Goal: Task Accomplishment & Management: Use online tool/utility

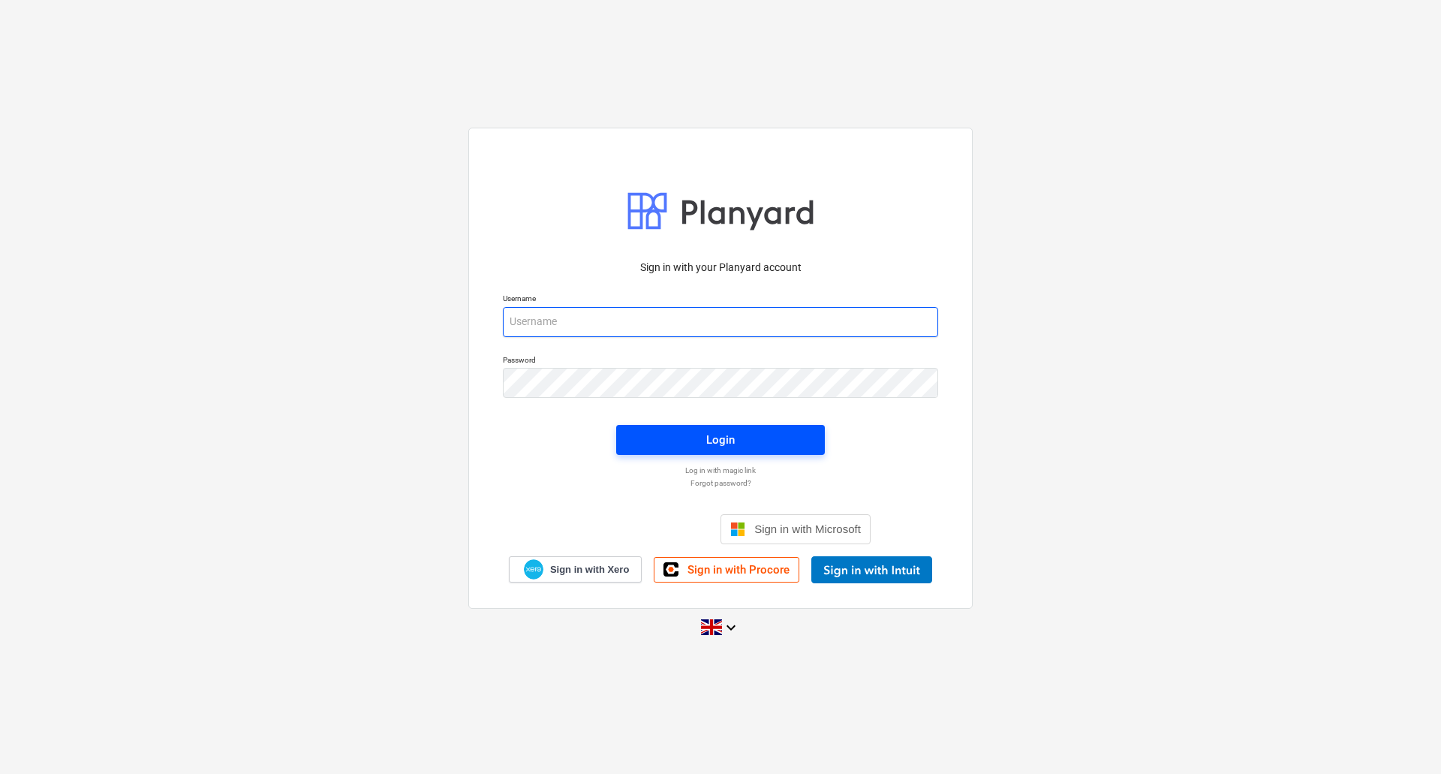
type input "andy@surfacepro.co.uk"
click at [745, 443] on span "Login" at bounding box center [720, 440] width 173 height 20
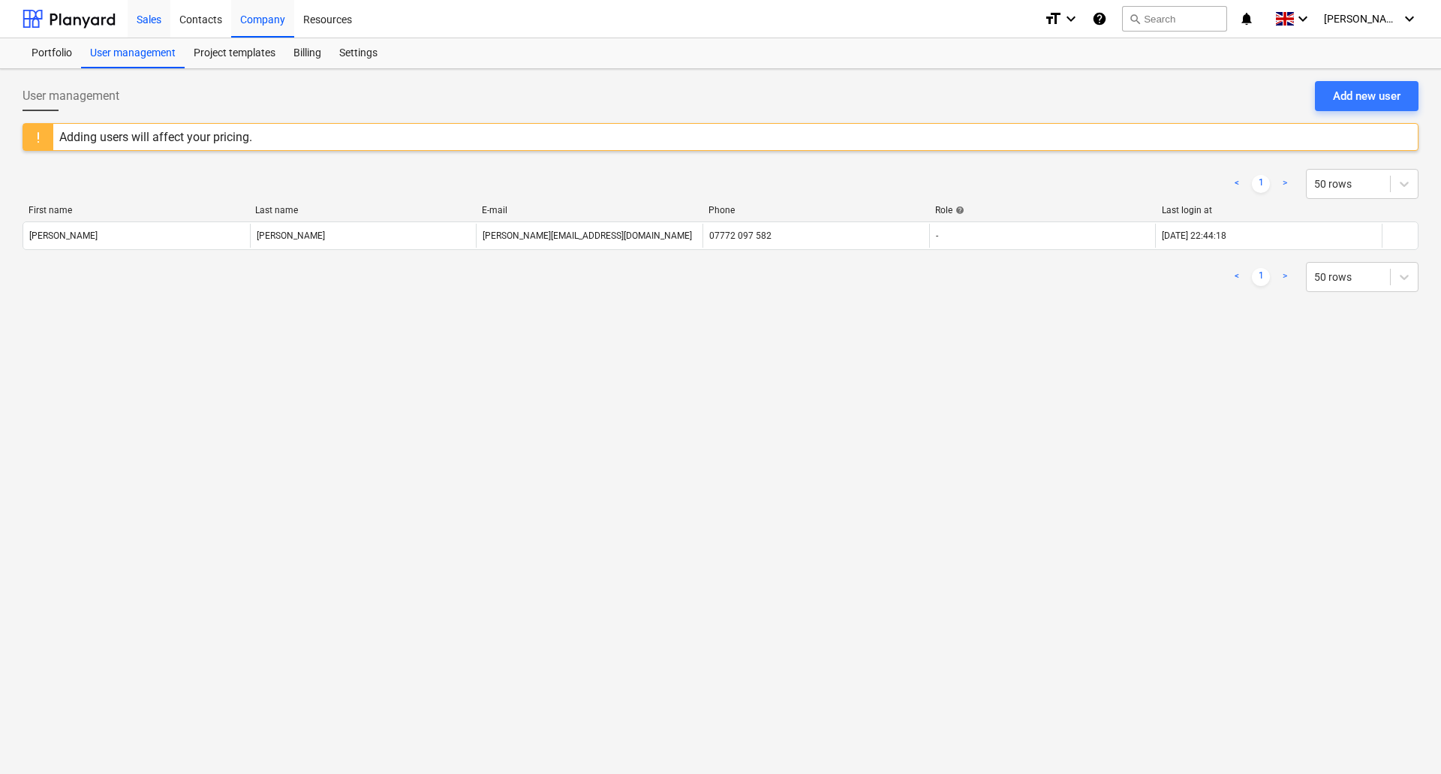
click at [158, 20] on div "Sales" at bounding box center [149, 18] width 43 height 38
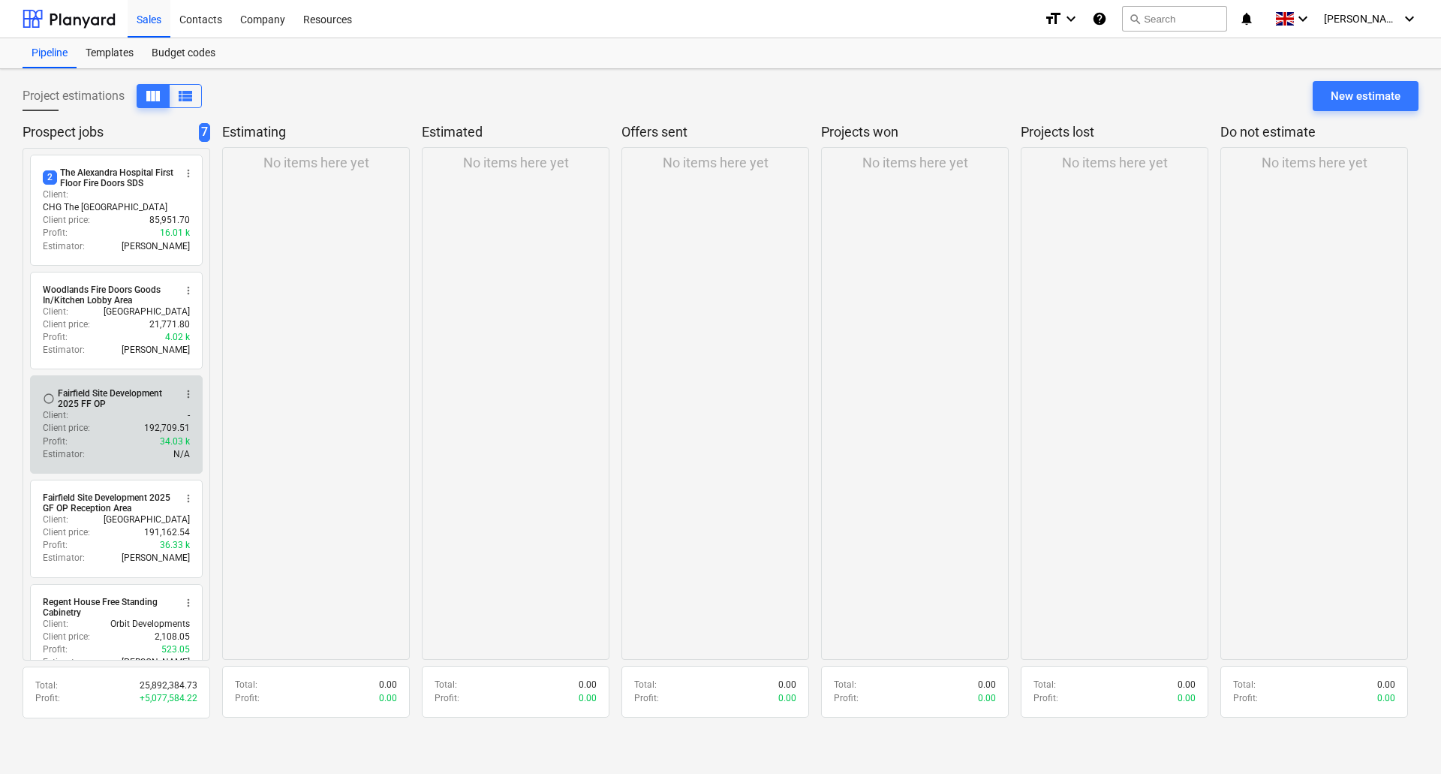
click at [106, 422] on div "Client price : 192,709.51" at bounding box center [116, 428] width 147 height 13
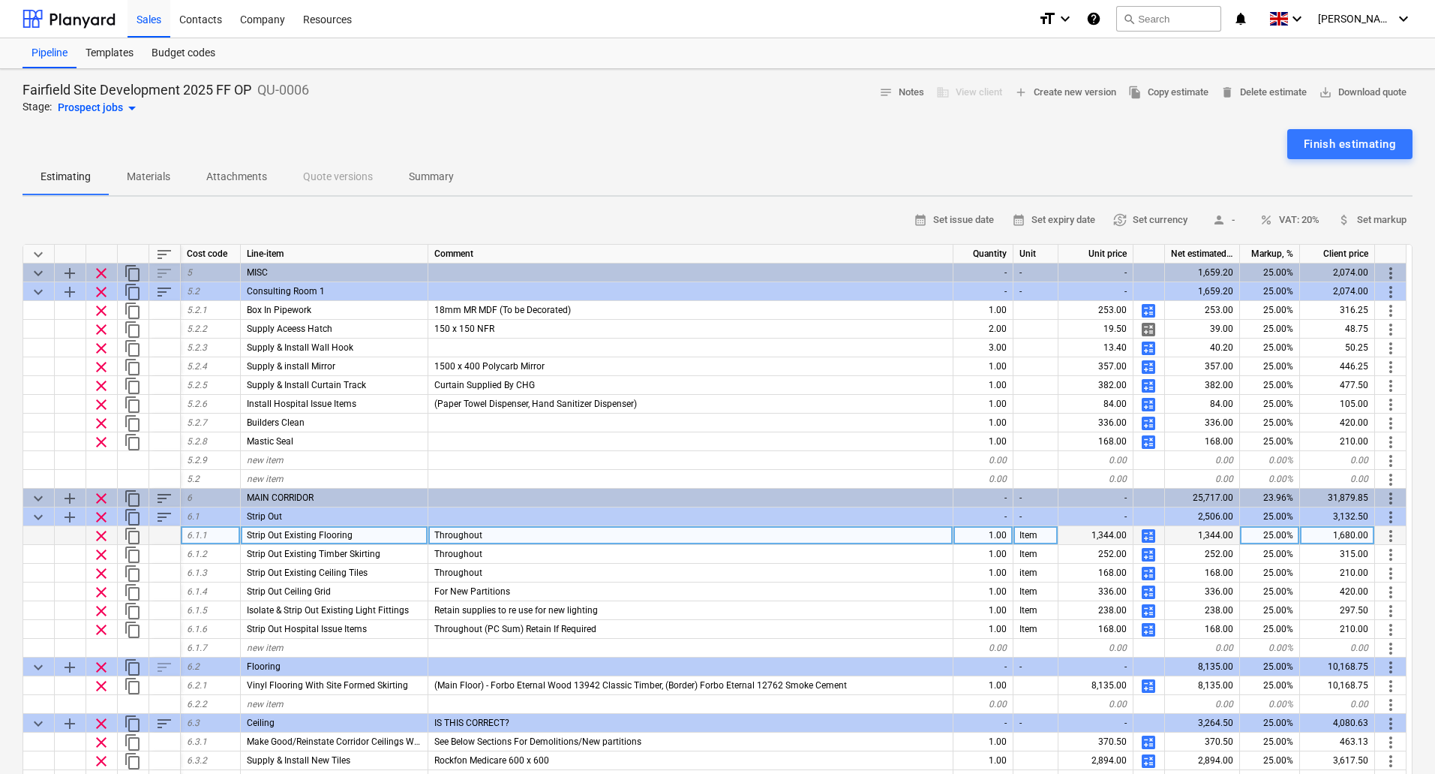
scroll to position [600, 0]
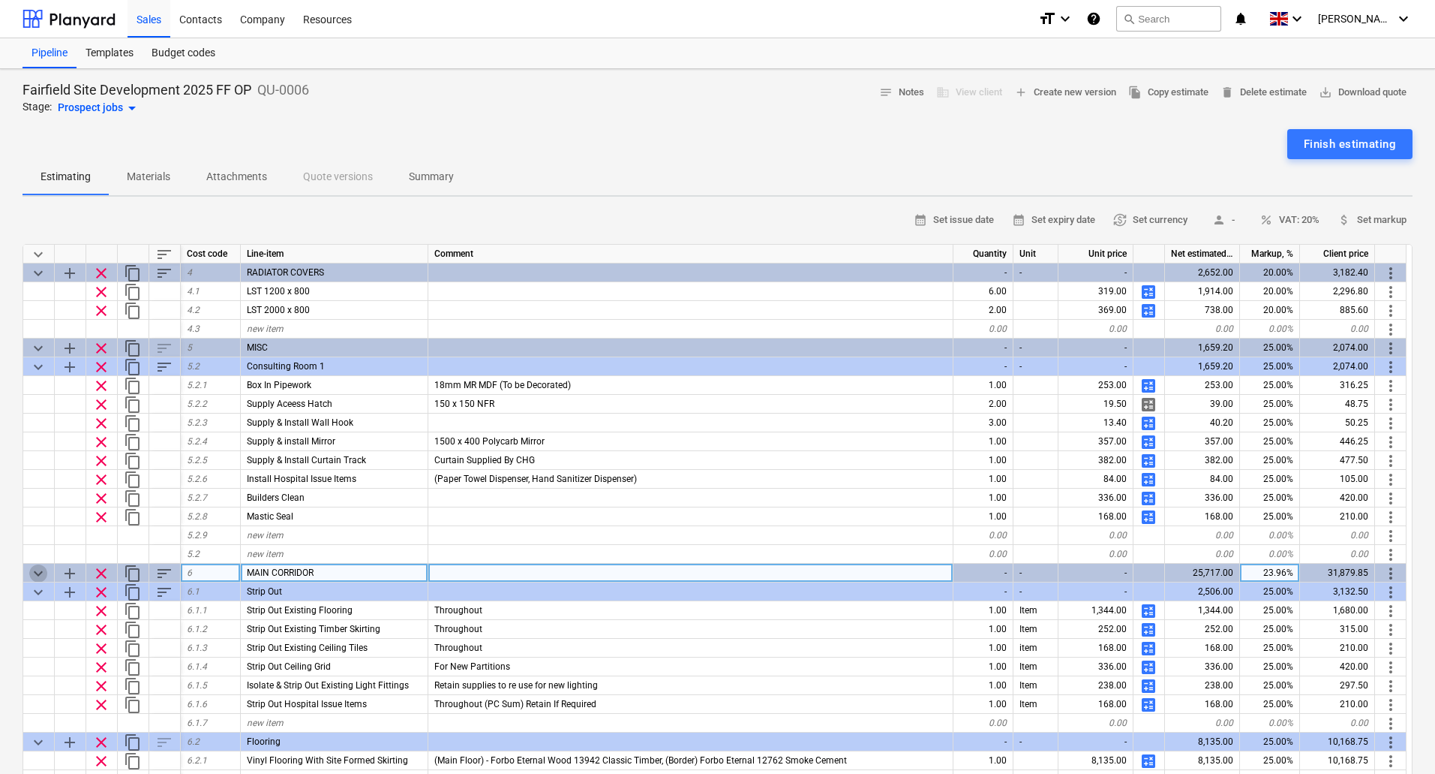
click at [42, 572] on span "keyboard_arrow_down" at bounding box center [38, 573] width 18 height 18
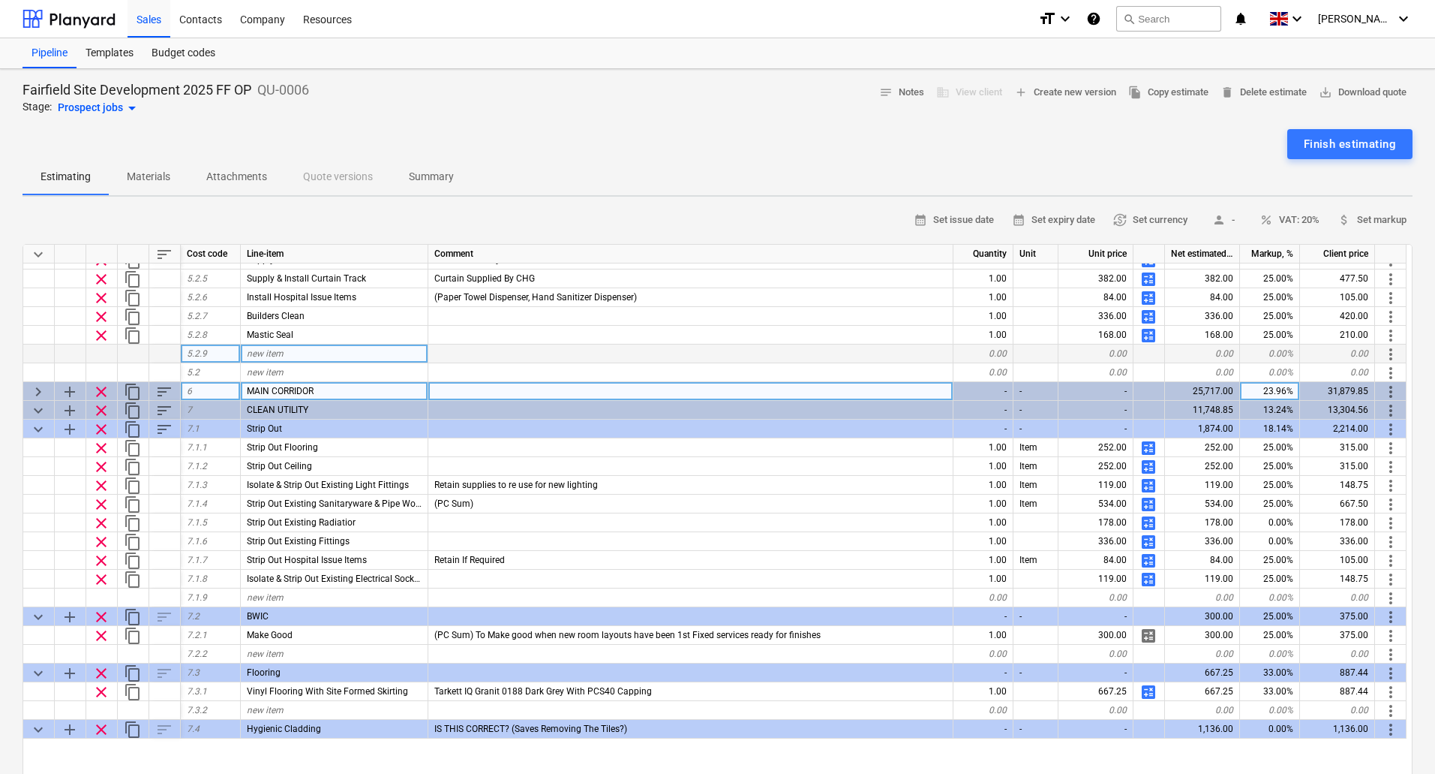
scroll to position [825, 0]
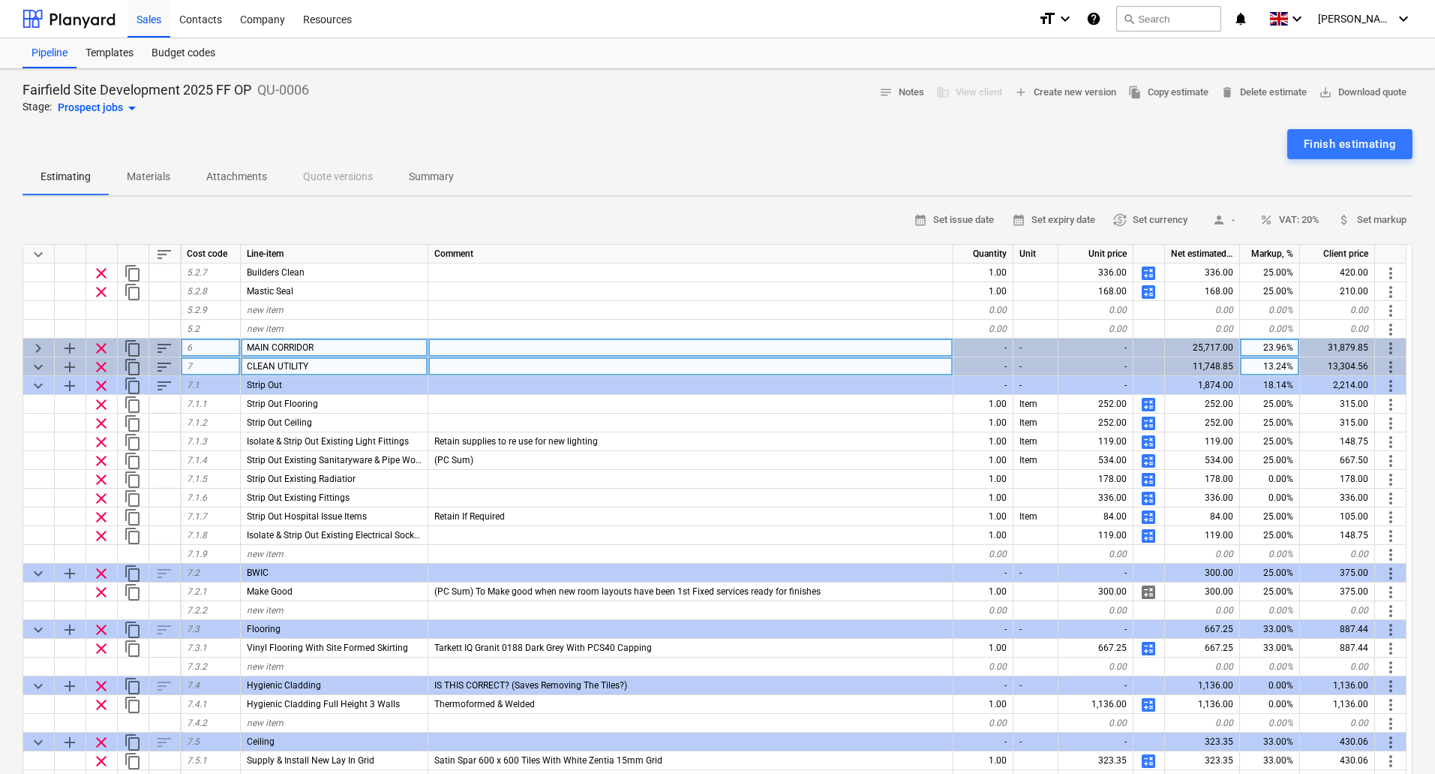
click at [40, 369] on span "keyboard_arrow_down" at bounding box center [38, 367] width 18 height 18
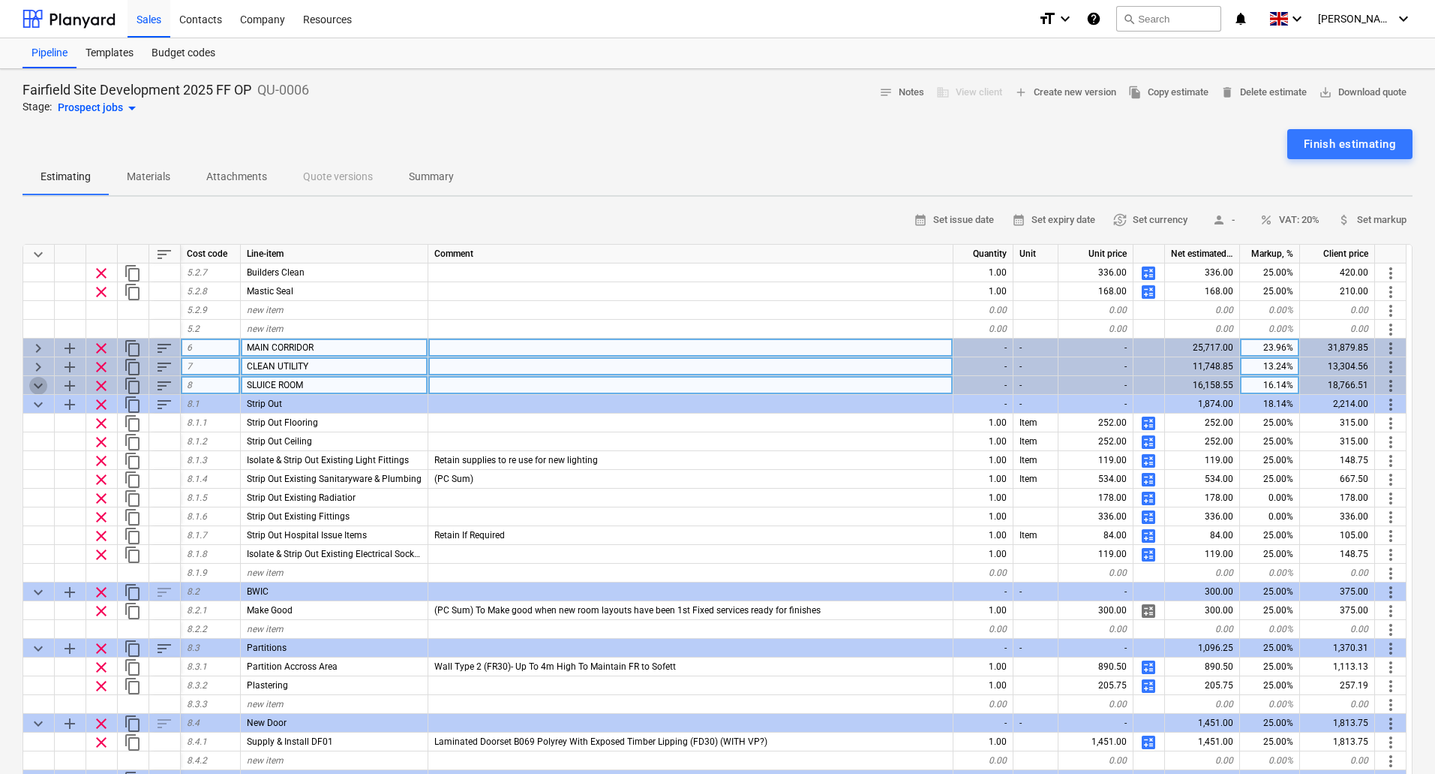
click at [40, 380] on span "keyboard_arrow_down" at bounding box center [38, 386] width 18 height 18
type textarea "x"
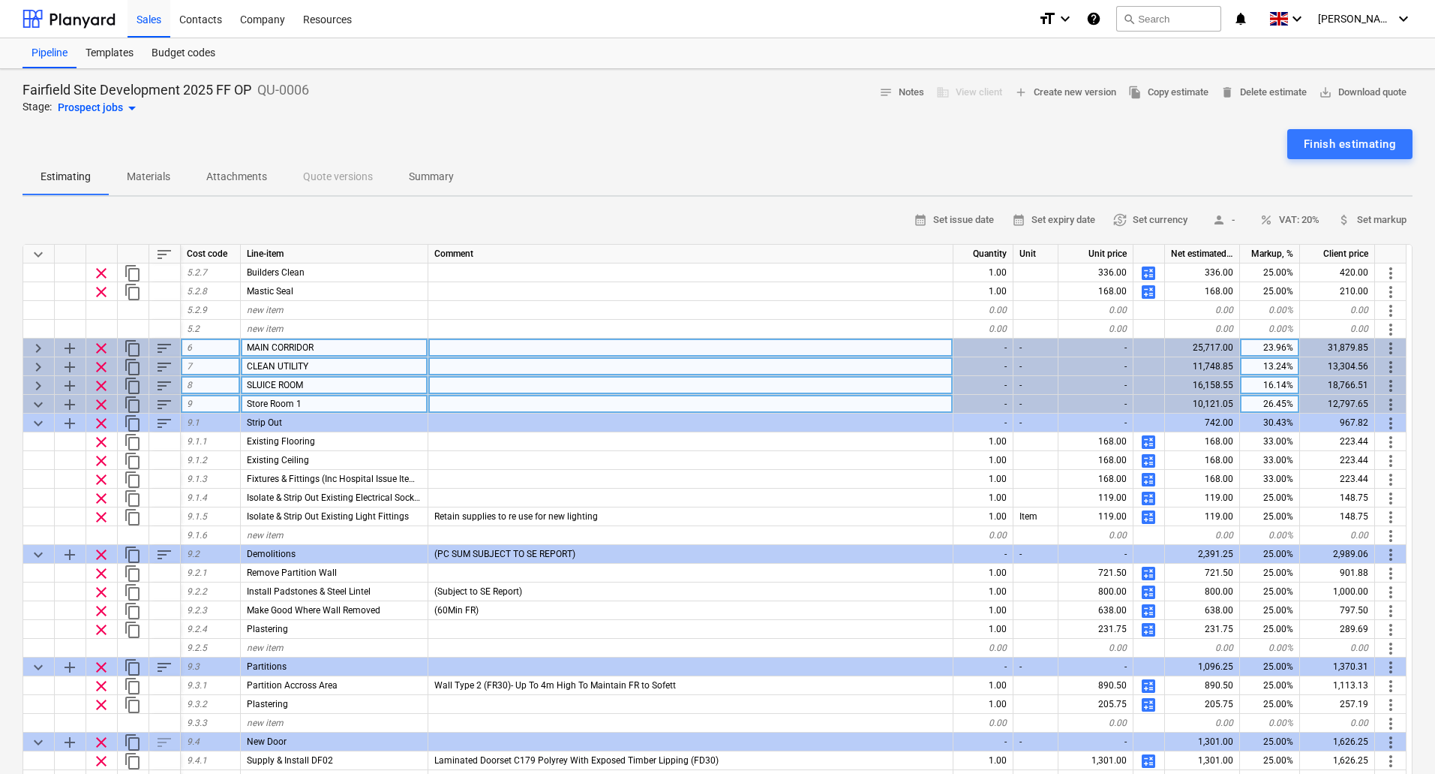
click at [311, 400] on div "Store Room 1" at bounding box center [335, 404] width 188 height 19
type input "STORE ROOM 1"
click at [38, 402] on span "keyboard_arrow_down" at bounding box center [38, 404] width 18 height 18
type textarea "x"
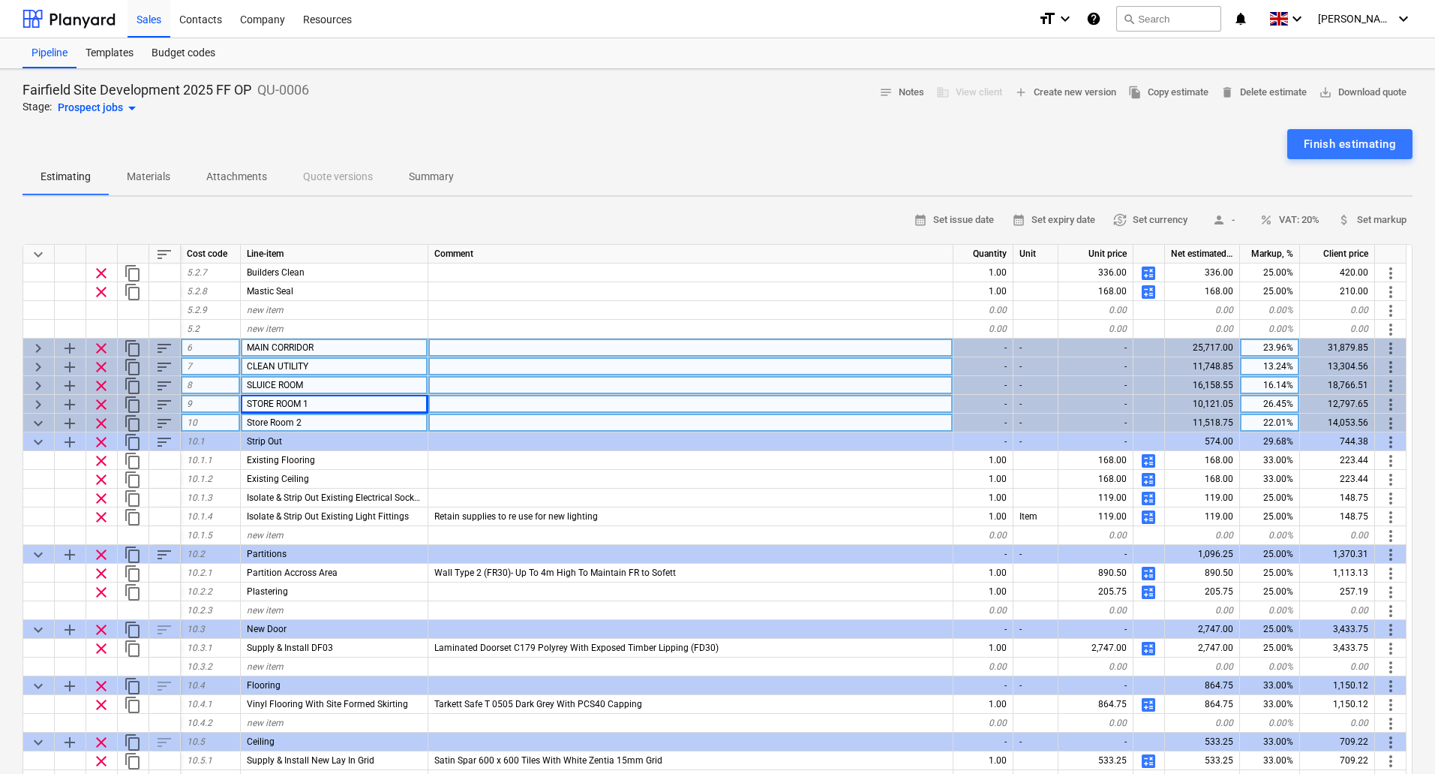
click at [284, 423] on span "Store Room 2" at bounding box center [274, 422] width 55 height 11
type input "STORE ROOM 2"
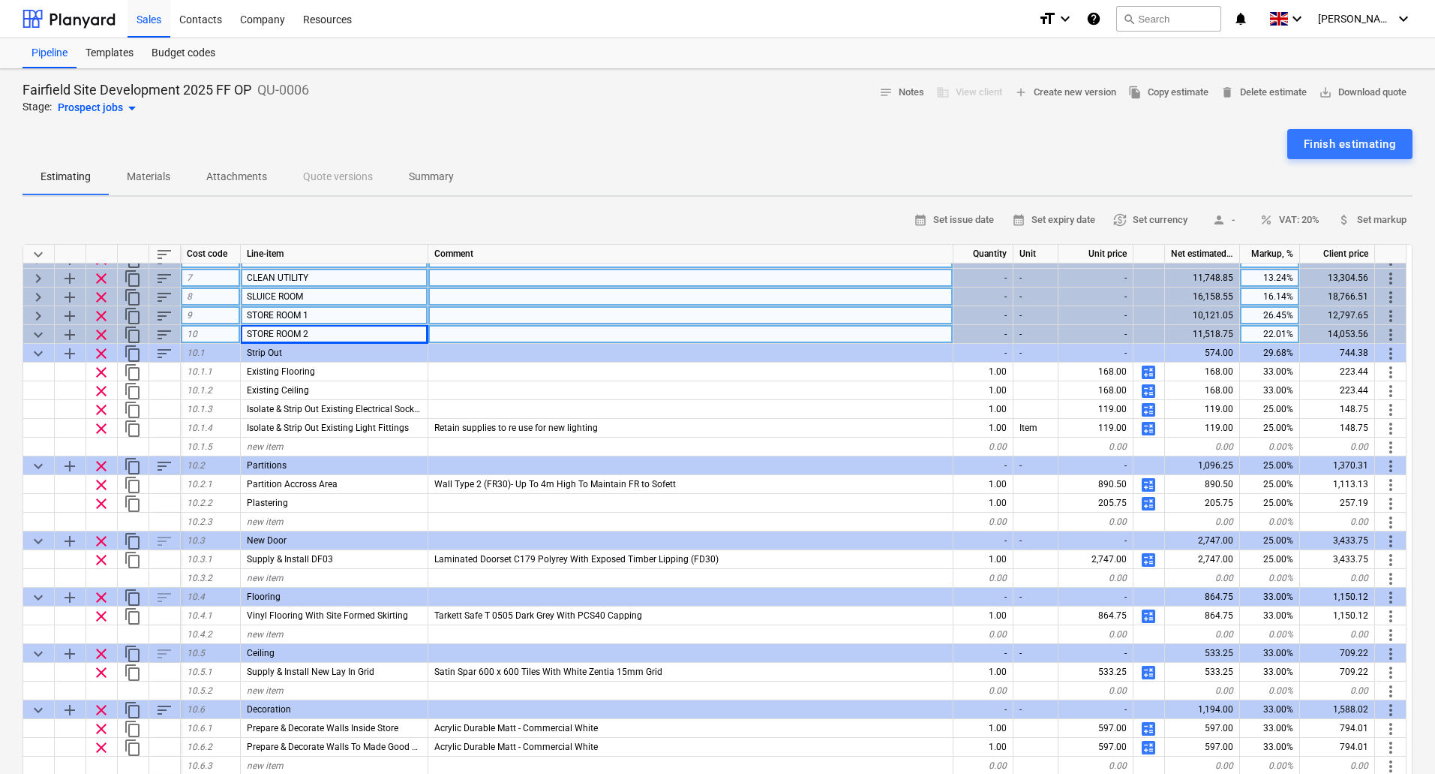
scroll to position [900, 0]
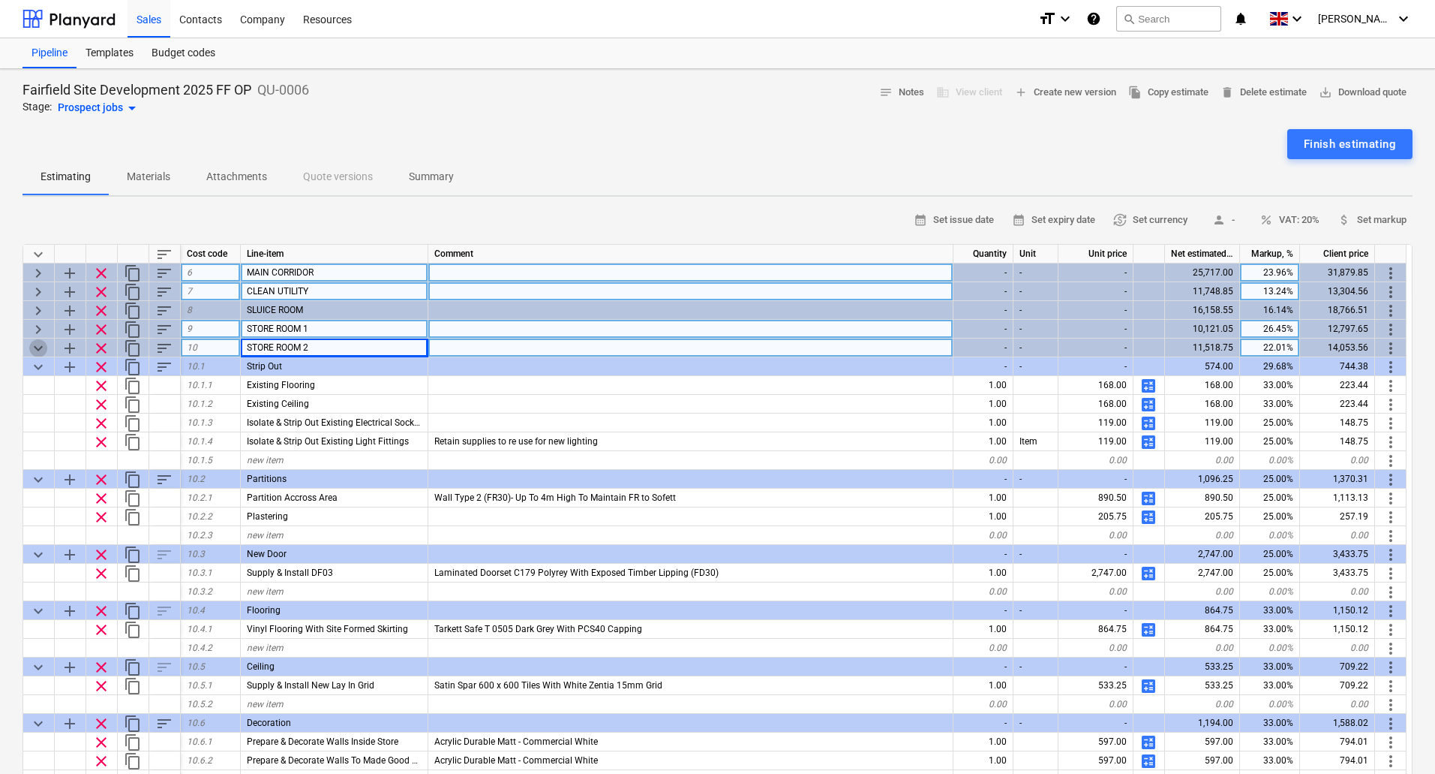
click at [33, 348] on span "keyboard_arrow_down" at bounding box center [38, 348] width 18 height 18
type textarea "x"
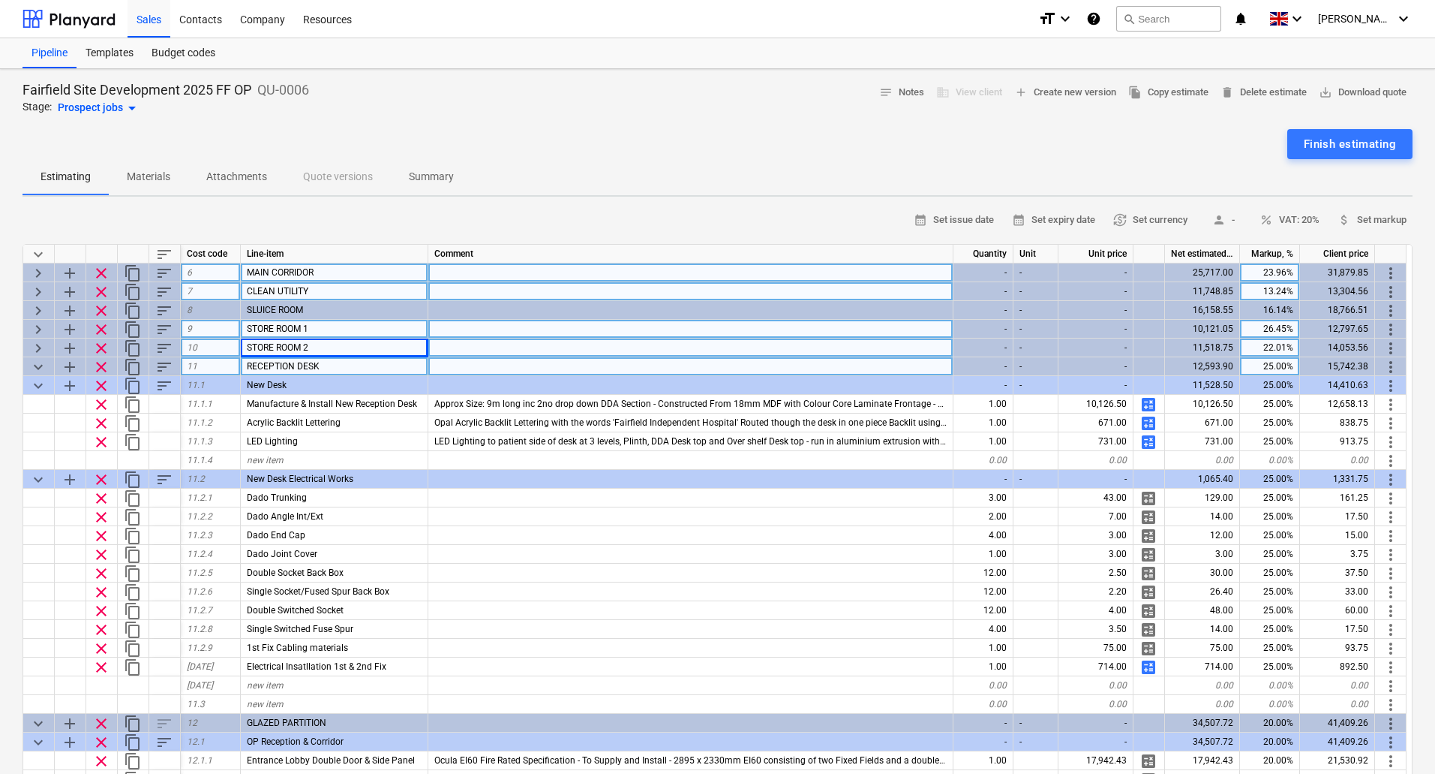
click at [340, 363] on div "RECEPTION DESK" at bounding box center [335, 366] width 188 height 19
type input "NURSE STATION"
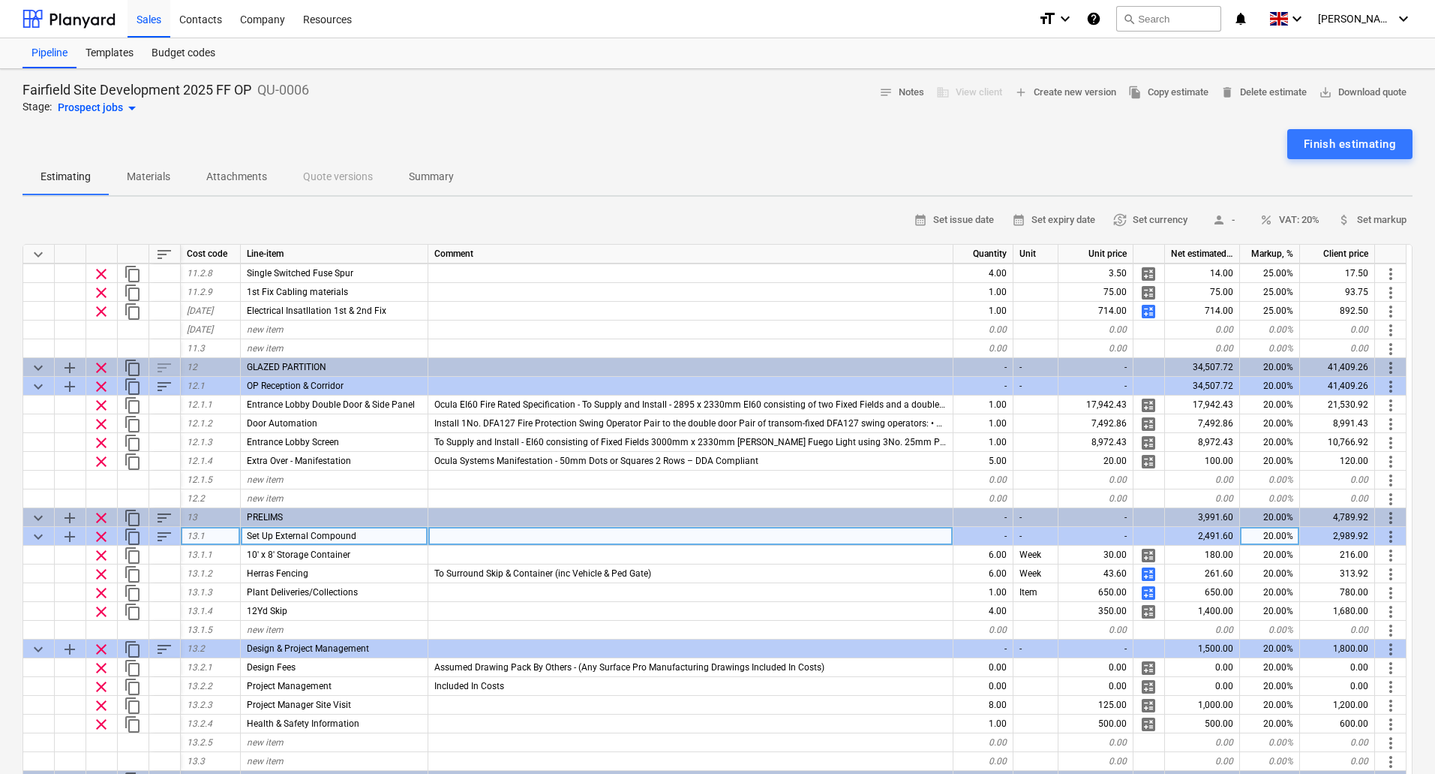
scroll to position [1276, 0]
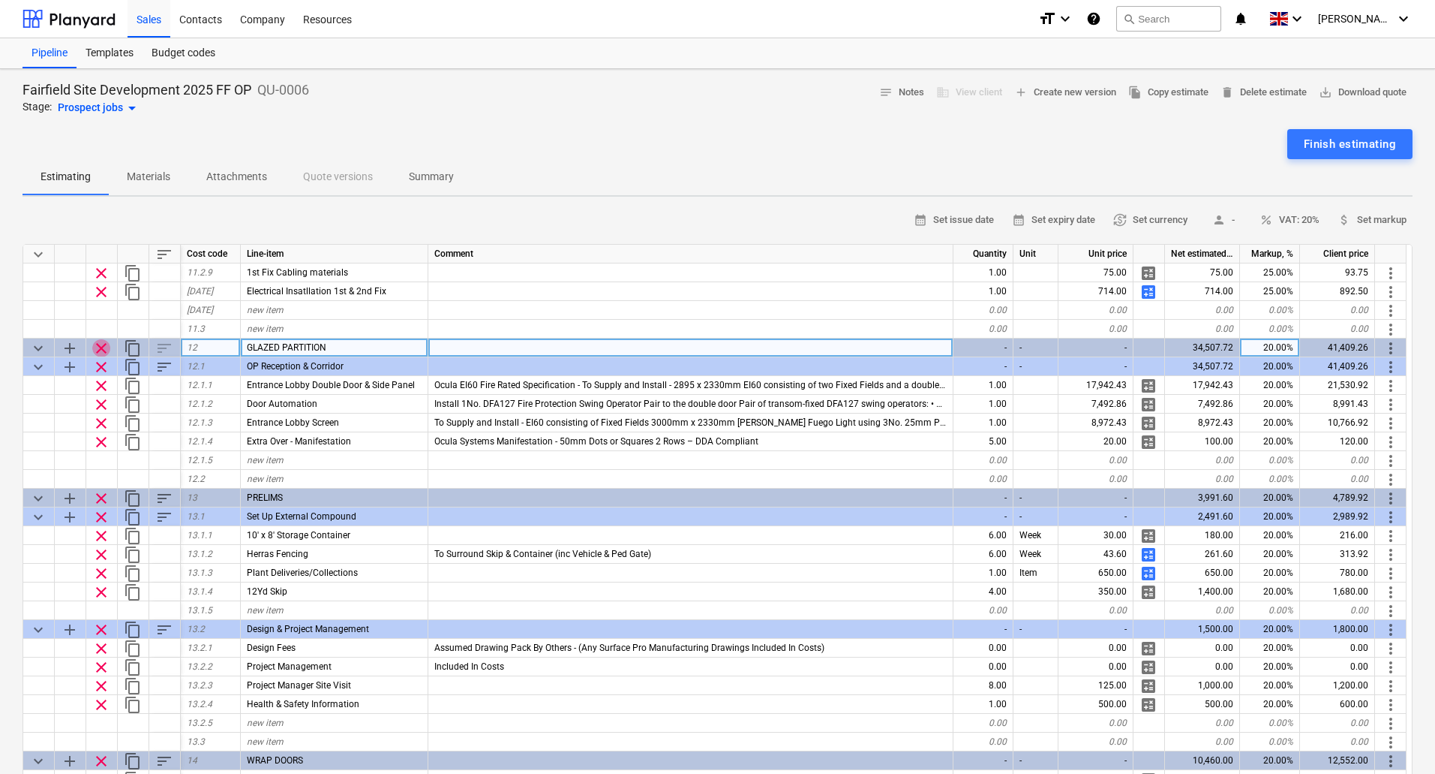
click at [102, 348] on span "clear" at bounding box center [101, 348] width 18 height 18
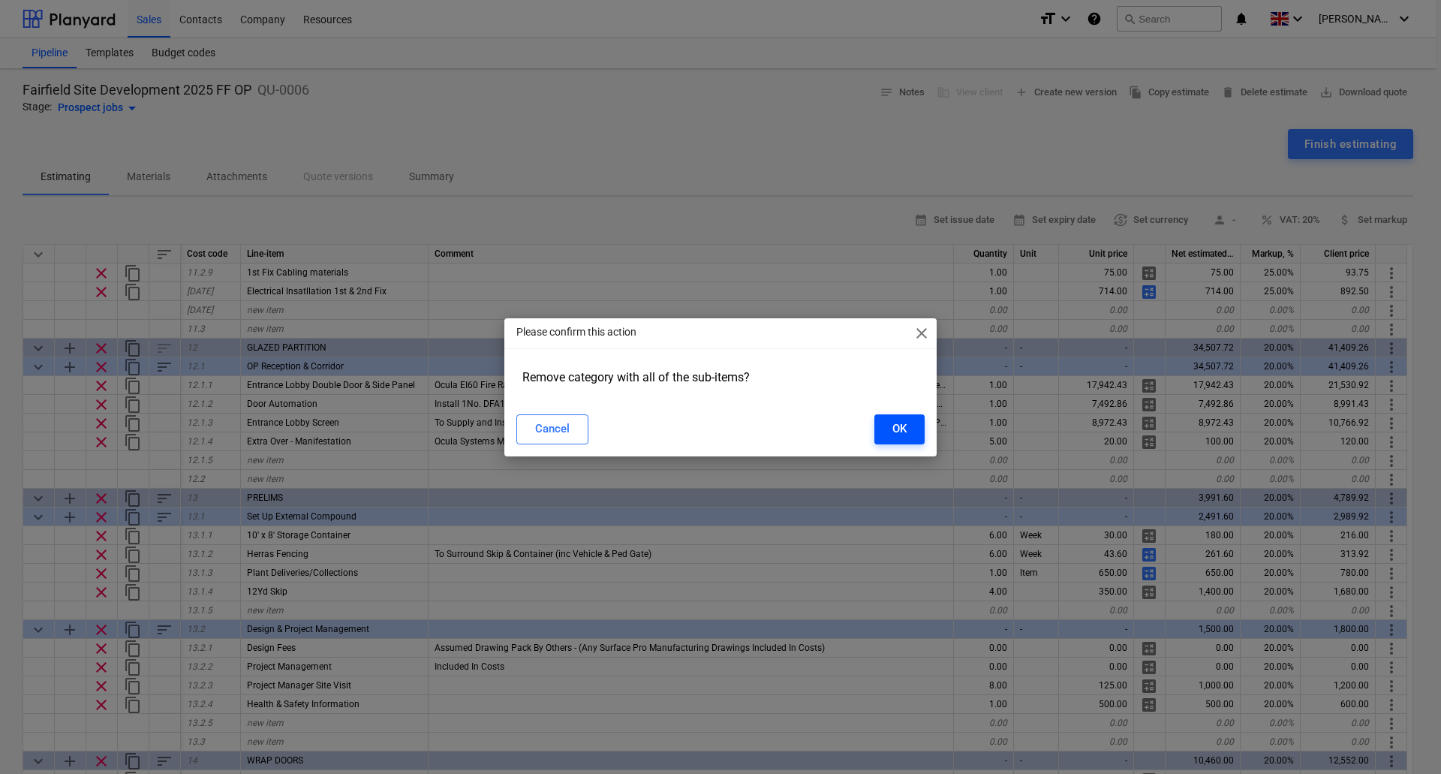
click at [888, 434] on button "OK" at bounding box center [899, 429] width 50 height 30
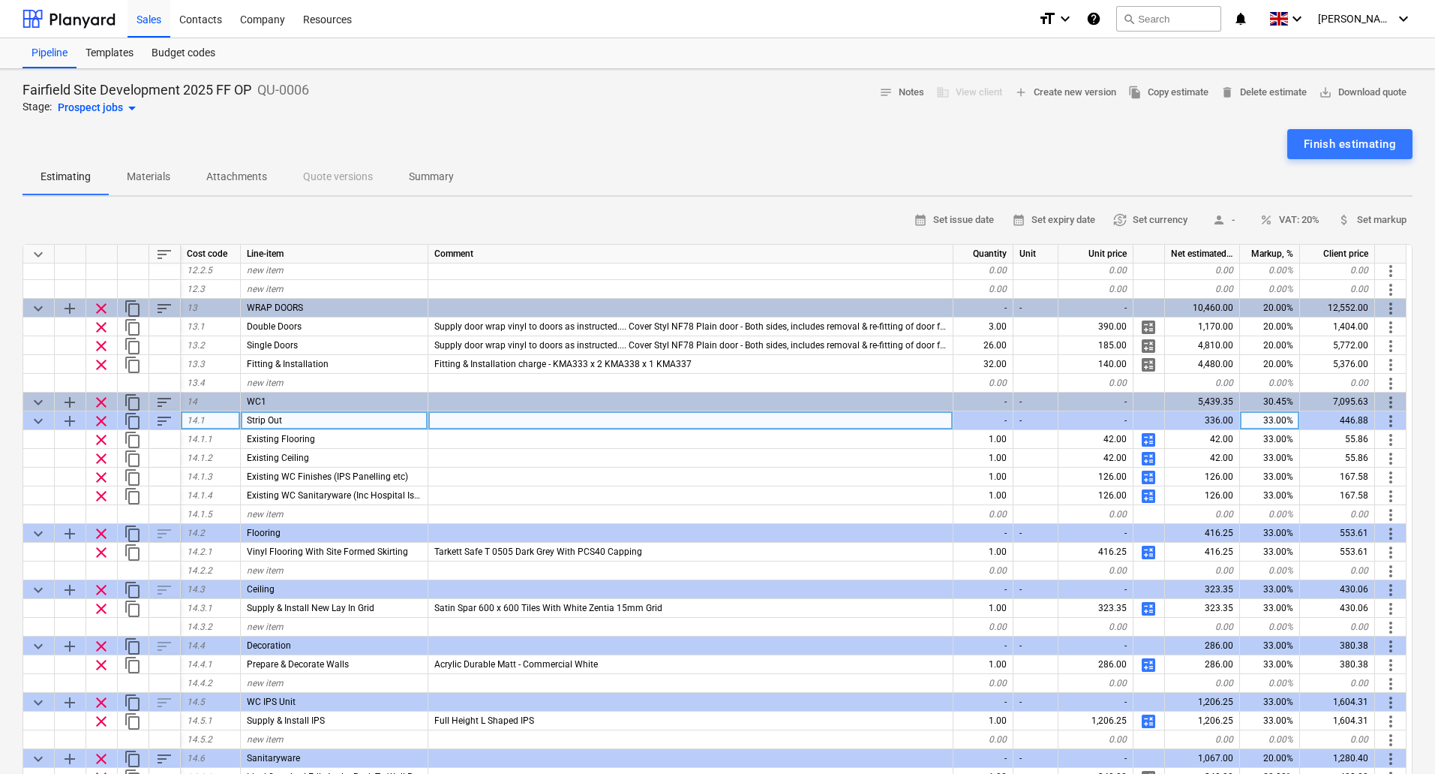
scroll to position [1576, 0]
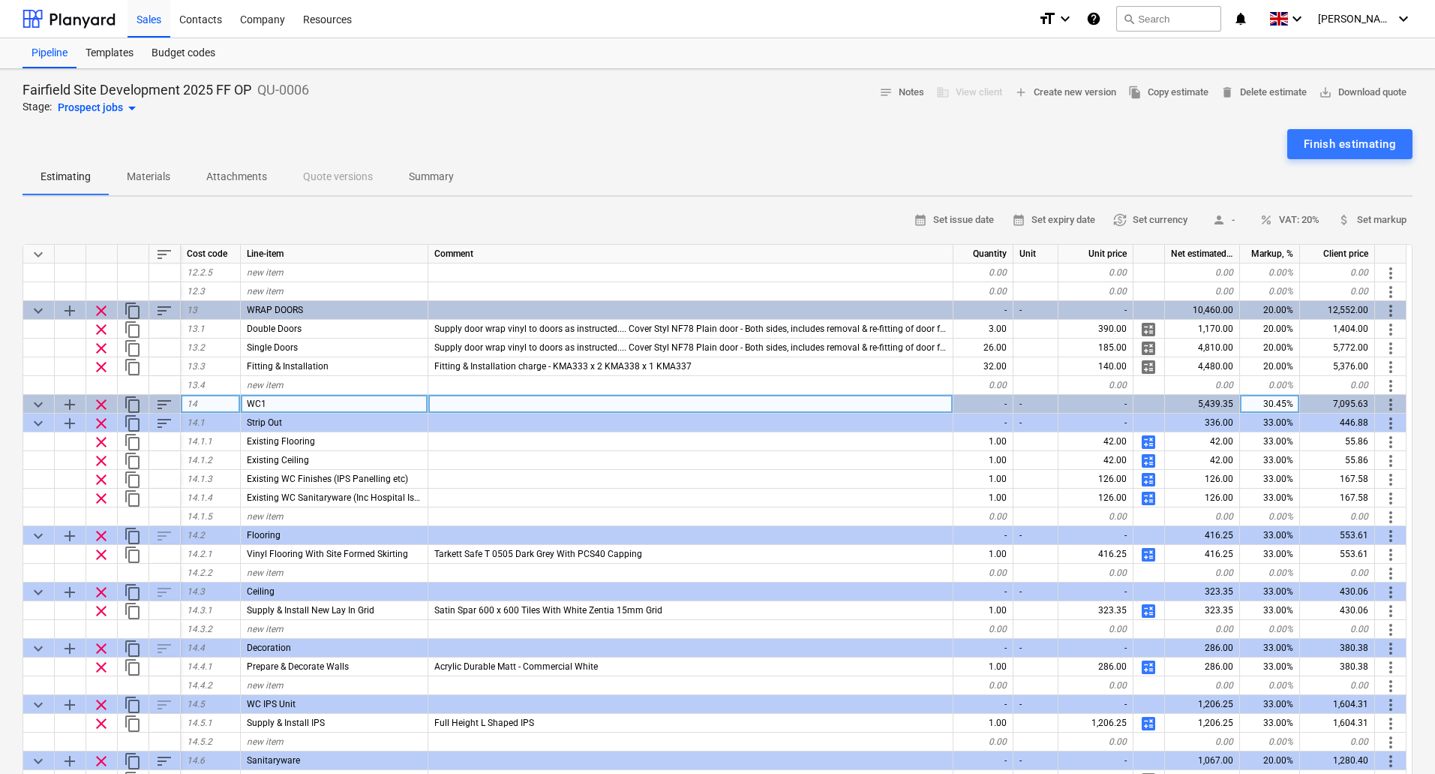
click at [35, 398] on span "keyboard_arrow_down" at bounding box center [38, 404] width 18 height 18
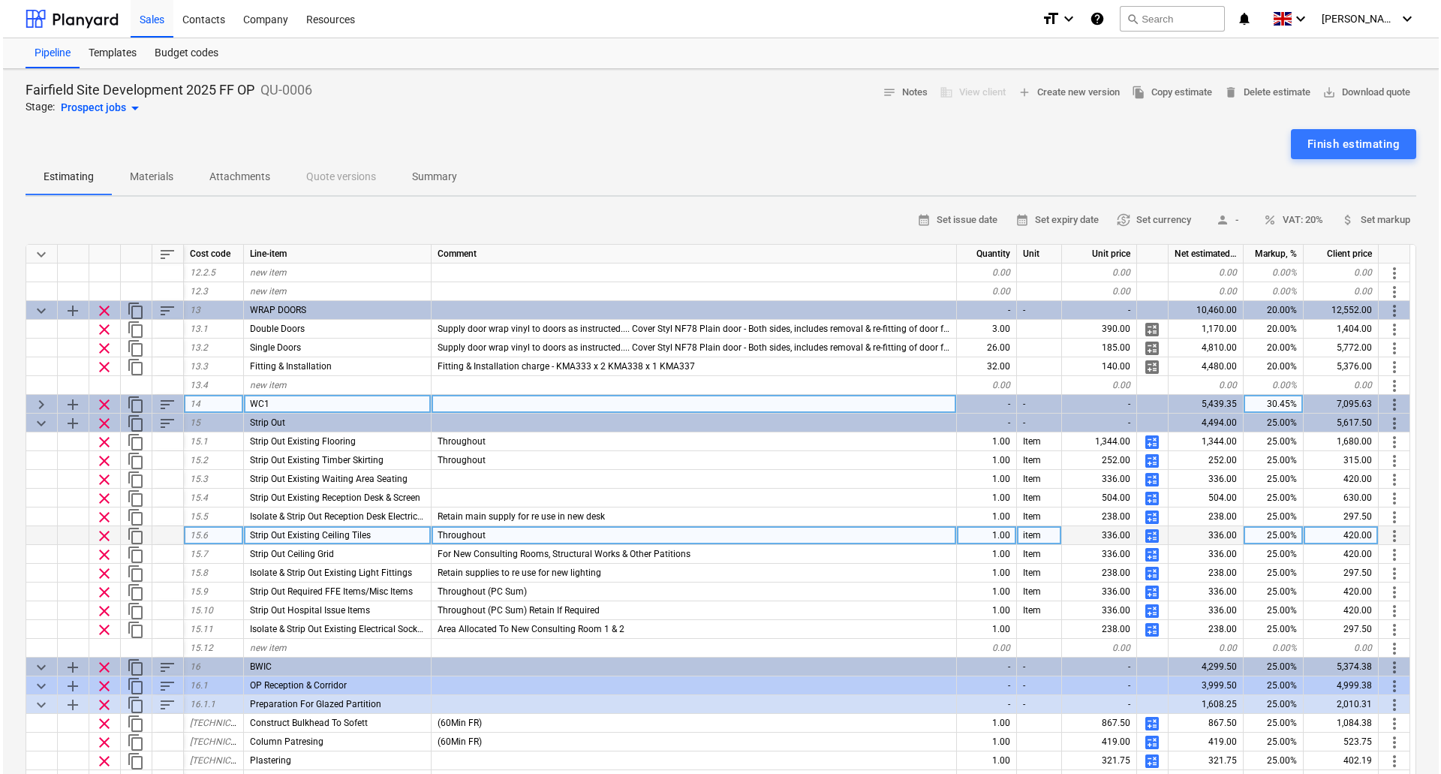
scroll to position [1426, 0]
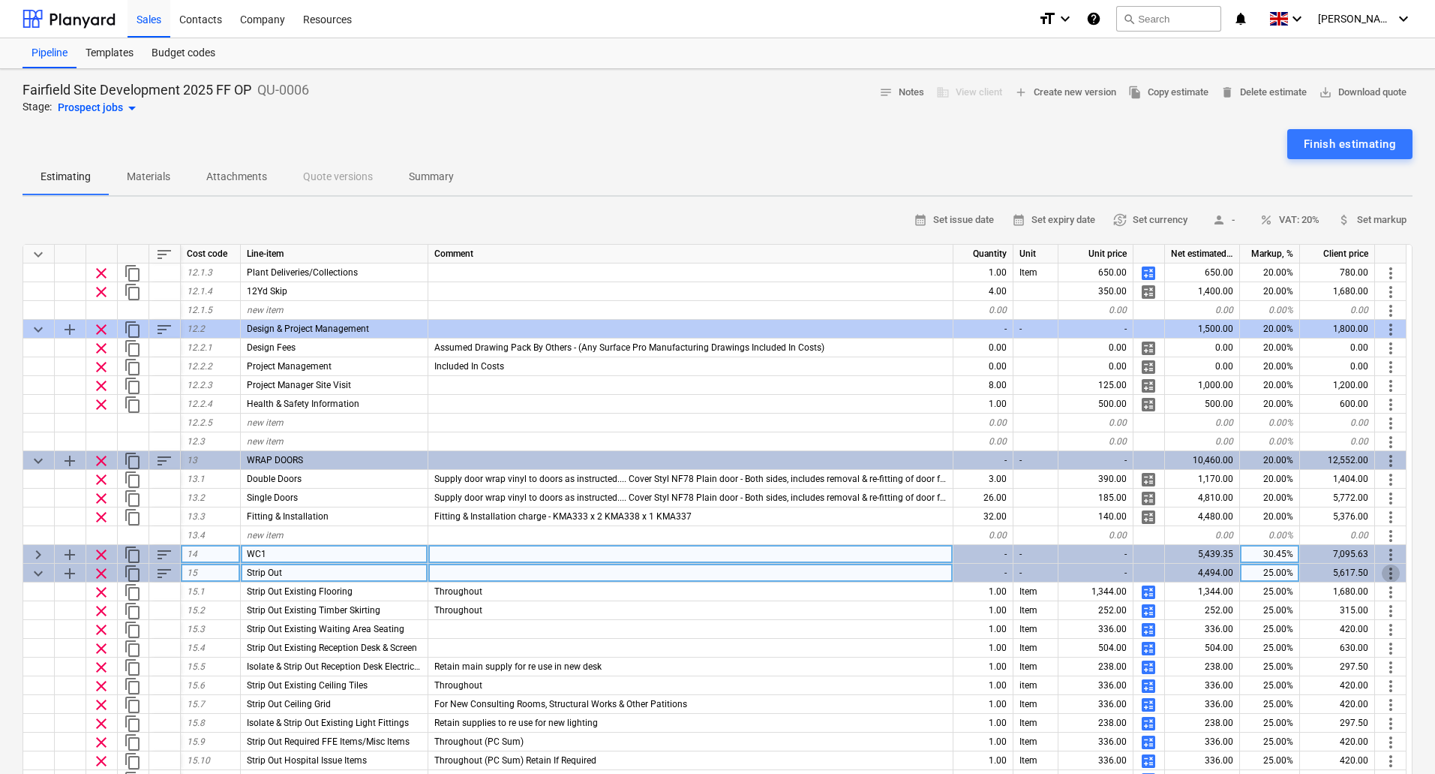
click at [1384, 568] on span "more_vert" at bounding box center [1391, 573] width 18 height 18
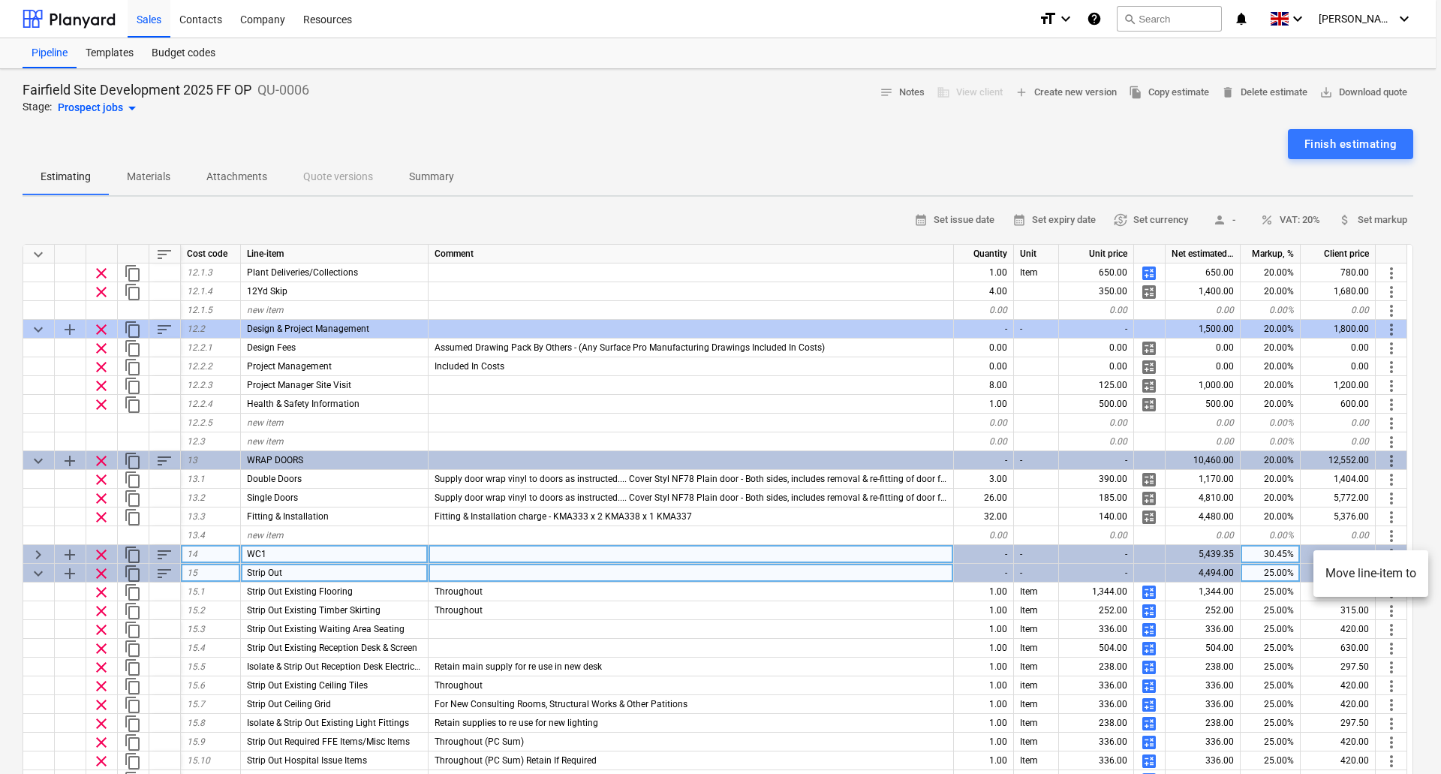
click at [1384, 568] on li "Move line-item to" at bounding box center [1370, 573] width 115 height 35
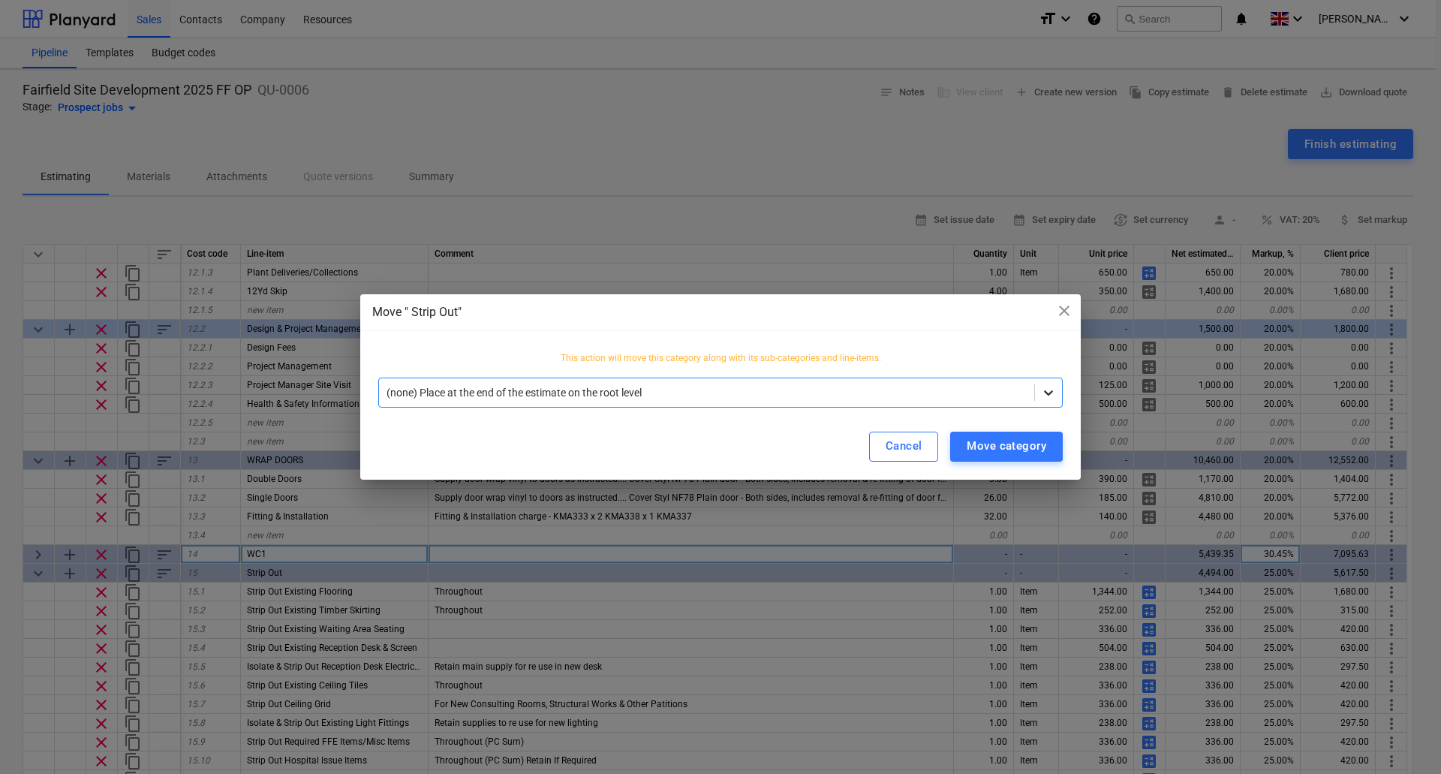
click at [1047, 401] on div at bounding box center [1048, 392] width 27 height 27
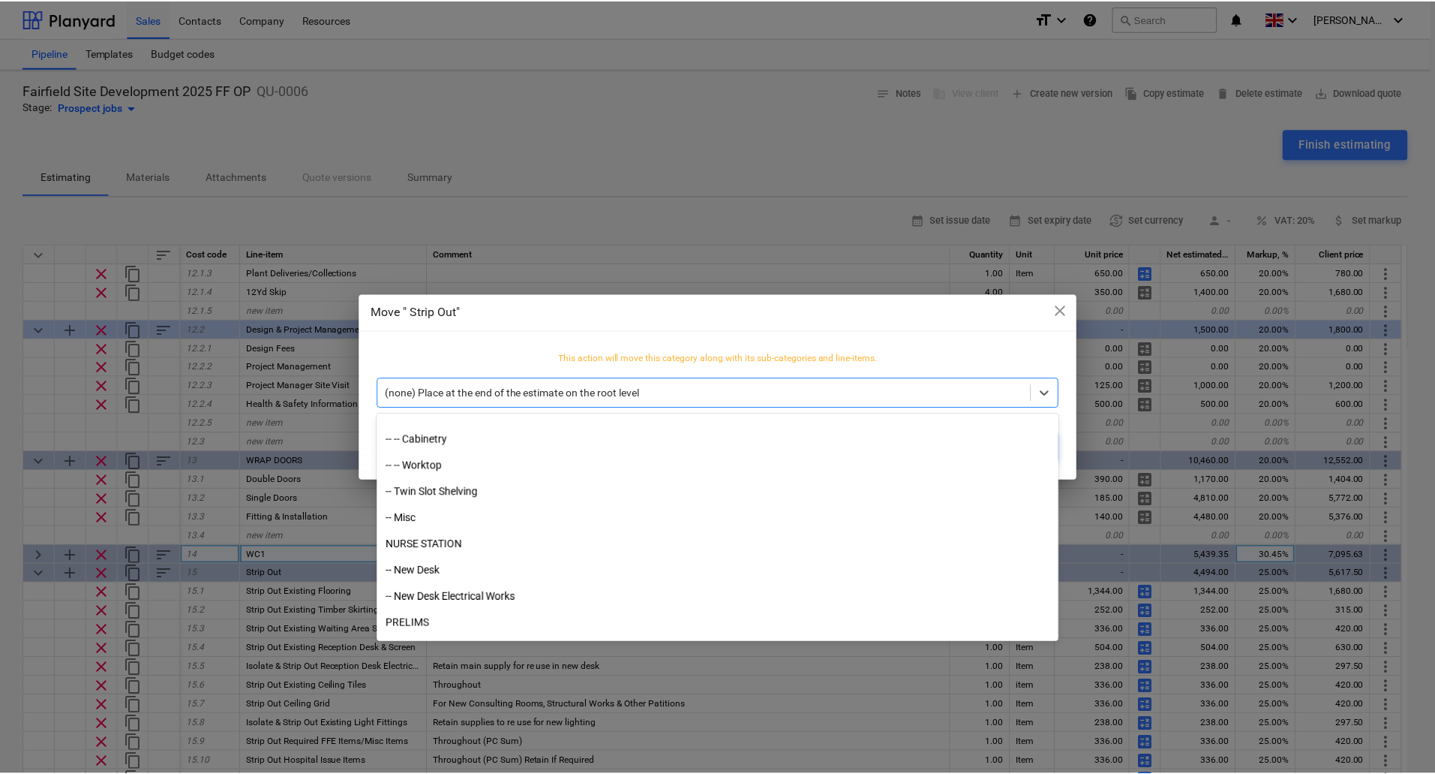
scroll to position [1726, 0]
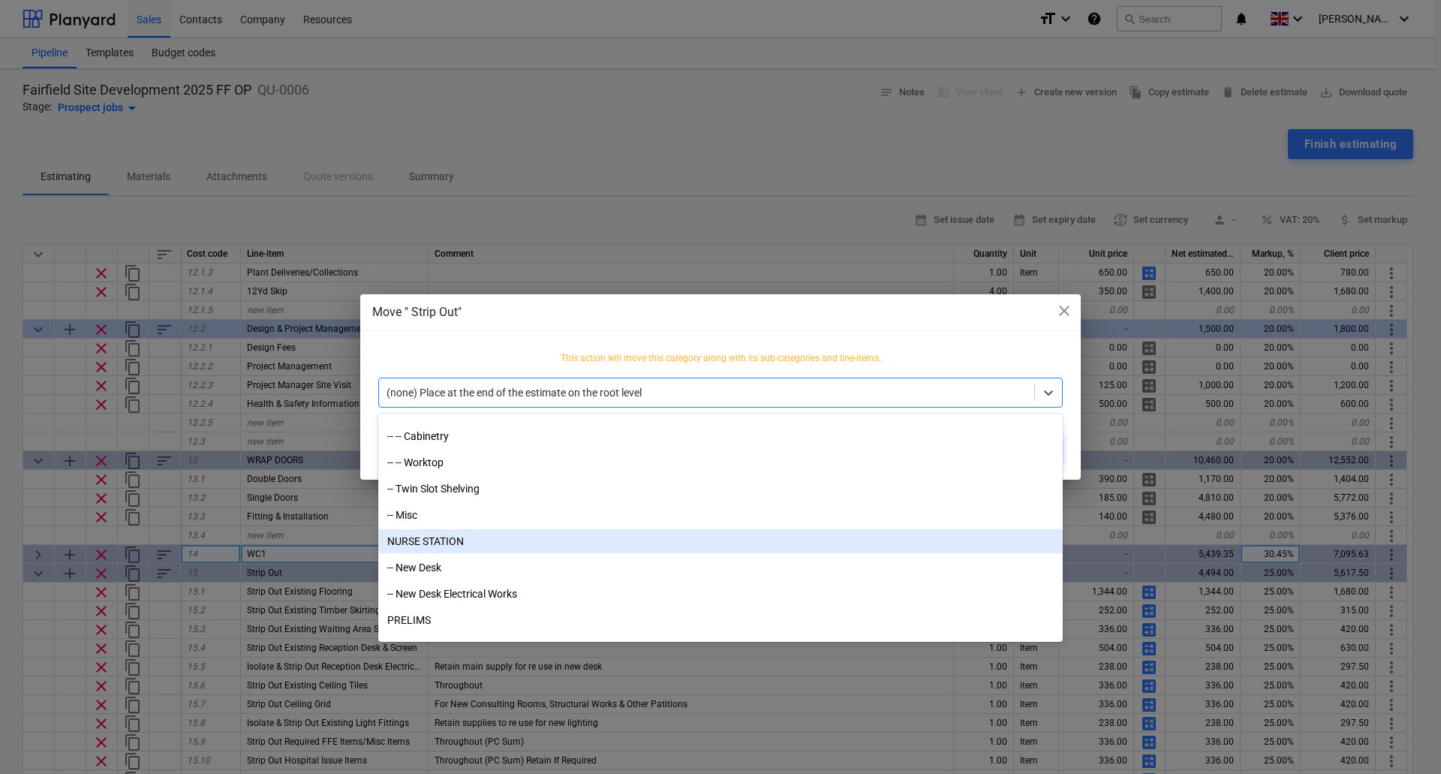
click at [445, 544] on div "NURSE STATION" at bounding box center [720, 541] width 684 height 24
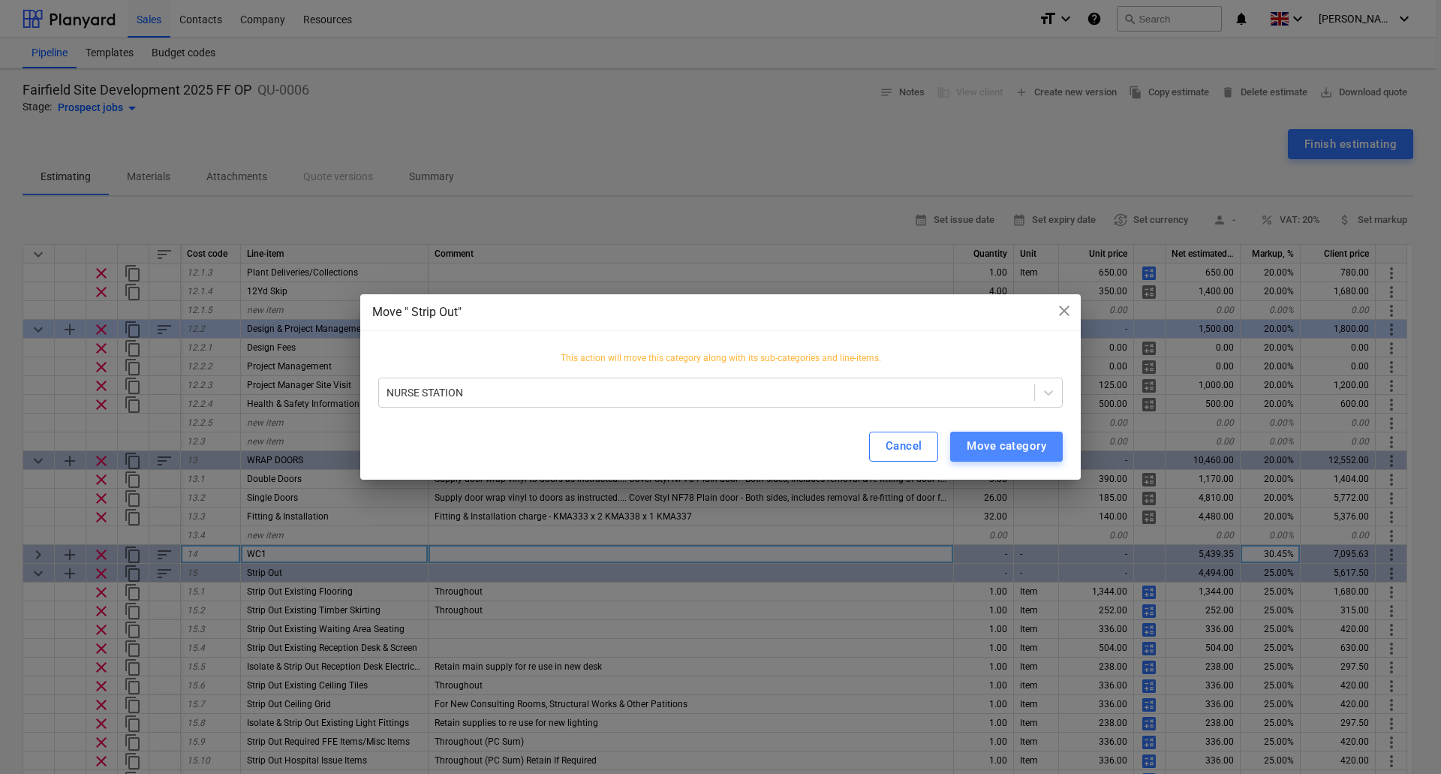
click at [1012, 443] on div "Move category" at bounding box center [1006, 446] width 80 height 20
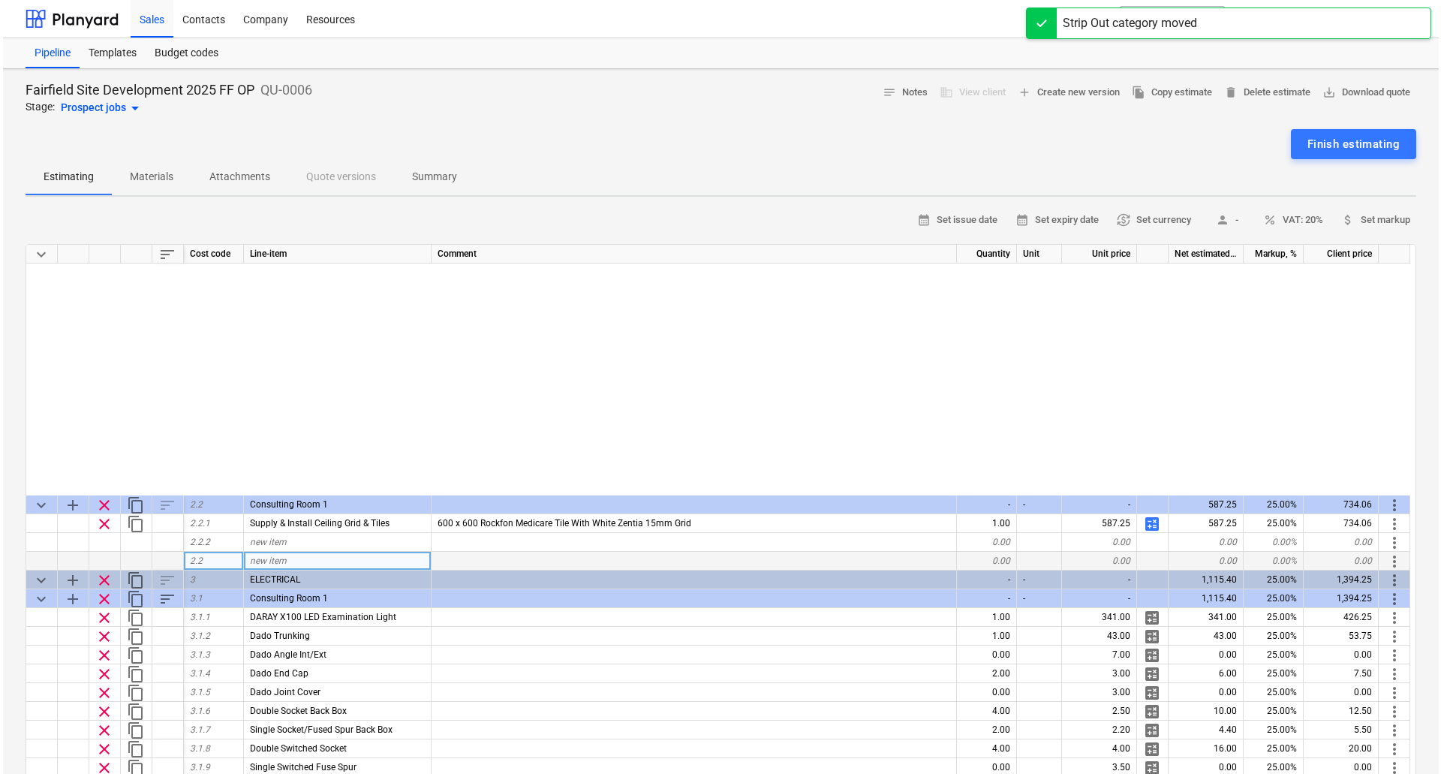
scroll to position [0, 0]
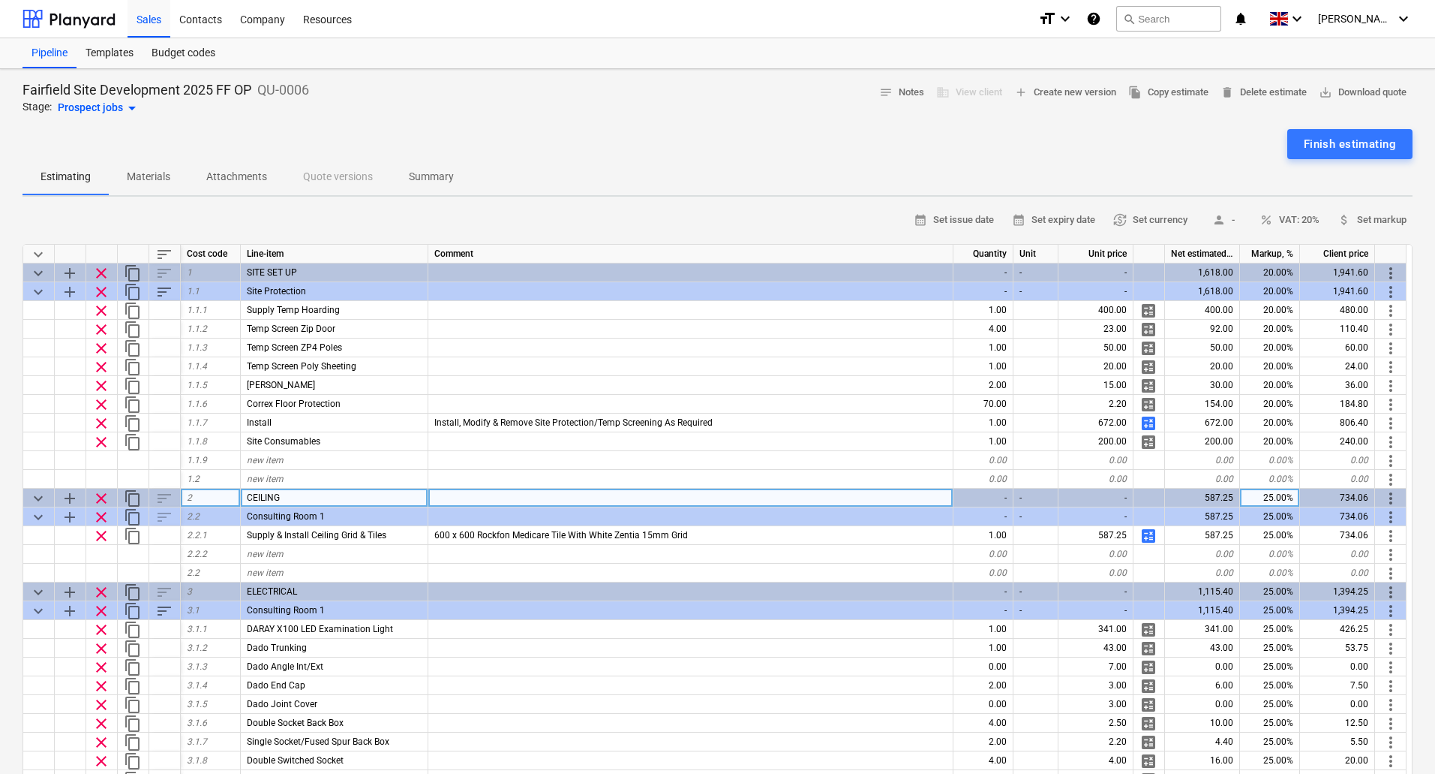
click at [1396, 499] on span "more_vert" at bounding box center [1391, 498] width 18 height 18
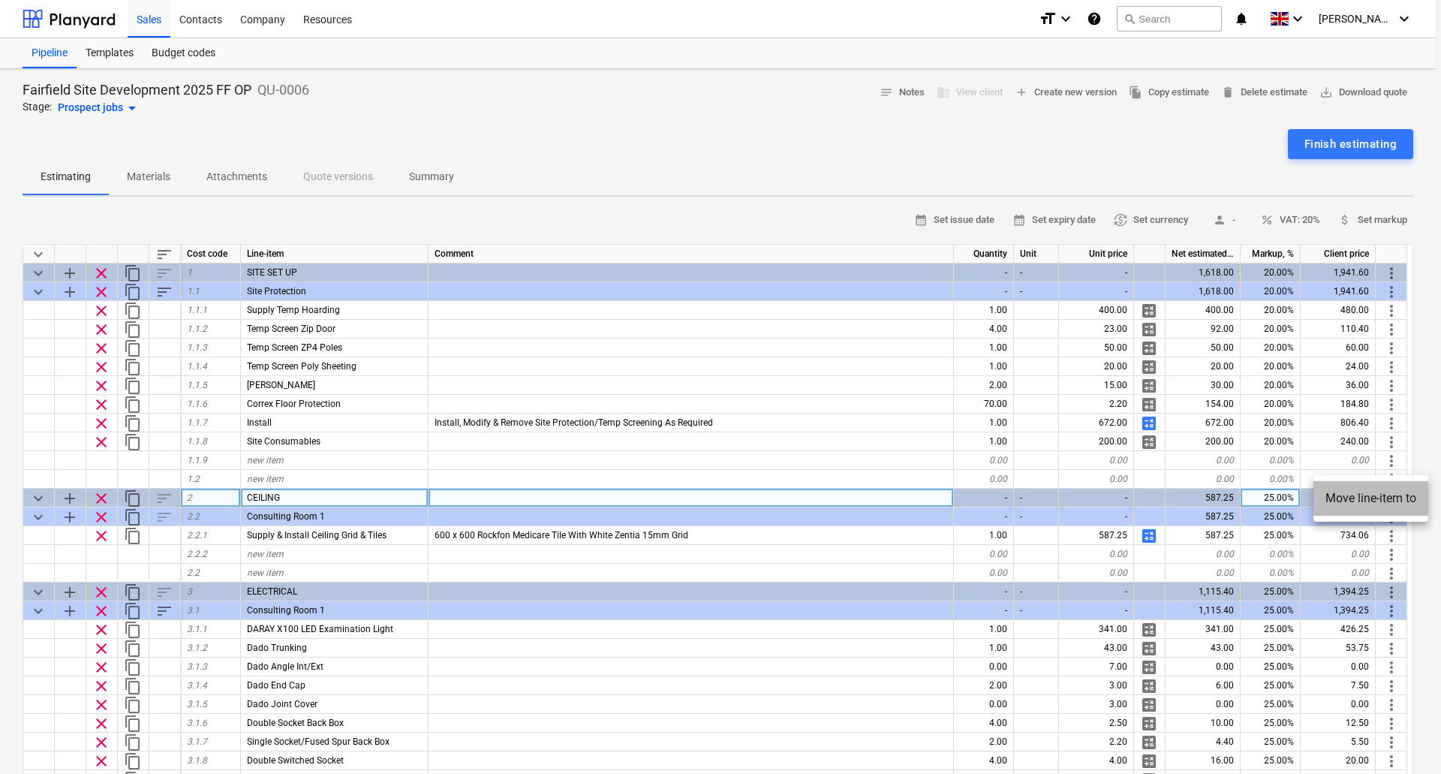
click at [1396, 499] on li "Move line-item to" at bounding box center [1370, 498] width 115 height 35
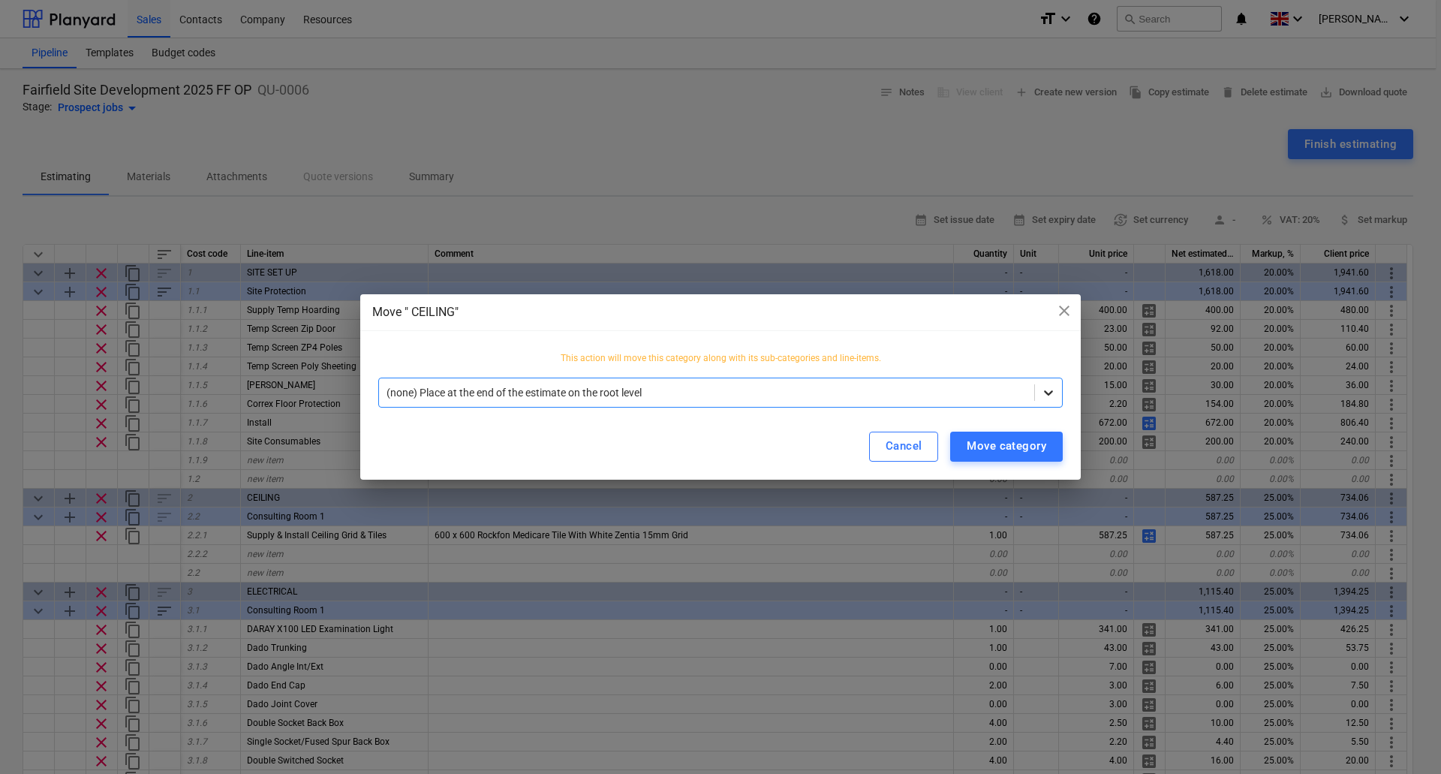
click at [1048, 396] on icon at bounding box center [1048, 392] width 15 height 15
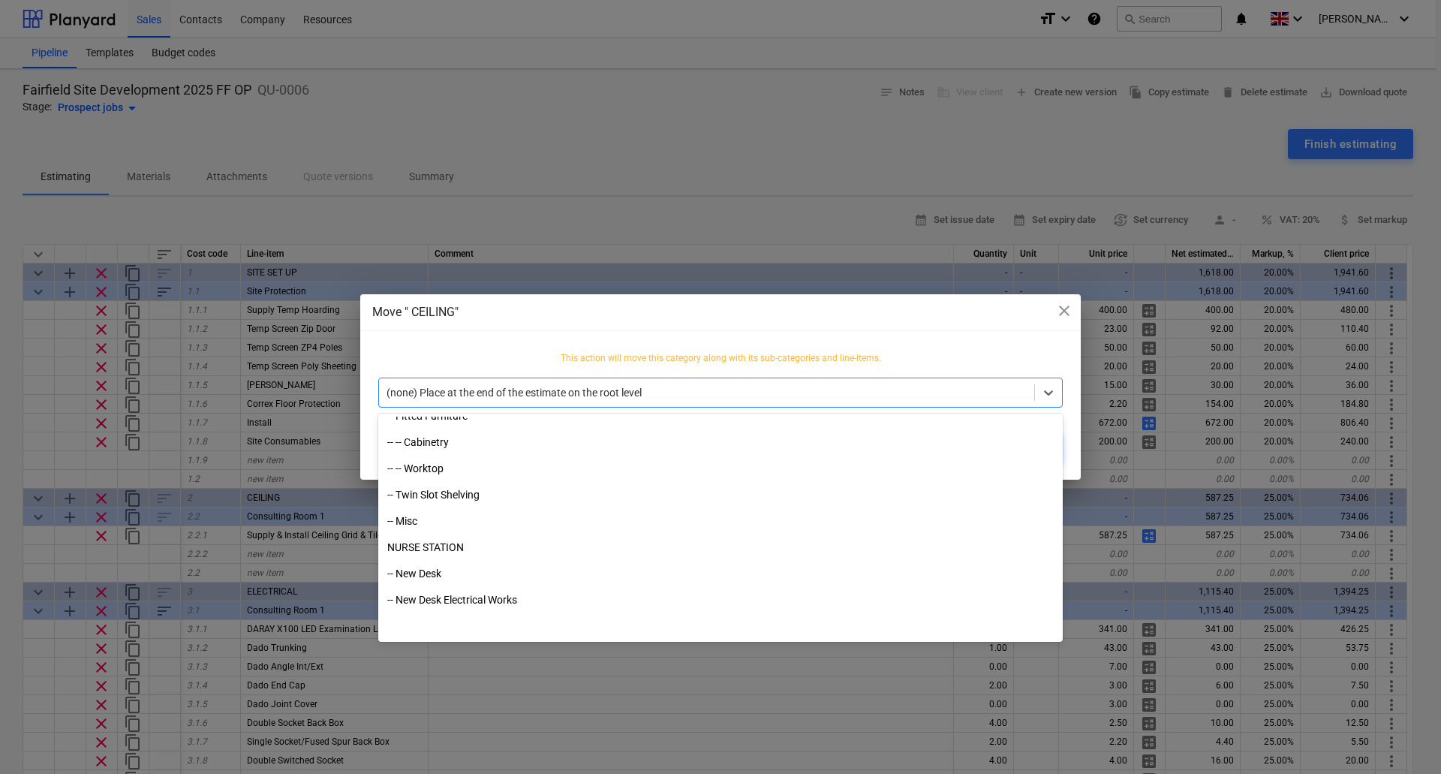
scroll to position [1726, 0]
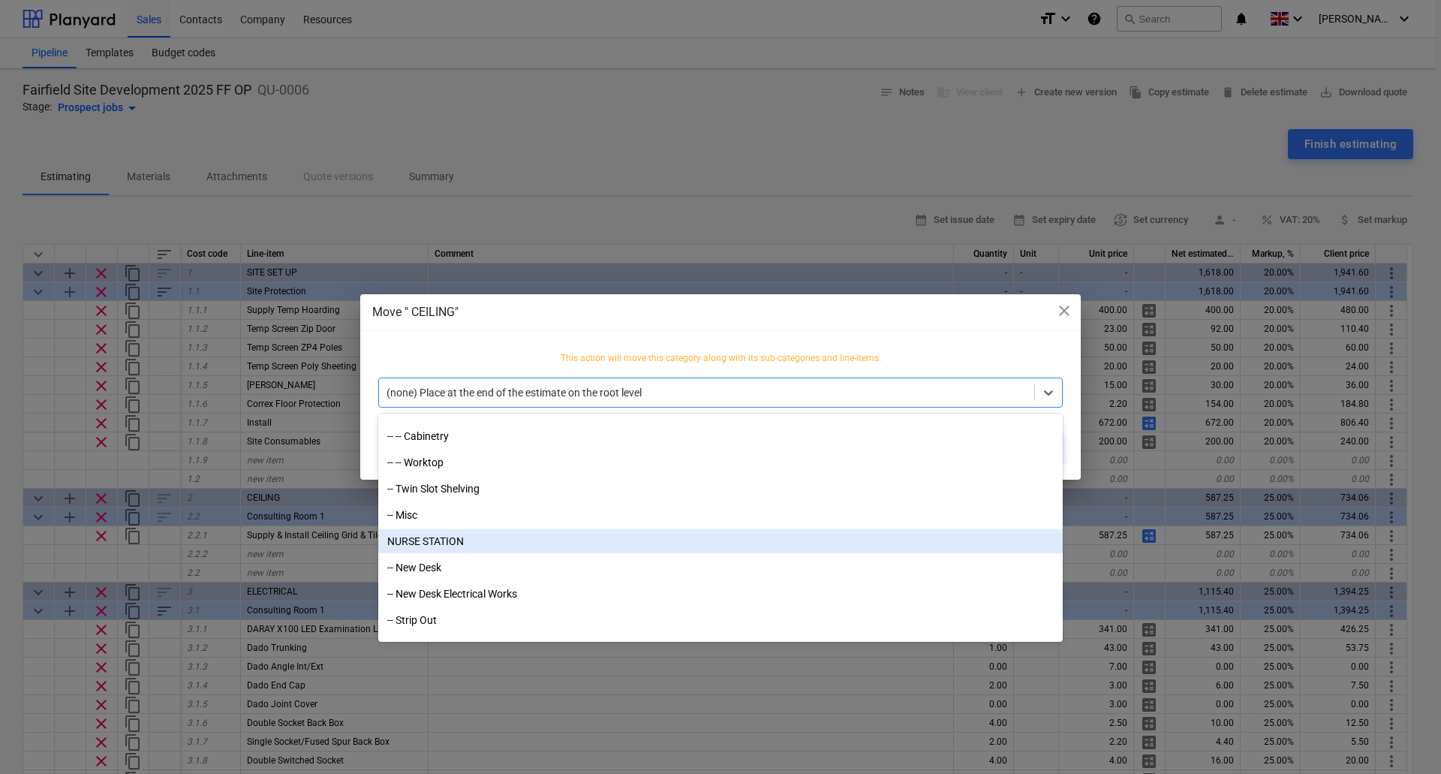
click at [473, 539] on div "NURSE STATION" at bounding box center [720, 541] width 684 height 24
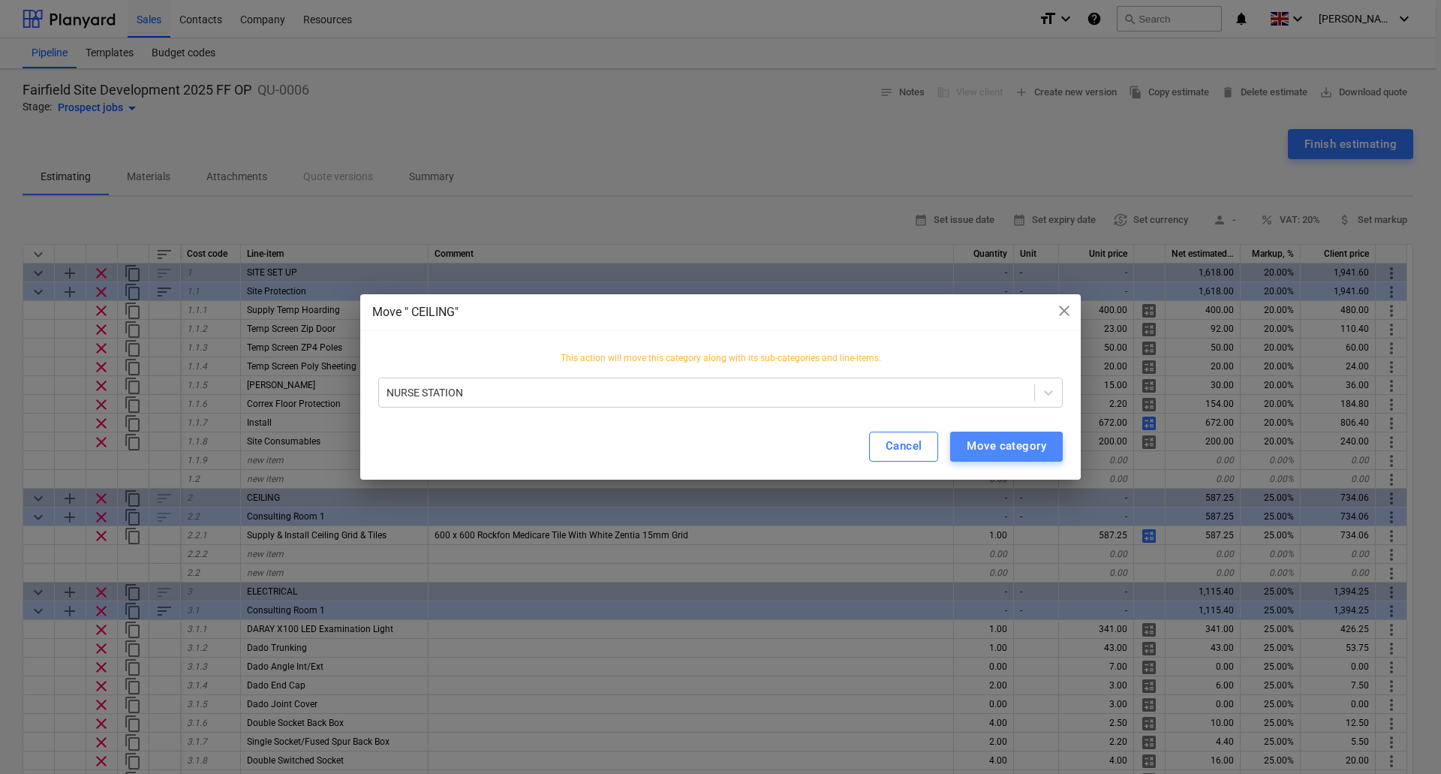
click at [1004, 437] on div "Move category" at bounding box center [1006, 446] width 80 height 20
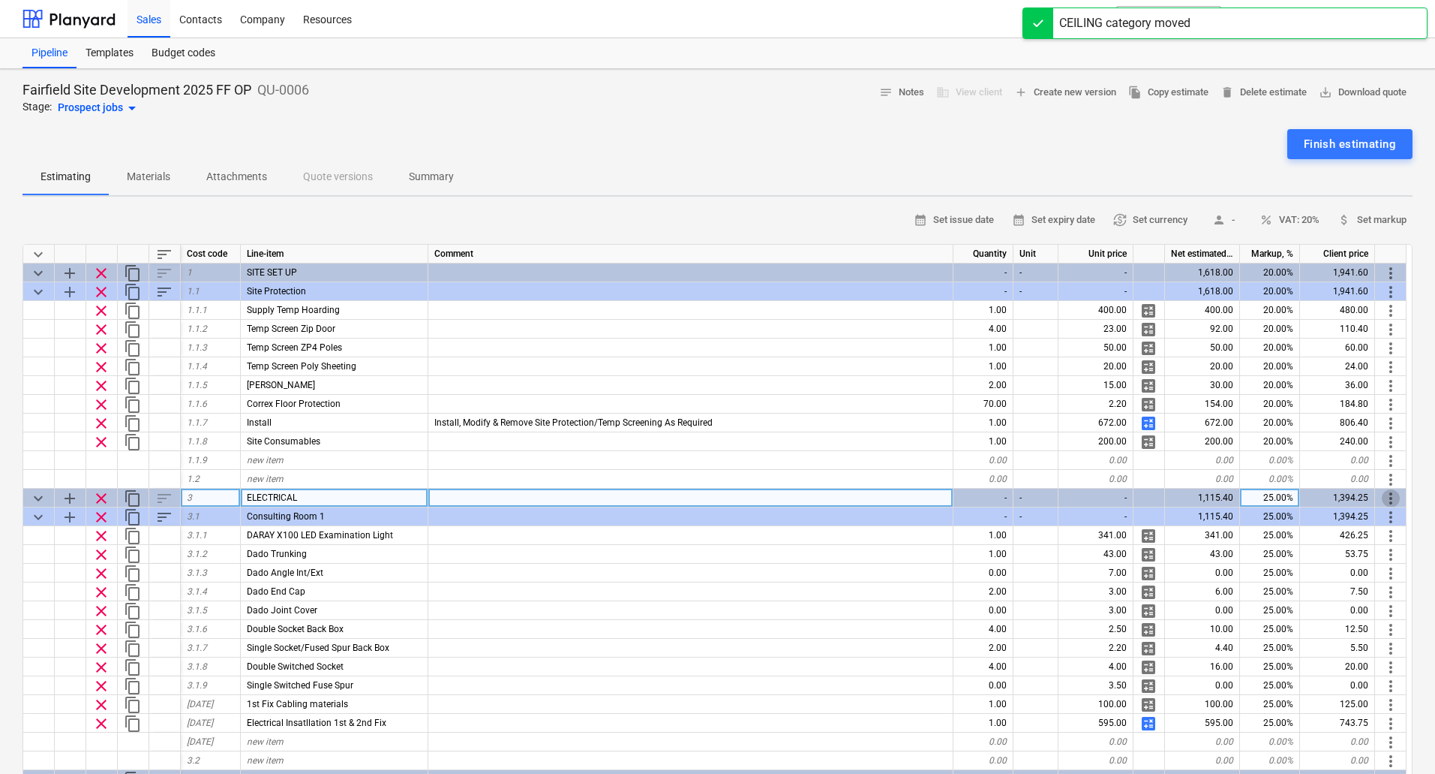
click at [1396, 495] on span "more_vert" at bounding box center [1391, 498] width 18 height 18
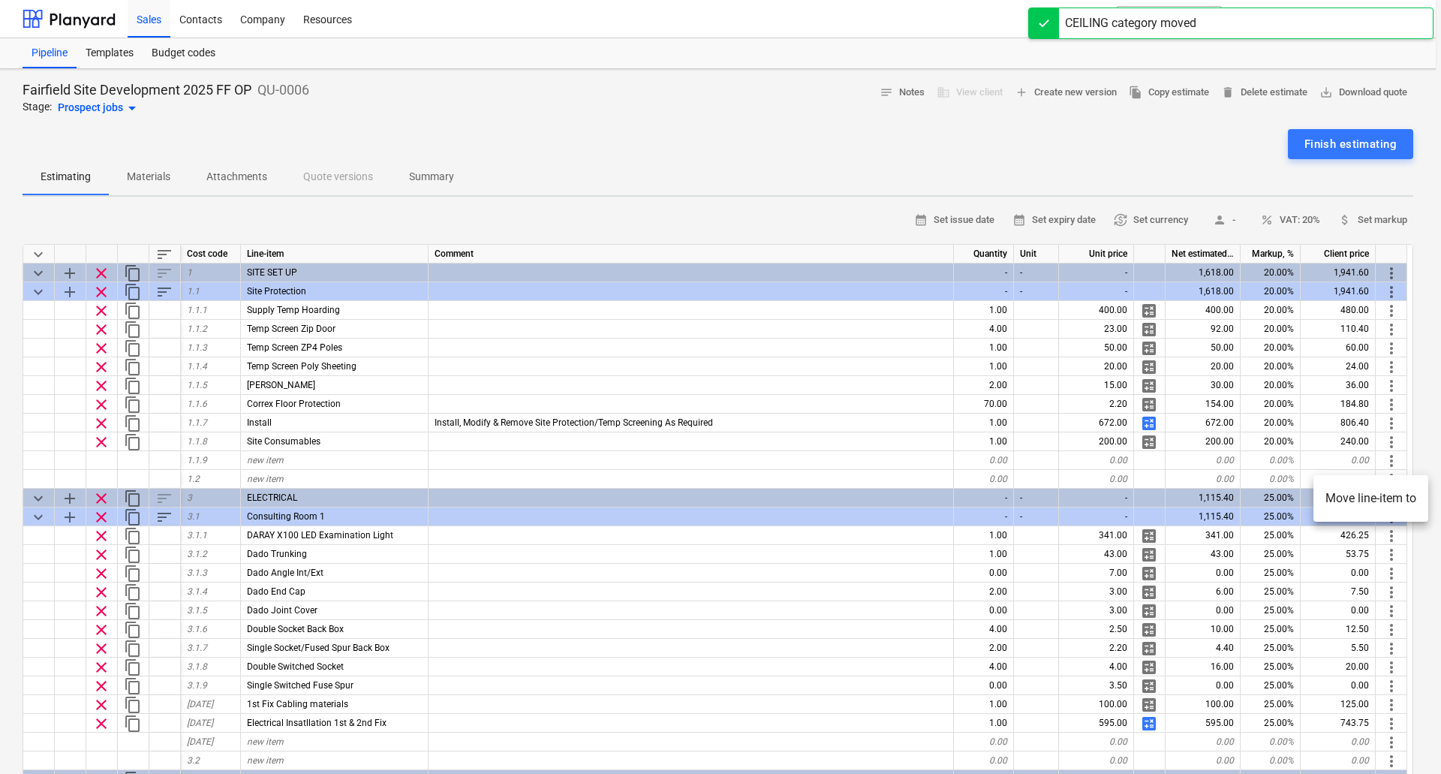
click at [1370, 494] on li "Move line-item to" at bounding box center [1370, 498] width 115 height 35
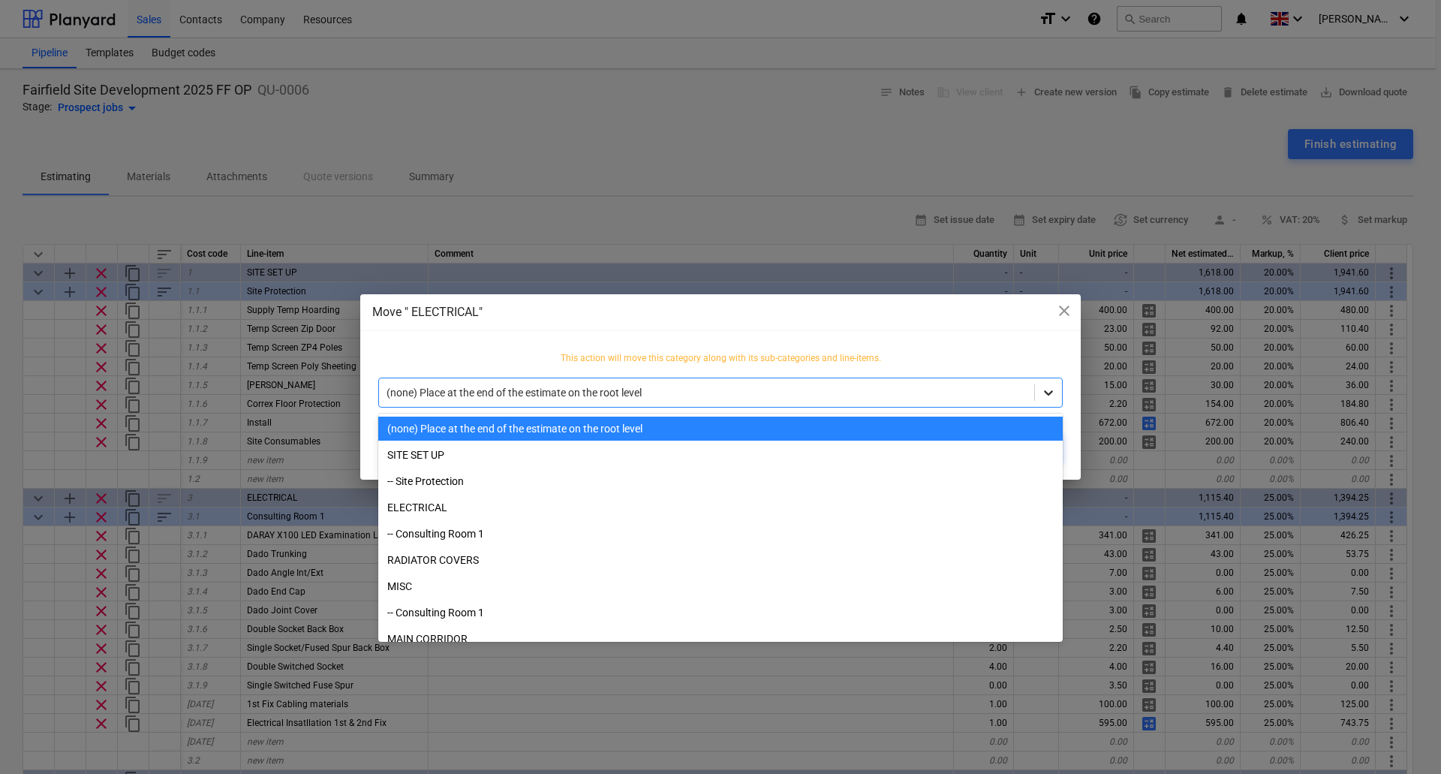
click at [1035, 391] on div at bounding box center [1048, 392] width 27 height 27
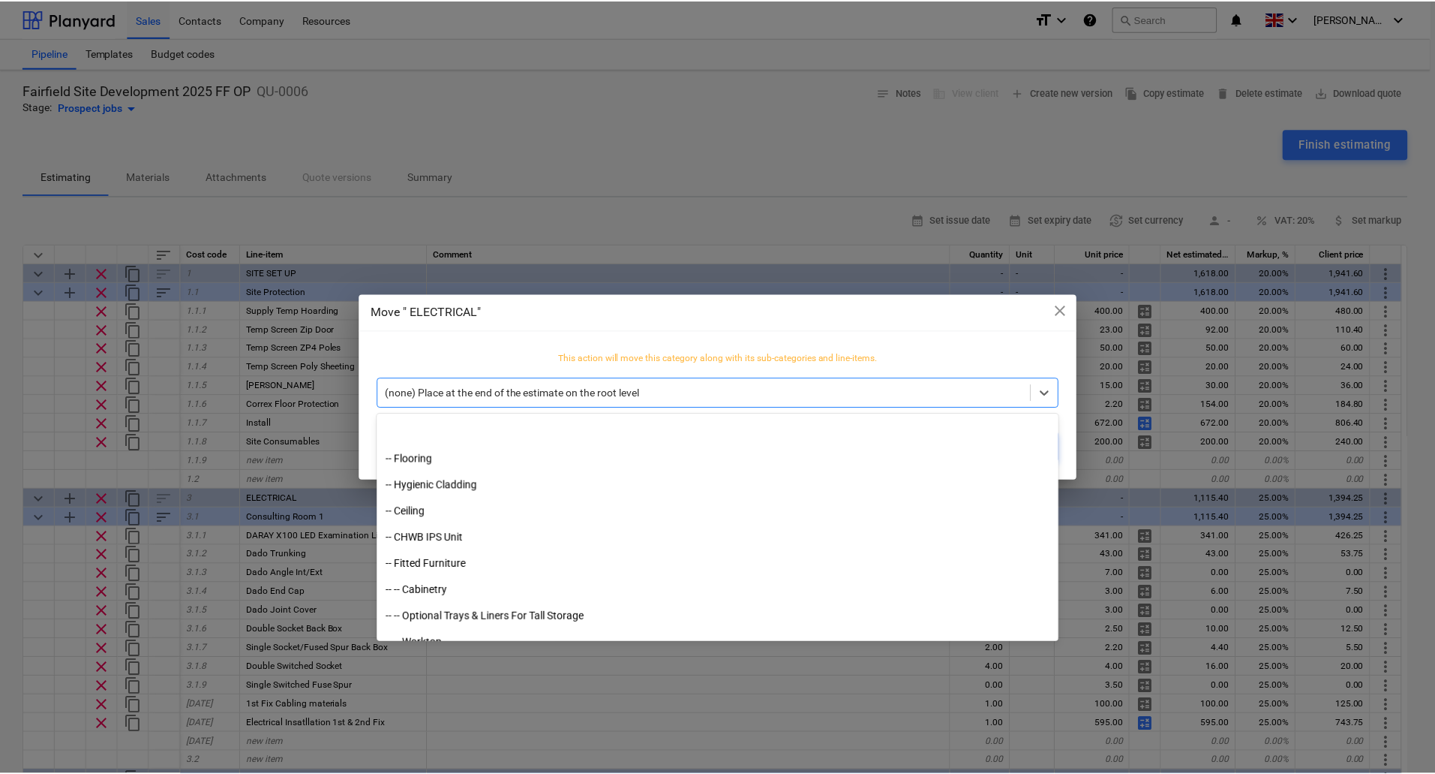
scroll to position [600, 0]
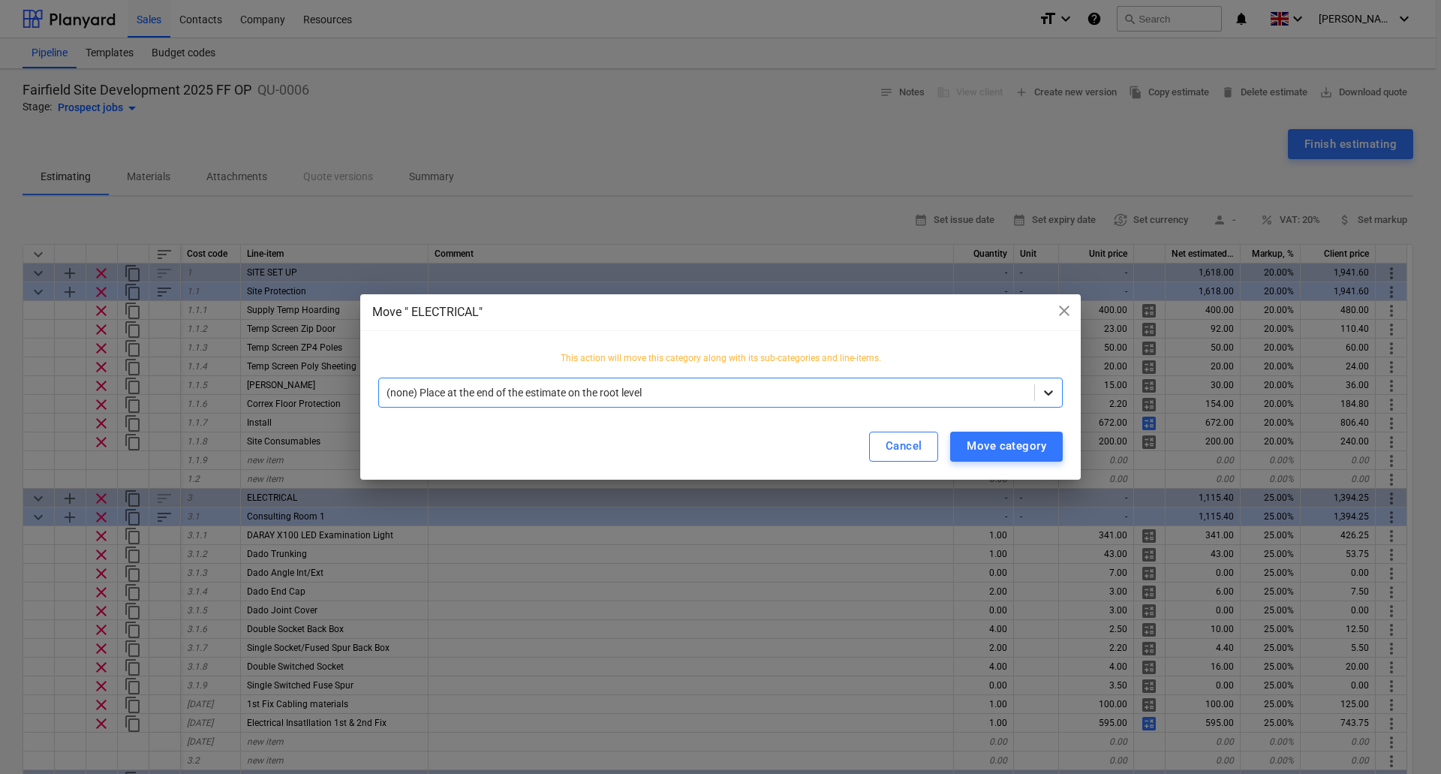
click at [1056, 390] on div at bounding box center [1048, 392] width 27 height 27
click at [879, 448] on button "Cancel" at bounding box center [904, 446] width 70 height 30
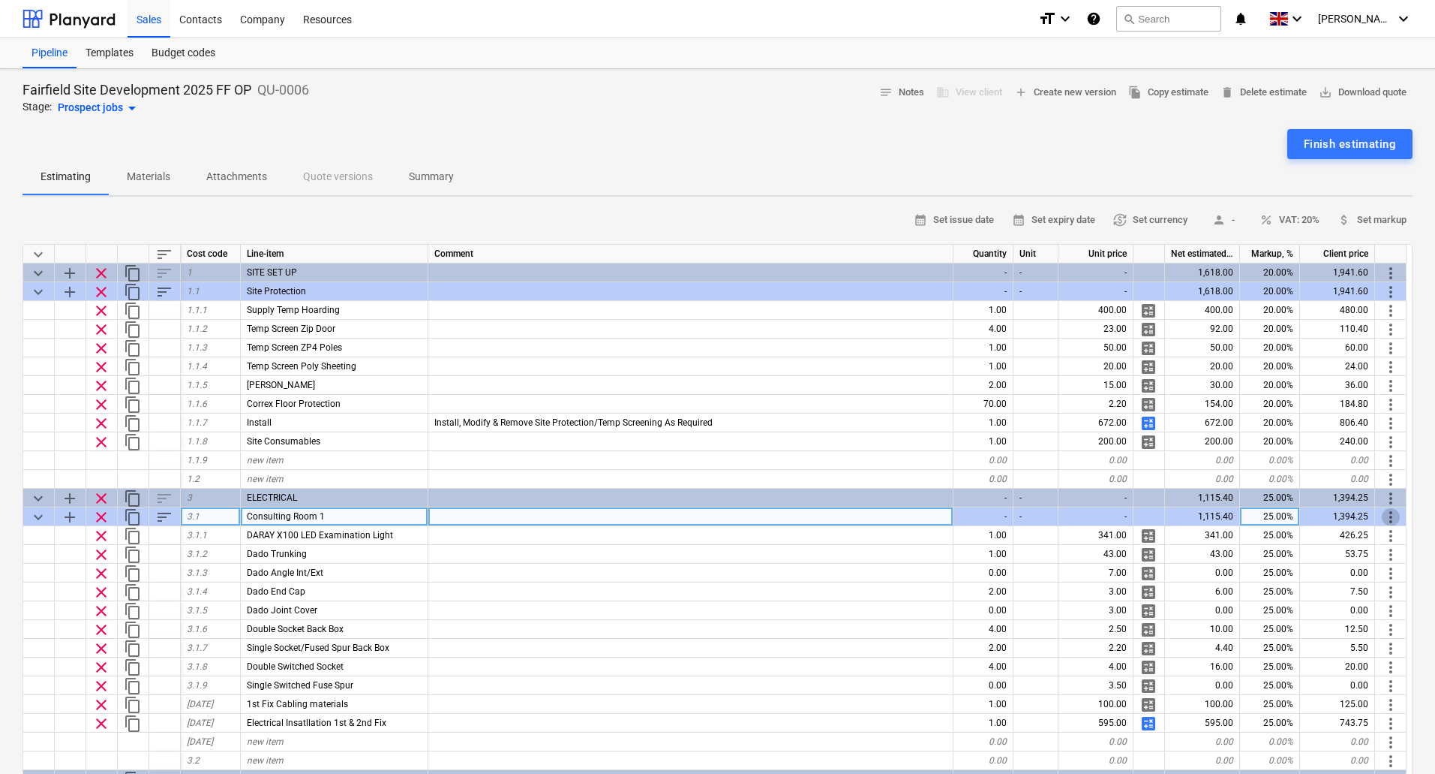
click at [1387, 513] on span "more_vert" at bounding box center [1391, 517] width 18 height 18
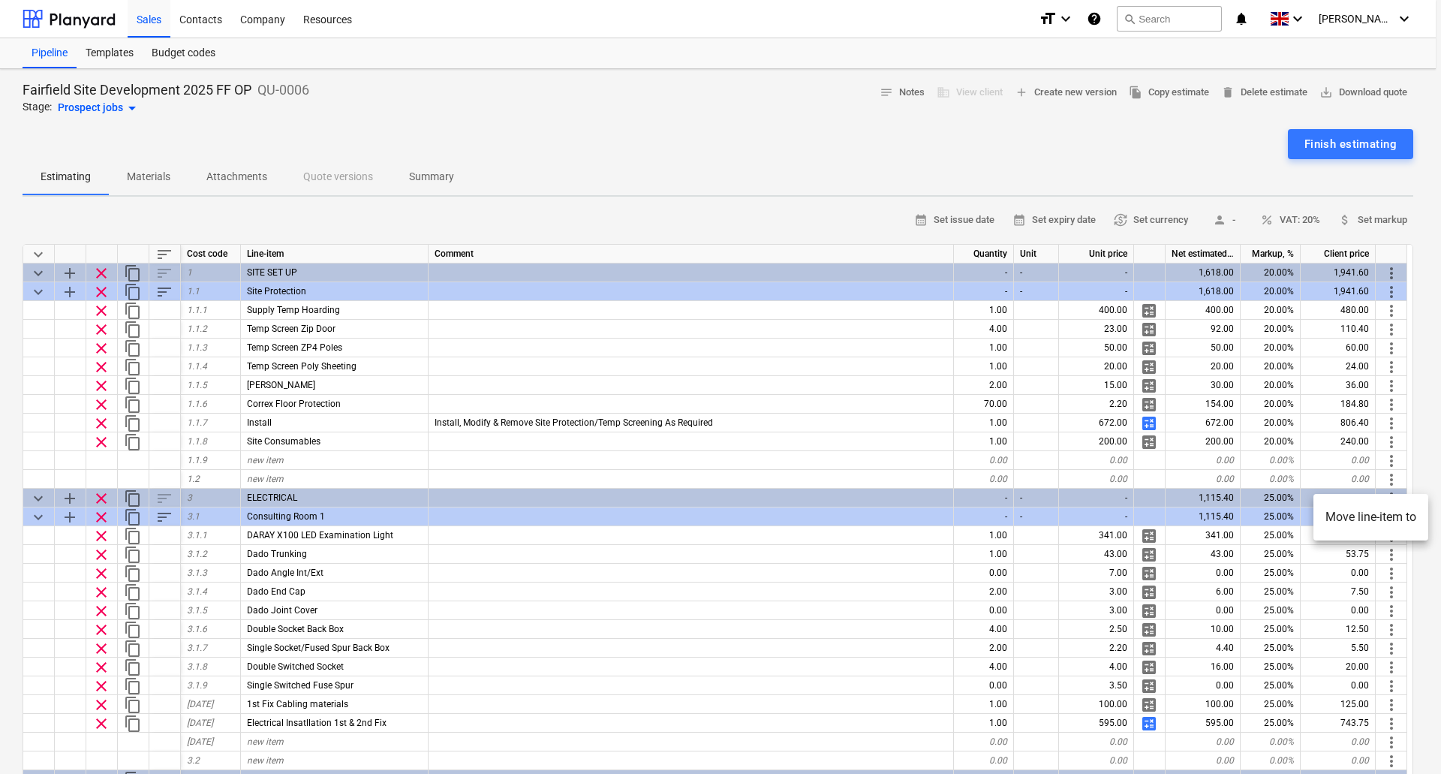
click at [1429, 470] on div at bounding box center [720, 387] width 1441 height 774
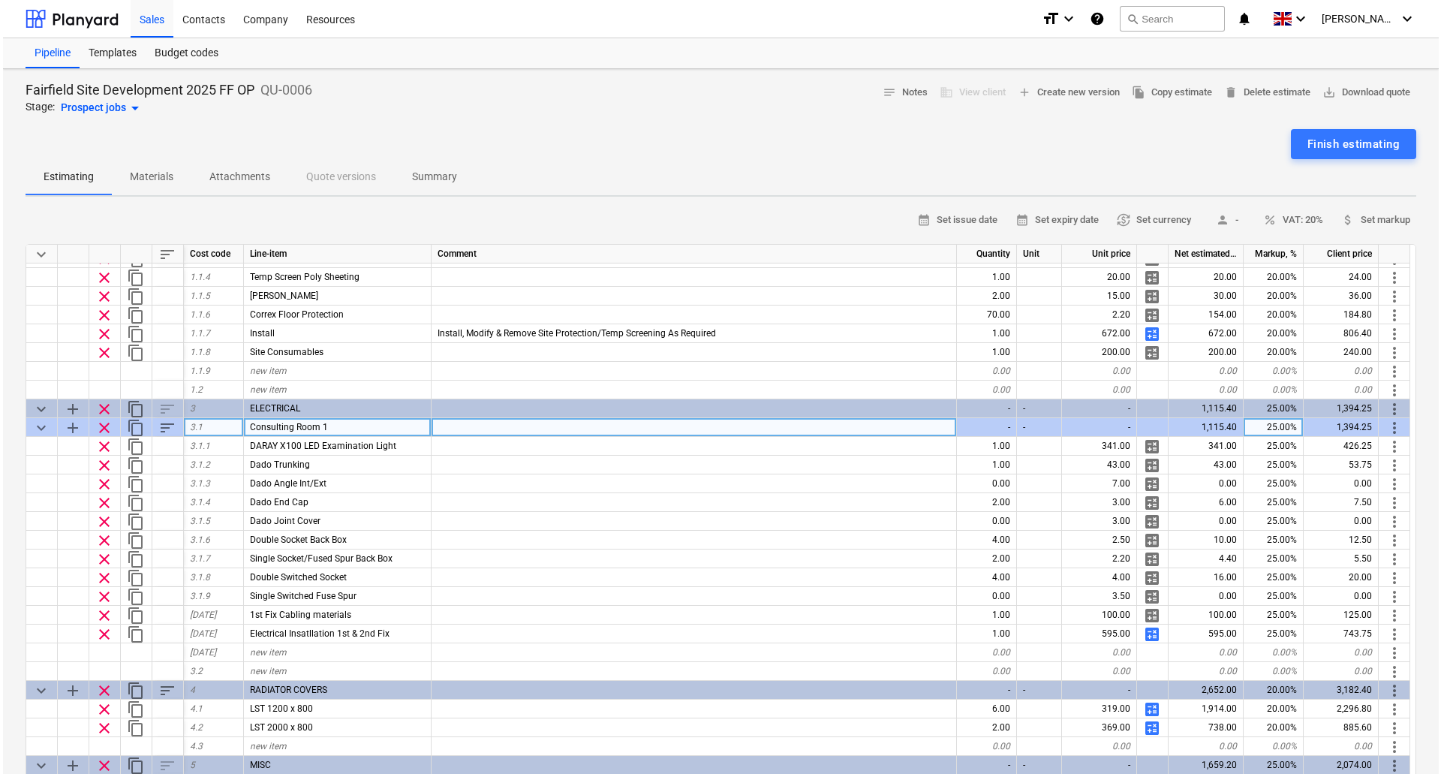
scroll to position [75, 0]
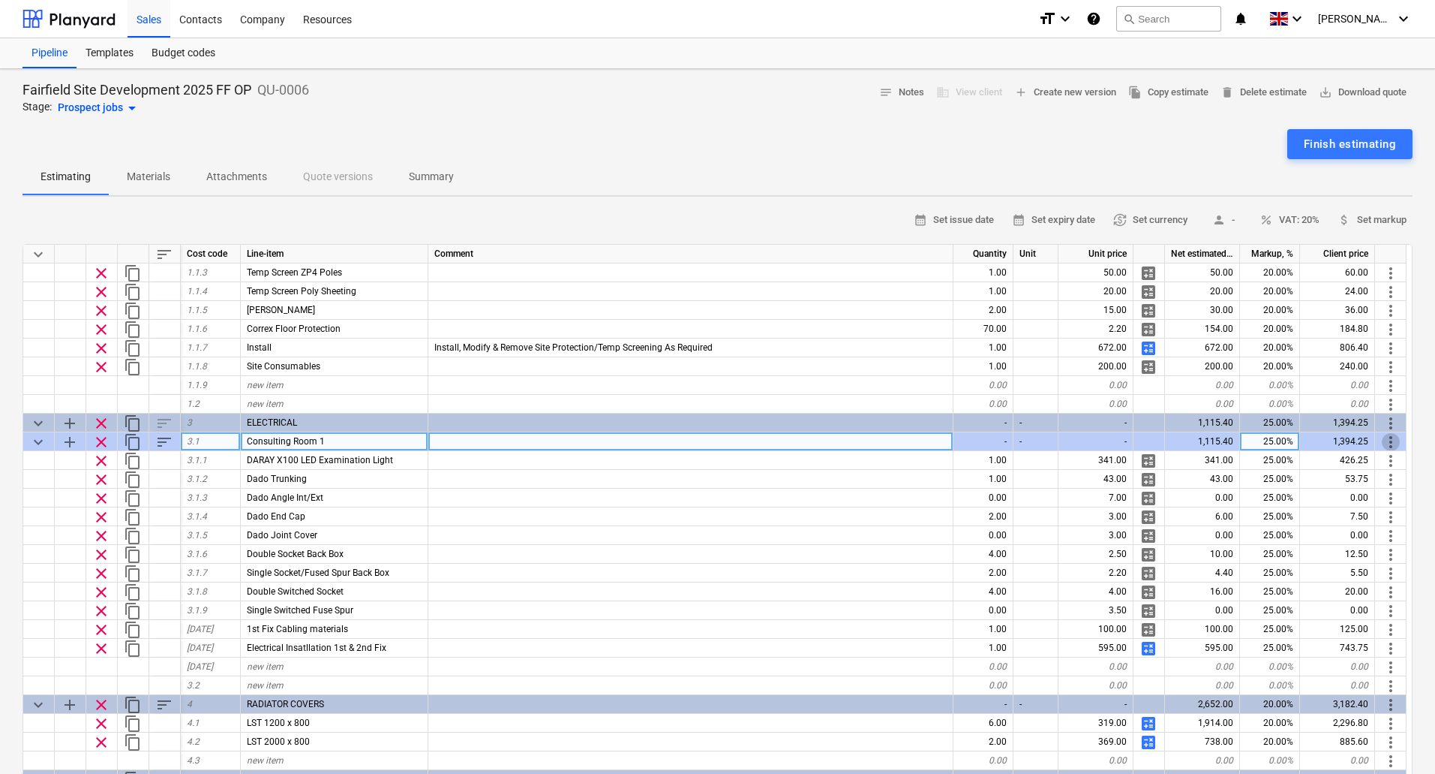
click at [1397, 442] on span "more_vert" at bounding box center [1391, 442] width 18 height 18
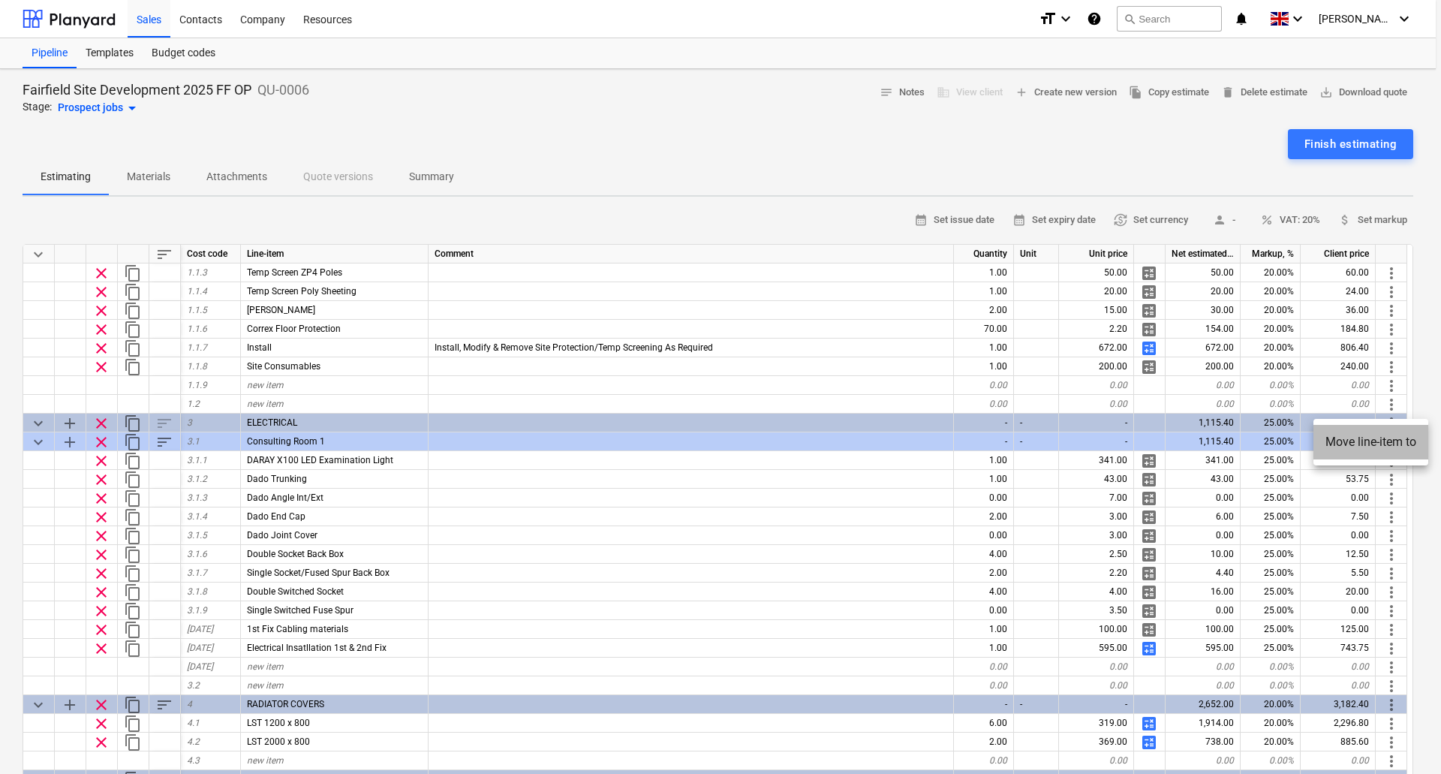
click at [1367, 433] on li "Move line-item to" at bounding box center [1370, 442] width 115 height 35
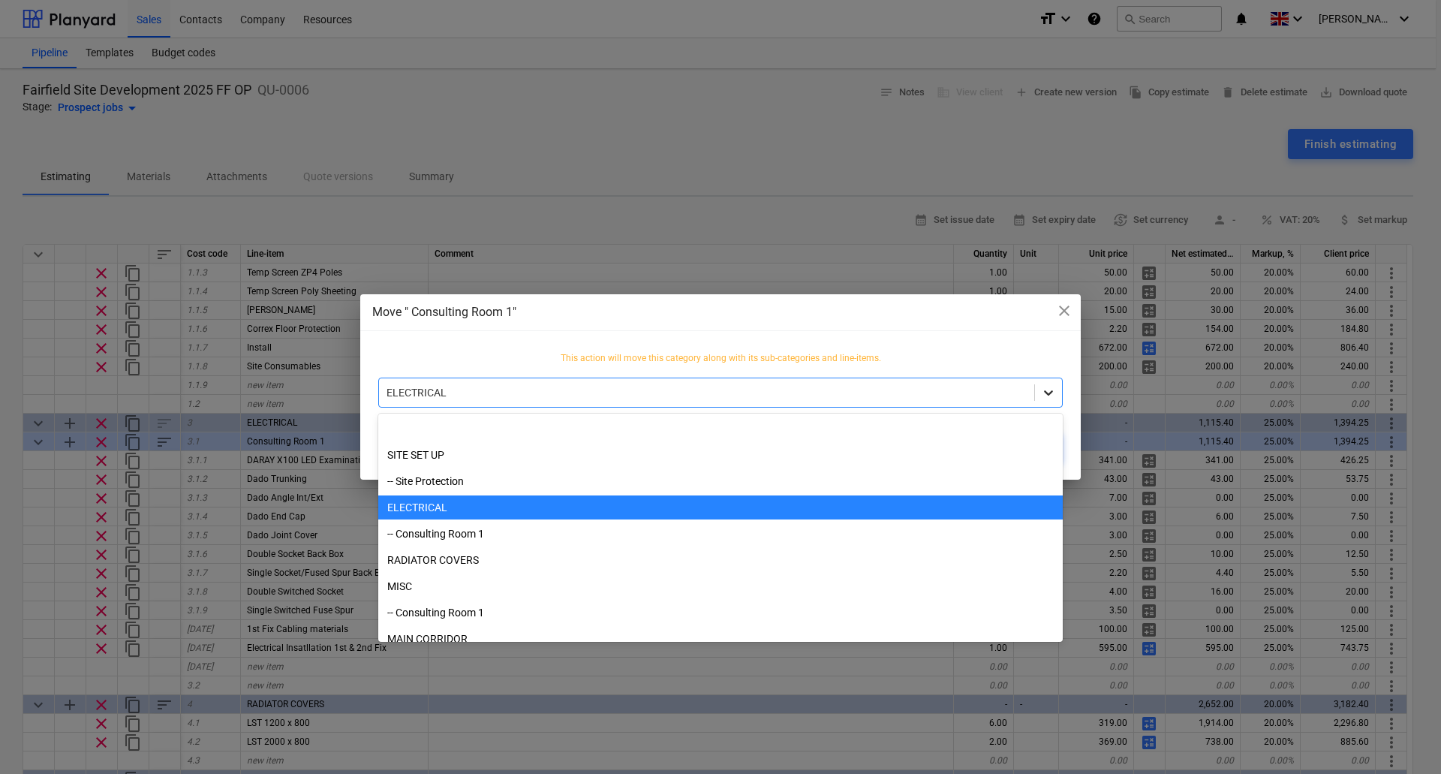
click at [1045, 382] on div at bounding box center [1048, 392] width 27 height 27
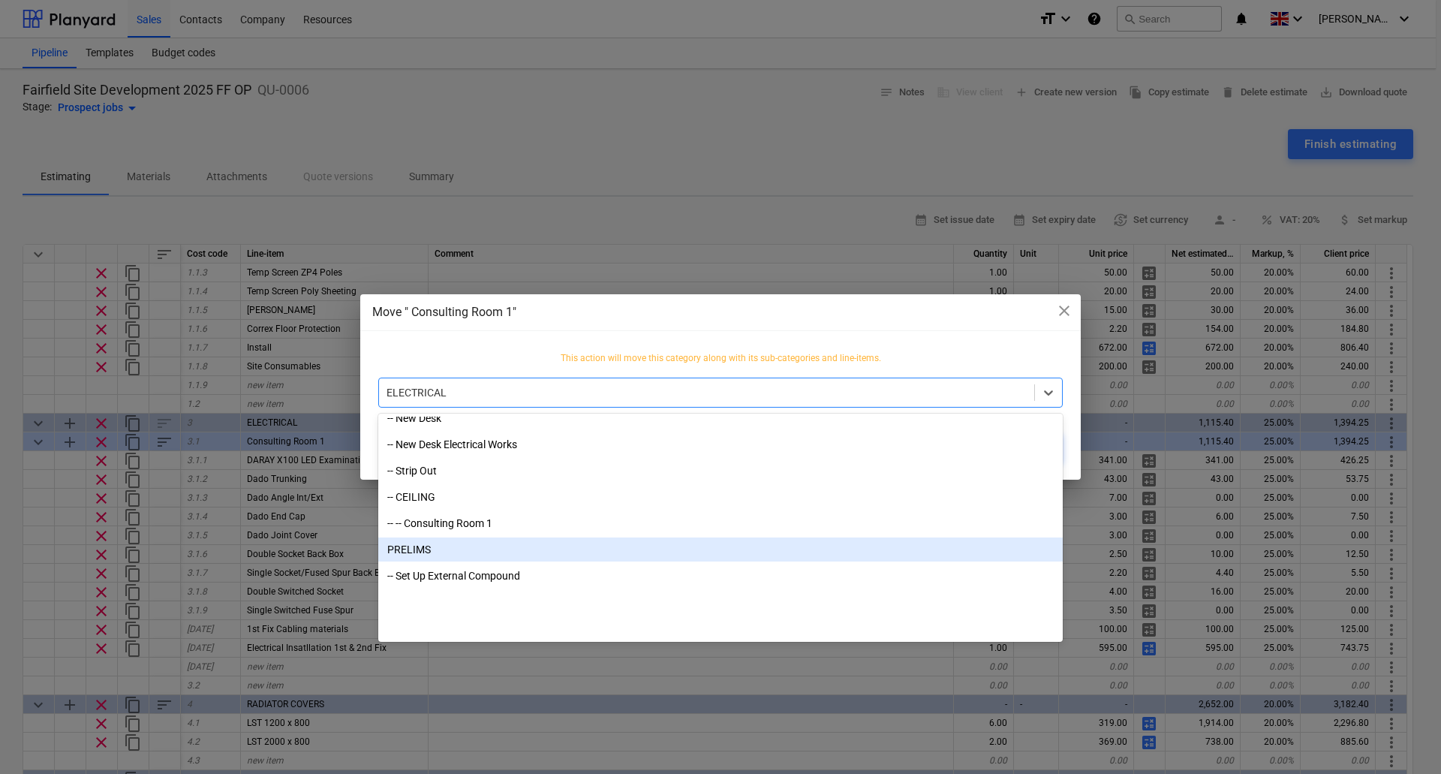
scroll to position [1729, 0]
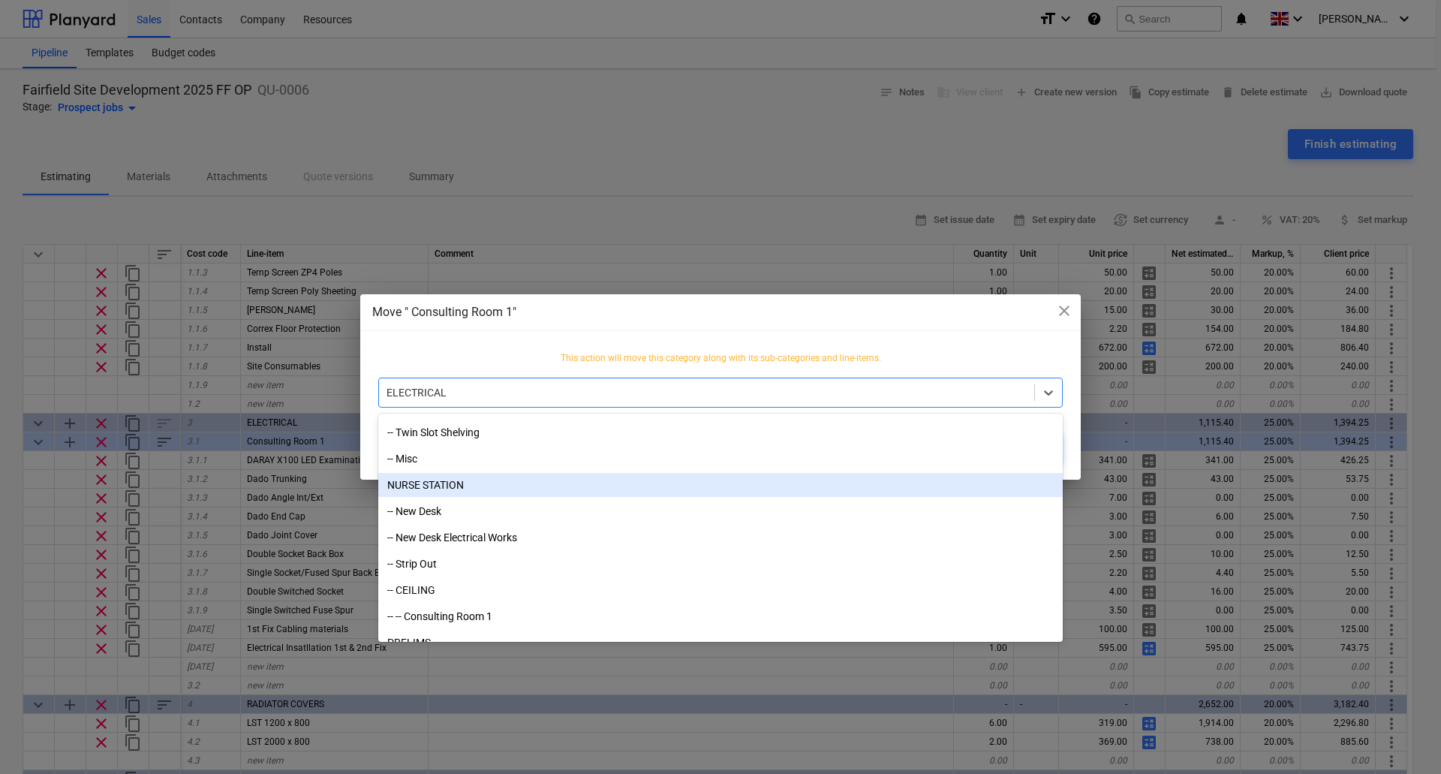
click at [436, 482] on div "NURSE STATION" at bounding box center [720, 485] width 684 height 24
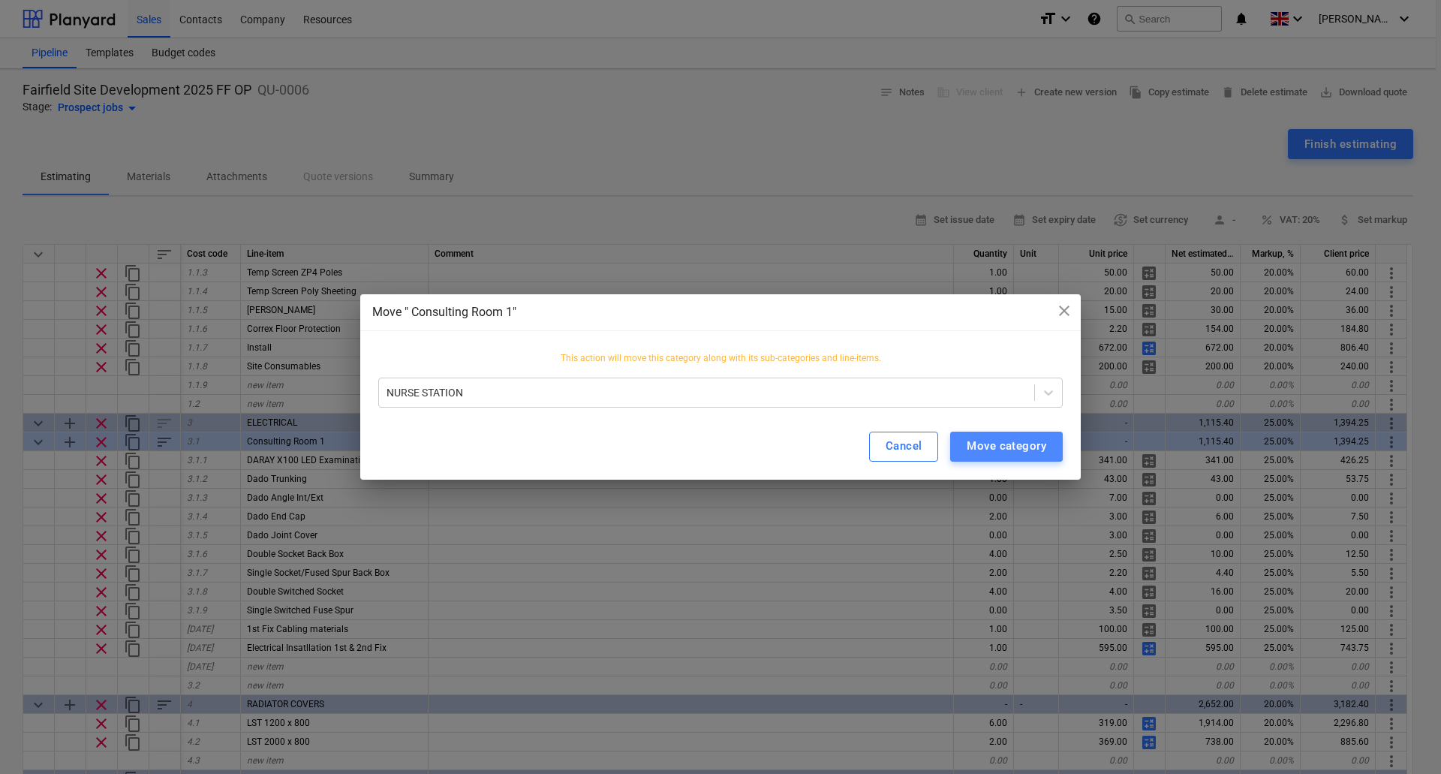
click at [1035, 445] on div "Move category" at bounding box center [1006, 446] width 80 height 20
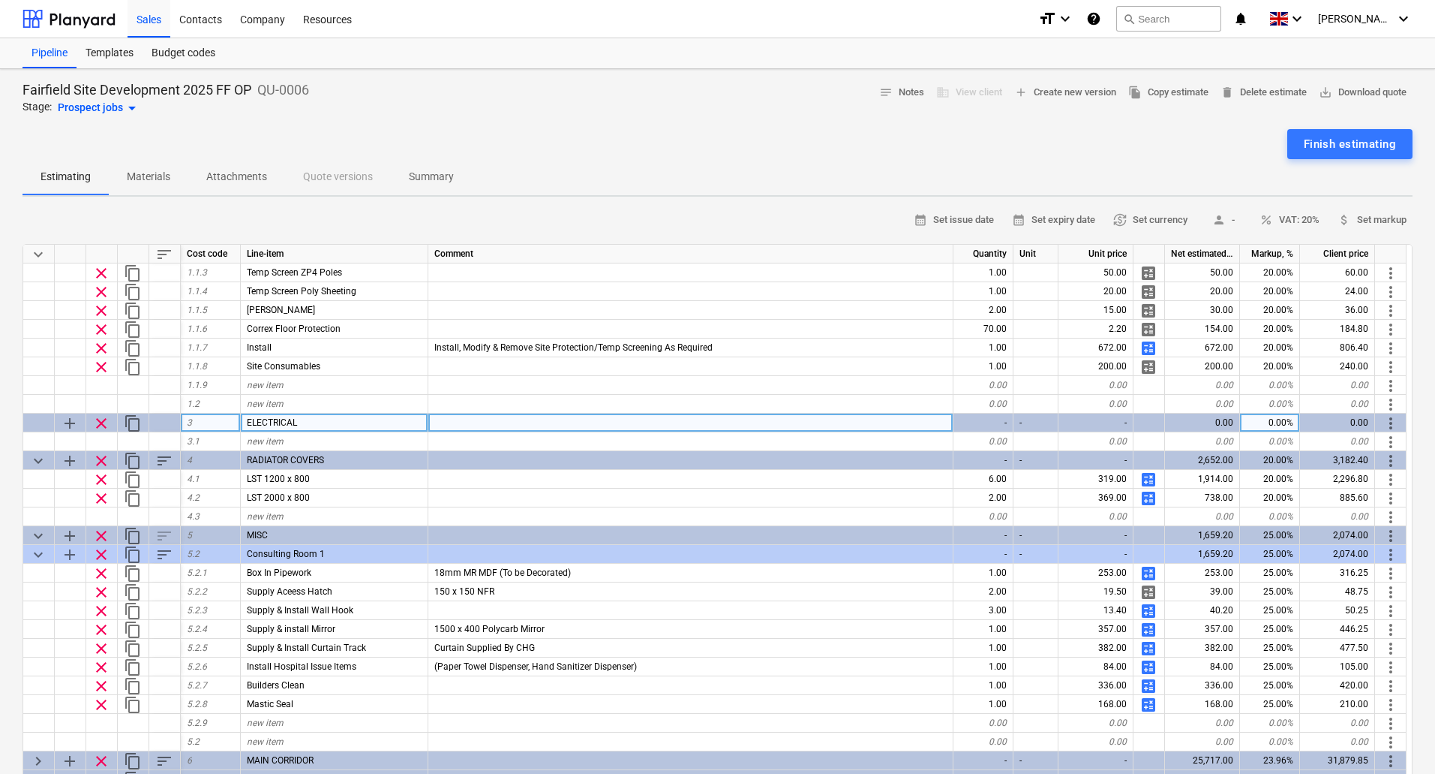
click at [94, 421] on span "clear" at bounding box center [101, 423] width 18 height 18
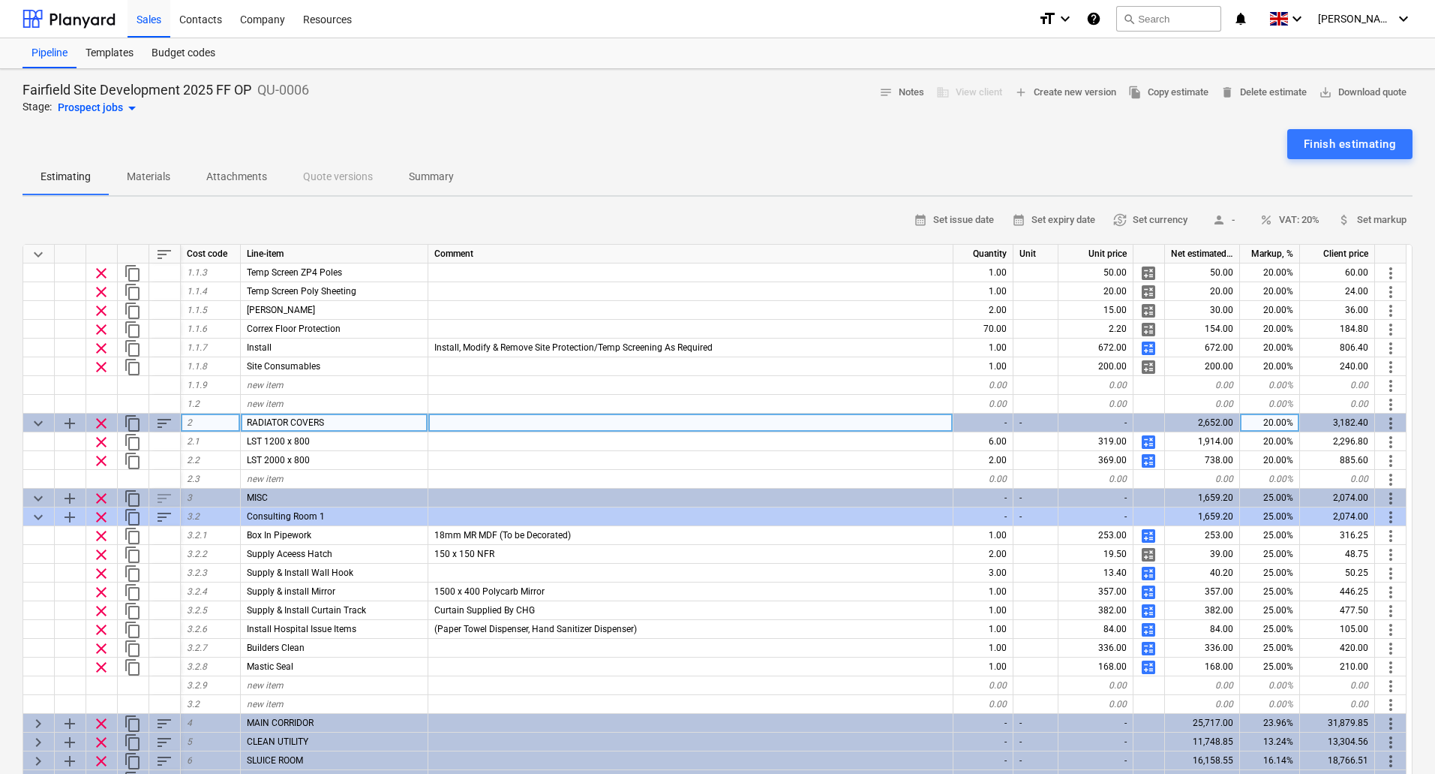
click at [1390, 425] on span "more_vert" at bounding box center [1391, 423] width 18 height 18
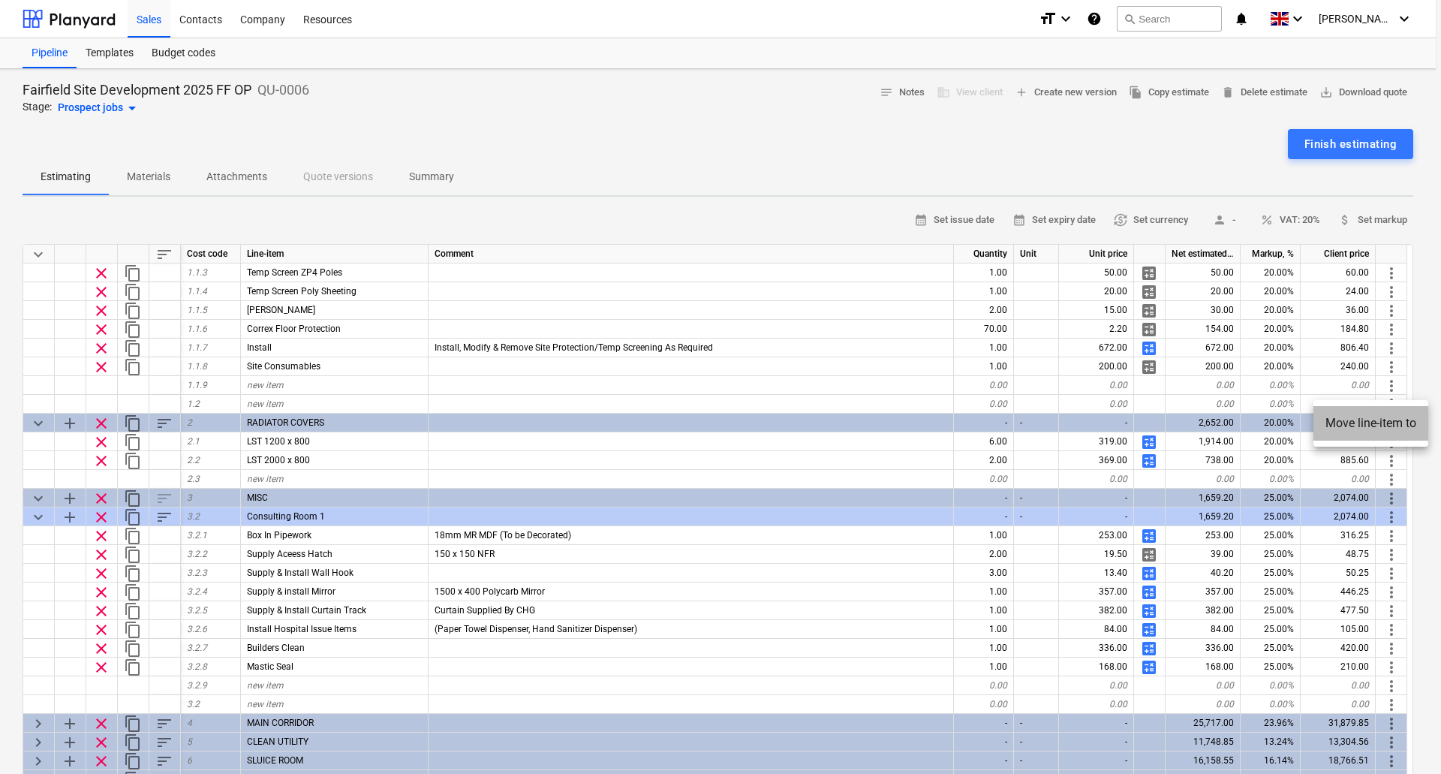
click at [1366, 419] on li "Move line-item to" at bounding box center [1370, 423] width 115 height 35
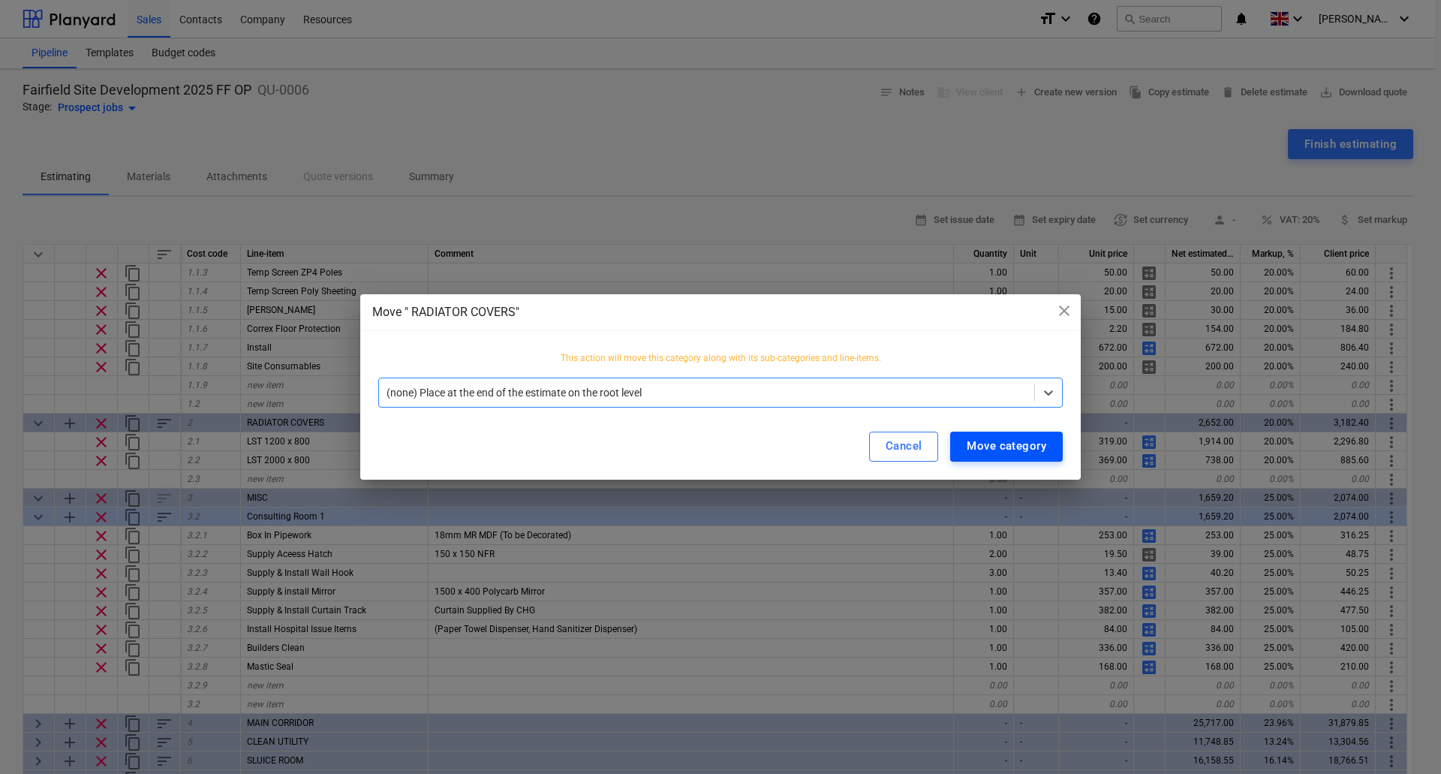
click at [1014, 445] on div "Move category" at bounding box center [1006, 446] width 80 height 20
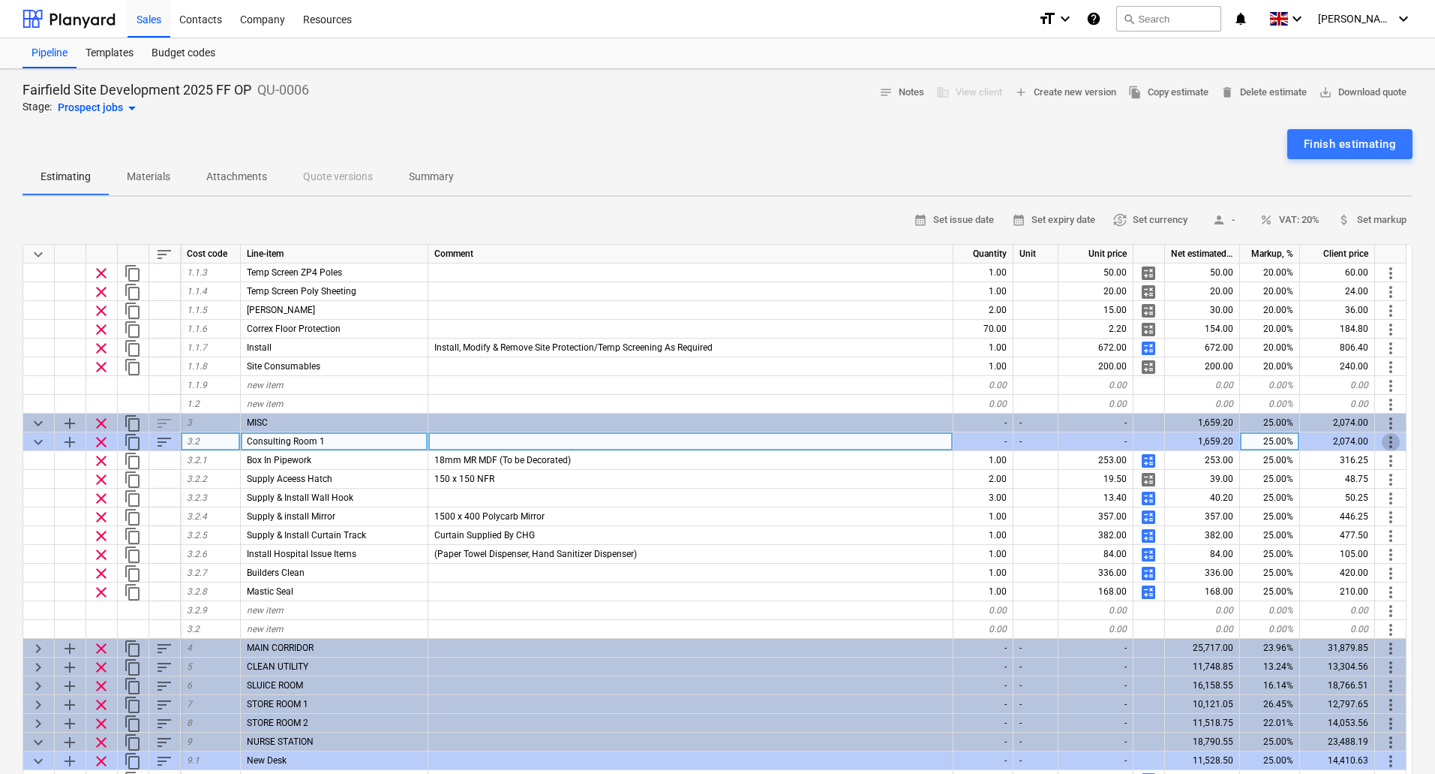
click at [1394, 441] on span "more_vert" at bounding box center [1391, 442] width 18 height 18
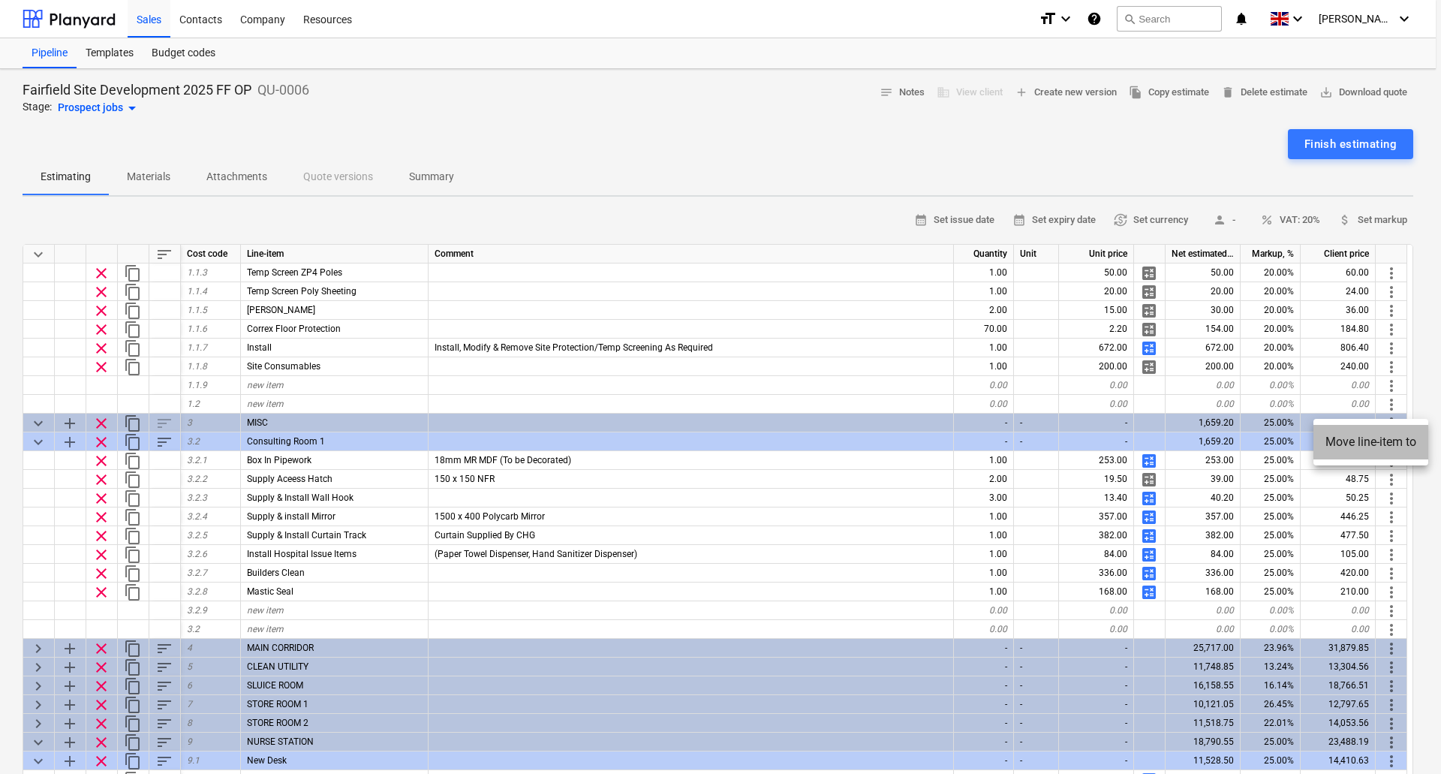
click at [1378, 442] on li "Move line-item to" at bounding box center [1370, 442] width 115 height 35
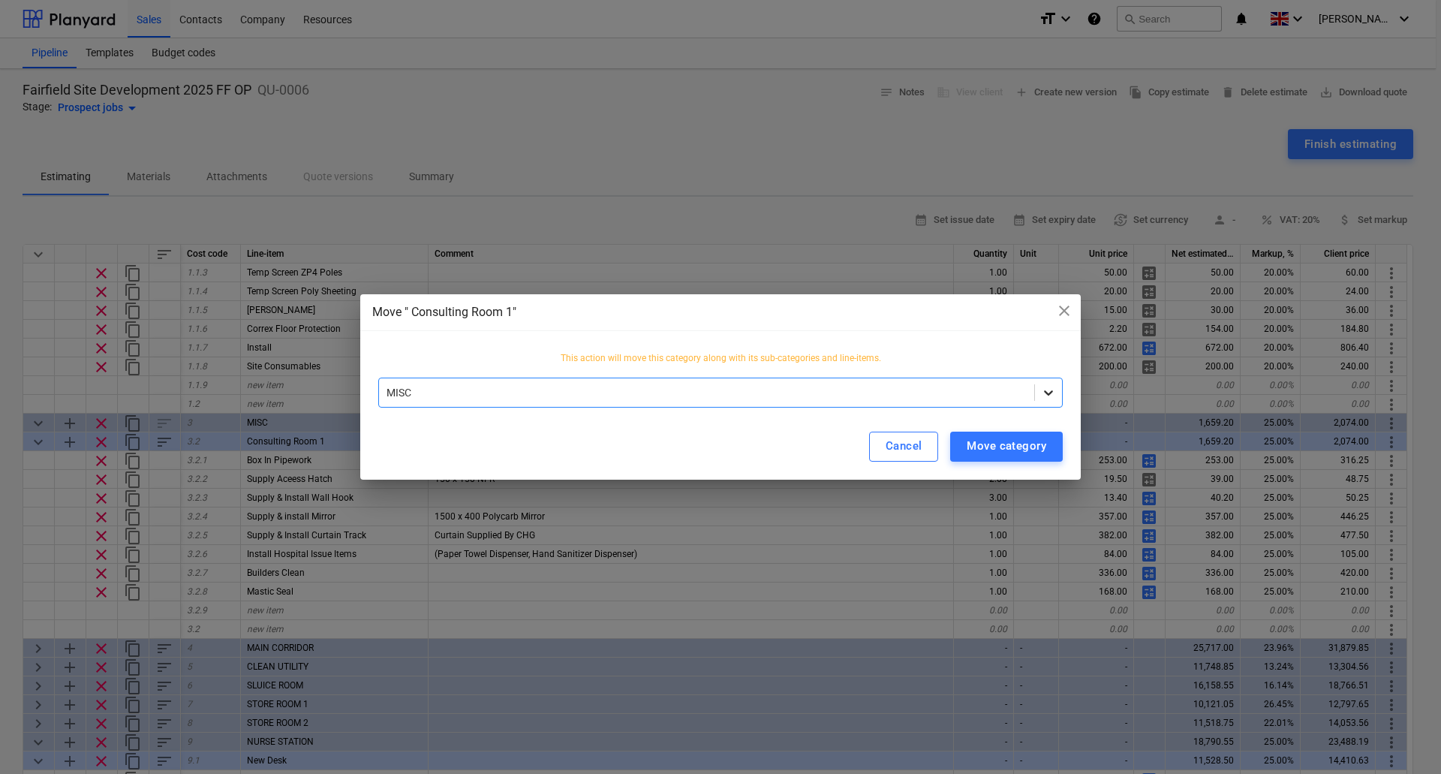
click at [1045, 389] on icon at bounding box center [1048, 392] width 15 height 15
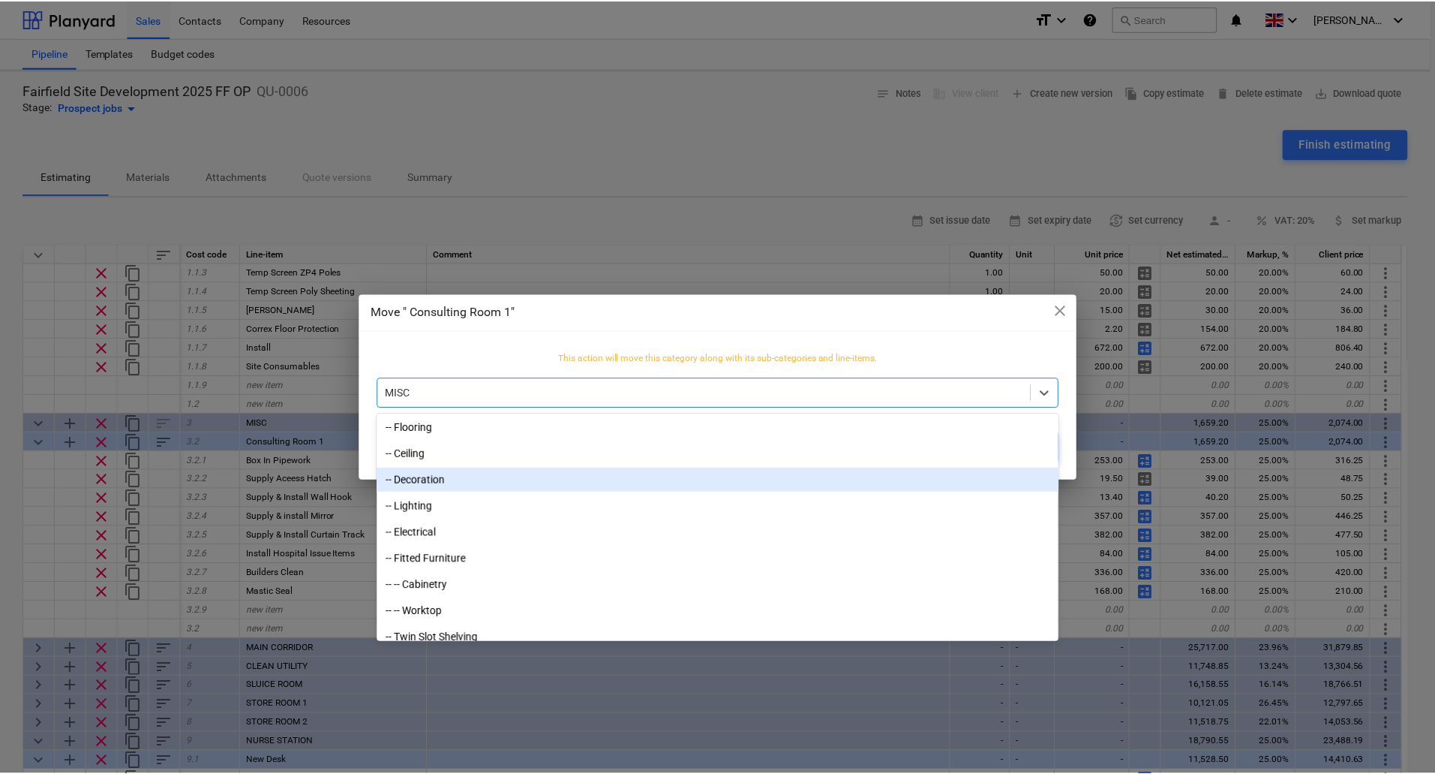
scroll to position [1579, 0]
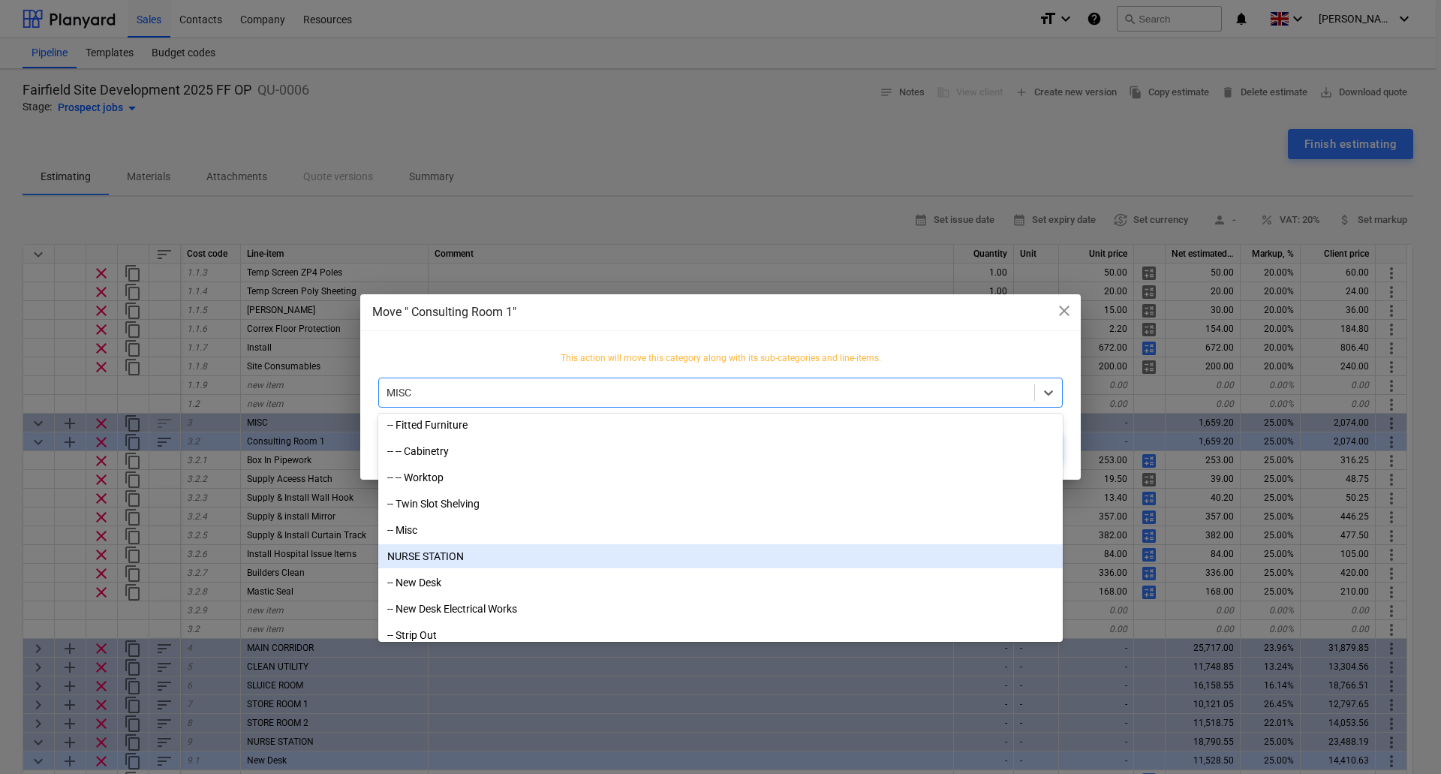
click at [427, 552] on div "NURSE STATION" at bounding box center [720, 556] width 684 height 24
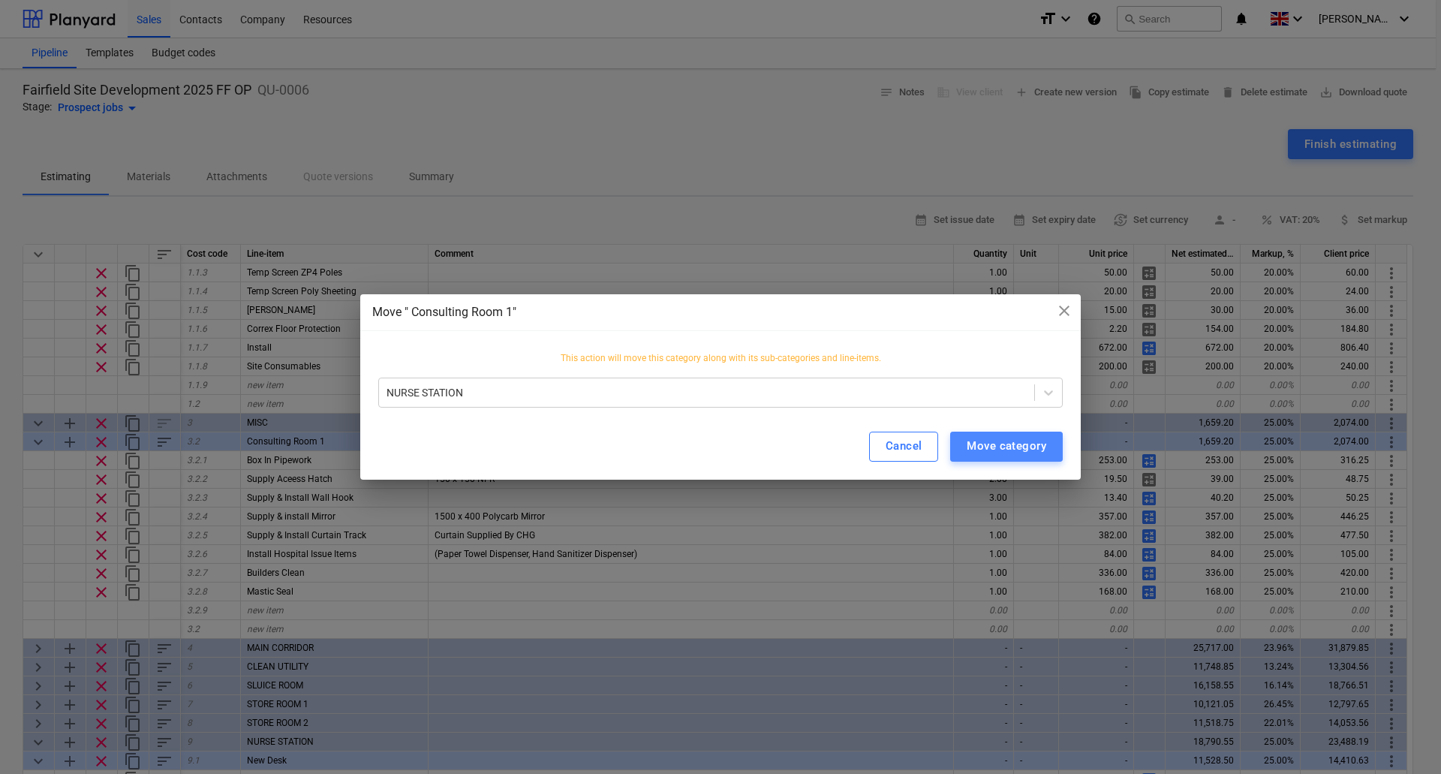
click at [1024, 453] on div "Move category" at bounding box center [1006, 446] width 80 height 20
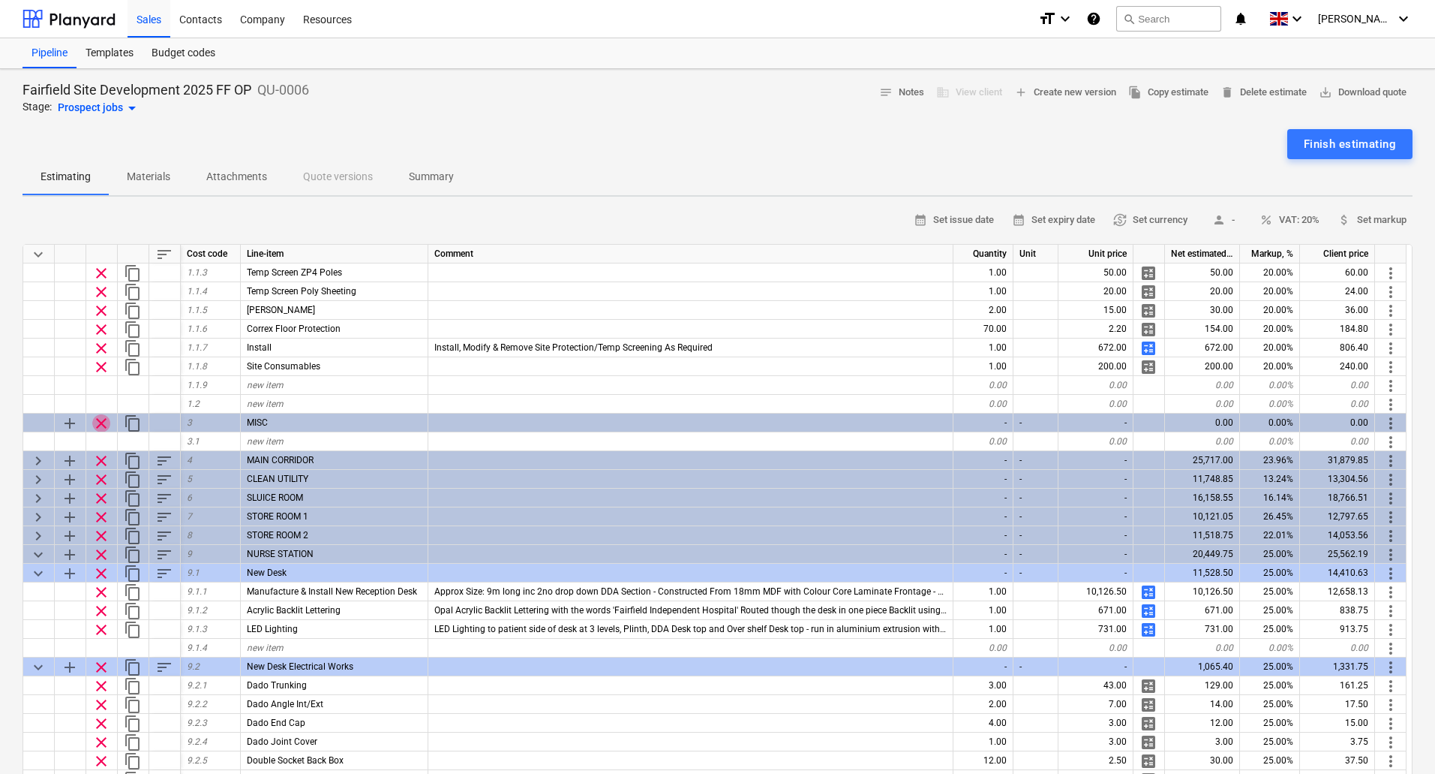
click at [104, 418] on span "clear" at bounding box center [101, 423] width 18 height 18
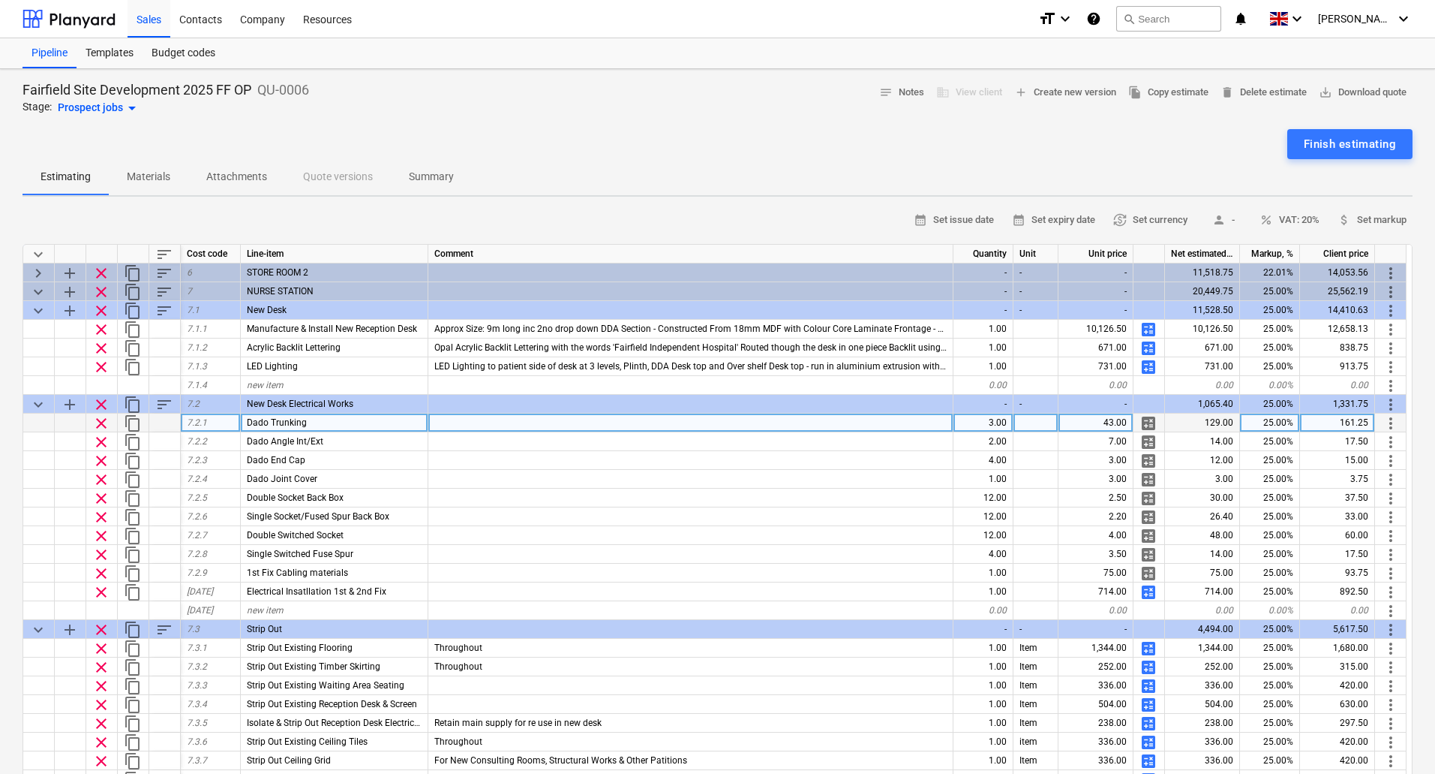
scroll to position [150, 0]
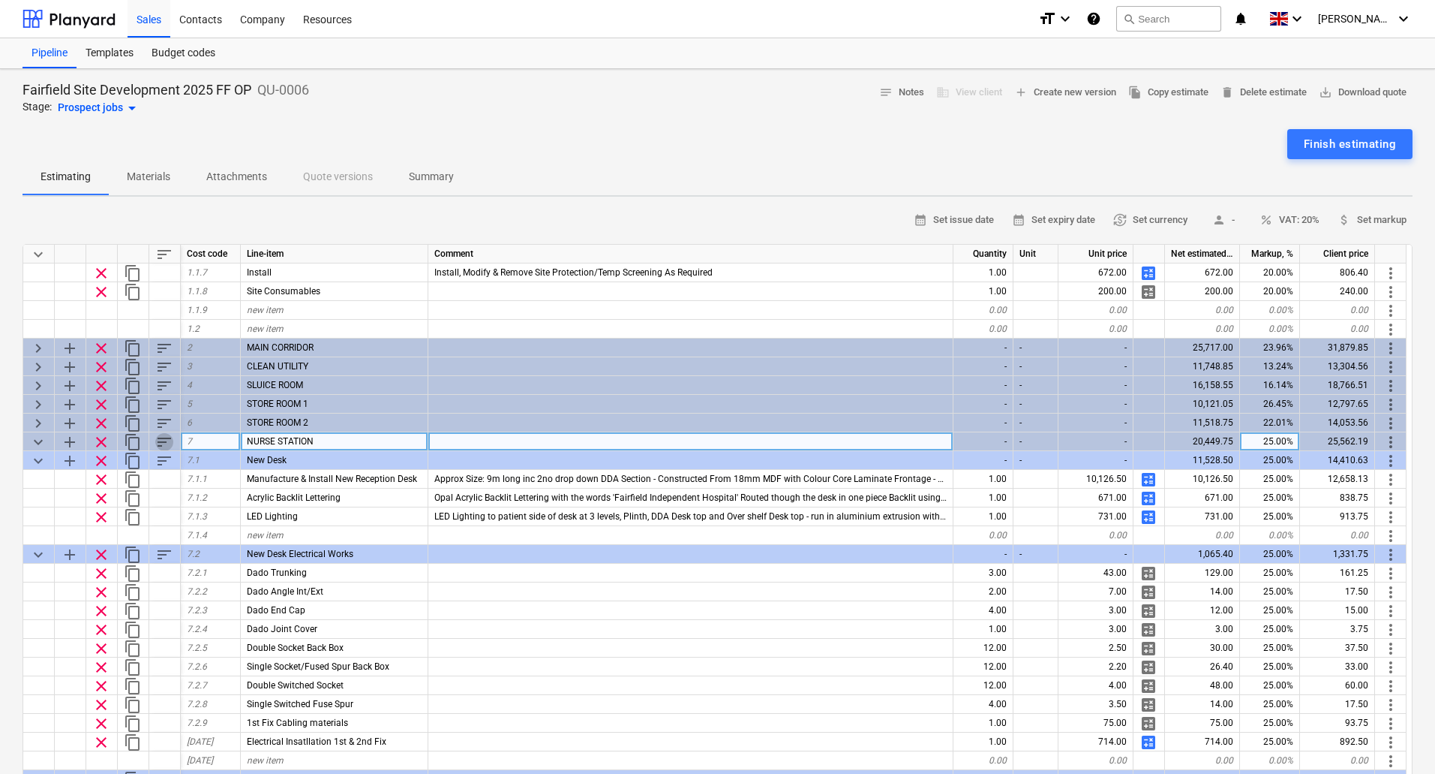
click at [164, 439] on span "sort" at bounding box center [164, 442] width 18 height 18
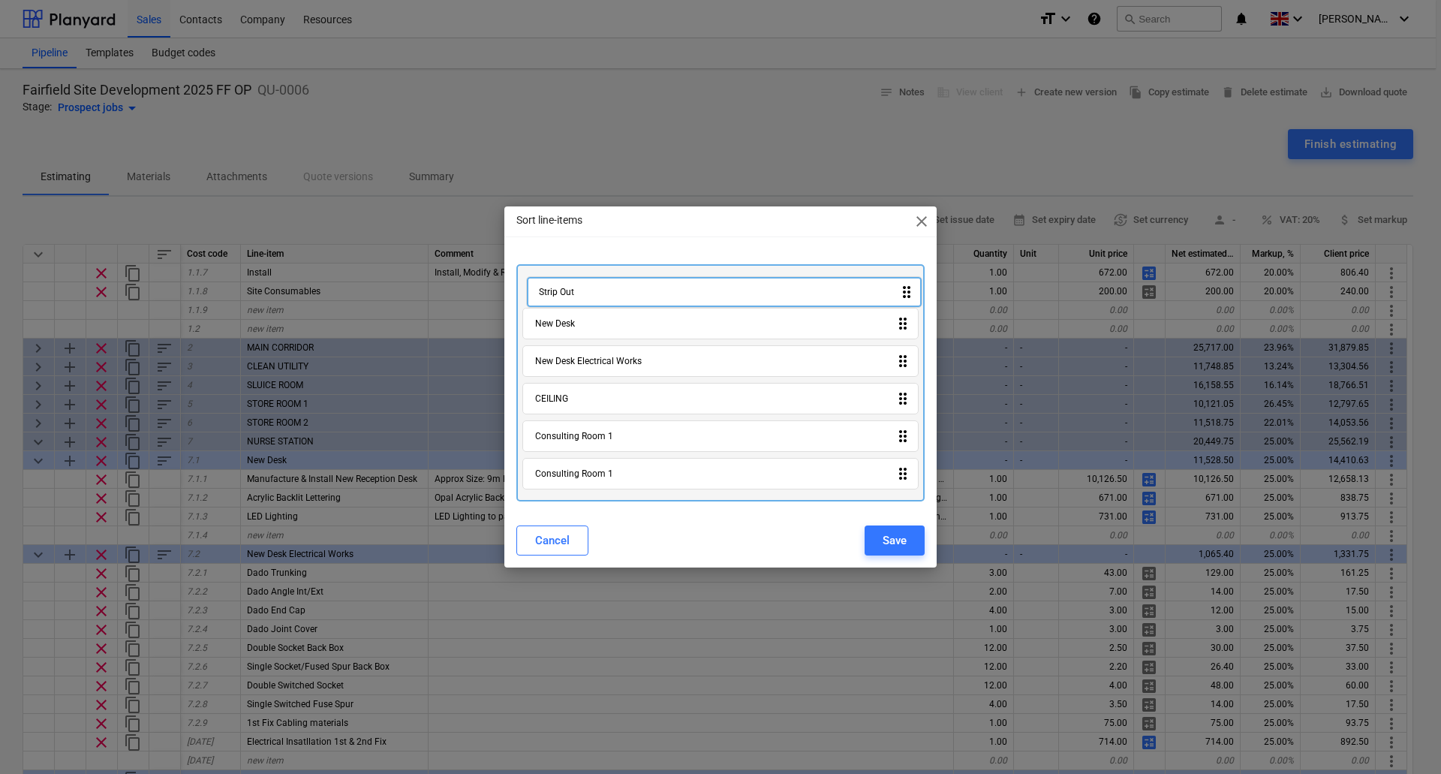
drag, startPoint x: 617, startPoint y: 370, endPoint x: 622, endPoint y: 294, distance: 76.0
click at [622, 294] on div "New Desk drag_indicator New Desk Electrical Works drag_indicator Strip Out drag…" at bounding box center [720, 382] width 408 height 237
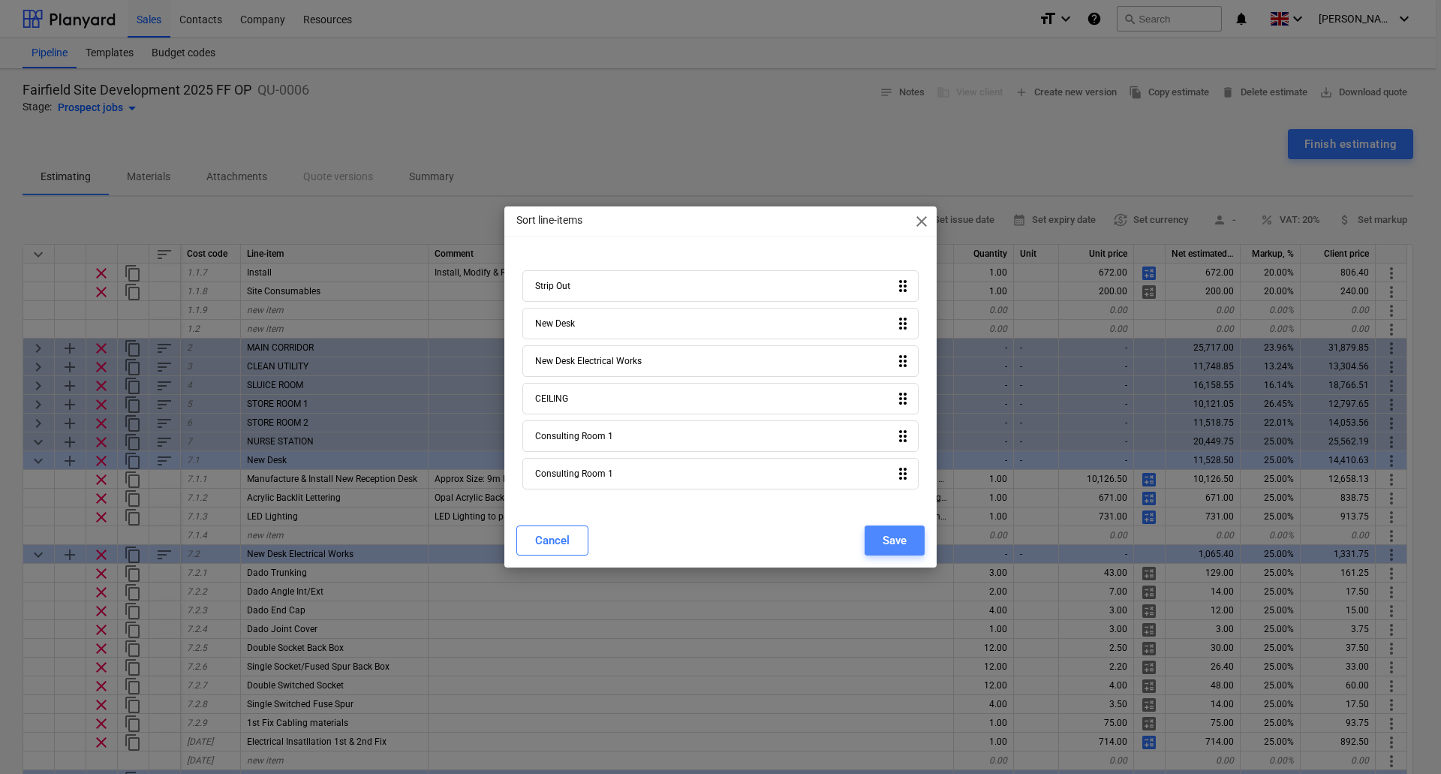
click at [893, 542] on div "Save" at bounding box center [894, 540] width 24 height 20
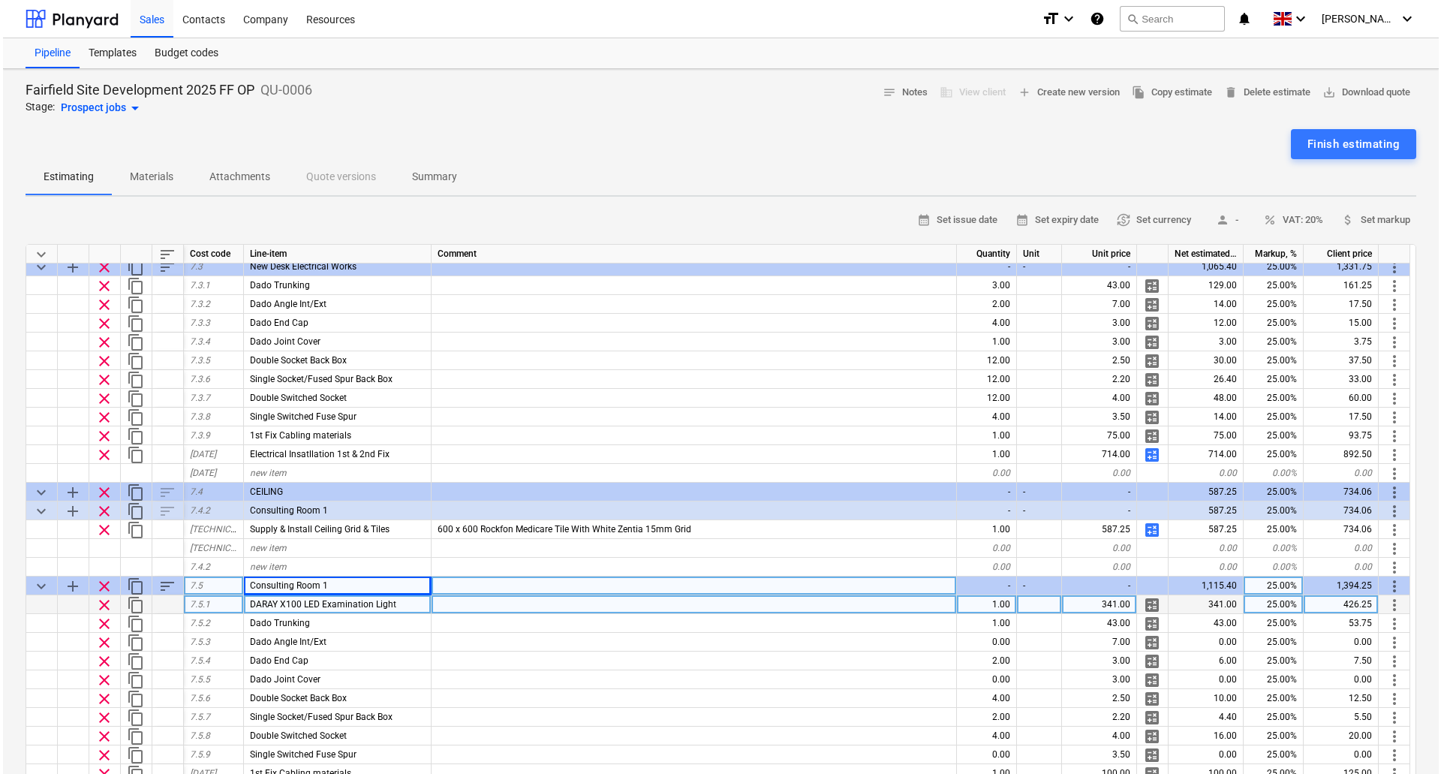
scroll to position [675, 0]
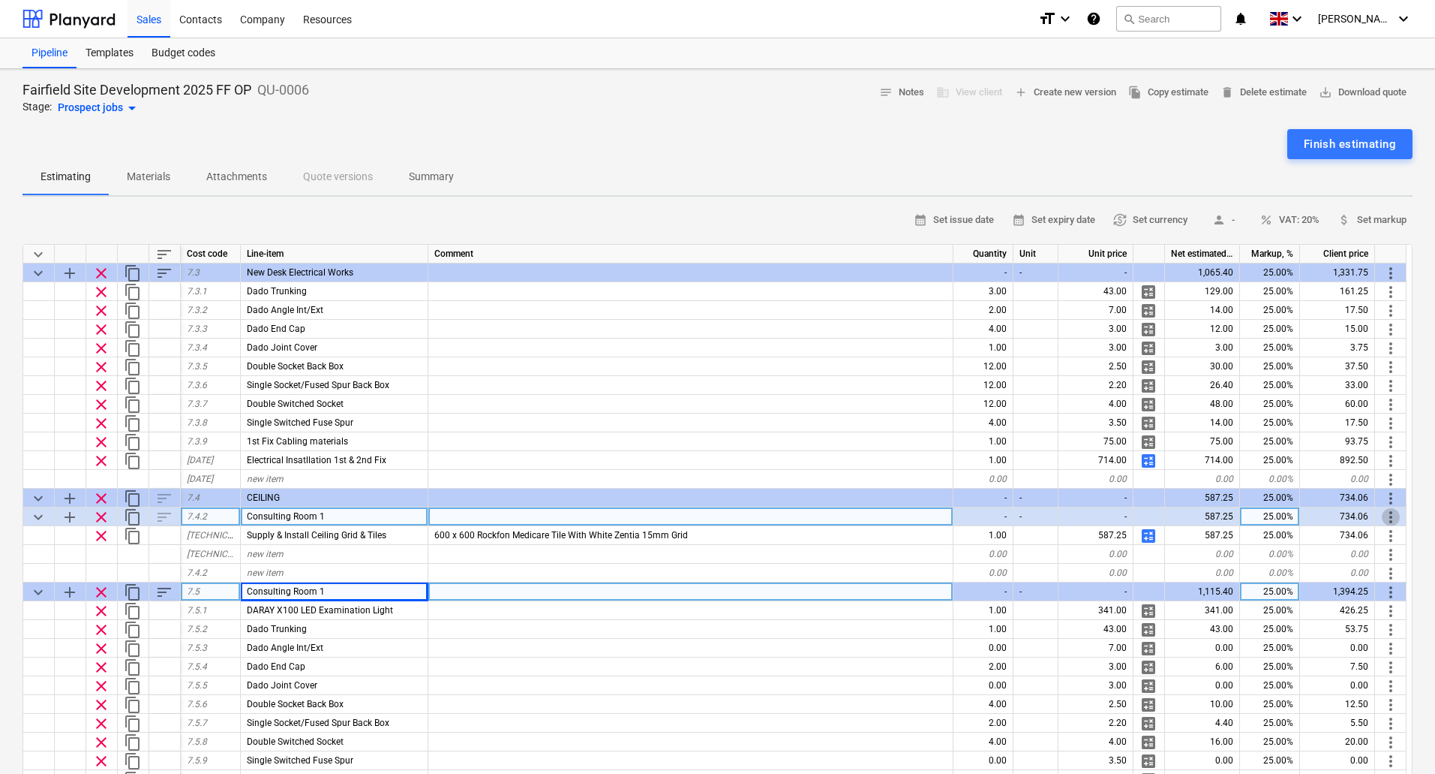
click at [1387, 512] on span "more_vert" at bounding box center [1391, 517] width 18 height 18
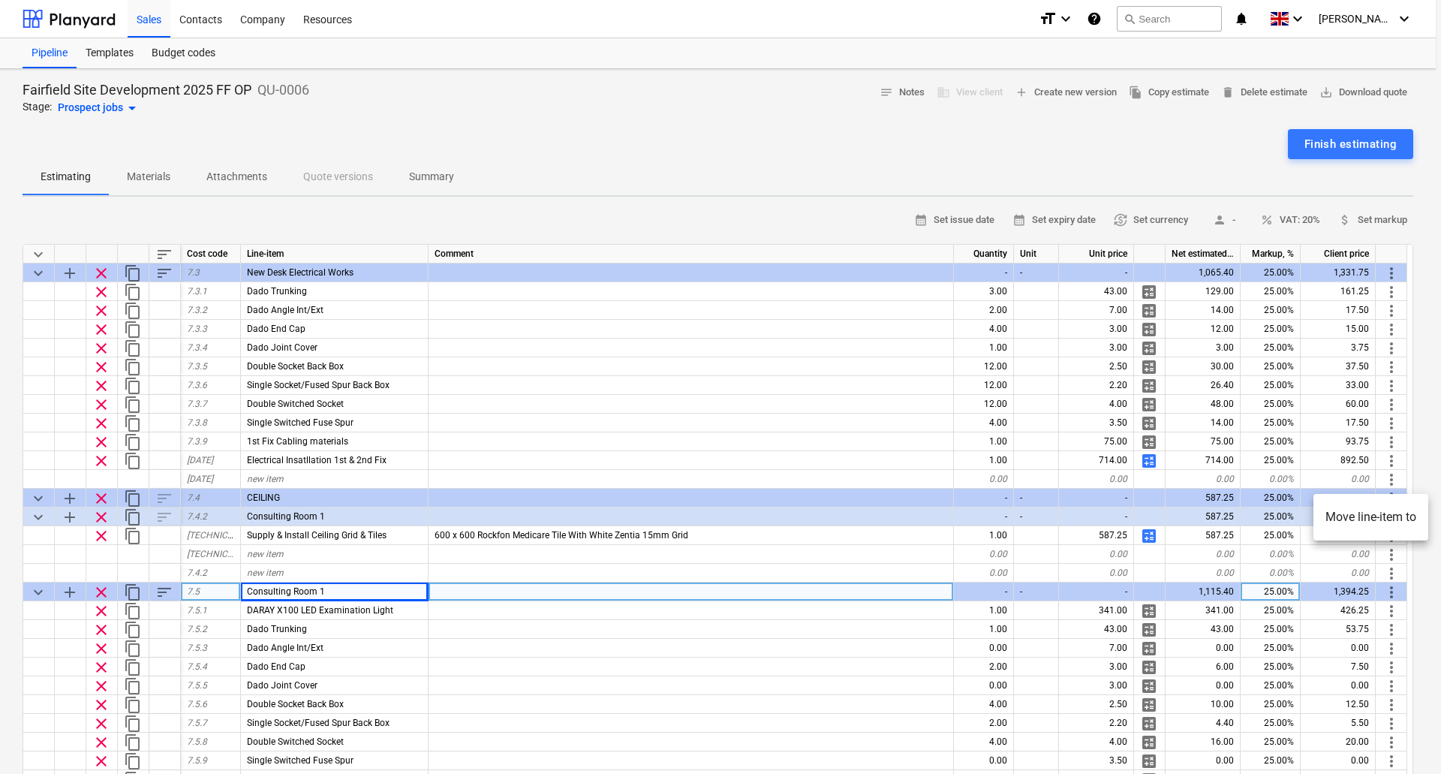
click at [1370, 512] on li "Move line-item to" at bounding box center [1370, 517] width 115 height 35
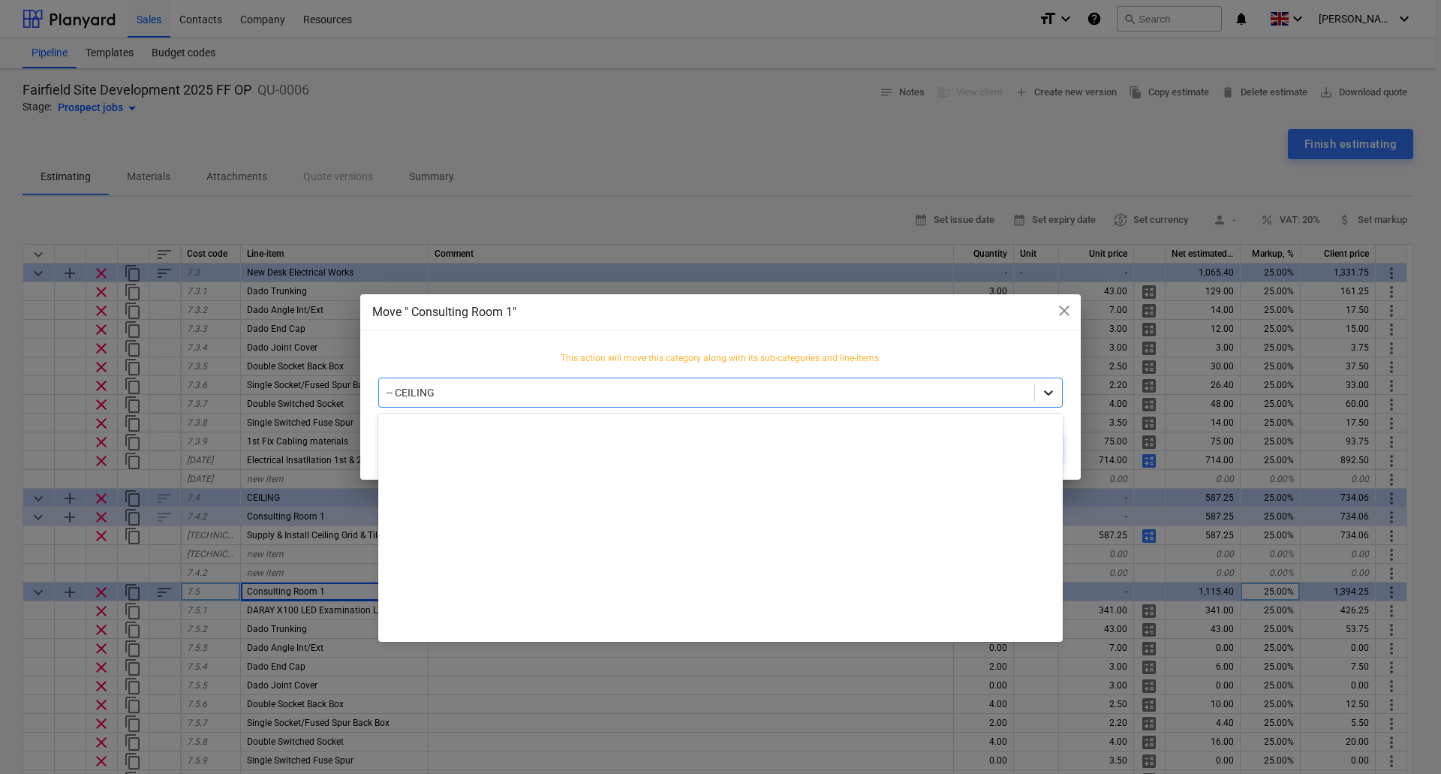
click at [1048, 394] on icon at bounding box center [1048, 392] width 9 height 5
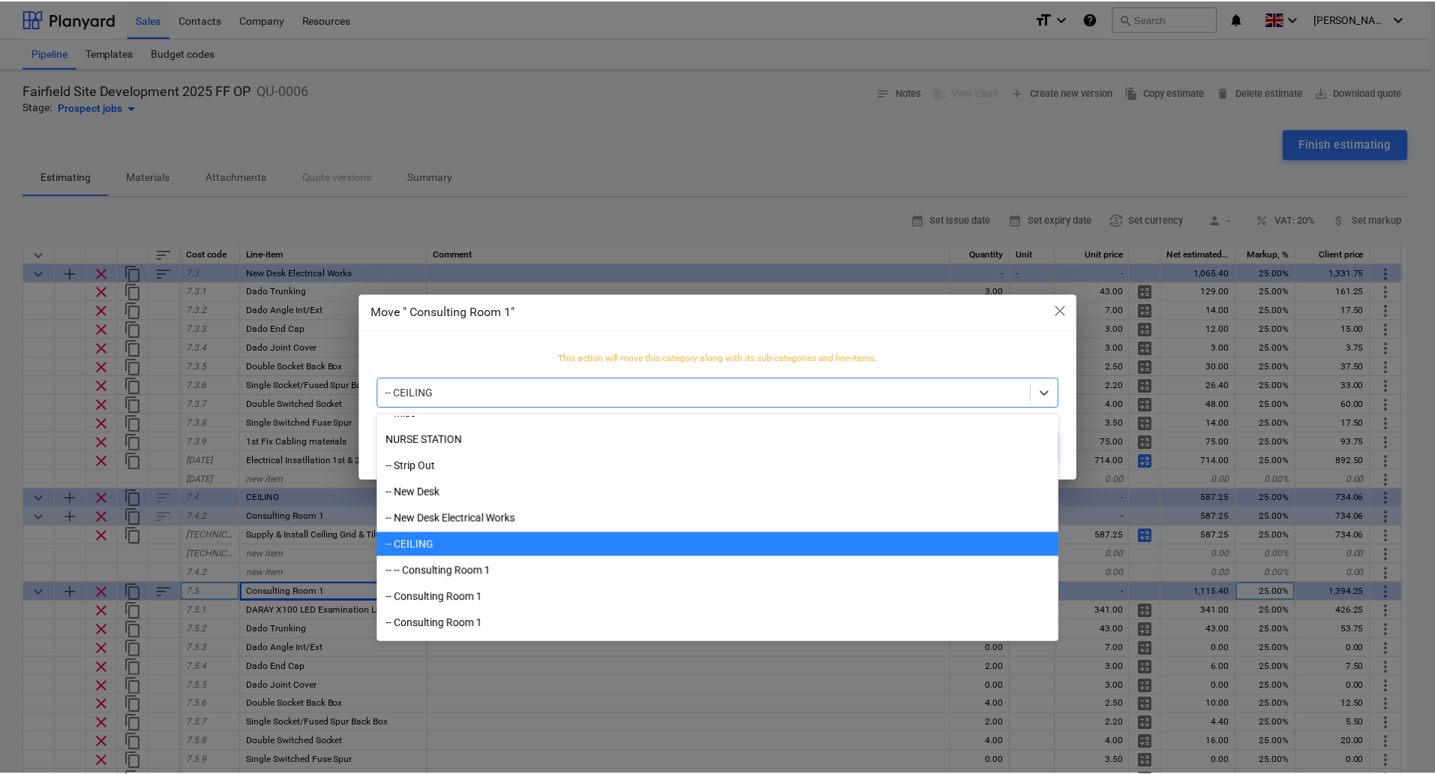
scroll to position [1639, 0]
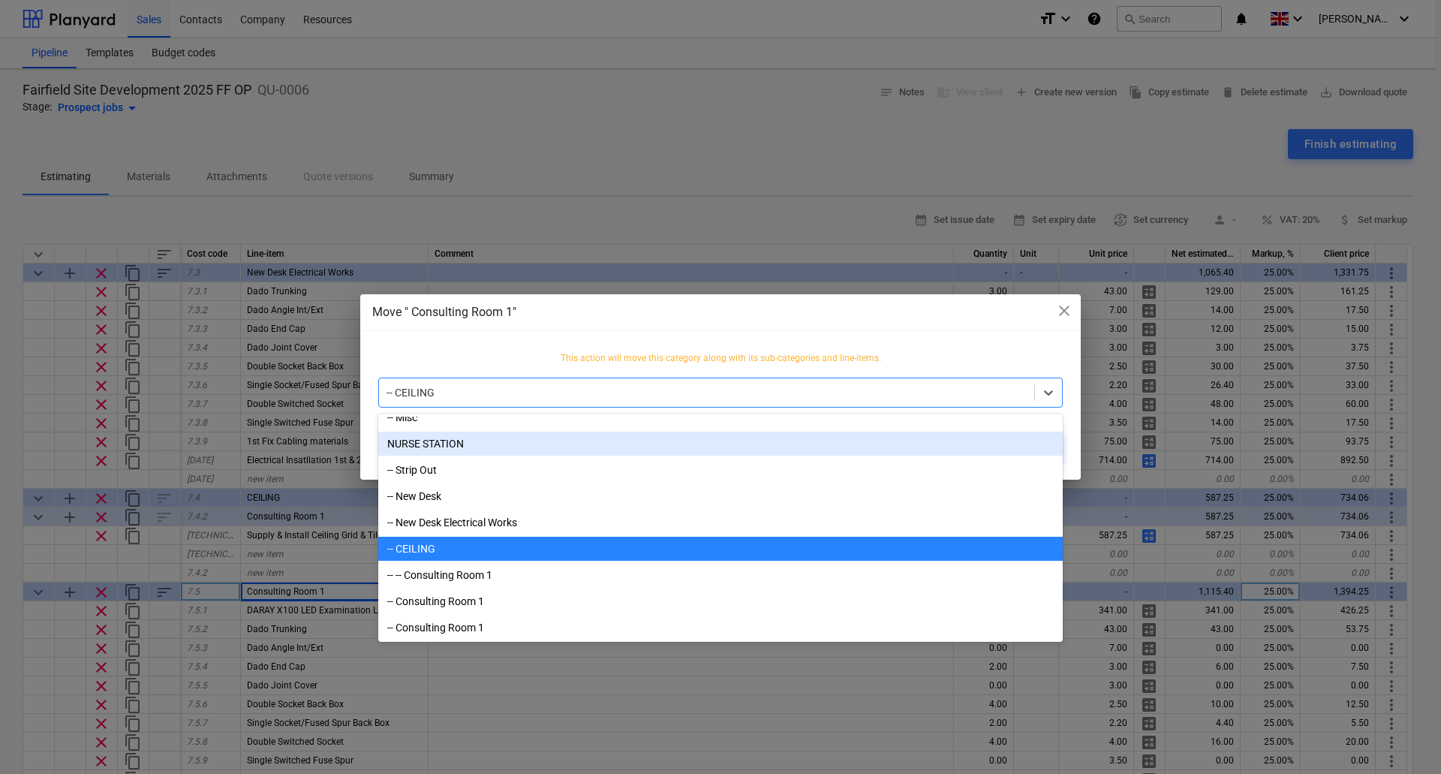
click at [441, 453] on div "NURSE STATION" at bounding box center [720, 443] width 684 height 24
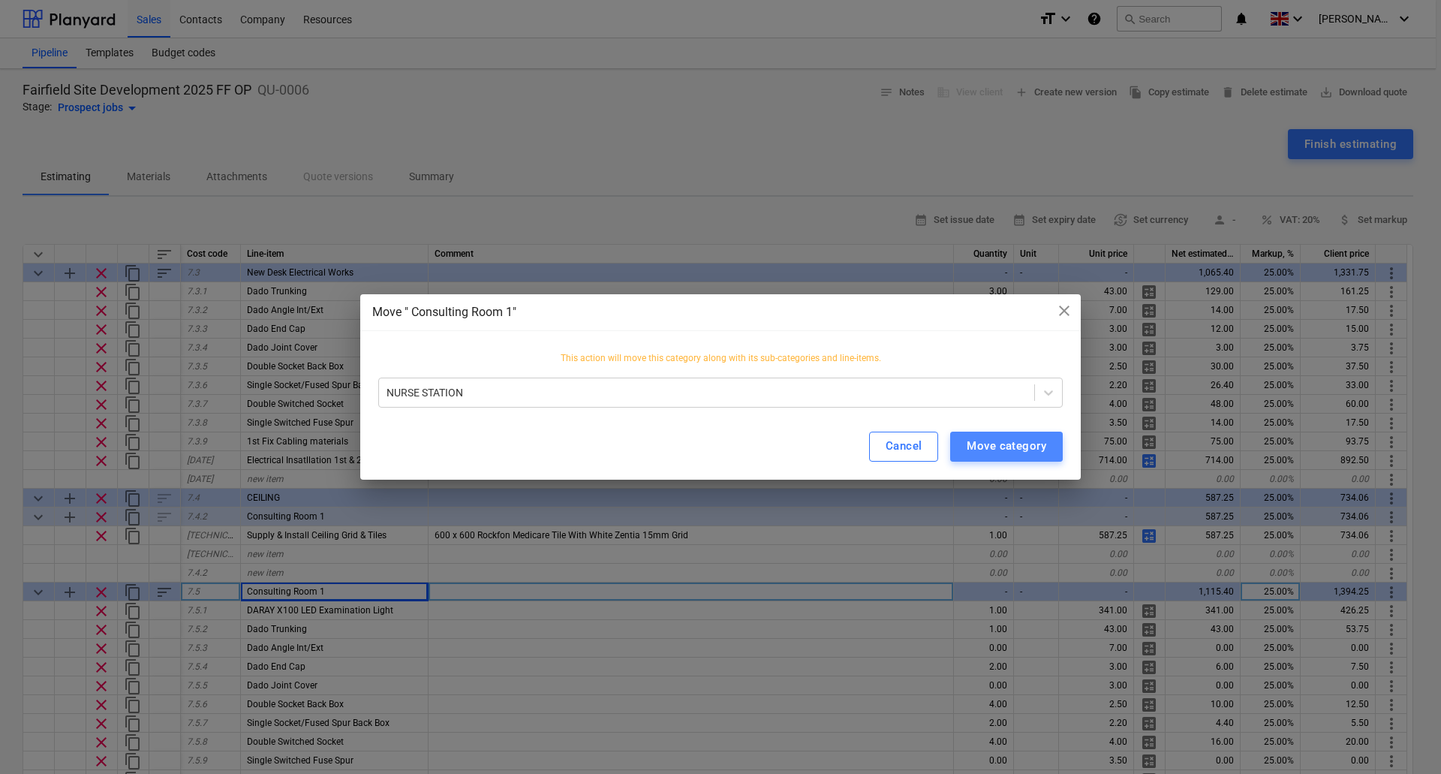
click at [993, 443] on div "Move category" at bounding box center [1006, 446] width 80 height 20
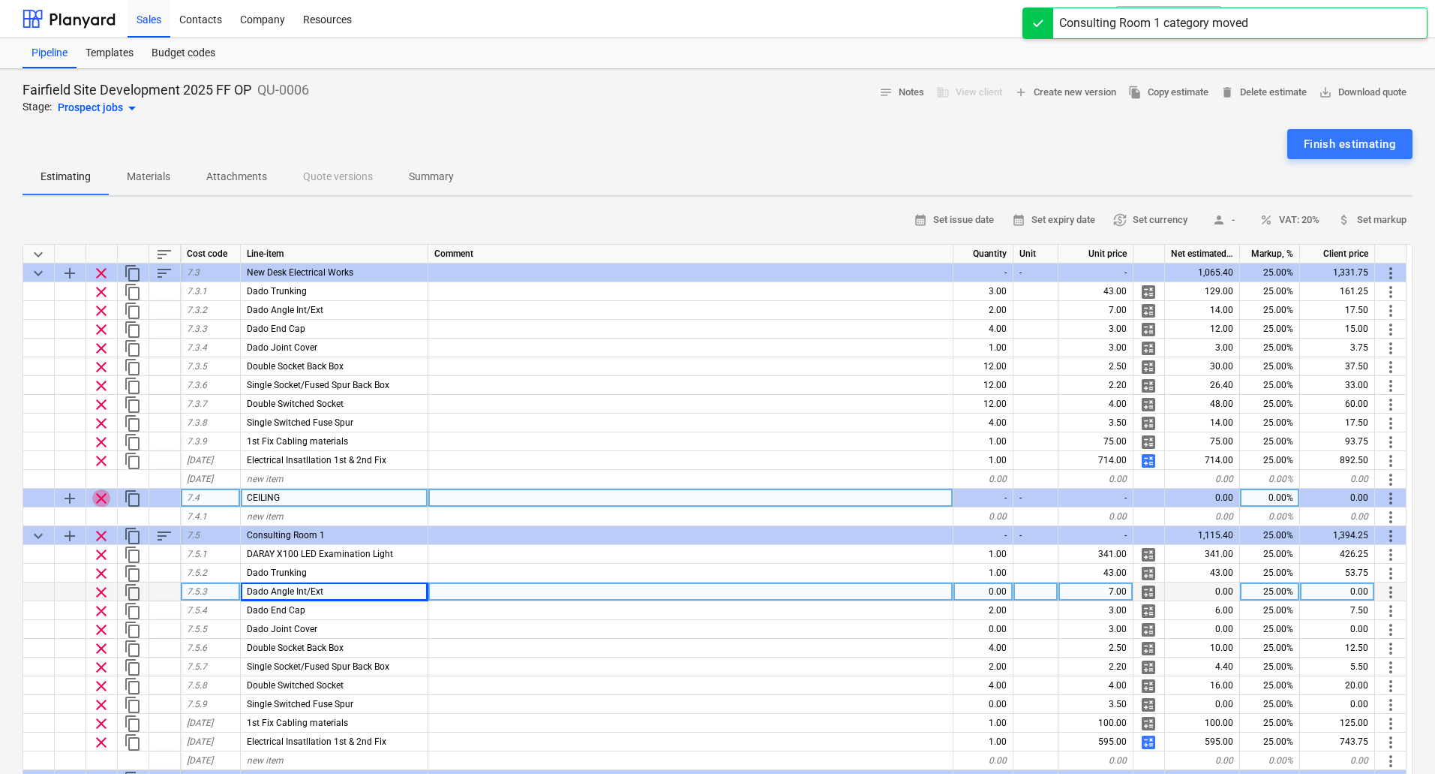
click at [101, 498] on span "clear" at bounding box center [101, 498] width 18 height 18
type textarea "x"
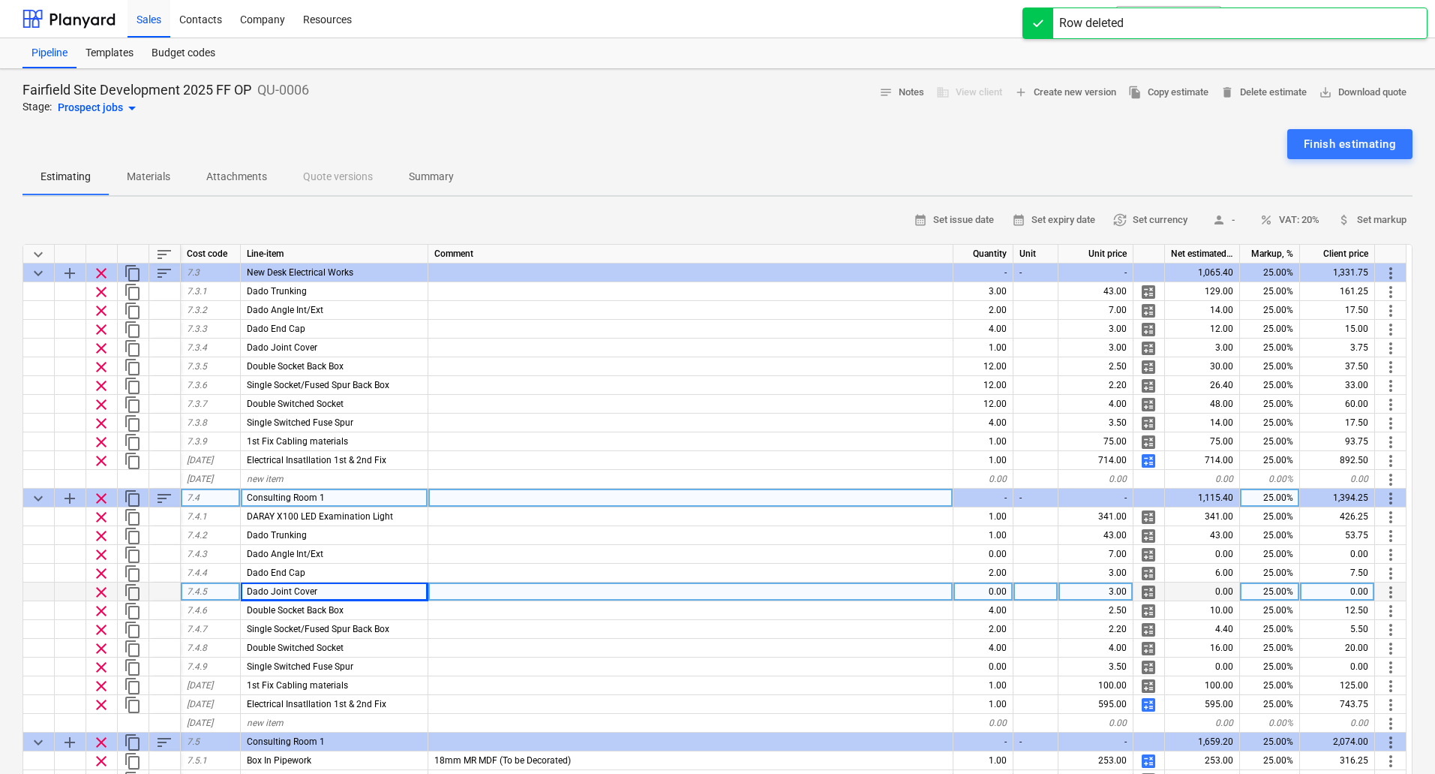
click at [316, 498] on span "Consulting Room 1" at bounding box center [286, 497] width 78 height 11
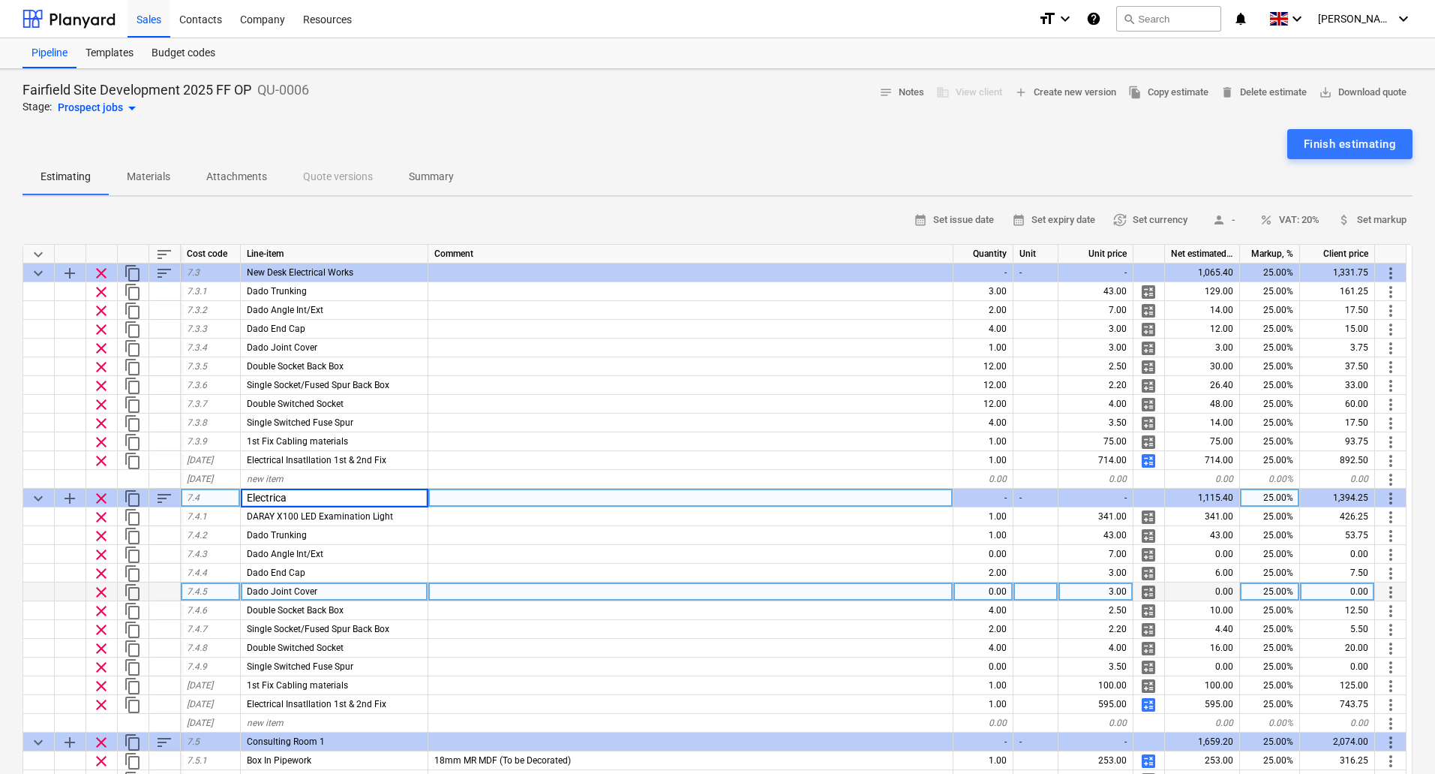
type input "Electrical"
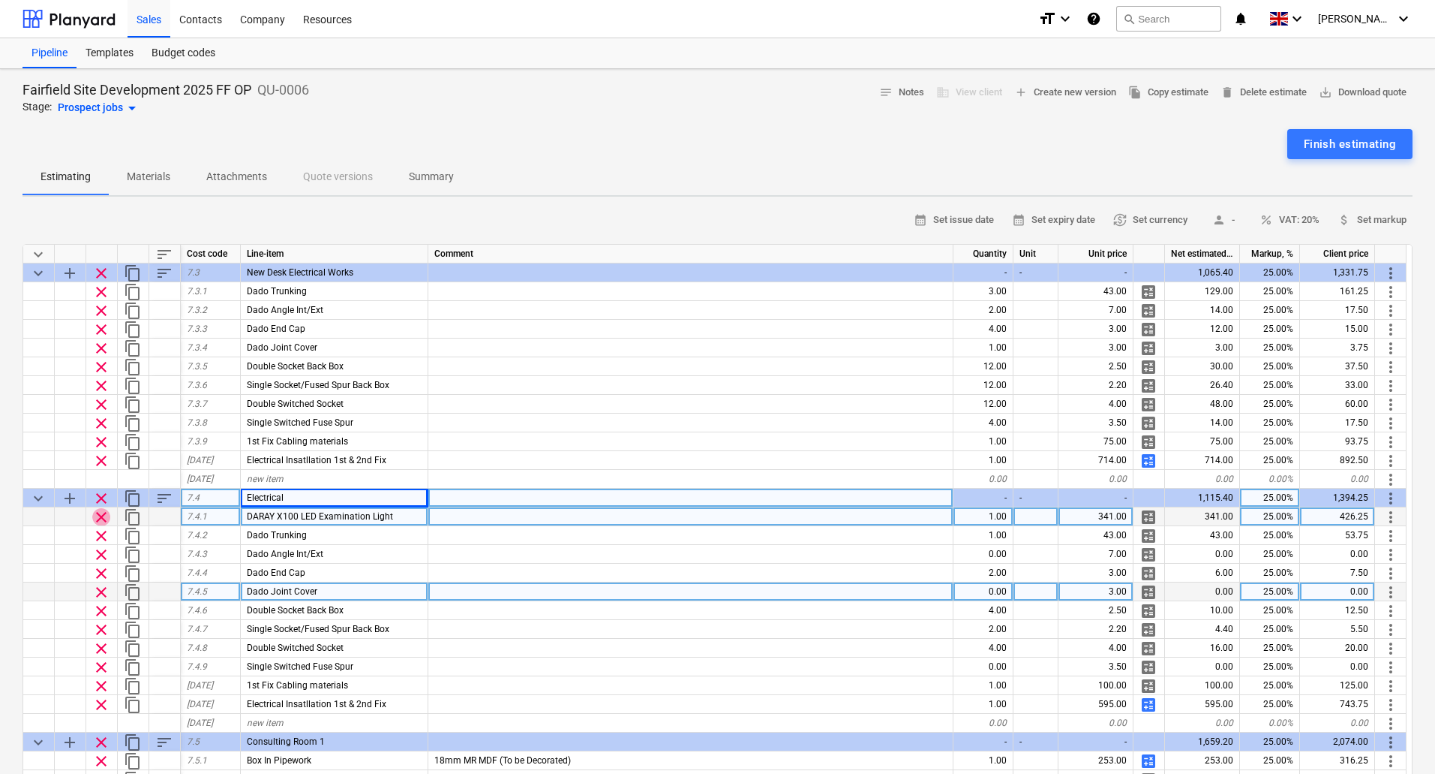
click at [105, 515] on span "clear" at bounding box center [101, 517] width 18 height 18
type textarea "x"
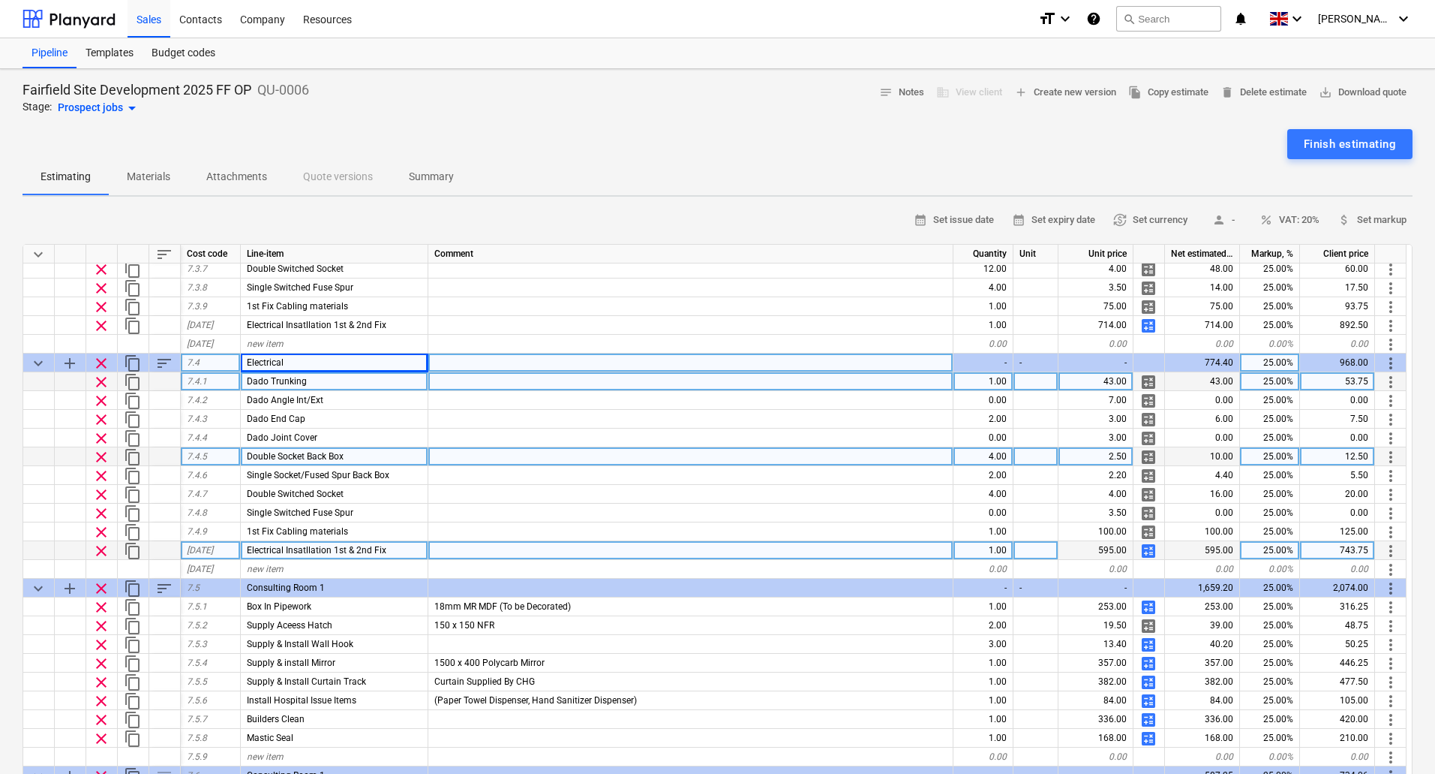
scroll to position [900, 0]
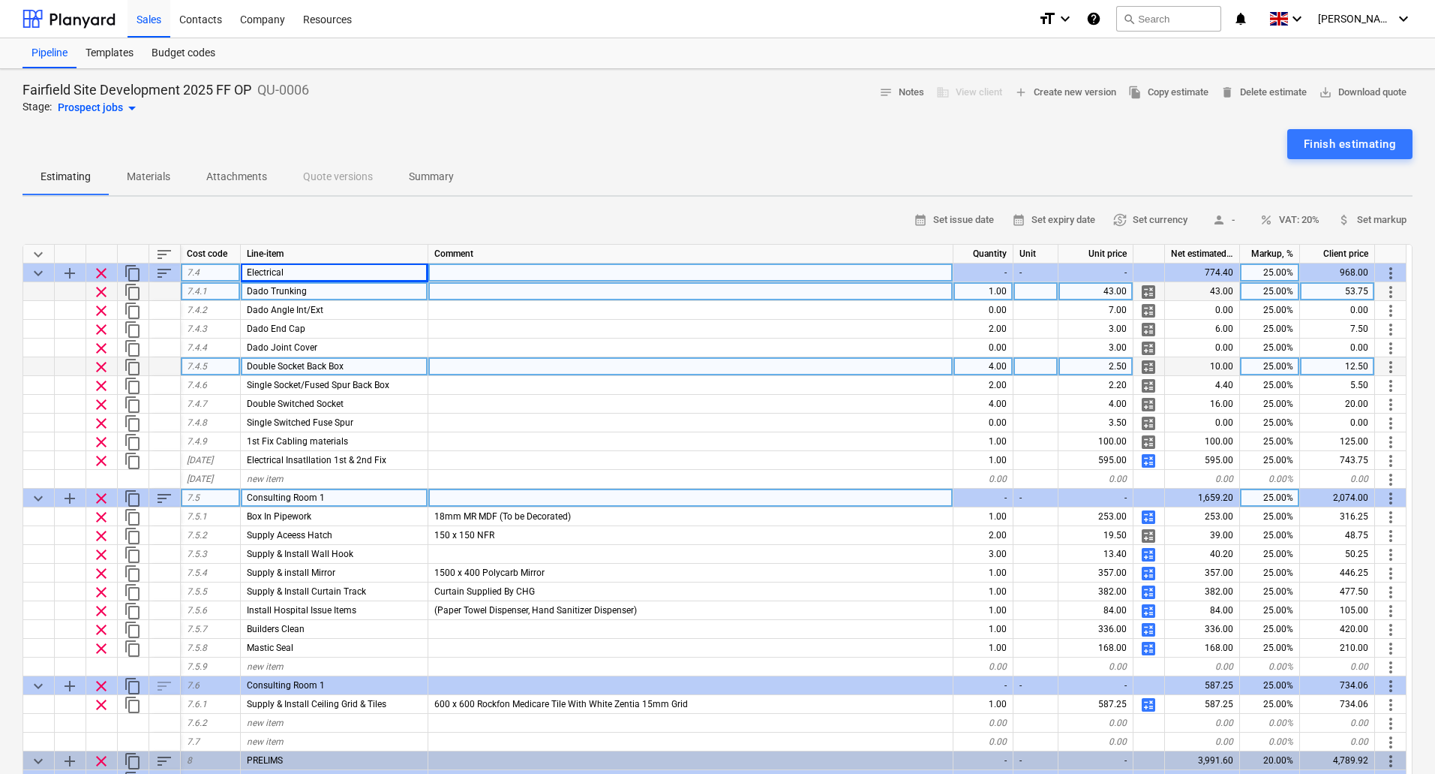
click at [325, 496] on div "Consulting Room 1" at bounding box center [335, 497] width 188 height 19
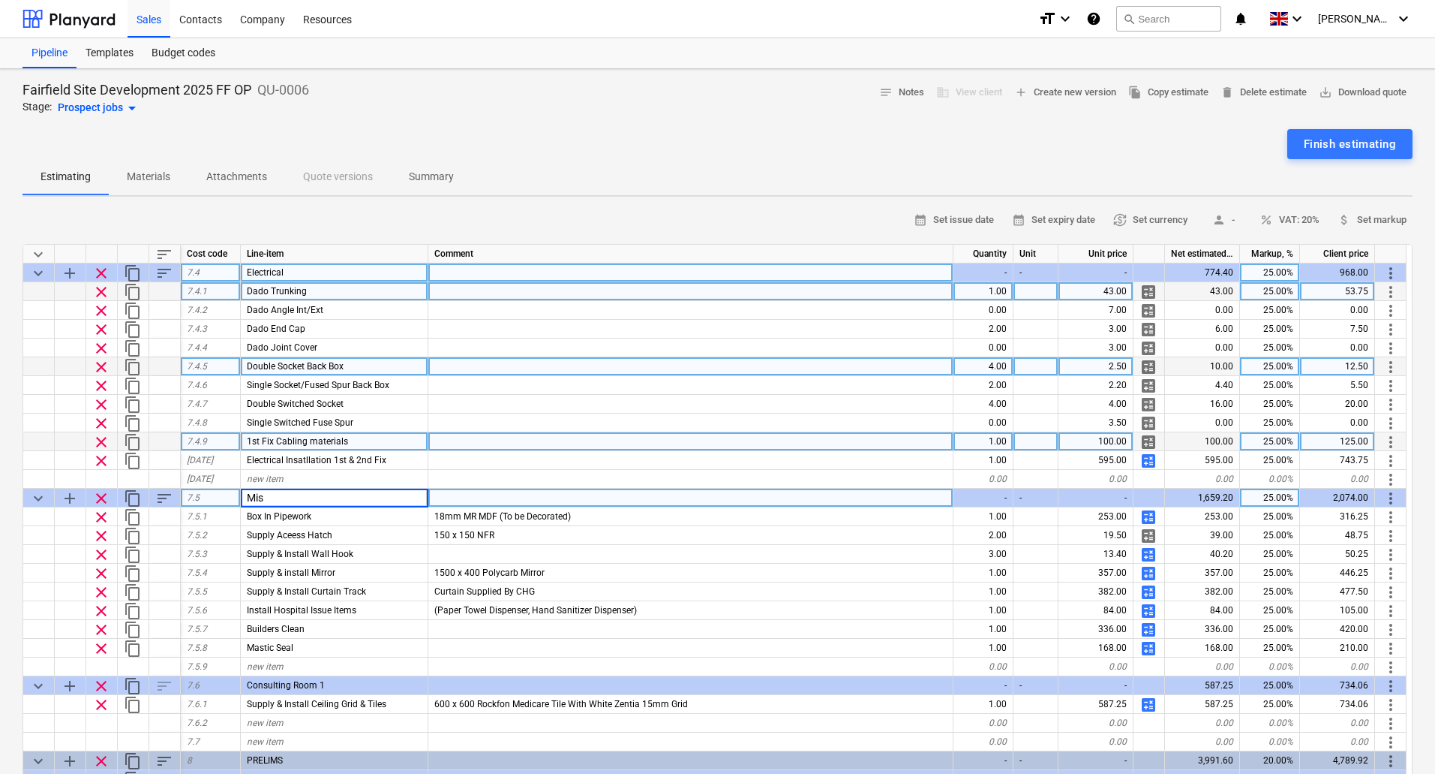
type input "Misc"
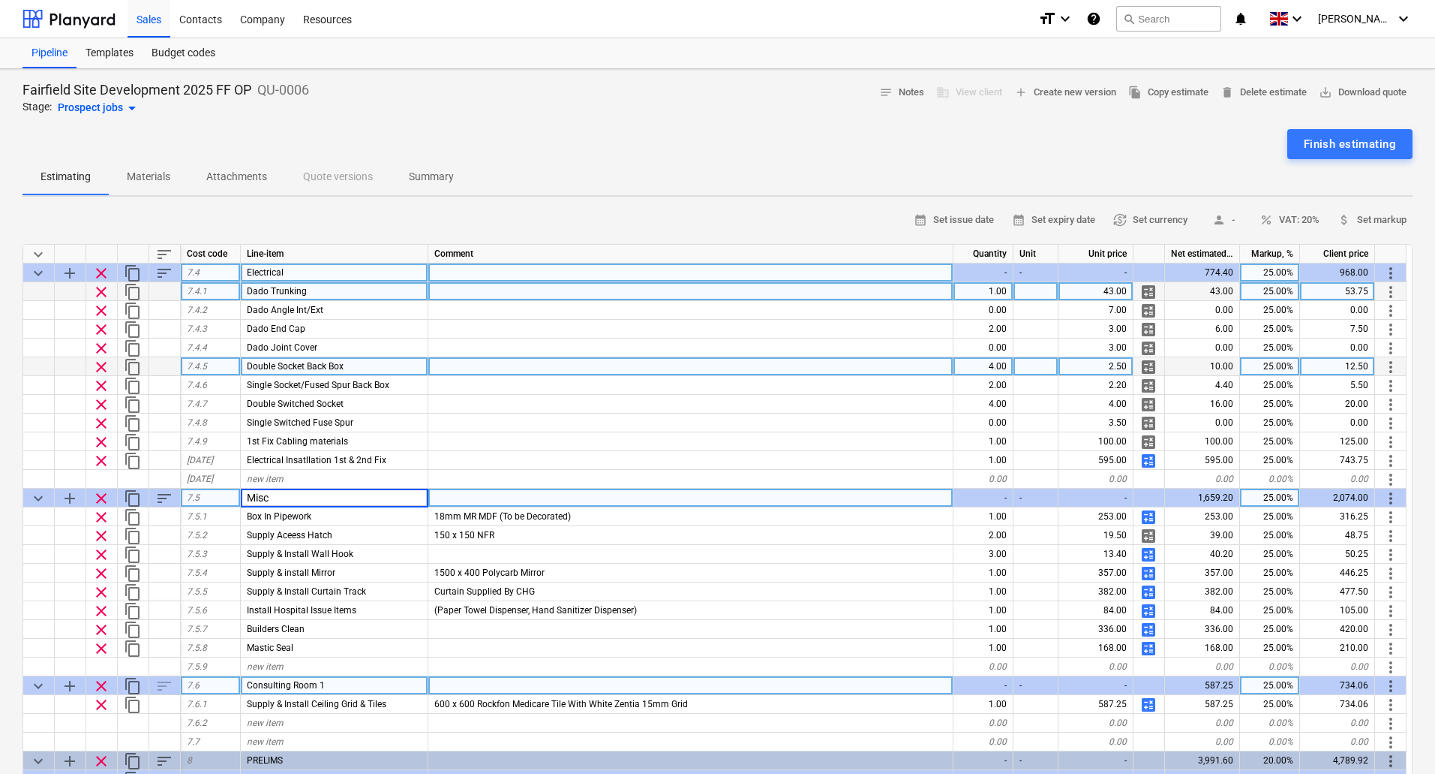
click at [329, 680] on div "Consulting Room 1" at bounding box center [335, 685] width 188 height 19
type textarea "x"
click at [307, 685] on span "Consulting Room 1" at bounding box center [286, 685] width 78 height 11
type input "Ceiling"
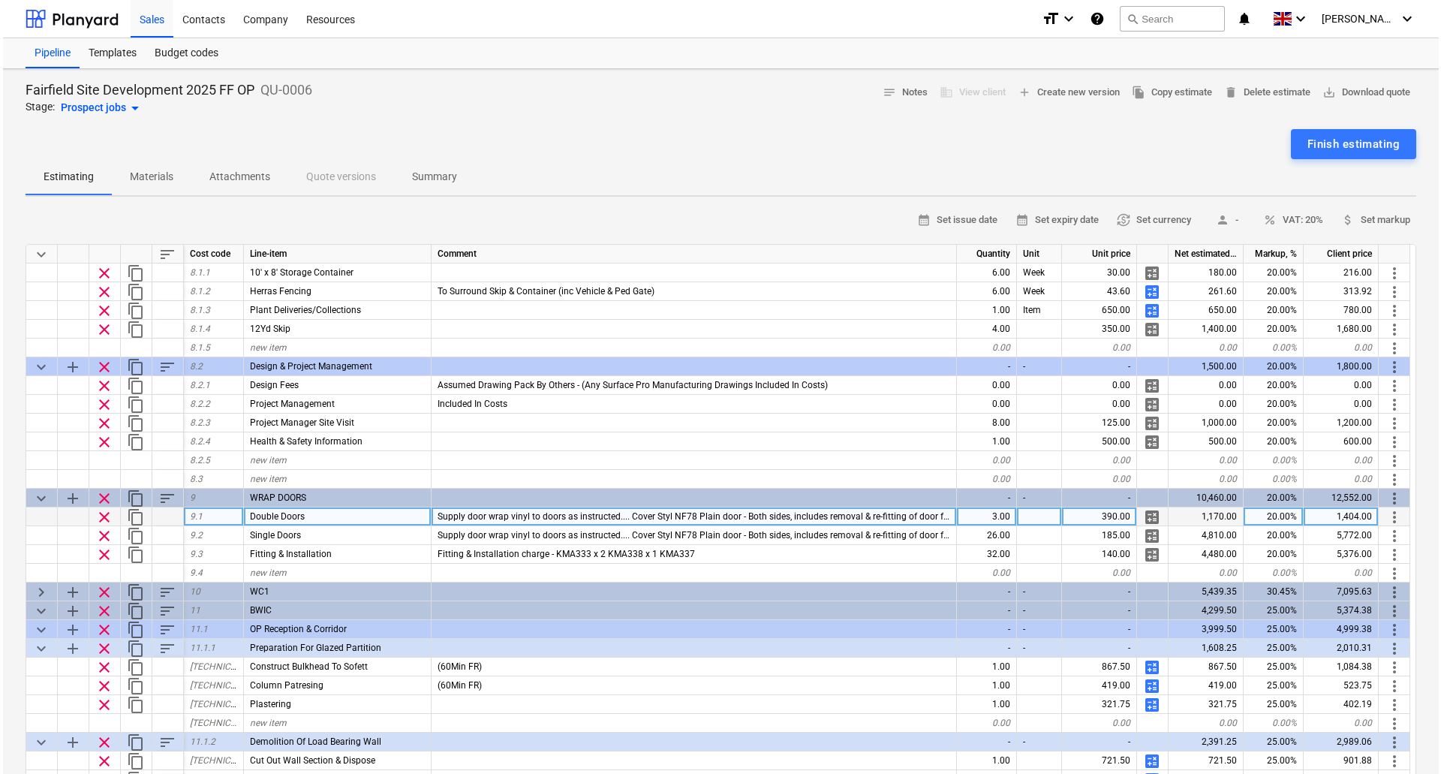
scroll to position [1576, 0]
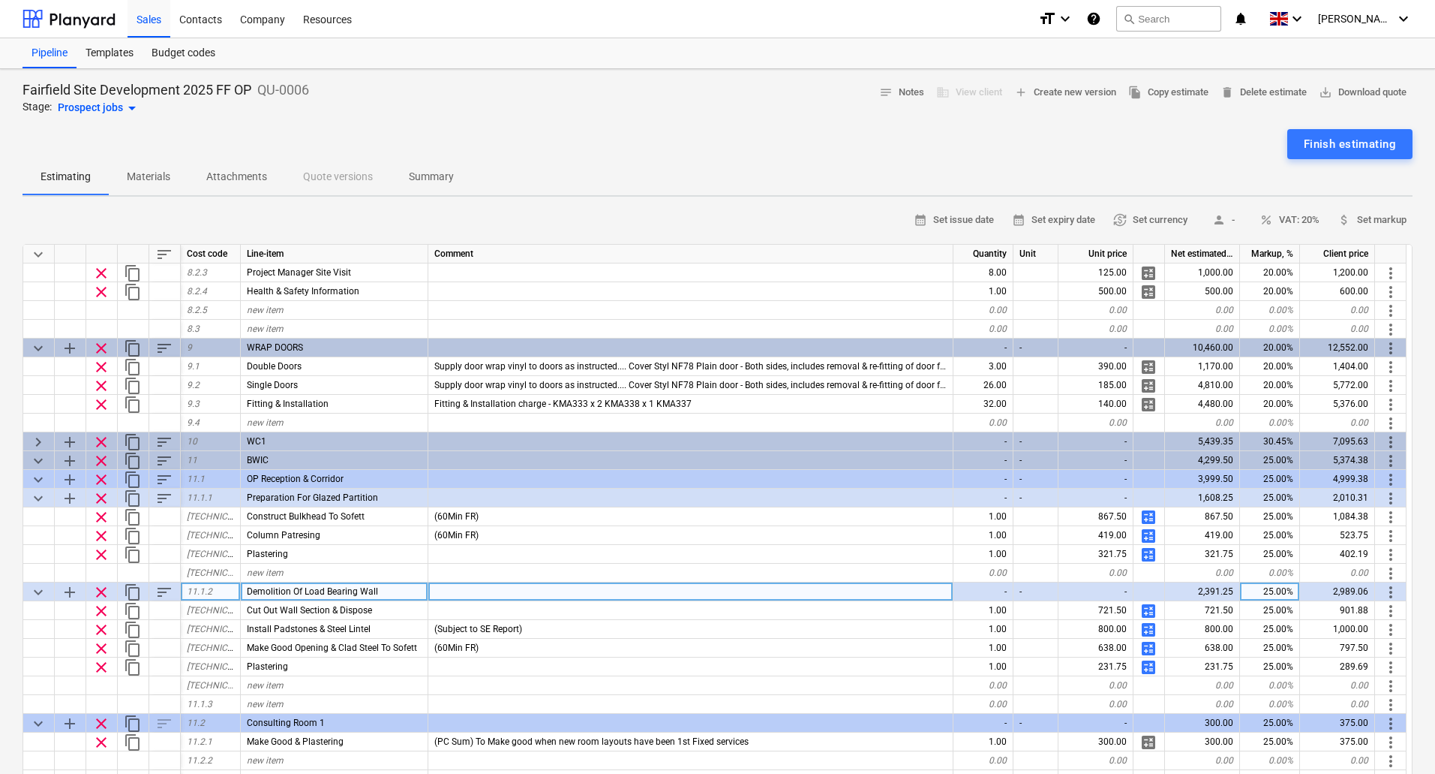
click at [1392, 588] on span "more_vert" at bounding box center [1391, 592] width 18 height 18
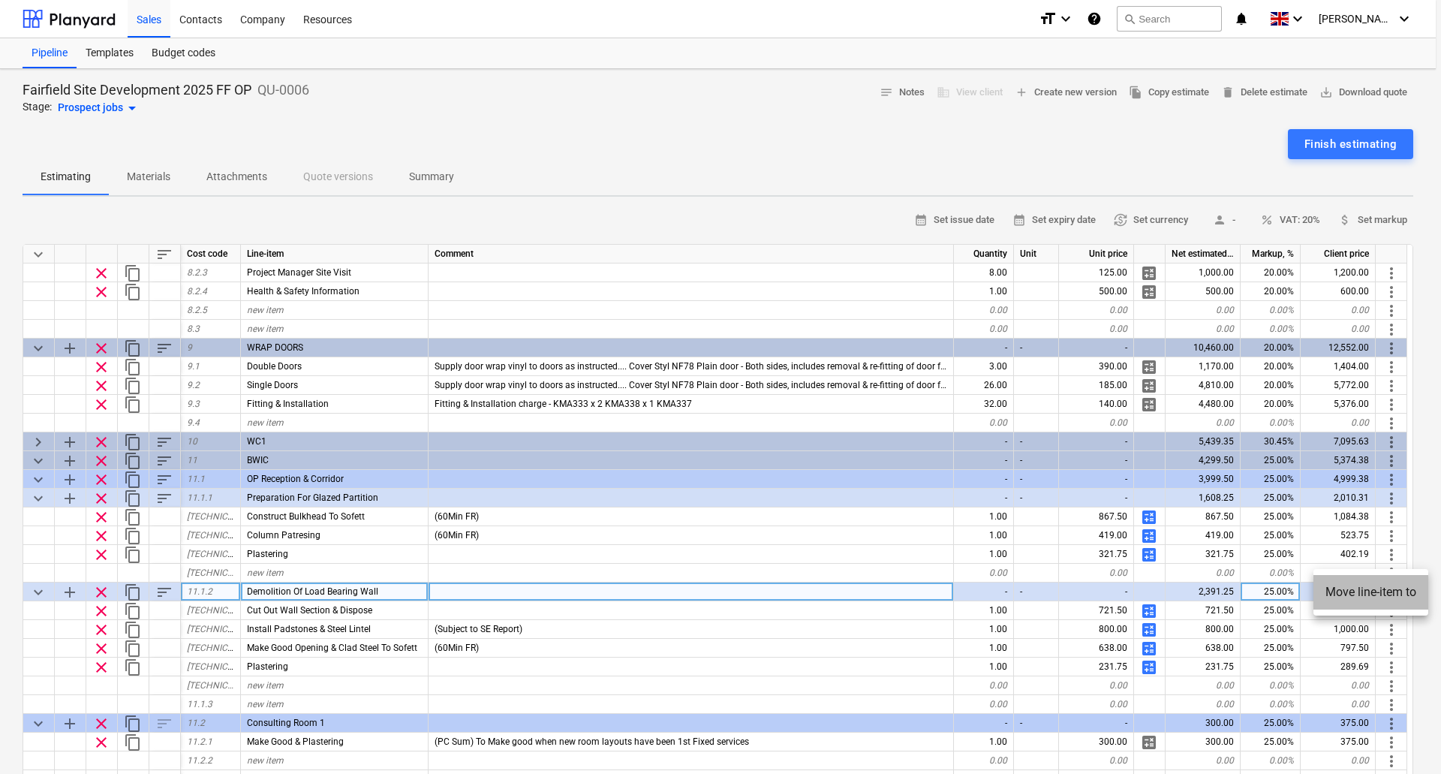
click at [1392, 588] on li "Move line-item to" at bounding box center [1370, 592] width 115 height 35
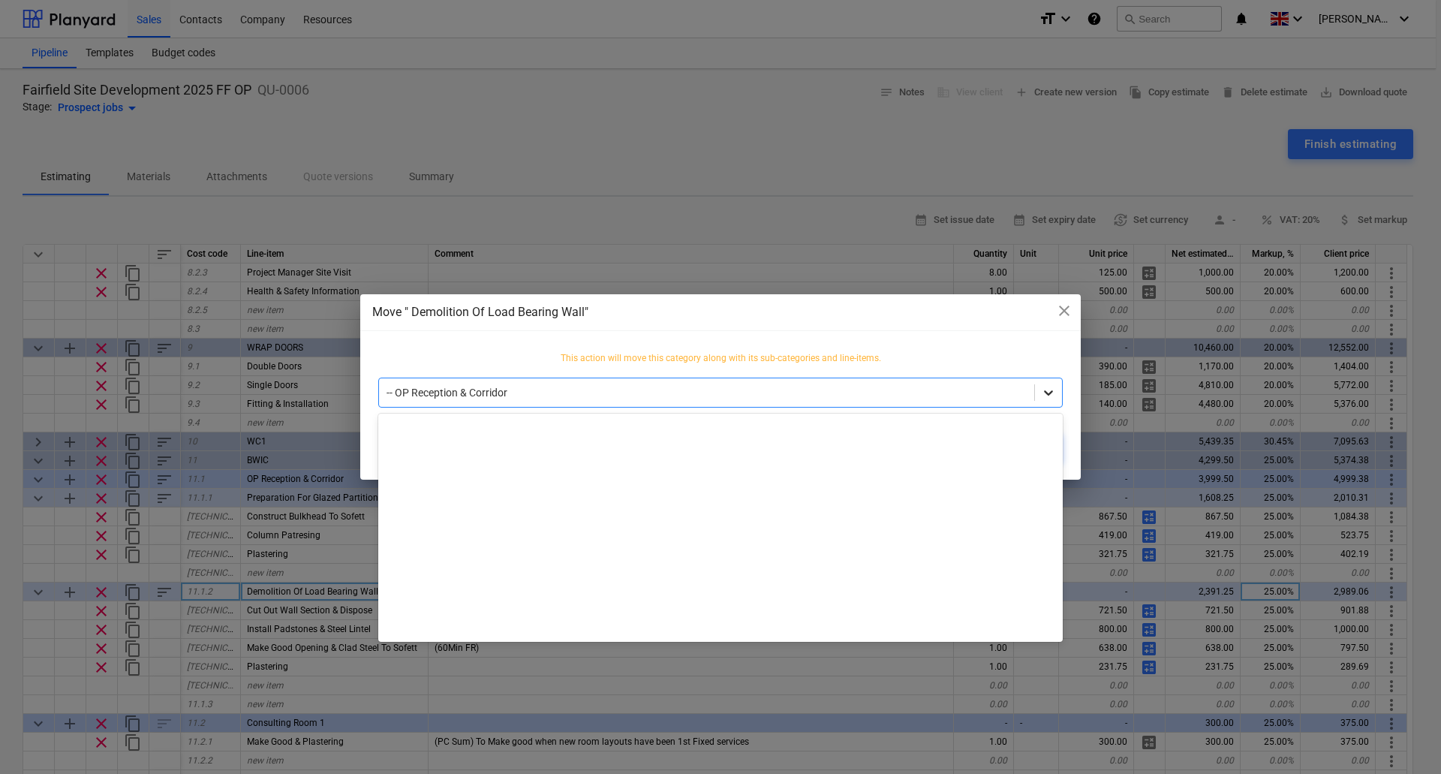
click at [1053, 397] on icon at bounding box center [1048, 392] width 15 height 15
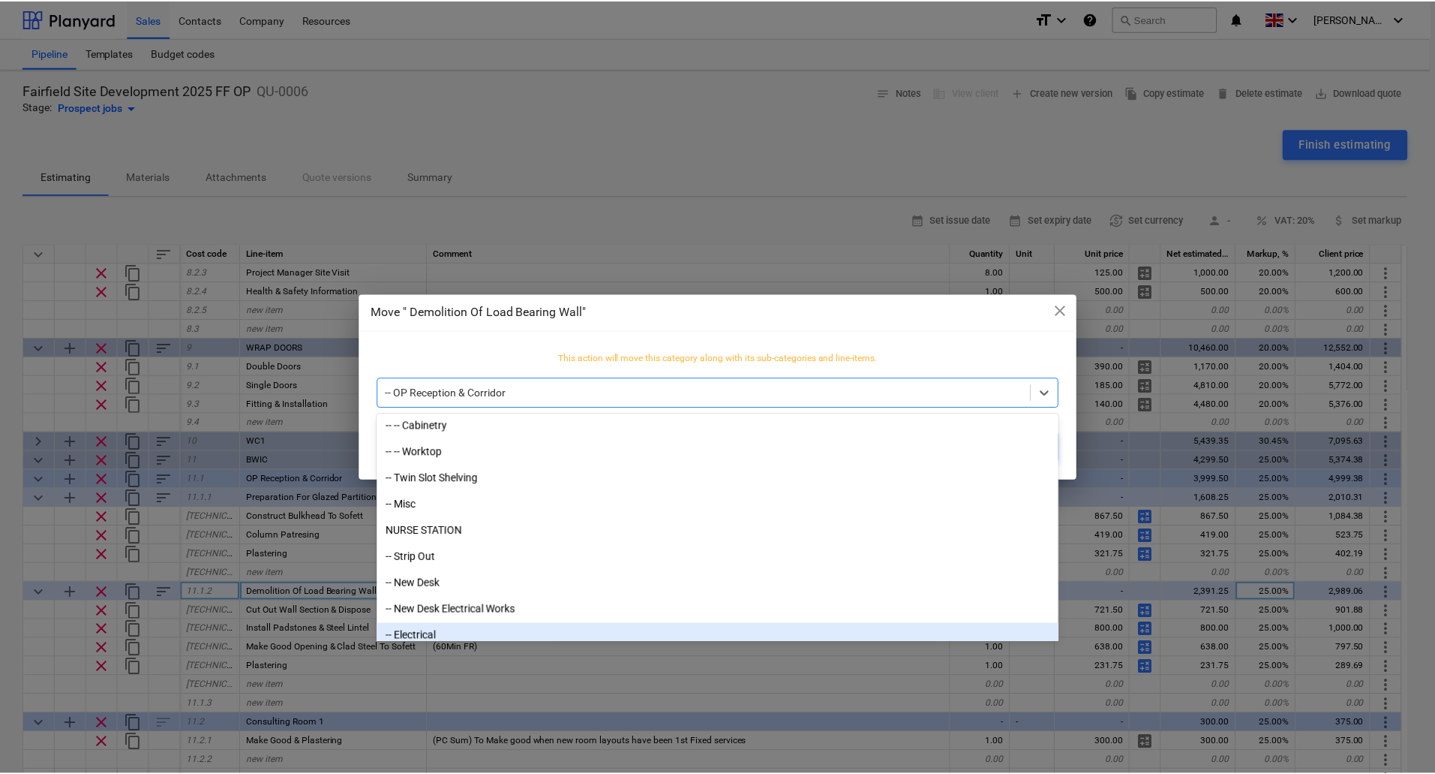
scroll to position [1538, 0]
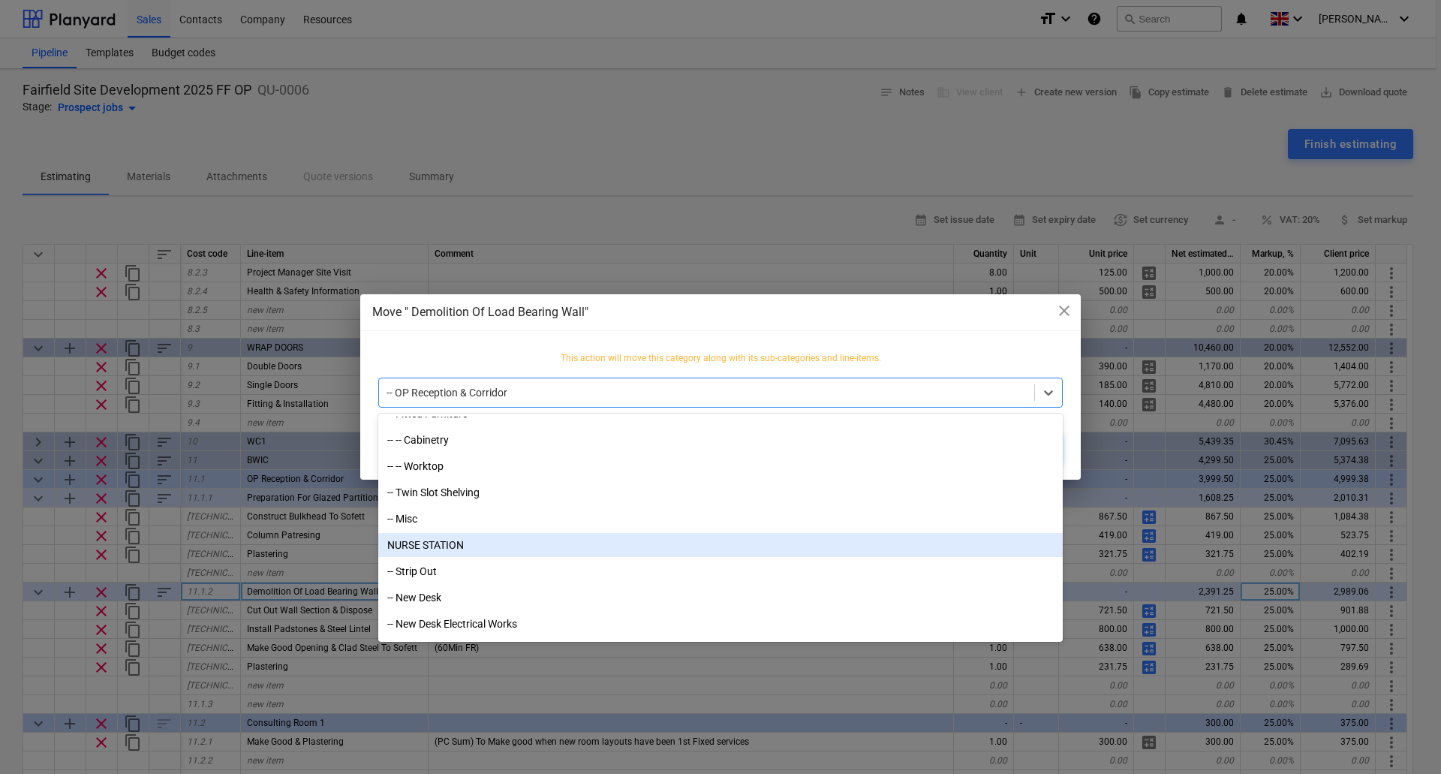
click at [464, 542] on div "NURSE STATION" at bounding box center [720, 545] width 684 height 24
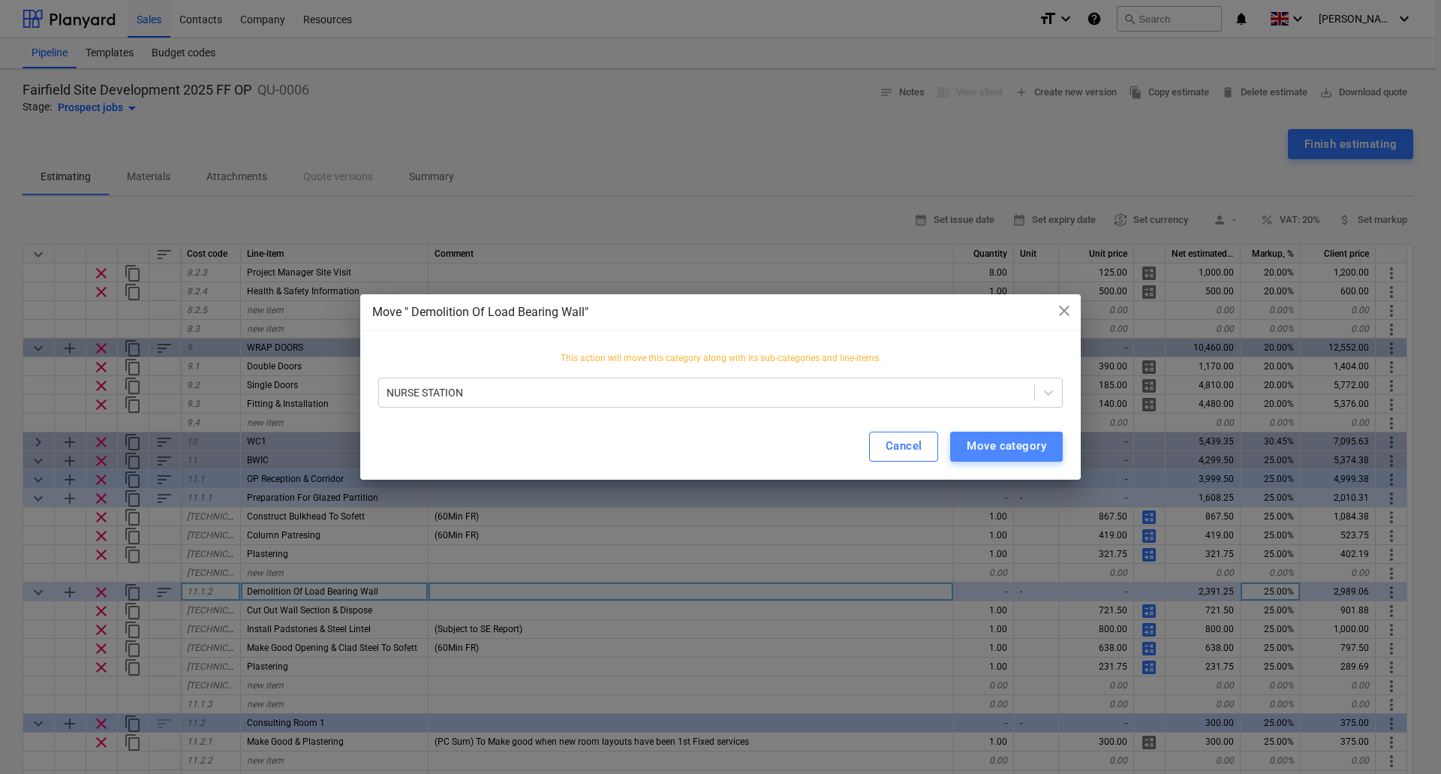
click at [1002, 443] on div "Move category" at bounding box center [1006, 446] width 80 height 20
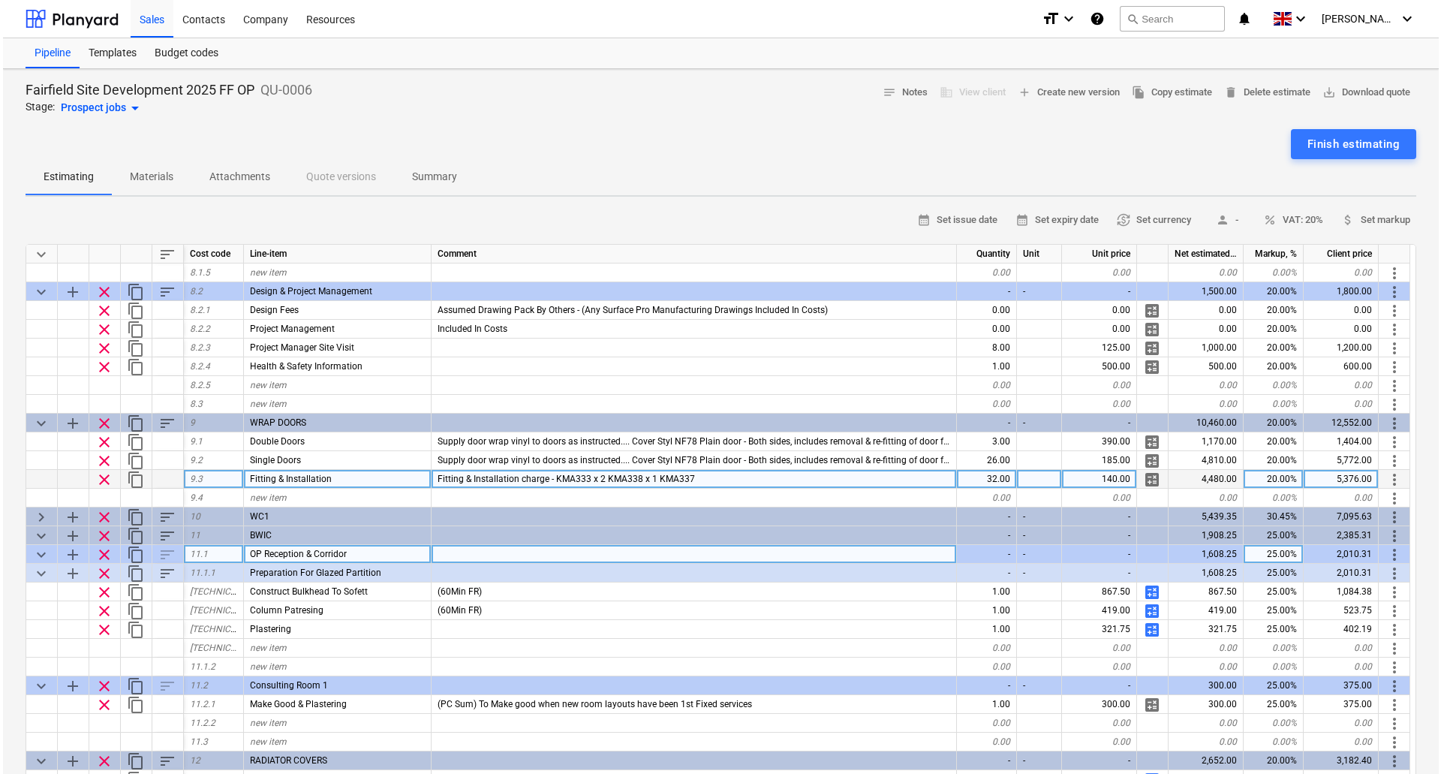
scroll to position [1633, 0]
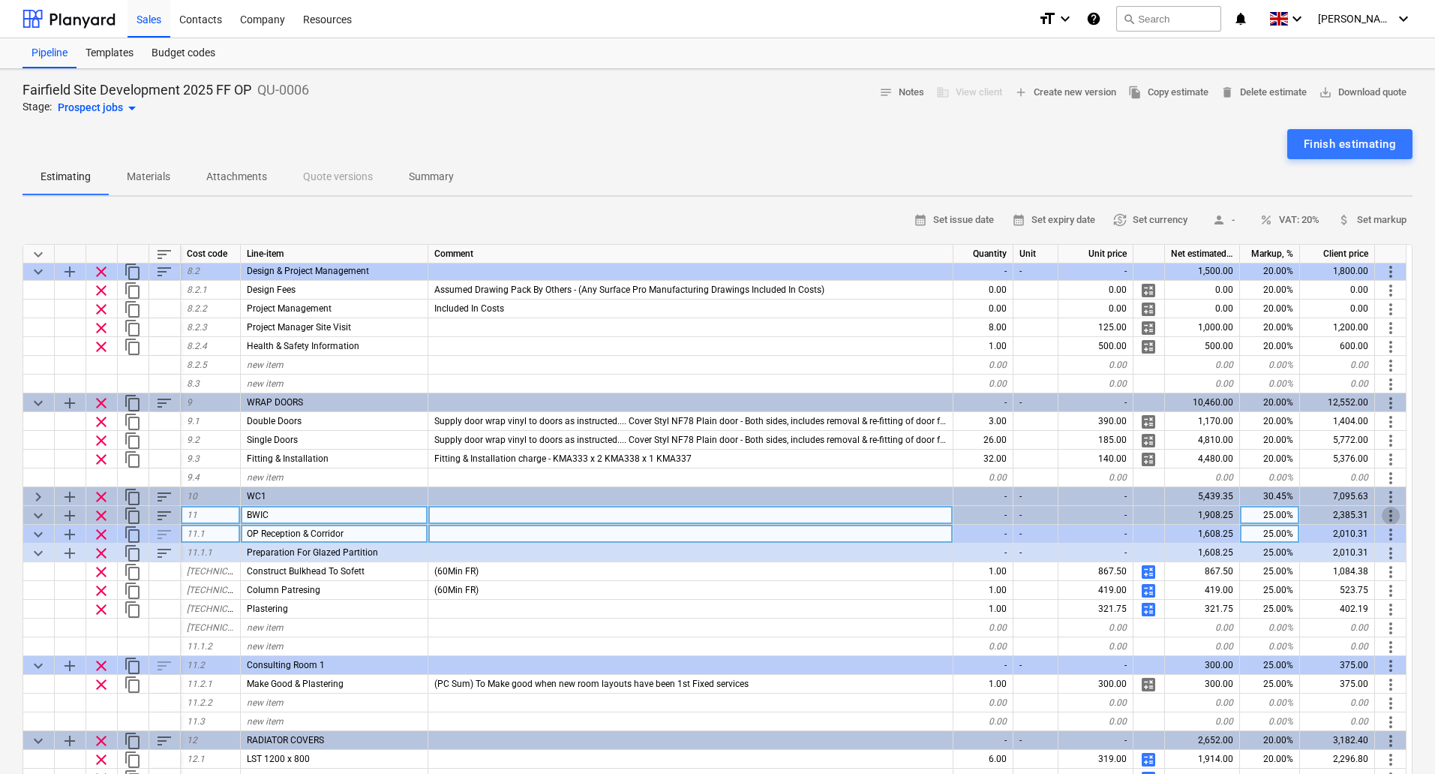
click at [1394, 512] on span "more_vert" at bounding box center [1391, 515] width 18 height 18
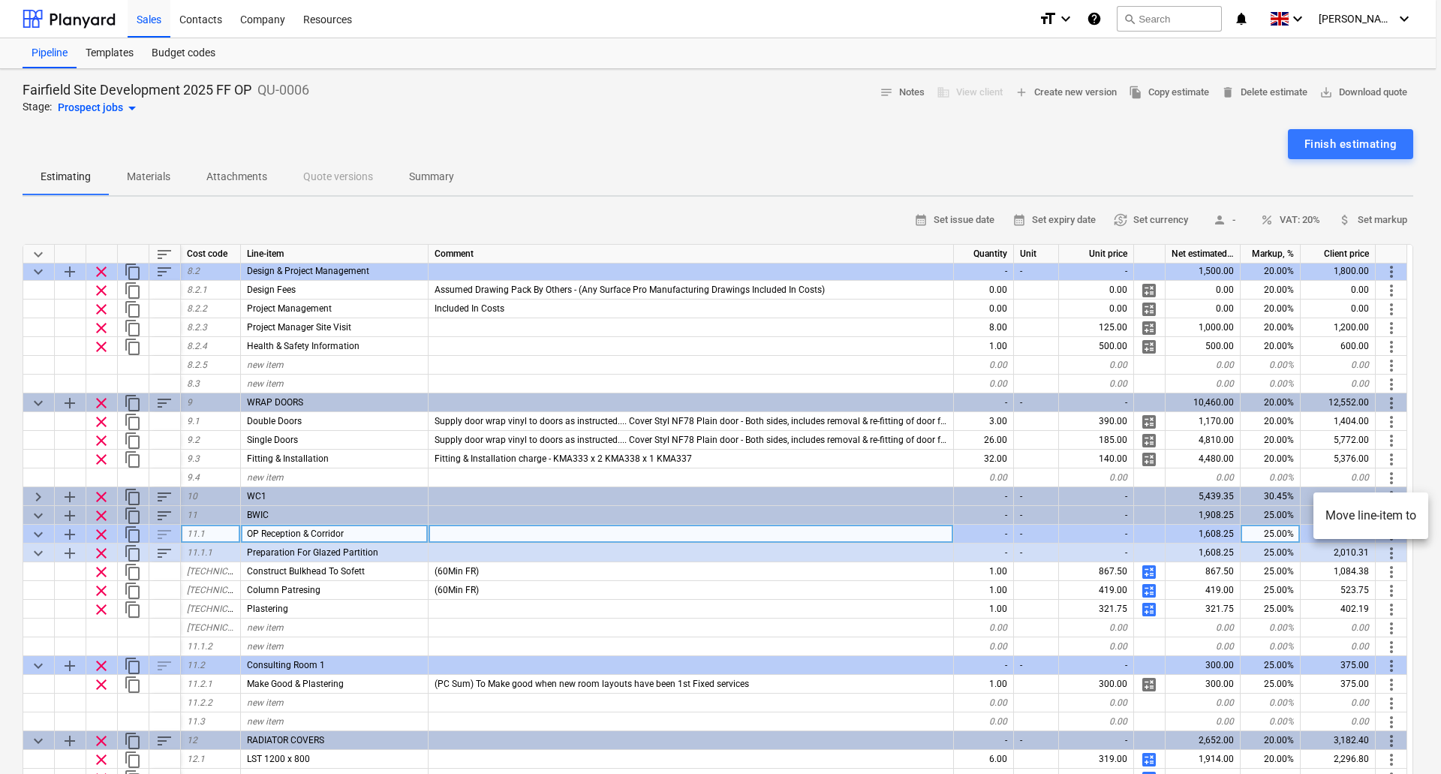
click at [1392, 512] on li "Move line-item to" at bounding box center [1370, 515] width 115 height 35
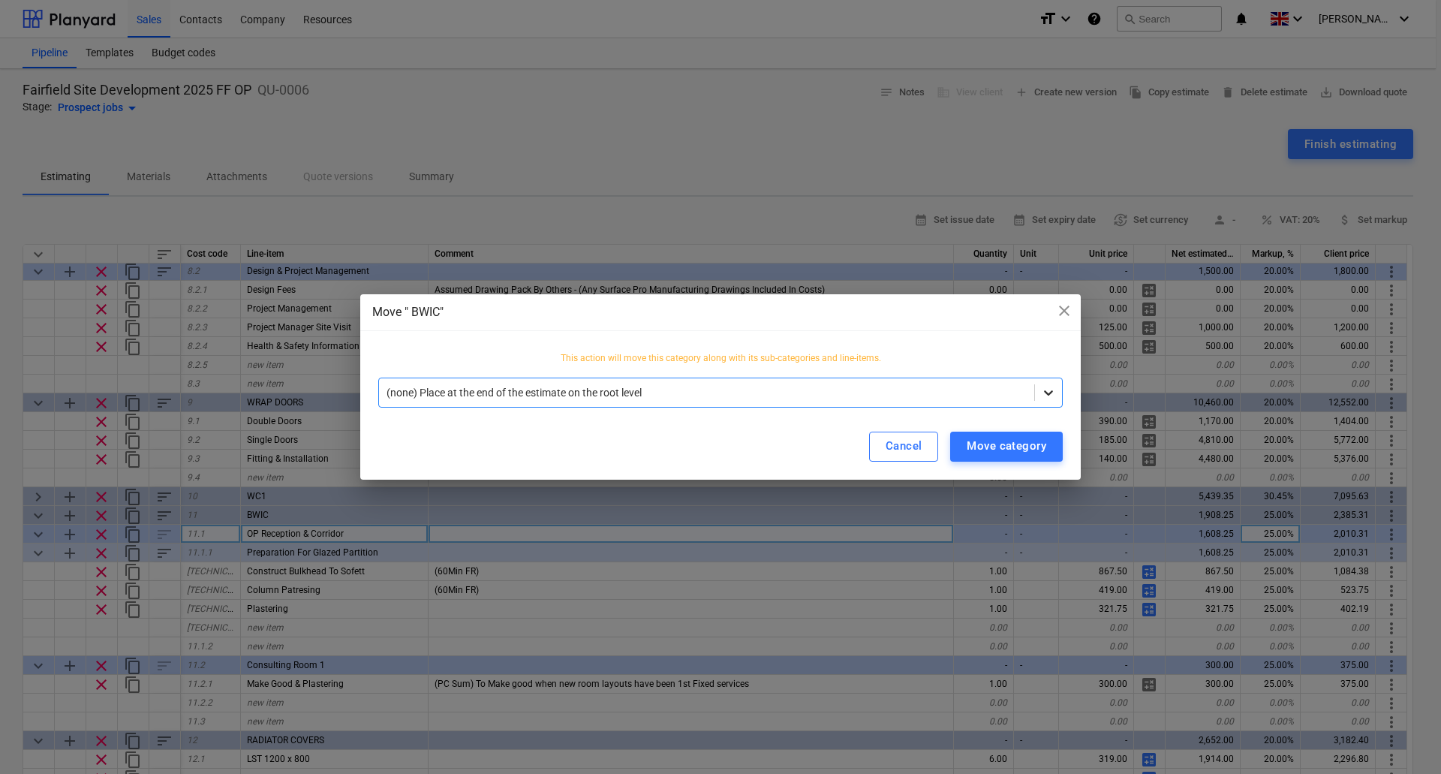
click at [1047, 386] on icon at bounding box center [1048, 392] width 15 height 15
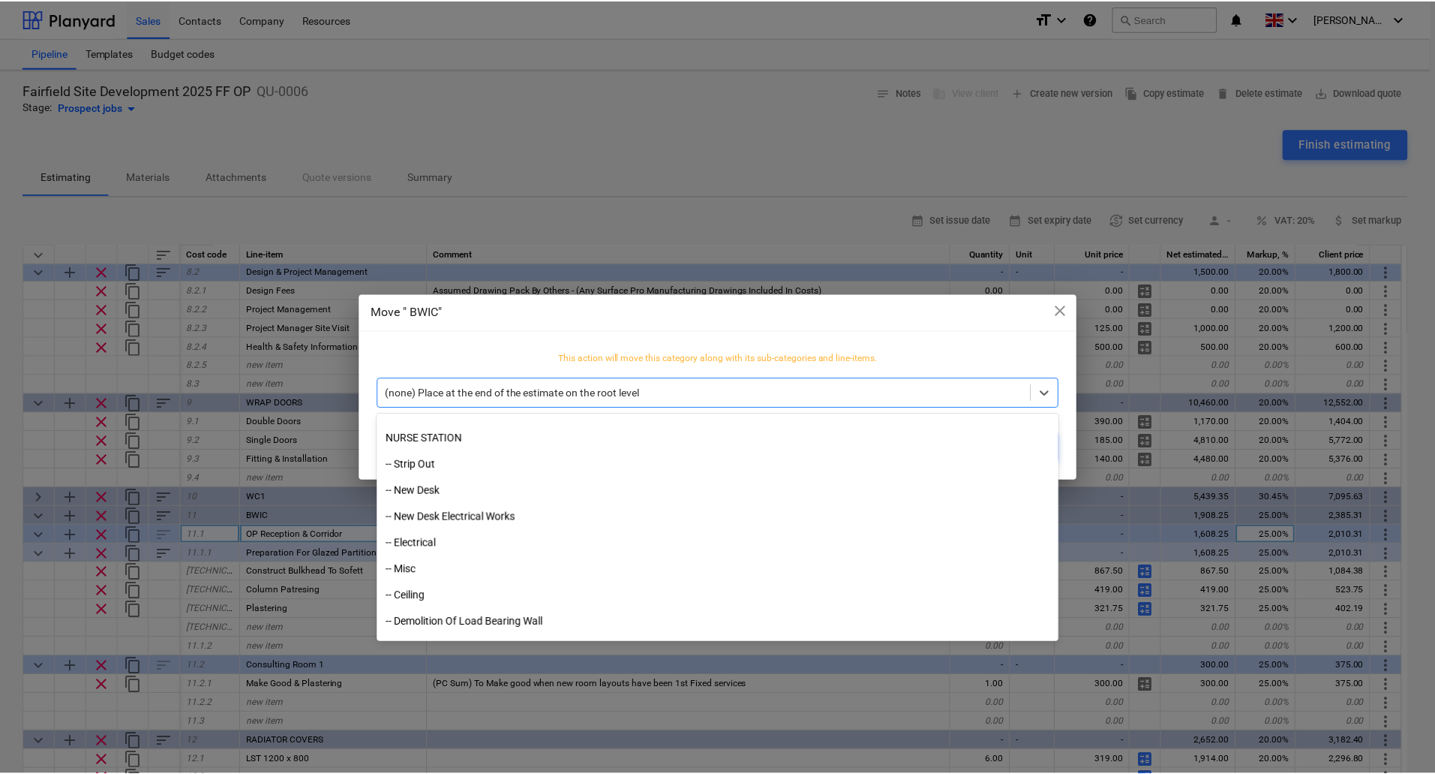
scroll to position [1651, 0]
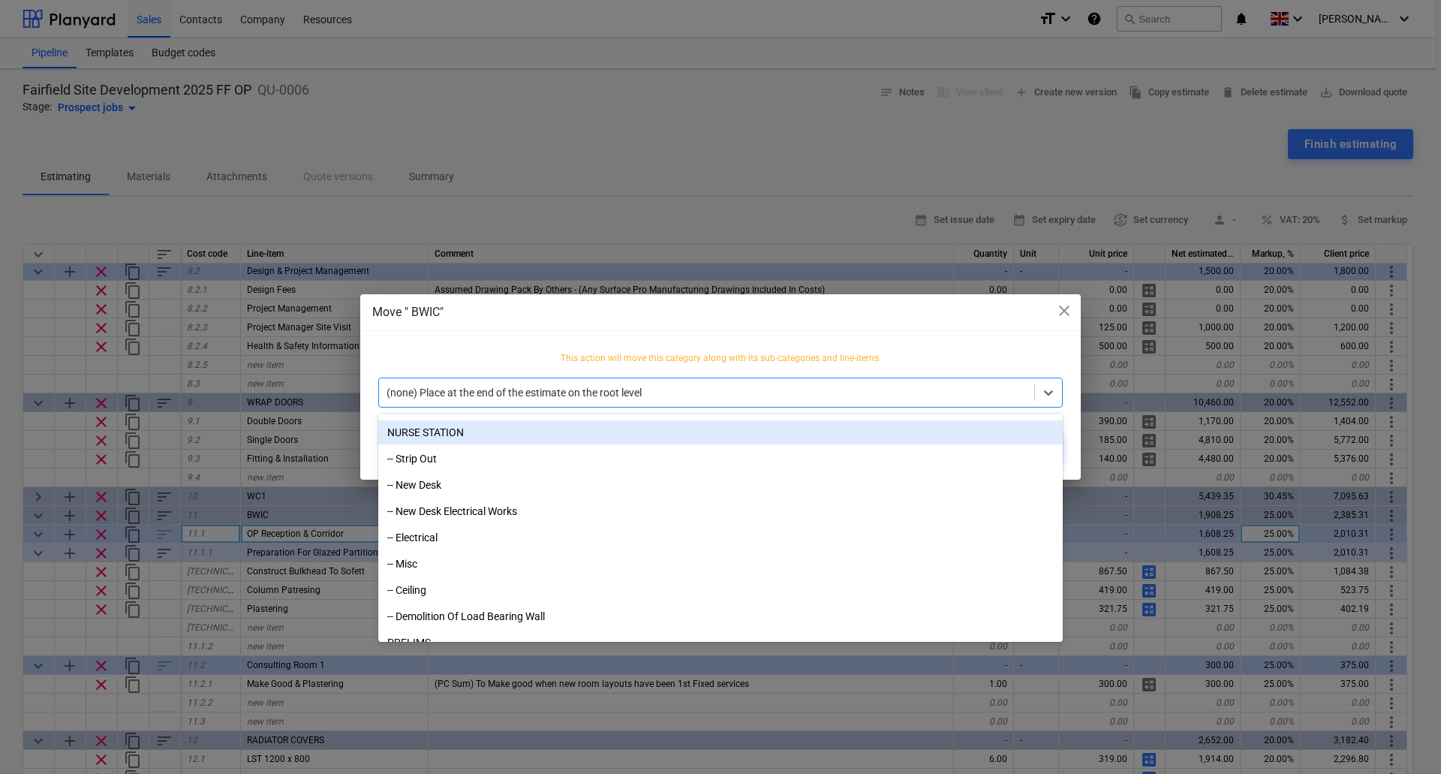
drag, startPoint x: 434, startPoint y: 441, endPoint x: 434, endPoint y: 432, distance: 9.0
click at [434, 432] on div "NURSE STATION" at bounding box center [720, 432] width 684 height 24
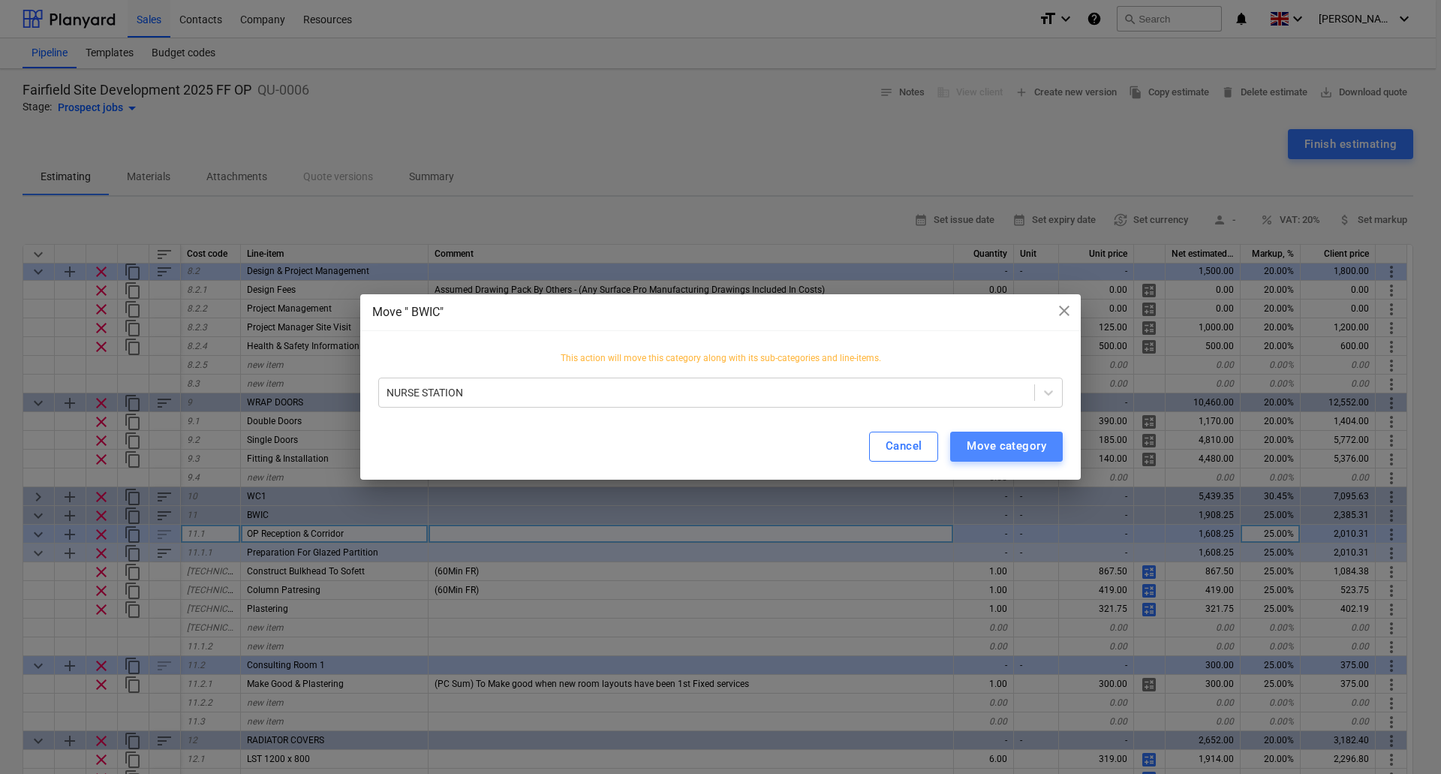
click at [992, 443] on div "Move category" at bounding box center [1006, 446] width 80 height 20
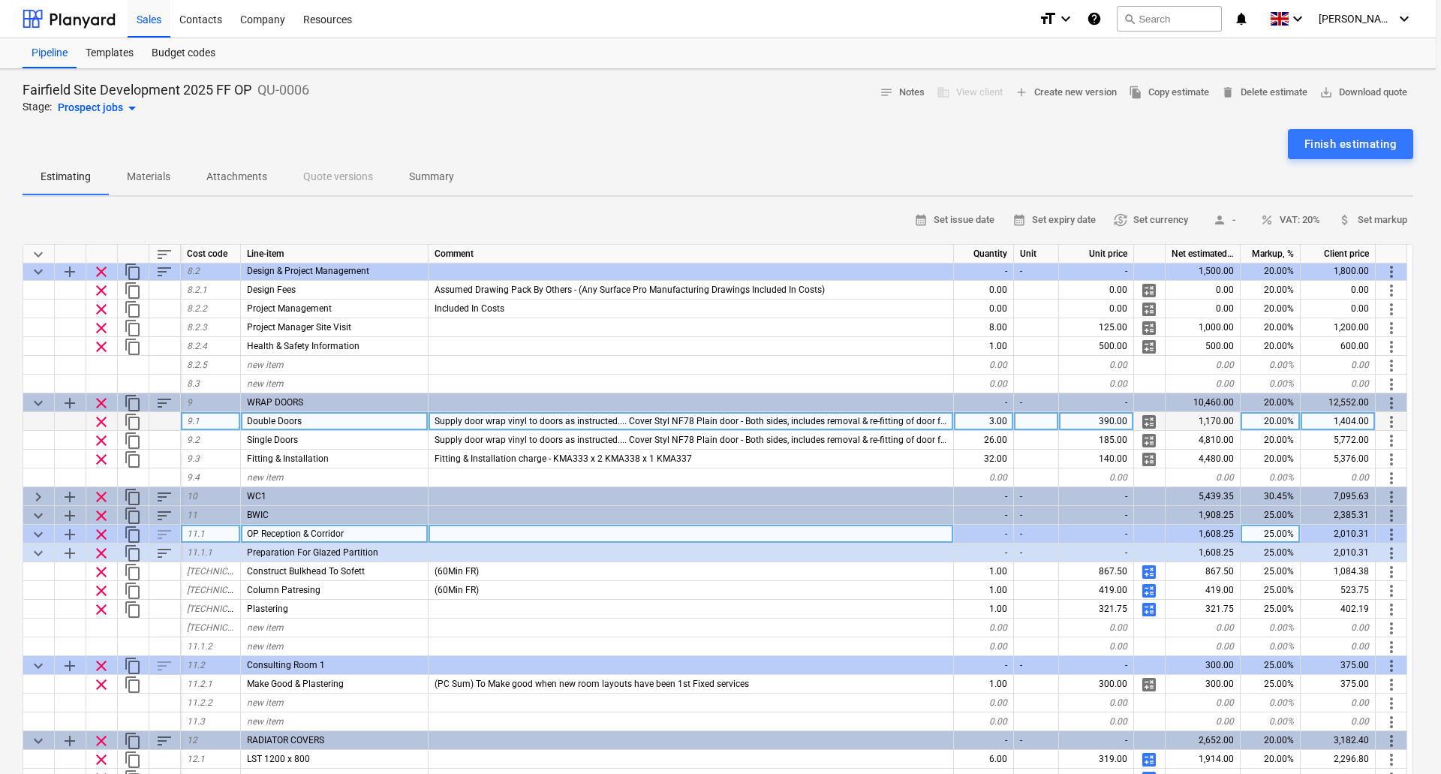
type textarea "x"
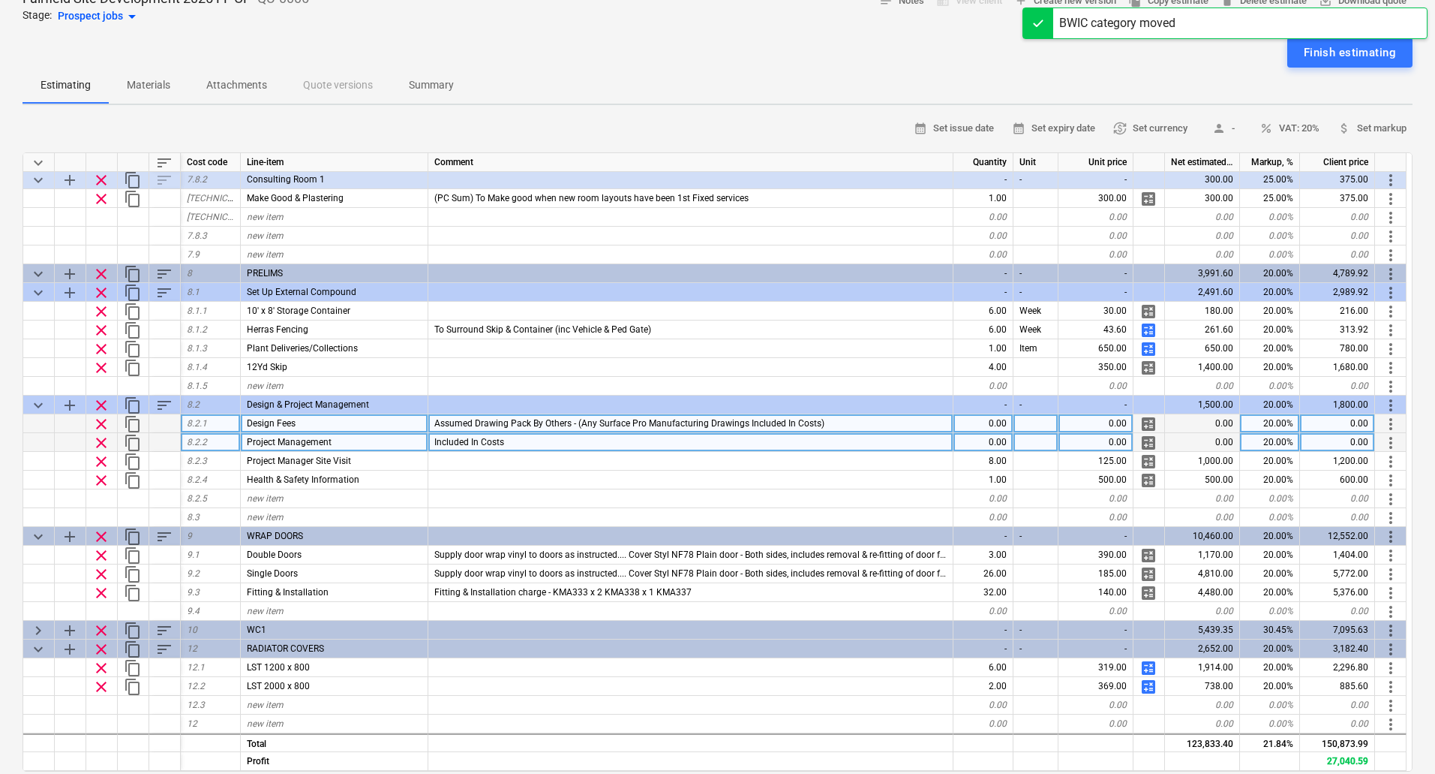
scroll to position [150, 0]
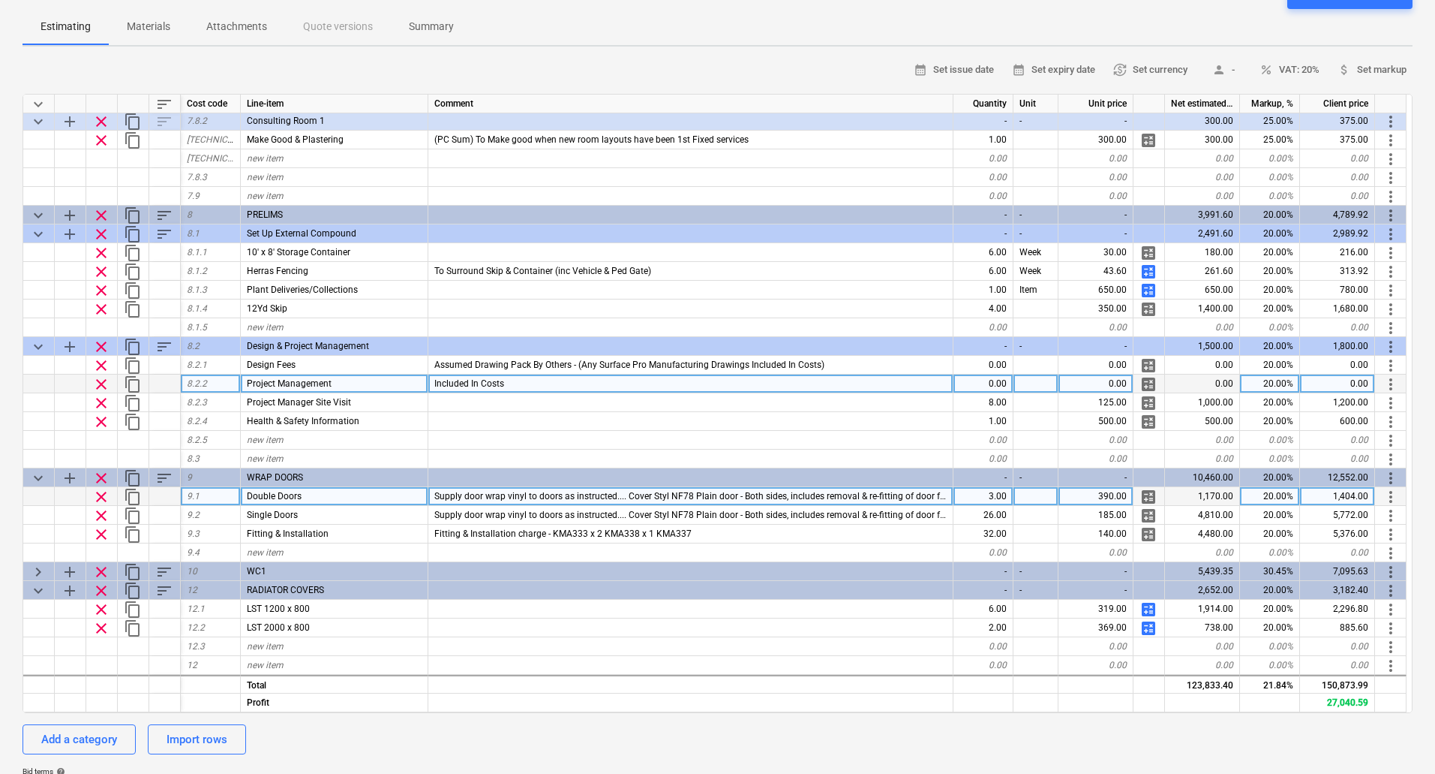
click at [996, 496] on div "3.00" at bounding box center [984, 496] width 60 height 19
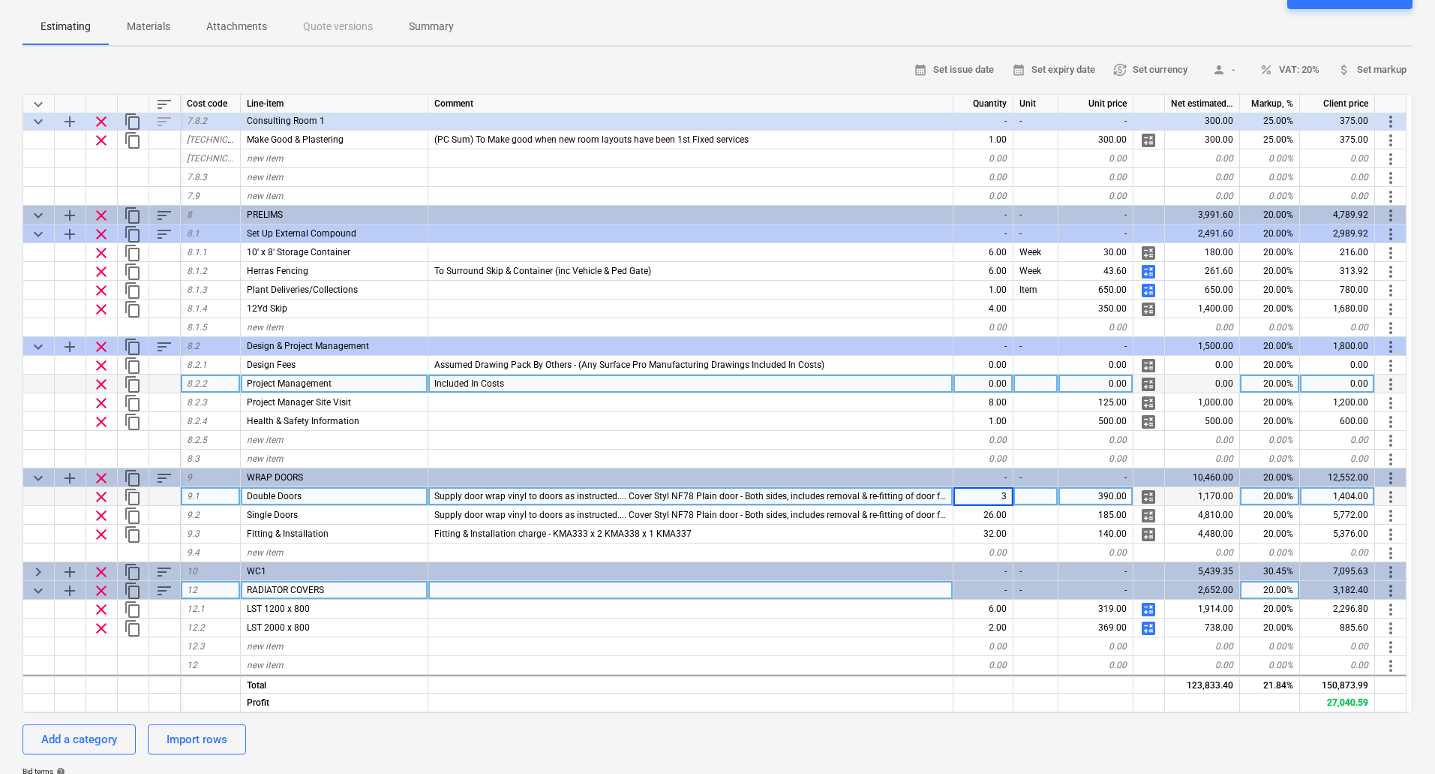
type input "6"
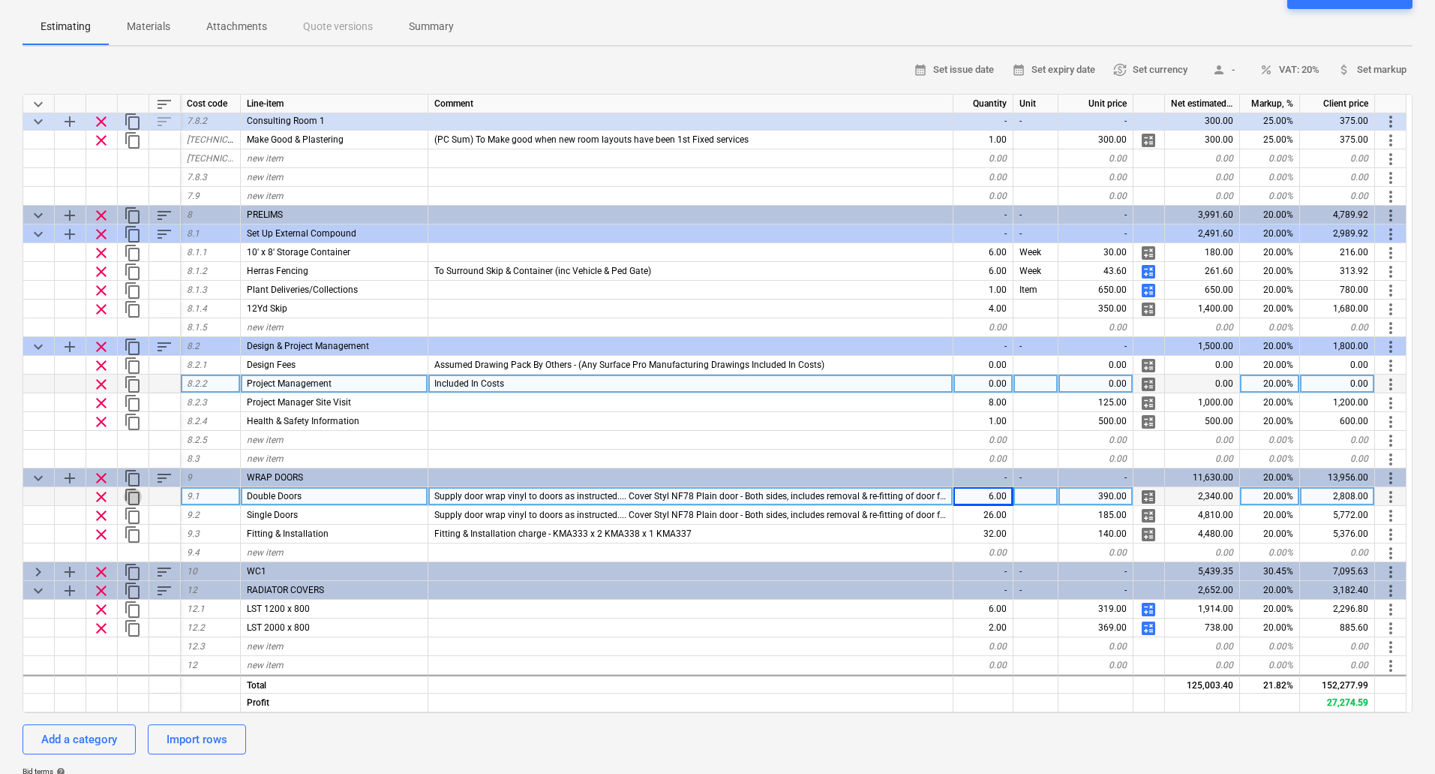
click at [130, 495] on span "content_copy" at bounding box center [133, 497] width 18 height 18
type textarea "x"
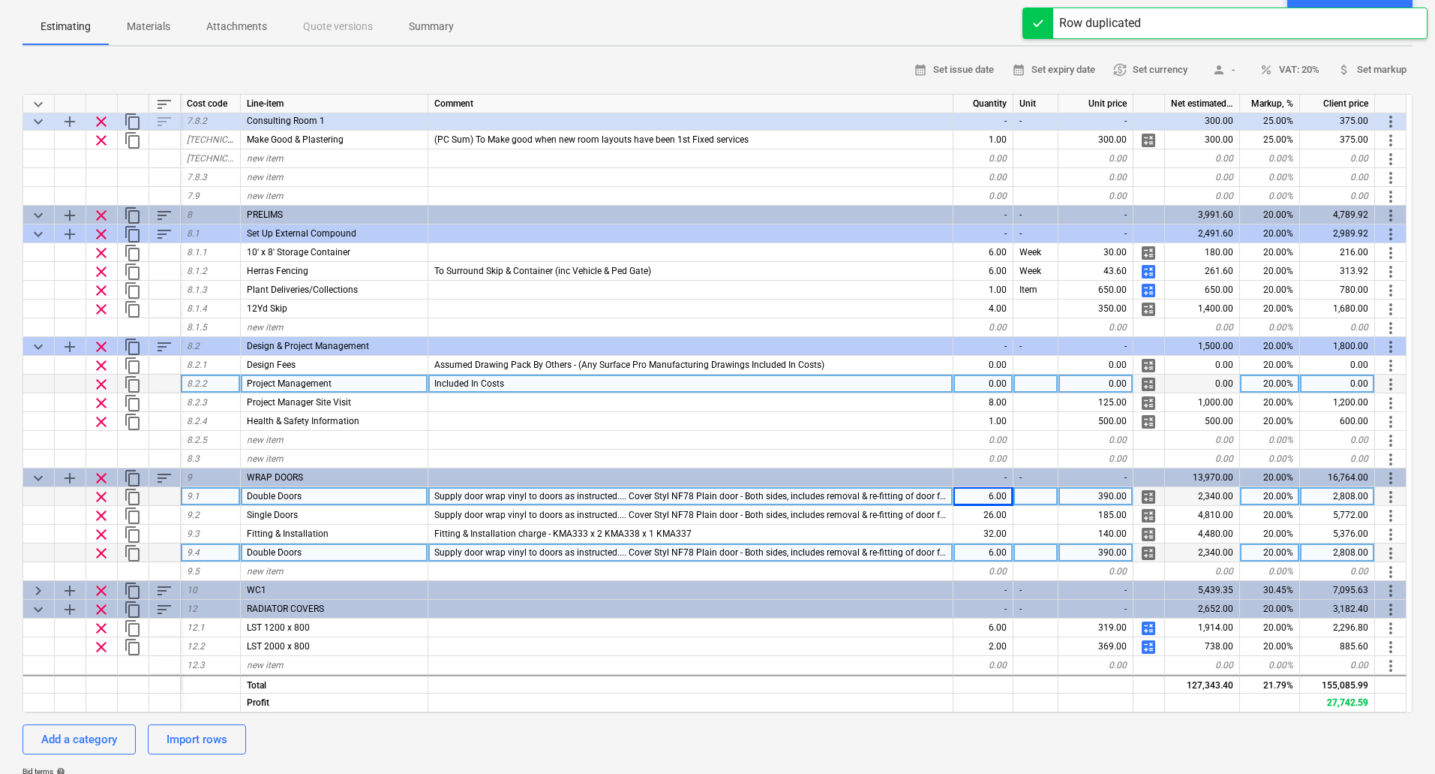
click at [305, 554] on div "Double Doors" at bounding box center [335, 552] width 188 height 19
click at [277, 554] on input "Double Doors" at bounding box center [334, 552] width 187 height 18
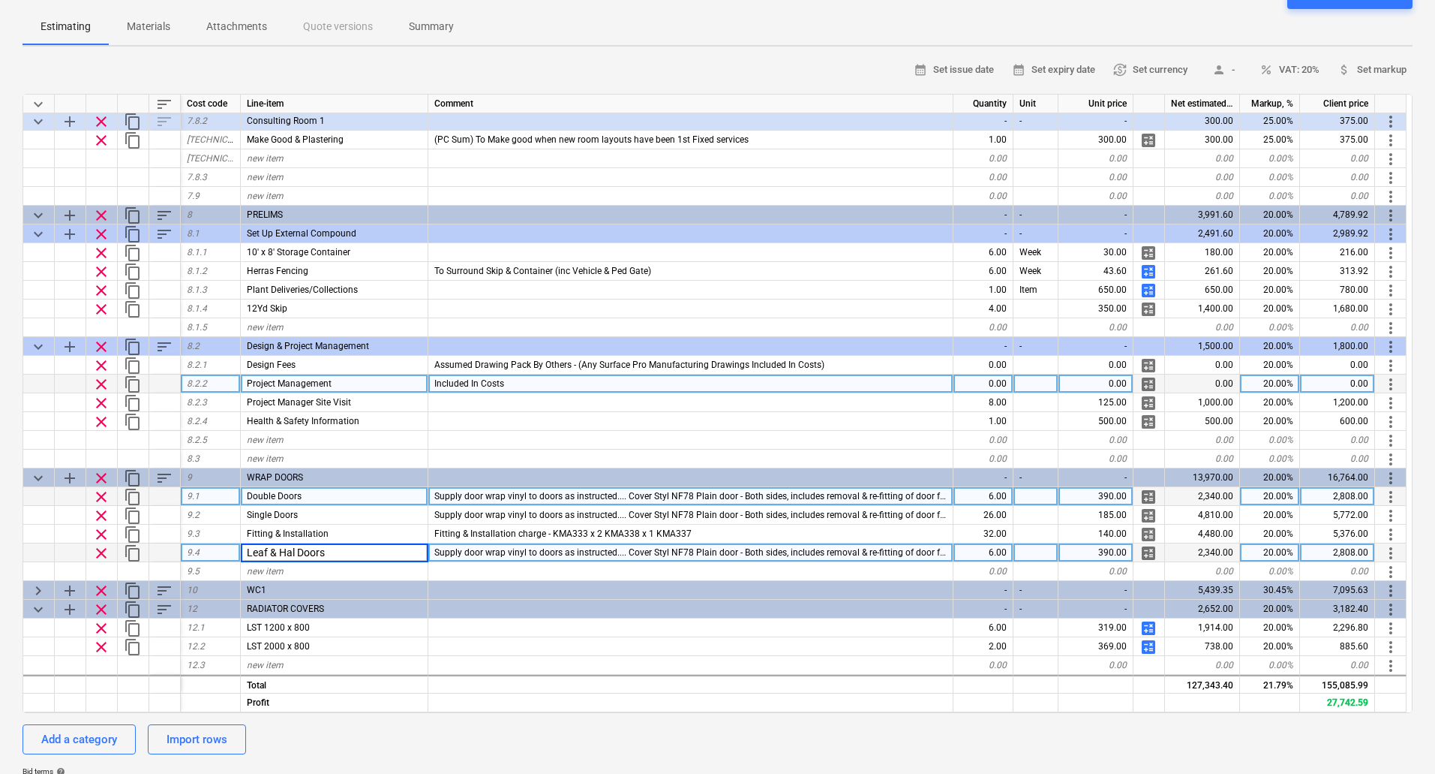
type input "Leaf & Half Doors"
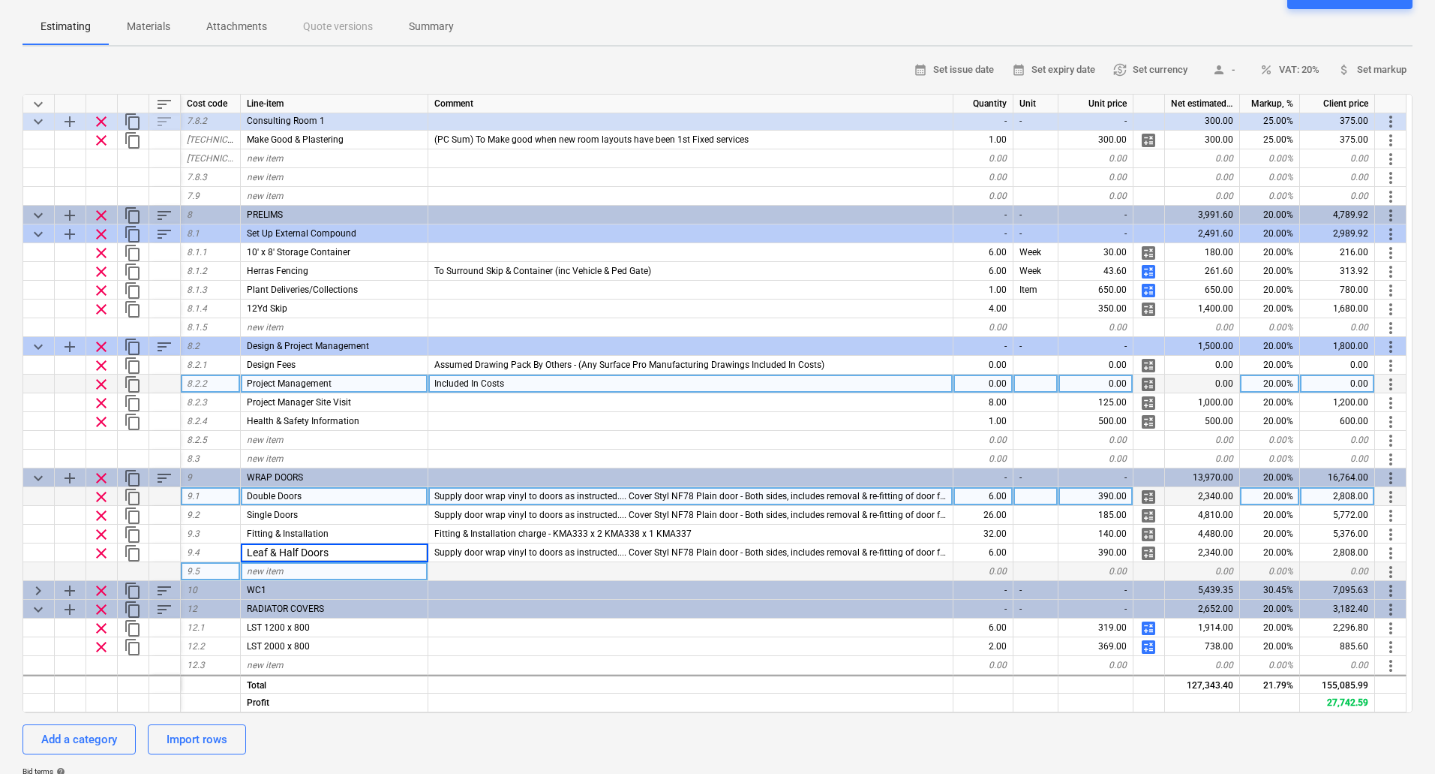
click at [340, 566] on div "new item" at bounding box center [335, 571] width 188 height 19
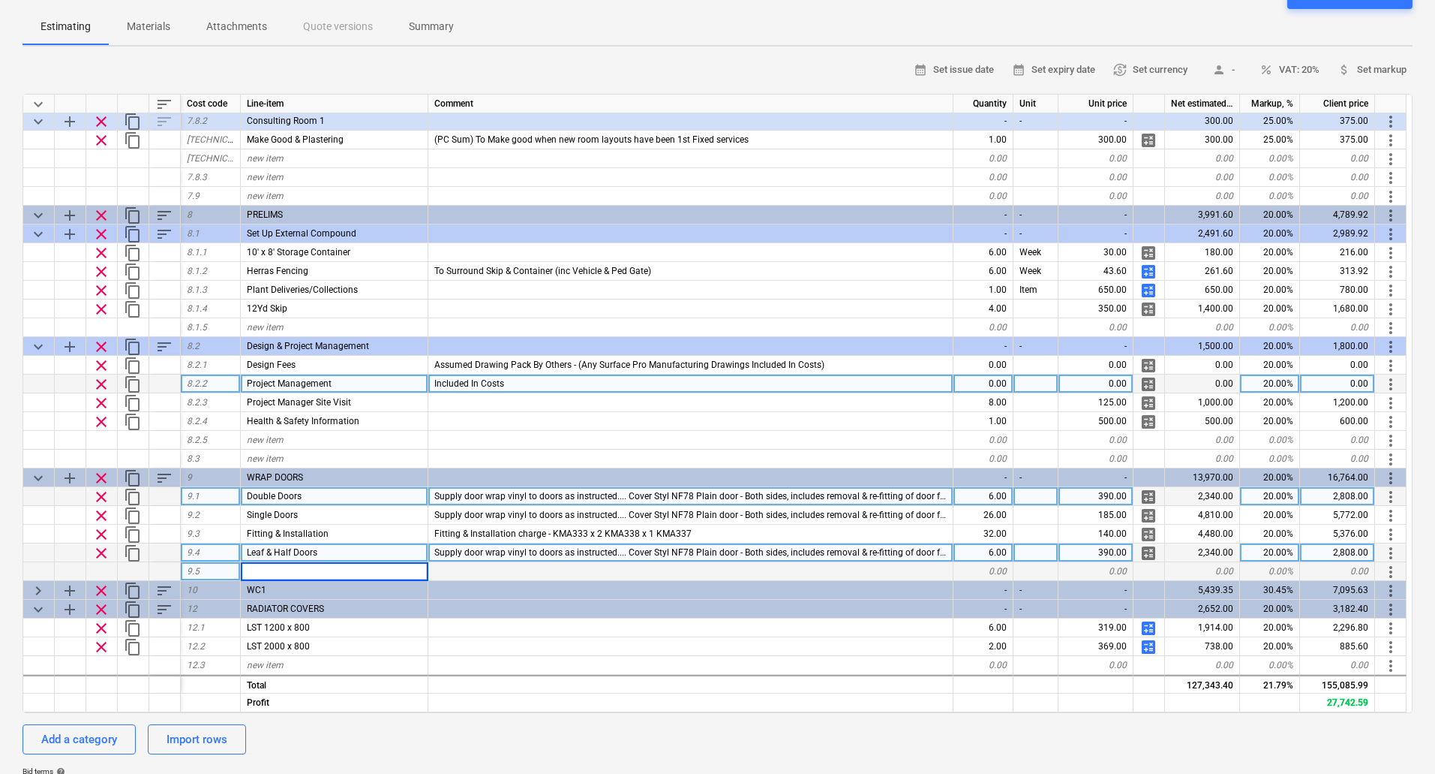
click at [380, 551] on div "Leaf & Half Doors" at bounding box center [335, 552] width 188 height 19
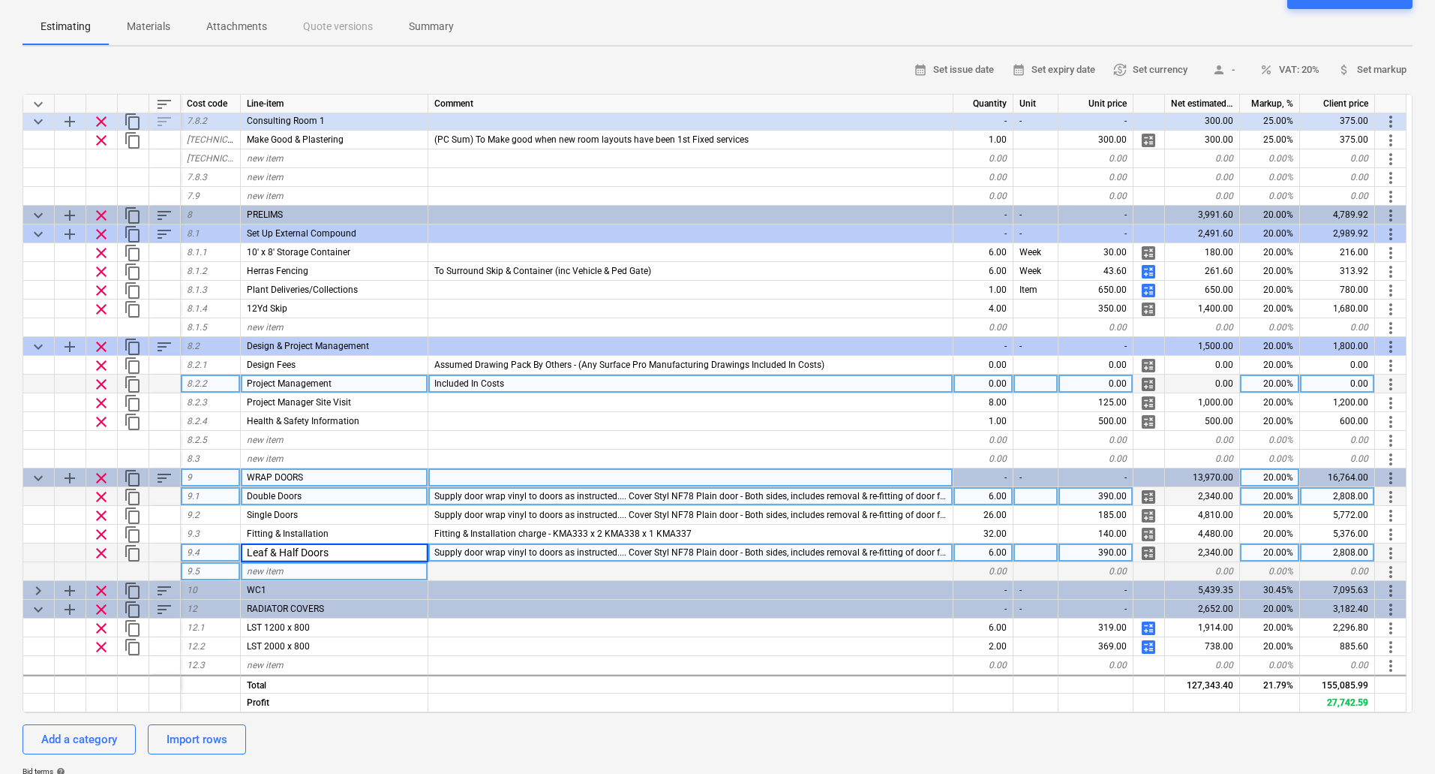
click at [162, 479] on span "sort" at bounding box center [164, 478] width 18 height 18
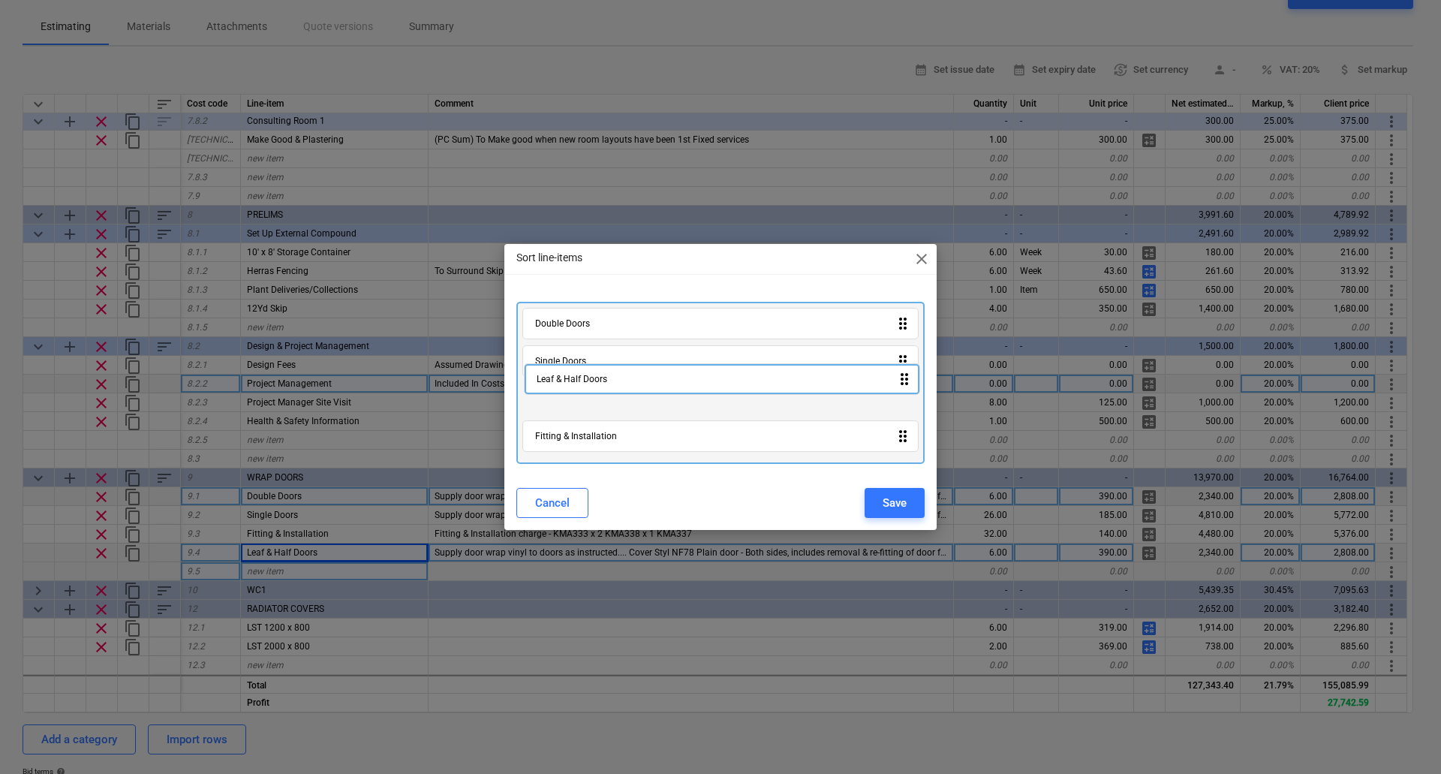
drag, startPoint x: 587, startPoint y: 440, endPoint x: 591, endPoint y: 366, distance: 73.6
click at [591, 376] on div "Double Doors drag_indicator Single Doors drag_indicator Fitting & Installation …" at bounding box center [720, 383] width 408 height 162
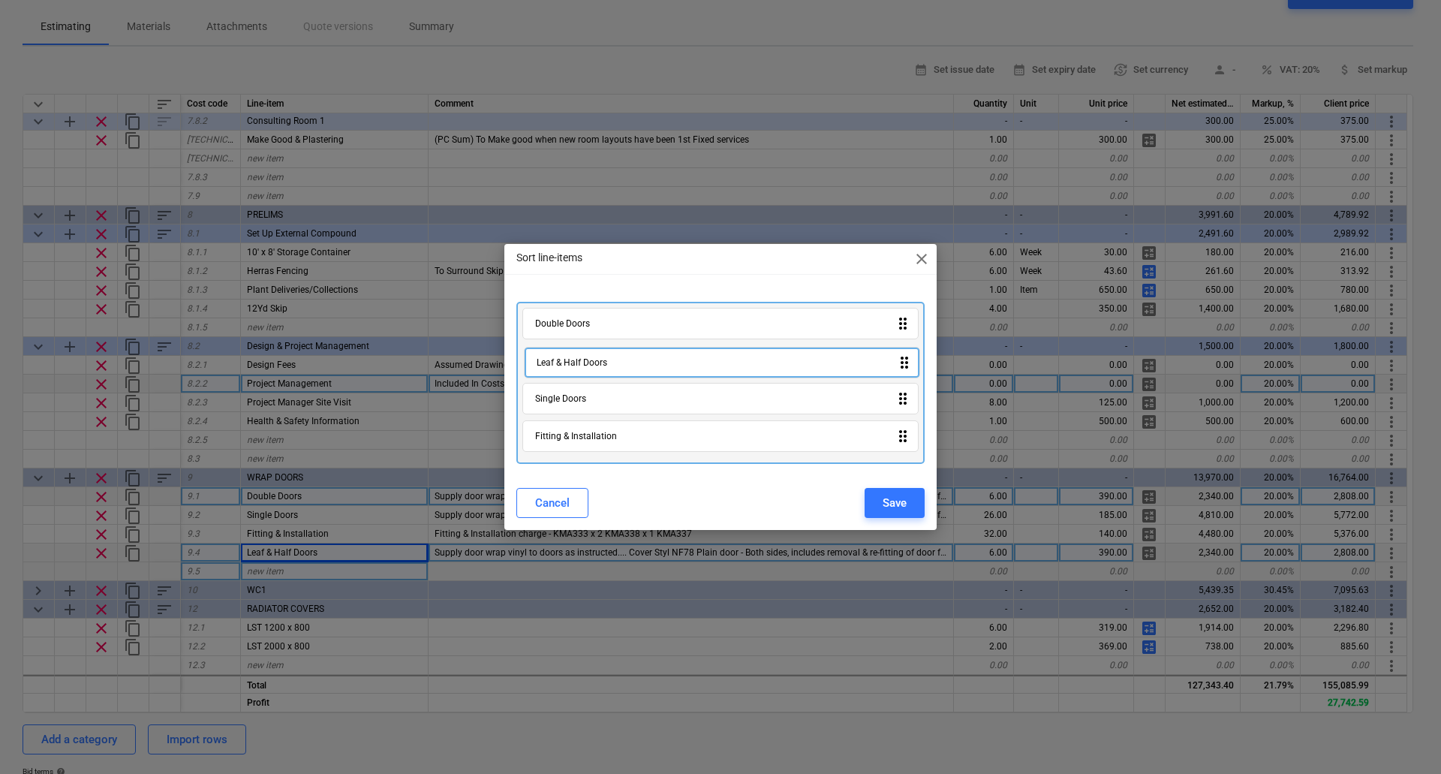
drag, startPoint x: 593, startPoint y: 403, endPoint x: 596, endPoint y: 363, distance: 39.9
click at [596, 363] on div "Double Doors drag_indicator Single Doors drag_indicator Leaf & Half Doors drag_…" at bounding box center [720, 383] width 408 height 162
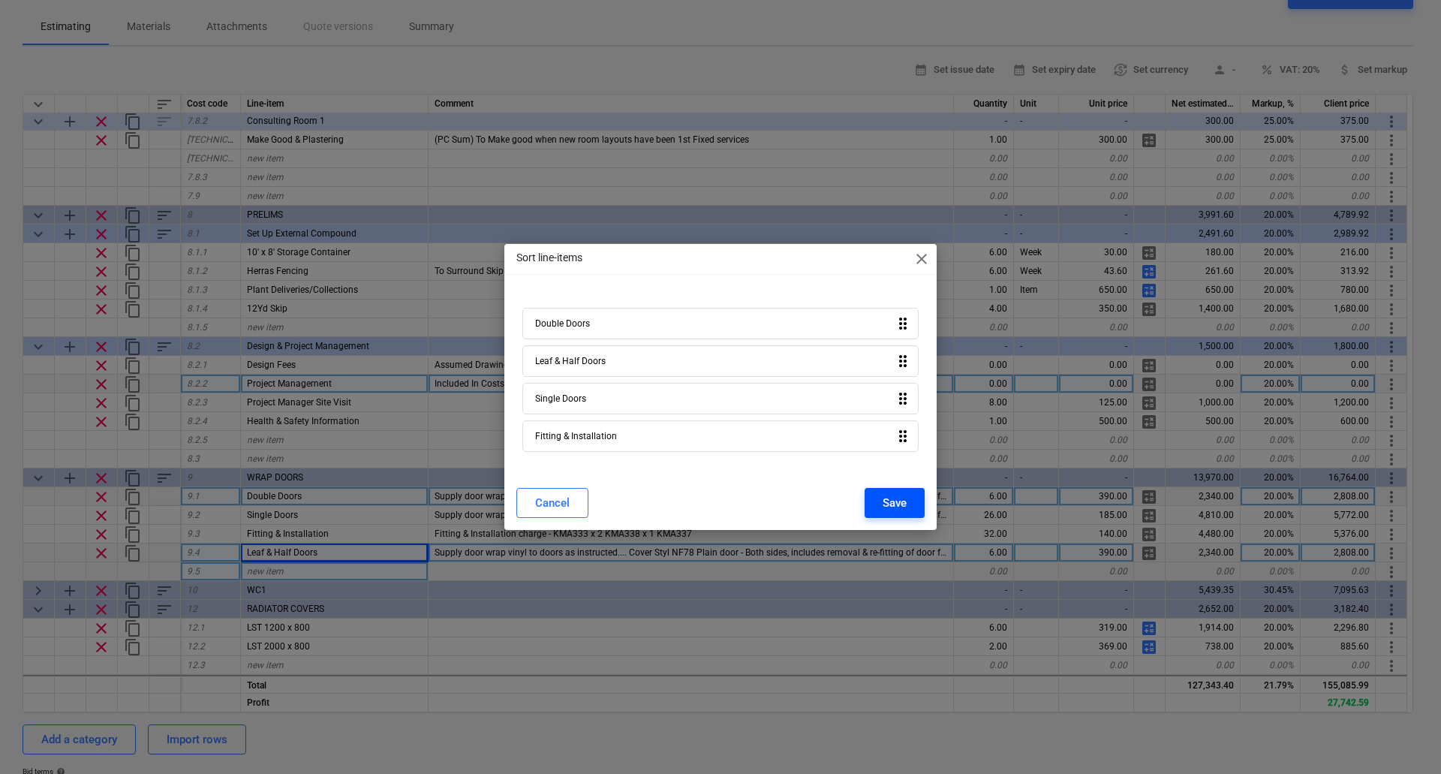
click at [903, 497] on div "Save" at bounding box center [894, 503] width 24 height 20
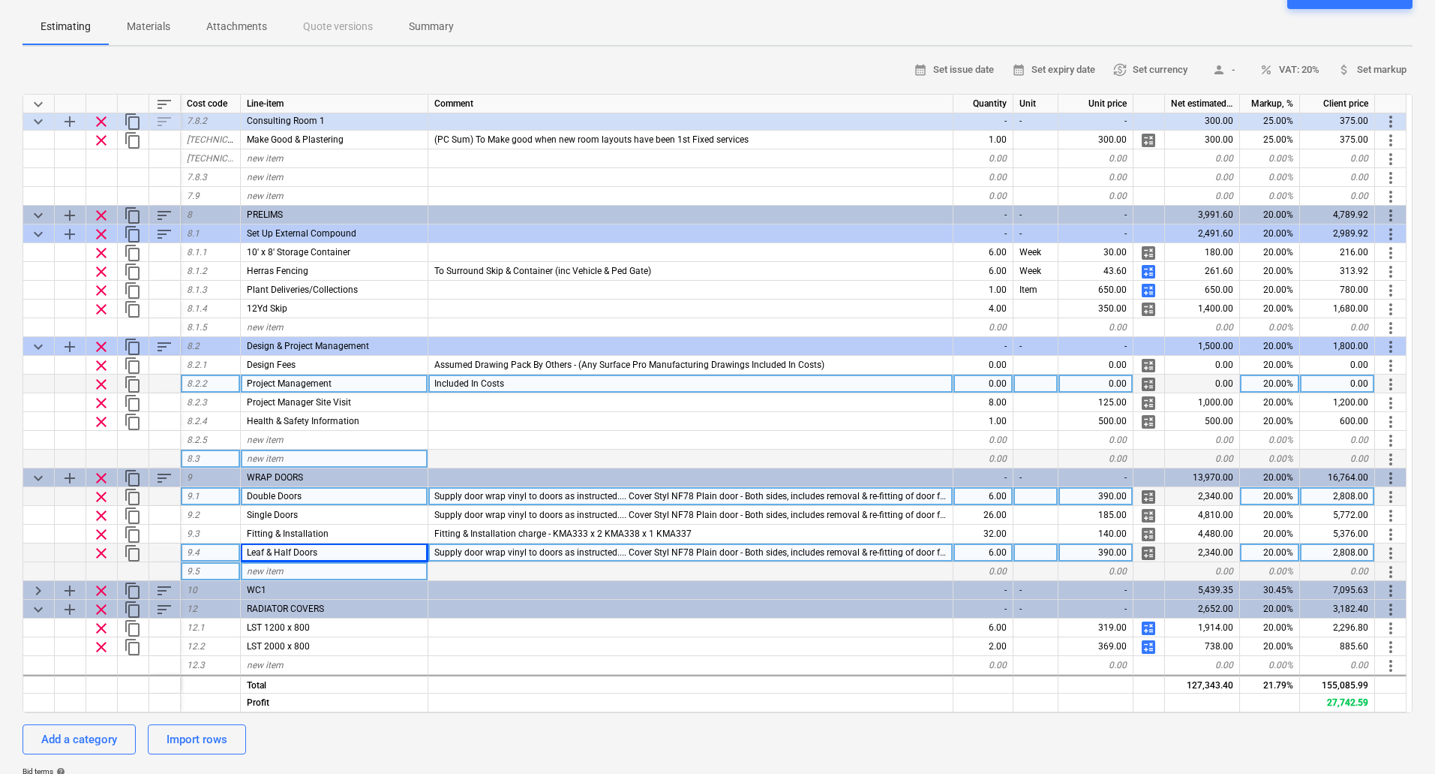
type textarea "x"
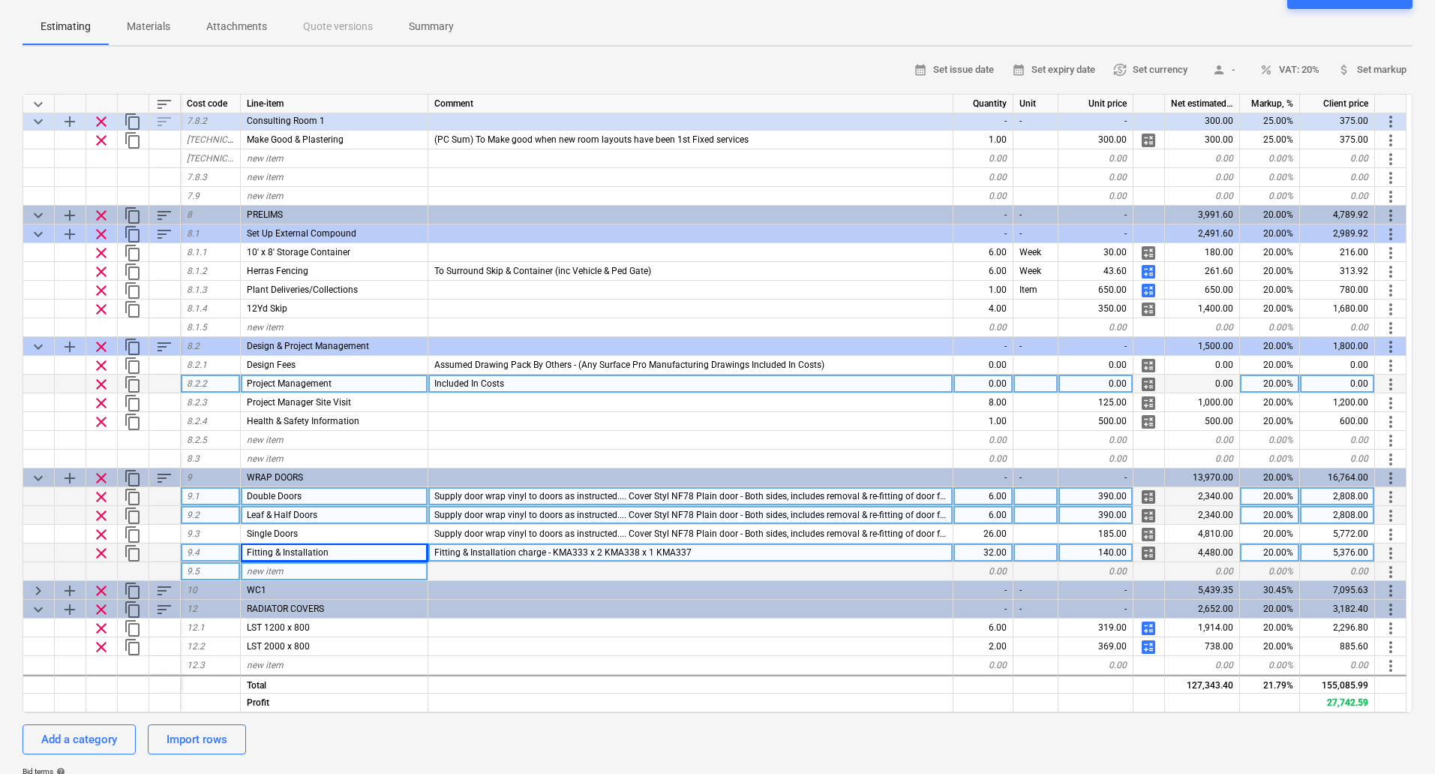
click at [1117, 511] on div "390.00" at bounding box center [1096, 515] width 75 height 19
type input "277.5"
type textarea "x"
type input "280"
type textarea "x"
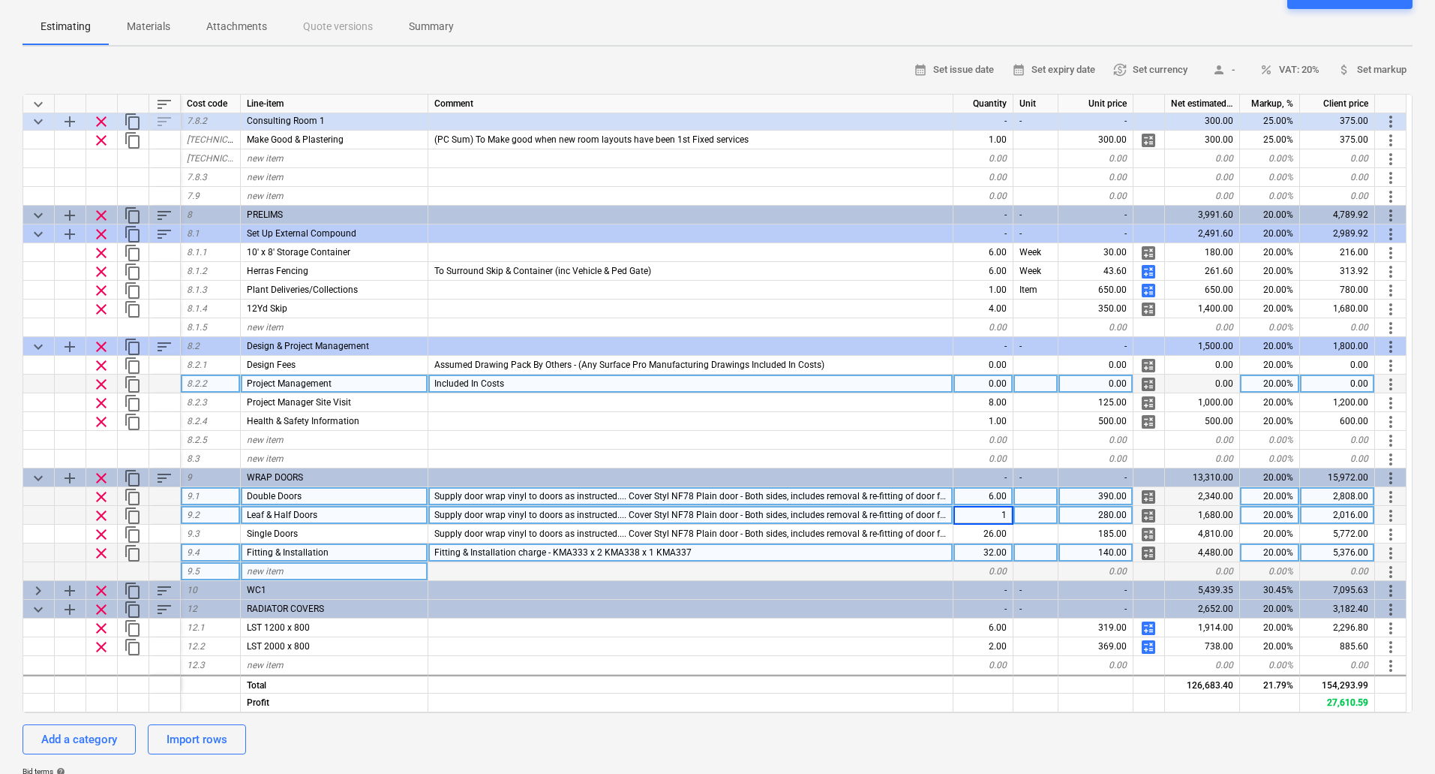
type input "13"
type textarea "x"
type input "40"
type textarea "x"
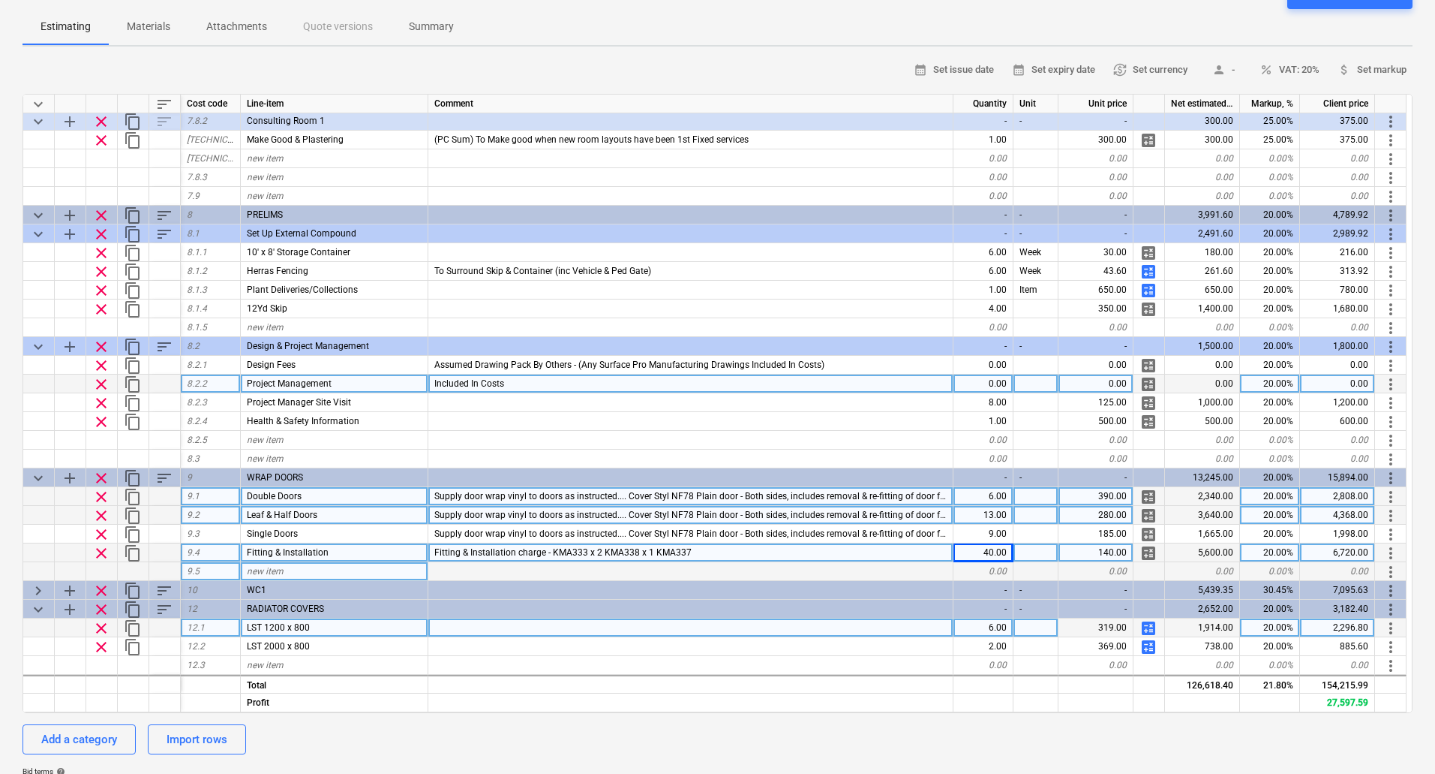
click at [282, 630] on span "LST 1200 x 800" at bounding box center [278, 627] width 63 height 11
click at [284, 624] on input "LST 1200 x 800" at bounding box center [334, 627] width 187 height 18
click at [291, 624] on input "LST 1200 x 800" at bounding box center [334, 627] width 187 height 18
type input "LST 800 x 800"
click at [1150, 627] on span "calculate" at bounding box center [1149, 628] width 18 height 18
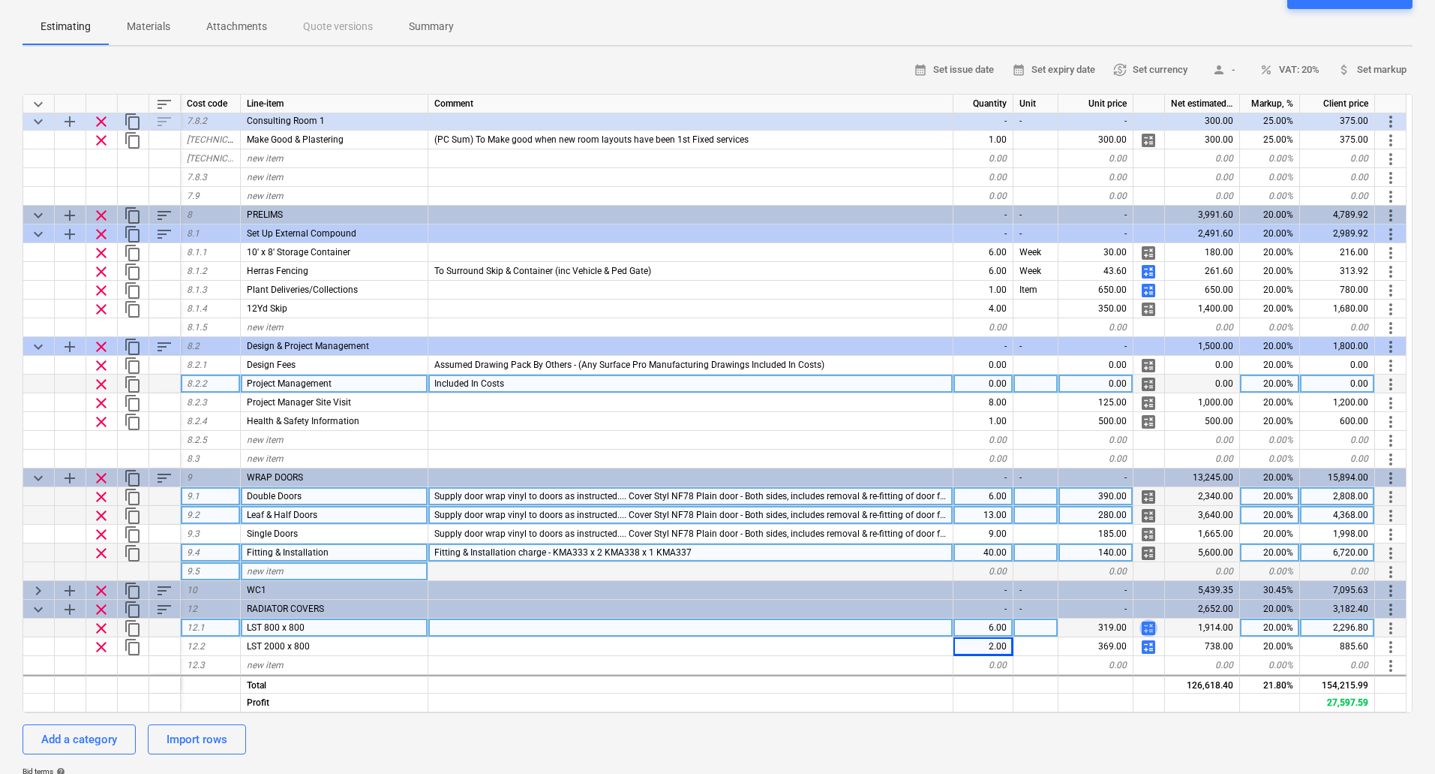
type textarea "x"
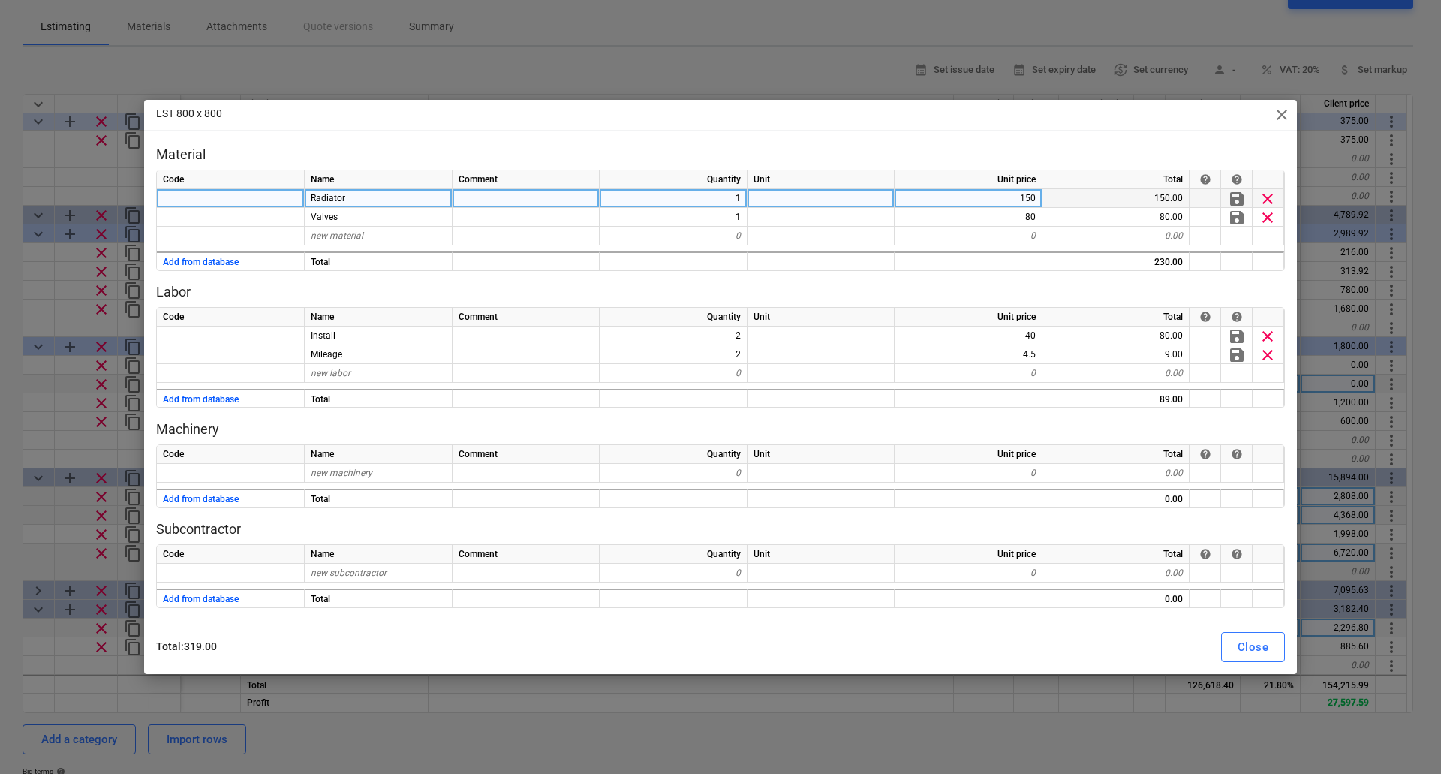
click at [1020, 196] on div "150" at bounding box center [968, 198] width 148 height 19
type input "200"
type textarea "x"
type input "180"
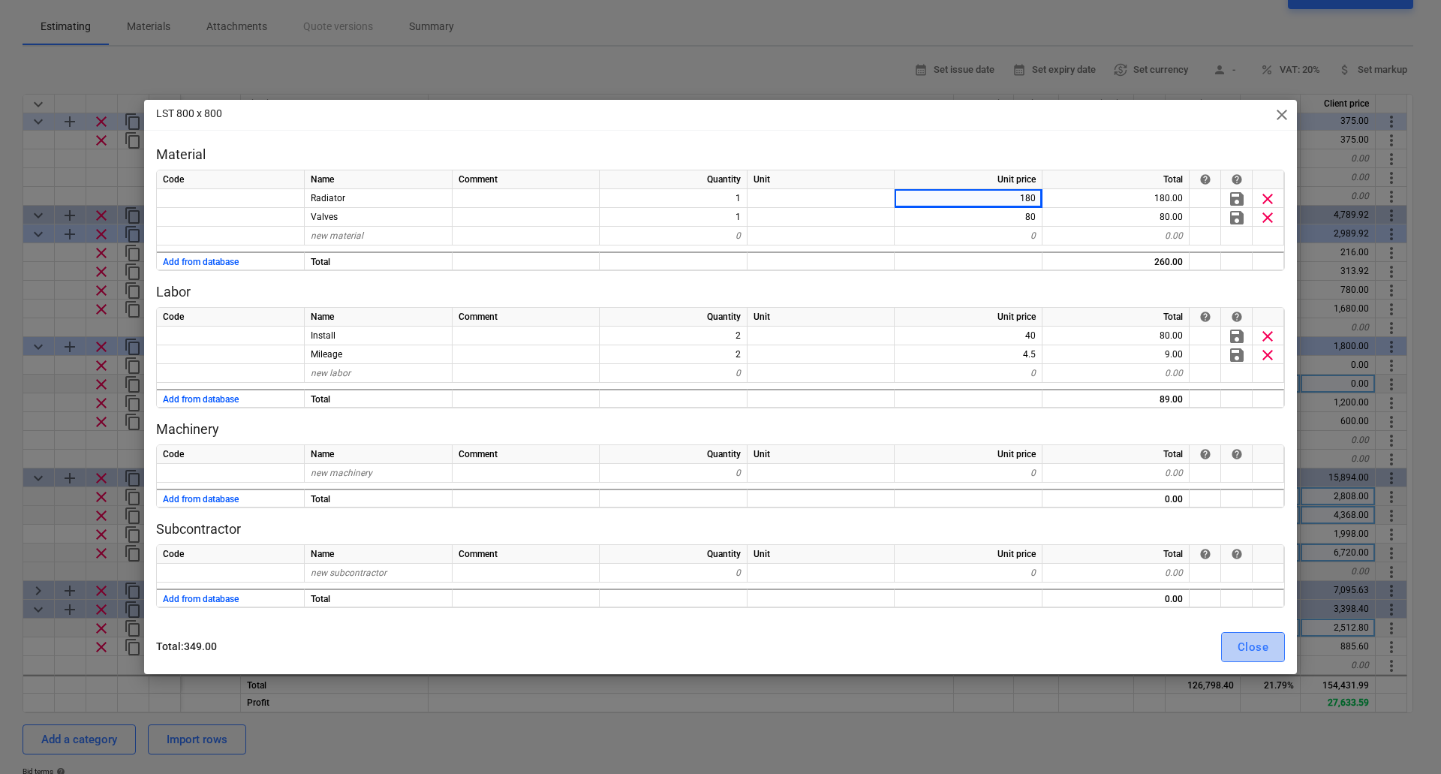
click at [1236, 642] on button "Close" at bounding box center [1253, 647] width 64 height 30
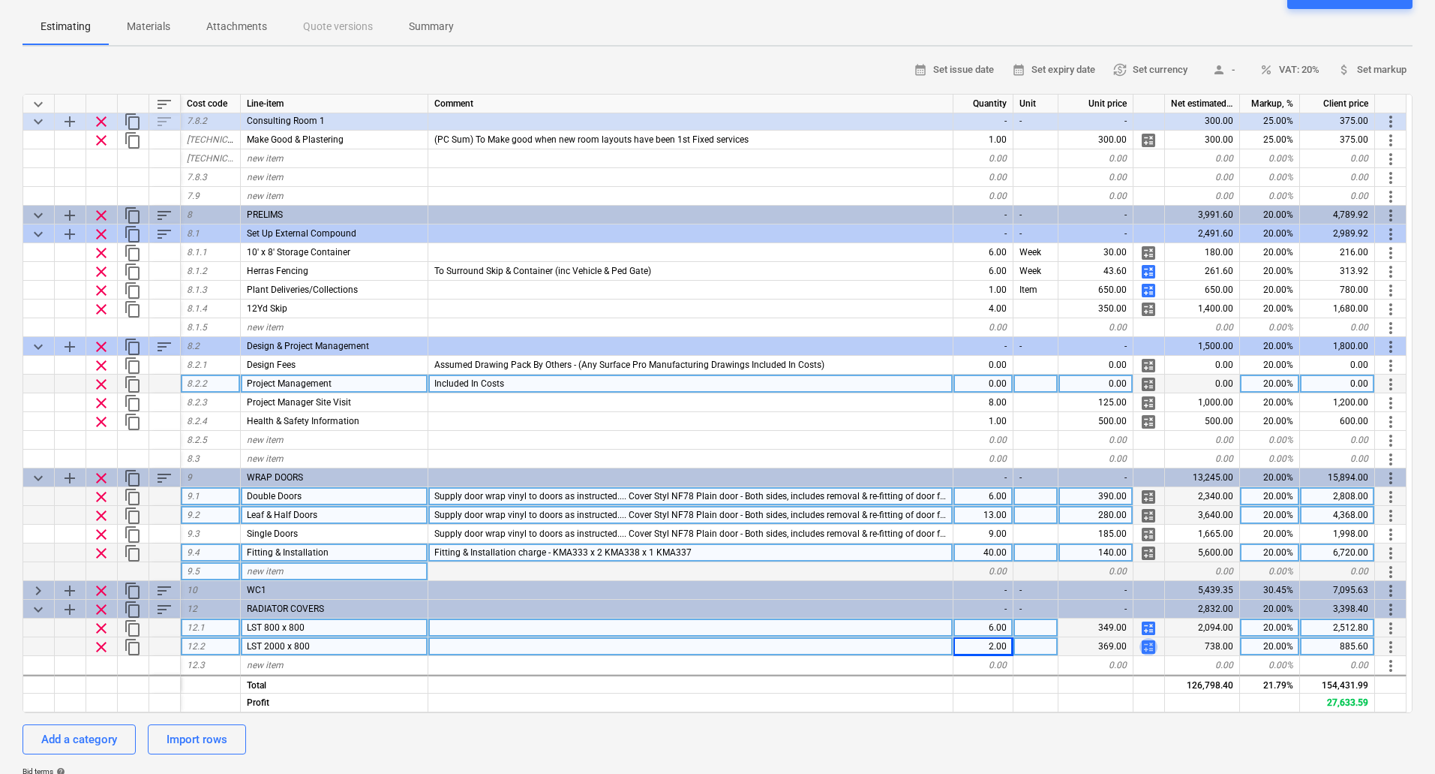
click at [1148, 647] on span "calculate" at bounding box center [1149, 647] width 18 height 18
type textarea "x"
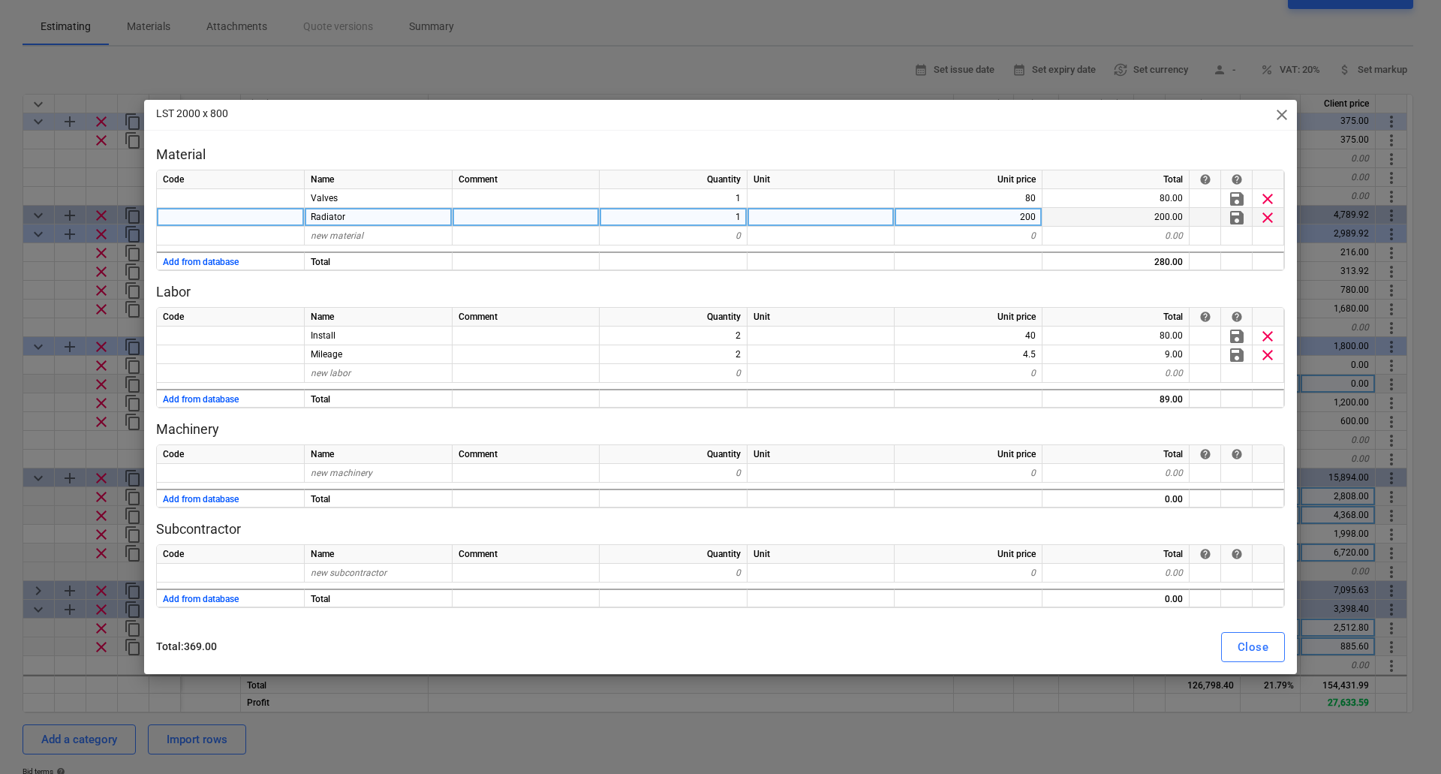
click at [1023, 218] on div "200" at bounding box center [968, 217] width 148 height 19
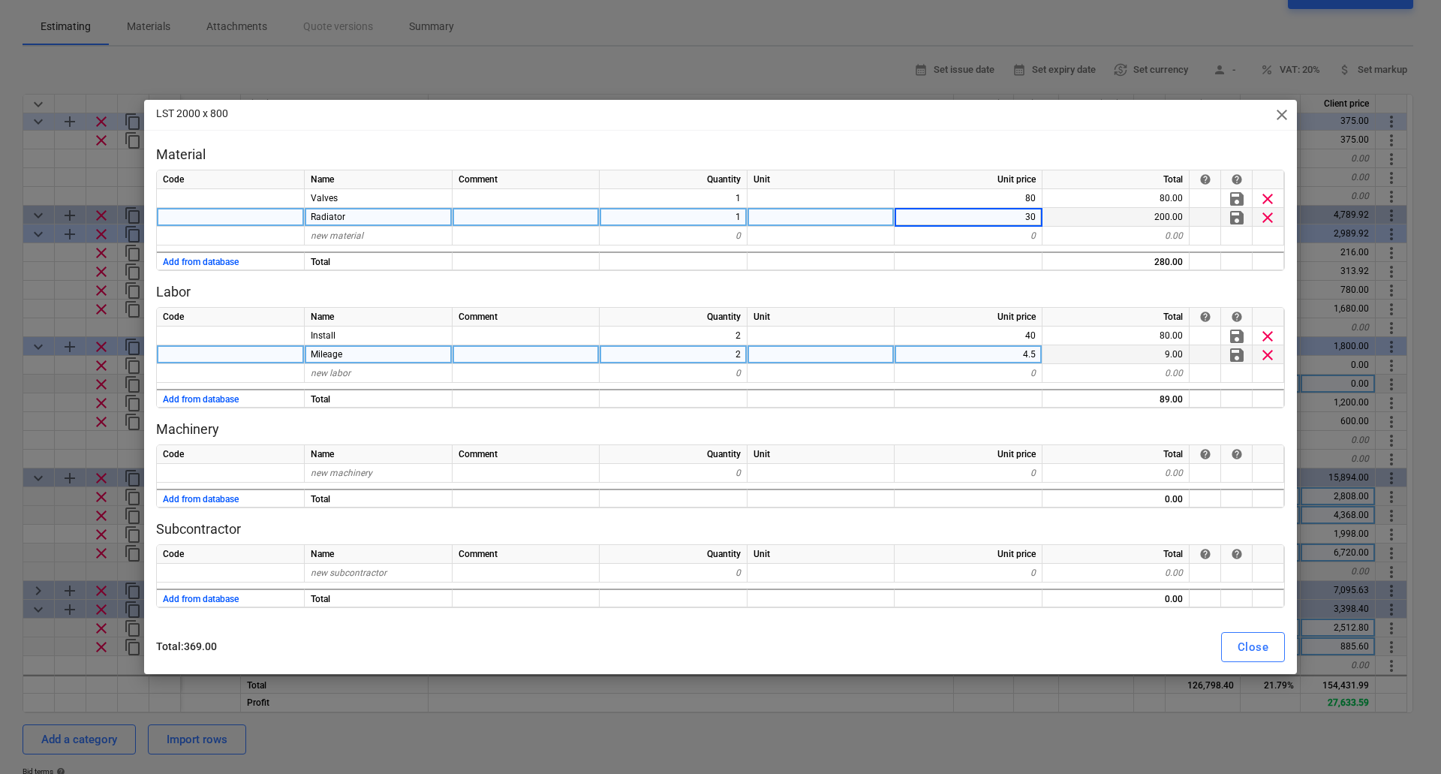
type input "300"
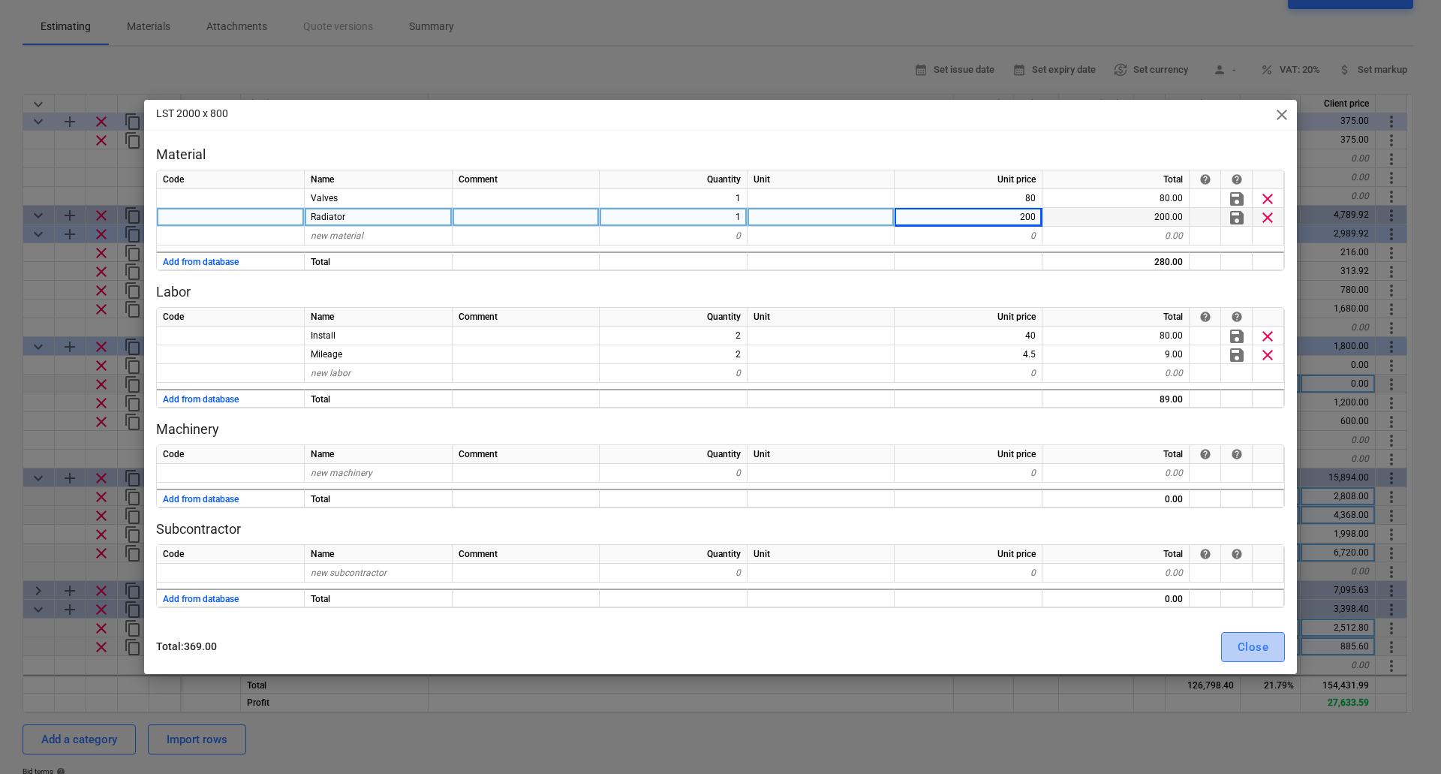
click at [1243, 638] on div "Close" at bounding box center [1252, 647] width 31 height 20
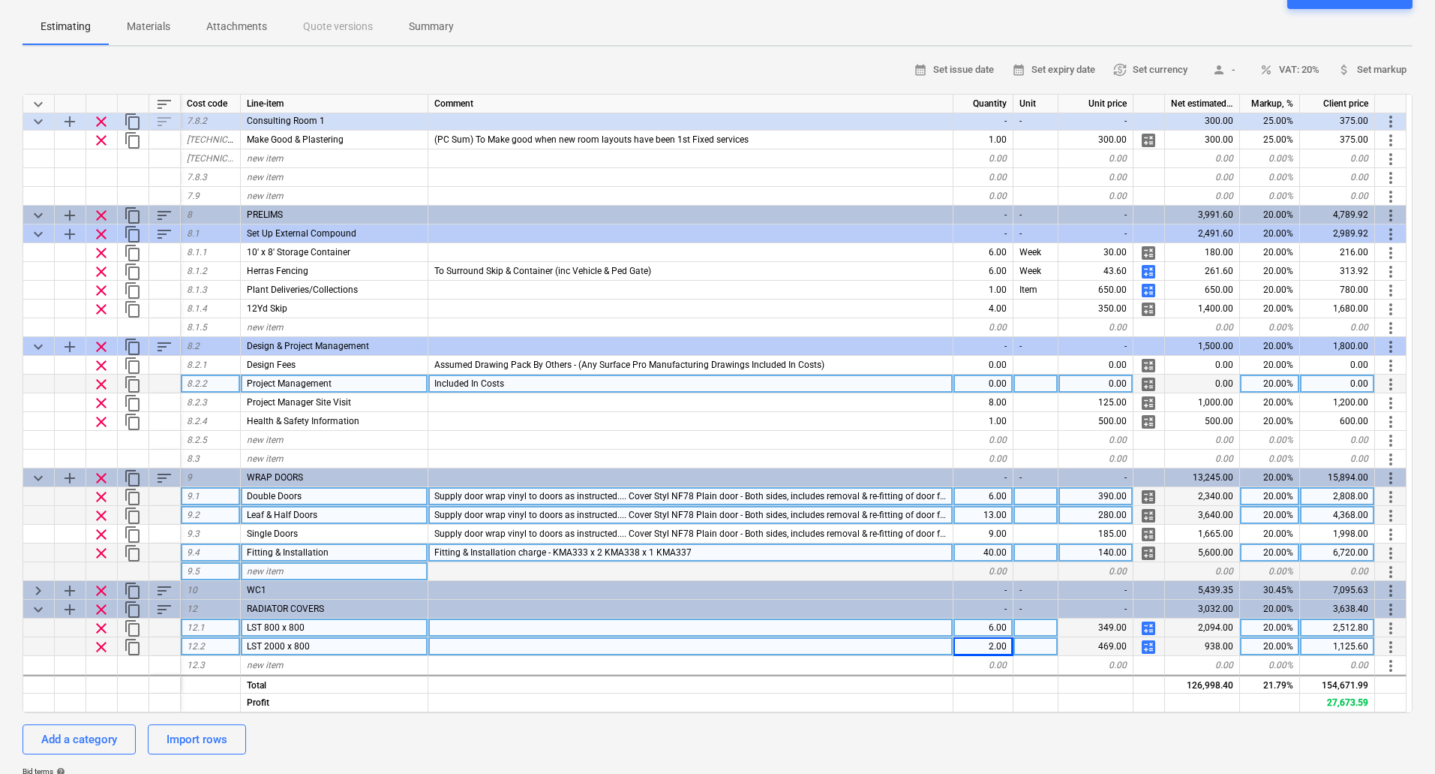
click at [1140, 644] on span "calculate" at bounding box center [1149, 647] width 18 height 18
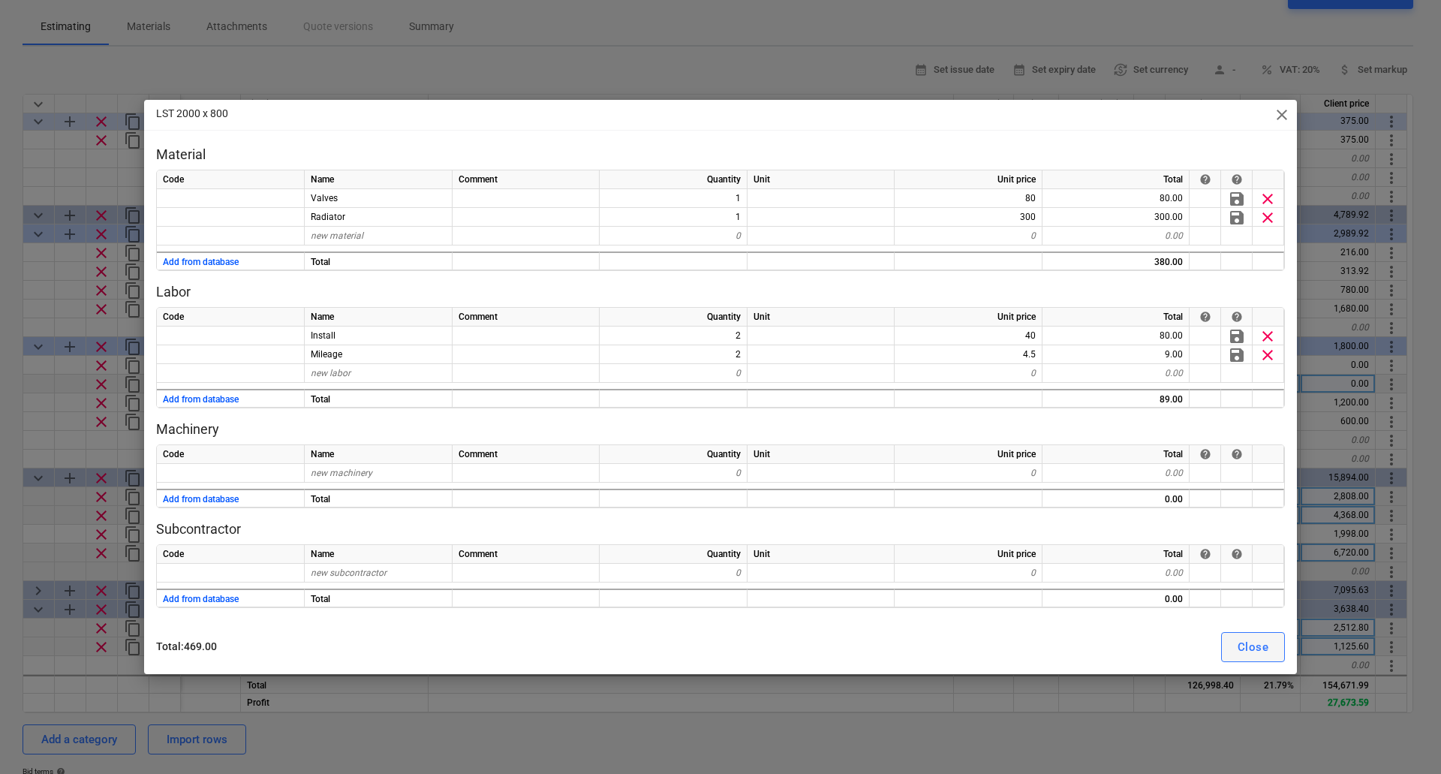
click at [1245, 644] on div "Close" at bounding box center [1252, 647] width 31 height 20
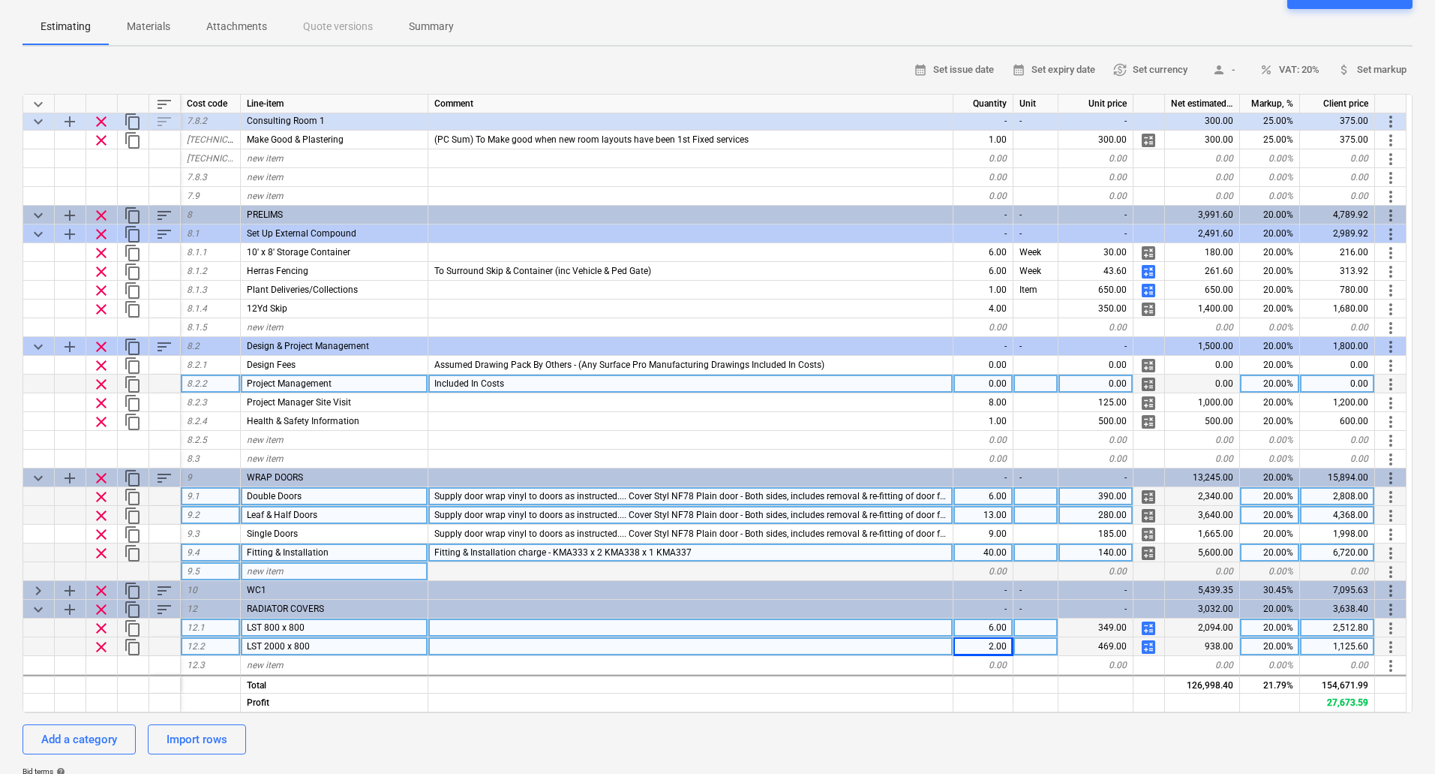
click at [1107, 630] on div "349.00" at bounding box center [1096, 627] width 75 height 19
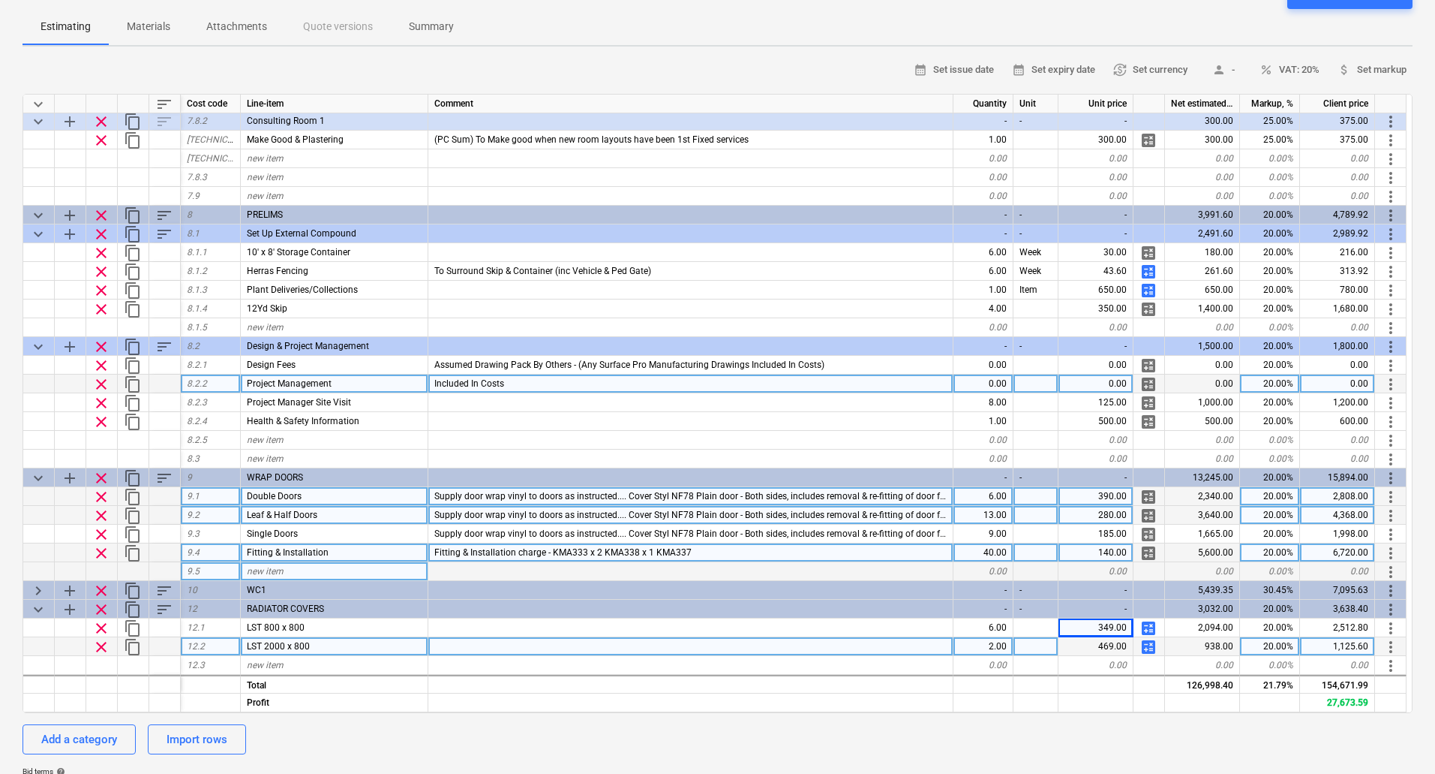
click at [1148, 627] on span "calculate" at bounding box center [1149, 628] width 18 height 18
type textarea "x"
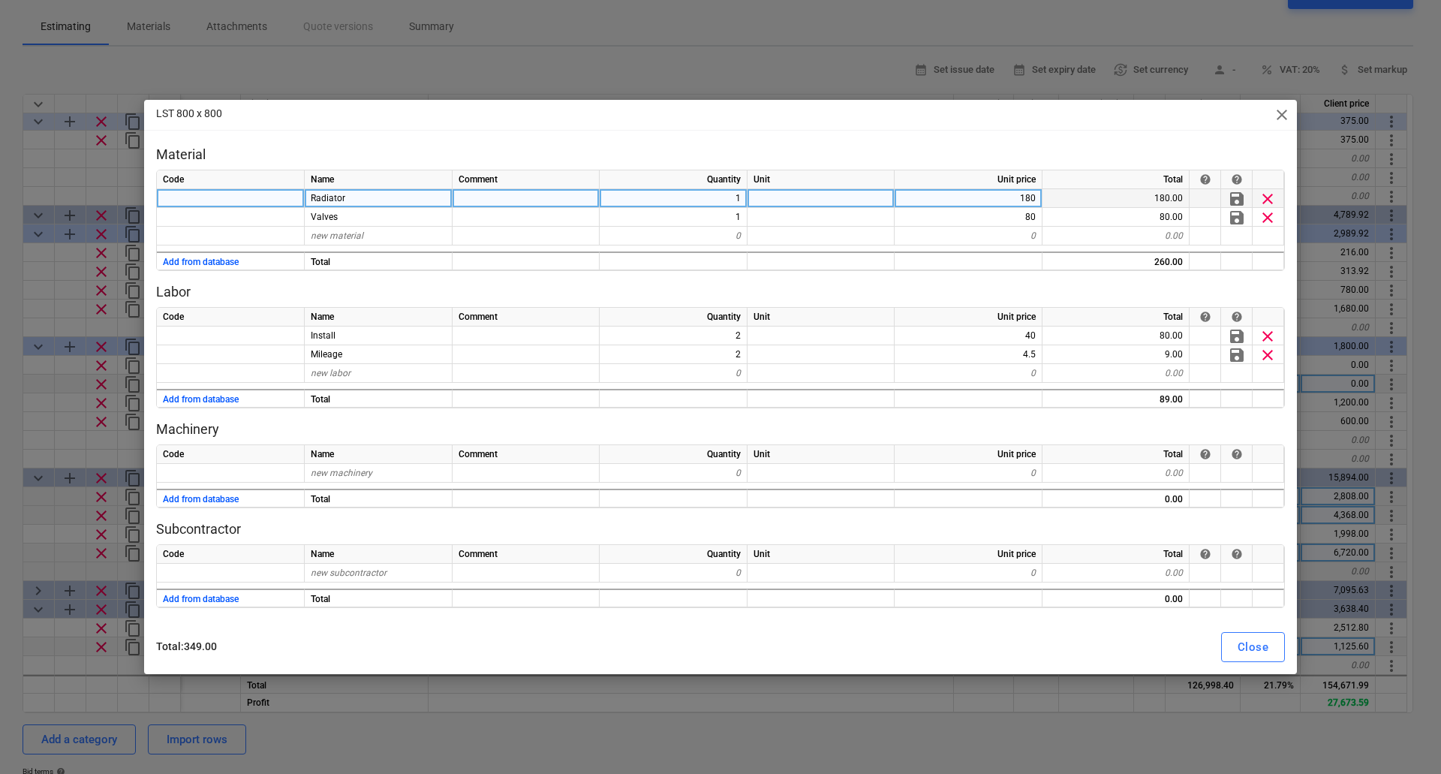
click at [1020, 197] on div "180" at bounding box center [968, 198] width 148 height 19
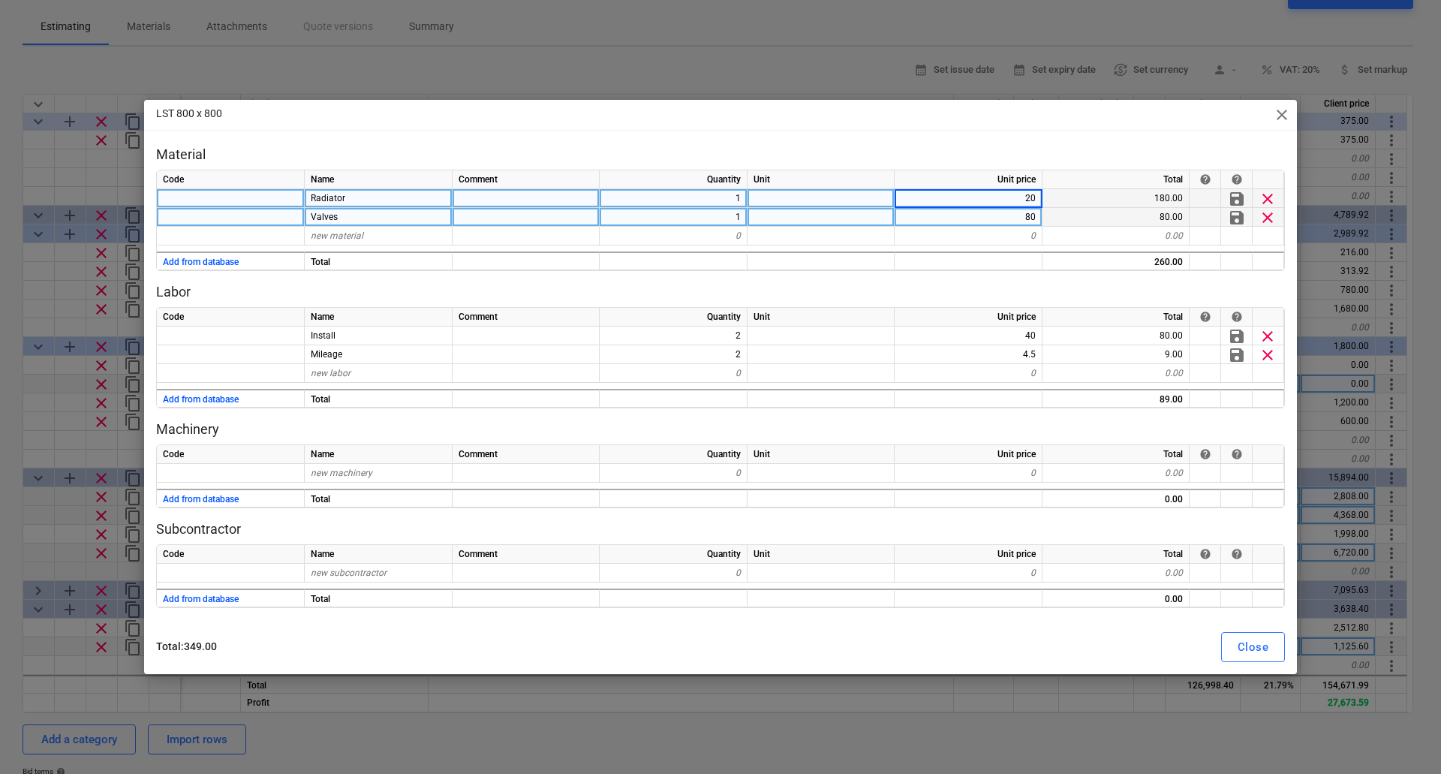
type input "200"
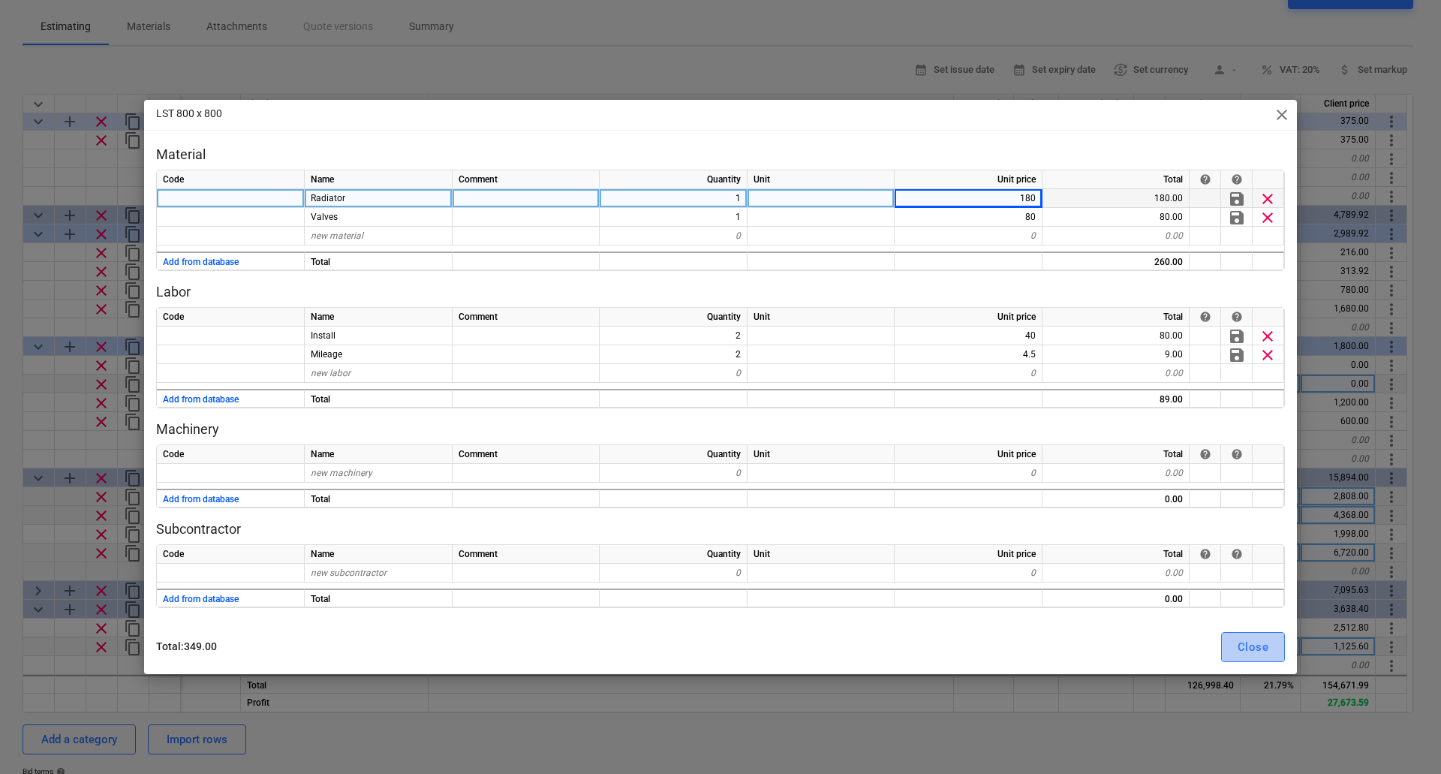
click at [1269, 640] on button "Close" at bounding box center [1253, 647] width 64 height 30
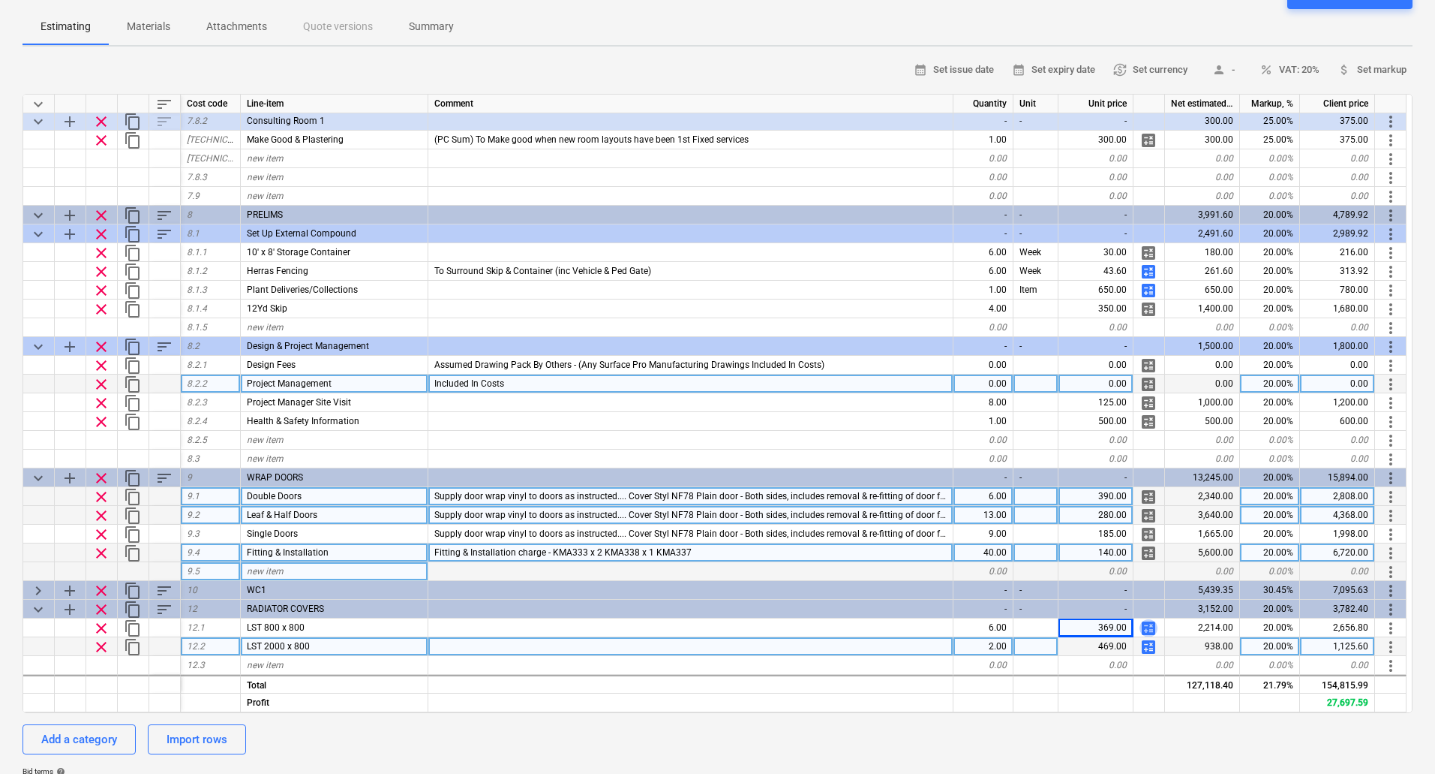
click at [1149, 627] on span "calculate" at bounding box center [1149, 628] width 18 height 18
type textarea "x"
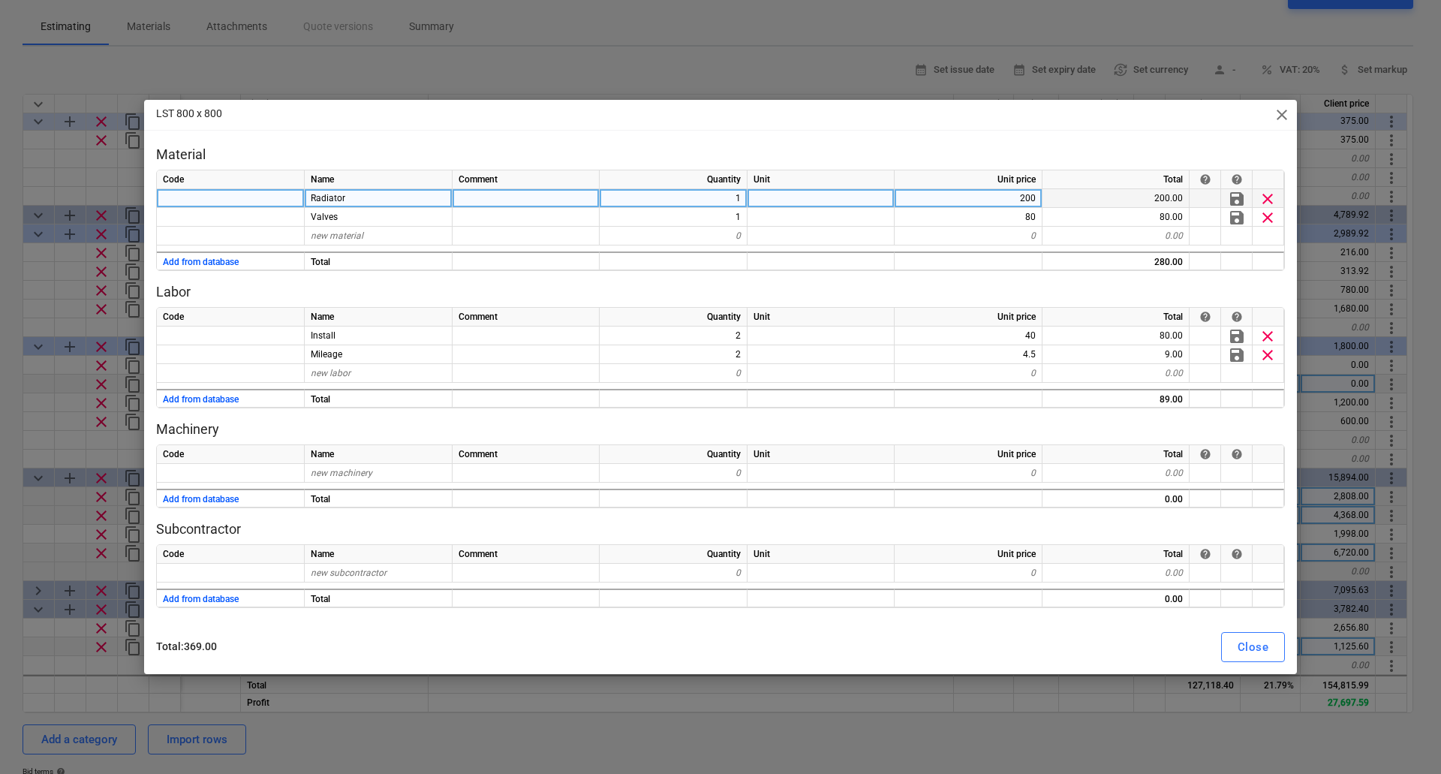
click at [1024, 201] on div "200" at bounding box center [968, 198] width 148 height 19
type input "190"
click at [1249, 648] on div "Close" at bounding box center [1252, 647] width 31 height 20
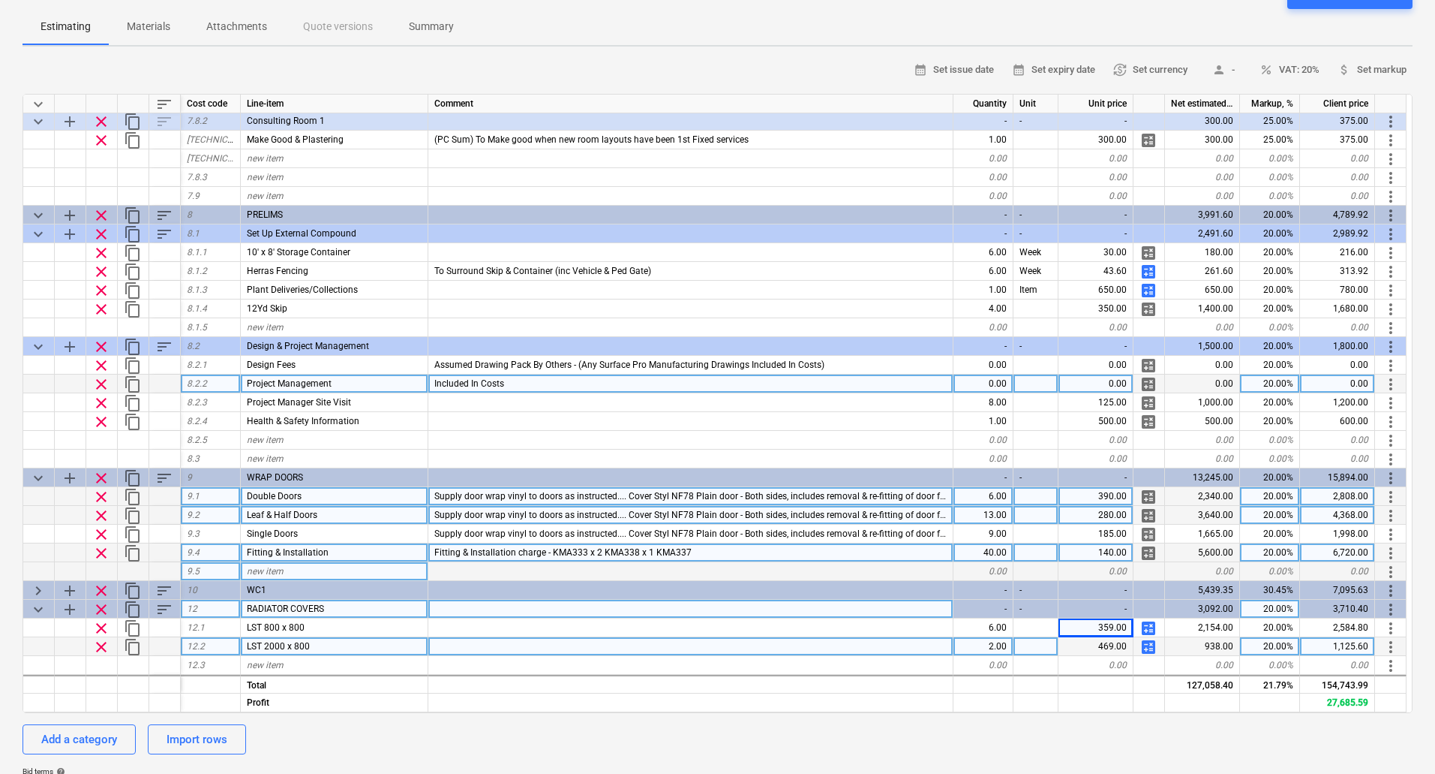
type textarea "x"
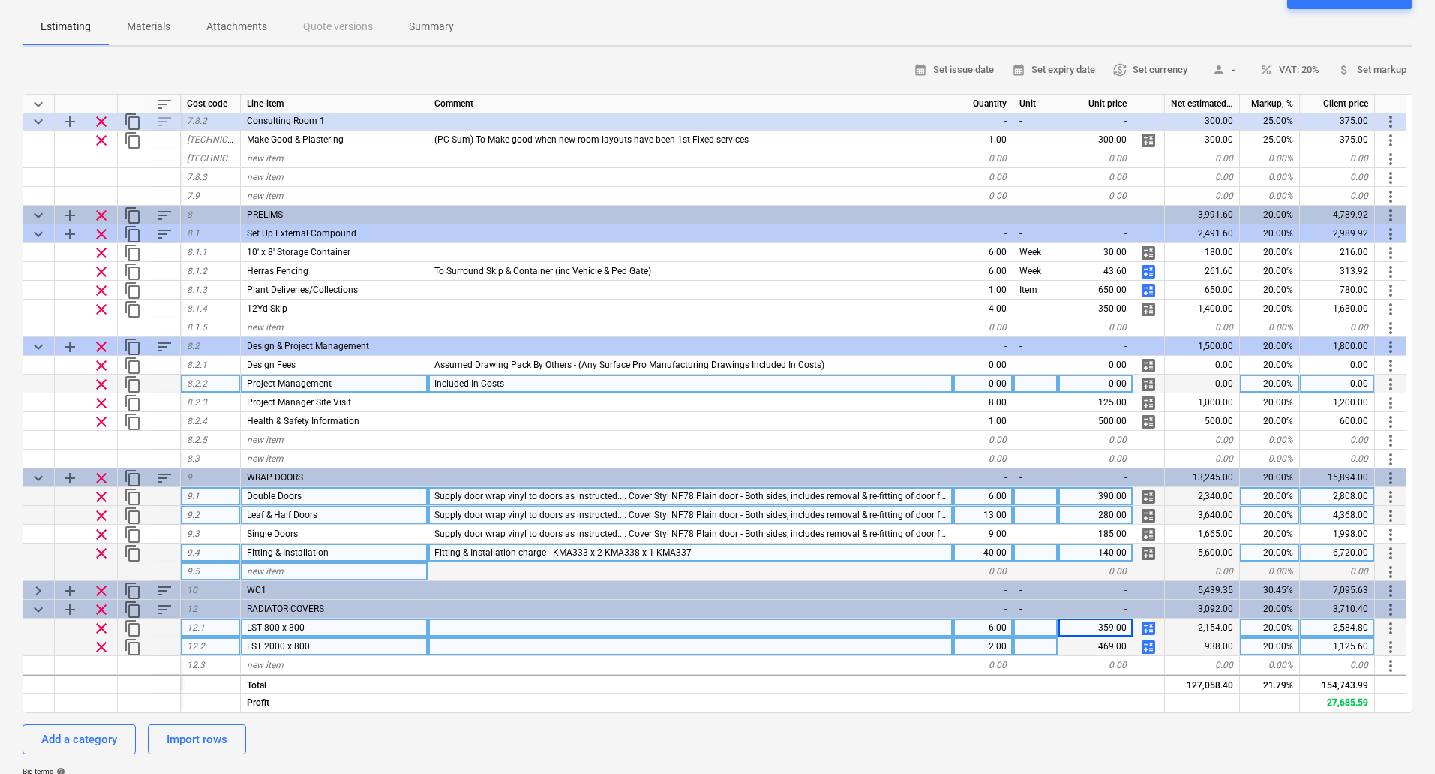
click at [990, 625] on div "6.00" at bounding box center [984, 627] width 60 height 19
type input "2"
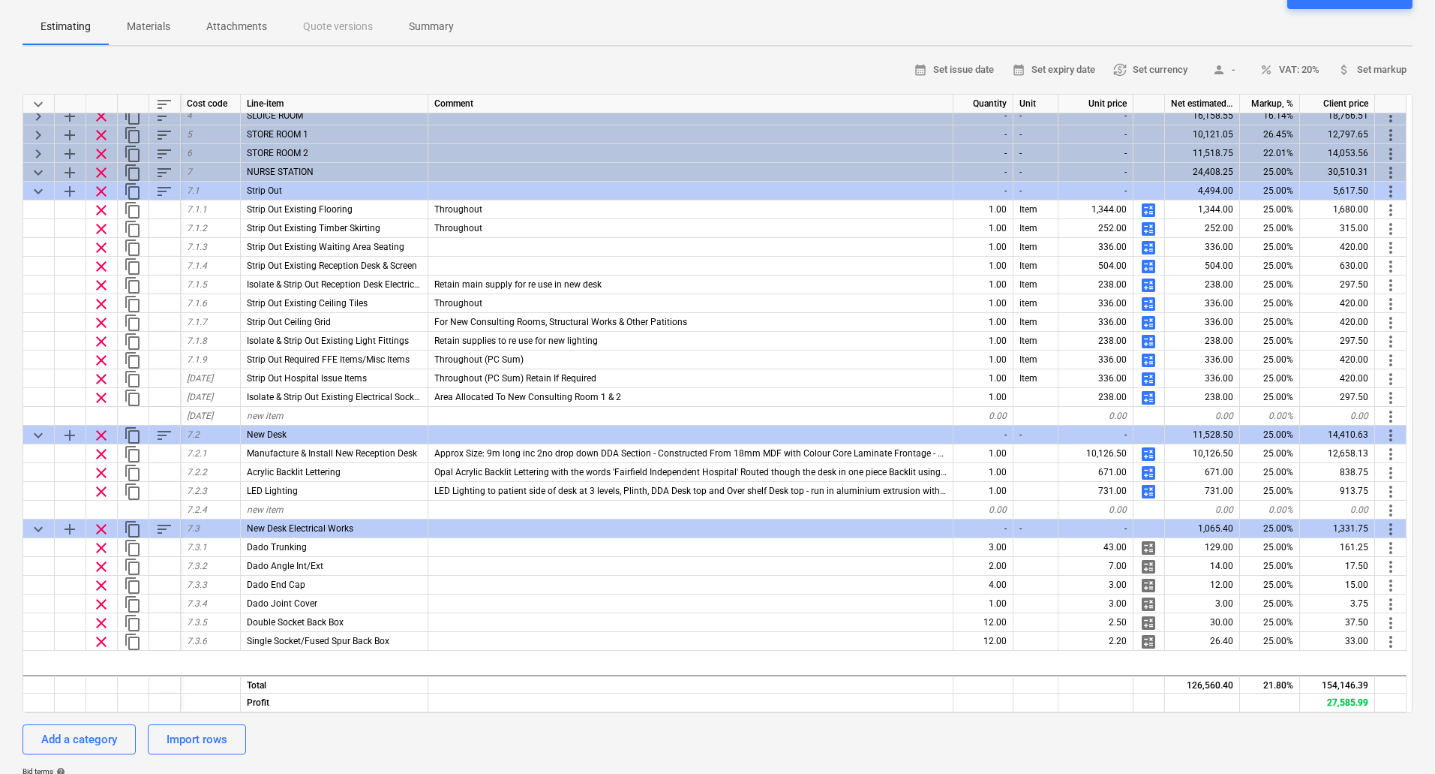
scroll to position [133, 0]
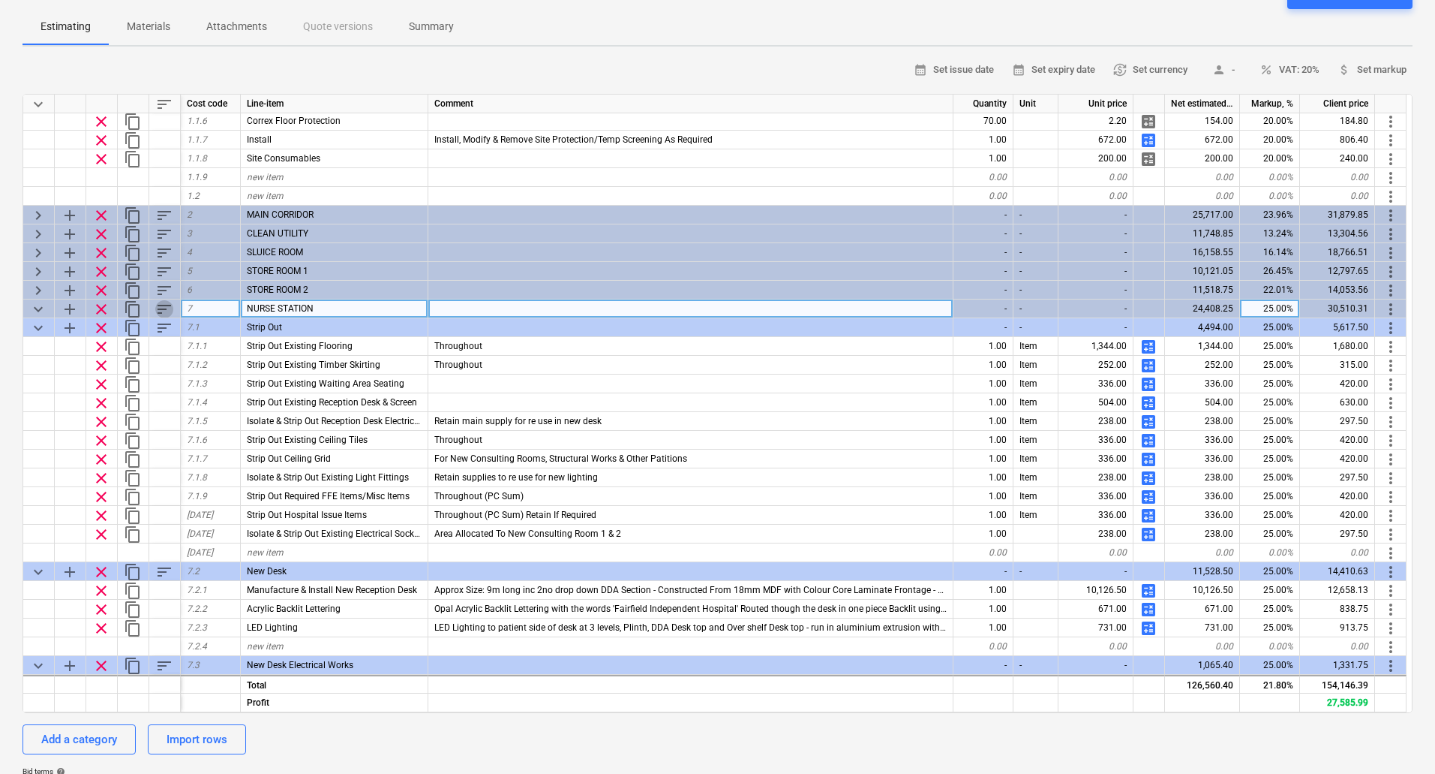
click at [162, 305] on span "sort" at bounding box center [164, 309] width 18 height 18
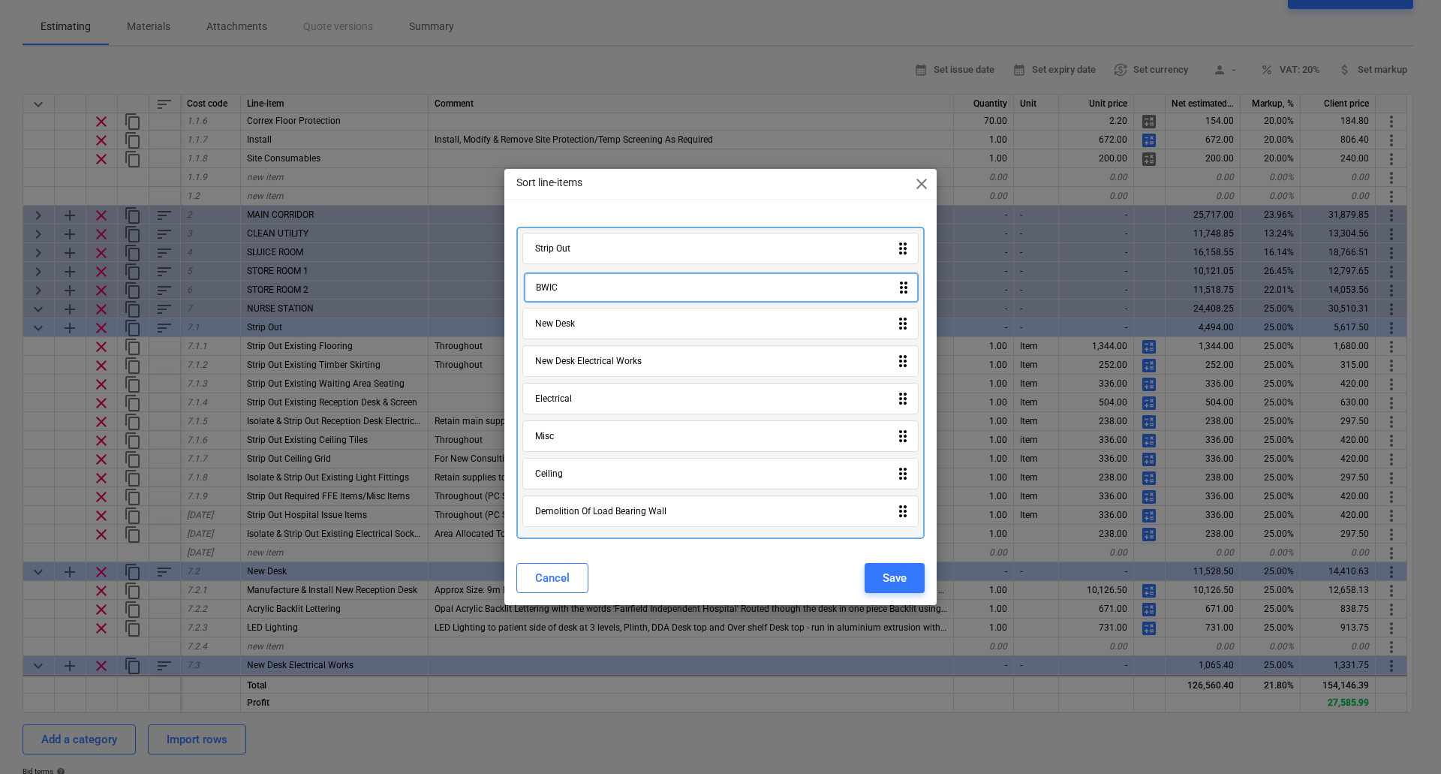
drag, startPoint x: 646, startPoint y: 516, endPoint x: 647, endPoint y: 289, distance: 227.3
click at [647, 289] on div "Strip Out drag_indicator New Desk drag_indicator New Desk Electrical Works drag…" at bounding box center [720, 383] width 408 height 312
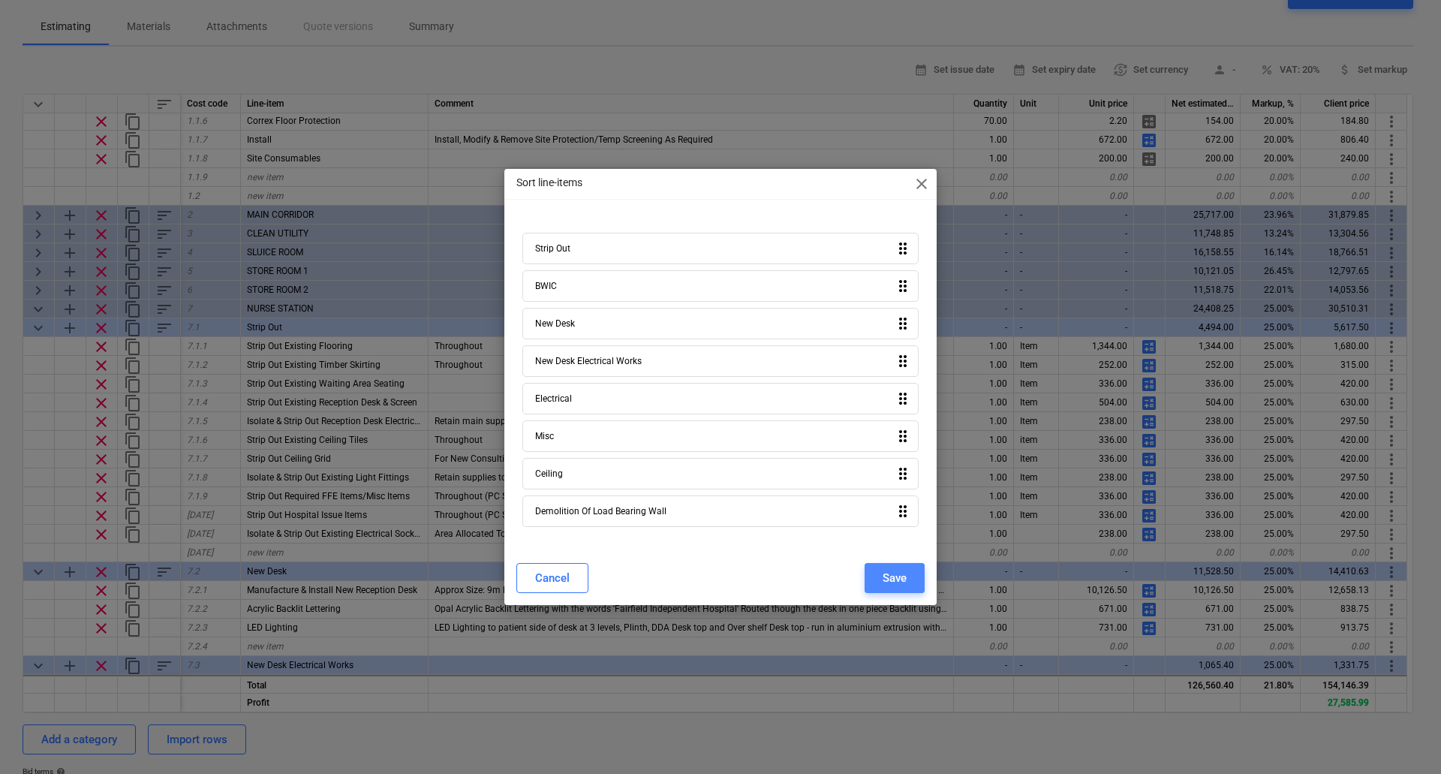
click at [879, 574] on button "Save" at bounding box center [894, 578] width 60 height 30
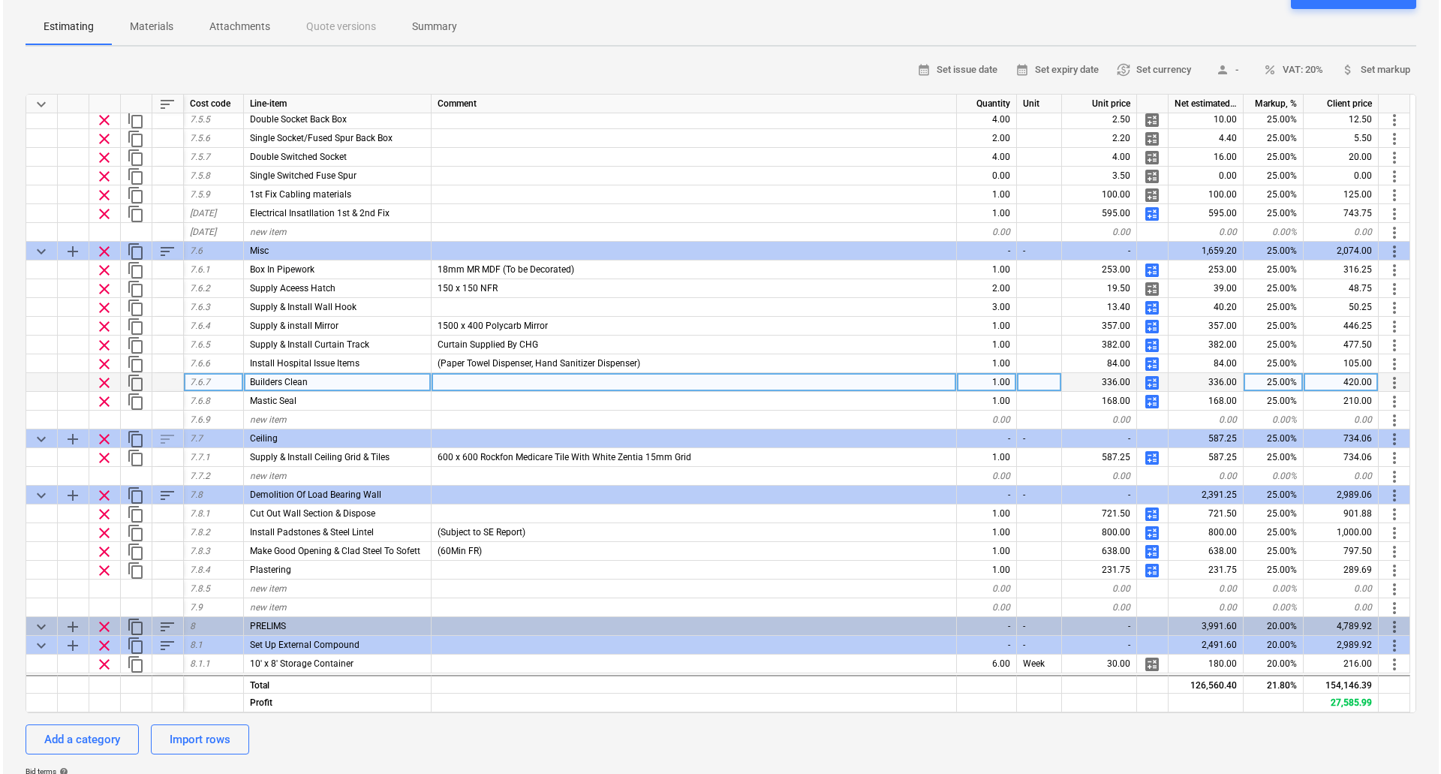
scroll to position [1333, 0]
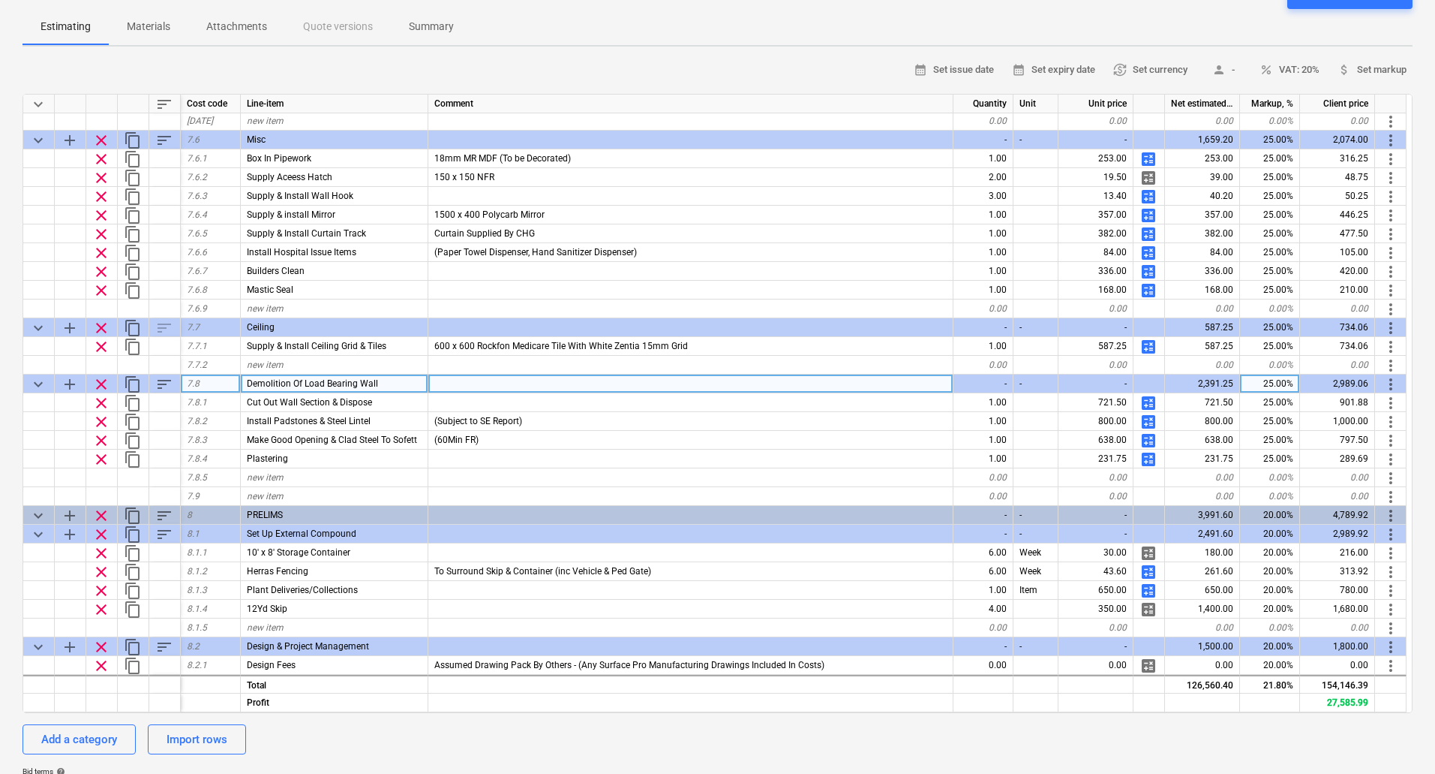
click at [1385, 386] on span "more_vert" at bounding box center [1391, 384] width 18 height 18
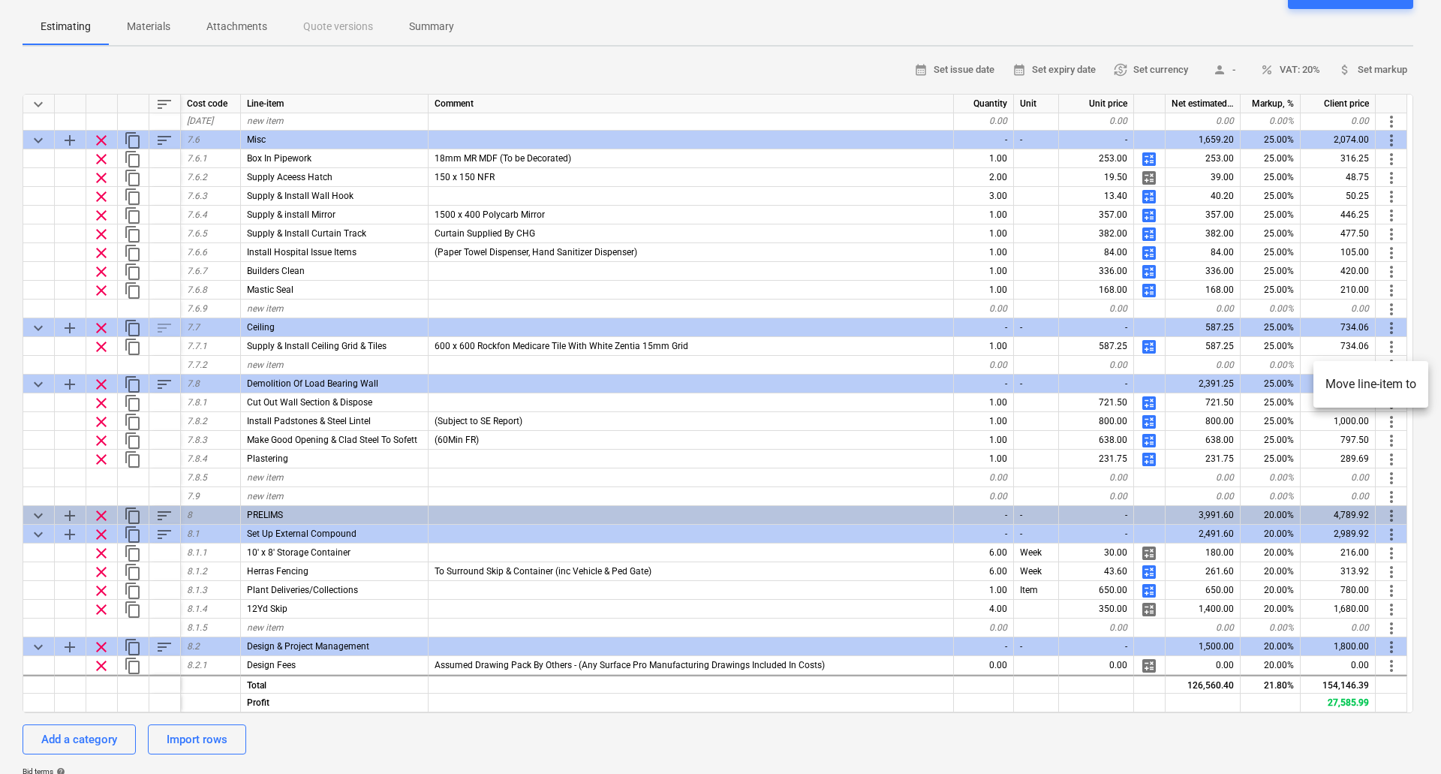
click at [1372, 384] on li "Move line-item to" at bounding box center [1370, 384] width 115 height 35
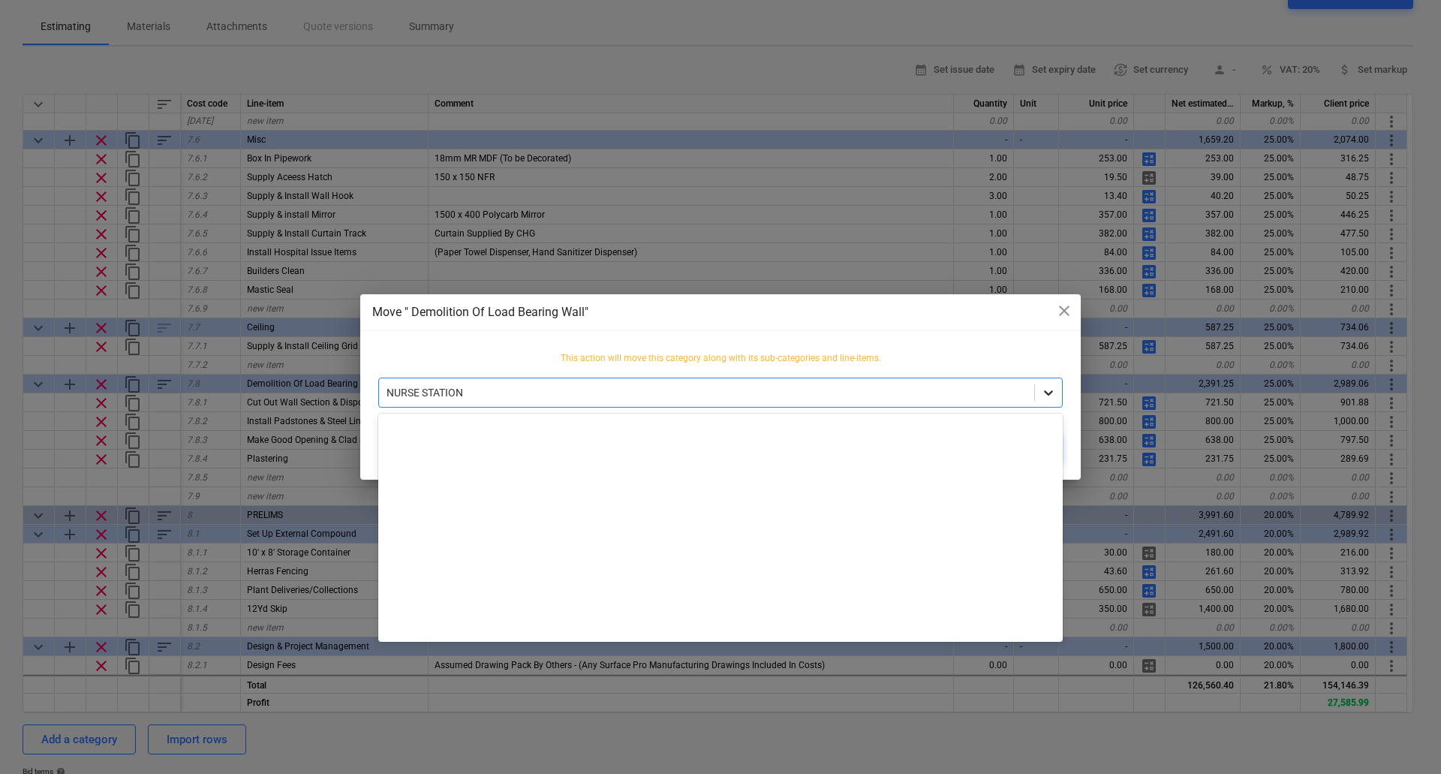
click at [1052, 394] on icon at bounding box center [1048, 392] width 15 height 15
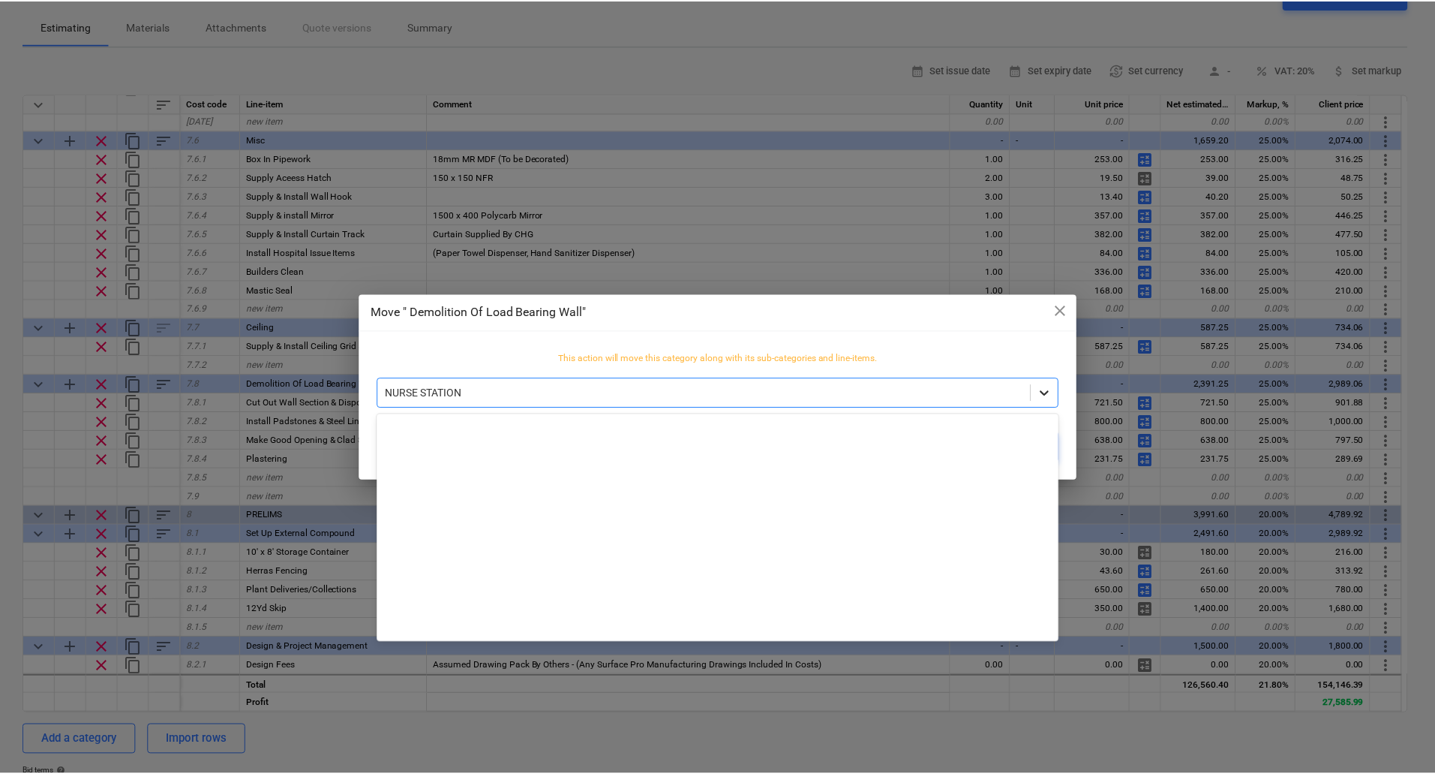
scroll to position [1654, 0]
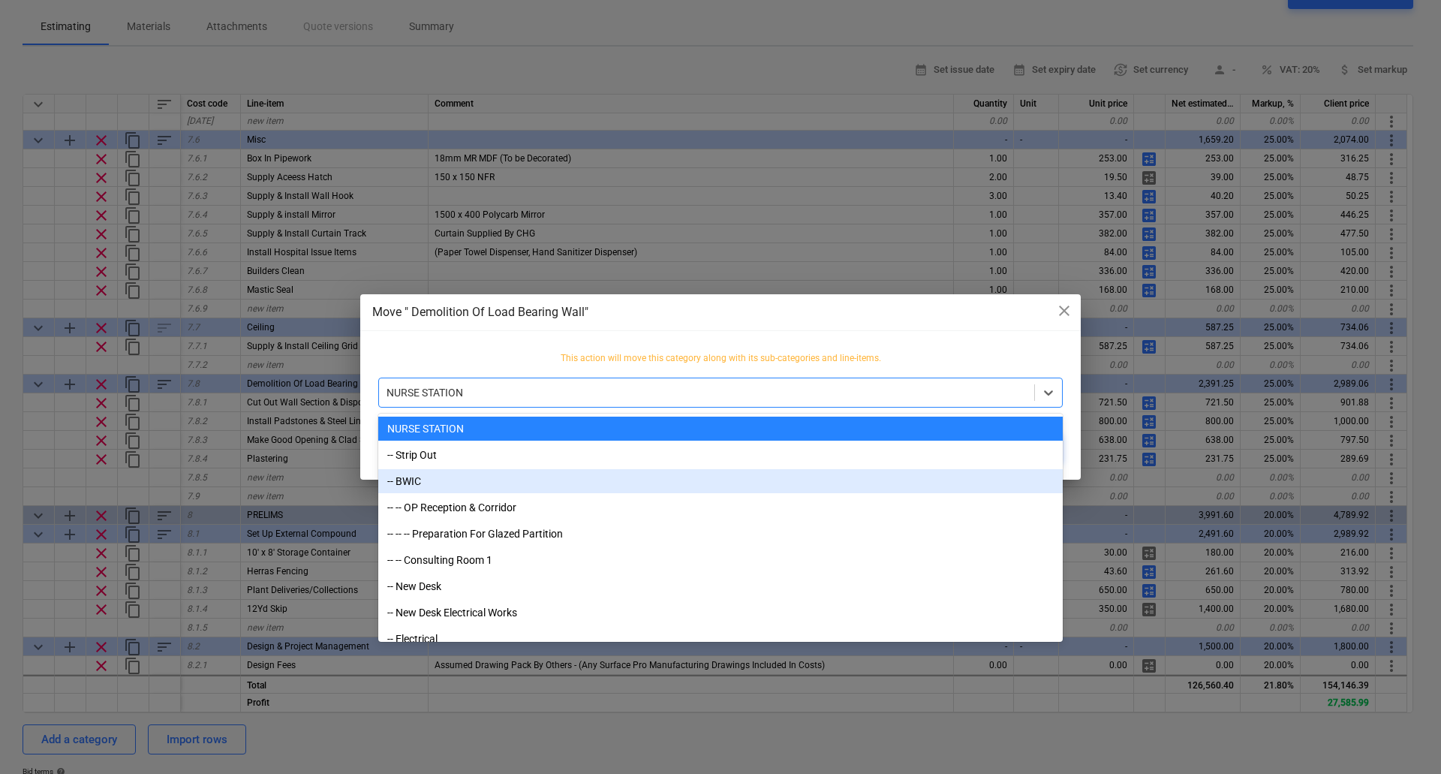
click at [401, 481] on div "-- BWIC" at bounding box center [720, 481] width 684 height 24
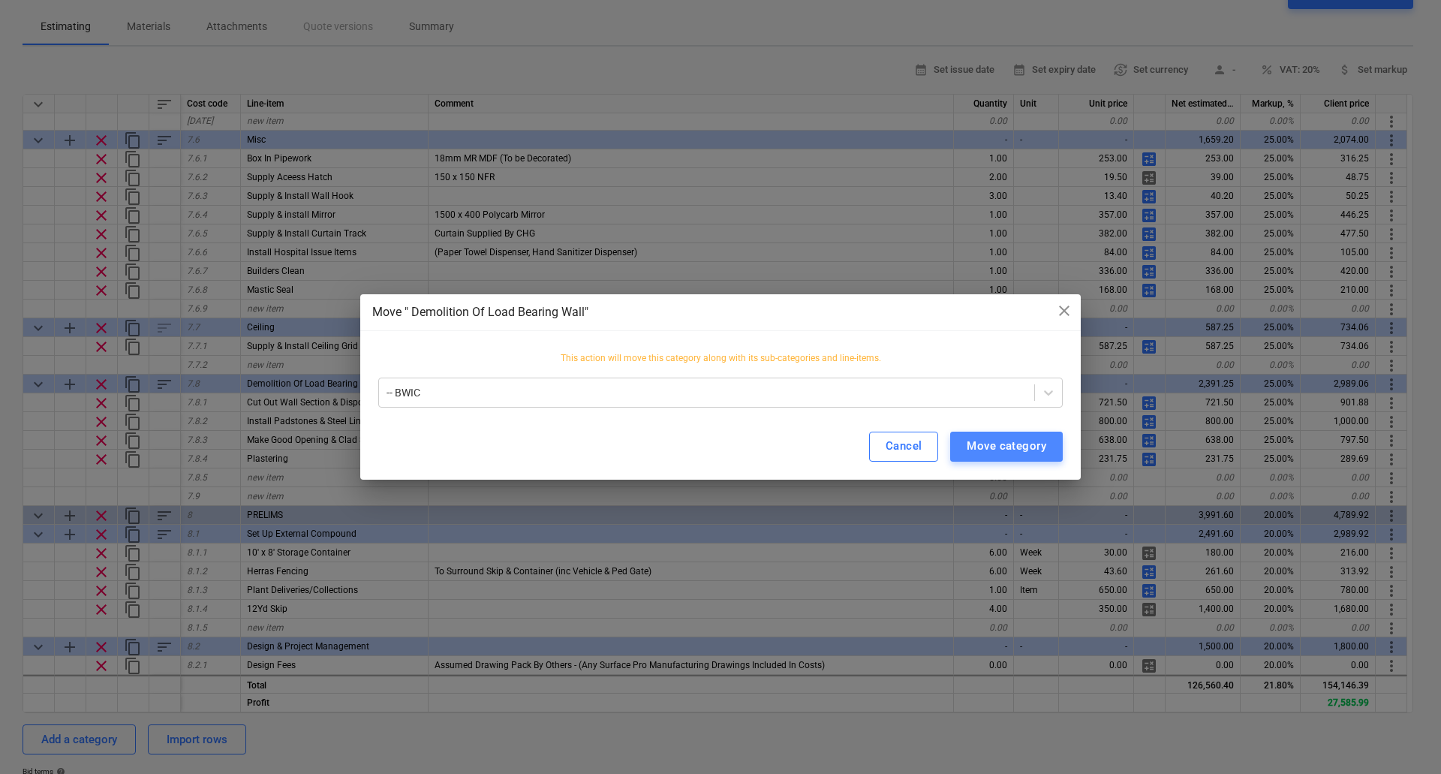
click at [1020, 449] on div "Move category" at bounding box center [1006, 446] width 80 height 20
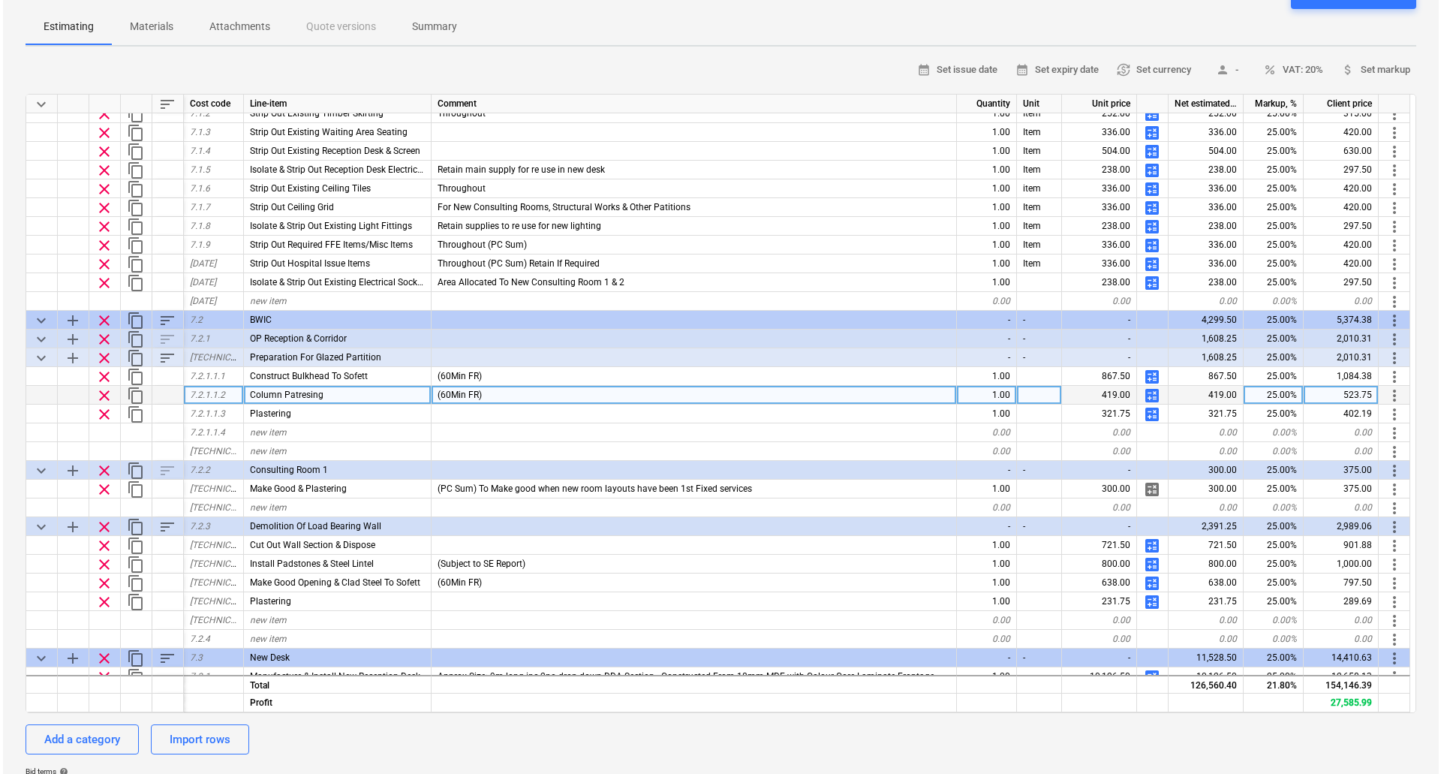
scroll to position [358, 0]
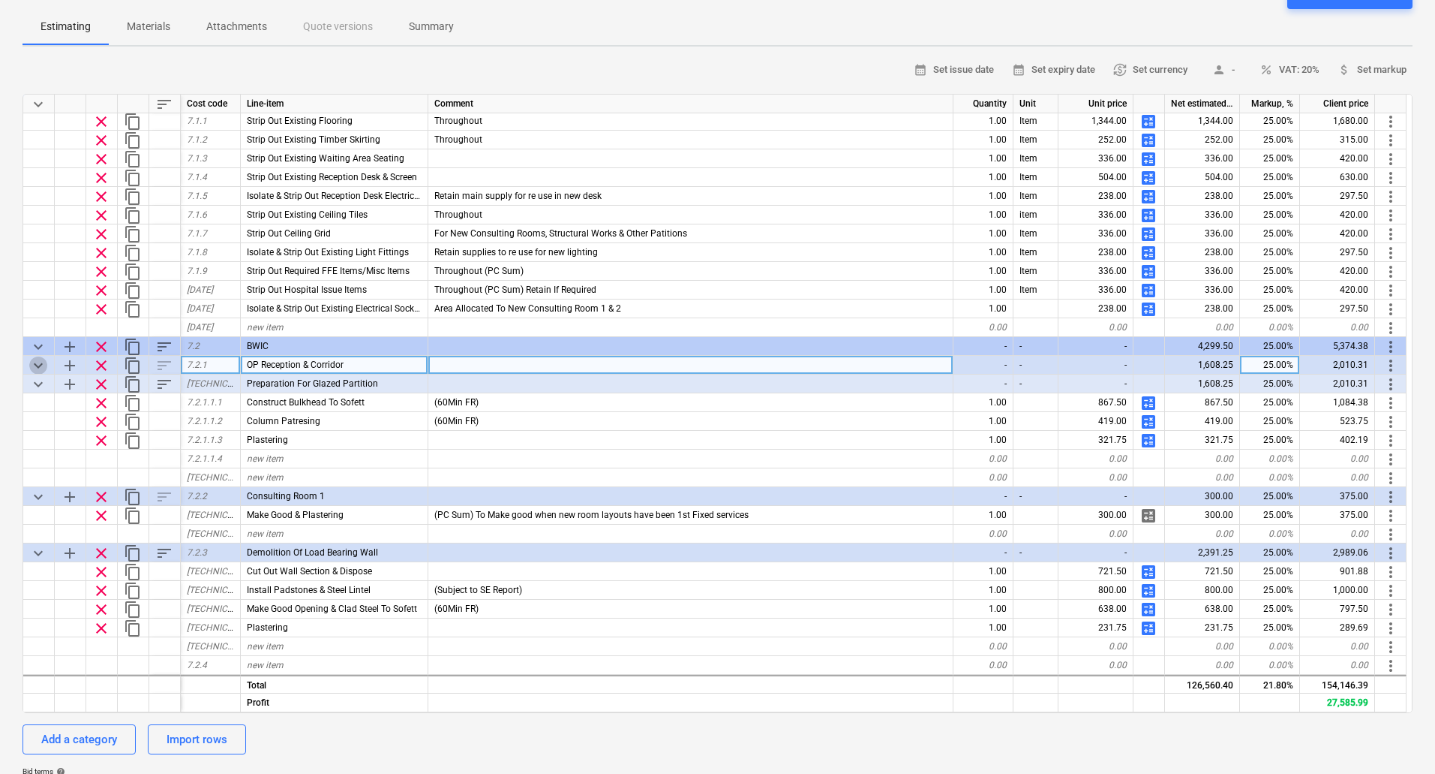
click at [42, 365] on span "keyboard_arrow_down" at bounding box center [38, 365] width 18 height 18
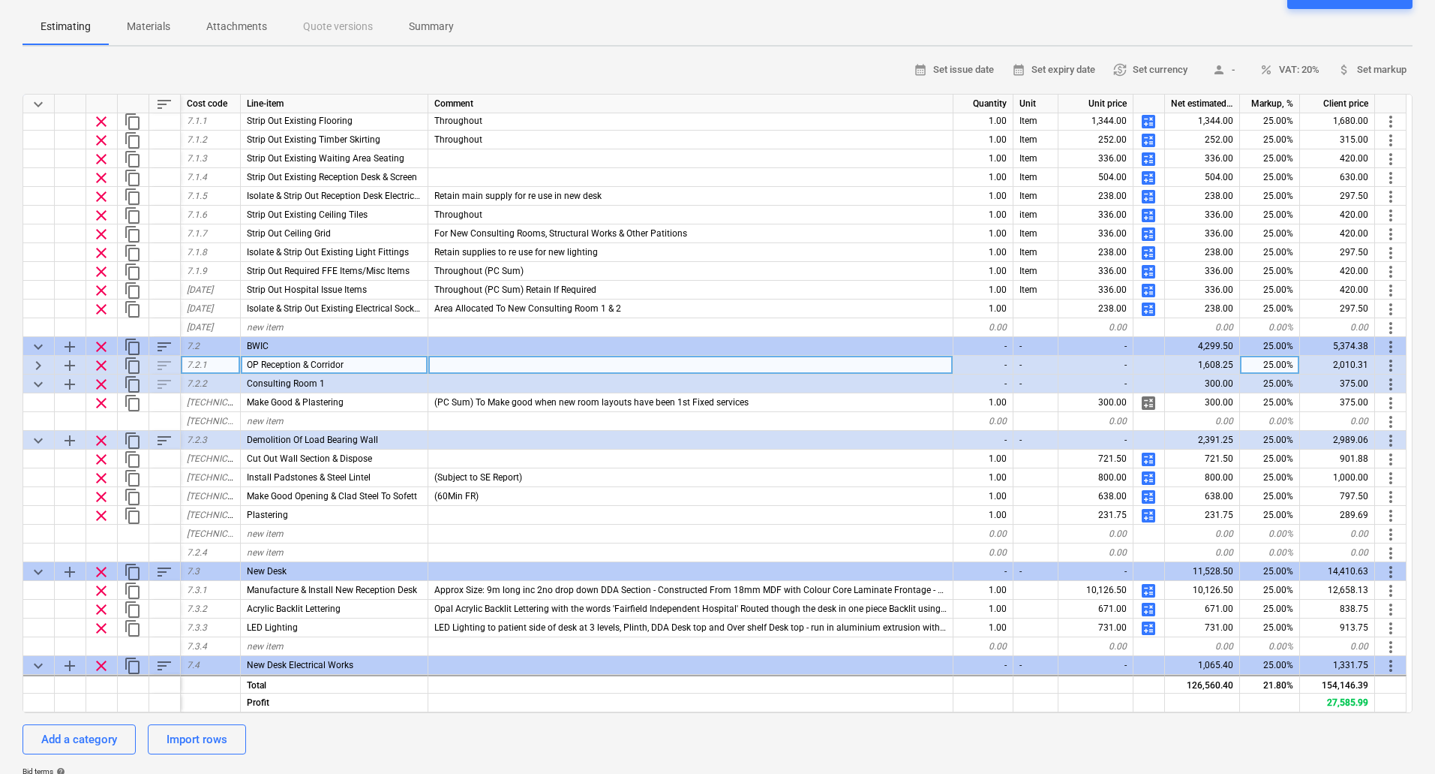
click at [42, 365] on span "keyboard_arrow_right" at bounding box center [38, 365] width 18 height 18
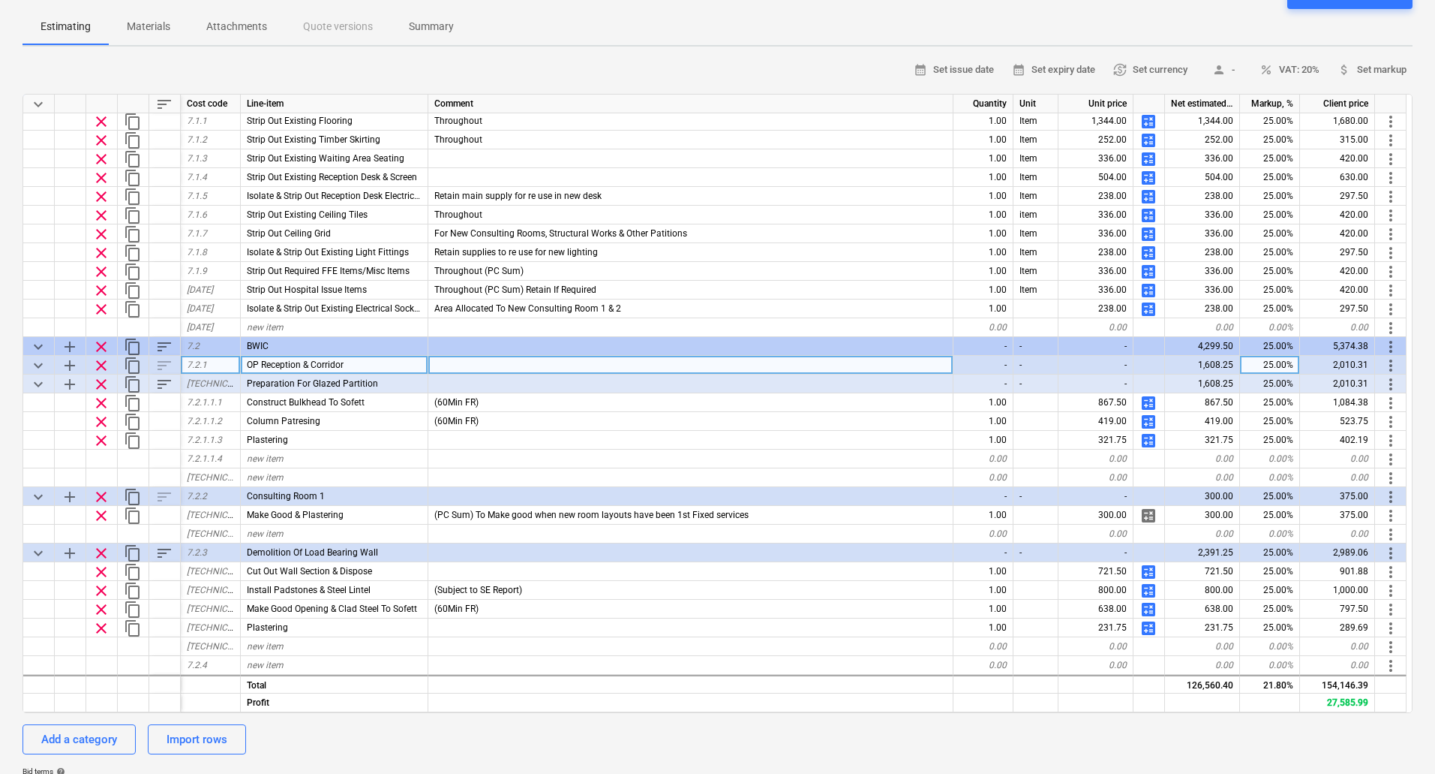
click at [42, 365] on span "keyboard_arrow_down" at bounding box center [38, 365] width 18 height 18
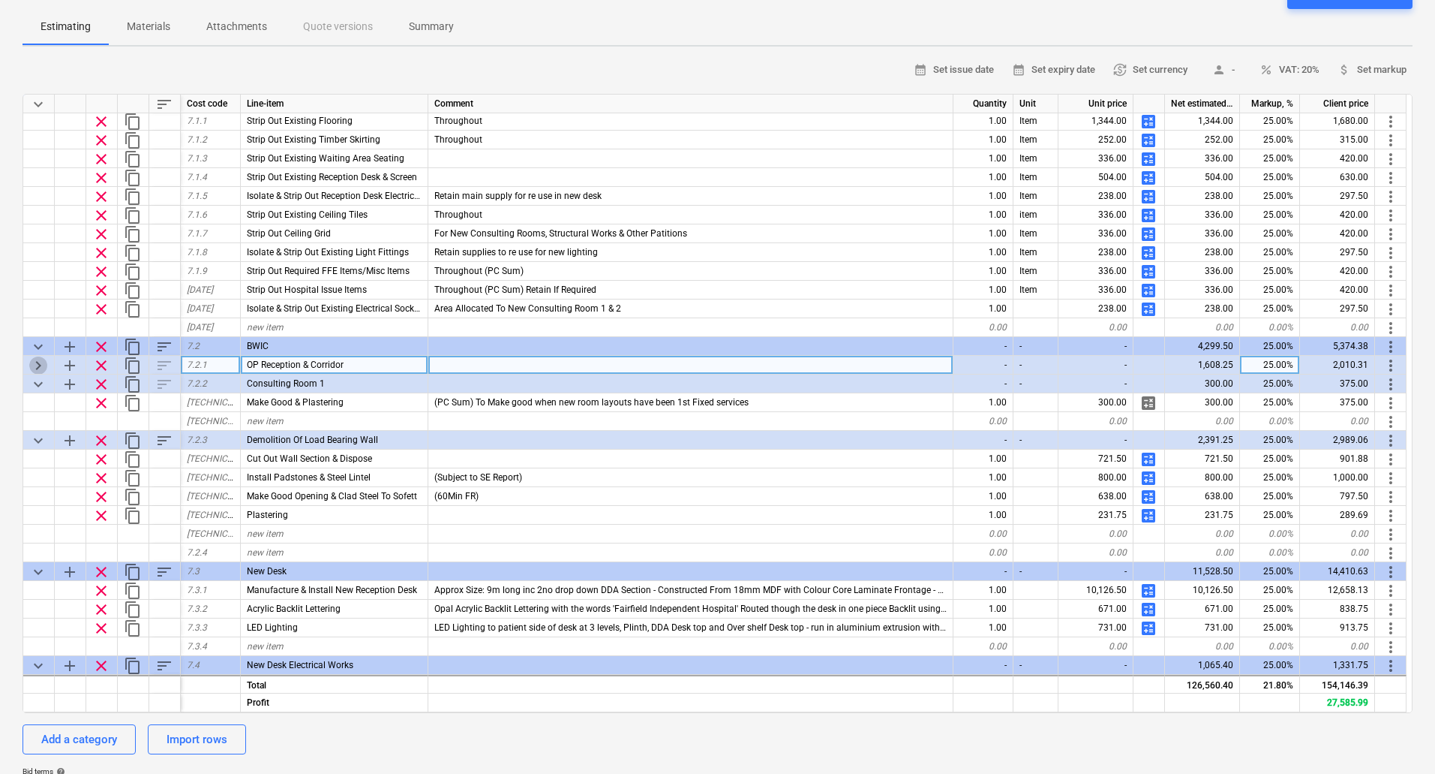
click at [42, 365] on span "keyboard_arrow_right" at bounding box center [38, 365] width 18 height 18
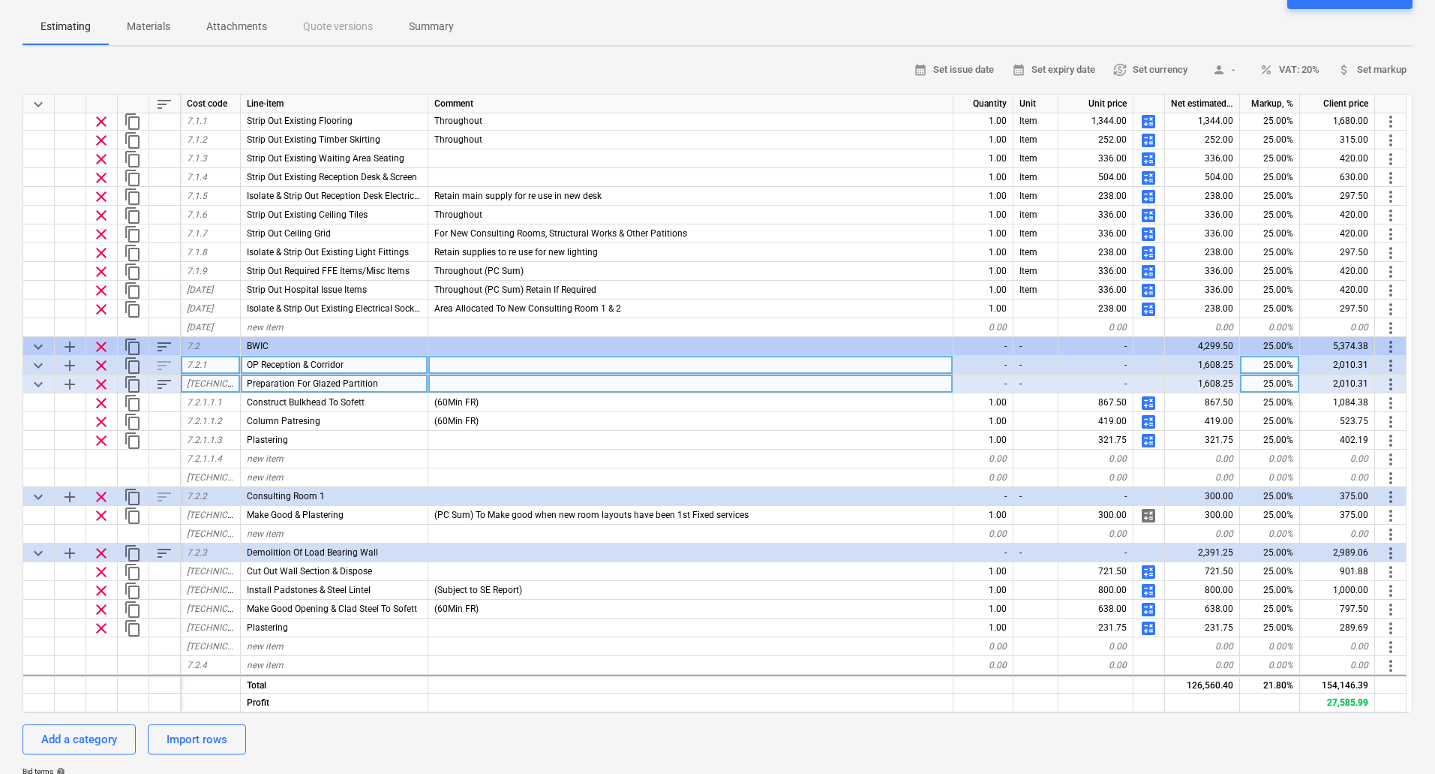
click at [1388, 384] on span "more_vert" at bounding box center [1391, 384] width 18 height 18
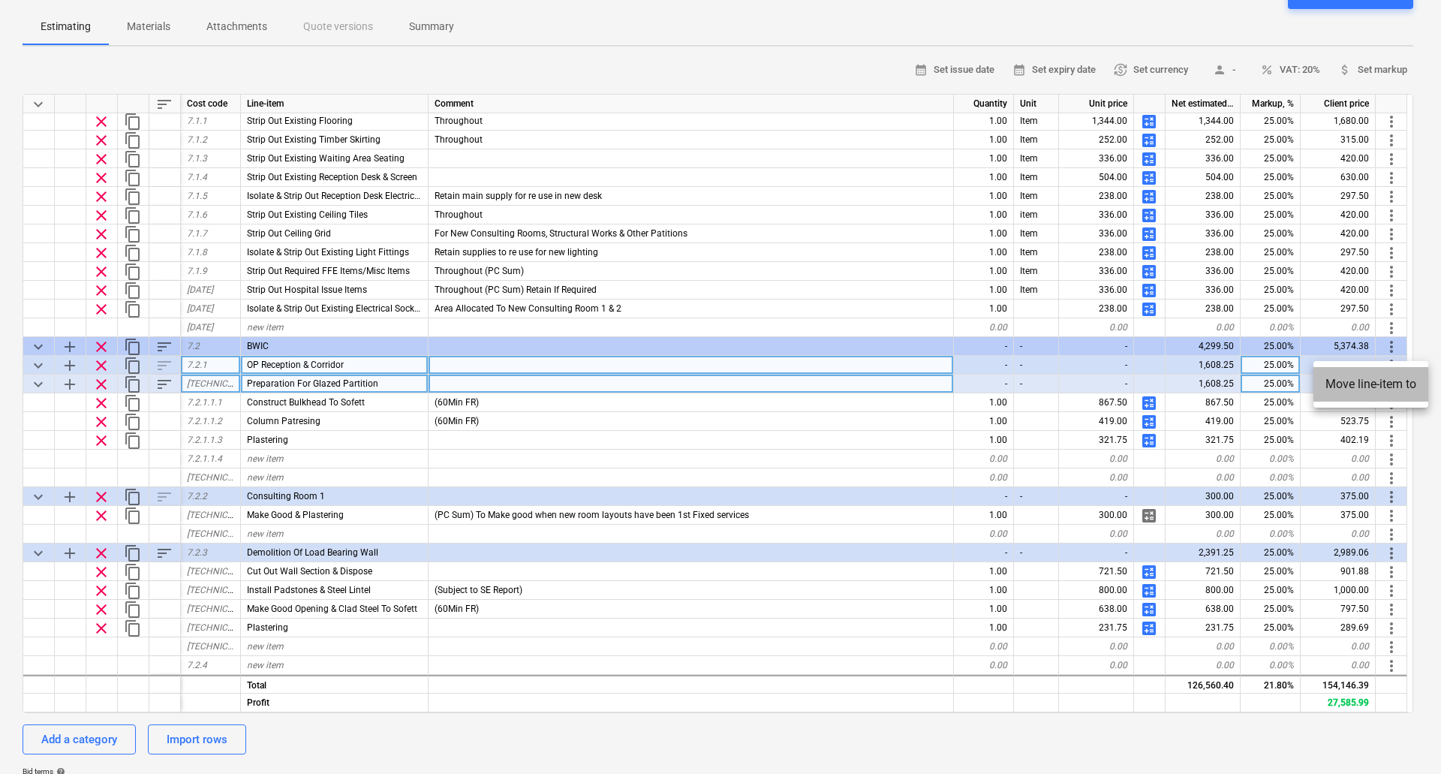
click at [1388, 384] on li "Move line-item to" at bounding box center [1370, 384] width 115 height 35
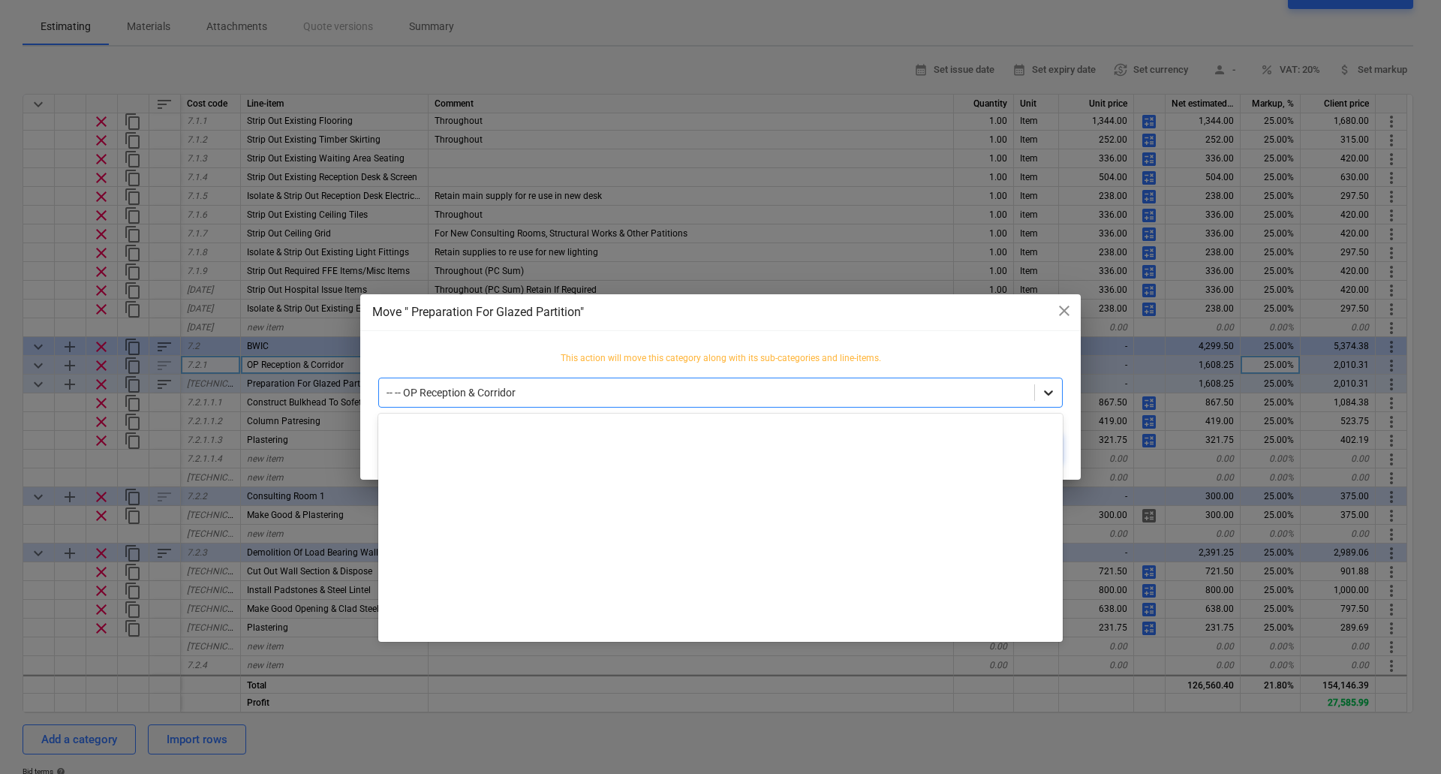
click at [1039, 392] on div at bounding box center [1048, 392] width 27 height 27
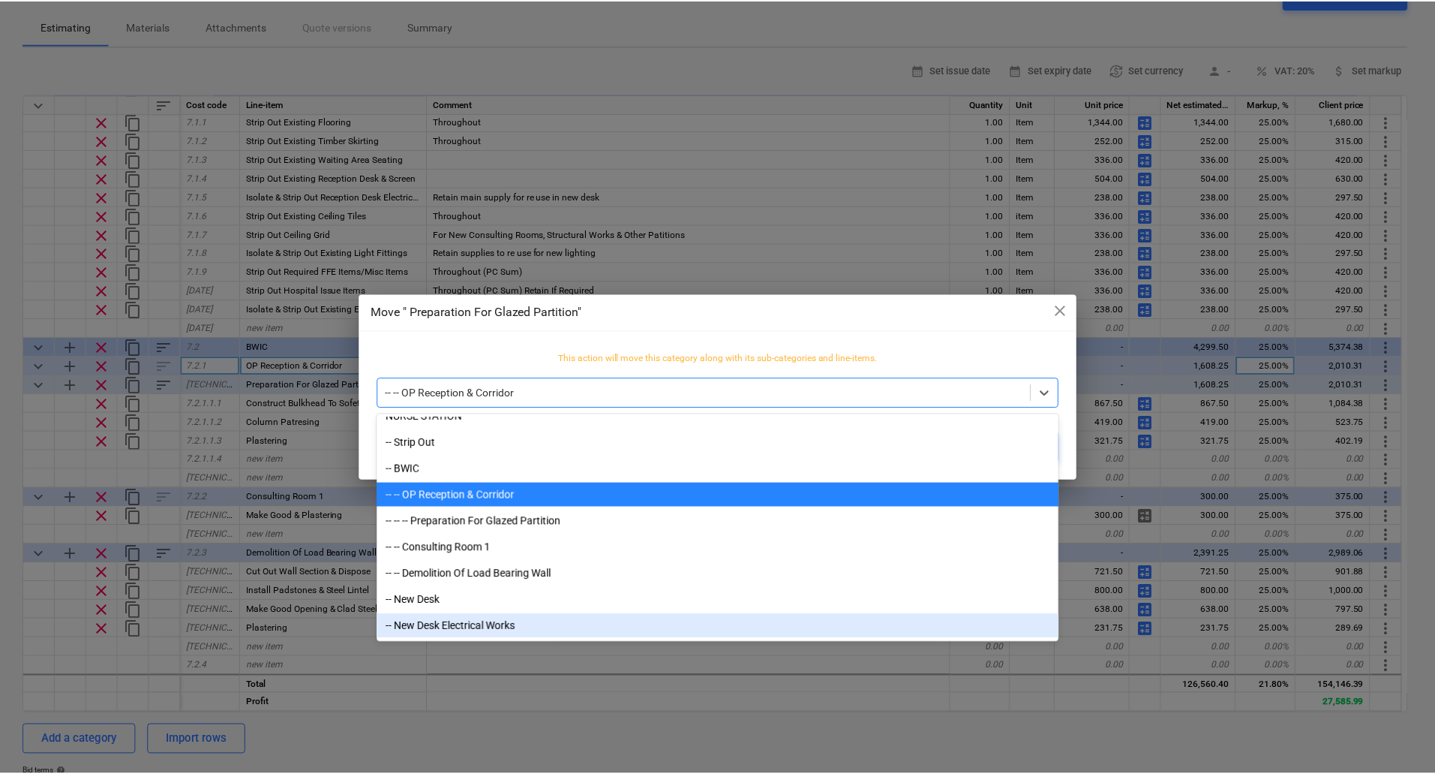
scroll to position [1613, 0]
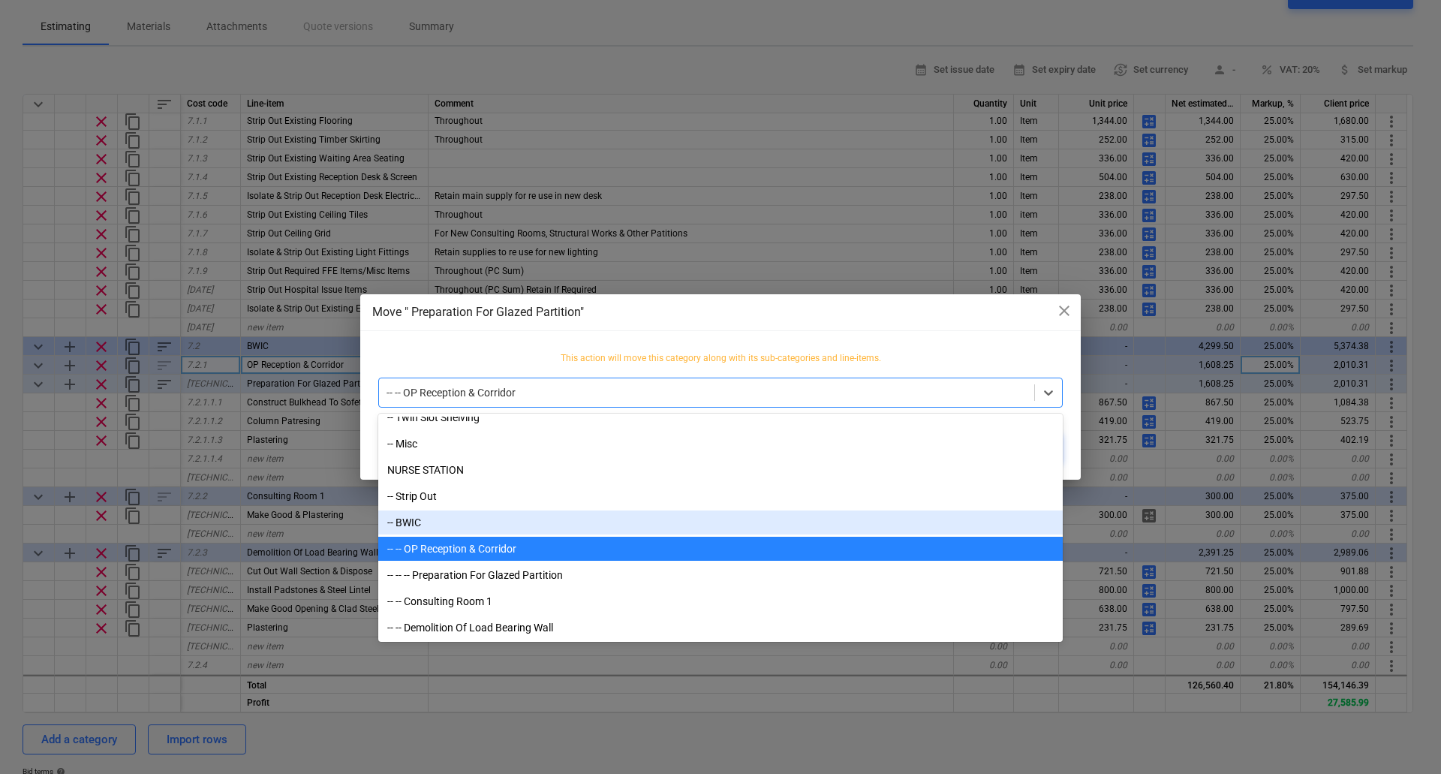
click at [446, 519] on div "-- BWIC" at bounding box center [720, 522] width 684 height 24
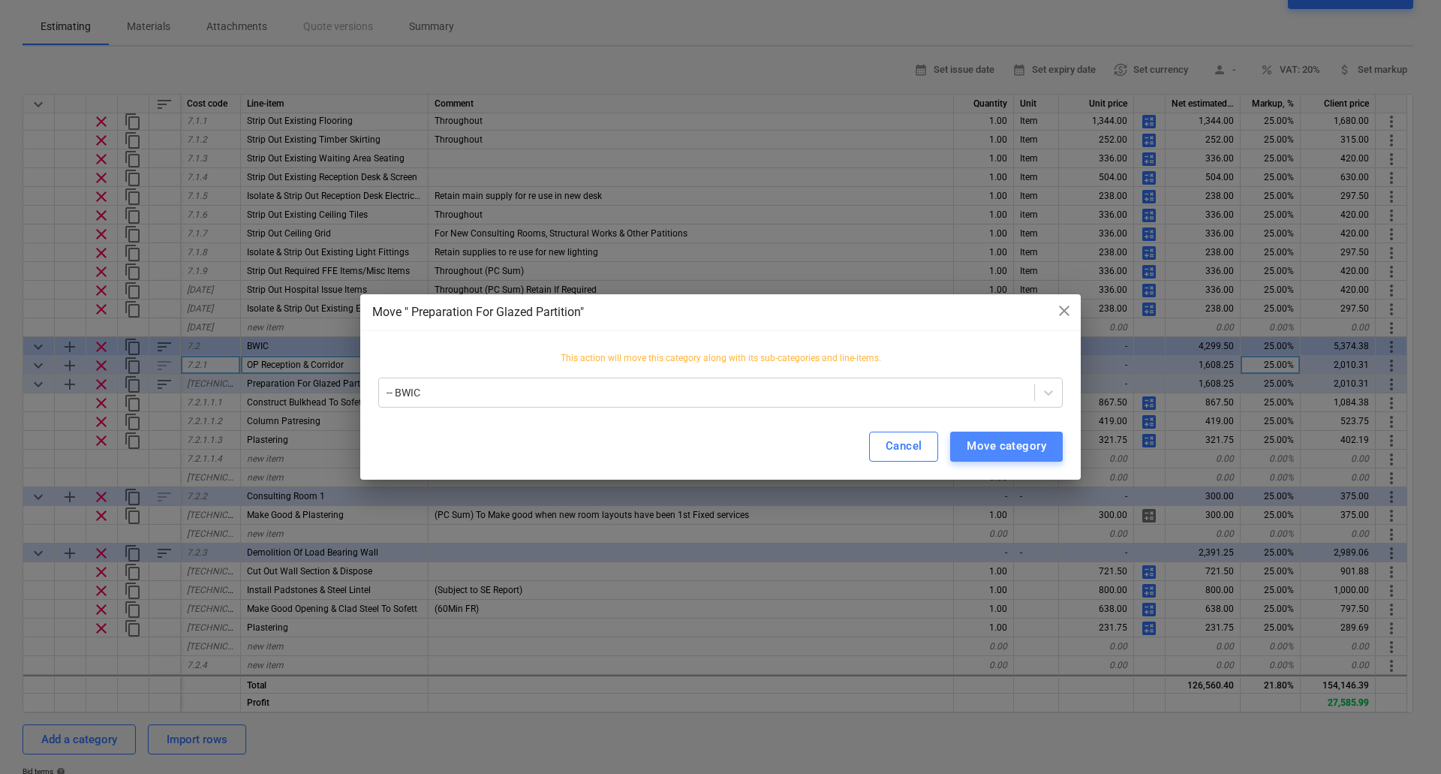
click at [1002, 443] on div "Move category" at bounding box center [1006, 446] width 80 height 20
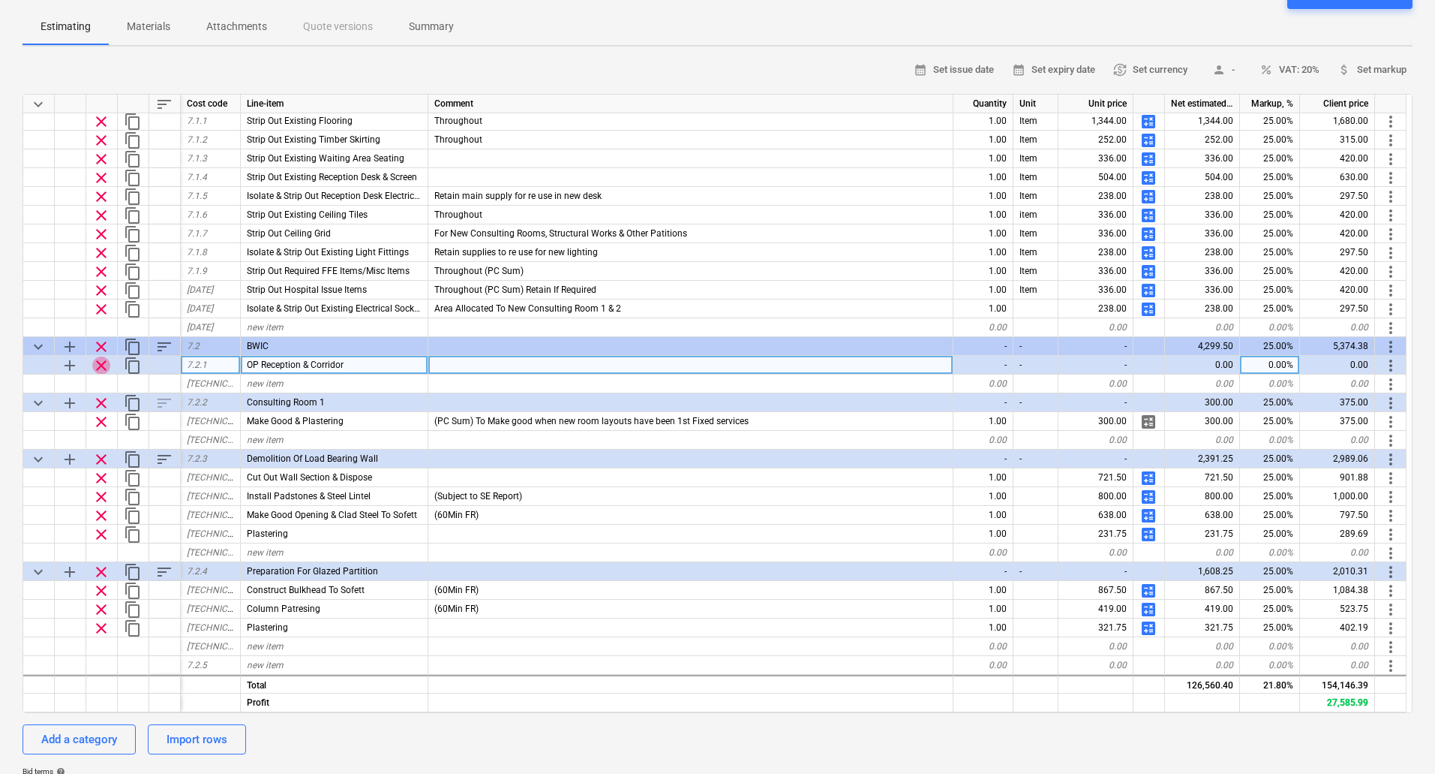
click at [99, 366] on span "clear" at bounding box center [101, 365] width 18 height 18
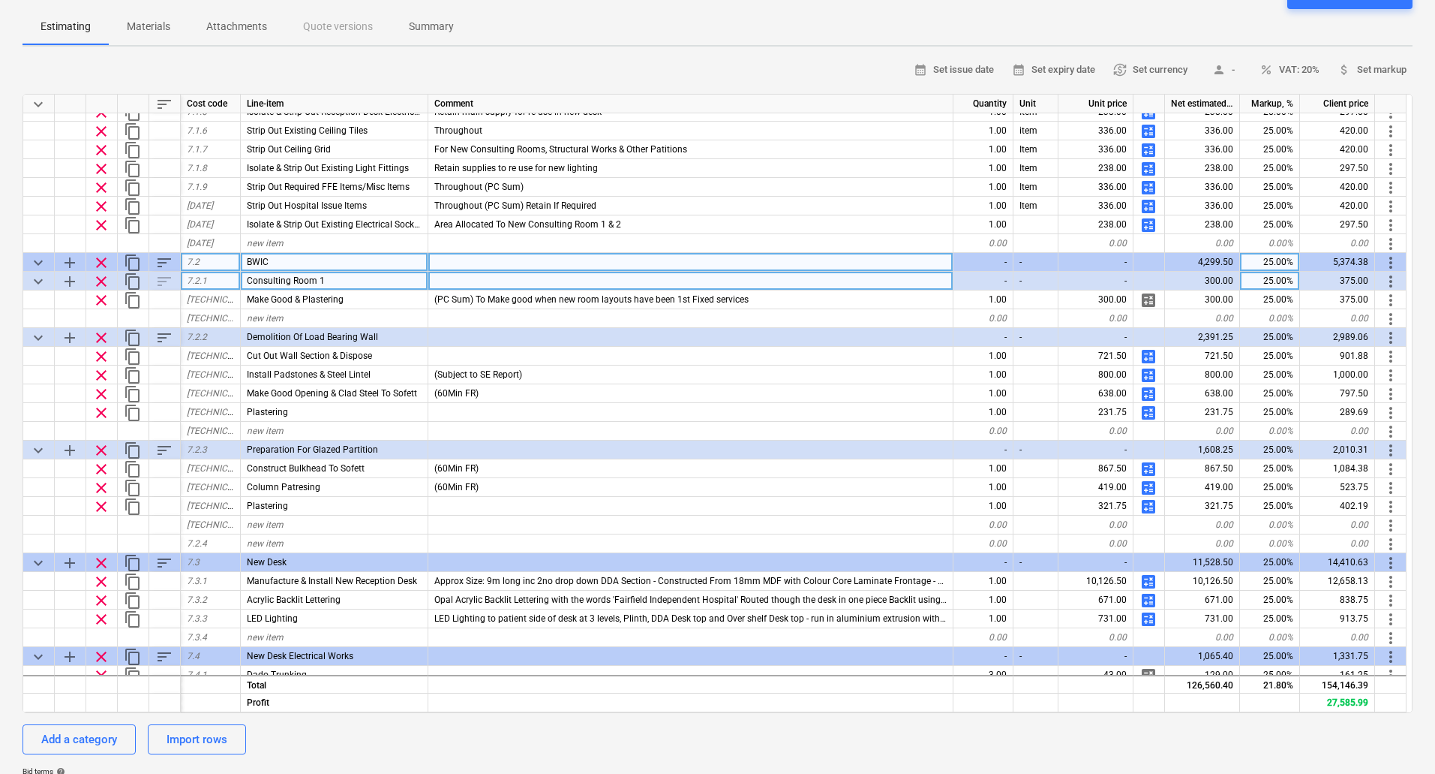
scroll to position [508, 0]
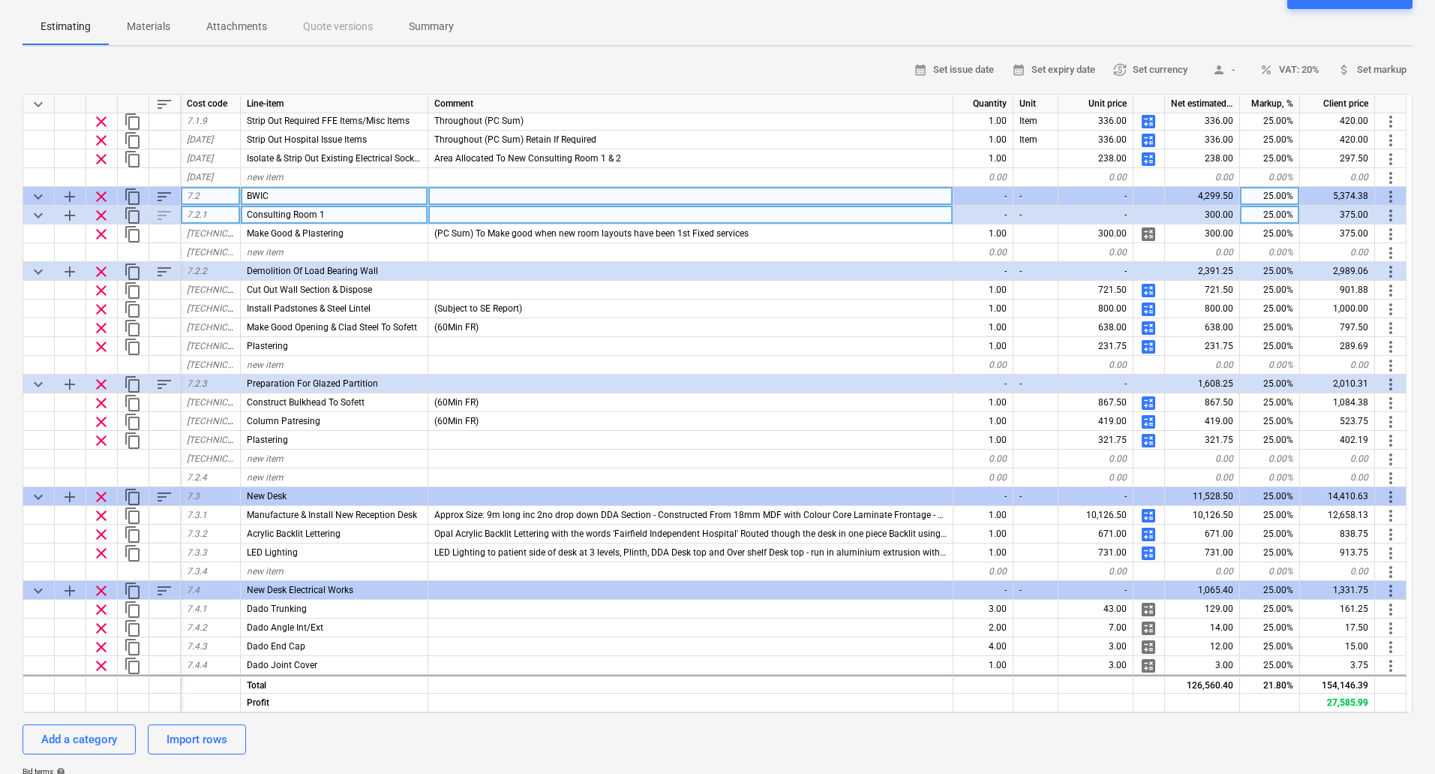
click at [169, 194] on span "sort" at bounding box center [164, 197] width 18 height 18
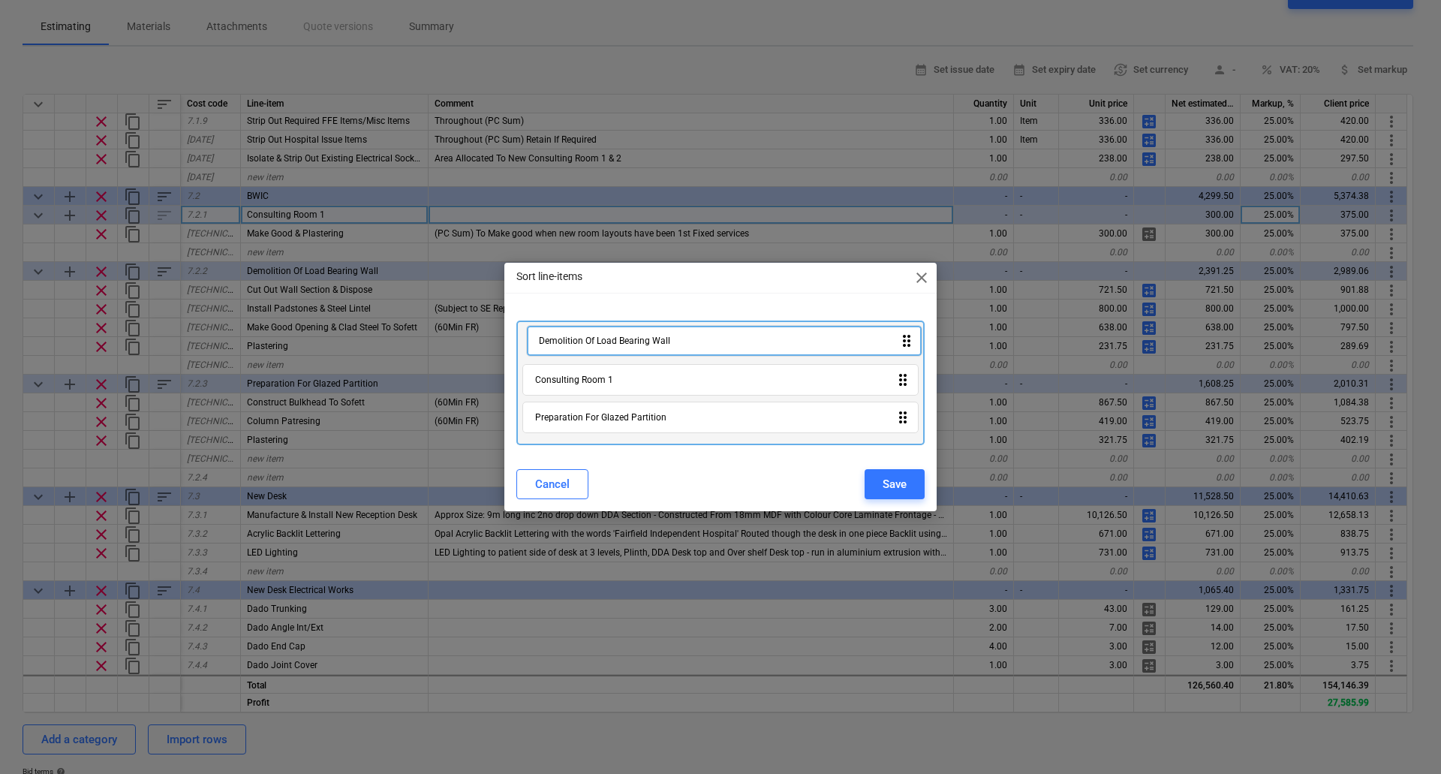
drag, startPoint x: 682, startPoint y: 387, endPoint x: 686, endPoint y: 343, distance: 44.4
click at [686, 343] on div "Consulting Room 1 drag_indicator Demolition Of Load Bearing Wall drag_indicator…" at bounding box center [720, 382] width 408 height 125
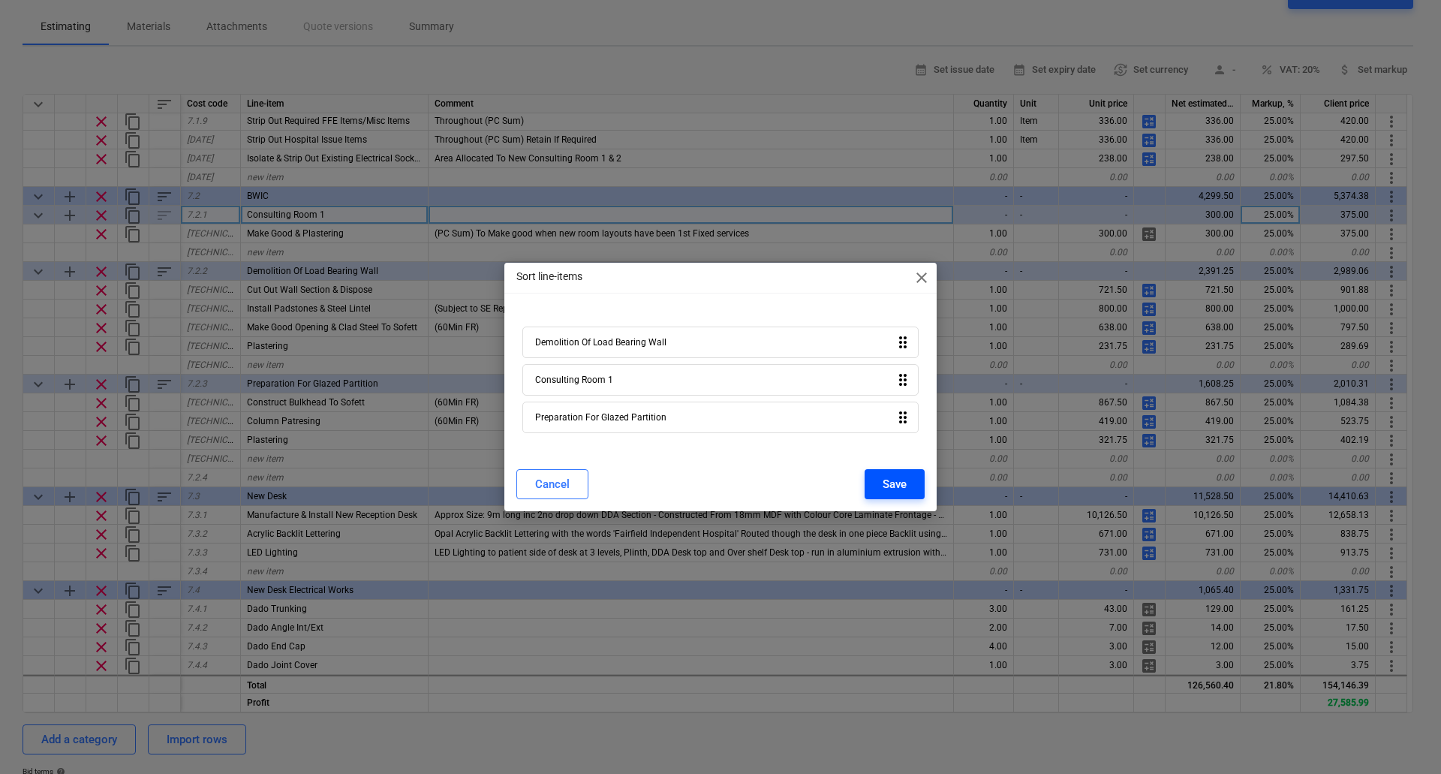
click at [891, 476] on div "Save" at bounding box center [894, 484] width 24 height 20
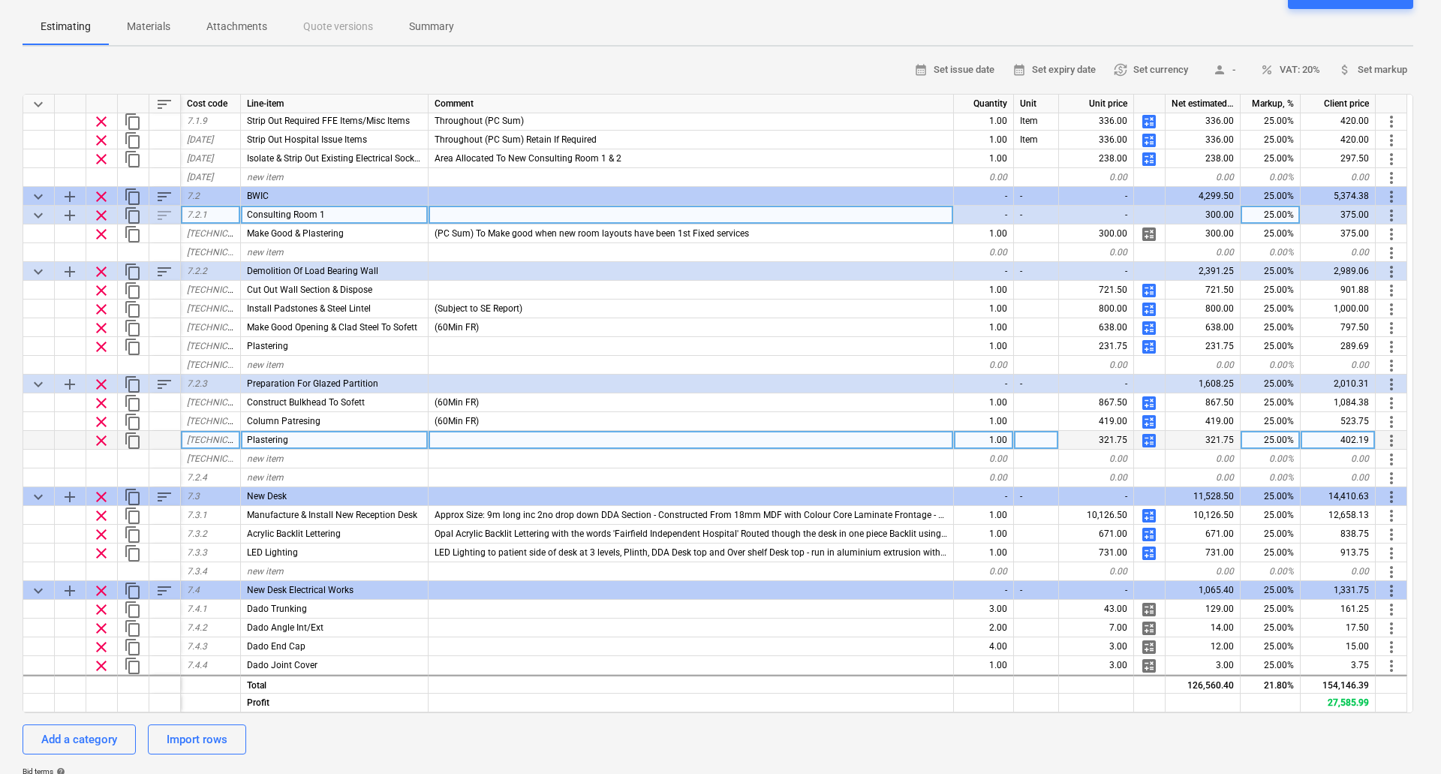
type textarea "x"
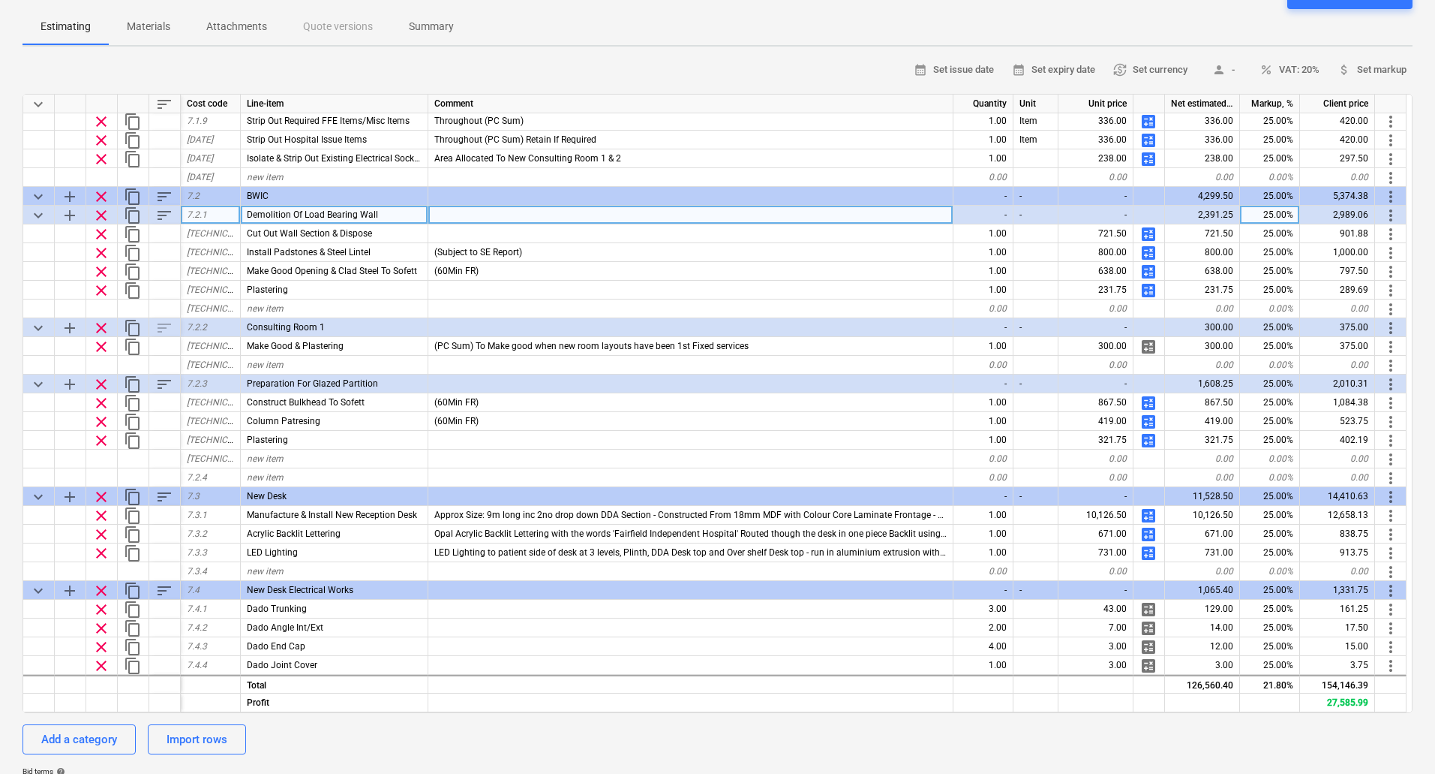
click at [473, 215] on div at bounding box center [690, 215] width 525 height 19
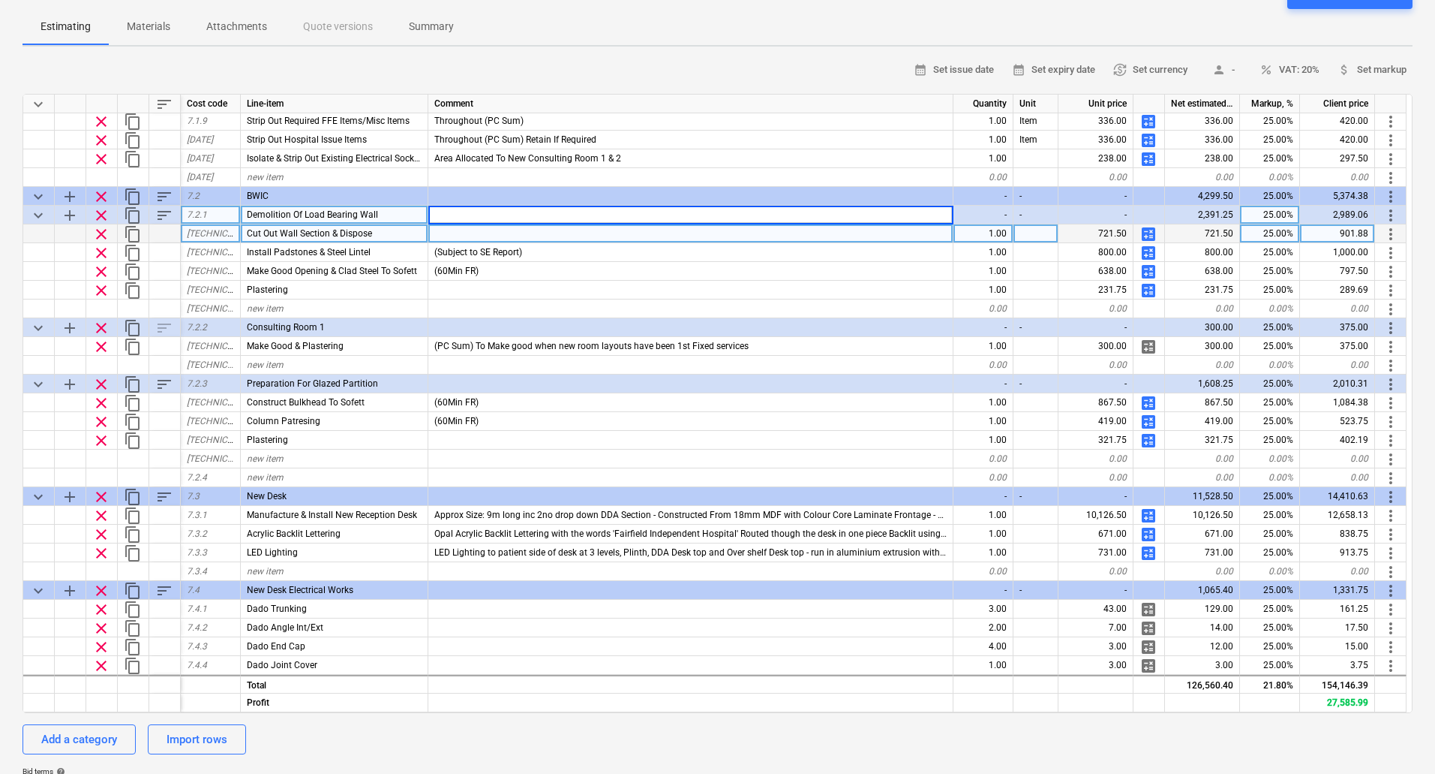
type input "P"
type input "(PC SUM)"
type textarea "x"
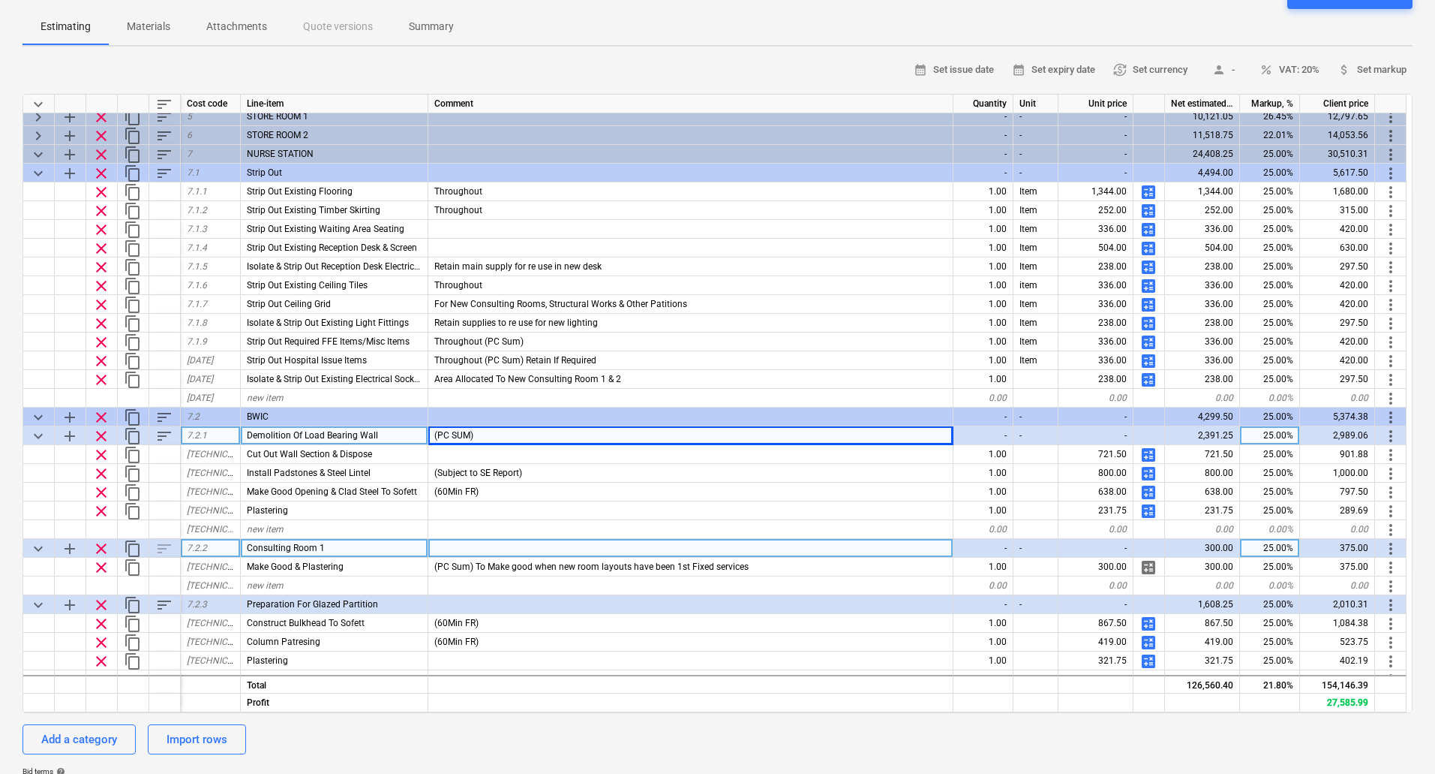
scroll to position [283, 0]
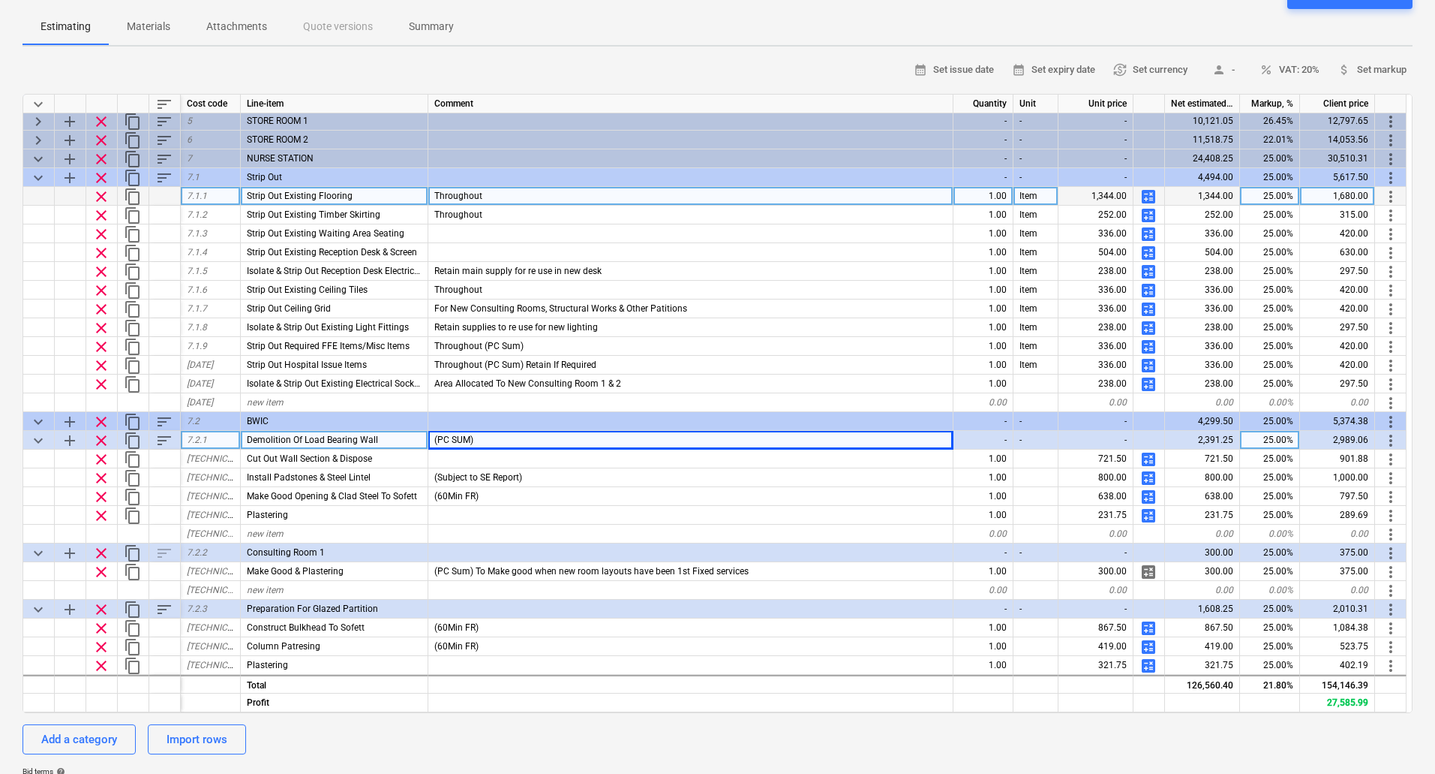
click at [520, 201] on div "Throughout" at bounding box center [690, 196] width 525 height 19
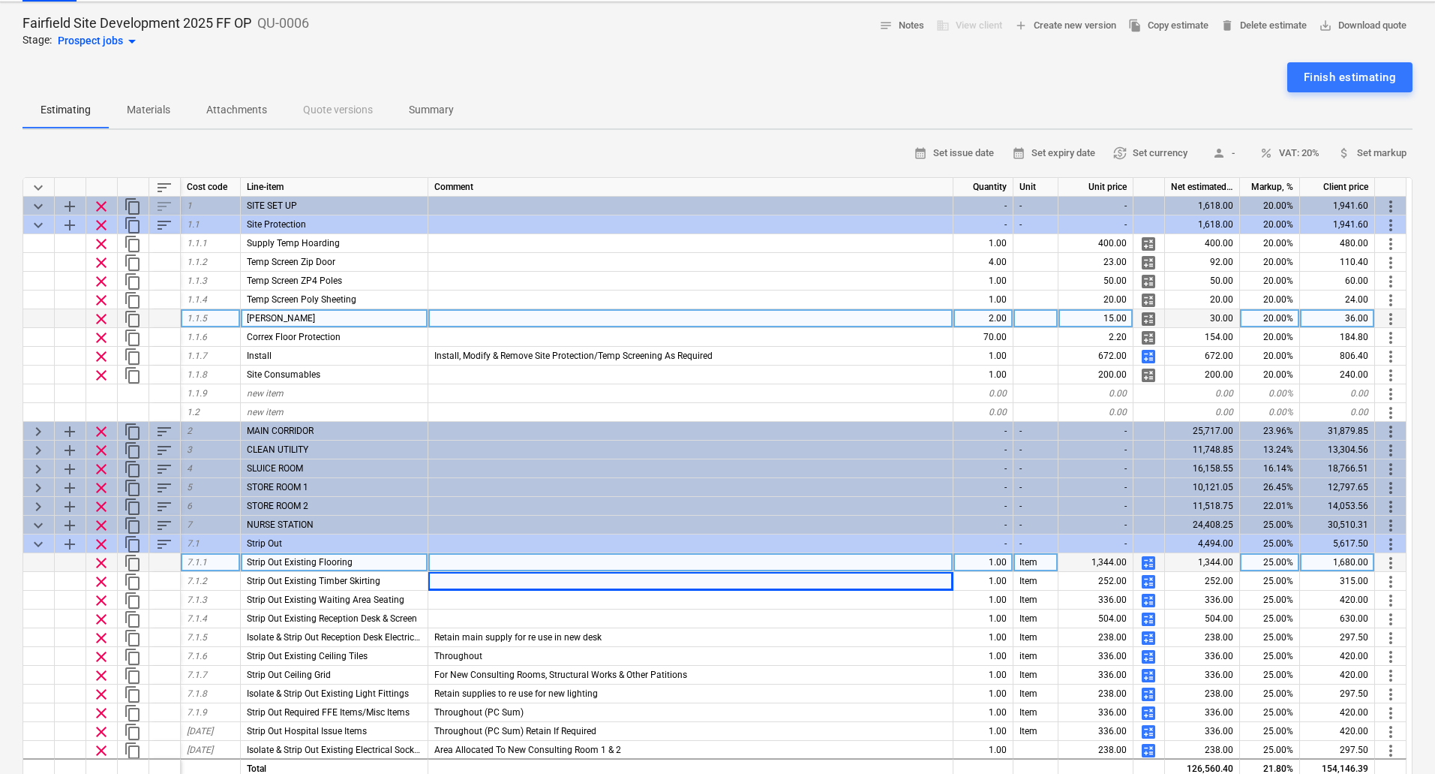
scroll to position [0, 0]
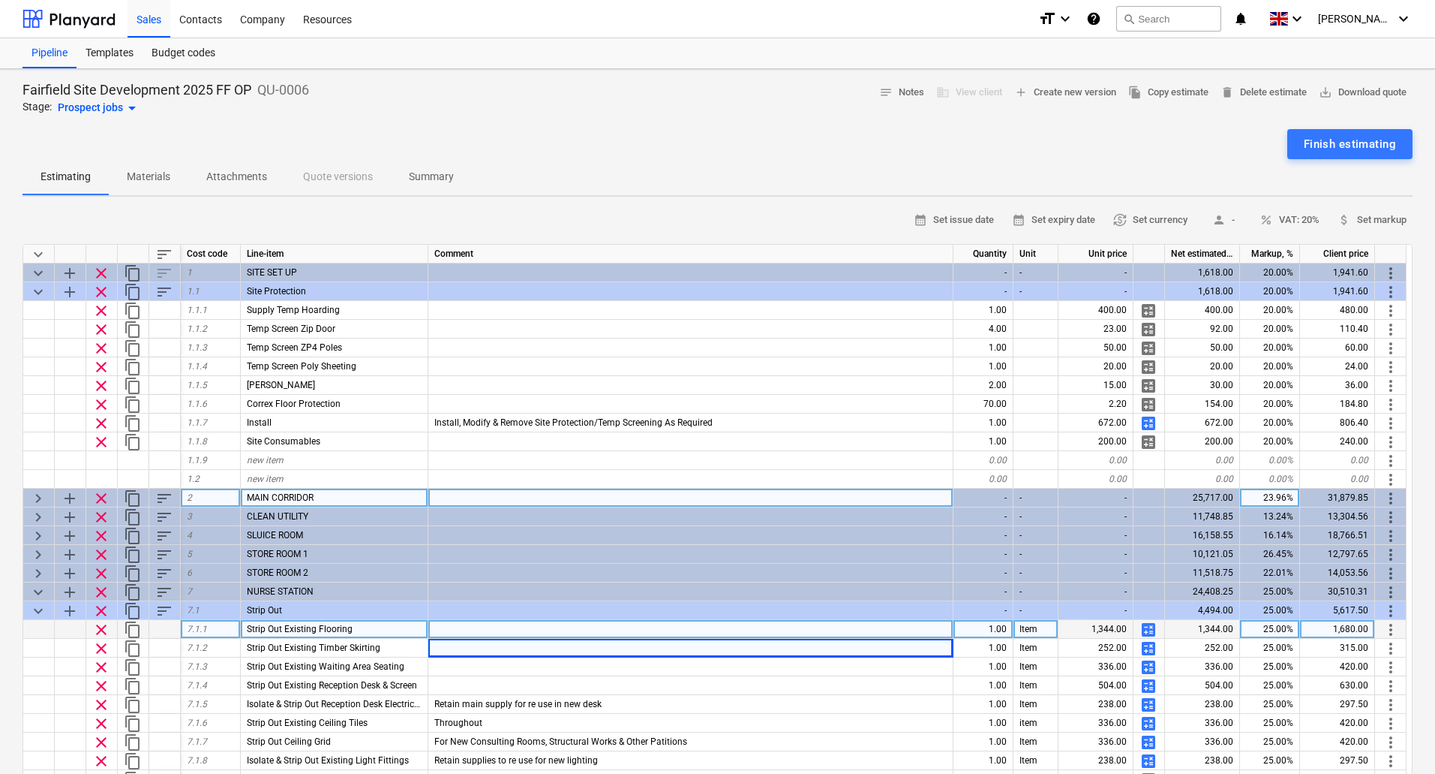
click at [36, 494] on span "keyboard_arrow_right" at bounding box center [38, 498] width 18 height 18
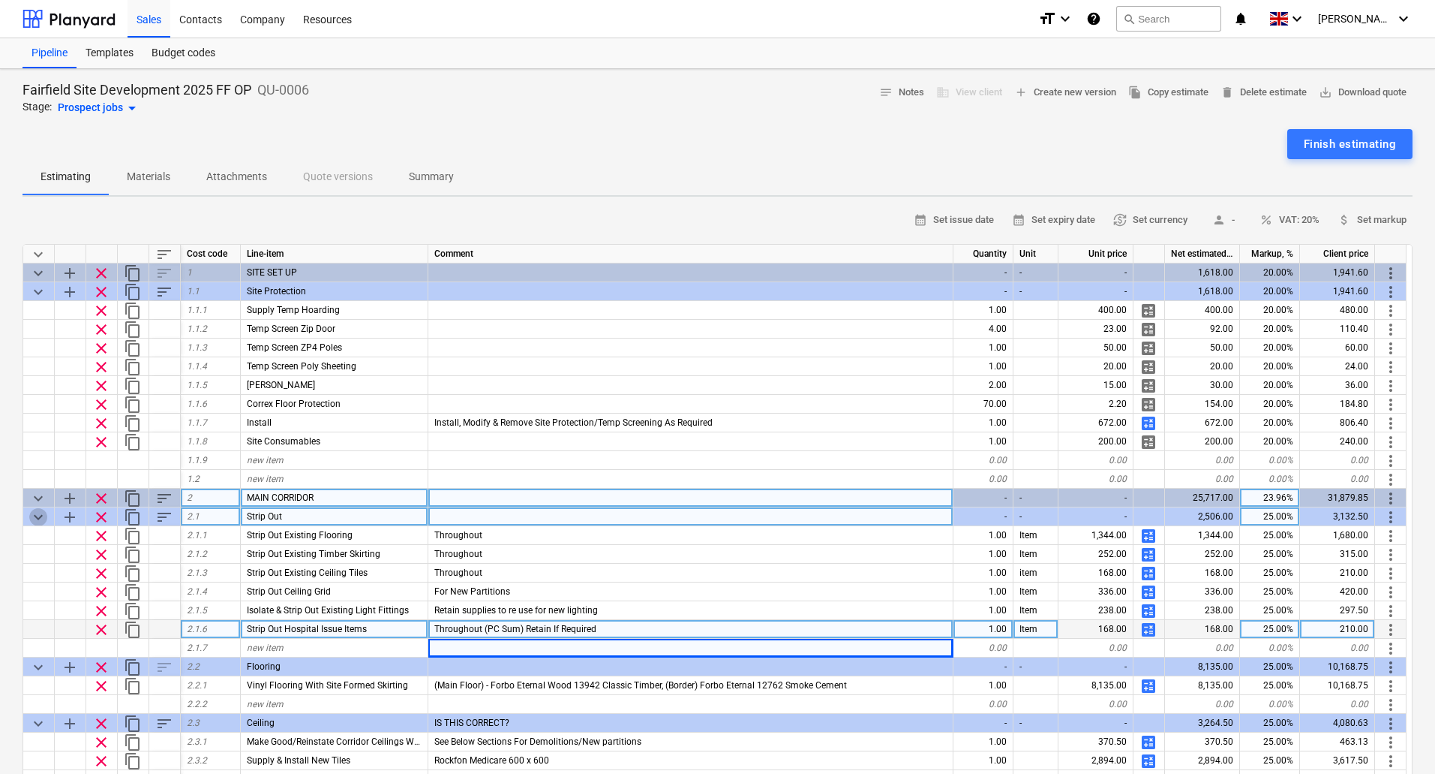
click at [32, 517] on span "keyboard_arrow_down" at bounding box center [38, 517] width 18 height 18
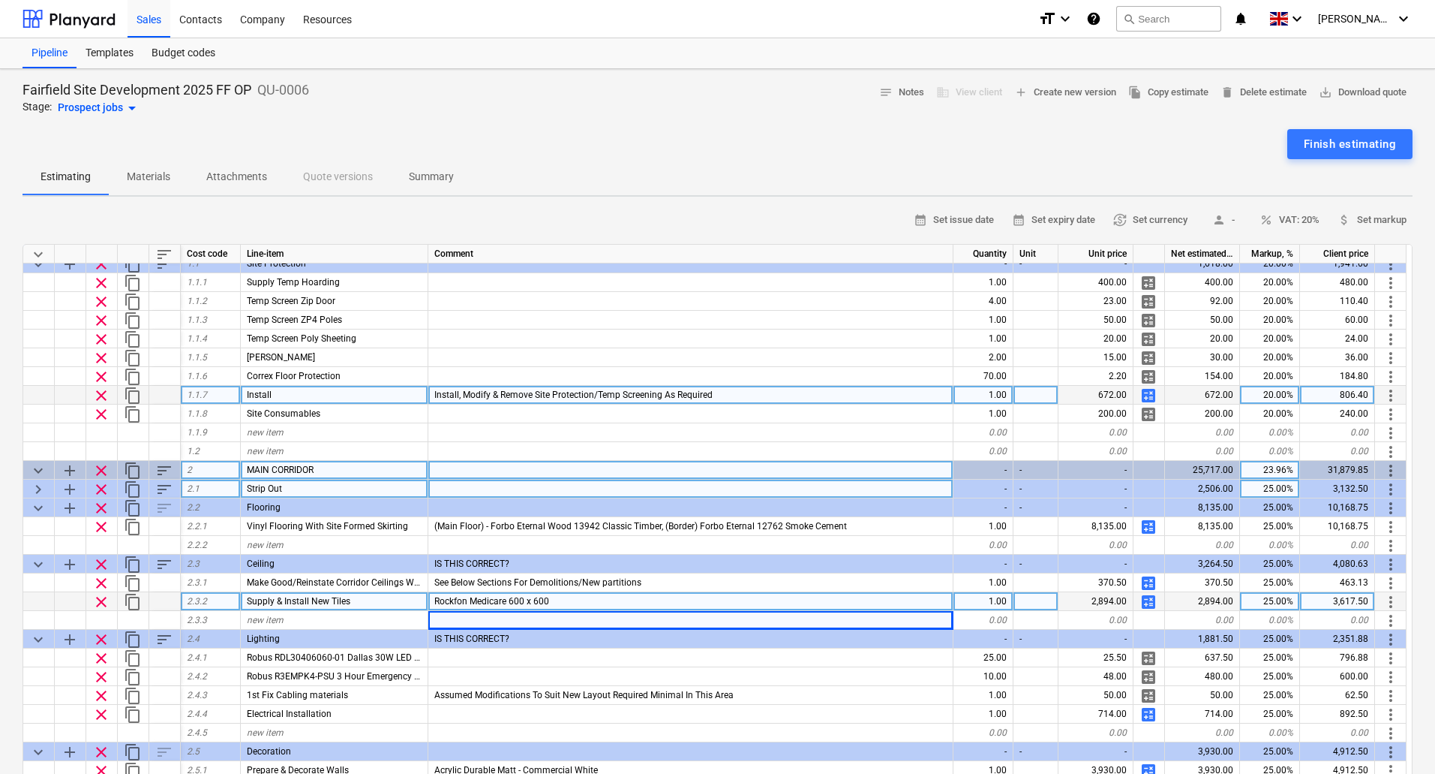
scroll to position [75, 0]
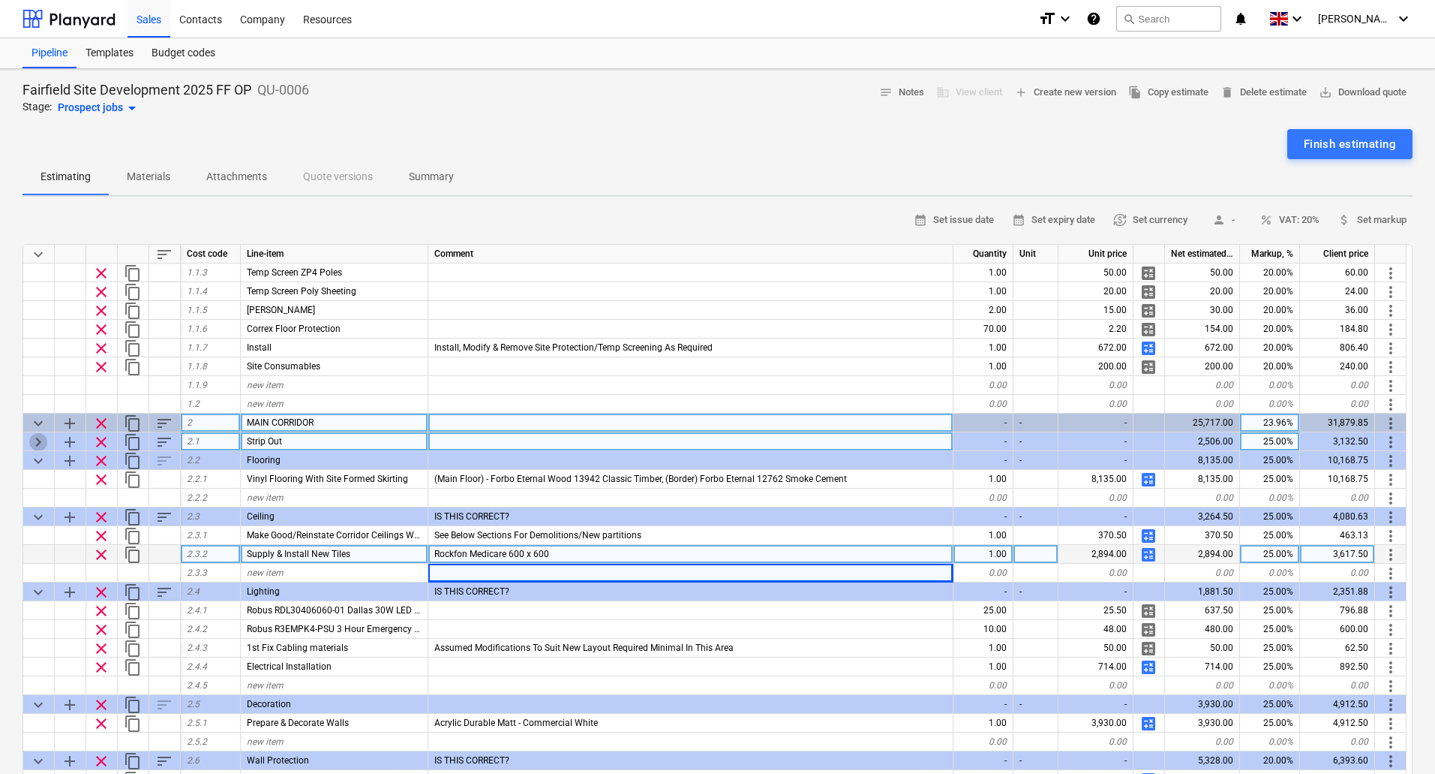
click at [33, 440] on span "keyboard_arrow_right" at bounding box center [38, 442] width 18 height 18
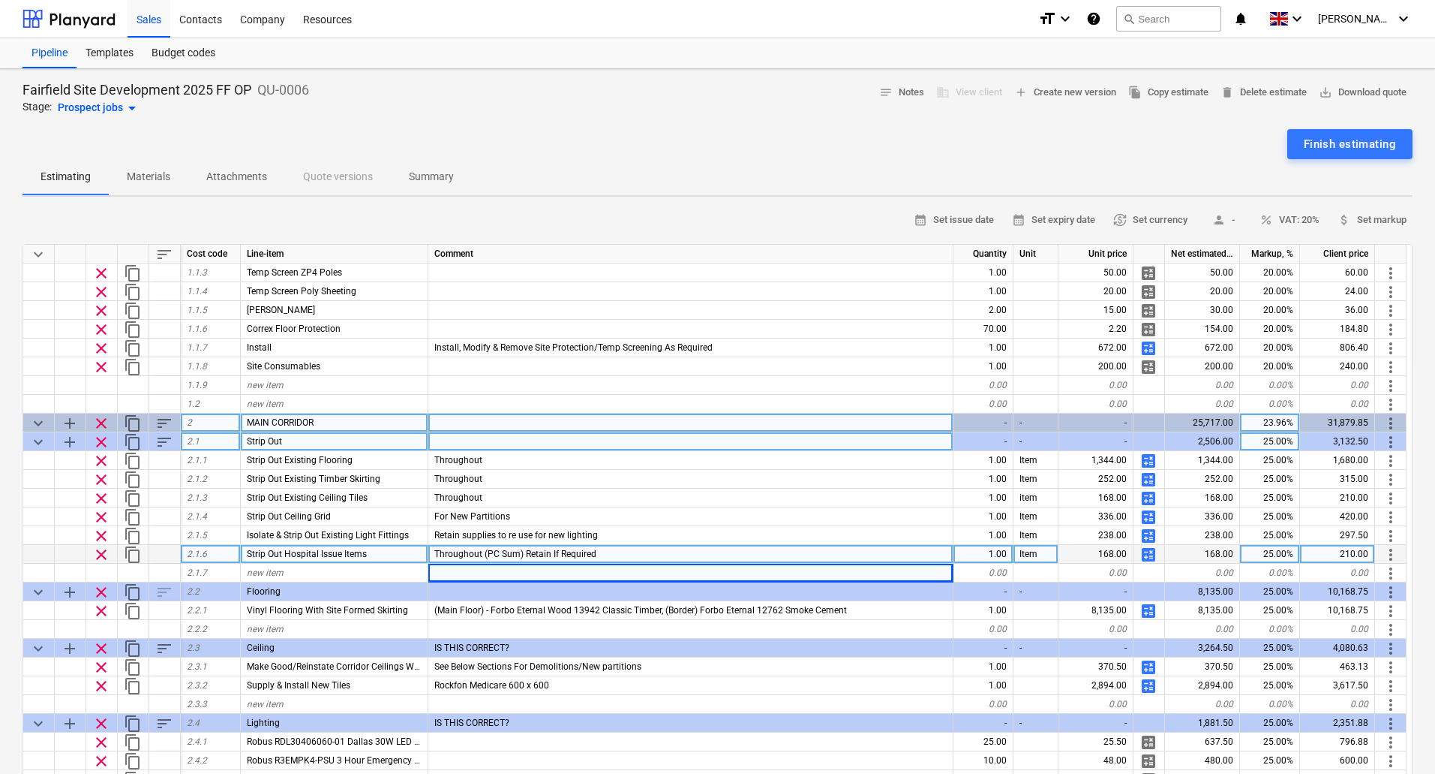
click at [38, 422] on span "keyboard_arrow_down" at bounding box center [38, 423] width 18 height 18
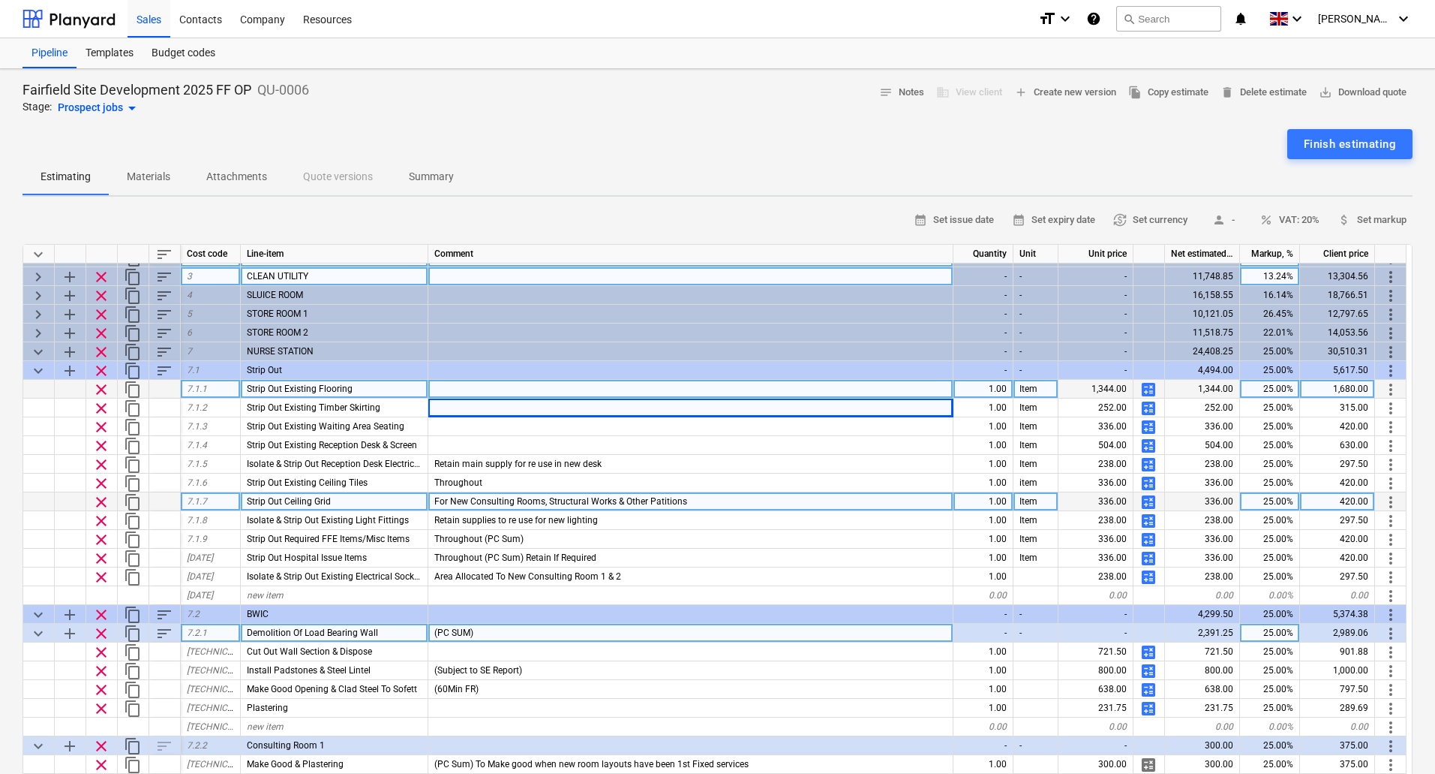
scroll to position [225, 0]
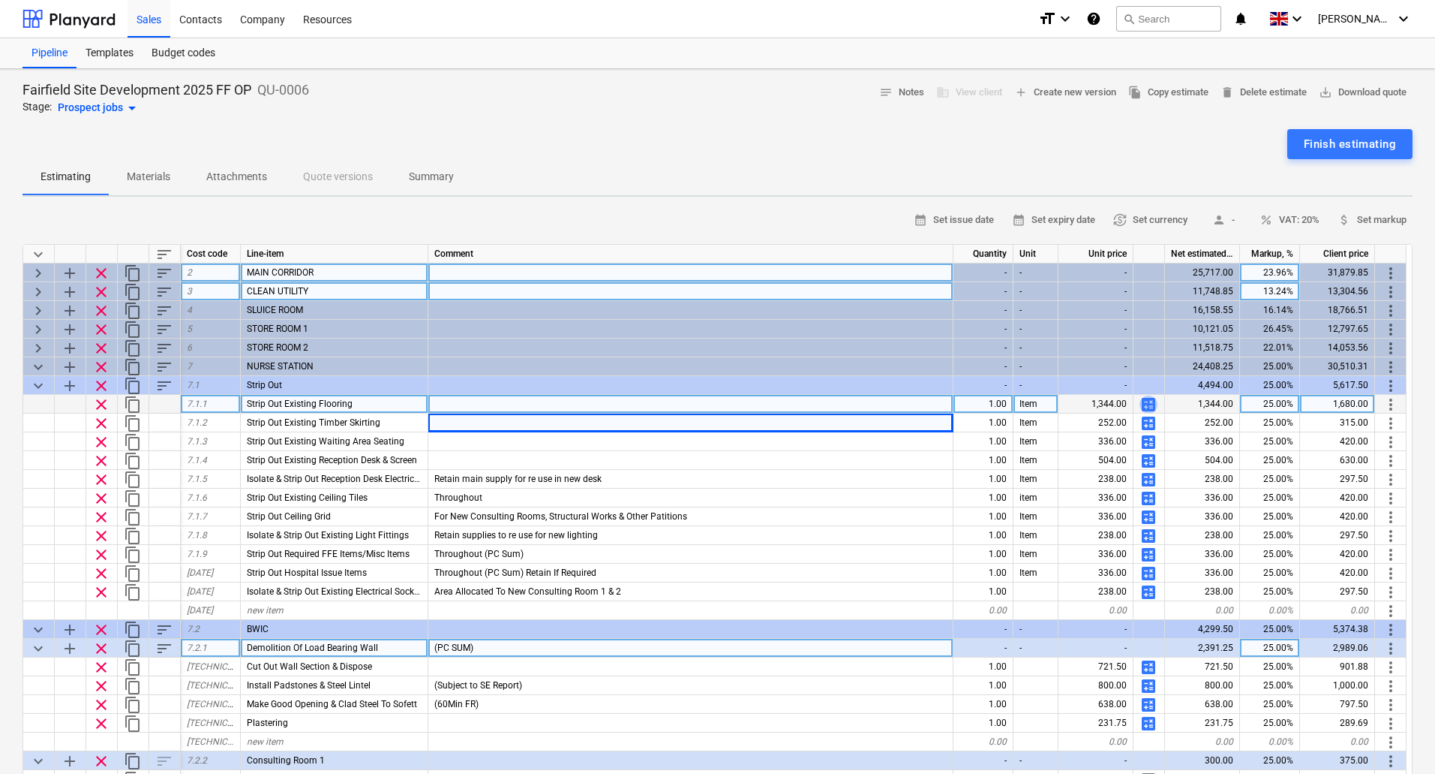
click at [1146, 402] on span "calculate" at bounding box center [1149, 404] width 18 height 18
type textarea "x"
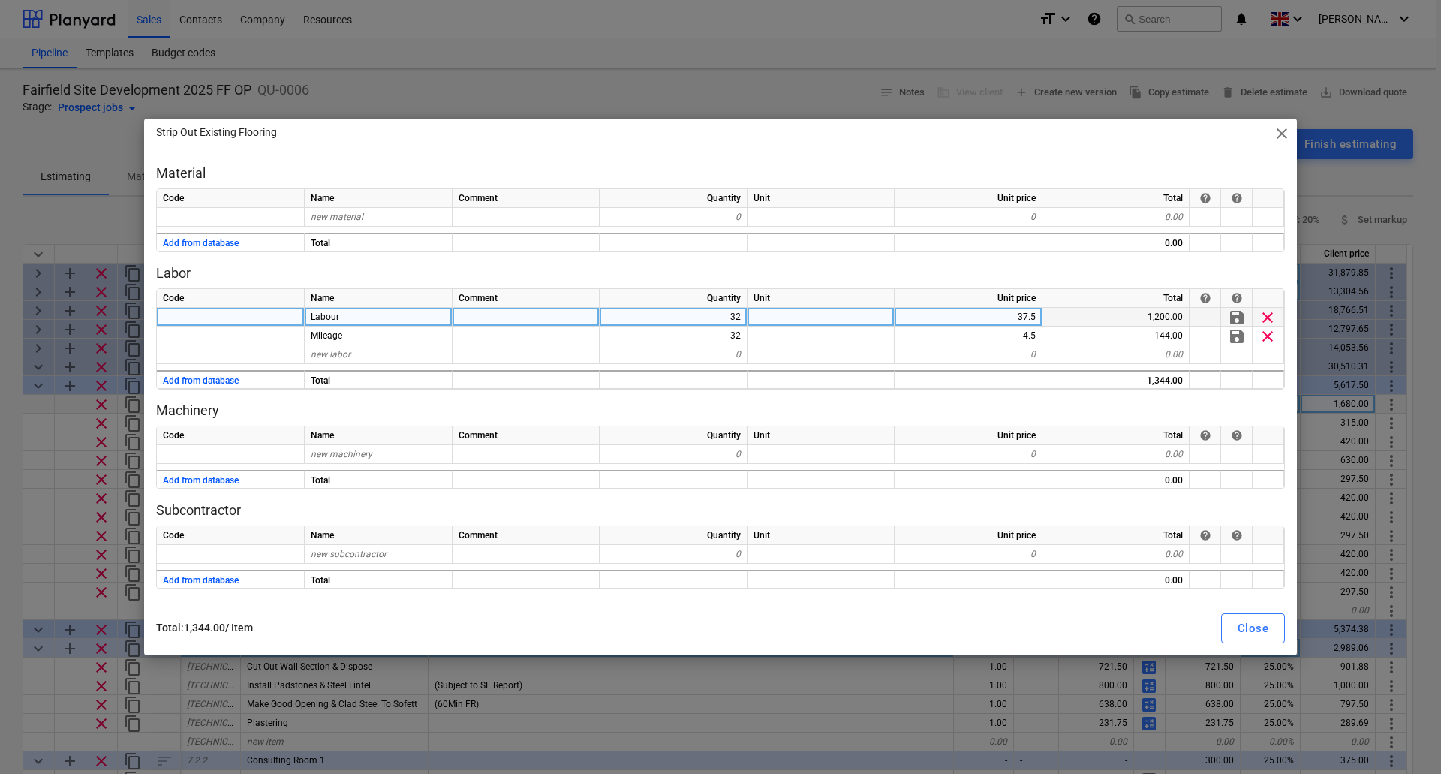
click at [736, 308] on div "32" at bounding box center [673, 317] width 148 height 19
type input "4"
click at [1243, 627] on div "Close" at bounding box center [1252, 628] width 31 height 20
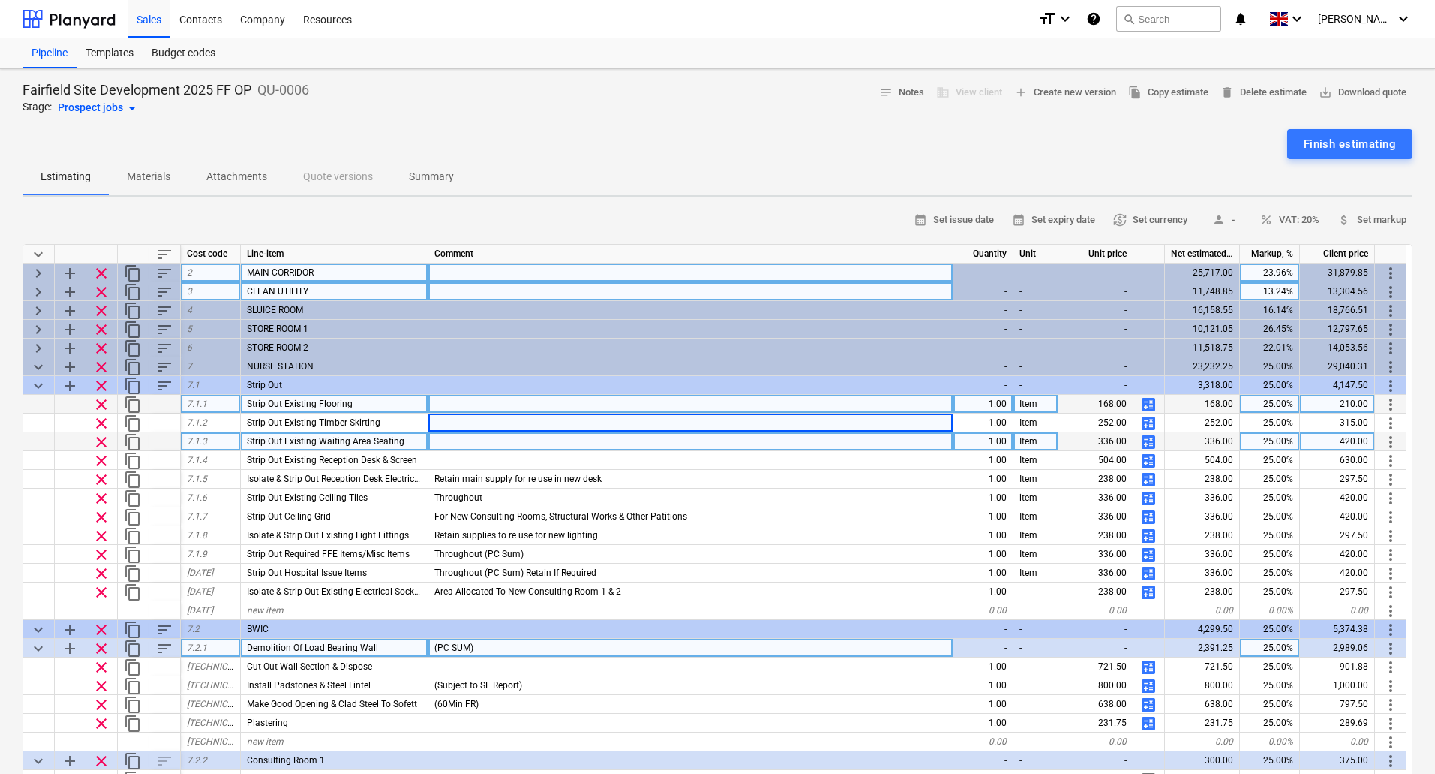
click at [97, 438] on span "clear" at bounding box center [101, 442] width 18 height 18
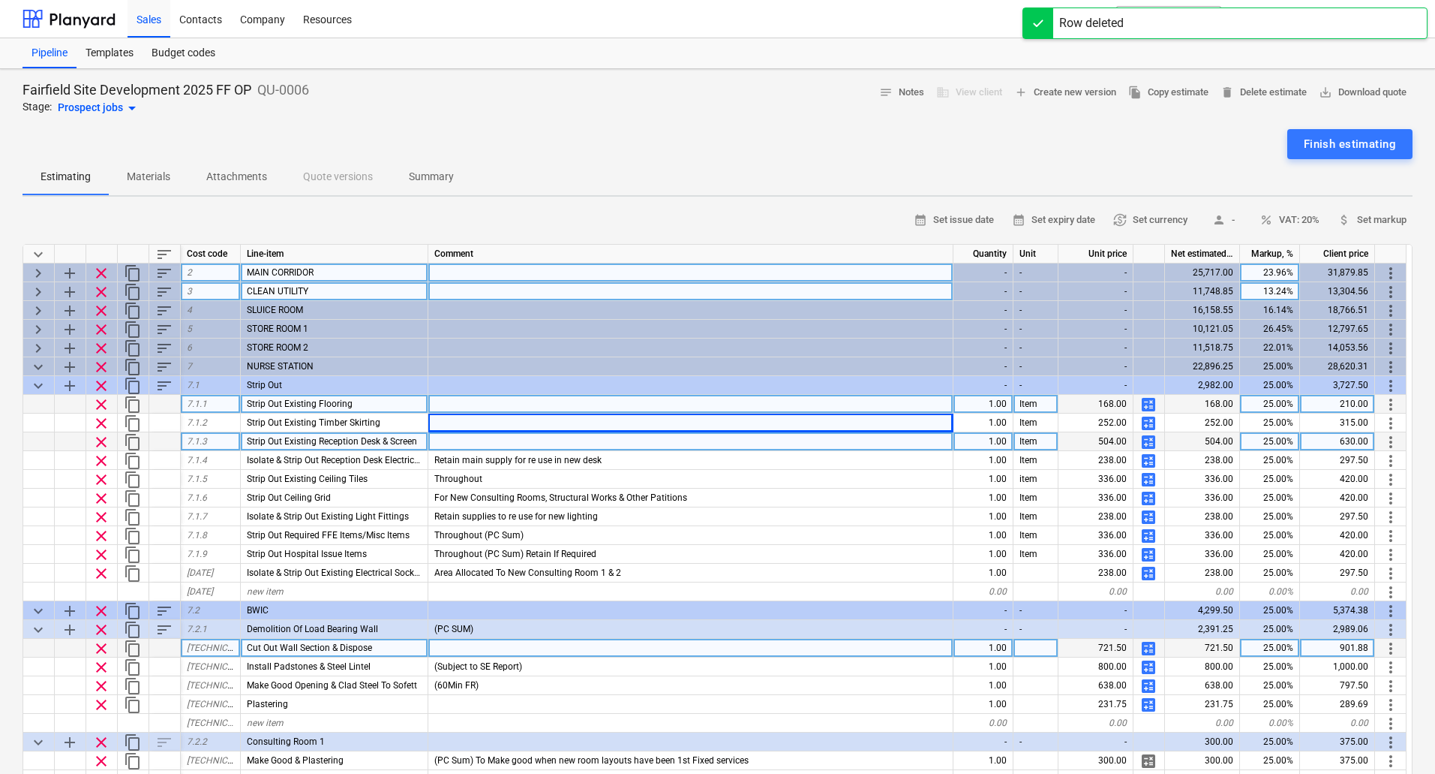
click at [1146, 441] on span "calculate" at bounding box center [1149, 442] width 18 height 18
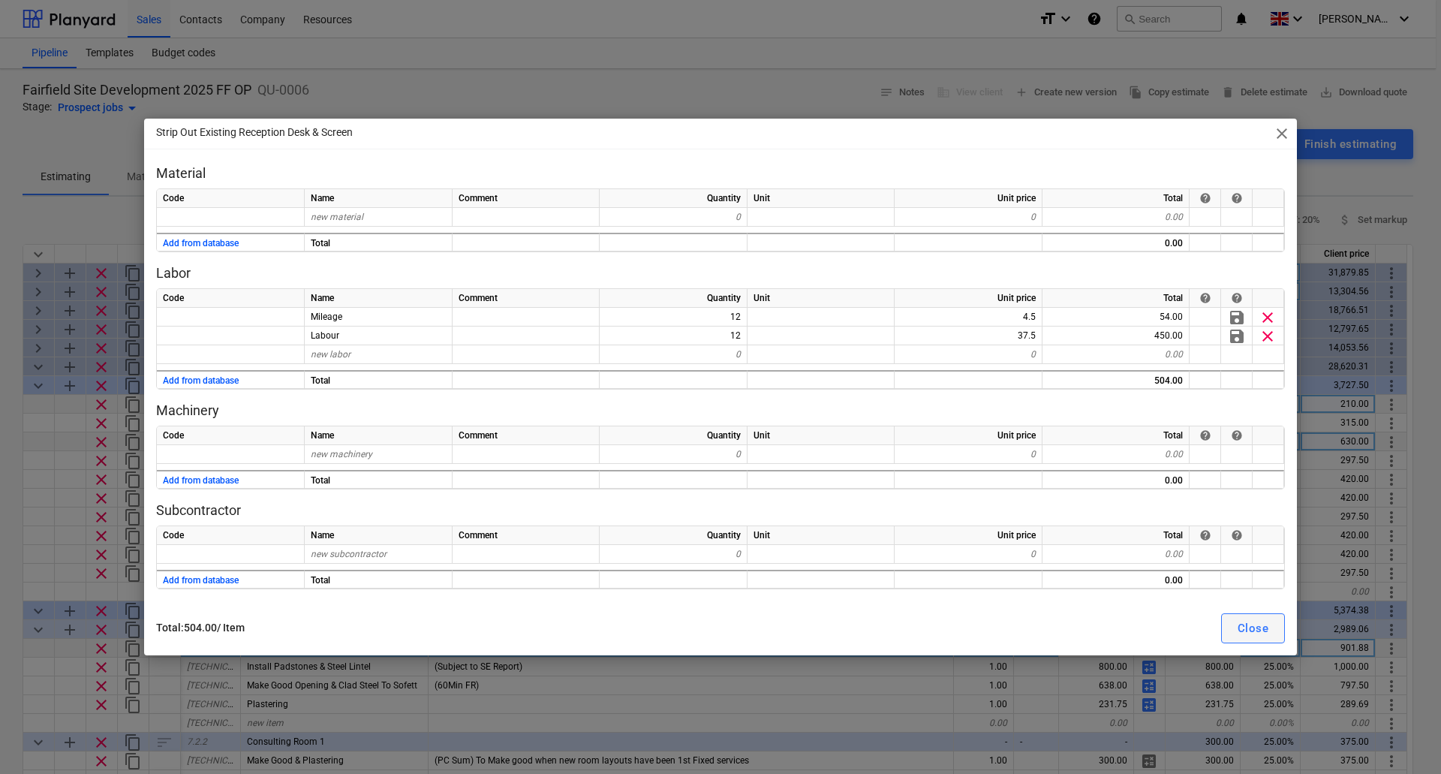
click at [1256, 624] on div "Close" at bounding box center [1252, 628] width 31 height 20
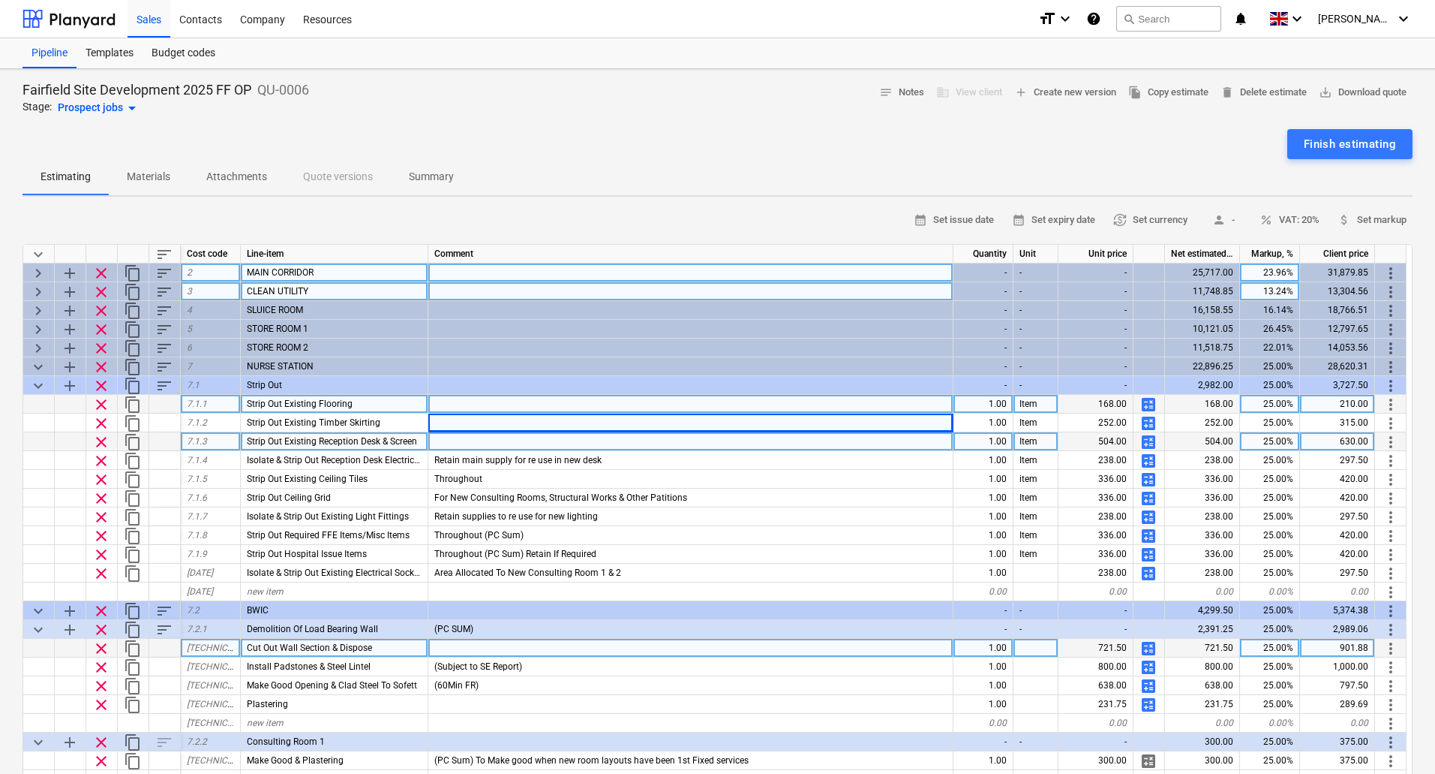
click at [421, 443] on div "Strip Out Existing Reception Desk & Screen" at bounding box center [335, 441] width 188 height 19
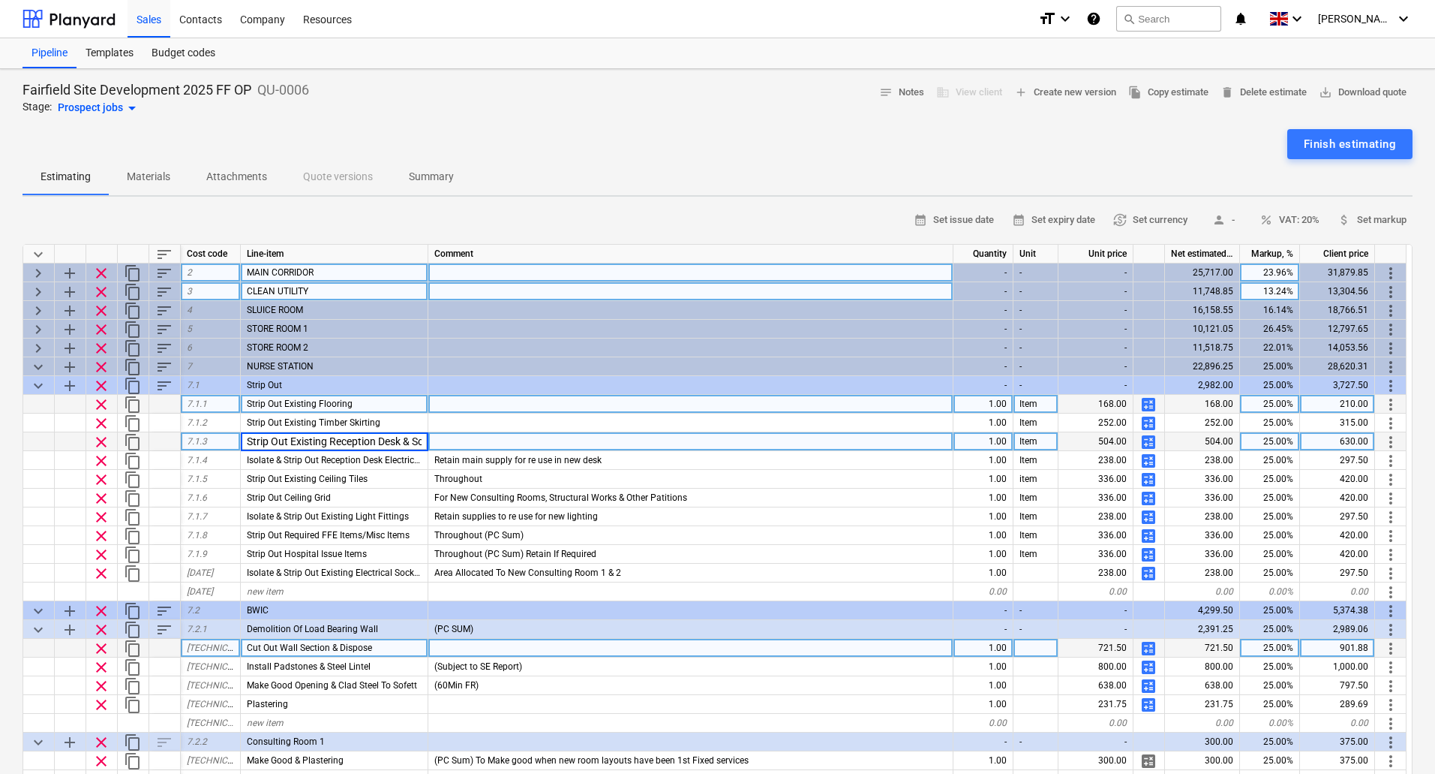
scroll to position [0, 25]
click at [421, 442] on input "Strip Out Existing Reception Desk & Screen" at bounding box center [334, 441] width 187 height 18
click at [417, 439] on span "Strip Out Existing Reception Desk & Screen" at bounding box center [332, 441] width 170 height 11
click at [419, 440] on input "Strip Out Existing Reception Desk & Screen" at bounding box center [334, 441] width 187 height 18
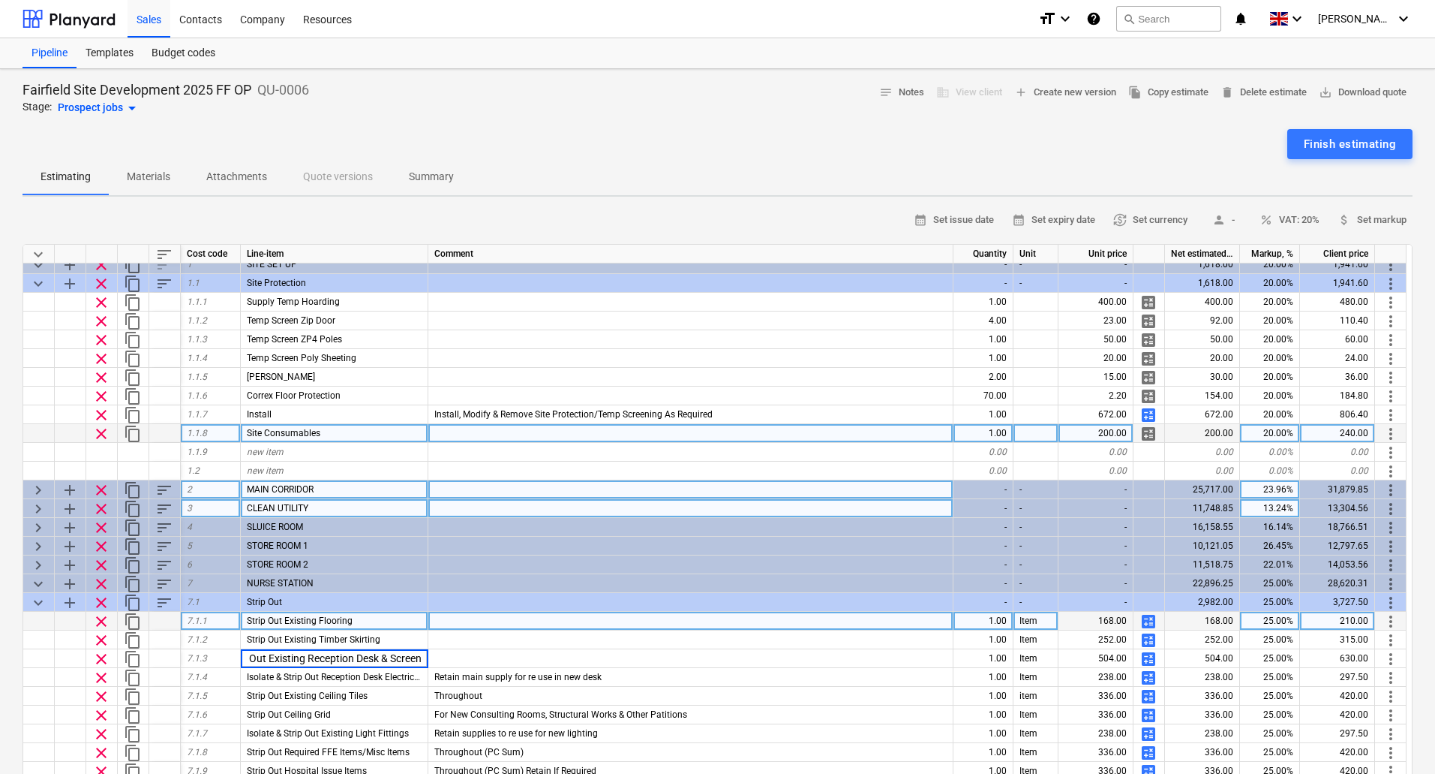
scroll to position [0, 0]
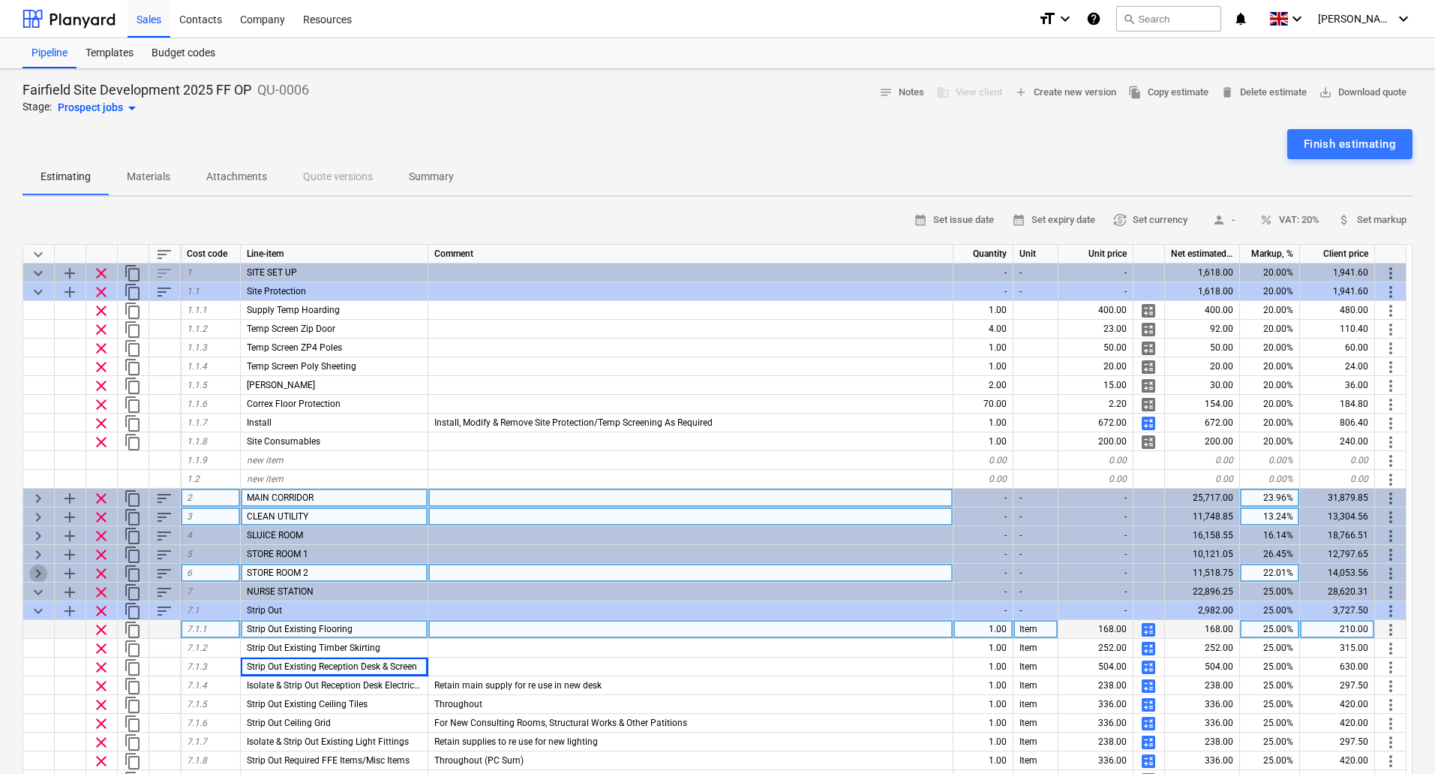
click at [42, 569] on span "keyboard_arrow_right" at bounding box center [38, 573] width 18 height 18
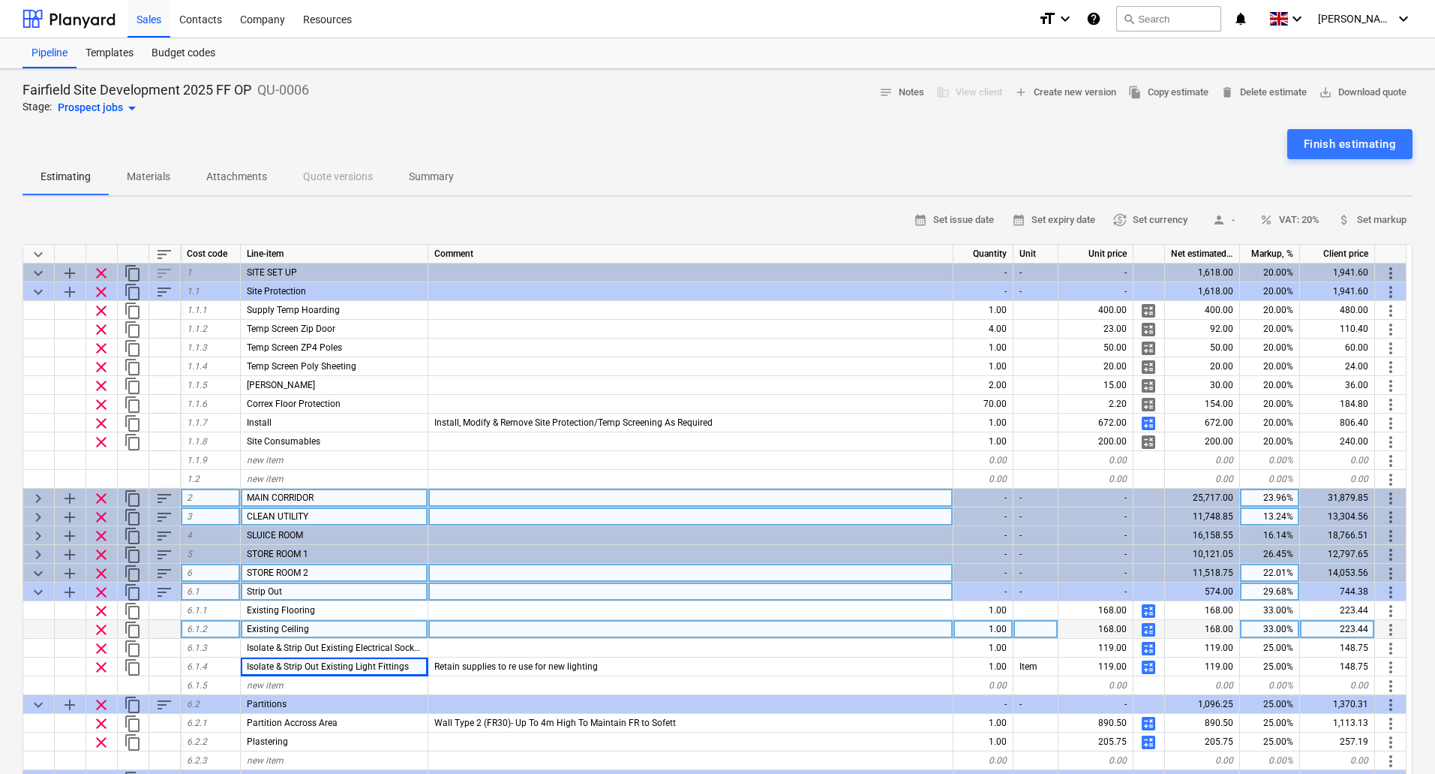
scroll to position [75, 0]
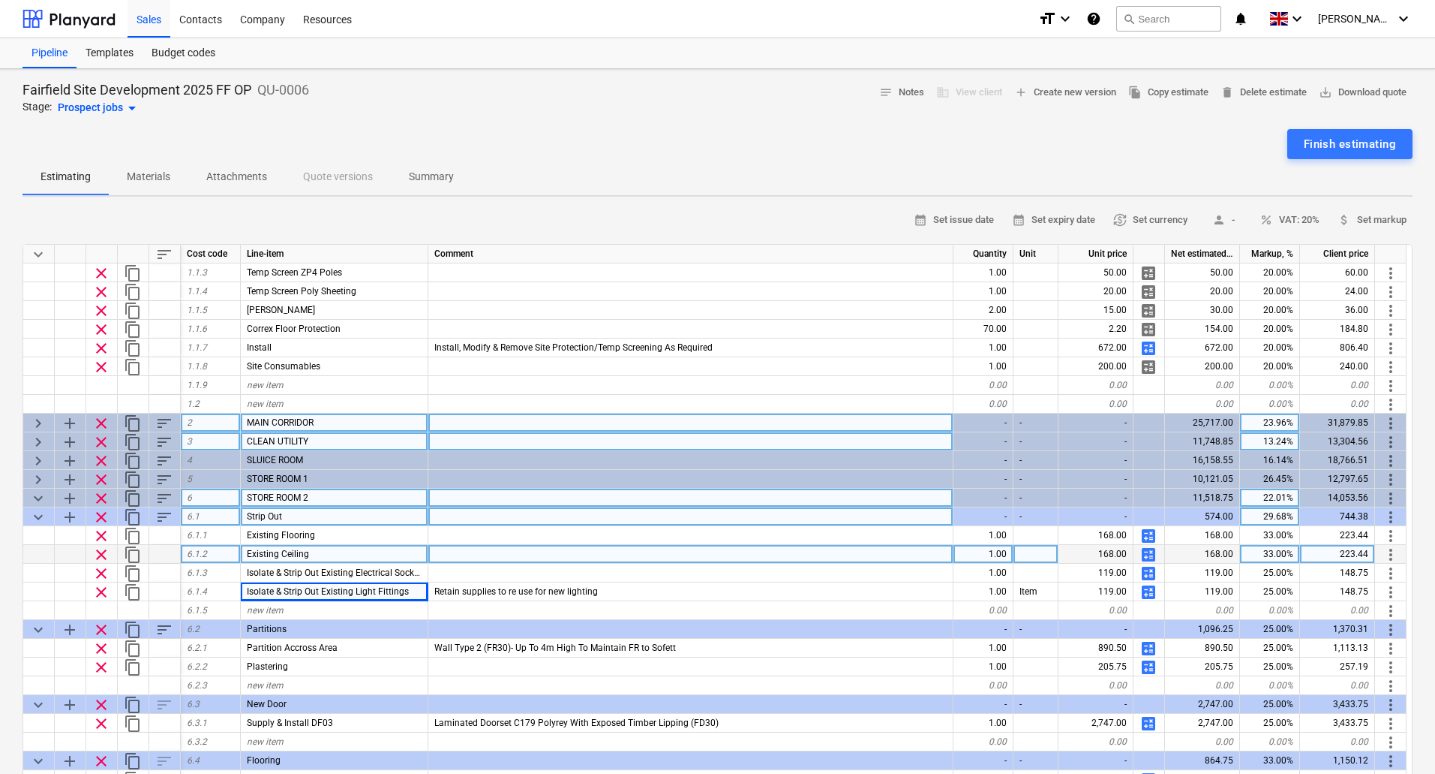
click at [35, 512] on span "keyboard_arrow_down" at bounding box center [38, 517] width 18 height 18
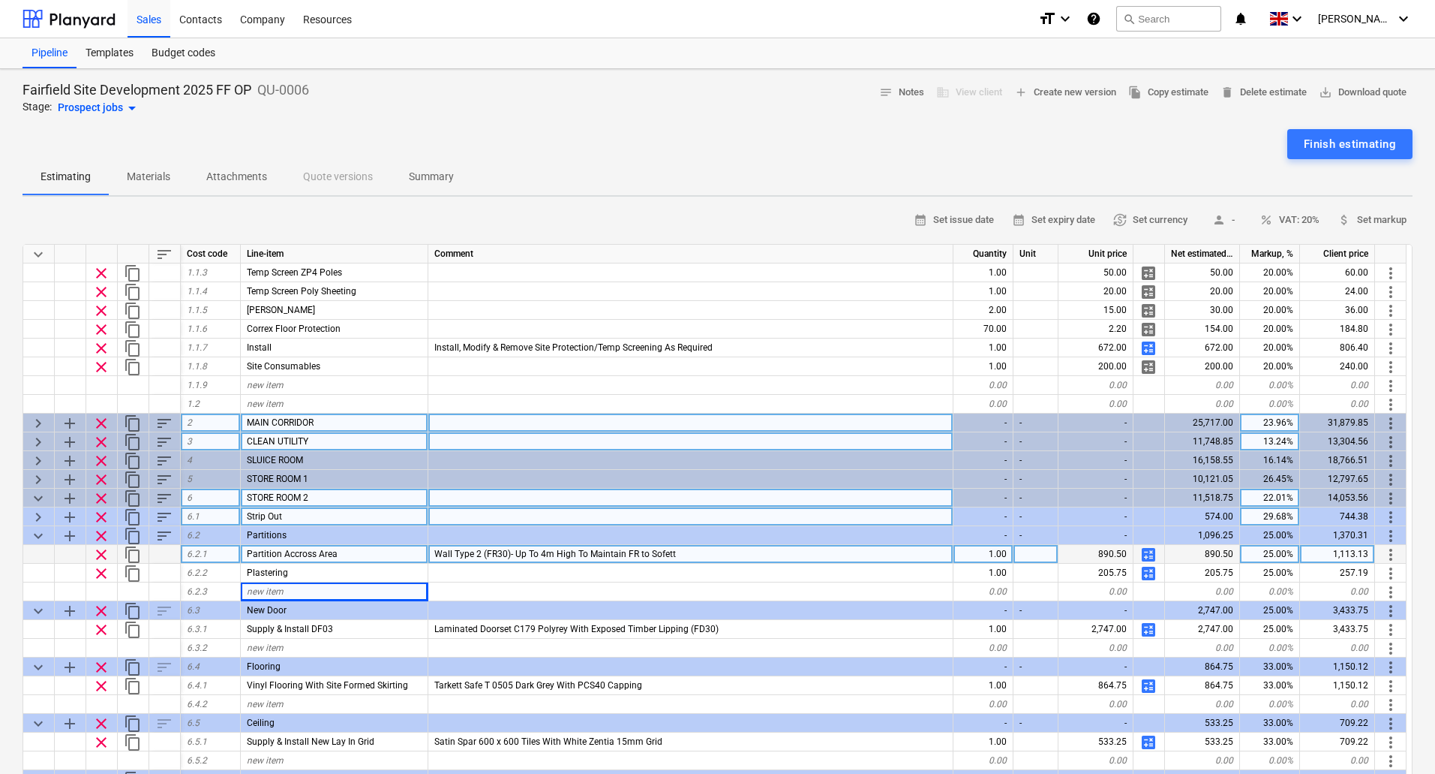
click at [35, 512] on span "keyboard_arrow_right" at bounding box center [38, 517] width 18 height 18
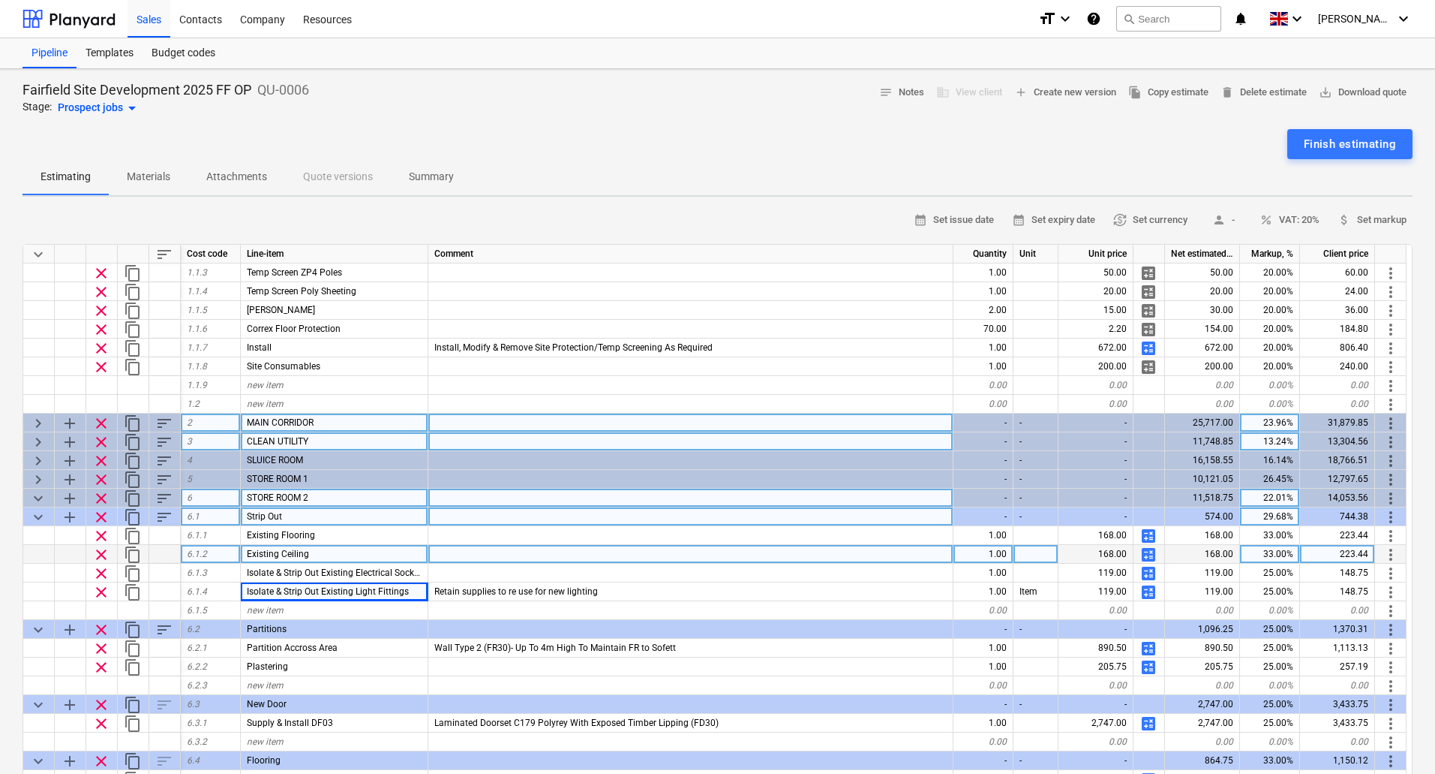
click at [41, 497] on span "keyboard_arrow_down" at bounding box center [38, 498] width 18 height 18
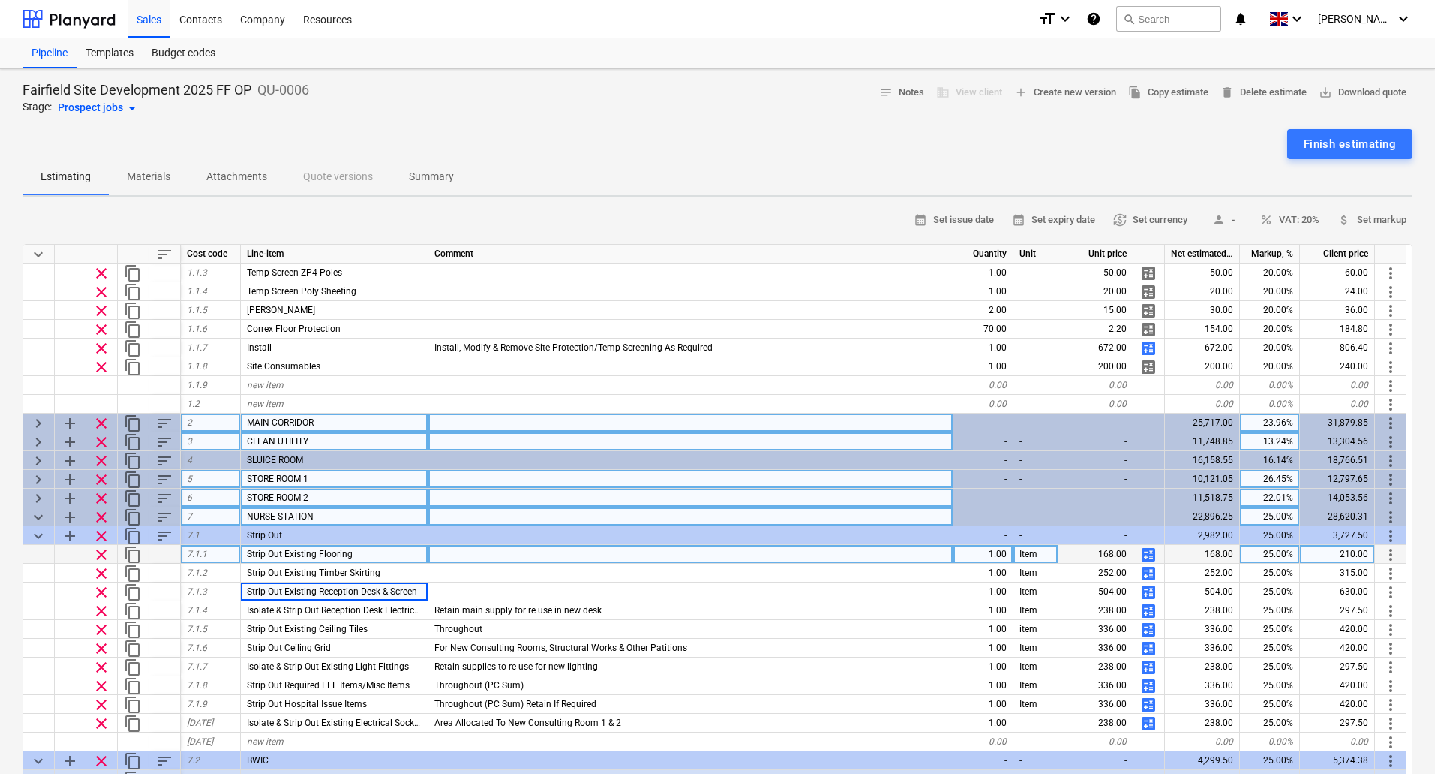
click at [35, 482] on span "keyboard_arrow_right" at bounding box center [38, 479] width 18 height 18
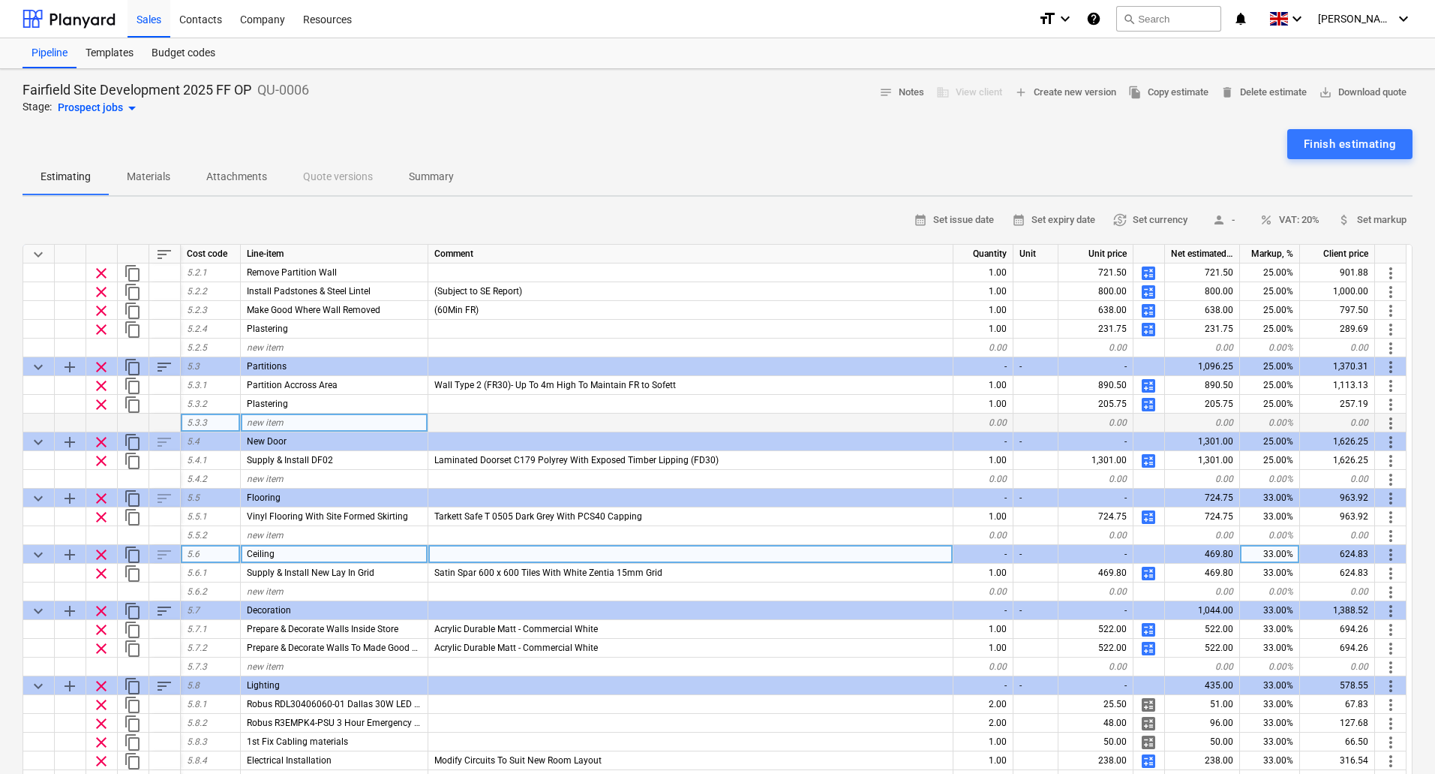
scroll to position [300, 0]
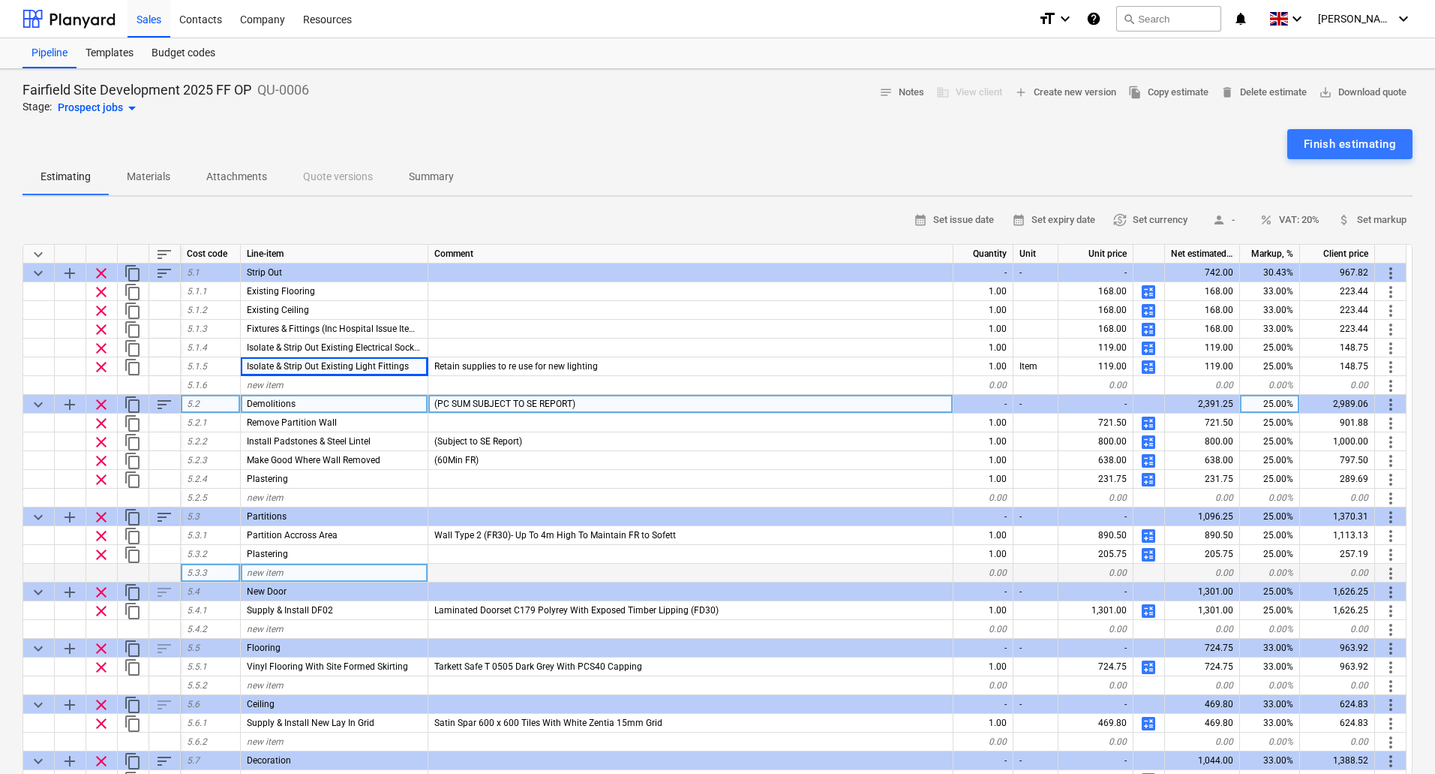
click at [1396, 401] on span "more_vert" at bounding box center [1391, 404] width 18 height 18
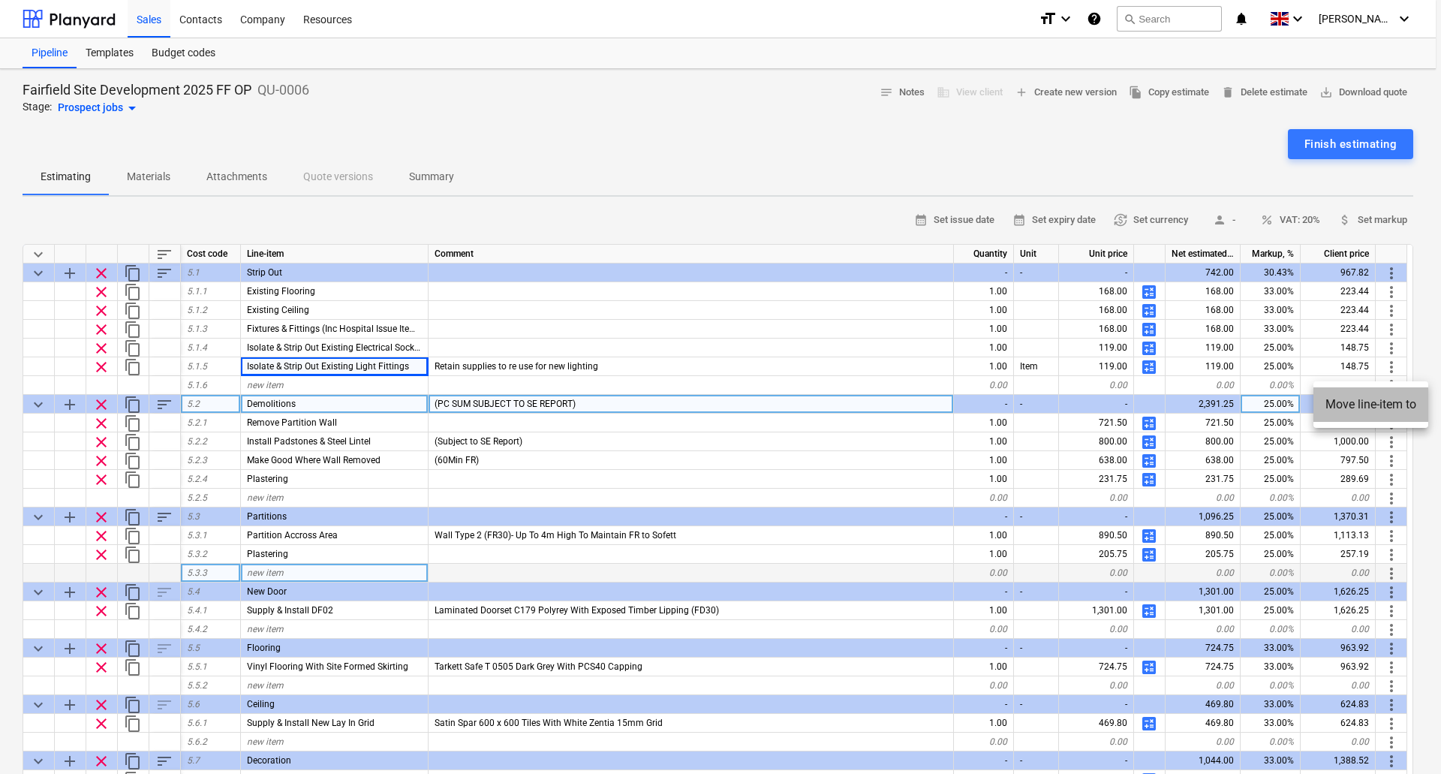
click at [1396, 401] on li "Move line-item to" at bounding box center [1370, 404] width 115 height 35
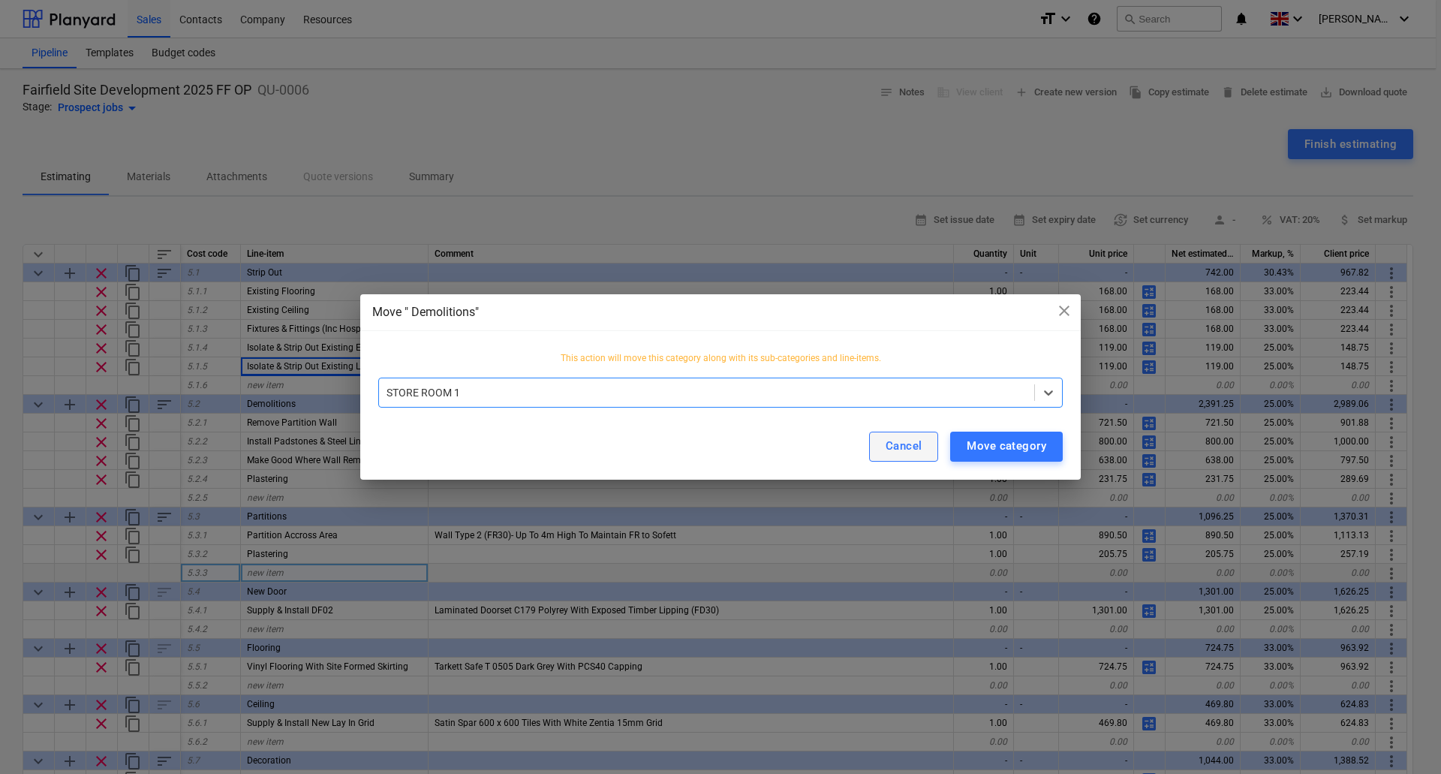
click at [885, 443] on button "Cancel" at bounding box center [904, 446] width 70 height 30
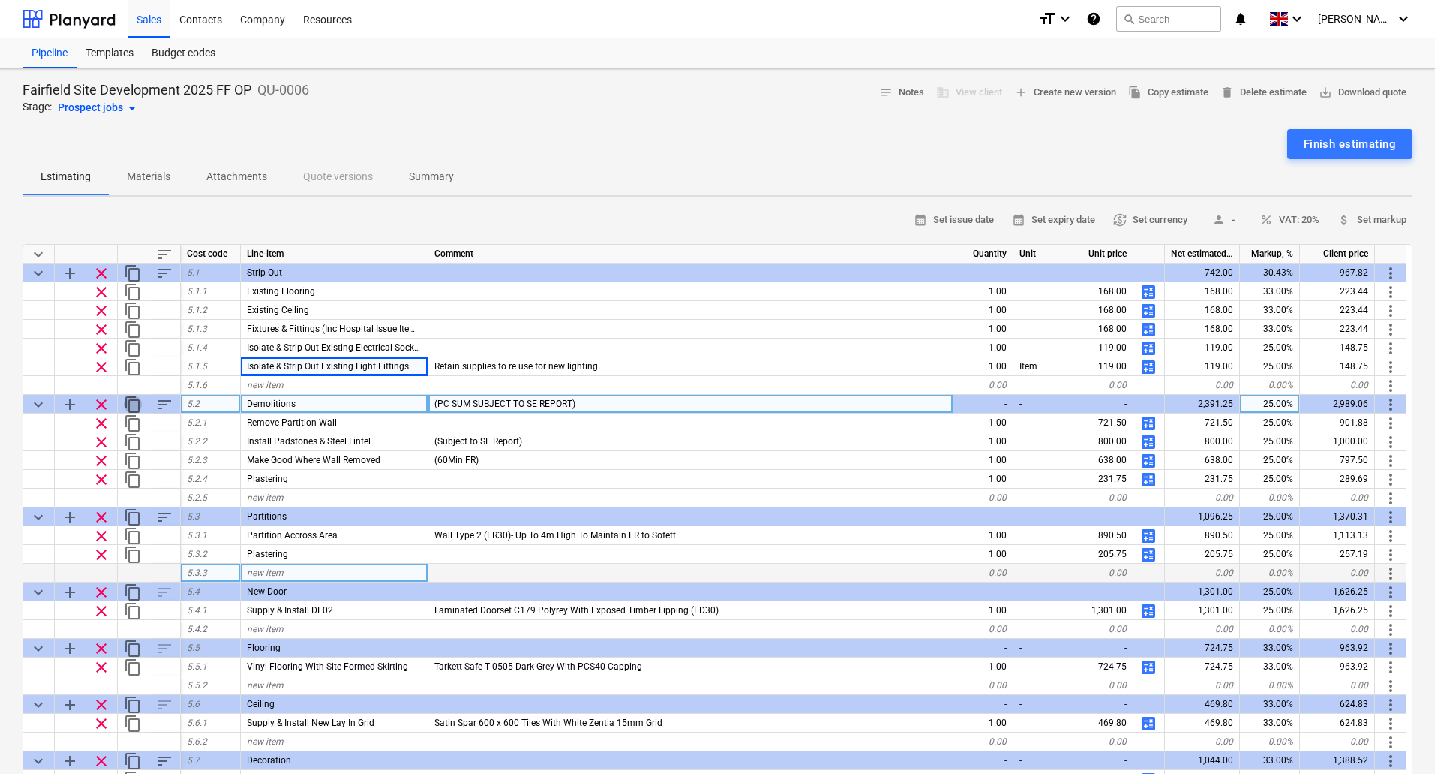
click at [131, 398] on span "content_copy" at bounding box center [133, 404] width 18 height 18
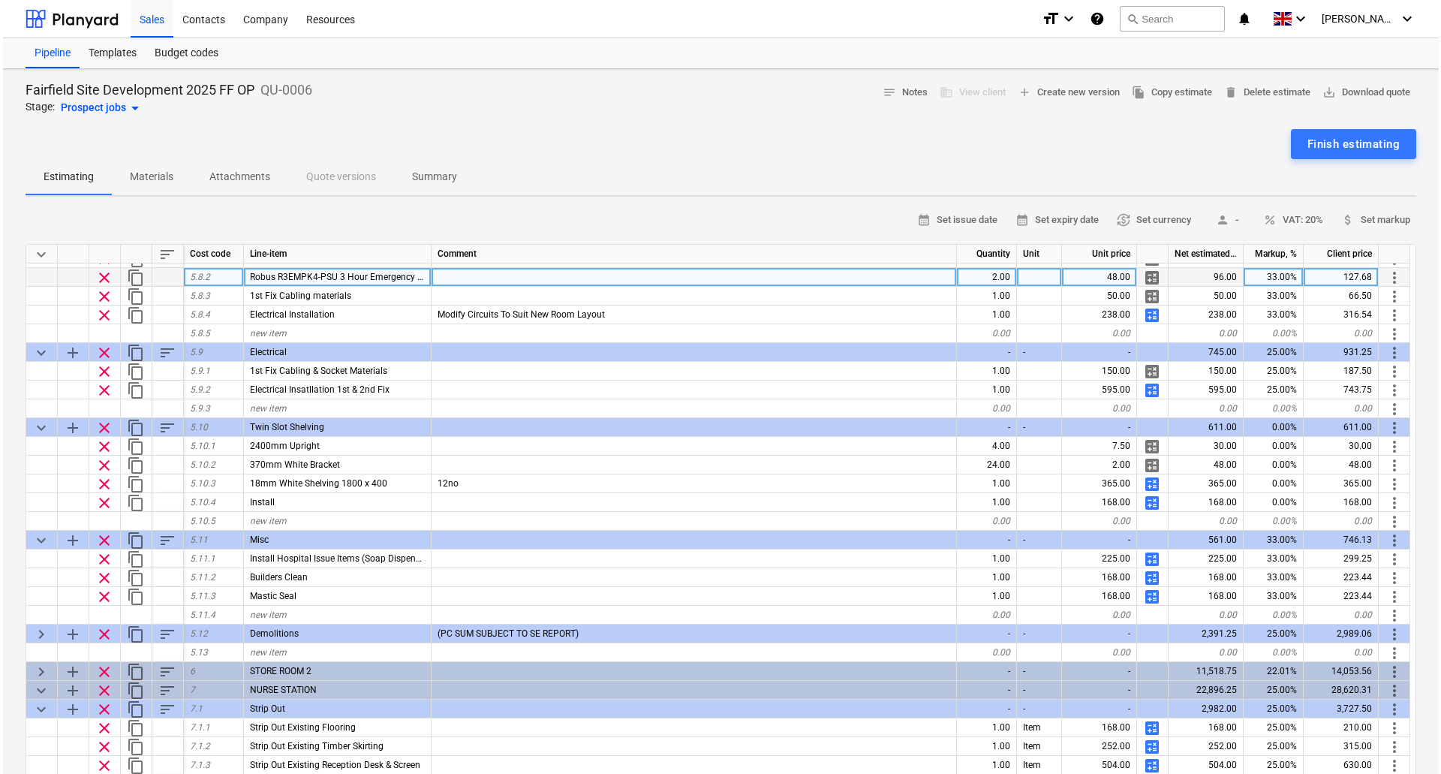
scroll to position [900, 0]
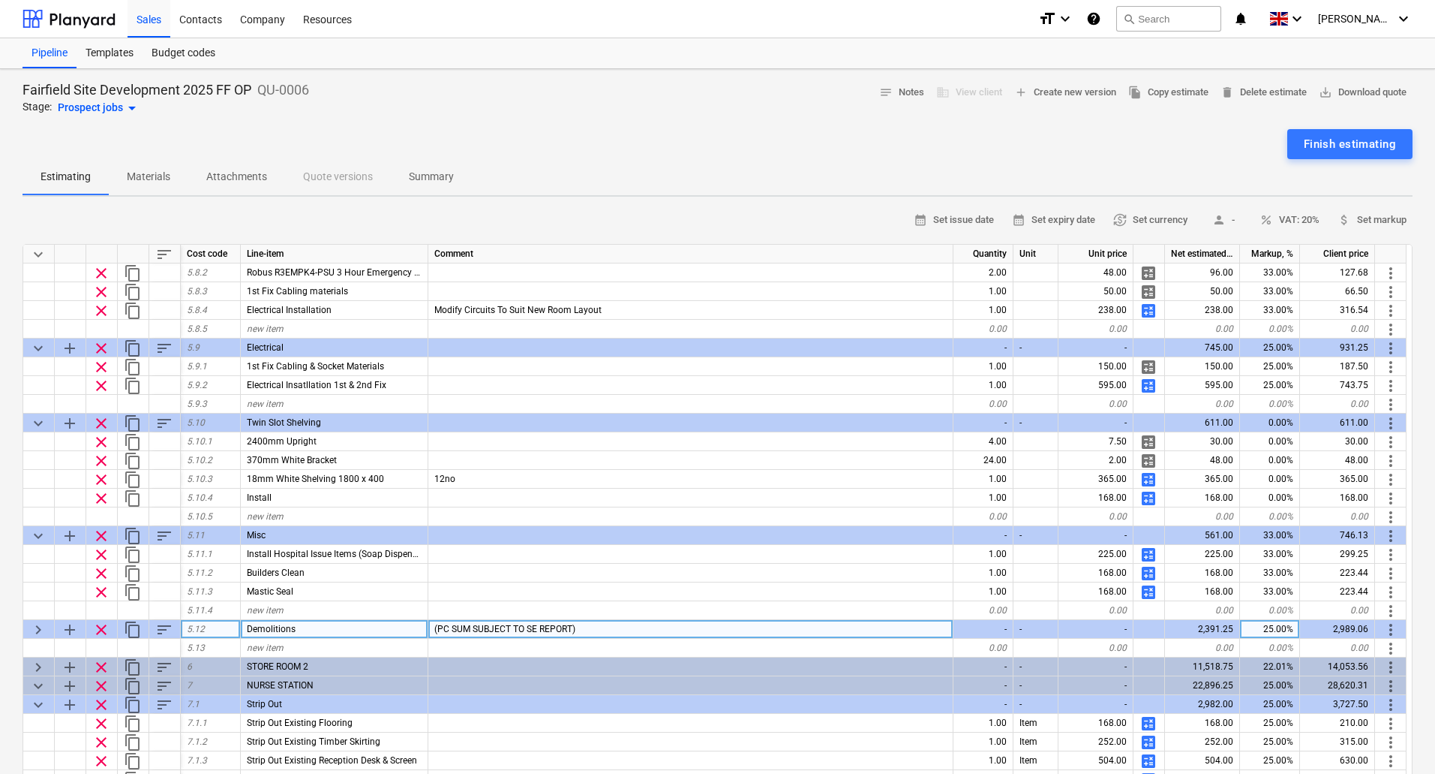
click at [1388, 627] on span "more_vert" at bounding box center [1391, 630] width 18 height 18
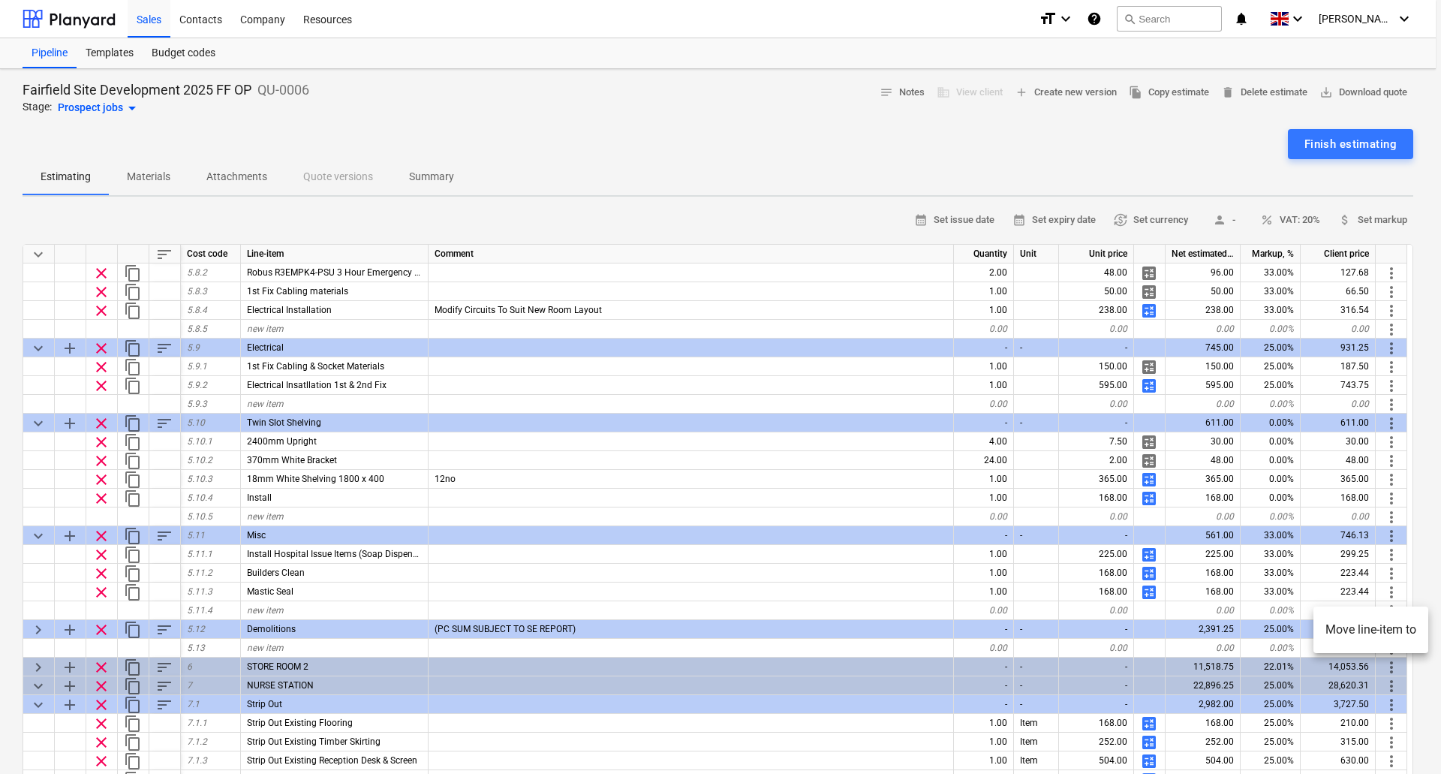
click at [1363, 630] on li "Move line-item to" at bounding box center [1370, 629] width 115 height 35
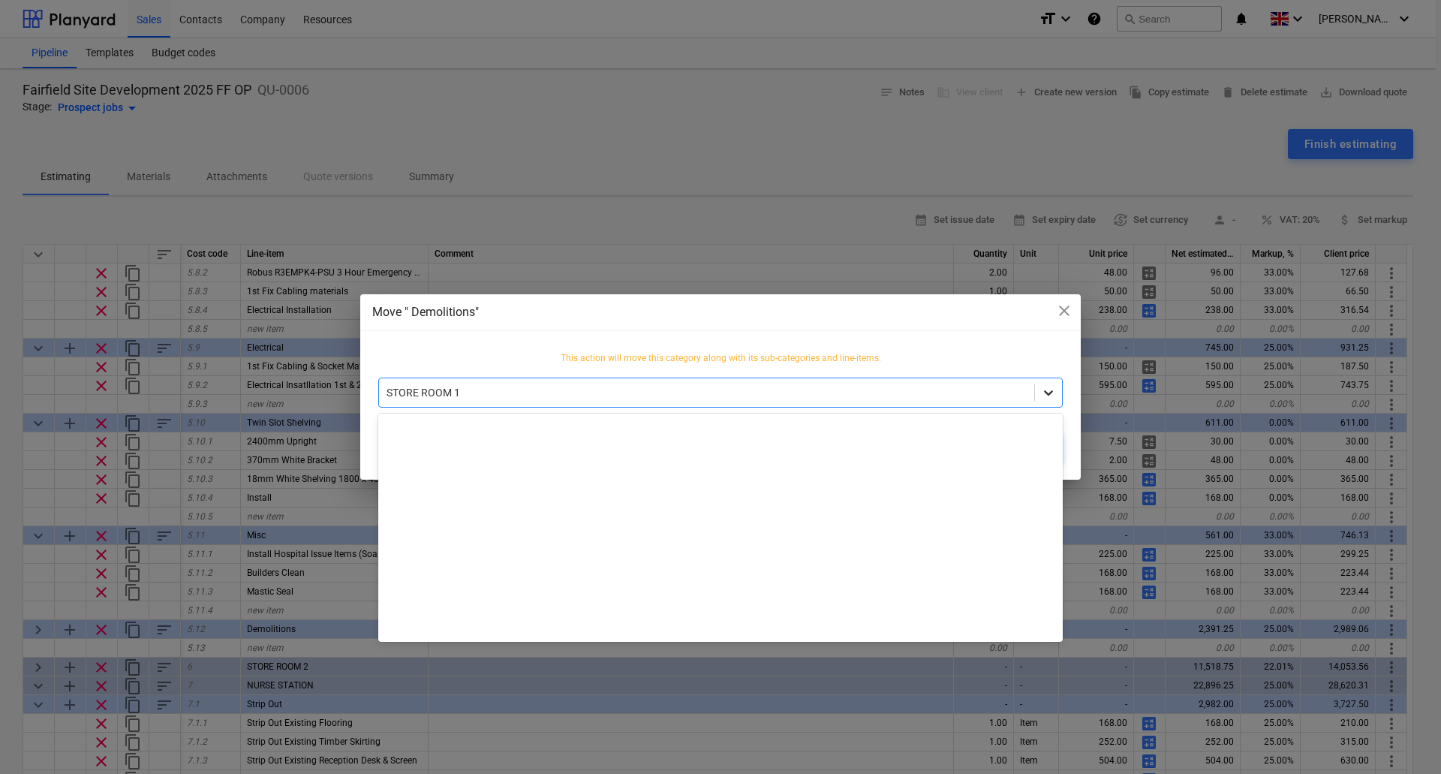
click at [1047, 404] on div at bounding box center [1048, 392] width 27 height 27
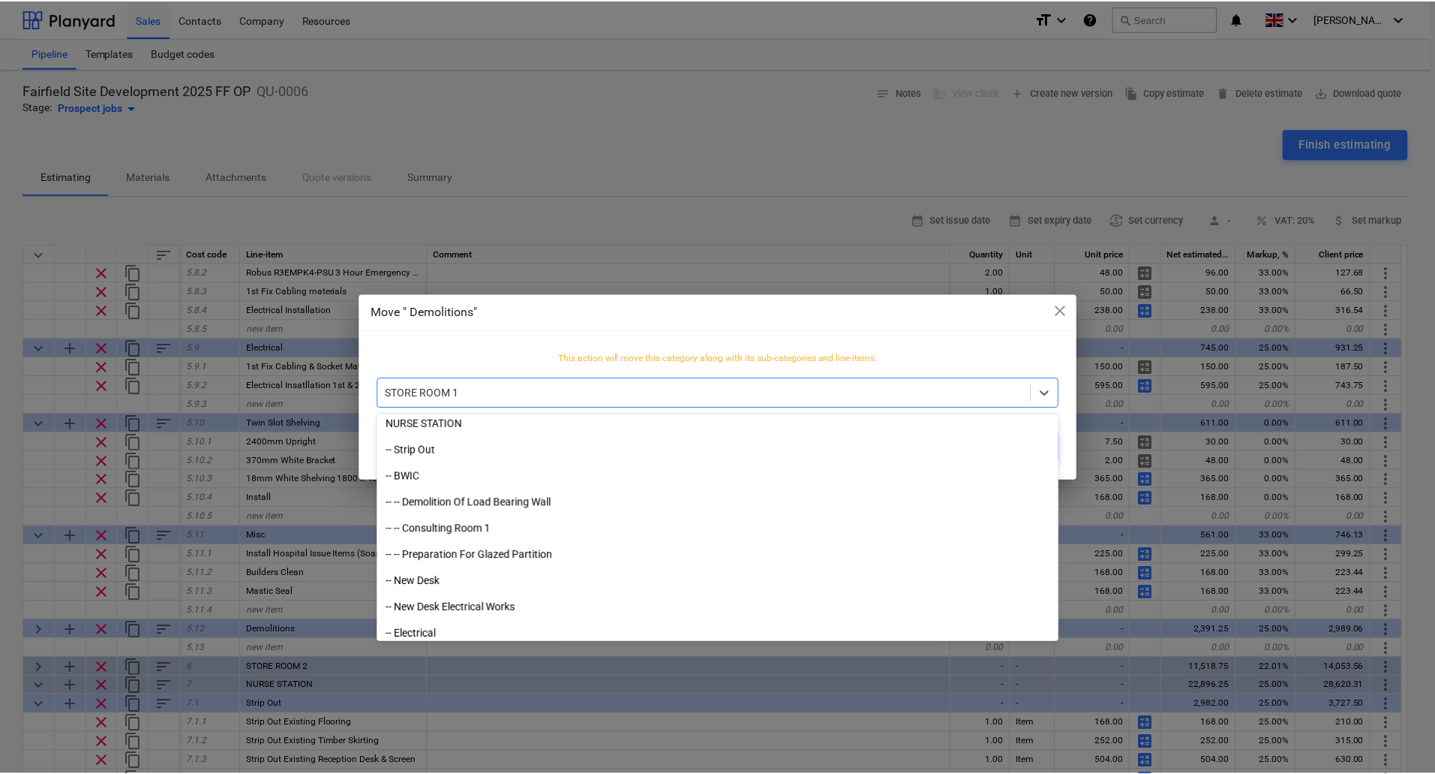
scroll to position [1647, 0]
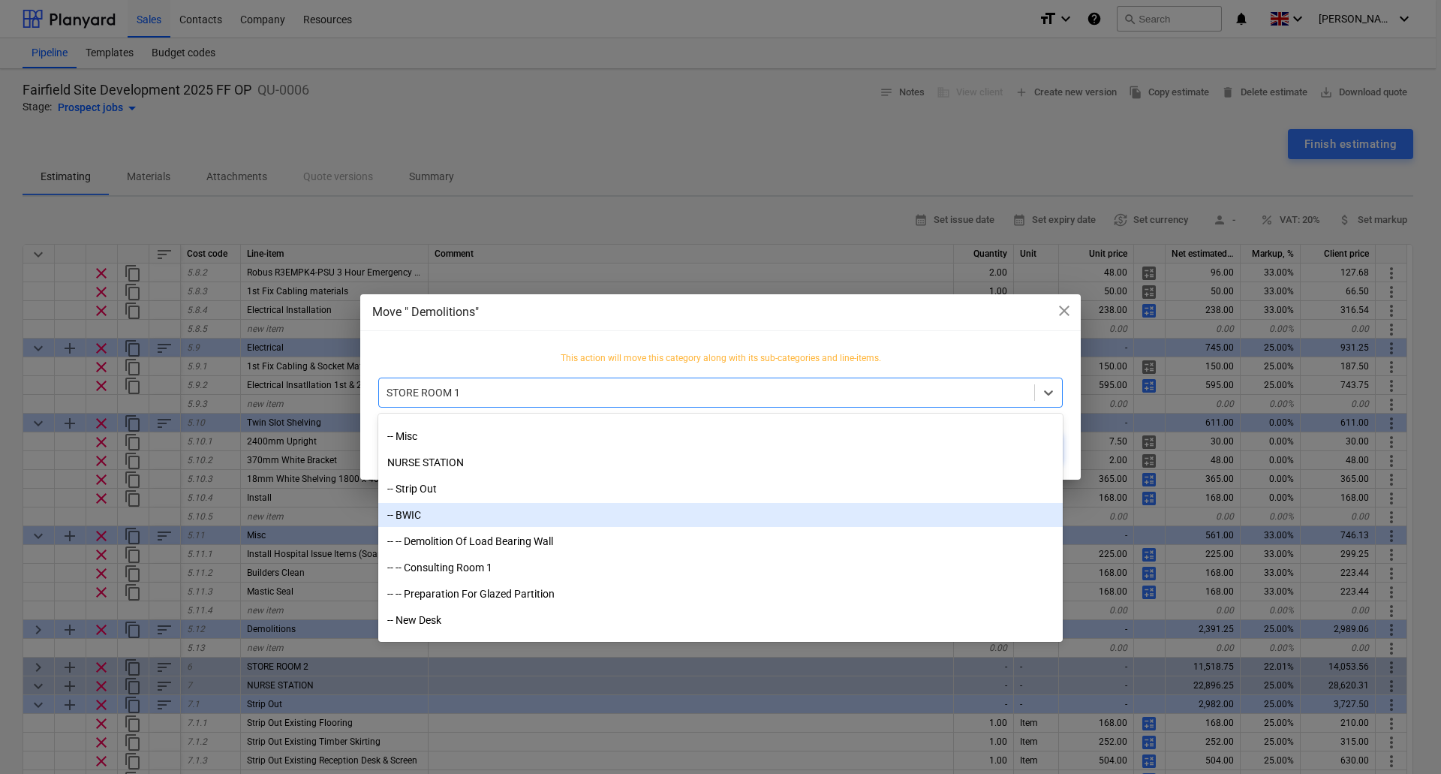
click at [426, 515] on div "-- BWIC" at bounding box center [720, 515] width 684 height 24
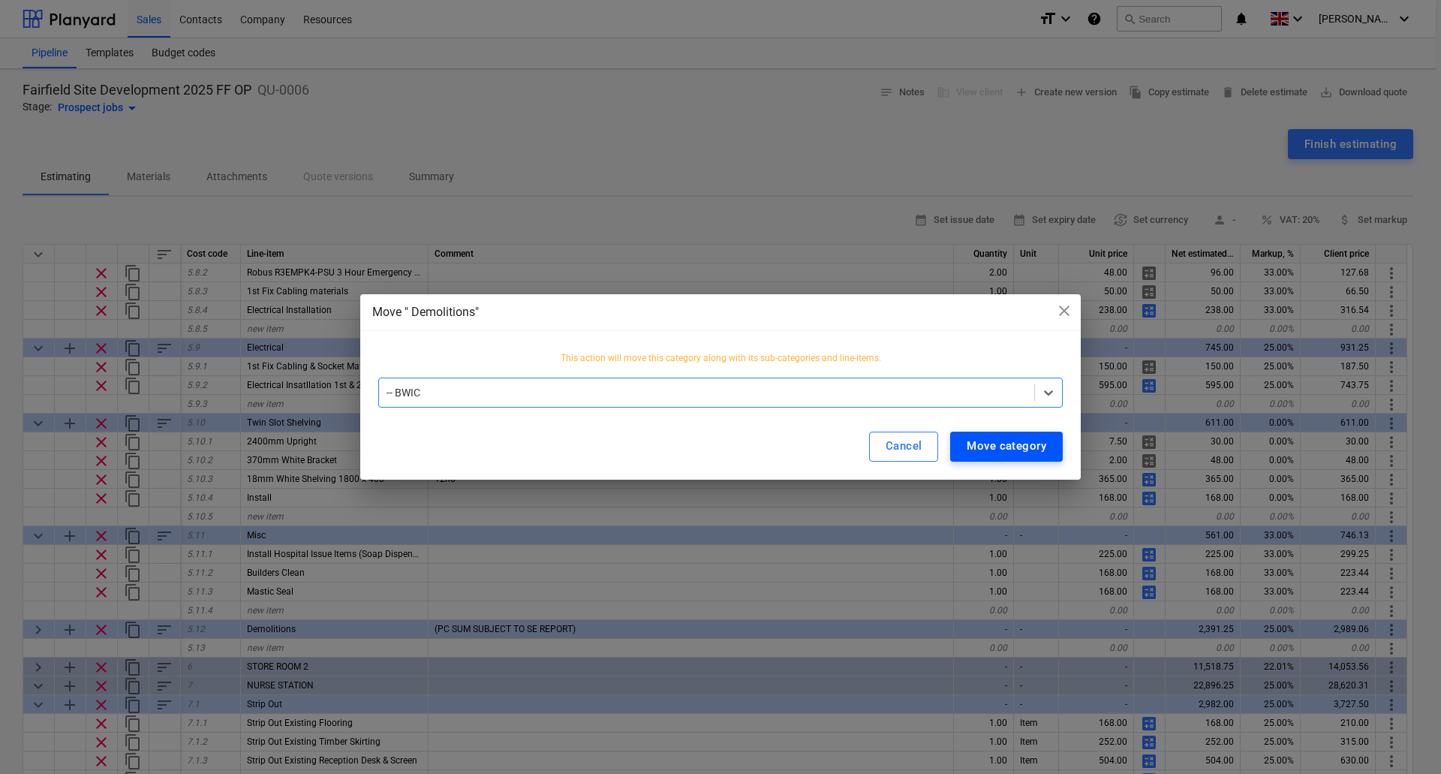
click at [1015, 443] on div "Move category" at bounding box center [1006, 446] width 80 height 20
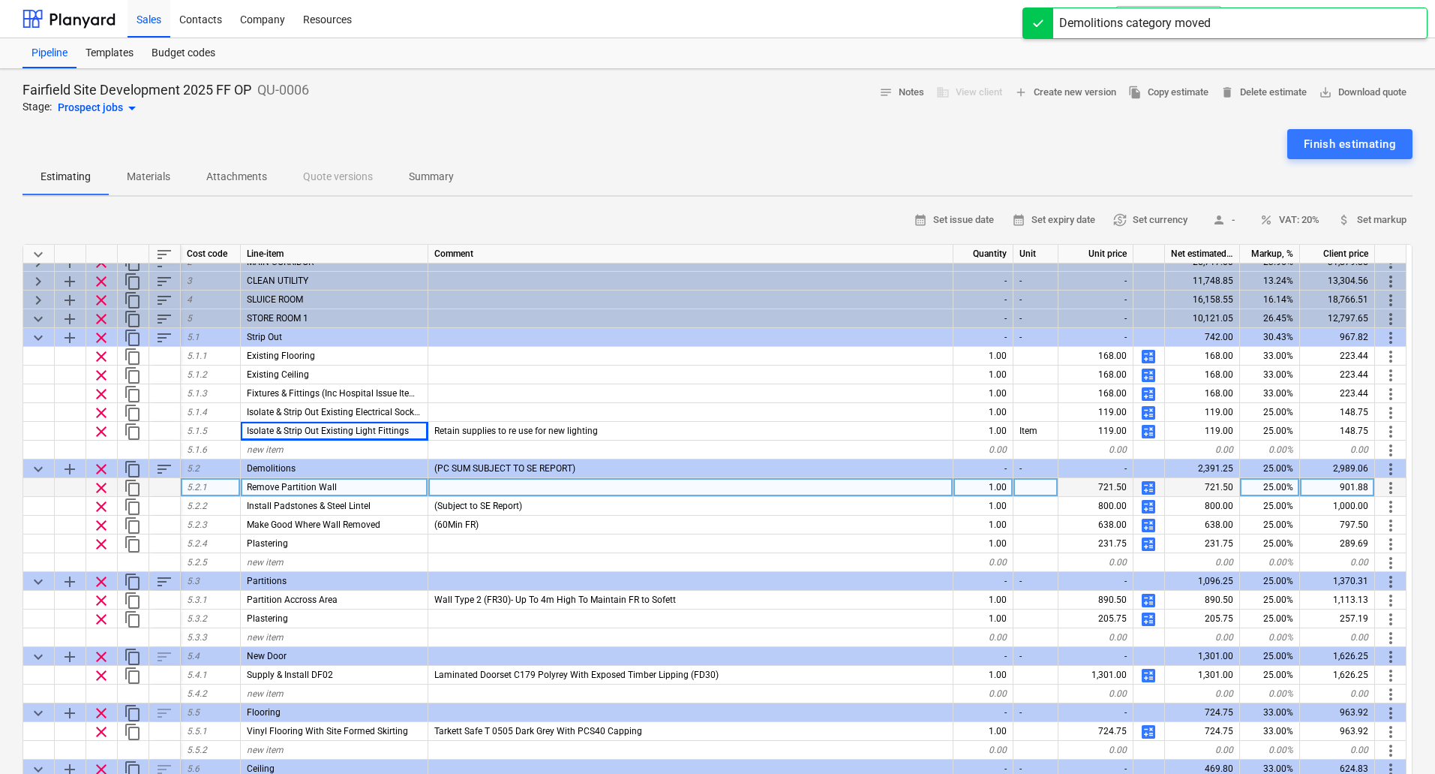
scroll to position [225, 0]
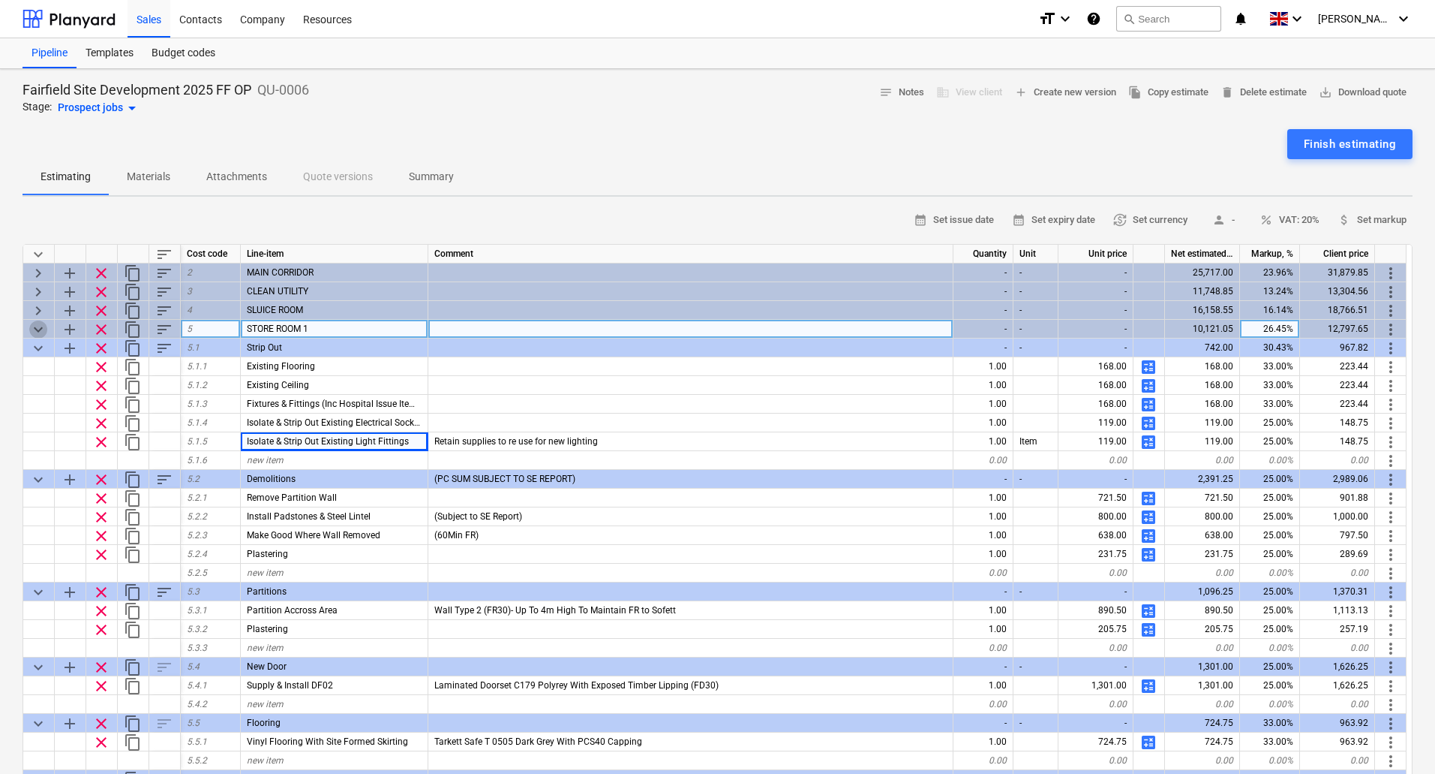
click at [32, 328] on span "keyboard_arrow_down" at bounding box center [38, 329] width 18 height 18
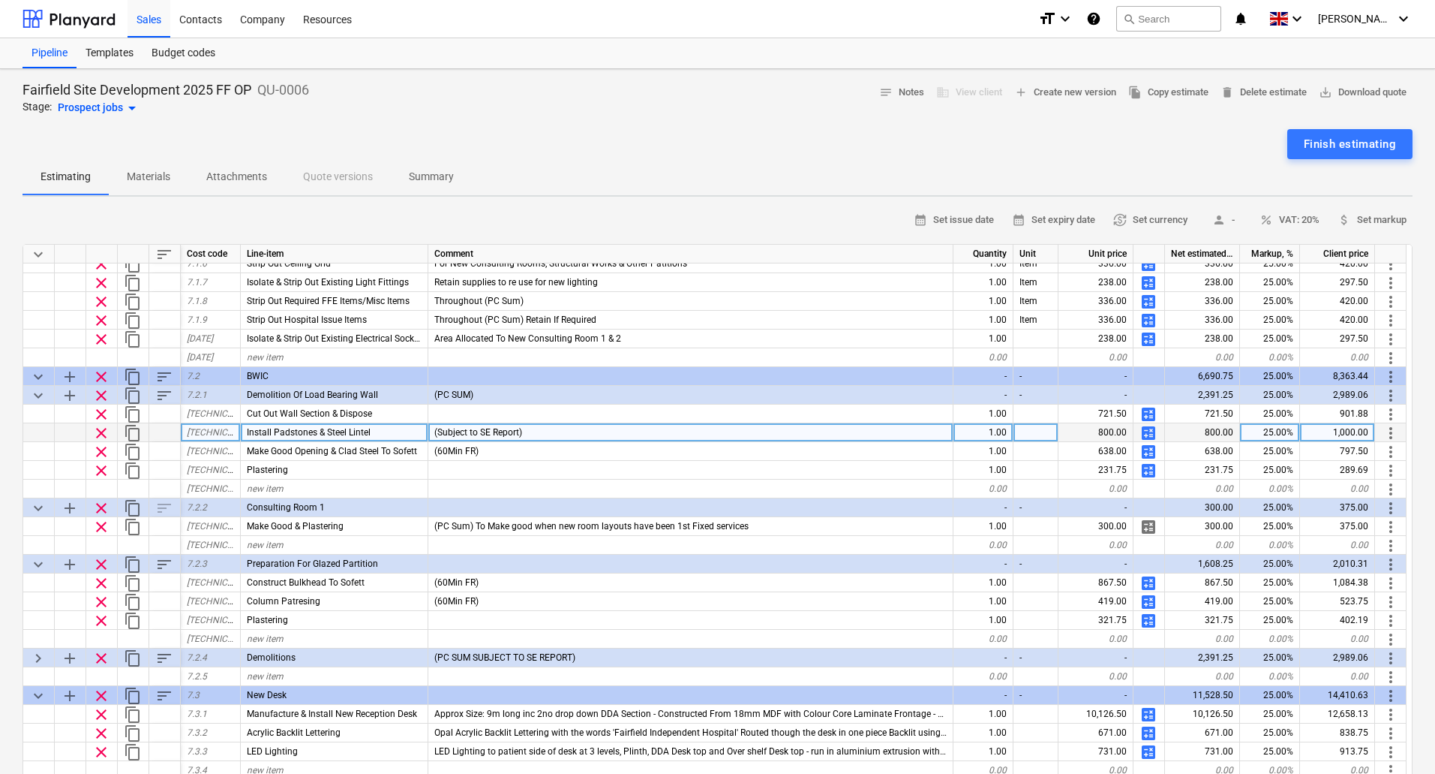
scroll to position [525, 0]
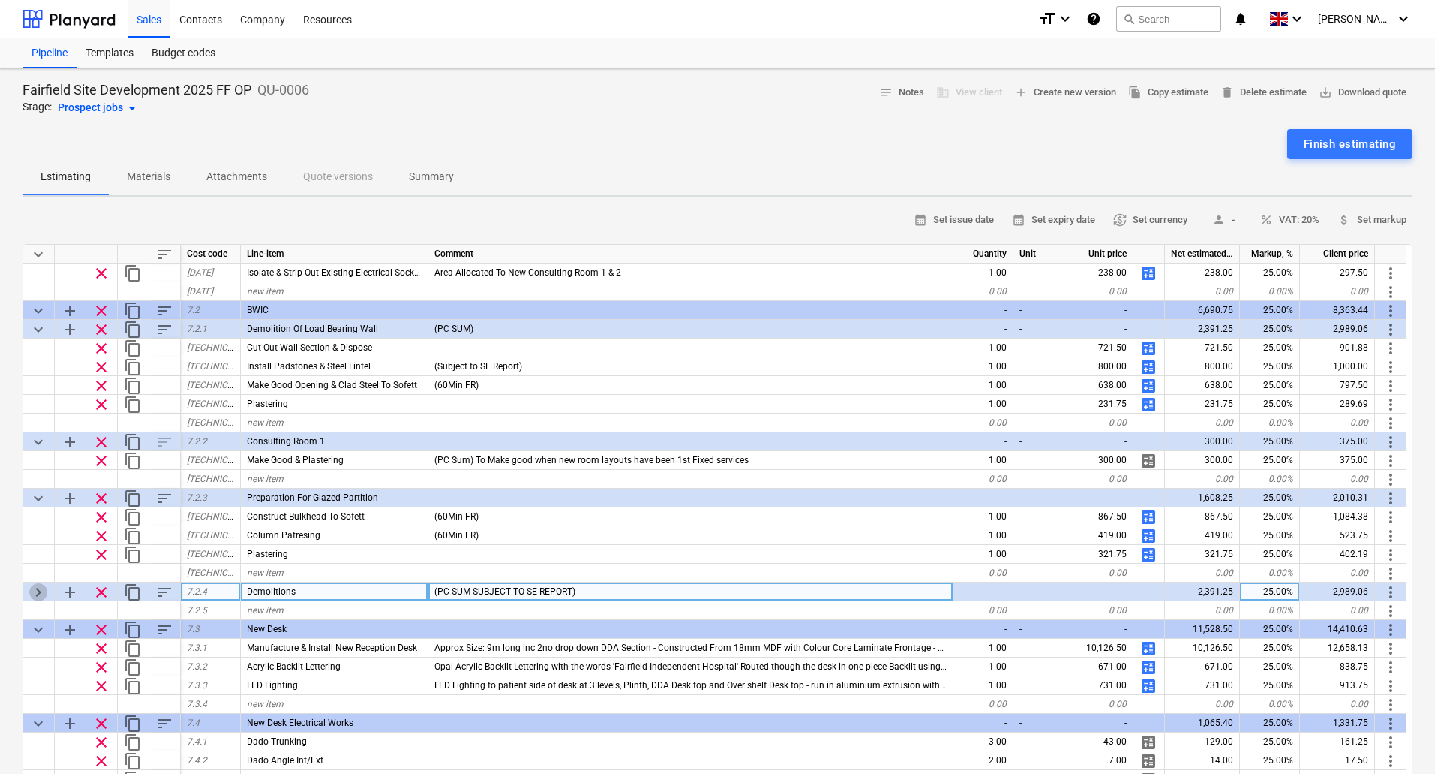
click at [35, 589] on span "keyboard_arrow_right" at bounding box center [38, 592] width 18 height 18
type textarea "x"
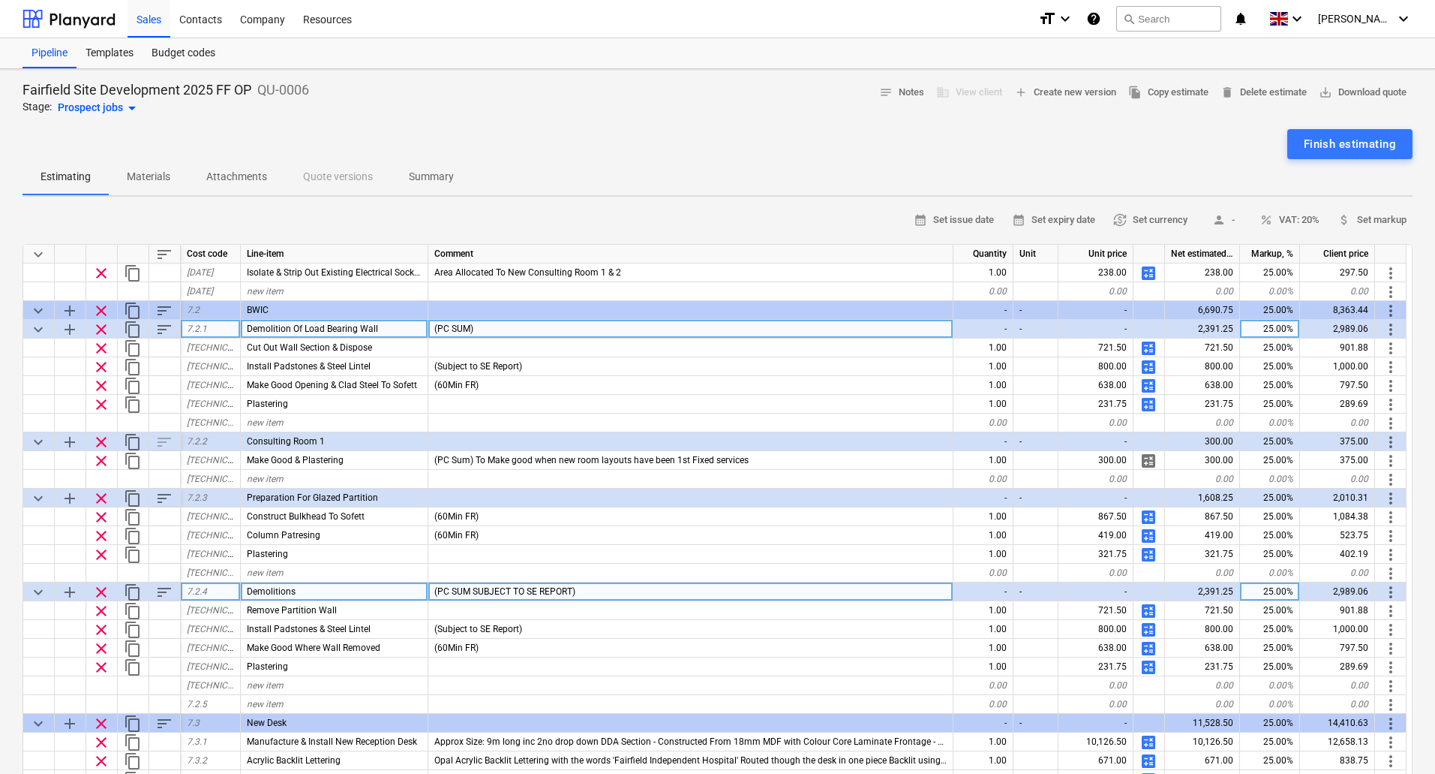
click at [470, 329] on span "(PC SUM)" at bounding box center [453, 328] width 39 height 11
click at [476, 329] on input "(PC SUM)" at bounding box center [690, 329] width 524 height 18
type input "(PC SUM SUBJECT TO SE REPORT)"
click at [382, 323] on div "Demolition Of Load Bearing Wall" at bounding box center [335, 329] width 188 height 19
drag, startPoint x: 382, startPoint y: 323, endPoint x: 230, endPoint y: 335, distance: 152.8
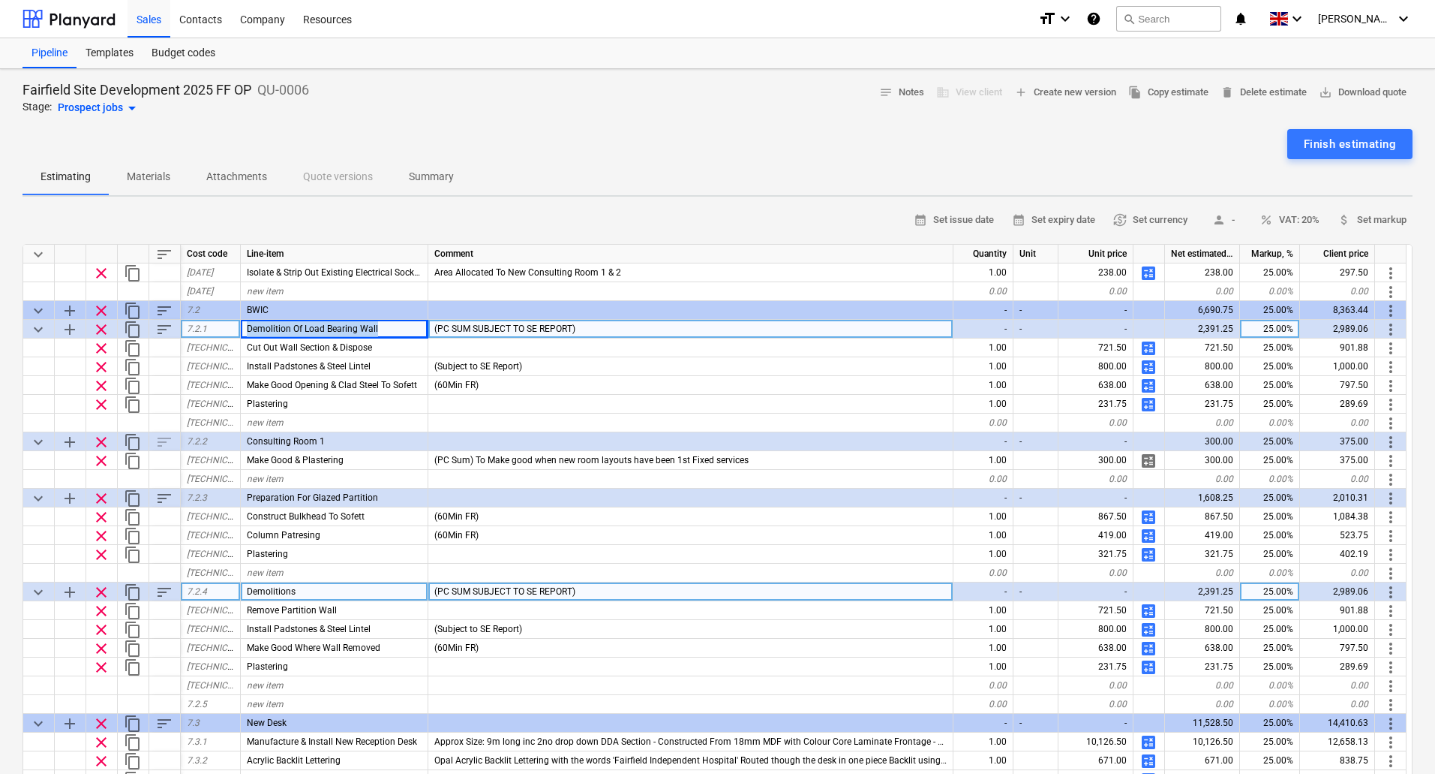
click at [0, 0] on div "keyboard_arrow_down add clear content_copy sort 7.2.1 Demolition Of Load Bearin…" at bounding box center [0, 0] width 0 height 0
copy div "Demolition Of Load Bearing Wall"
click at [102, 592] on span "clear" at bounding box center [101, 592] width 18 height 18
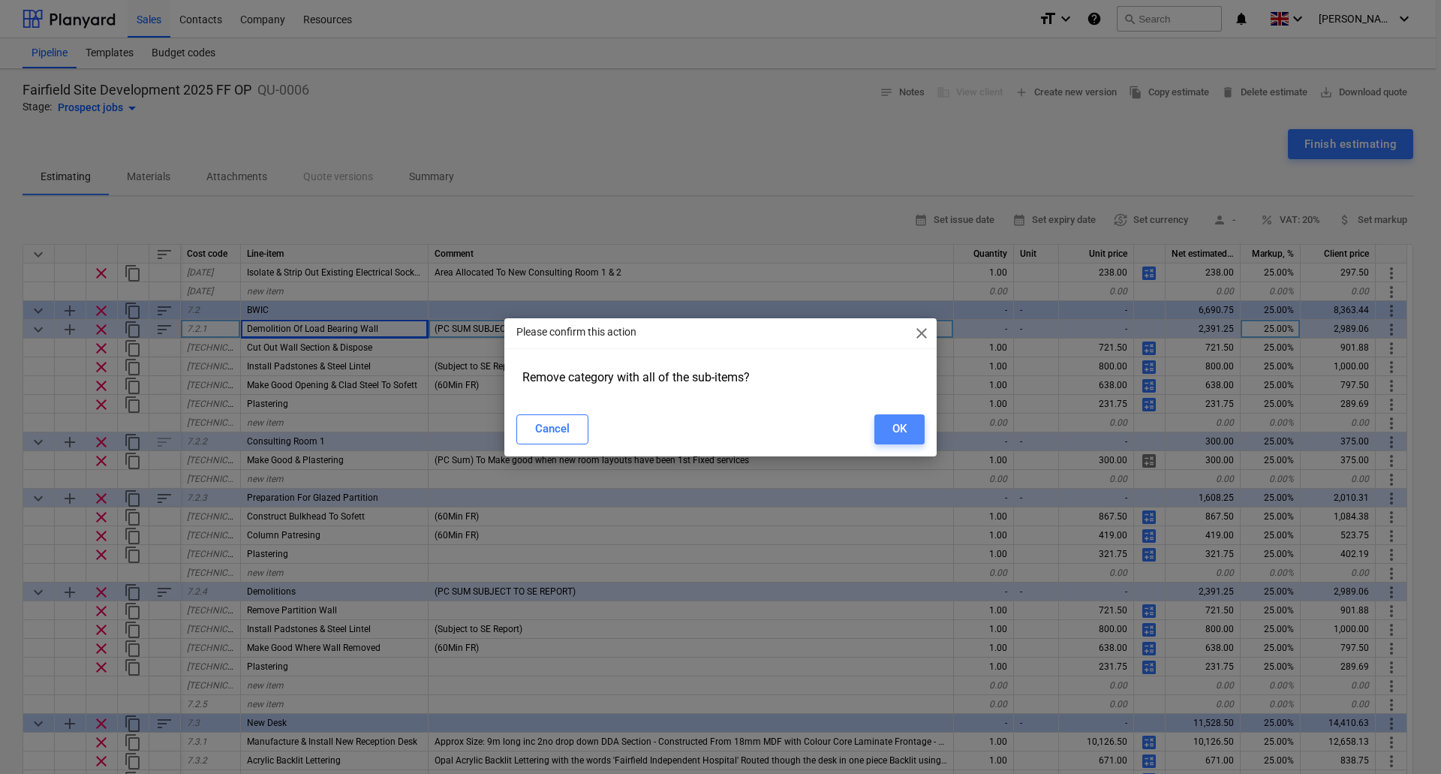
click at [906, 425] on div "OK" at bounding box center [899, 429] width 14 height 20
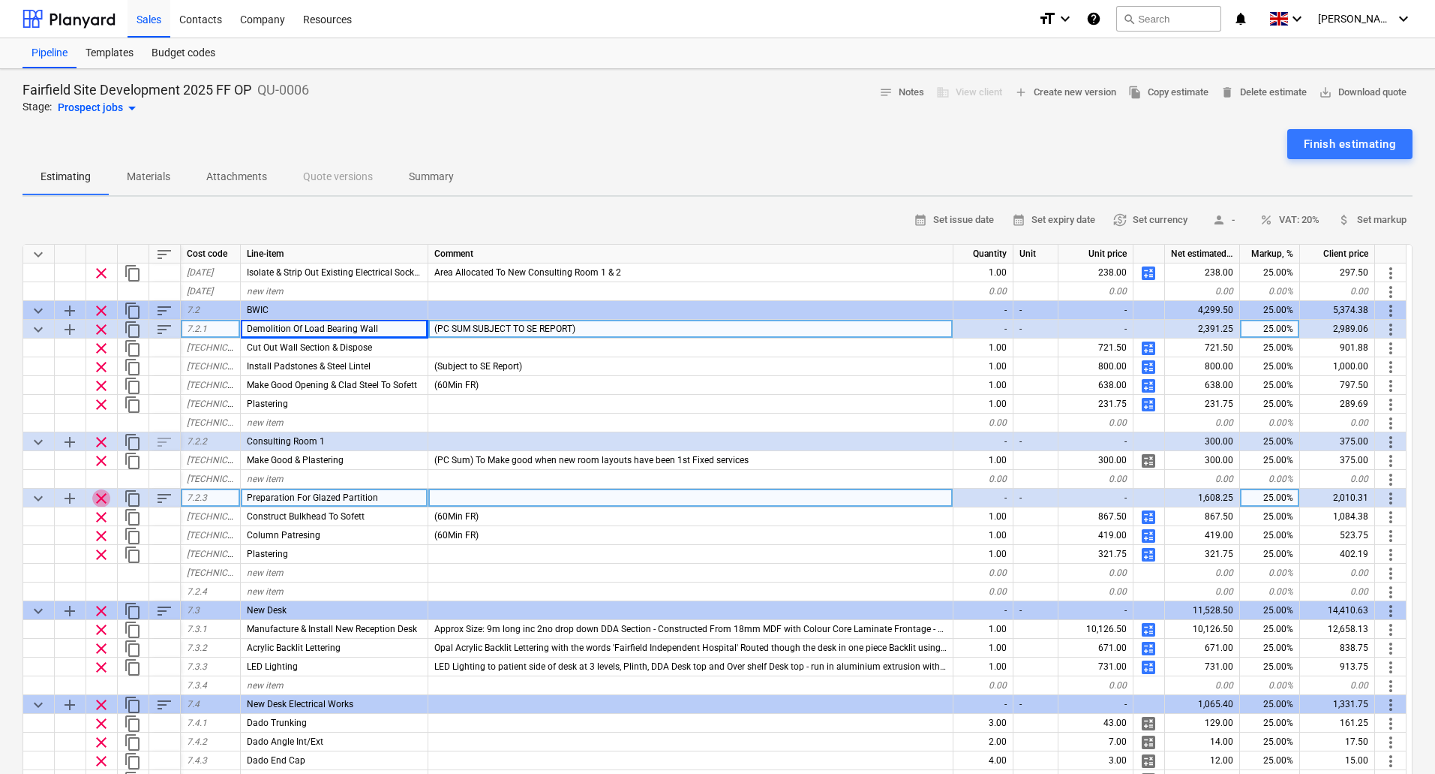
click at [101, 495] on span "clear" at bounding box center [101, 498] width 18 height 18
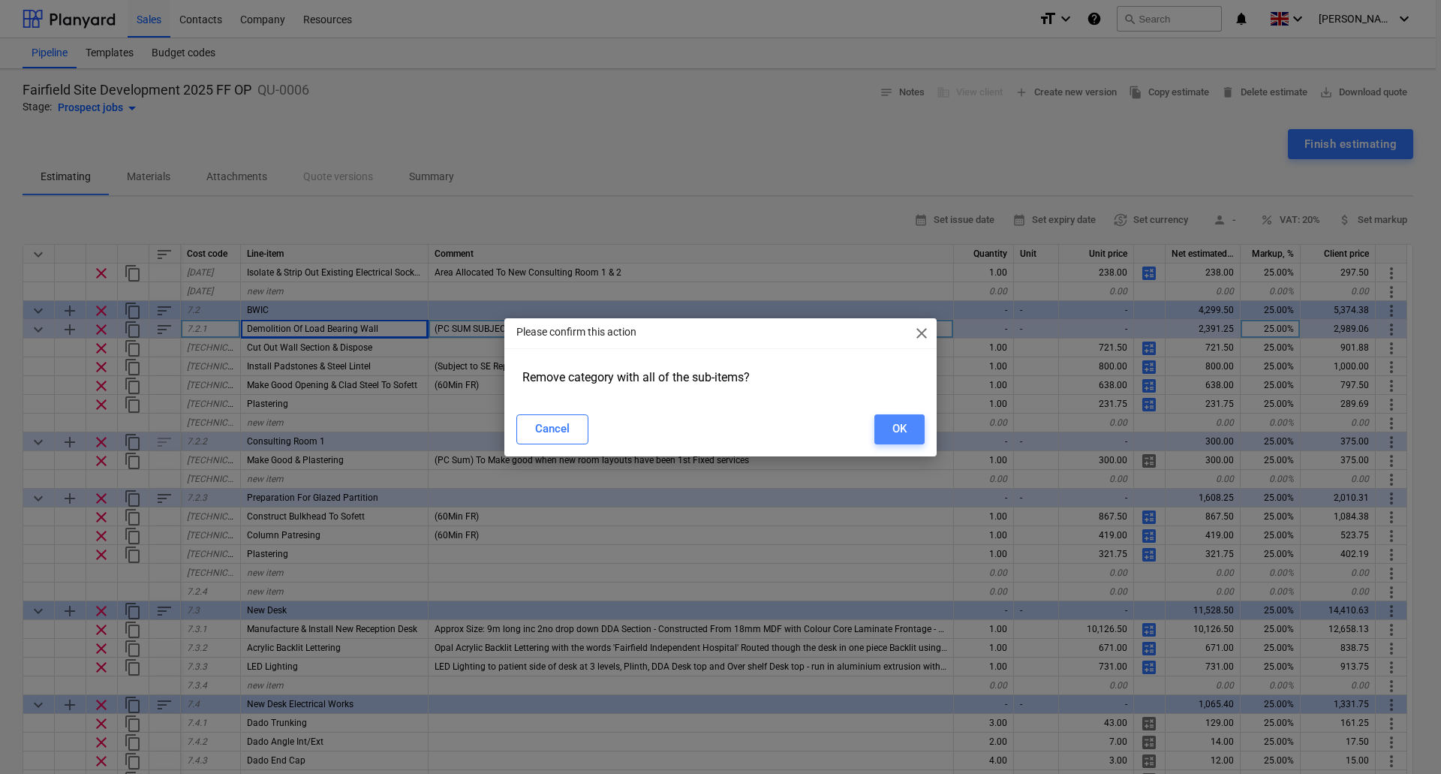
click at [911, 427] on button "OK" at bounding box center [899, 429] width 50 height 30
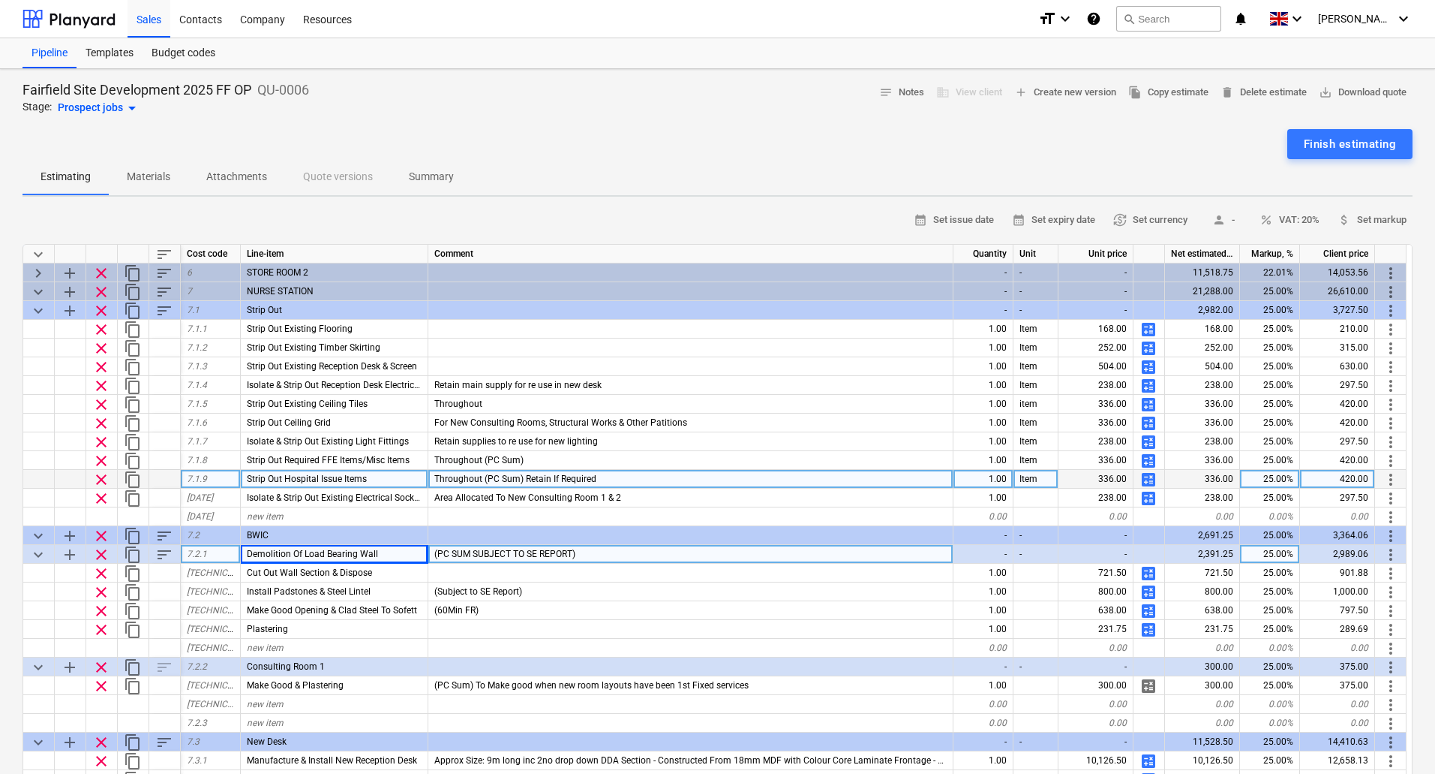
scroll to position [75, 0]
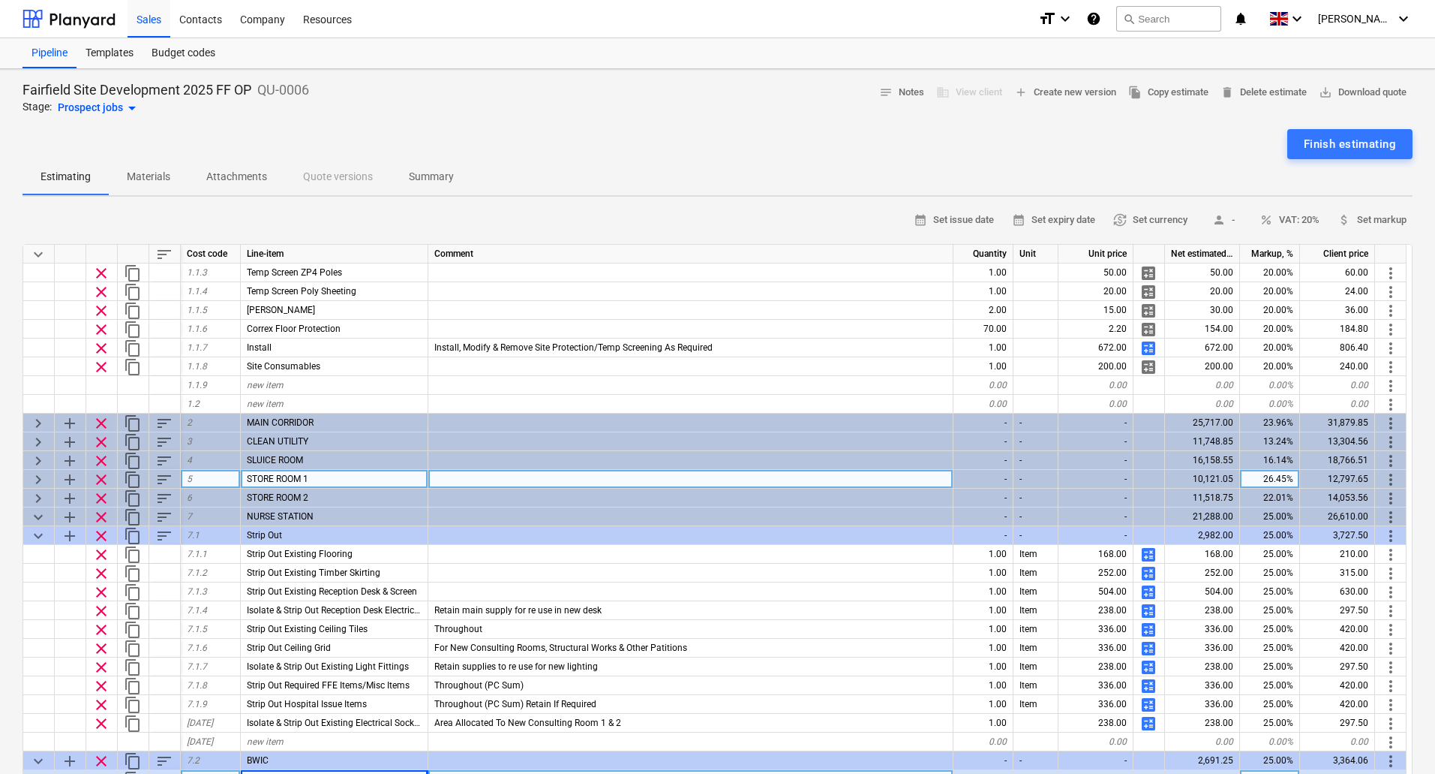
click at [41, 477] on span "keyboard_arrow_right" at bounding box center [38, 479] width 18 height 18
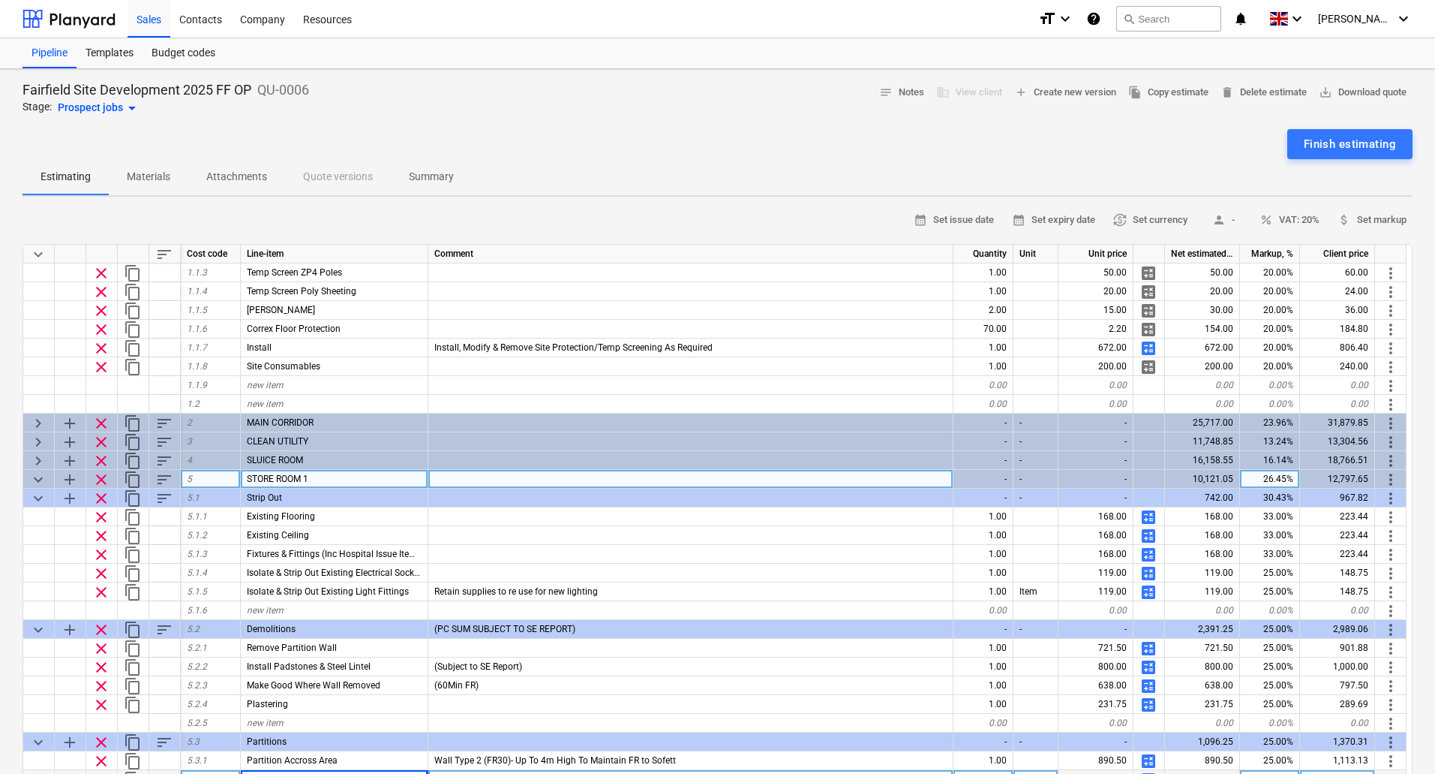
type textarea "x"
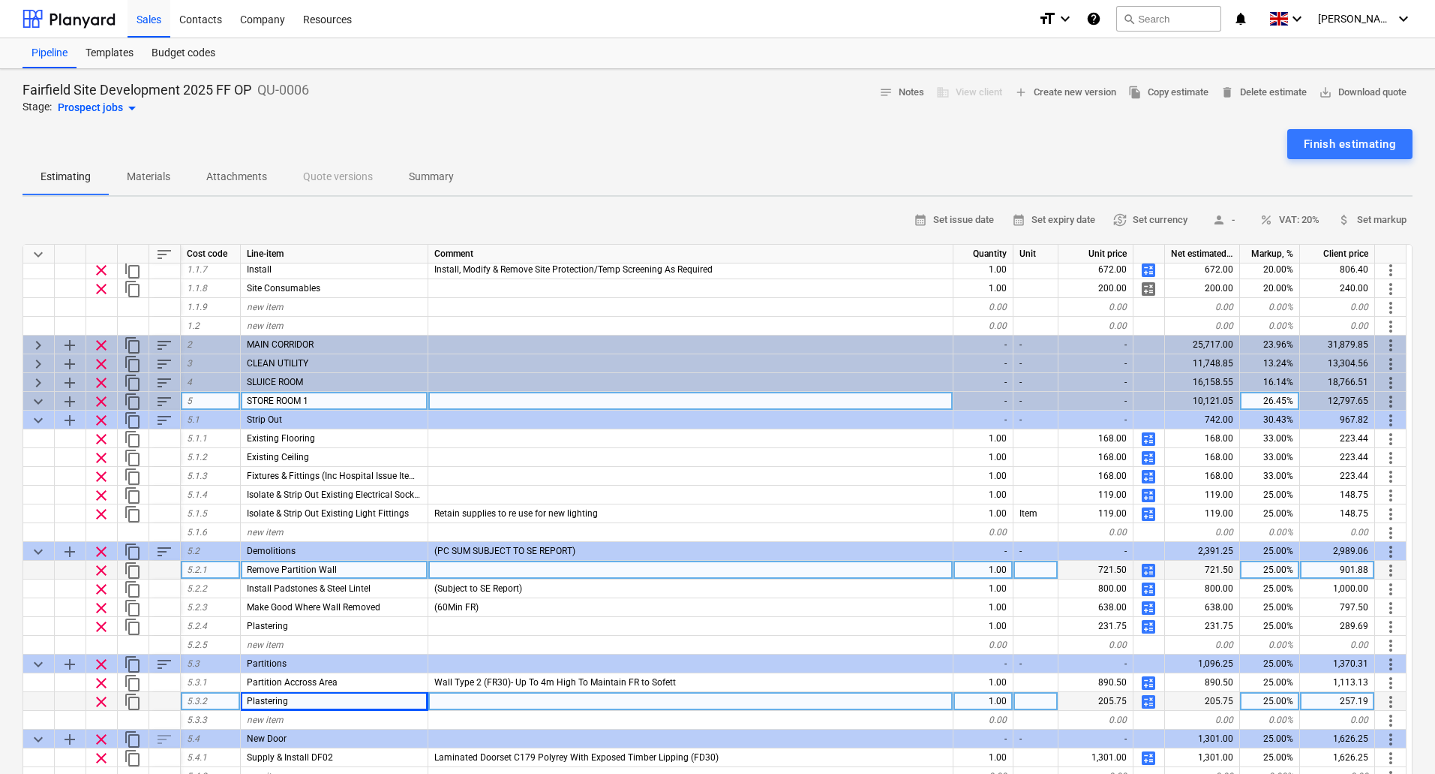
scroll to position [225, 0]
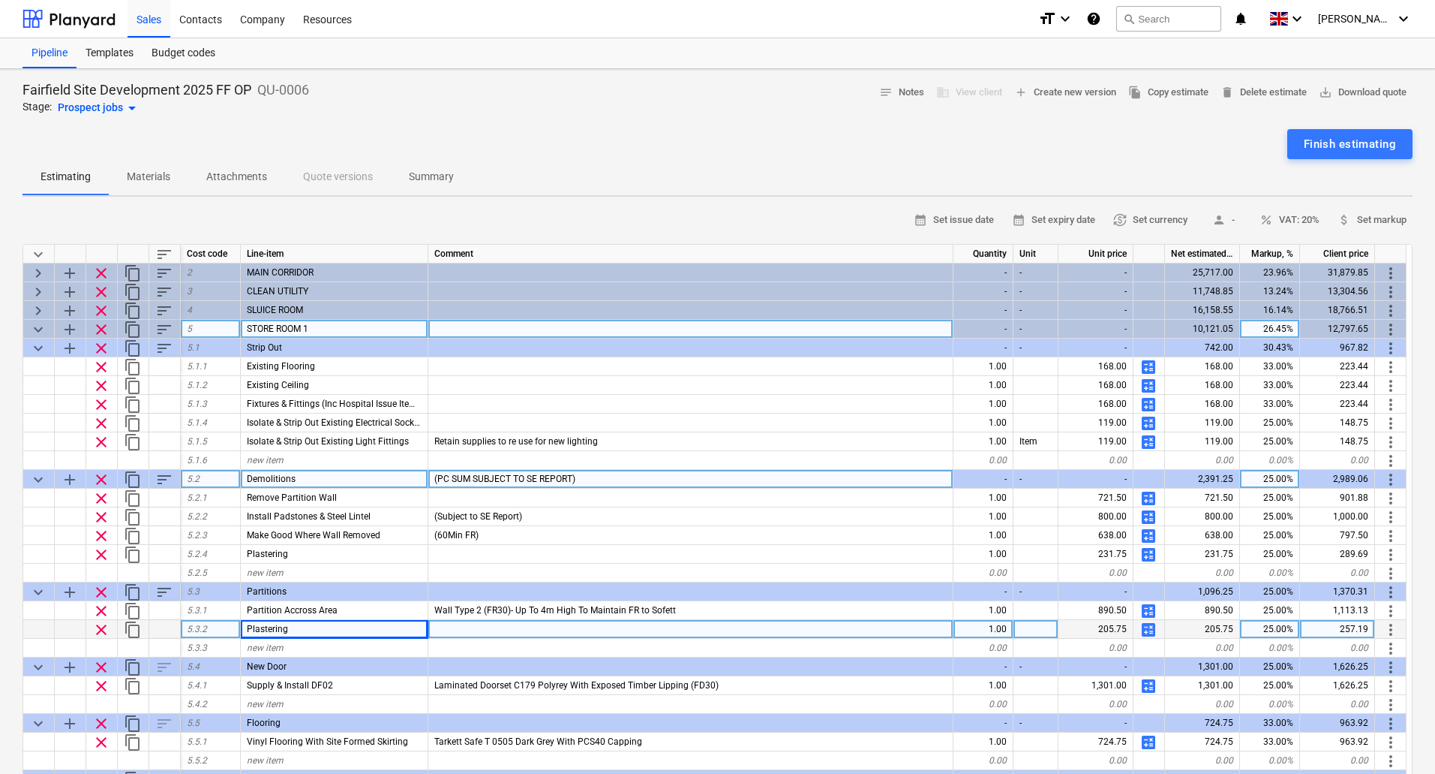
click at [314, 474] on div "Demolitions" at bounding box center [335, 479] width 188 height 19
type input "Demolition Of Load Bearing Wall"
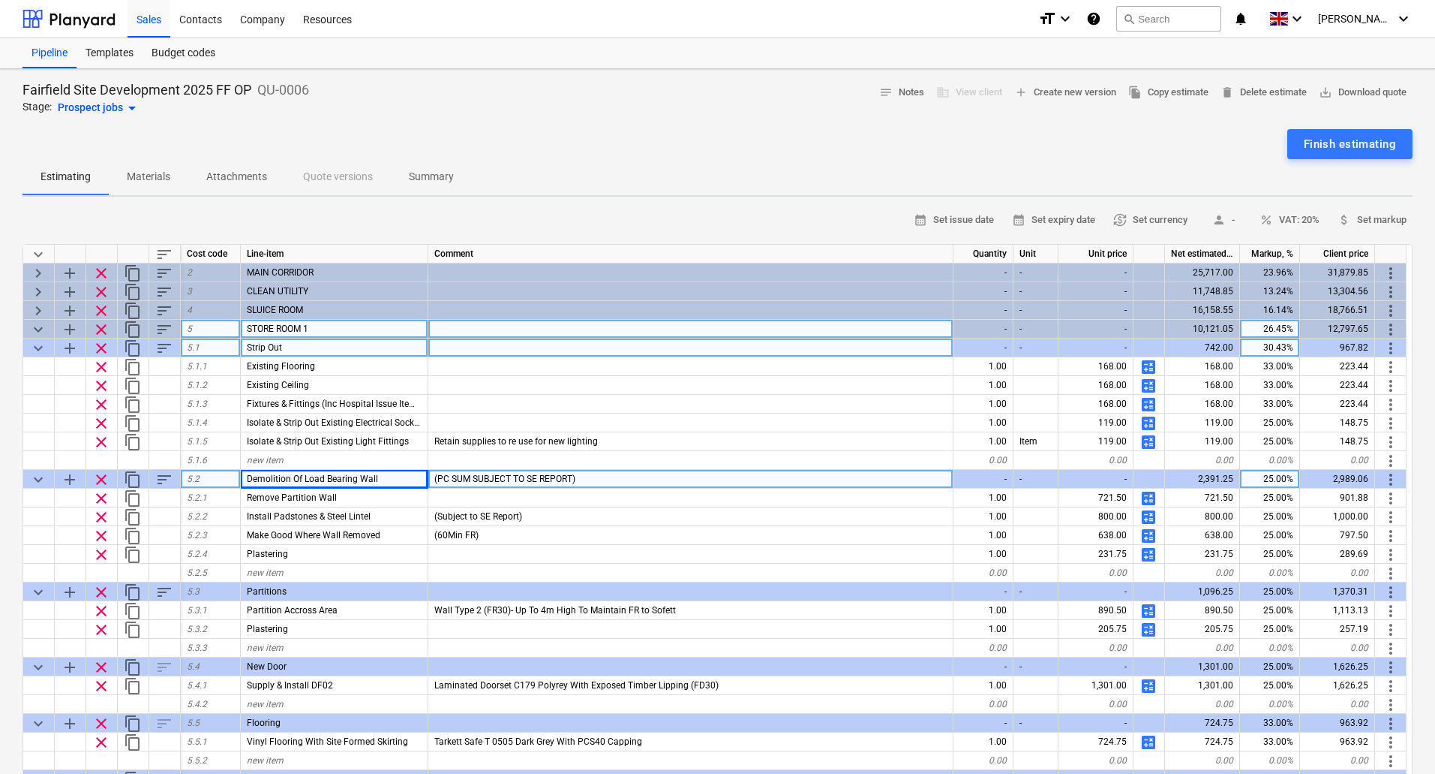
click at [43, 325] on span "keyboard_arrow_down" at bounding box center [38, 329] width 18 height 18
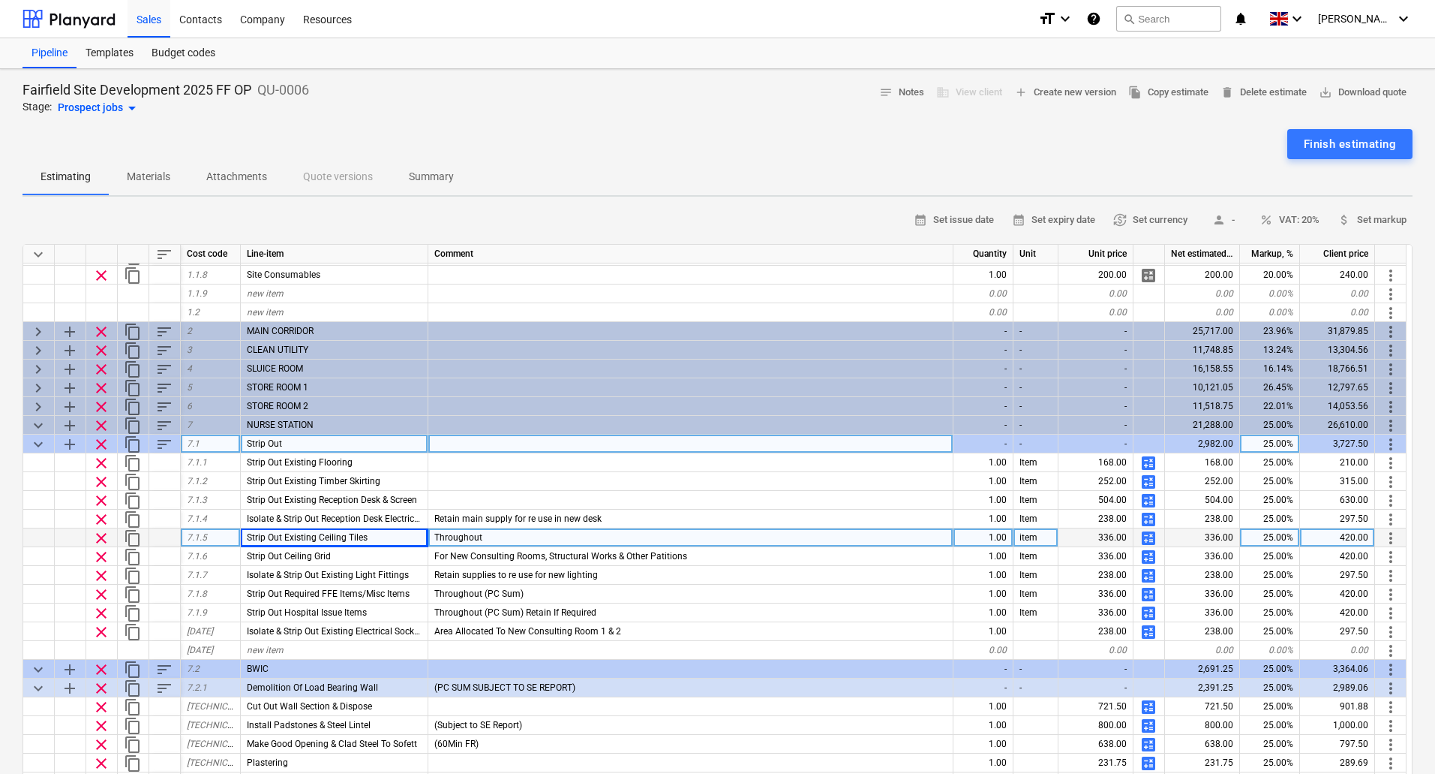
scroll to position [150, 0]
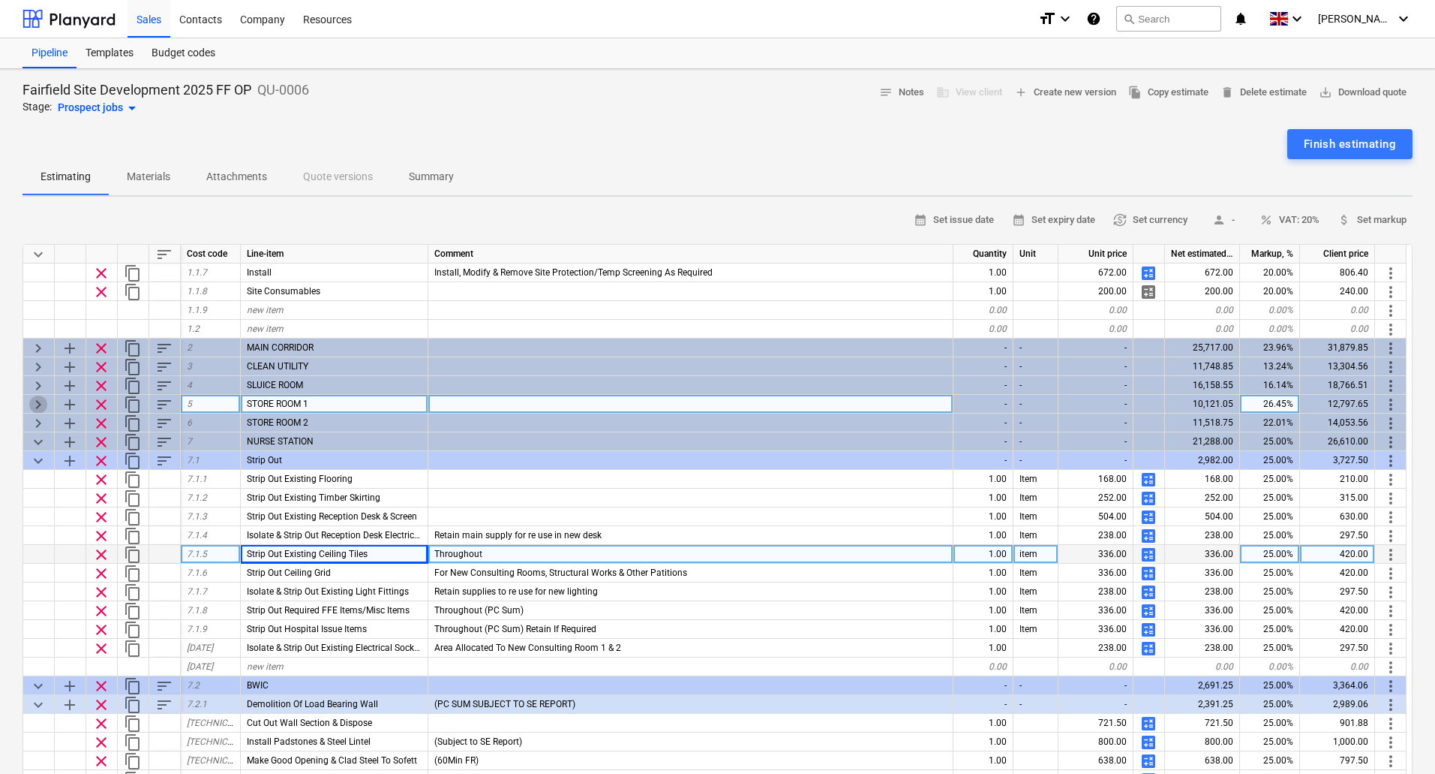
click at [38, 402] on span "keyboard_arrow_right" at bounding box center [38, 404] width 18 height 18
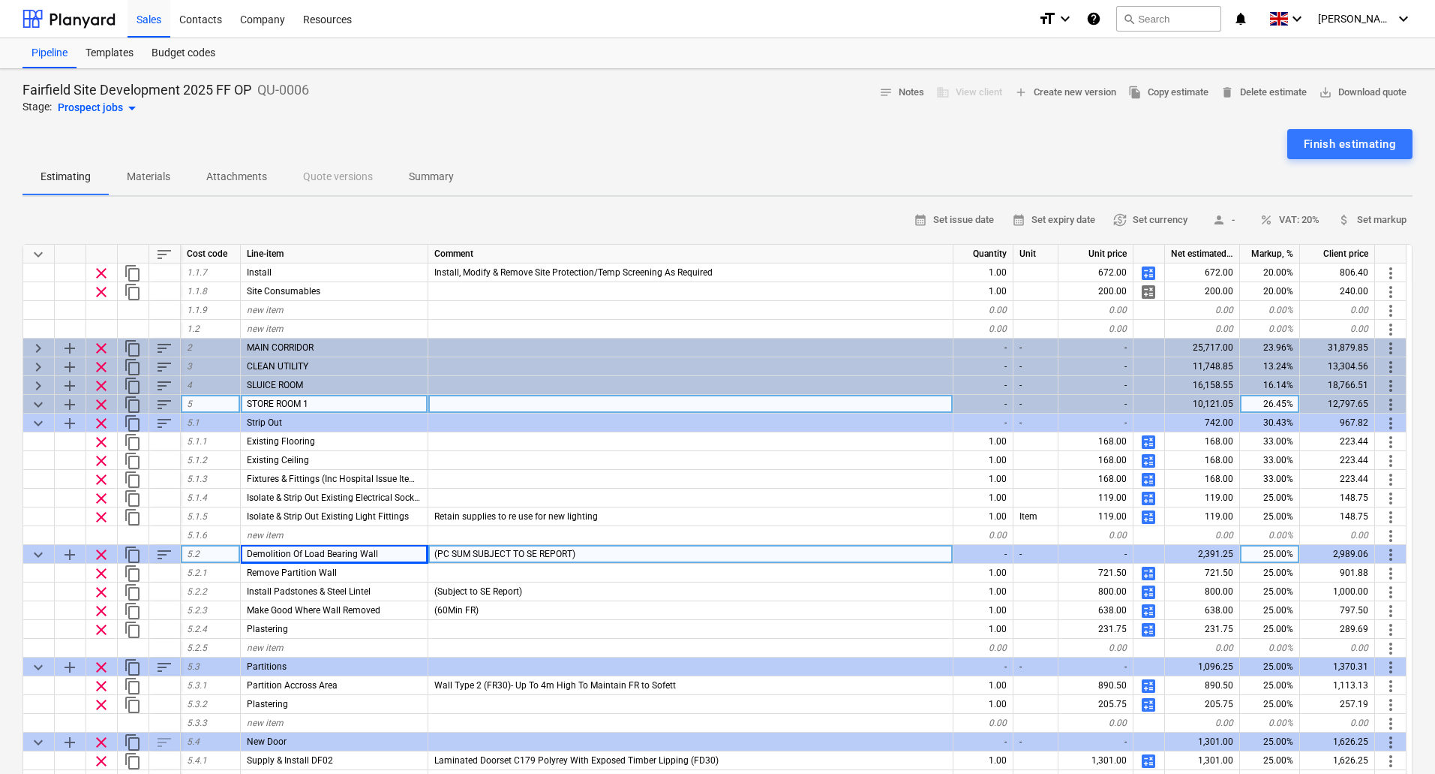
click at [38, 402] on span "keyboard_arrow_down" at bounding box center [38, 404] width 18 height 18
type textarea "x"
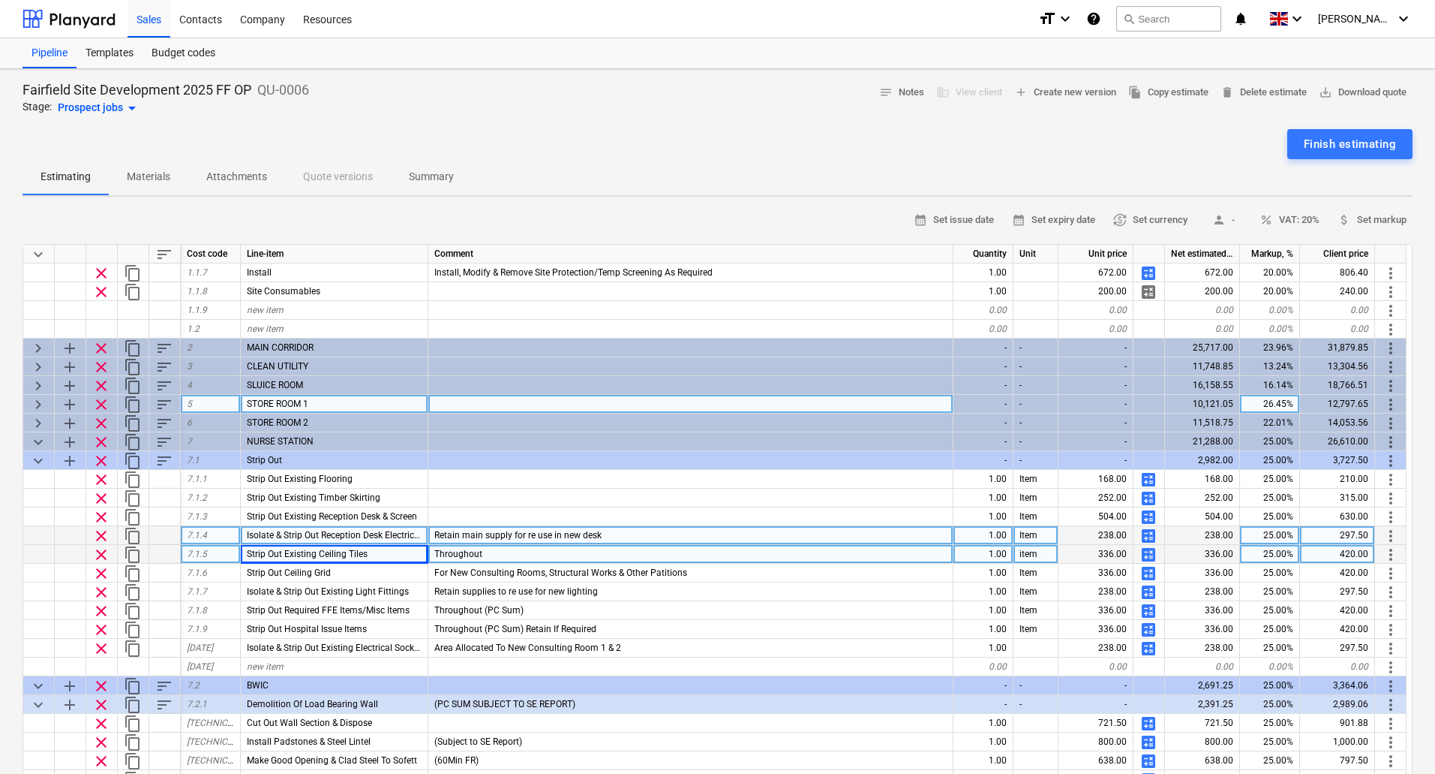
scroll to position [375, 0]
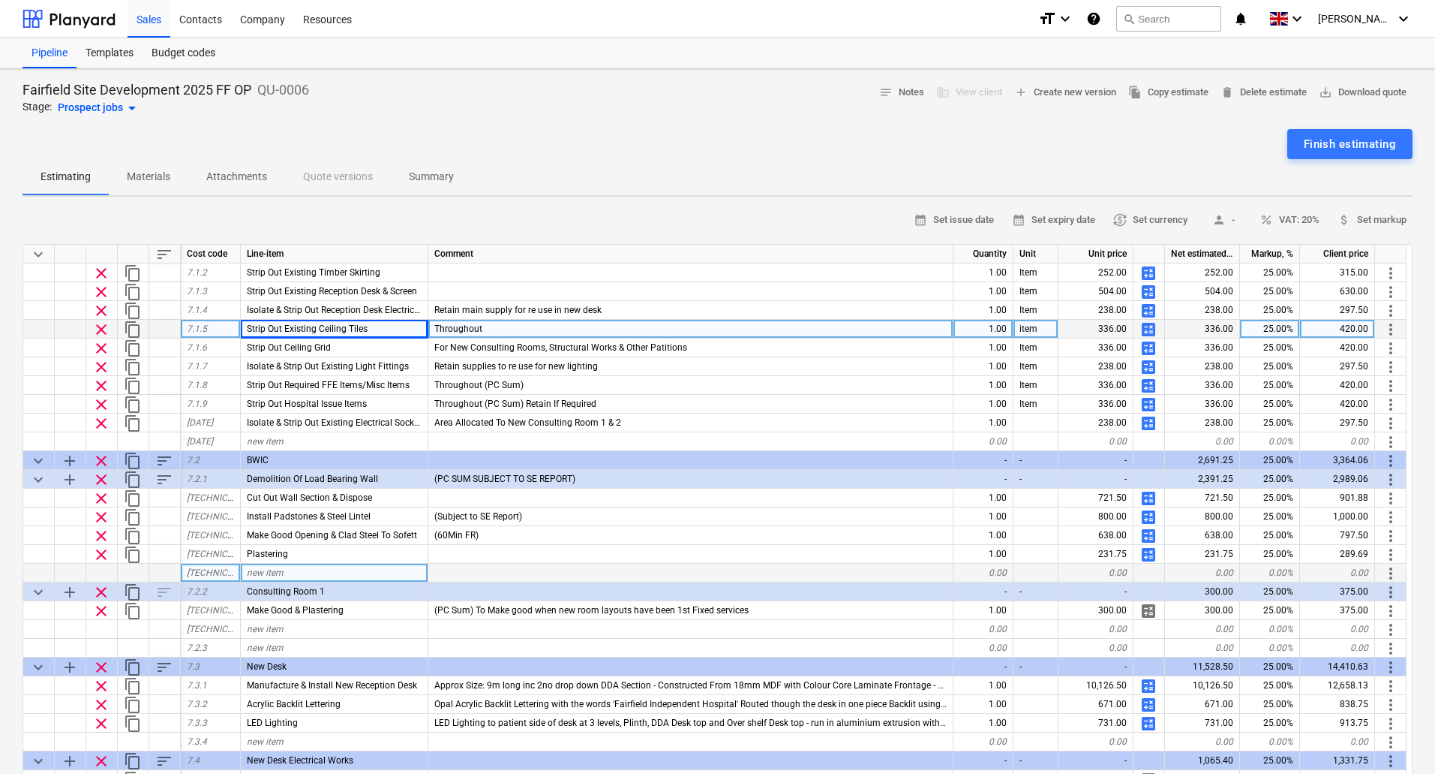
click at [305, 570] on div "new item" at bounding box center [335, 572] width 188 height 19
type input "Remove Existing Partition Wall & Window"
click at [581, 572] on div at bounding box center [690, 572] width 525 height 19
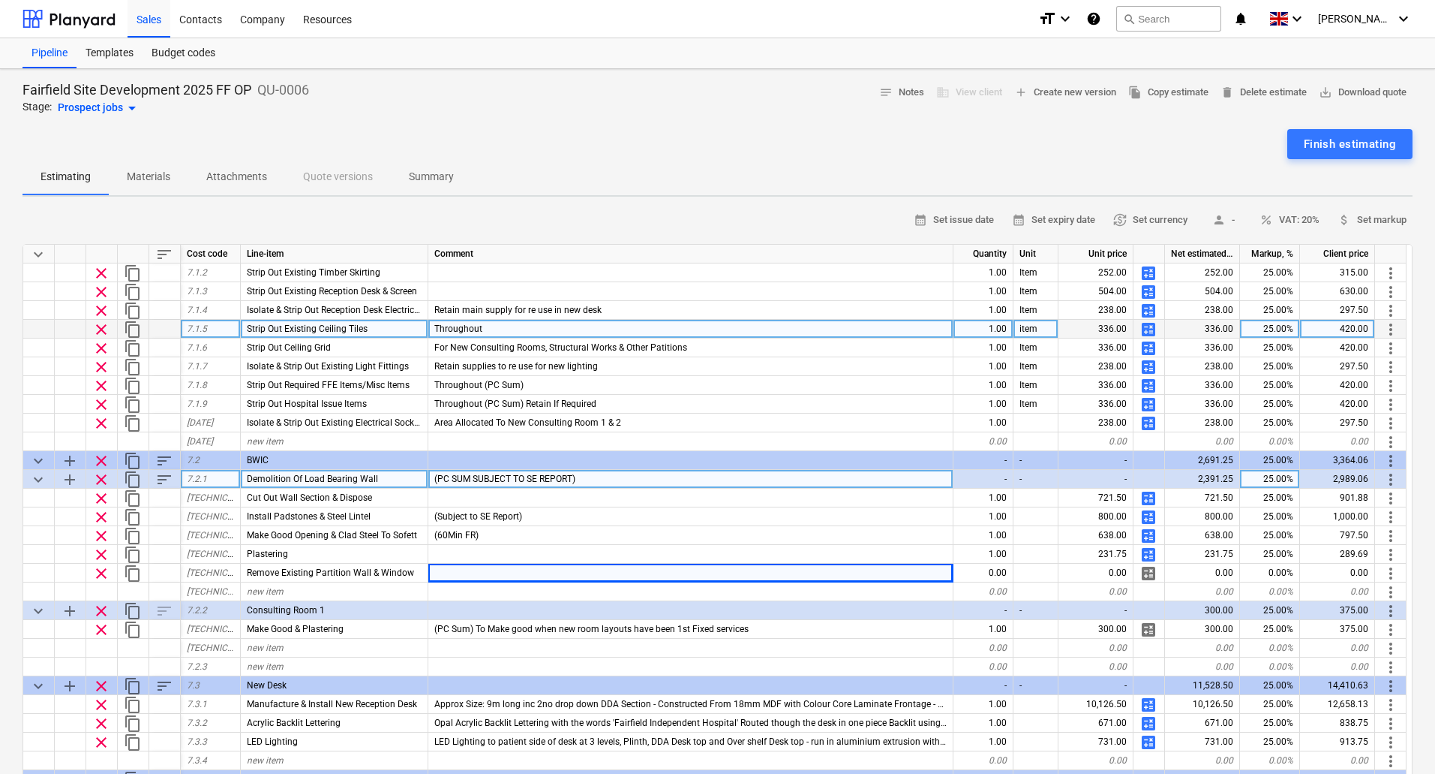
click at [163, 473] on span "sort" at bounding box center [164, 479] width 18 height 18
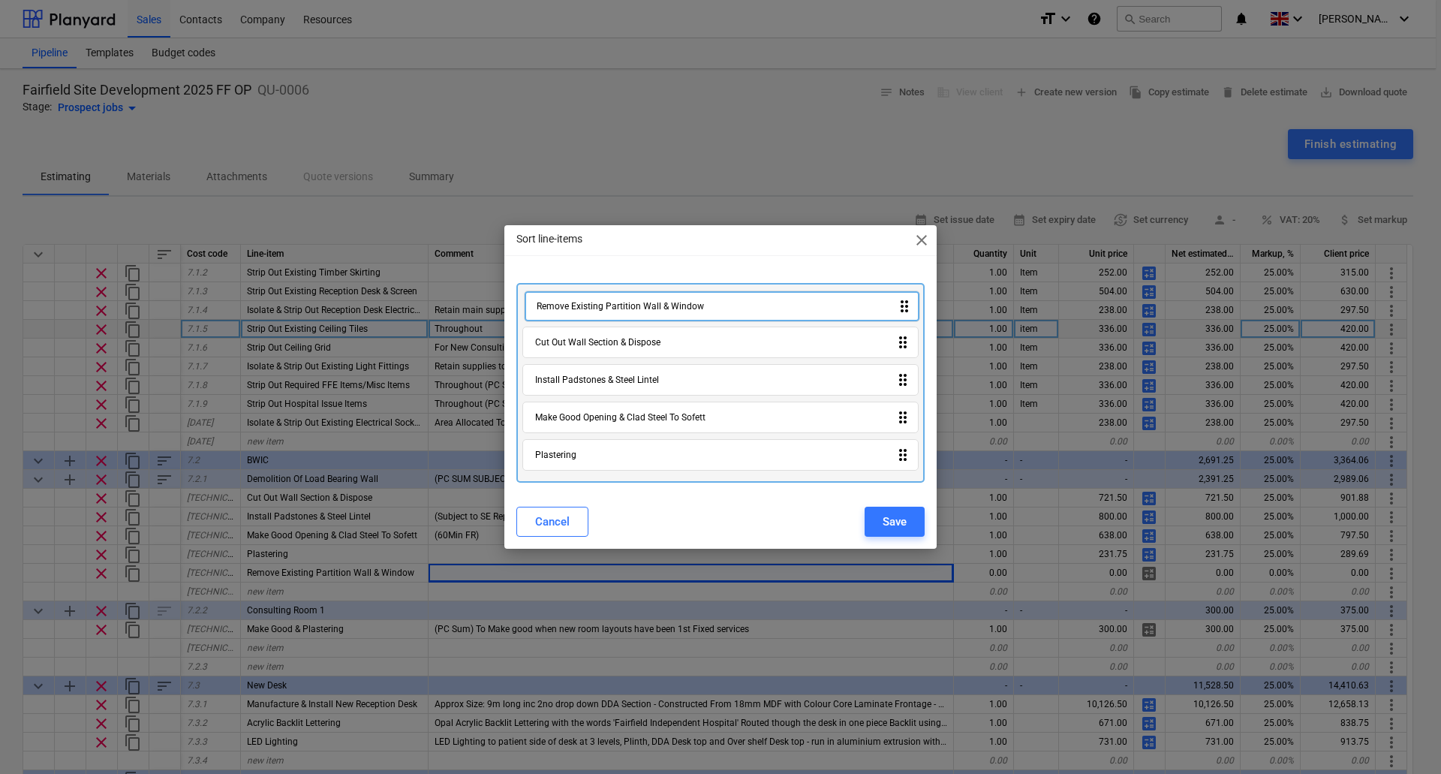
drag, startPoint x: 627, startPoint y: 465, endPoint x: 628, endPoint y: 311, distance: 154.6
click at [628, 311] on div "Cut Out Wall Section & Dispose drag_indicator Install Padstones & Steel Lintel …" at bounding box center [720, 383] width 408 height 200
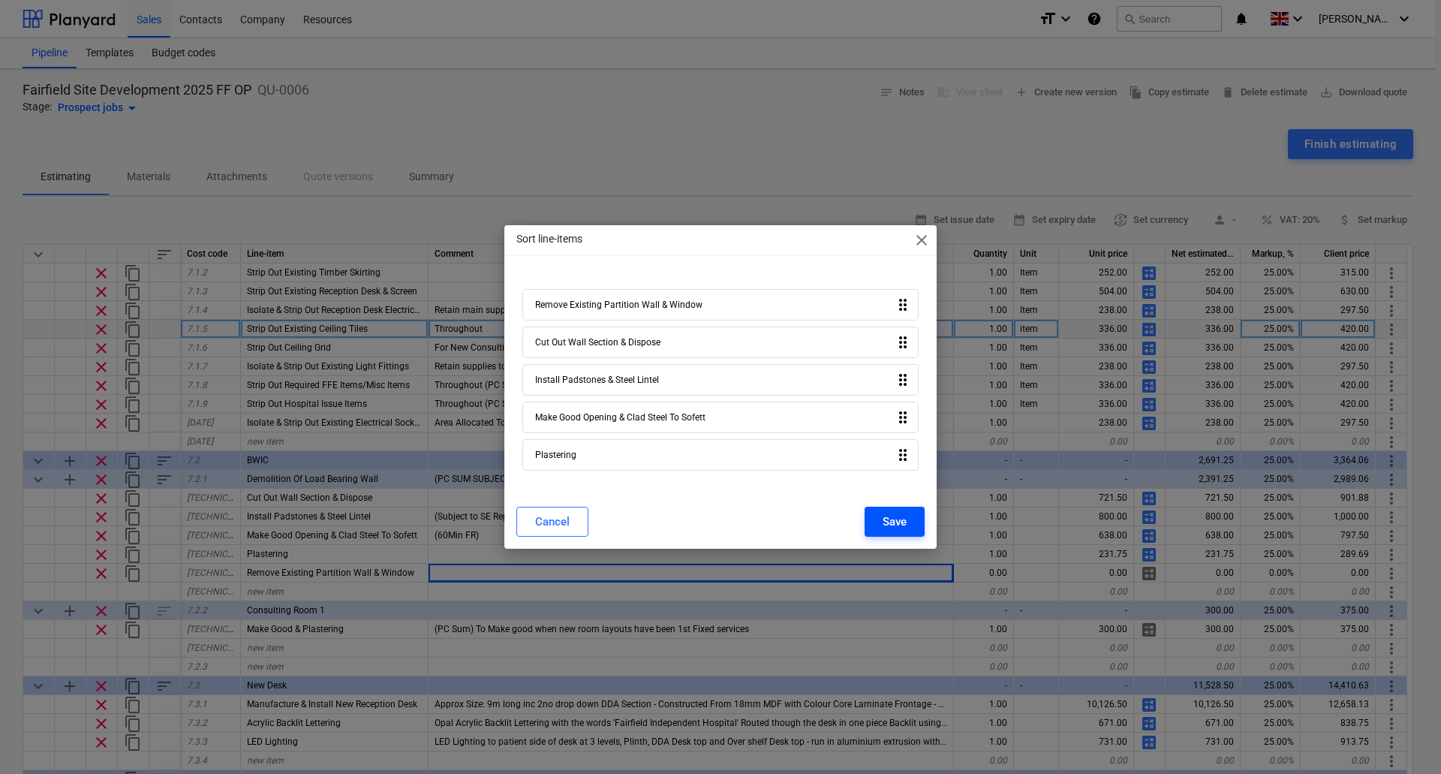
click at [902, 518] on div "Save" at bounding box center [894, 522] width 24 height 20
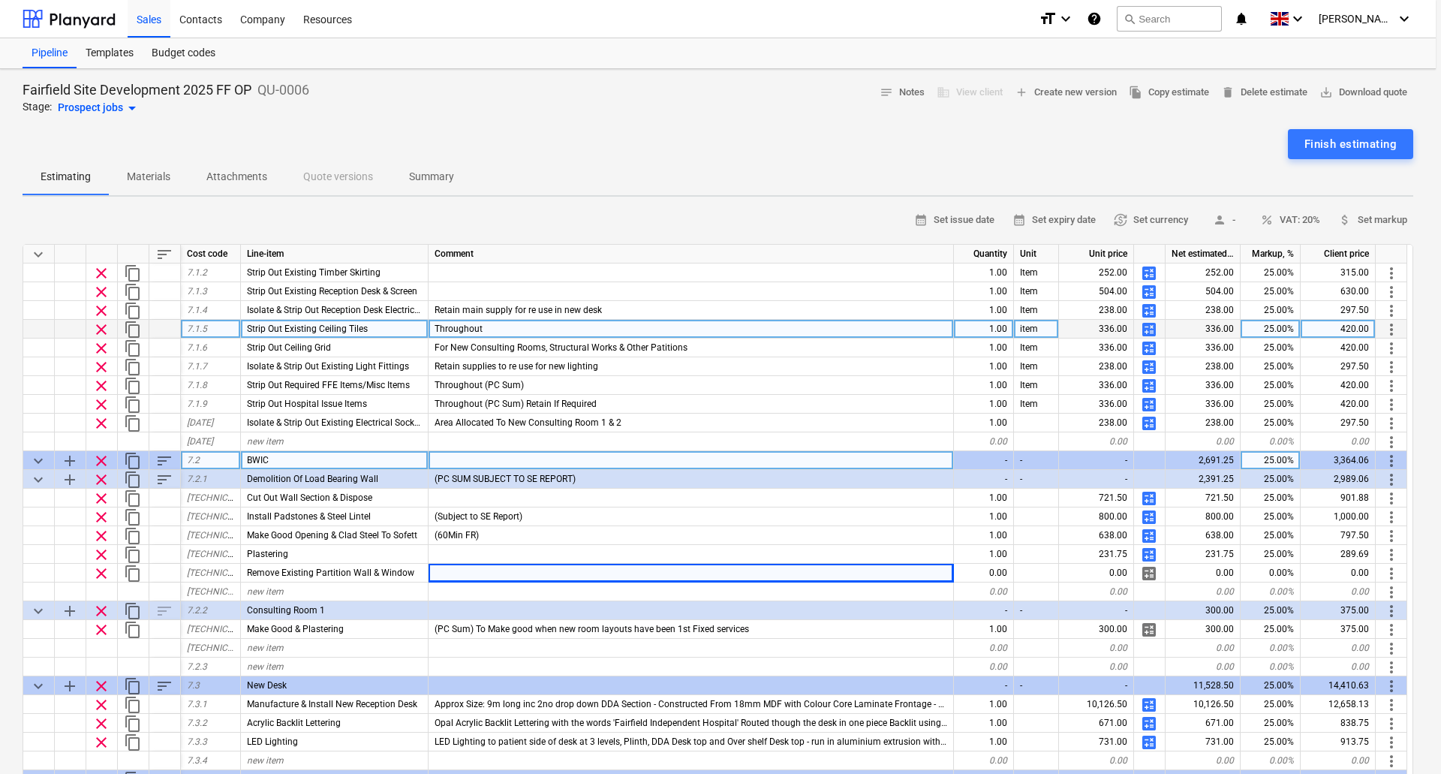
type textarea "x"
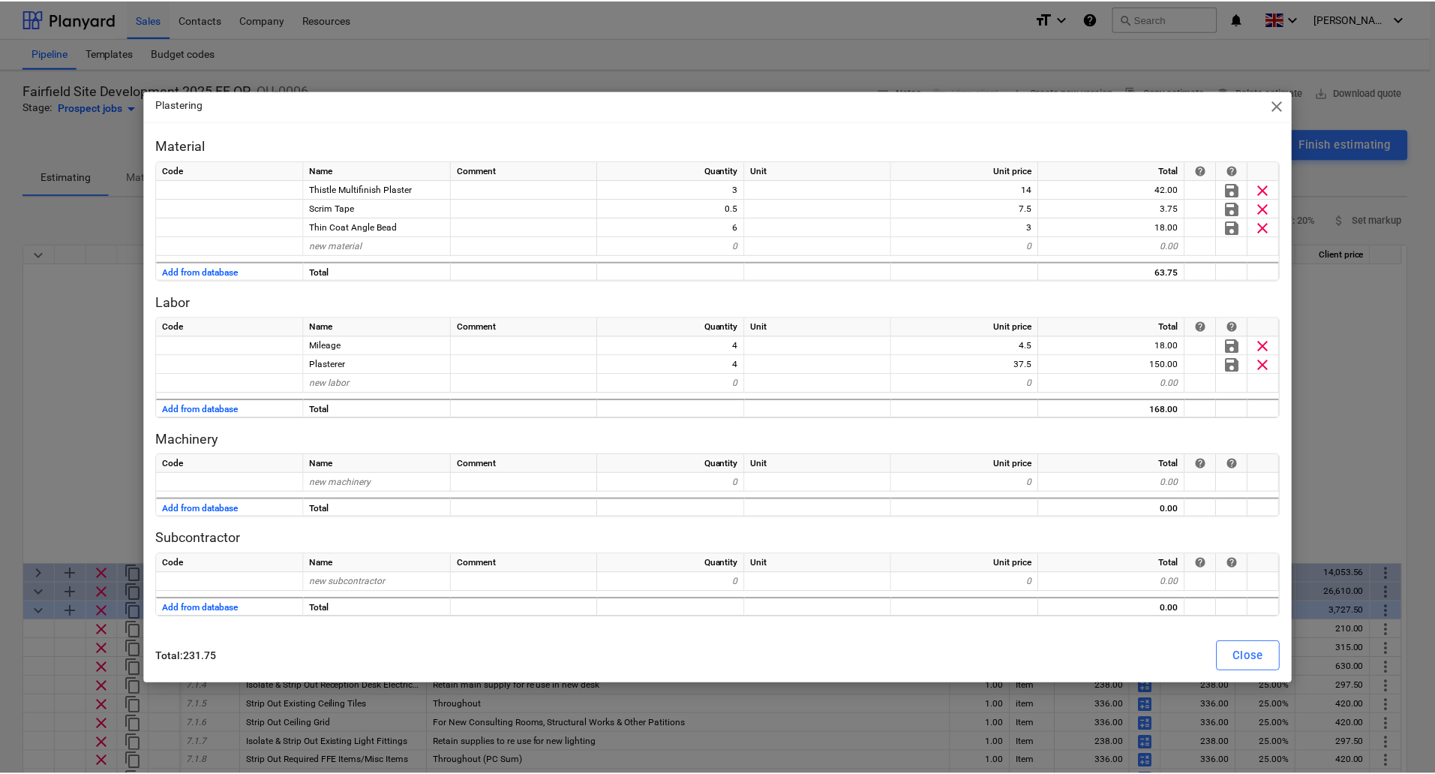
scroll to position [375, 0]
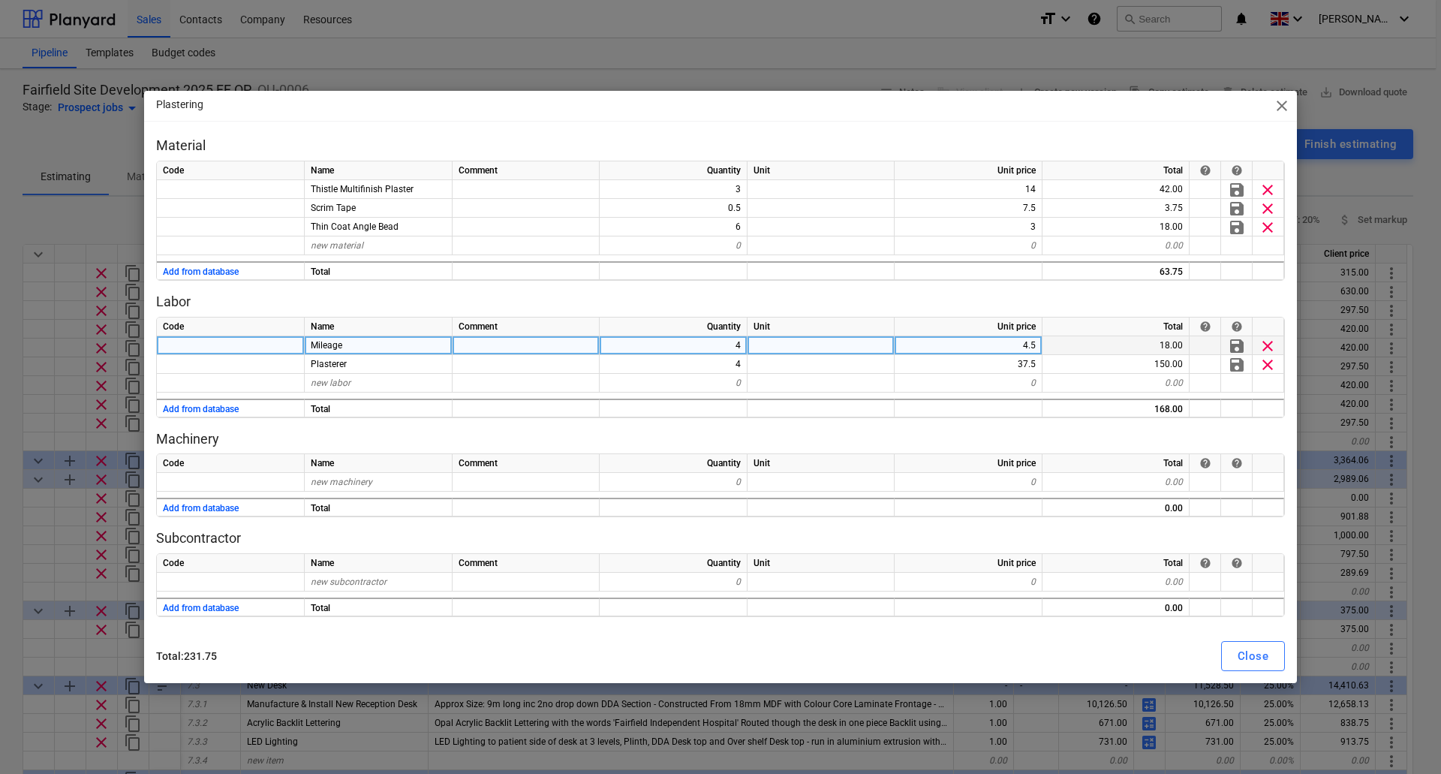
click at [722, 343] on div "4" at bounding box center [673, 345] width 148 height 19
type input "6"
click at [1256, 660] on div "Close" at bounding box center [1252, 656] width 31 height 20
type textarea "x"
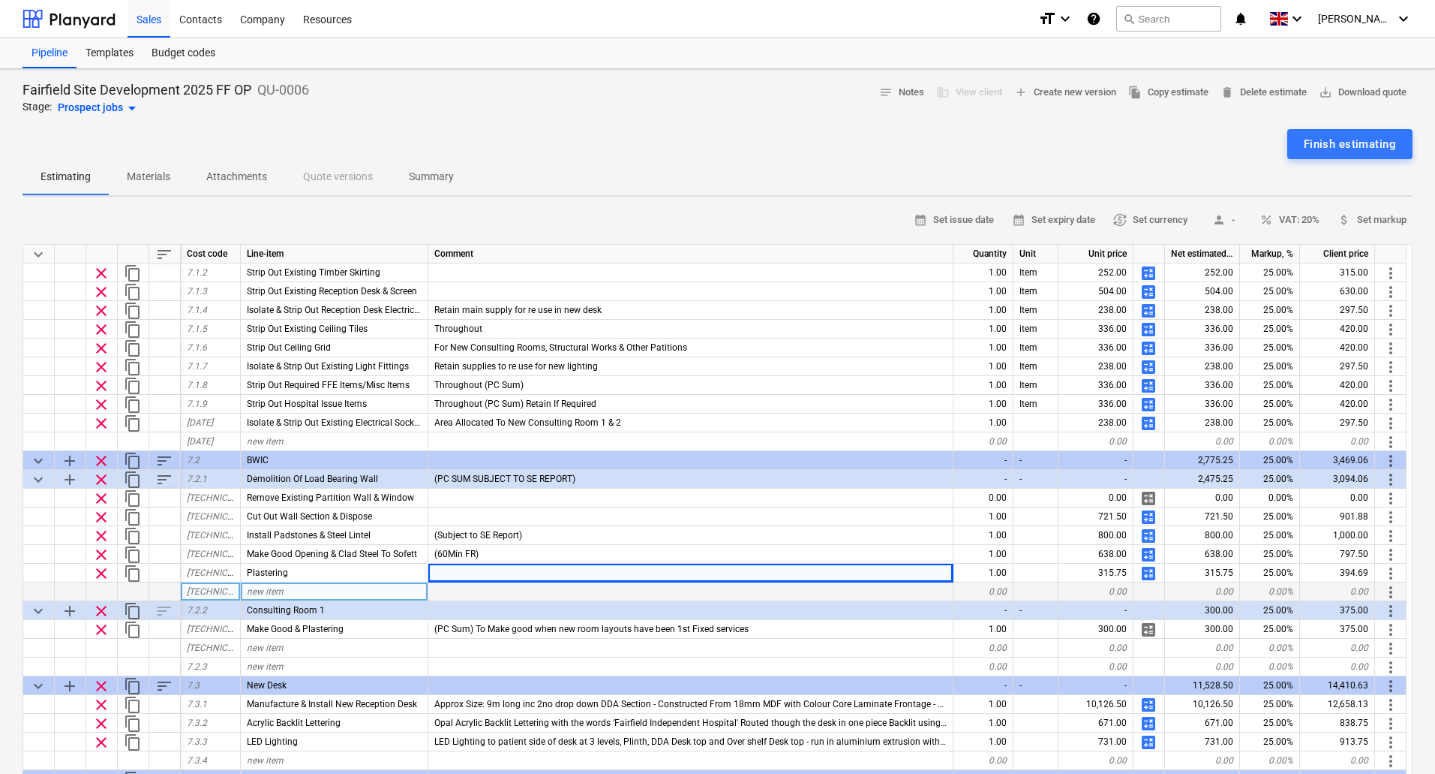
click at [285, 590] on div "new item" at bounding box center [335, 591] width 188 height 19
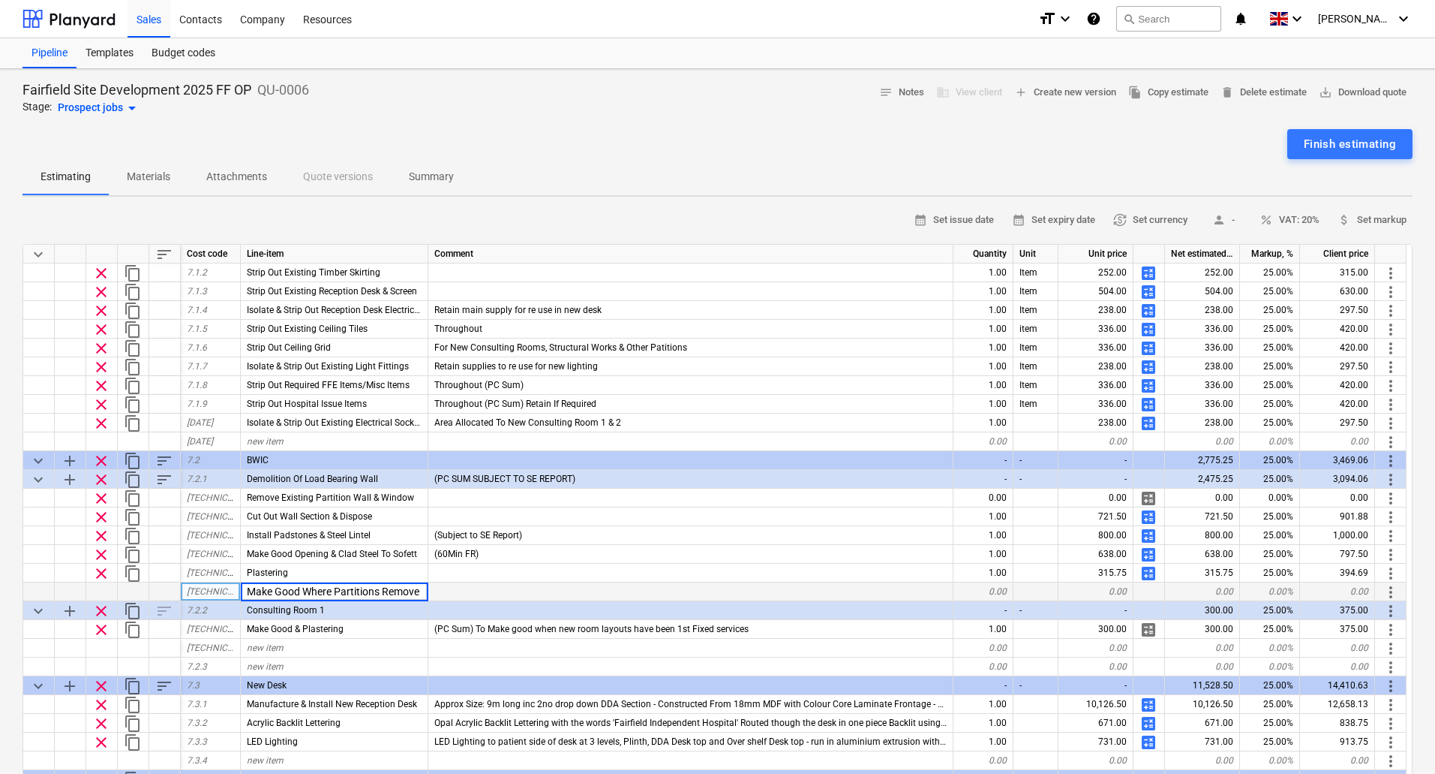
type input "Make Good Where Partitions Removed"
click at [572, 593] on div at bounding box center [690, 591] width 525 height 19
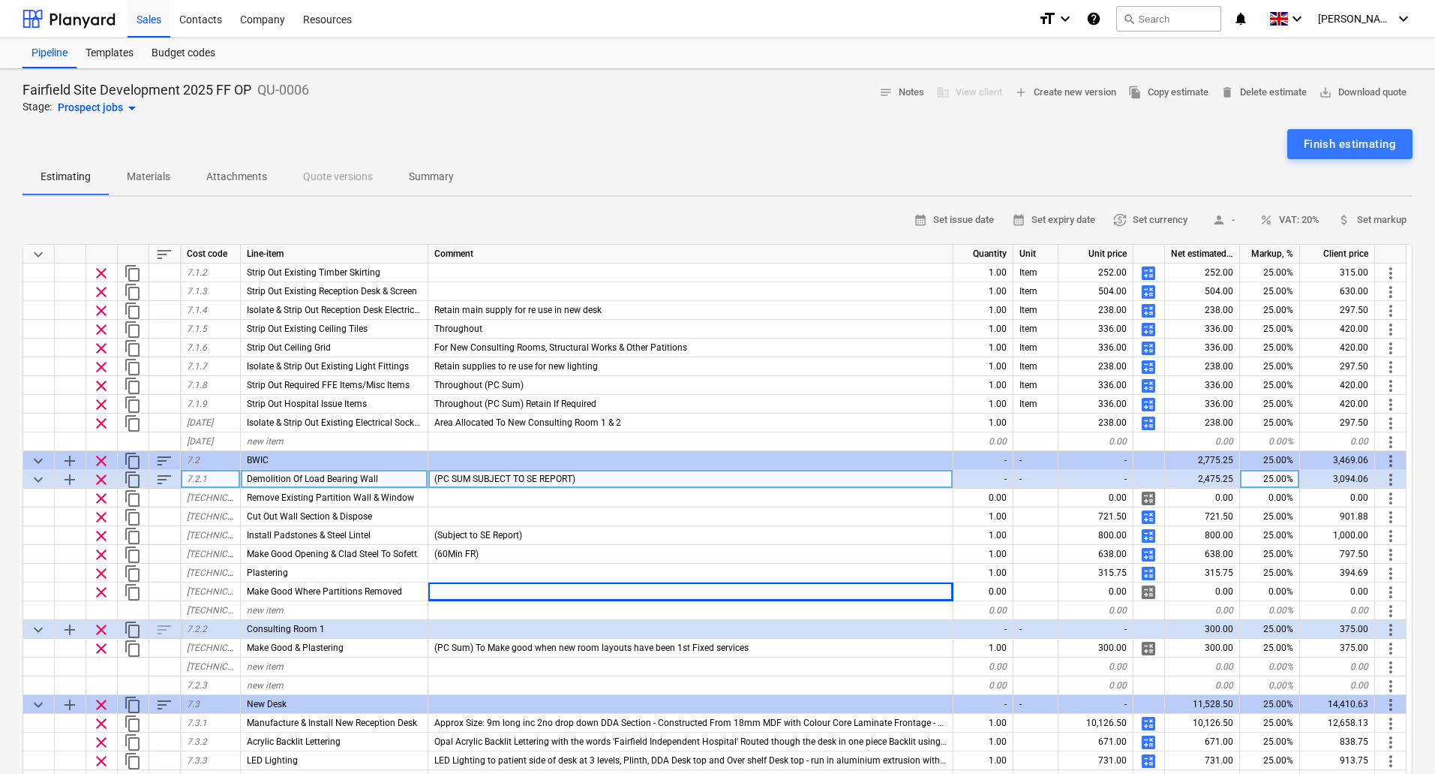
click at [161, 476] on span "sort" at bounding box center [164, 479] width 18 height 18
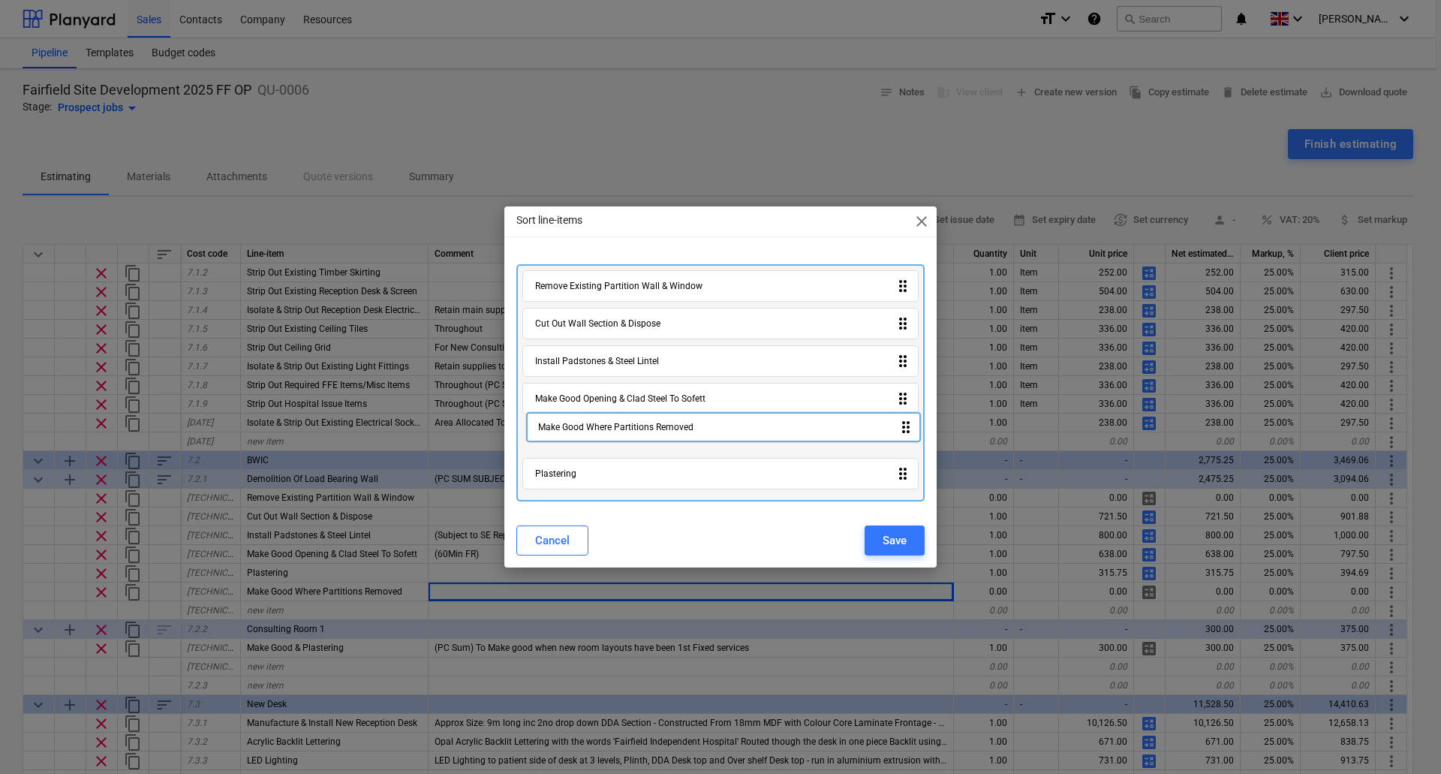
drag, startPoint x: 606, startPoint y: 487, endPoint x: 611, endPoint y: 434, distance: 52.7
click at [611, 434] on div "Remove Existing Partition Wall & Window drag_indicator Cut Out Wall Section & D…" at bounding box center [720, 382] width 408 height 237
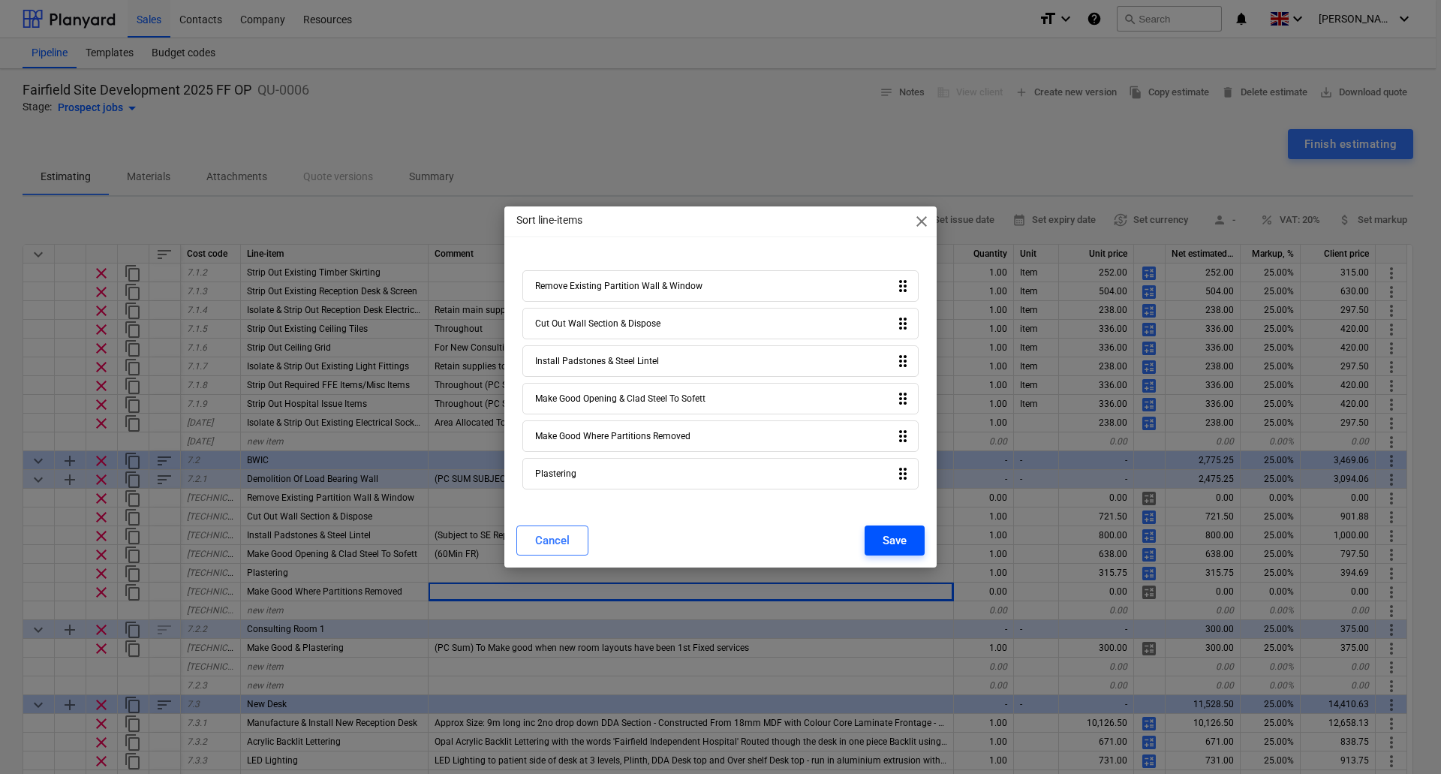
click at [911, 536] on button "Save" at bounding box center [894, 540] width 60 height 30
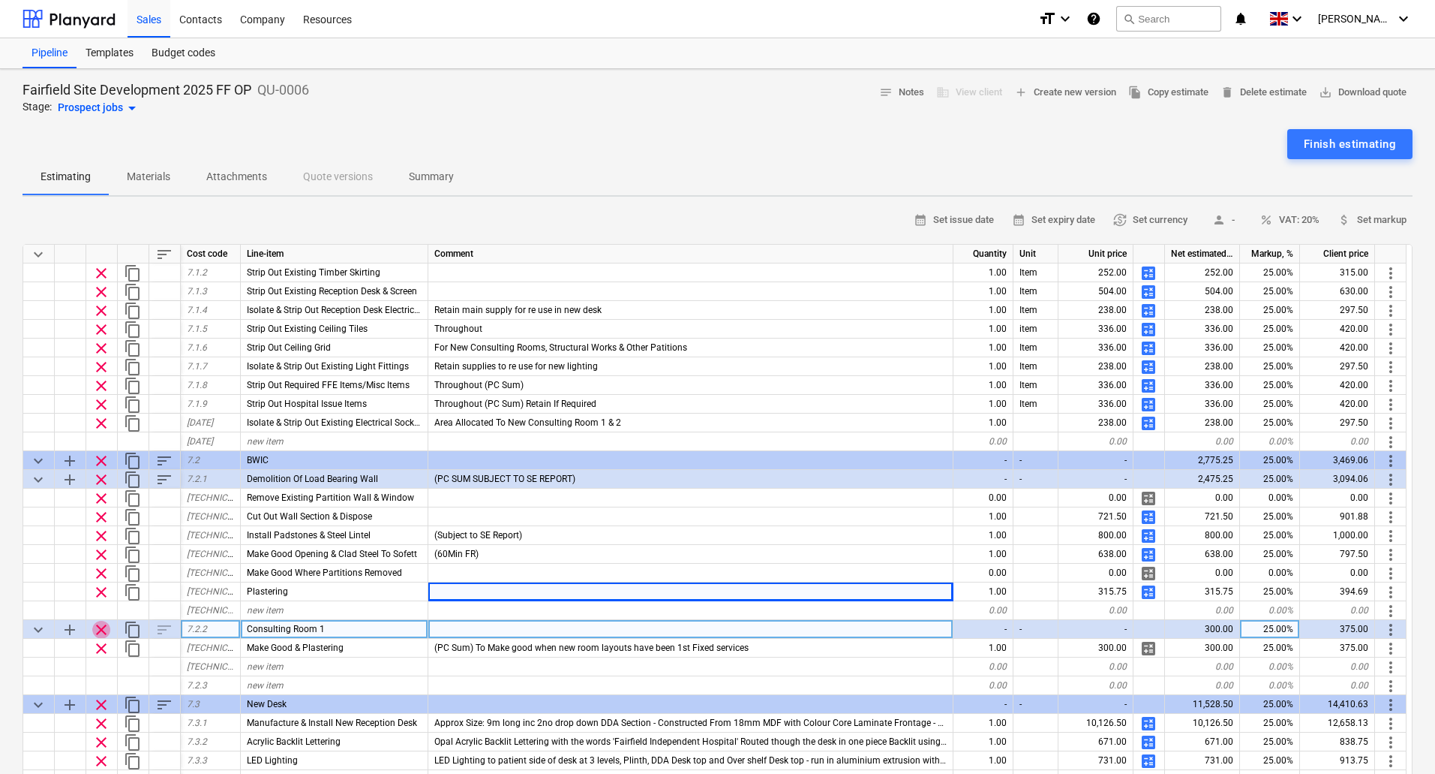
click at [98, 630] on span "clear" at bounding box center [101, 630] width 18 height 18
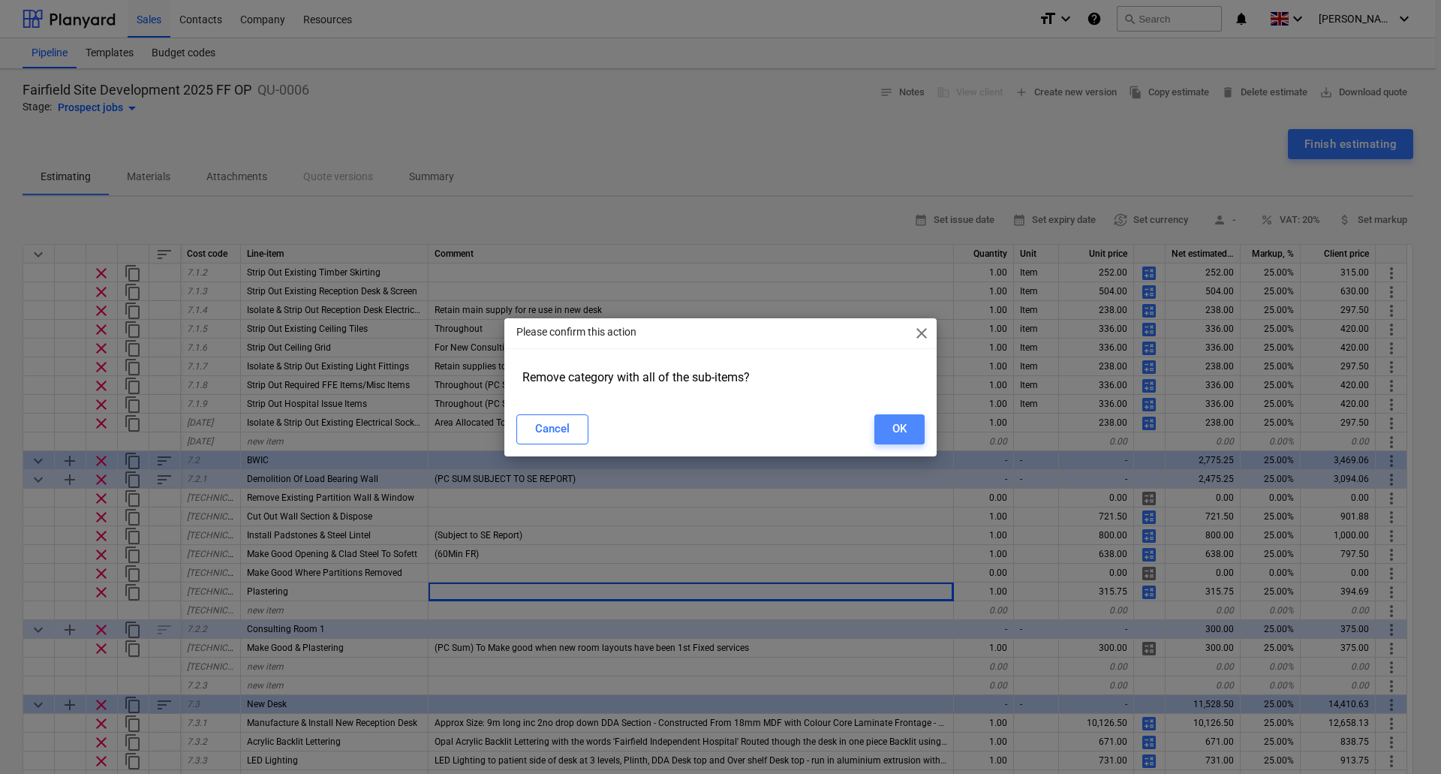
click at [900, 430] on div "OK" at bounding box center [899, 429] width 14 height 20
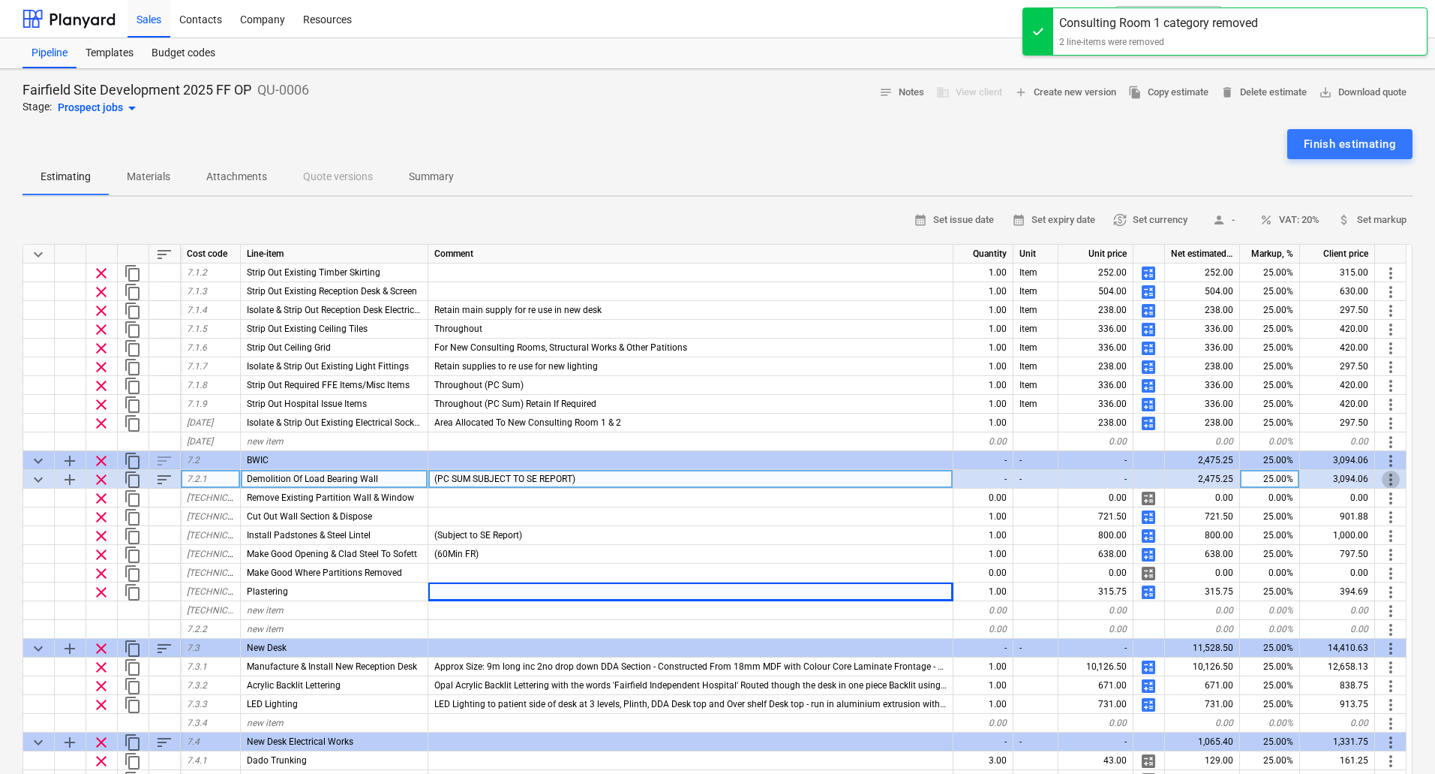
click at [1387, 476] on span "more_vert" at bounding box center [1391, 479] width 18 height 18
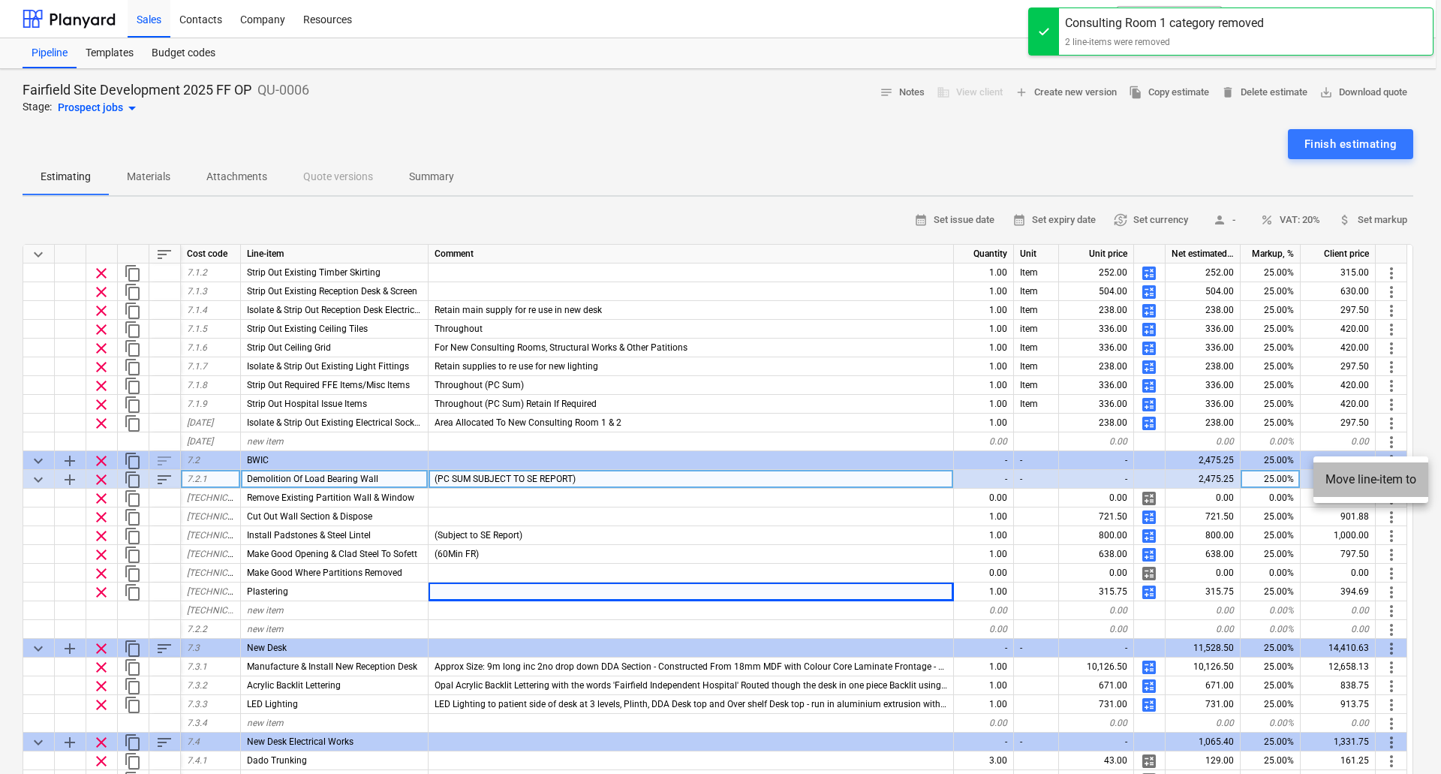
click at [1387, 476] on li "Move line-item to" at bounding box center [1370, 479] width 115 height 35
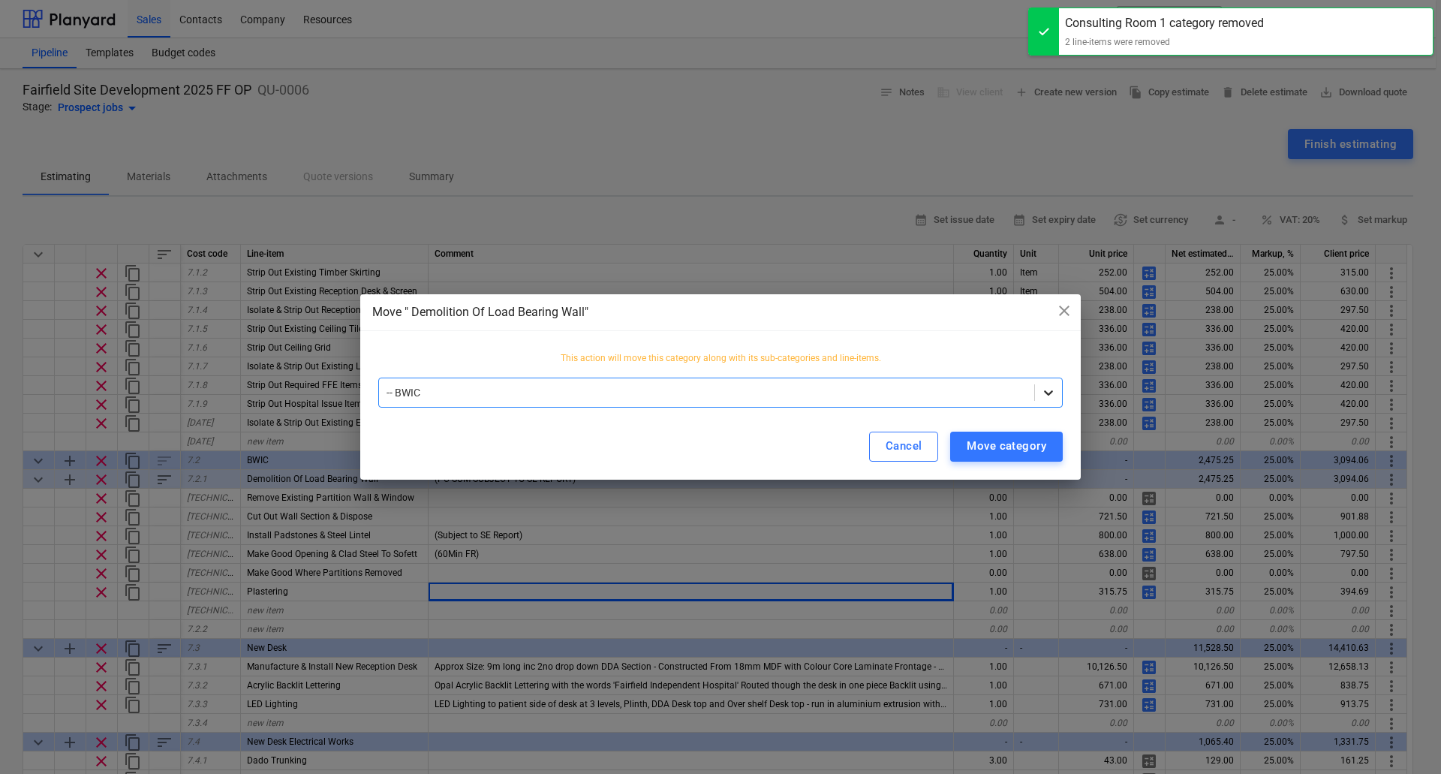
click at [1045, 391] on icon at bounding box center [1048, 392] width 9 height 5
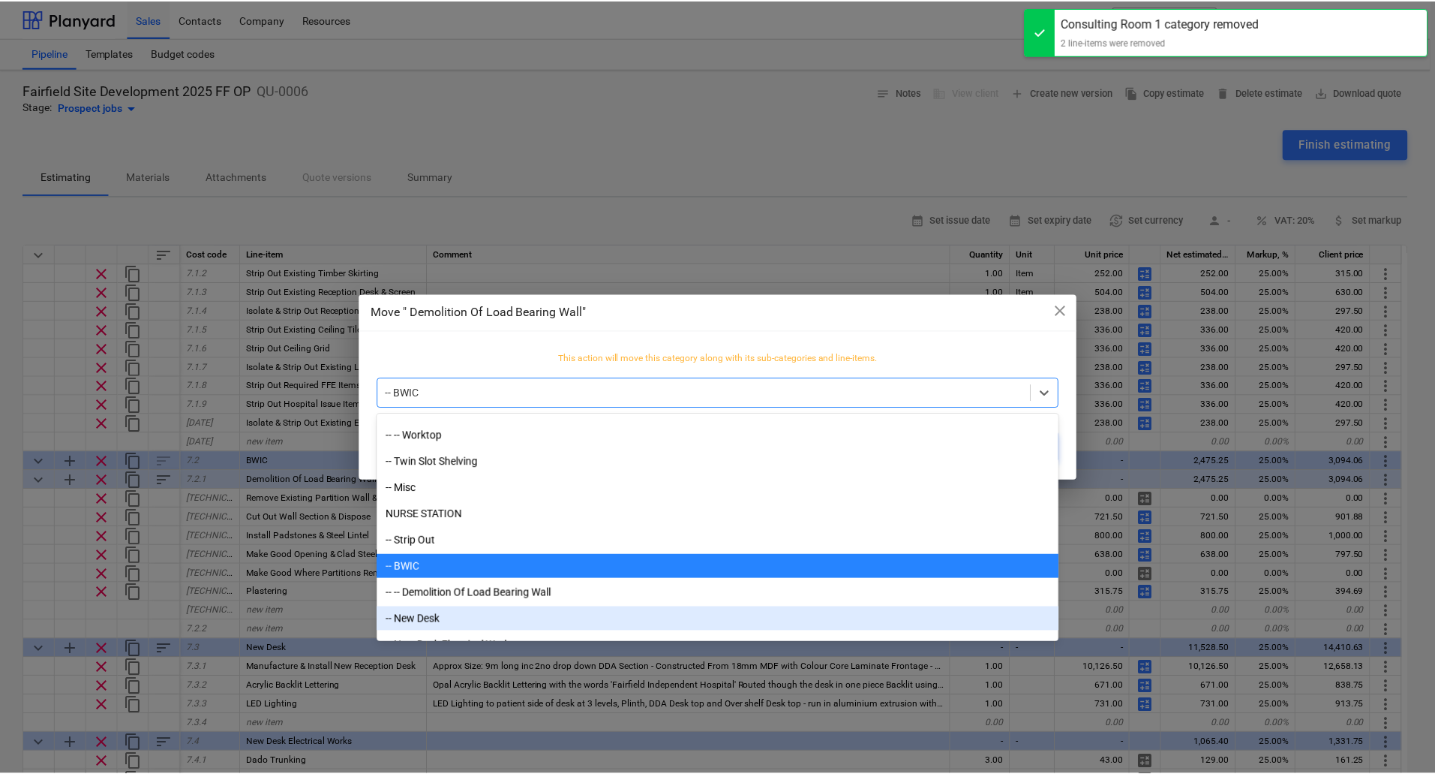
scroll to position [1557, 0]
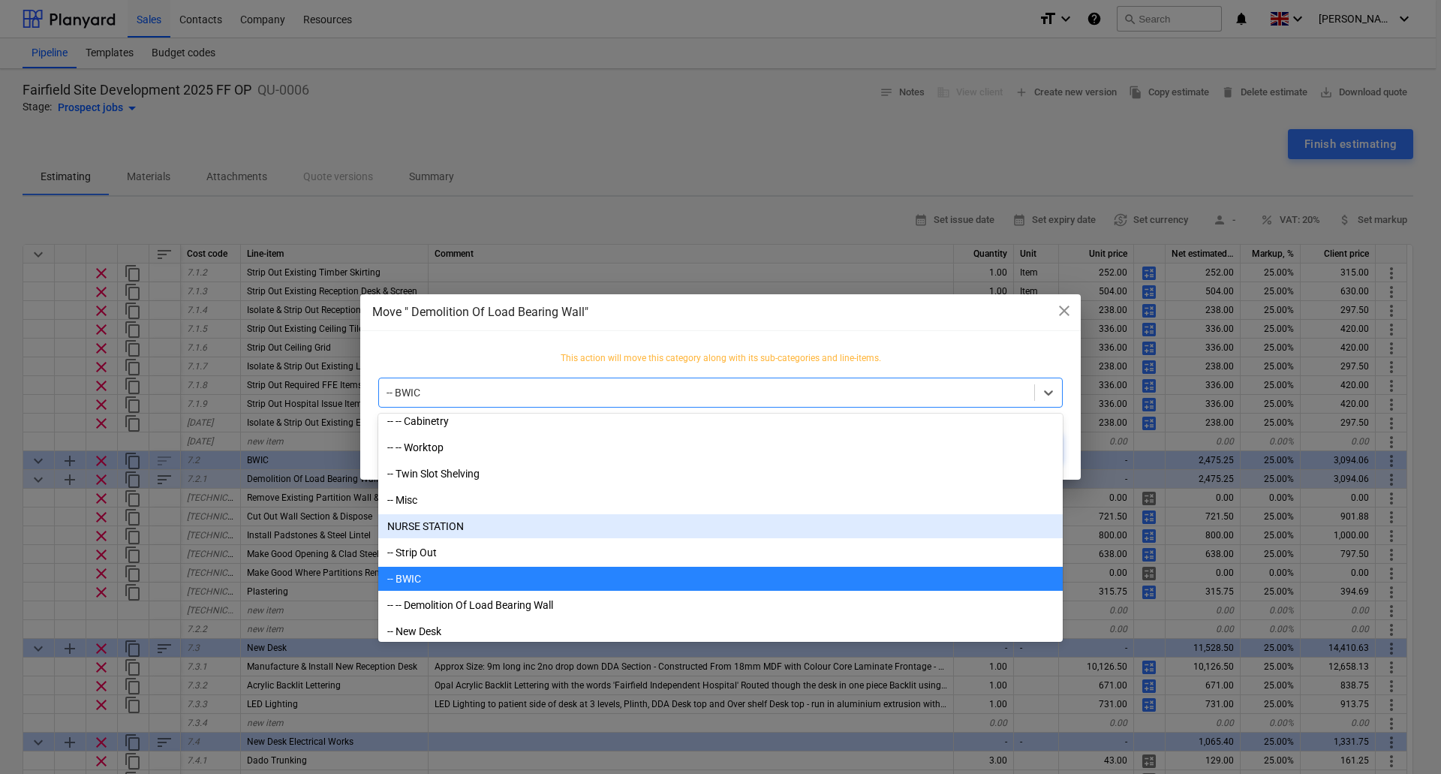
click at [445, 524] on div "NURSE STATION" at bounding box center [720, 526] width 684 height 24
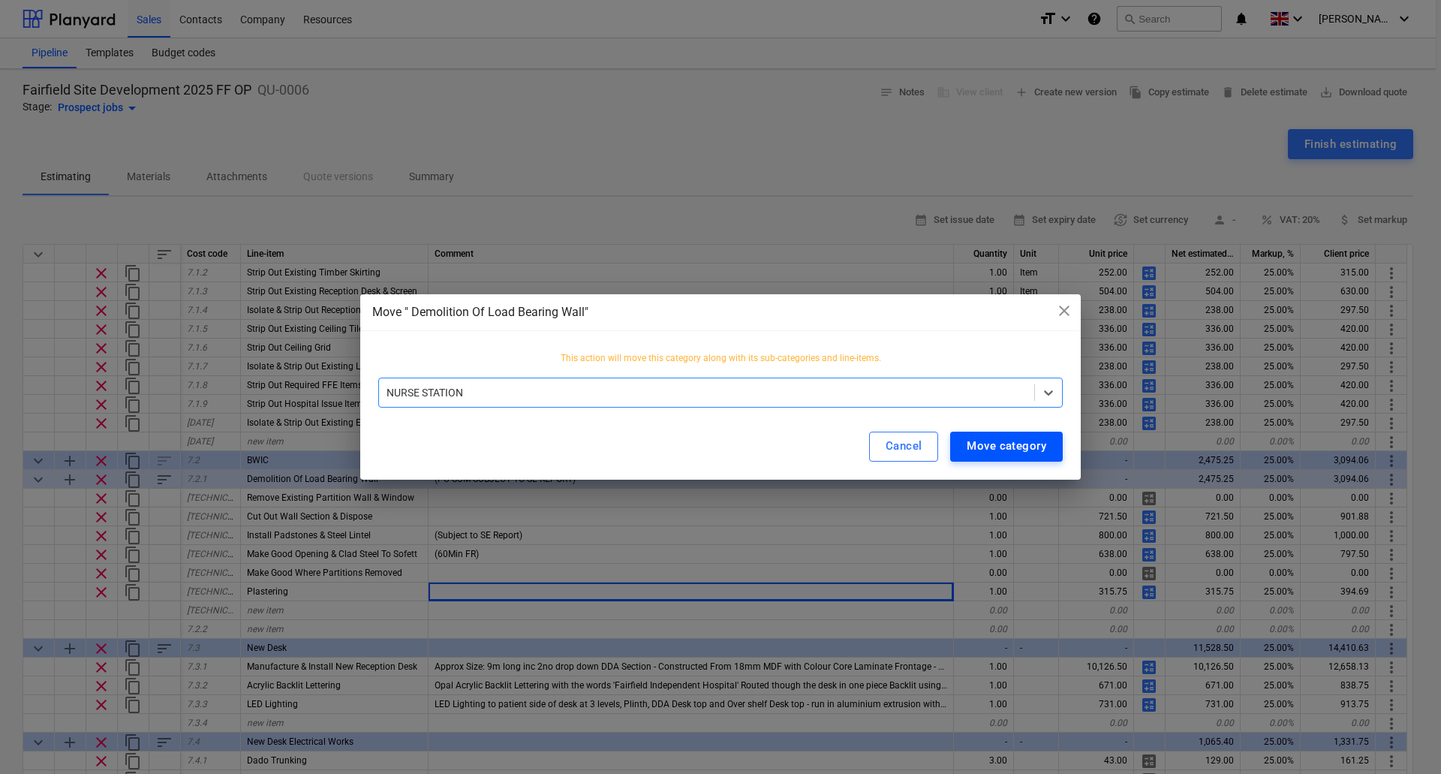
click at [1036, 440] on div "Move category" at bounding box center [1006, 446] width 80 height 20
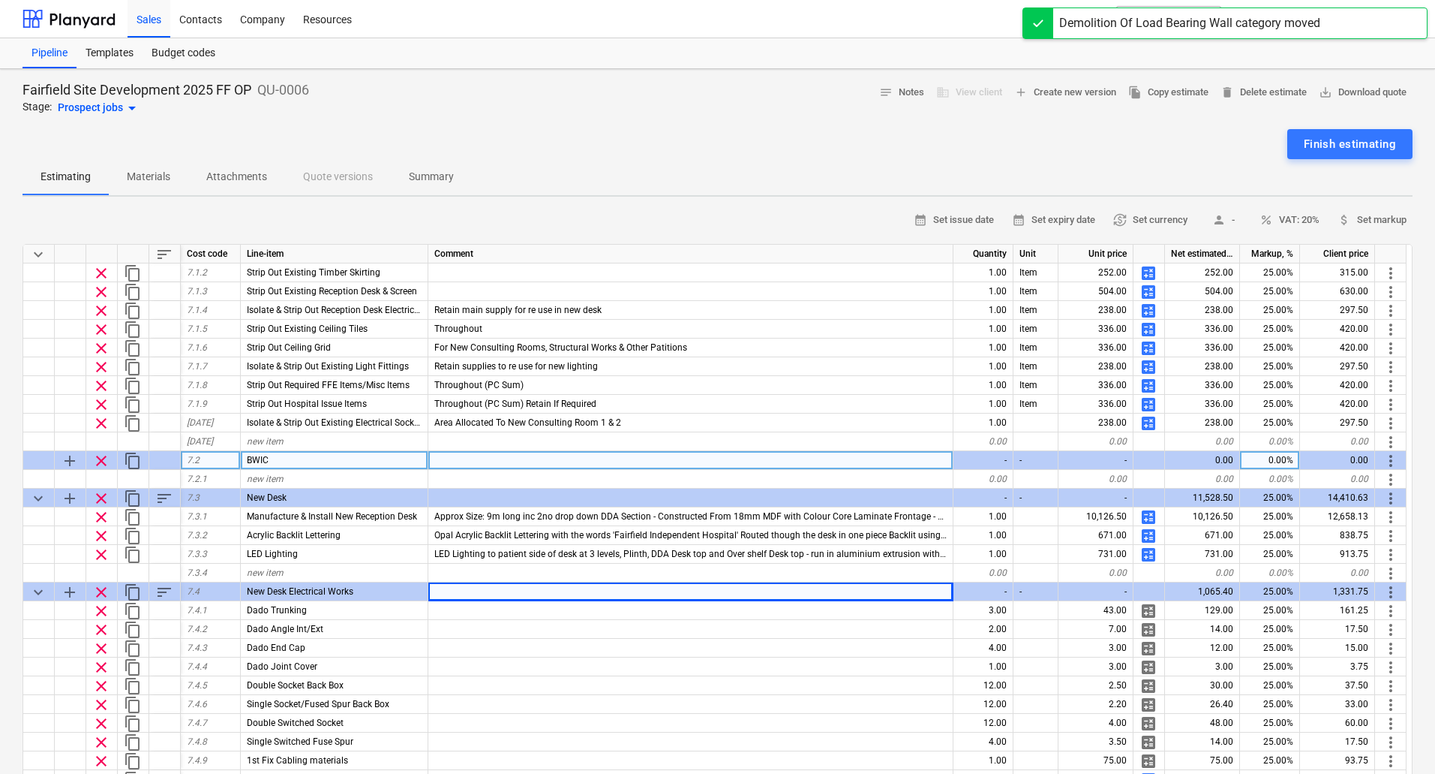
click at [98, 456] on span "clear" at bounding box center [101, 461] width 18 height 18
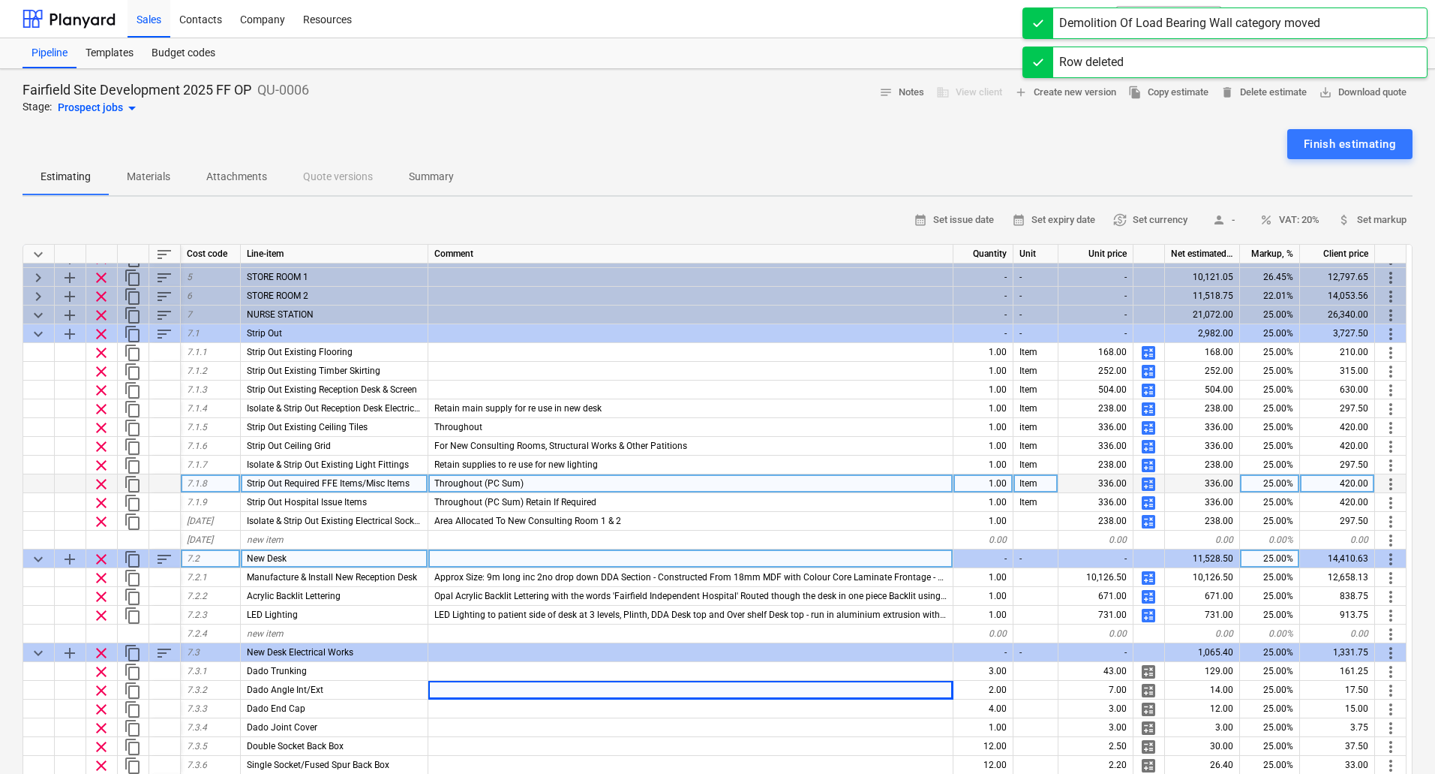
scroll to position [150, 0]
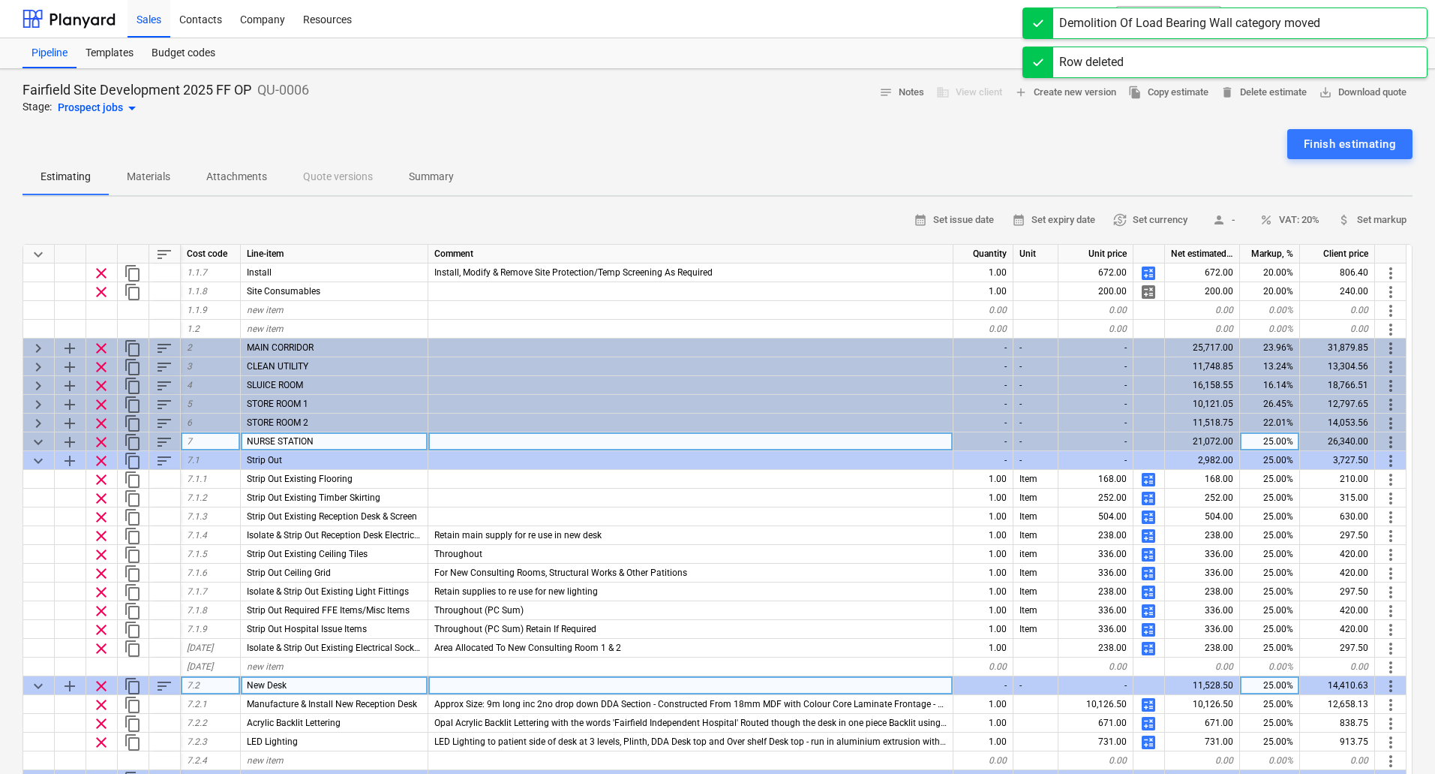
click at [165, 443] on span "sort" at bounding box center [164, 442] width 18 height 18
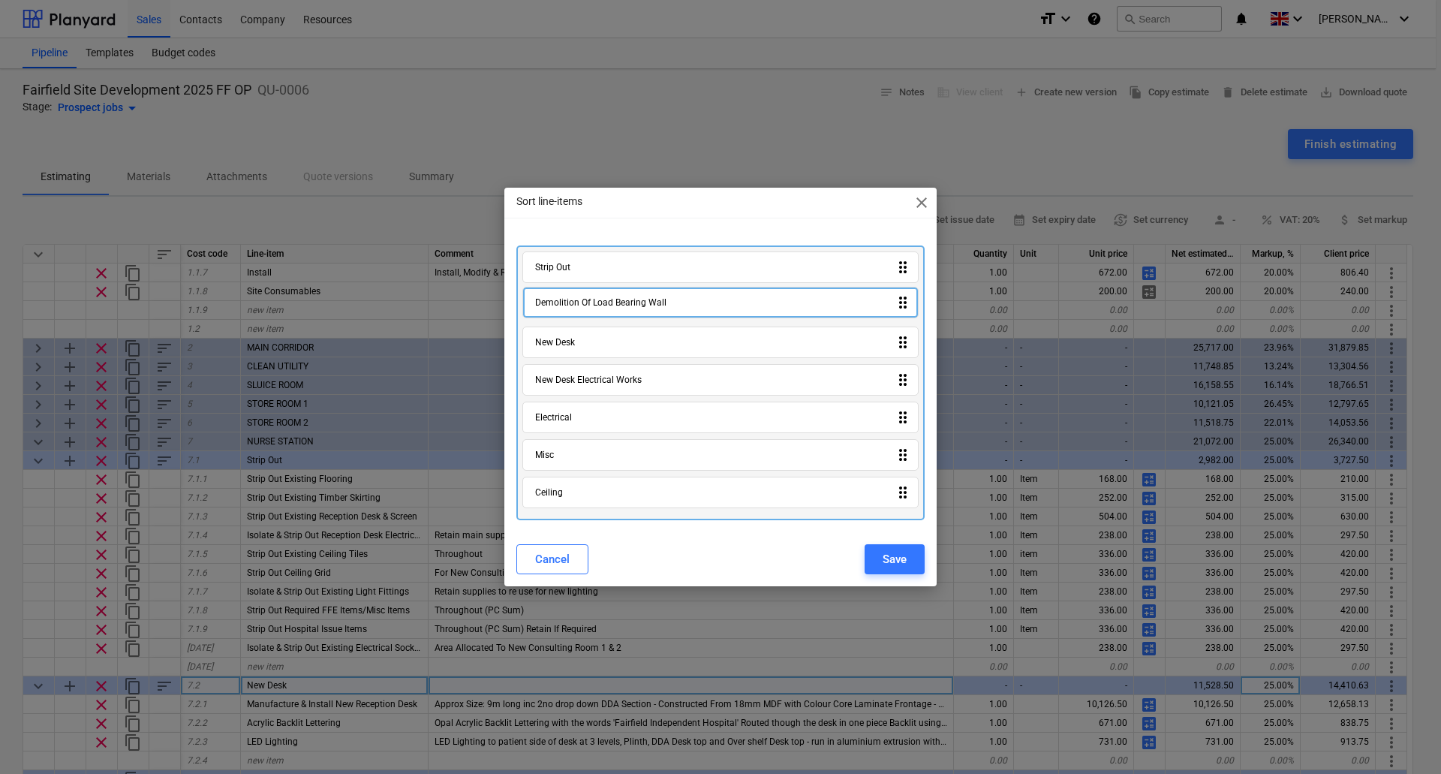
drag, startPoint x: 626, startPoint y: 503, endPoint x: 628, endPoint y: 308, distance: 195.1
click at [628, 308] on div "Strip Out drag_indicator New Desk drag_indicator New Desk Electrical Works drag…" at bounding box center [720, 382] width 408 height 275
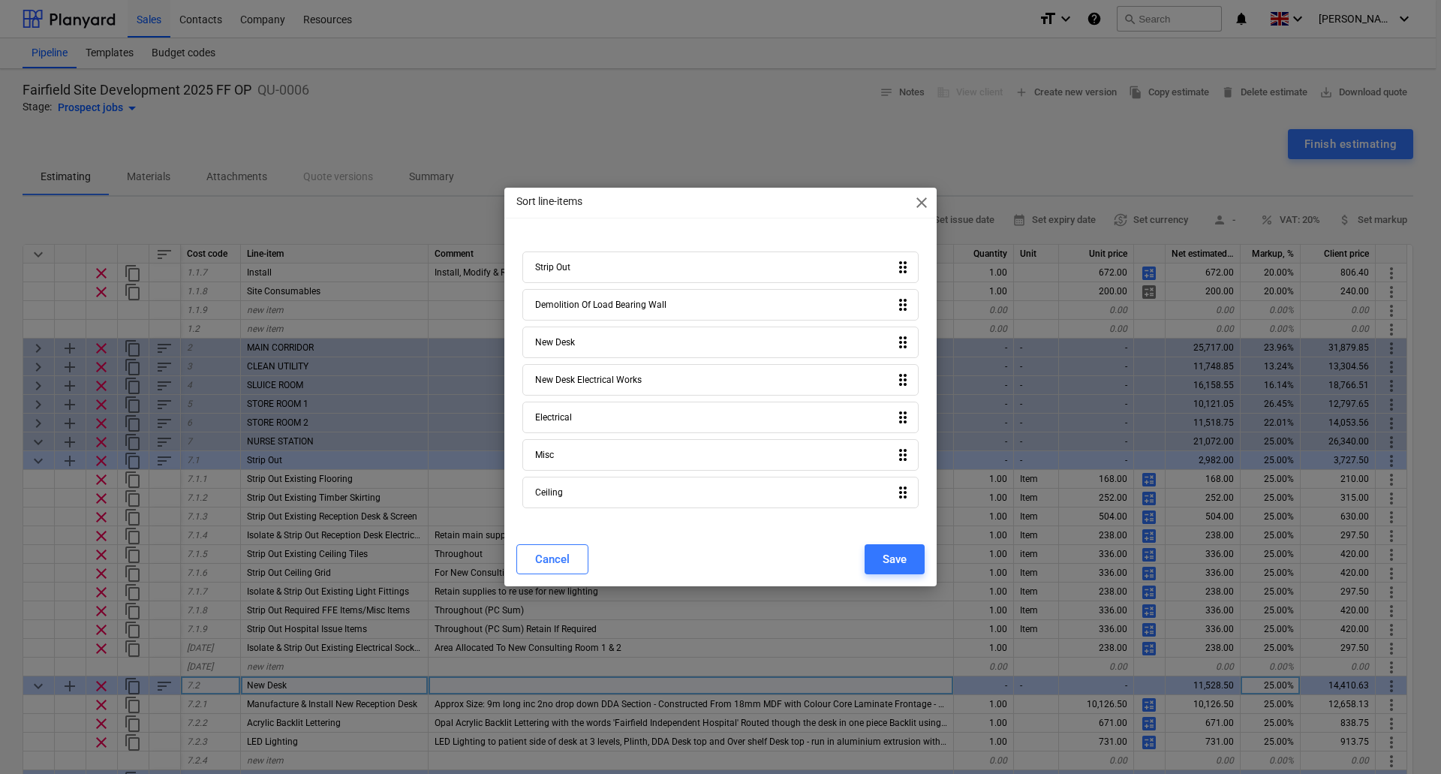
click at [905, 542] on div "Cancel Save" at bounding box center [720, 559] width 426 height 42
click at [905, 549] on div "Save" at bounding box center [894, 559] width 24 height 20
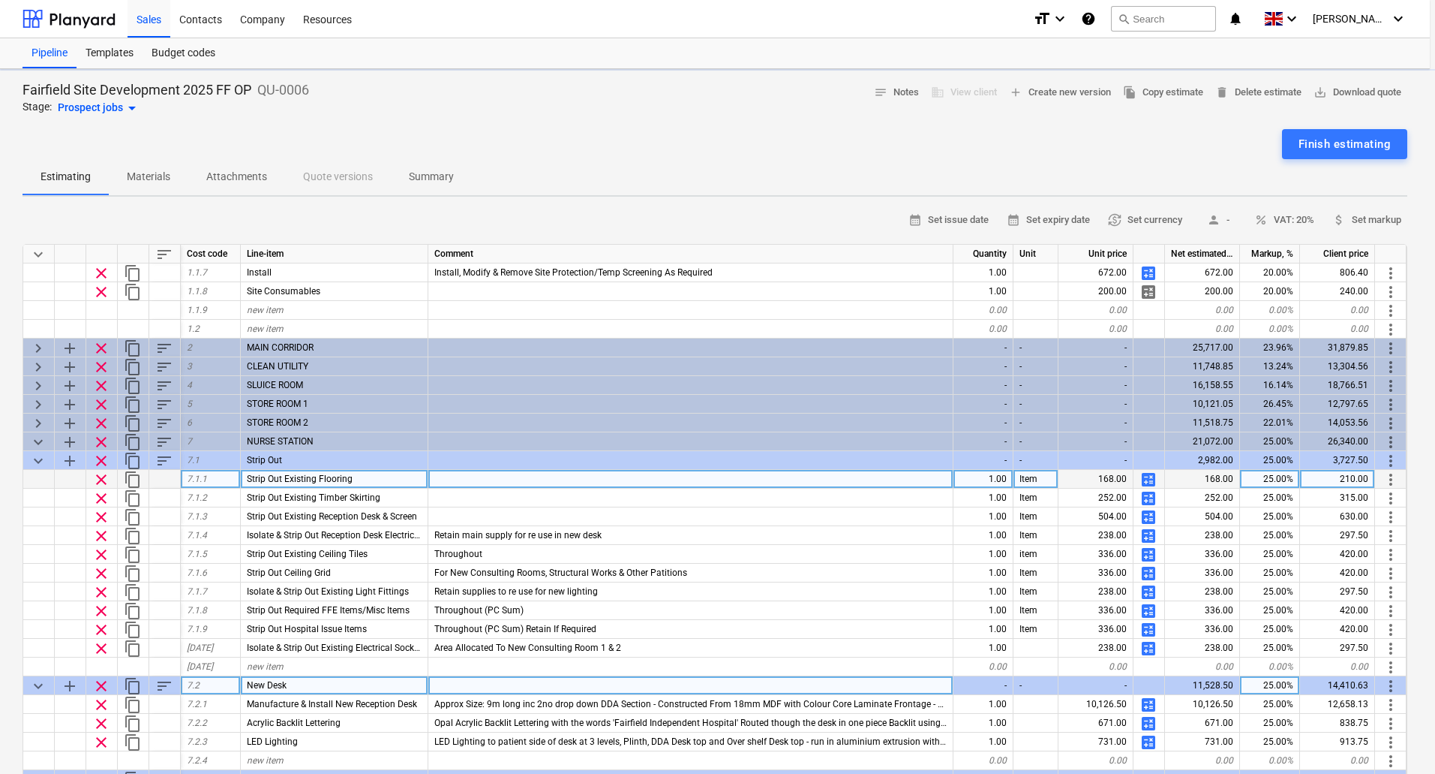
type textarea "x"
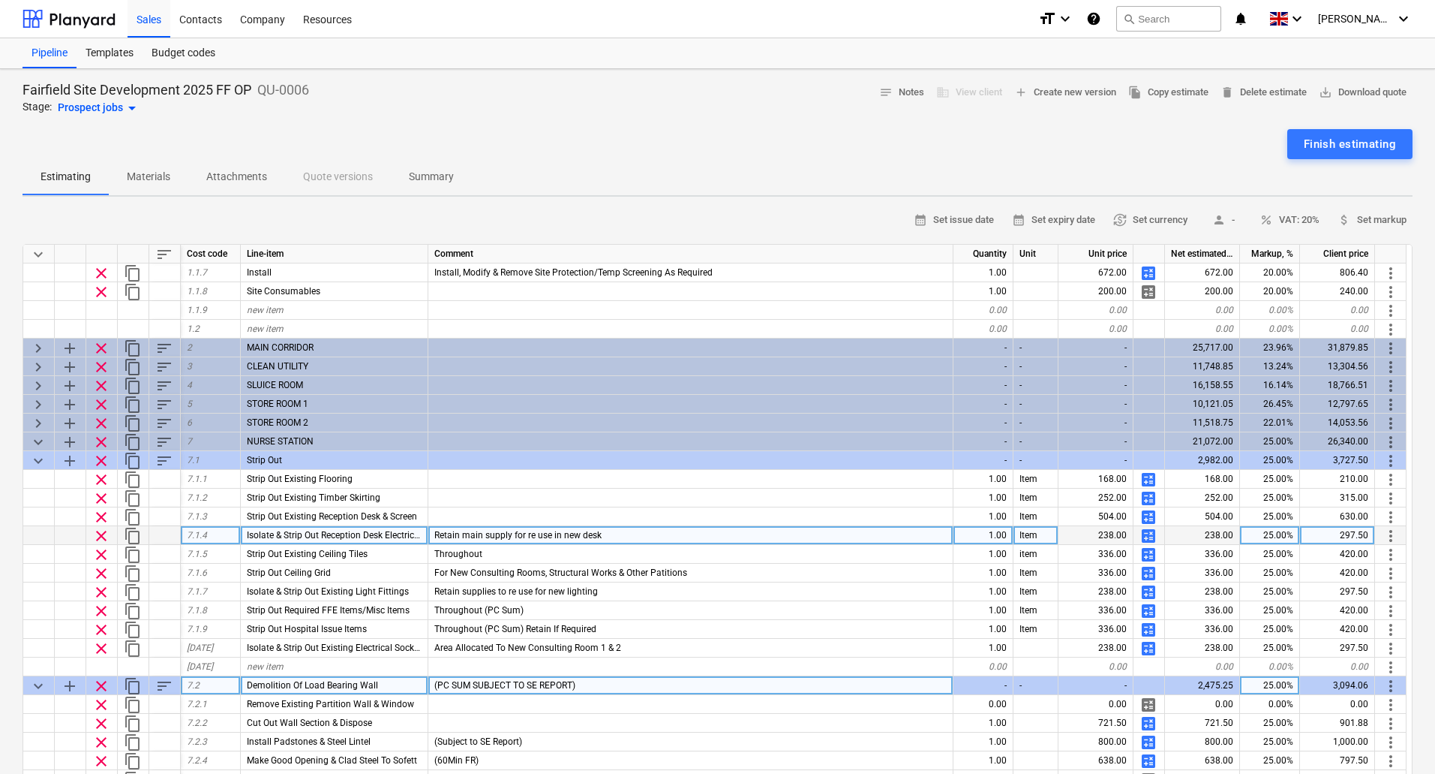
scroll to position [225, 0]
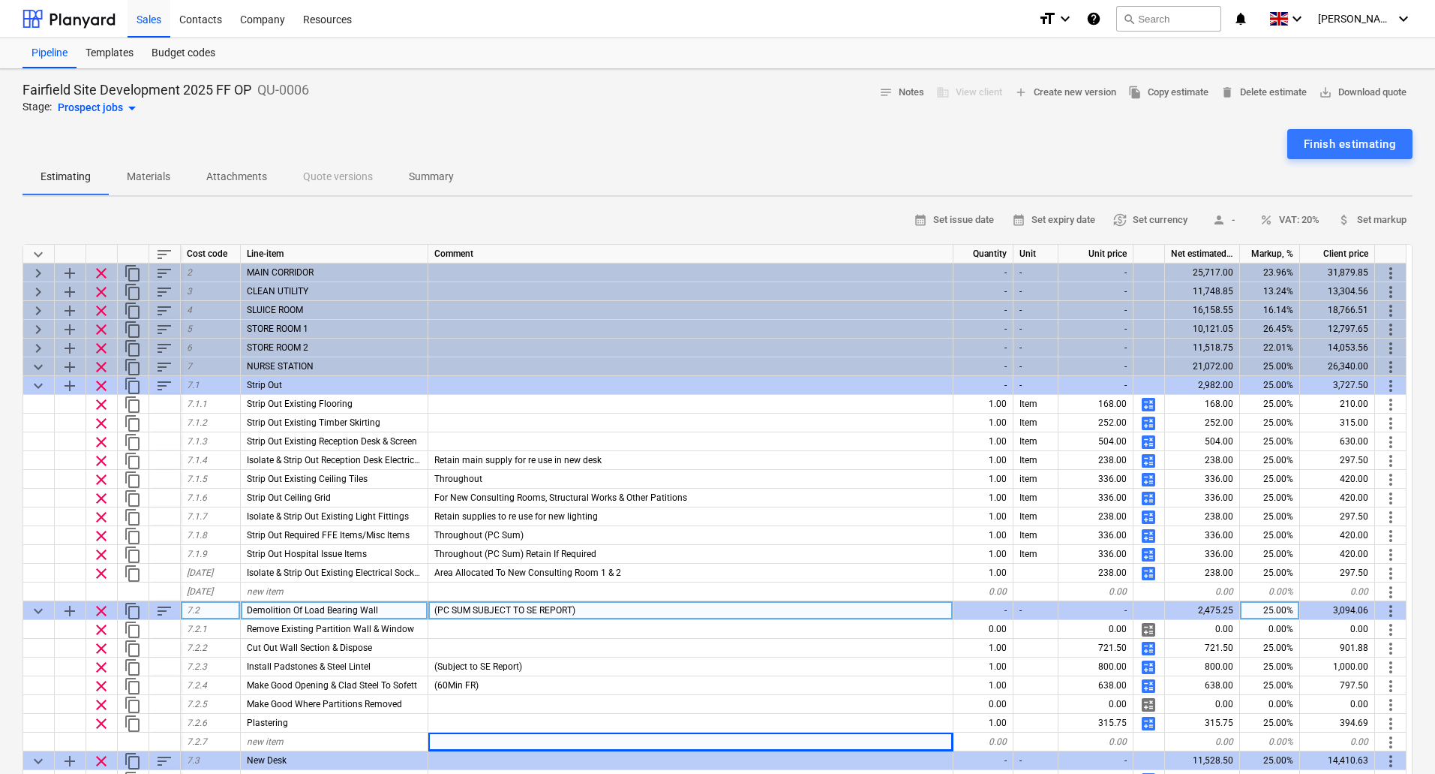
click at [383, 608] on div "Demolition Of Load Bearing Wall" at bounding box center [335, 610] width 188 height 19
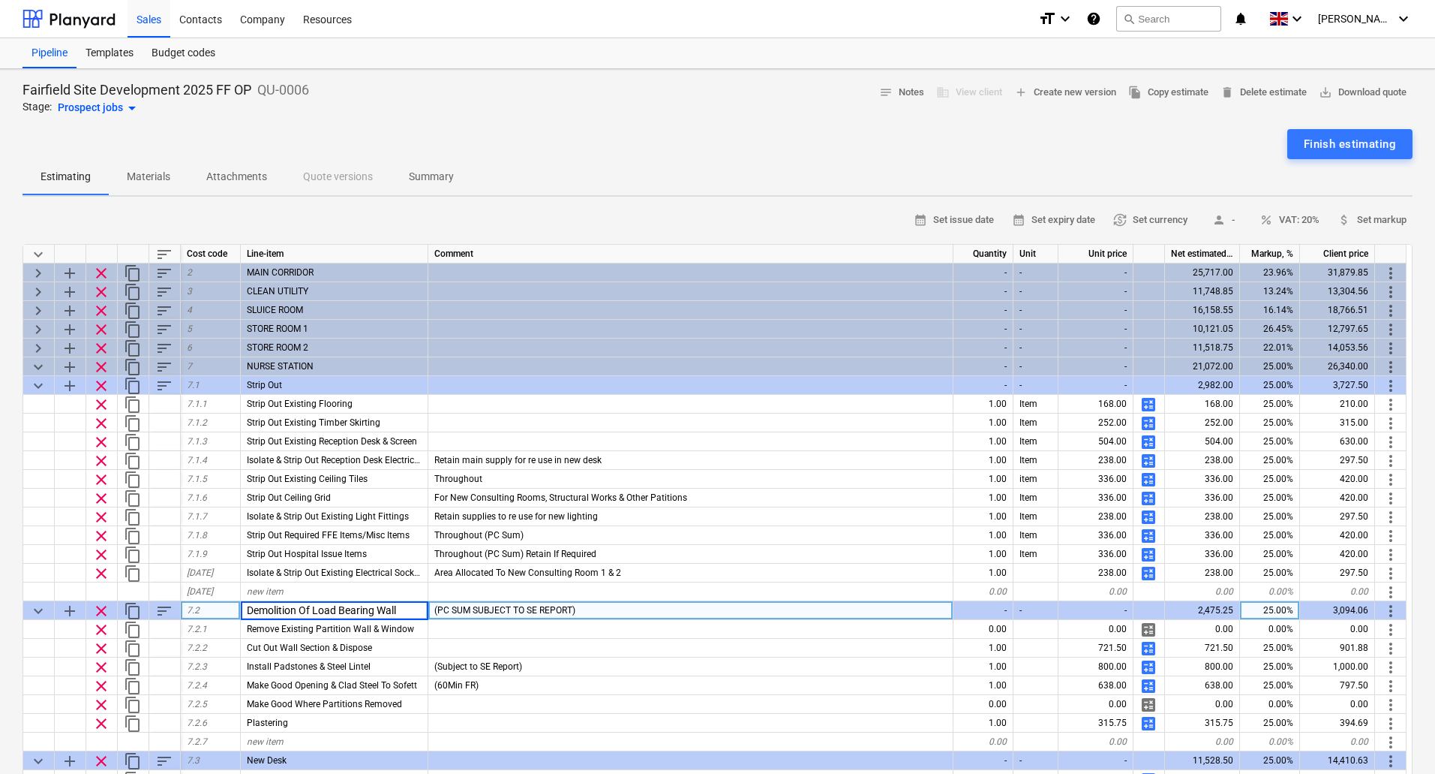
click at [399, 607] on input "Demolition Of Load Bearing Wall" at bounding box center [334, 610] width 187 height 18
type input "Demolitions"
click at [37, 329] on span "keyboard_arrow_right" at bounding box center [38, 329] width 18 height 18
type textarea "x"
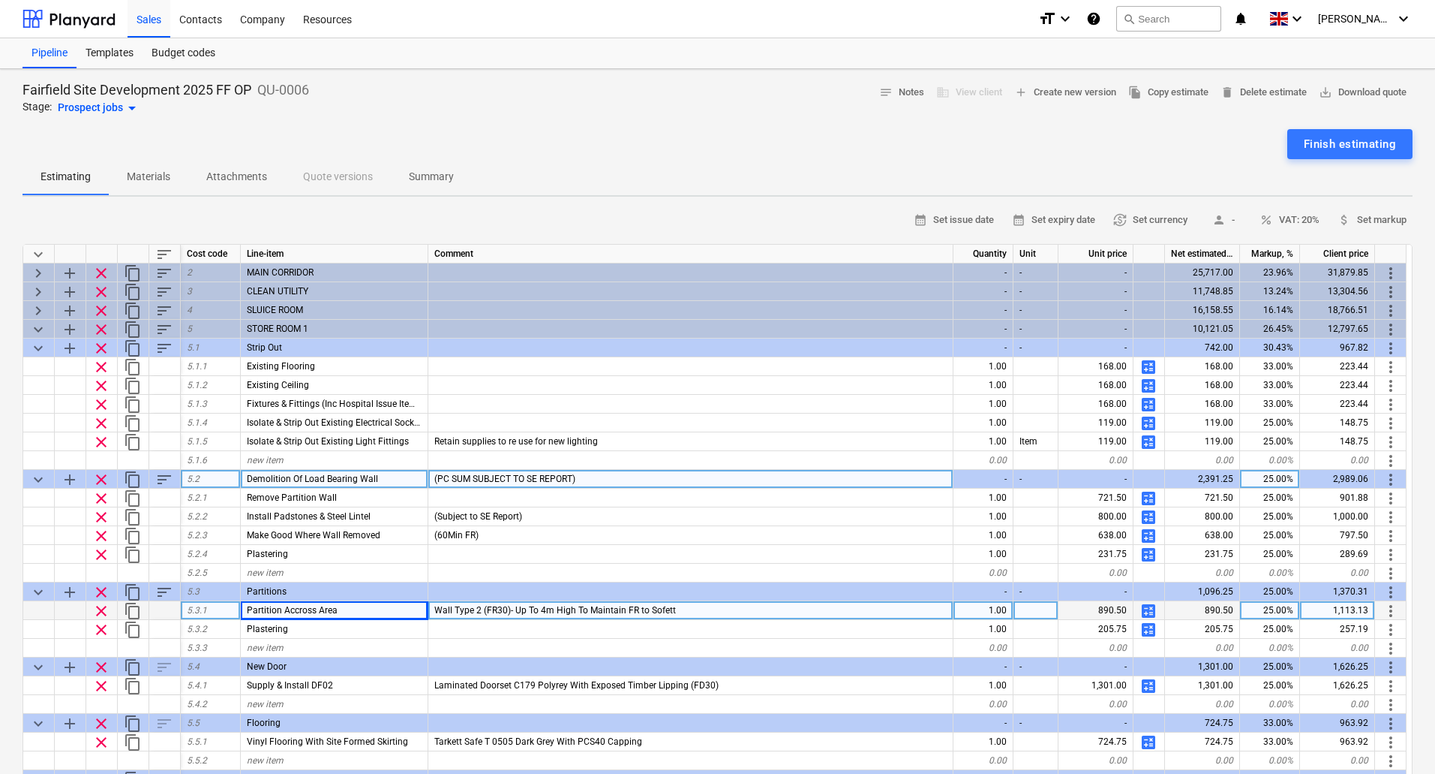
click at [391, 476] on div "Demolition Of Load Bearing Wall" at bounding box center [335, 479] width 188 height 19
click at [398, 476] on input "Demolition Of Load Bearing Wall" at bounding box center [334, 479] width 187 height 18
type input "Demolitions"
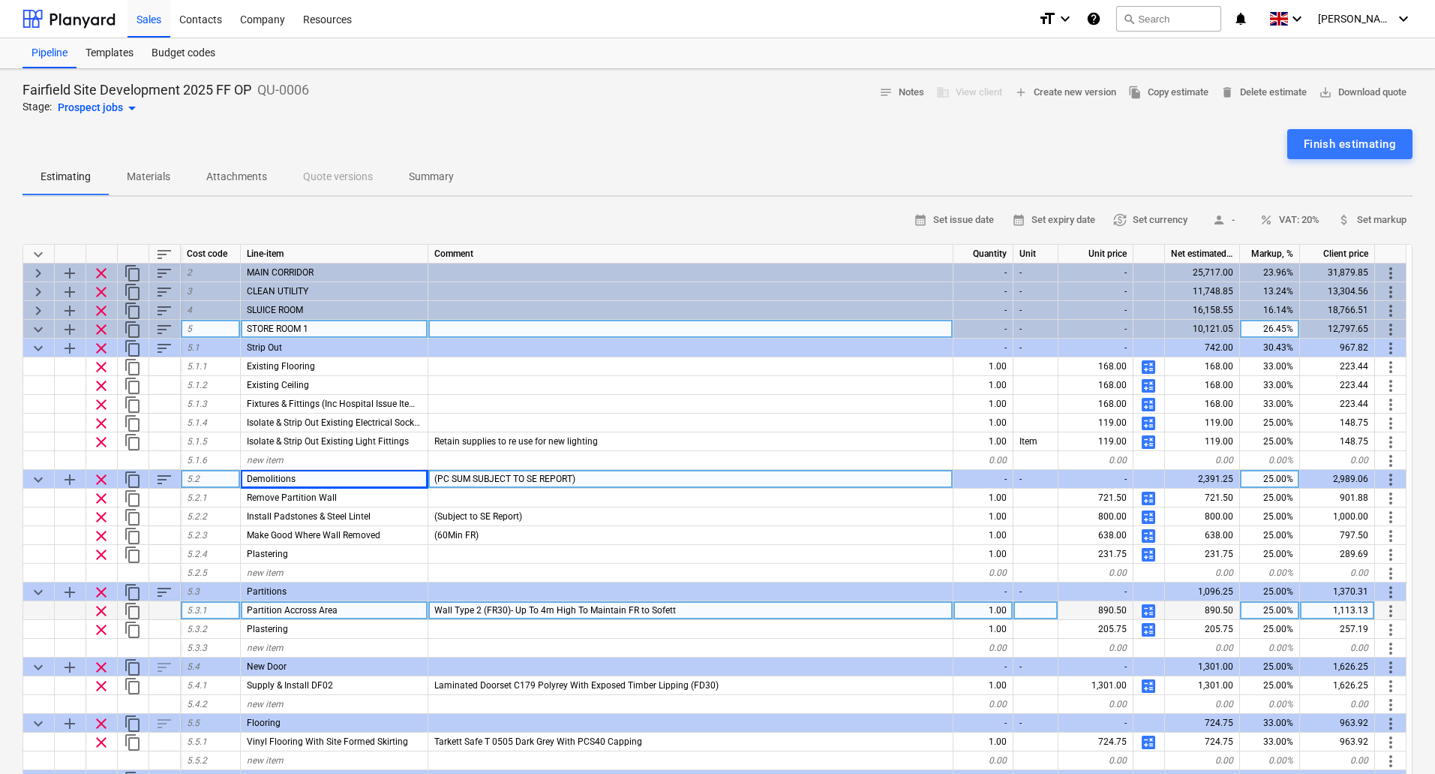
click at [39, 329] on span "keyboard_arrow_down" at bounding box center [38, 329] width 18 height 18
type textarea "x"
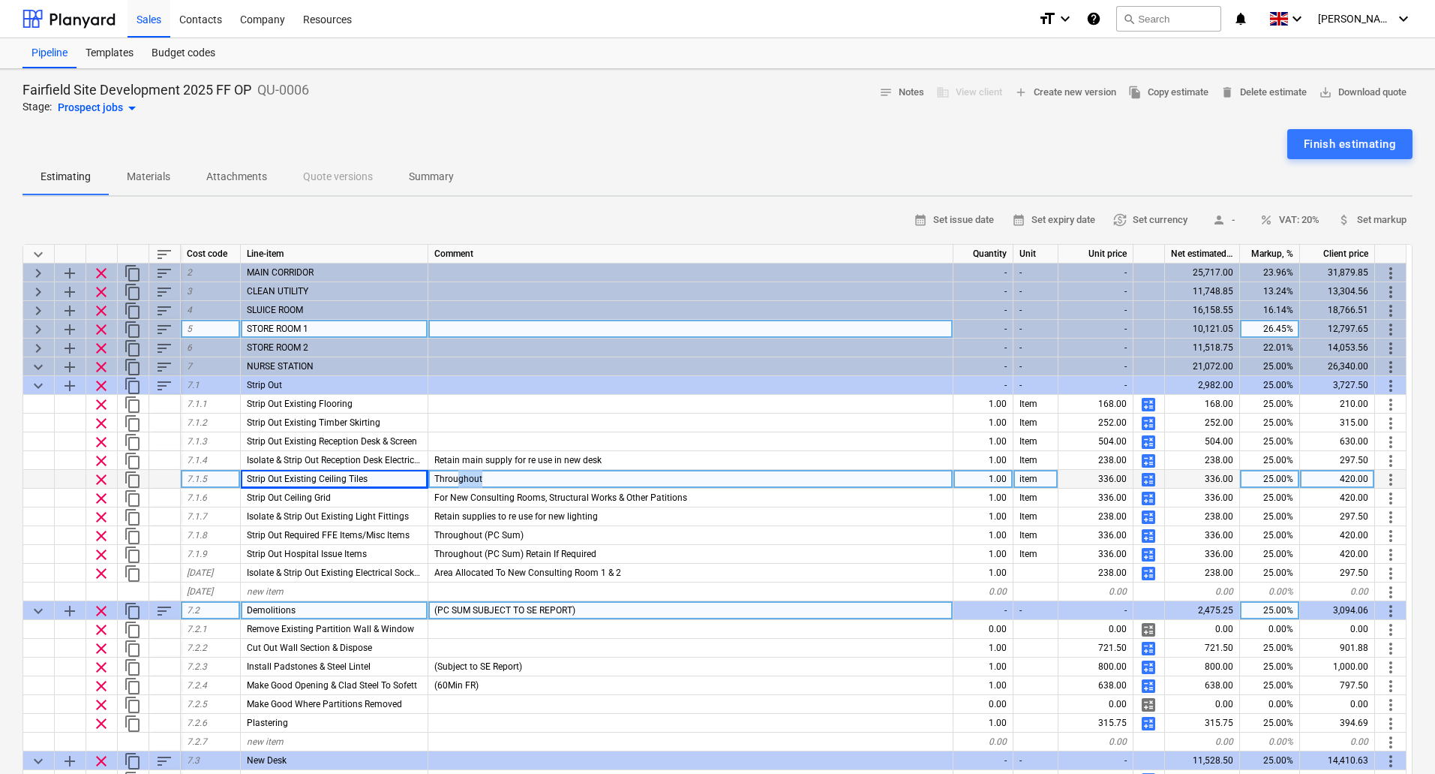
drag, startPoint x: 499, startPoint y: 477, endPoint x: 460, endPoint y: 479, distance: 39.0
click at [460, 479] on div "Throughout" at bounding box center [690, 479] width 525 height 19
click at [1149, 479] on span "calculate" at bounding box center [1149, 479] width 18 height 18
type textarea "x"
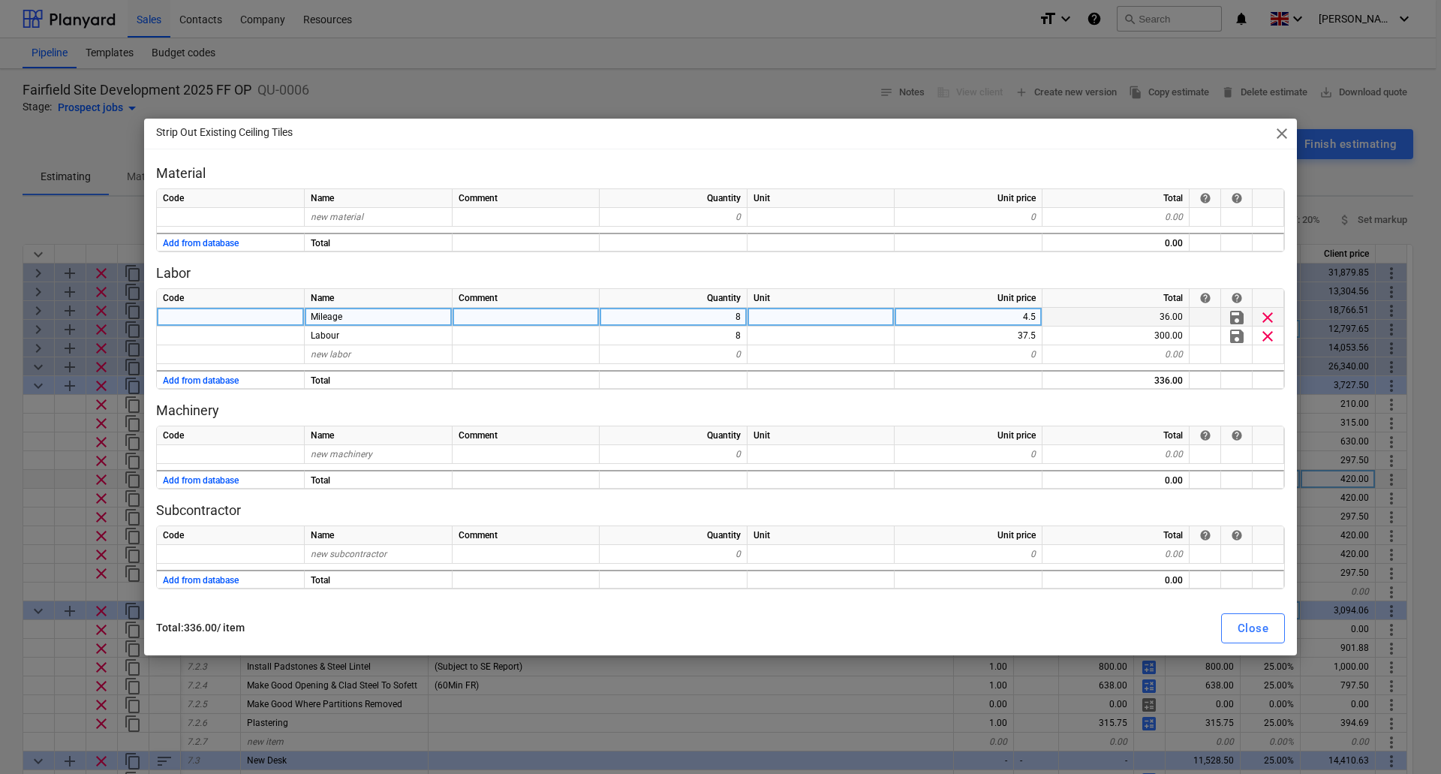
click at [732, 323] on div "8" at bounding box center [673, 317] width 148 height 19
type input "4"
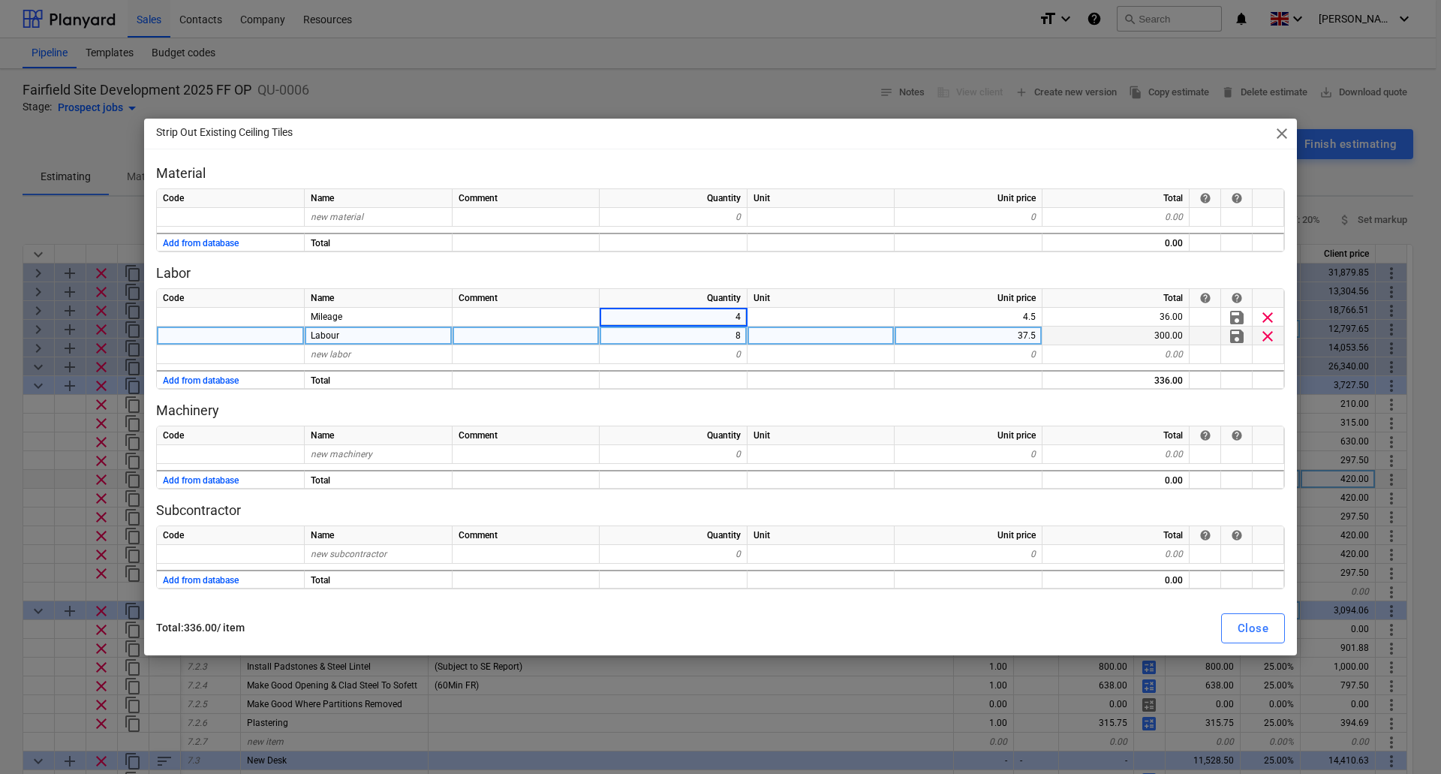
click at [730, 333] on div "8" at bounding box center [673, 335] width 148 height 19
type textarea "x"
type input "4"
type textarea "x"
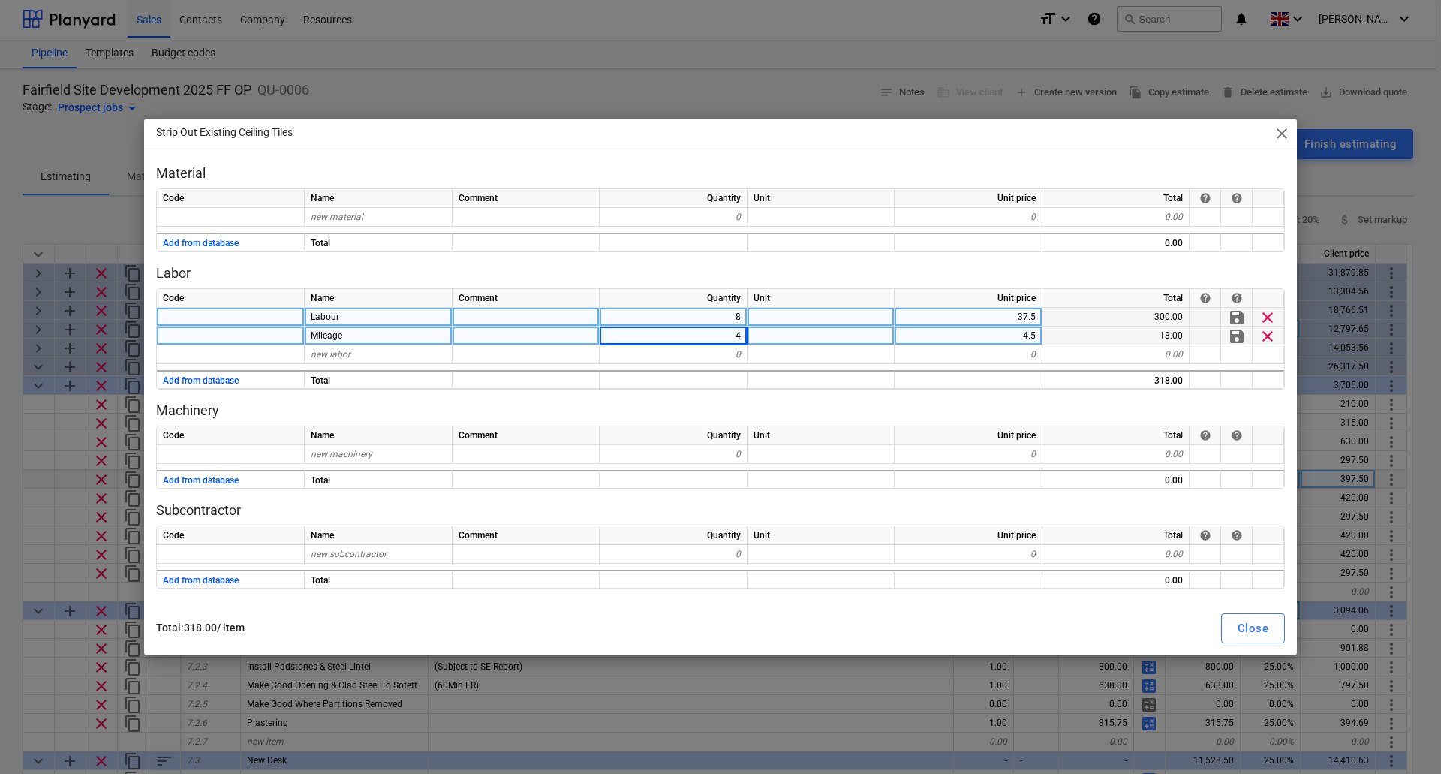
click at [718, 308] on div "8" at bounding box center [673, 317] width 148 height 19
type input "4"
click at [1252, 630] on div "Close" at bounding box center [1252, 628] width 31 height 20
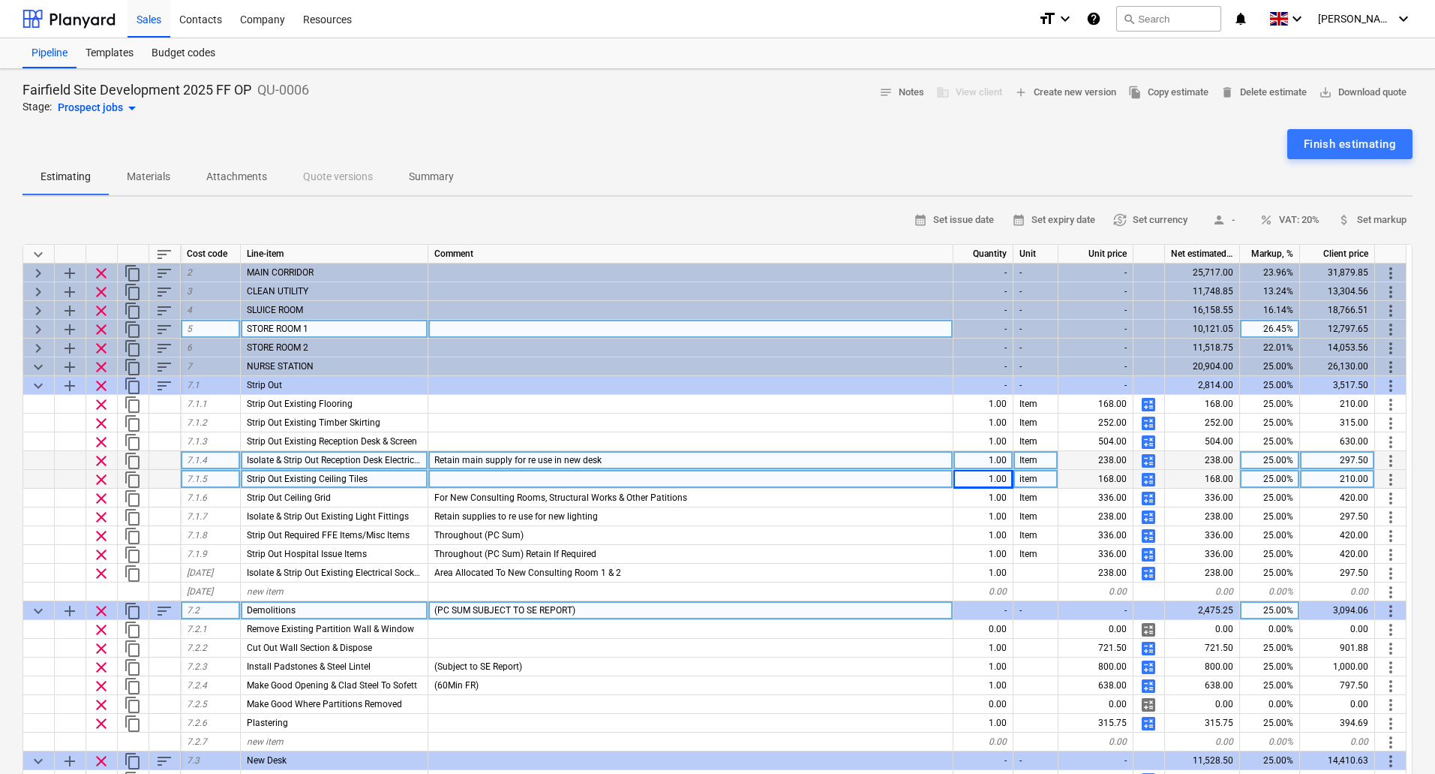
click at [401, 459] on span "Isolate & Strip Out Reception Desk Electrical Wiring & Containment" at bounding box center [380, 460] width 266 height 11
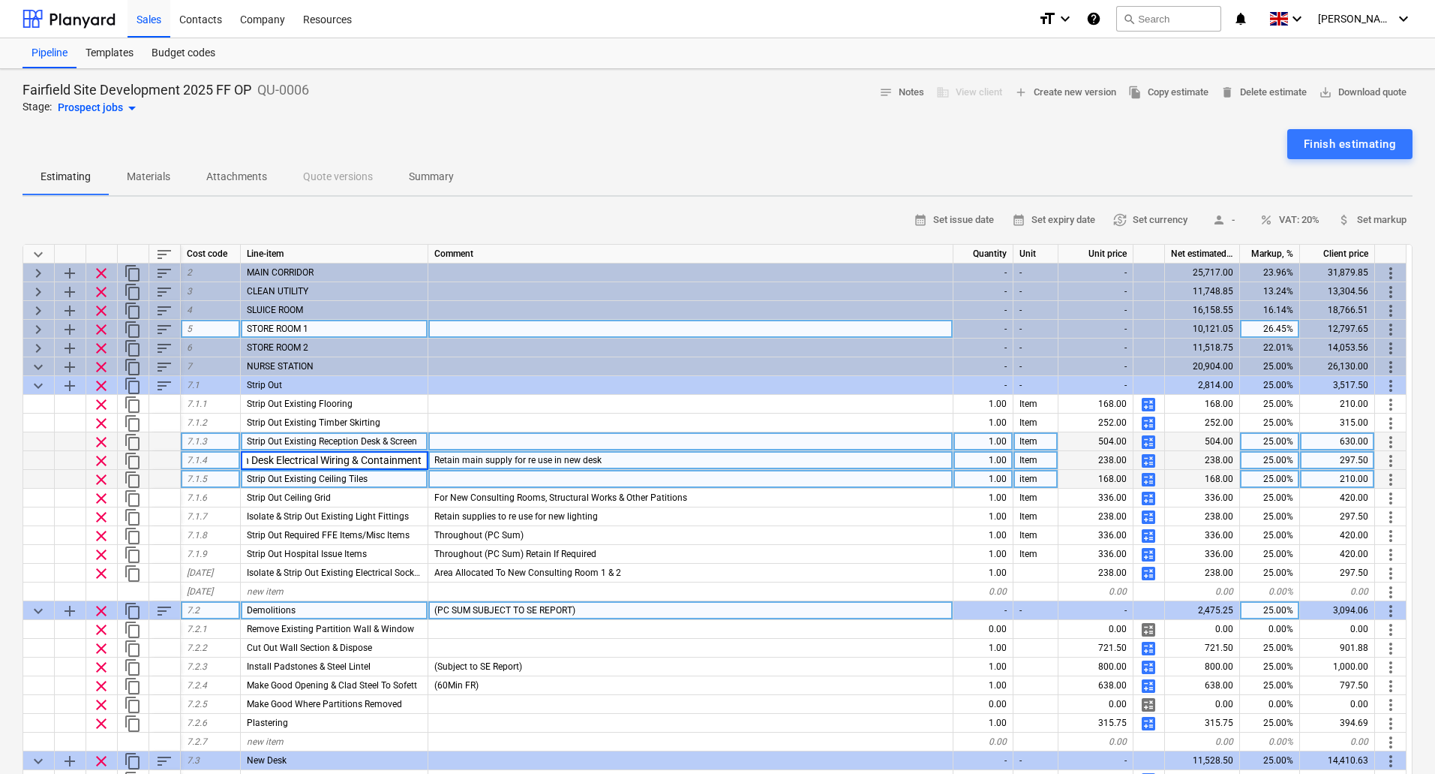
click at [295, 438] on span "Strip Out Existing Reception Desk & Screen" at bounding box center [332, 441] width 170 height 11
click at [99, 434] on span "clear" at bounding box center [101, 442] width 18 height 18
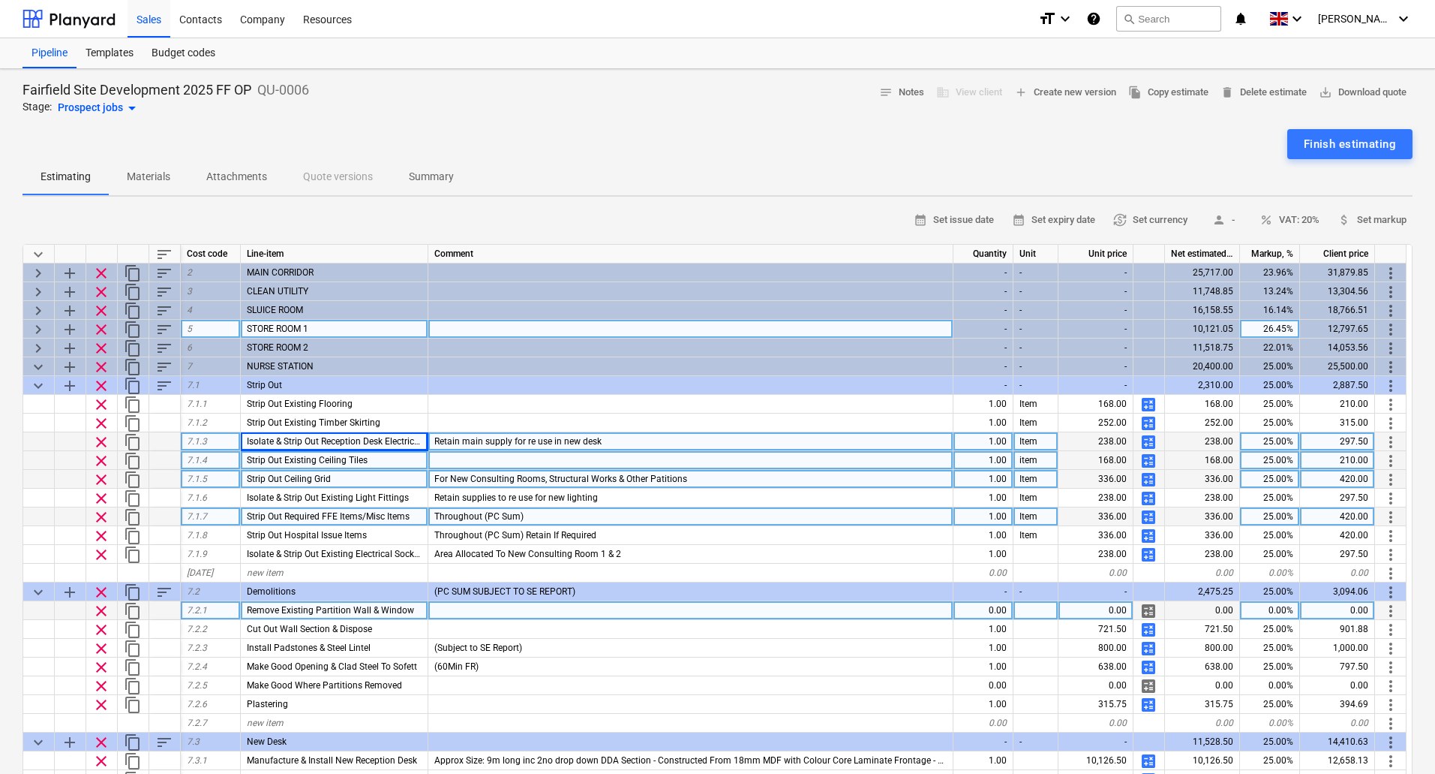
click at [534, 513] on div "Throughout (PC Sum)" at bounding box center [690, 516] width 525 height 19
type textarea "x"
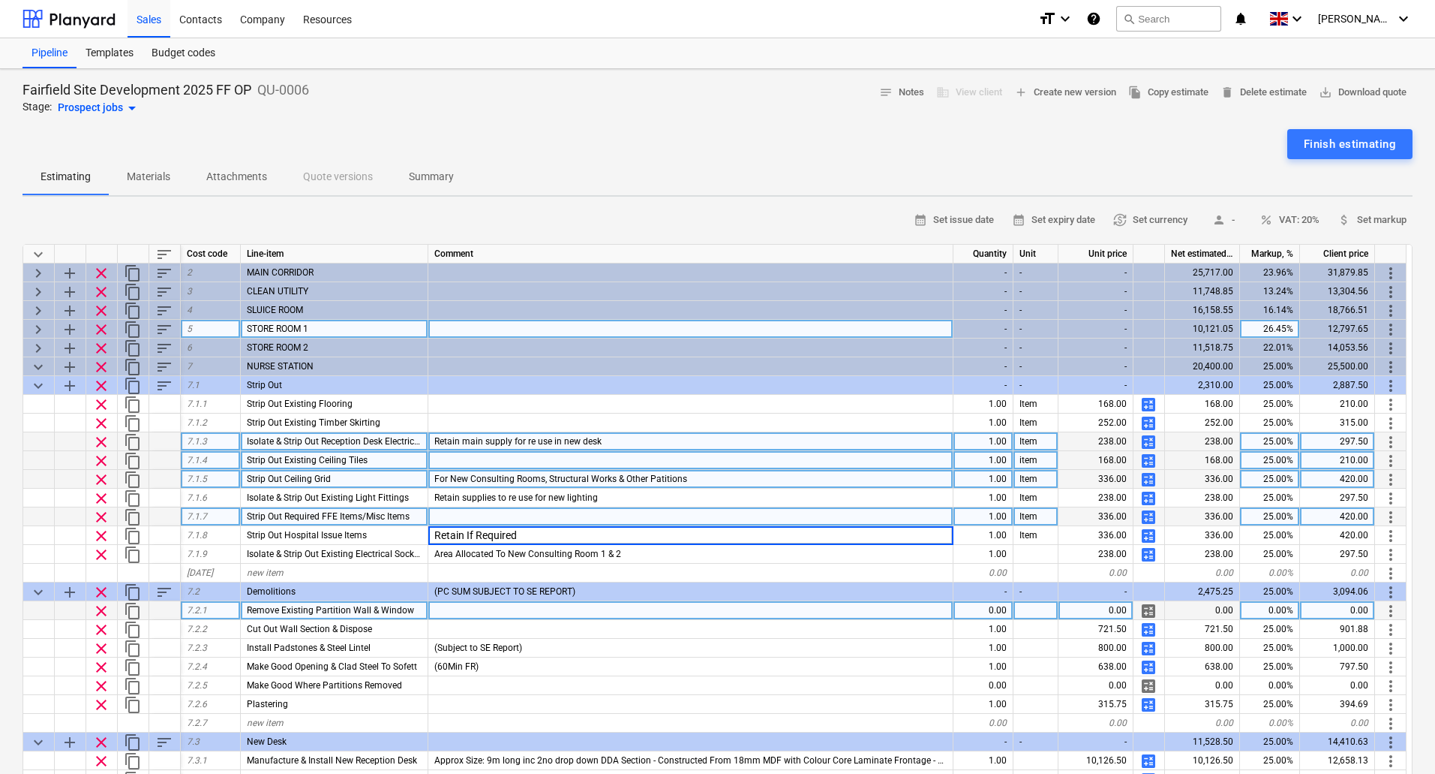
type input "Retain If Required"
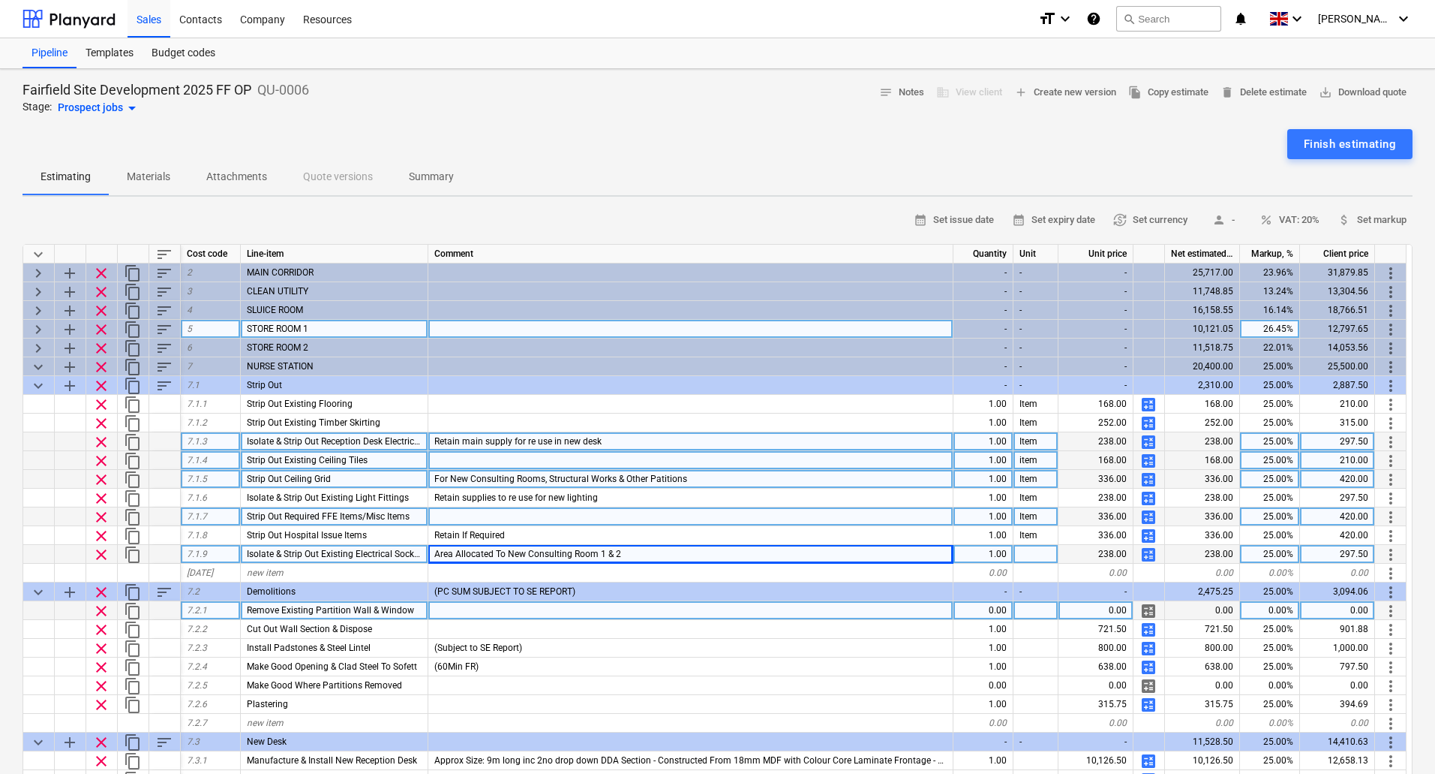
click at [107, 556] on span "clear" at bounding box center [101, 554] width 18 height 18
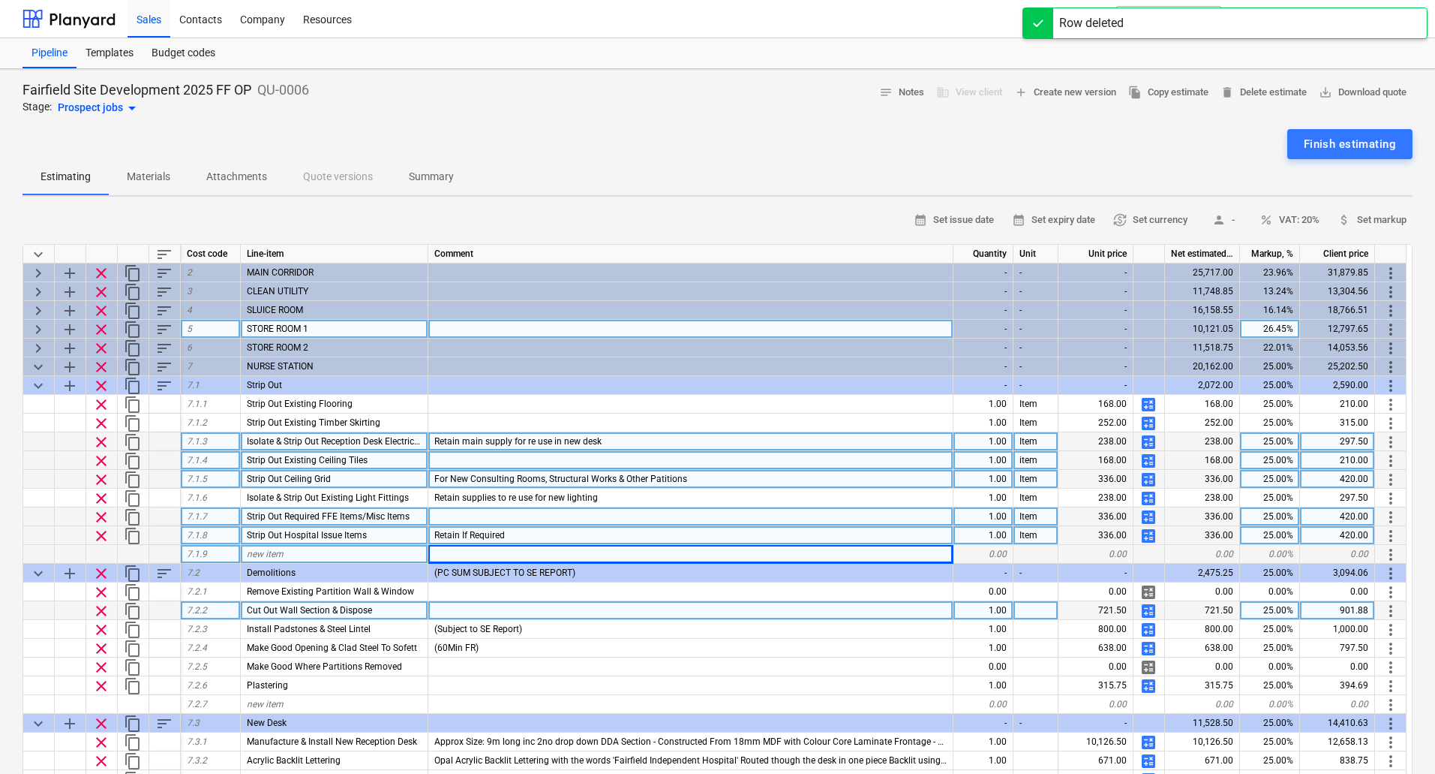
click at [1149, 533] on span "calculate" at bounding box center [1149, 536] width 18 height 18
type textarea "x"
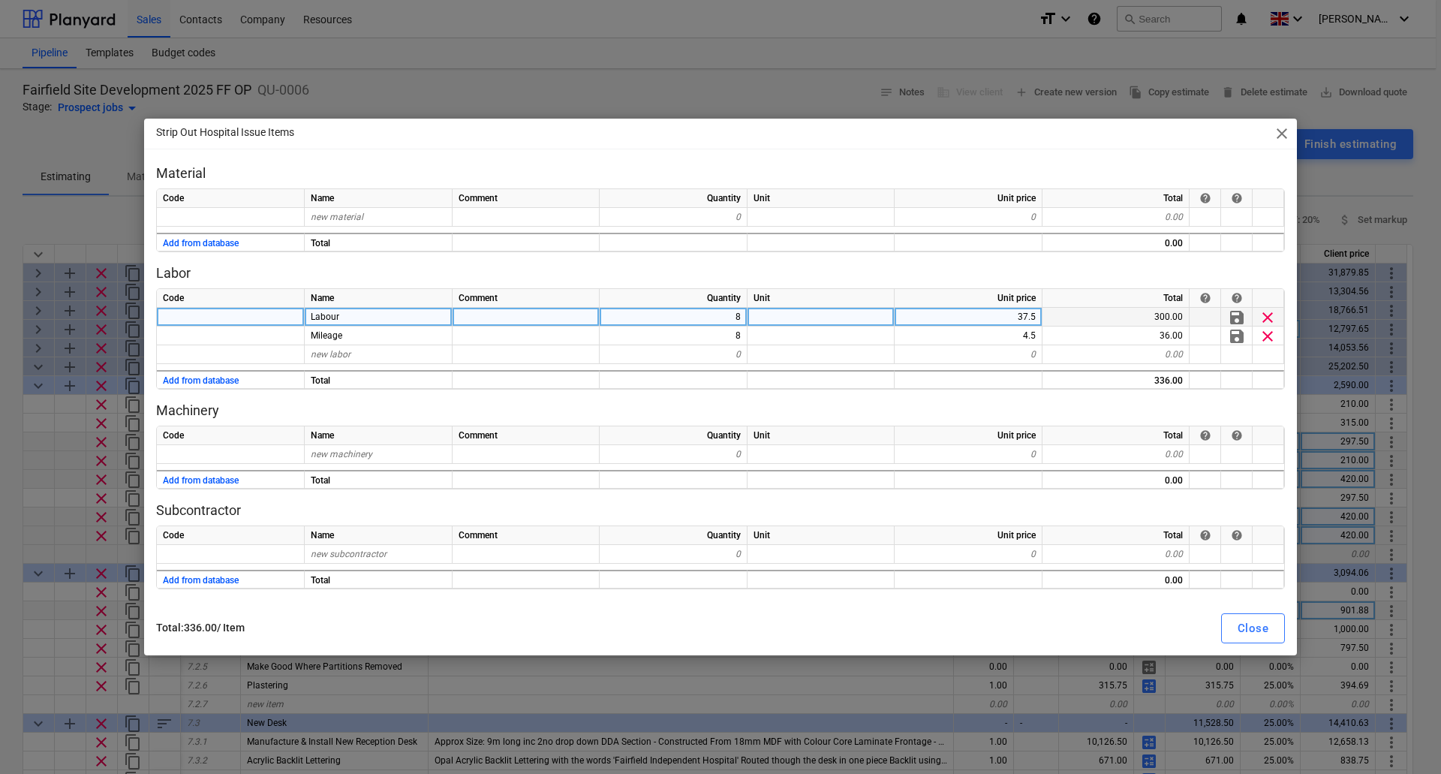
click at [727, 317] on div "8" at bounding box center [673, 317] width 148 height 19
type input "2"
click at [1257, 617] on button "Close" at bounding box center [1253, 628] width 64 height 30
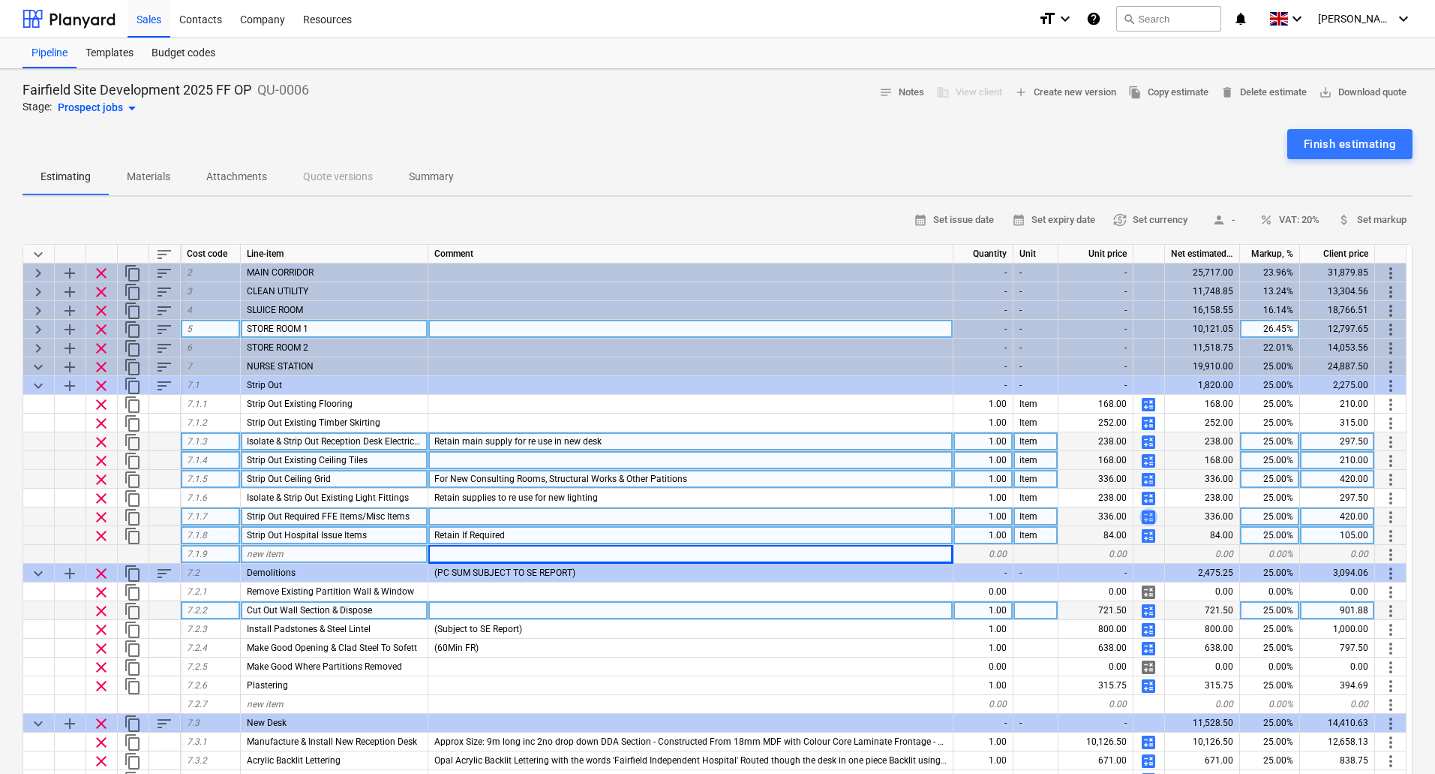
click at [1150, 519] on span "calculate" at bounding box center [1149, 517] width 18 height 18
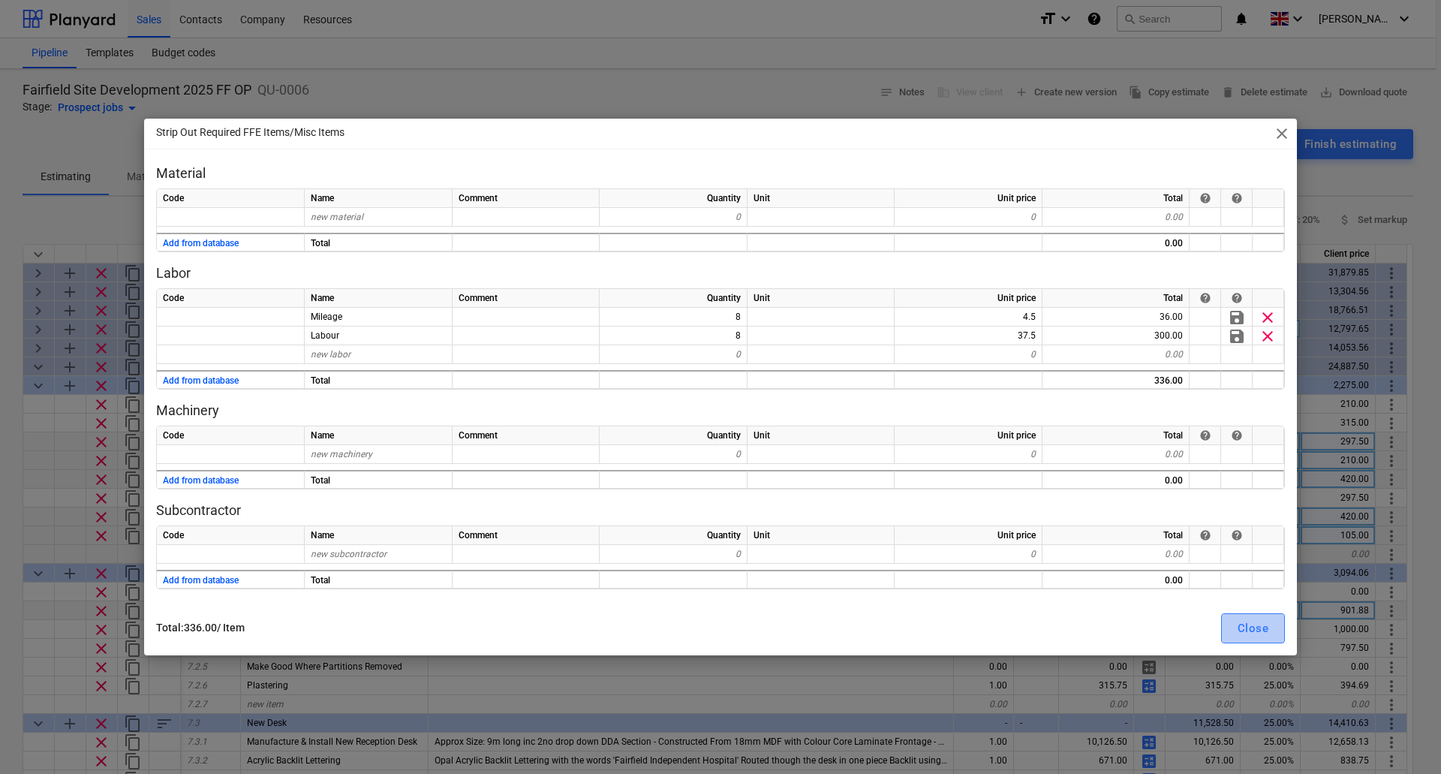
click at [1240, 621] on div "Close" at bounding box center [1252, 628] width 31 height 20
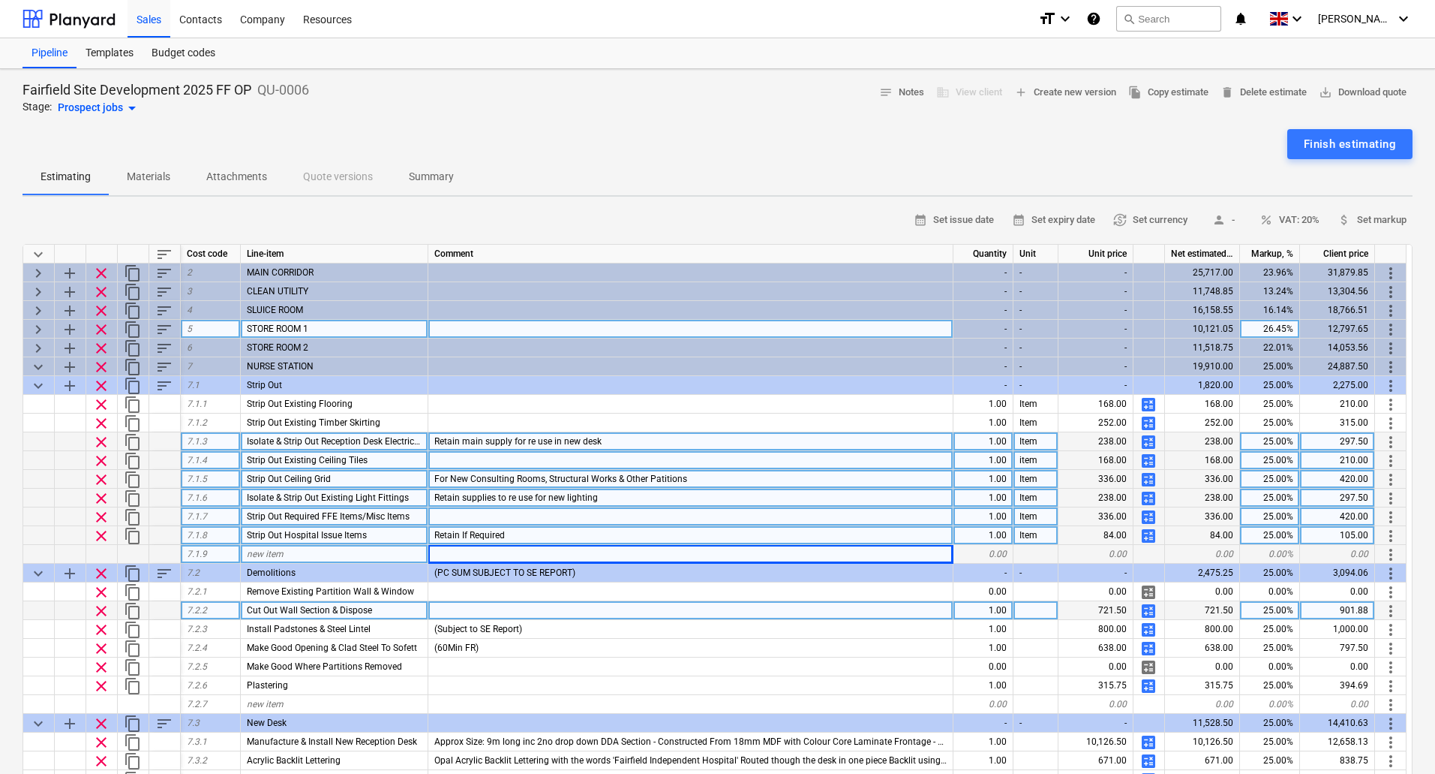
click at [1143, 498] on span "calculate" at bounding box center [1149, 498] width 18 height 18
type textarea "x"
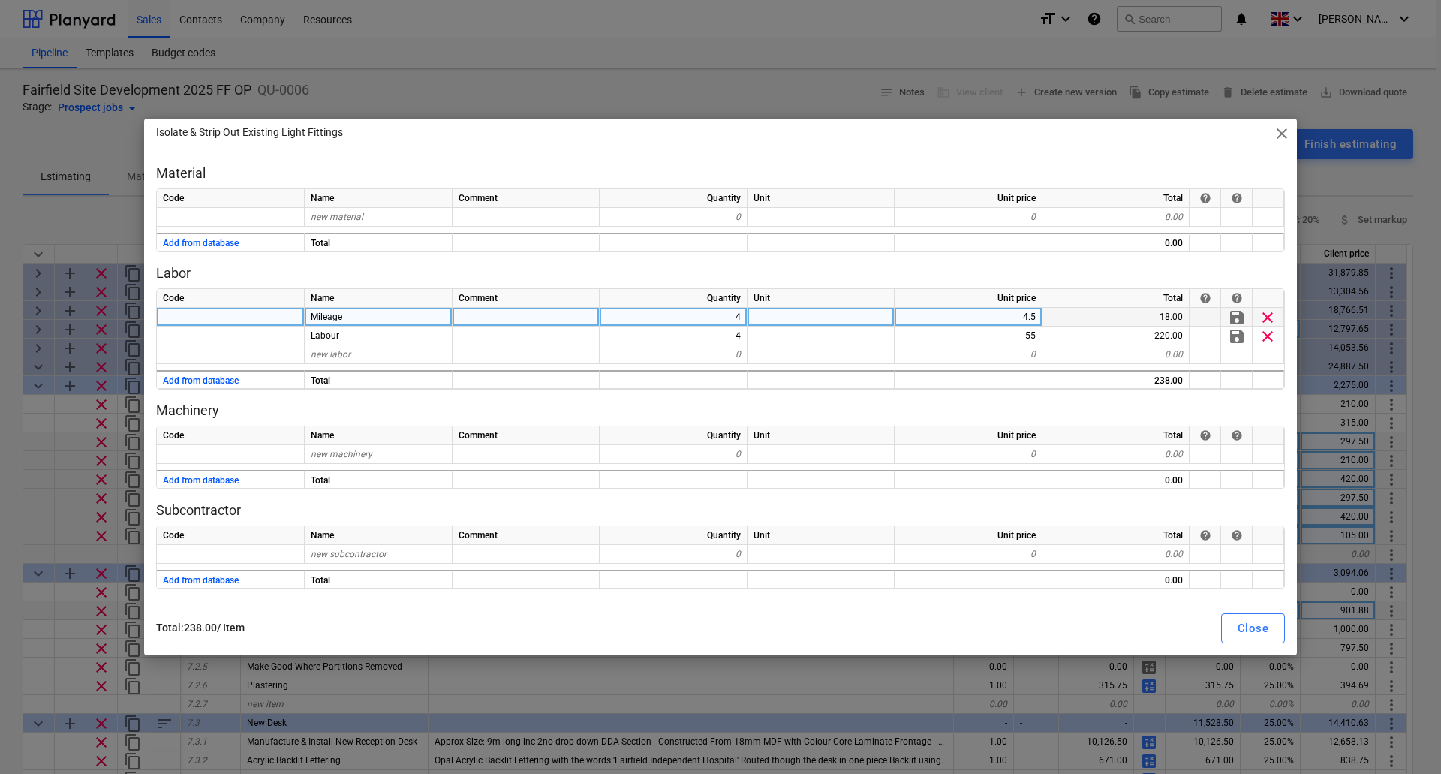
click at [726, 320] on div "4" at bounding box center [673, 317] width 148 height 19
type input "2"
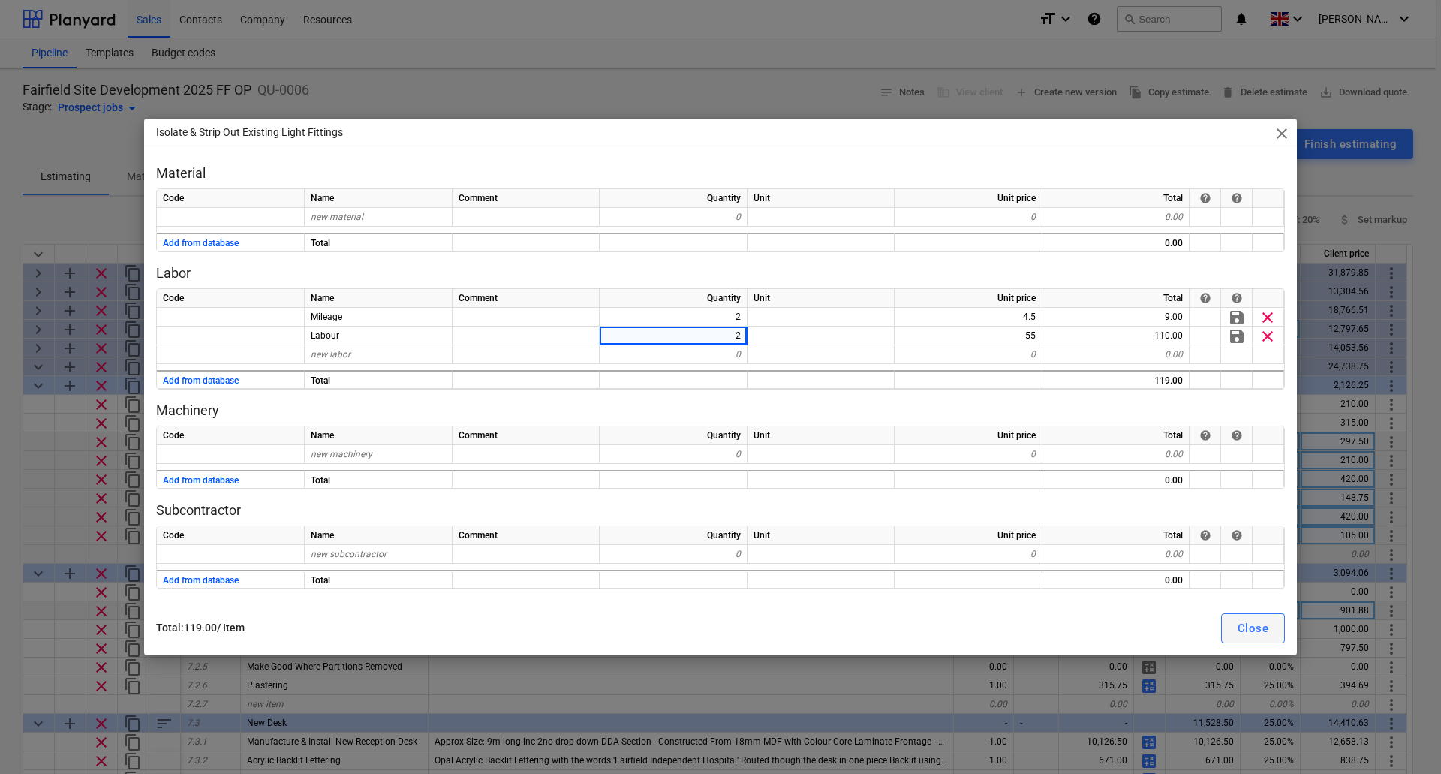
click at [1242, 627] on div "Close" at bounding box center [1252, 628] width 31 height 20
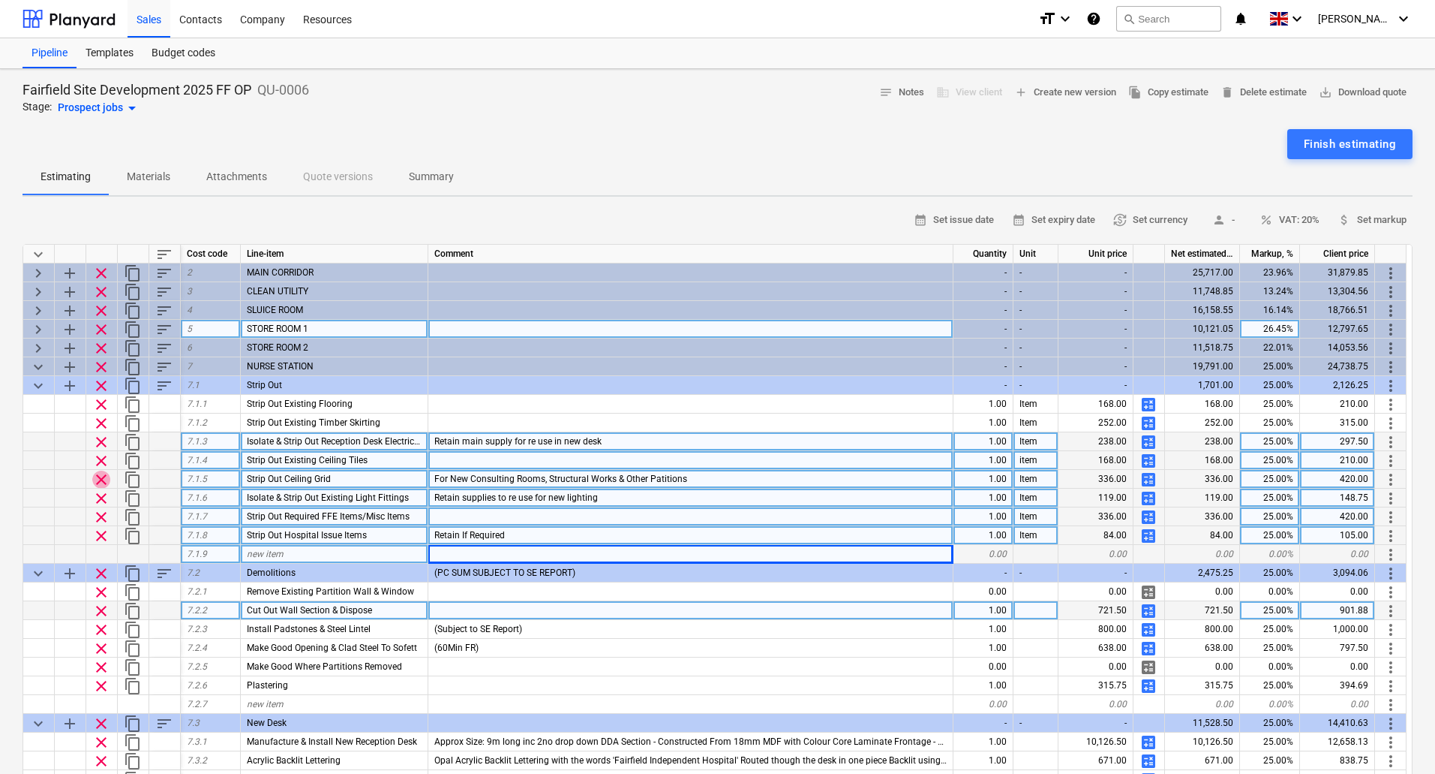
click at [104, 478] on span "clear" at bounding box center [101, 479] width 18 height 18
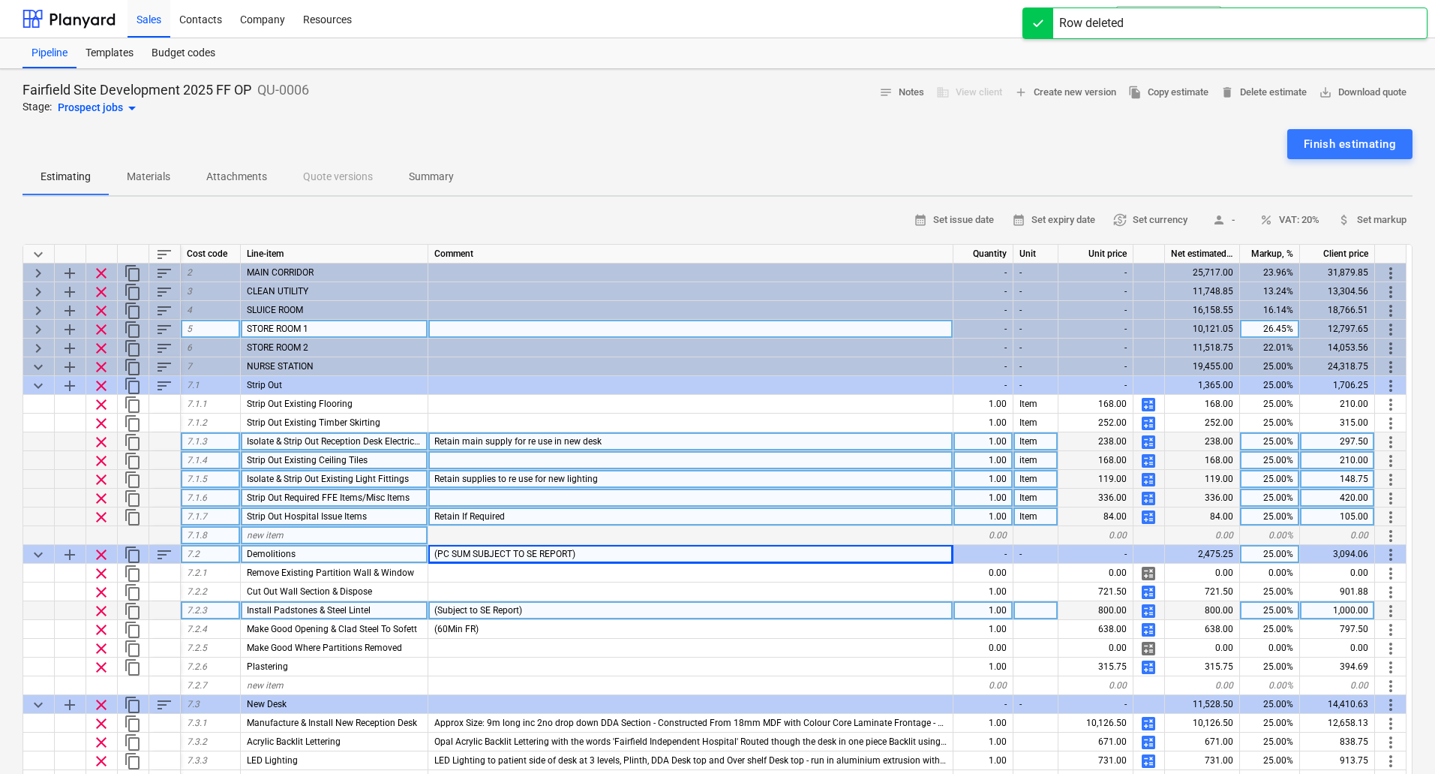
type textarea "x"
click at [385, 462] on div "Strip Out Existing Ceiling Tiles" at bounding box center [335, 460] width 188 height 19
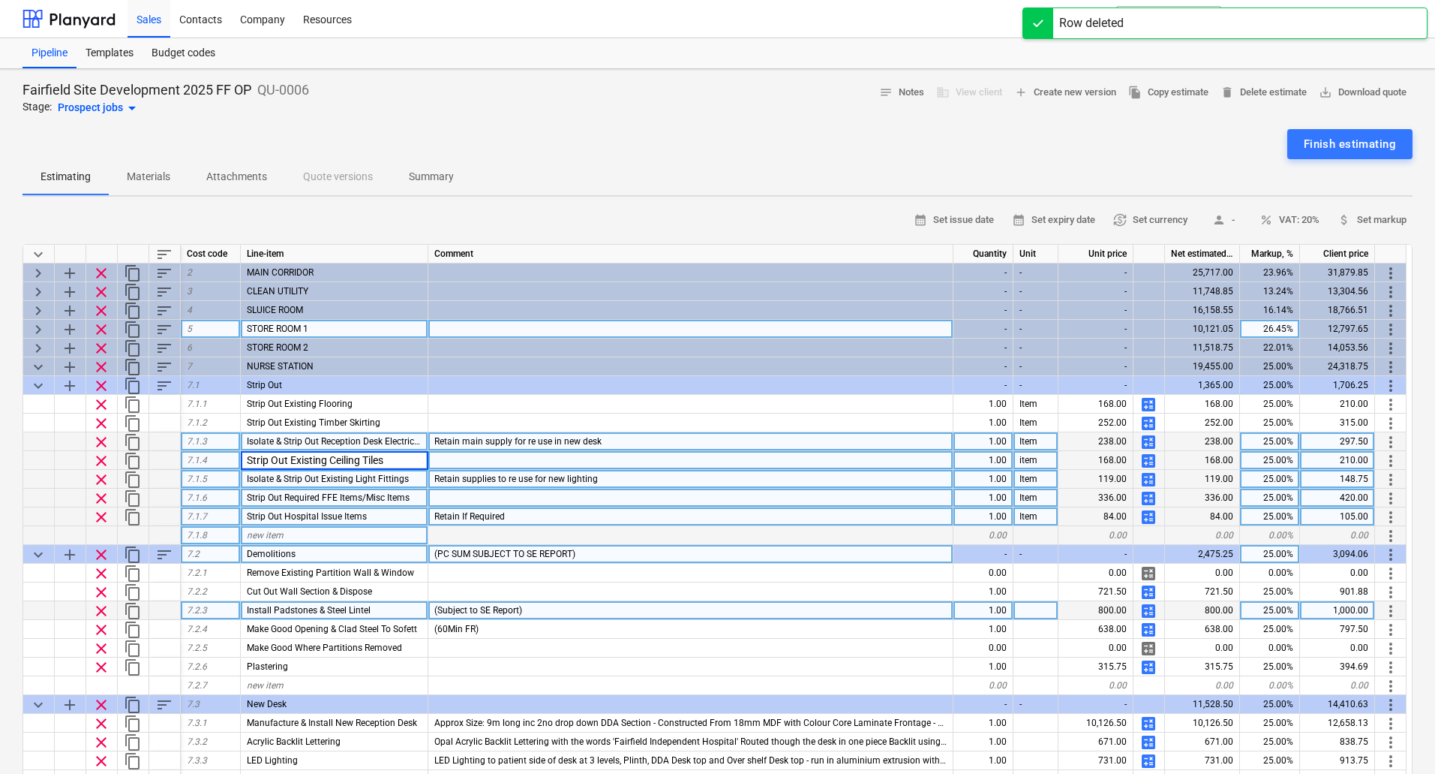
click at [392, 460] on input "Strip Out Existing Ceiling Tiles" at bounding box center [334, 460] width 187 height 18
type input "Strip Out Existing Ceiling"
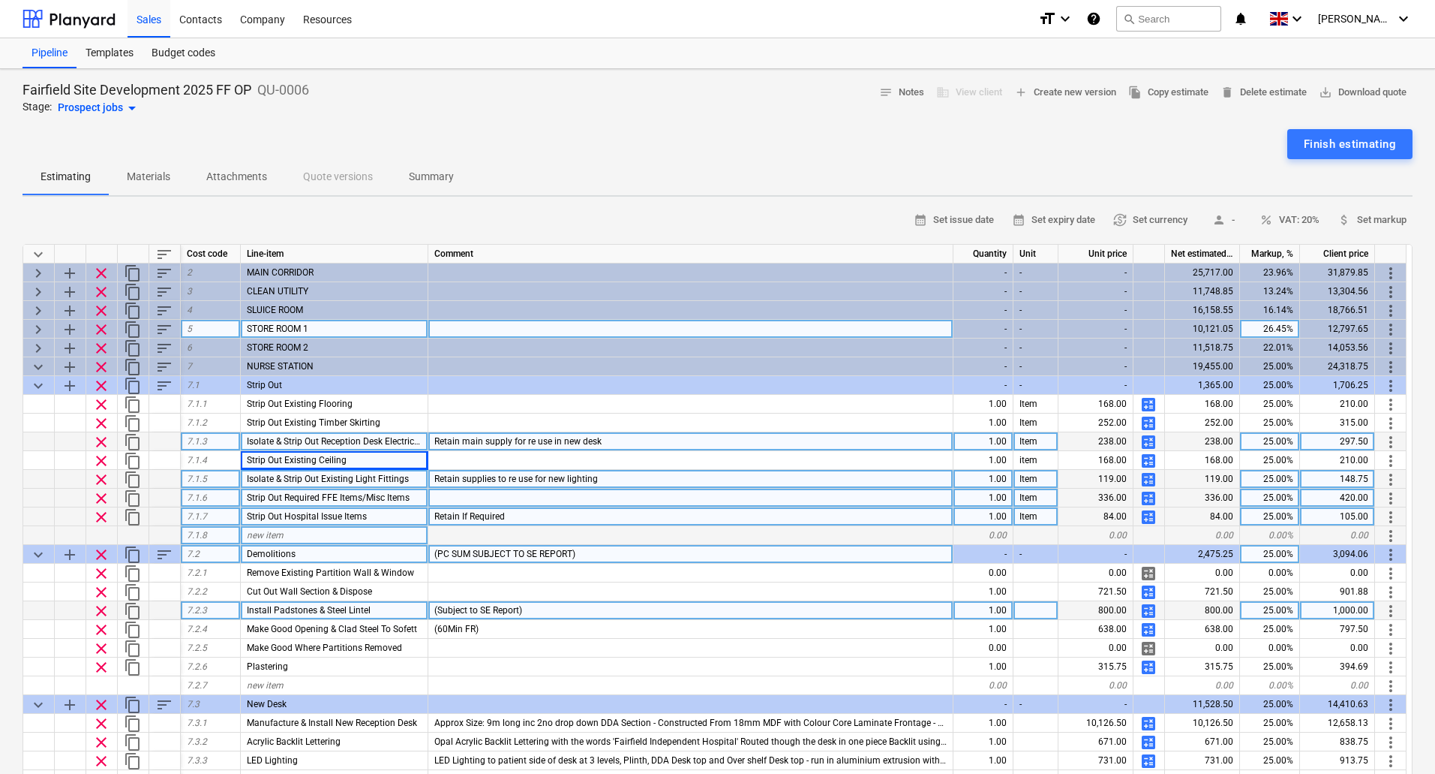
click at [1148, 443] on span "calculate" at bounding box center [1149, 442] width 18 height 18
type textarea "x"
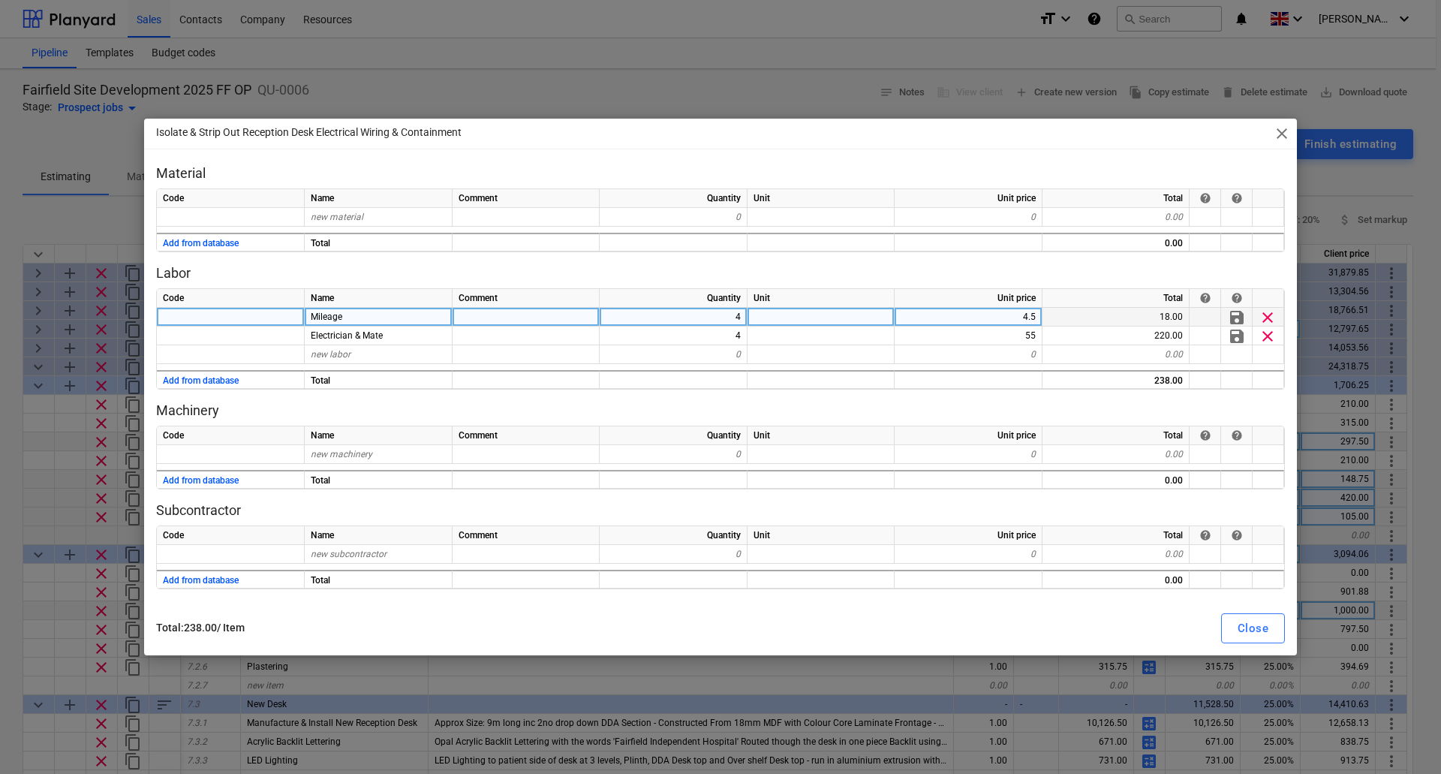
click at [726, 321] on div "4" at bounding box center [673, 317] width 148 height 19
type input "2"
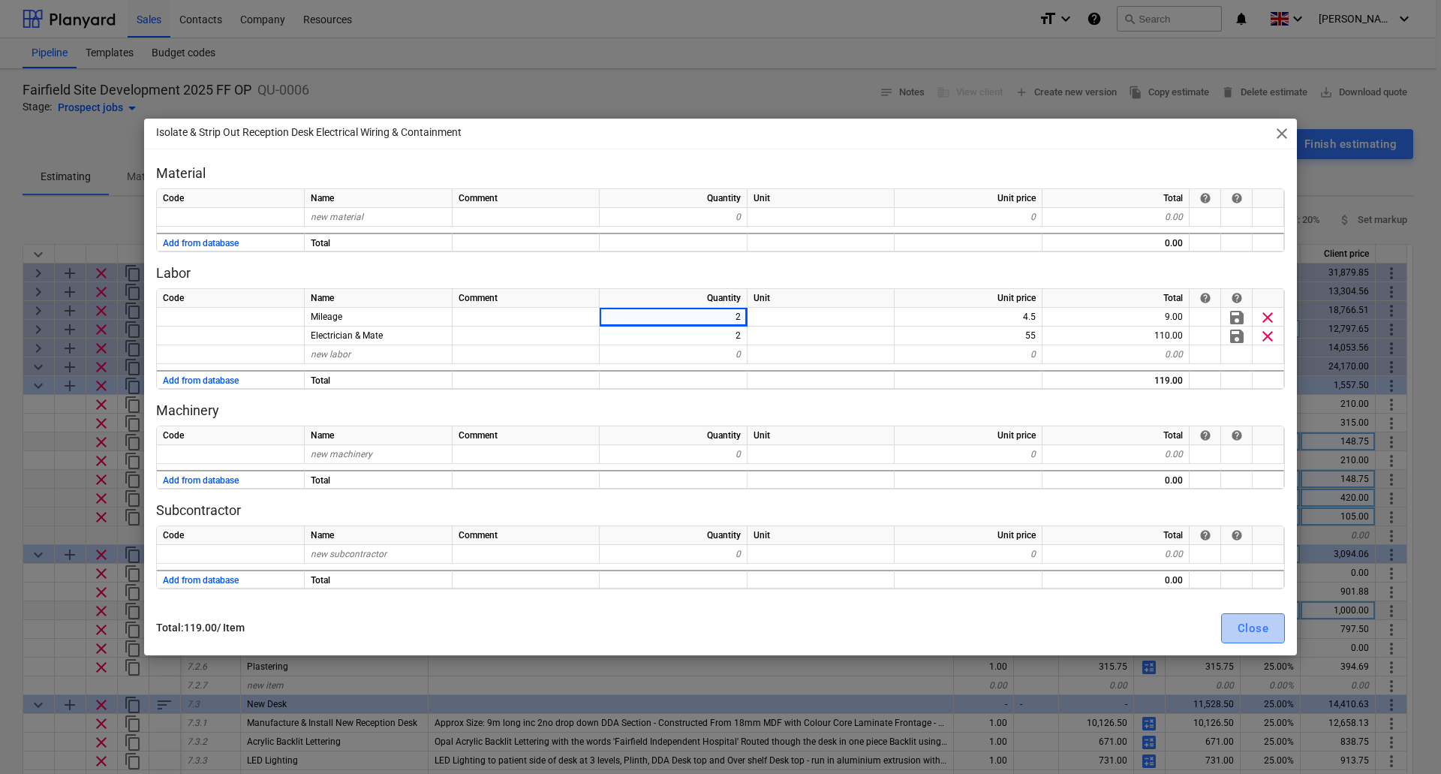
click at [1260, 627] on div "Close" at bounding box center [1252, 628] width 31 height 20
type textarea "x"
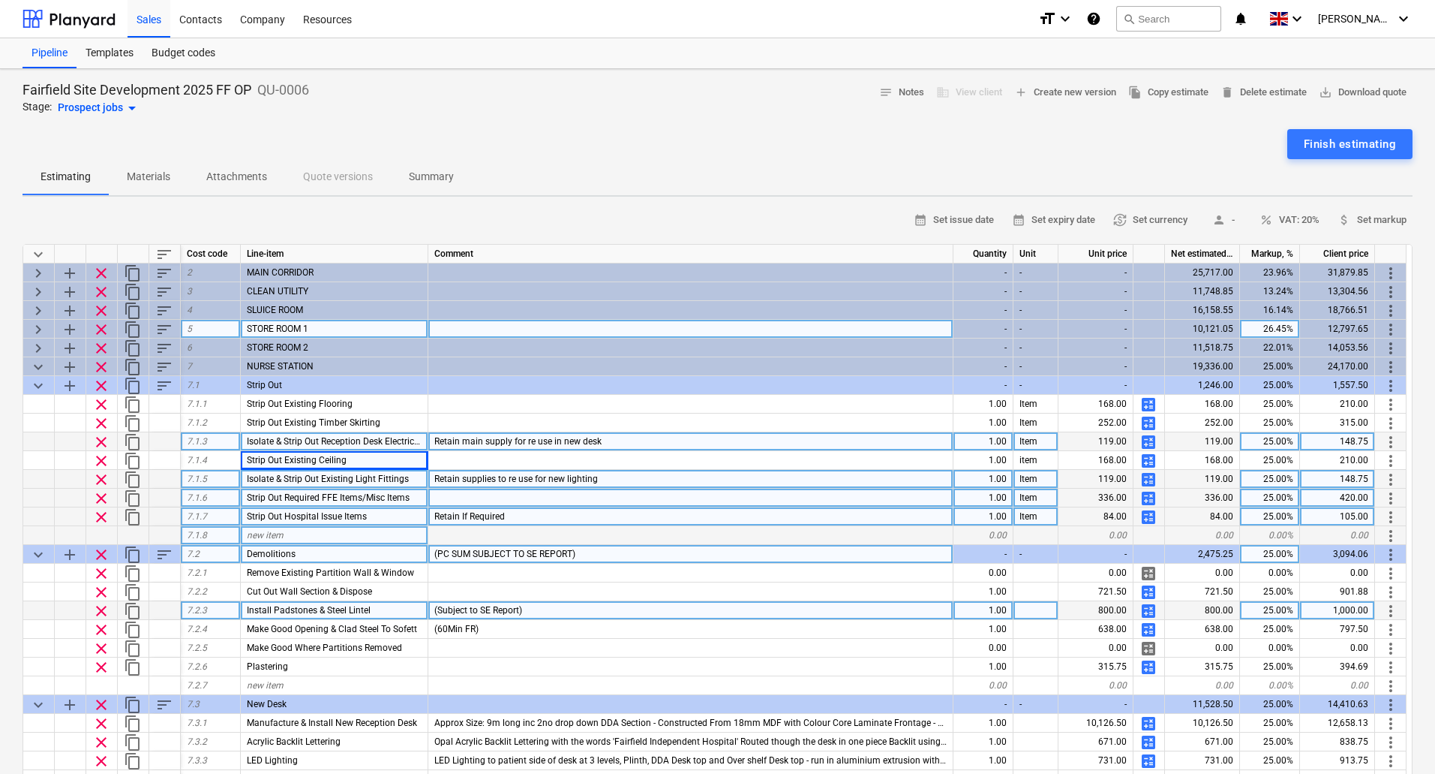
click at [383, 440] on span "Isolate & Strip Out Reception Desk Electrical Wiring & Containment" at bounding box center [380, 441] width 266 height 11
click at [408, 441] on input "Isolate & Strip Out Reception Desk Electrical Wiring & Containment" at bounding box center [334, 441] width 187 height 18
click at [315, 440] on input "Isolate & Strip Out Reception Desk Electrical Wiring & Containment" at bounding box center [334, 441] width 187 height 18
click at [271, 437] on input "Isolate & Strip Out Reception Desk Electrical Wiring & Containment" at bounding box center [334, 441] width 187 height 18
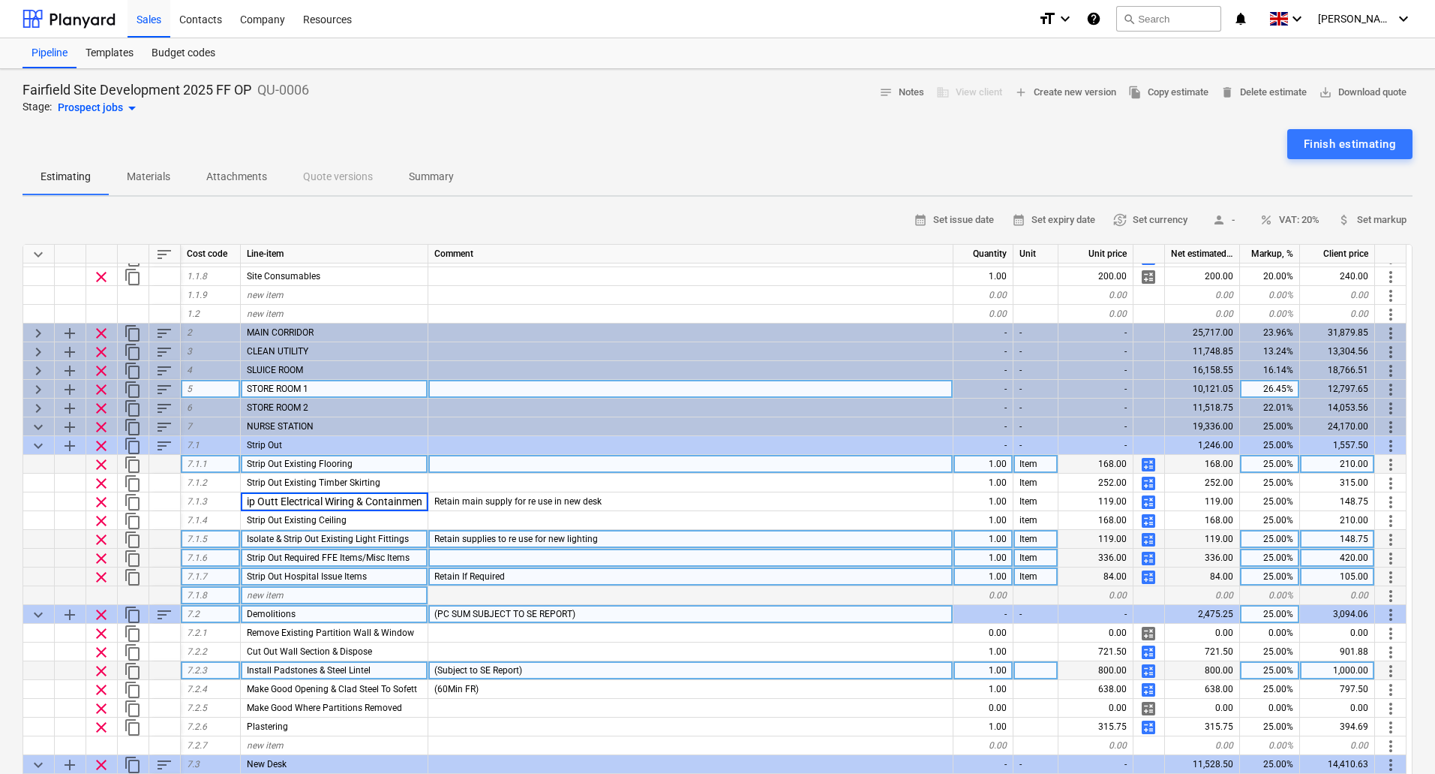
scroll to position [150, 0]
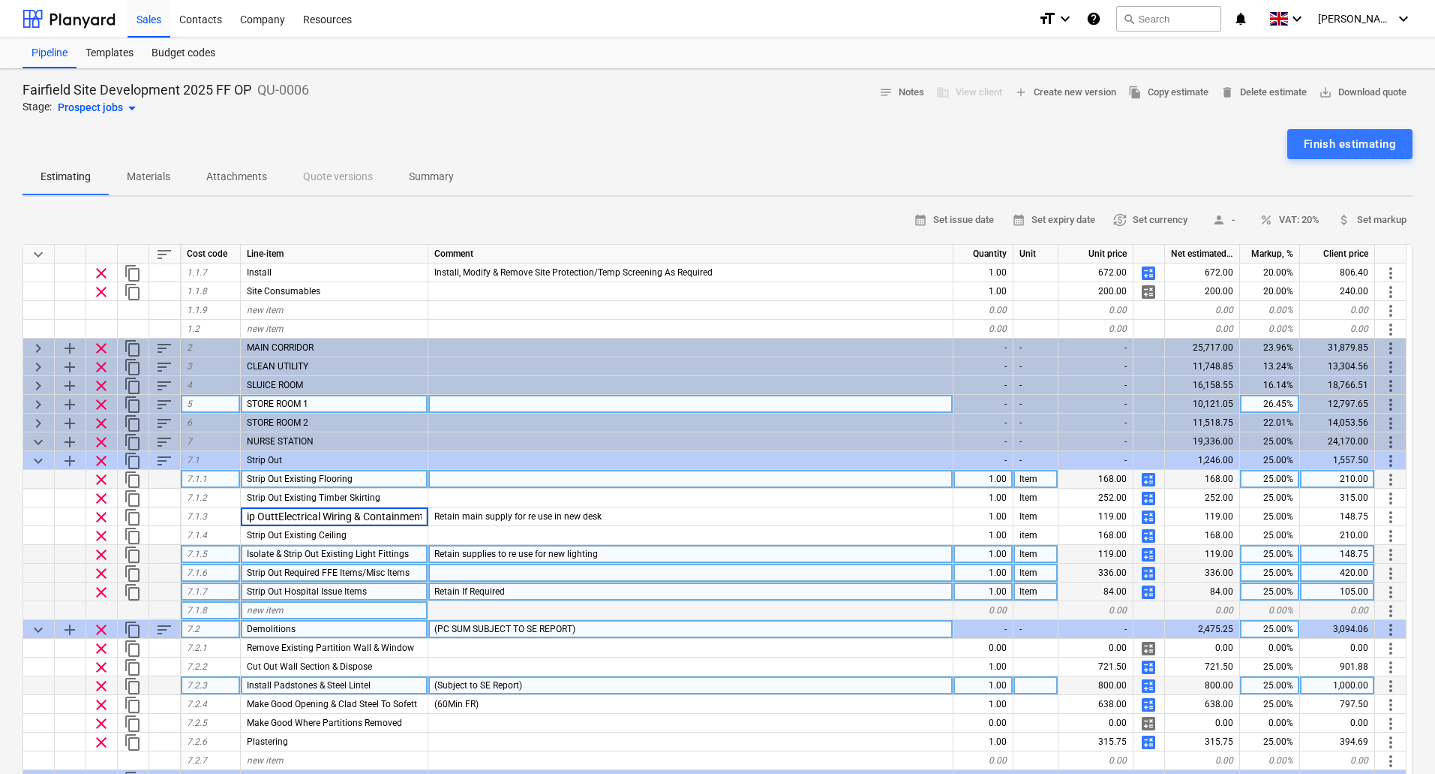
type input "Isolate & Strip OutElectrical Wiring & Containment"
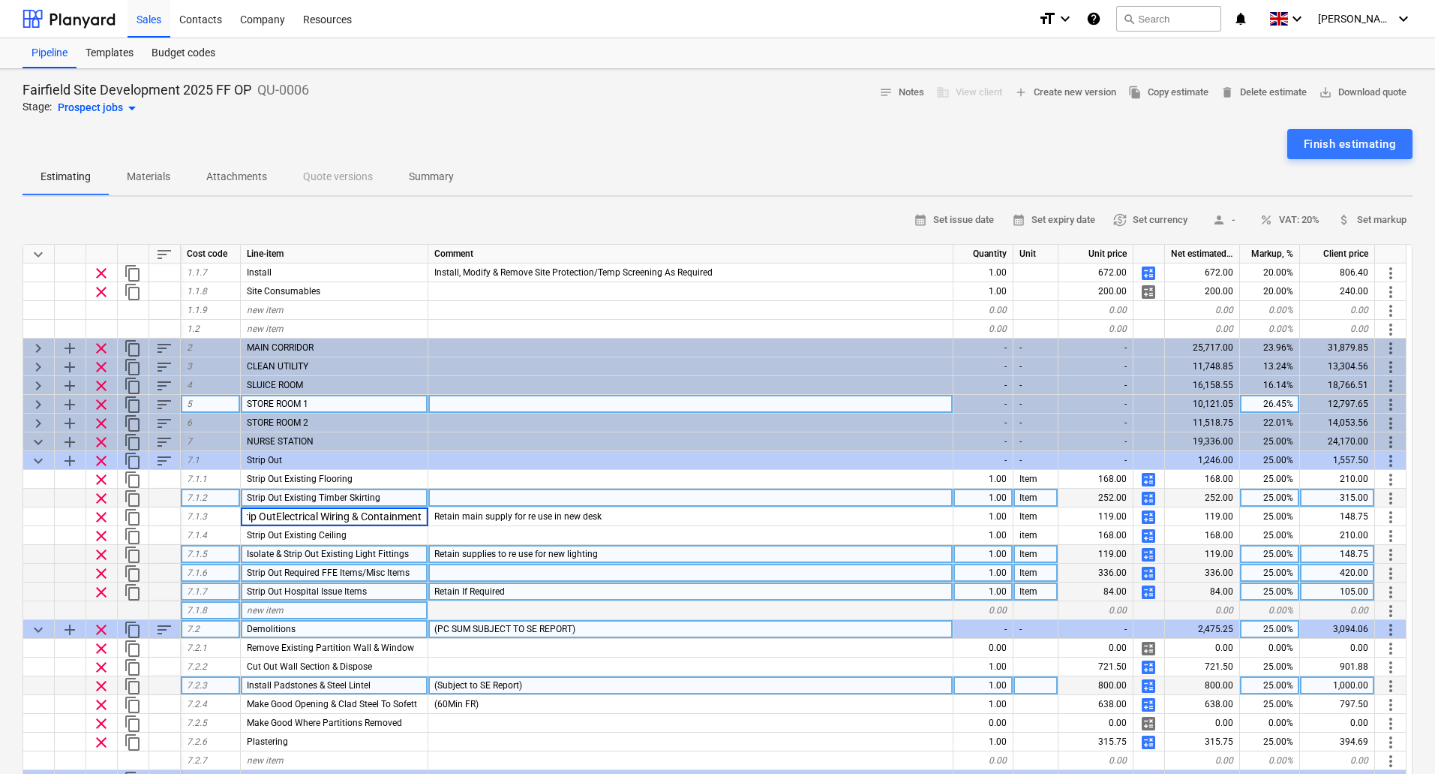
click at [581, 504] on div at bounding box center [690, 497] width 525 height 19
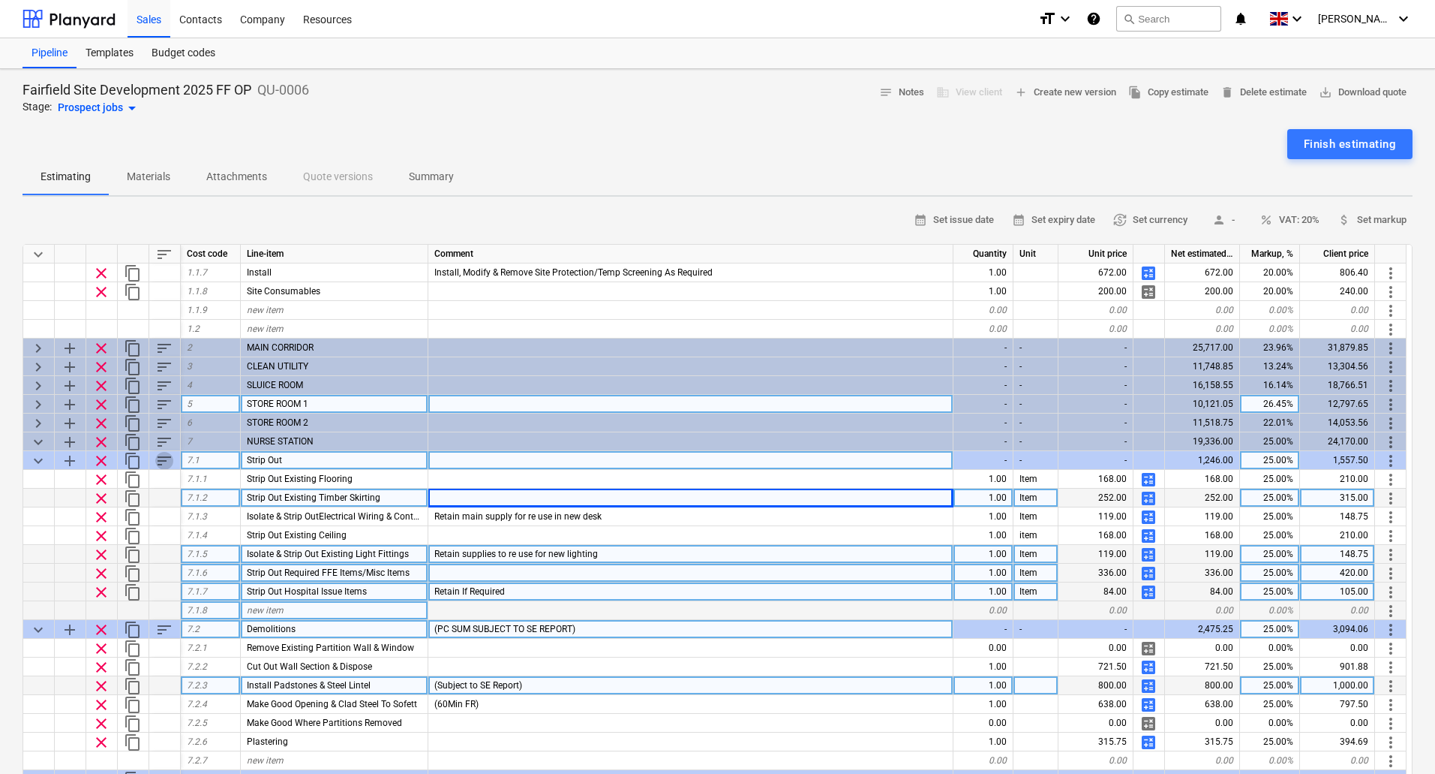
click at [171, 456] on span "sort" at bounding box center [164, 461] width 18 height 18
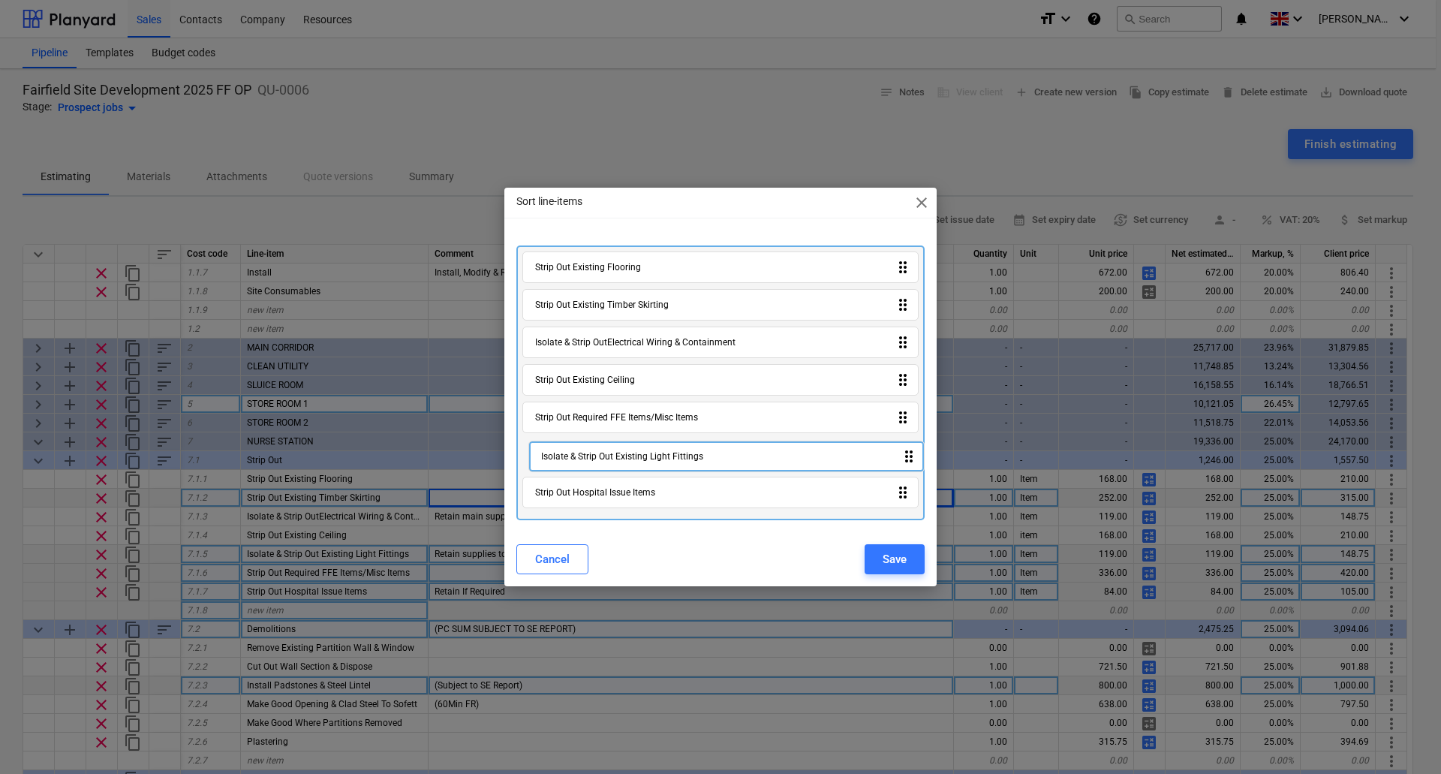
drag, startPoint x: 635, startPoint y: 422, endPoint x: 643, endPoint y: 467, distance: 46.5
click at [643, 467] on div "Strip Out Existing Flooring drag_indicator Strip Out Existing Timber Skirting d…" at bounding box center [720, 382] width 408 height 275
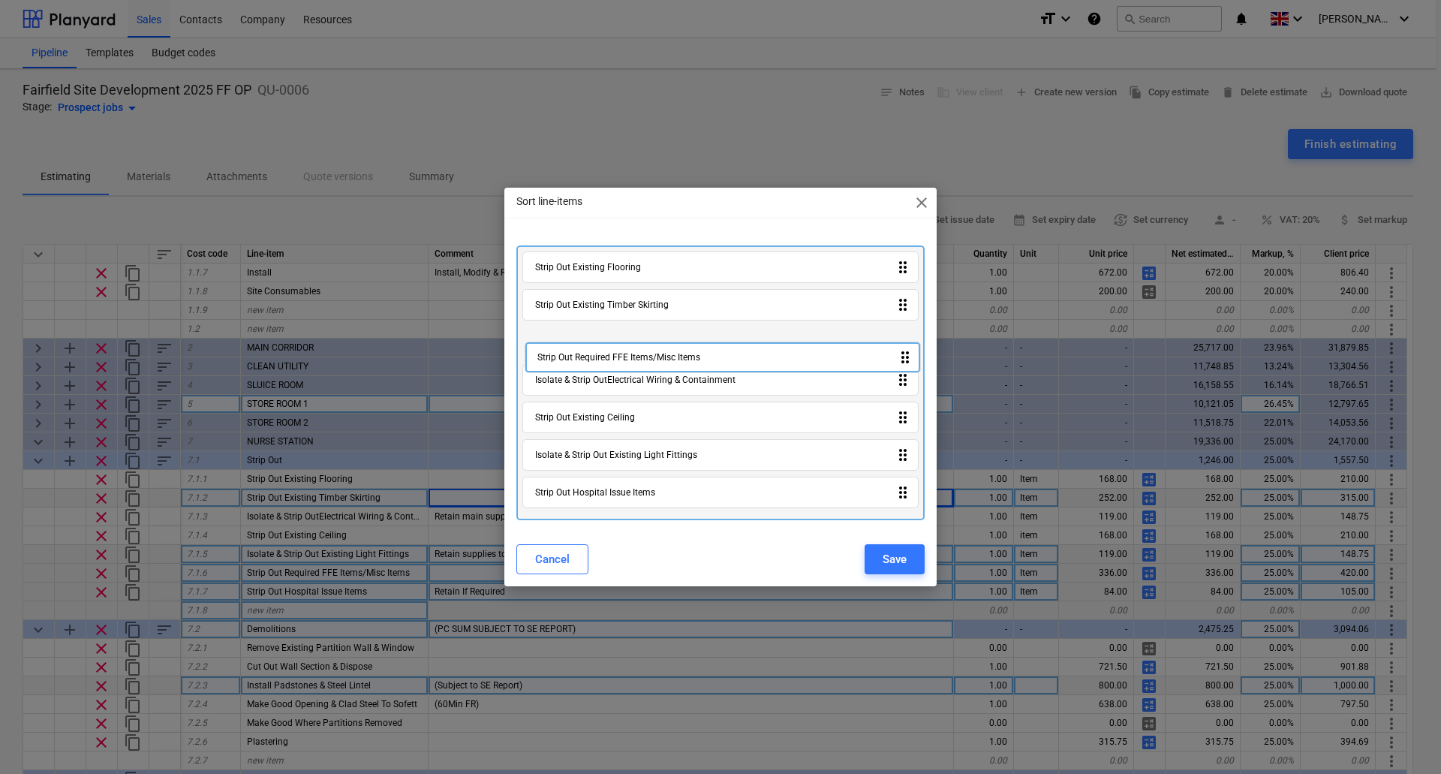
drag, startPoint x: 645, startPoint y: 419, endPoint x: 648, endPoint y: 347, distance: 72.8
click at [648, 347] on div "Strip Out Existing Flooring drag_indicator Strip Out Existing Timber Skirting d…" at bounding box center [720, 382] width 408 height 275
drag, startPoint x: 627, startPoint y: 422, endPoint x: 642, endPoint y: 349, distance: 74.2
click at [642, 349] on div "Strip Out Existing Flooring drag_indicator Strip Out Existing Timber Skirting d…" at bounding box center [720, 382] width 408 height 275
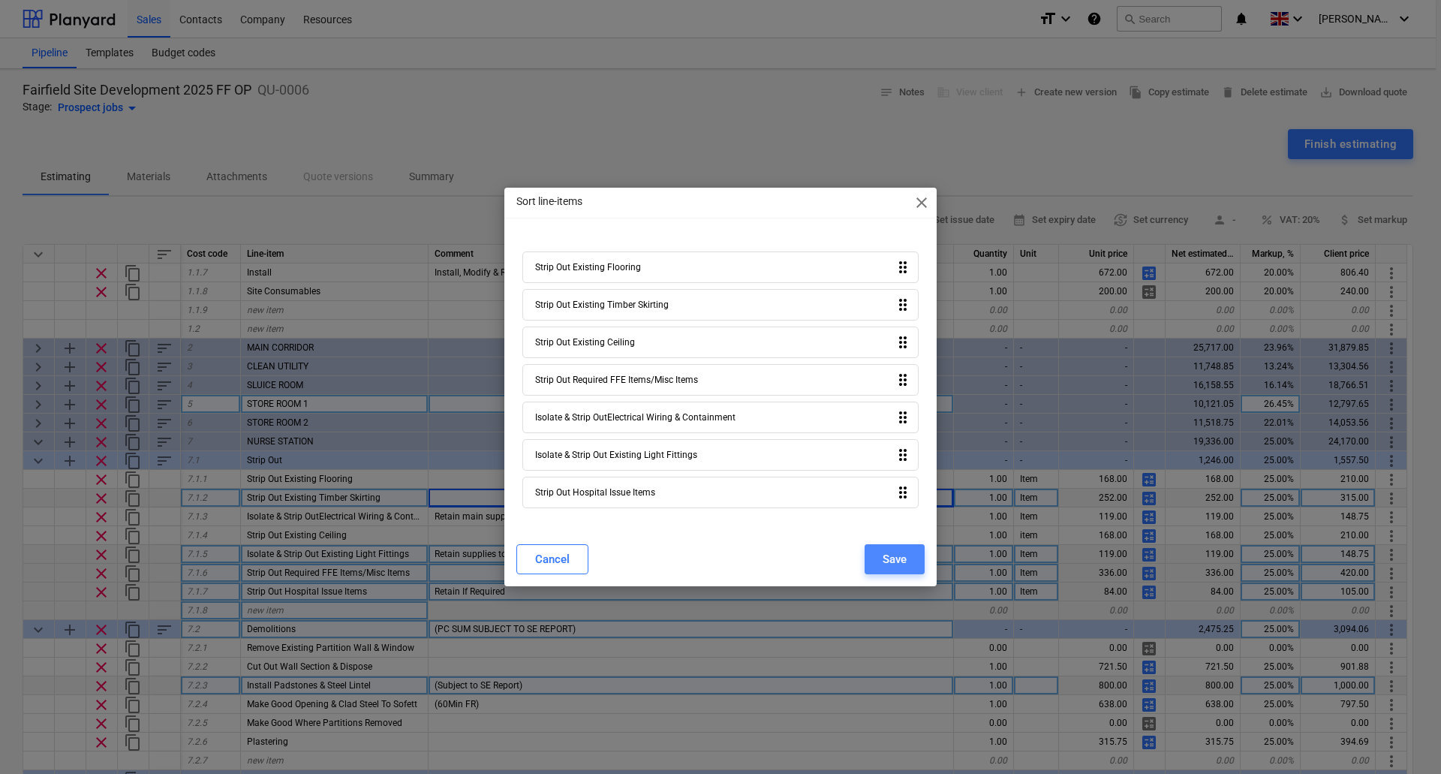
click at [885, 554] on div "Save" at bounding box center [894, 559] width 24 height 20
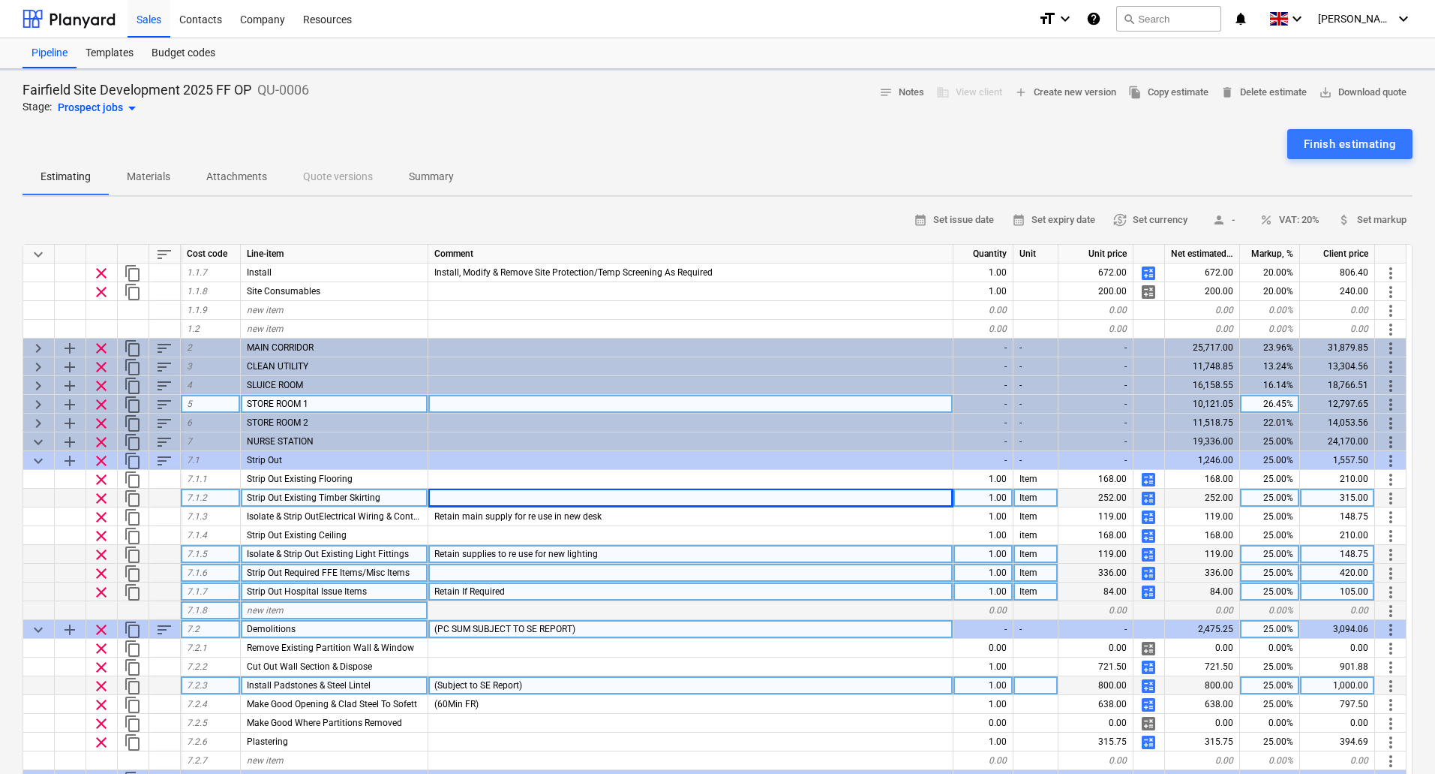
type textarea "x"
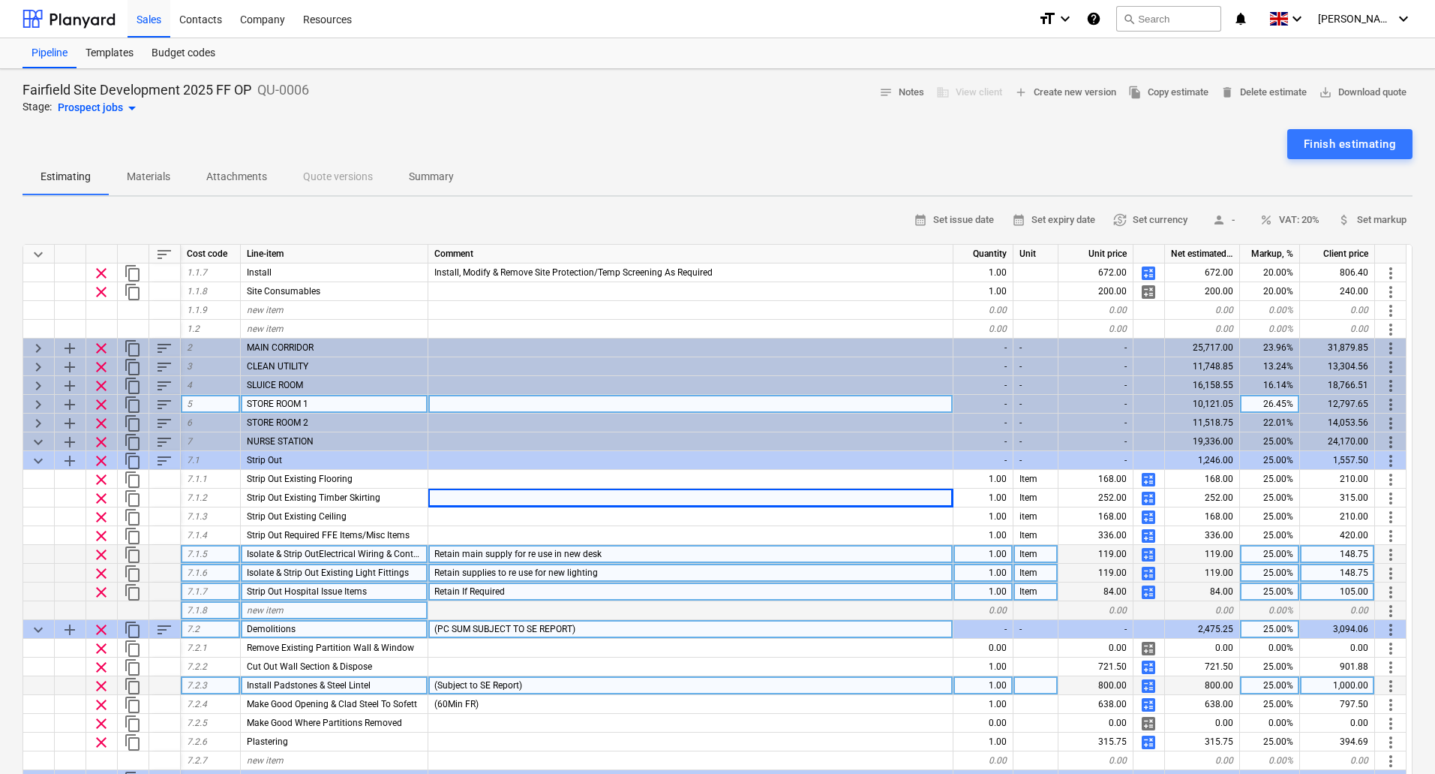
click at [317, 557] on span "Isolate & Strip OutElectrical Wiring & Containment" at bounding box center [347, 553] width 200 height 11
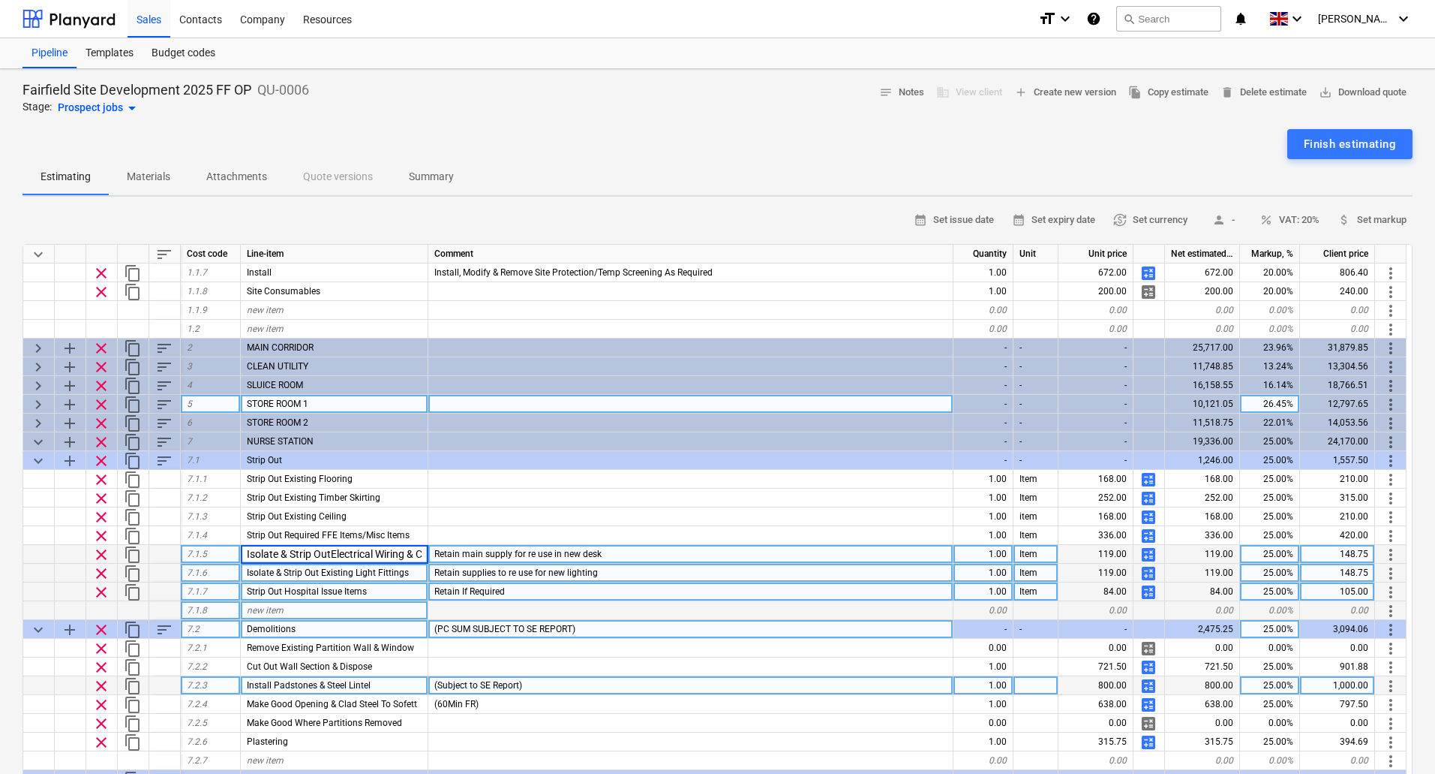
scroll to position [0, 56]
click at [320, 553] on input "Isolate & Strip OutElectrical Wiring & Containment" at bounding box center [334, 554] width 187 height 18
click at [275, 556] on input "Isolate & Strip OutElectrical Wiring & Containment" at bounding box center [334, 554] width 187 height 18
type input "Isolate & Strip Out Electrical Wiring & Containment"
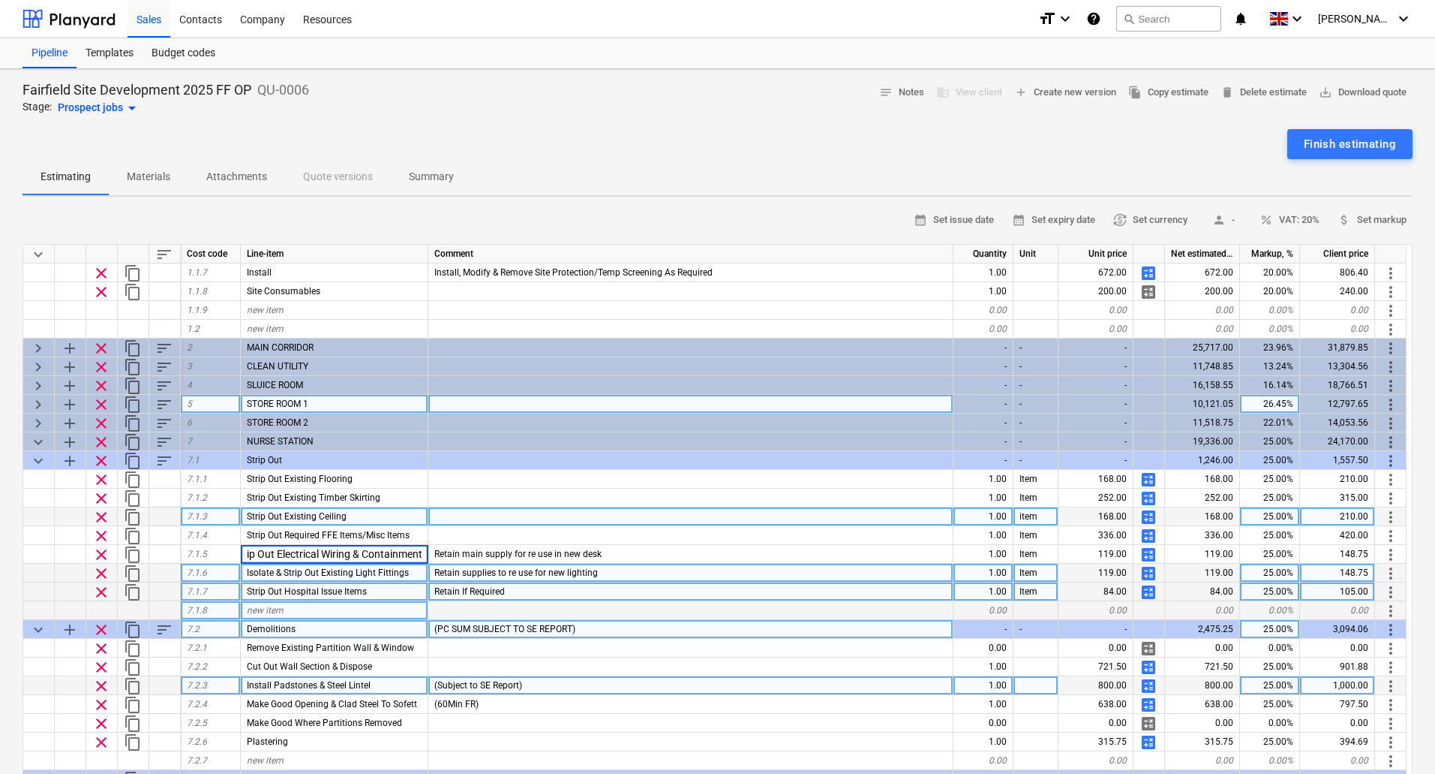
click at [639, 522] on div at bounding box center [690, 516] width 525 height 19
type textarea "x"
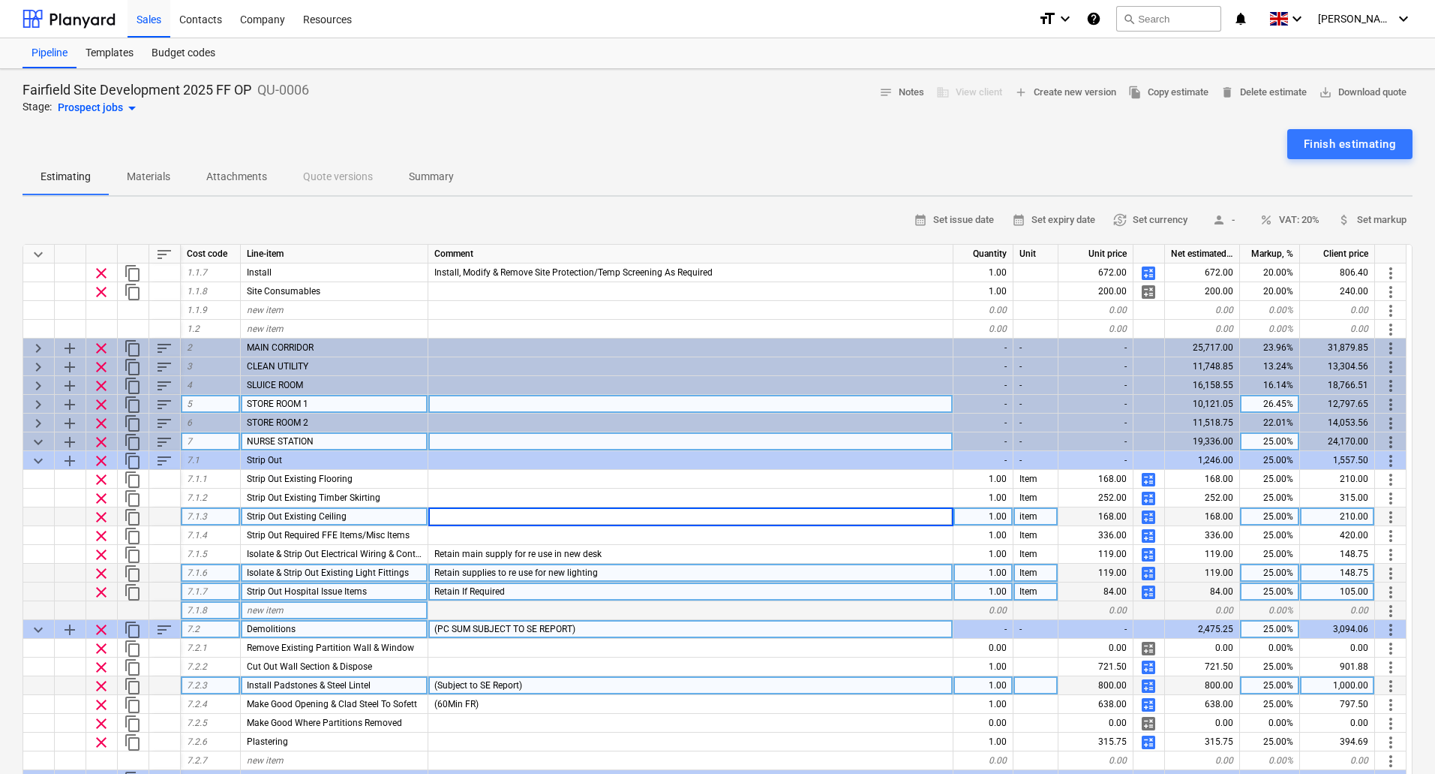
scroll to position [375, 0]
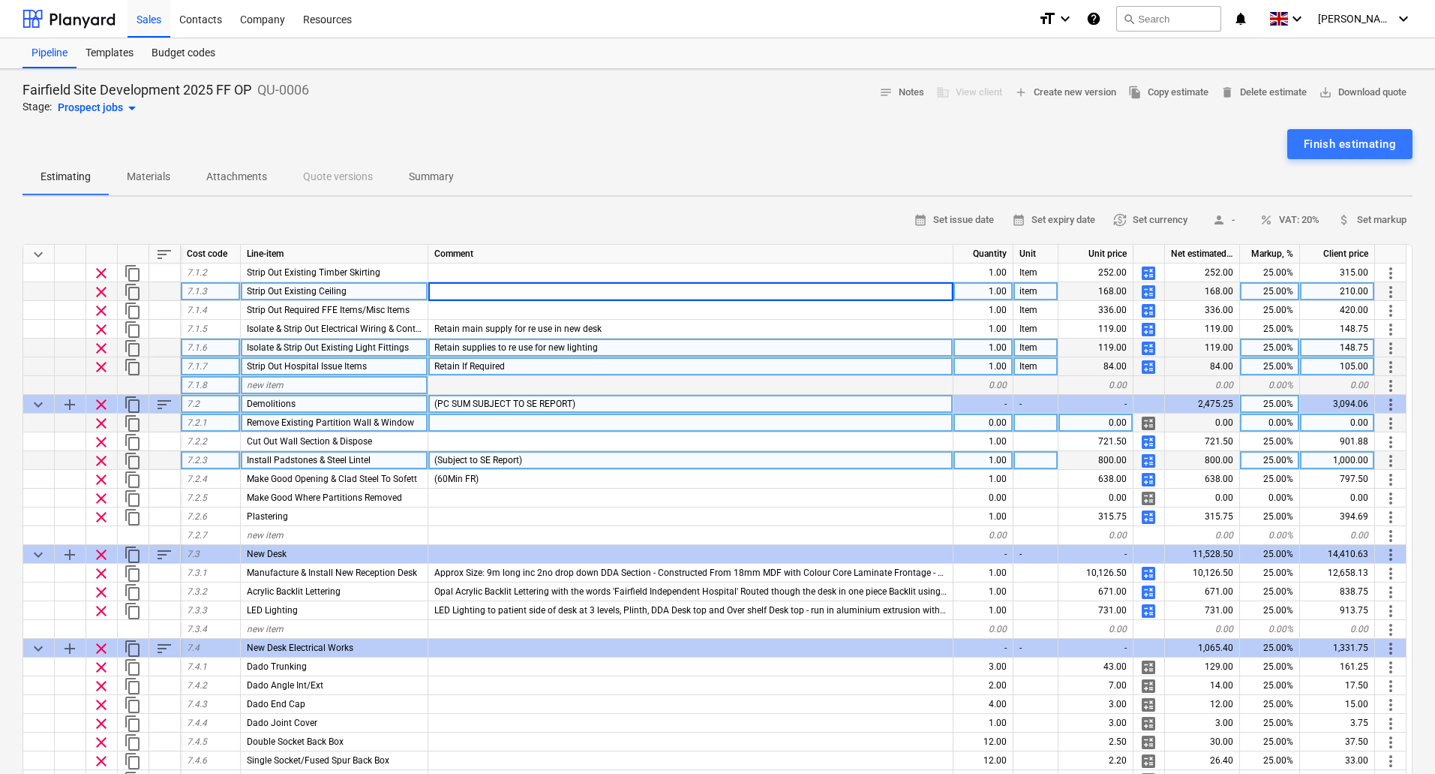
click at [996, 422] on div "0.00" at bounding box center [984, 422] width 60 height 19
type input "1"
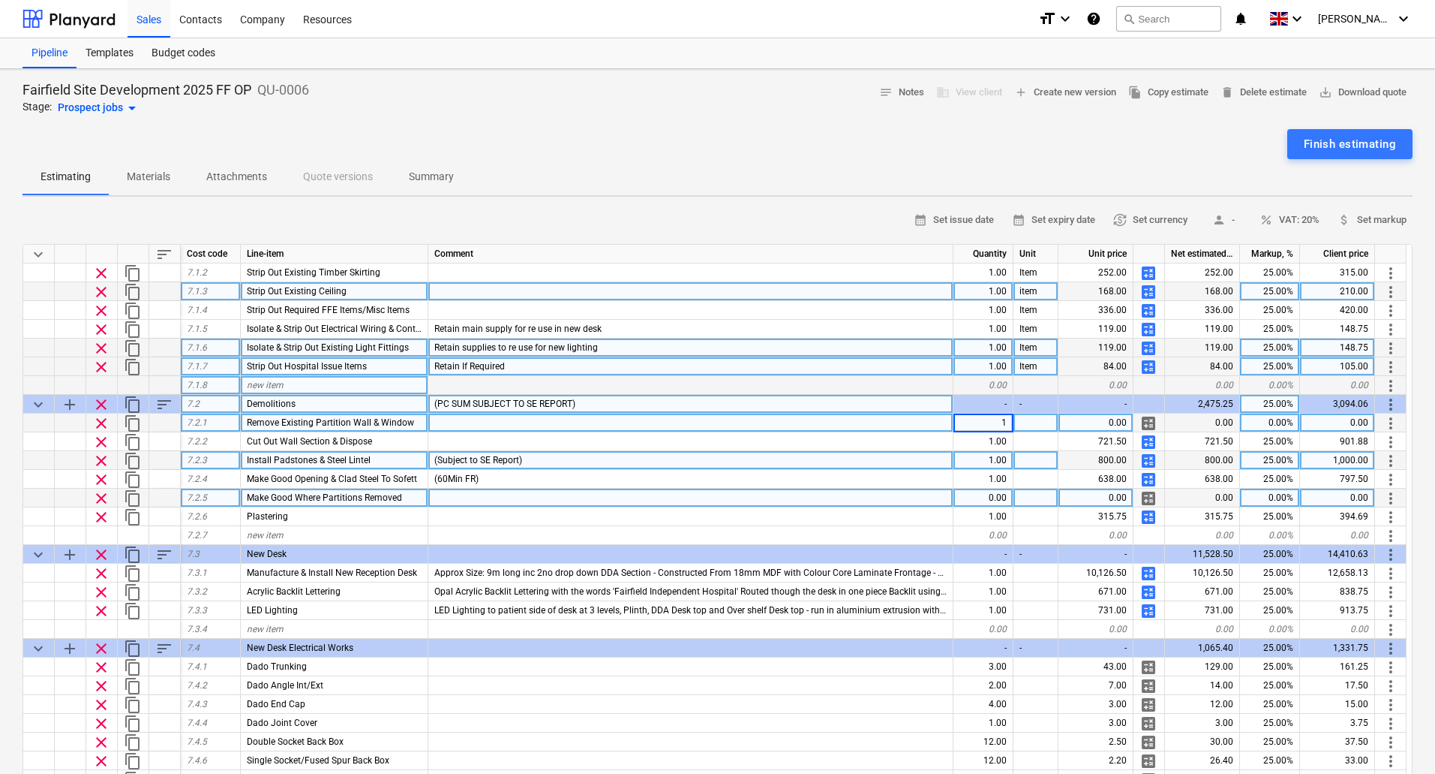
click at [1001, 498] on div "0.00" at bounding box center [984, 497] width 60 height 19
type textarea "x"
type input "1"
click at [1390, 494] on span "more_vert" at bounding box center [1391, 498] width 18 height 18
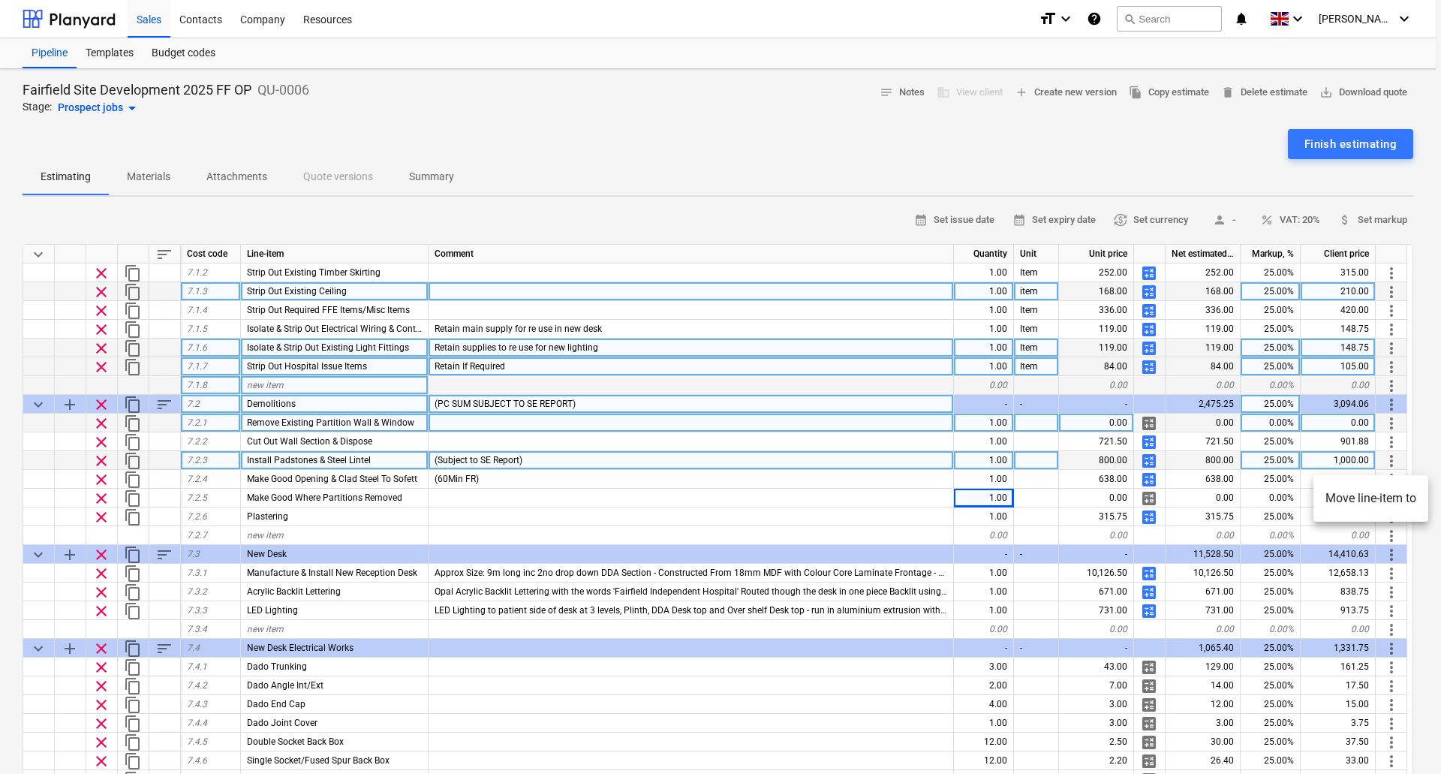
click at [729, 491] on div at bounding box center [720, 387] width 1441 height 774
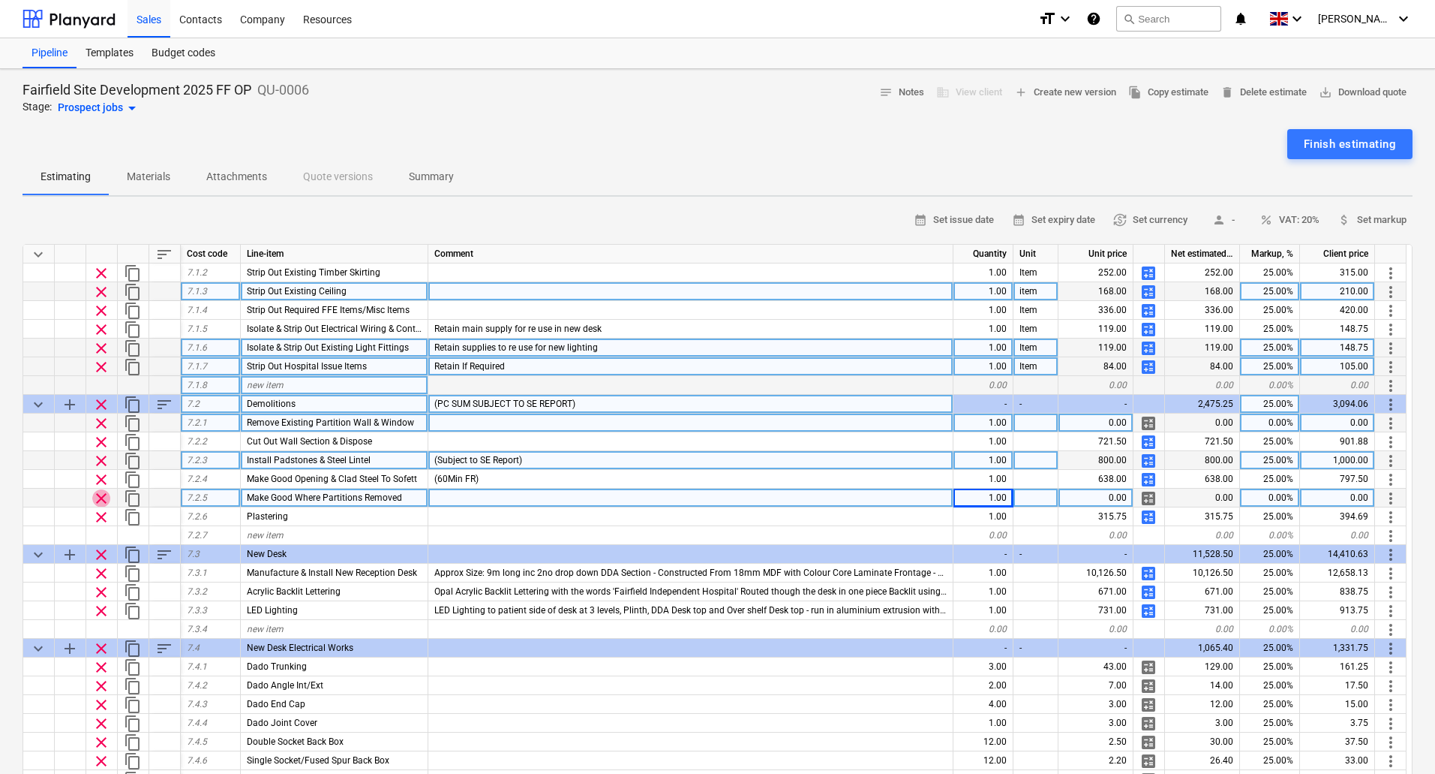
click at [104, 496] on span "clear" at bounding box center [101, 498] width 18 height 18
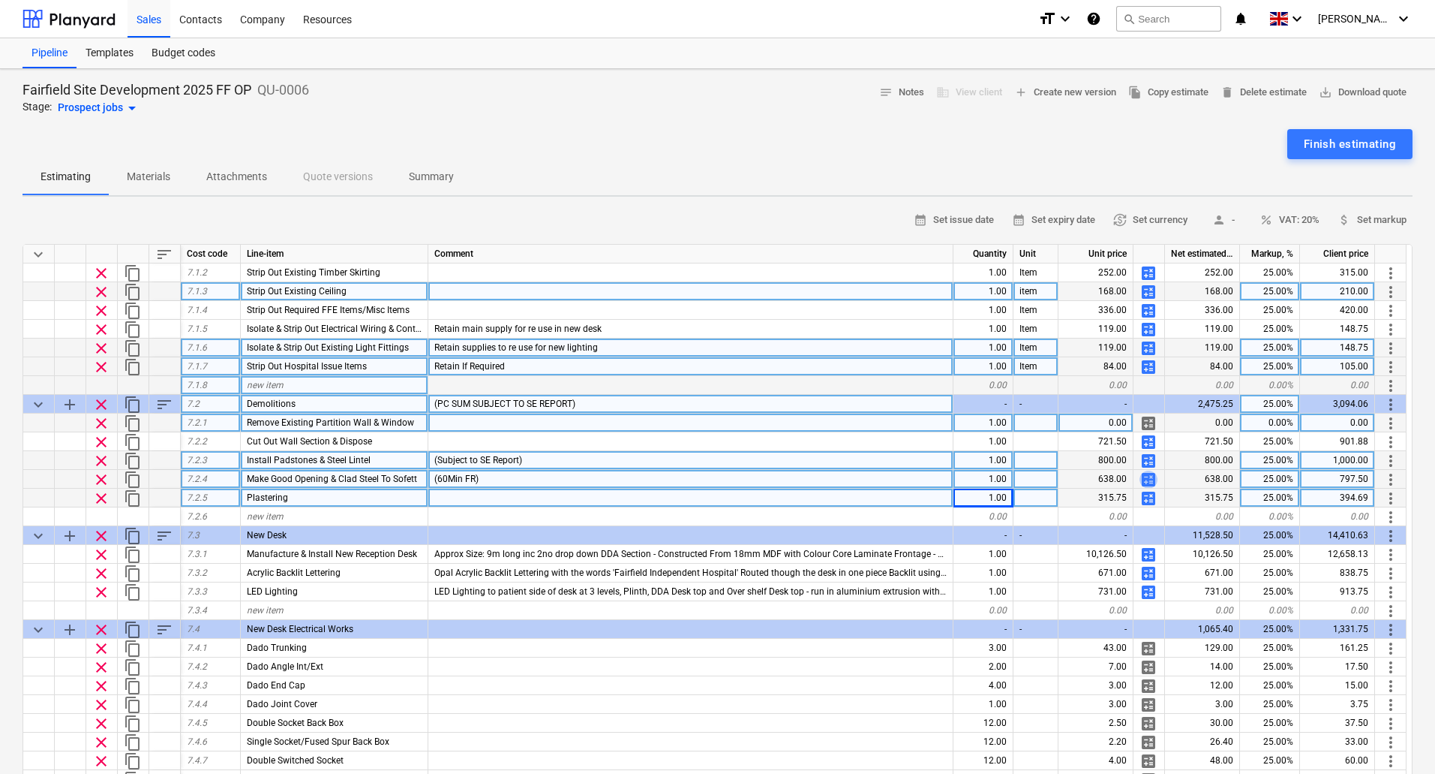
click at [1156, 485] on span "calculate" at bounding box center [1149, 479] width 18 height 18
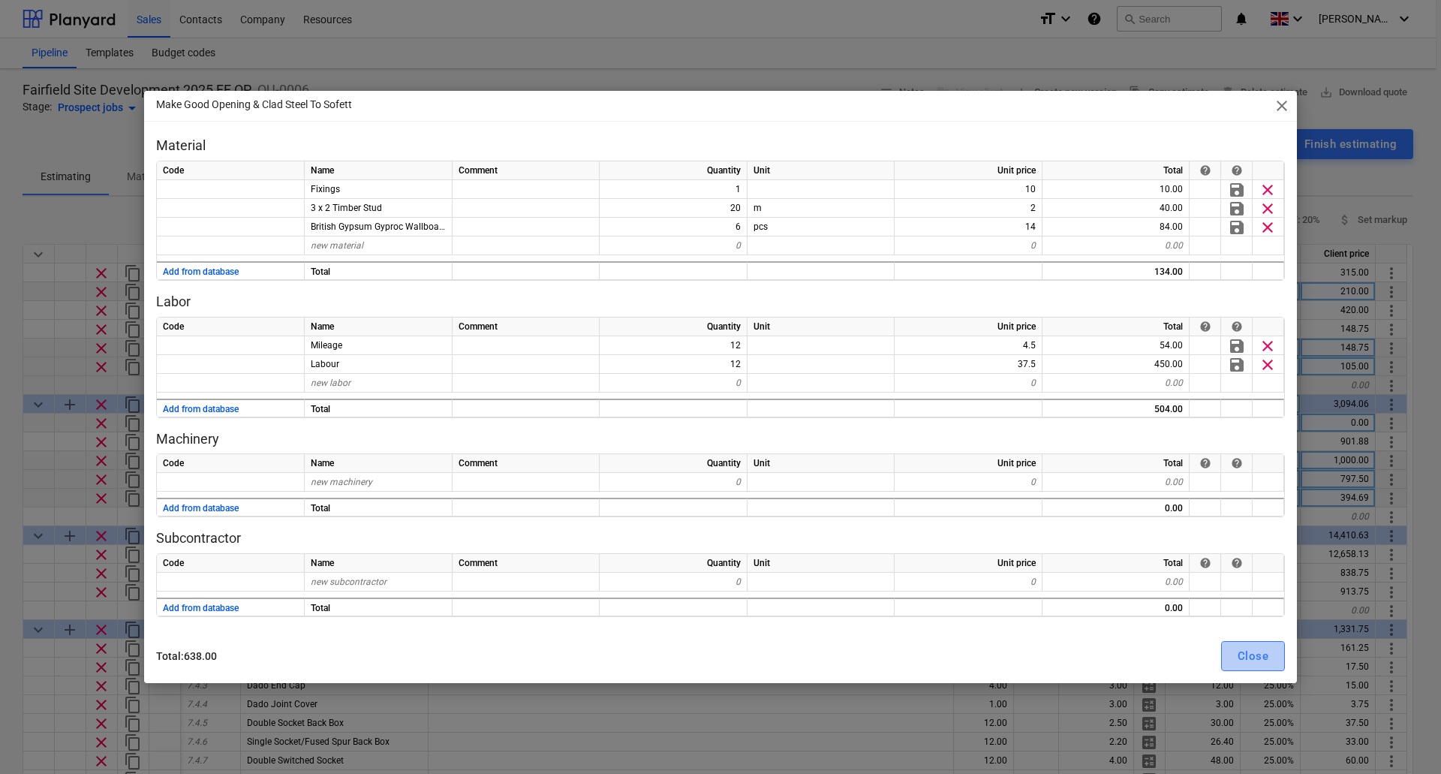
click at [1252, 659] on div "Close" at bounding box center [1252, 656] width 31 height 20
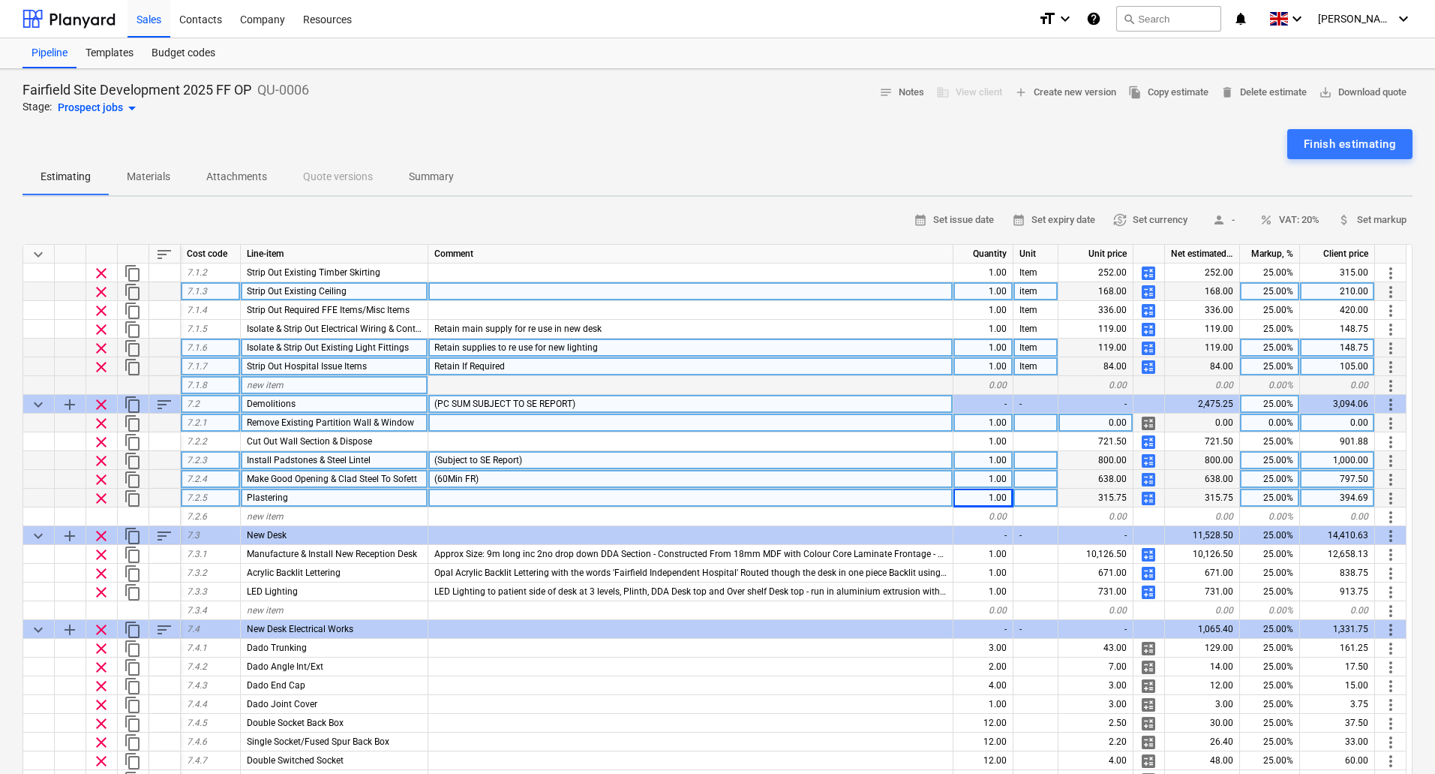
click at [124, 478] on span "content_copy" at bounding box center [133, 479] width 18 height 18
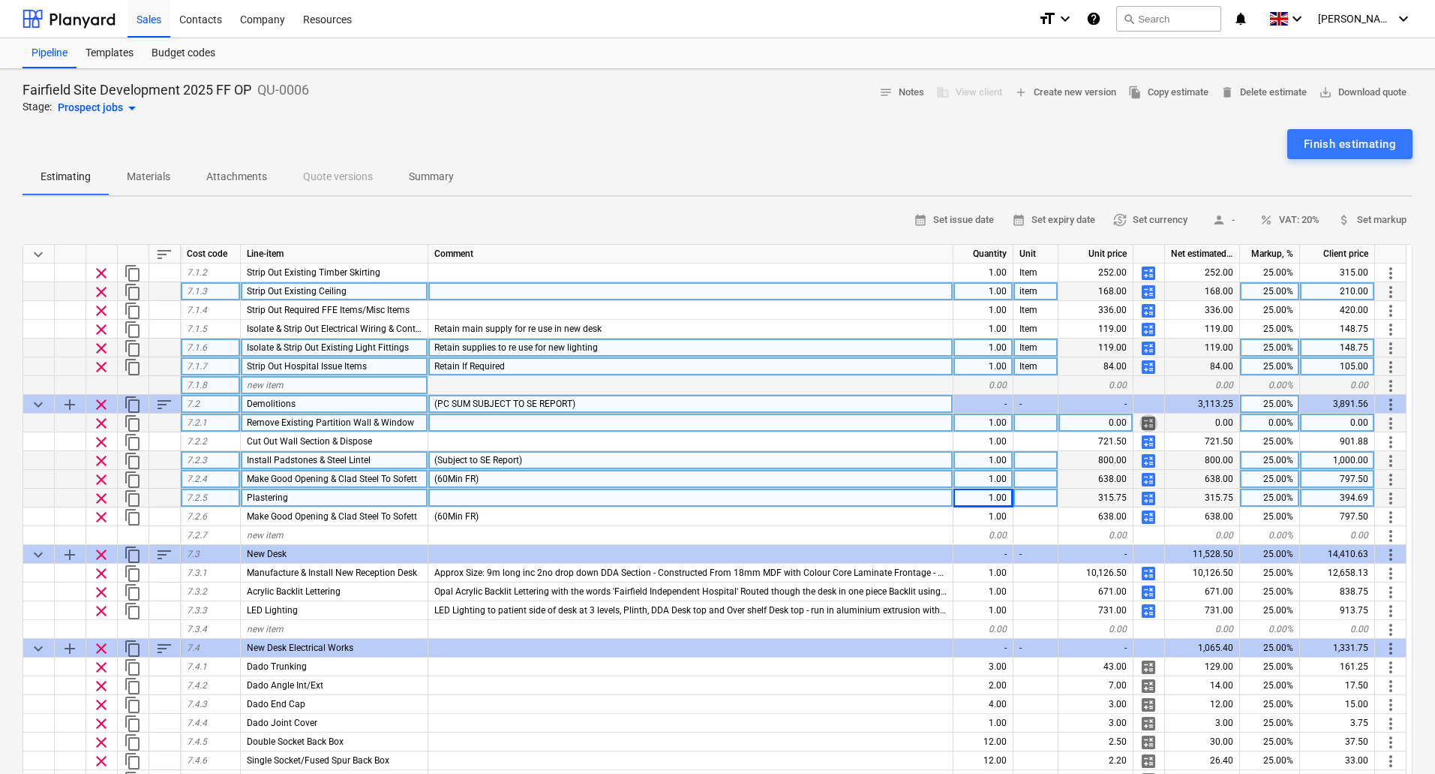
click at [1149, 423] on span "calculate" at bounding box center [1149, 423] width 18 height 18
type textarea "x"
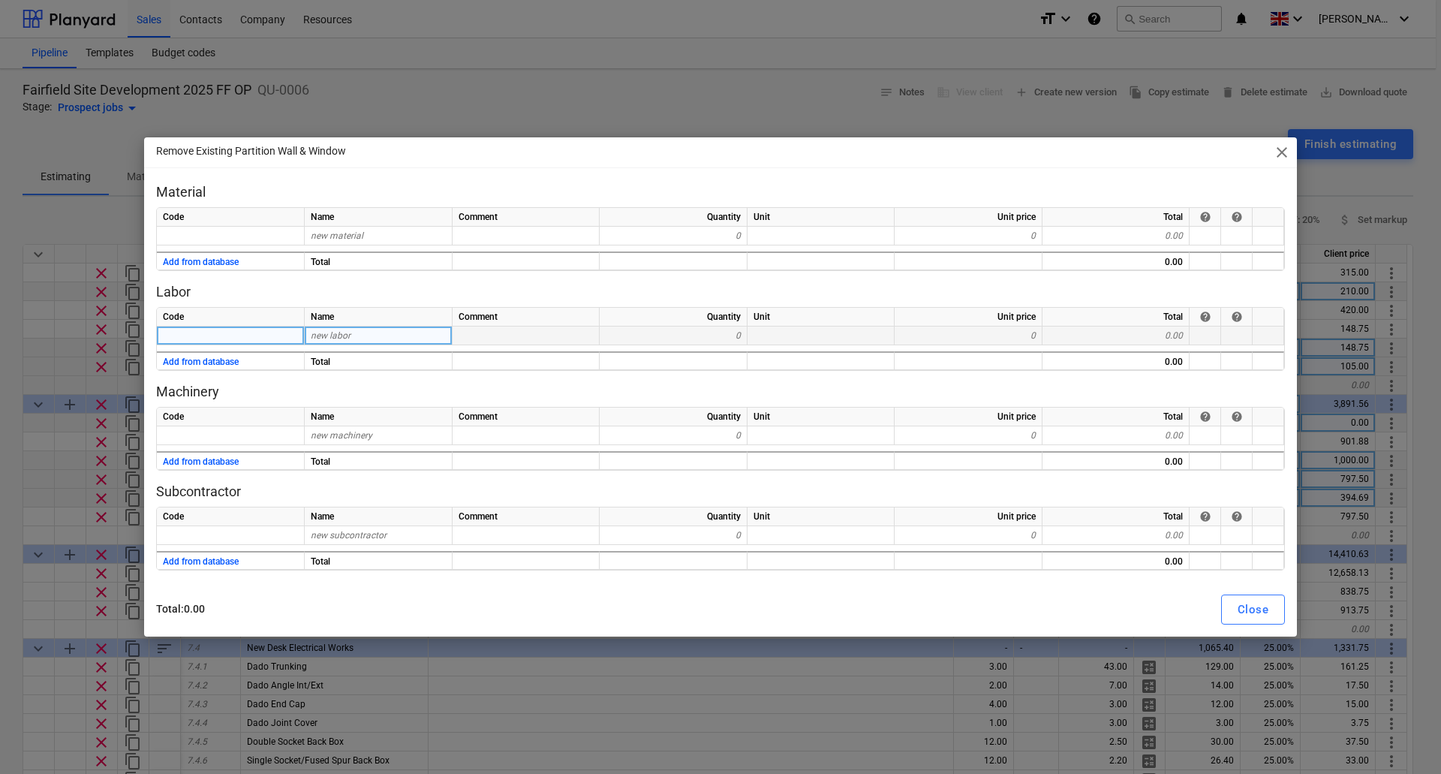
click at [377, 333] on div "new labor" at bounding box center [379, 335] width 148 height 19
type input "Labour"
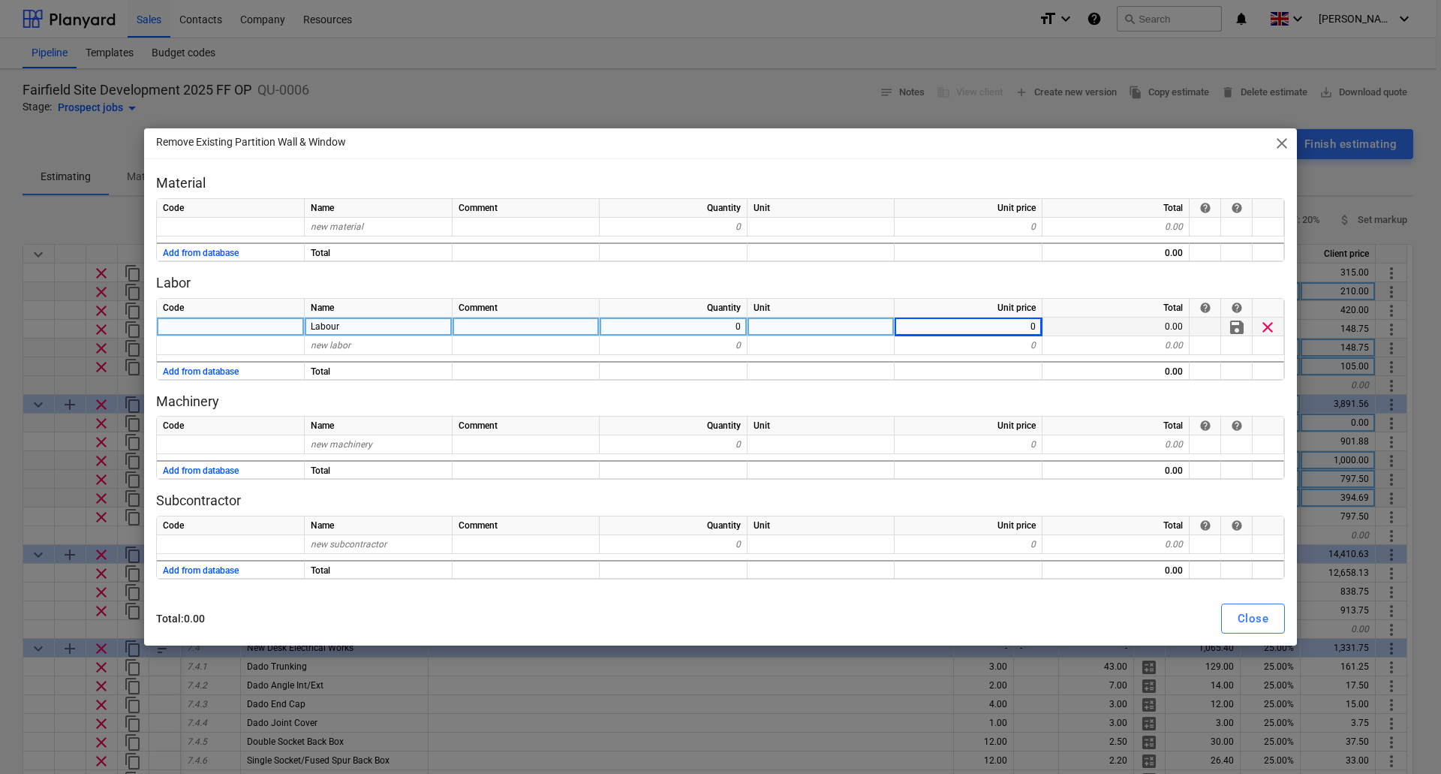
type textarea "x"
type input "37.5"
type textarea "x"
type input "Mileage"
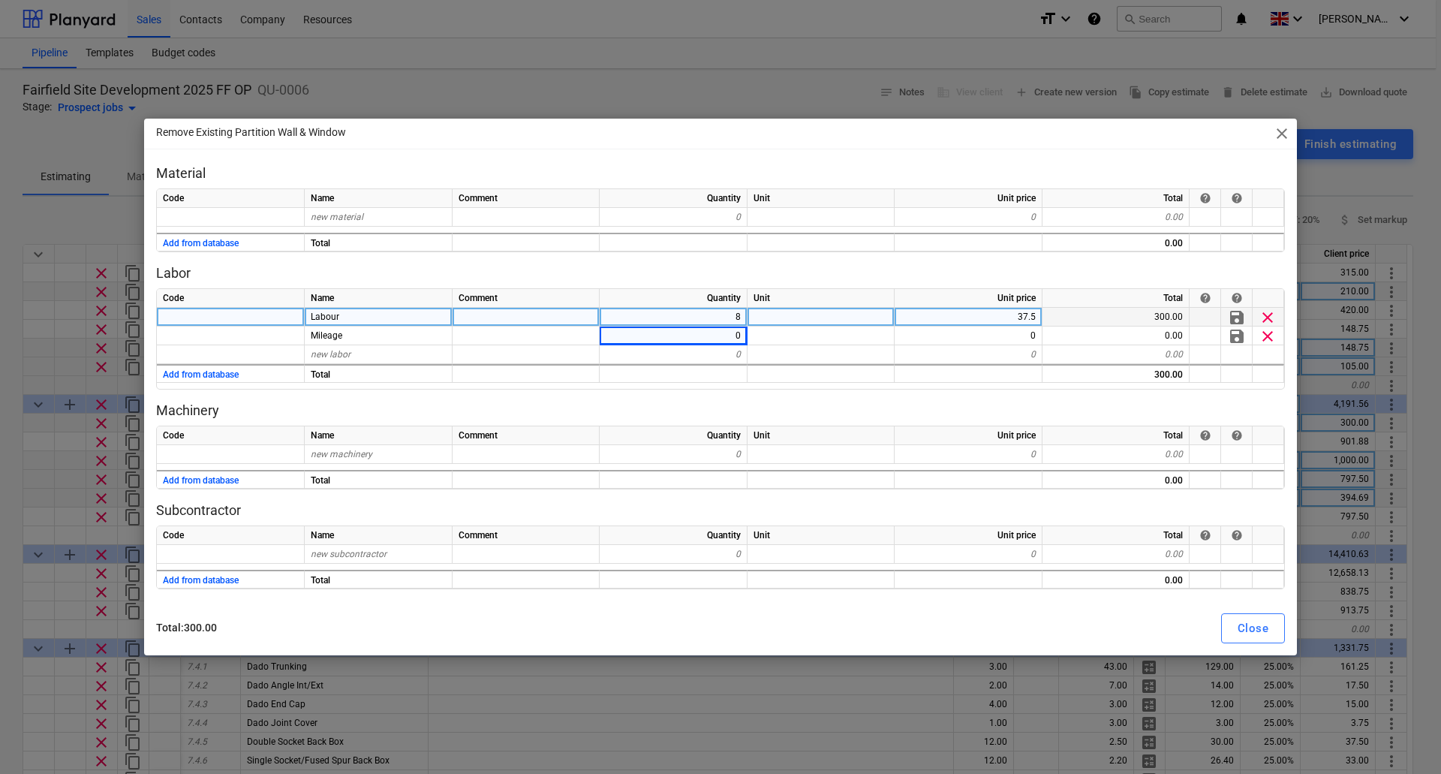
type textarea "x"
type input "4.5"
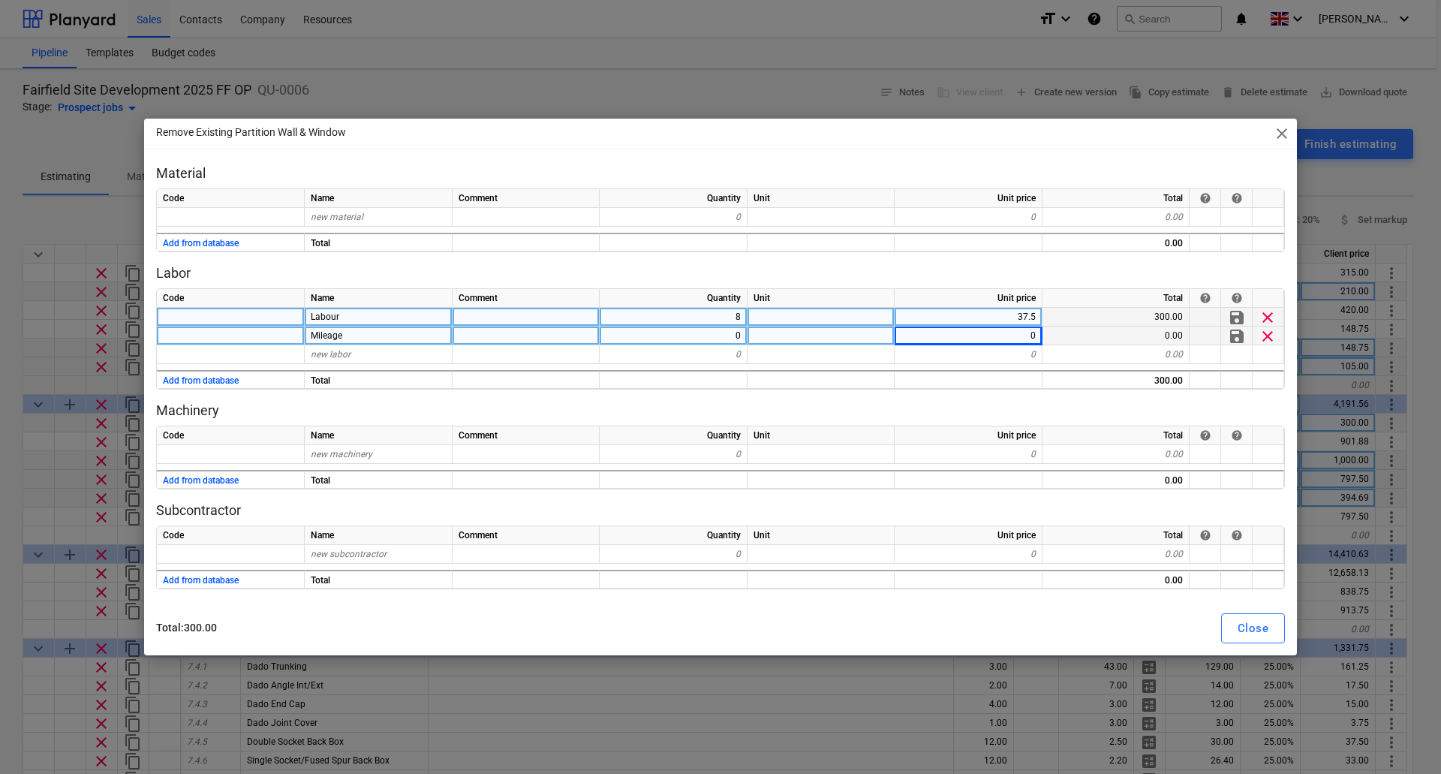
click at [791, 338] on div at bounding box center [820, 335] width 147 height 19
type textarea "x"
click at [727, 332] on div "1" at bounding box center [673, 335] width 148 height 19
type input "8"
click at [786, 339] on div "pcs" at bounding box center [820, 335] width 147 height 19
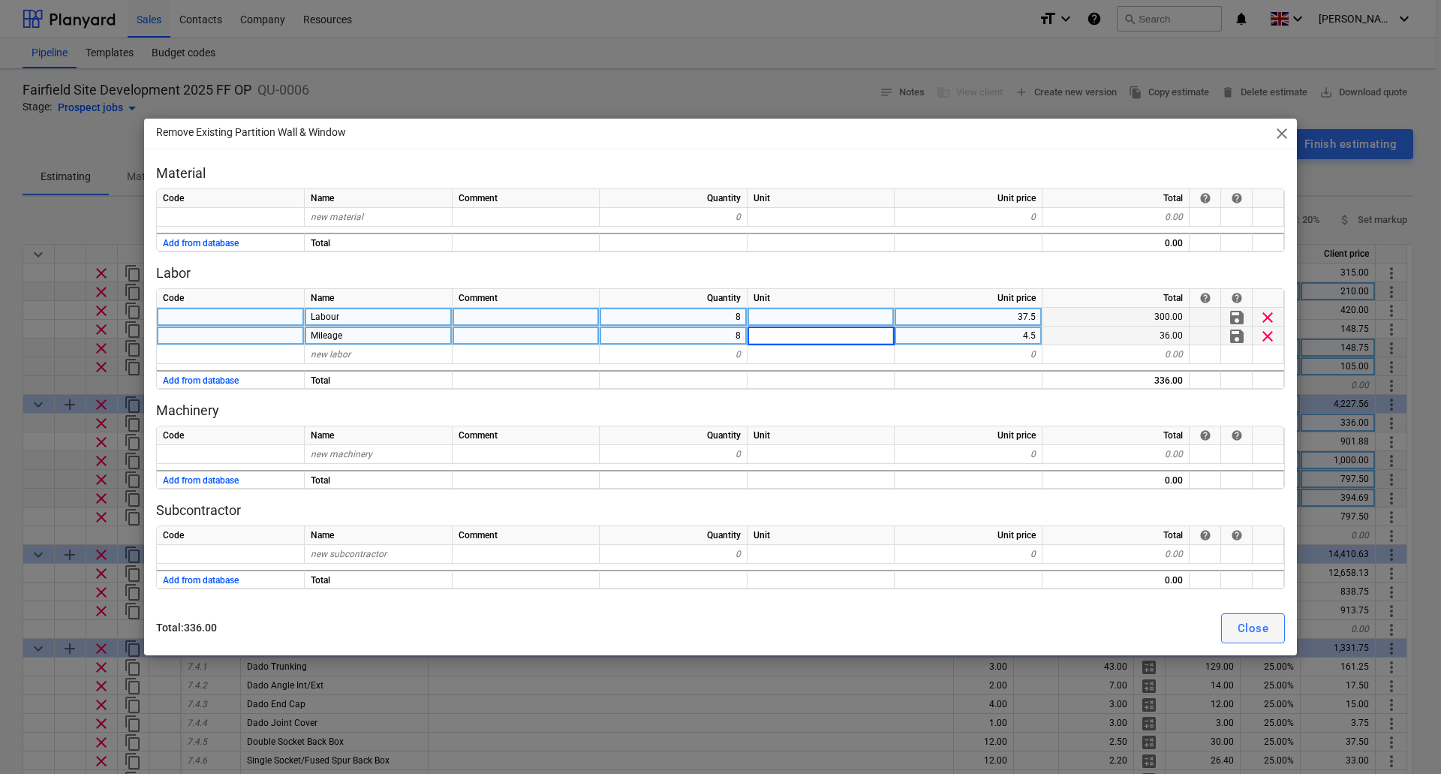
click at [1248, 622] on div "Close" at bounding box center [1252, 628] width 31 height 20
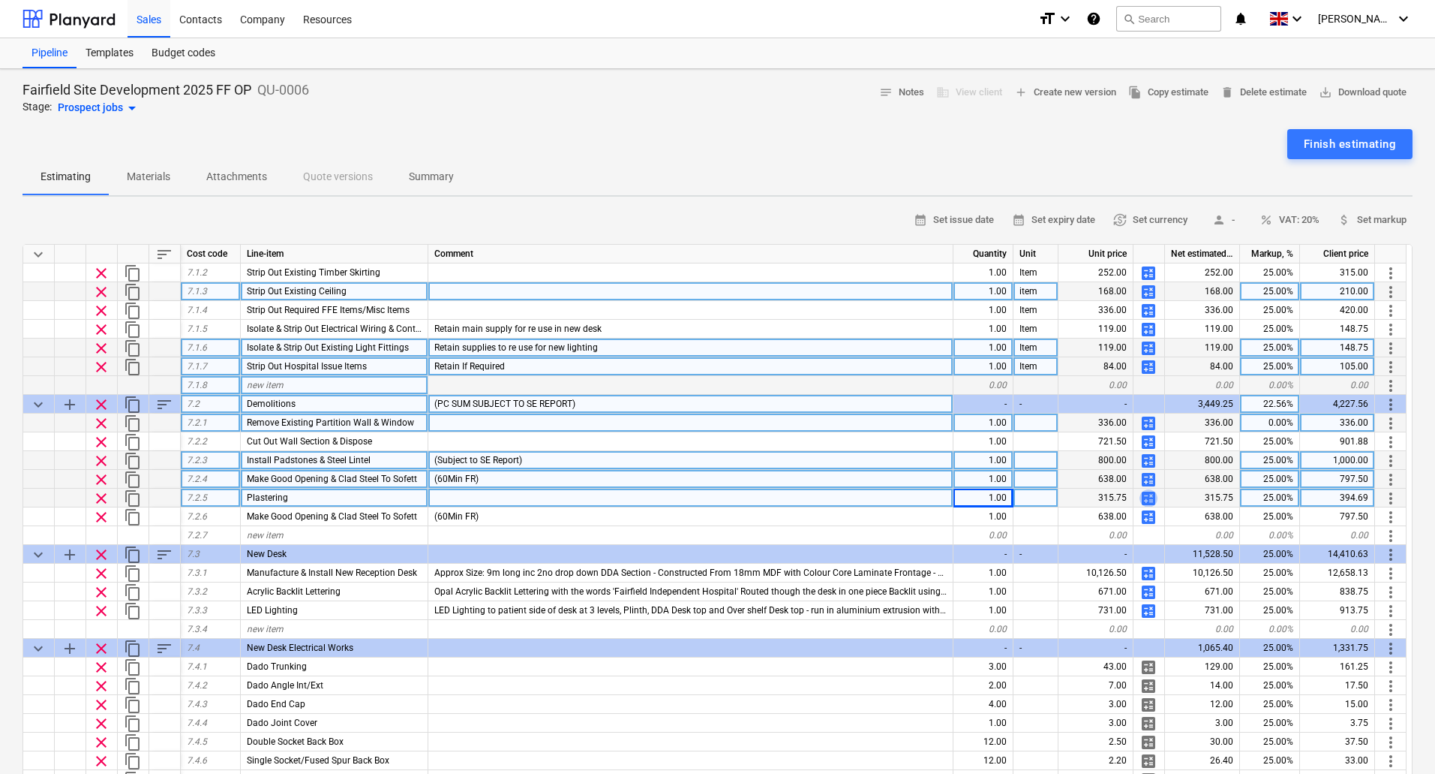
click at [1154, 498] on span "calculate" at bounding box center [1149, 498] width 18 height 18
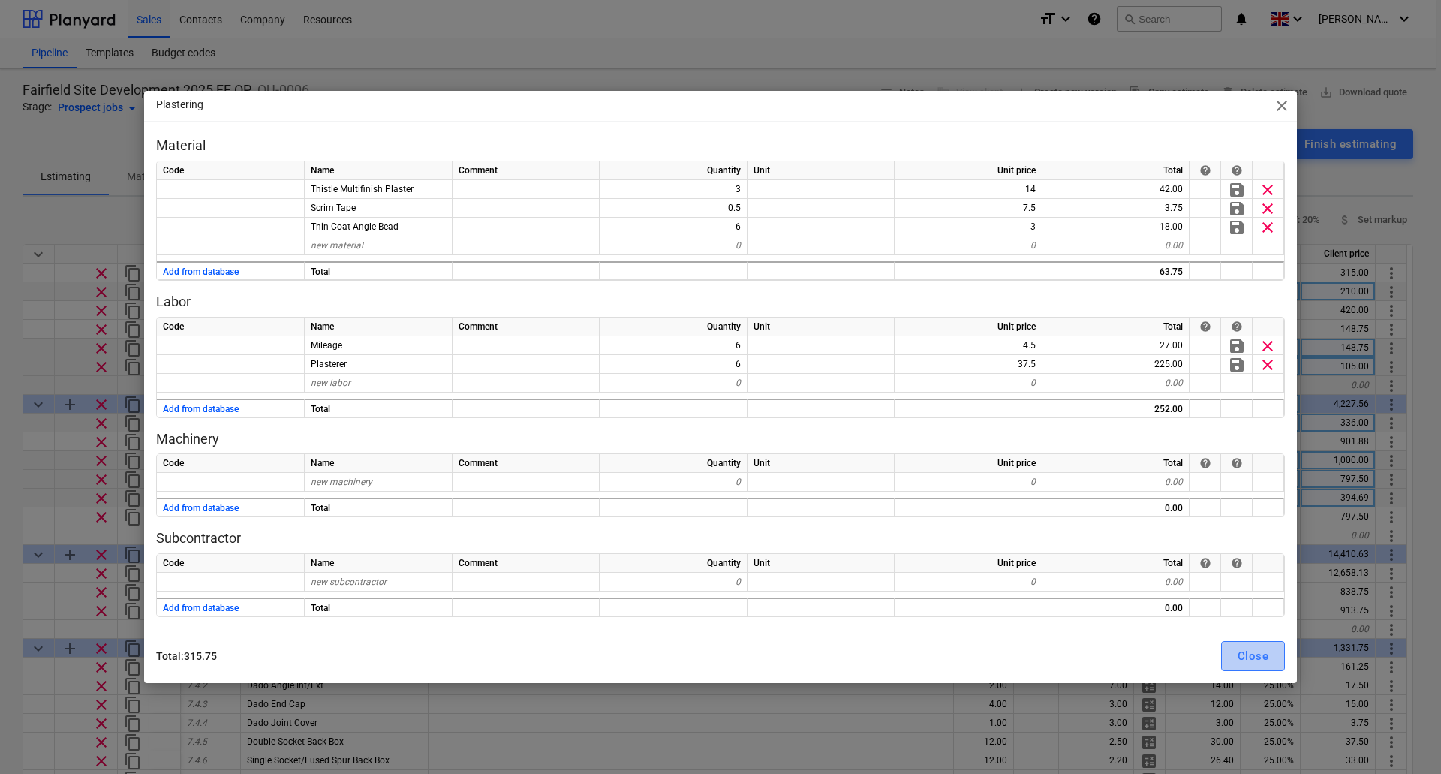
click at [1237, 657] on div "Close" at bounding box center [1252, 656] width 31 height 20
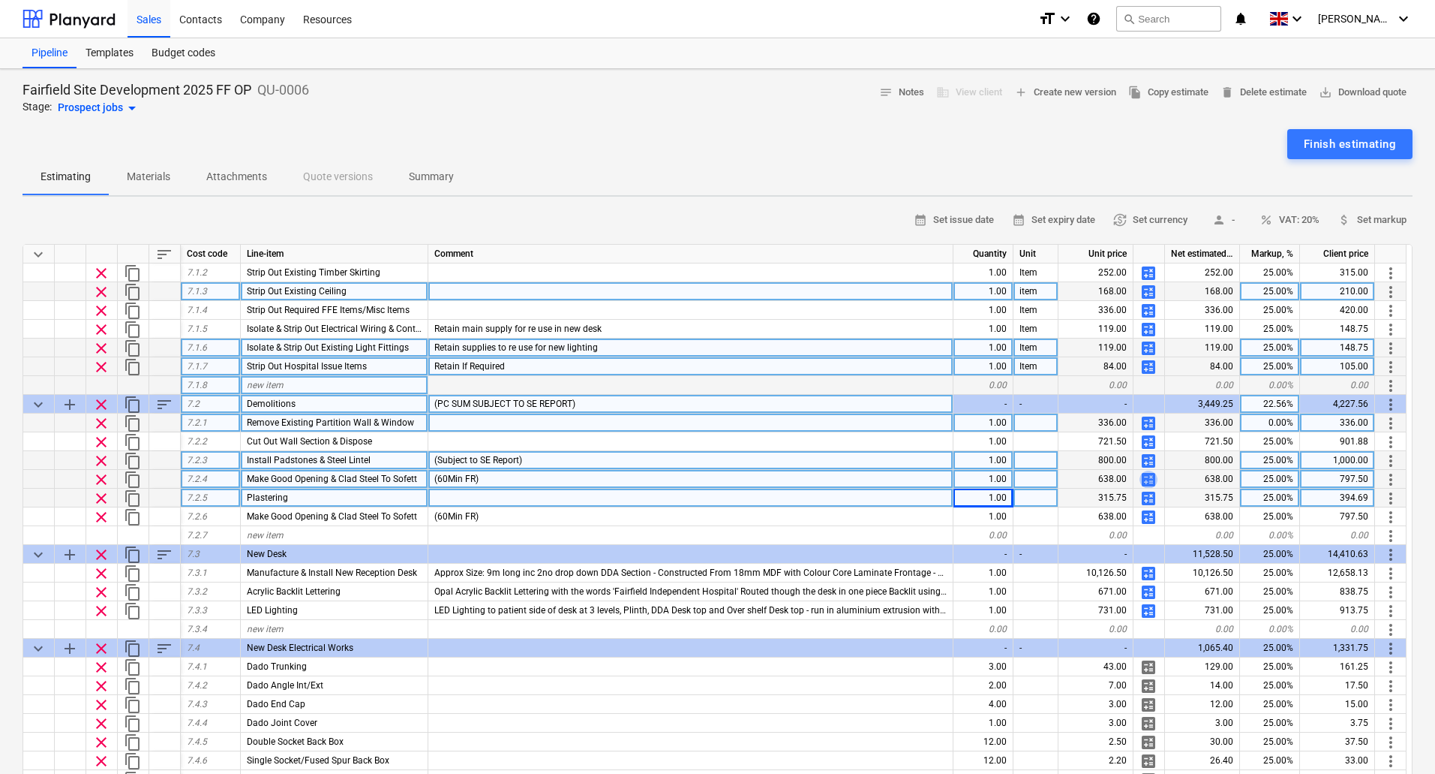
click at [1146, 478] on span "calculate" at bounding box center [1149, 479] width 18 height 18
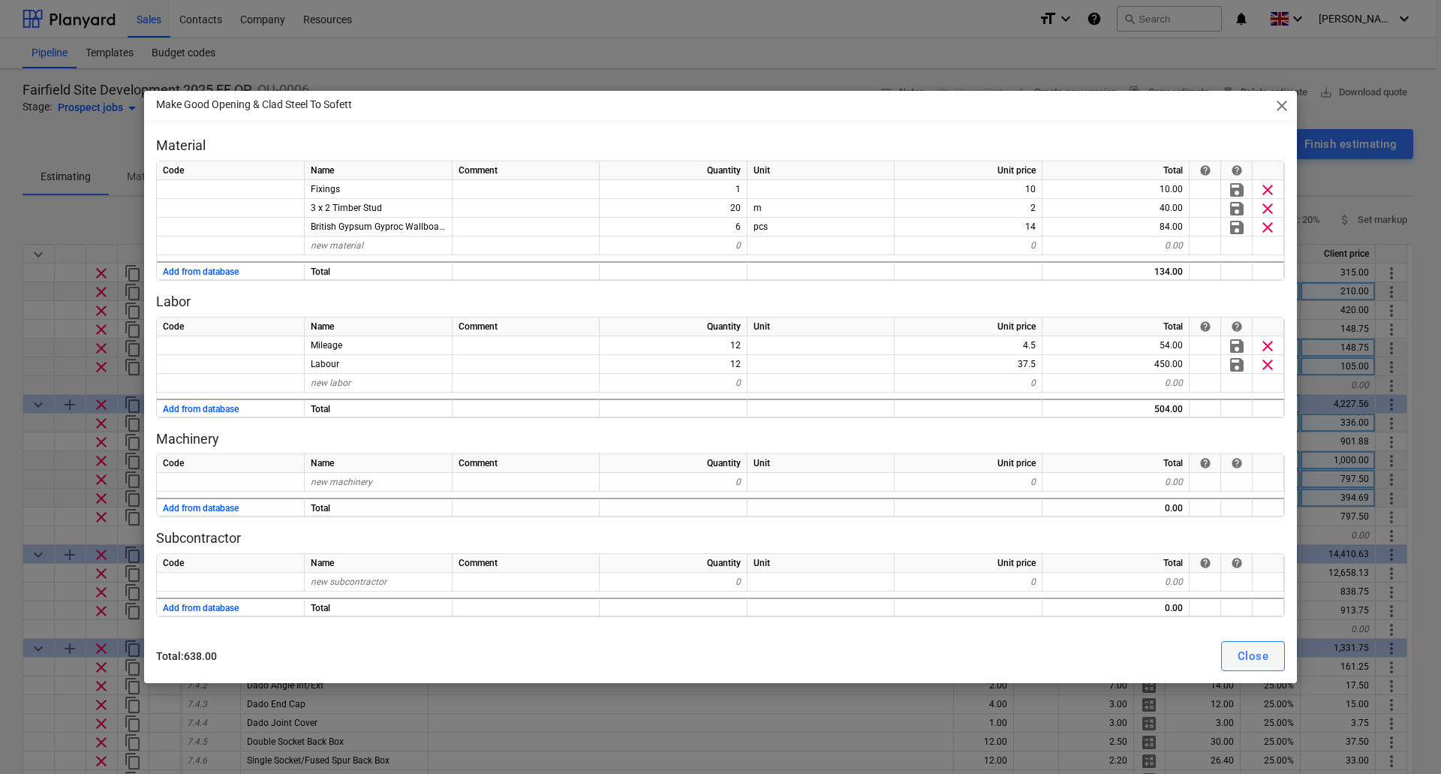
click at [1251, 648] on div "Close" at bounding box center [1252, 656] width 31 height 20
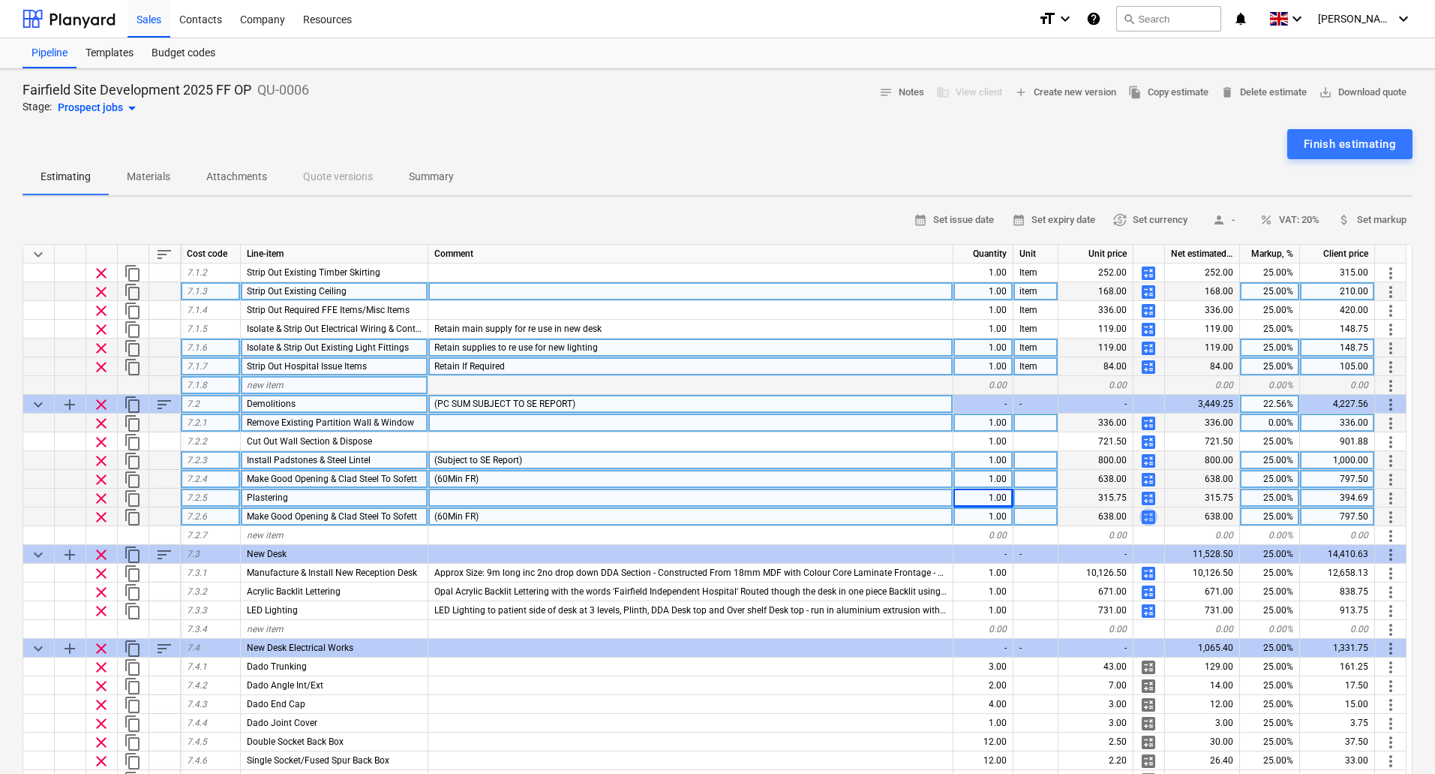
click at [1149, 520] on span "calculate" at bounding box center [1149, 517] width 18 height 18
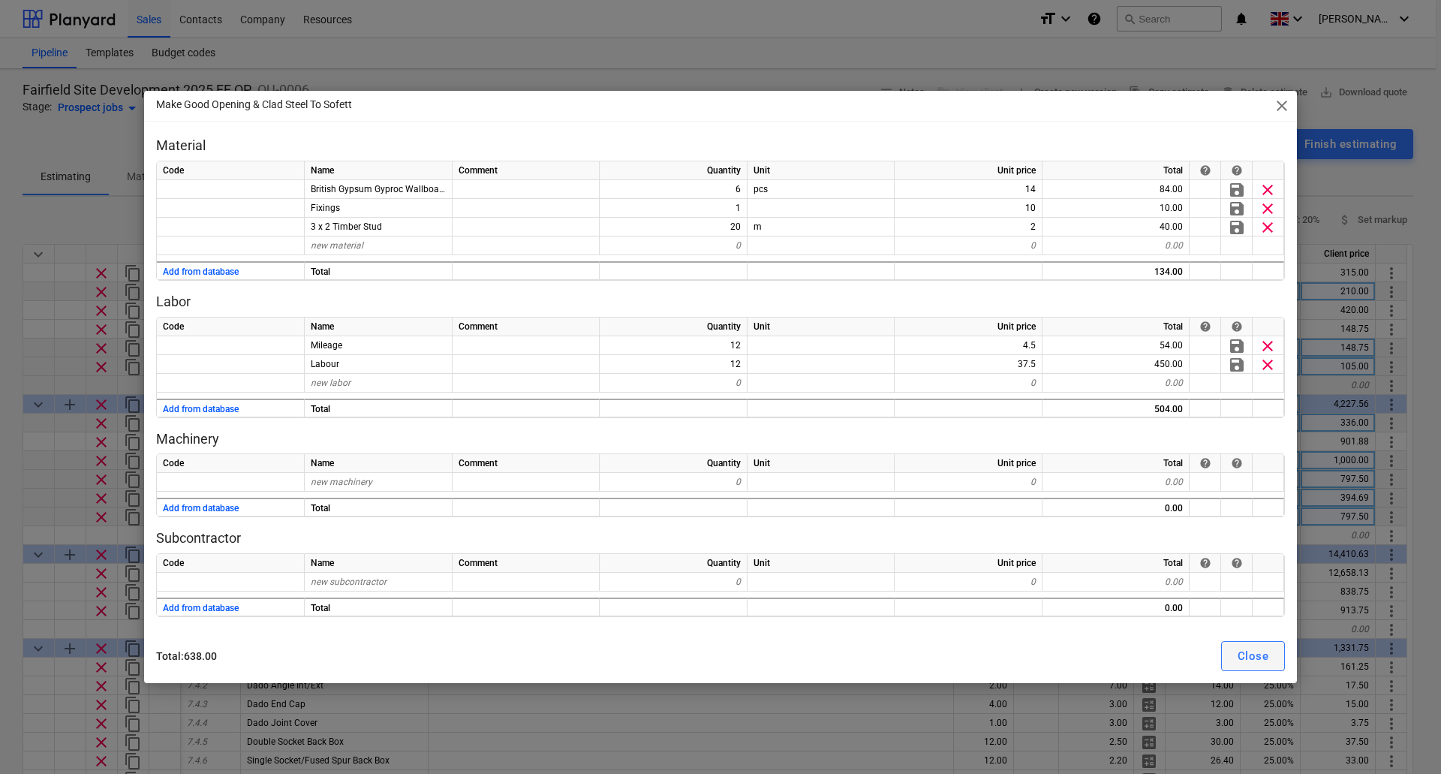
click at [1259, 659] on div "Close" at bounding box center [1252, 656] width 31 height 20
type textarea "x"
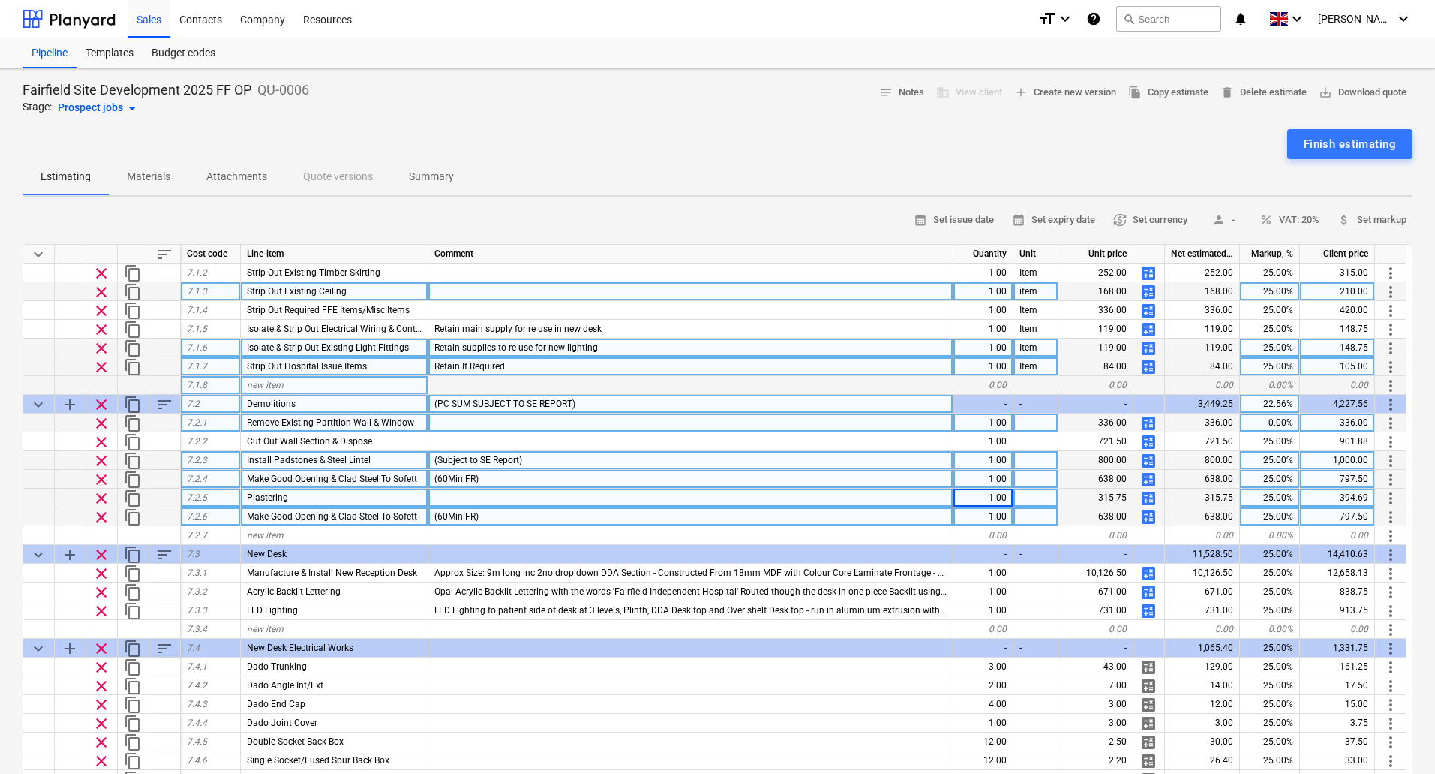
click at [503, 520] on div "(60Min FR)" at bounding box center [690, 516] width 525 height 19
type textarea "x"
type input "Make Good Areas Where Partition Walls removed"
click at [279, 514] on input "Make Good Areas Where Partition Walls removed" at bounding box center [334, 516] width 187 height 18
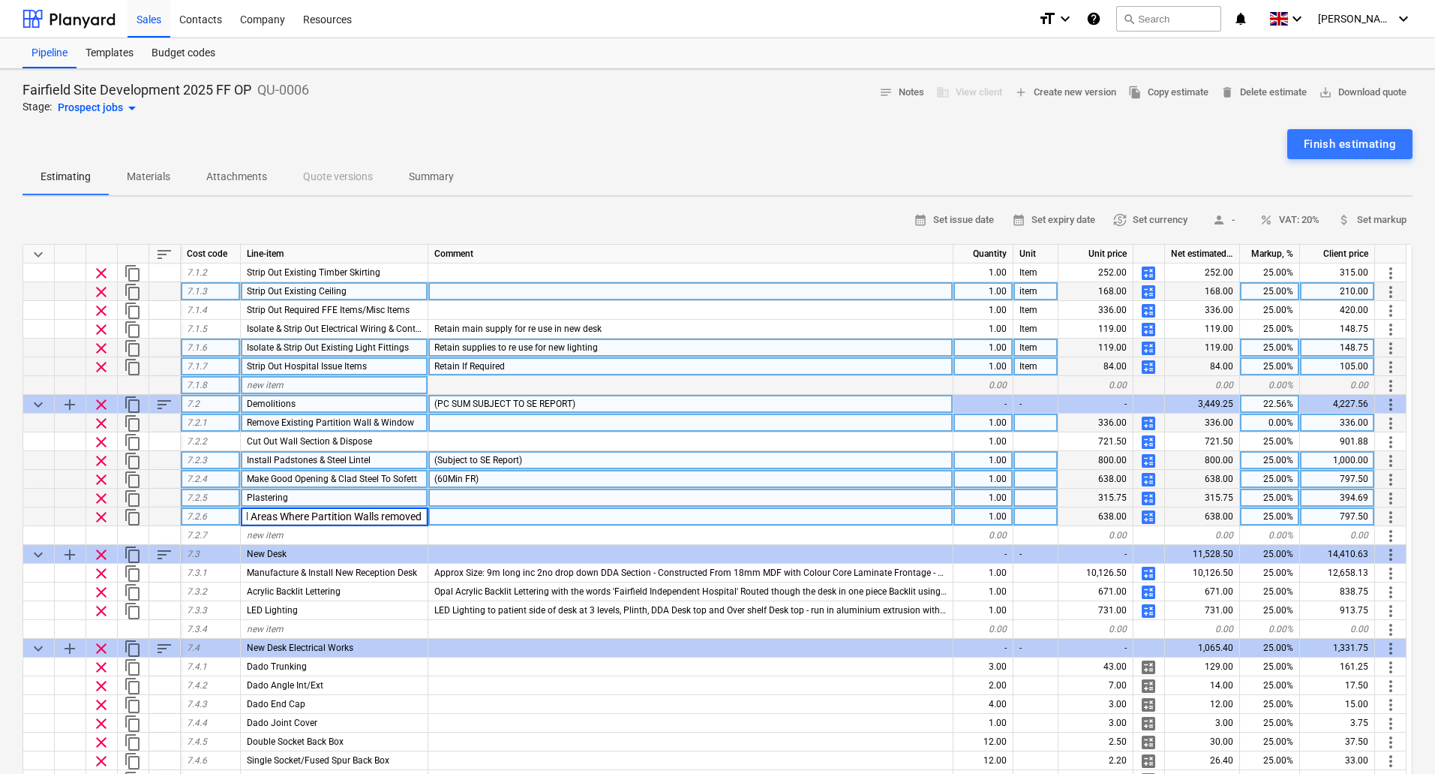
click at [246, 514] on input "Make Good Areas Where Partition Walls removed" at bounding box center [334, 516] width 187 height 18
click at [0, 0] on div "clear content_copy 7.2.6 Make Good Areas Where Partition Walls removed 1.00 638…" at bounding box center [0, 0] width 0 height 0
type textarea "x"
click at [295, 512] on span "Make Good Areas Where Partition Walls removed" at bounding box center [346, 516] width 199 height 11
click at [282, 514] on input "Make Good Areas Where Partition Walls removed" at bounding box center [334, 516] width 187 height 18
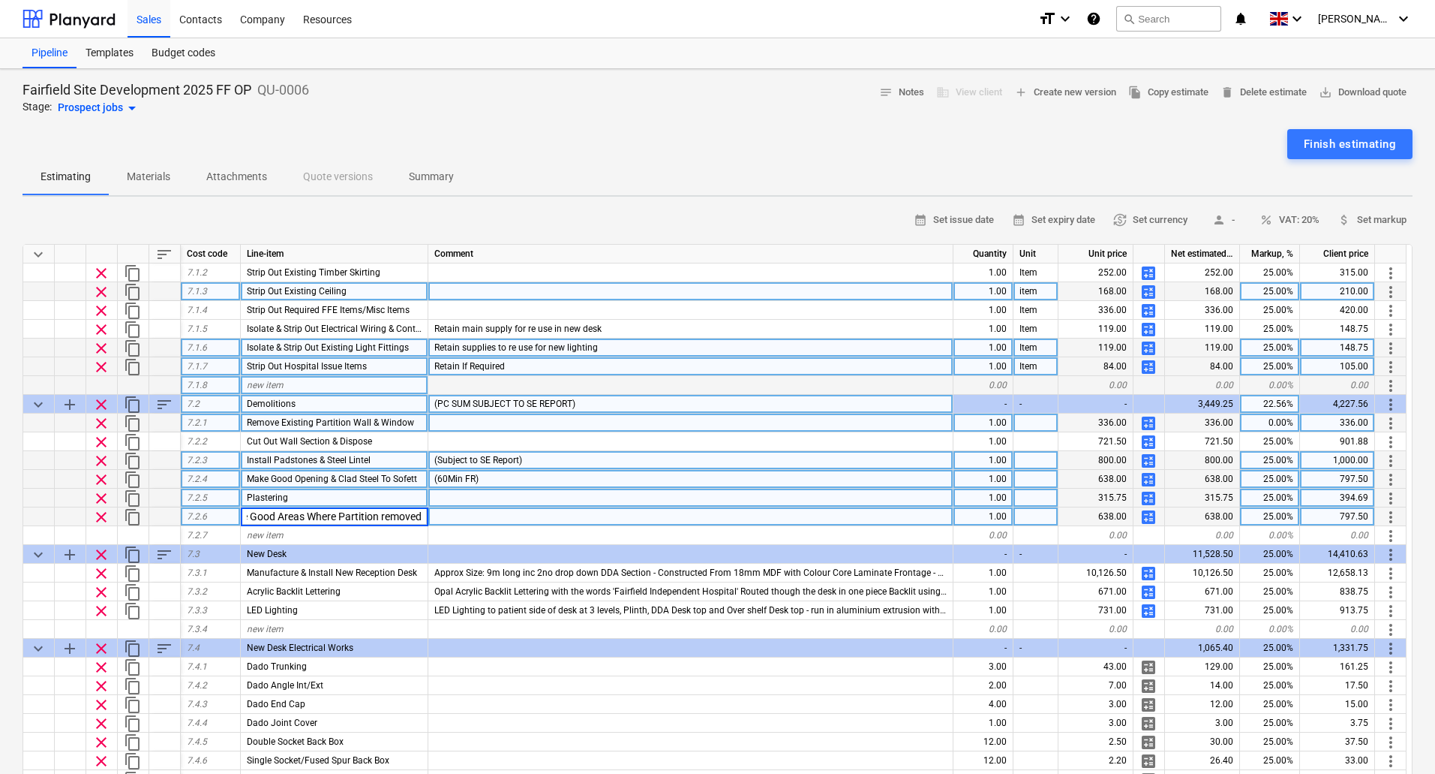
scroll to position [0, 26]
type input "Make Good Wall Areas Where Partitions removed"
click at [1098, 519] on div "638.00" at bounding box center [1096, 516] width 75 height 19
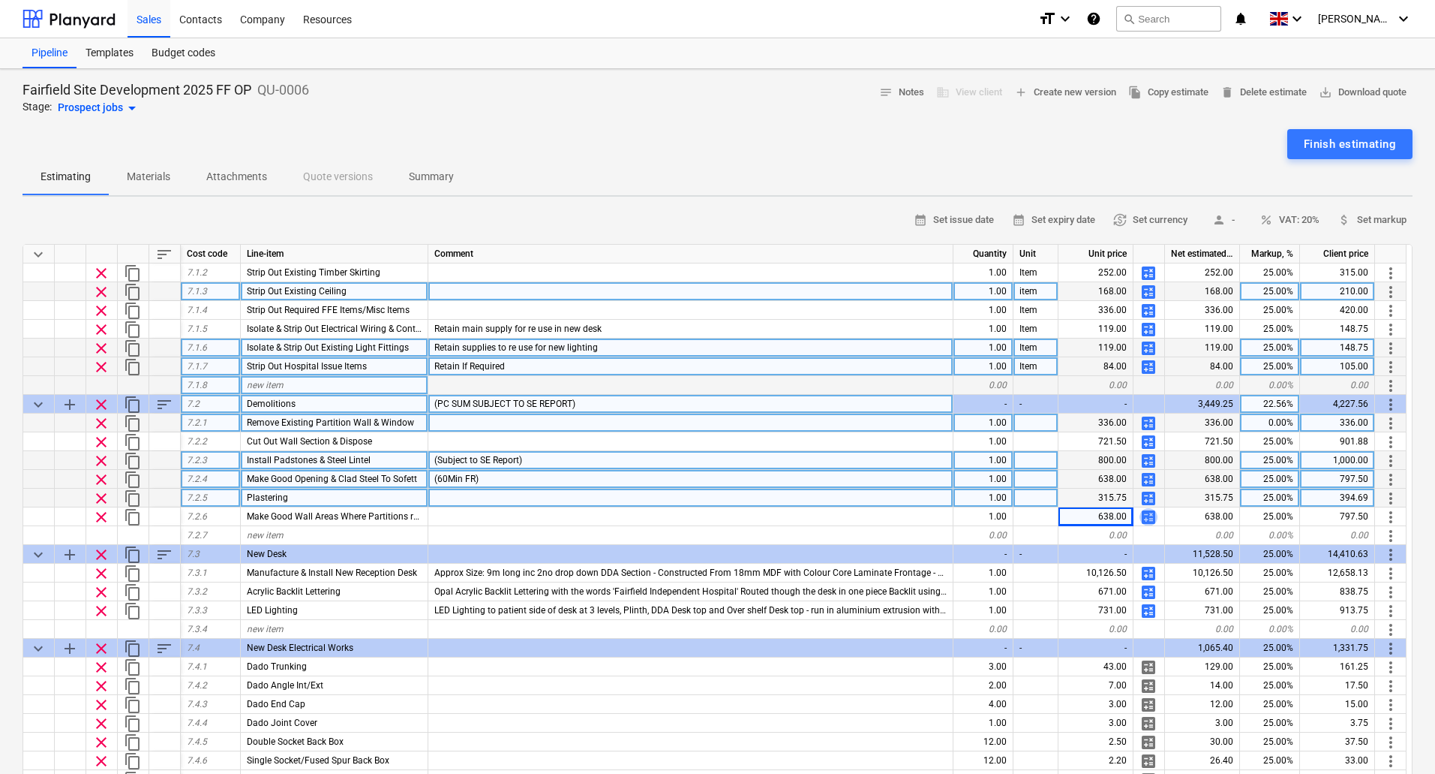
click at [1152, 513] on span "calculate" at bounding box center [1149, 517] width 18 height 18
type textarea "x"
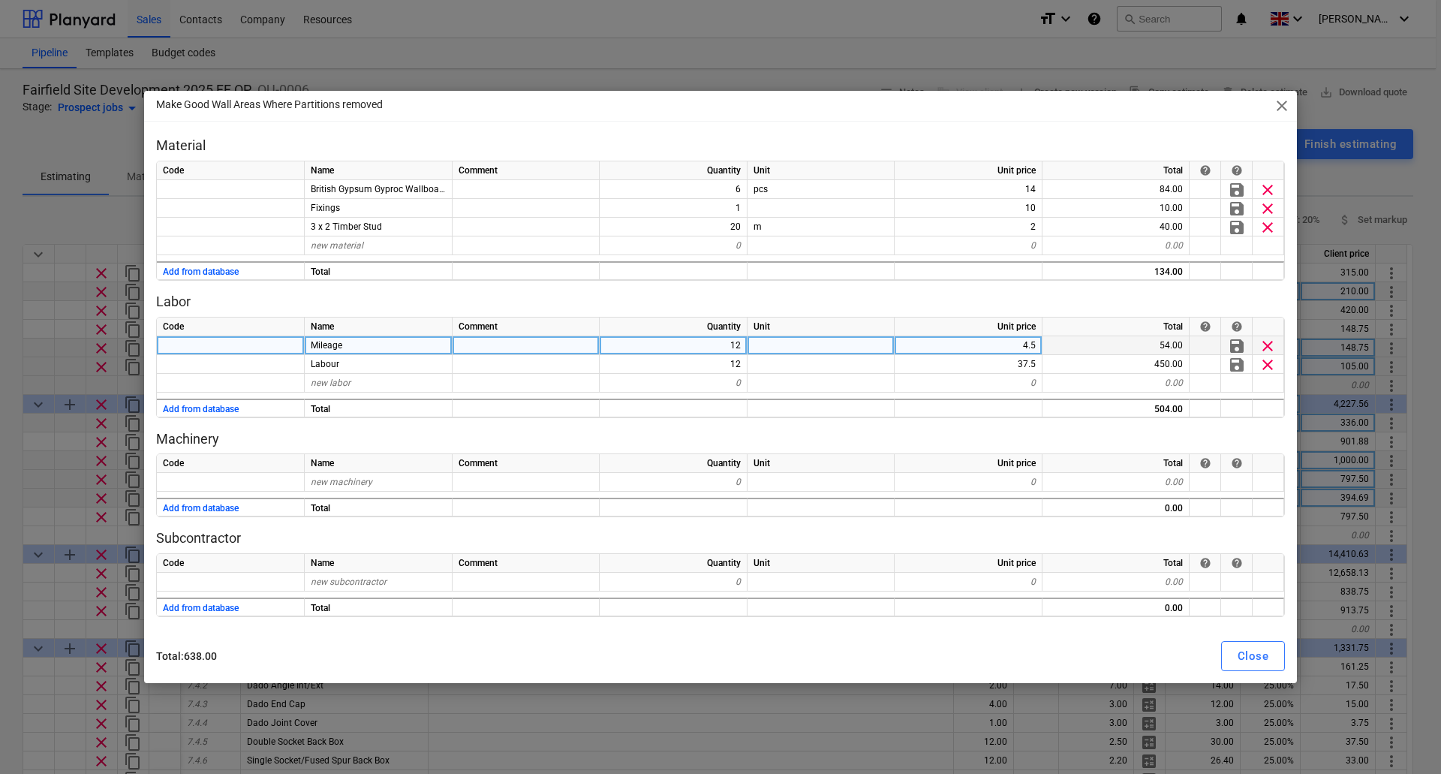
click at [735, 349] on div "12" at bounding box center [673, 345] width 148 height 19
type input "4"
type textarea "x"
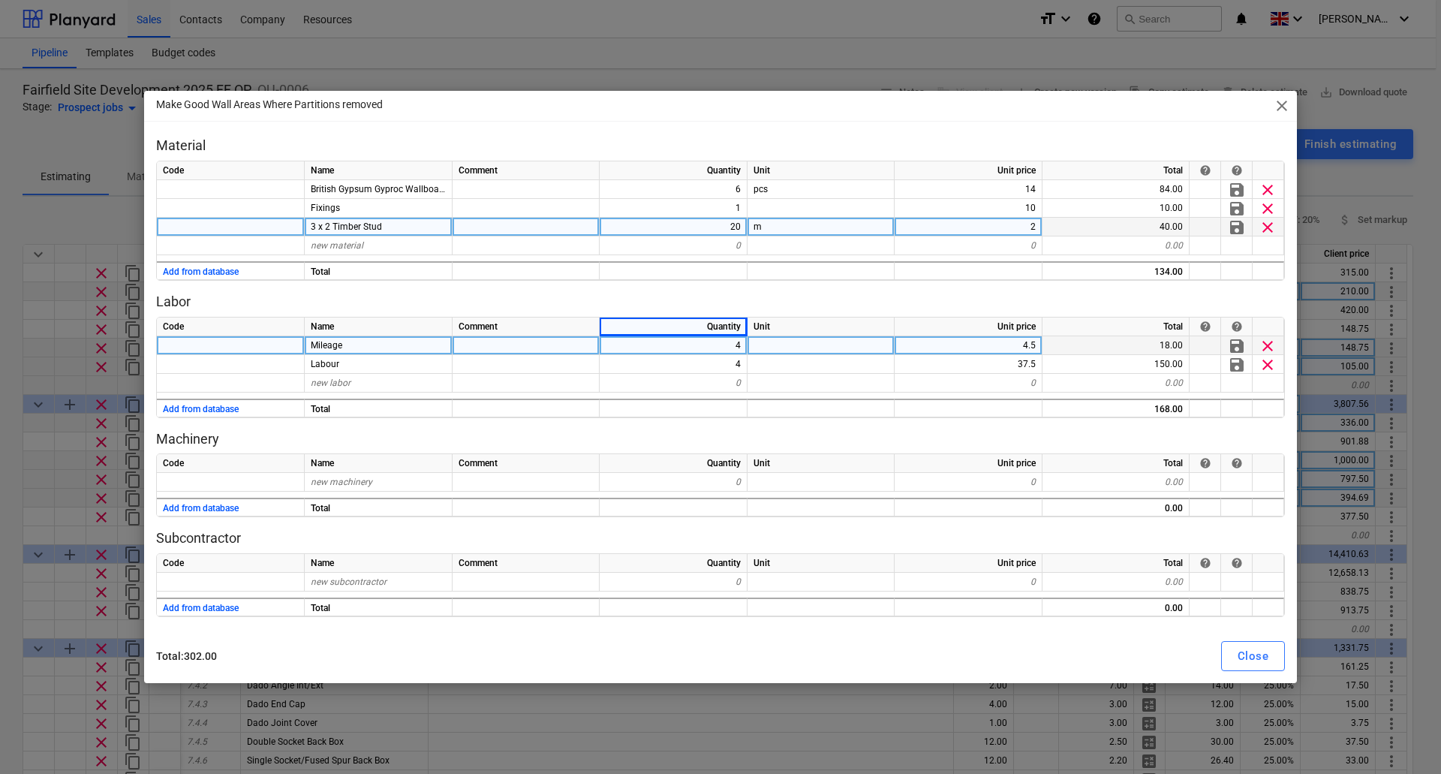
click at [738, 233] on div "20" at bounding box center [673, 227] width 148 height 19
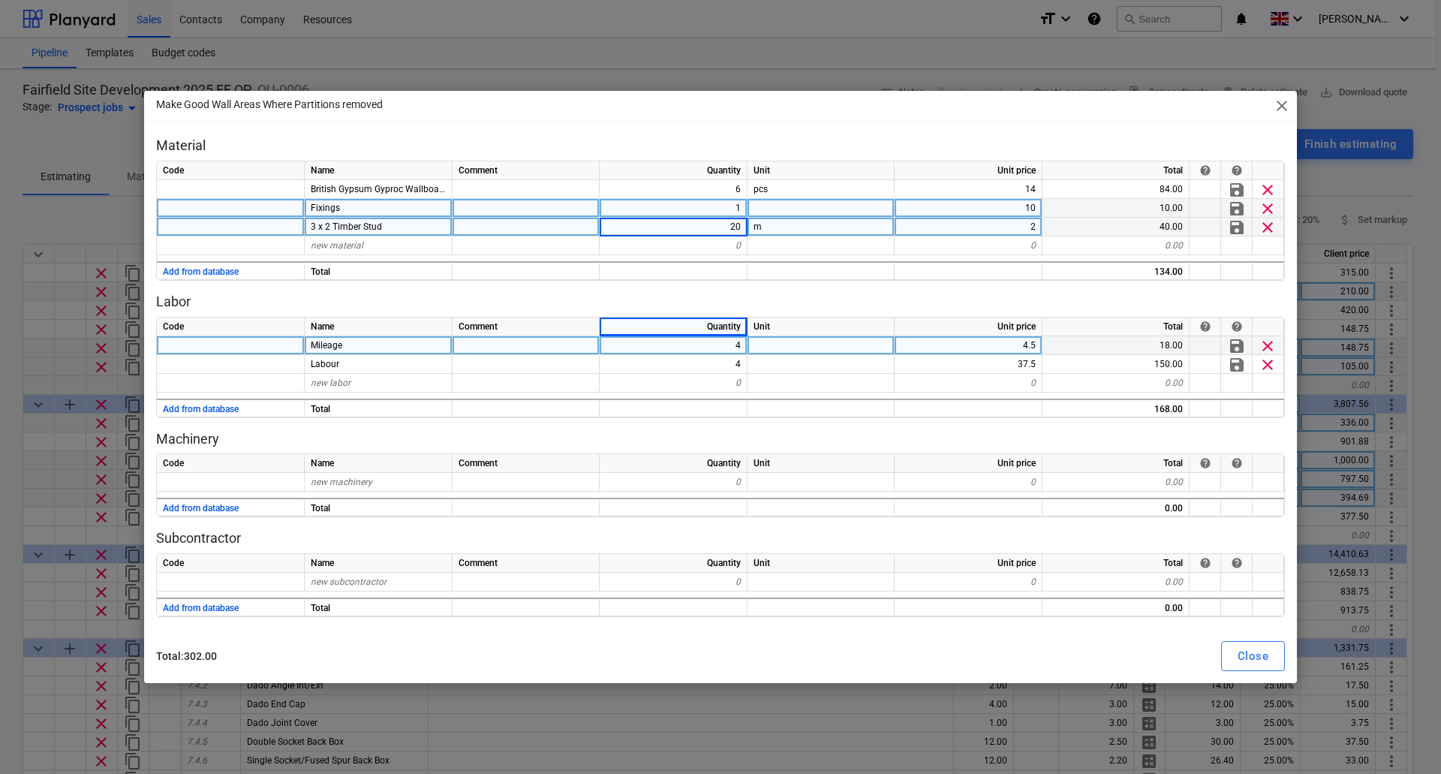
type input "5"
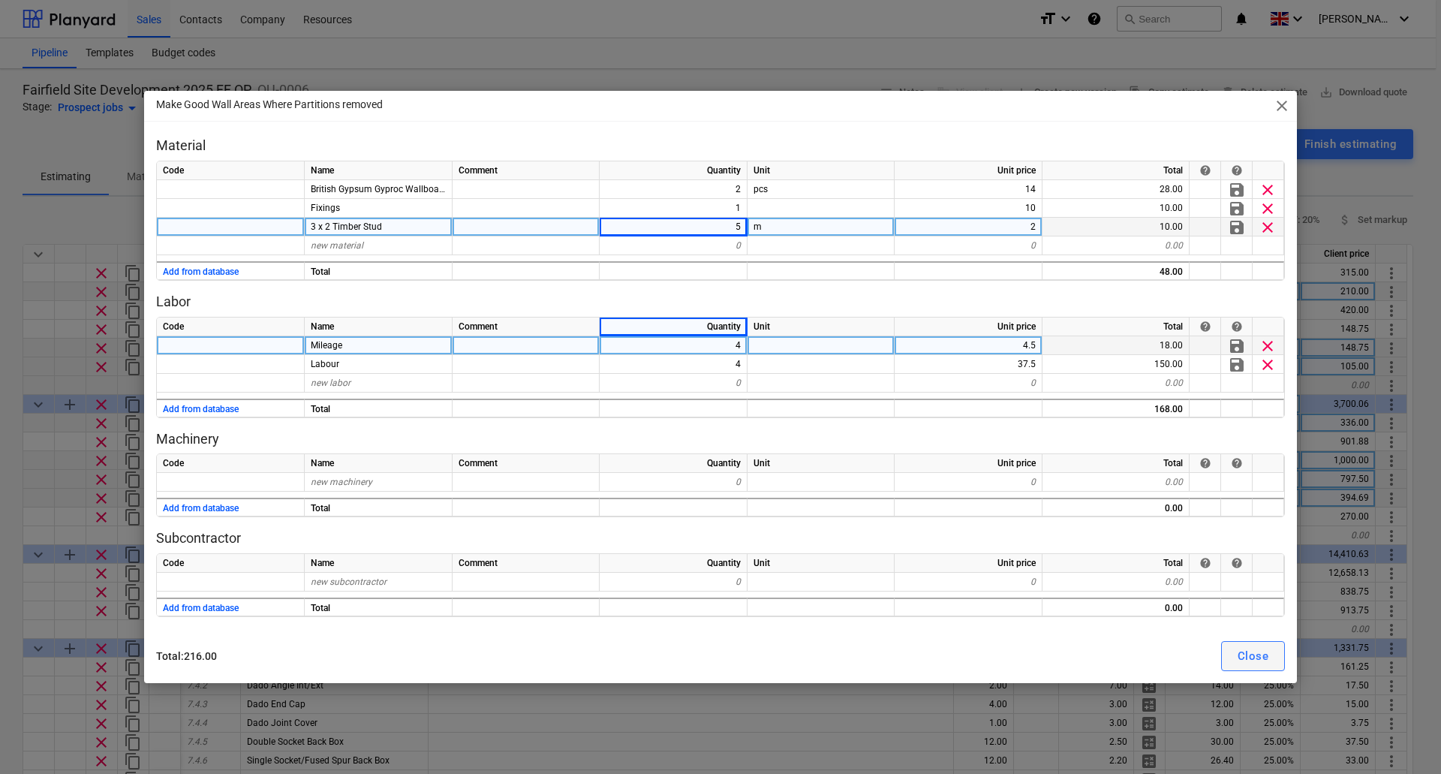
click at [1229, 654] on button "Close" at bounding box center [1253, 656] width 64 height 30
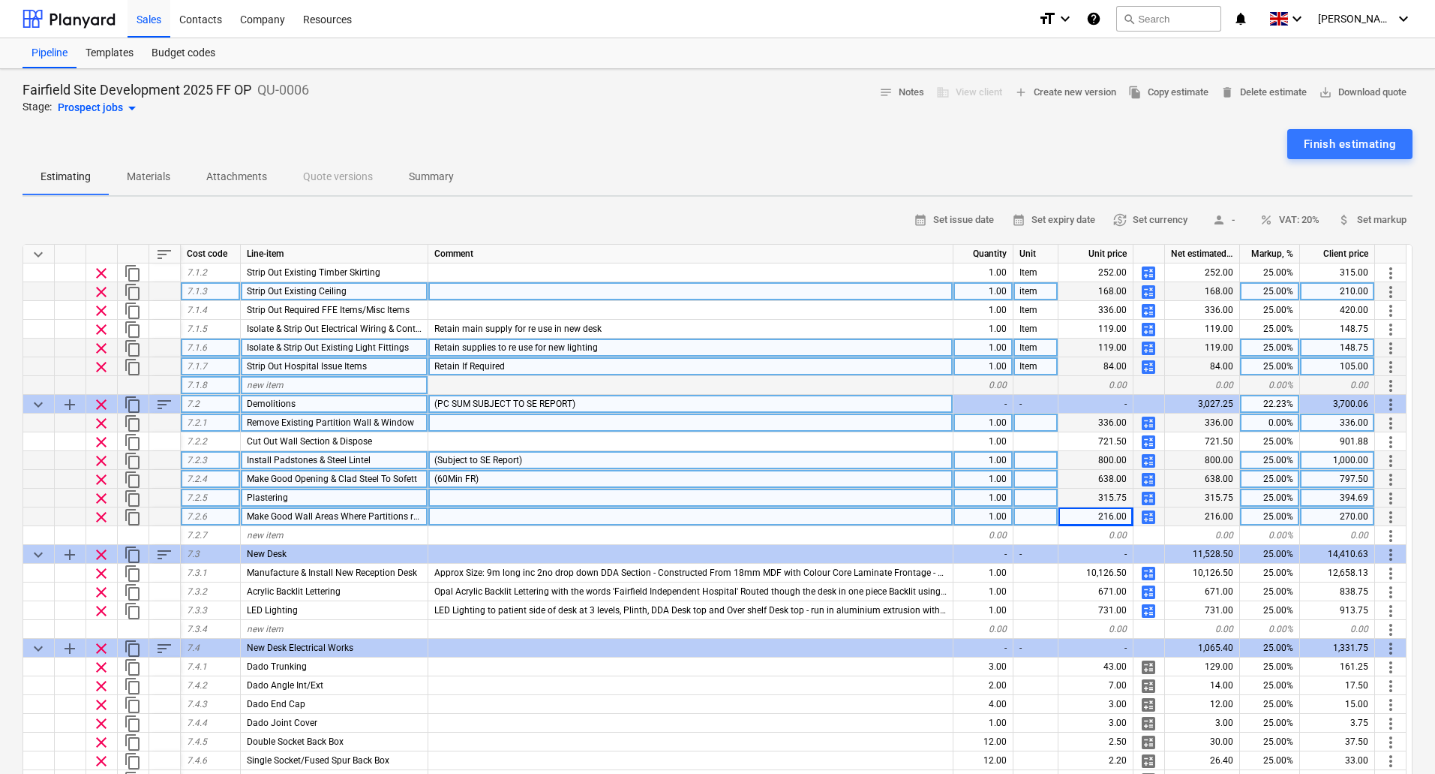
click at [560, 517] on div at bounding box center [690, 516] width 525 height 19
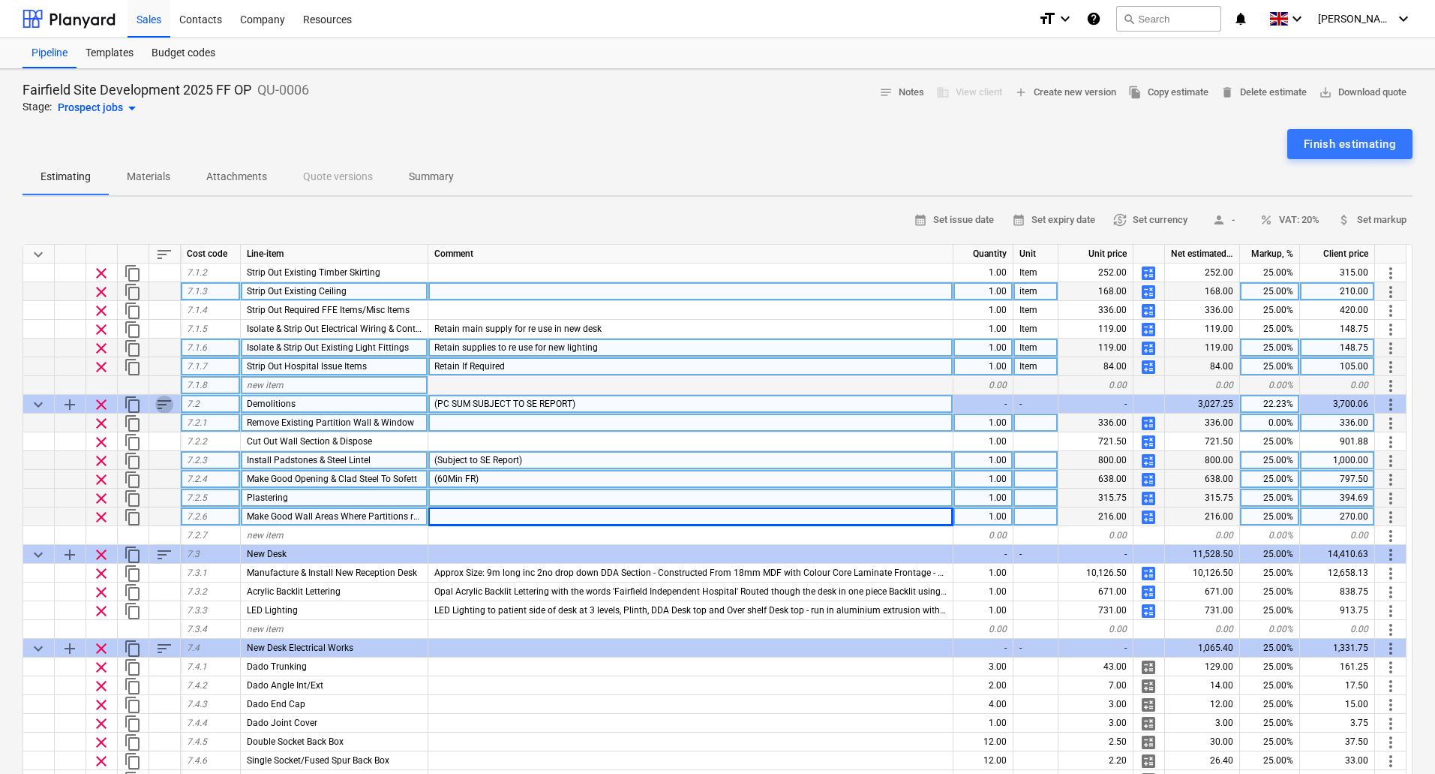
click at [155, 406] on span "sort" at bounding box center [164, 404] width 18 height 18
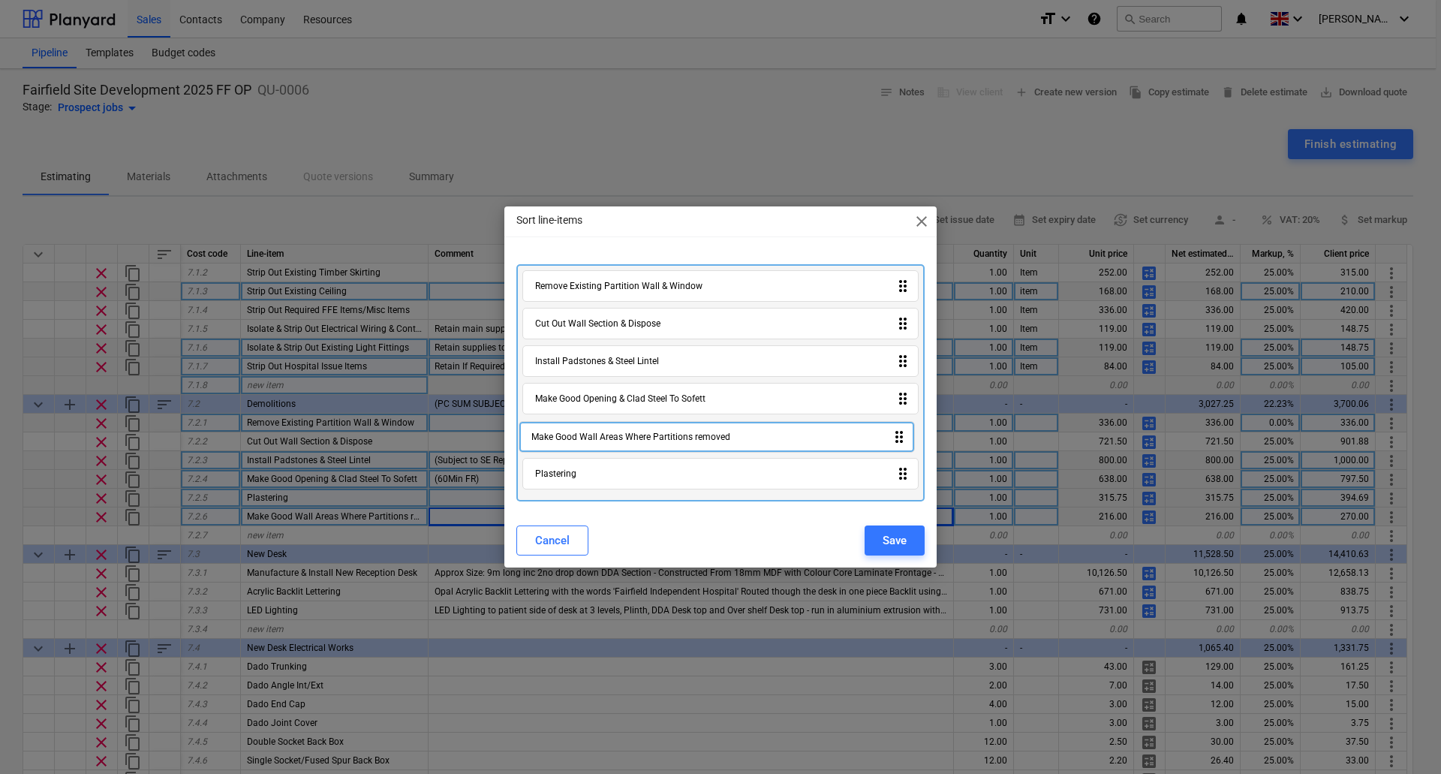
drag, startPoint x: 605, startPoint y: 486, endPoint x: 602, endPoint y: 446, distance: 40.7
click at [602, 446] on div "Remove Existing Partition Wall & Window drag_indicator Cut Out Wall Section & D…" at bounding box center [720, 382] width 408 height 237
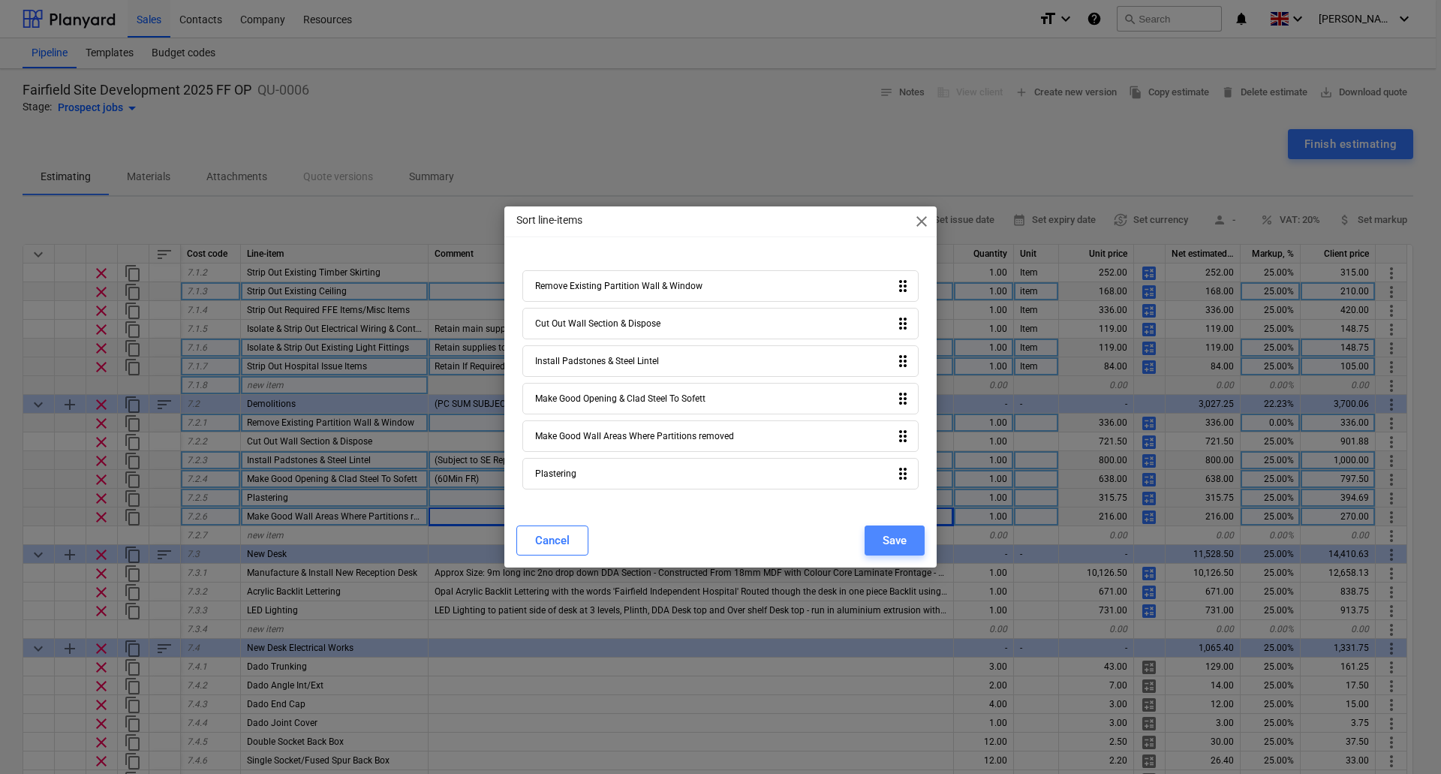
click at [888, 542] on div "Save" at bounding box center [894, 540] width 24 height 20
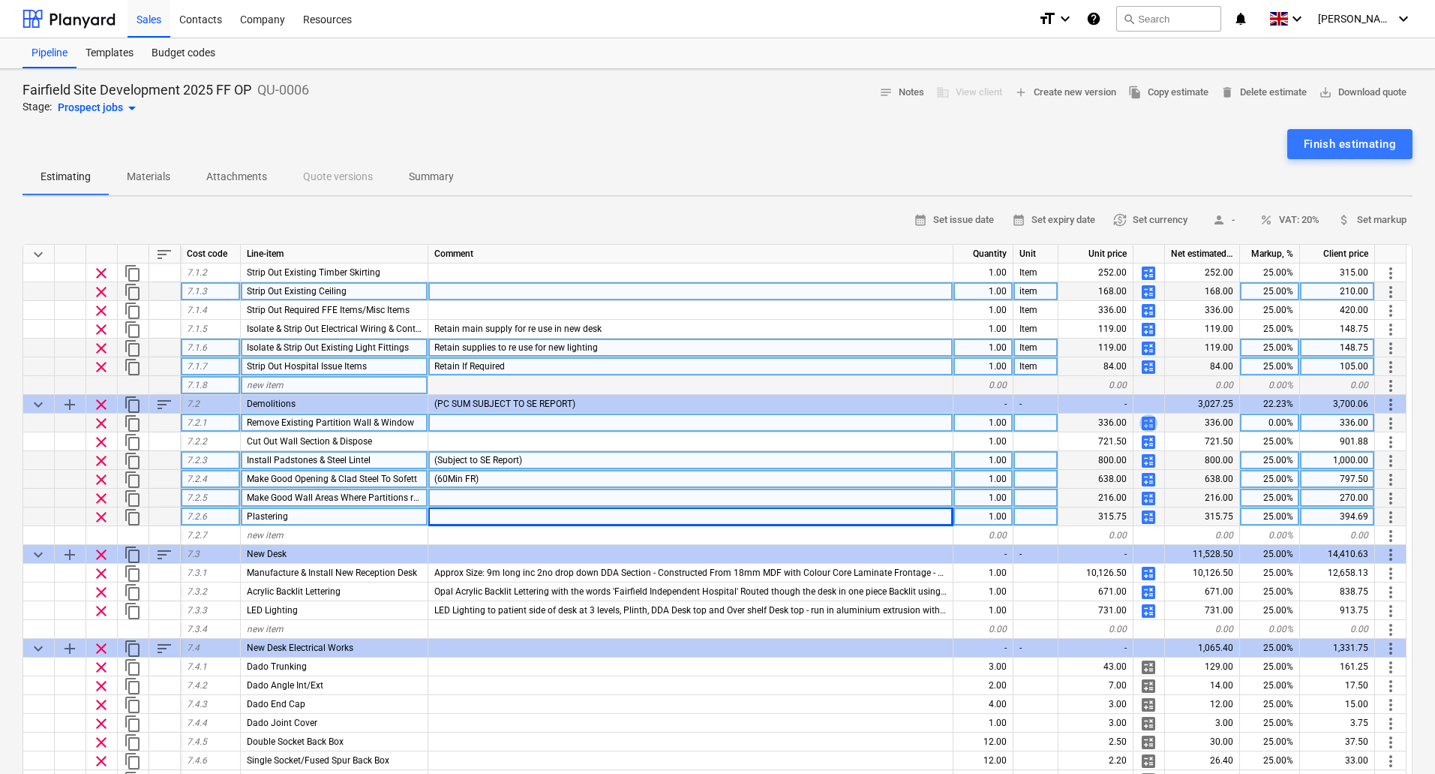
click at [1146, 418] on span "calculate" at bounding box center [1149, 423] width 18 height 18
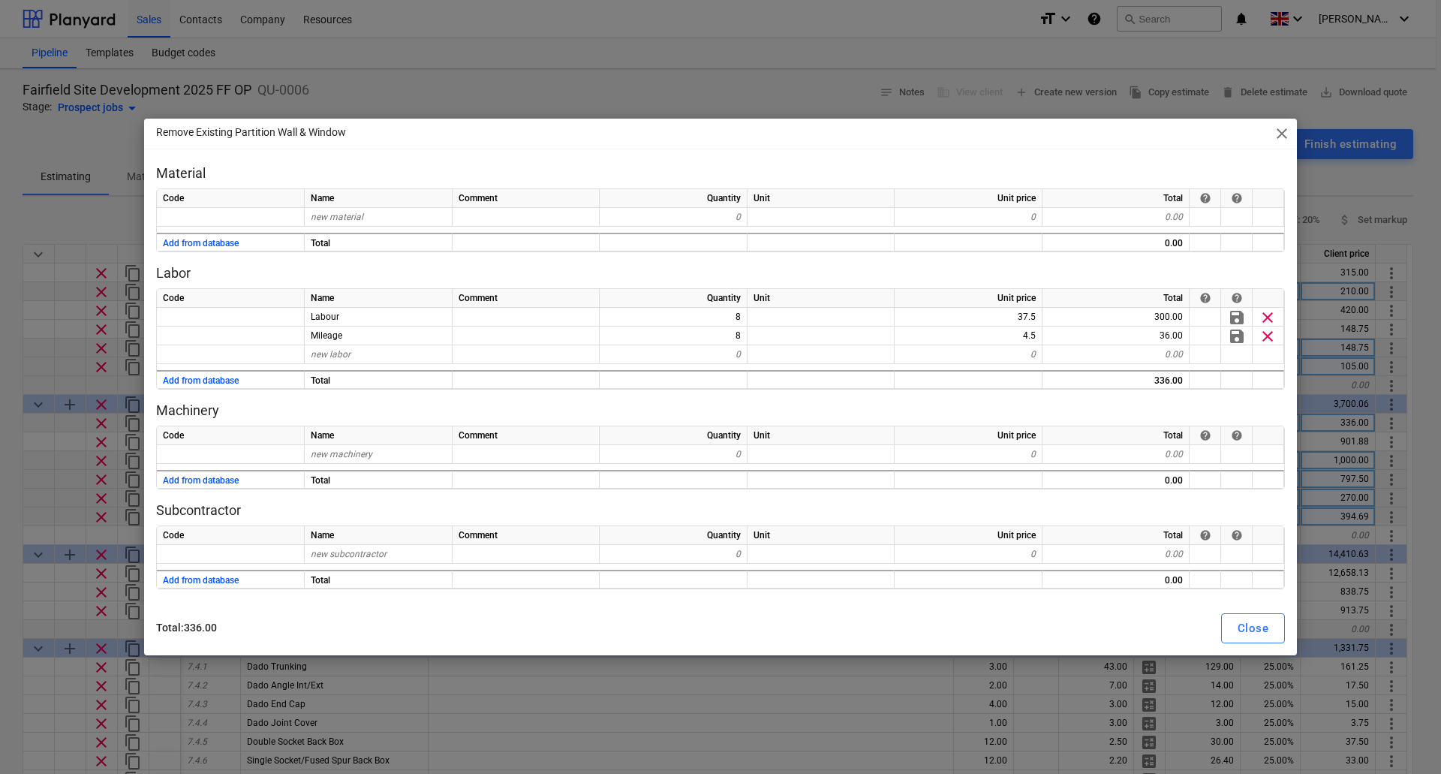
click at [1246, 624] on div "Close" at bounding box center [1252, 628] width 31 height 20
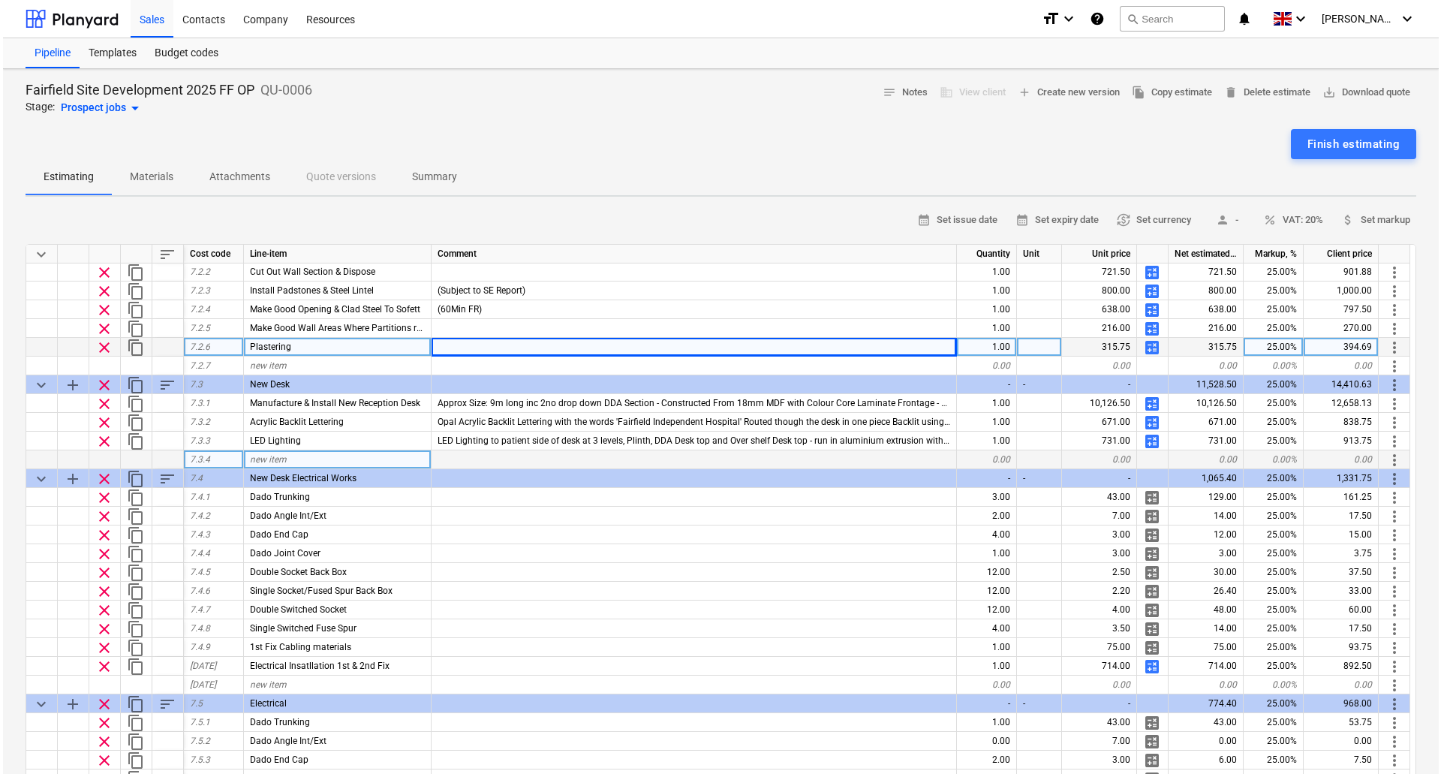
scroll to position [525, 0]
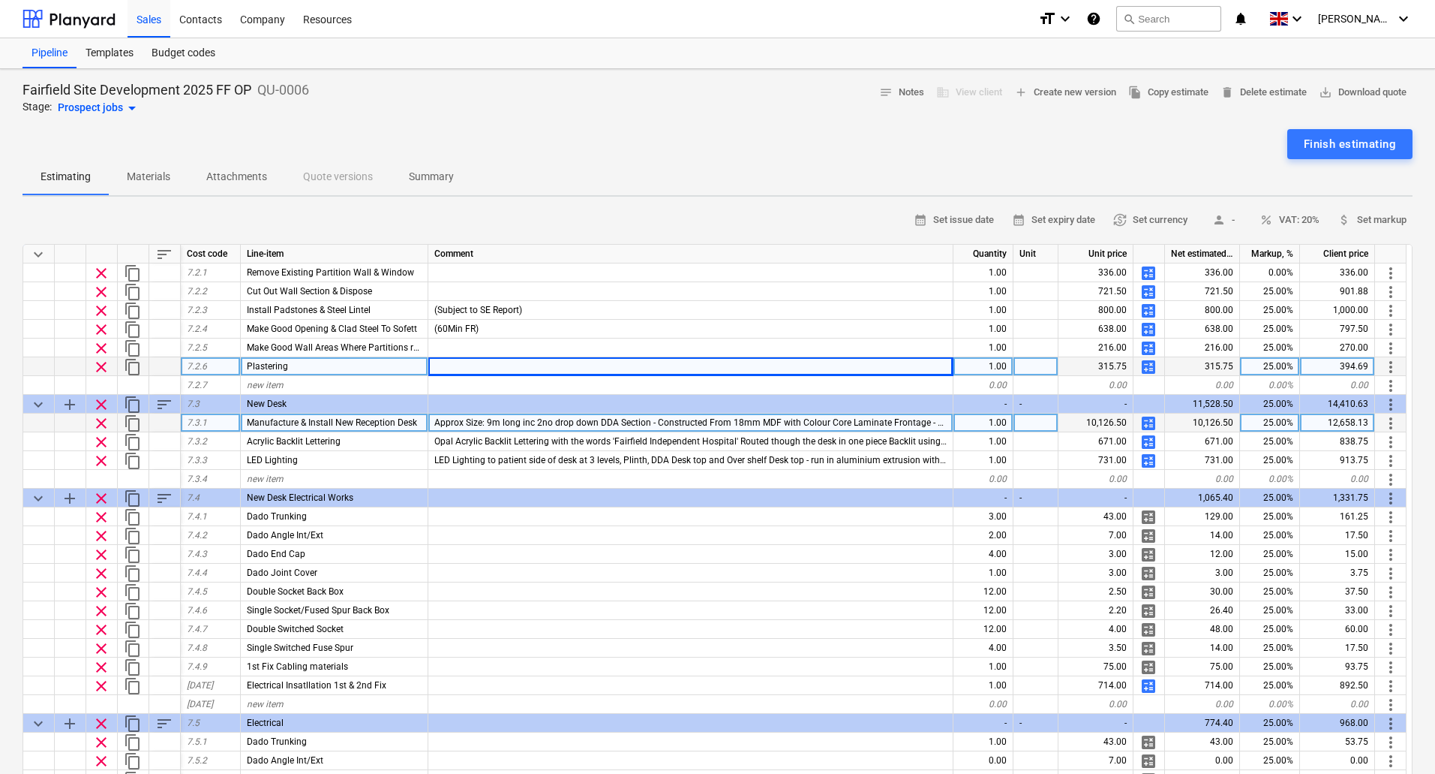
click at [1148, 420] on span "calculate" at bounding box center [1149, 423] width 18 height 18
type textarea "x"
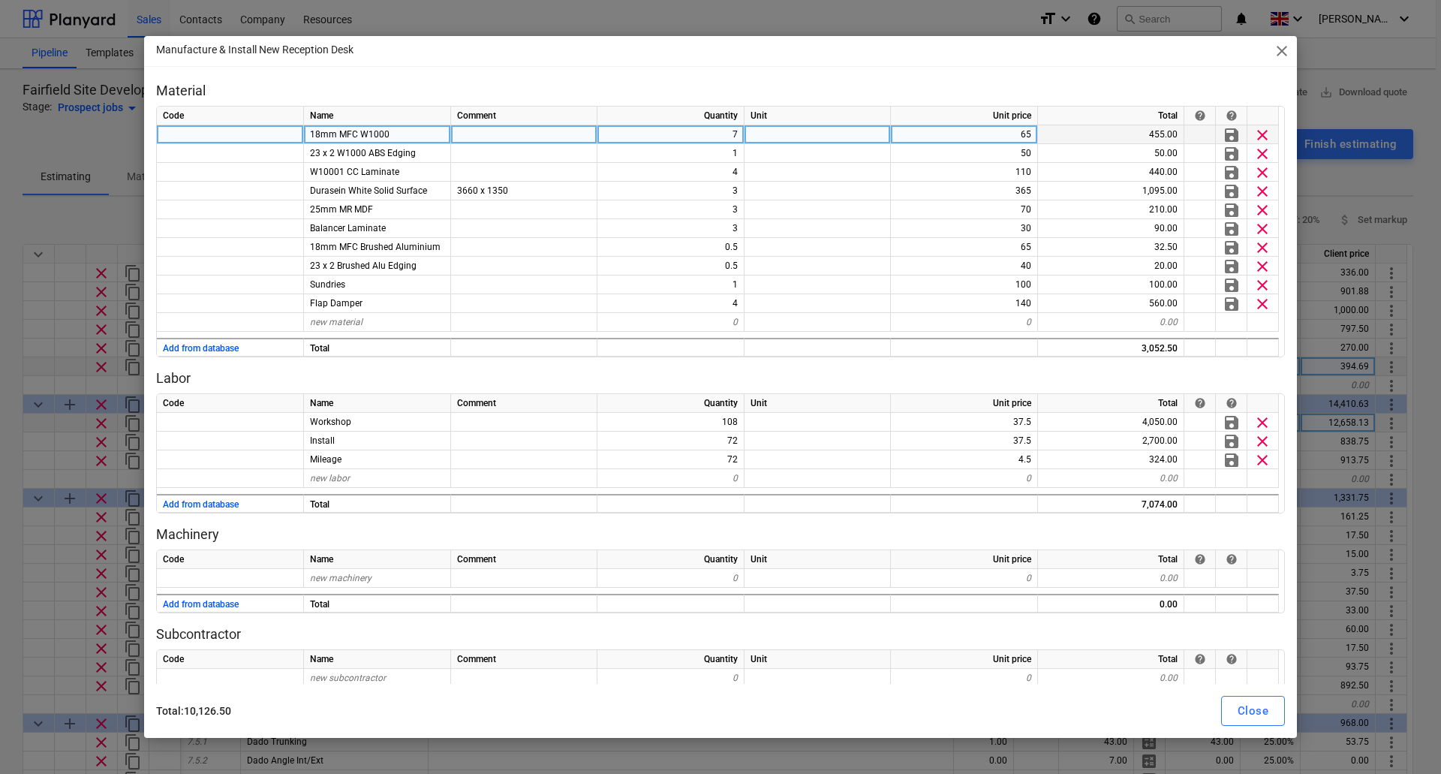
click at [717, 134] on div "7" at bounding box center [670, 134] width 147 height 19
type input "5"
type textarea "x"
type input "85"
type textarea "x"
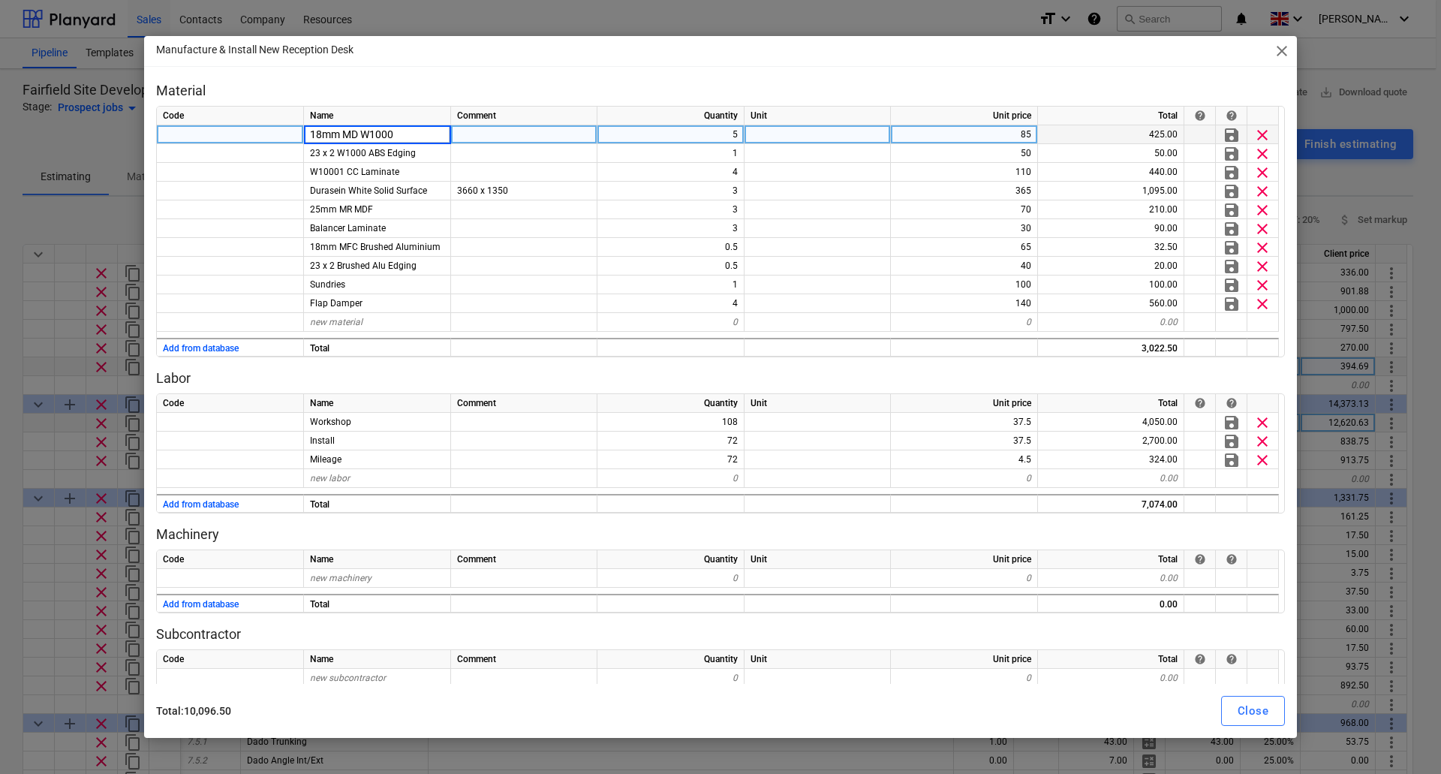
type input "18mm MDF W1000"
type textarea "x"
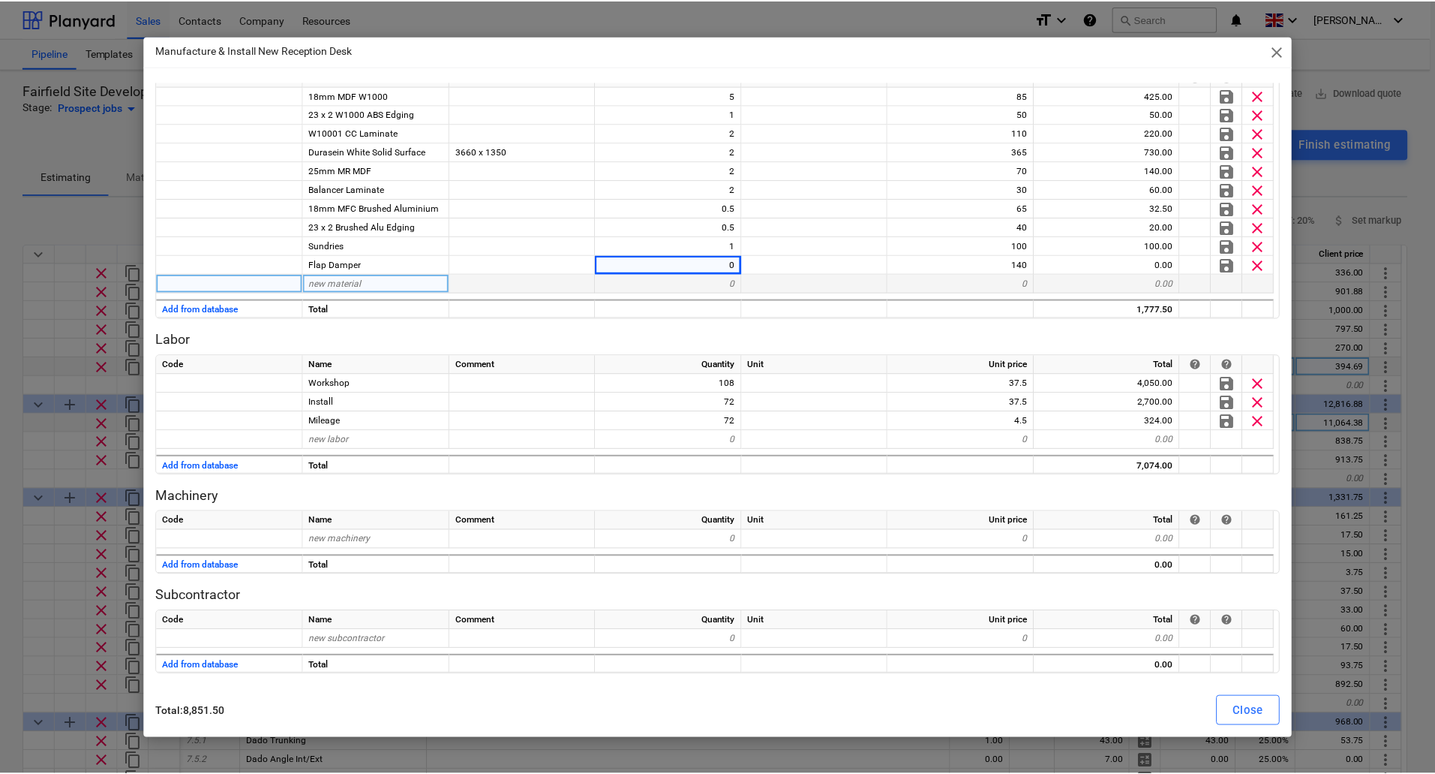
scroll to position [41, 0]
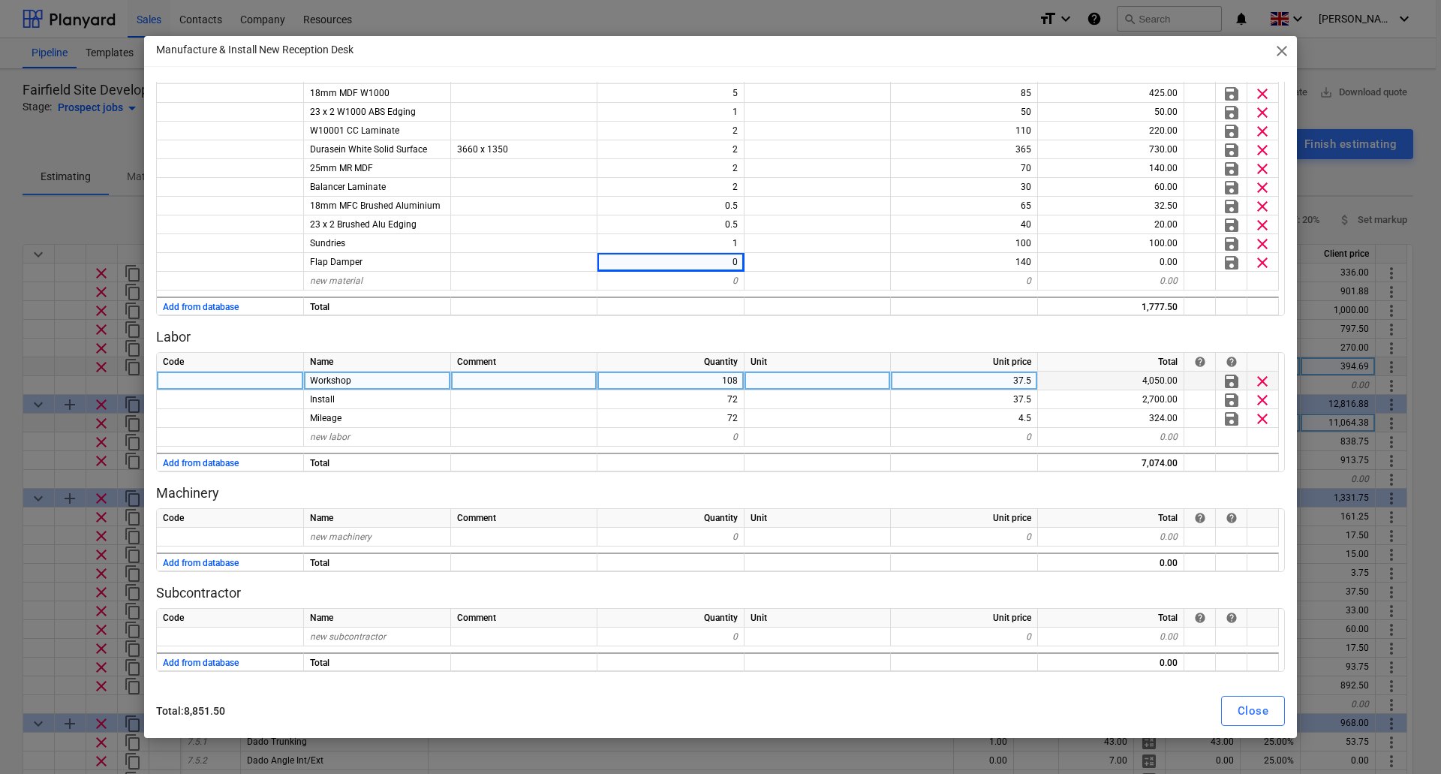
click at [728, 380] on div "108" at bounding box center [670, 380] width 147 height 19
type input "54"
type textarea "x"
type input "60"
type textarea "x"
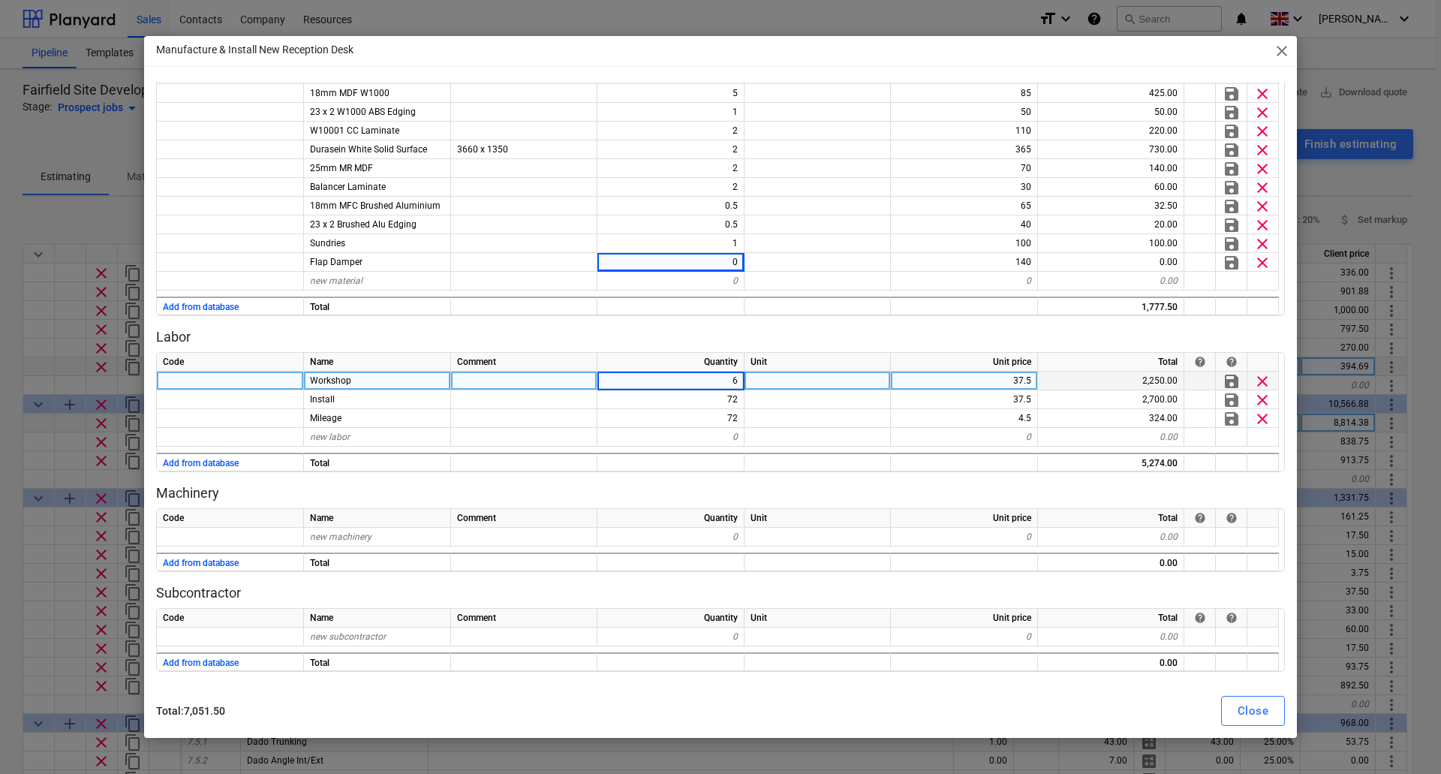
type input "64"
type textarea "x"
type input "64"
type textarea "x"
type input "64"
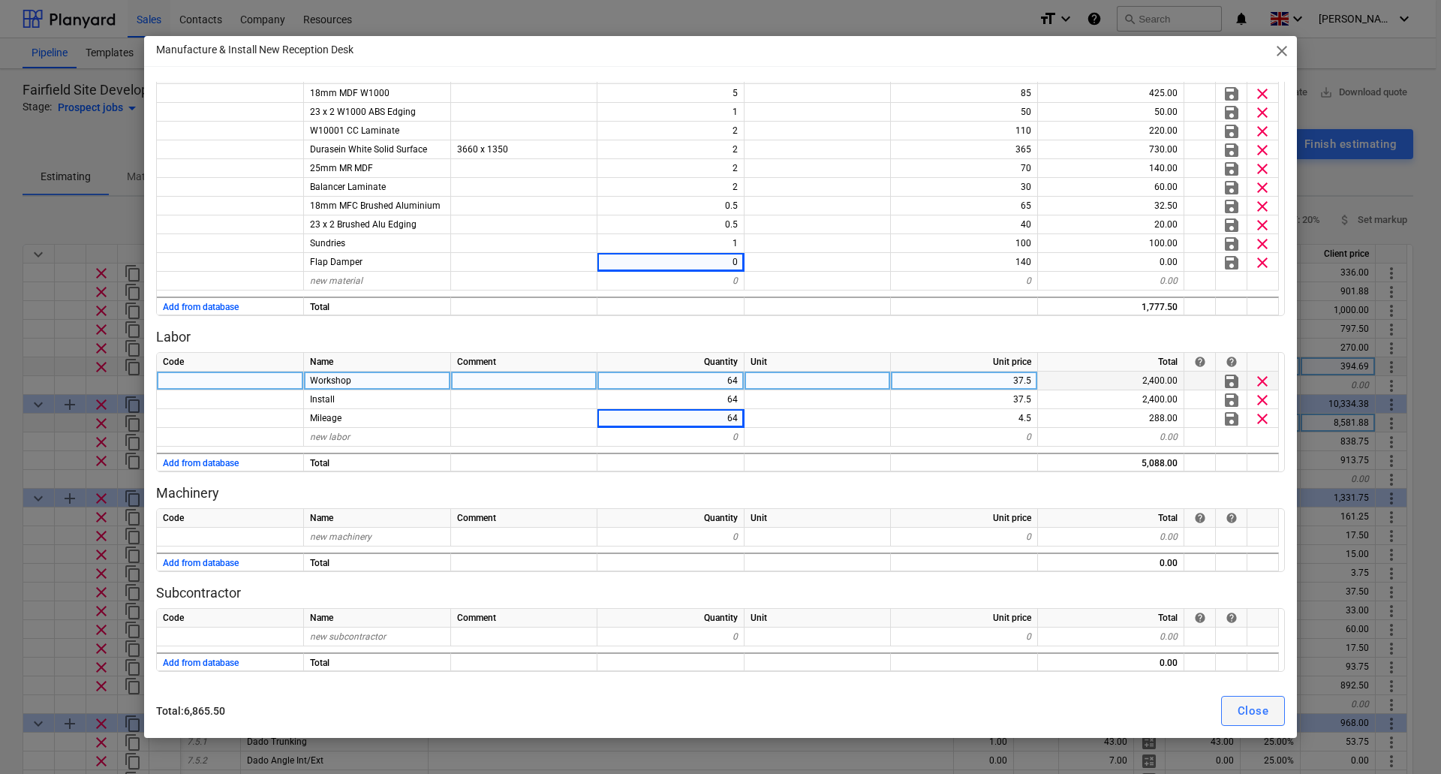
click at [1262, 718] on div "Close" at bounding box center [1252, 711] width 31 height 20
type textarea "x"
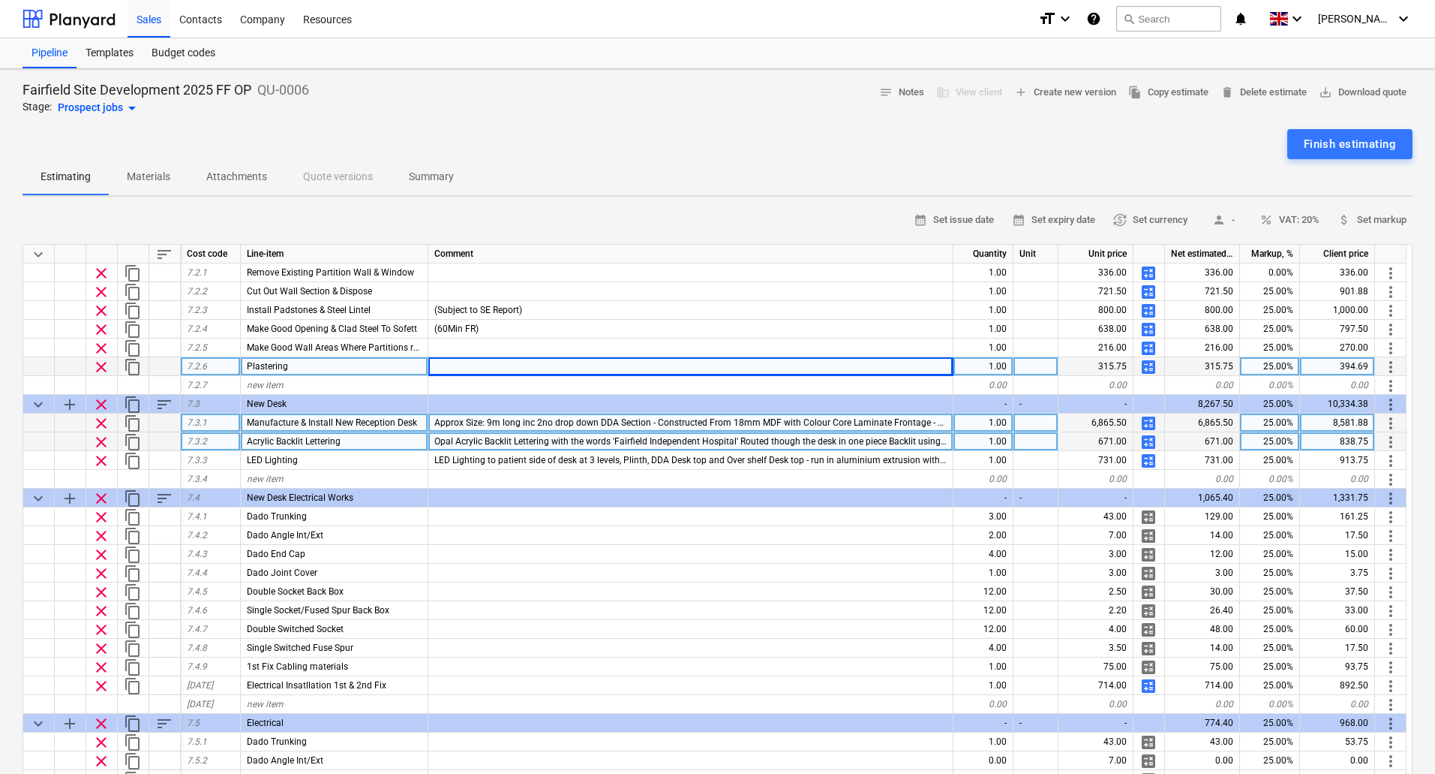
click at [1000, 444] on div "1.00" at bounding box center [984, 441] width 60 height 19
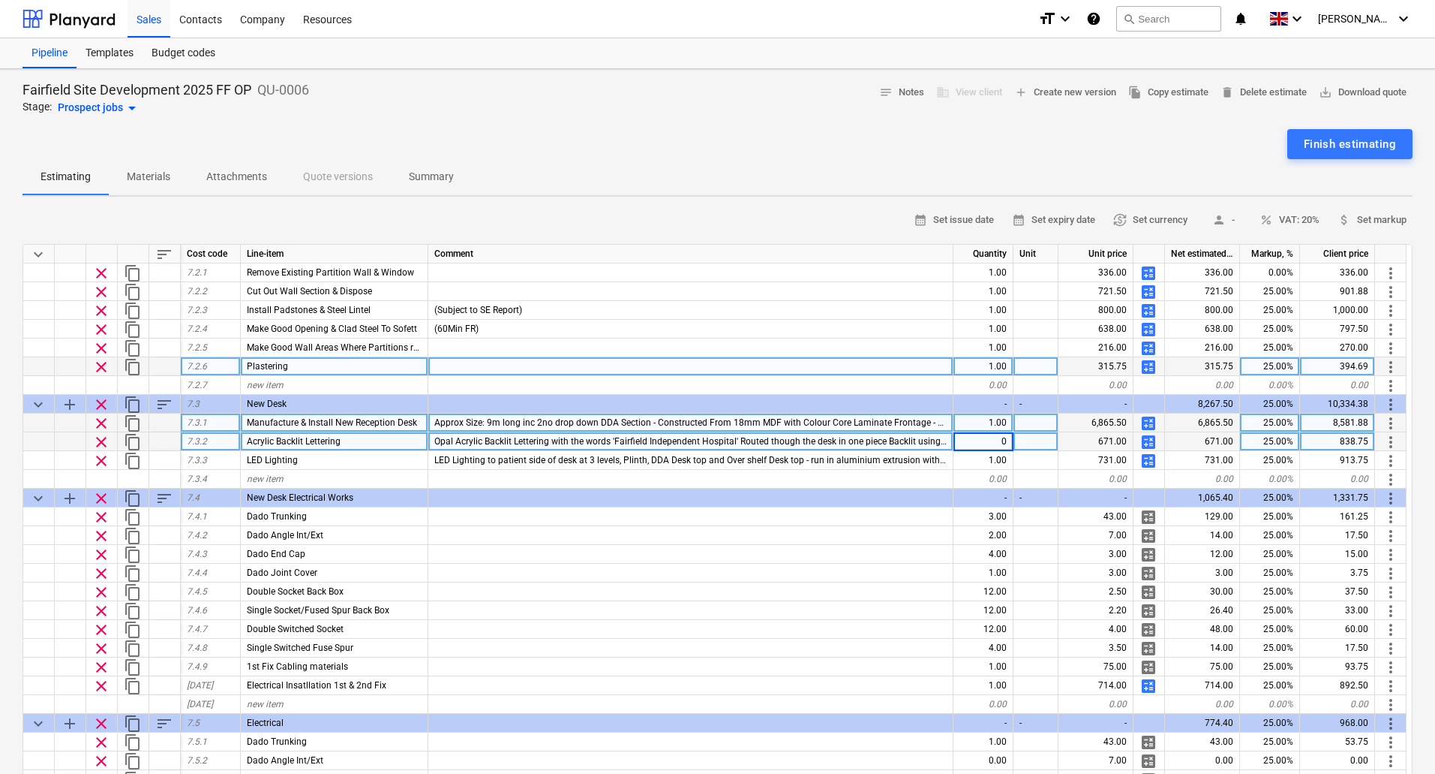
type input "0"
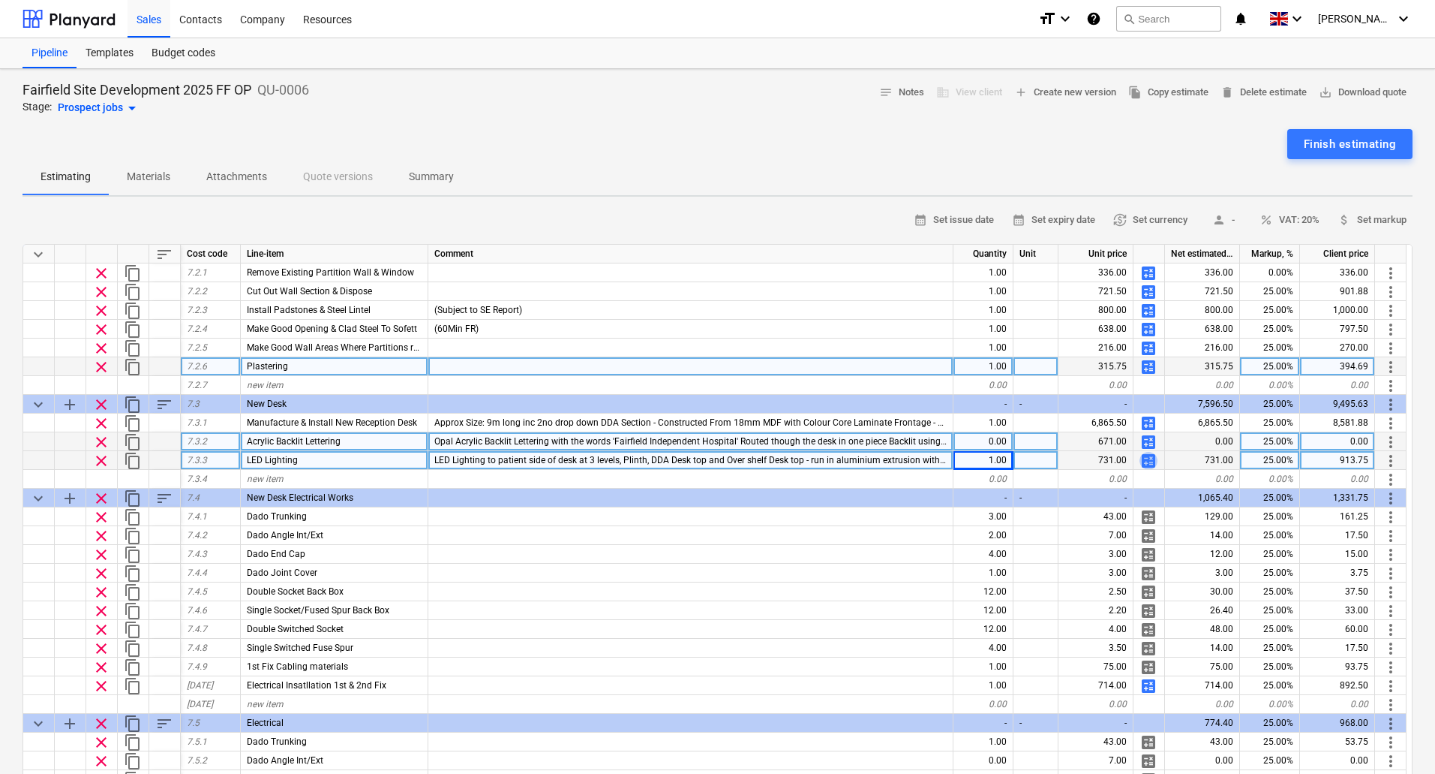
click at [1151, 458] on span "calculate" at bounding box center [1149, 461] width 18 height 18
type textarea "x"
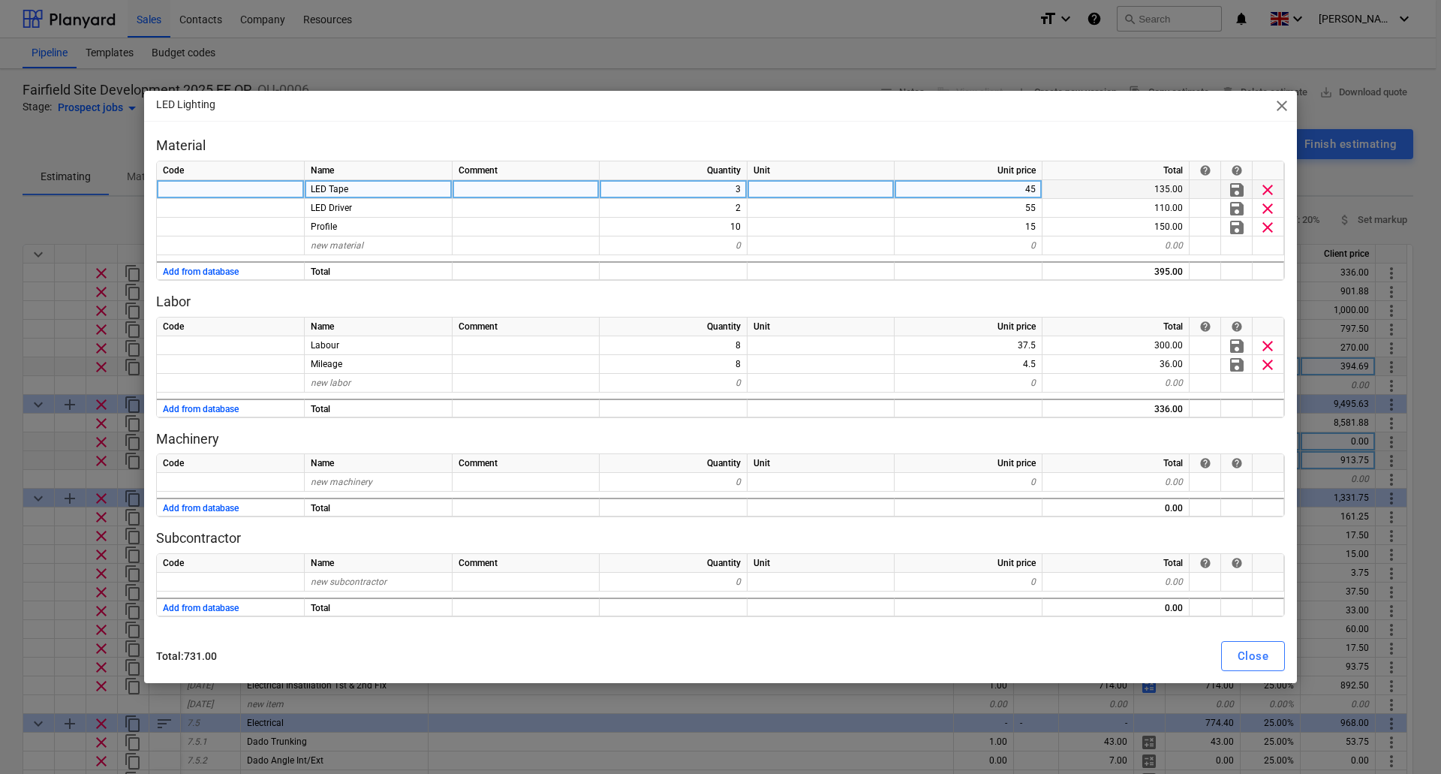
click at [738, 185] on div "3" at bounding box center [673, 189] width 148 height 19
type input "2"
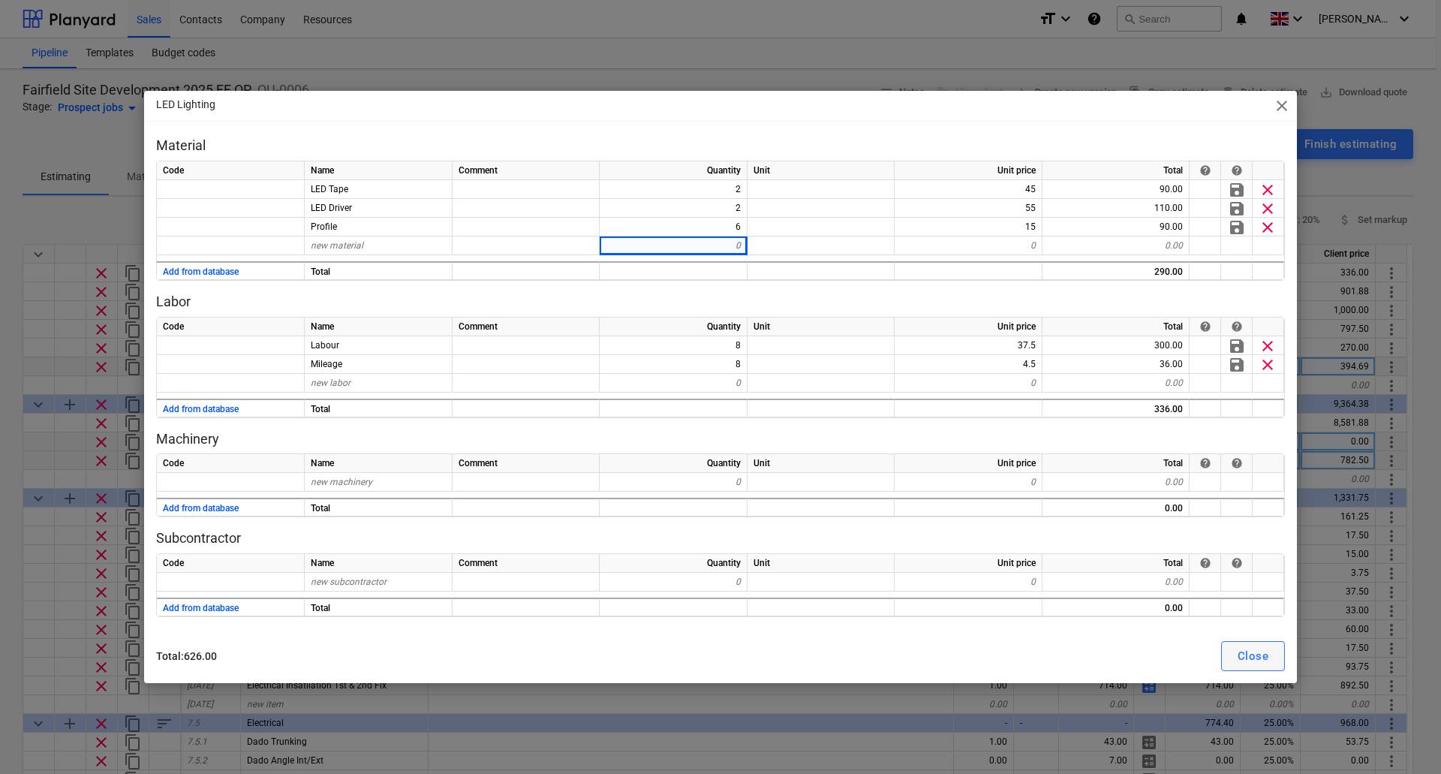
click at [1249, 654] on div "Close" at bounding box center [1252, 656] width 31 height 20
type textarea "x"
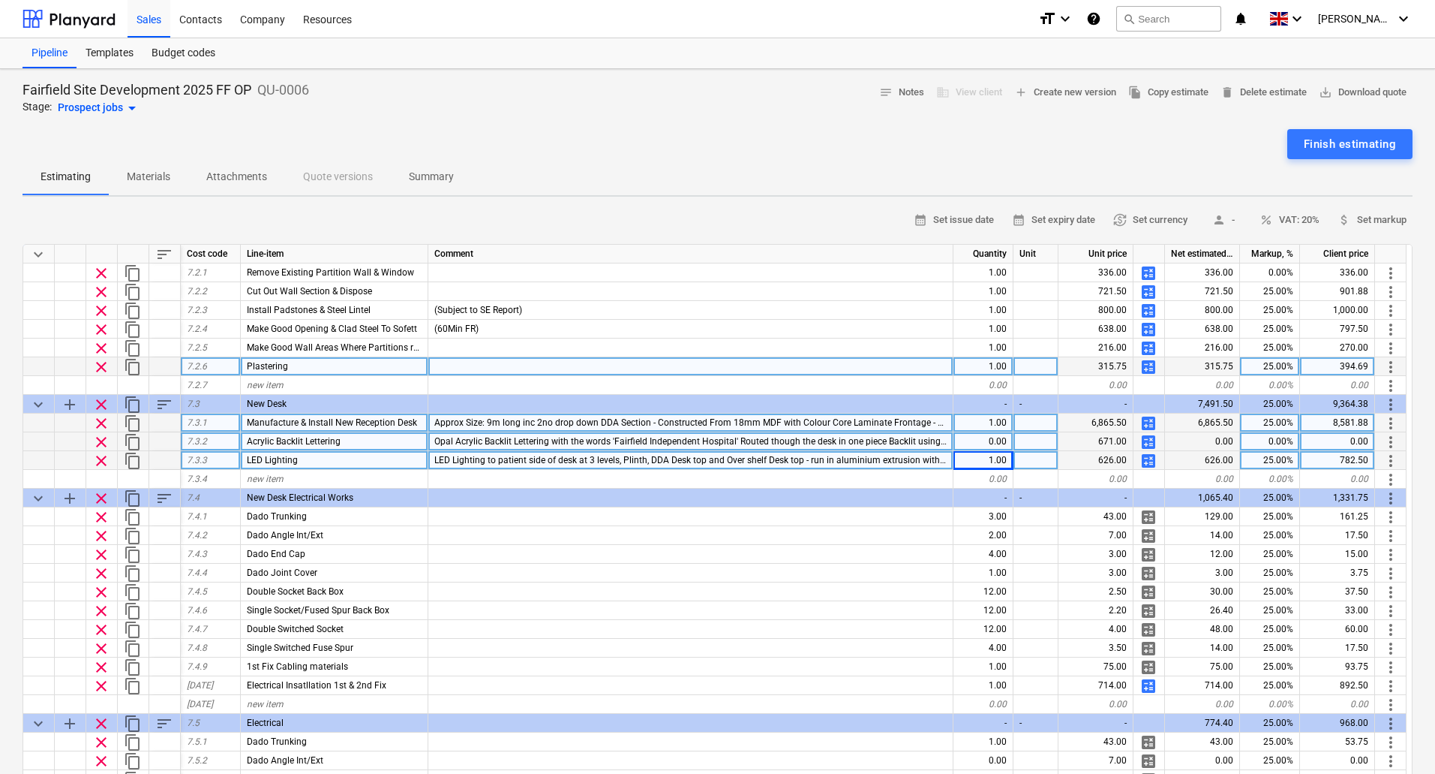
click at [491, 424] on span "Approx Size: 9m long inc 2no drop down DDA Section - Constructed From 18mm MDF …" at bounding box center [1289, 422] width 1710 height 11
click at [458, 420] on input "Approx Size: 9m long inc 2no drop down DDA Section - Constructed From 18mm MDF …" at bounding box center [690, 422] width 524 height 18
type input "Approx Size: 4.5m long inc 2no drop down DDA Section - Constructed From 18mm MD…"
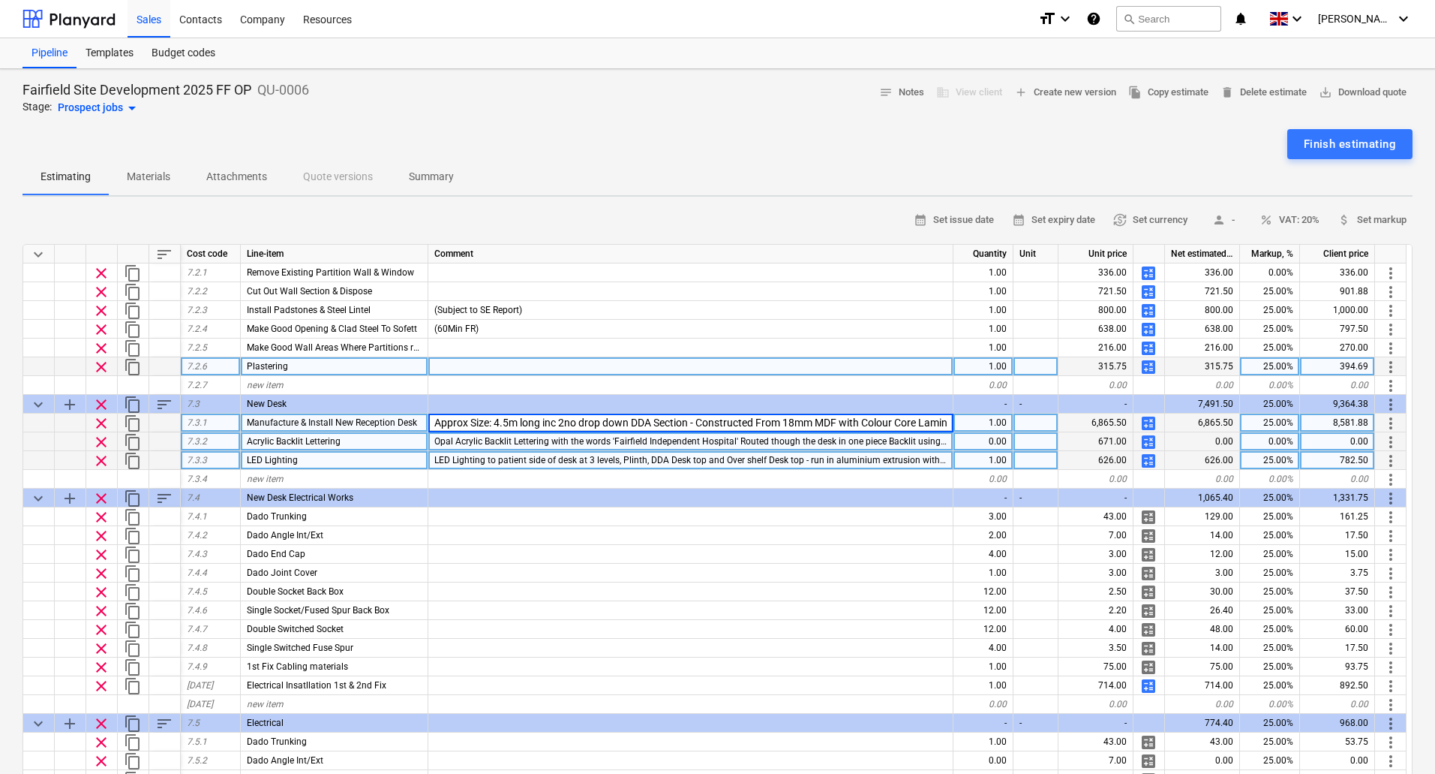
type textarea "x"
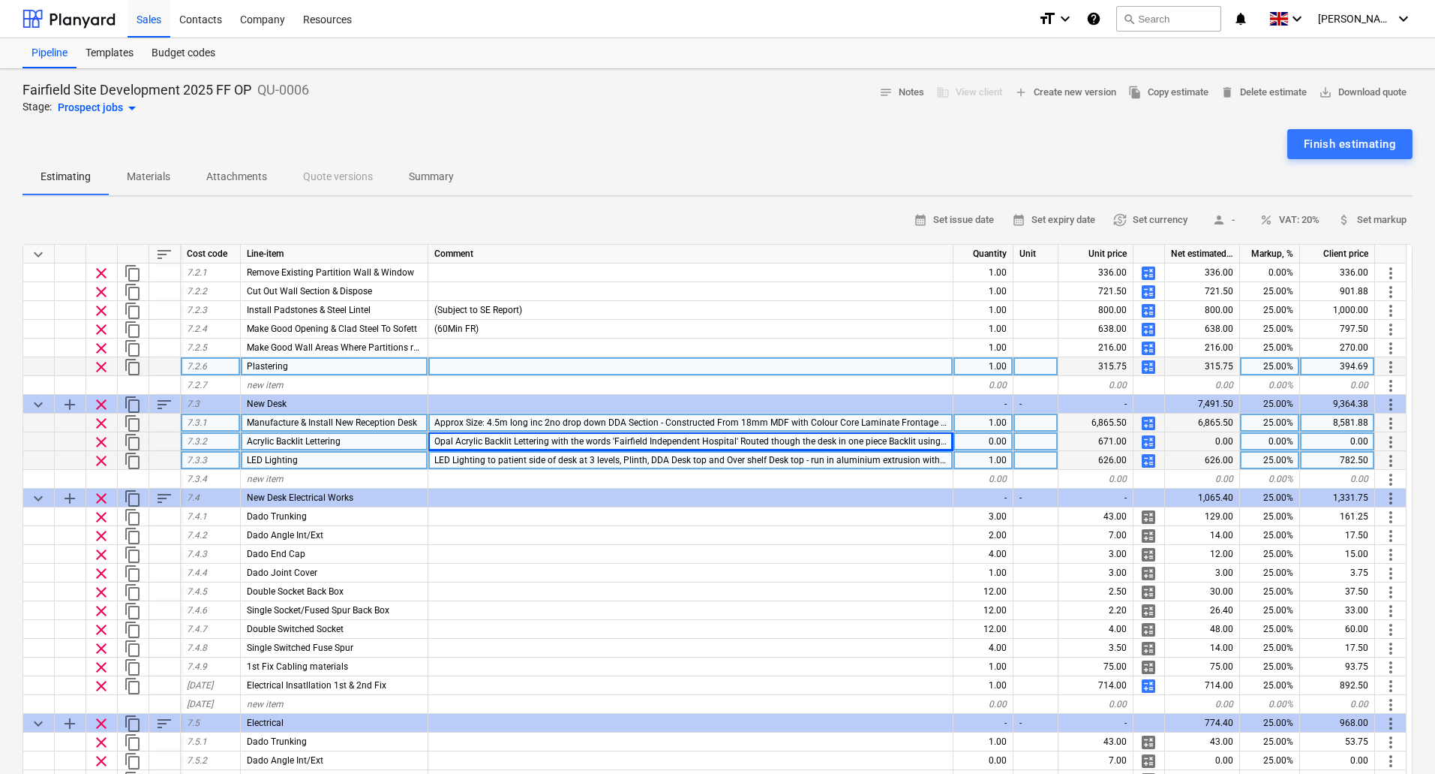
click at [486, 422] on span "Approx Size: 4.5m long inc 2no drop down DDA Section - Constructed From 18mm MD…" at bounding box center [1292, 422] width 1717 height 11
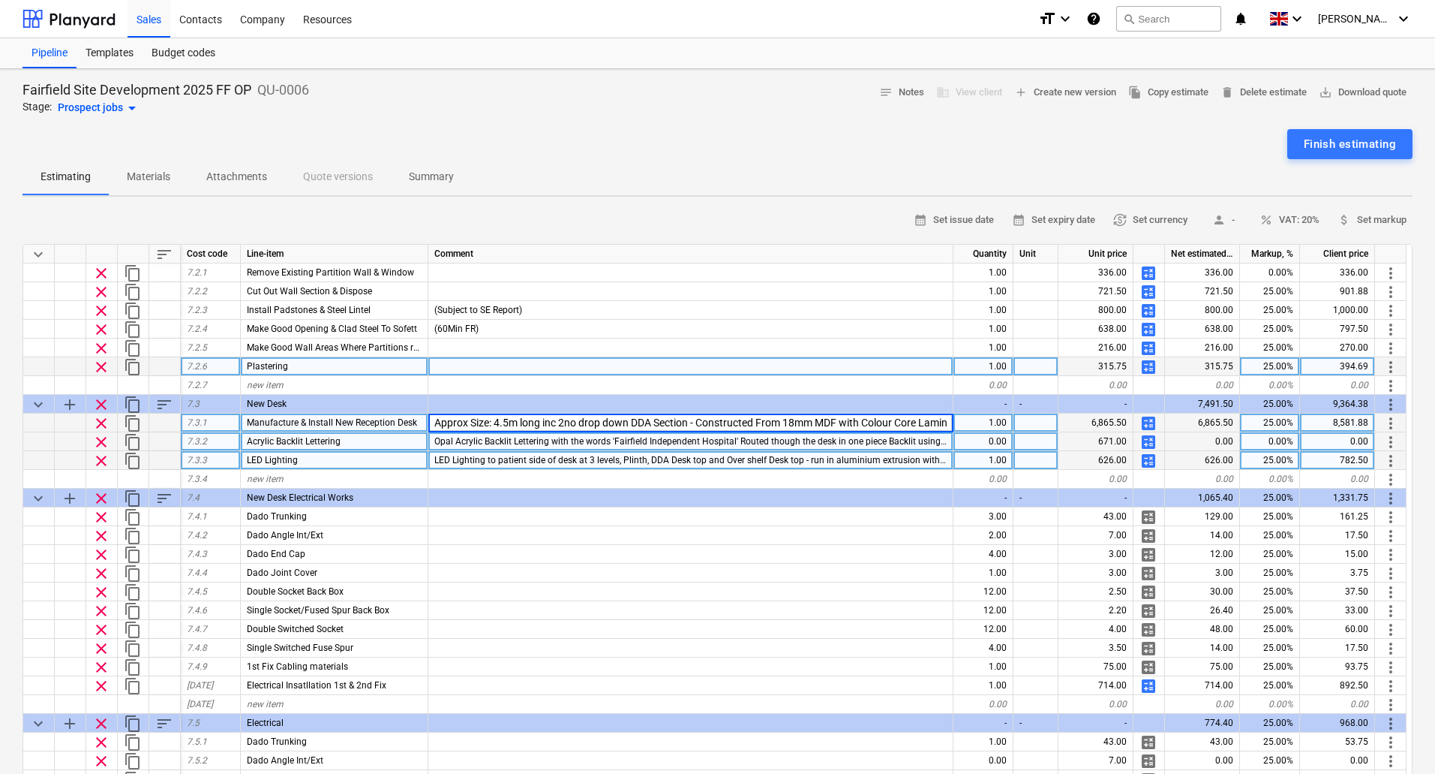
scroll to position [0, 1459]
click at [443, 420] on input "Approx Size: 4.5m long inc 2no drop down DDA Section - Constructed From 18mm MD…" at bounding box center [690, 422] width 524 height 18
type input "Approx Size: 'L' Shaped (Not Curved) 4.5m long inc 2no drop down DDA Section - …"
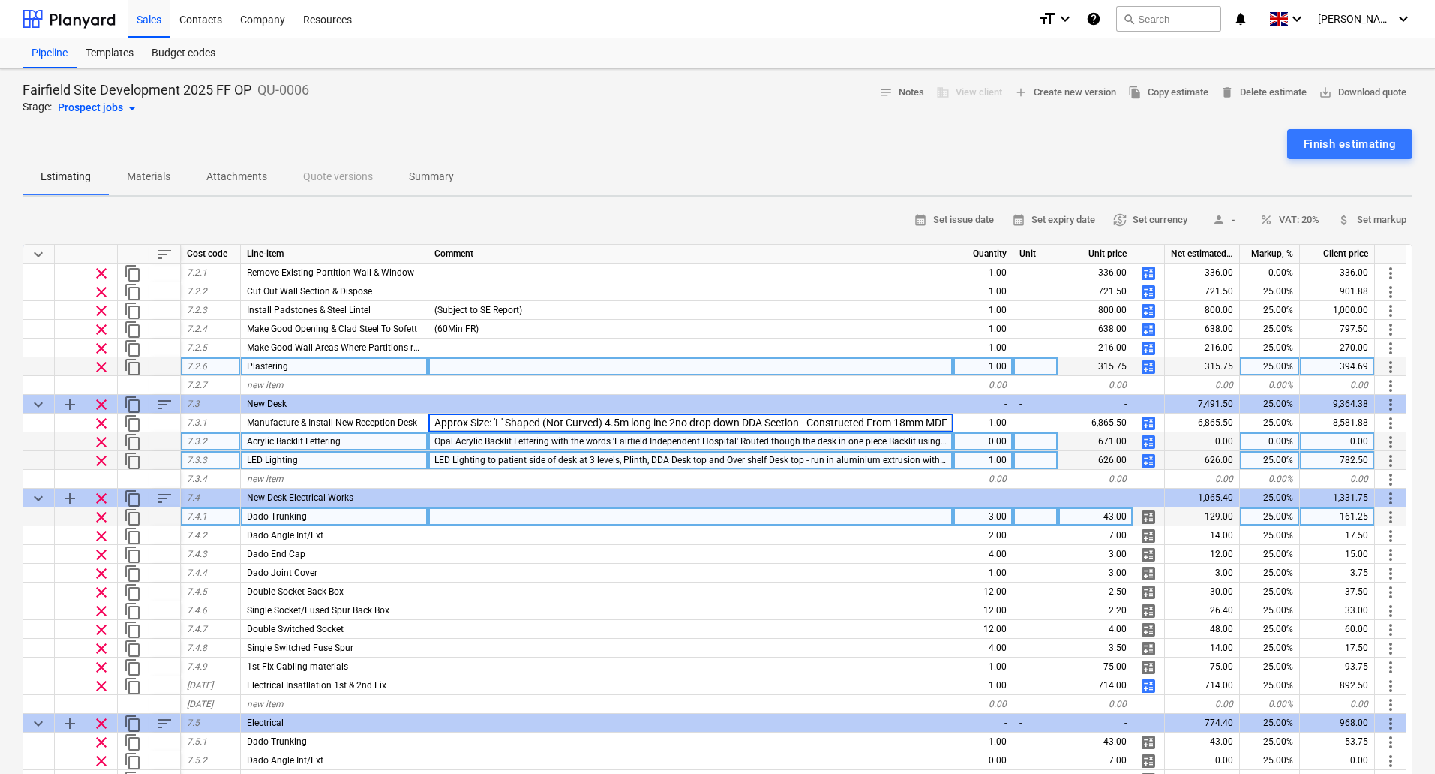
click at [999, 515] on div "3.00" at bounding box center [984, 516] width 60 height 19
type textarea "x"
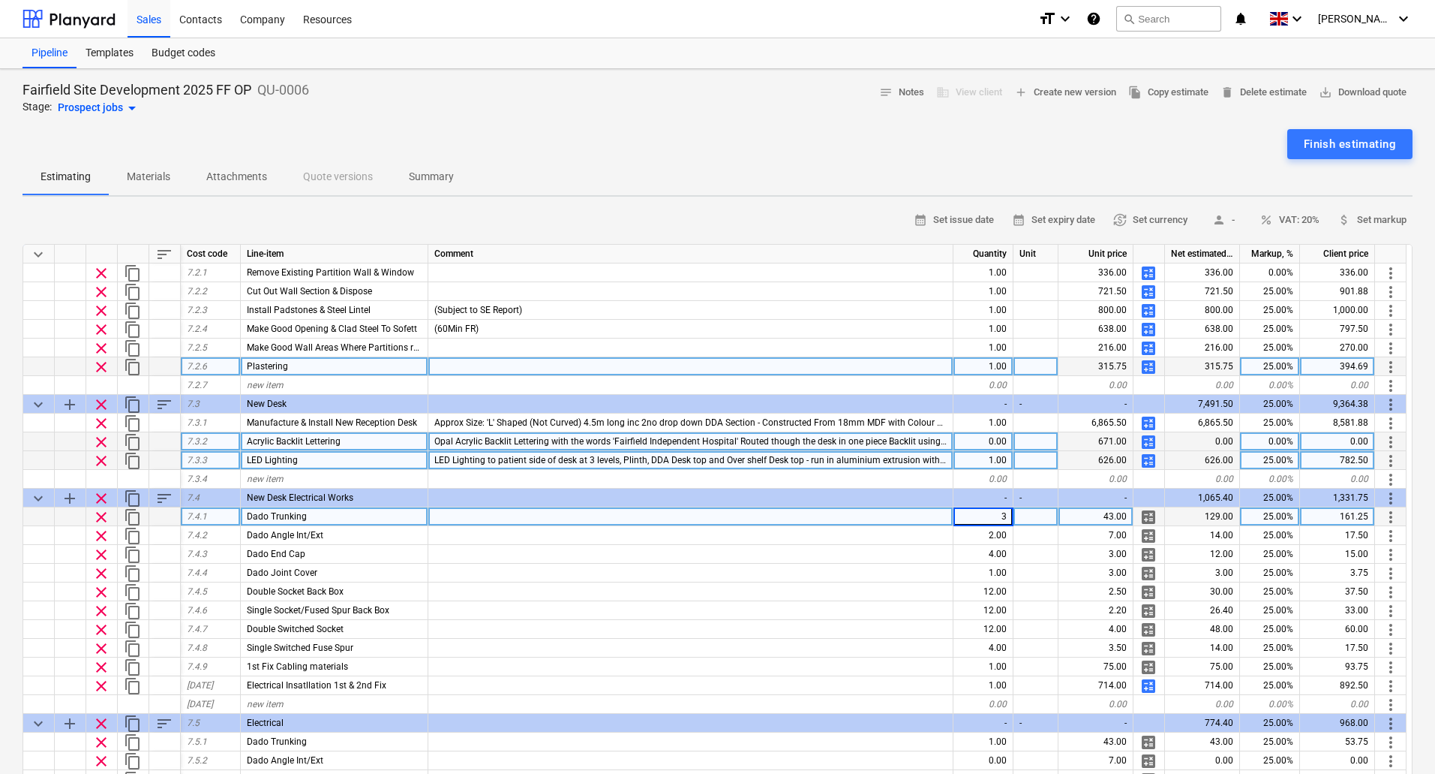
type input "2"
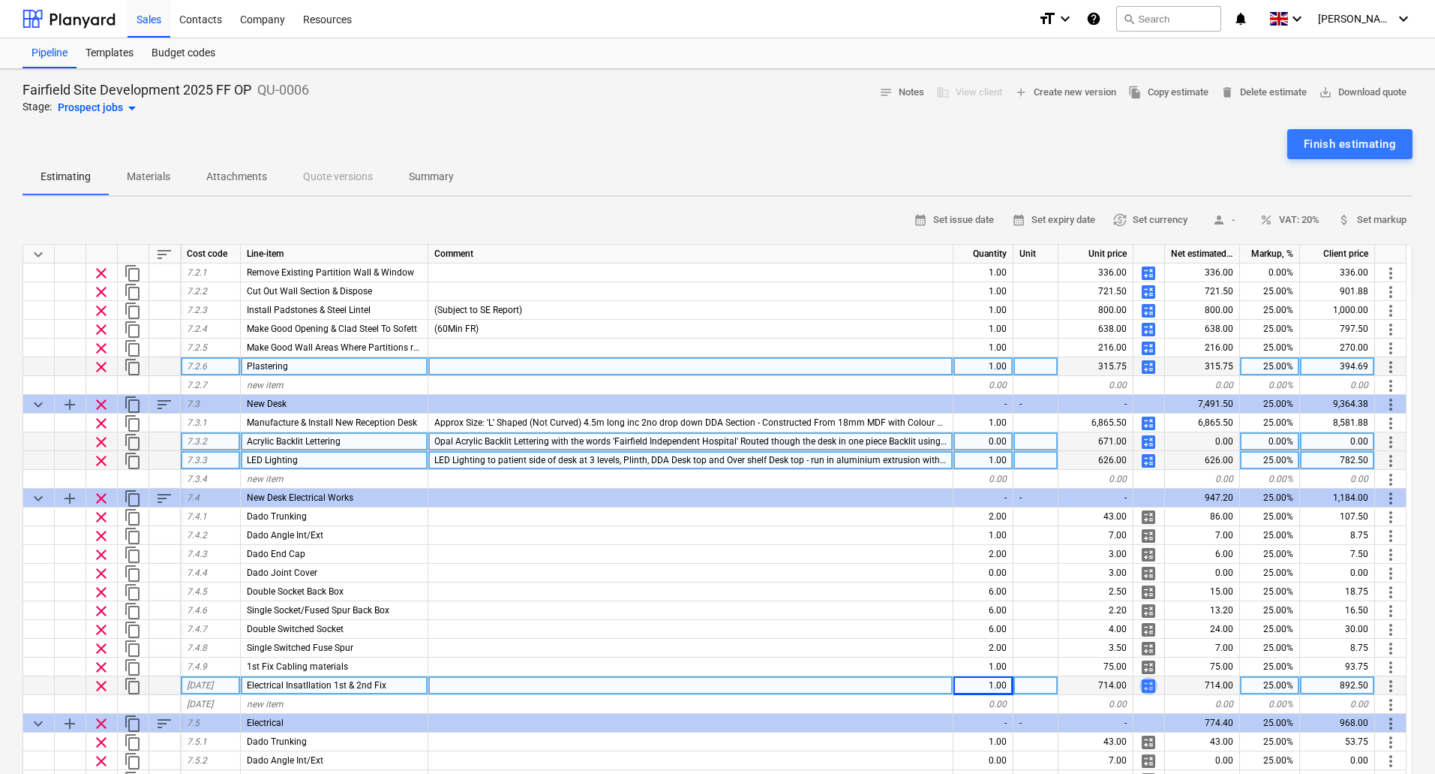
click at [1153, 685] on span "calculate" at bounding box center [1149, 686] width 18 height 18
type textarea "x"
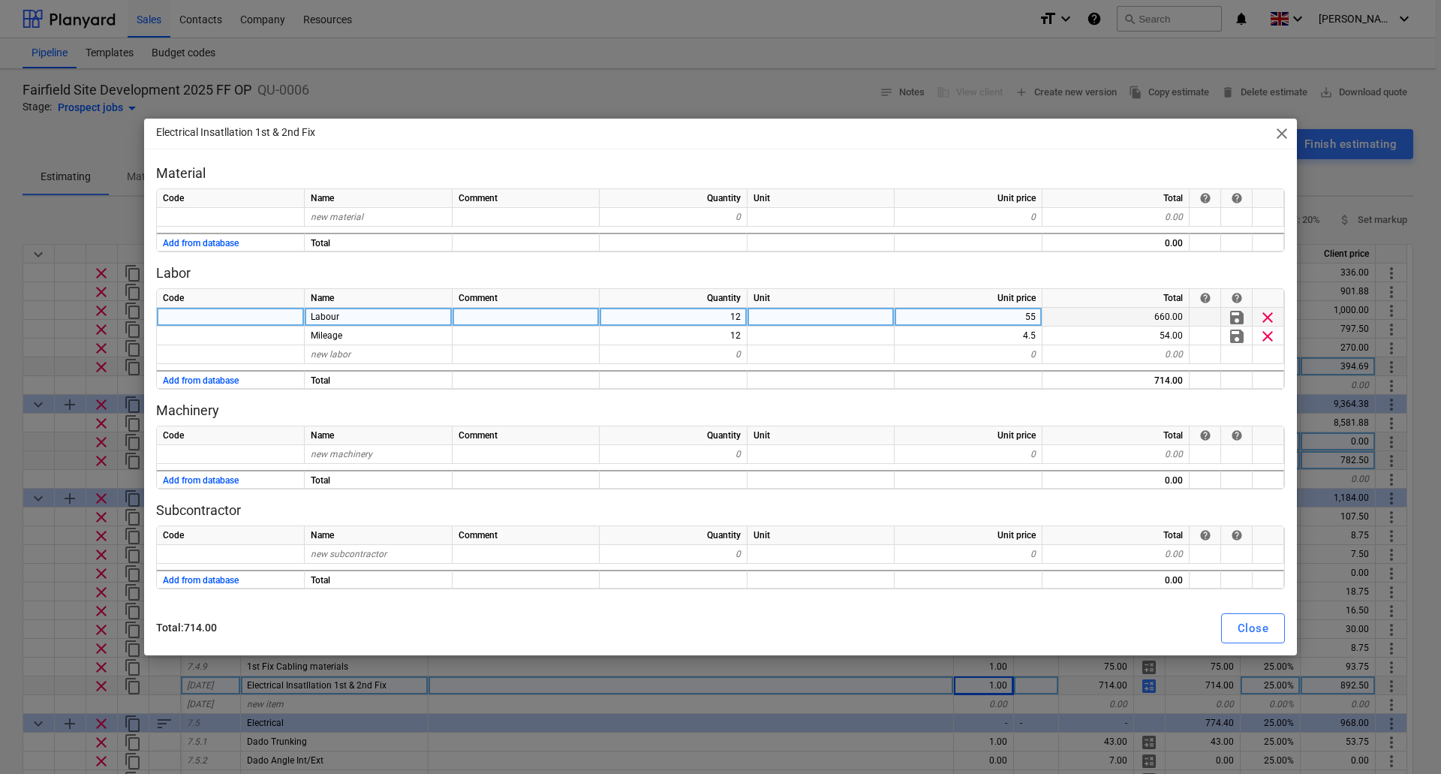
click at [737, 314] on div "12" at bounding box center [673, 317] width 148 height 19
type input "8"
click at [1252, 625] on div "Close" at bounding box center [1252, 628] width 31 height 20
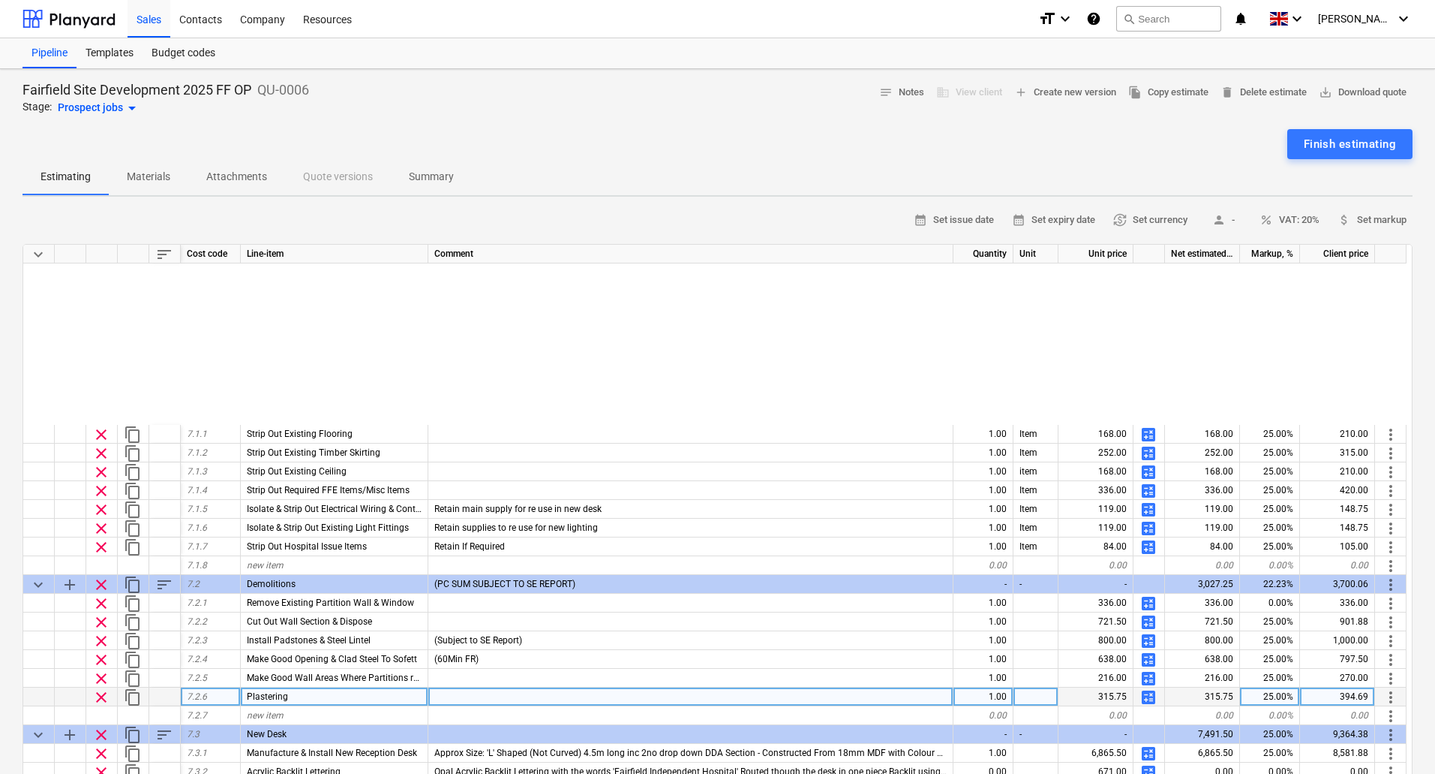
scroll to position [150, 0]
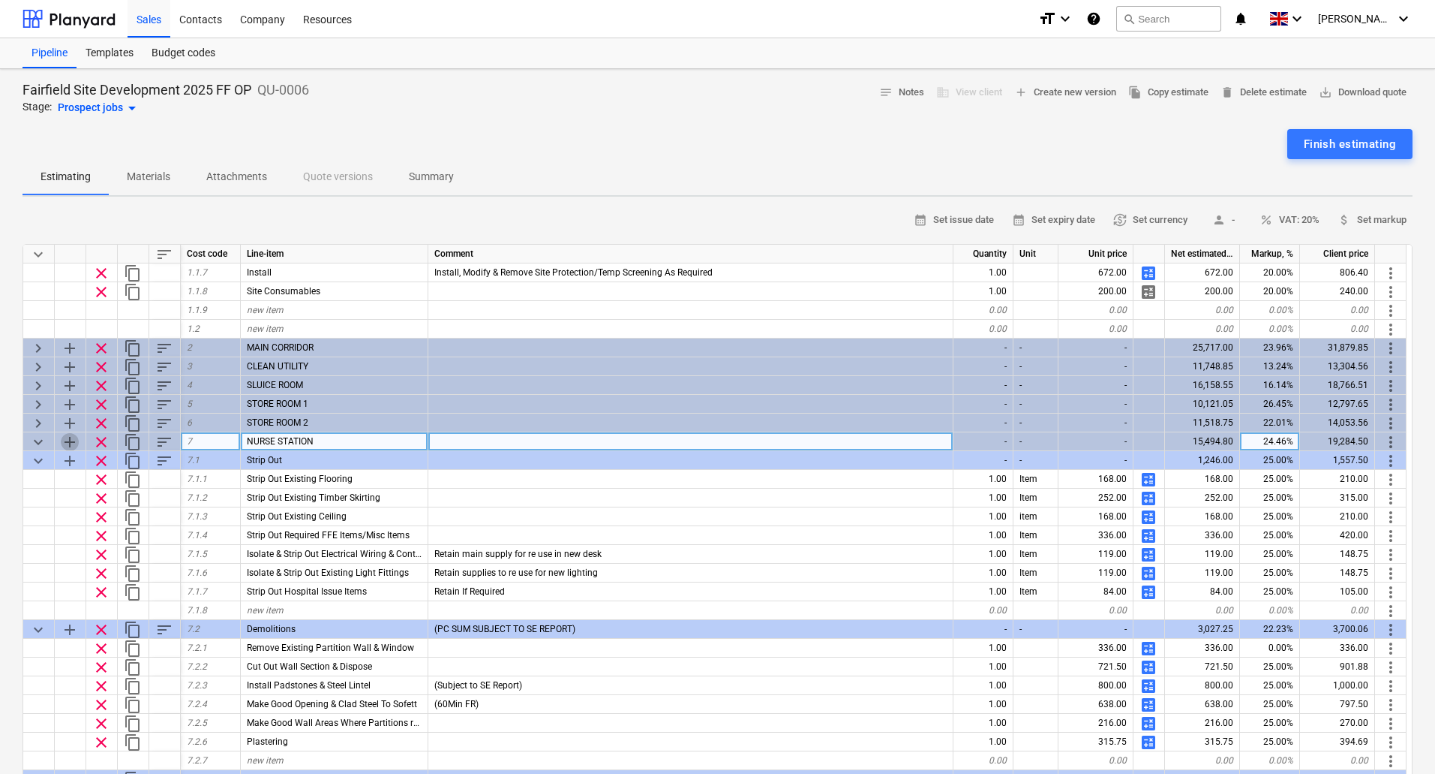
click at [68, 440] on span "add" at bounding box center [70, 442] width 18 height 18
click at [69, 440] on span "add" at bounding box center [70, 442] width 18 height 18
type textarea "x"
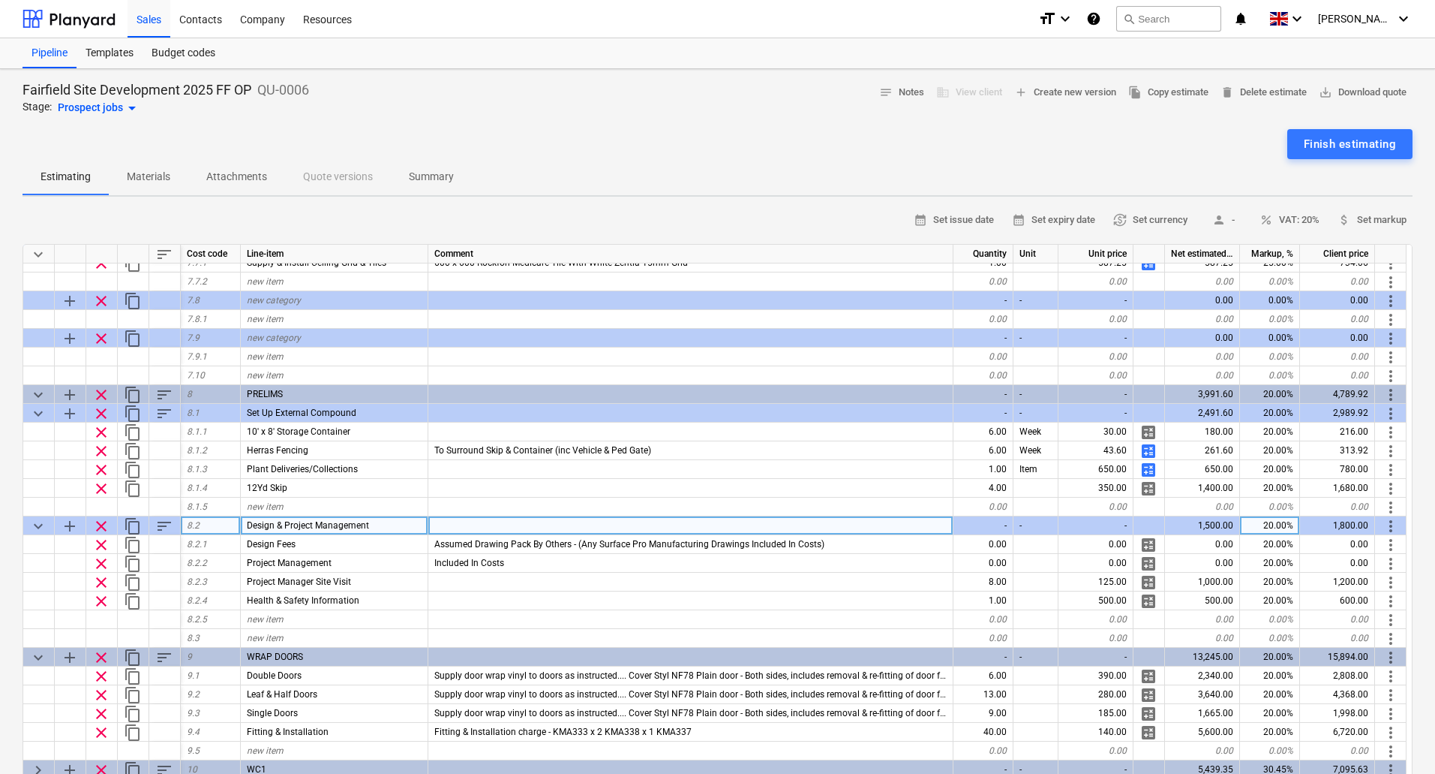
scroll to position [1465, 0]
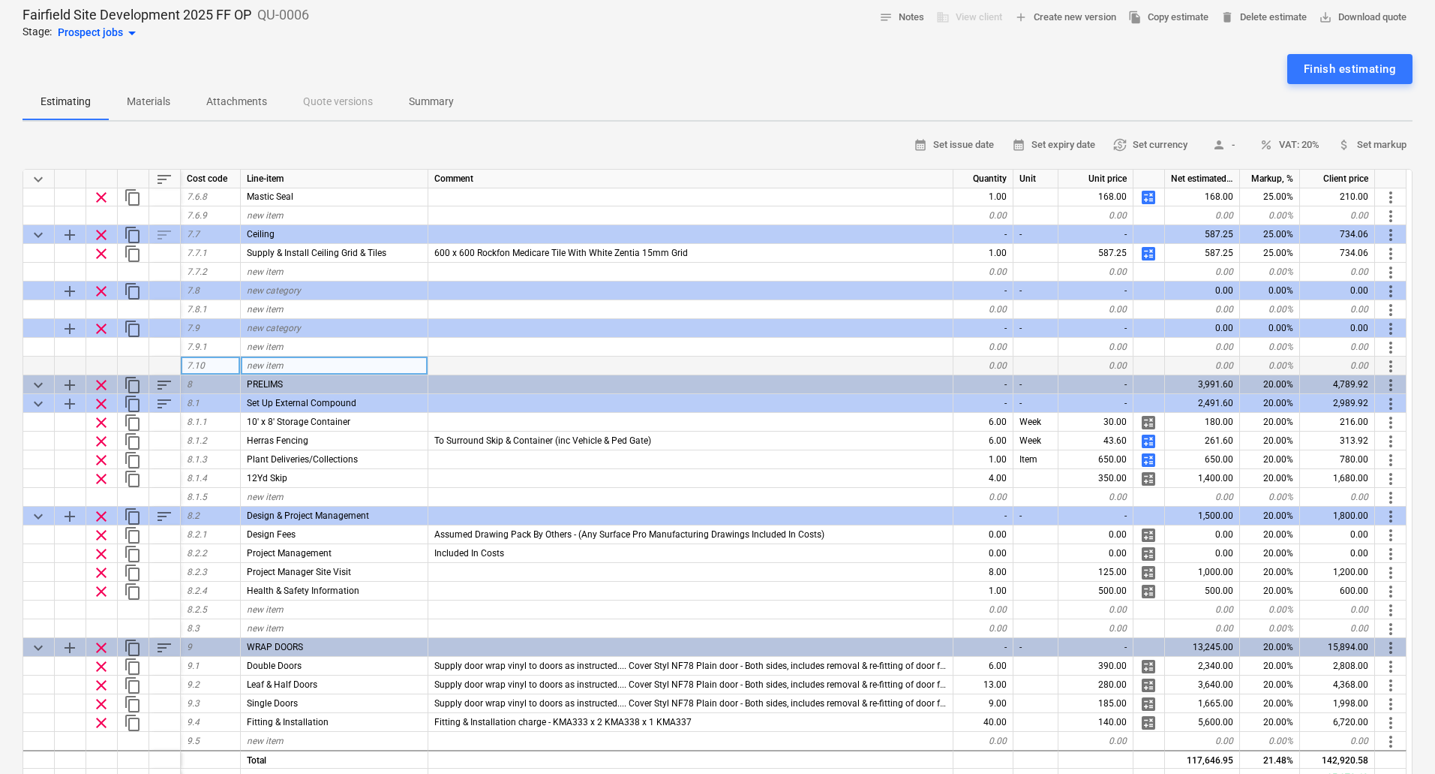
scroll to position [1240, 0]
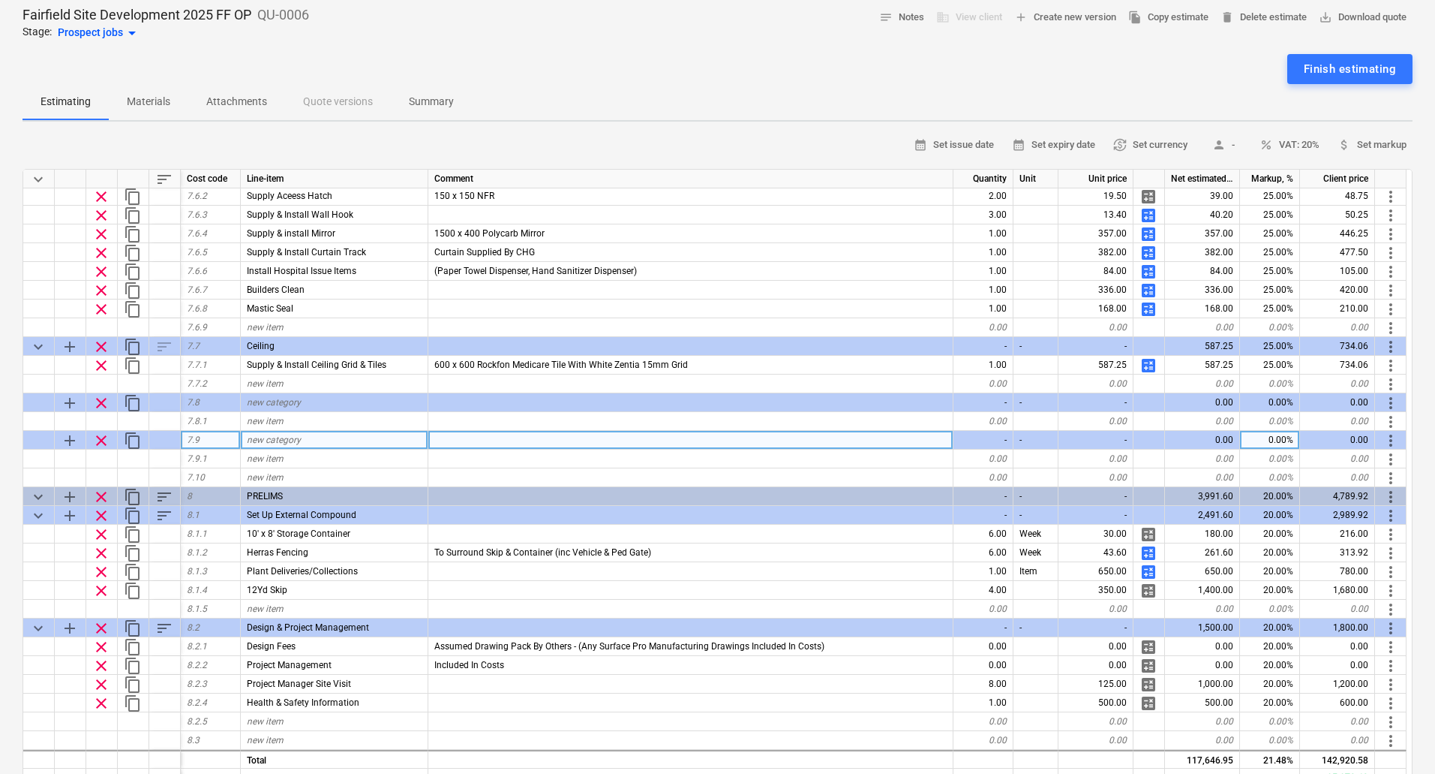
click at [107, 438] on span "clear" at bounding box center [101, 440] width 18 height 18
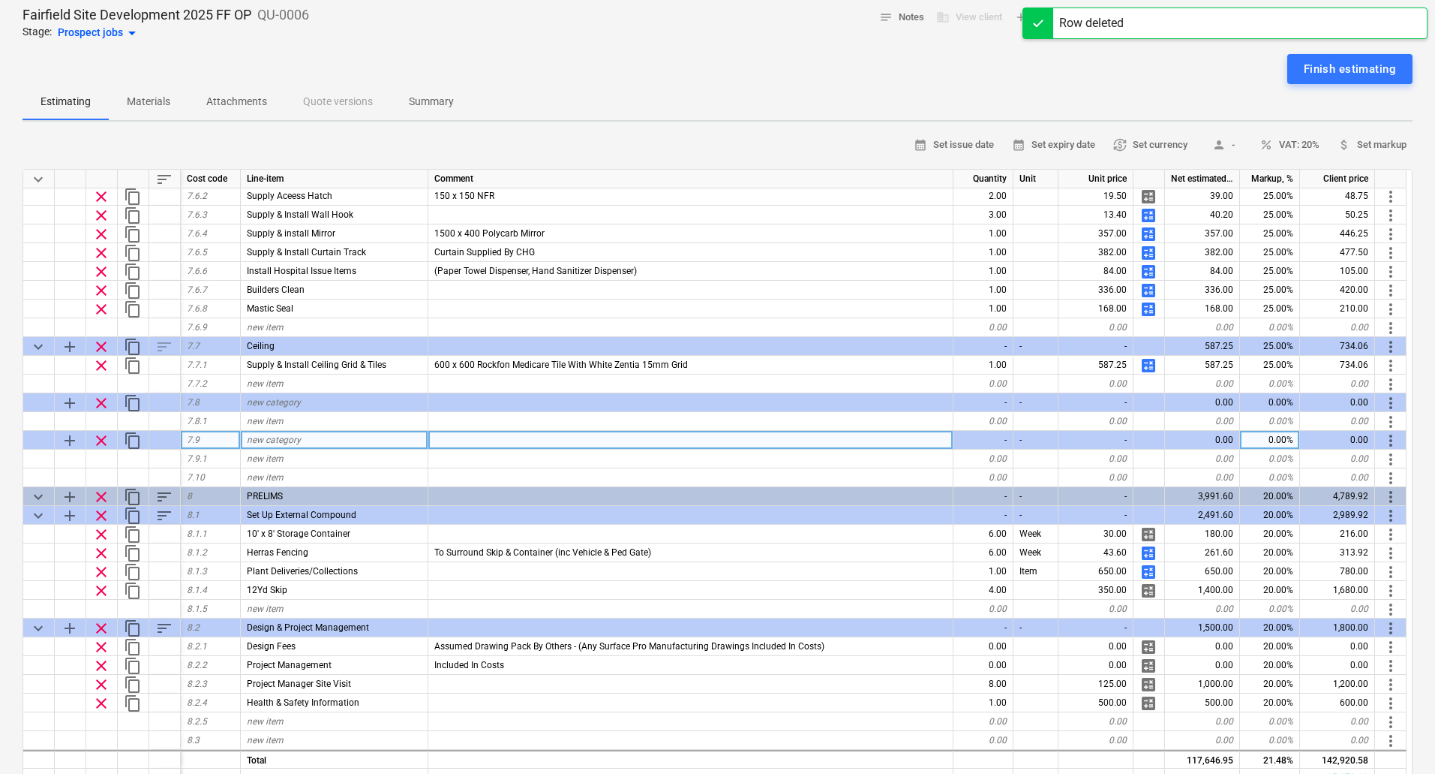
type textarea "x"
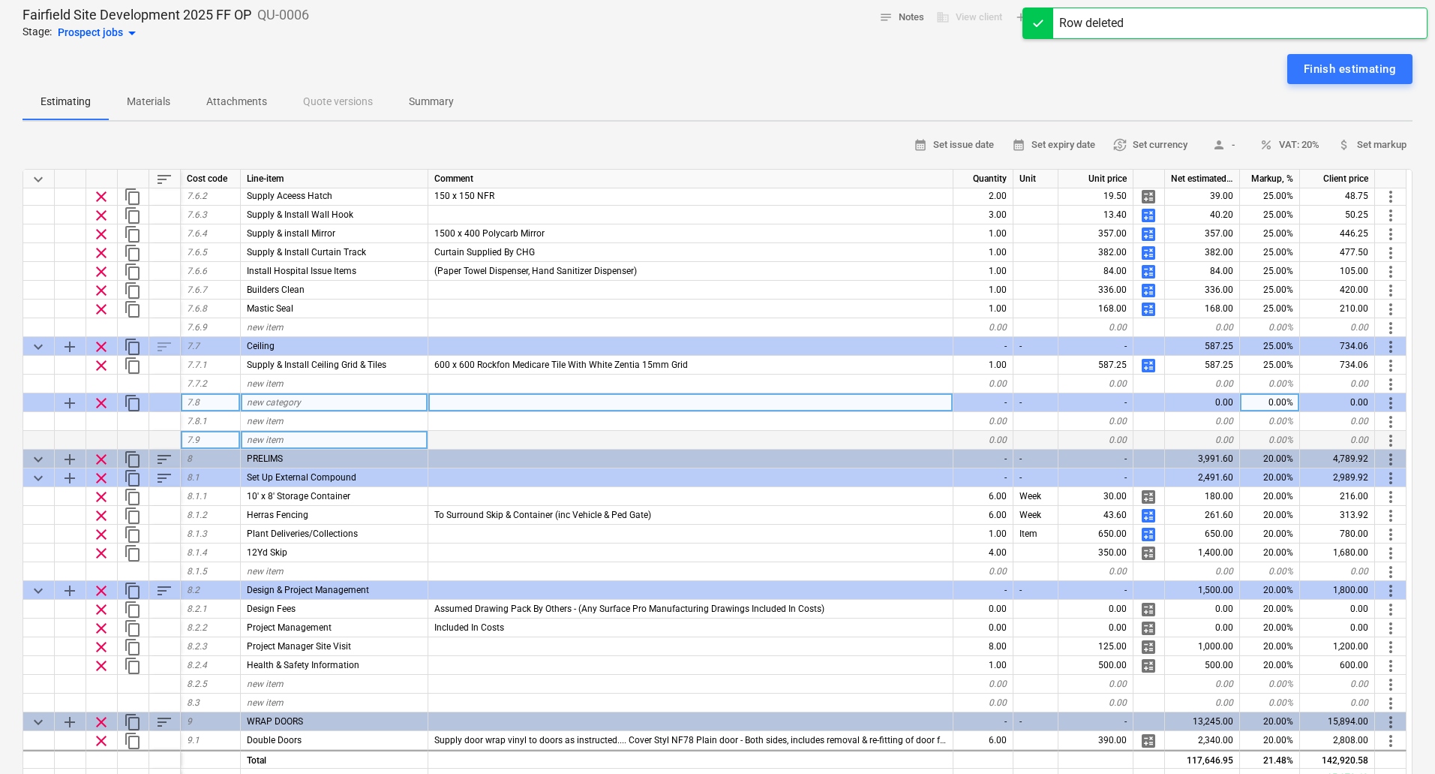
click at [278, 408] on div "new category" at bounding box center [335, 402] width 188 height 19
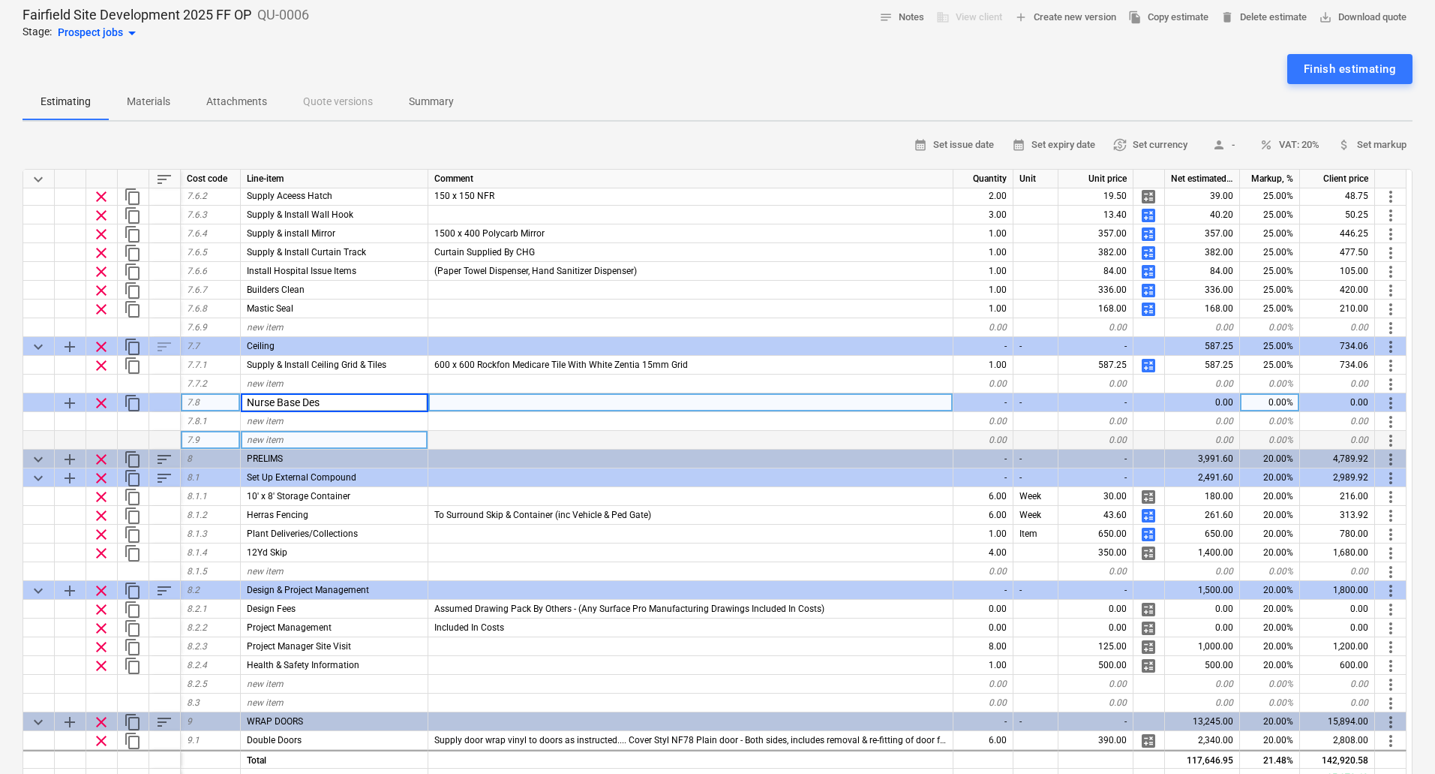
type input "Nurse Base Desk"
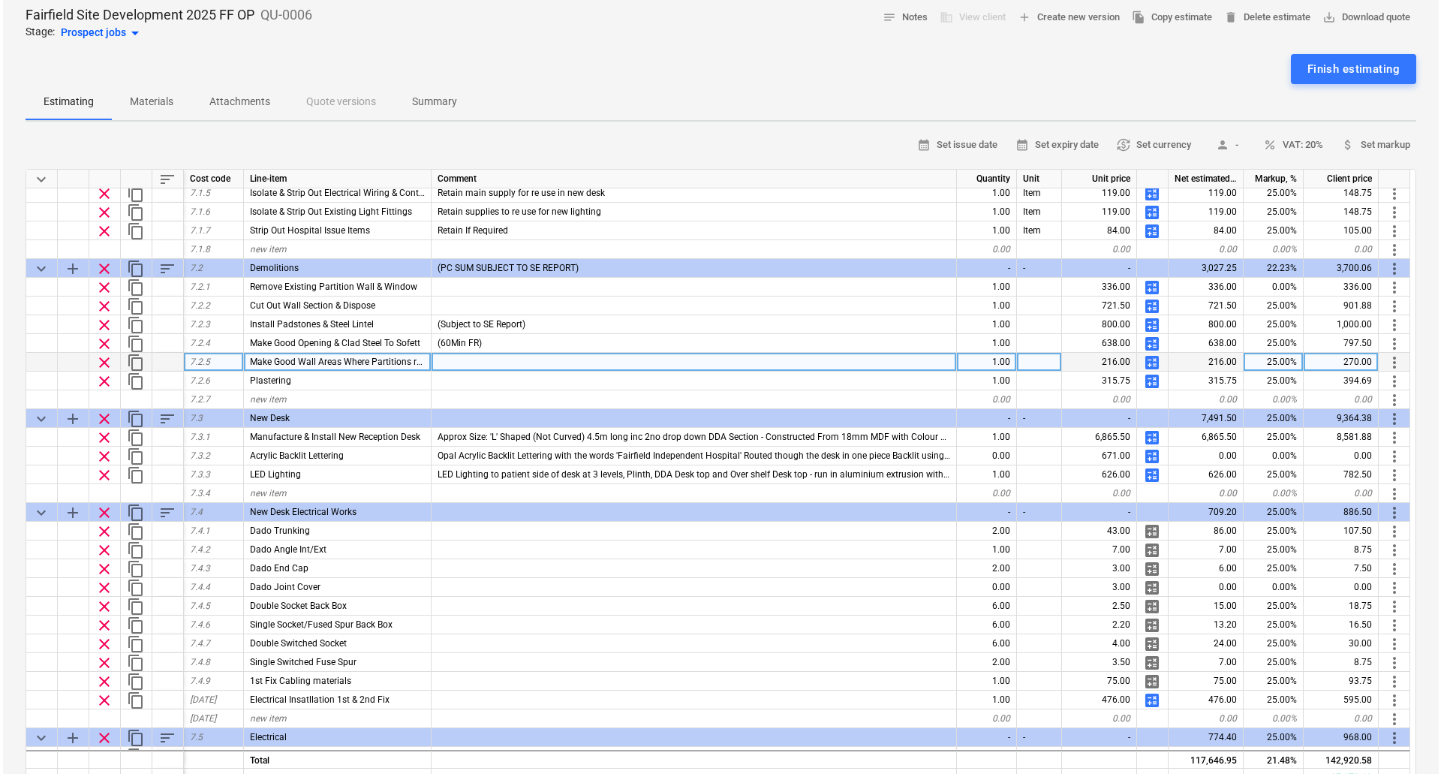
scroll to position [414, 0]
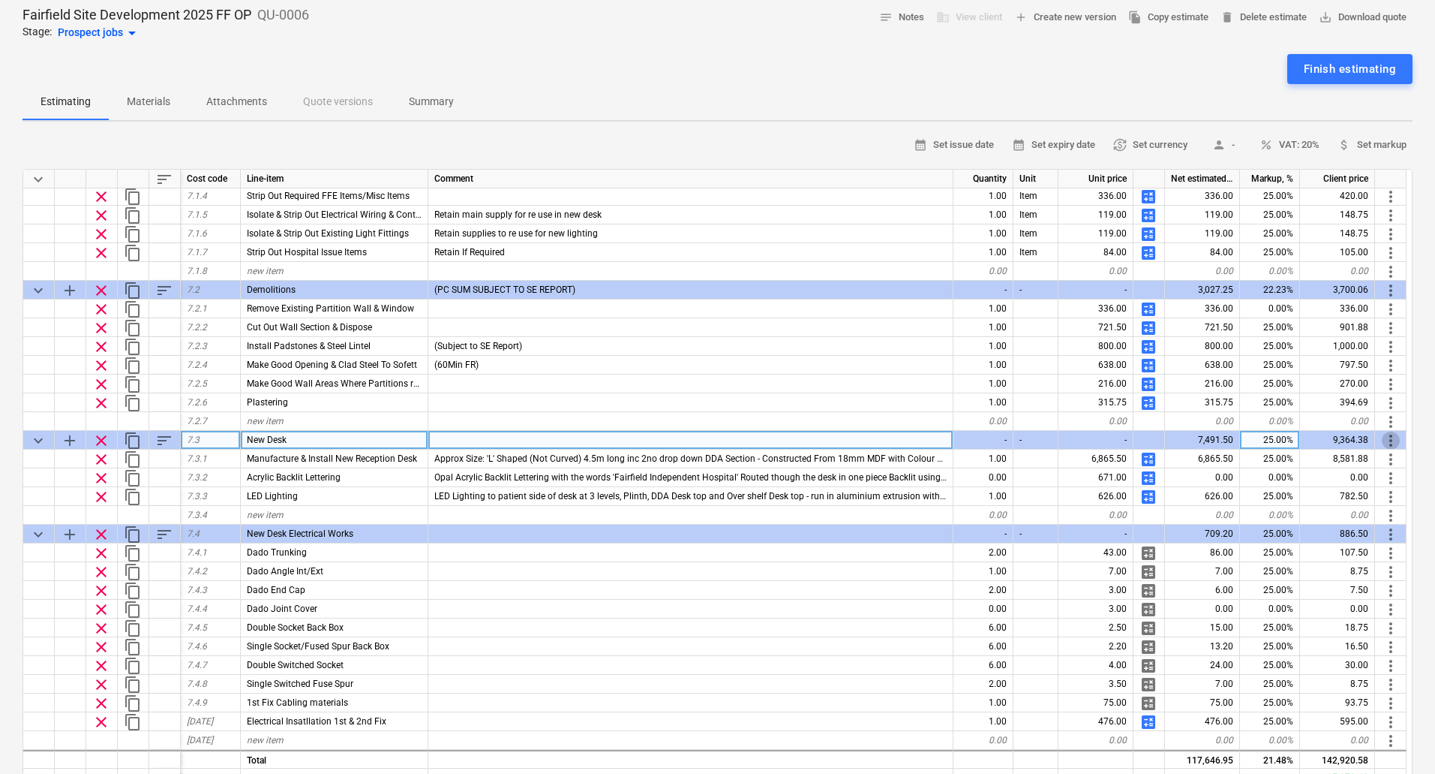
click at [1393, 438] on span "more_vert" at bounding box center [1391, 440] width 18 height 18
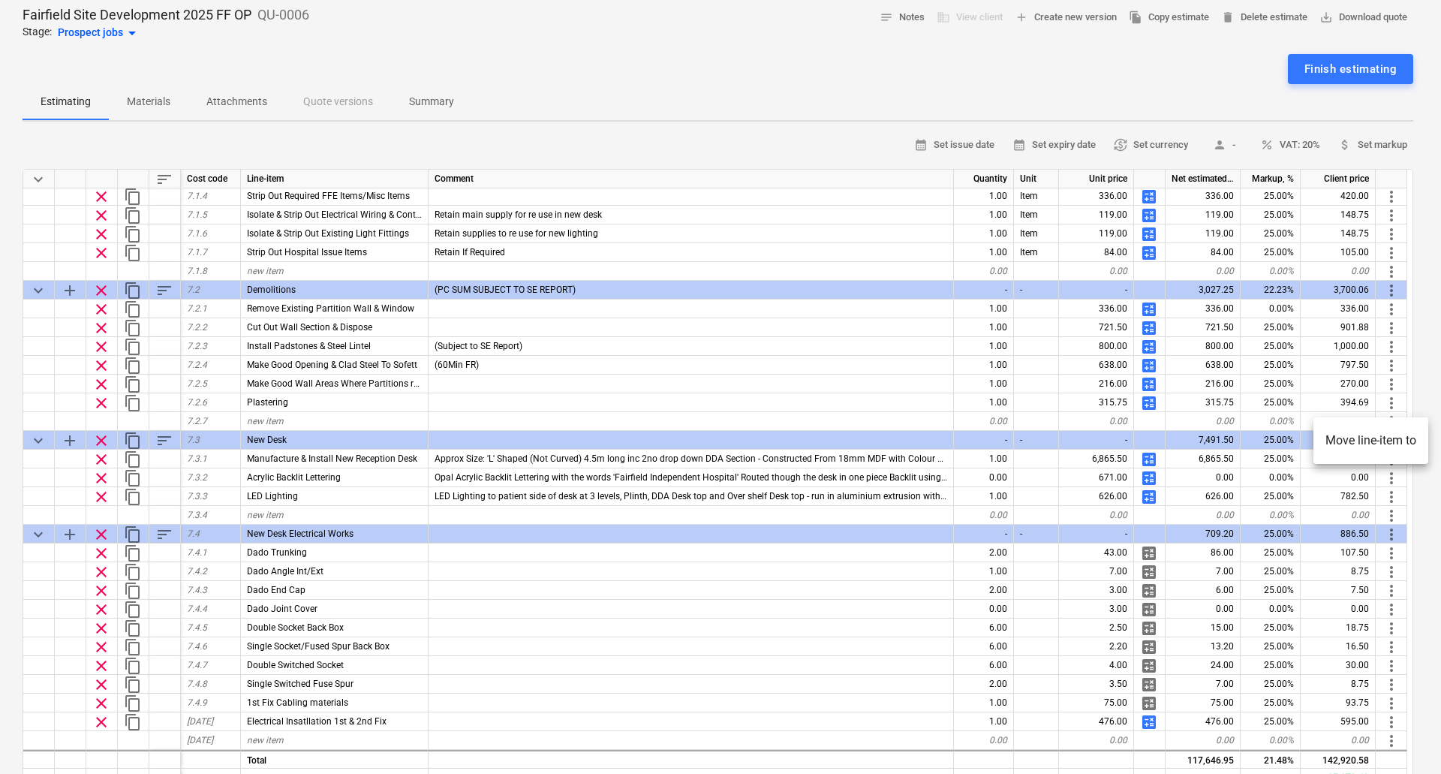
click at [1393, 437] on li "Move line-item to" at bounding box center [1370, 440] width 115 height 35
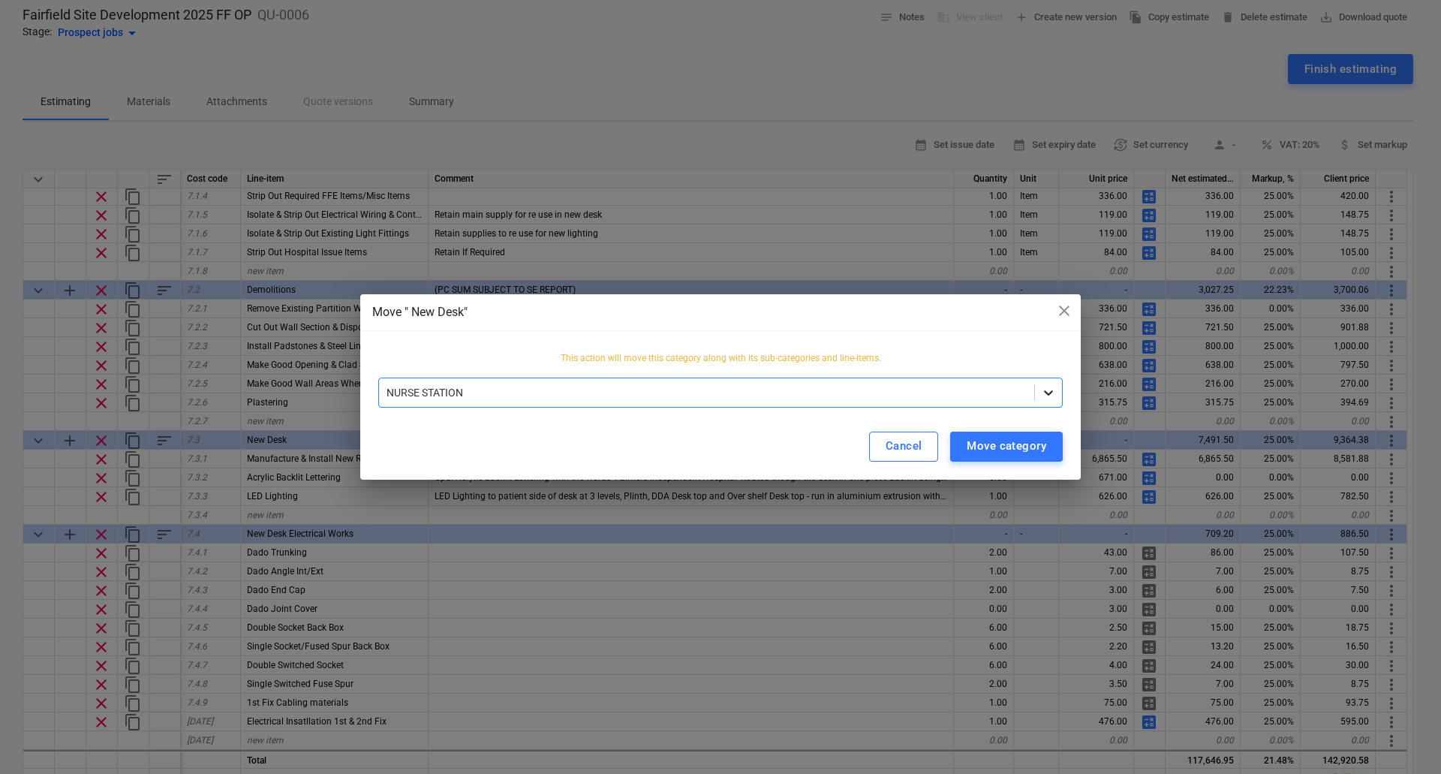
click at [1044, 391] on icon at bounding box center [1048, 392] width 9 height 5
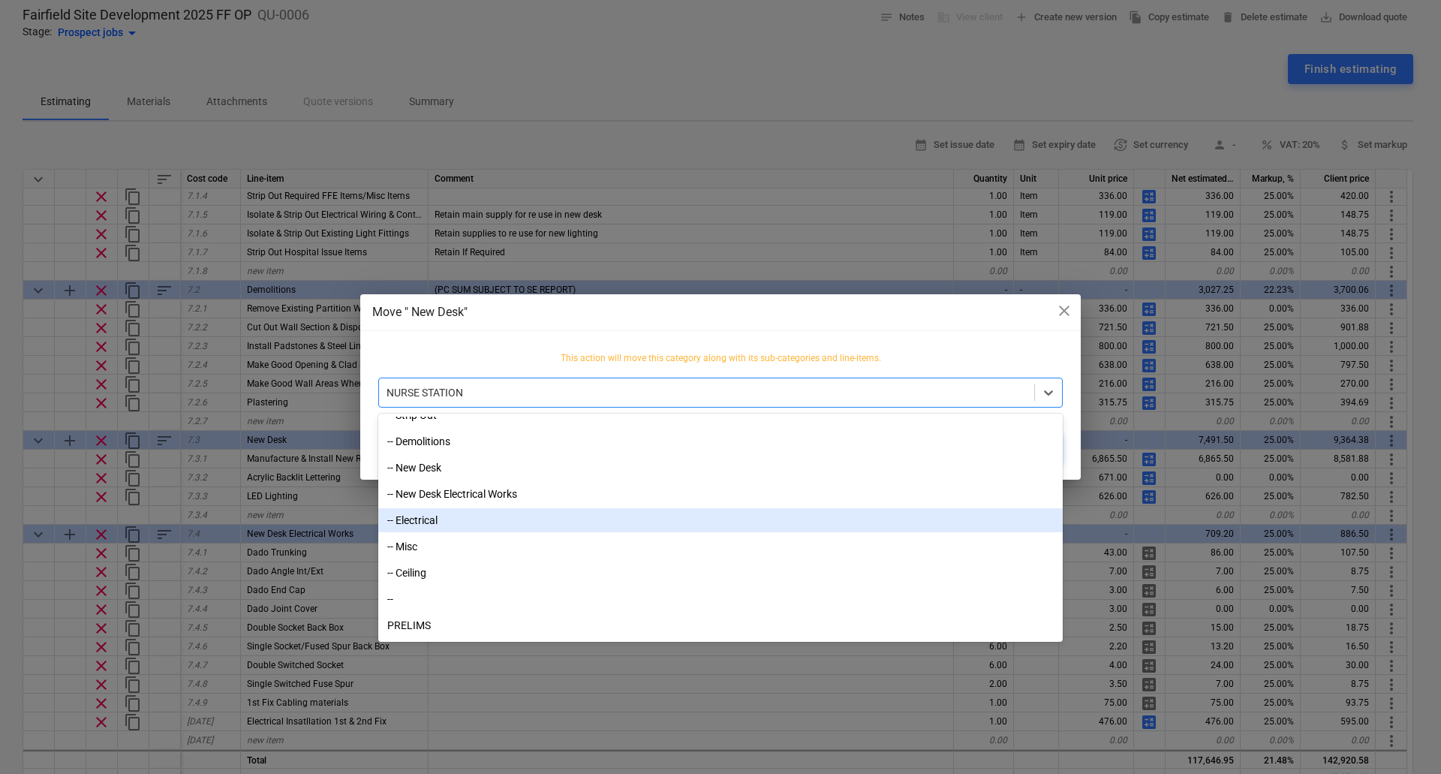
scroll to position [1729, 0]
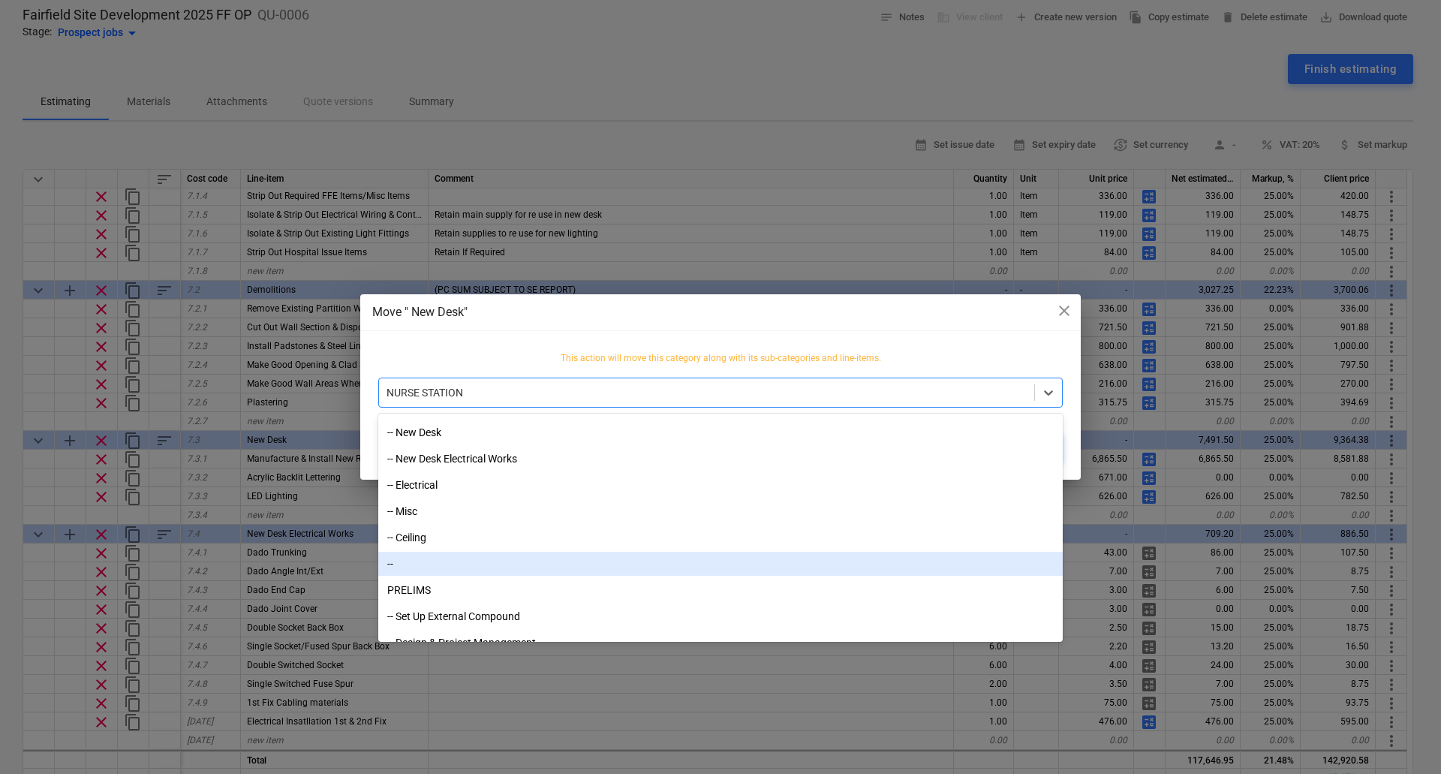
click at [420, 572] on div "--" at bounding box center [720, 563] width 684 height 24
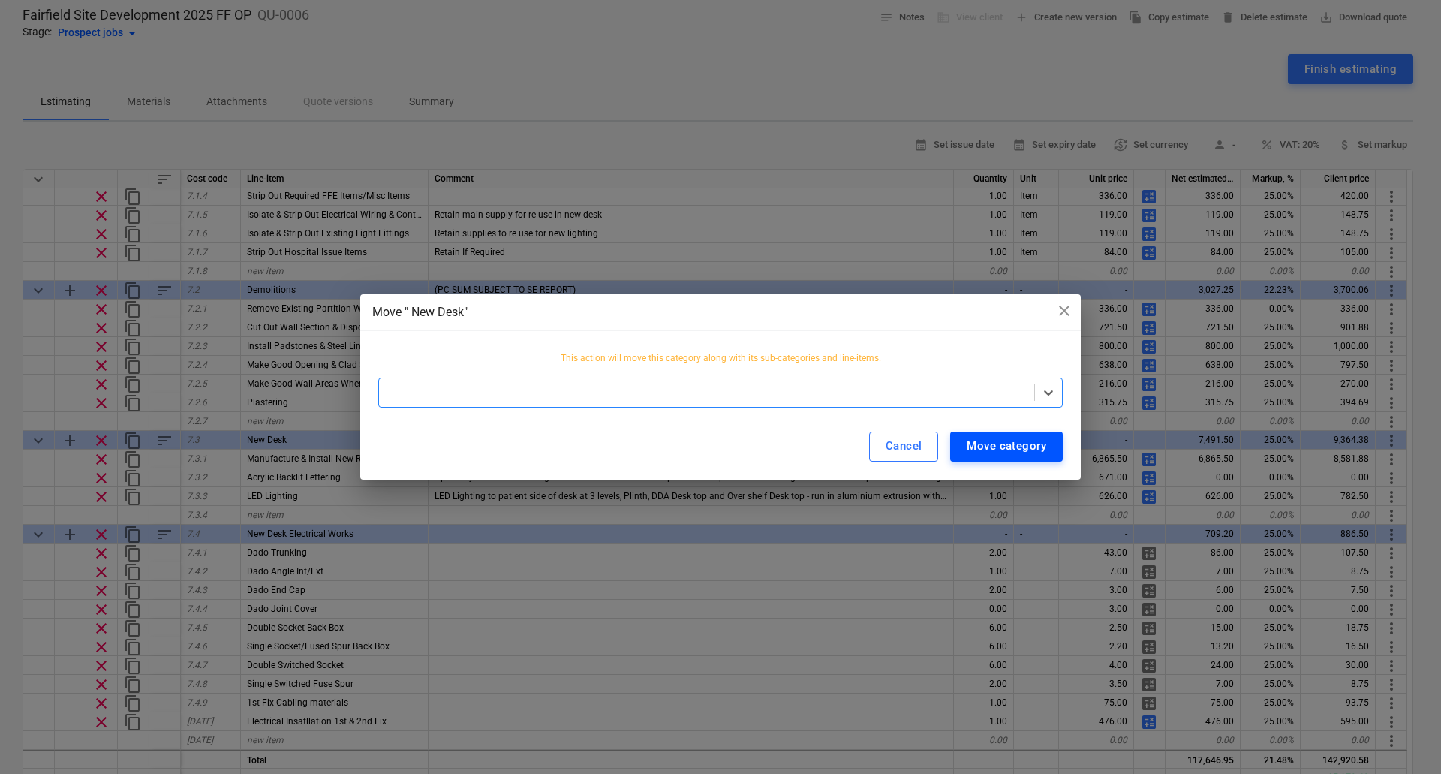
click at [1020, 451] on div "Move category" at bounding box center [1006, 446] width 80 height 20
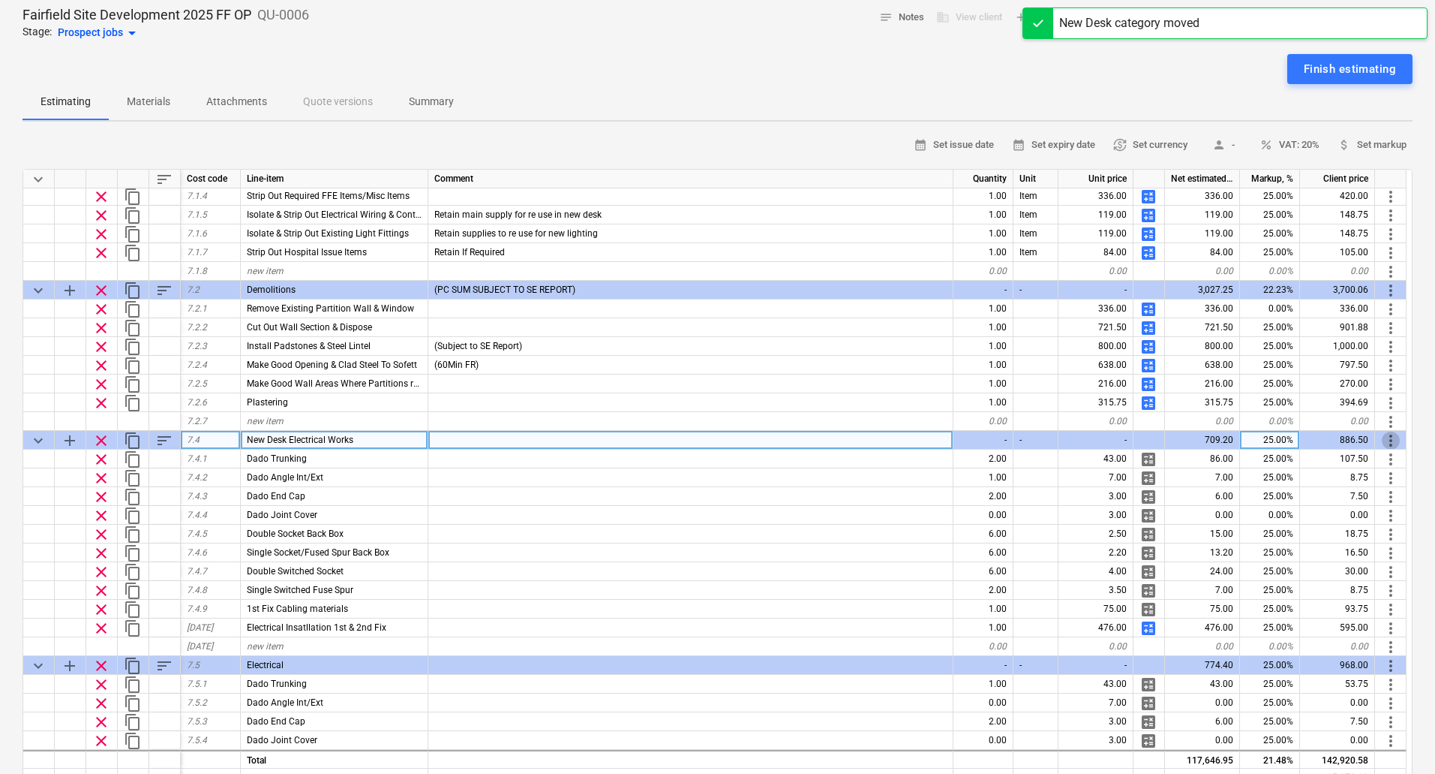
click at [1393, 438] on span "more_vert" at bounding box center [1391, 440] width 18 height 18
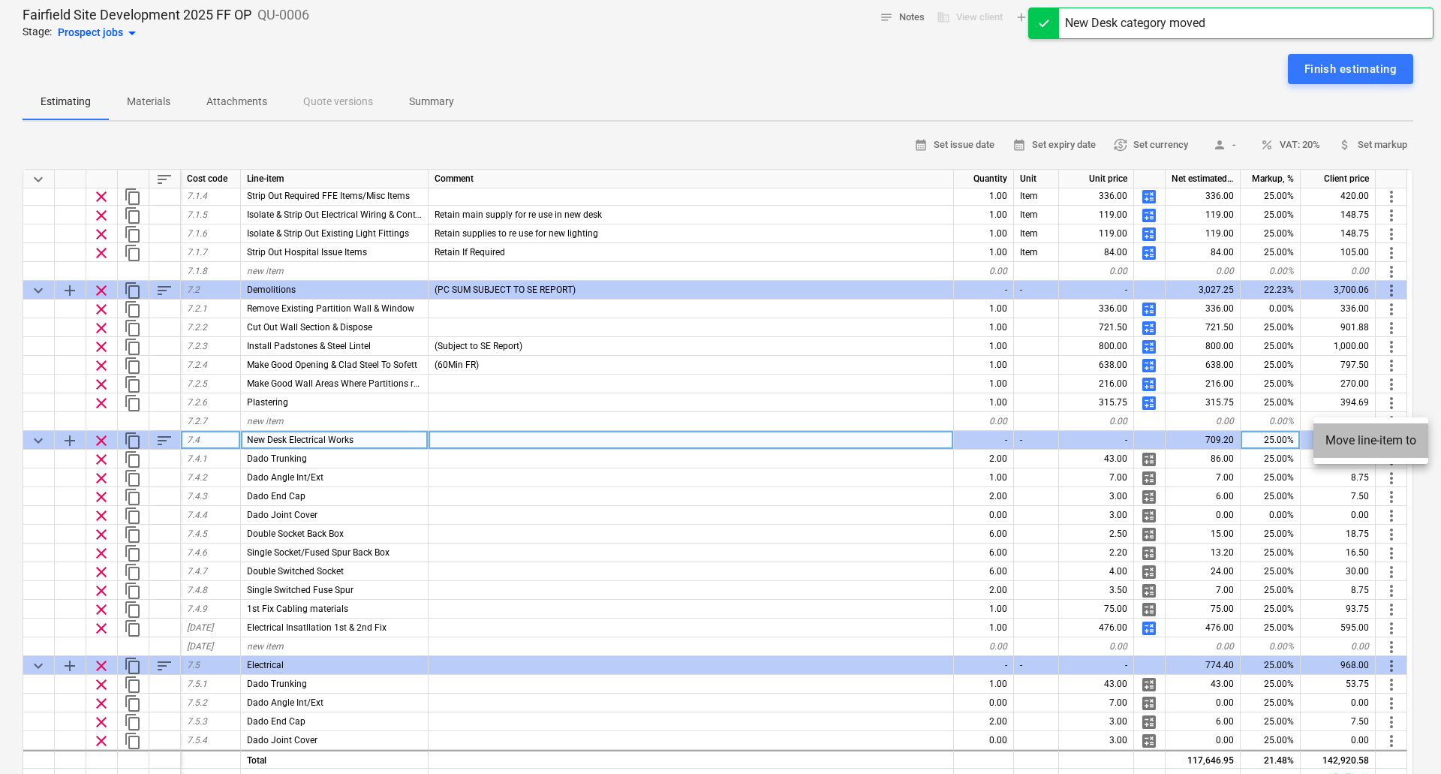
click at [1393, 438] on li "Move line-item to" at bounding box center [1370, 440] width 115 height 35
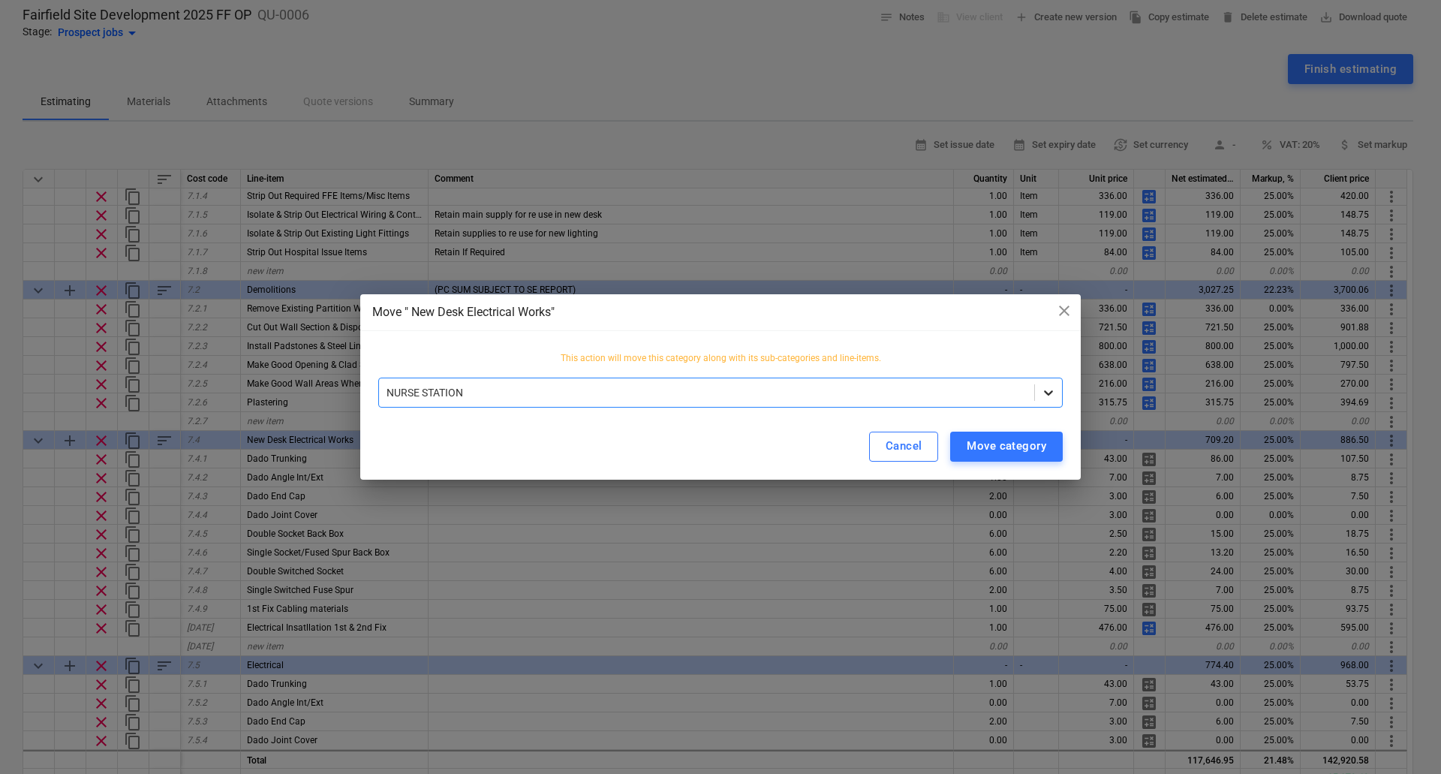
click at [1052, 397] on icon at bounding box center [1048, 392] width 15 height 15
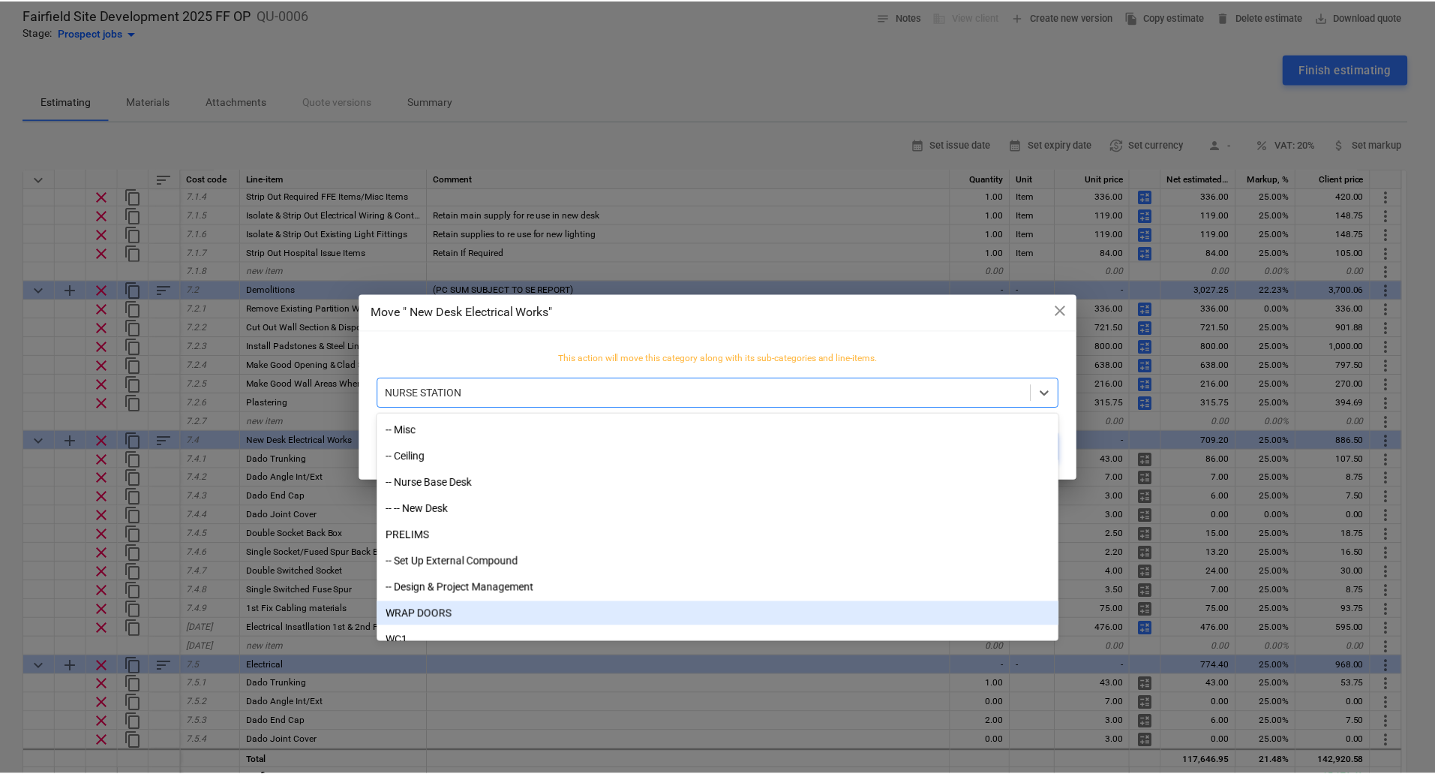
scroll to position [1759, 0]
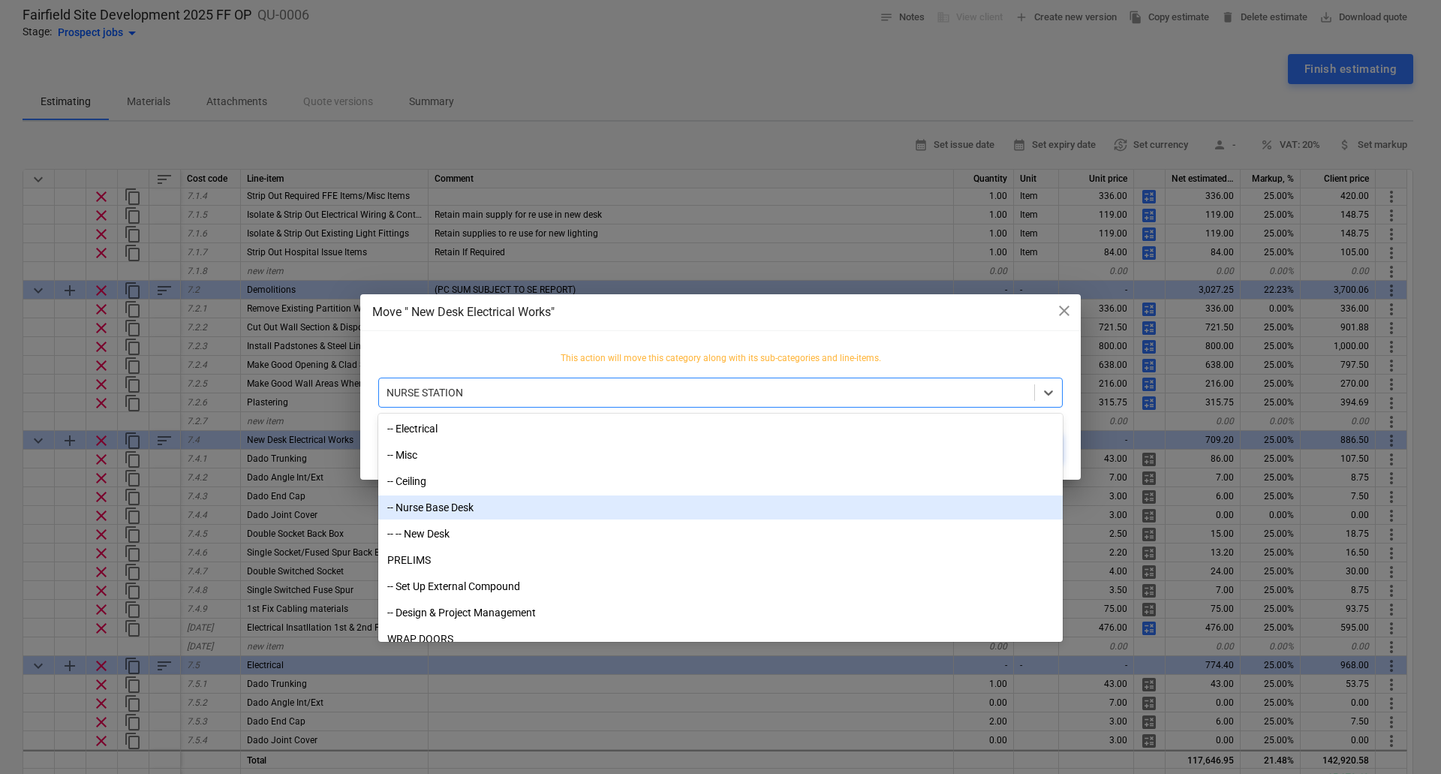
click at [437, 507] on div "-- Nurse Base Desk" at bounding box center [720, 507] width 684 height 24
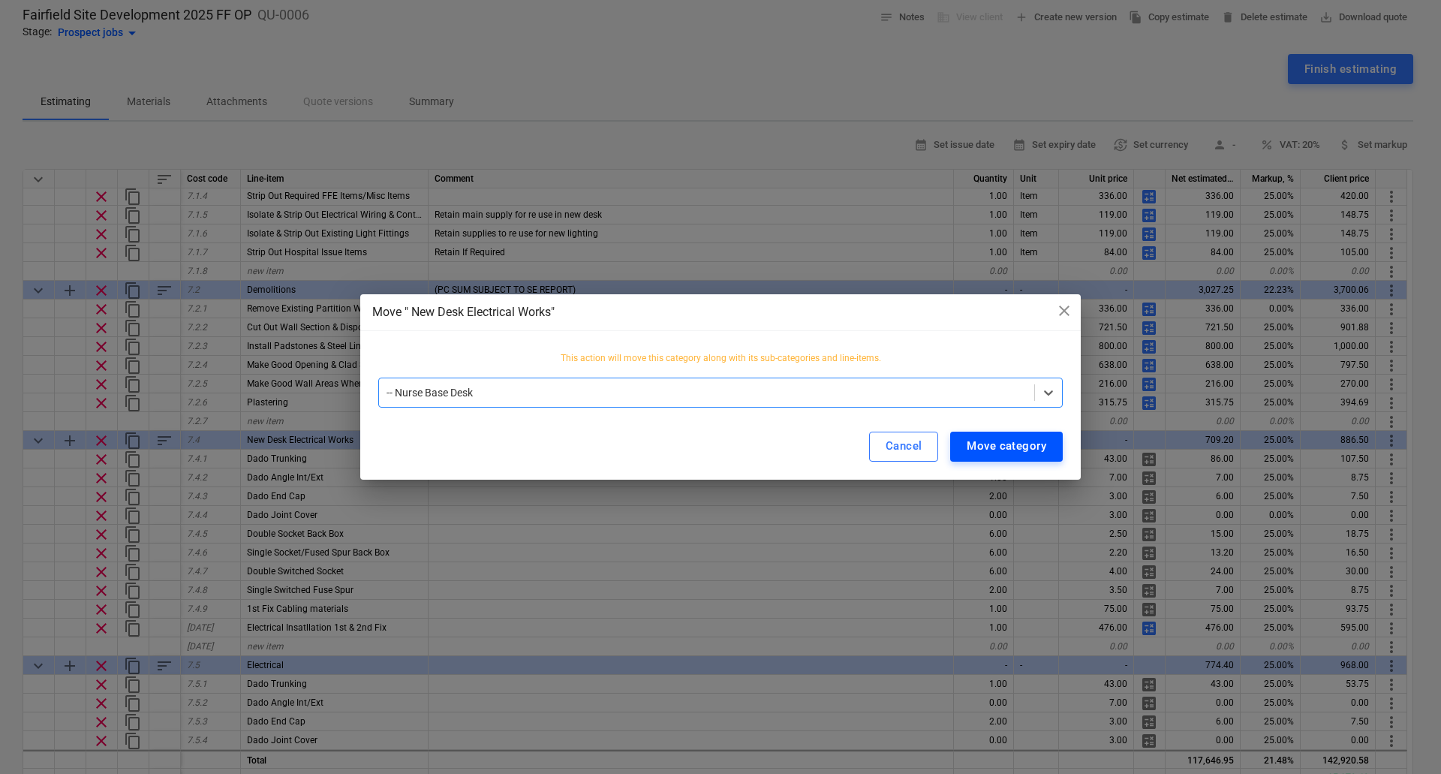
click at [1022, 445] on div "Move category" at bounding box center [1006, 446] width 80 height 20
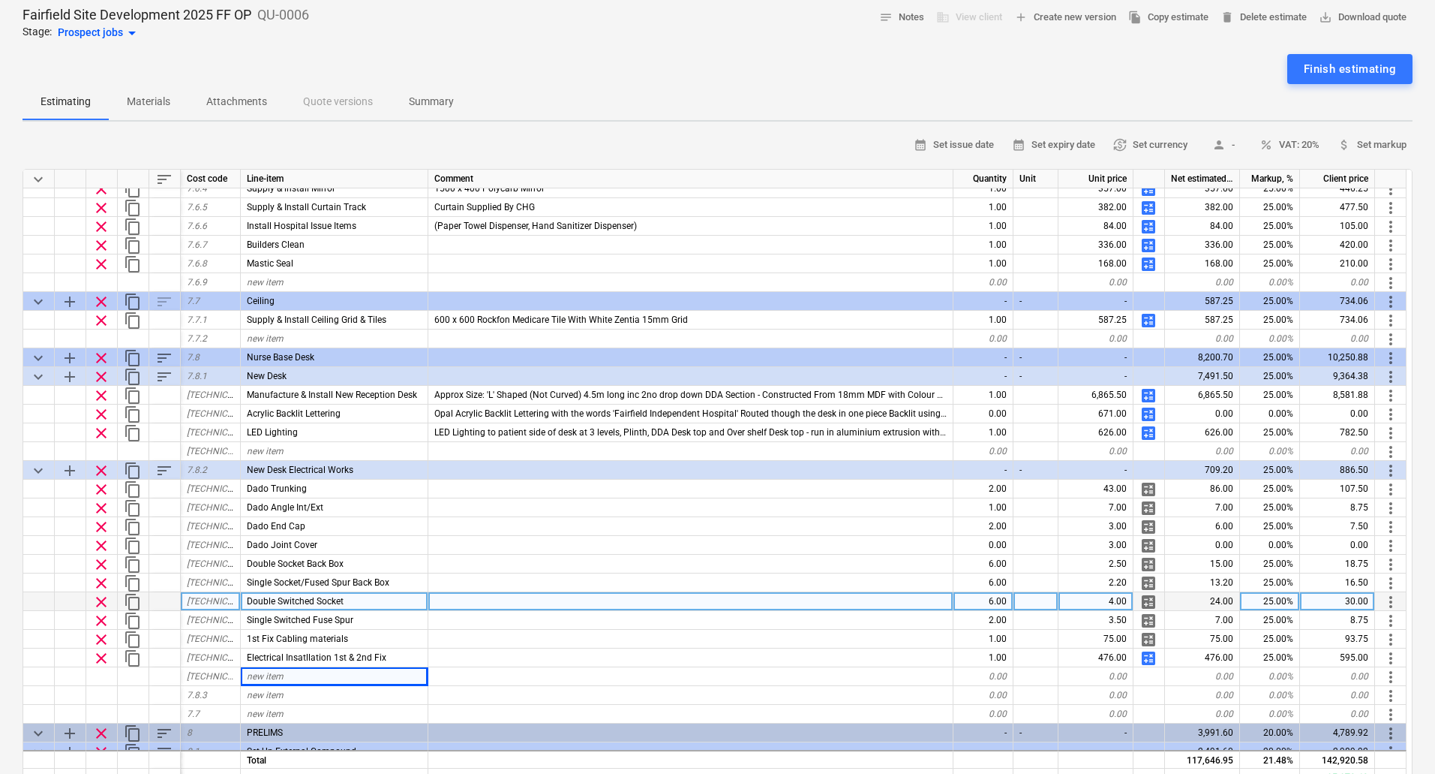
scroll to position [939, 0]
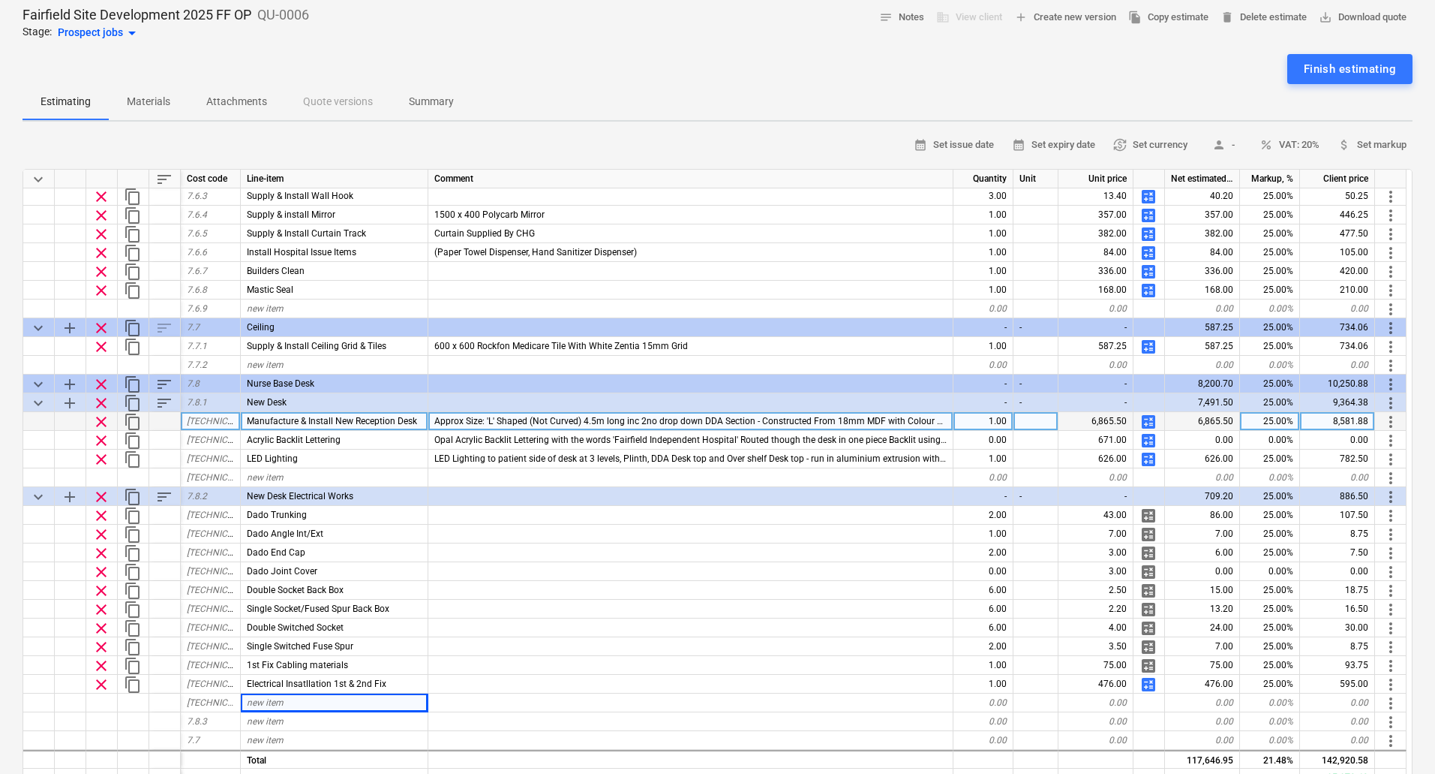
click at [1148, 419] on span "calculate" at bounding box center [1149, 422] width 18 height 18
type textarea "x"
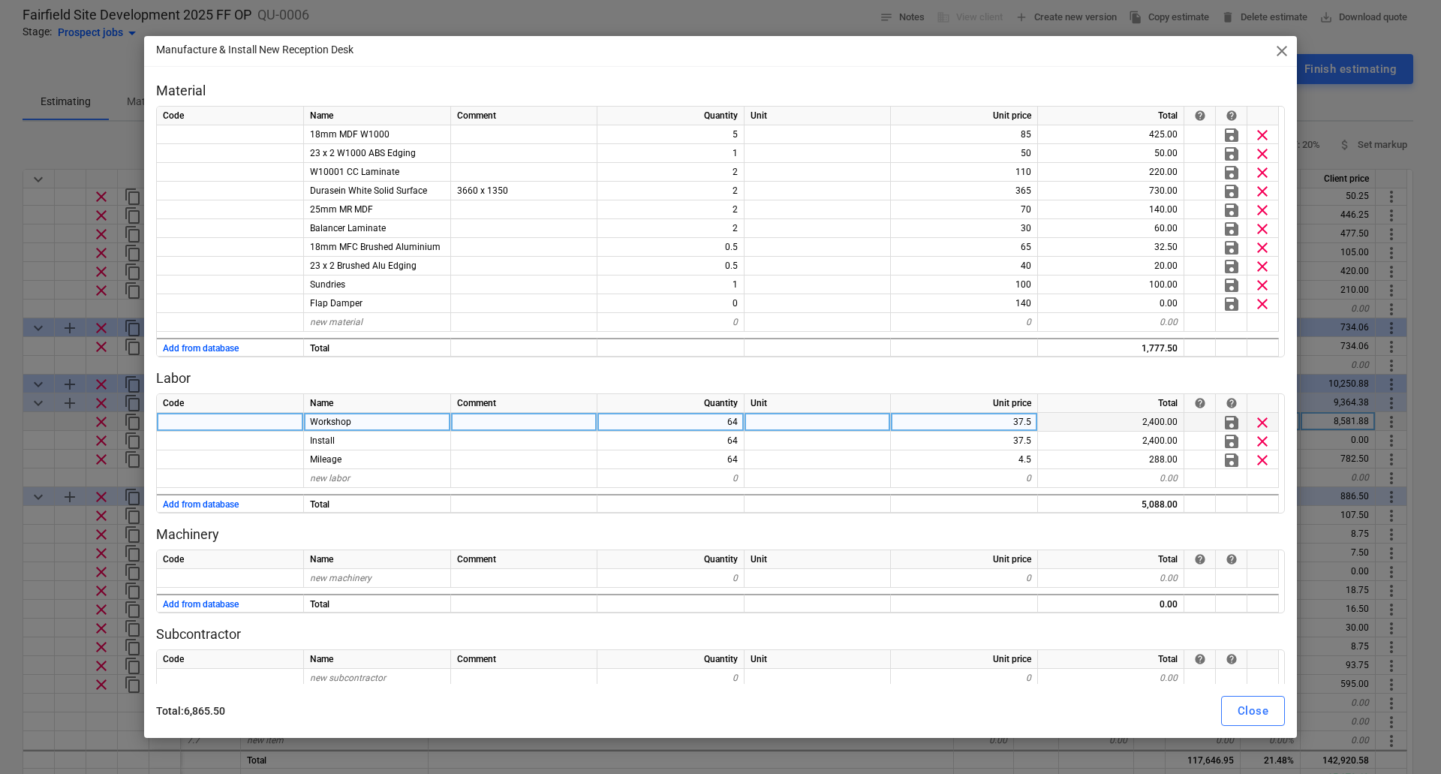
click at [720, 422] on div "64" at bounding box center [670, 422] width 147 height 19
type input "54"
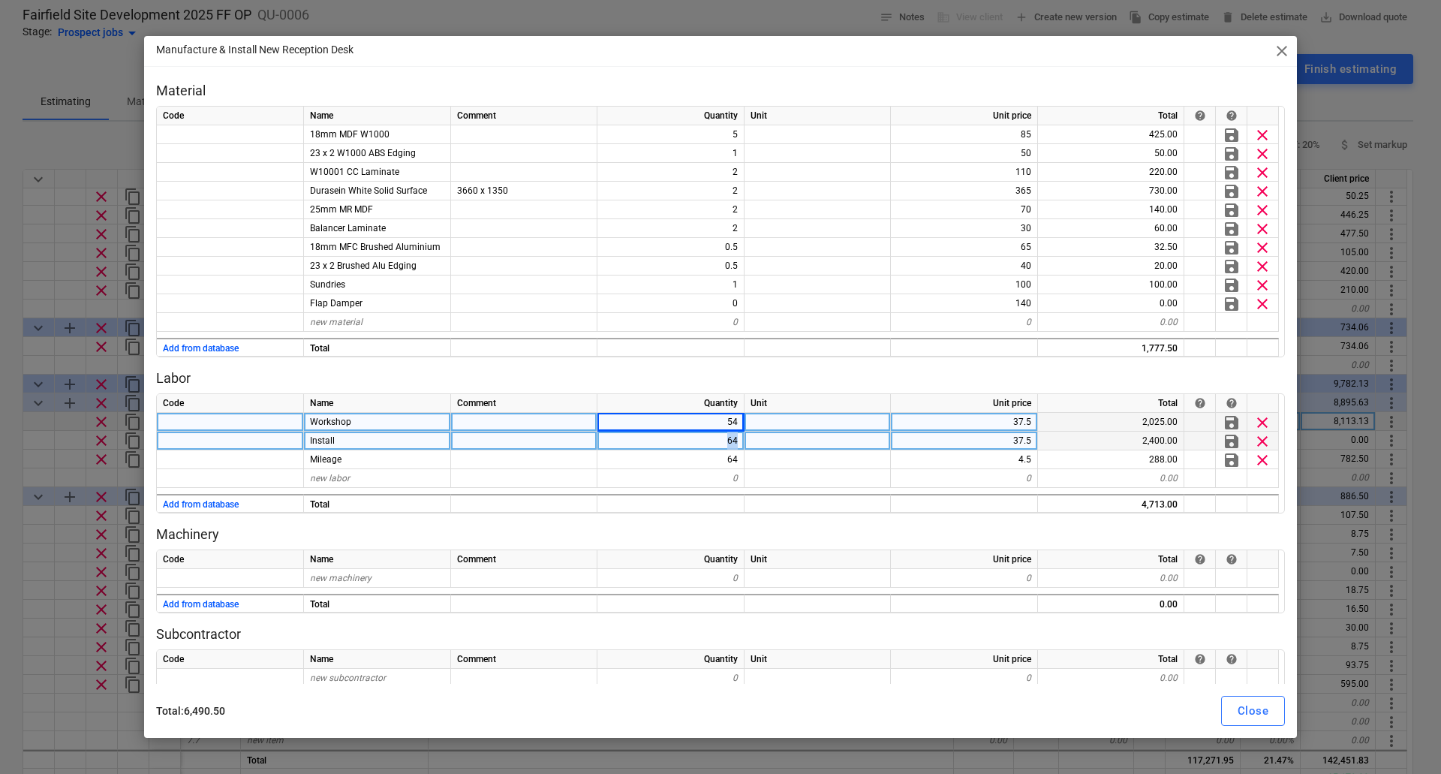
drag, startPoint x: 715, startPoint y: 440, endPoint x: 736, endPoint y: 440, distance: 21.0
click at [736, 440] on div "64" at bounding box center [670, 440] width 147 height 19
click at [1243, 706] on div "Close" at bounding box center [1252, 711] width 31 height 20
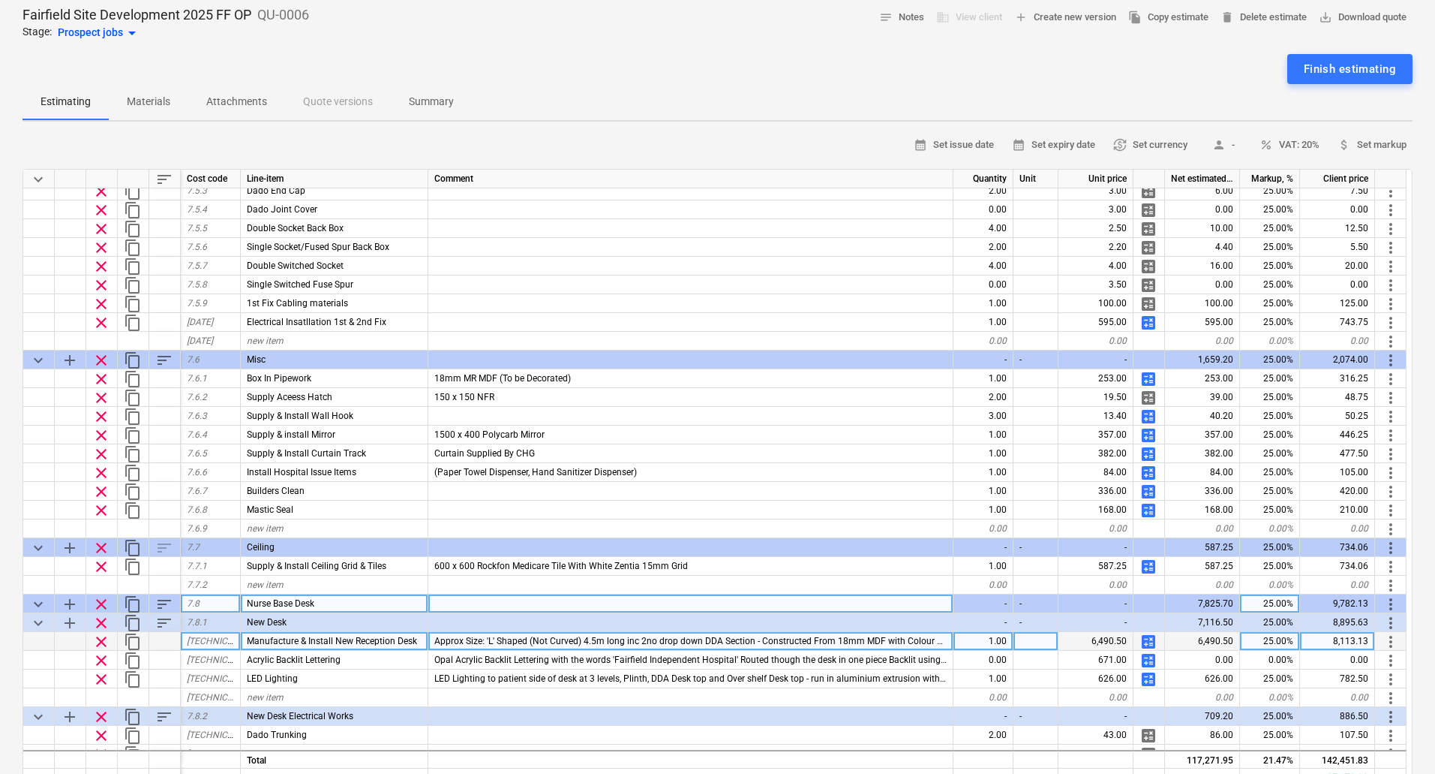
scroll to position [714, 0]
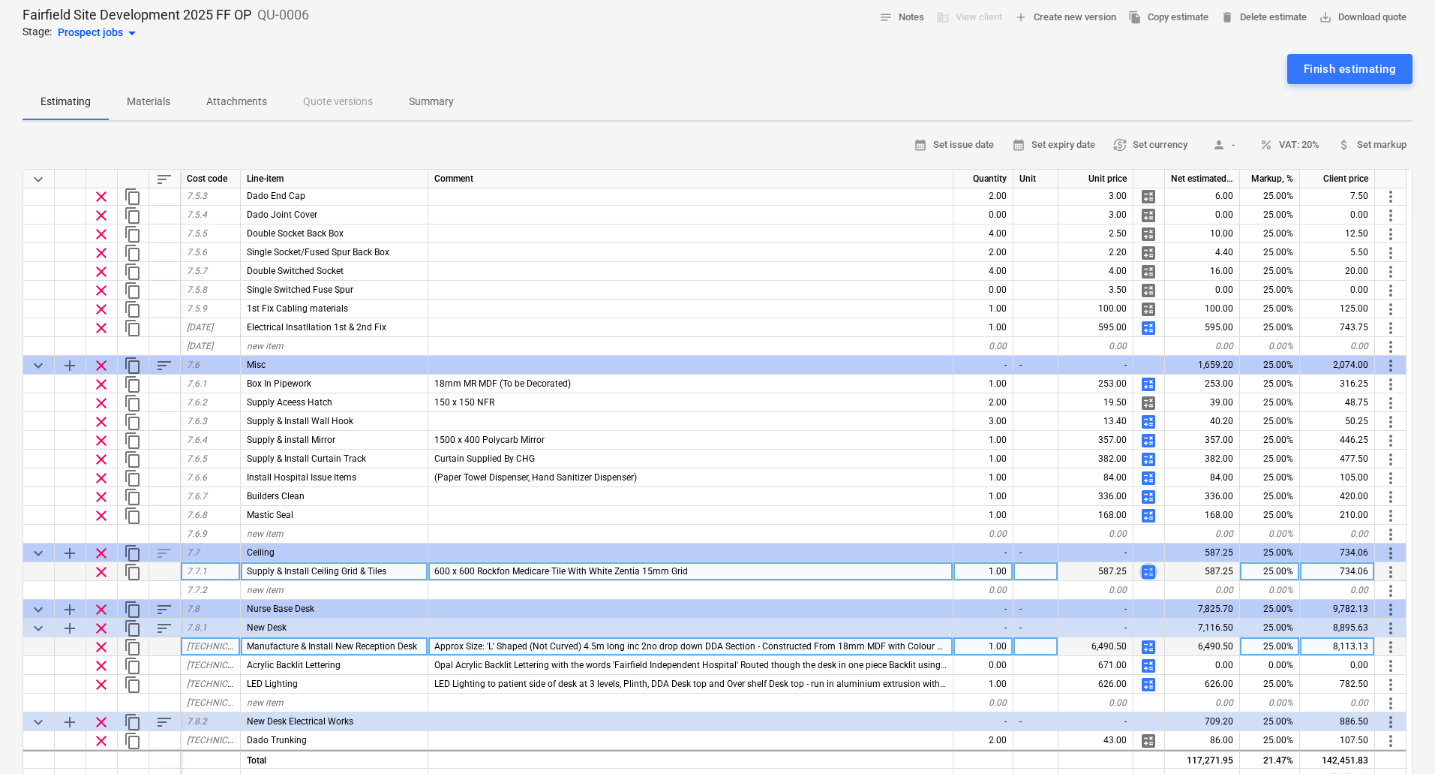
click at [1146, 568] on span "calculate" at bounding box center [1149, 572] width 18 height 18
type textarea "x"
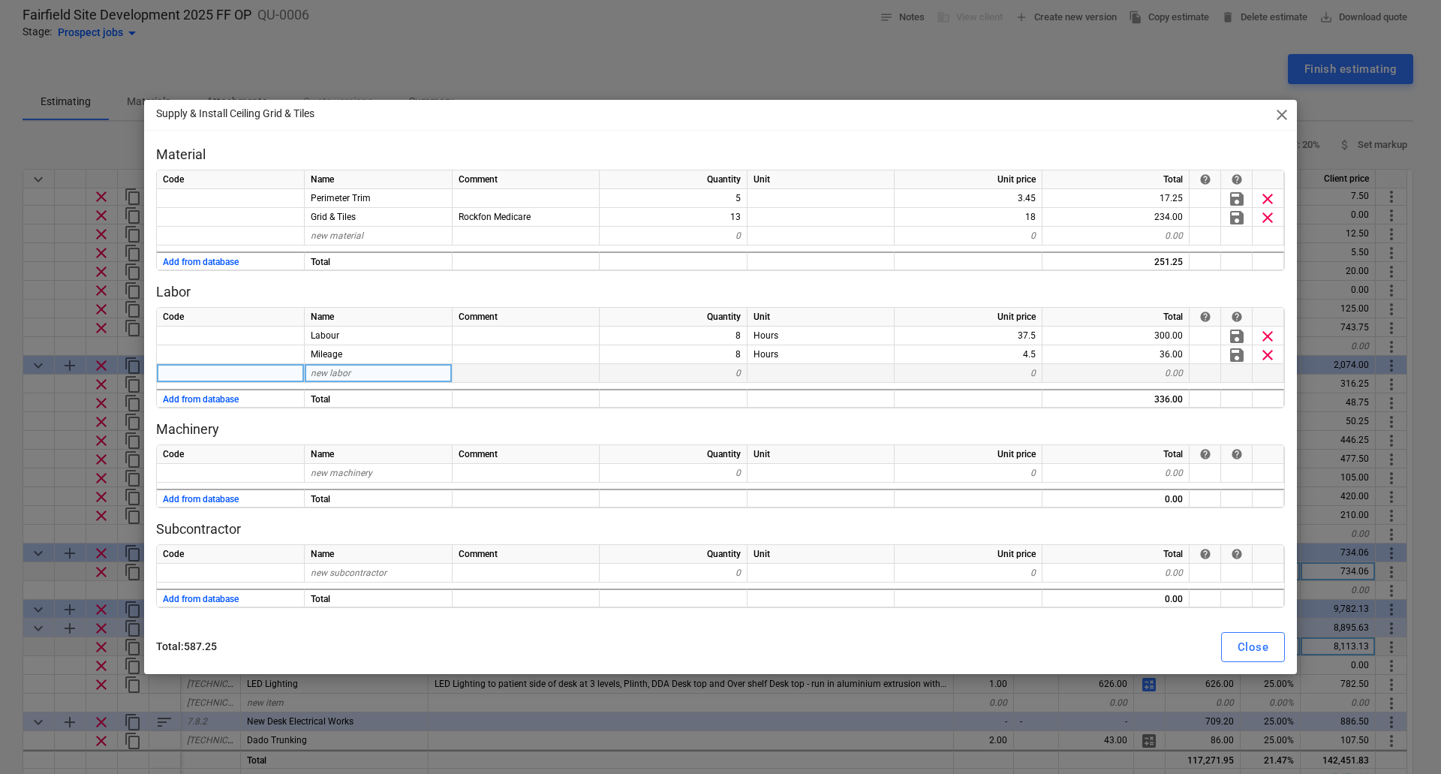
click at [390, 374] on div "new labor" at bounding box center [379, 373] width 148 height 19
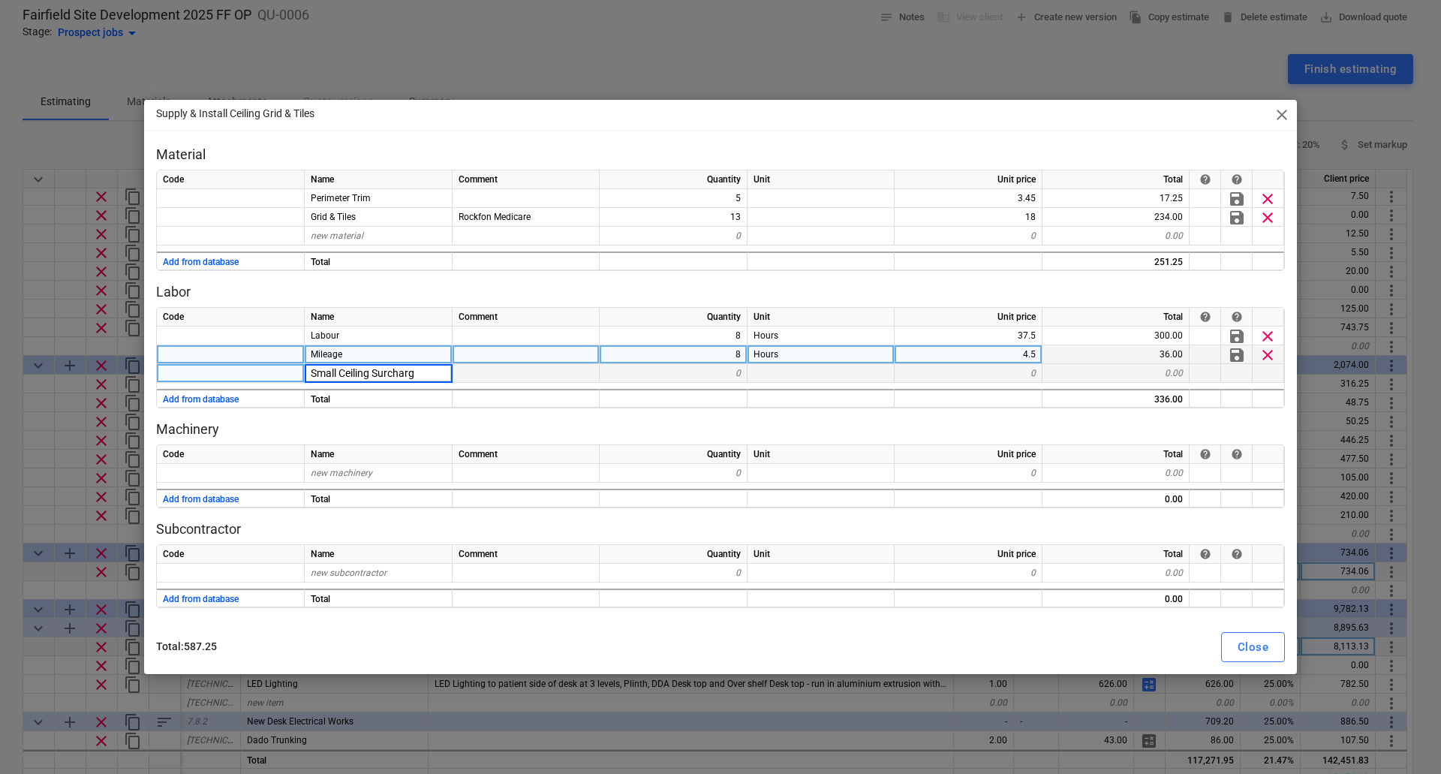
type input "Small Ceiling Surcharge"
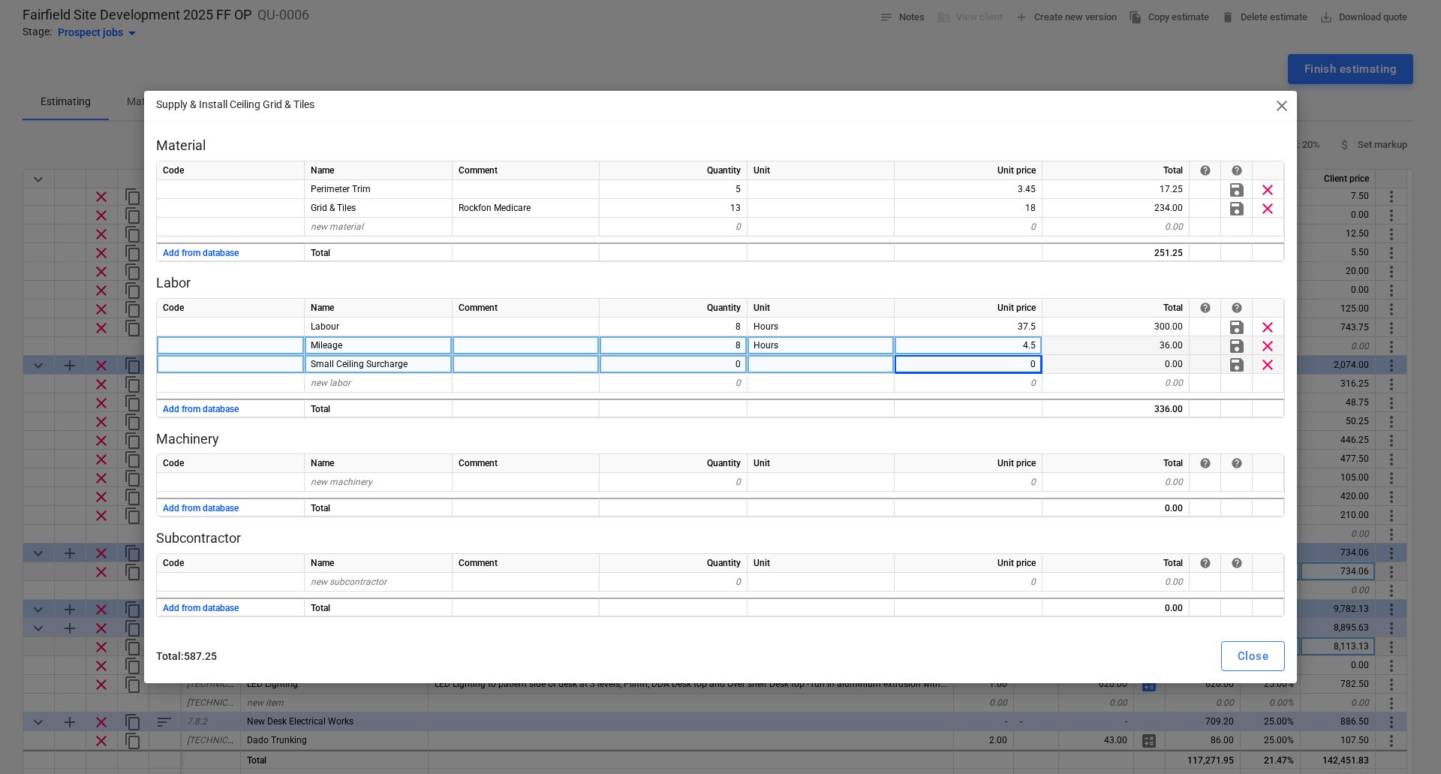
type textarea "x"
type input "100"
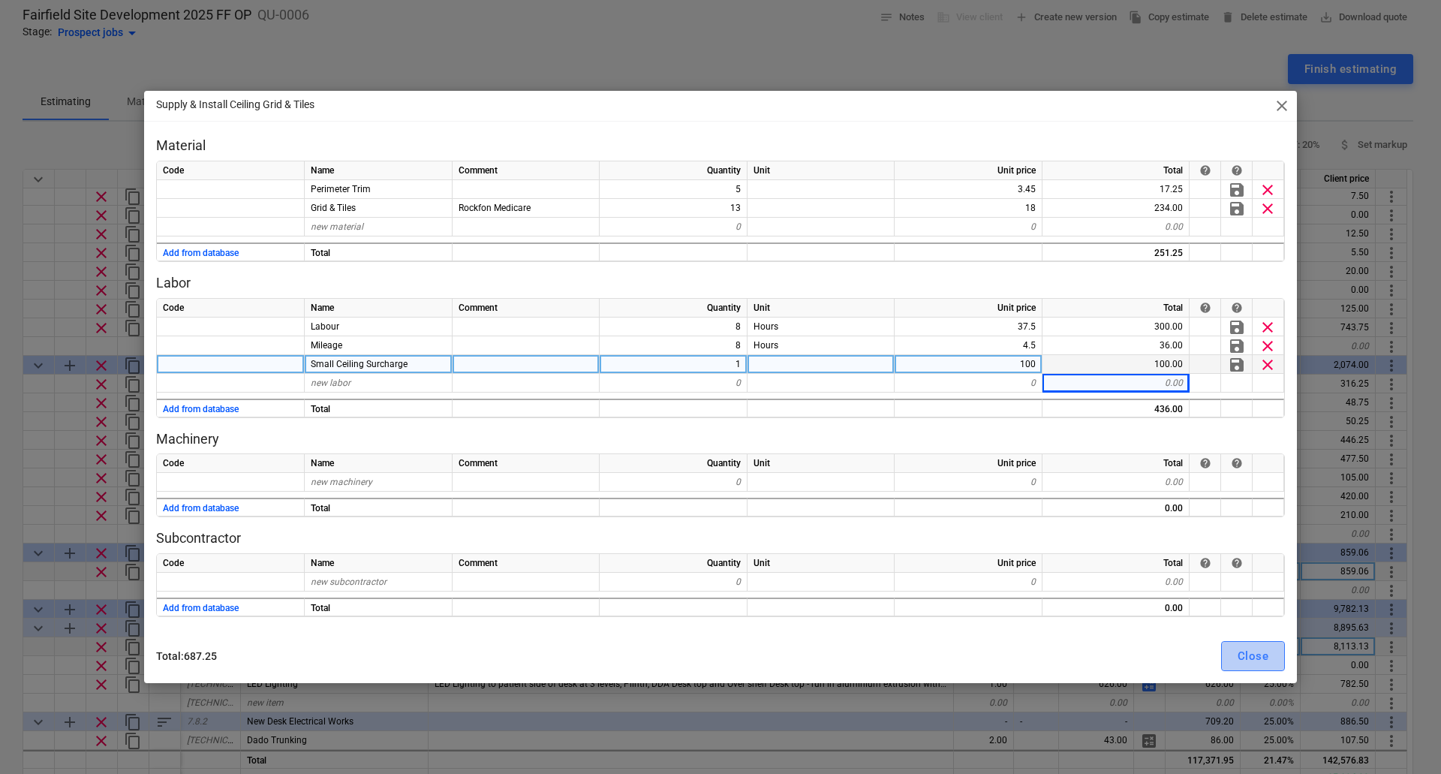
click at [1248, 652] on div "Close" at bounding box center [1252, 656] width 31 height 20
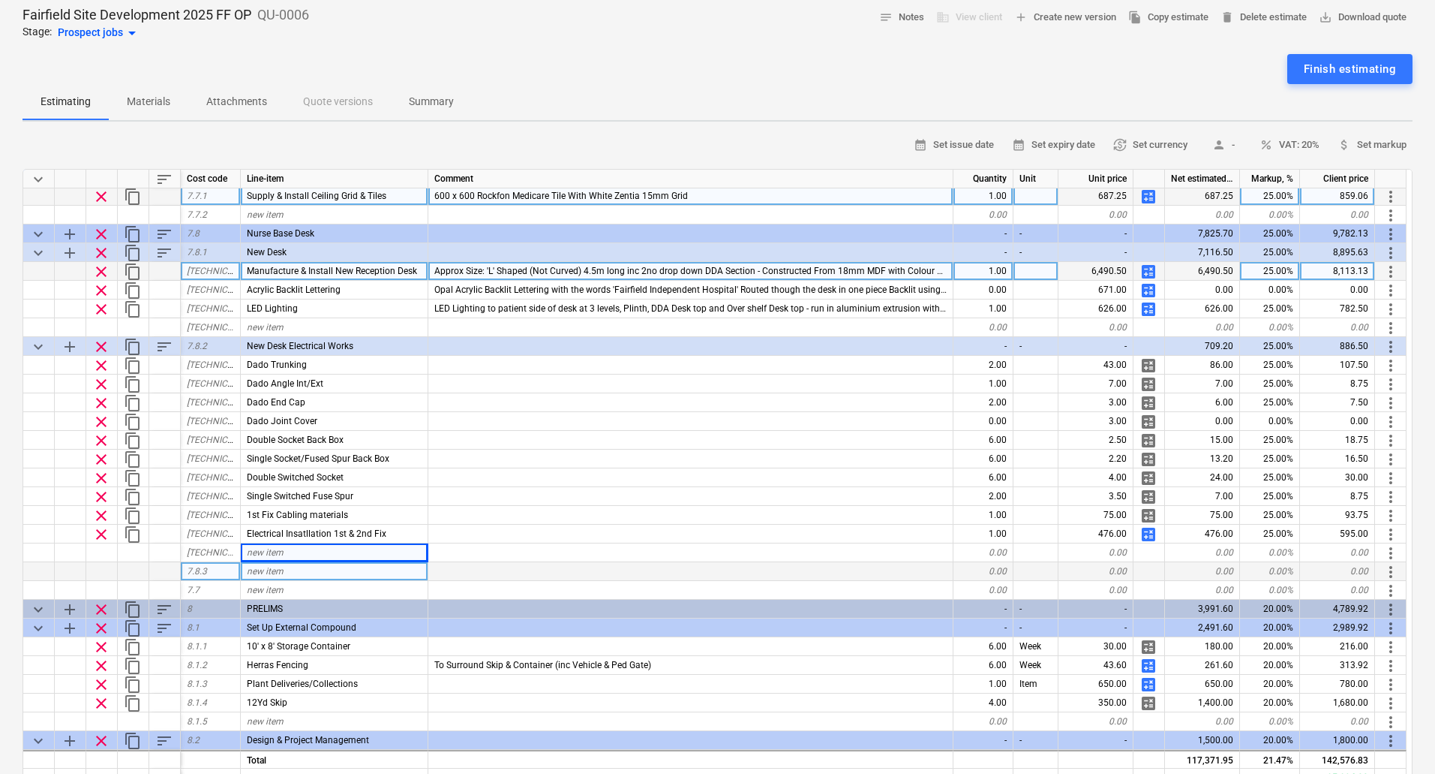
scroll to position [939, 0]
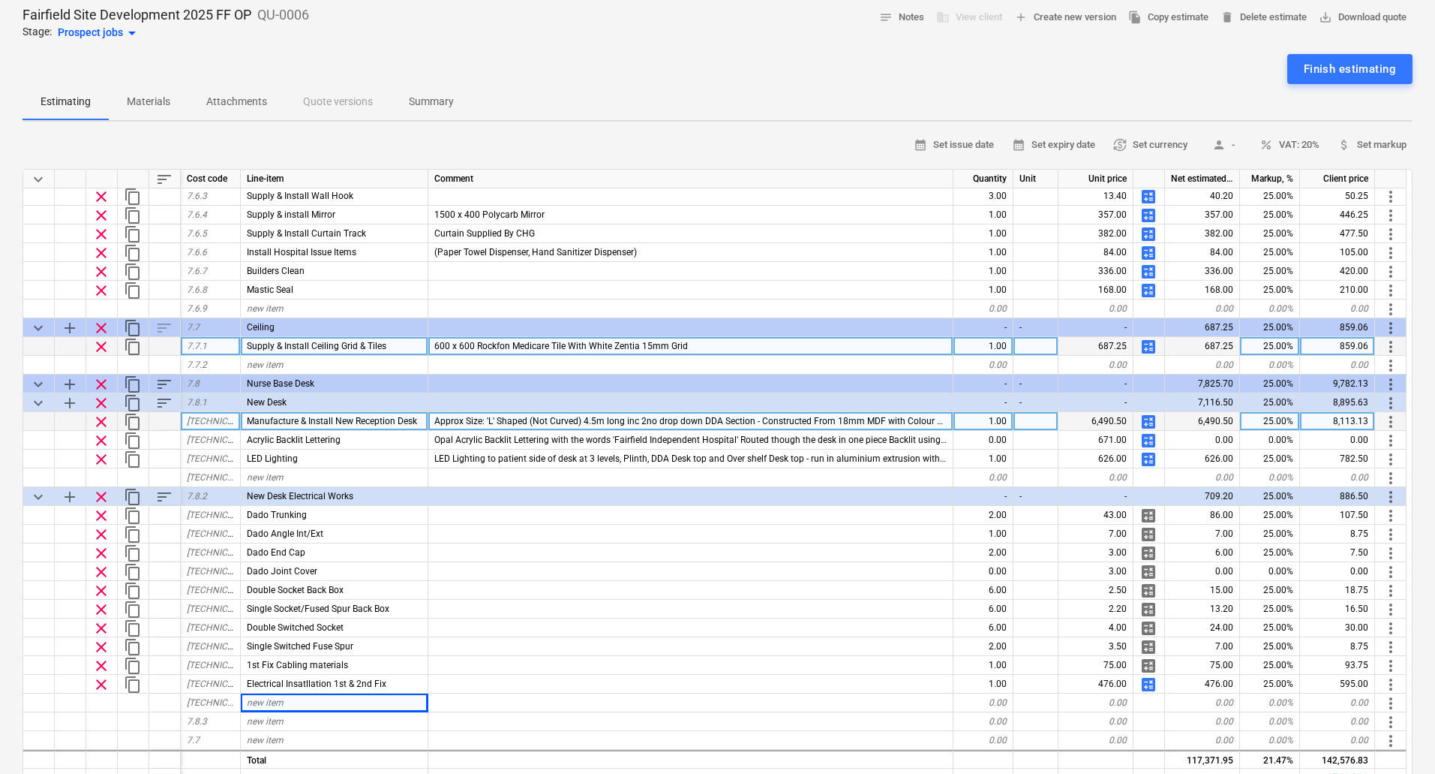
click at [1146, 343] on span "calculate" at bounding box center [1149, 347] width 18 height 18
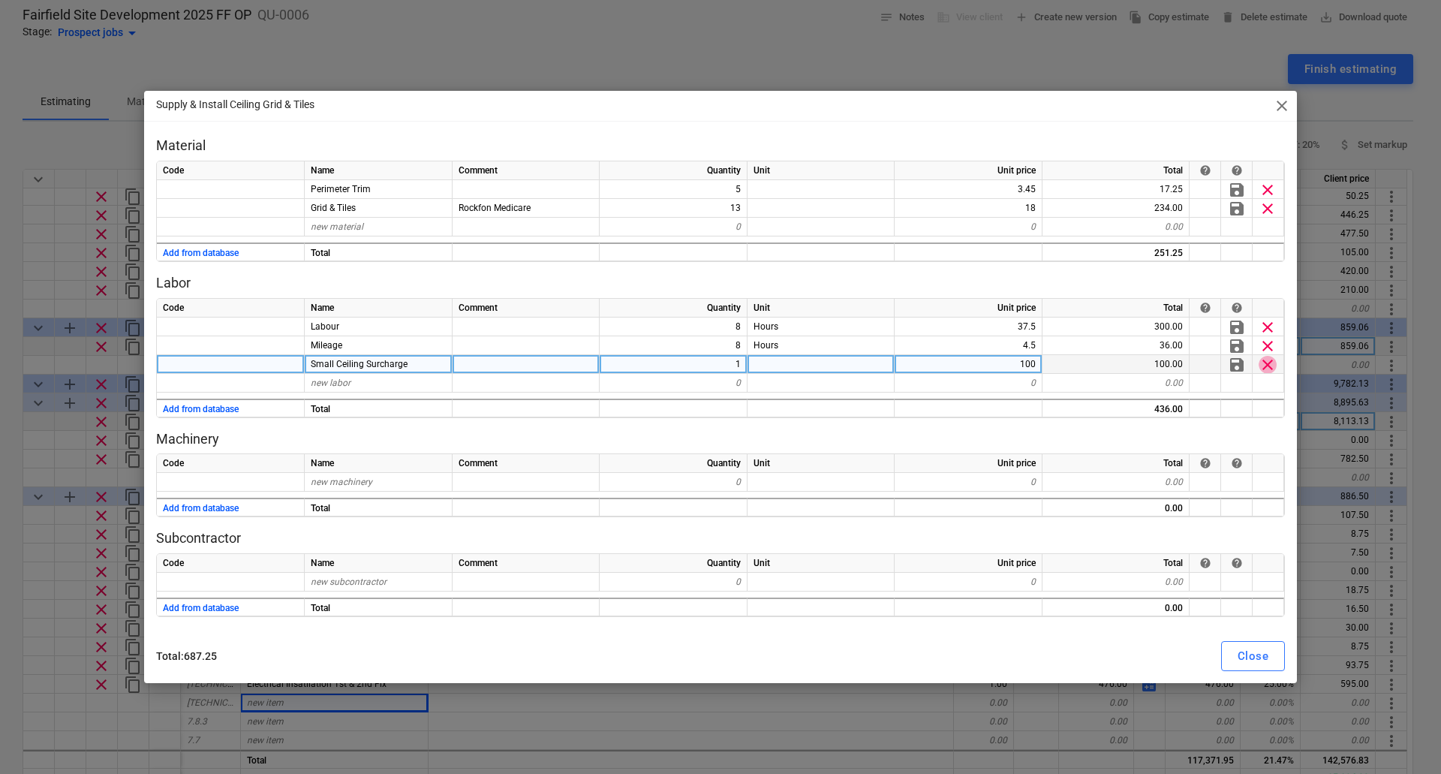
click at [1263, 364] on span "clear" at bounding box center [1267, 364] width 18 height 18
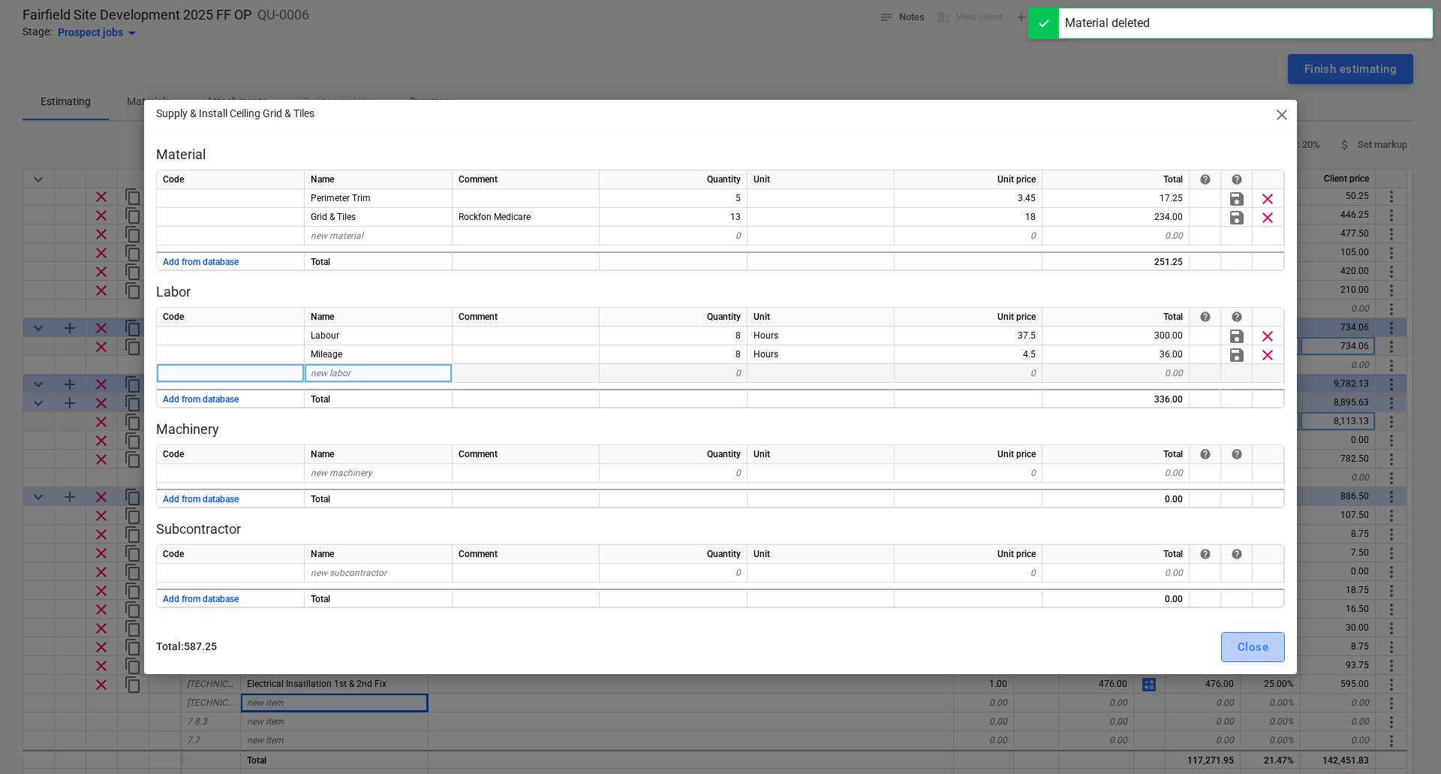
click at [1248, 651] on div "Close" at bounding box center [1252, 647] width 31 height 20
type textarea "x"
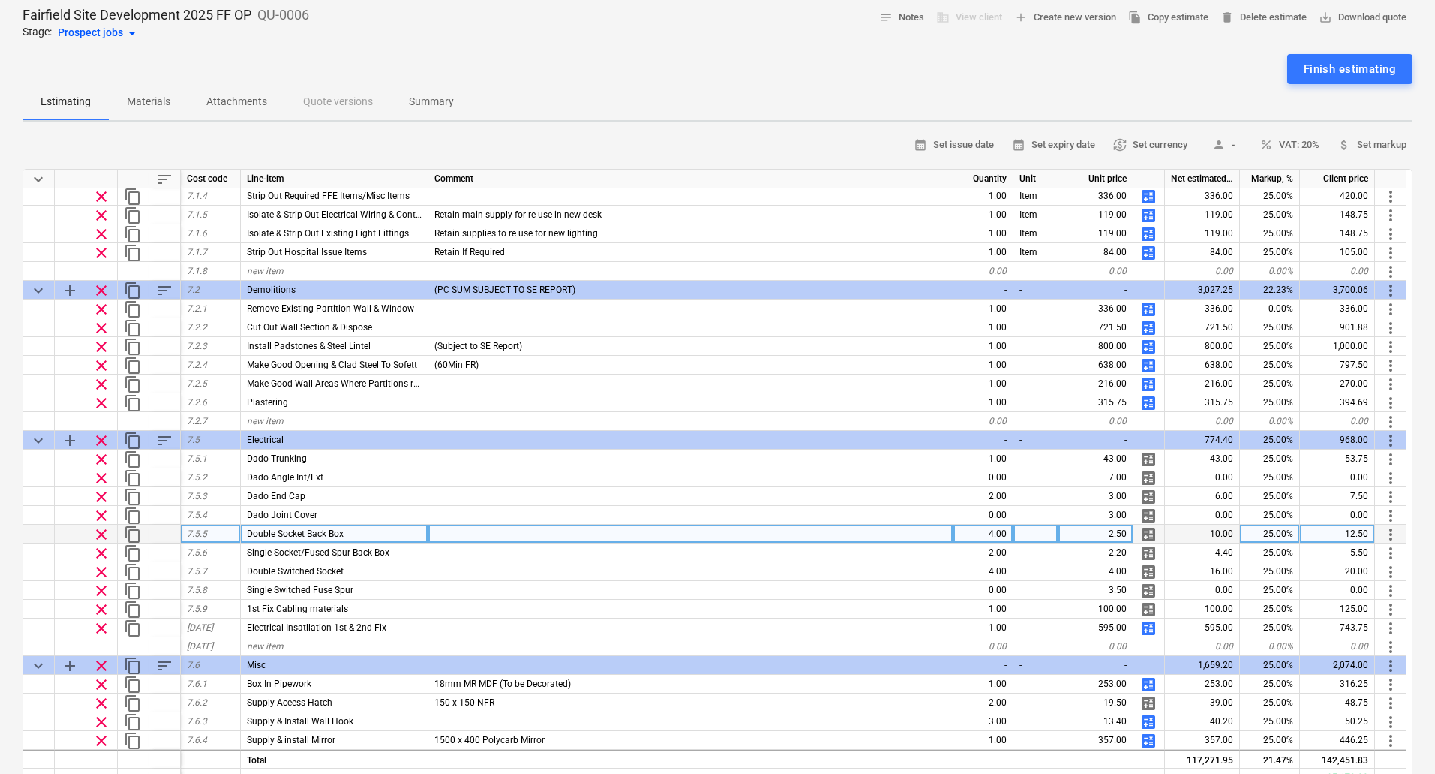
scroll to position [339, 0]
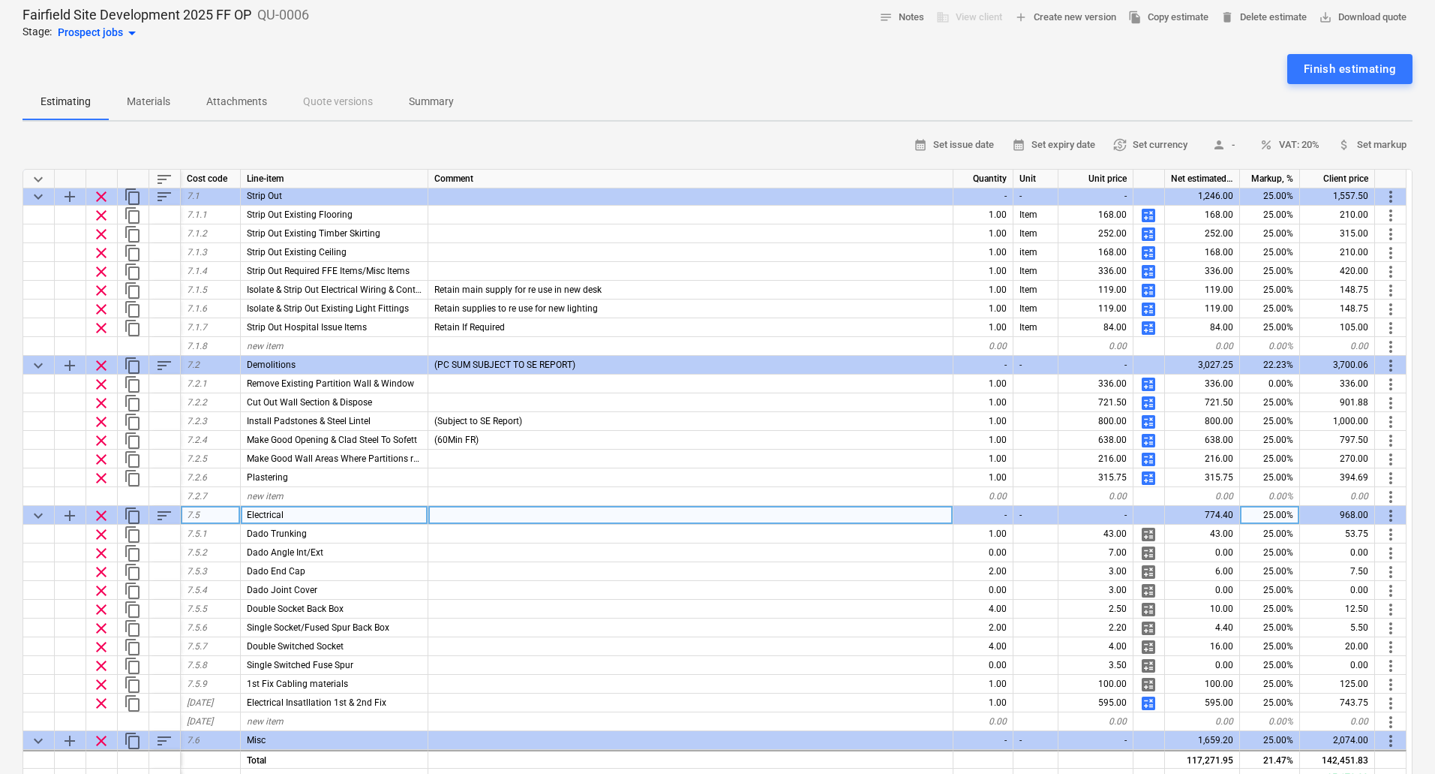
click at [314, 517] on div "Electrical" at bounding box center [335, 515] width 188 height 19
click at [323, 516] on input "Electrical" at bounding box center [334, 515] width 187 height 18
type input "Electrical Works To Nurse Base Office"
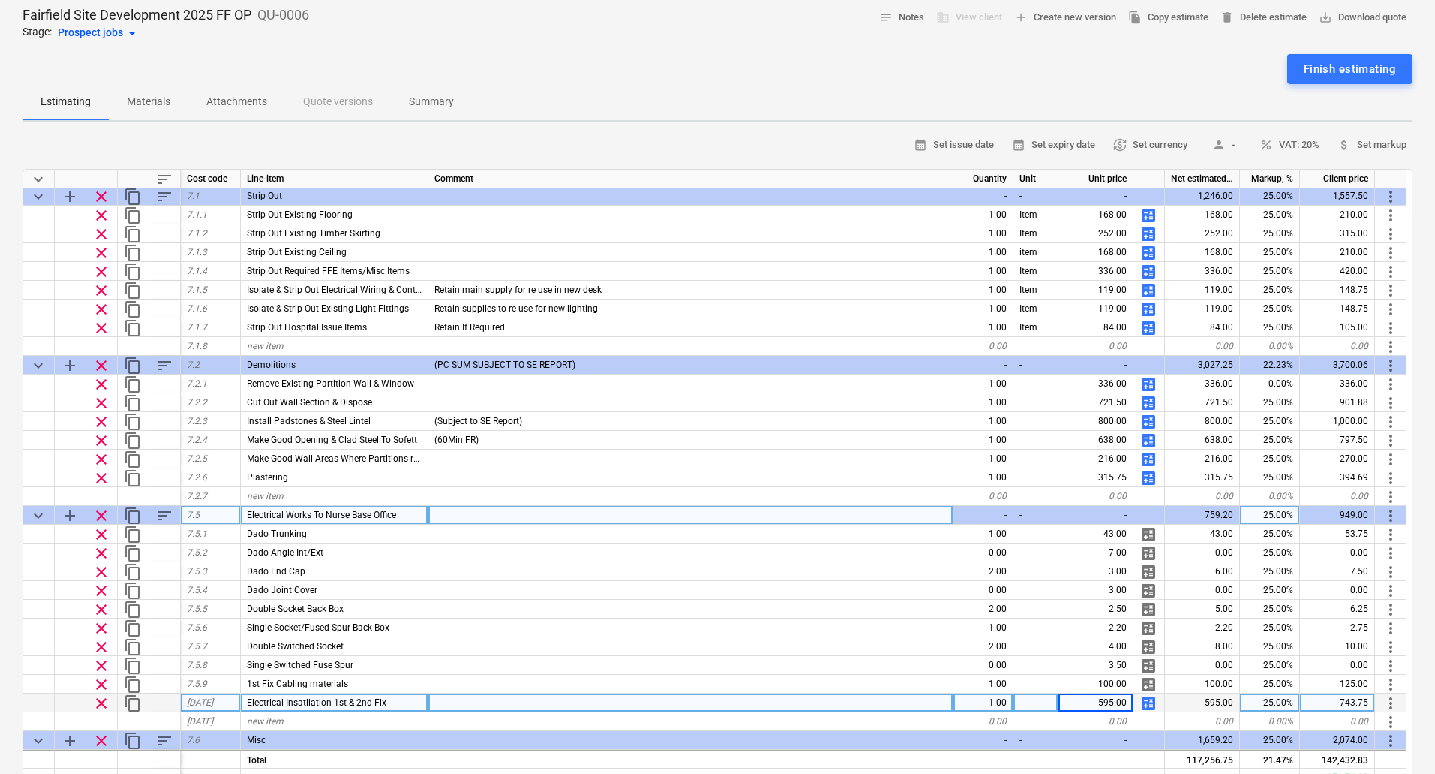
click at [1147, 702] on span "calculate" at bounding box center [1149, 703] width 18 height 18
type textarea "x"
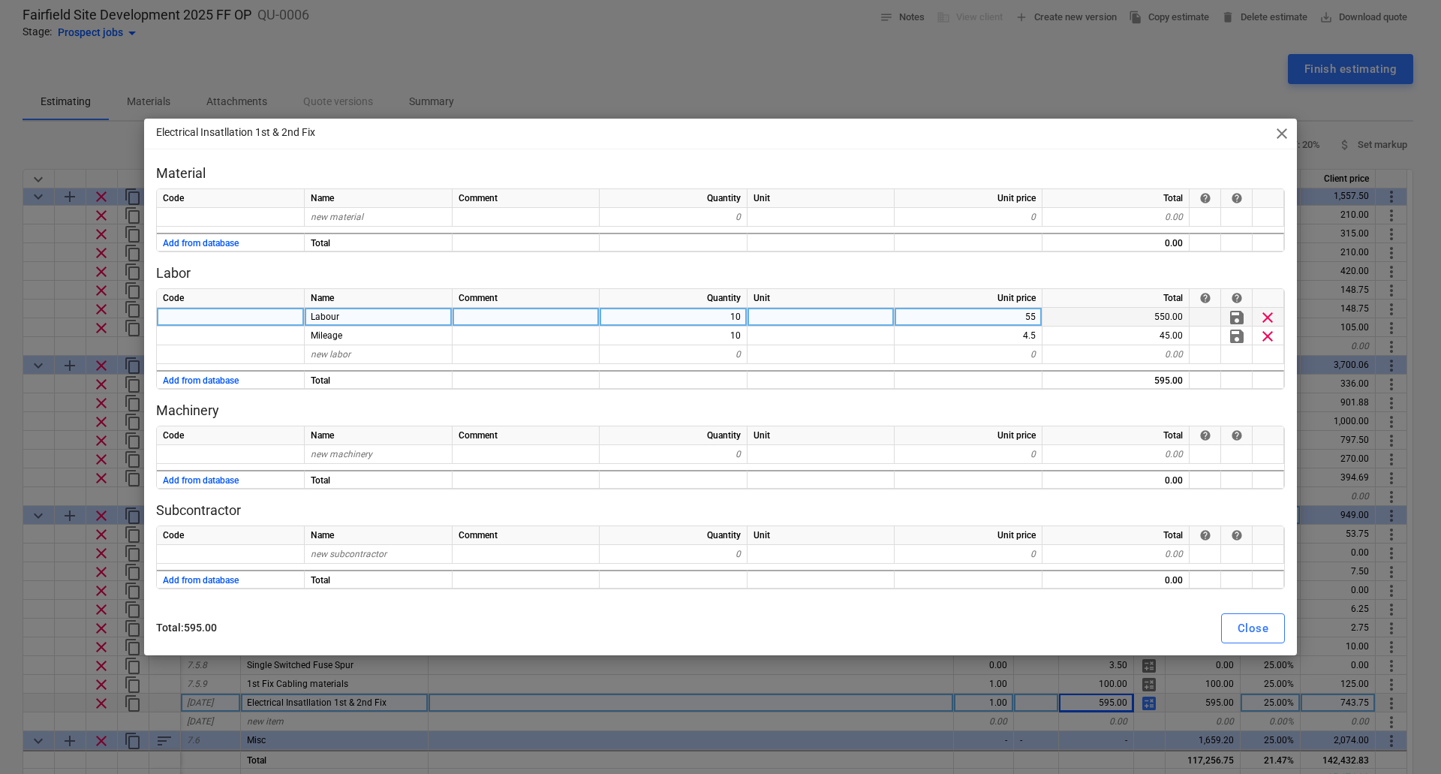
click at [723, 317] on div "10" at bounding box center [673, 317] width 148 height 19
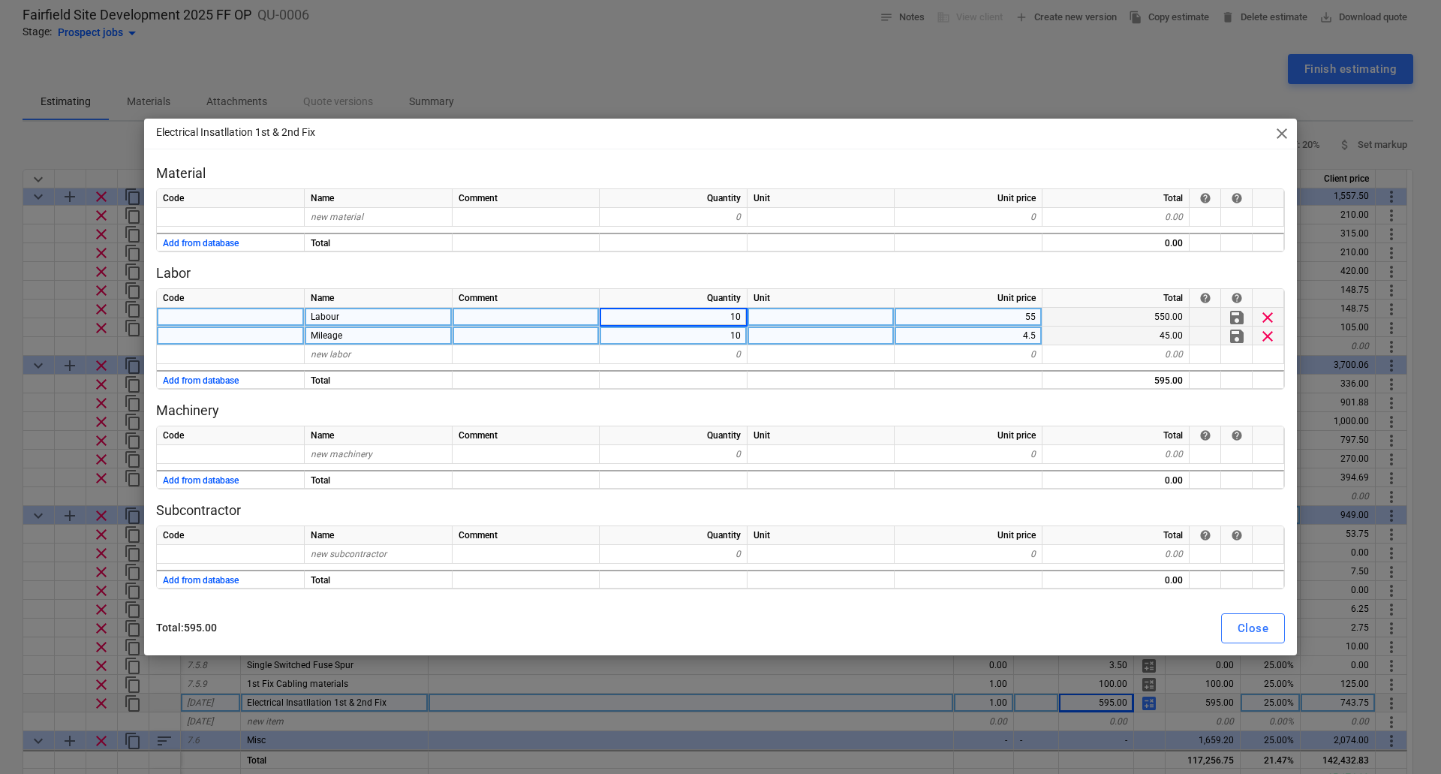
type input "8"
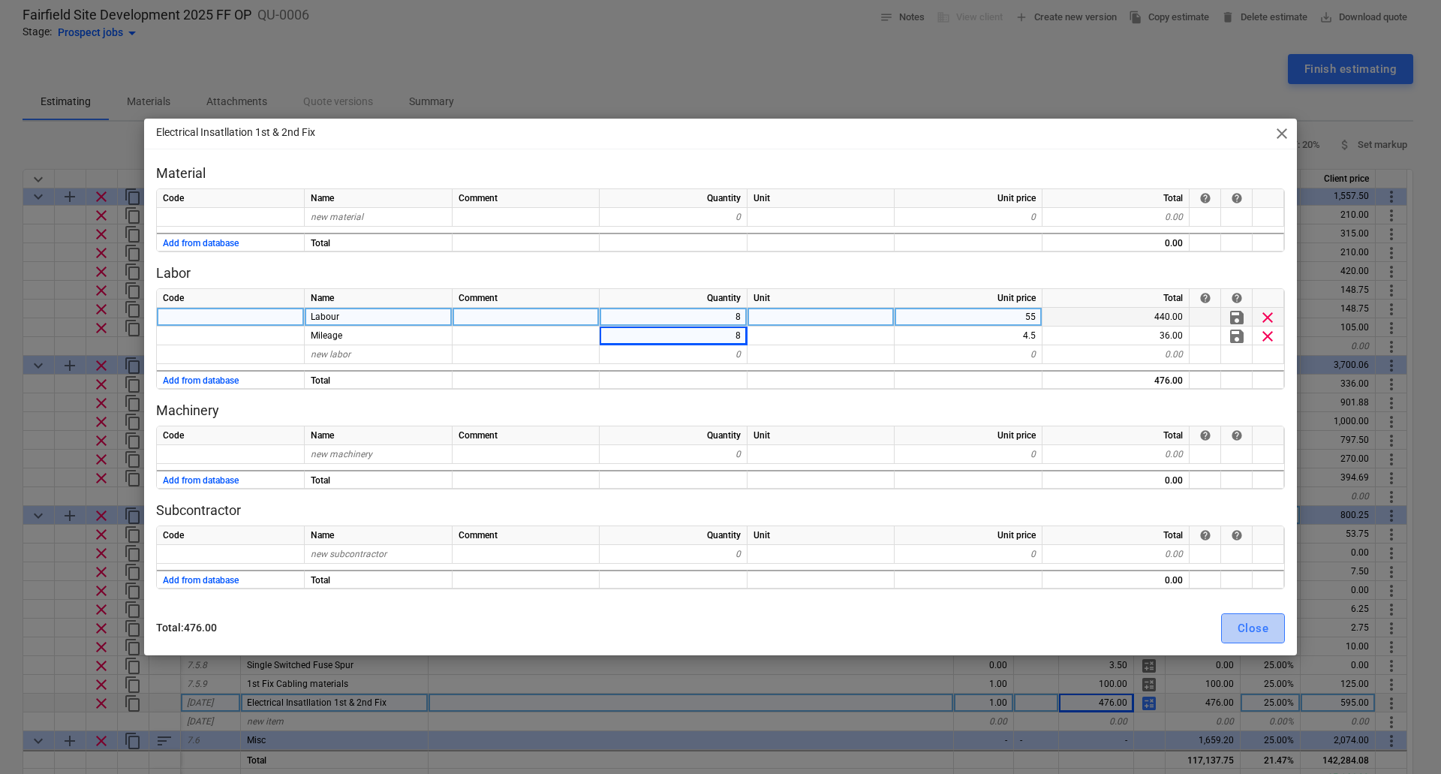
click at [1261, 624] on div "Close" at bounding box center [1252, 628] width 31 height 20
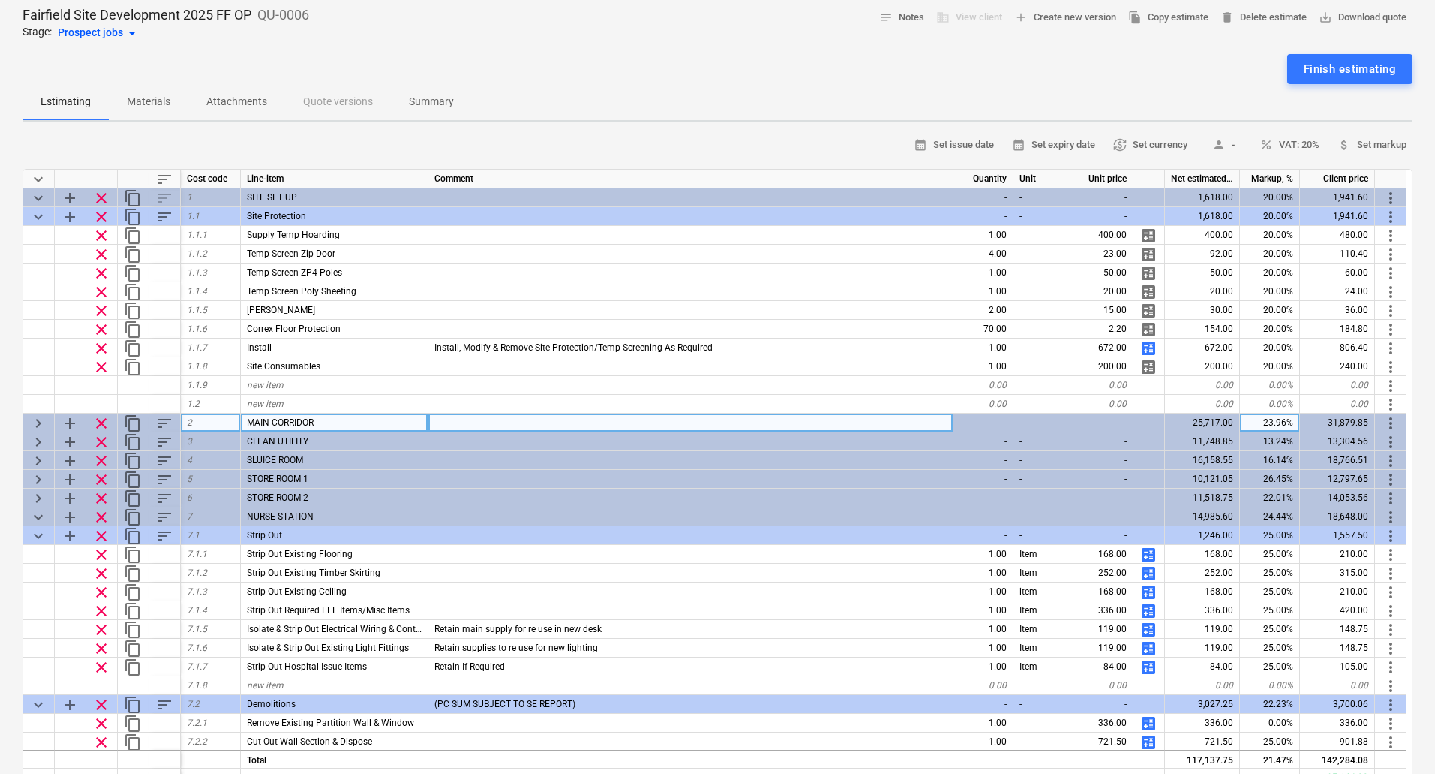
click at [38, 419] on span "keyboard_arrow_right" at bounding box center [38, 423] width 18 height 18
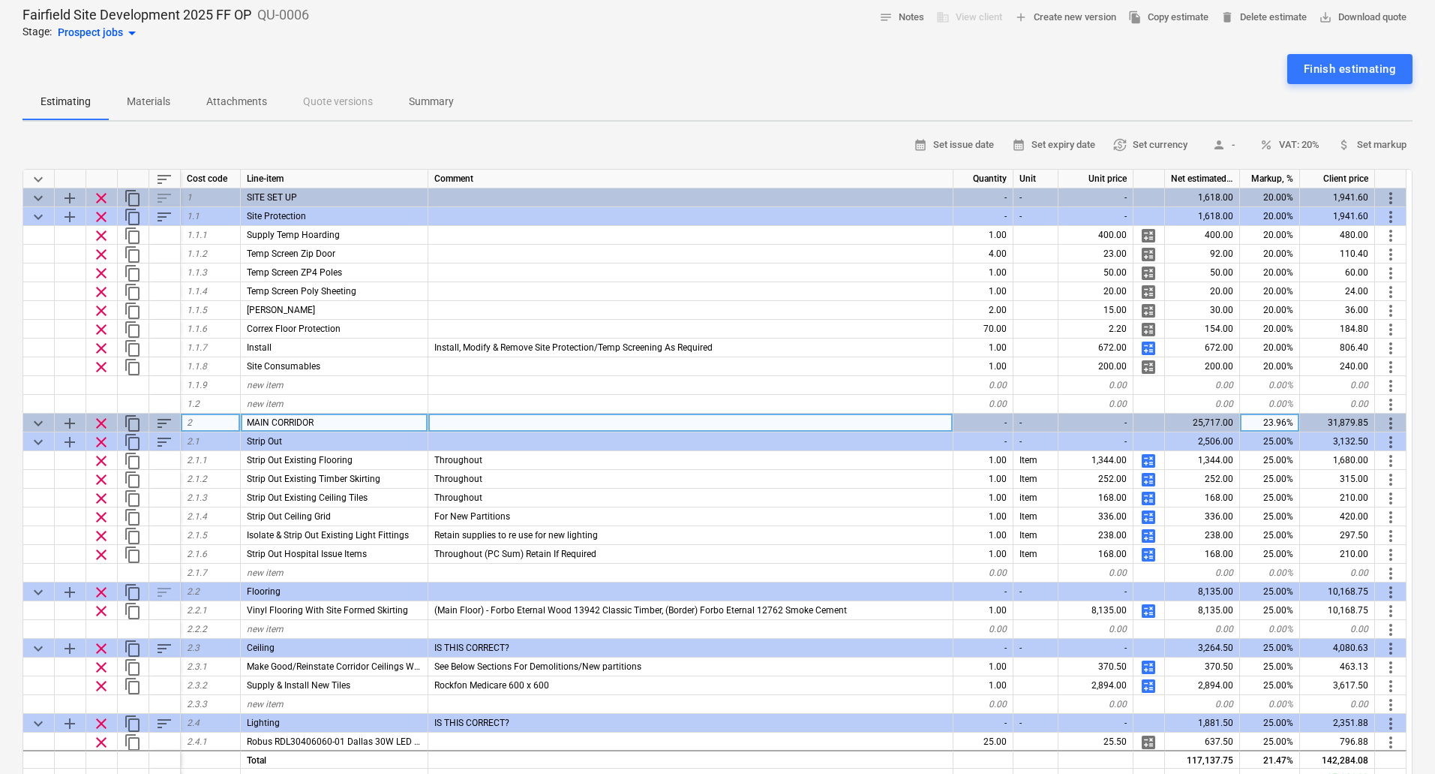
click at [38, 419] on span "keyboard_arrow_down" at bounding box center [38, 423] width 18 height 18
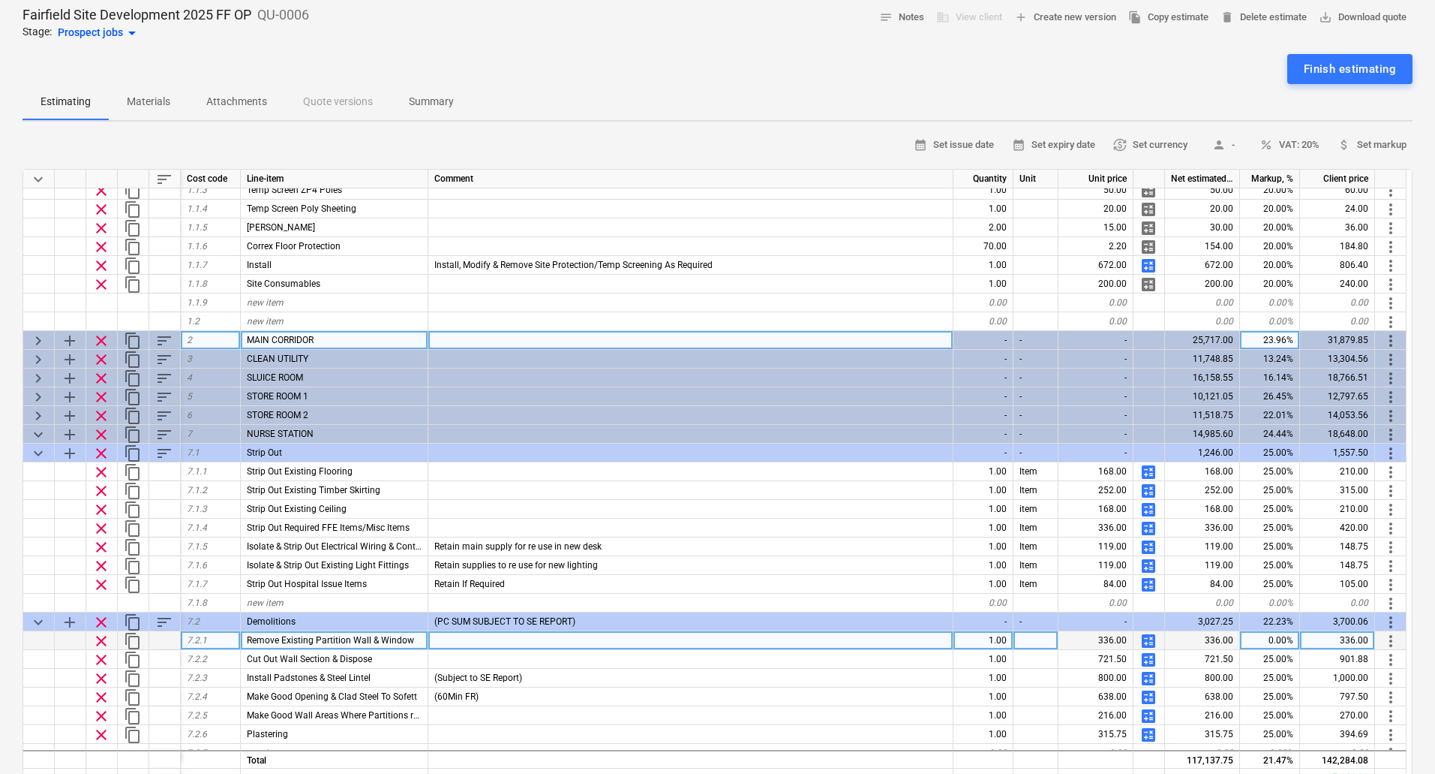
scroll to position [225, 0]
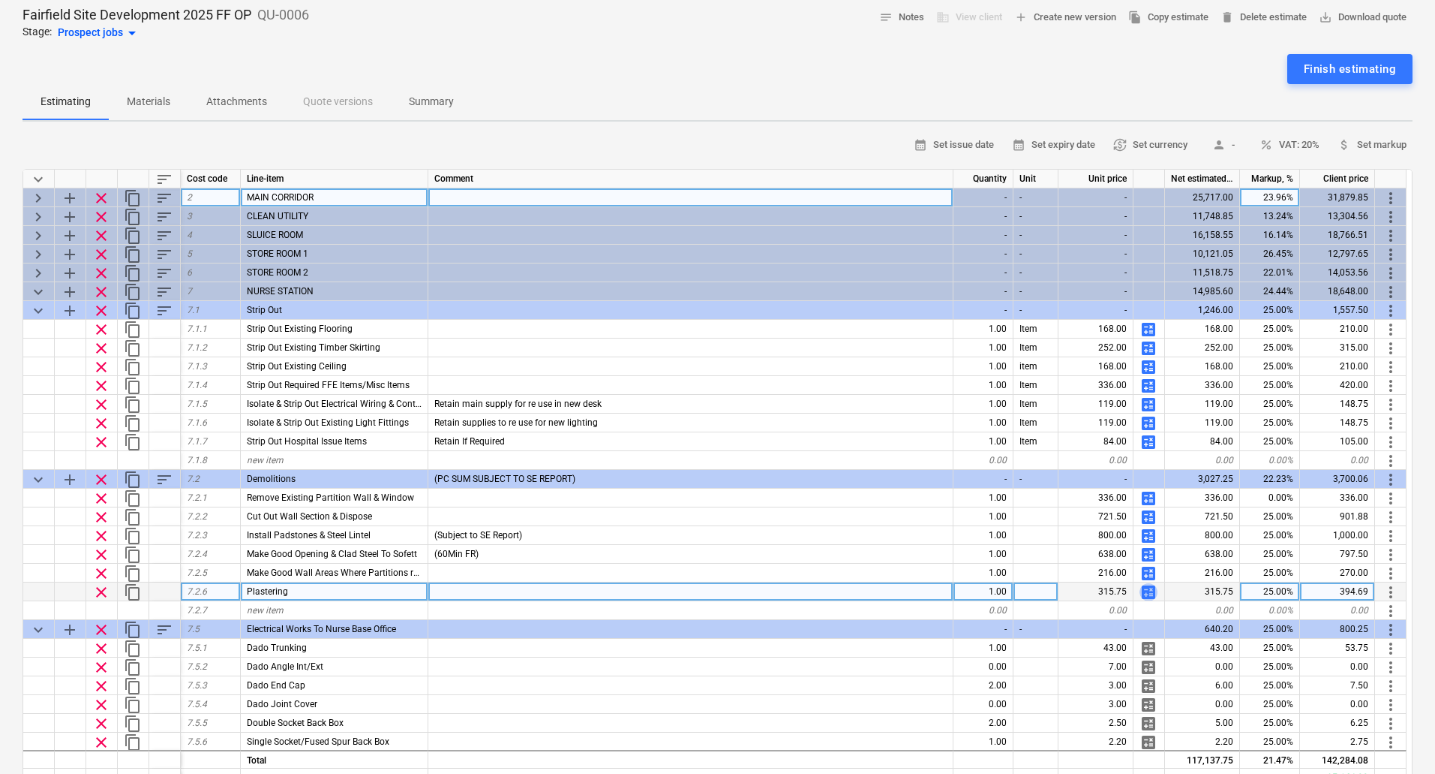
click at [1152, 592] on span "calculate" at bounding box center [1149, 592] width 18 height 18
type textarea "x"
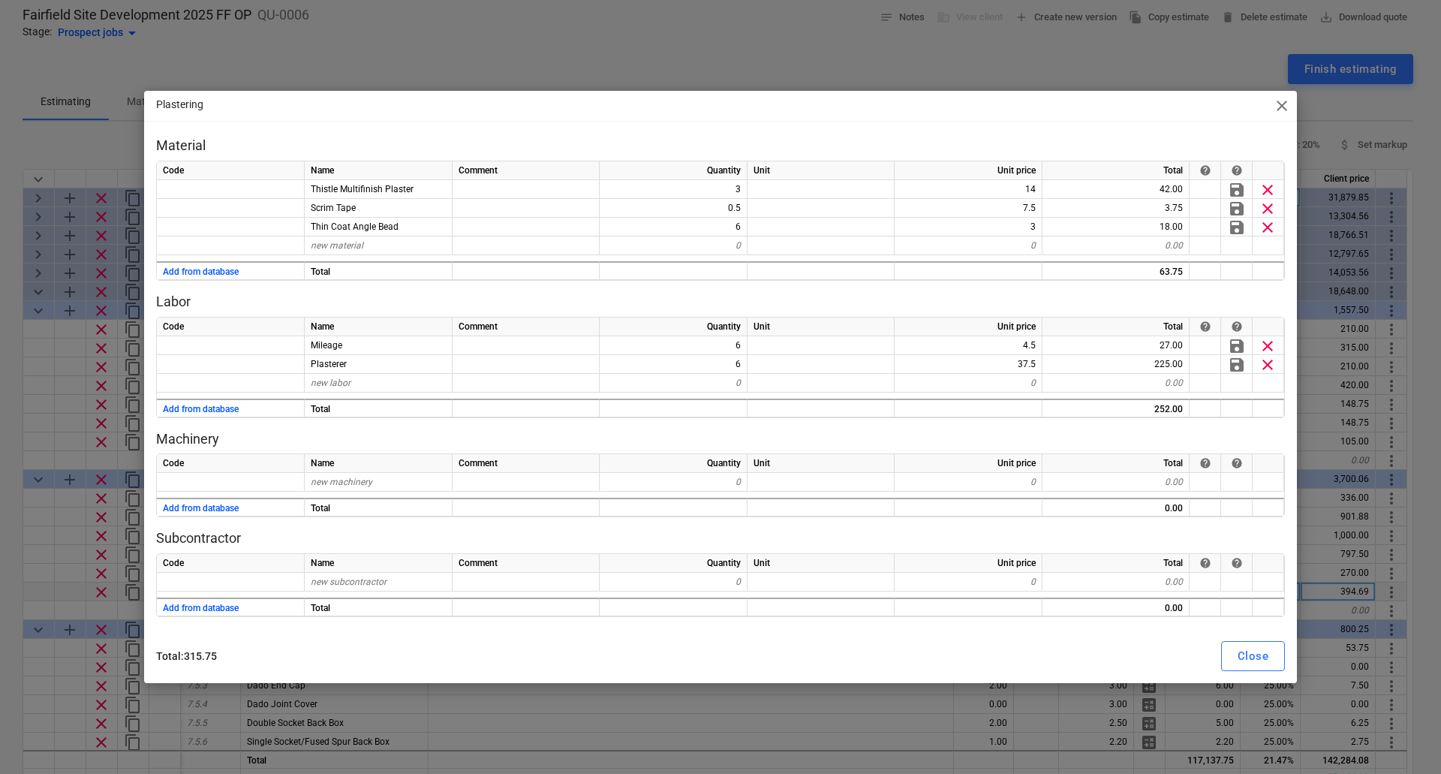
click at [732, 332] on div "Quantity" at bounding box center [673, 326] width 148 height 19
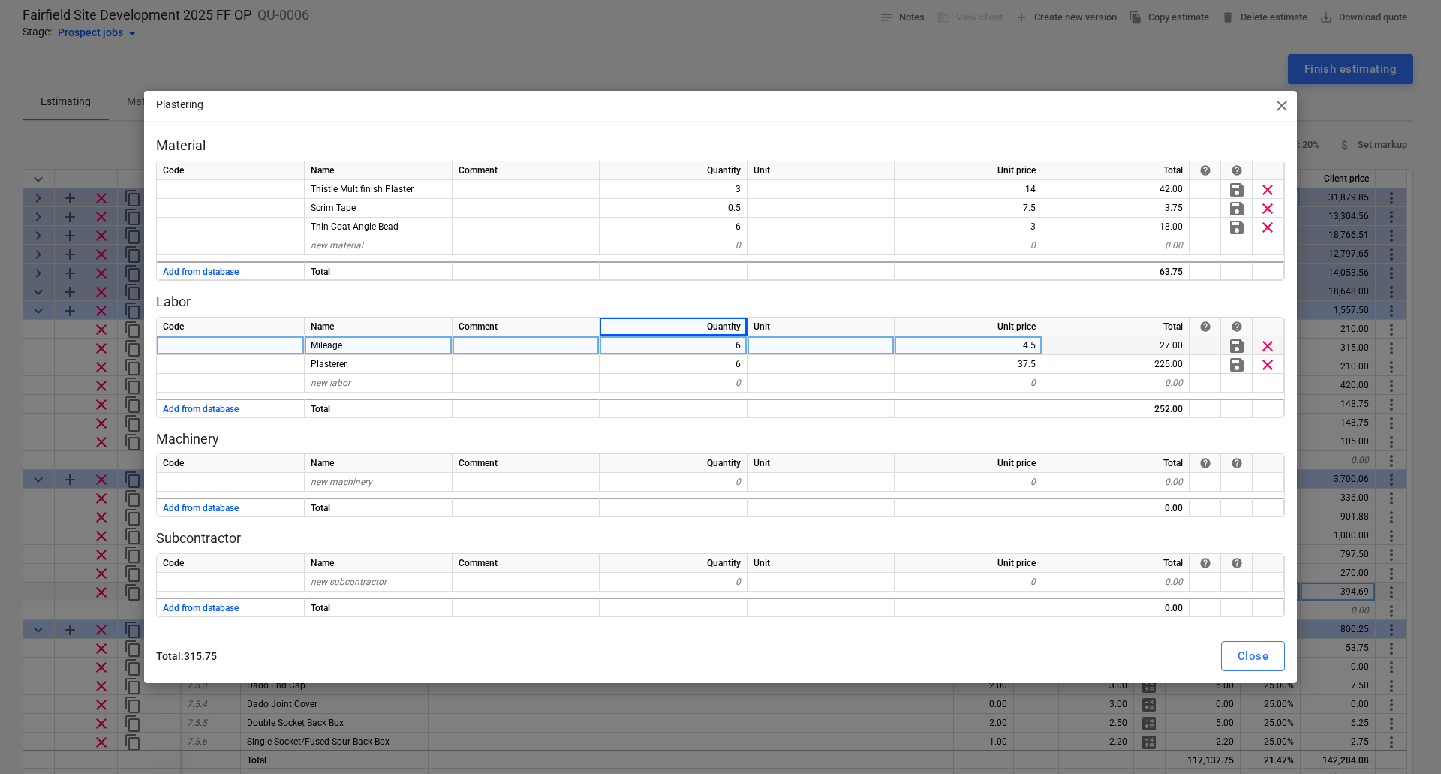
click at [732, 347] on div "6" at bounding box center [673, 345] width 148 height 19
type input "8"
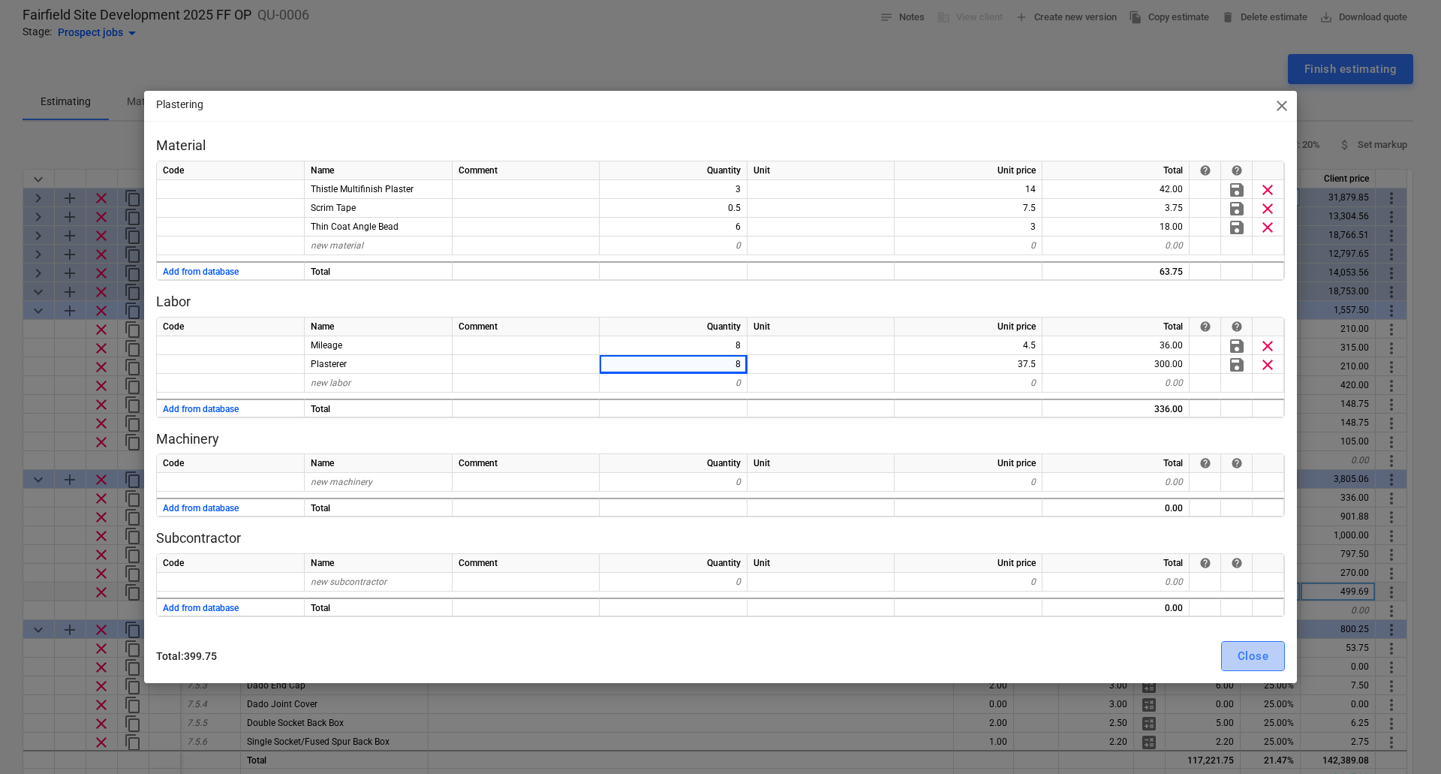
click at [1273, 652] on button "Close" at bounding box center [1253, 656] width 64 height 30
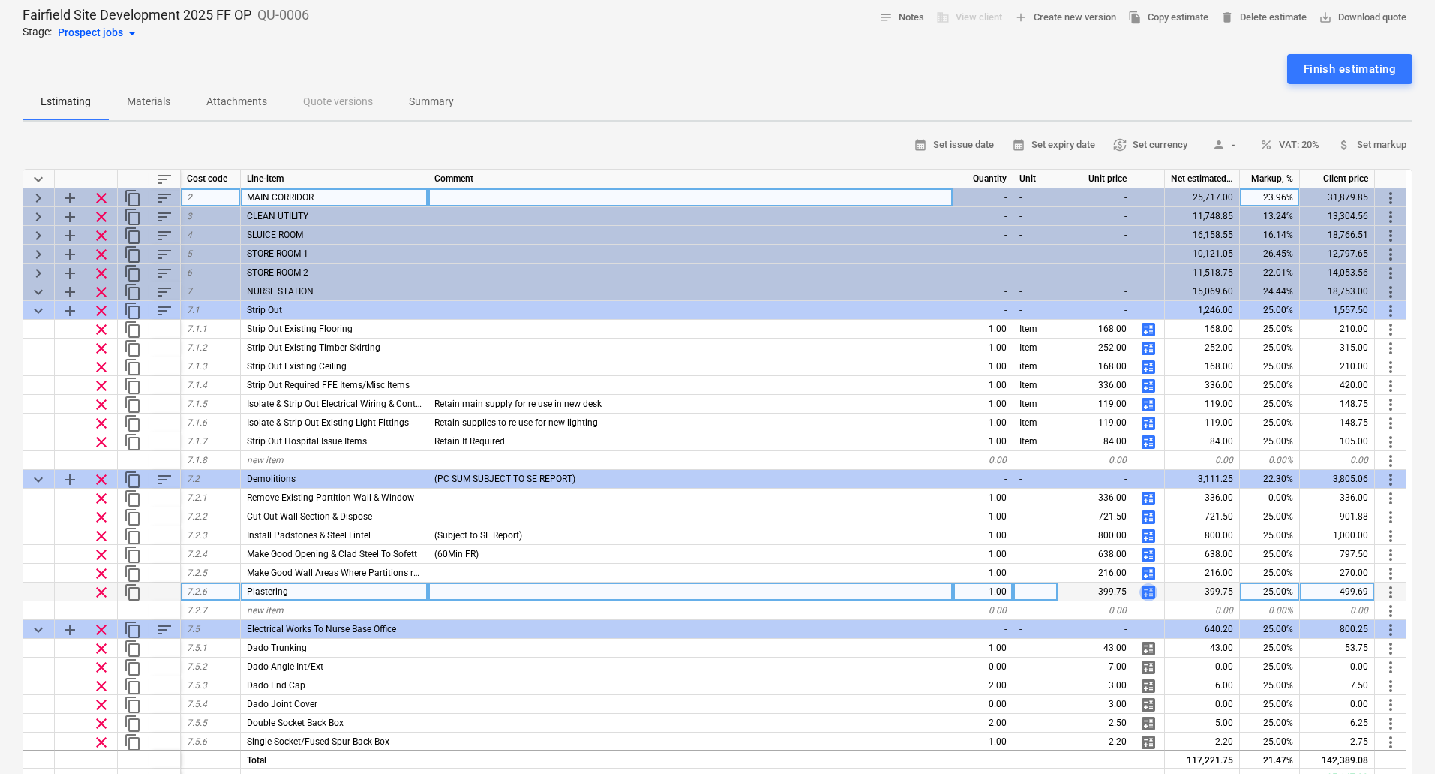
click at [1146, 592] on span "calculate" at bounding box center [1149, 592] width 18 height 18
type textarea "x"
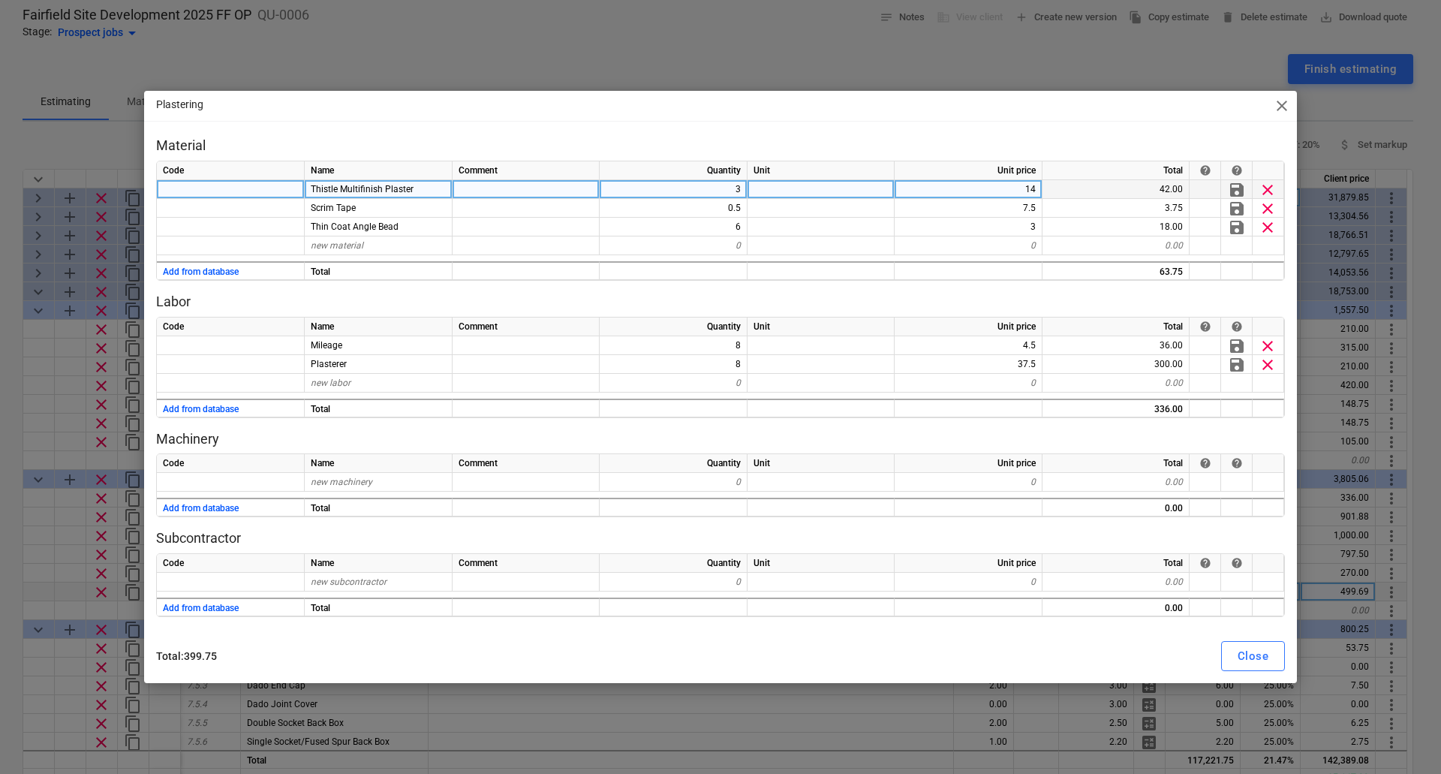
click at [733, 186] on div "3" at bounding box center [673, 189] width 148 height 19
type input "4"
click at [1243, 657] on div "Close" at bounding box center [1252, 656] width 31 height 20
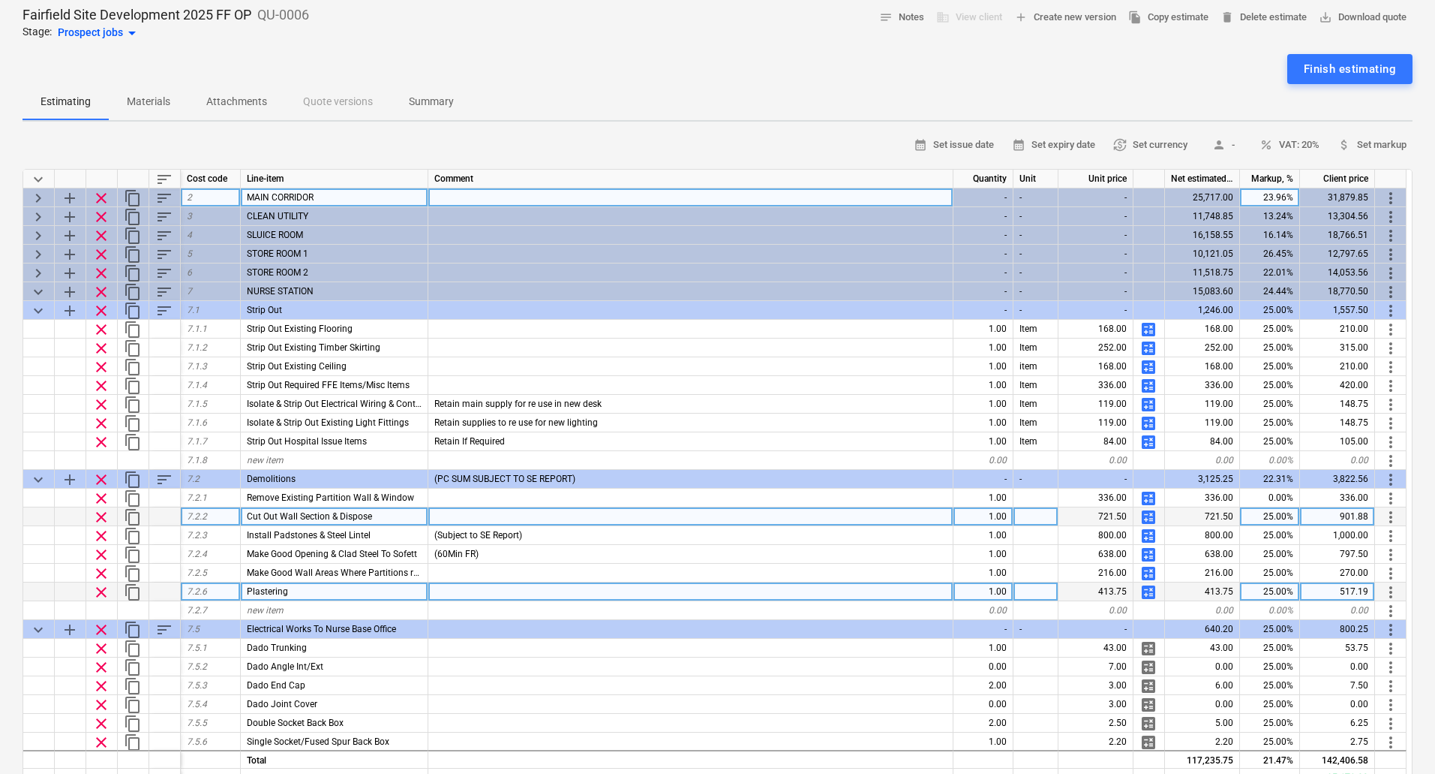
type textarea "x"
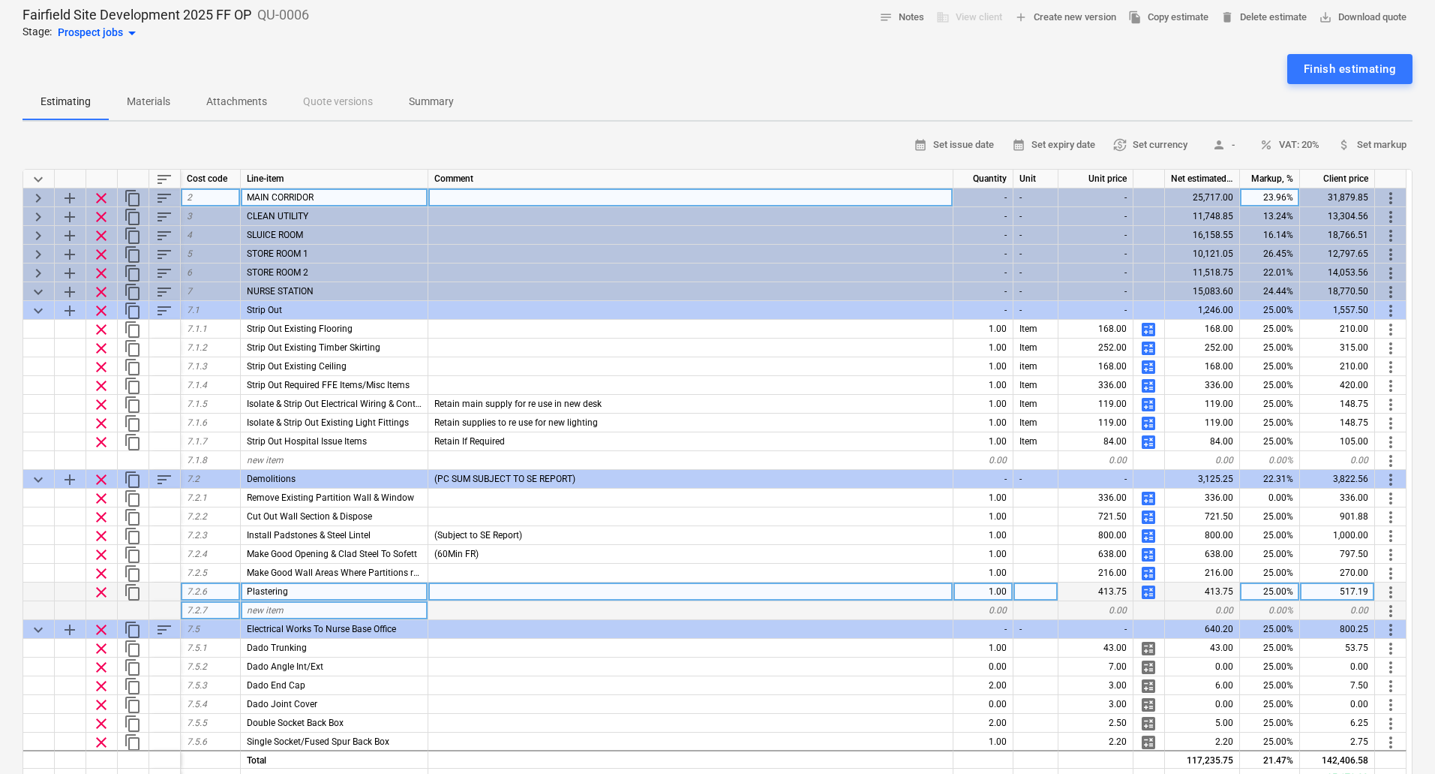
click at [273, 611] on span "new item" at bounding box center [265, 610] width 37 height 11
type input "Construct Bulkhead In Line With New Desk"
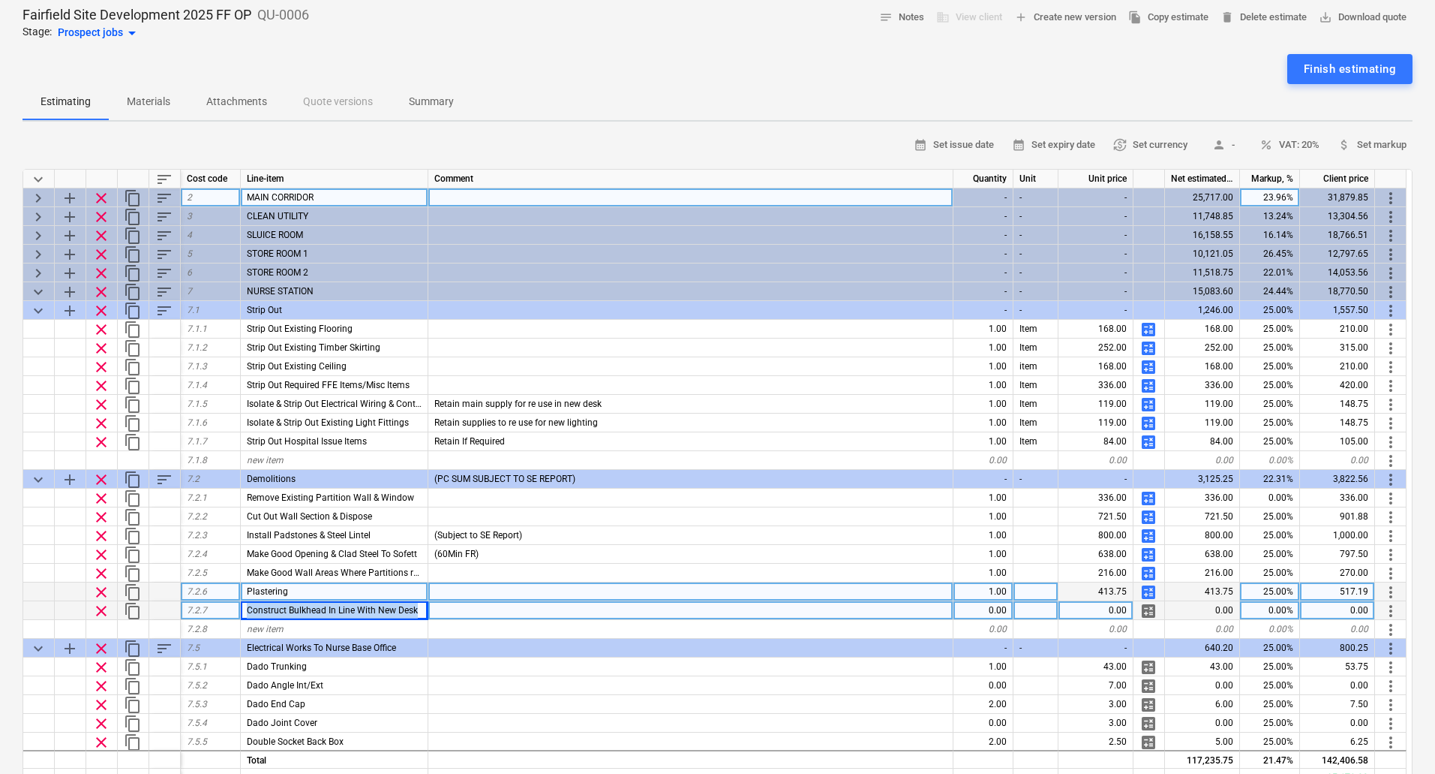
drag, startPoint x: 418, startPoint y: 610, endPoint x: 206, endPoint y: 610, distance: 212.3
click at [0, 0] on div "clear content_copy 7.2.7 Construct Bulkhead In Line With New Desk 0.00 0.00 cal…" at bounding box center [0, 0] width 0 height 0
copy div "Construct Bulkhead In Line With New Desk"
click at [103, 610] on span "clear" at bounding box center [101, 611] width 18 height 18
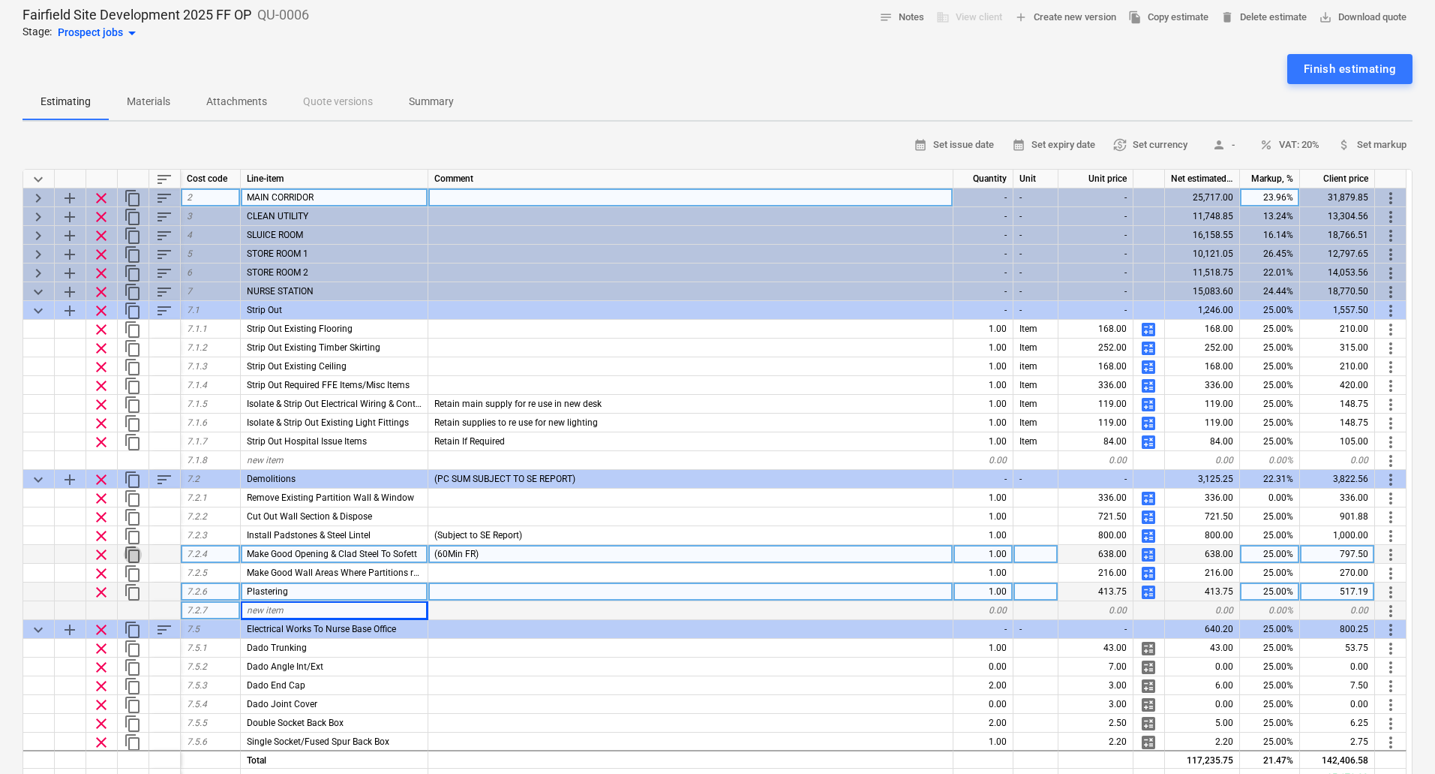
click at [131, 554] on span "content_copy" at bounding box center [133, 554] width 18 height 18
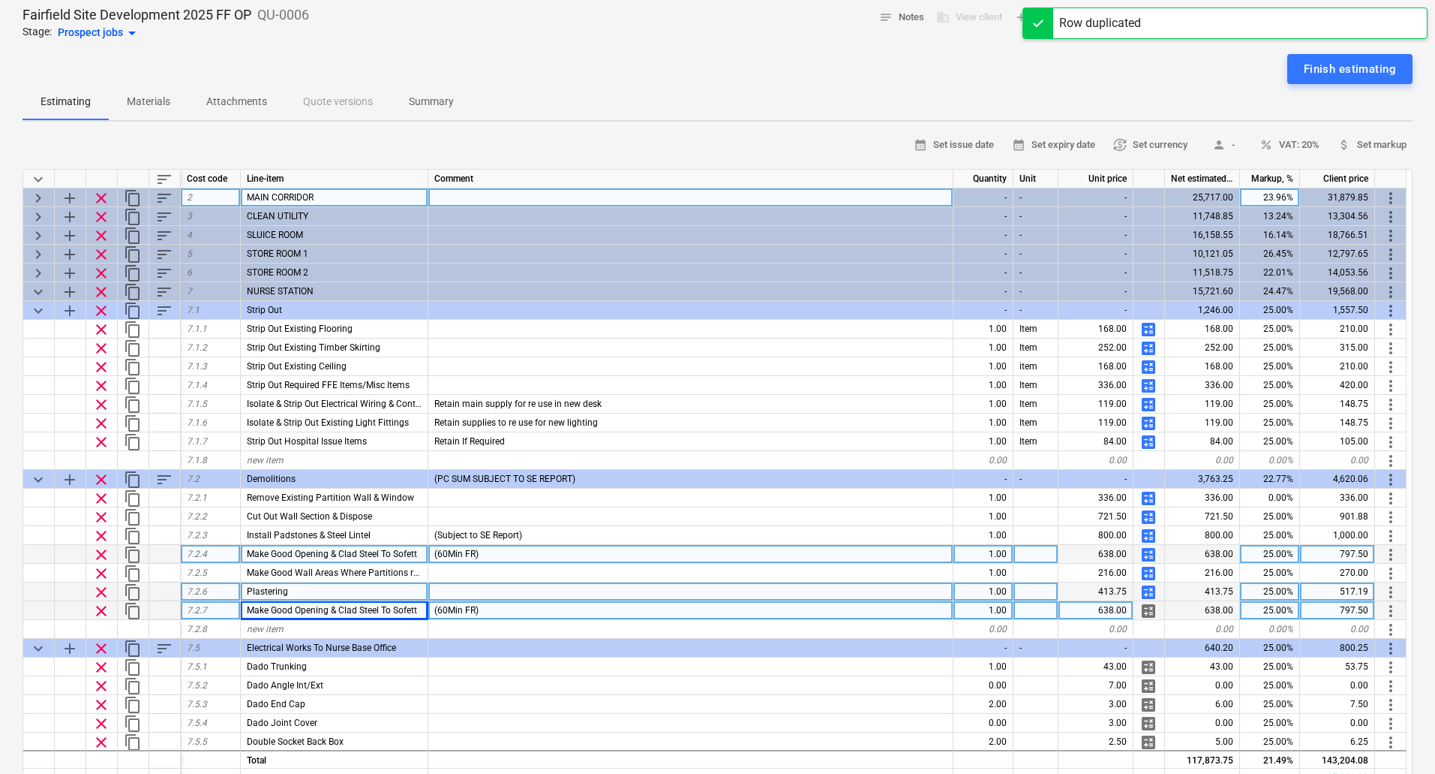
type textarea "x"
click at [330, 612] on span "Make Good Opening & Clad Steel To Sofett" at bounding box center [332, 610] width 170 height 11
type input "Construct Bulkhead In Line With New Desk"
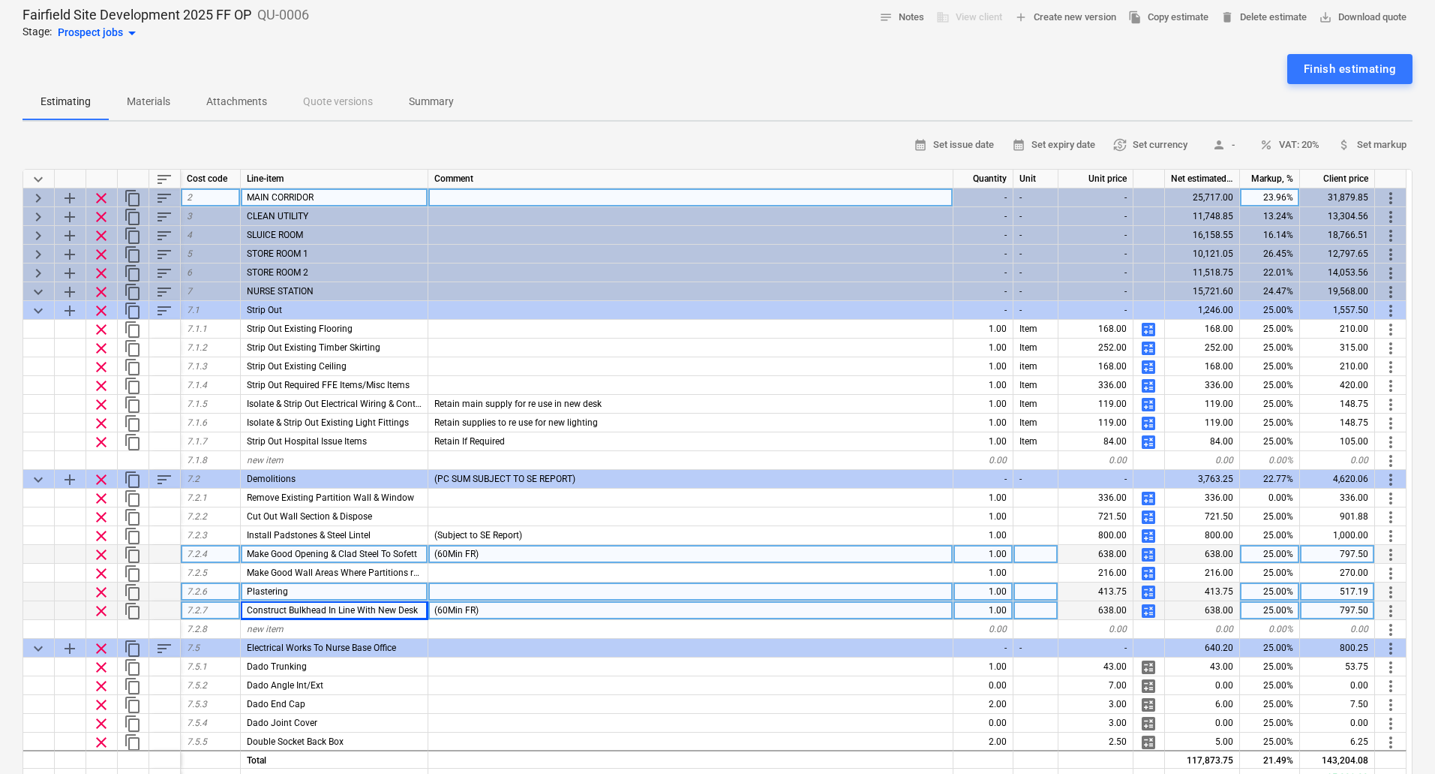
type textarea "x"
click at [484, 606] on div "(60Min FR)" at bounding box center [690, 610] width 525 height 19
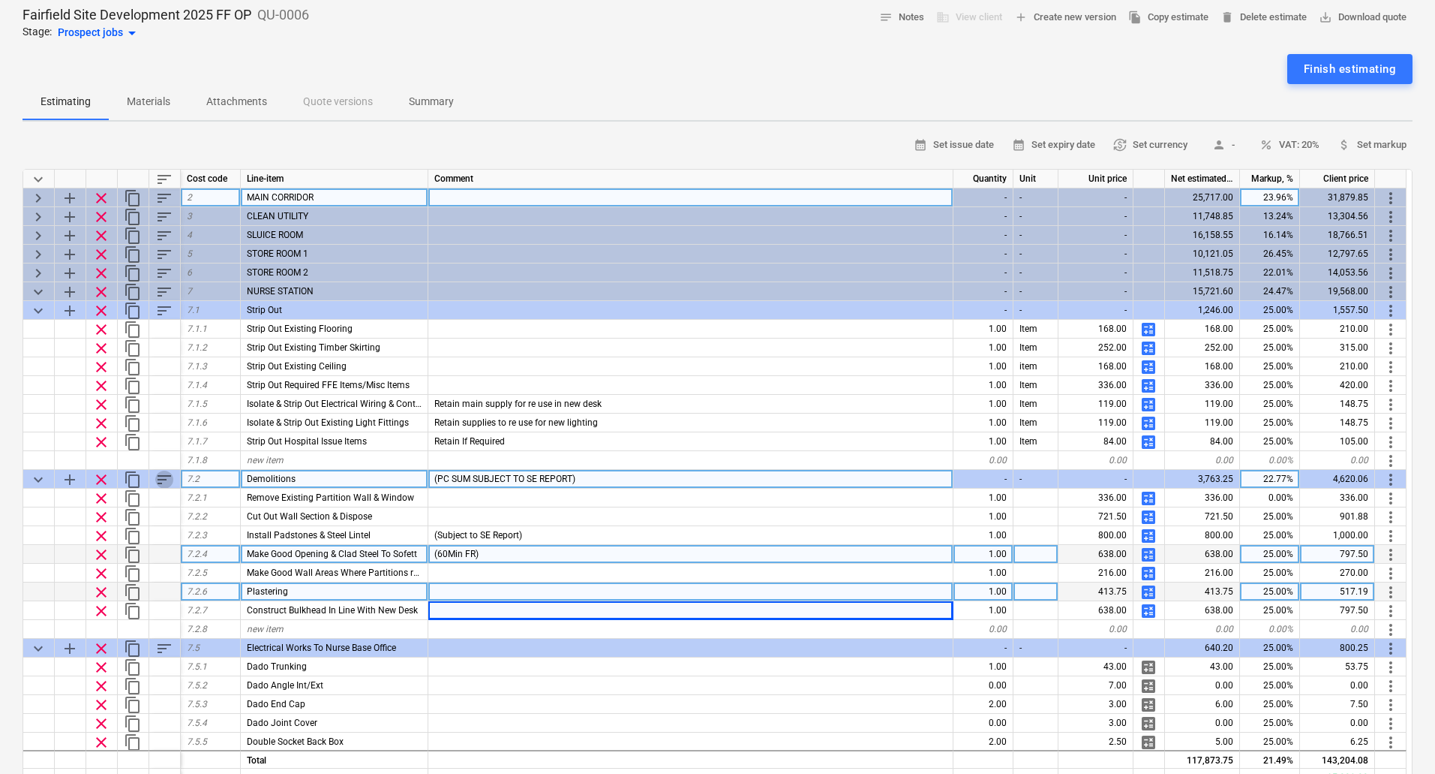
click at [167, 478] on span "sort" at bounding box center [164, 479] width 18 height 18
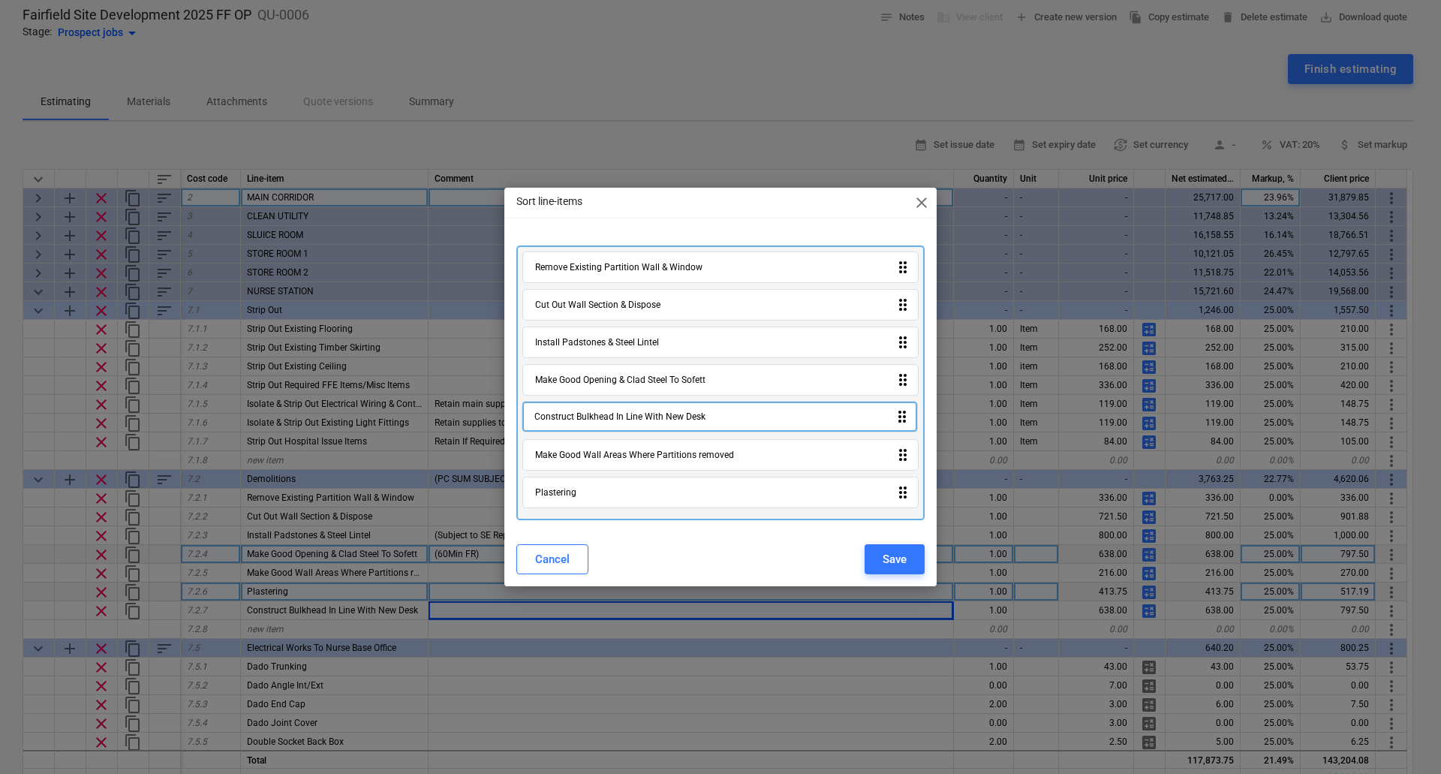
drag, startPoint x: 673, startPoint y: 494, endPoint x: 672, endPoint y: 413, distance: 81.0
click at [672, 413] on div "Remove Existing Partition Wall & Window drag_indicator Cut Out Wall Section & D…" at bounding box center [720, 382] width 408 height 275
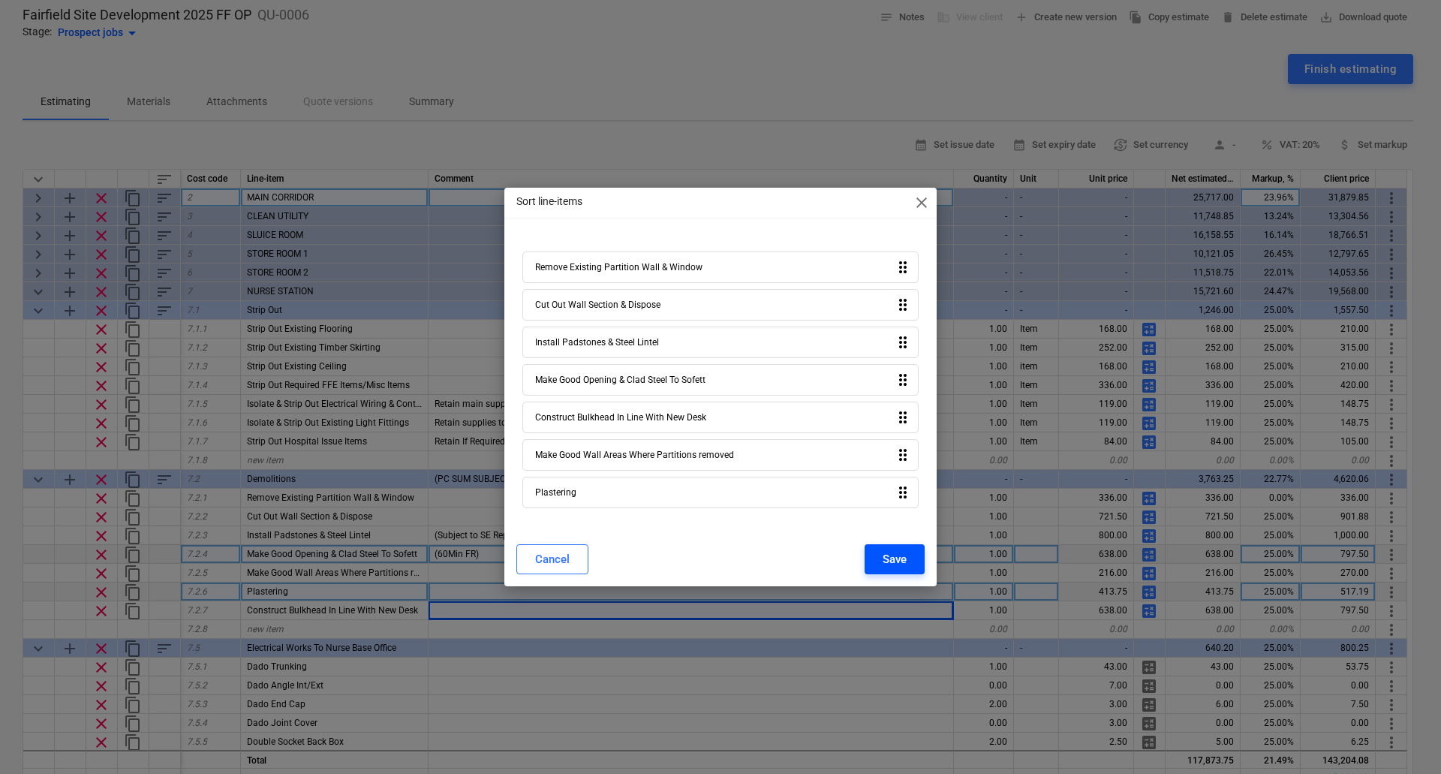
click at [883, 557] on div "Save" at bounding box center [894, 559] width 24 height 20
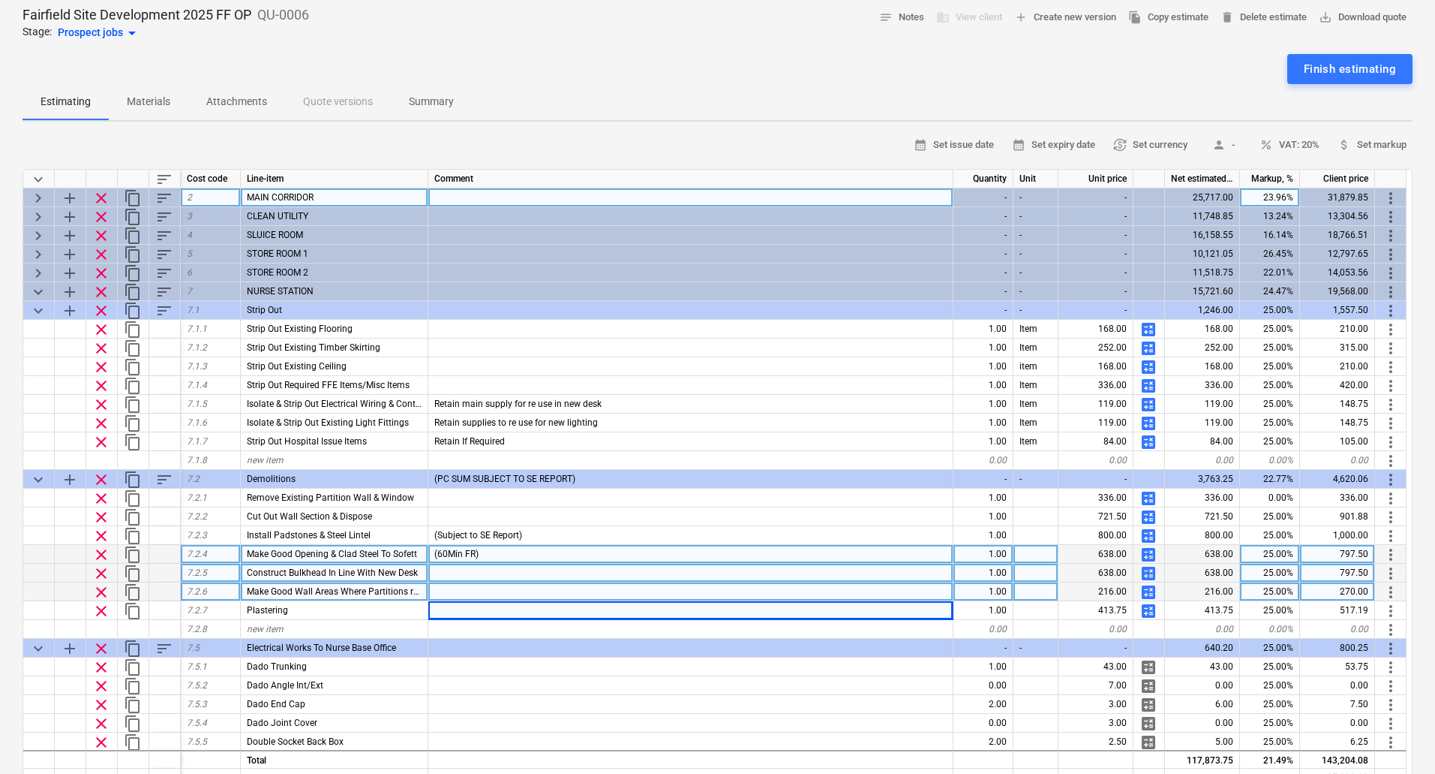
click at [1146, 571] on span "calculate" at bounding box center [1149, 573] width 18 height 18
type textarea "x"
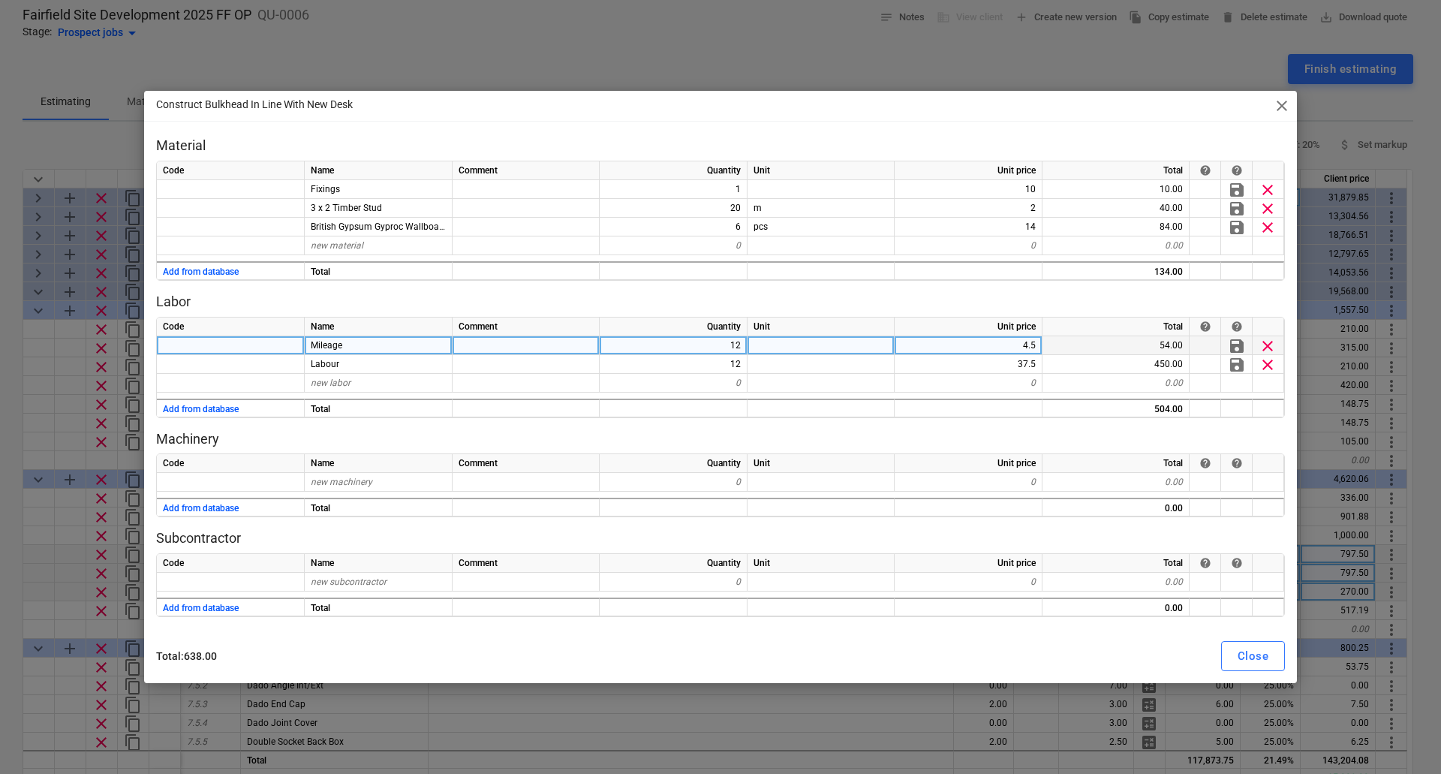
click at [729, 343] on div "12" at bounding box center [673, 345] width 148 height 19
type input "4"
type textarea "x"
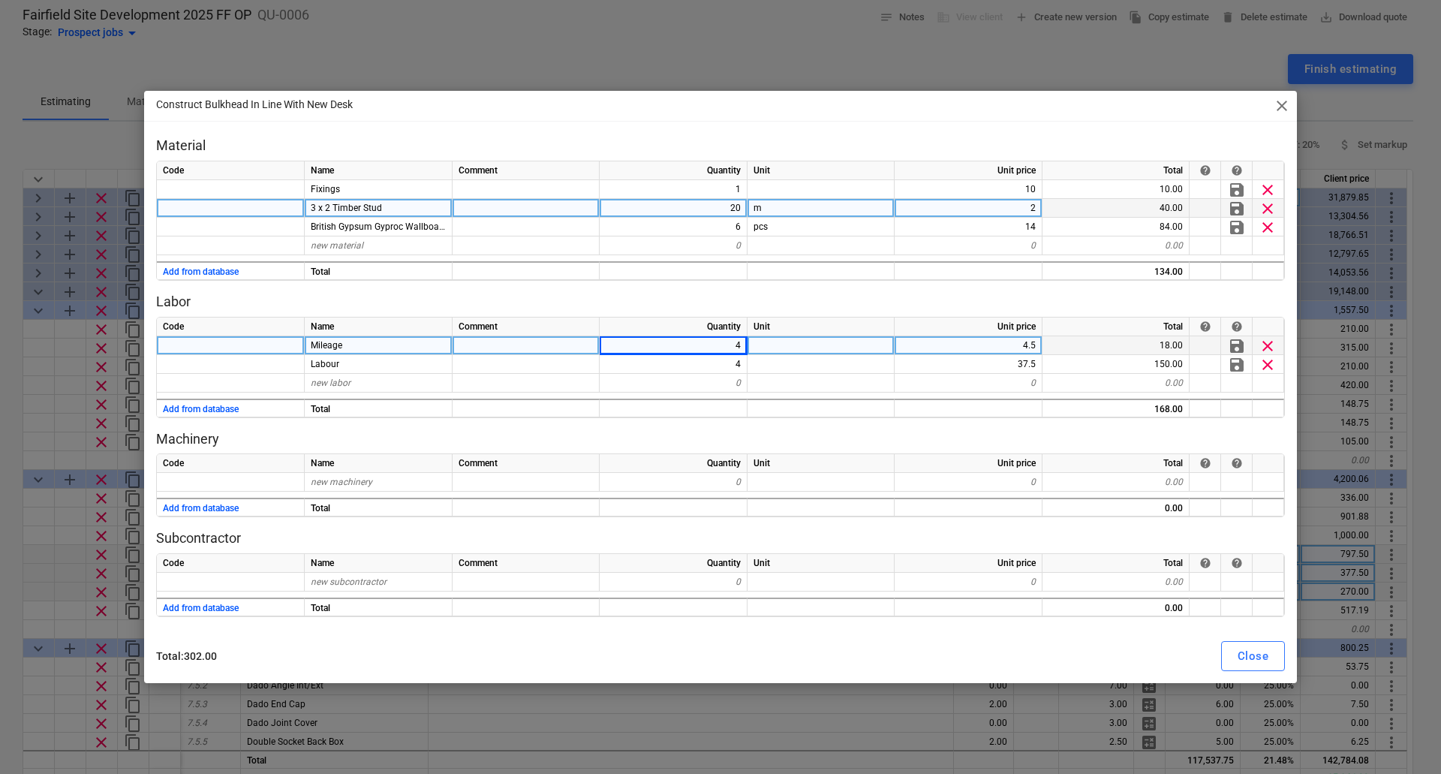
click at [1008, 207] on div "2" at bounding box center [968, 208] width 148 height 19
type input "2.5"
click at [1249, 664] on div "Close" at bounding box center [1252, 656] width 31 height 20
type textarea "x"
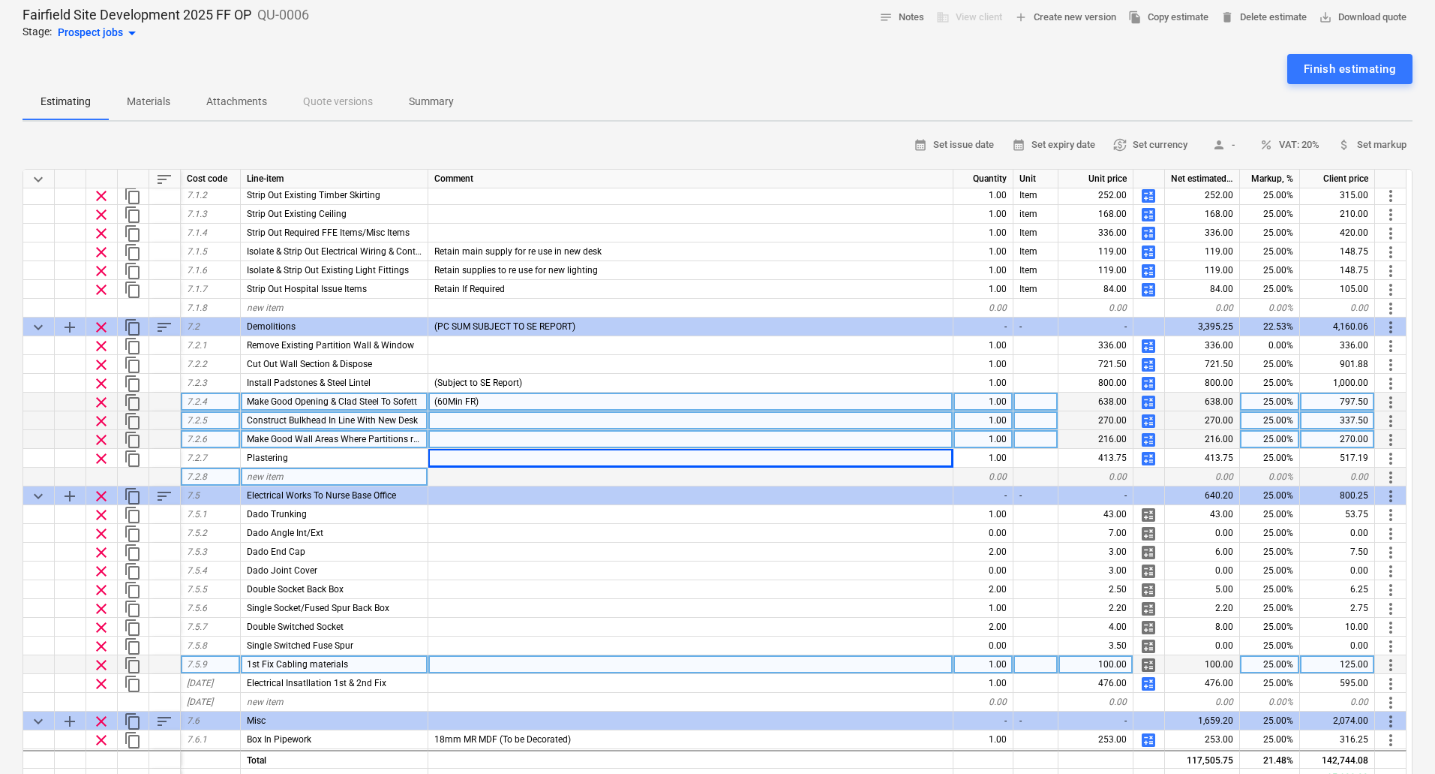
scroll to position [450, 0]
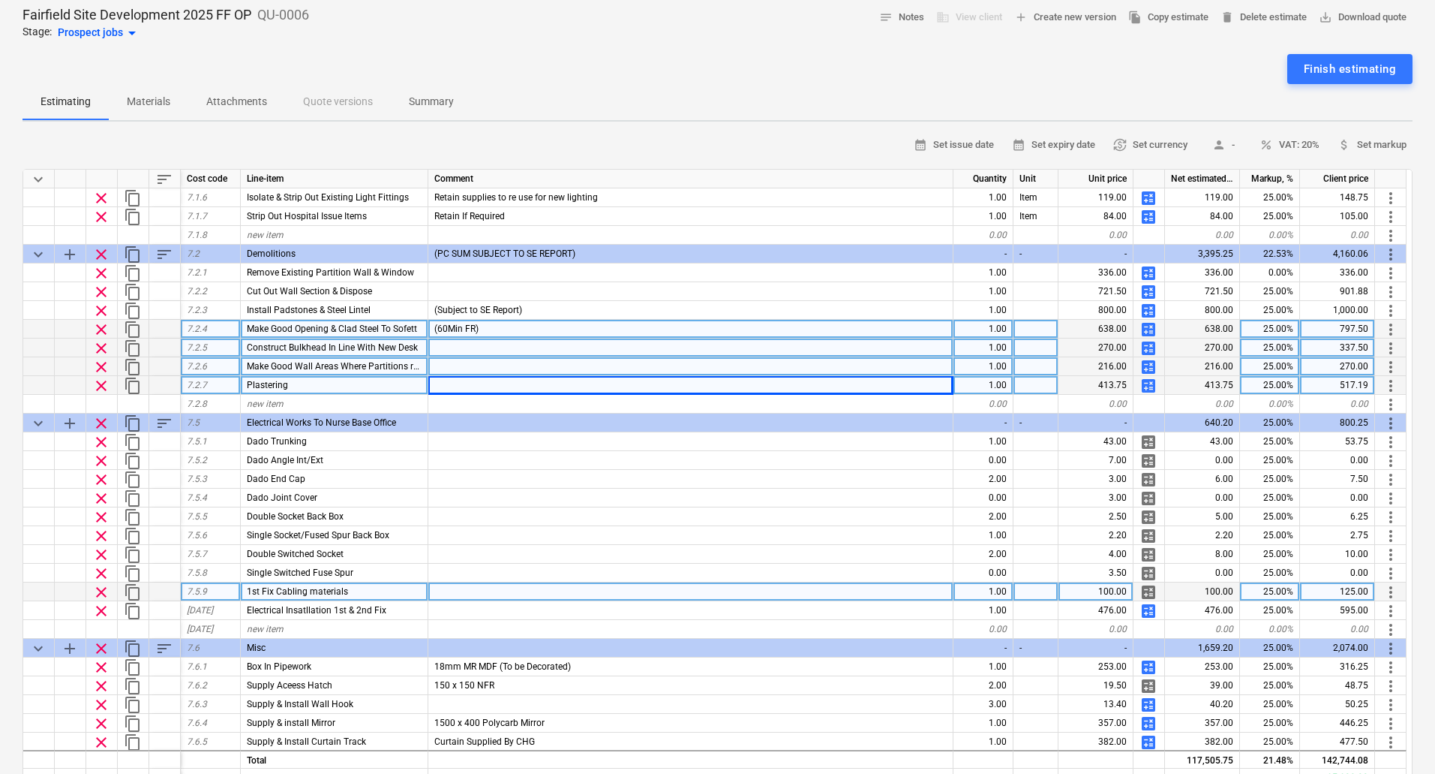
click at [496, 386] on div at bounding box center [690, 385] width 525 height 19
type input "Inc Patch Up When Services 1st Fixed"
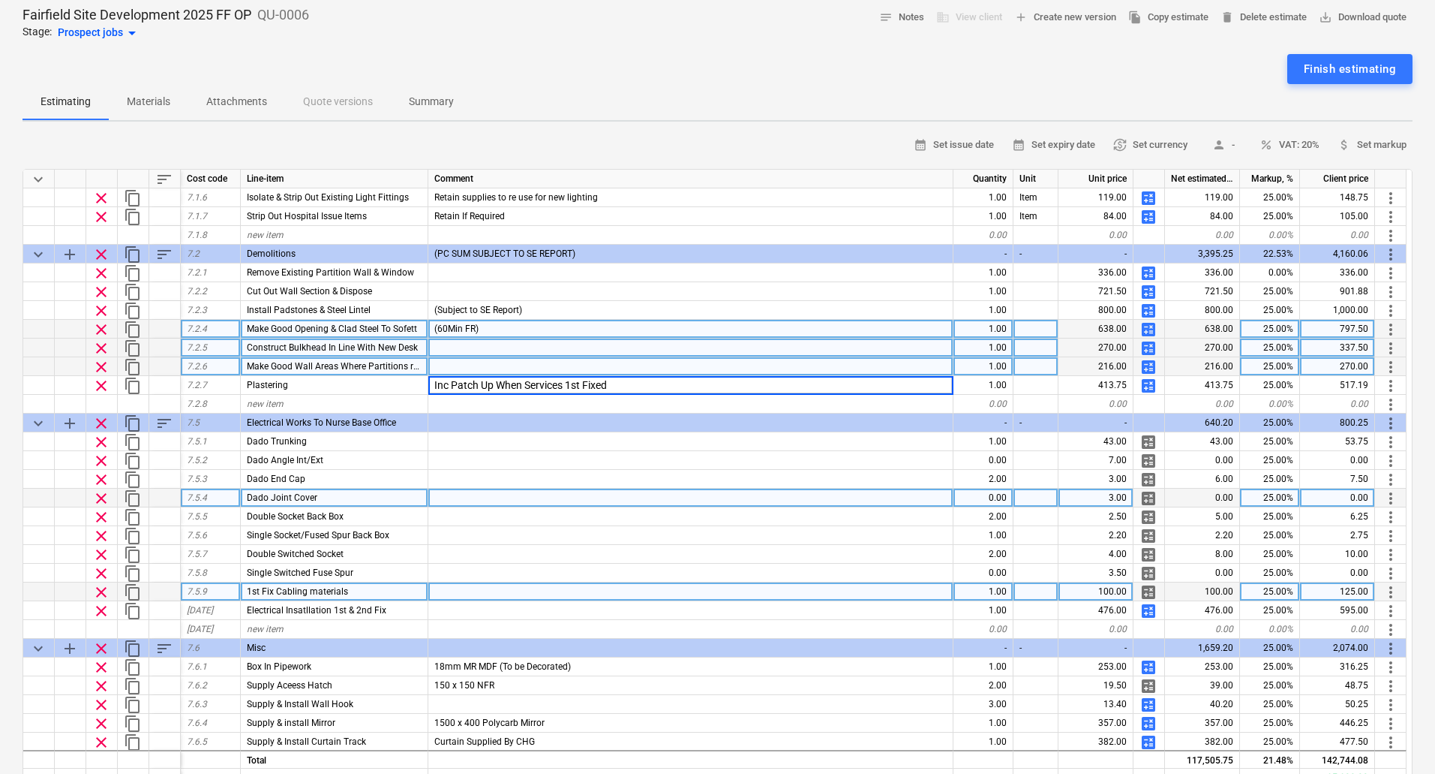
click at [604, 491] on div at bounding box center [690, 497] width 525 height 19
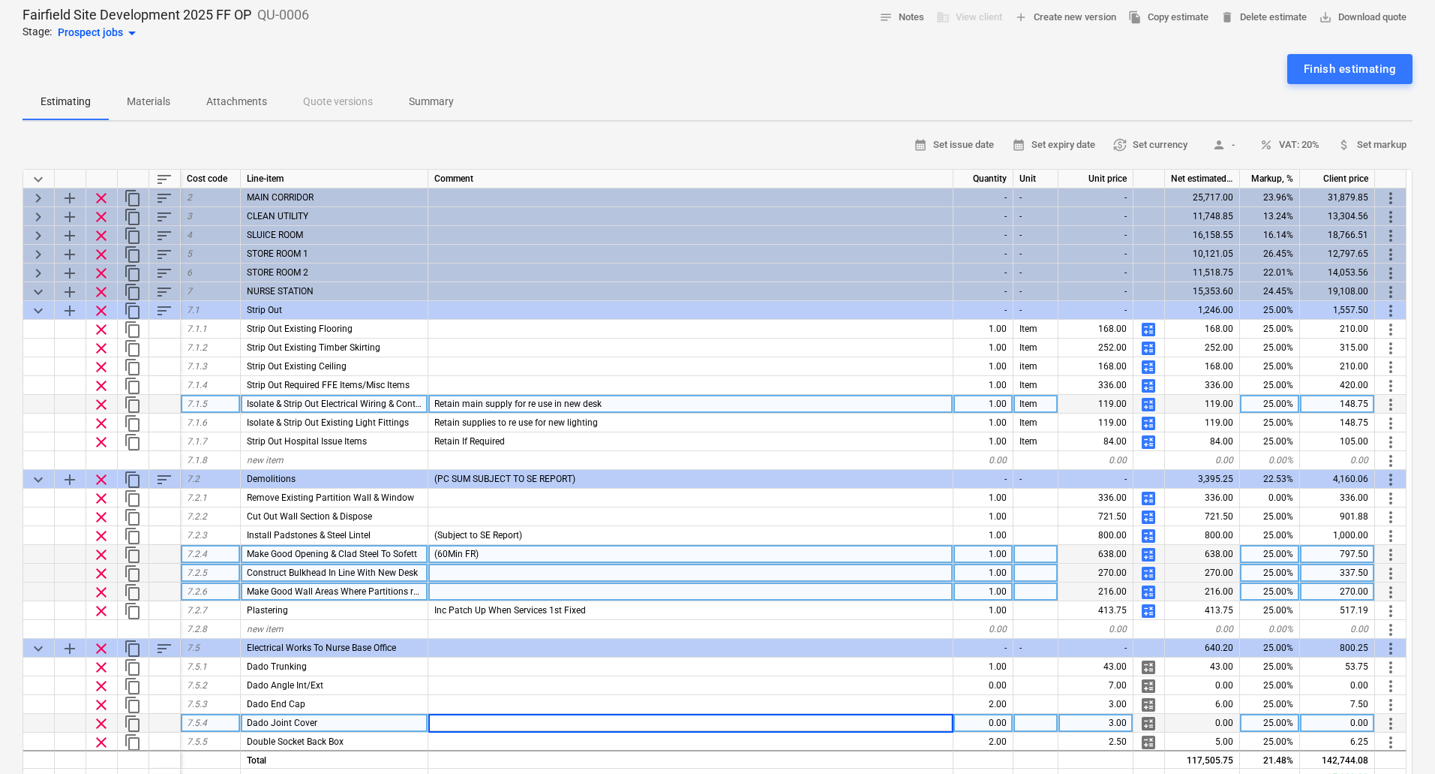
scroll to position [300, 0]
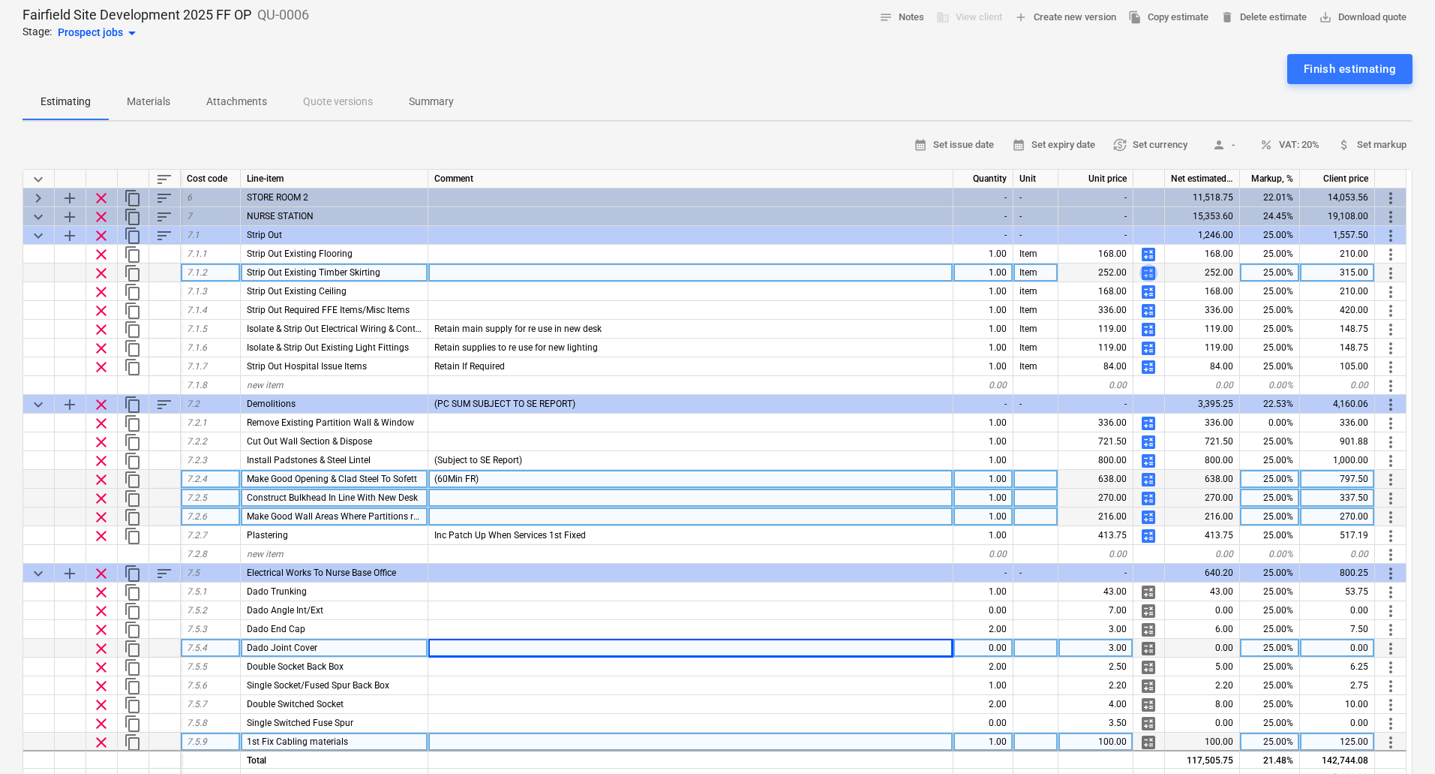
click at [1152, 272] on span "calculate" at bounding box center [1149, 273] width 18 height 18
type textarea "x"
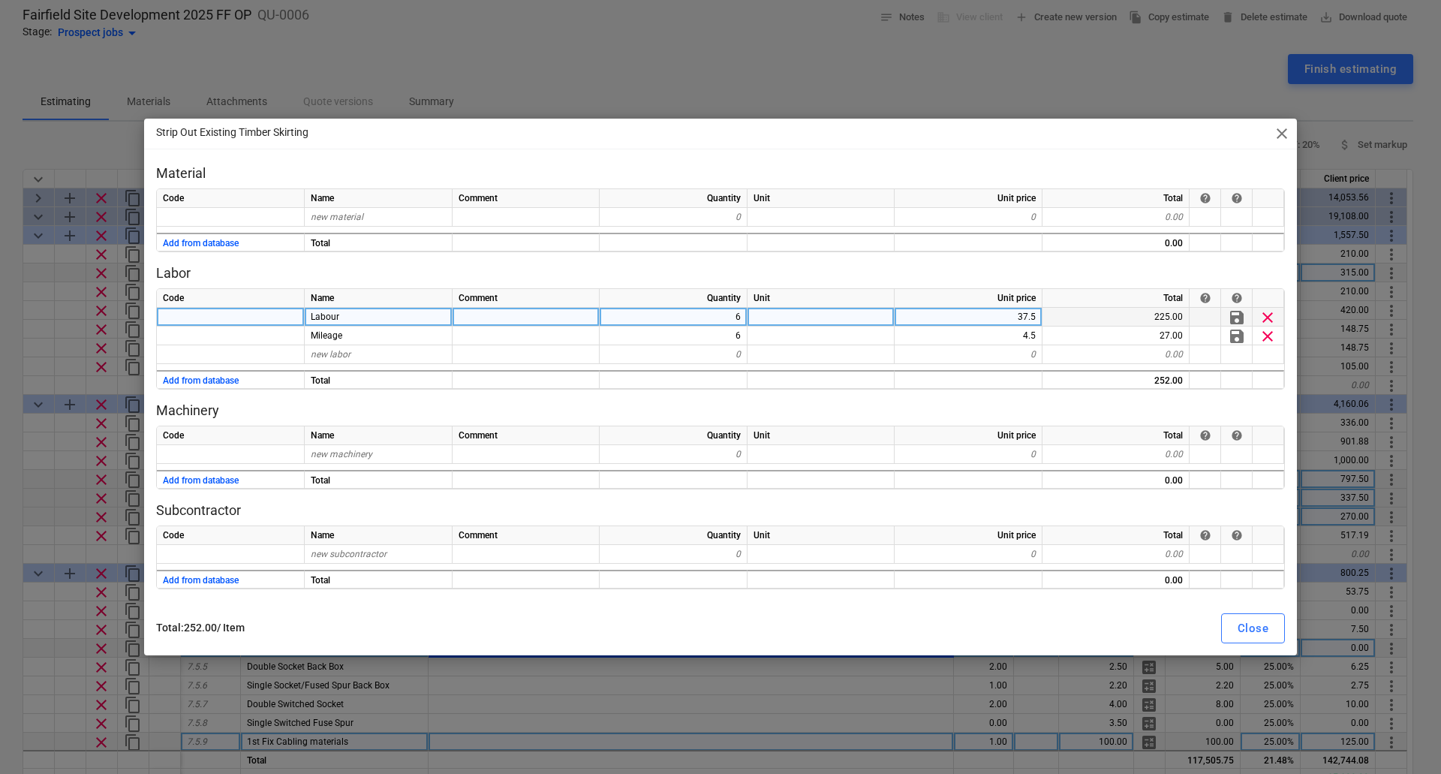
click at [714, 319] on div "6" at bounding box center [673, 317] width 148 height 19
type input "1"
type textarea "x"
click at [734, 318] on div "1" at bounding box center [673, 317] width 148 height 19
type input "2"
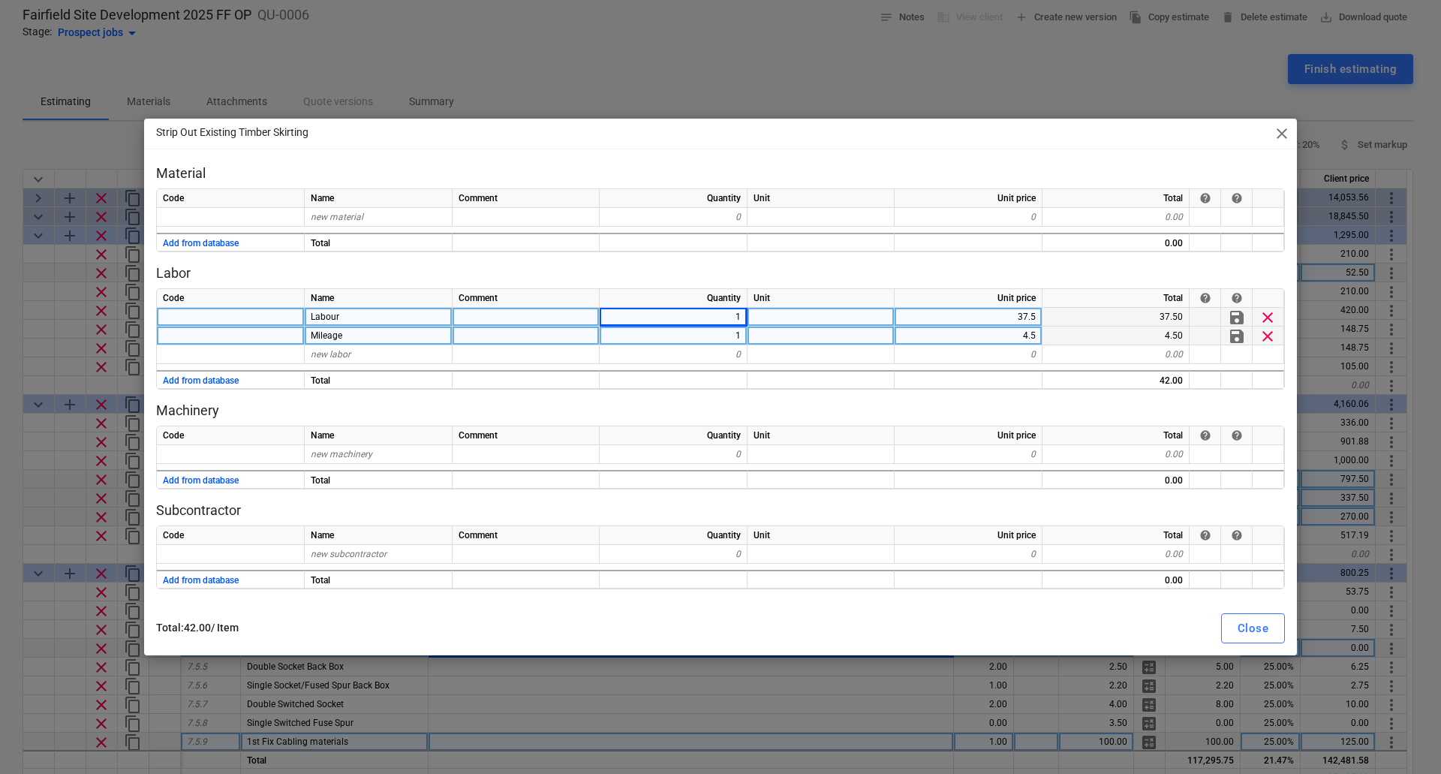
click at [735, 326] on div "1" at bounding box center [673, 335] width 148 height 19
type textarea "x"
type input "2"
click at [1267, 624] on div "Close" at bounding box center [1252, 628] width 31 height 20
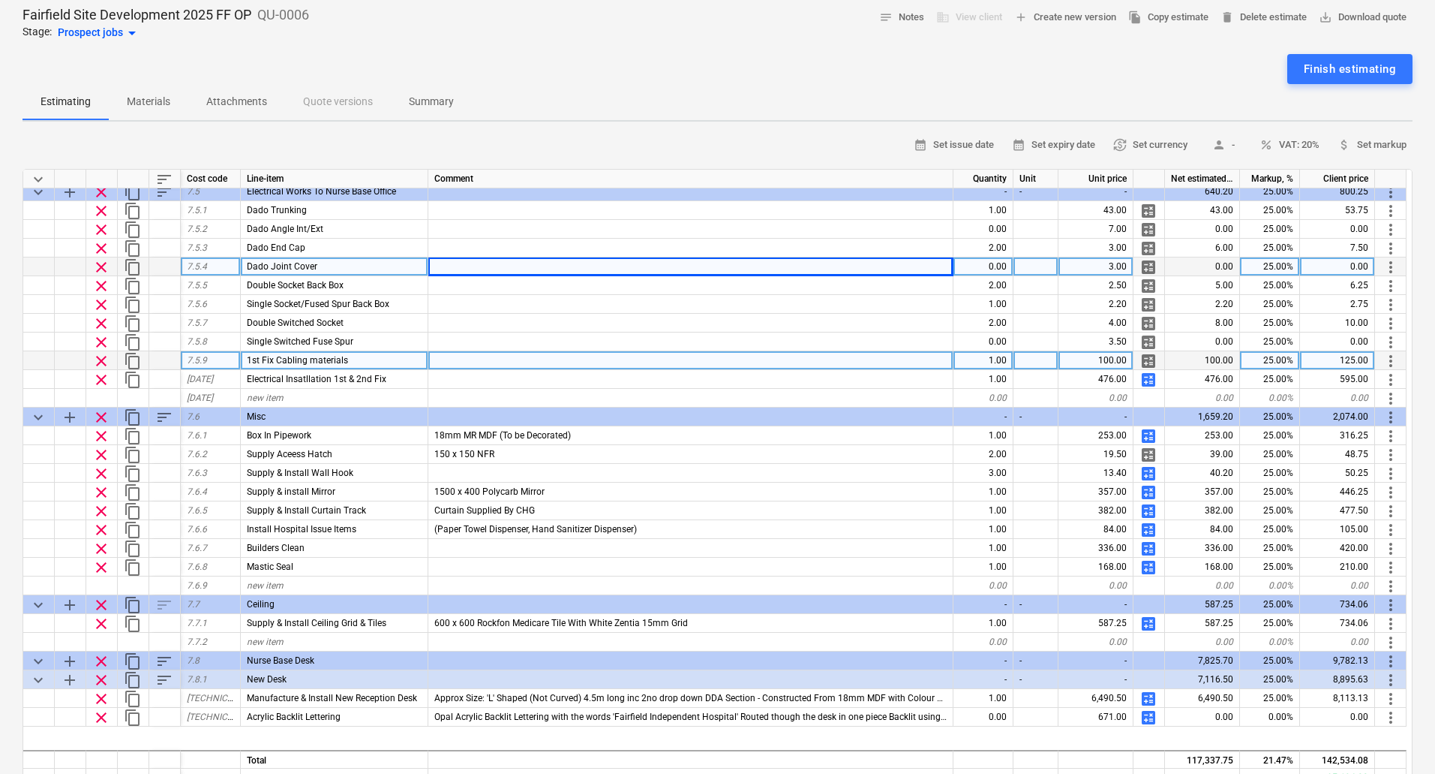
scroll to position [750, 0]
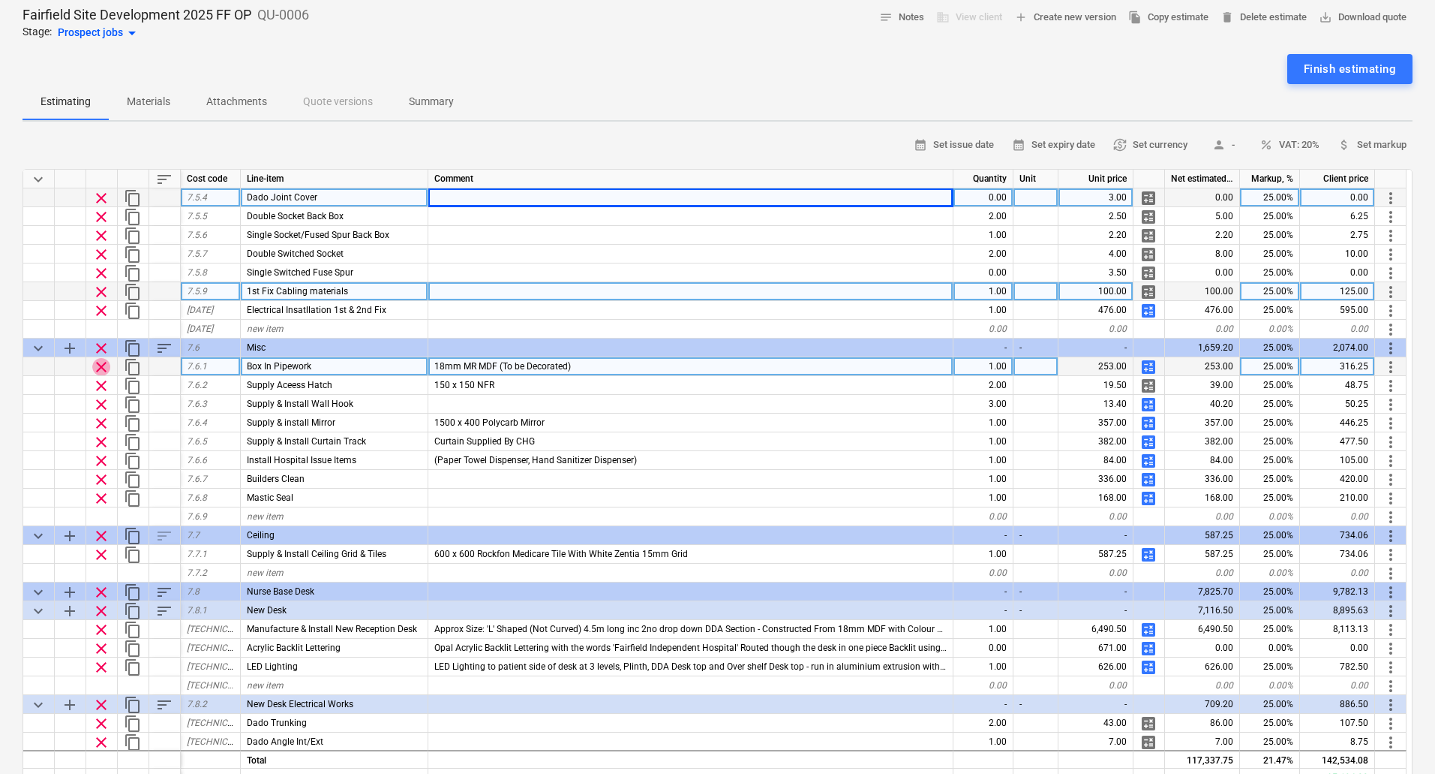
click at [104, 364] on span "clear" at bounding box center [101, 367] width 18 height 18
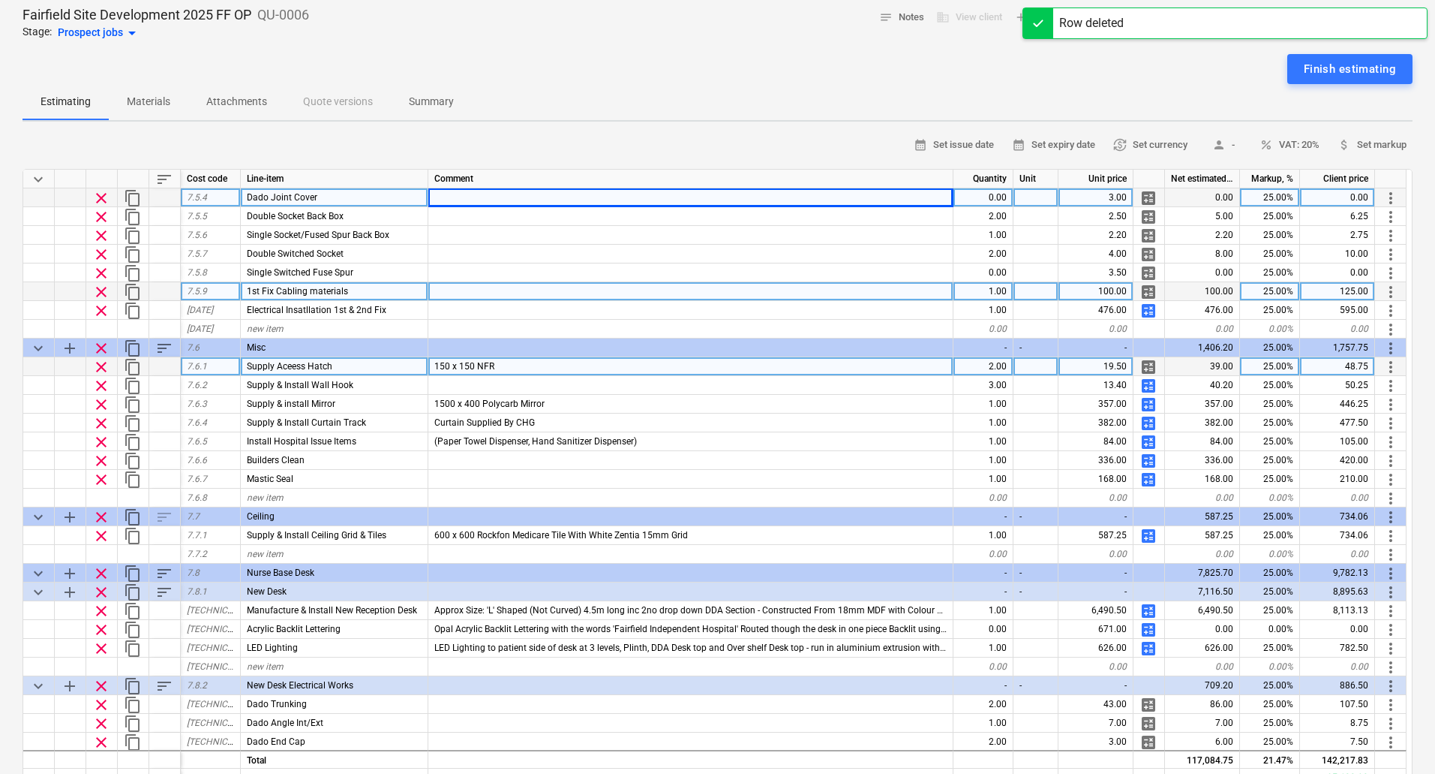
click at [104, 364] on span "clear" at bounding box center [101, 367] width 18 height 18
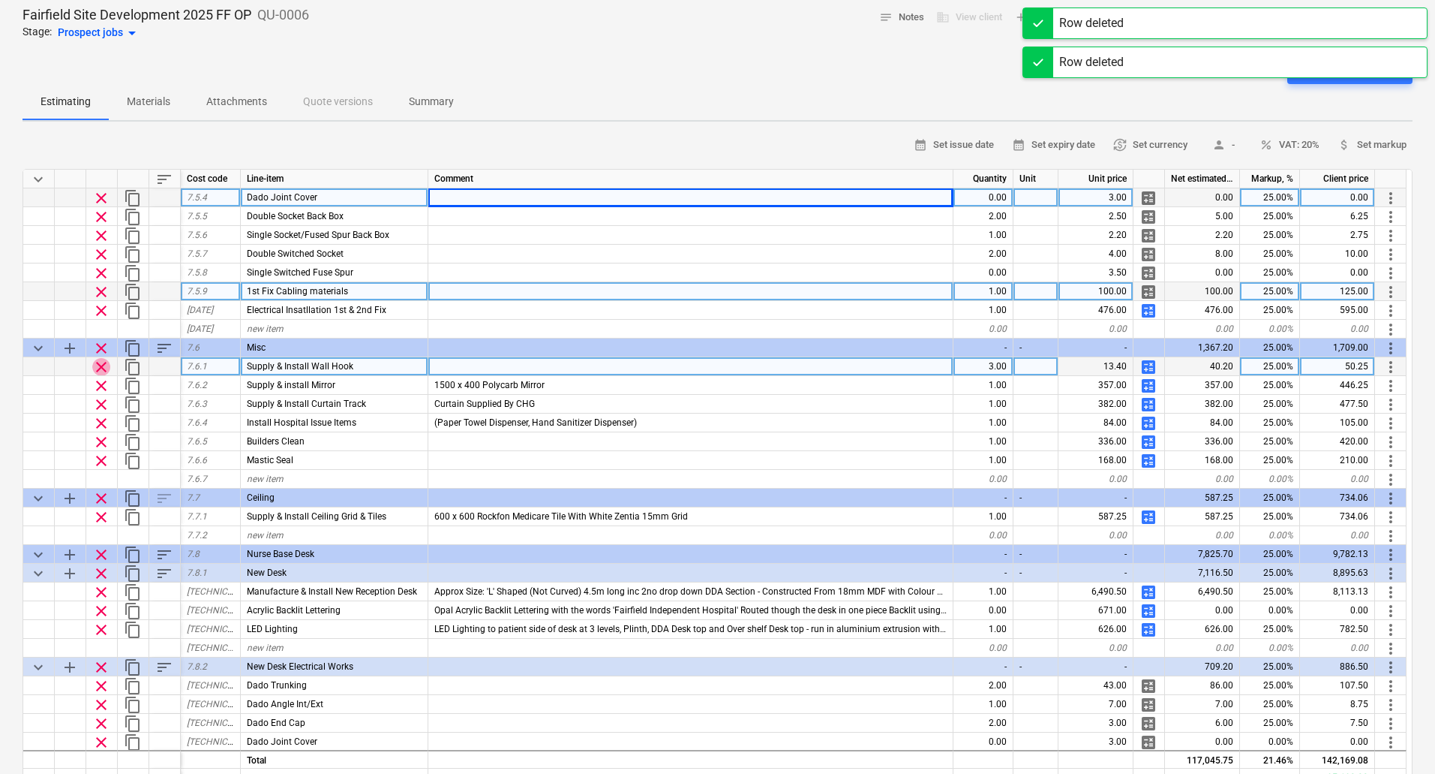
click at [104, 364] on span "clear" at bounding box center [101, 367] width 18 height 18
type textarea "x"
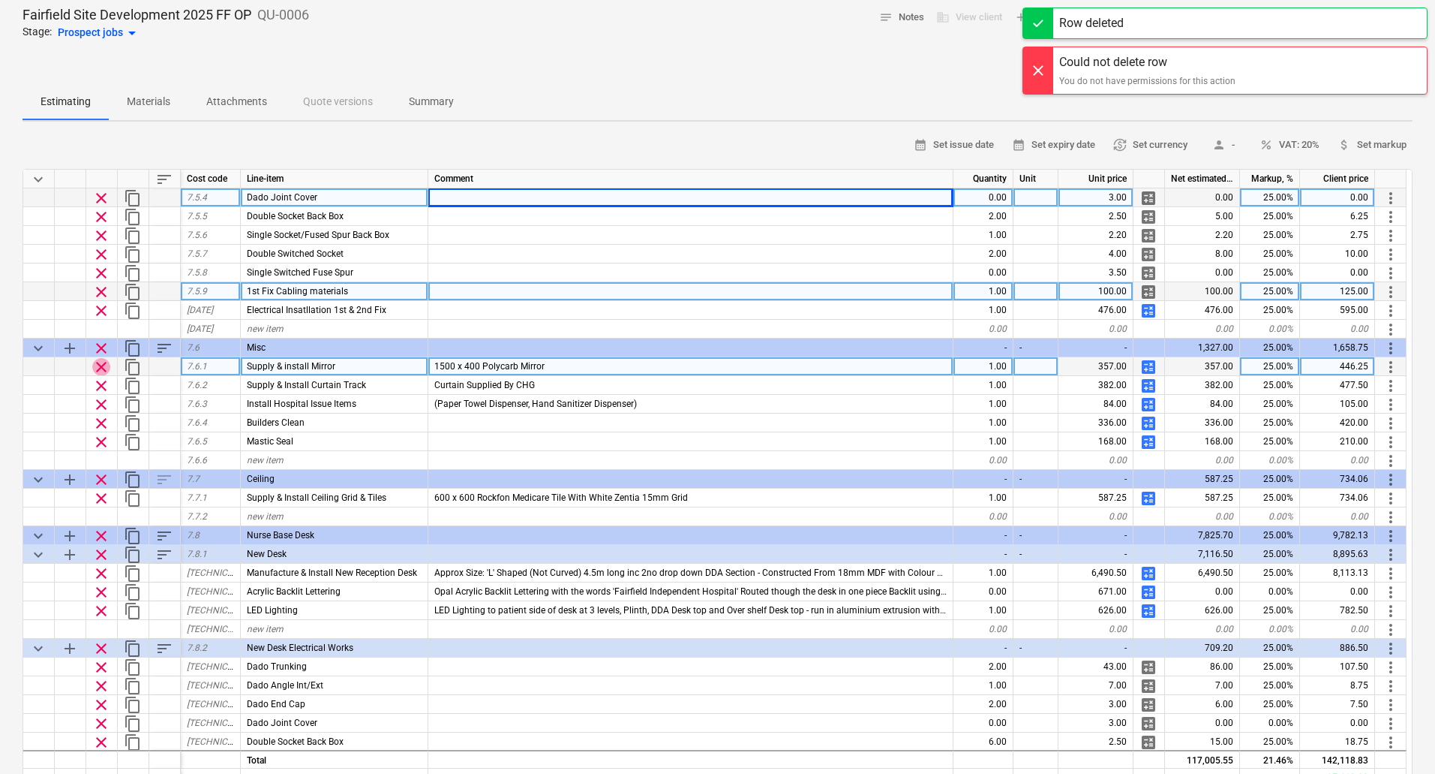
click at [104, 364] on span "clear" at bounding box center [101, 367] width 18 height 18
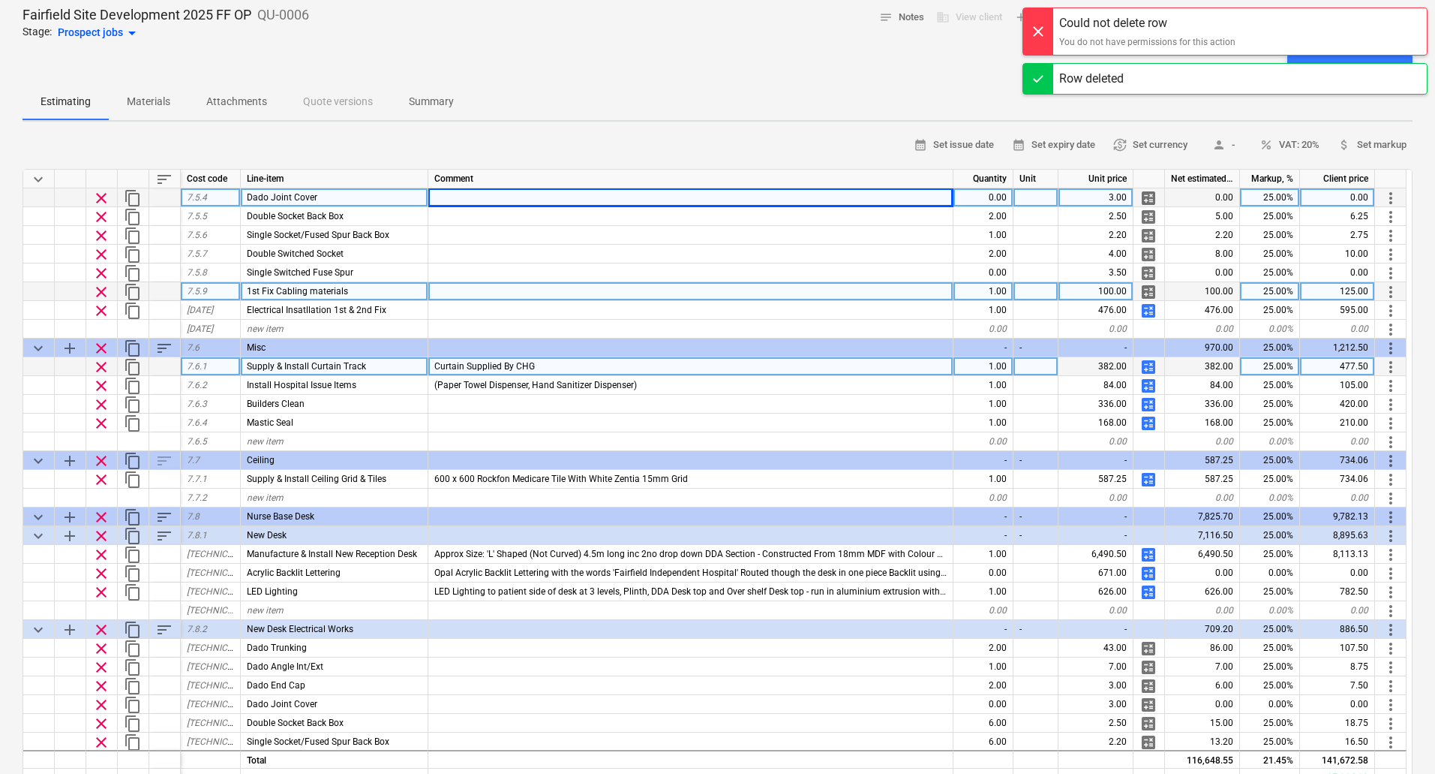
click at [104, 364] on span "clear" at bounding box center [101, 367] width 18 height 18
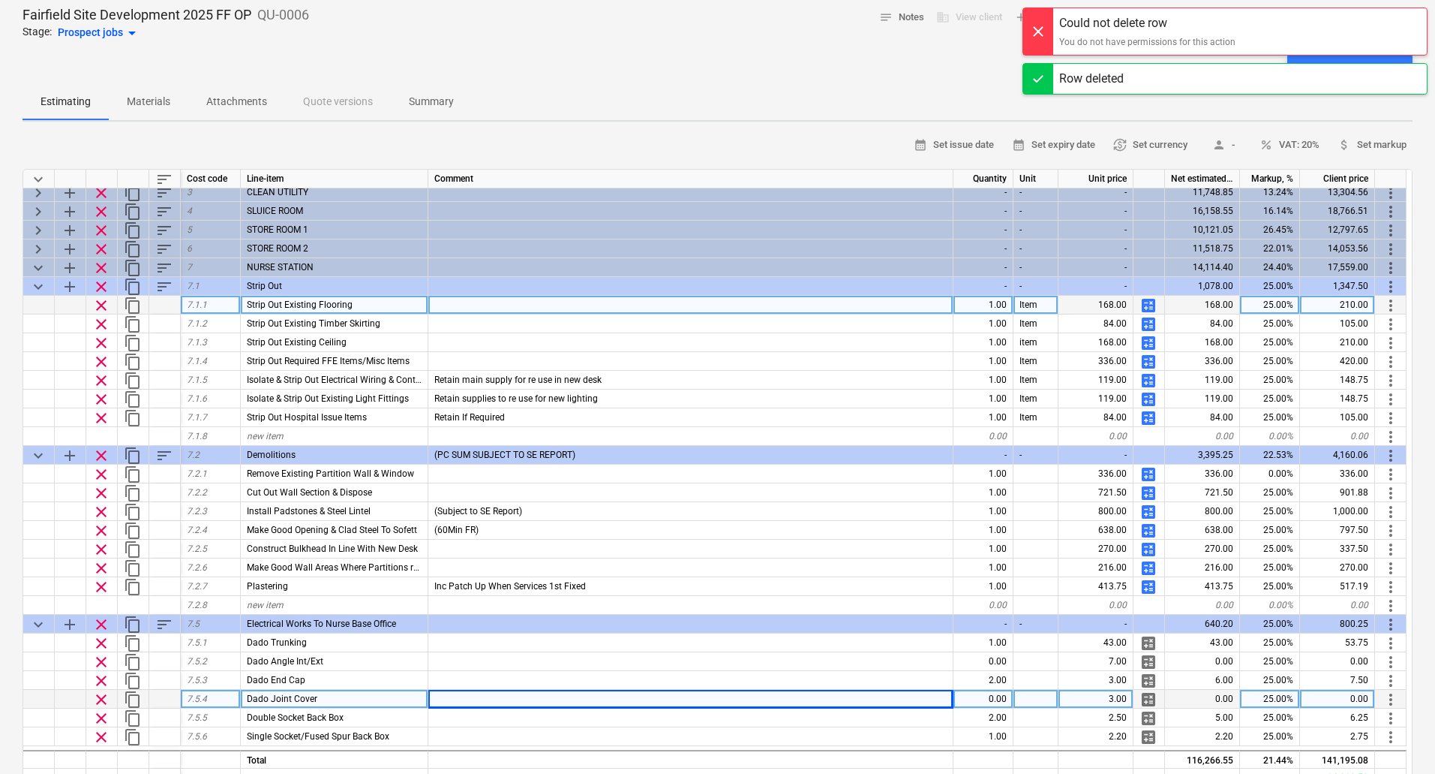
scroll to position [150, 0]
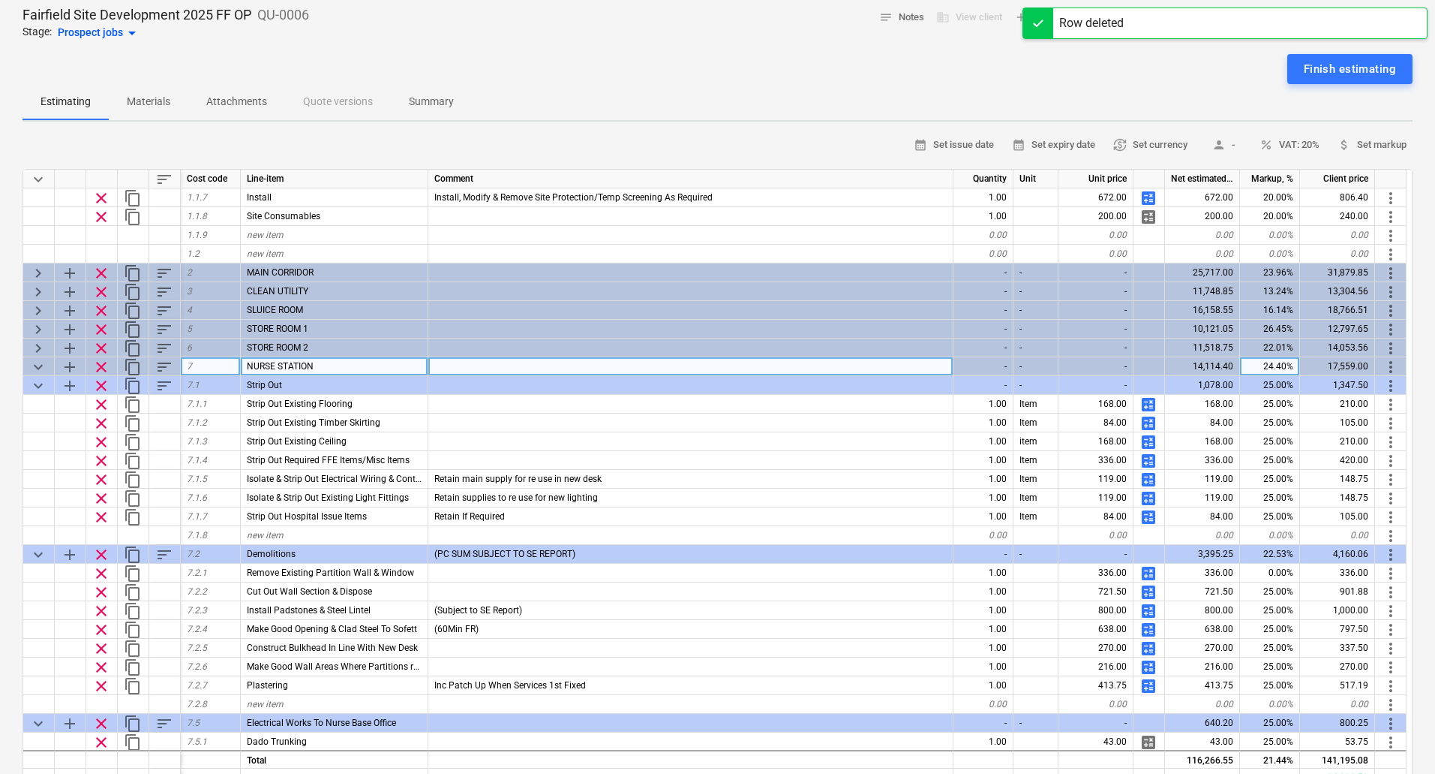
click at [158, 361] on span "sort" at bounding box center [164, 367] width 18 height 18
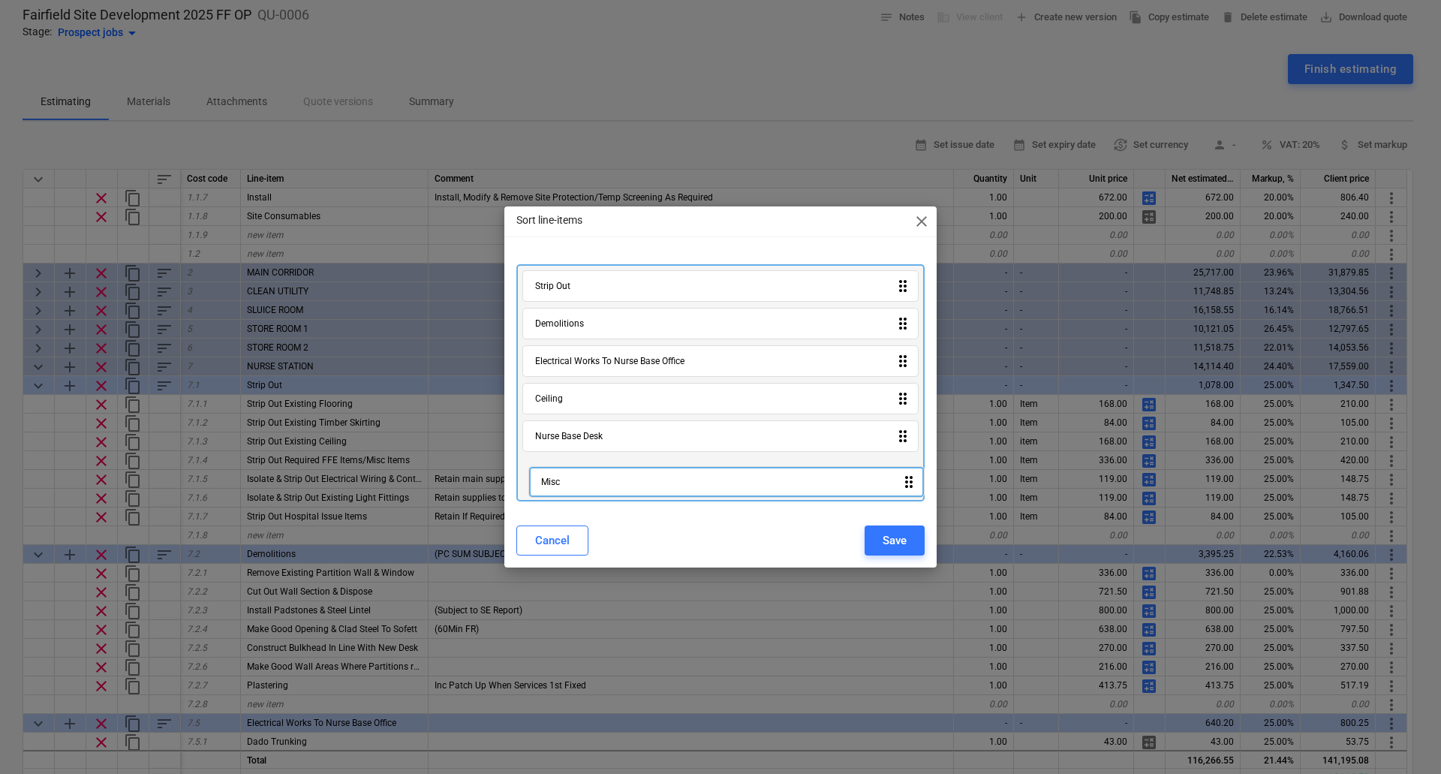
drag, startPoint x: 686, startPoint y: 401, endPoint x: 694, endPoint y: 492, distance: 91.9
click at [694, 492] on div "Strip Out drag_indicator Demolitions drag_indicator Electrical Works To Nurse B…" at bounding box center [720, 382] width 408 height 237
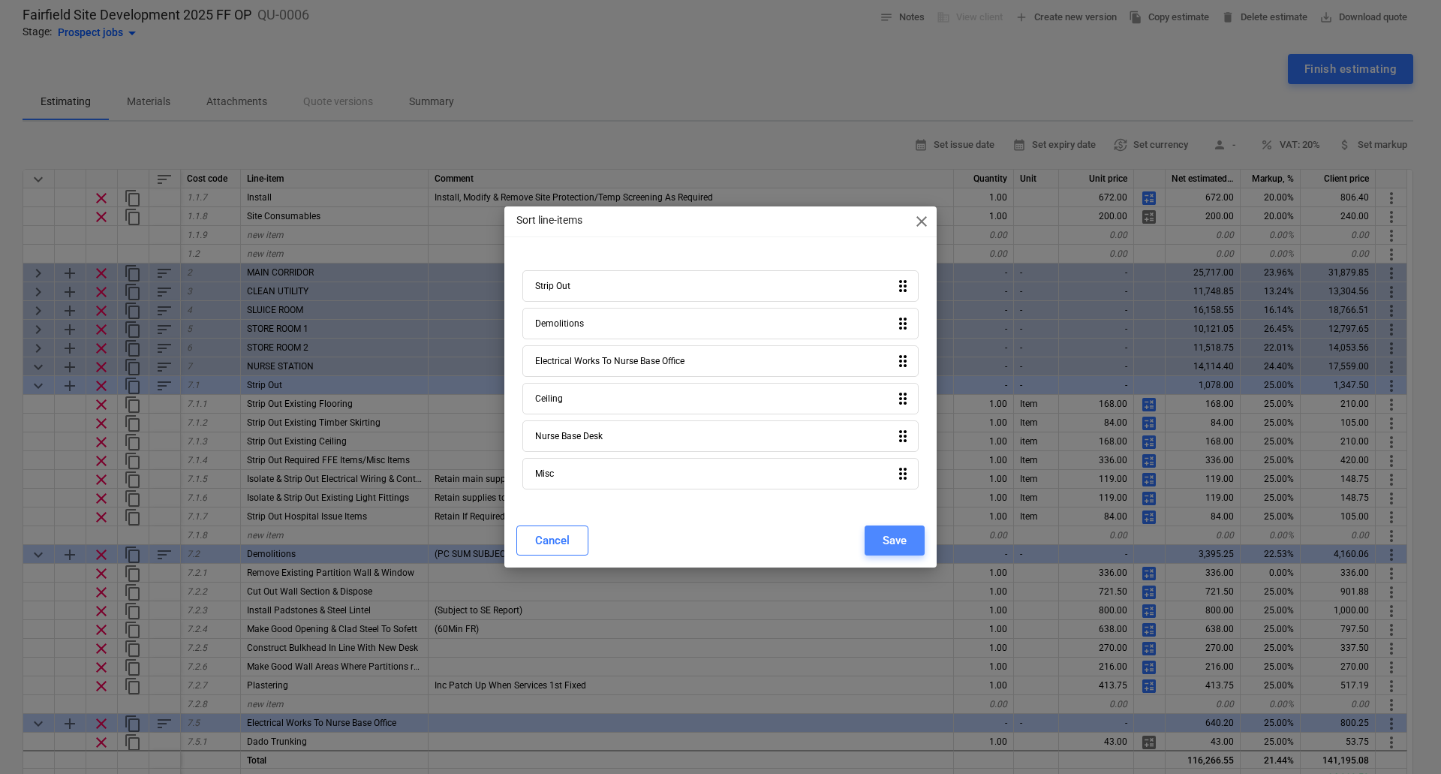
click at [905, 535] on div "Save" at bounding box center [894, 540] width 24 height 20
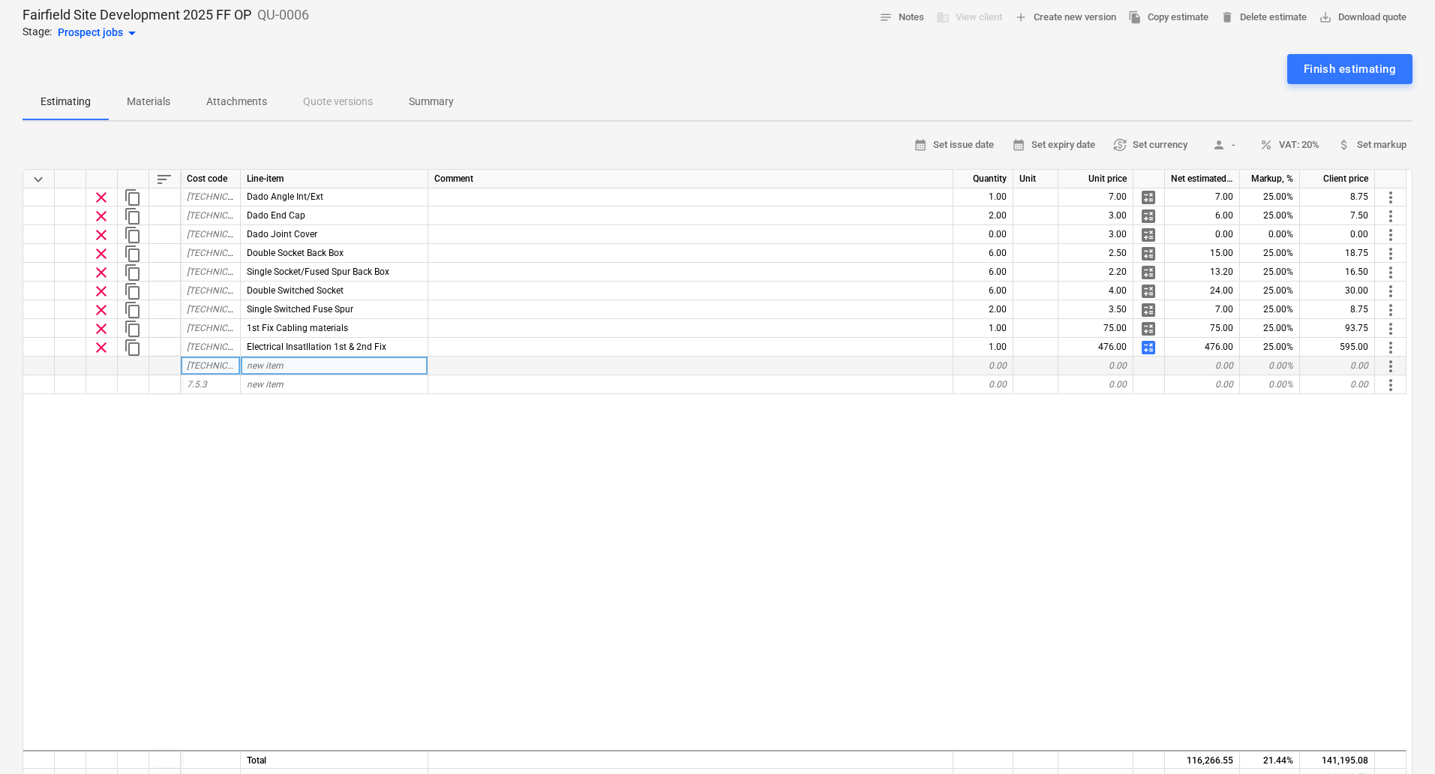
scroll to position [1125, 0]
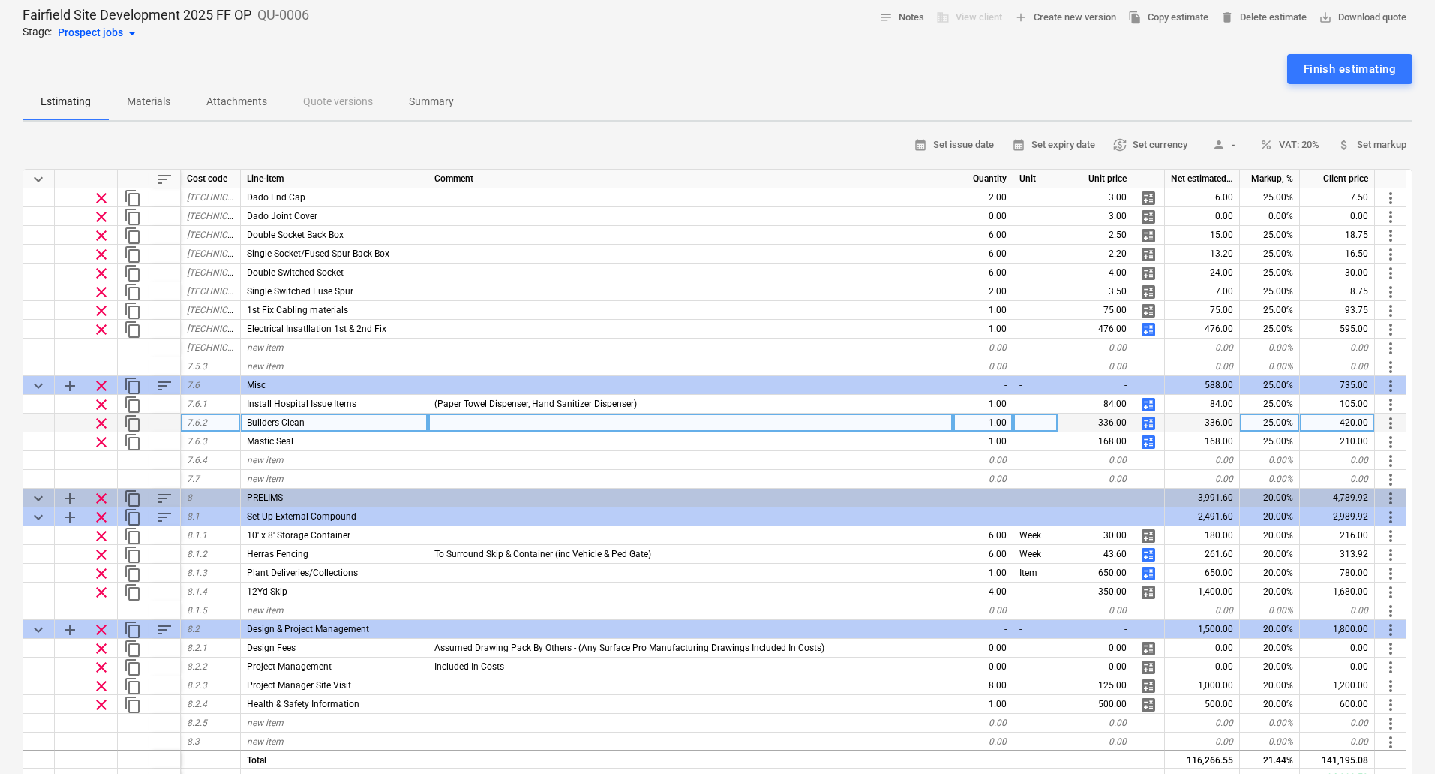
click at [1149, 427] on span "calculate" at bounding box center [1149, 423] width 18 height 18
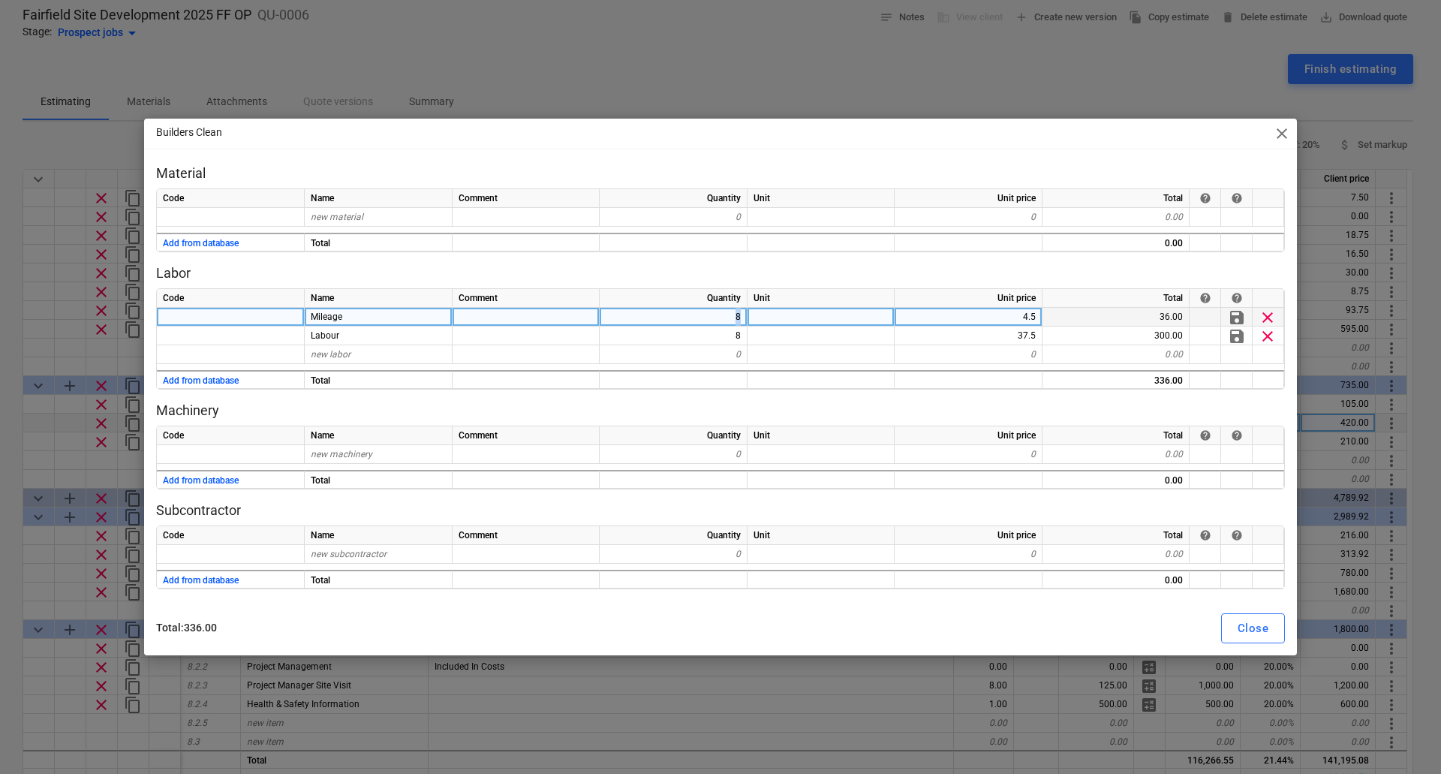
drag, startPoint x: 728, startPoint y: 314, endPoint x: 749, endPoint y: 314, distance: 21.0
click at [0, 0] on div "Mileage 8 4.5 36.00 save clear" at bounding box center [0, 0] width 0 height 0
click at [735, 318] on div "8" at bounding box center [673, 317] width 148 height 19
type input "4"
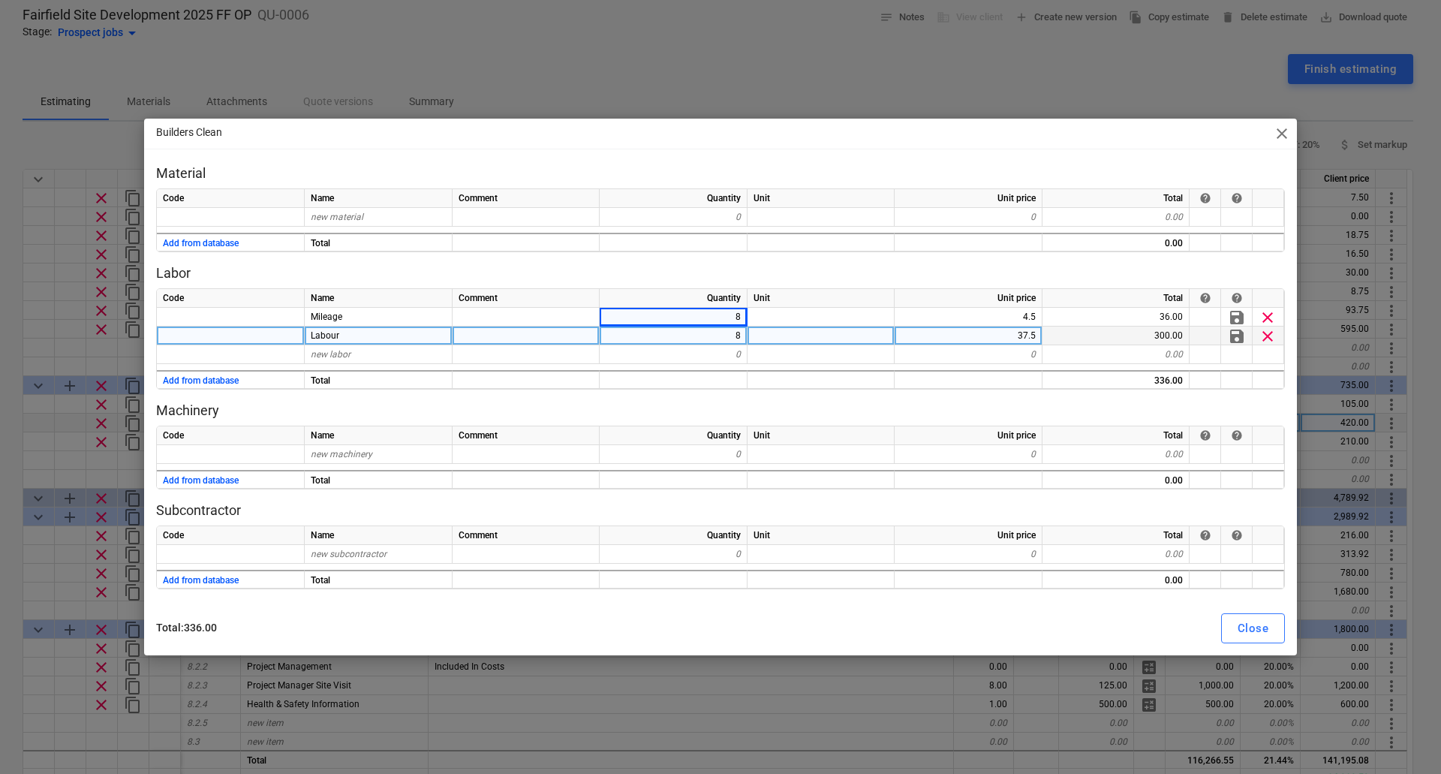
click at [729, 335] on div "8" at bounding box center [673, 335] width 148 height 19
type input "4"
click at [1247, 628] on div "Close" at bounding box center [1252, 628] width 31 height 20
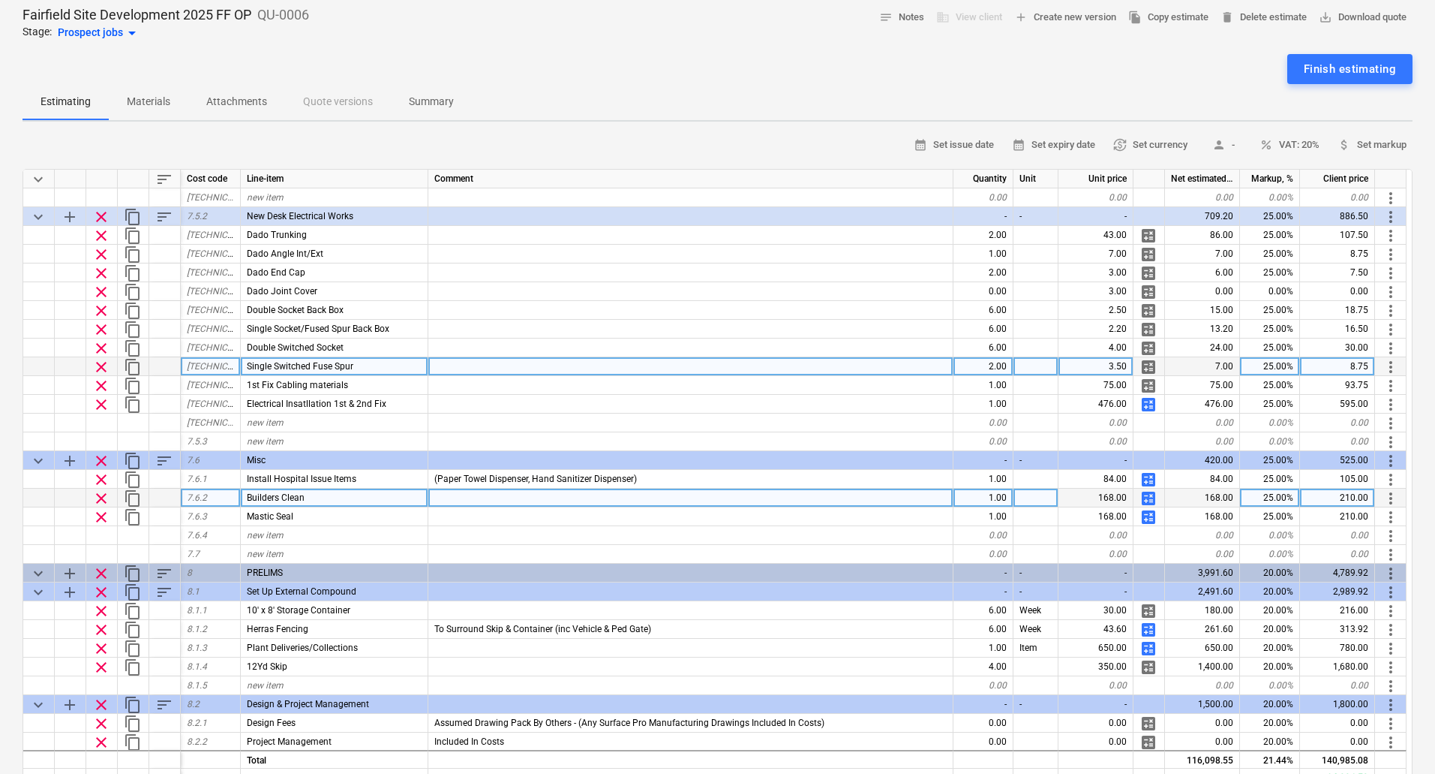
scroll to position [1200, 0]
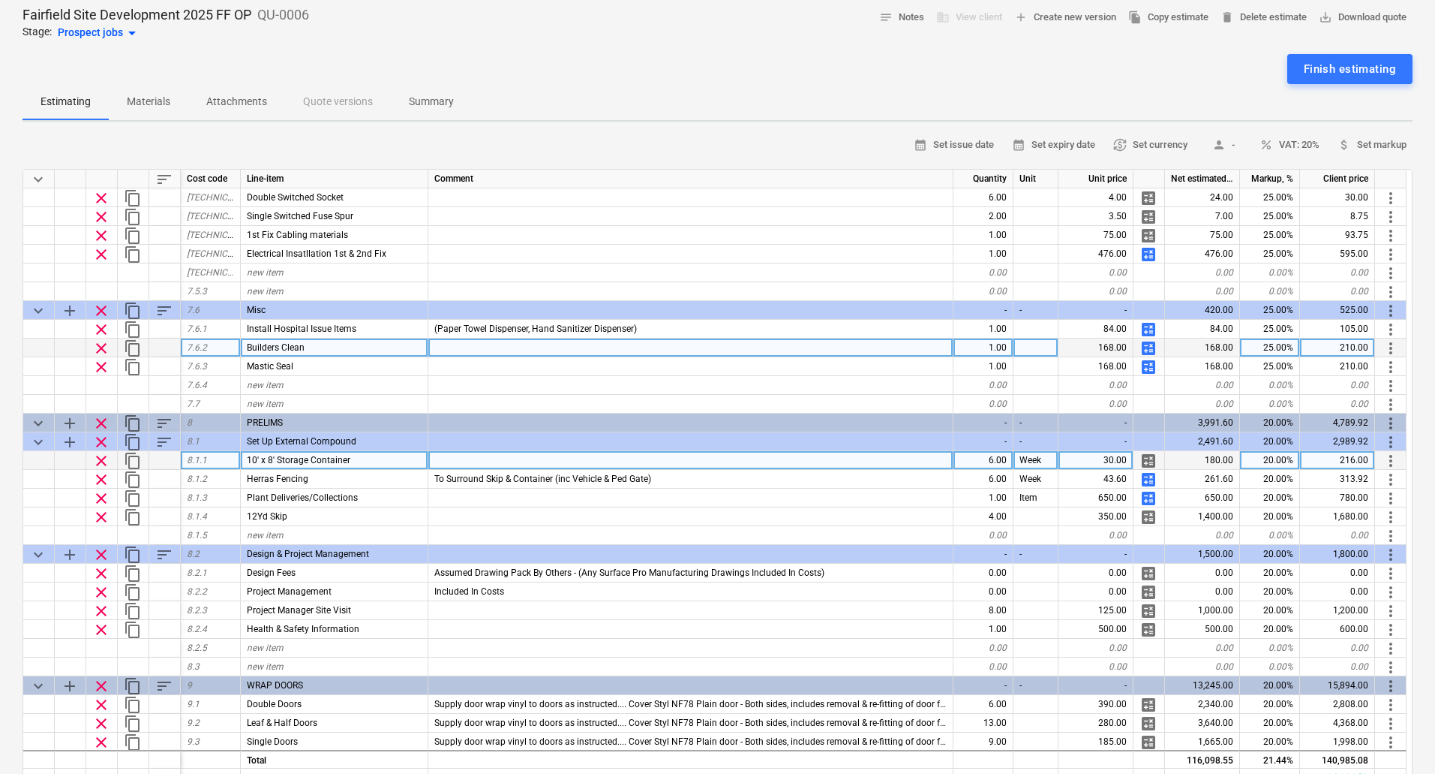
click at [990, 454] on div "6.00" at bounding box center [984, 460] width 60 height 19
type input "10"
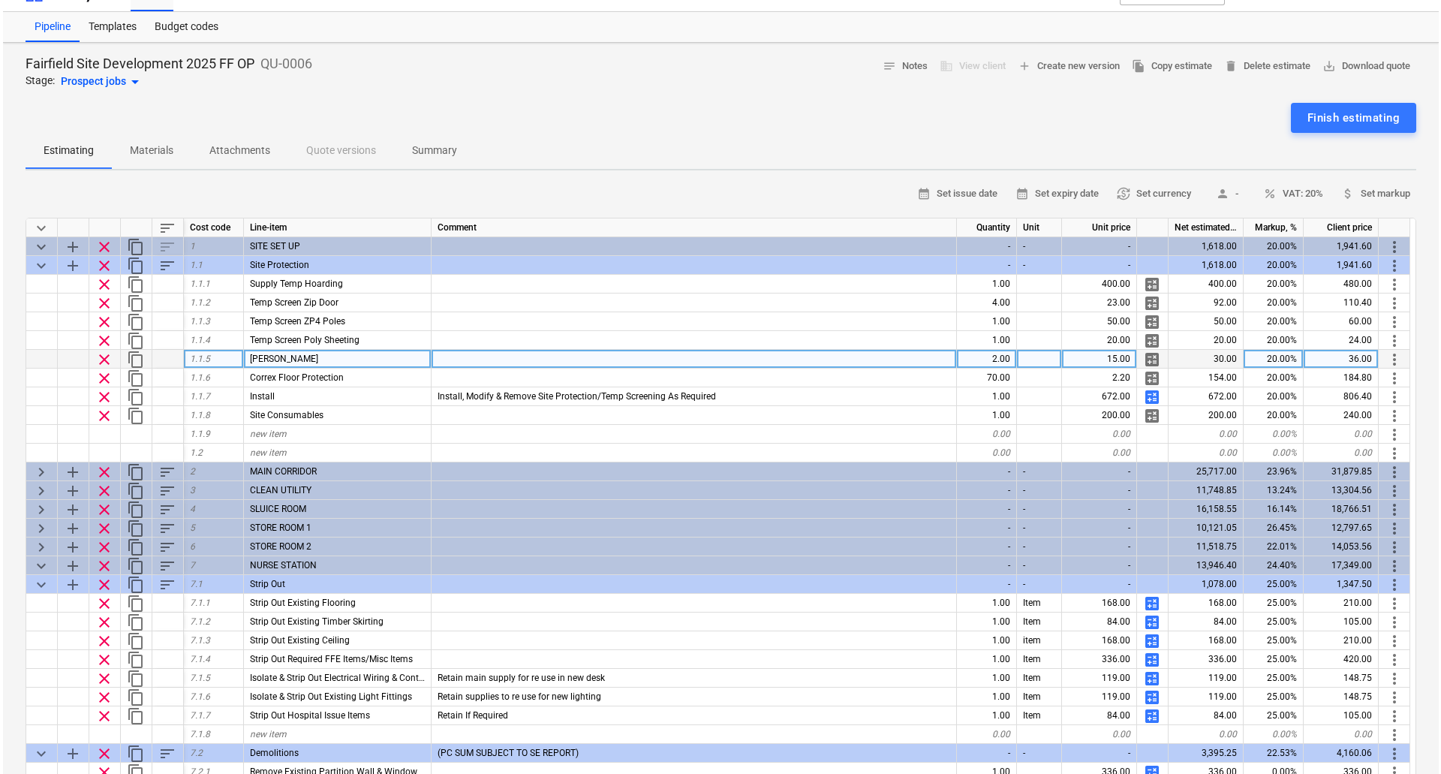
scroll to position [0, 0]
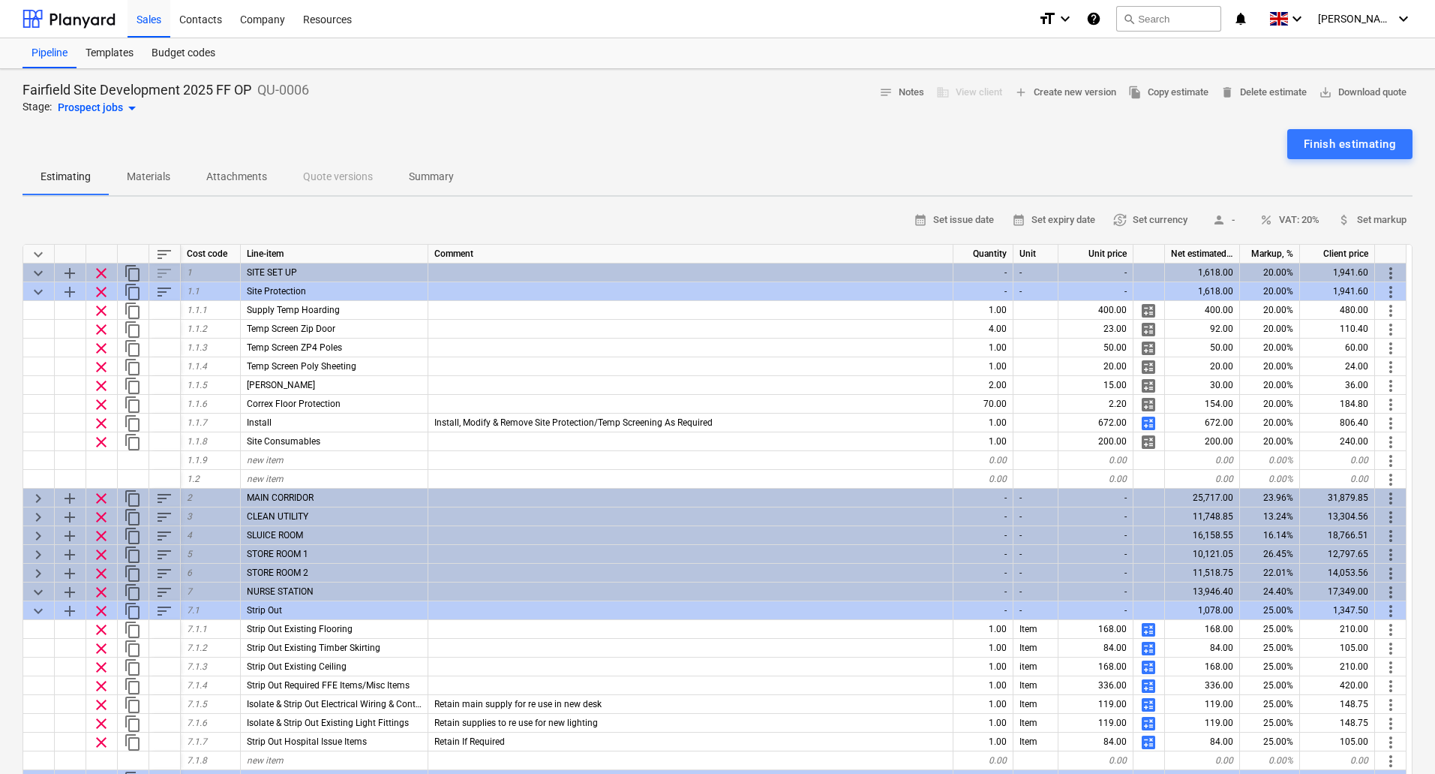
click at [164, 250] on span "sort" at bounding box center [164, 254] width 18 height 18
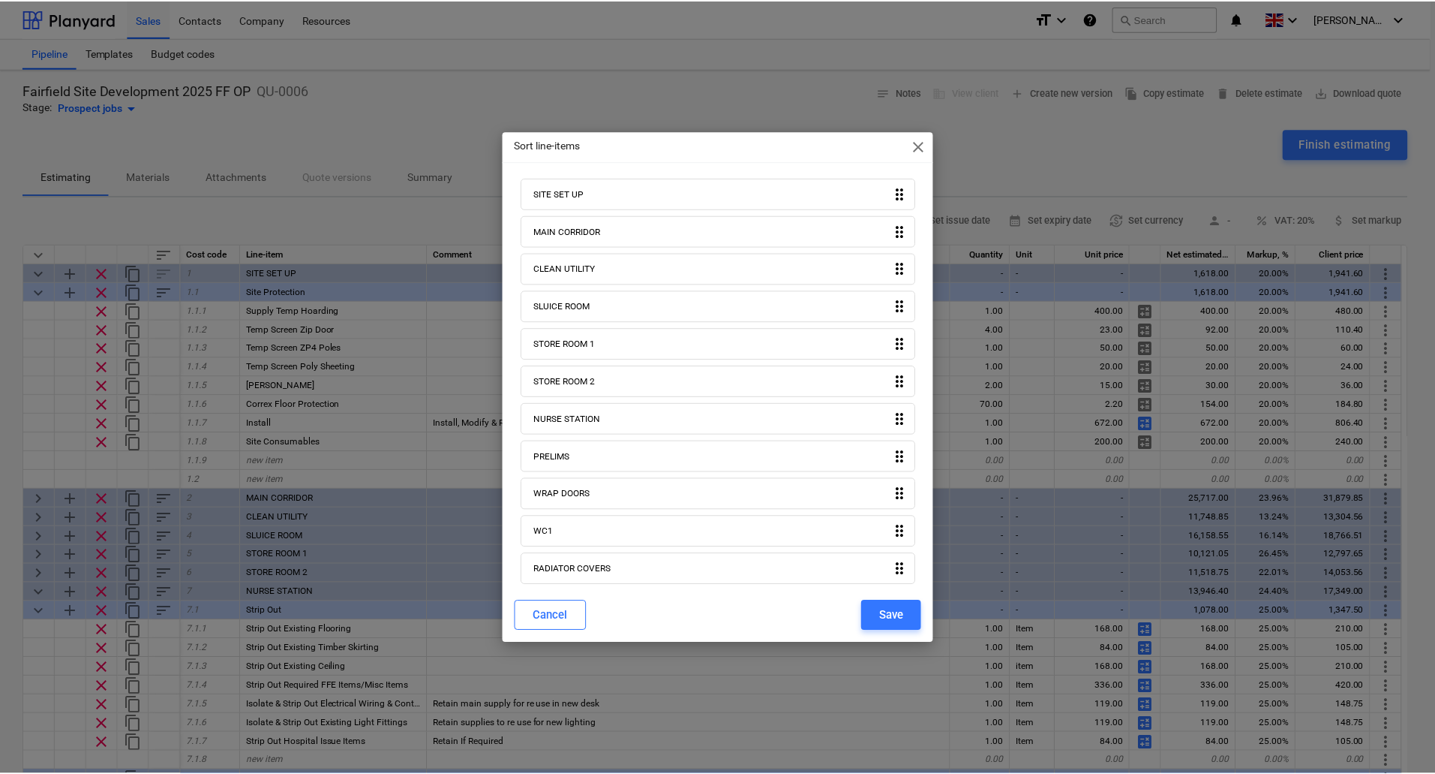
scroll to position [26, 0]
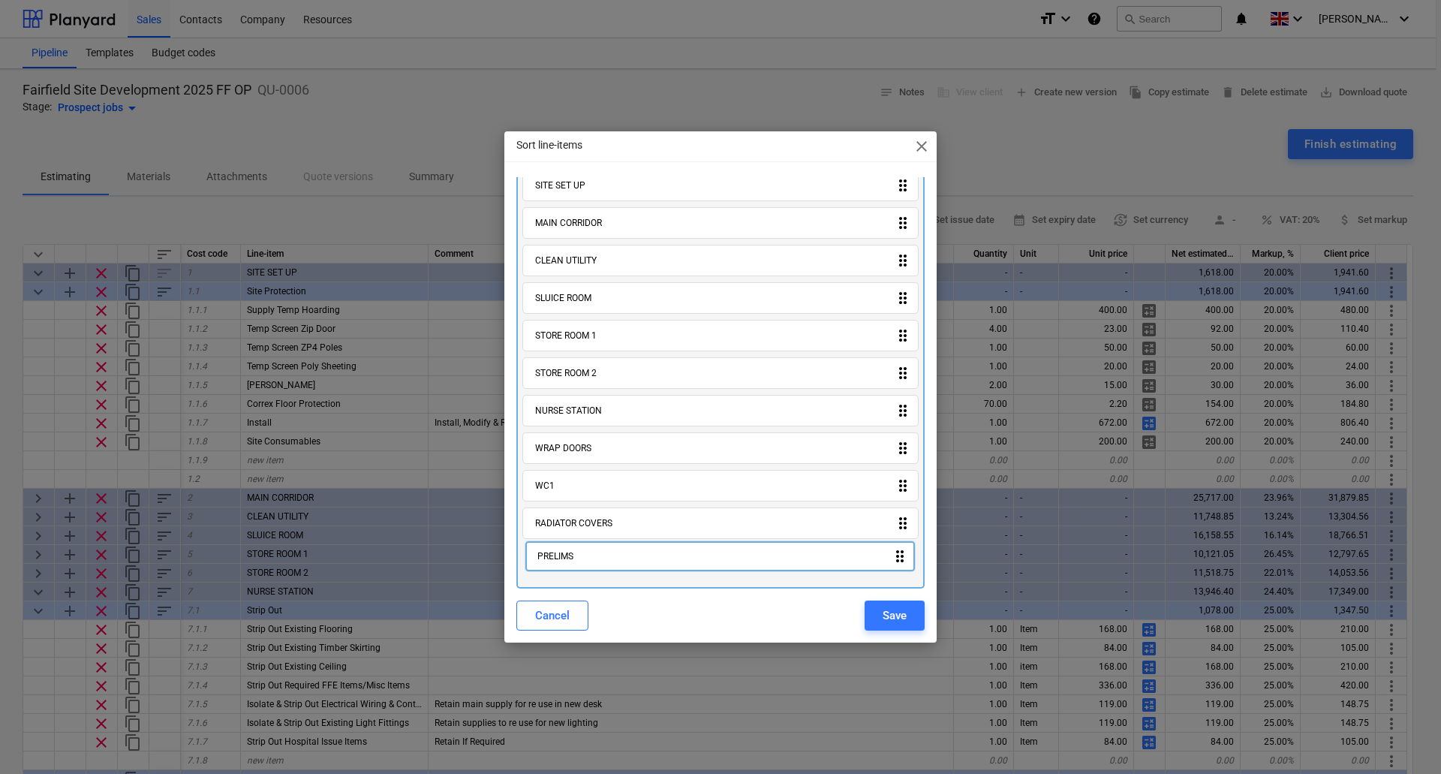
drag, startPoint x: 637, startPoint y: 456, endPoint x: 643, endPoint y: 572, distance: 115.7
click at [643, 572] on div "SITE SET UP drag_indicator MAIN CORRIDOR drag_indicator CLEAN UTILITY drag_indi…" at bounding box center [720, 376] width 408 height 425
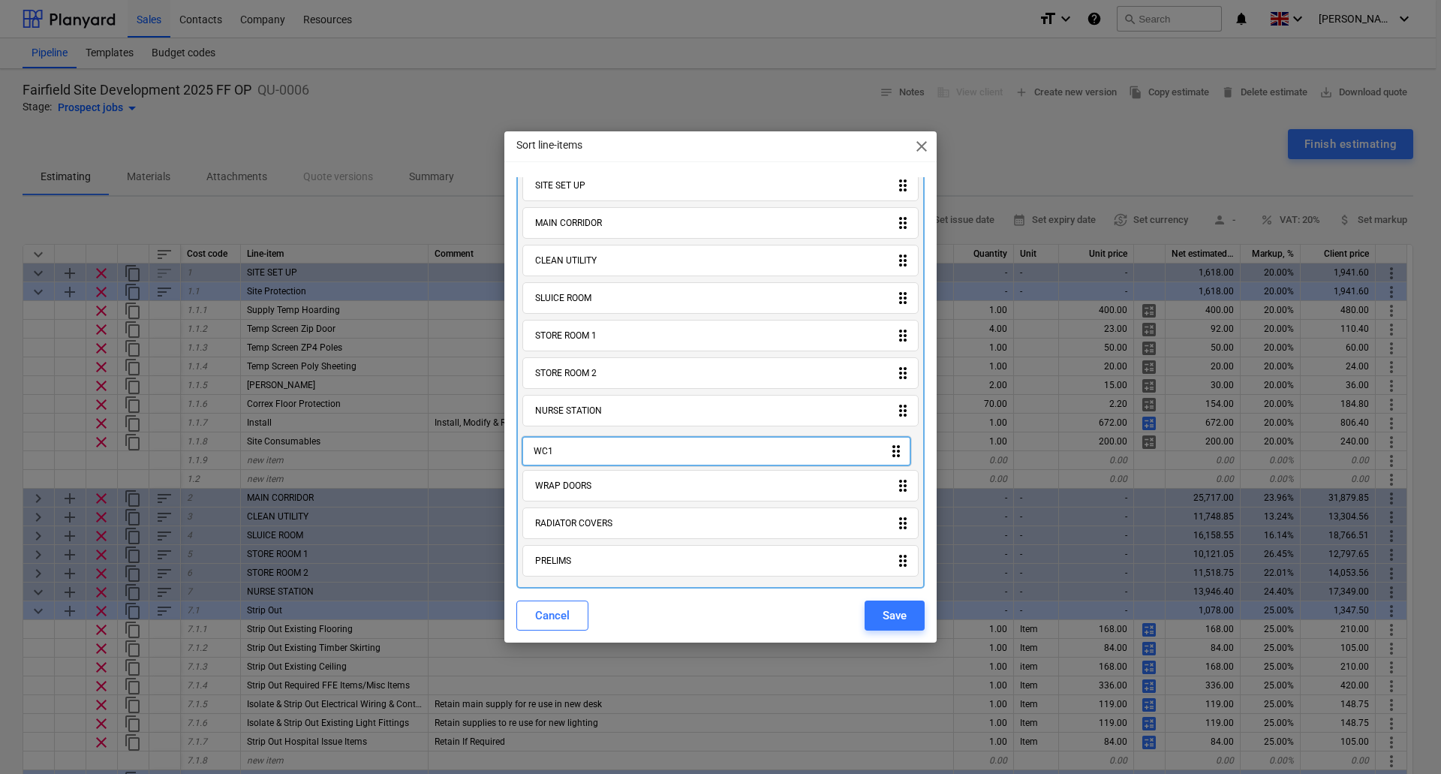
drag, startPoint x: 608, startPoint y: 497, endPoint x: 608, endPoint y: 458, distance: 39.8
click at [608, 458] on div "SITE SET UP drag_indicator MAIN CORRIDOR drag_indicator CLEAN UTILITY drag_indi…" at bounding box center [720, 376] width 408 height 425
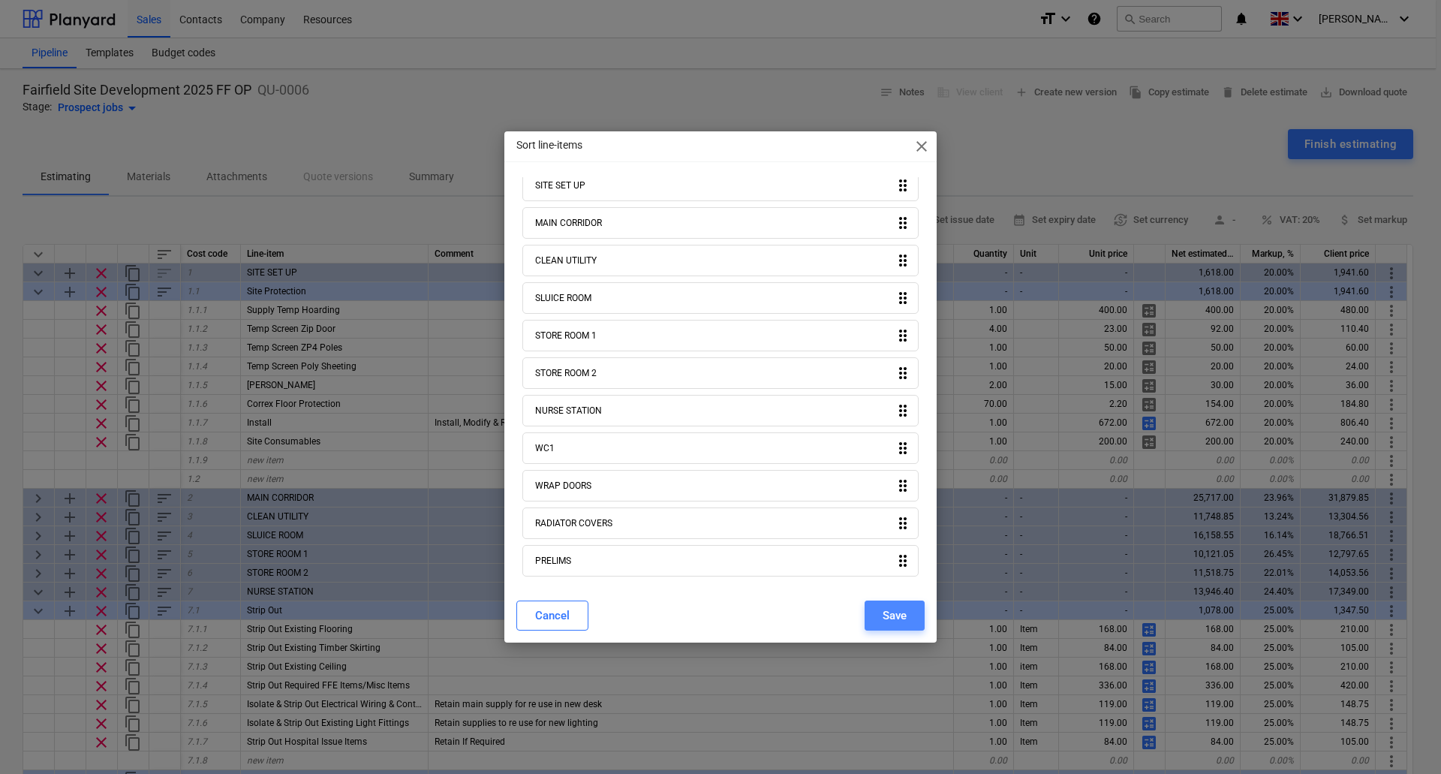
click at [886, 608] on div "Save" at bounding box center [894, 615] width 24 height 20
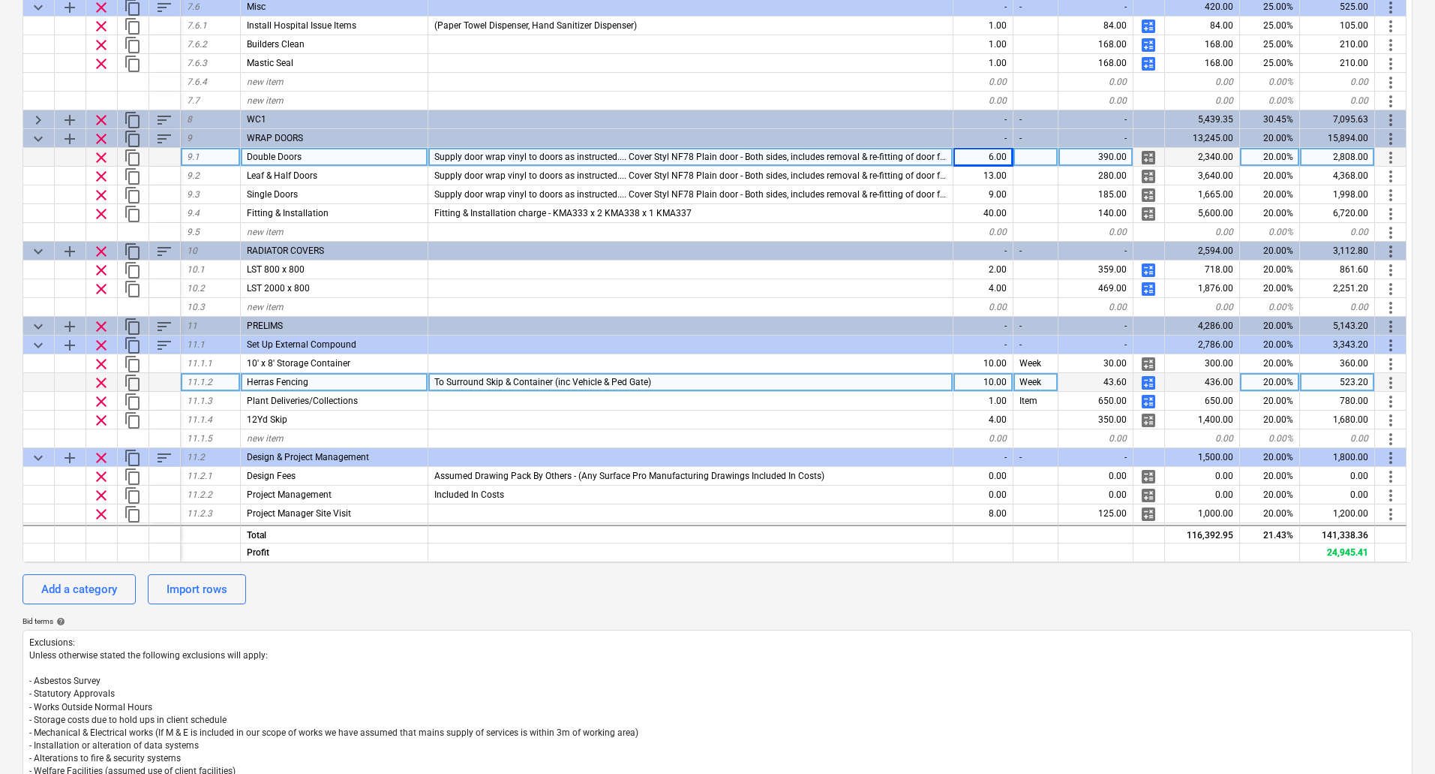
scroll to position [1277, 0]
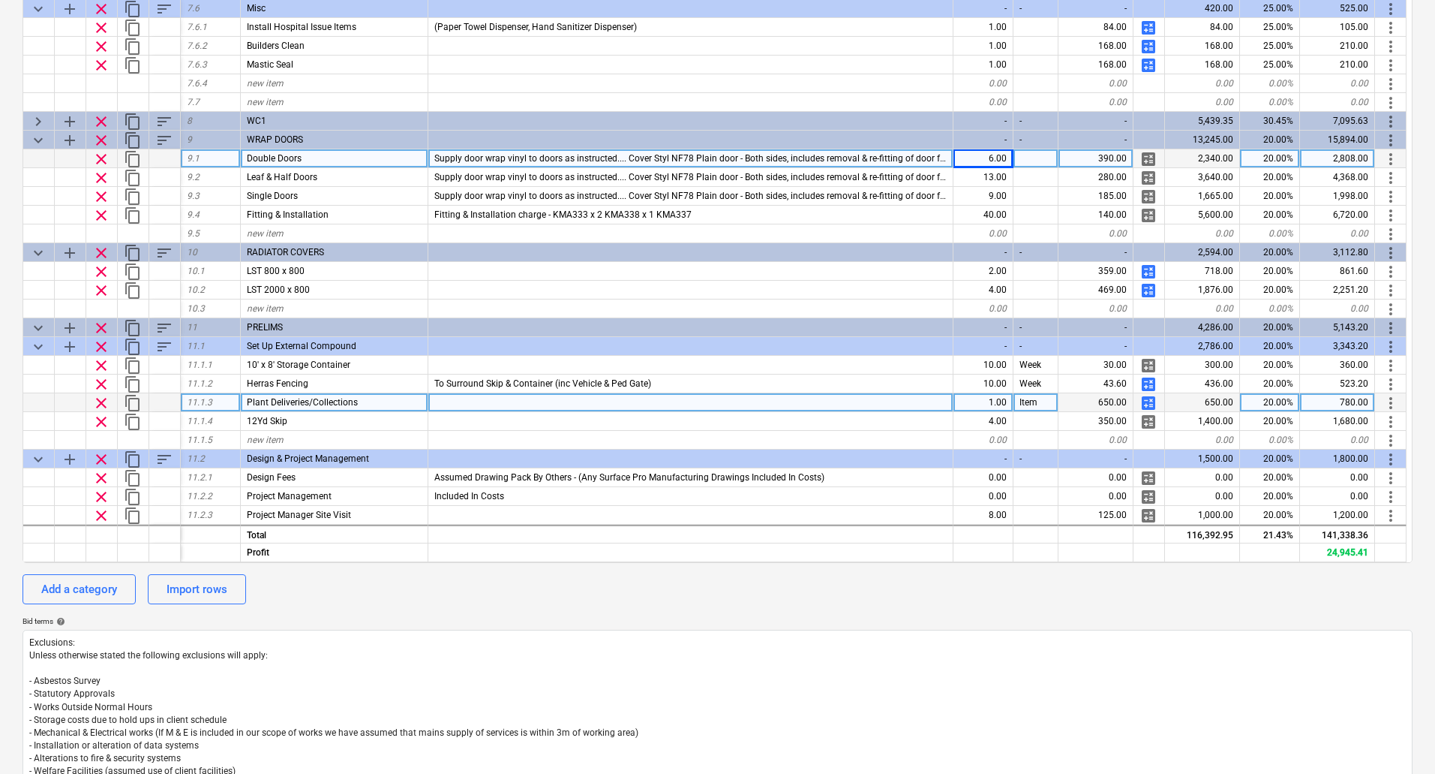
click at [994, 401] on div "1.00" at bounding box center [984, 402] width 60 height 19
type input "0.5"
type input "Split Cost With Grnd Floor"
type input "Split Cost With GF"
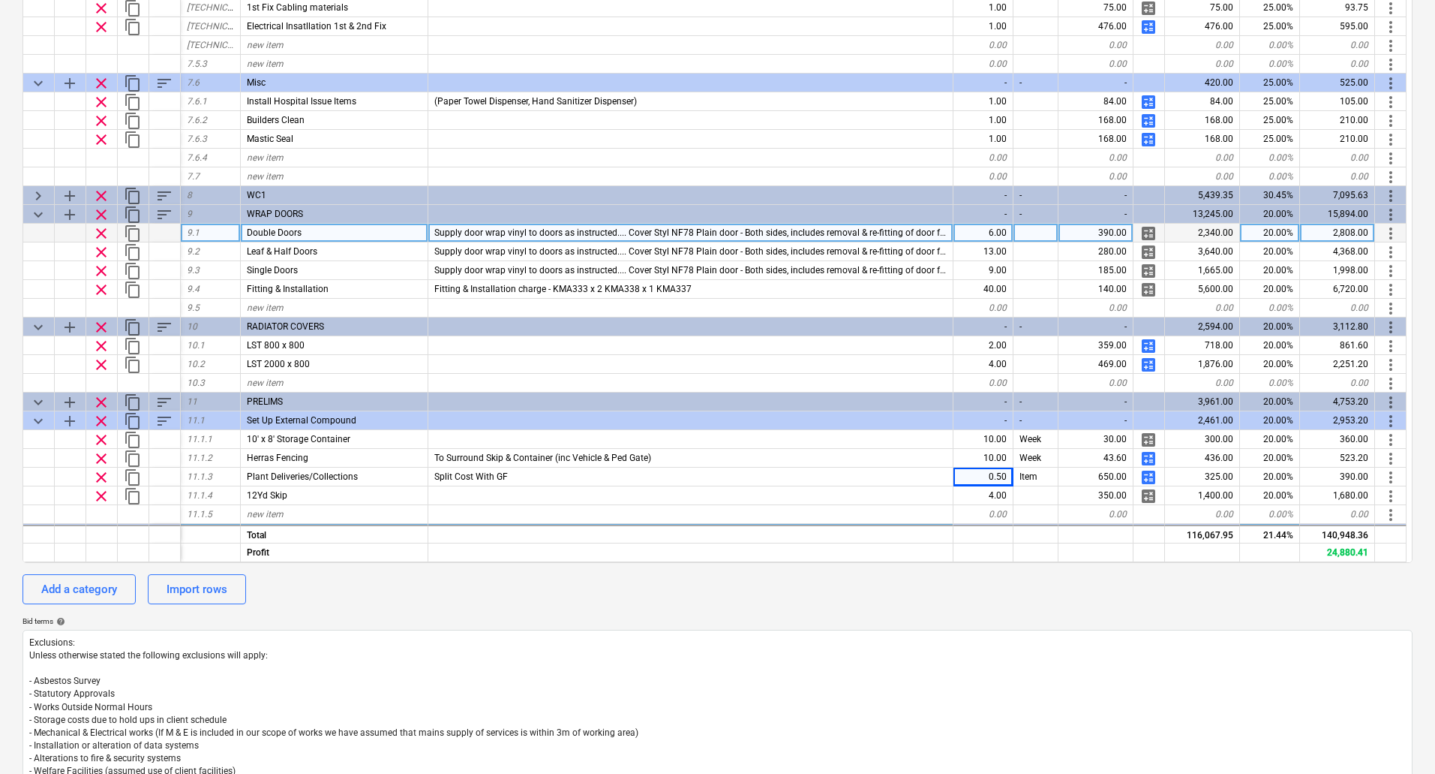
scroll to position [1202, 0]
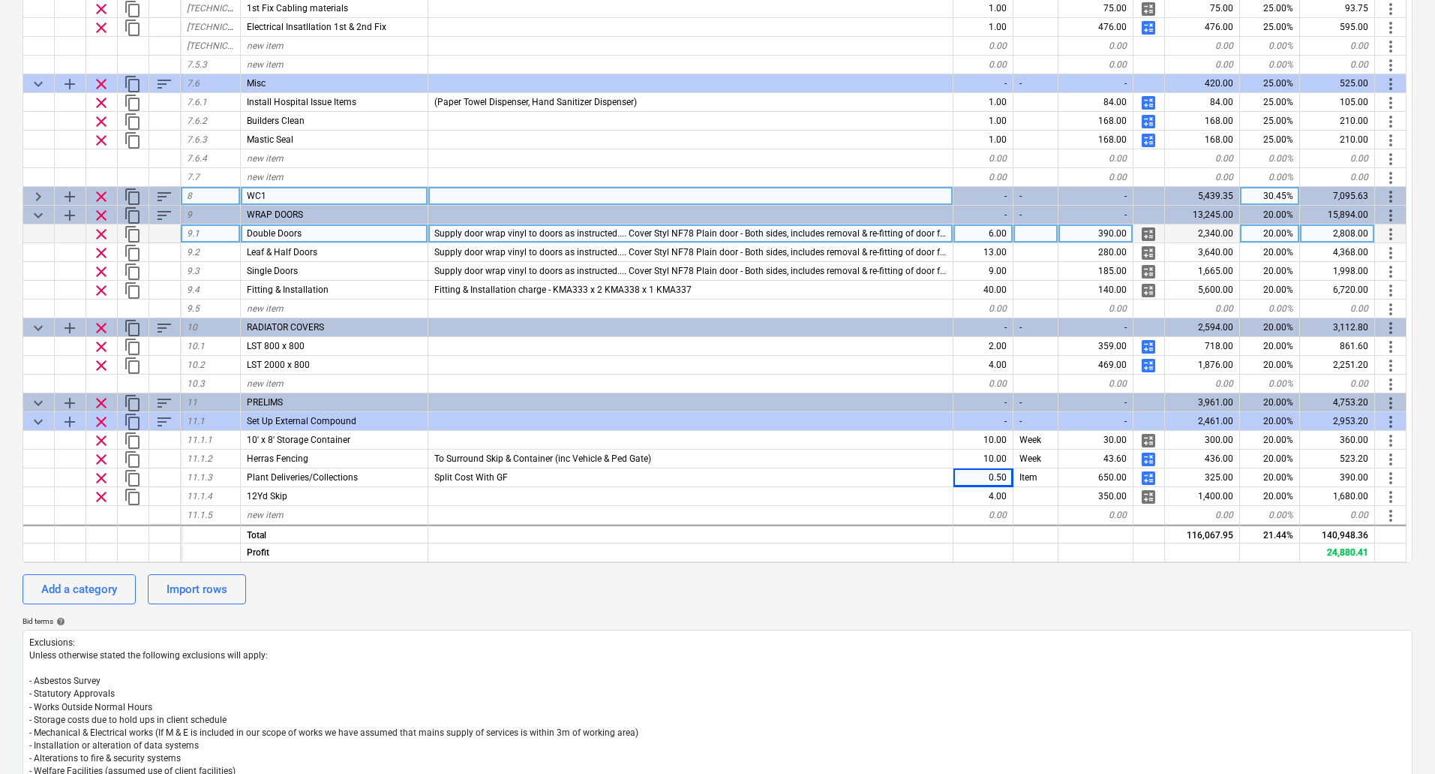
click at [43, 194] on span "keyboard_arrow_right" at bounding box center [38, 197] width 18 height 18
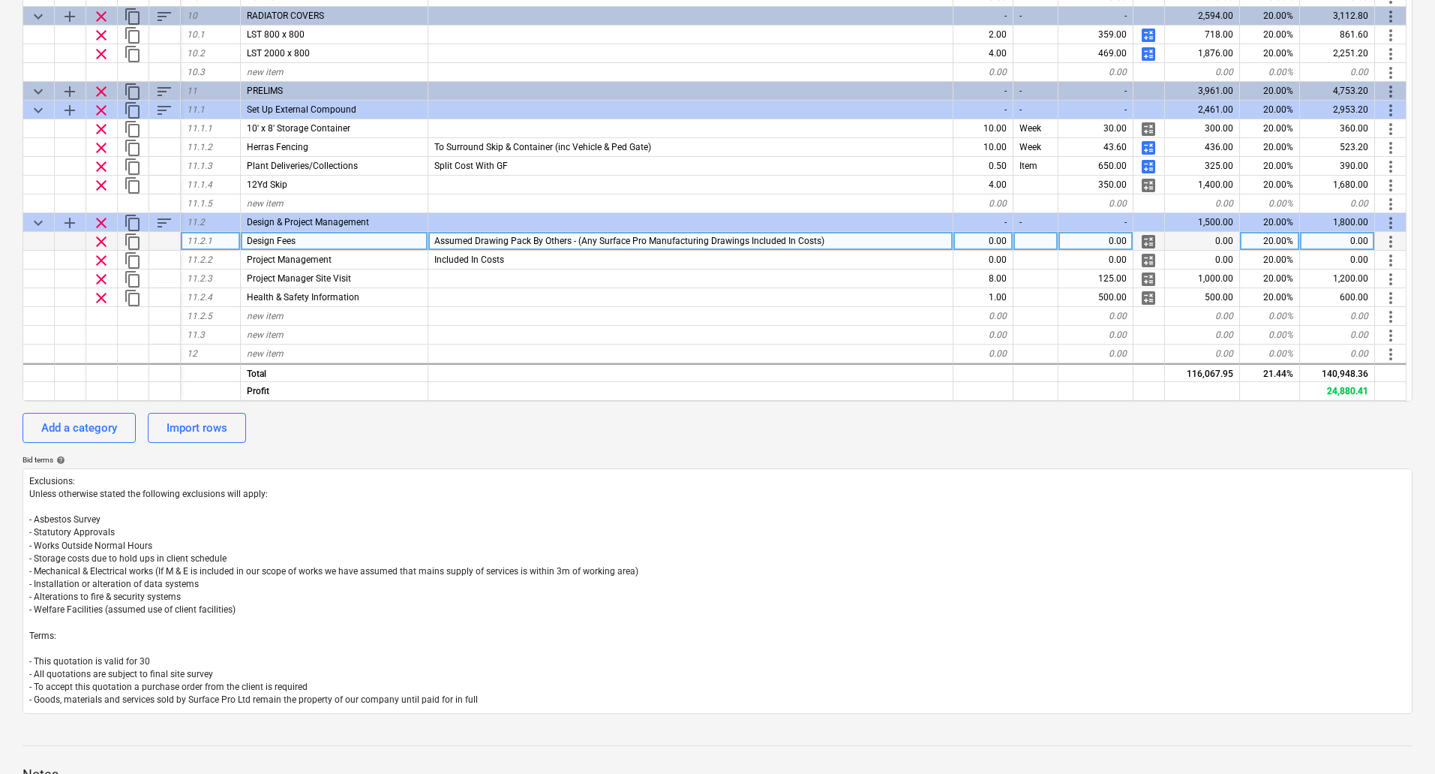
scroll to position [375, 0]
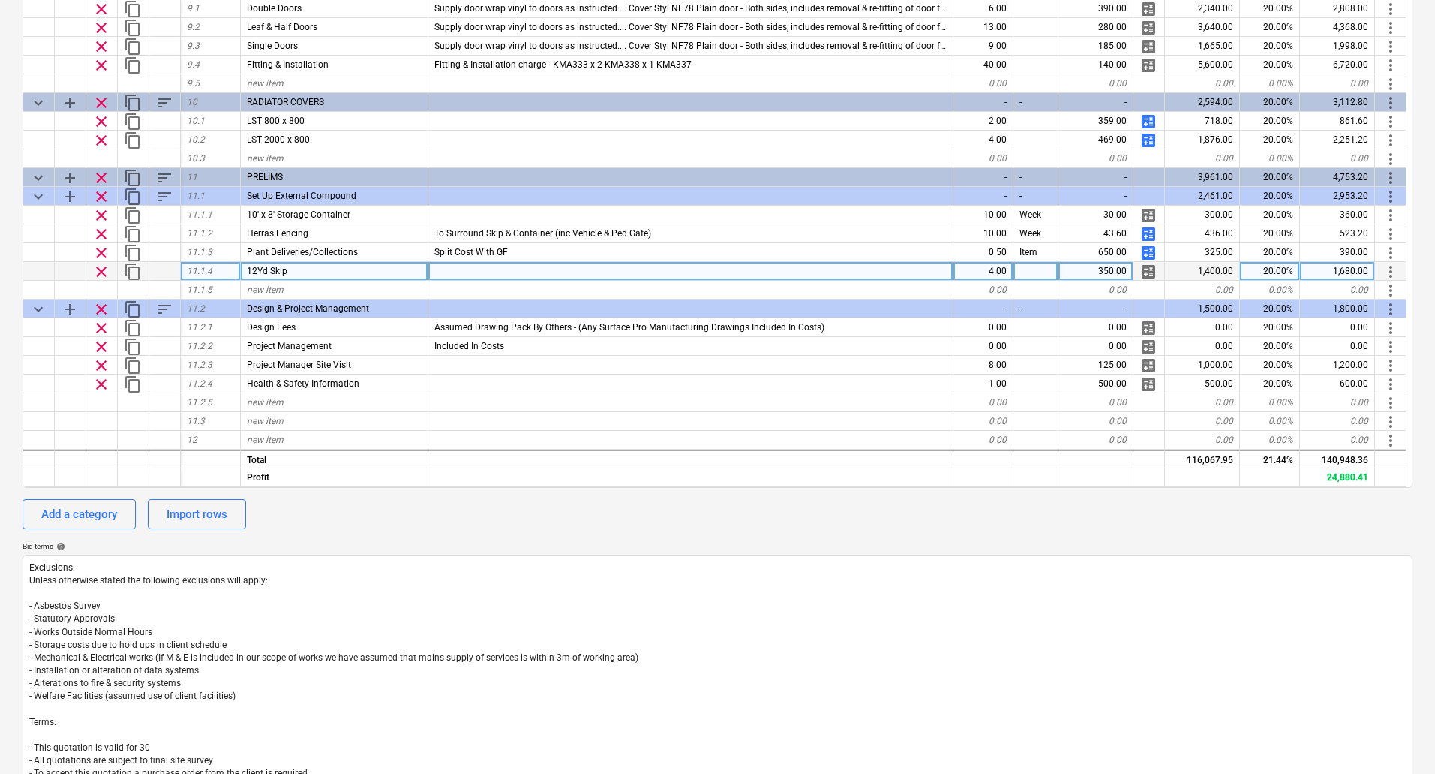
click at [255, 269] on span "12Yd Skip" at bounding box center [267, 271] width 41 height 11
click at [258, 270] on input "12Yd Skip" at bounding box center [334, 271] width 187 height 18
type input "8Yd Skip"
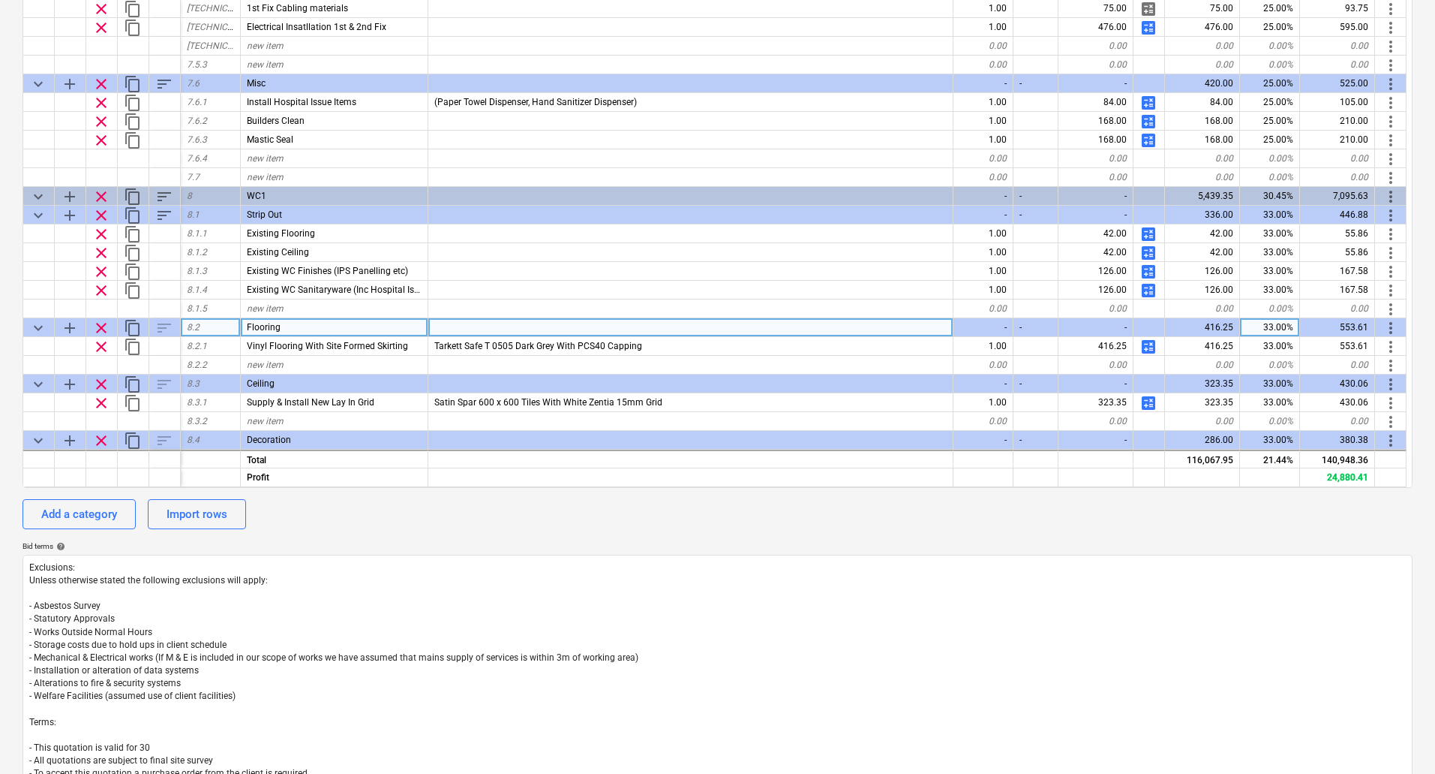
scroll to position [1202, 0]
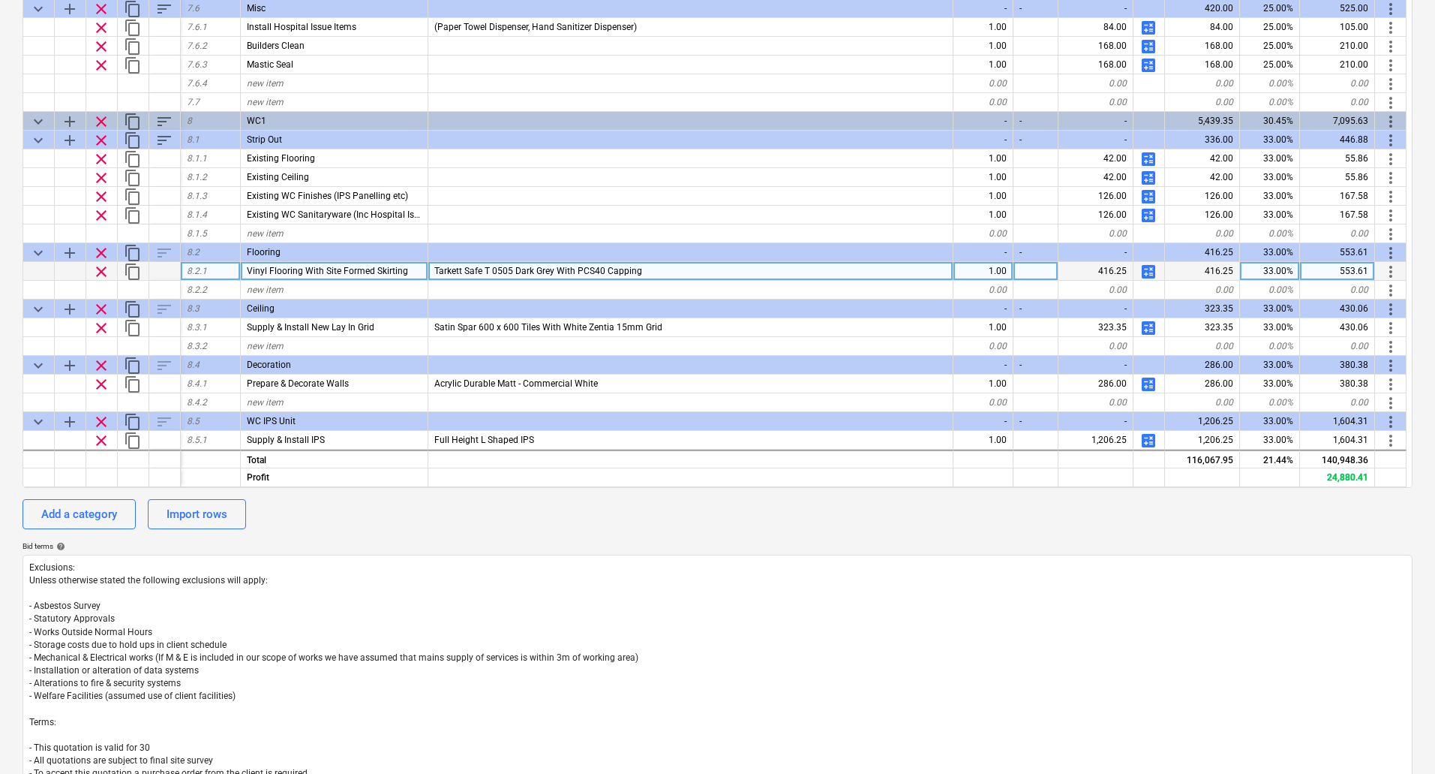
click at [1152, 267] on span "calculate" at bounding box center [1149, 272] width 18 height 18
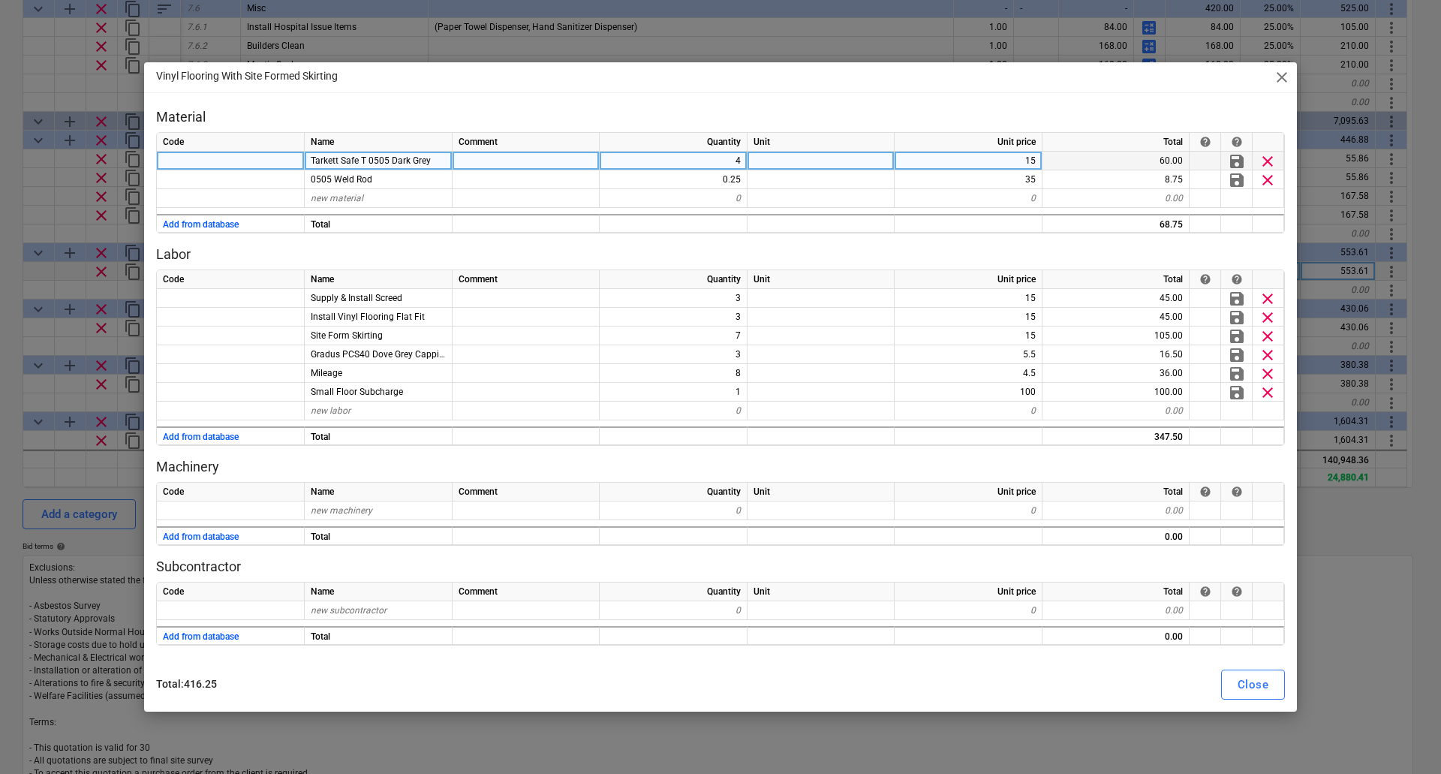
click at [732, 159] on div "4" at bounding box center [673, 161] width 148 height 19
type input "6"
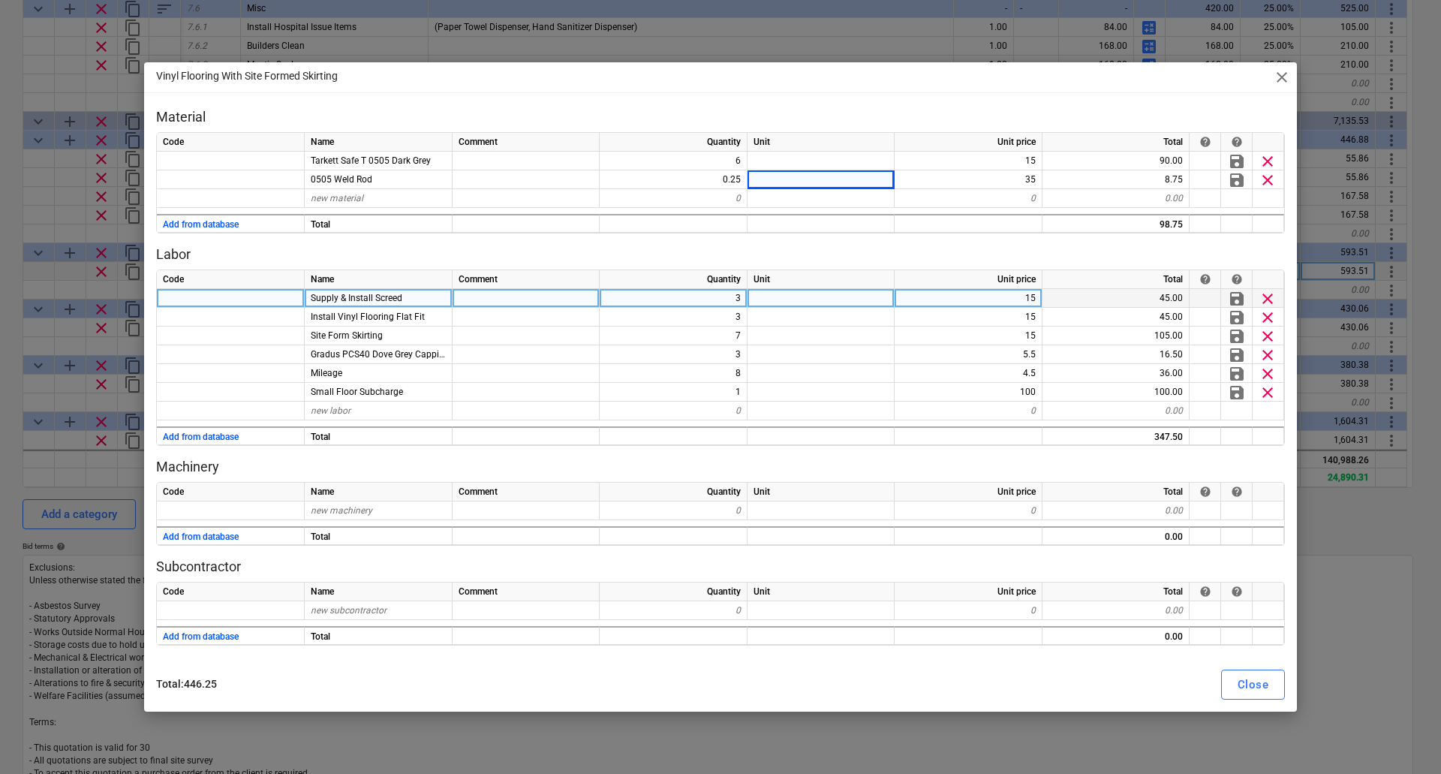
click at [728, 298] on div "3" at bounding box center [673, 298] width 148 height 19
type input "6"
type input "20"
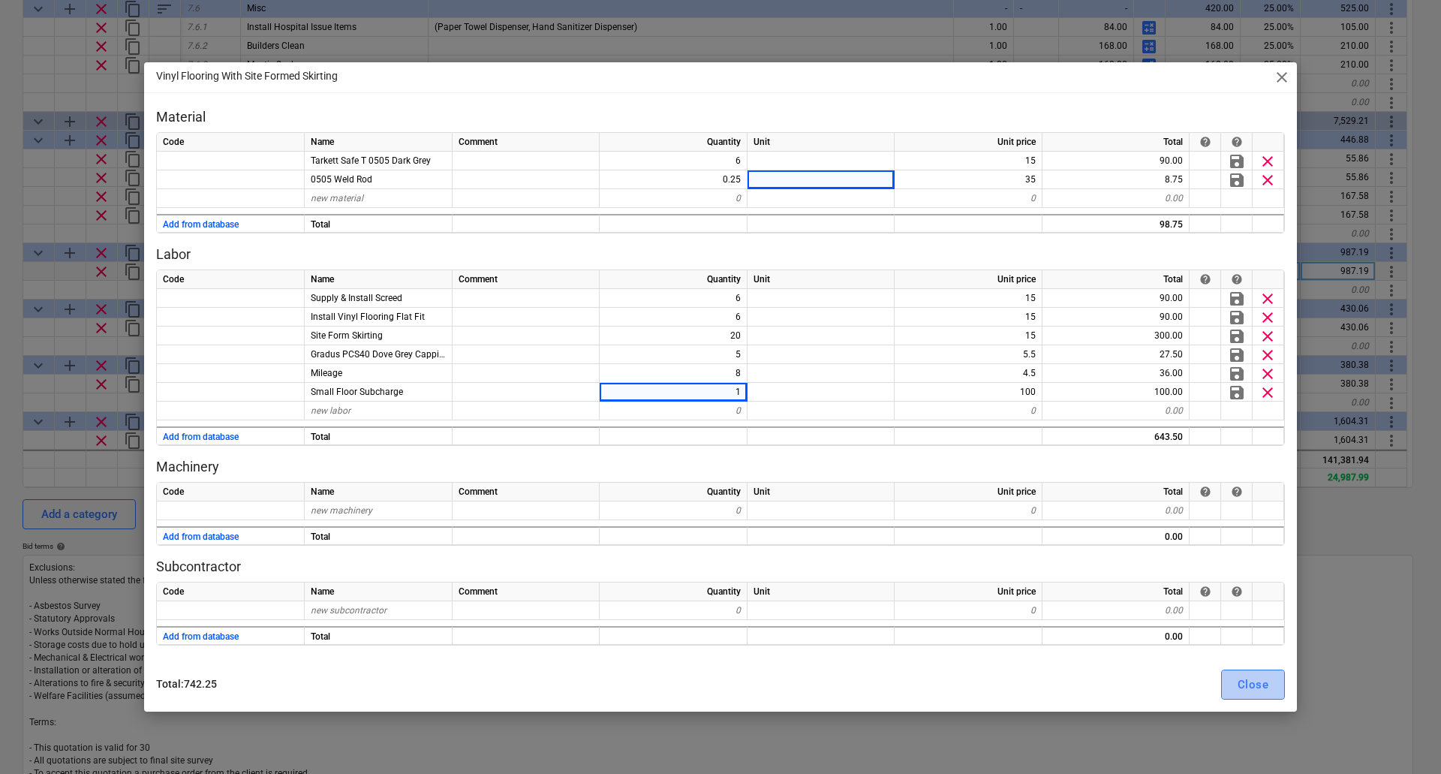
click at [1252, 693] on div "Close" at bounding box center [1252, 685] width 31 height 20
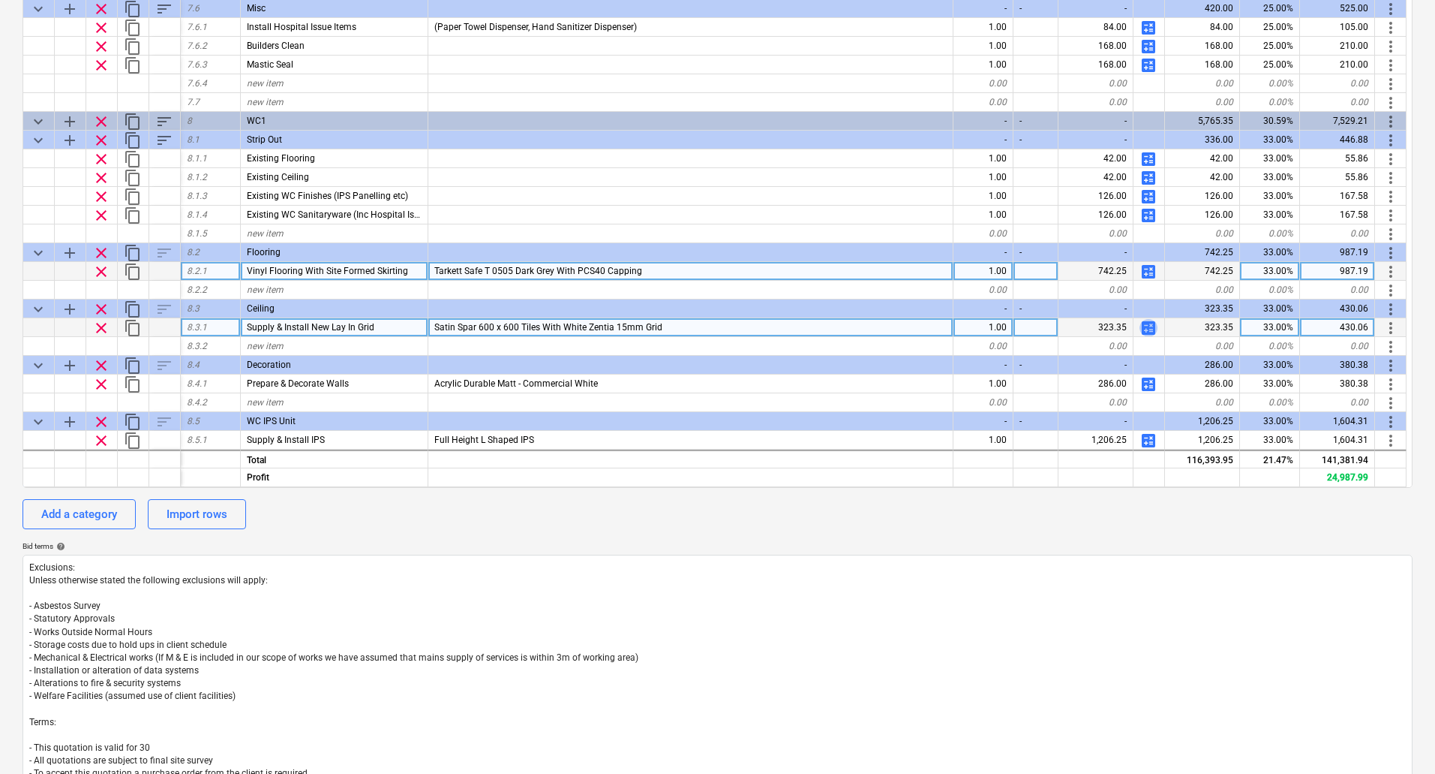
click at [1153, 326] on span "calculate" at bounding box center [1149, 328] width 18 height 18
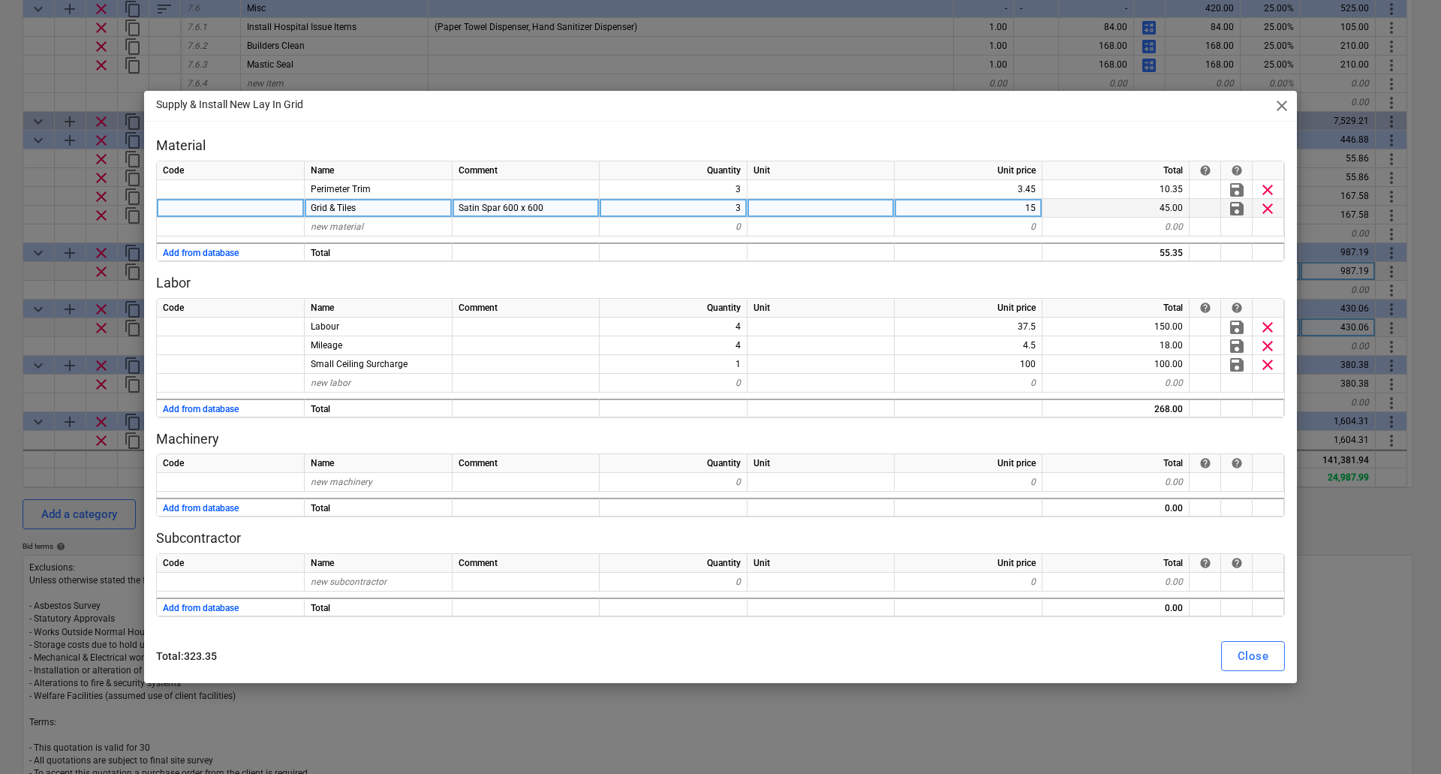
click at [734, 206] on div "3" at bounding box center [673, 208] width 148 height 19
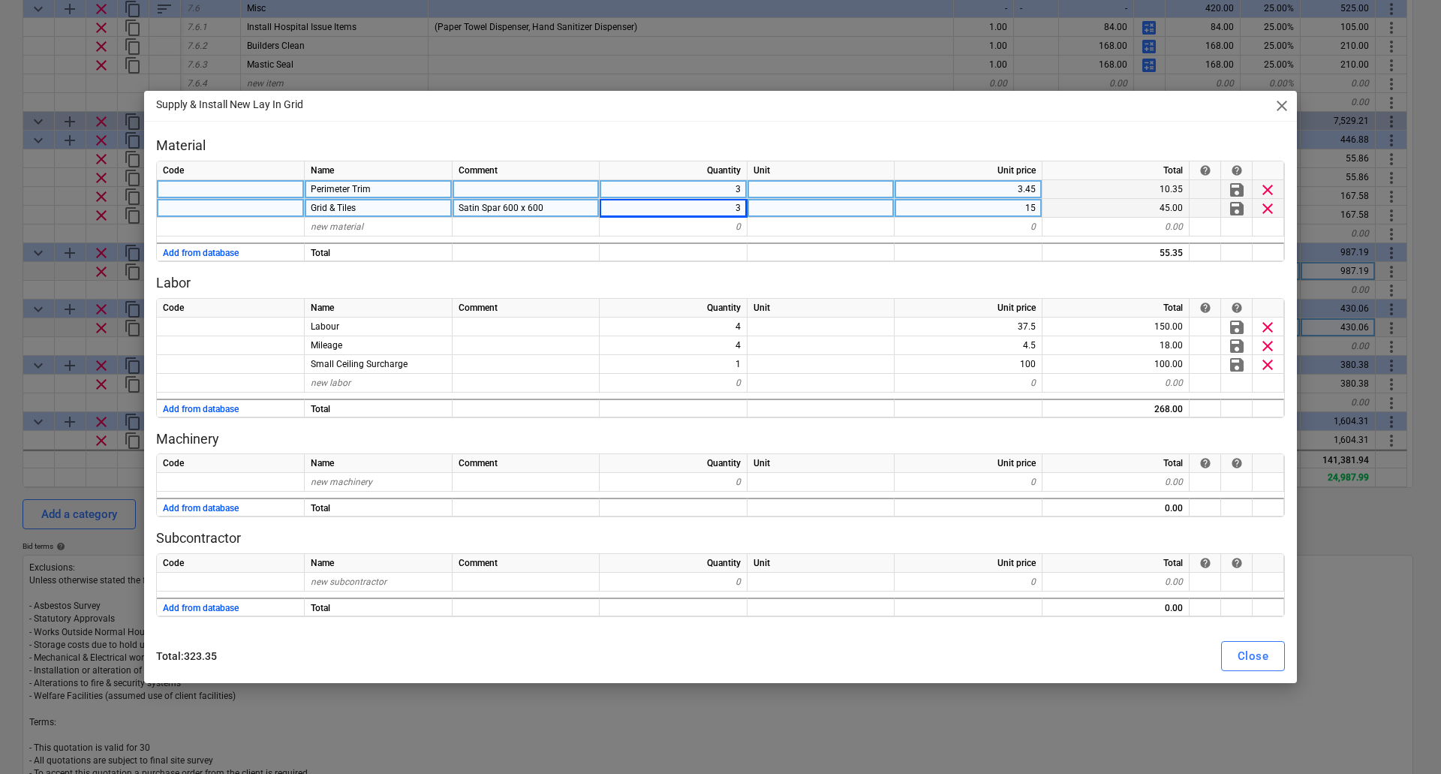
click at [729, 187] on div "3" at bounding box center [673, 189] width 148 height 19
type input "4"
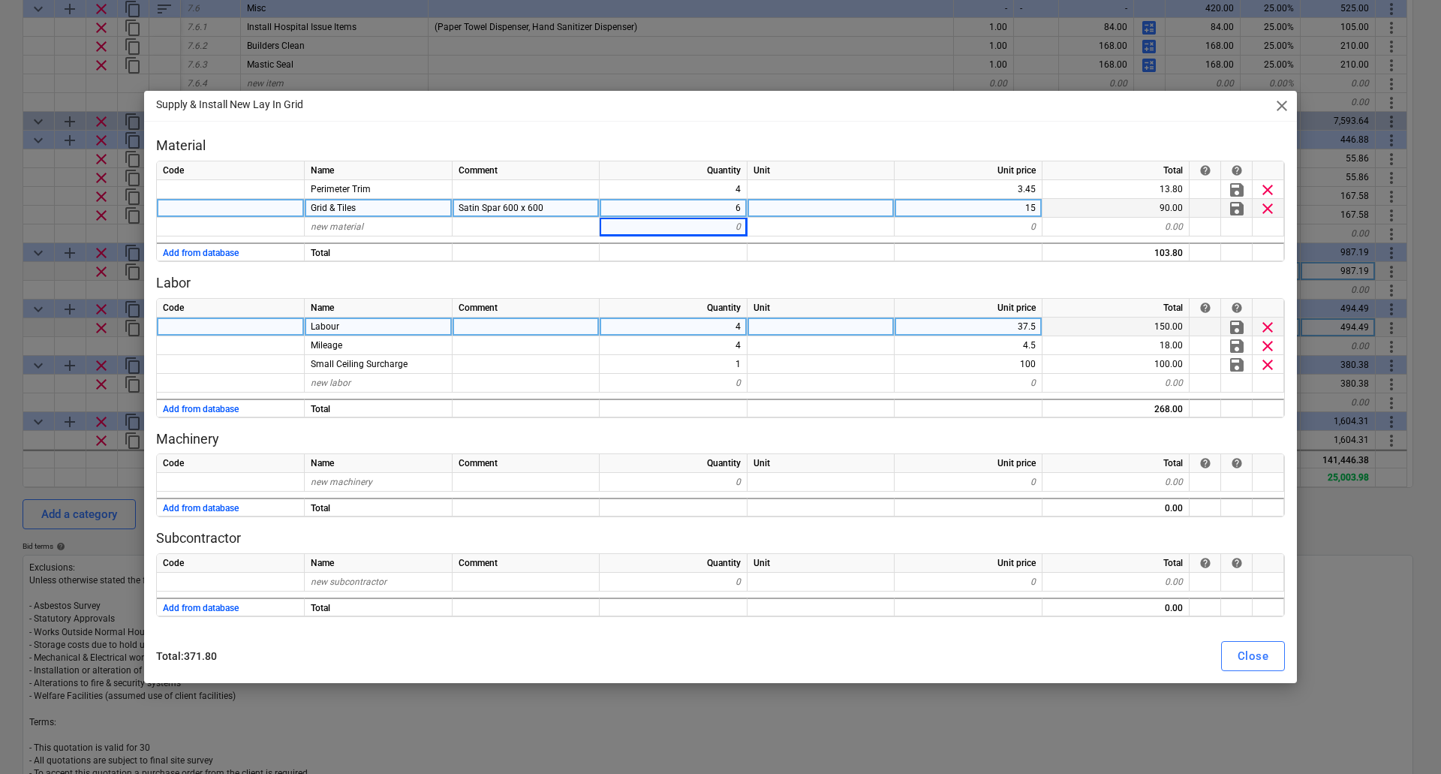
click at [735, 328] on div "4" at bounding box center [673, 326] width 148 height 19
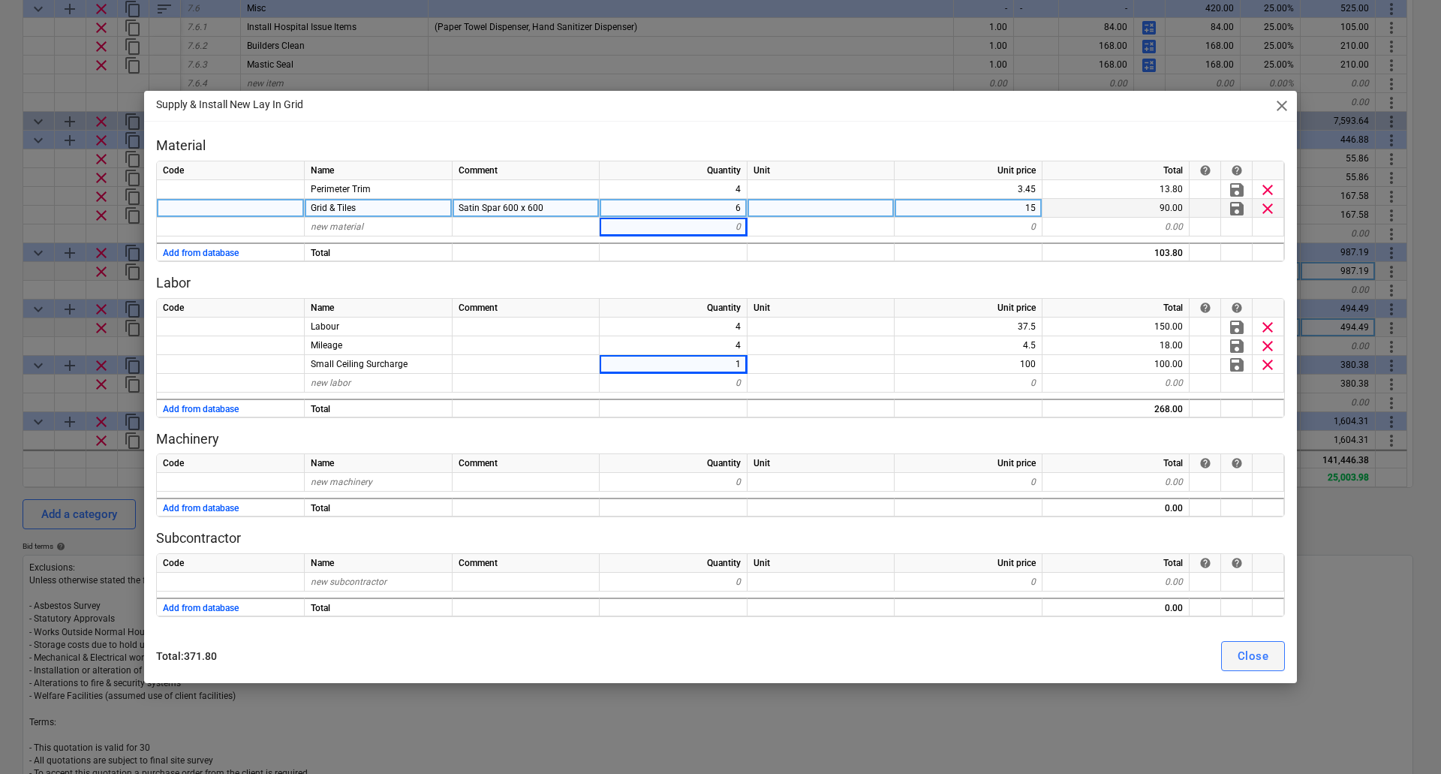
click at [1250, 659] on div "Close" at bounding box center [1252, 656] width 31 height 20
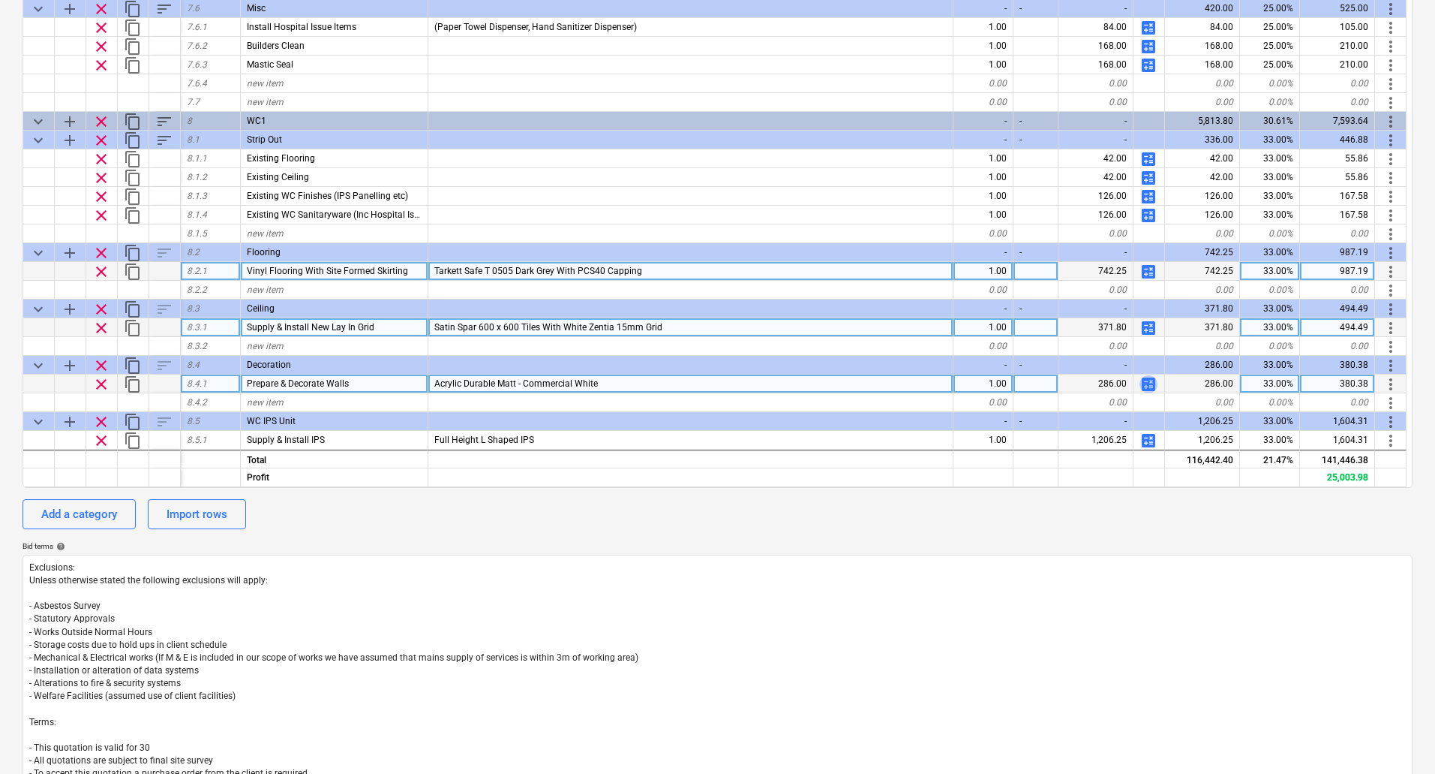
click at [1147, 382] on span "calculate" at bounding box center [1149, 384] width 18 height 18
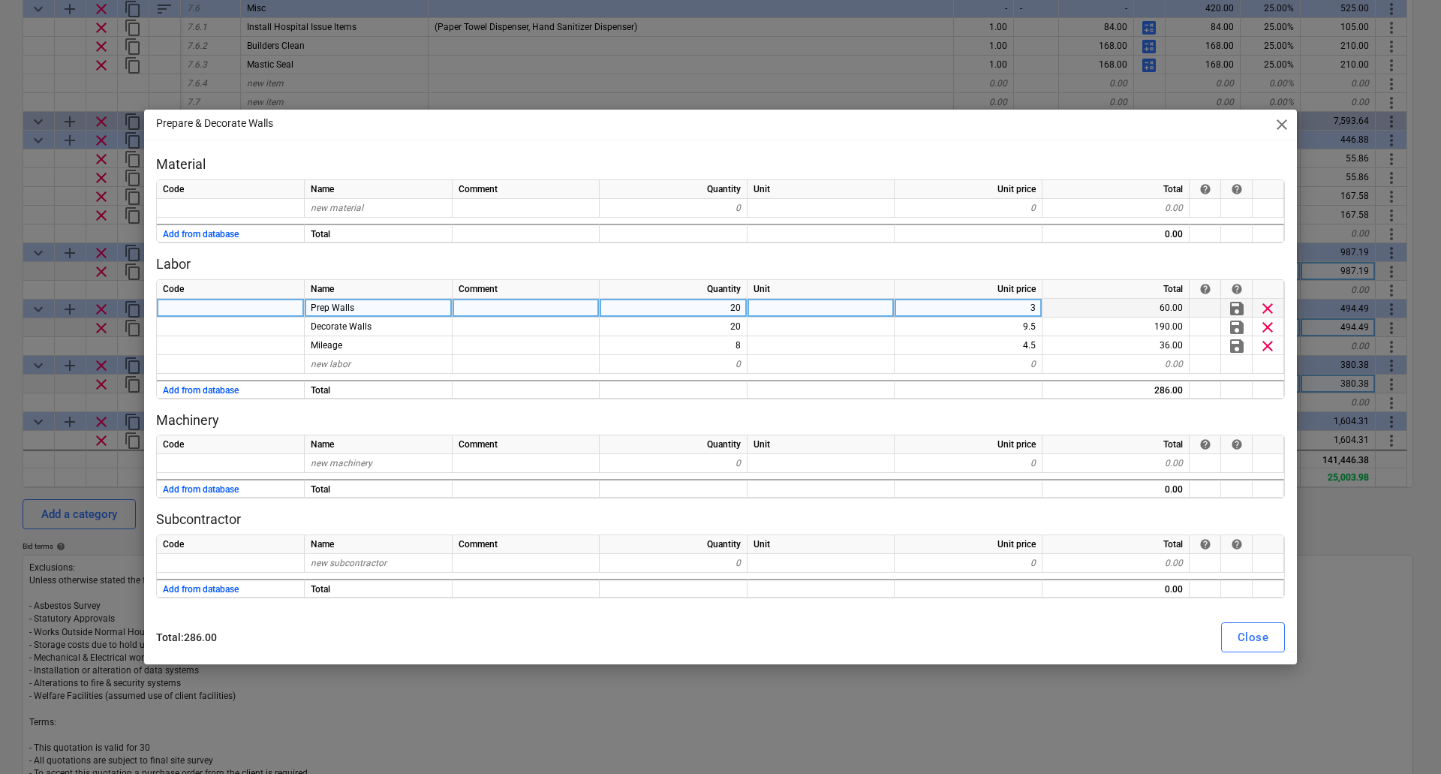
click at [727, 302] on div "20" at bounding box center [673, 308] width 148 height 19
type input "24"
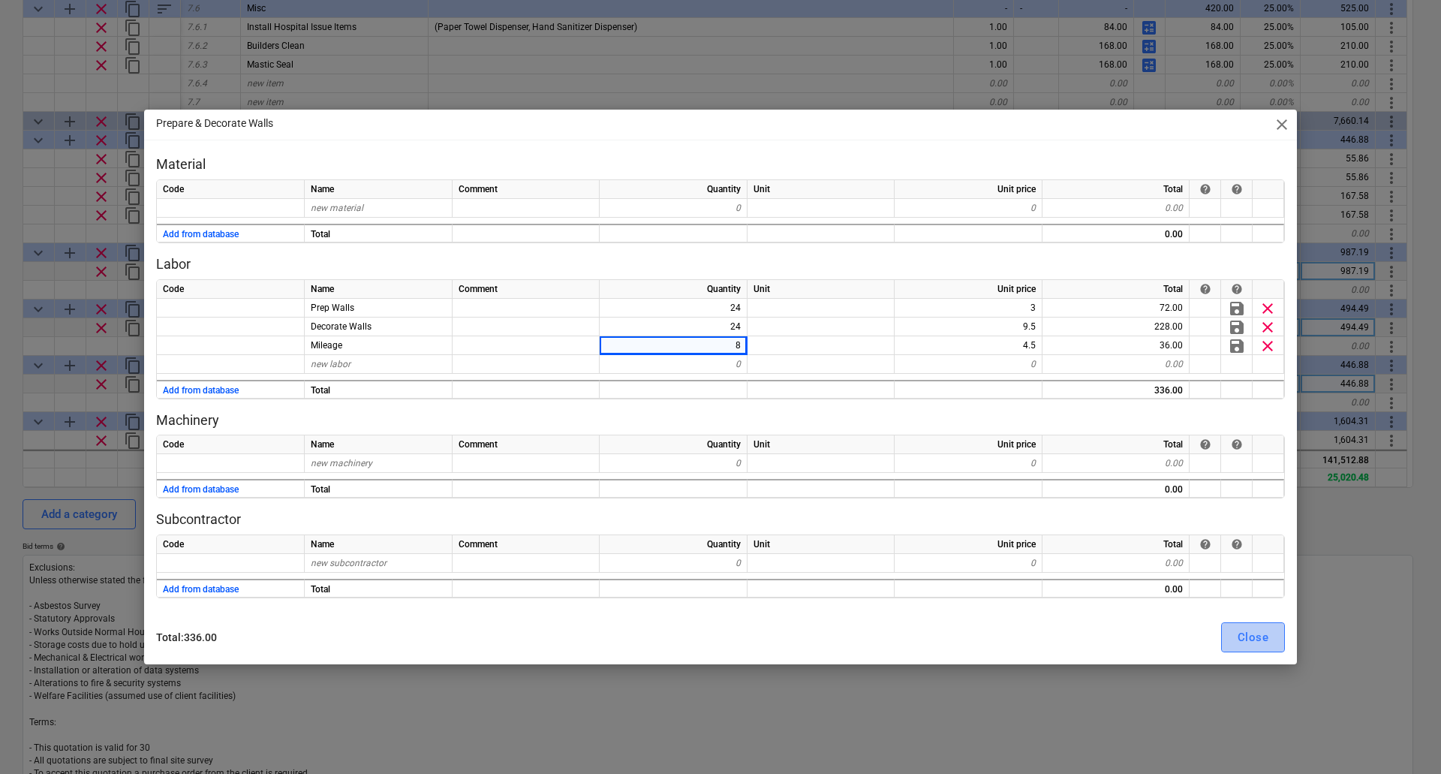
click at [1245, 631] on div "Close" at bounding box center [1252, 637] width 31 height 20
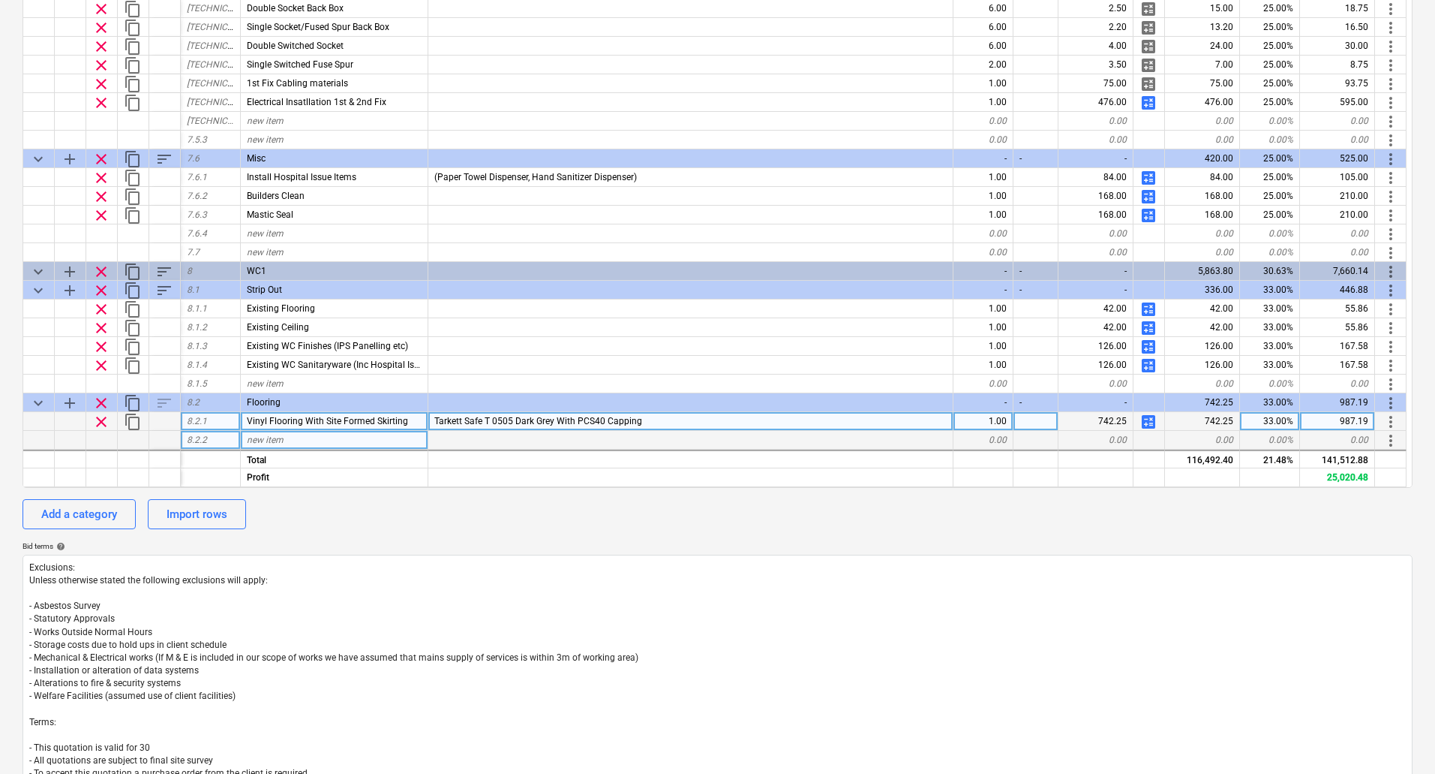
scroll to position [1202, 0]
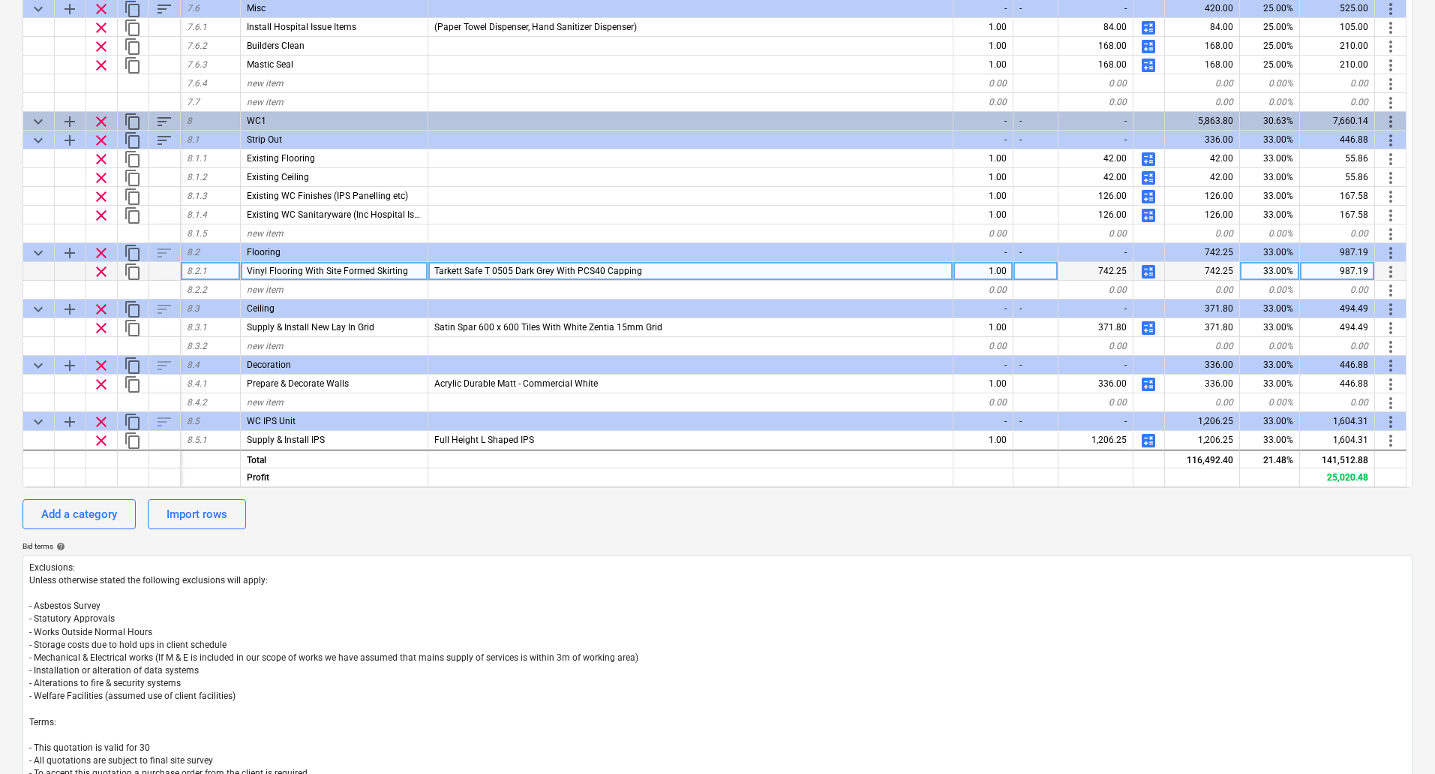
click at [1149, 266] on span "calculate" at bounding box center [1149, 272] width 18 height 18
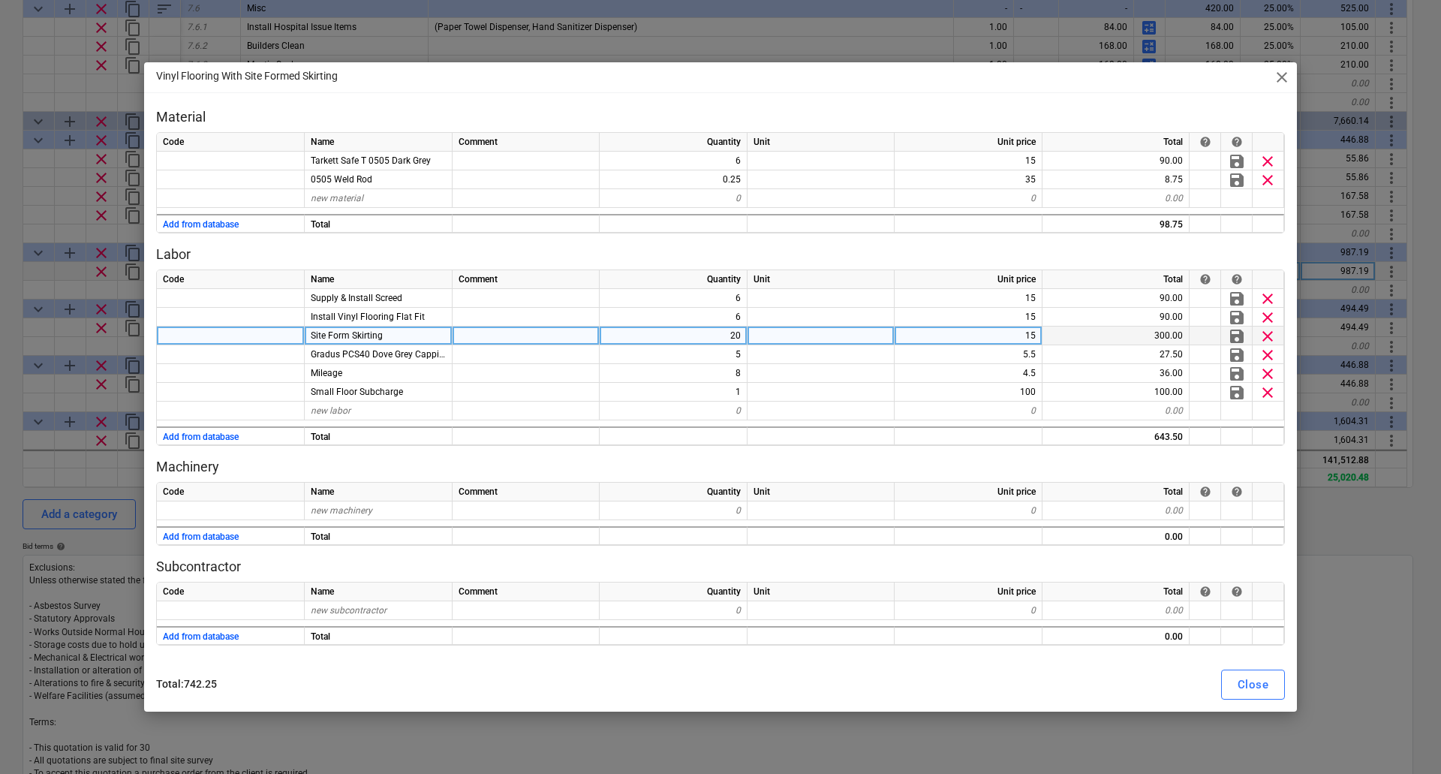
click at [736, 338] on div "20" at bounding box center [673, 335] width 148 height 19
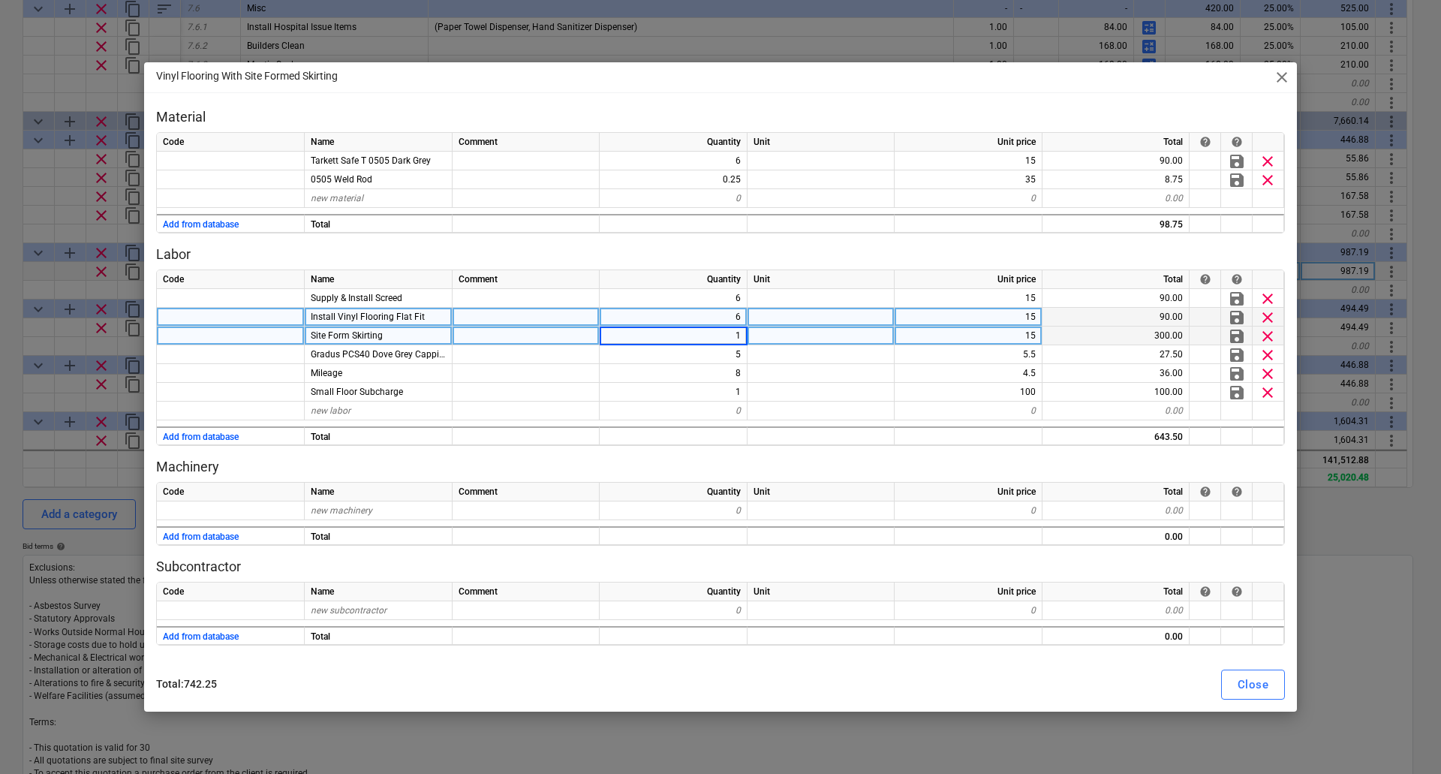
type input "10"
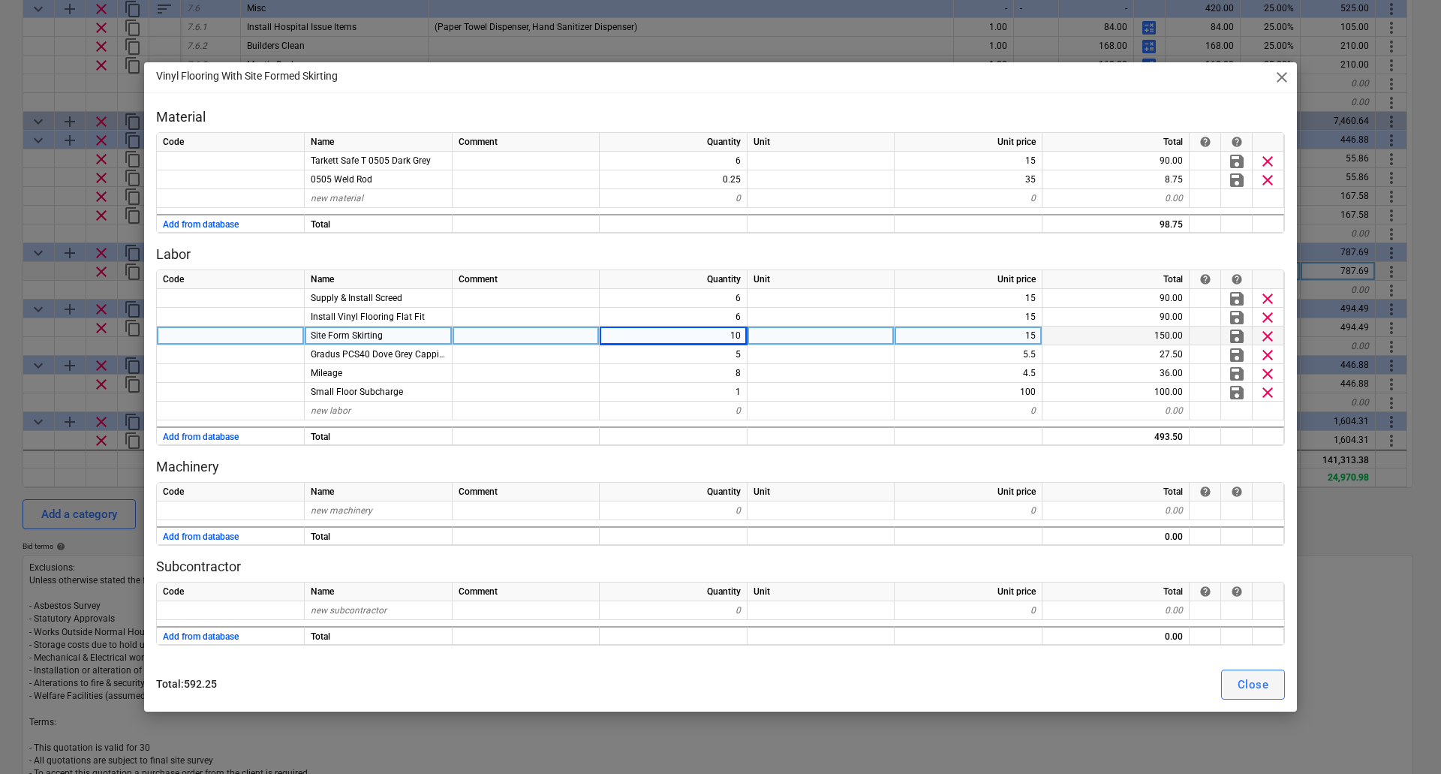
click at [1249, 685] on div "Close" at bounding box center [1252, 685] width 31 height 20
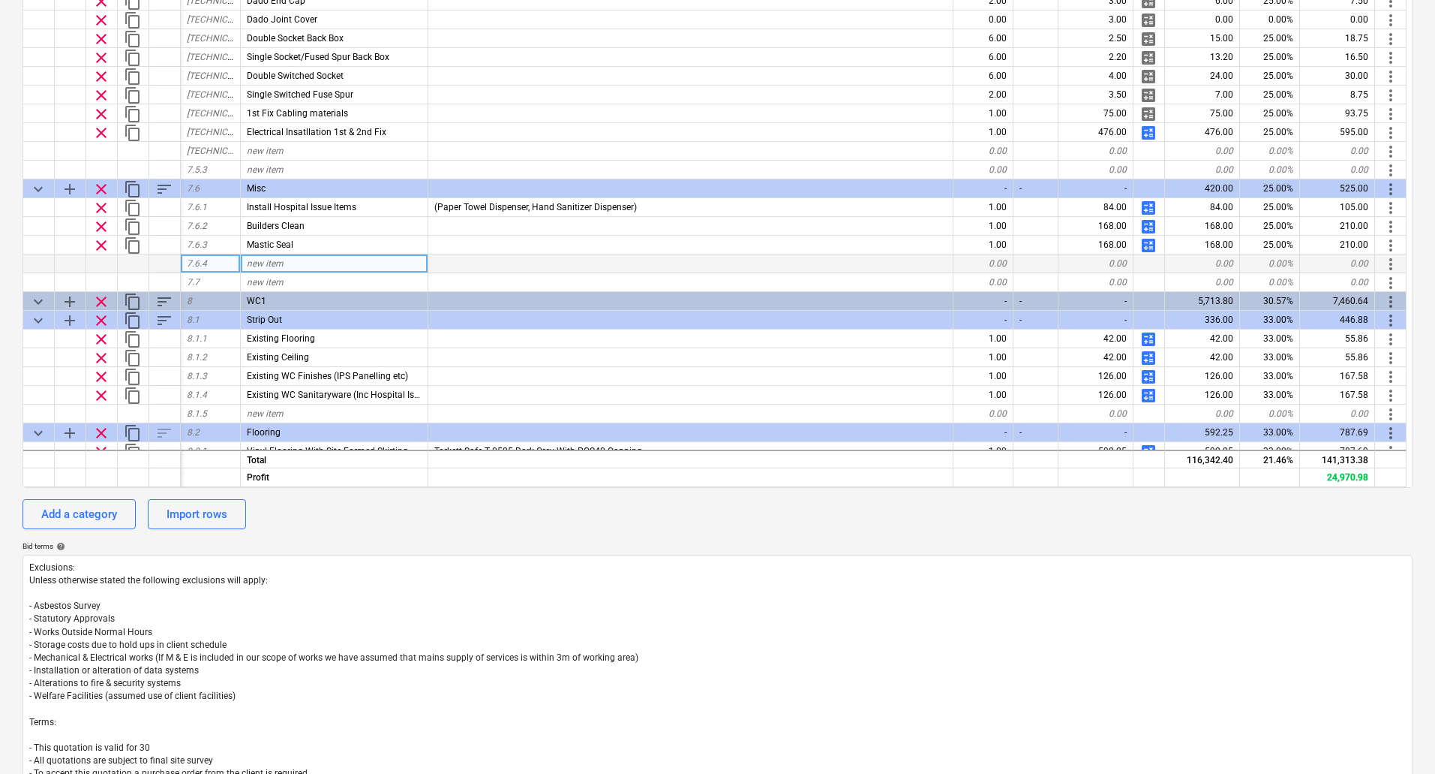
scroll to position [977, 0]
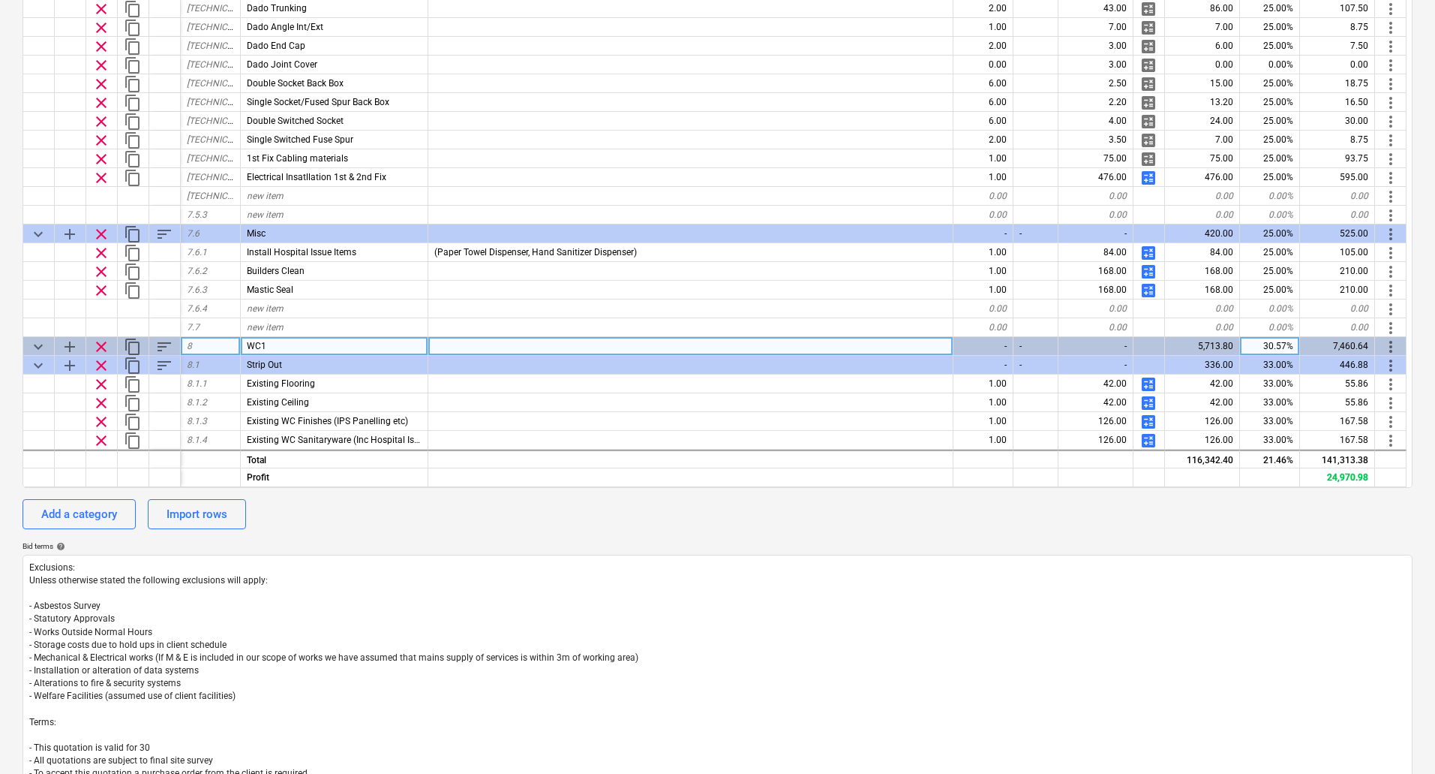
click at [275, 344] on div "WC1" at bounding box center [335, 346] width 188 height 19
click at [278, 344] on input "WC1" at bounding box center [334, 346] width 187 height 18
type input "WC1 FF"
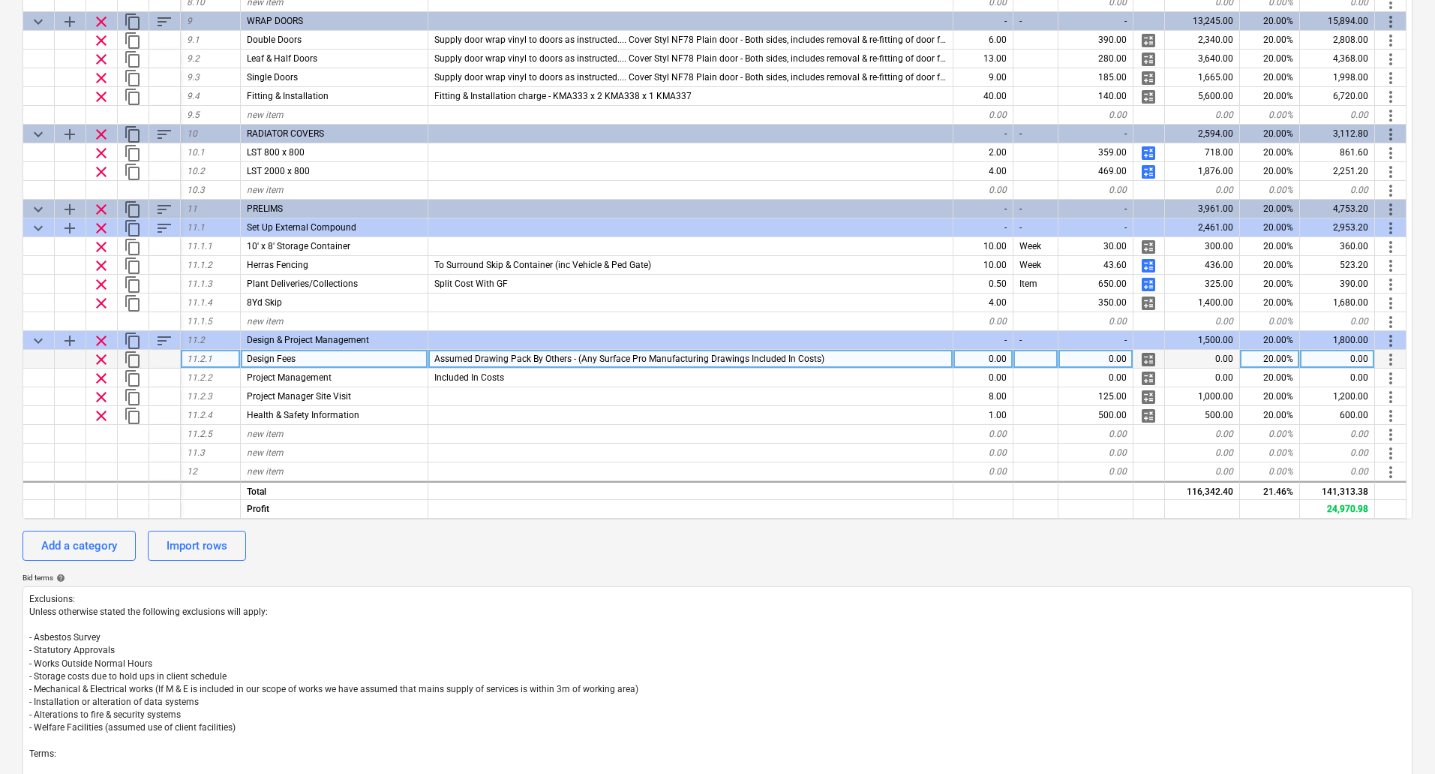
scroll to position [324, 0]
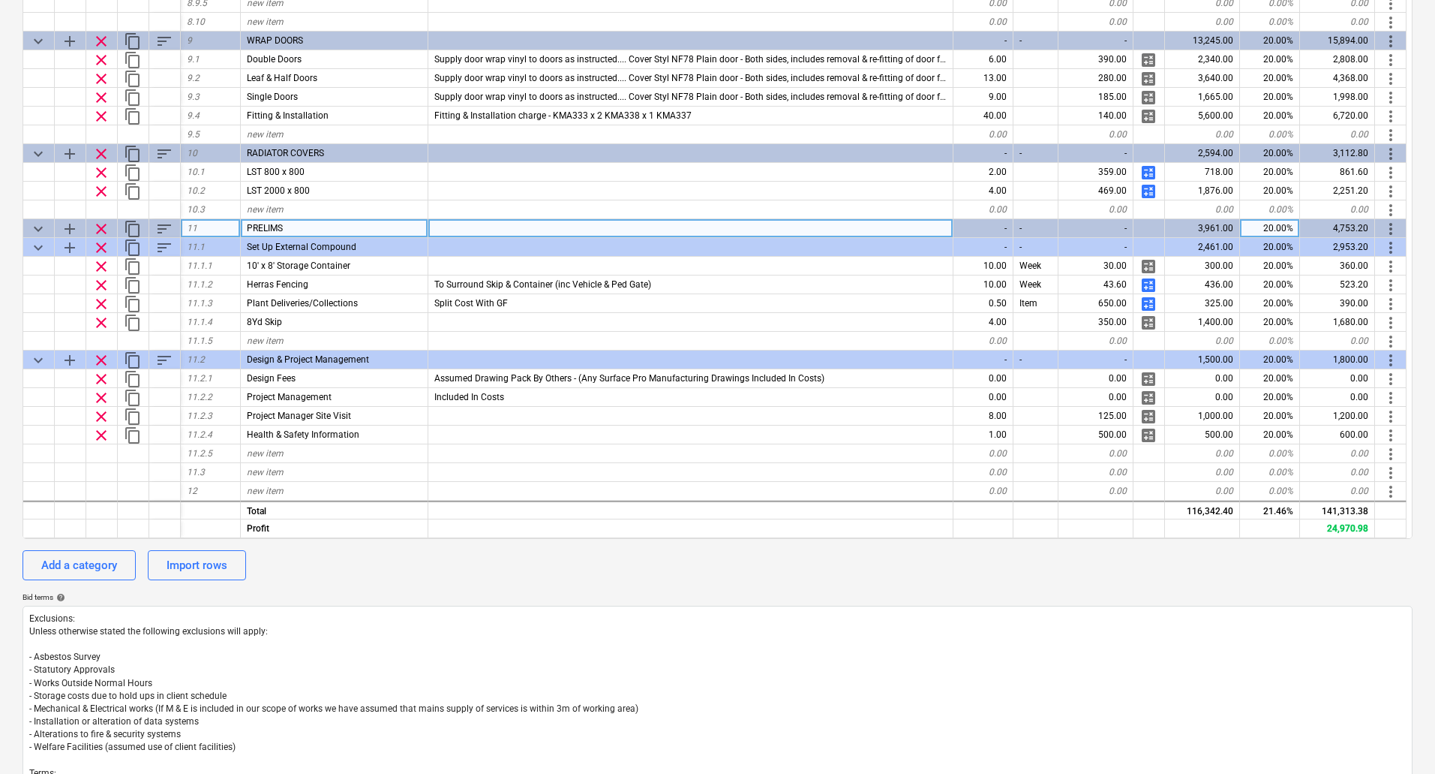
click at [1282, 224] on div "20.00%" at bounding box center [1270, 228] width 60 height 19
type input "15"
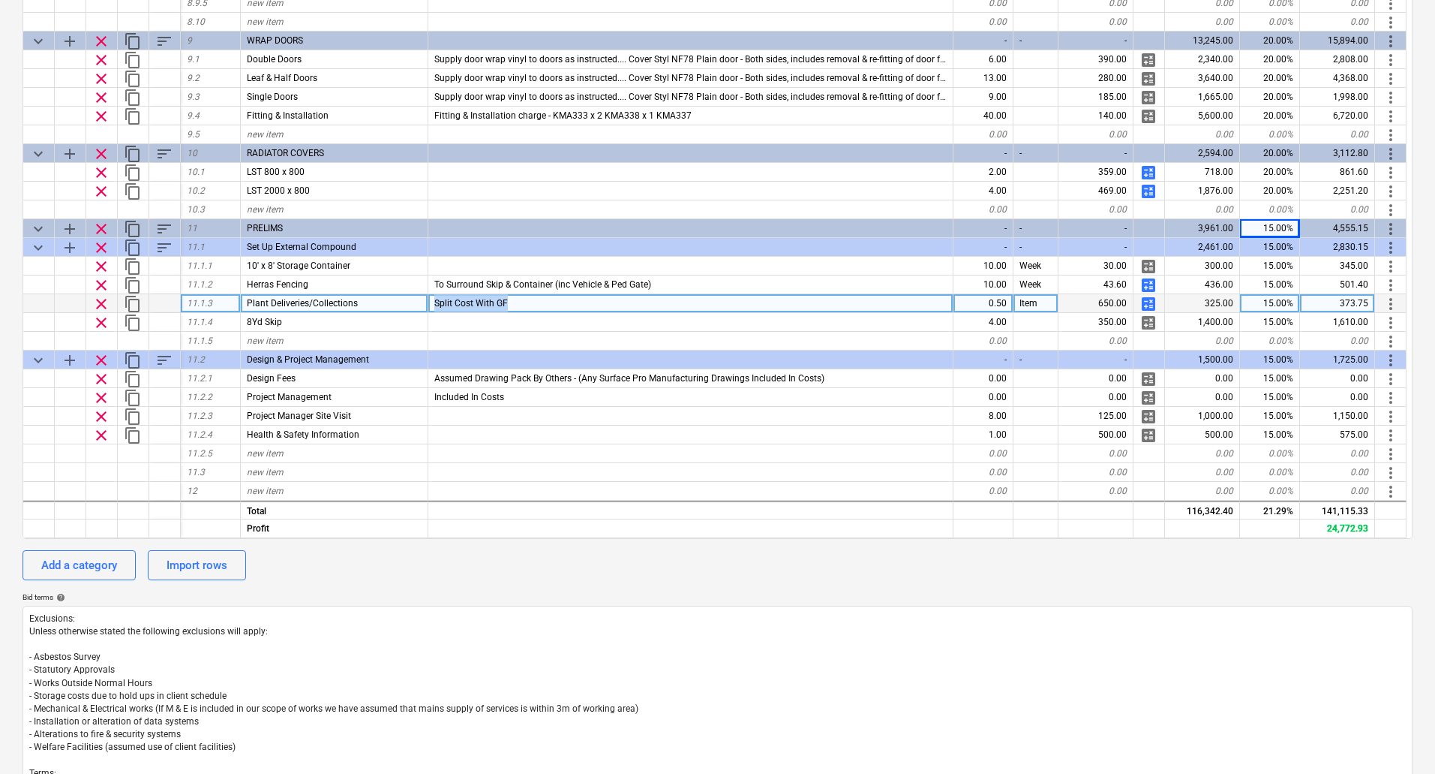
drag, startPoint x: 509, startPoint y: 301, endPoint x: 386, endPoint y: 301, distance: 123.8
click at [0, 0] on div "clear content_copy 11.1.3 Plant Deliveries/Collections Split Cost With GF 0.50 …" at bounding box center [0, 0] width 0 height 0
copy div "Split Cost With GF"
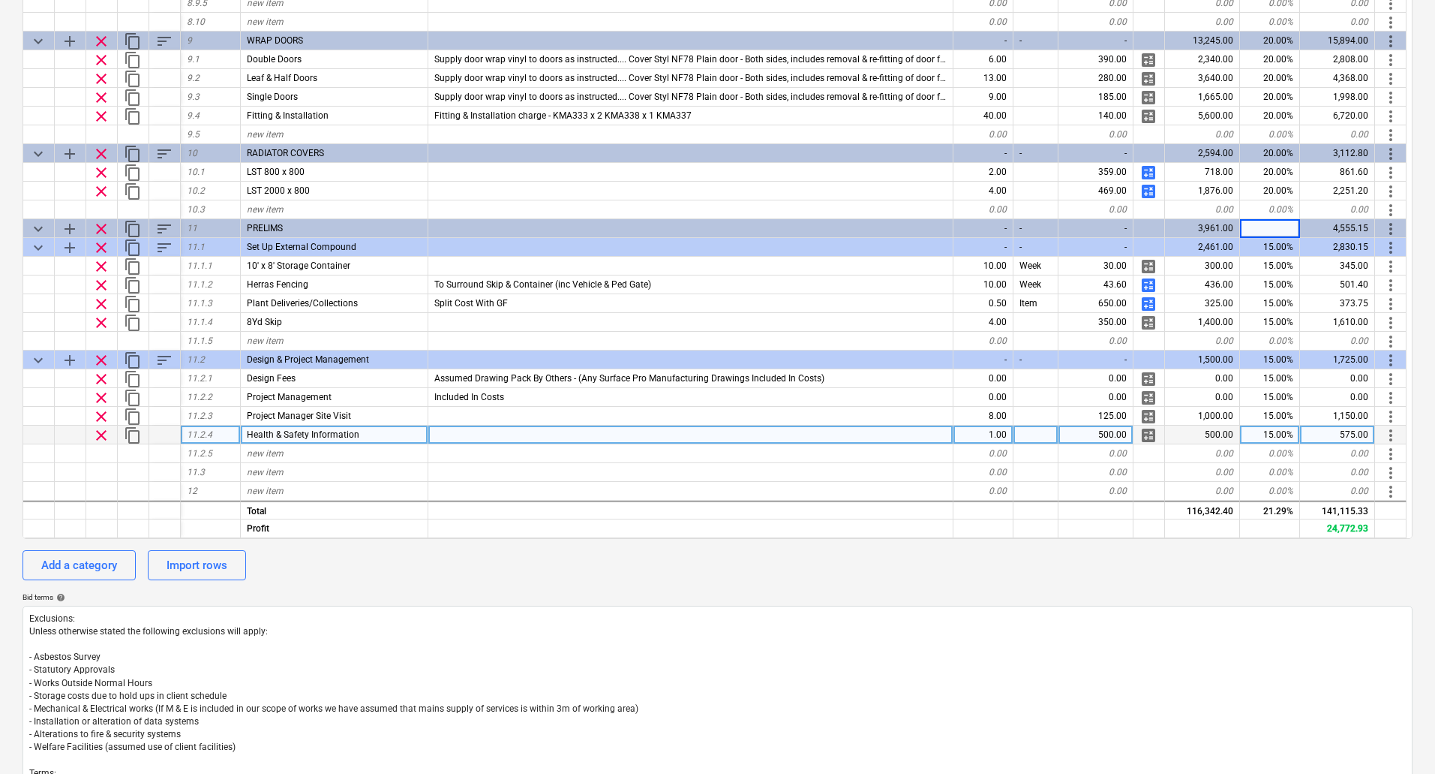
click at [488, 434] on div at bounding box center [690, 434] width 525 height 19
type input "Split With FF"
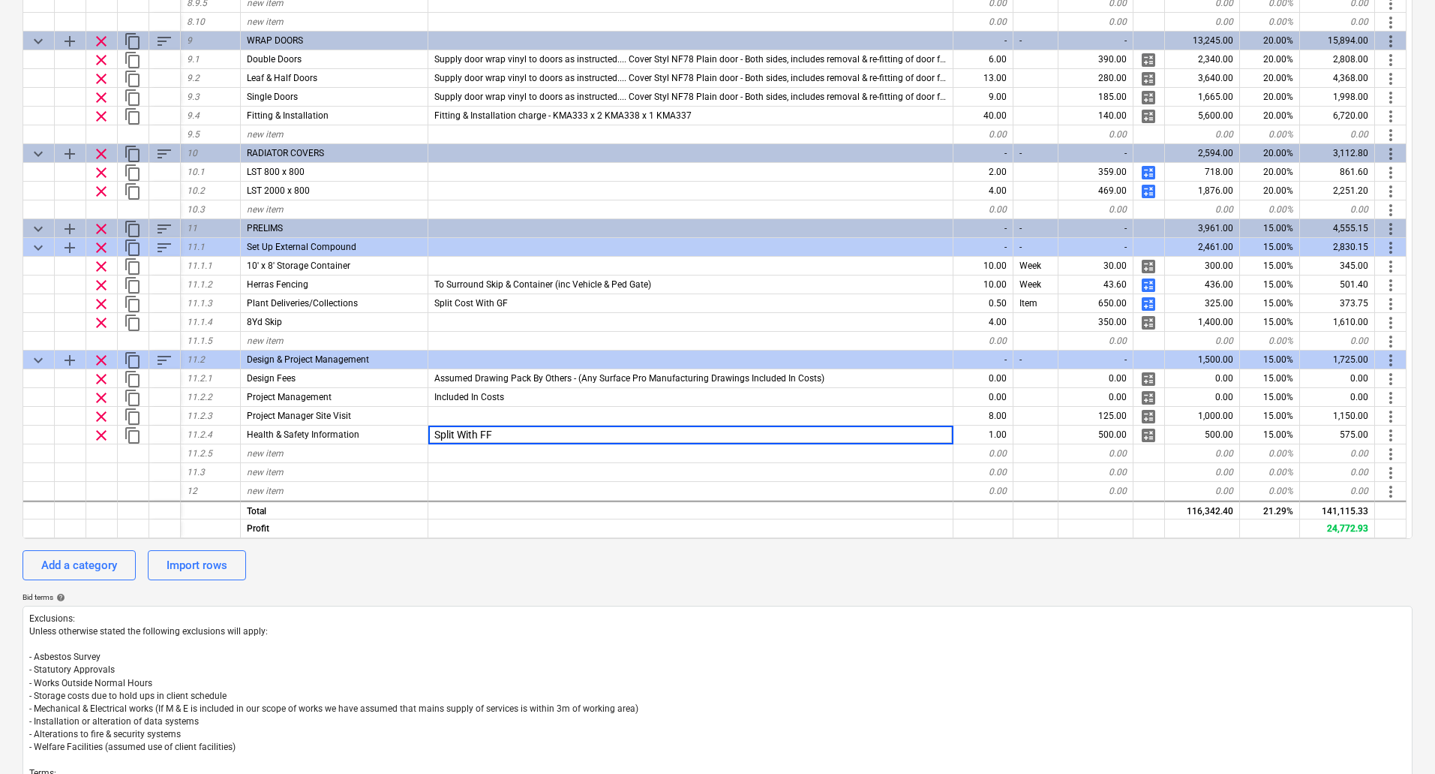
click at [786, 593] on div "Bid terms help" at bounding box center [718, 597] width 1390 height 10
click at [938, 571] on div "Add a category Import rows" at bounding box center [718, 565] width 1390 height 30
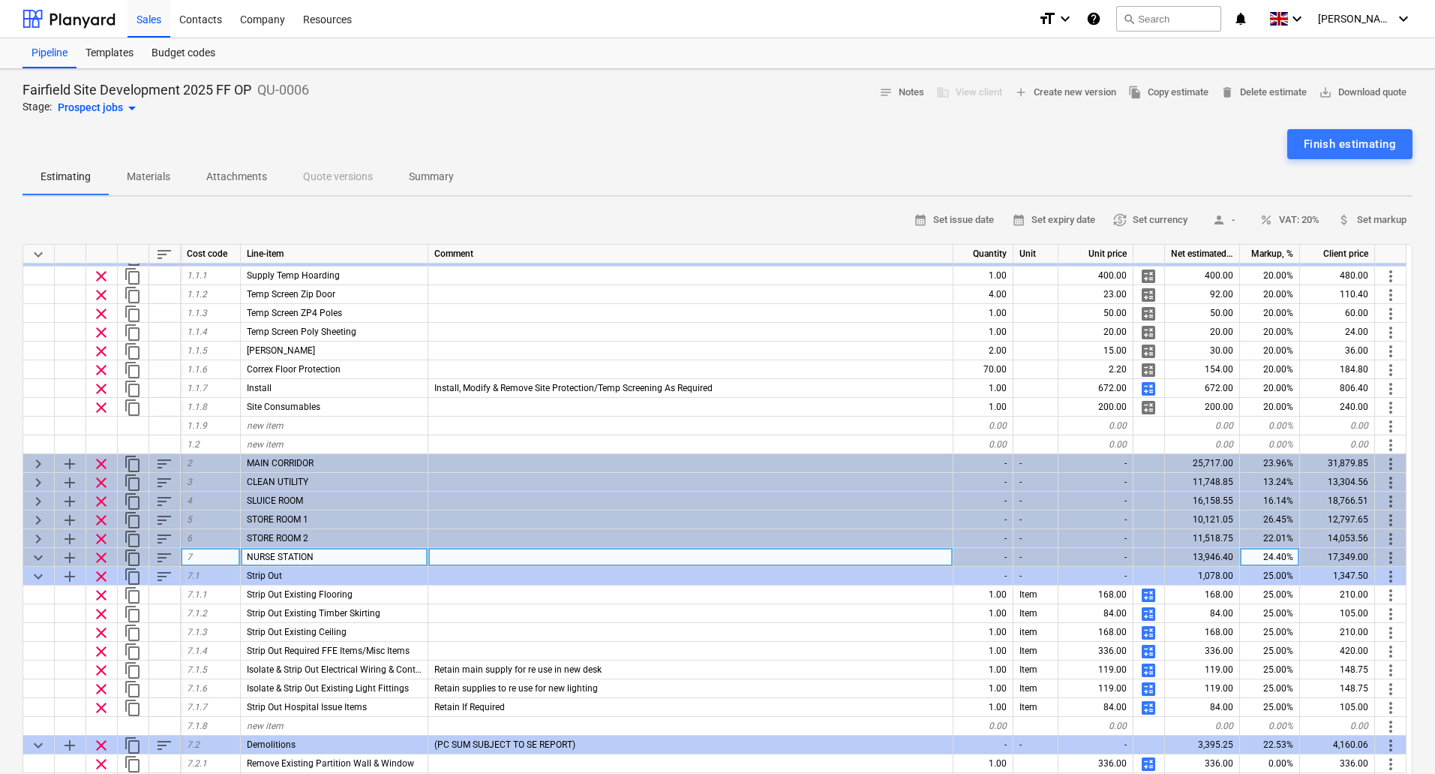
scroll to position [0, 0]
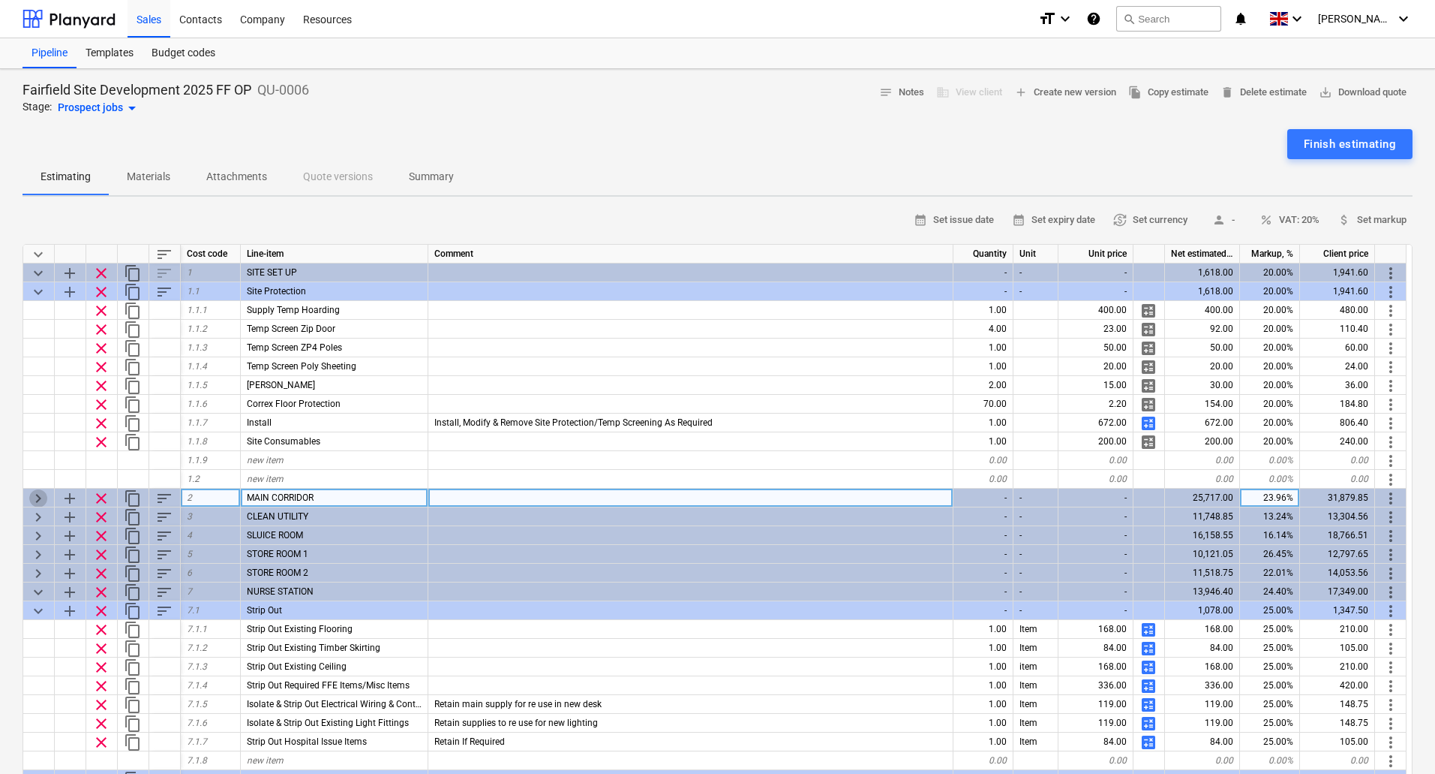
click at [38, 491] on span "keyboard_arrow_right" at bounding box center [38, 498] width 18 height 18
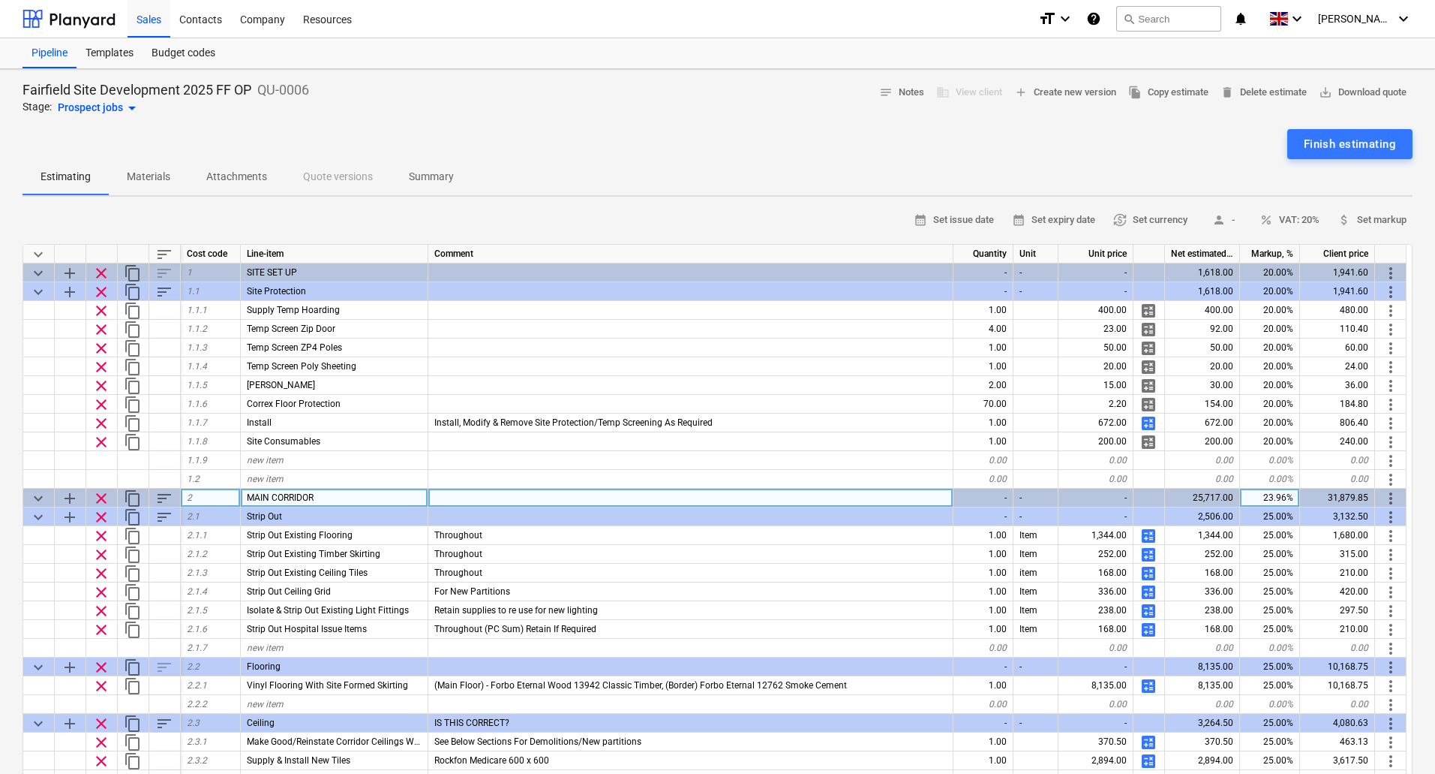
click at [37, 494] on span "keyboard_arrow_down" at bounding box center [38, 498] width 18 height 18
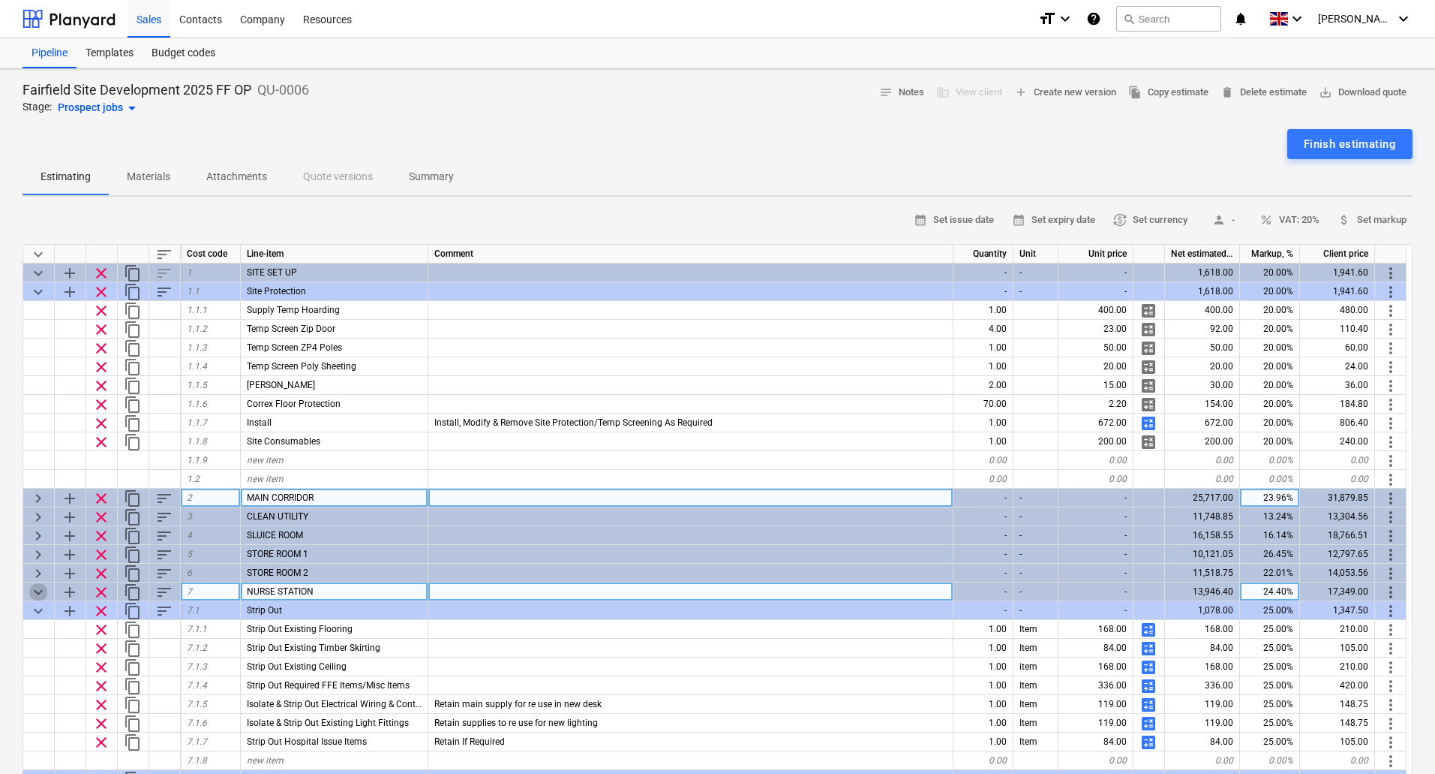
click at [39, 590] on span "keyboard_arrow_down" at bounding box center [38, 592] width 18 height 18
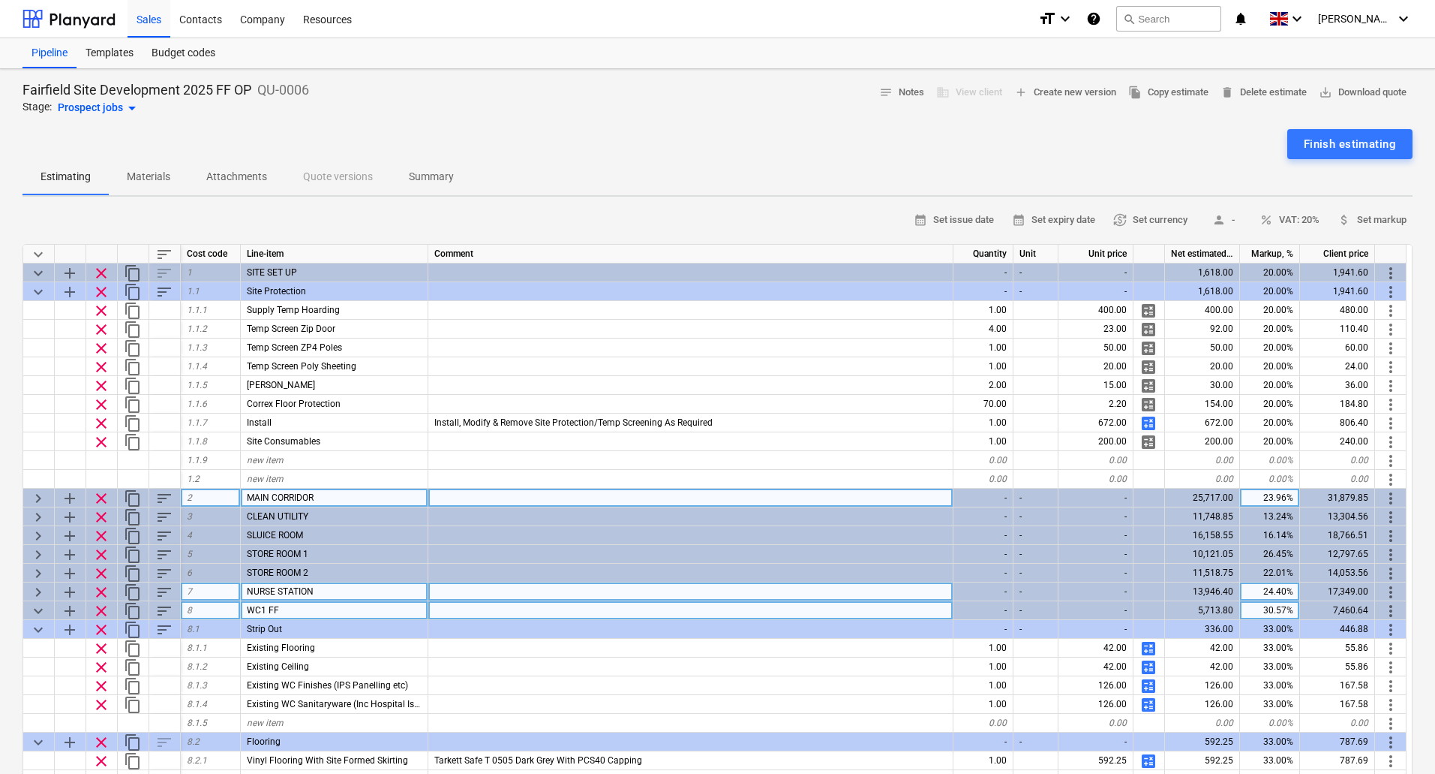
click at [36, 611] on span "keyboard_arrow_down" at bounding box center [38, 611] width 18 height 18
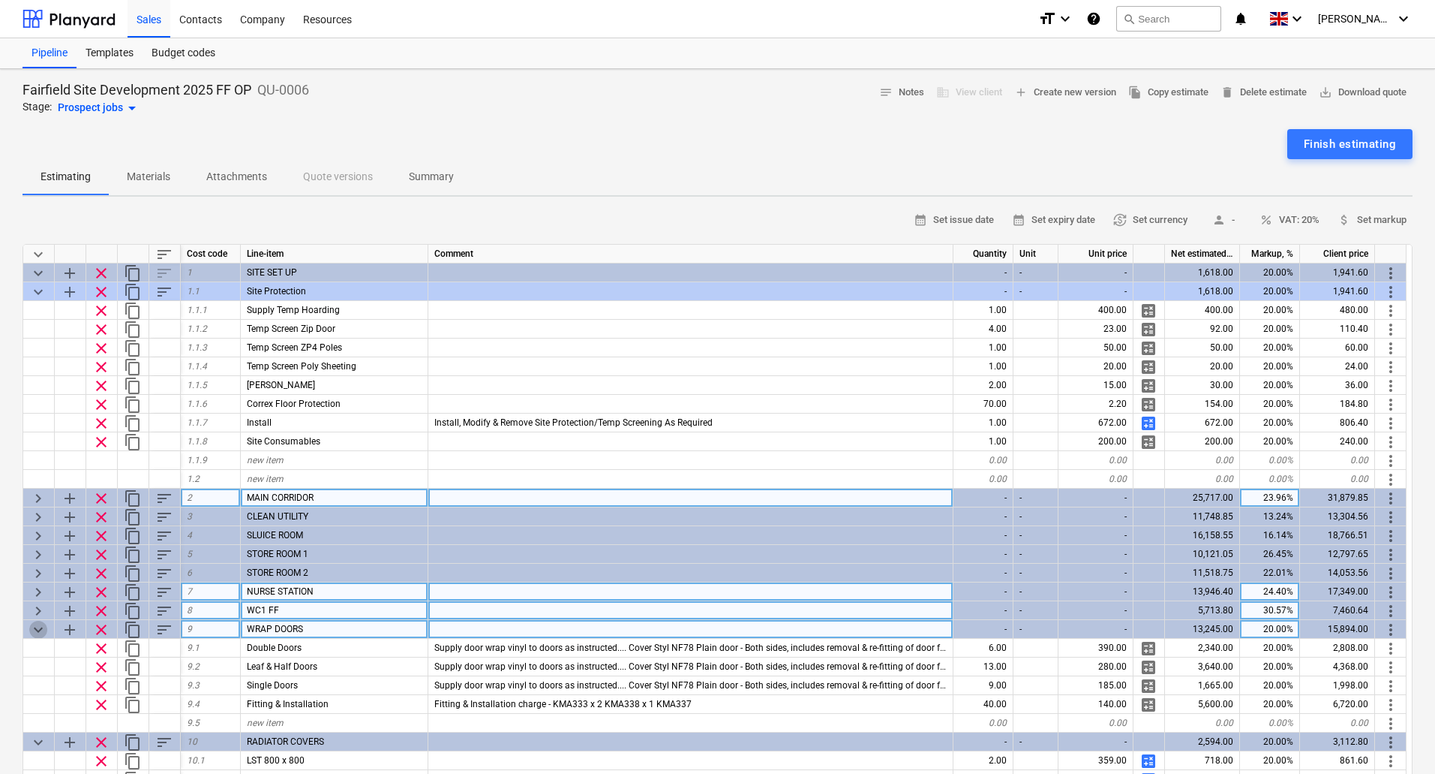
click at [37, 626] on span "keyboard_arrow_down" at bounding box center [38, 630] width 18 height 18
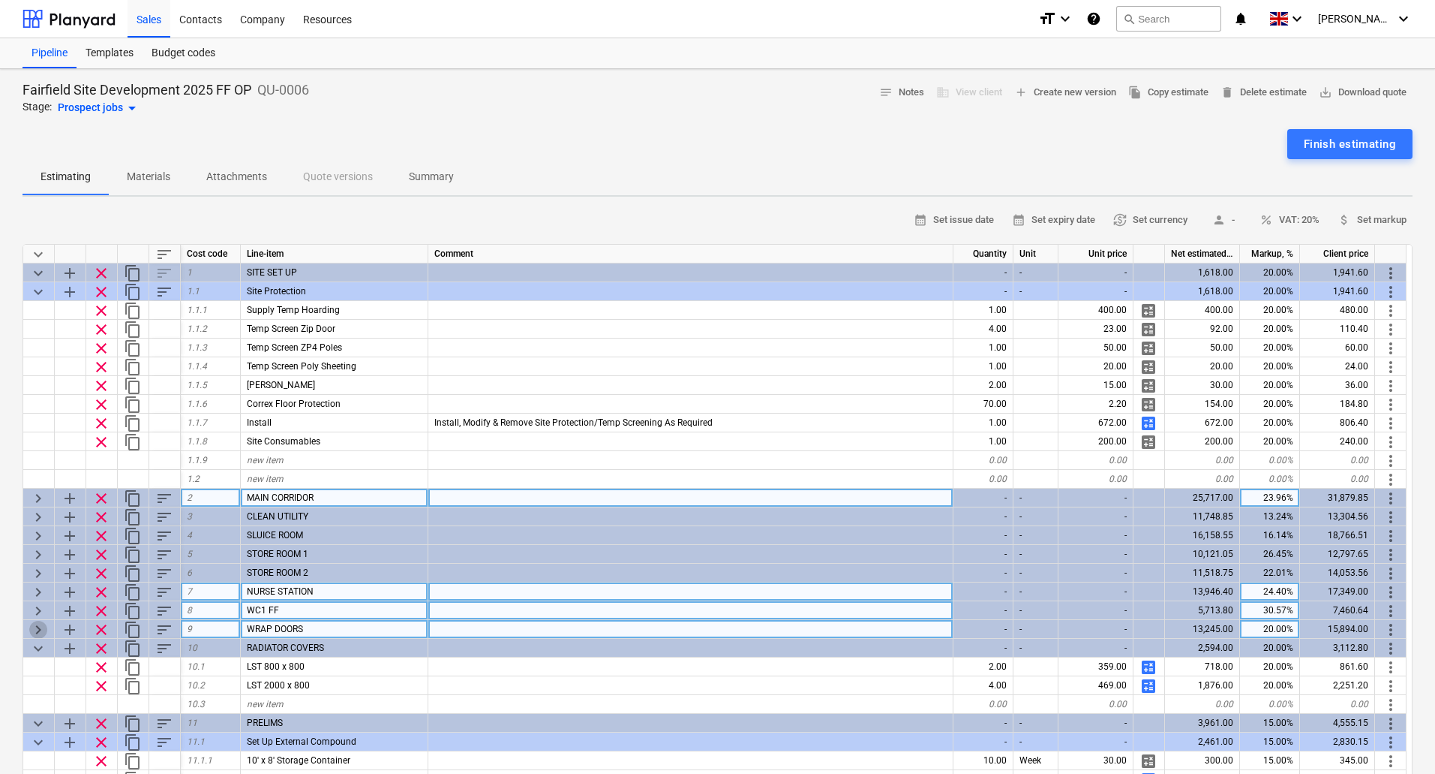
click at [37, 626] on span "keyboard_arrow_right" at bounding box center [38, 630] width 18 height 18
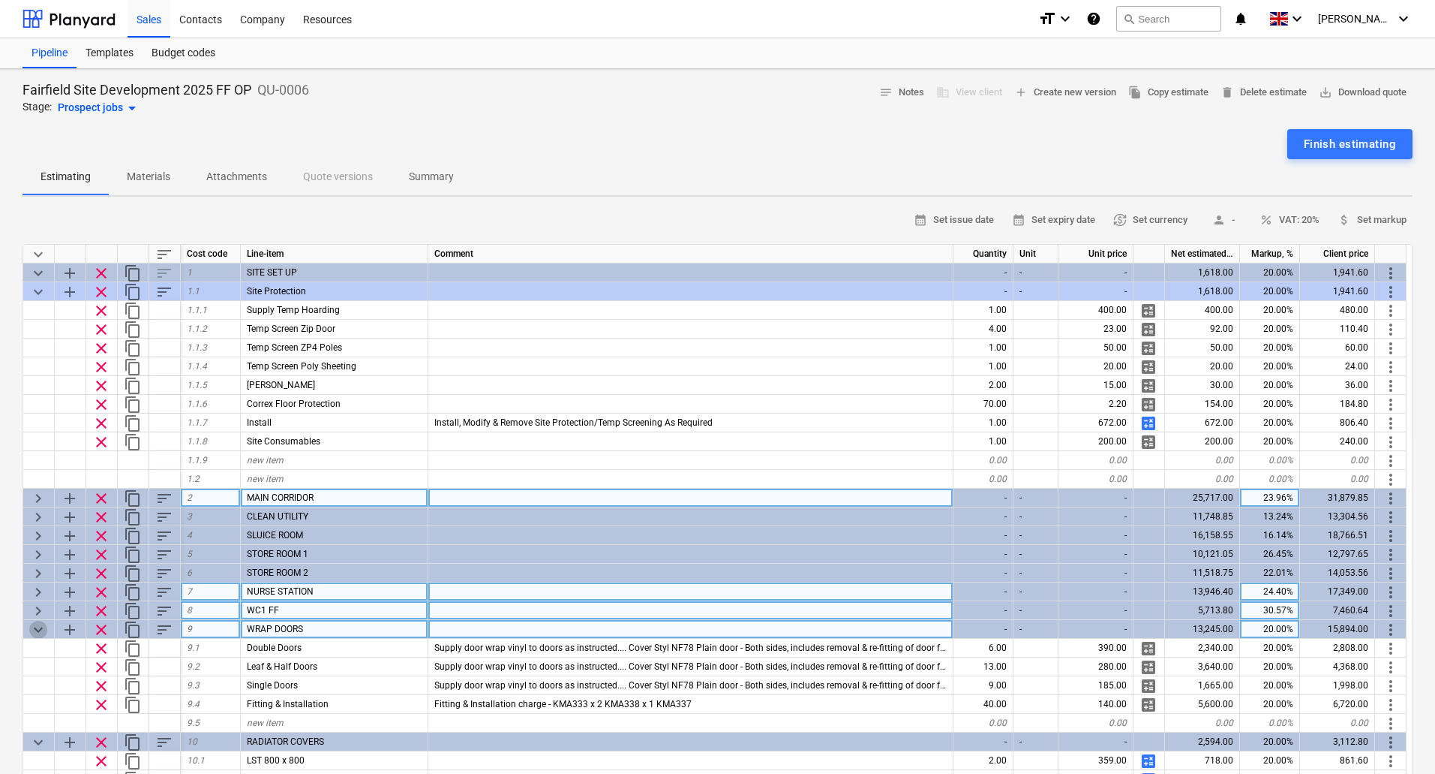
click at [37, 626] on span "keyboard_arrow_down" at bounding box center [38, 630] width 18 height 18
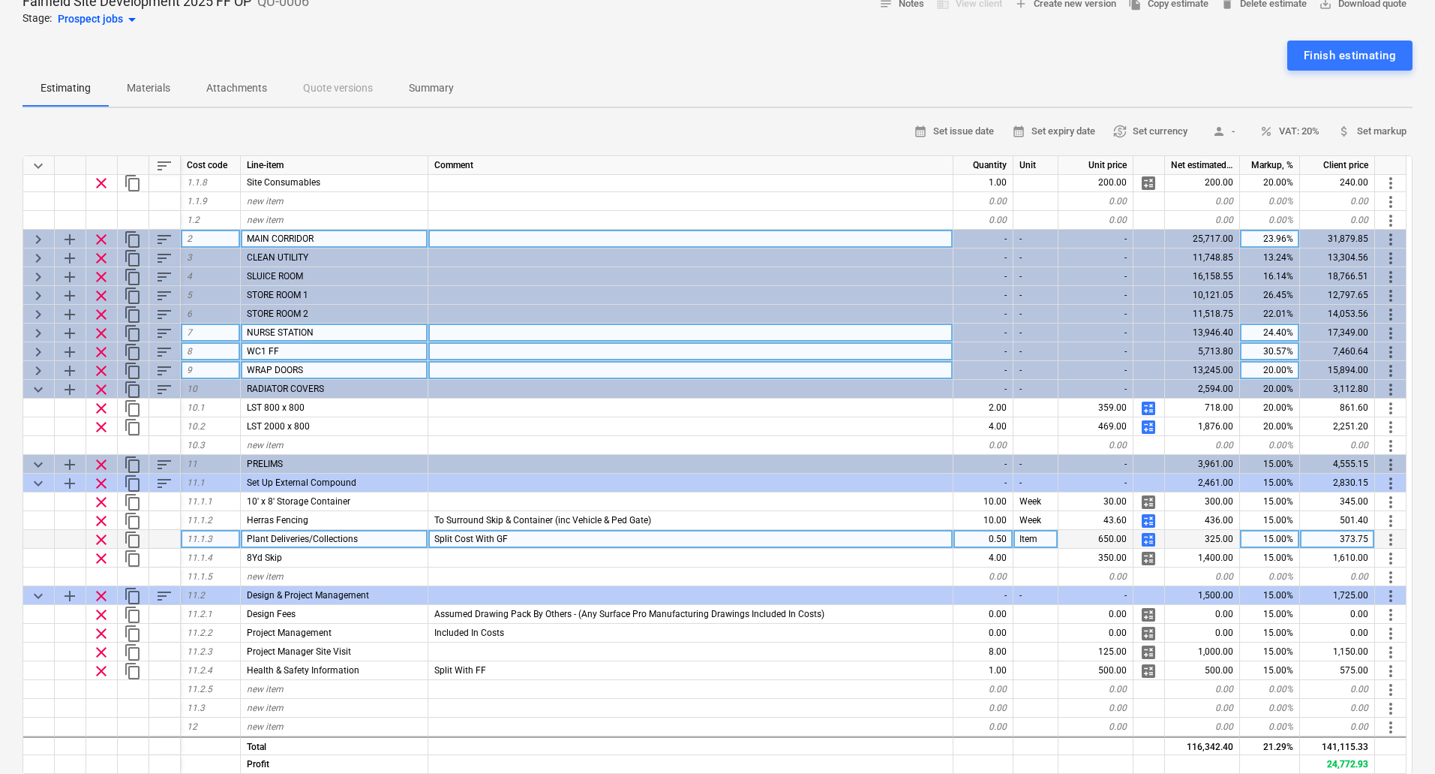
scroll to position [300, 0]
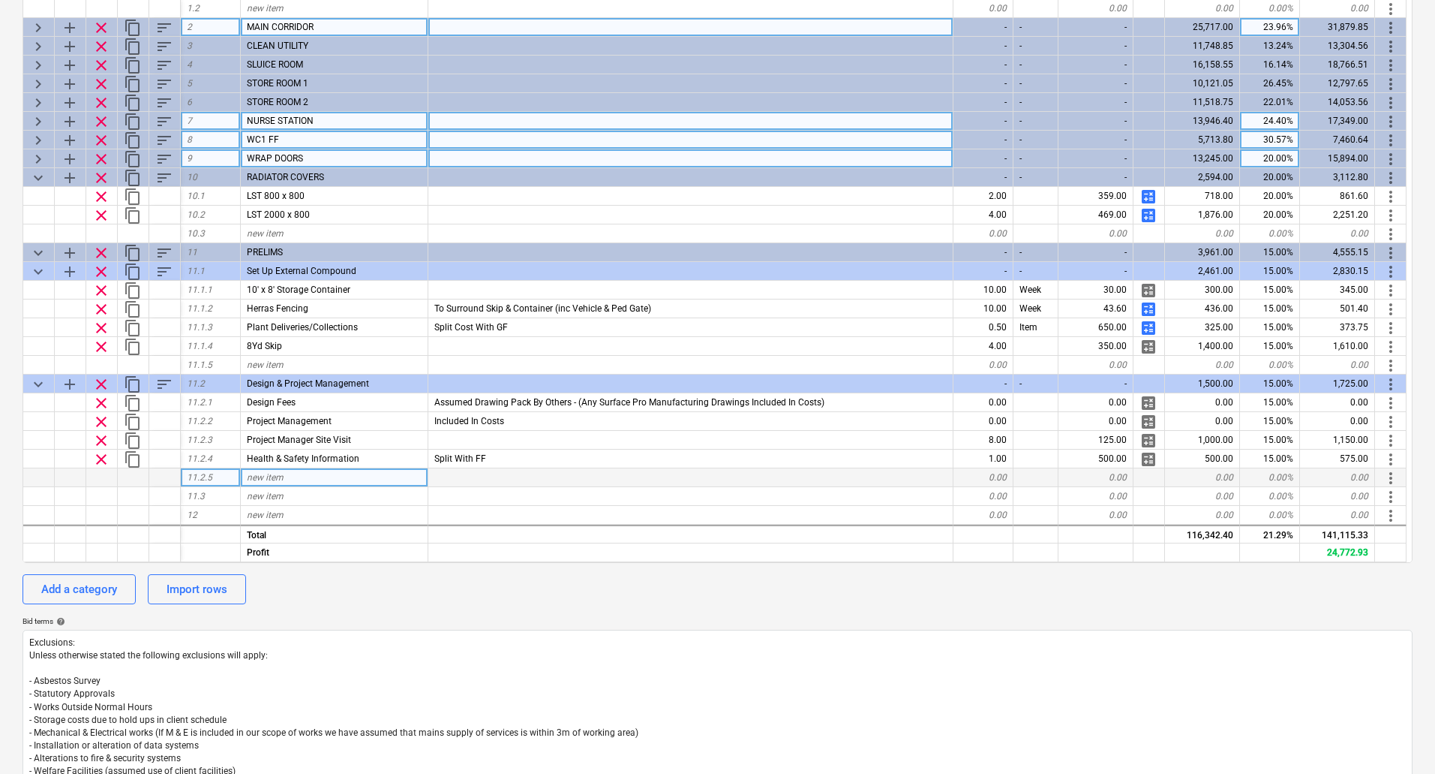
click at [270, 479] on span "new item" at bounding box center [265, 477] width 37 height 11
type input "D"
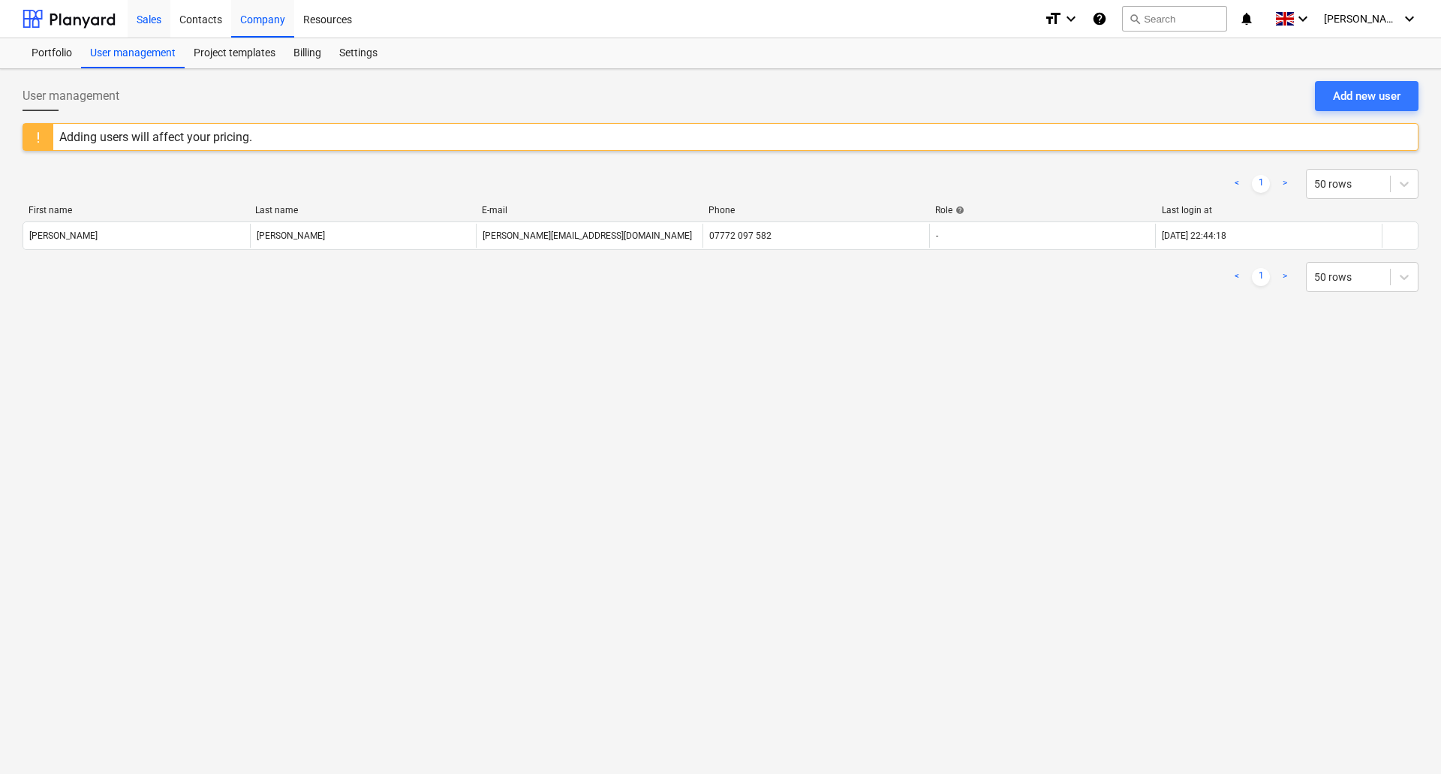
click at [148, 18] on div "Sales" at bounding box center [149, 18] width 43 height 38
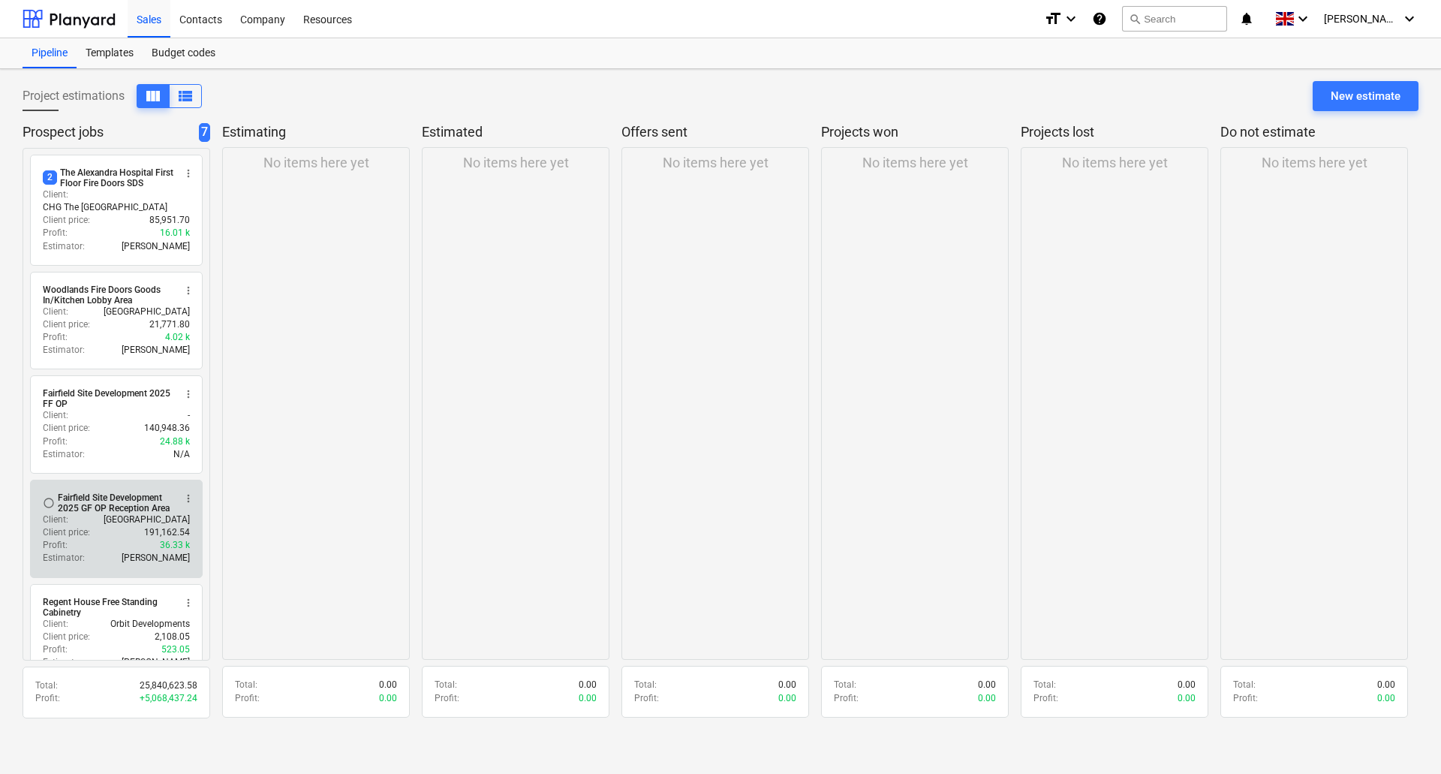
click at [101, 492] on div "Fairfield Site Development 2025 GF OP Reception Area" at bounding box center [116, 502] width 116 height 21
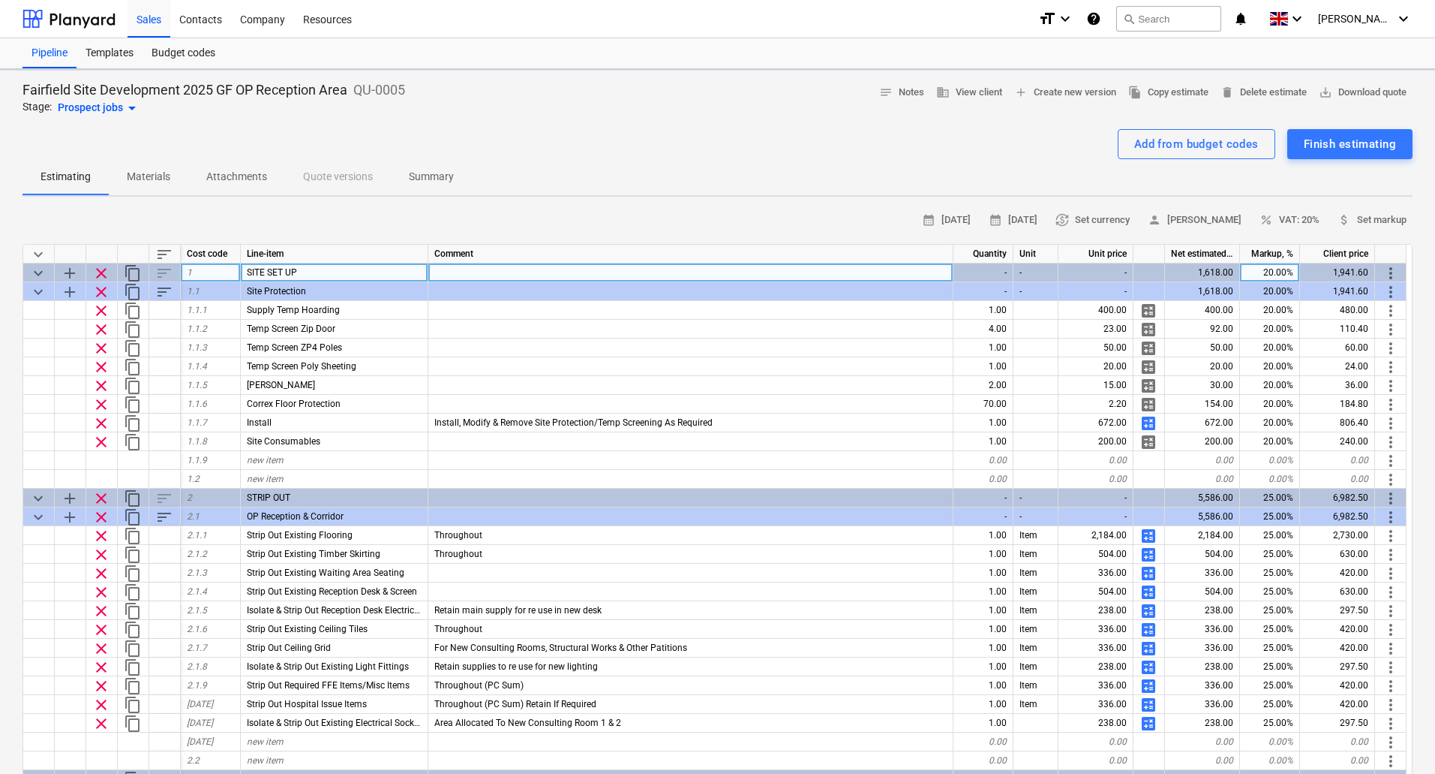
type textarea "x"
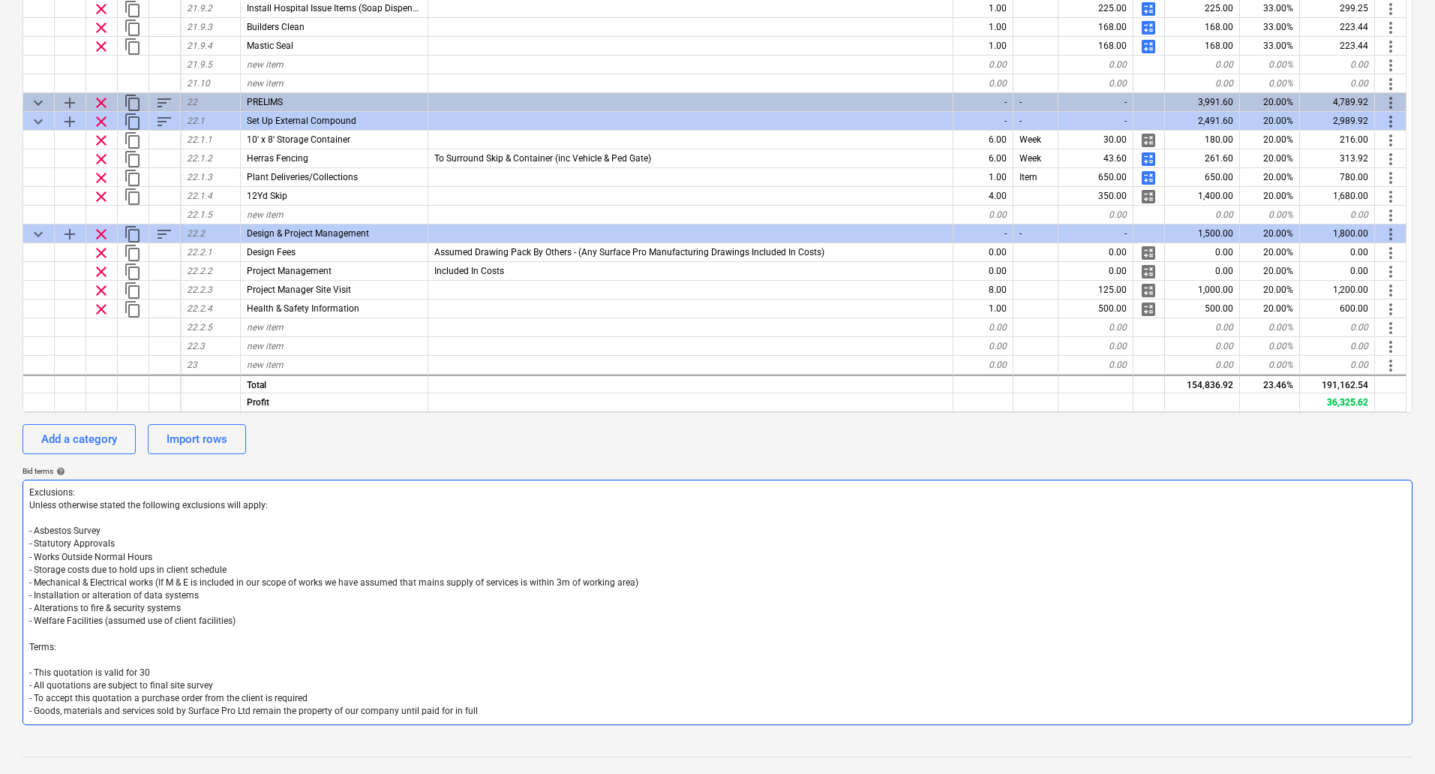
scroll to position [300, 0]
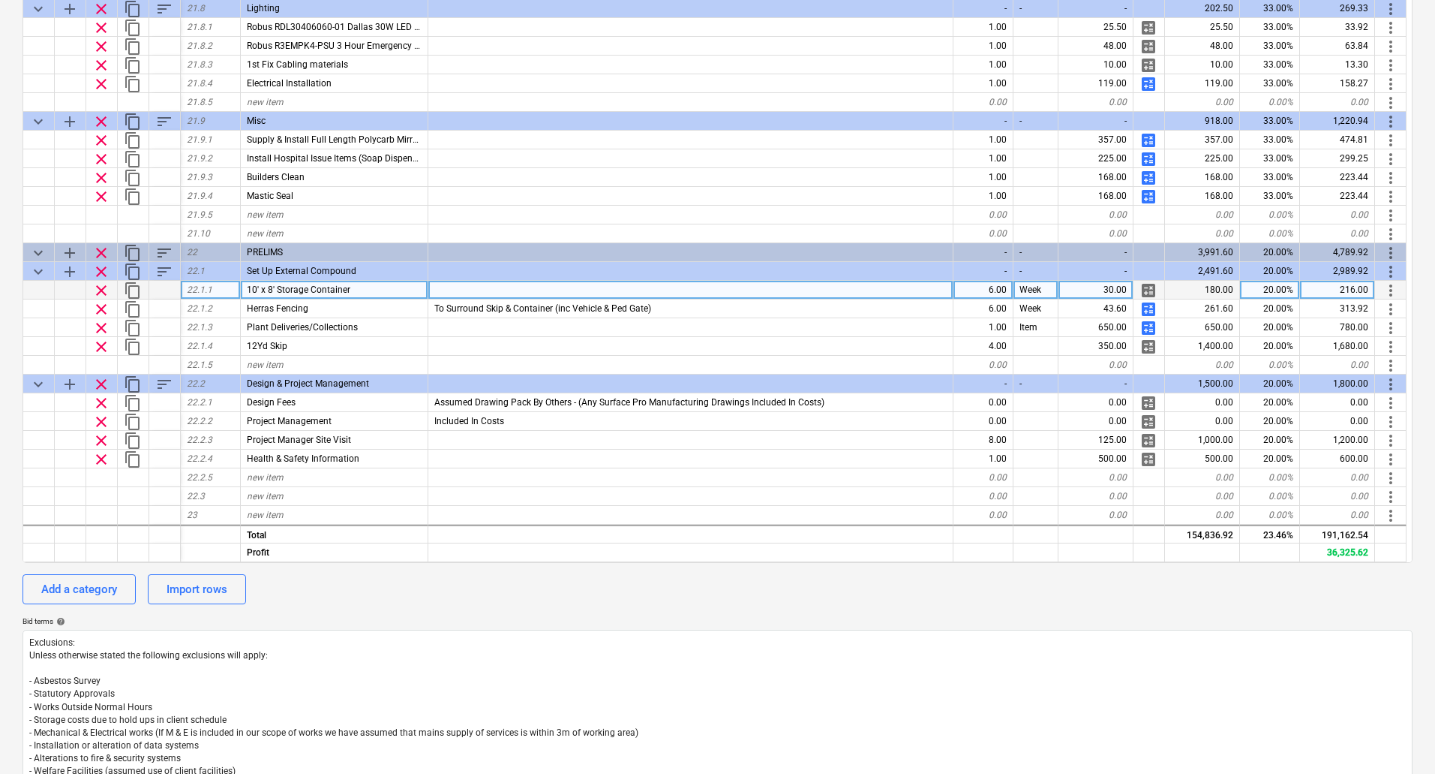
click at [989, 287] on div "6.00" at bounding box center [984, 290] width 60 height 19
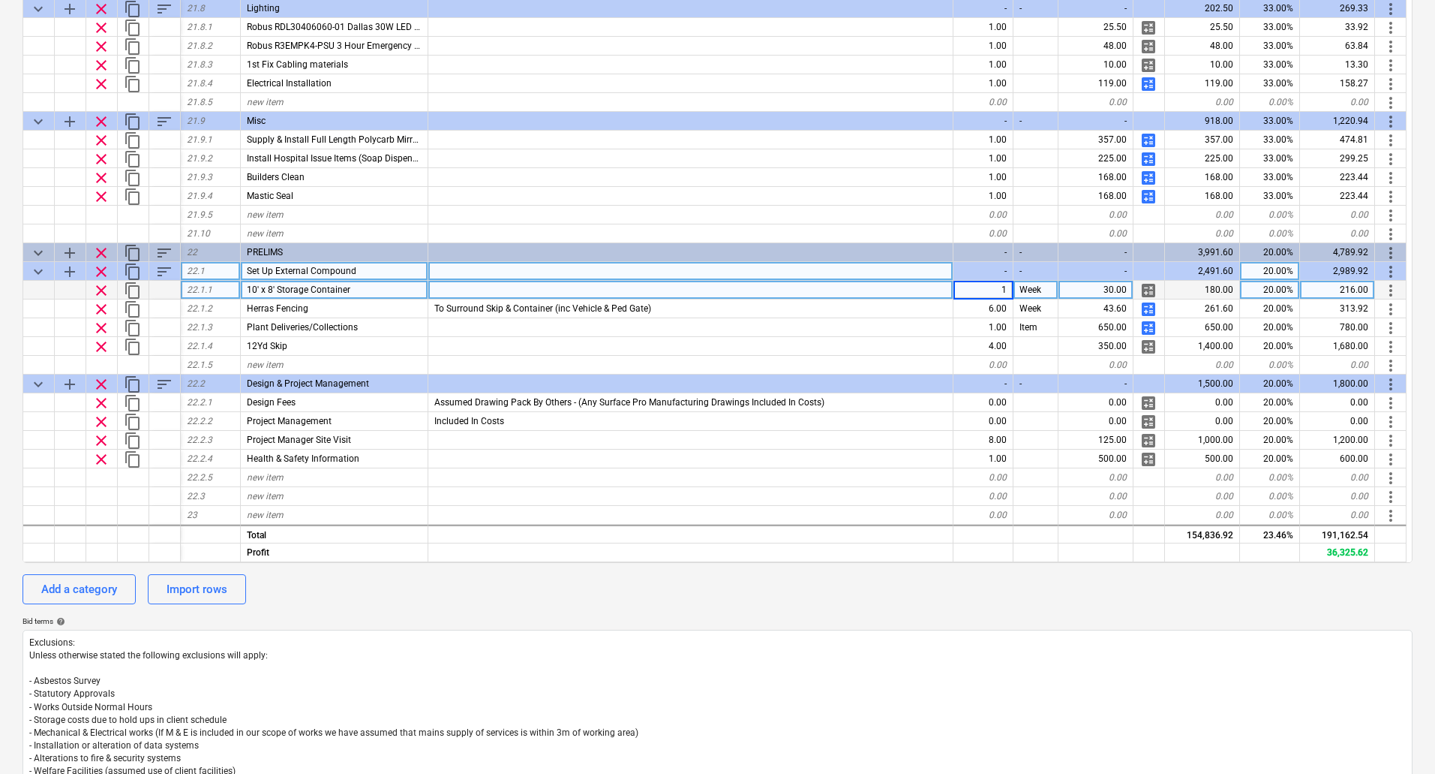
type input "10"
type textarea "x"
type input "10"
type textarea "x"
type input "0.5"
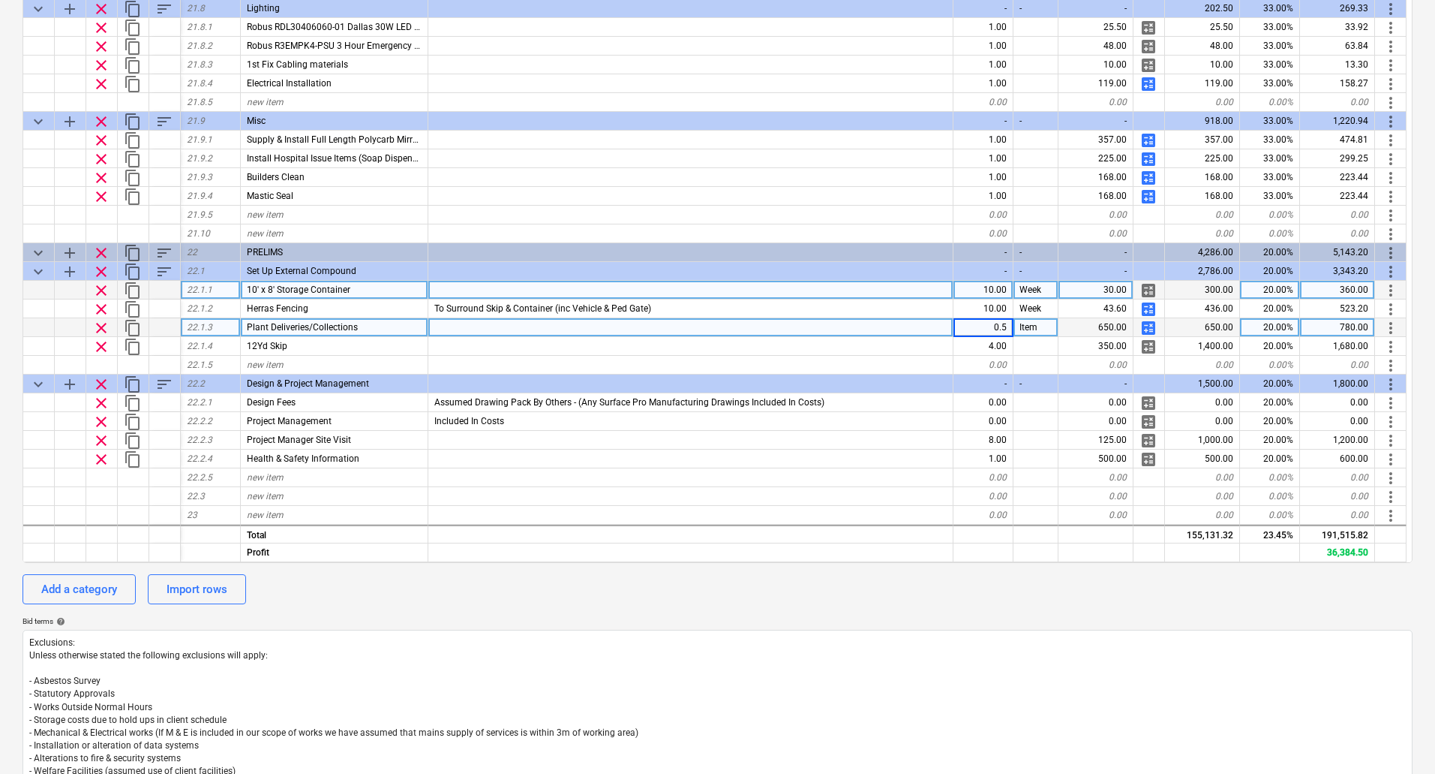
click at [509, 326] on div at bounding box center [690, 327] width 525 height 19
type textarea "x"
click at [486, 326] on input "Split With 1F" at bounding box center [690, 327] width 524 height 18
type input "Split With FF"
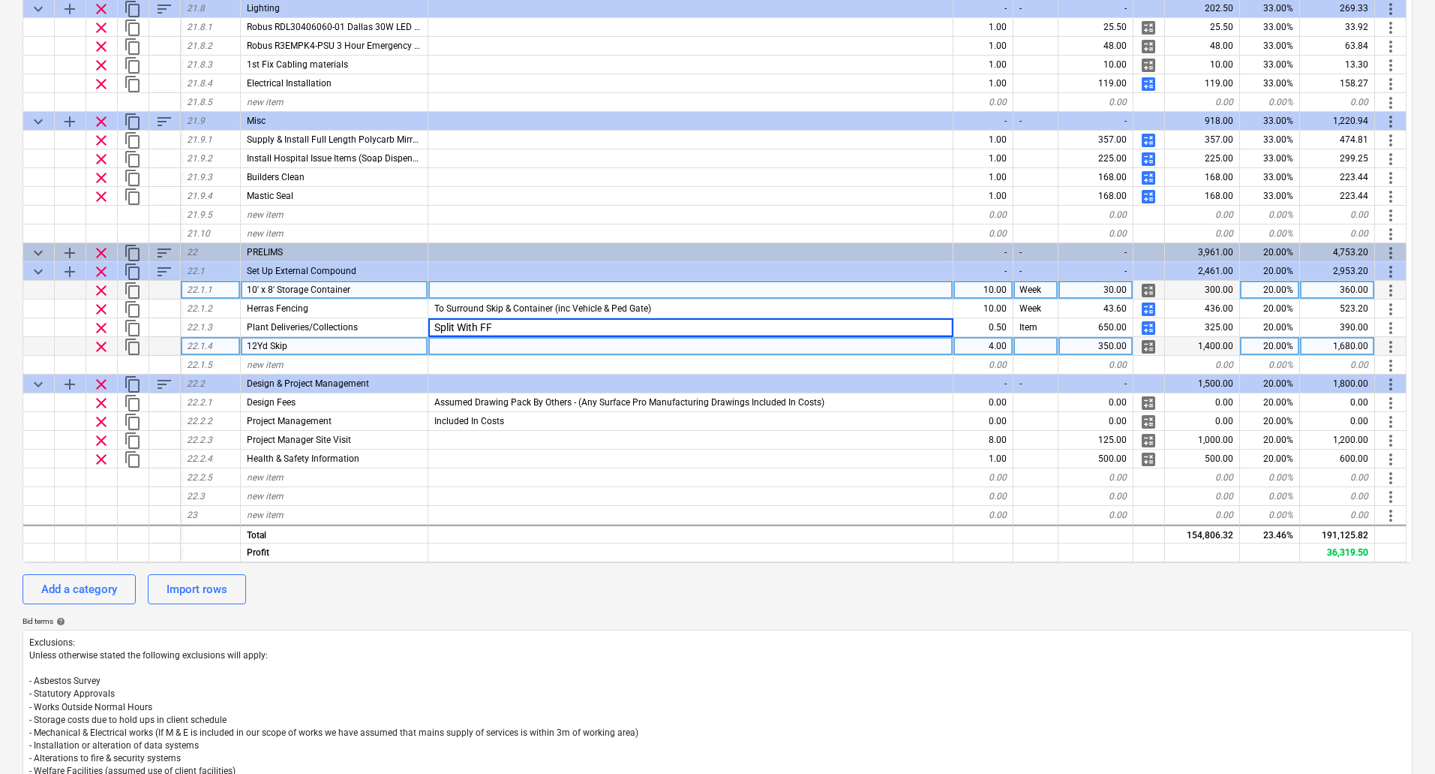
type textarea "x"
click at [256, 345] on span "12Yd Skip" at bounding box center [267, 346] width 41 height 11
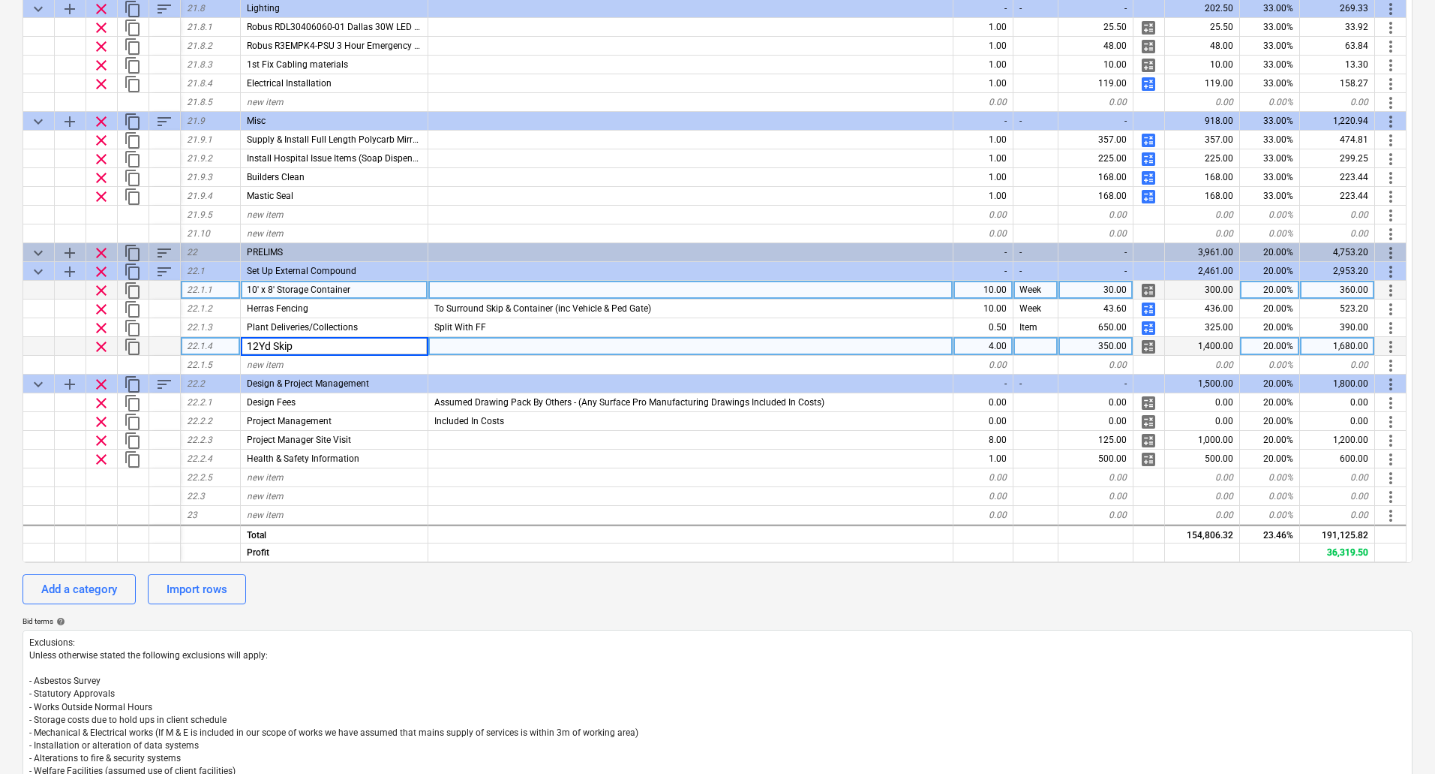
click at [259, 348] on input "12Yd Skip" at bounding box center [334, 346] width 187 height 18
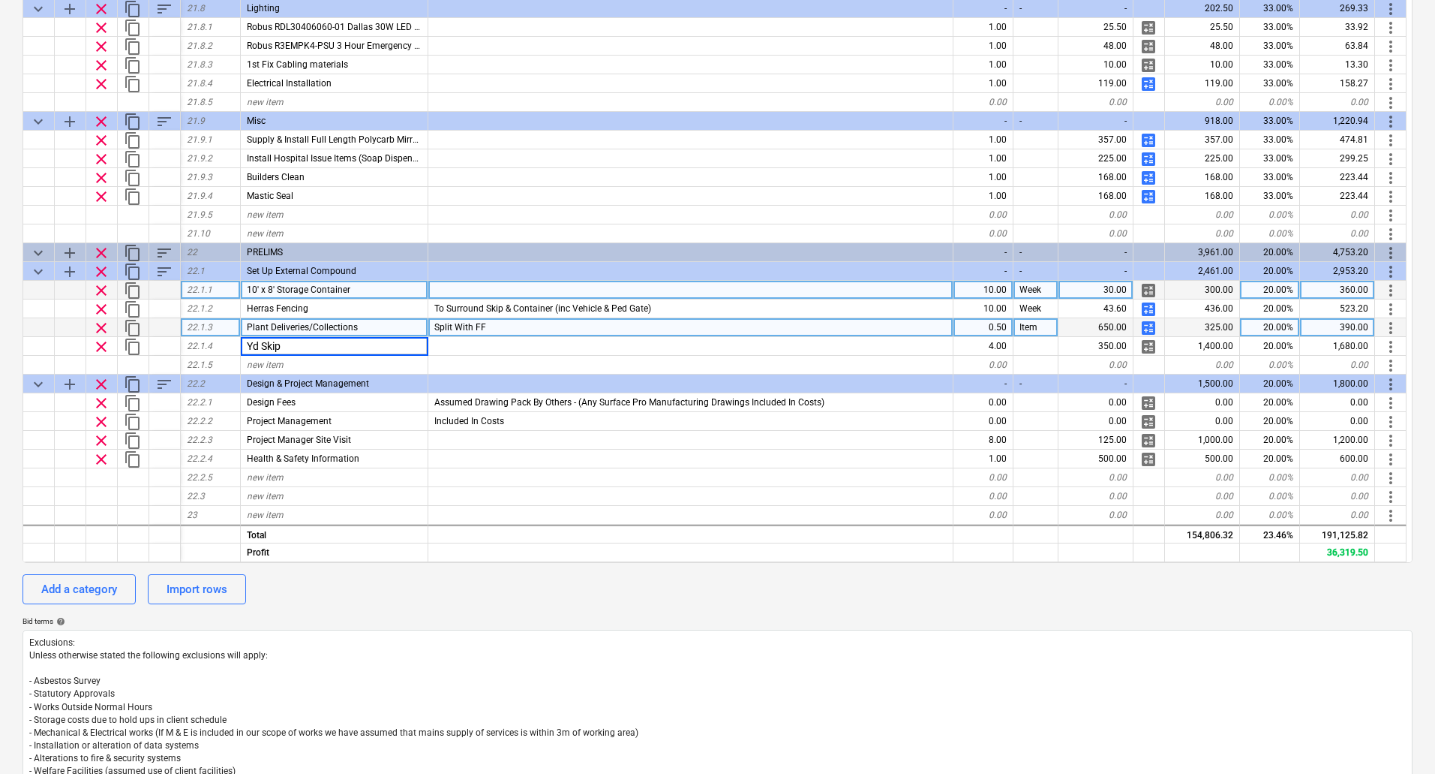
type input "8Yd Skip"
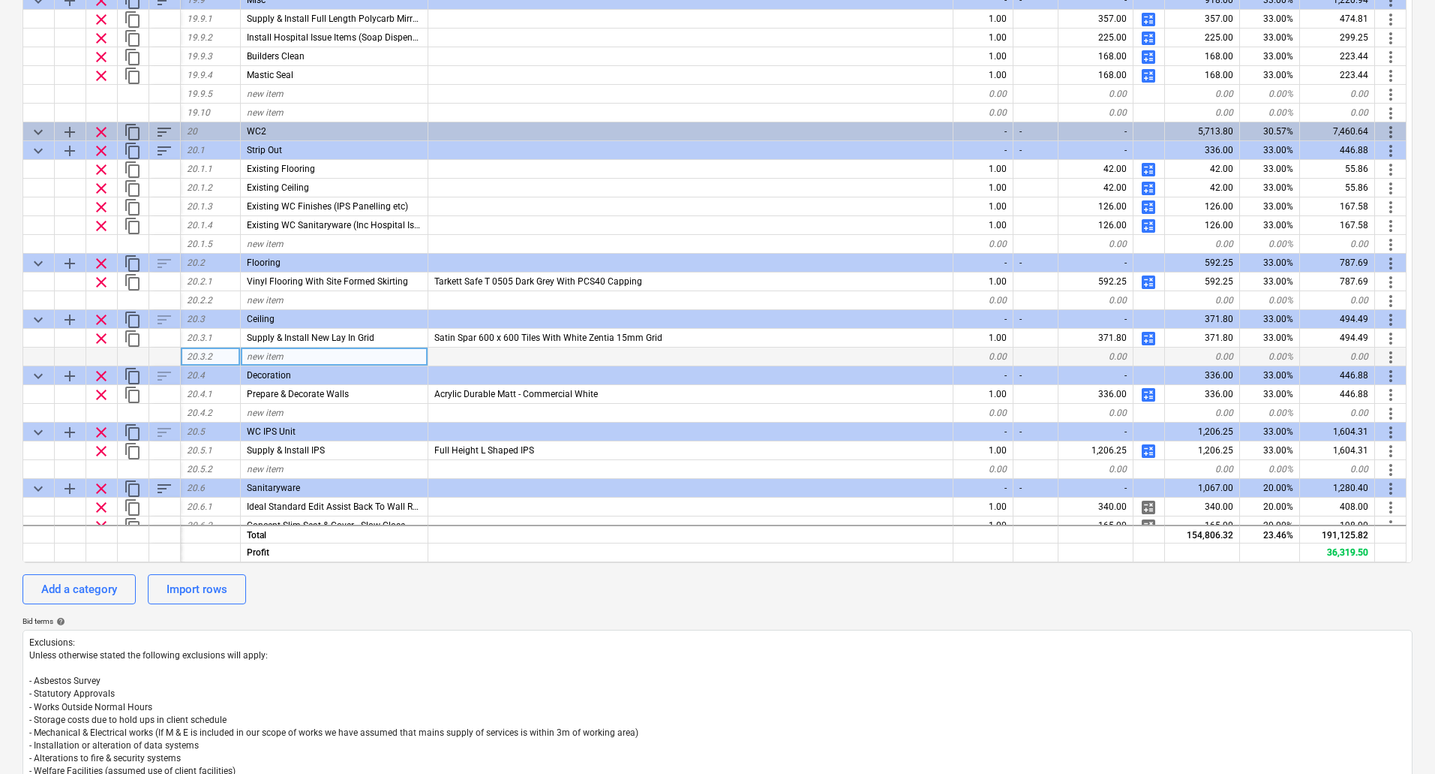
scroll to position [5122, 0]
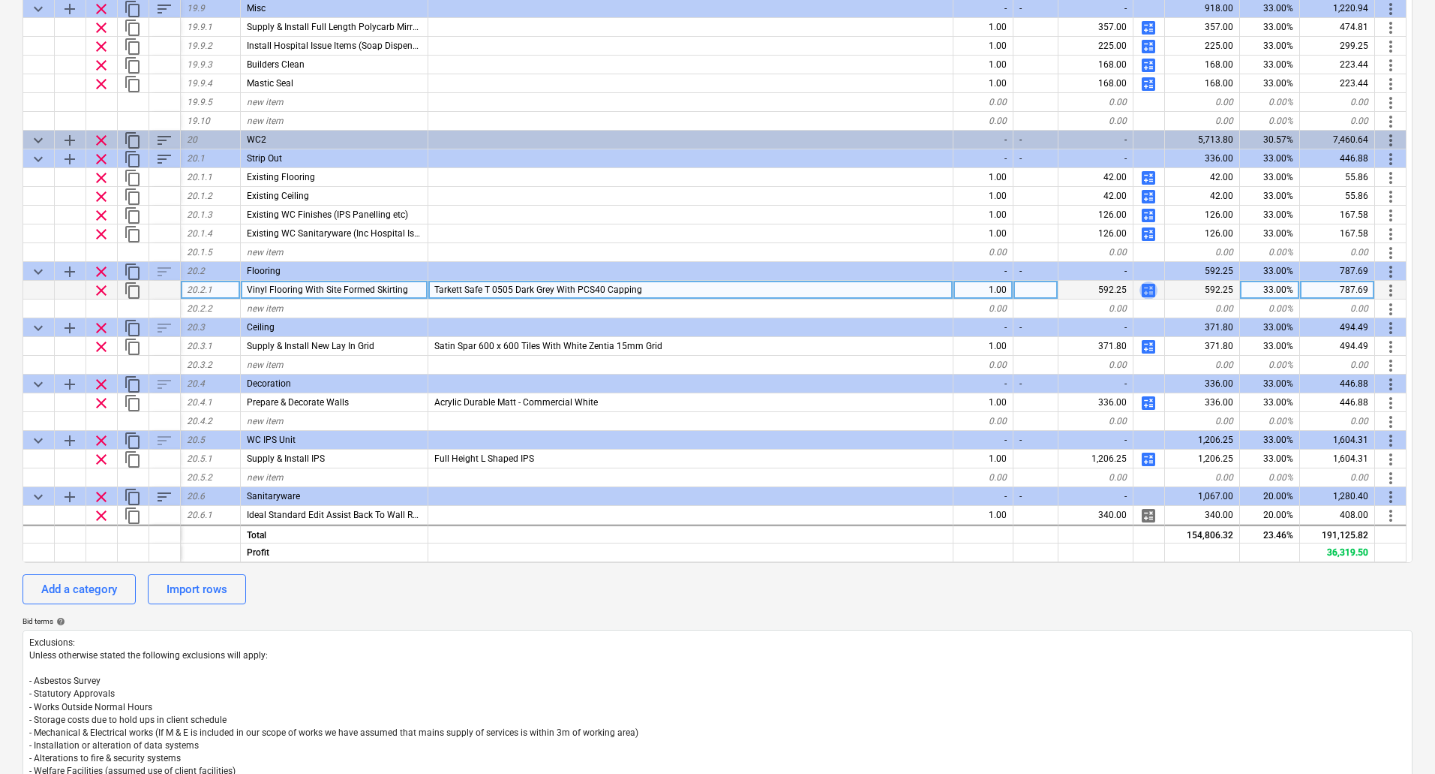
click at [1152, 288] on span "calculate" at bounding box center [1149, 290] width 18 height 18
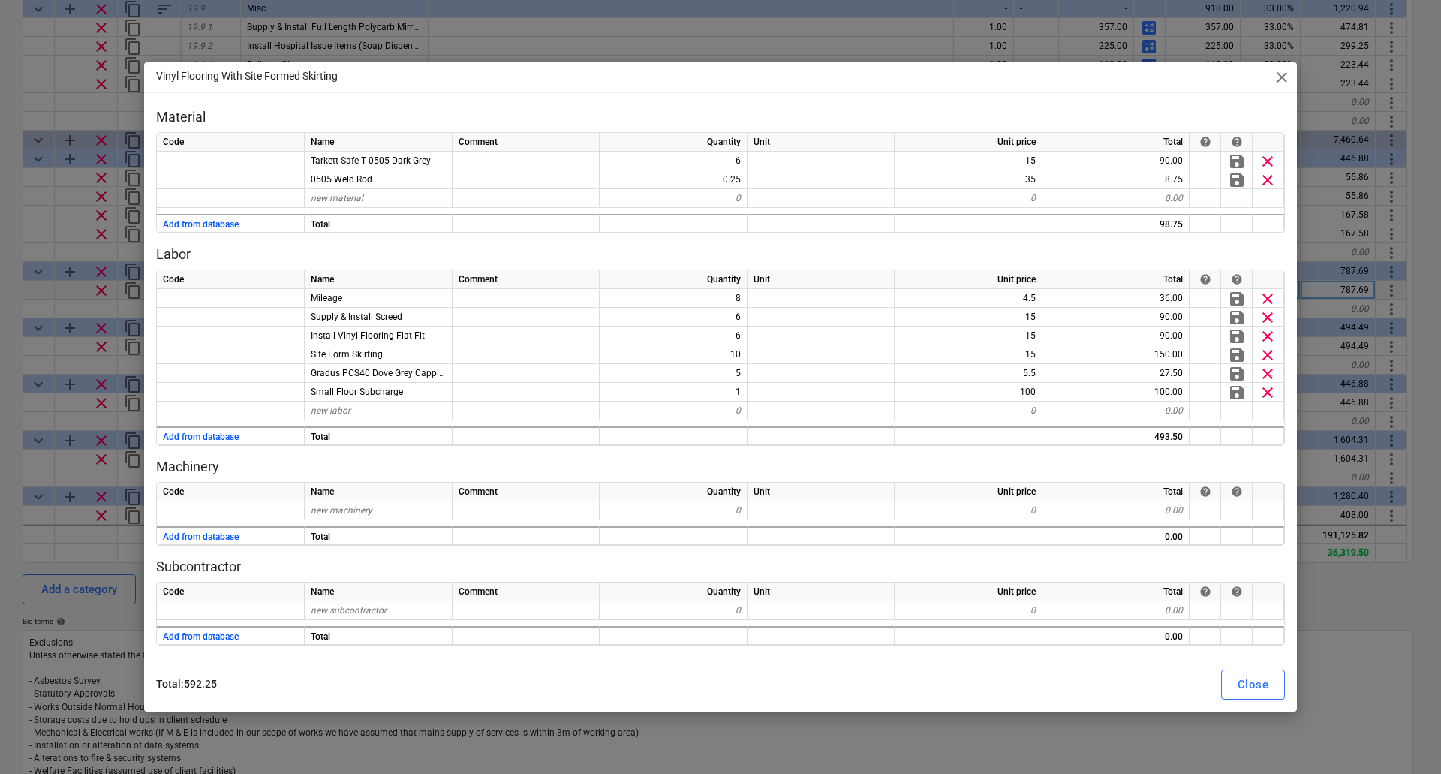
drag, startPoint x: 1273, startPoint y: 690, endPoint x: 1276, endPoint y: 602, distance: 87.9
click at [1273, 690] on button "Close" at bounding box center [1253, 684] width 64 height 30
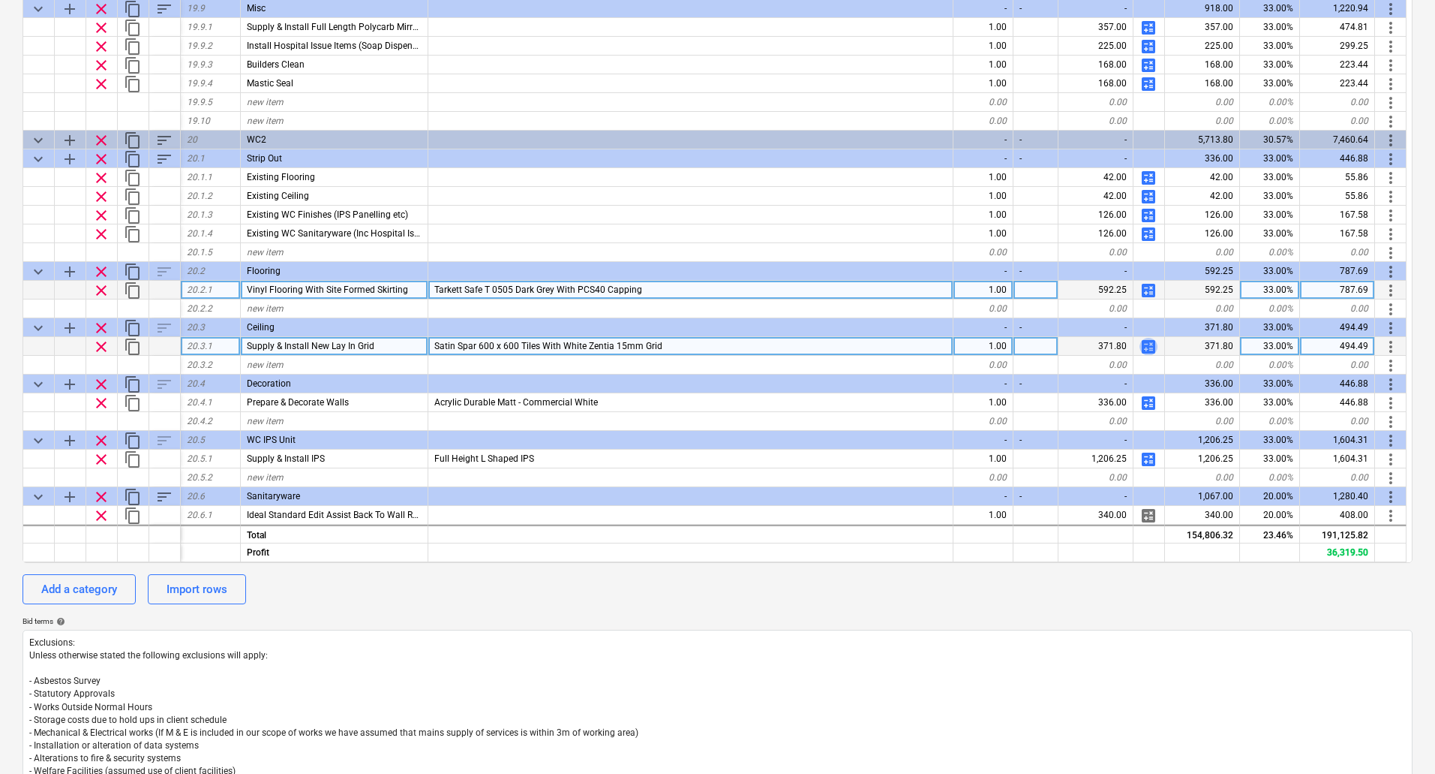
click at [1146, 342] on span "calculate" at bounding box center [1149, 347] width 18 height 18
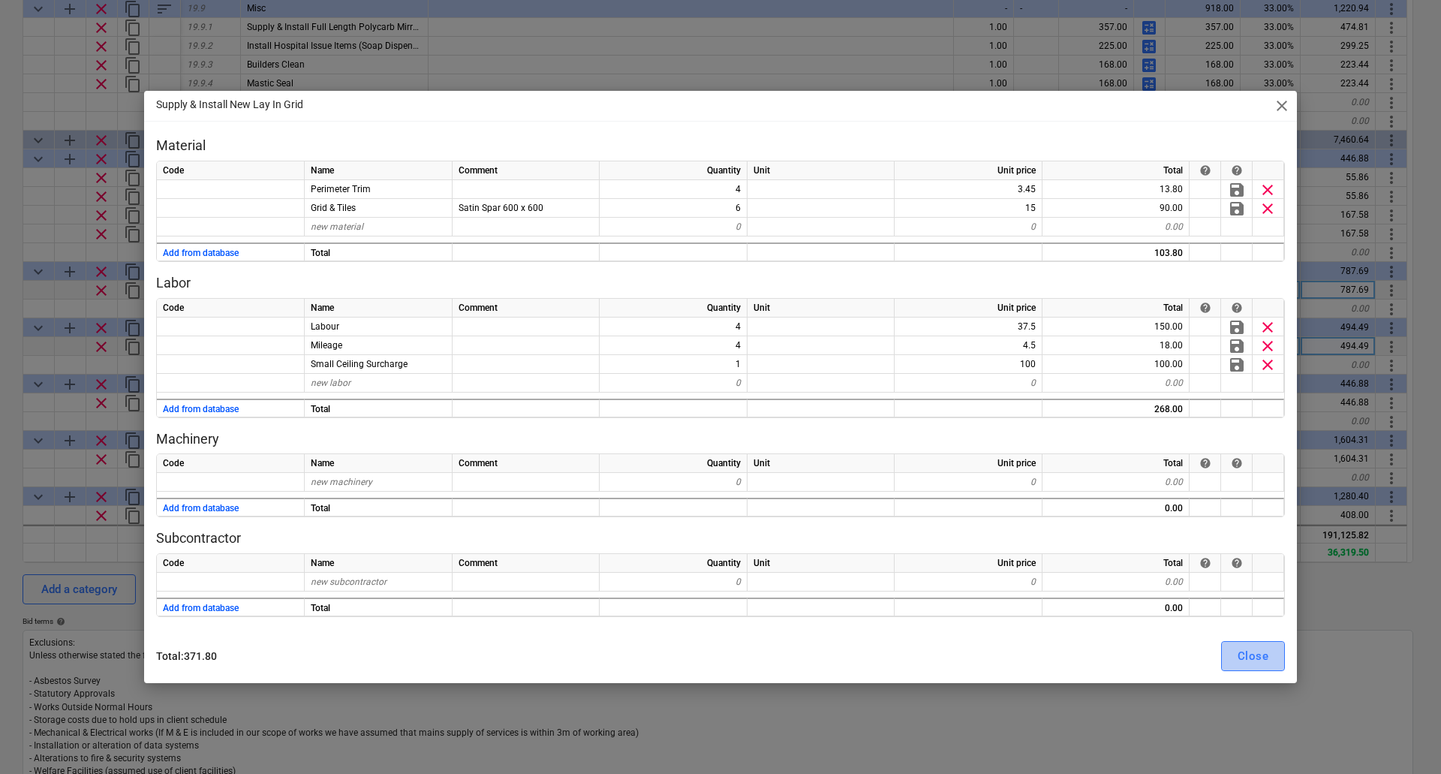
click at [1243, 652] on div "Close" at bounding box center [1252, 656] width 31 height 20
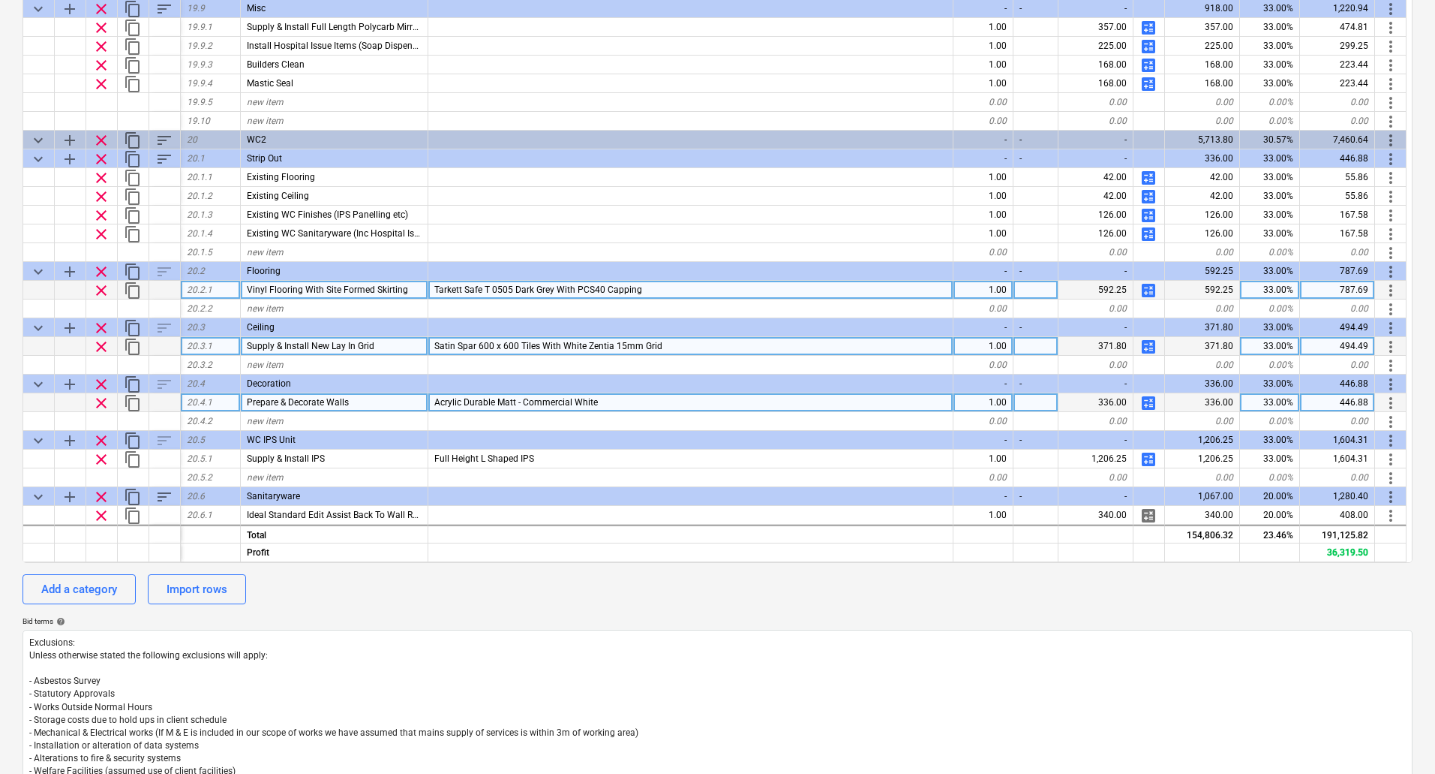
click at [1153, 402] on span "calculate" at bounding box center [1149, 403] width 18 height 18
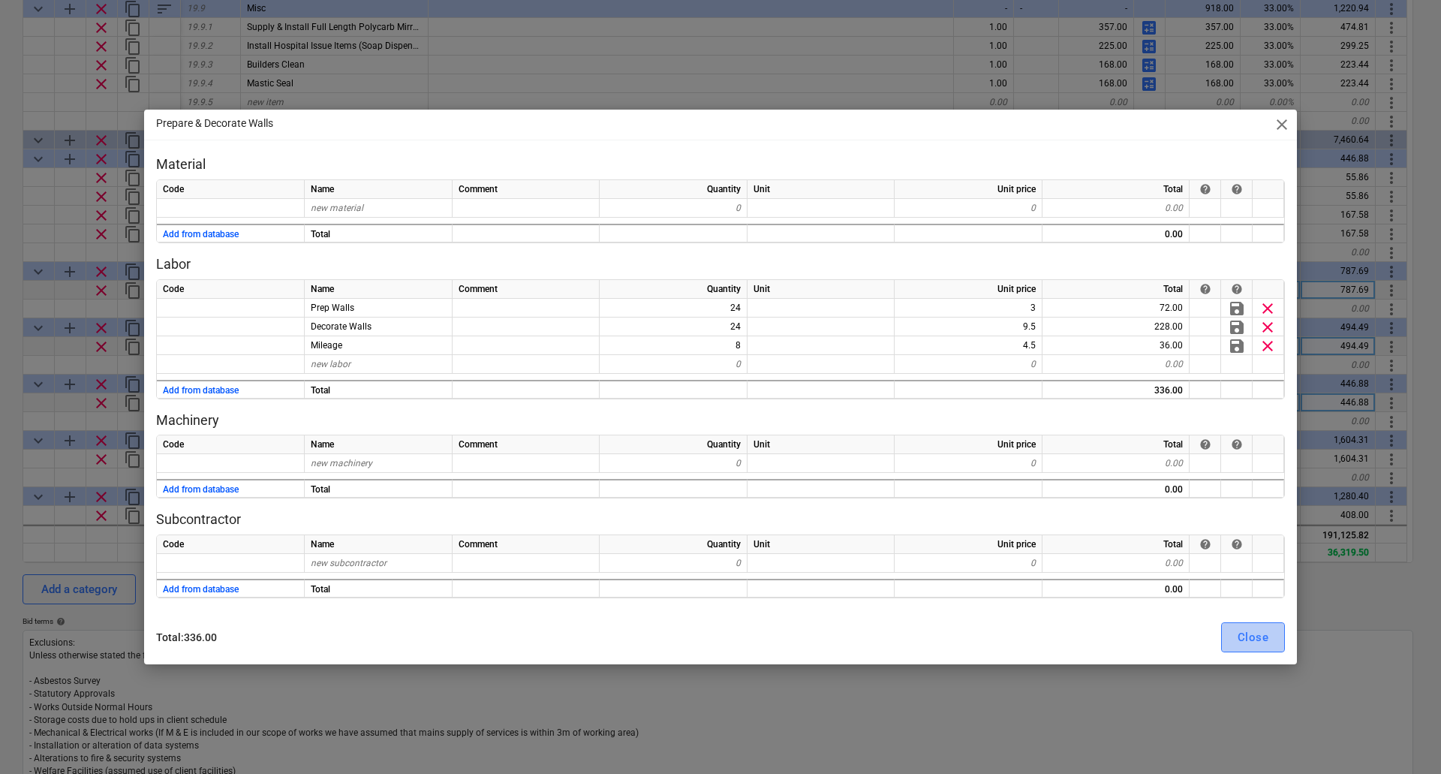
click at [1228, 627] on button "Close" at bounding box center [1253, 637] width 64 height 30
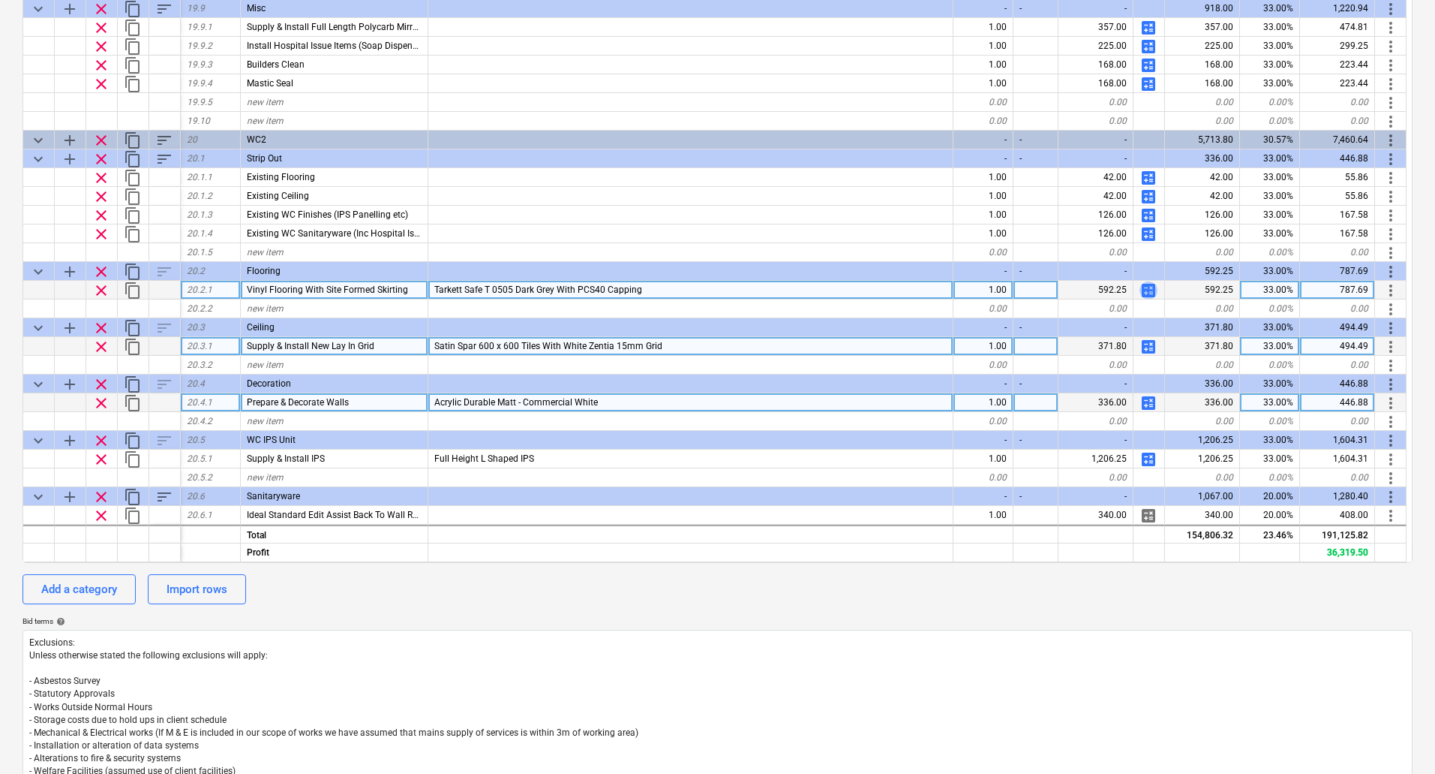
click at [1148, 291] on span "calculate" at bounding box center [1149, 290] width 18 height 18
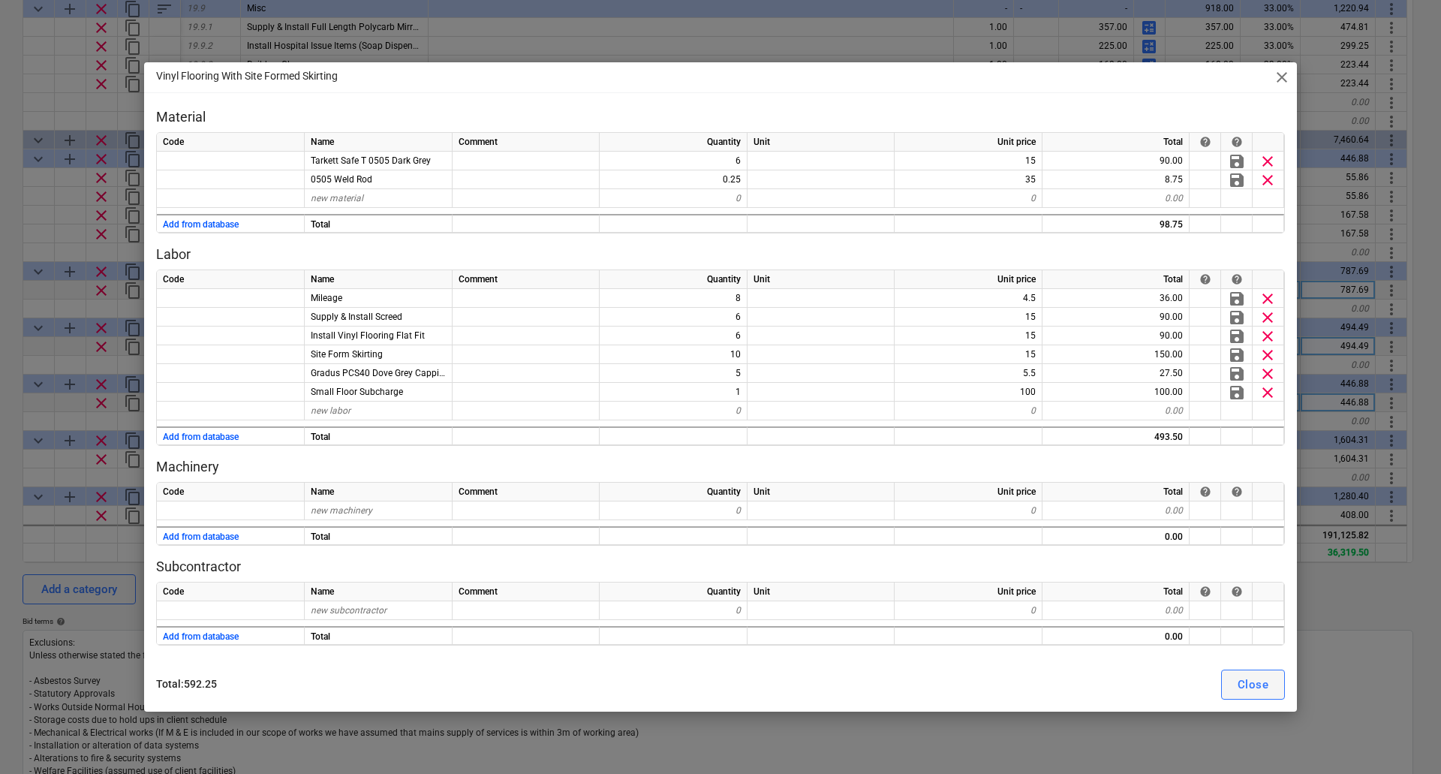
click at [1268, 678] on button "Close" at bounding box center [1253, 684] width 64 height 30
type textarea "x"
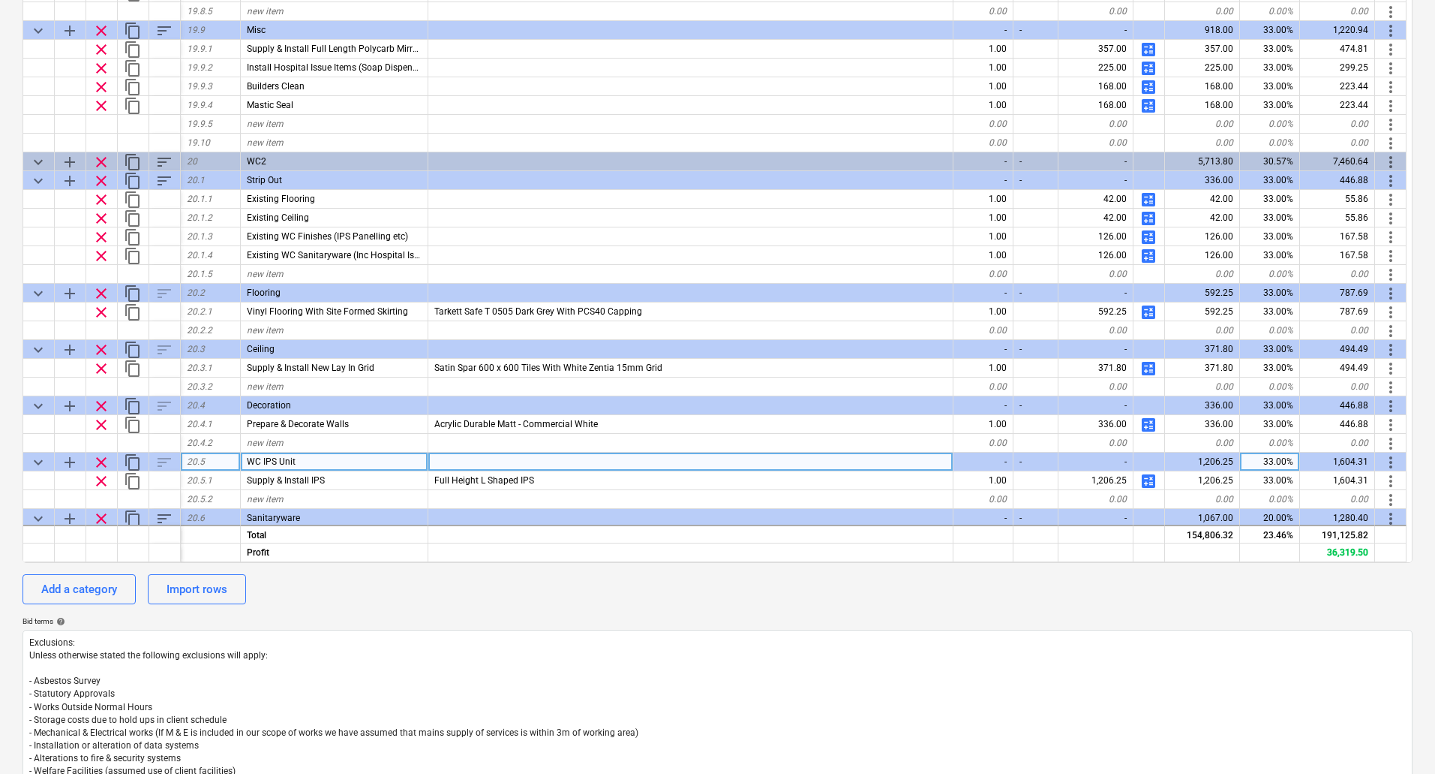
scroll to position [4897, 0]
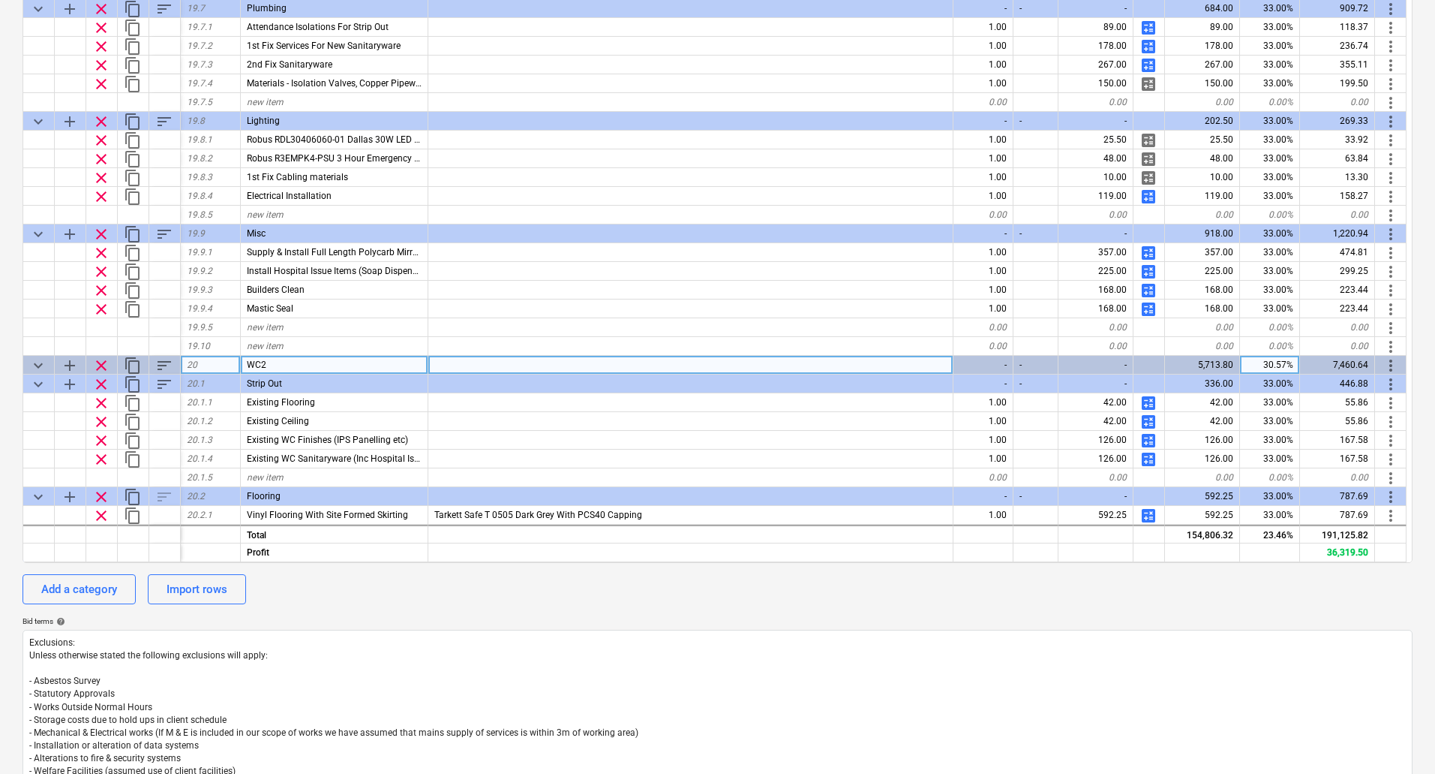
click at [323, 357] on div "WC2" at bounding box center [335, 365] width 188 height 19
click at [321, 364] on input "WC2" at bounding box center [334, 365] width 187 height 18
type input "WC2 GF"
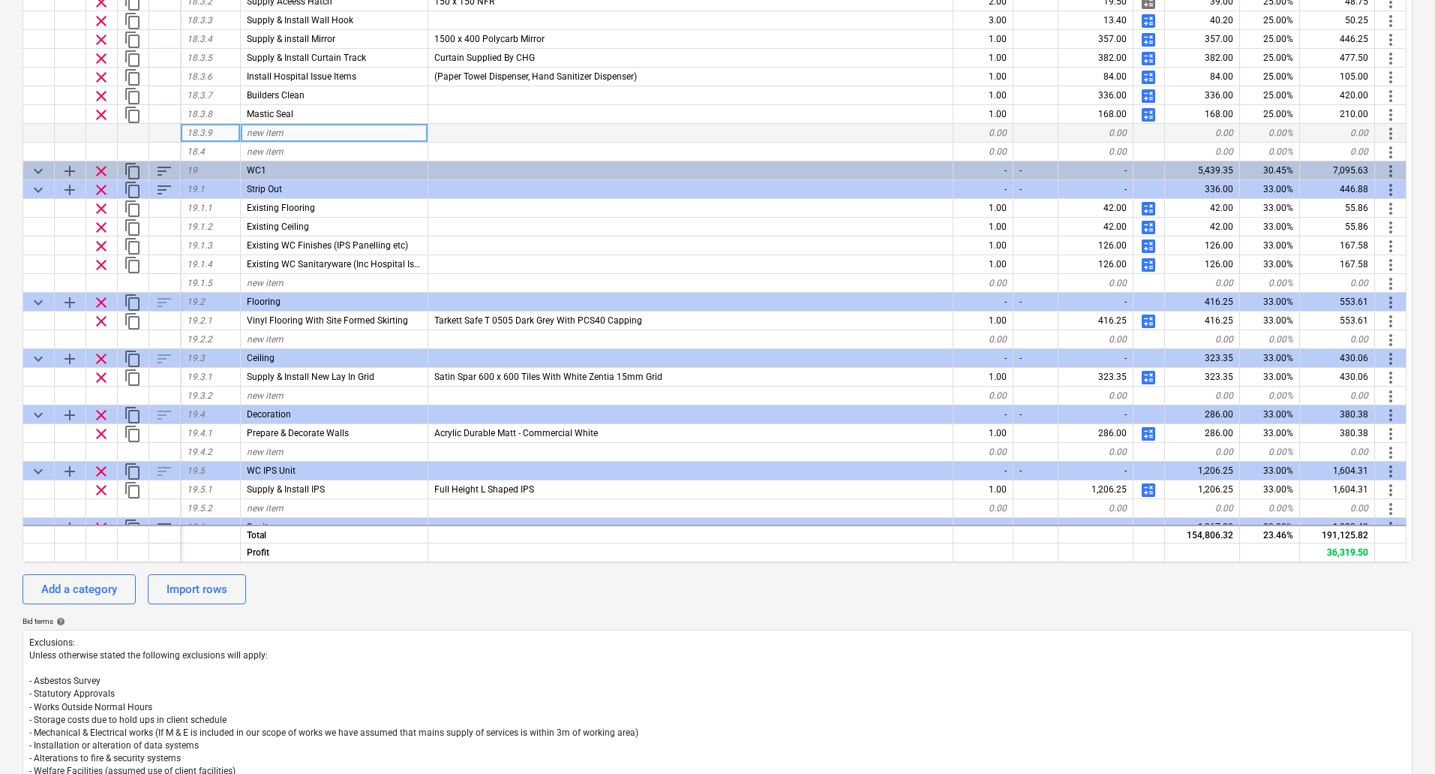
scroll to position [4147, 0]
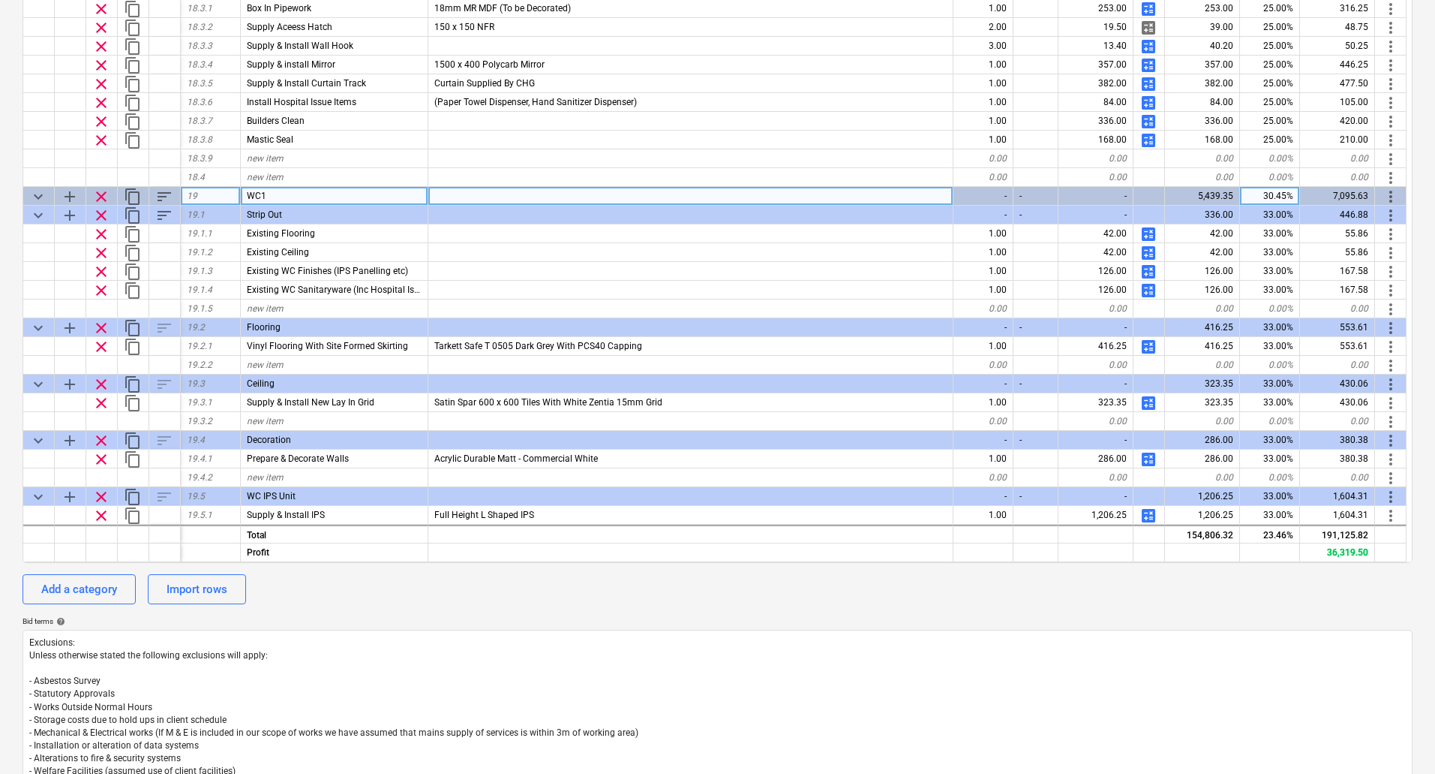
click at [302, 194] on div "WC1" at bounding box center [335, 196] width 188 height 19
type textarea "x"
click at [302, 194] on div "WC1" at bounding box center [335, 196] width 188 height 19
click at [302, 194] on input "WC1" at bounding box center [334, 196] width 187 height 18
type input "WC1 GF"
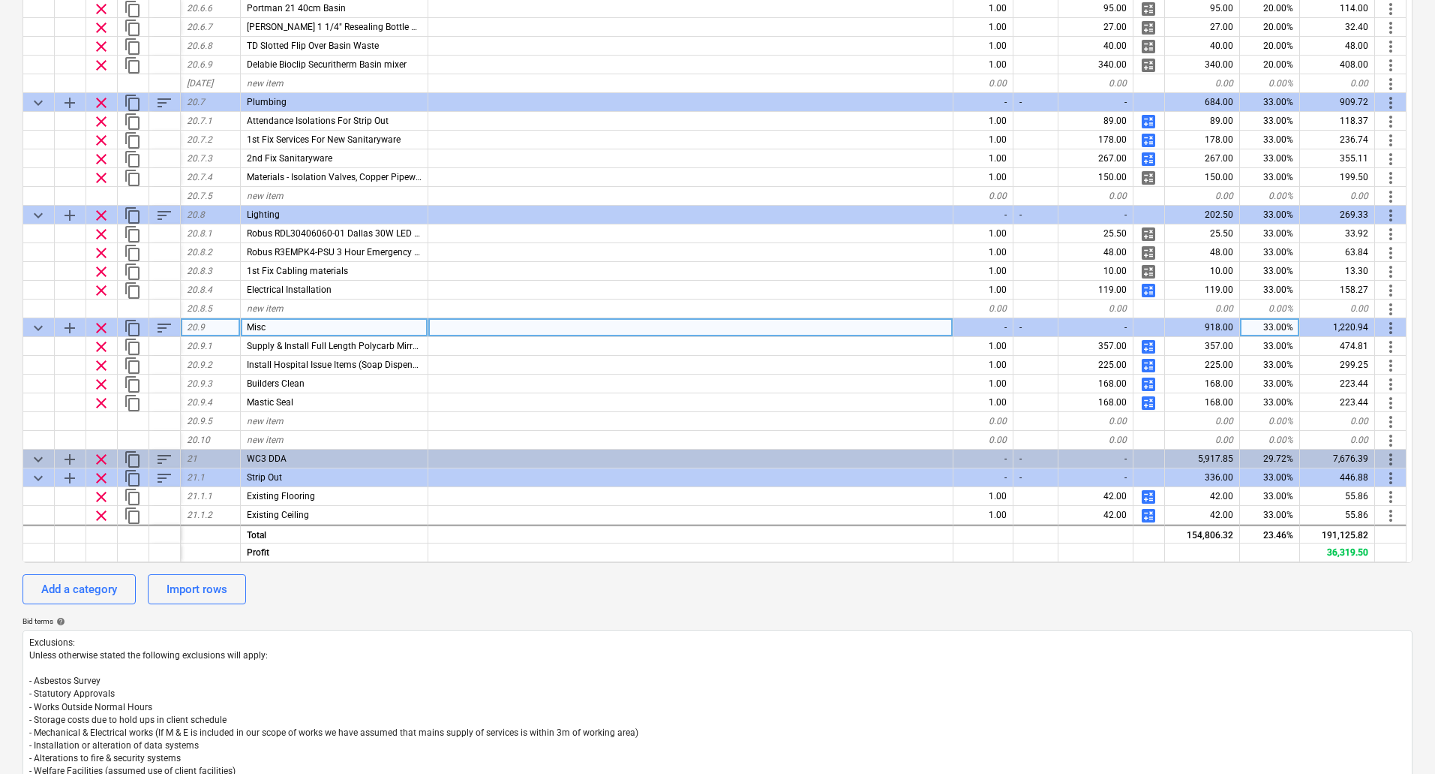
scroll to position [5873, 0]
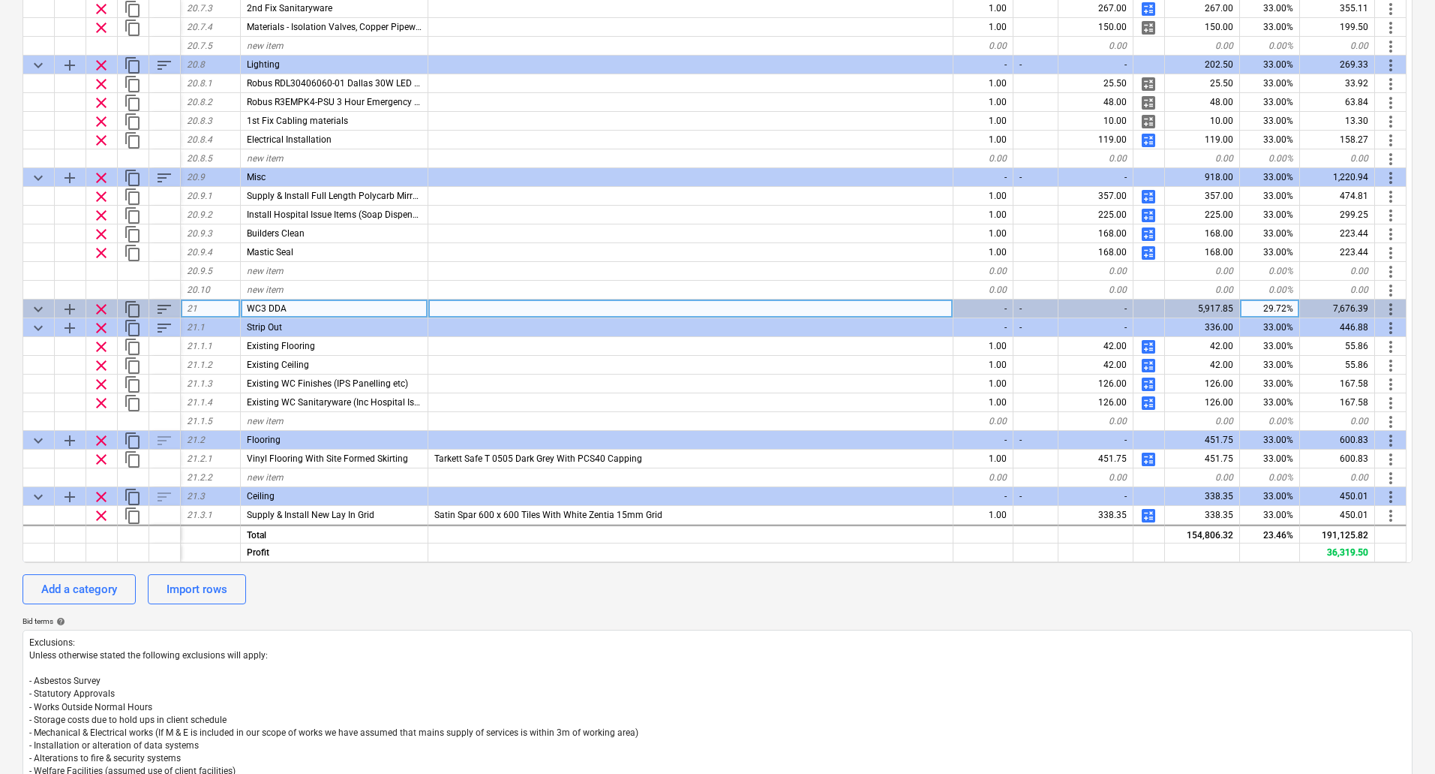
click at [317, 311] on div "WC3 DDA" at bounding box center [335, 308] width 188 height 19
type textarea "x"
click at [317, 311] on div "WC3 DDA" at bounding box center [335, 308] width 188 height 19
click at [317, 311] on input "WC3 DDA" at bounding box center [334, 308] width 187 height 18
type input "WC3 DDA GF"
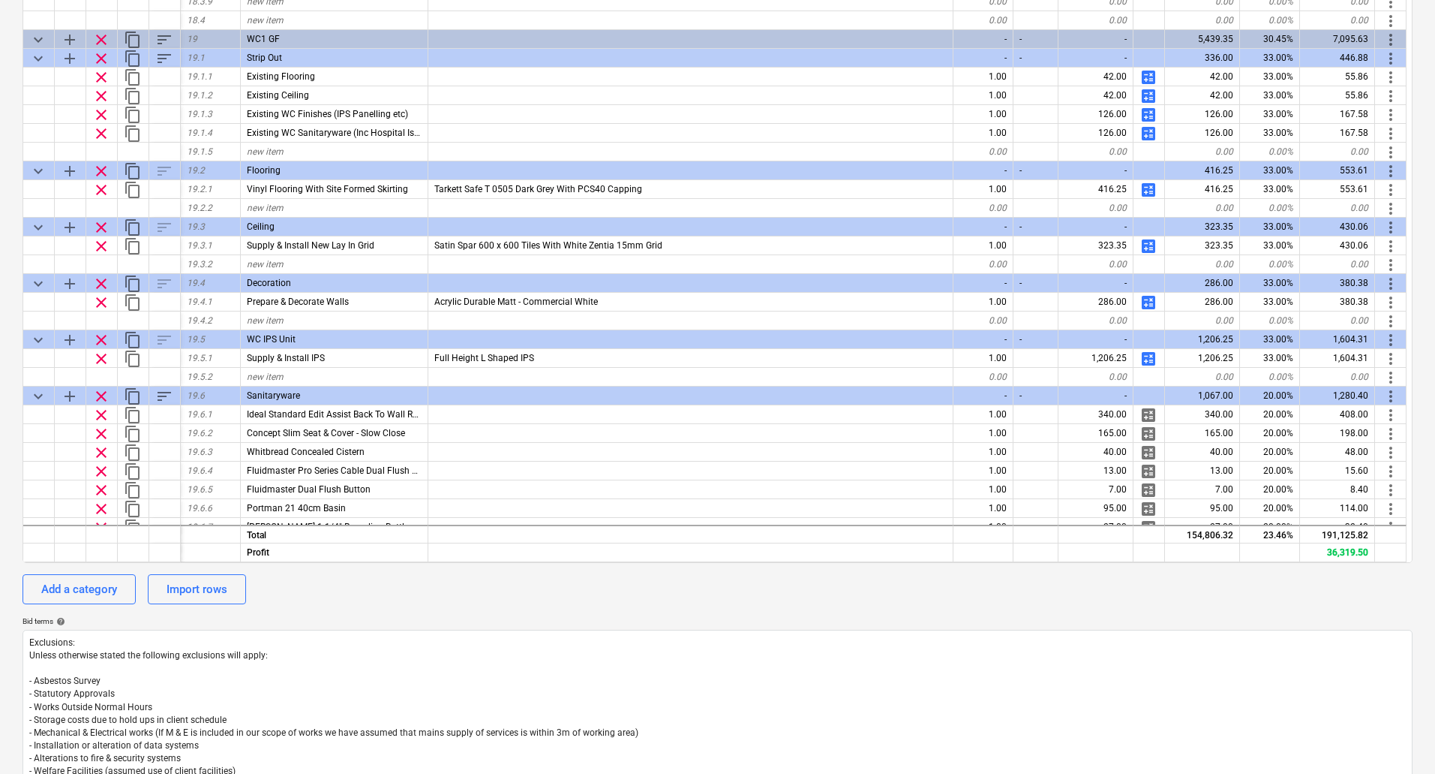
scroll to position [4297, 0]
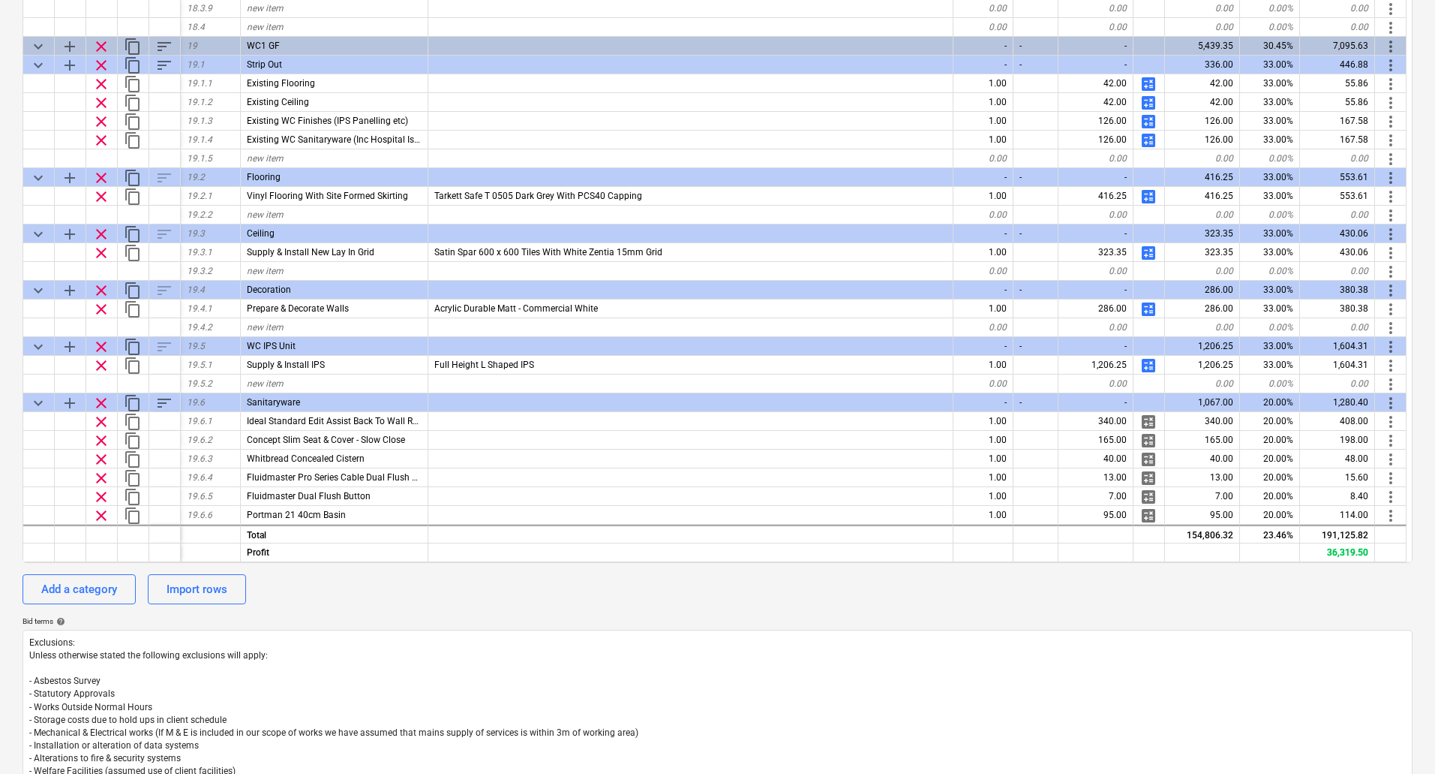
type textarea "x"
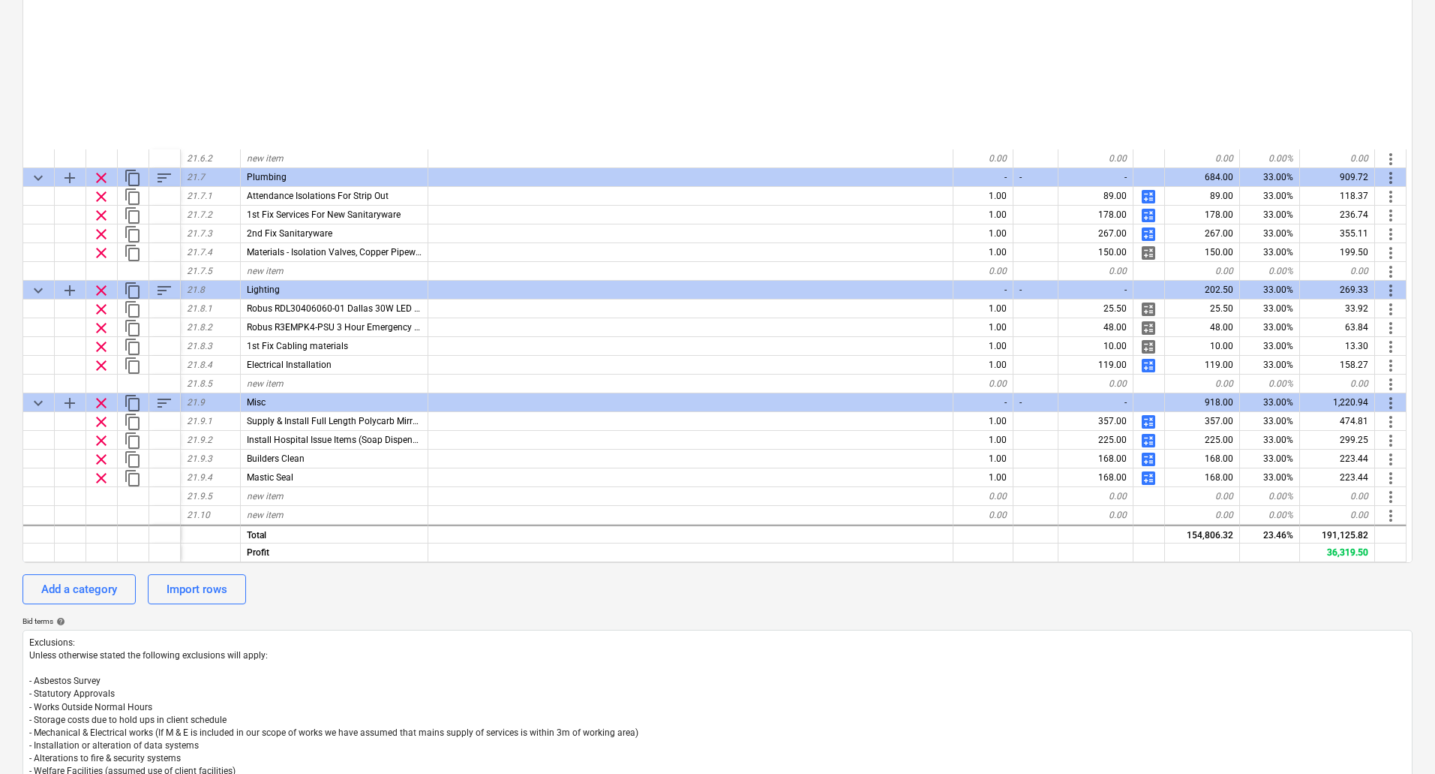
scroll to position [6698, 0]
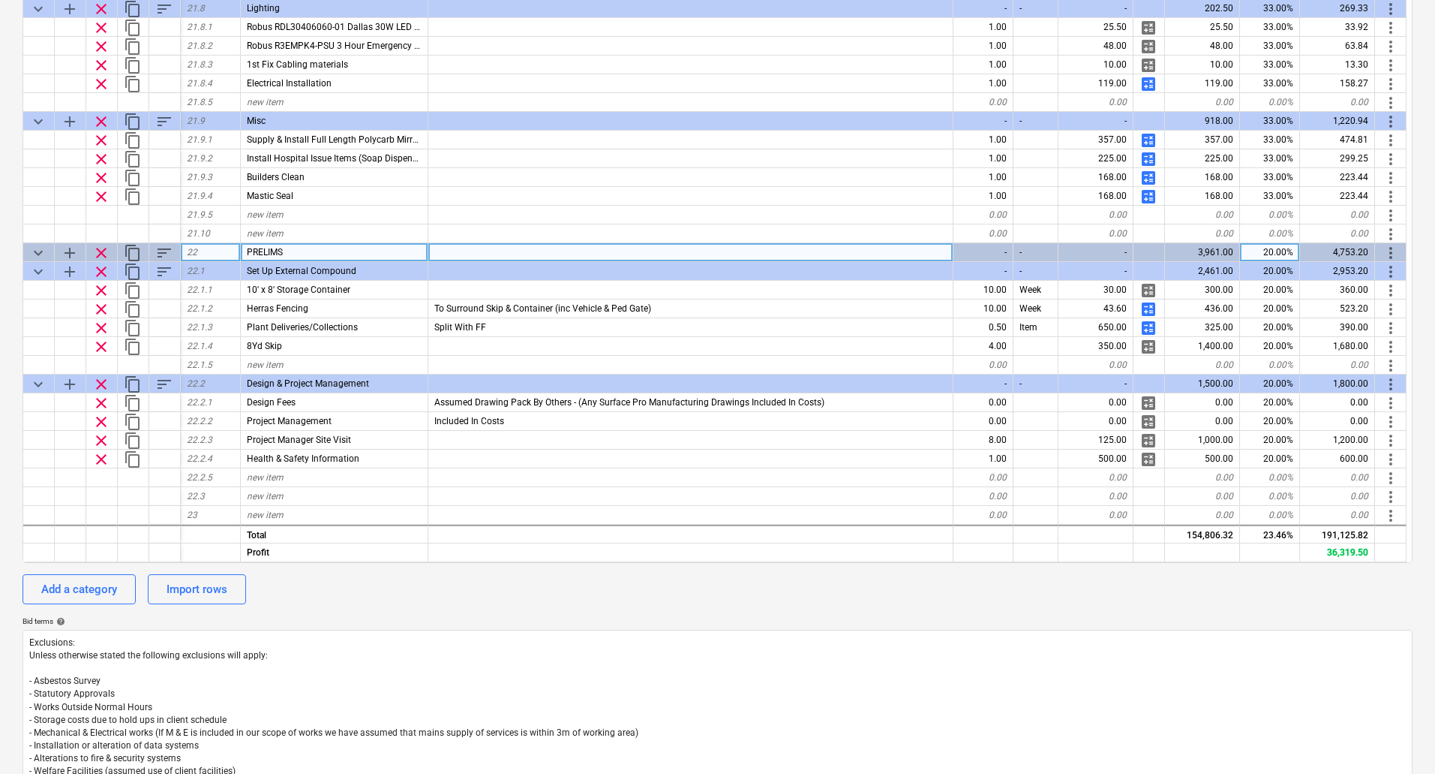
click at [1279, 252] on div "20.00%" at bounding box center [1270, 252] width 60 height 19
type input "15"
type textarea "x"
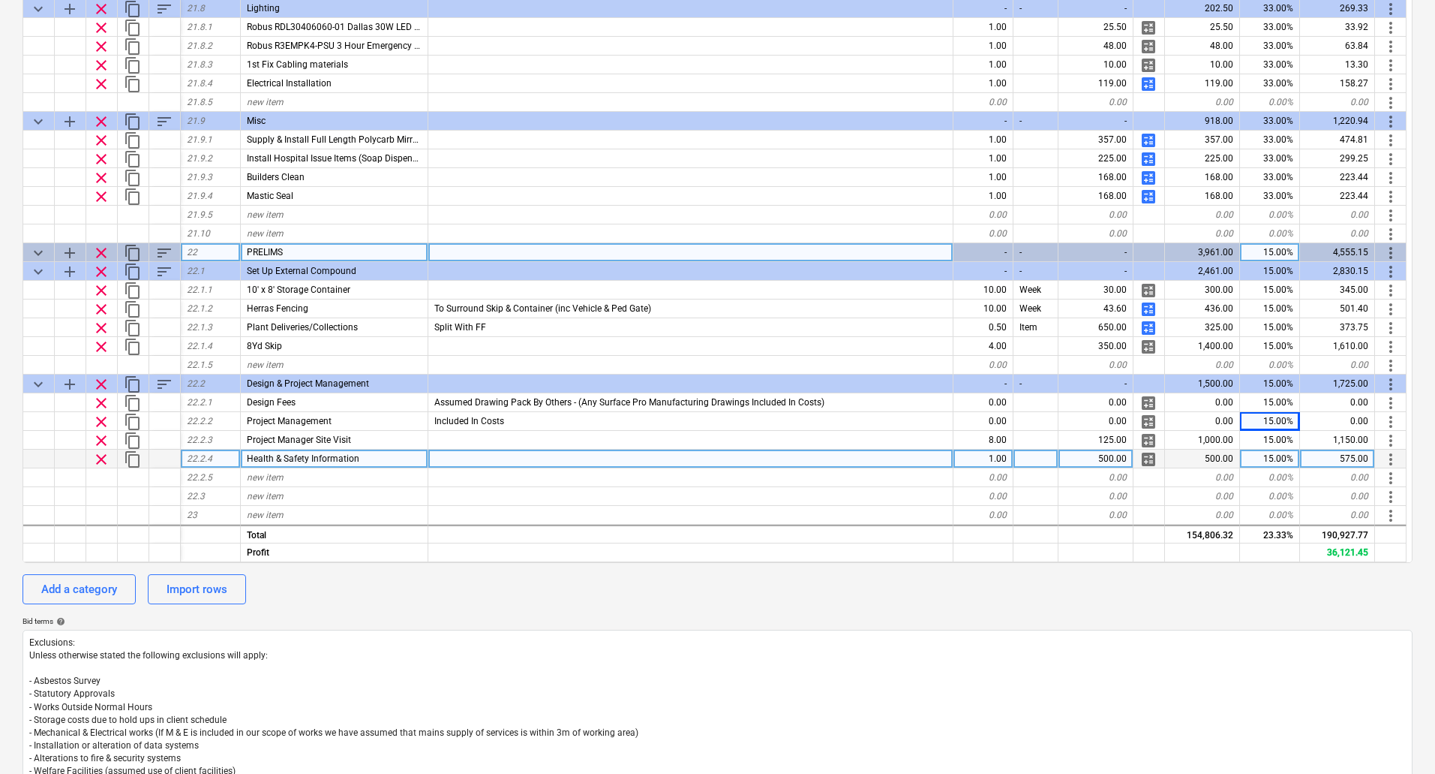
click at [991, 452] on div "1.00" at bounding box center [984, 458] width 60 height 19
type input ".5"
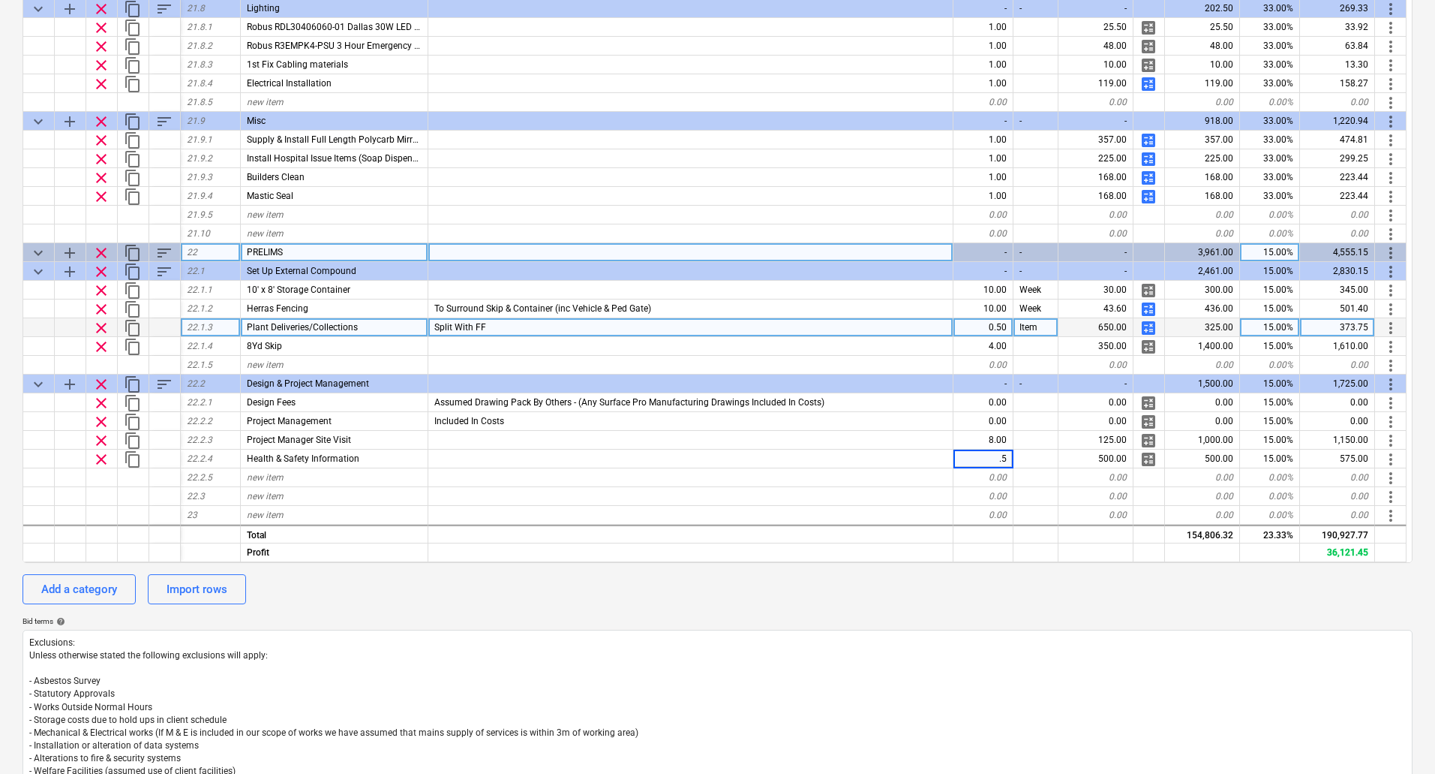
type textarea "x"
click at [491, 326] on div "Split With FF" at bounding box center [690, 327] width 525 height 19
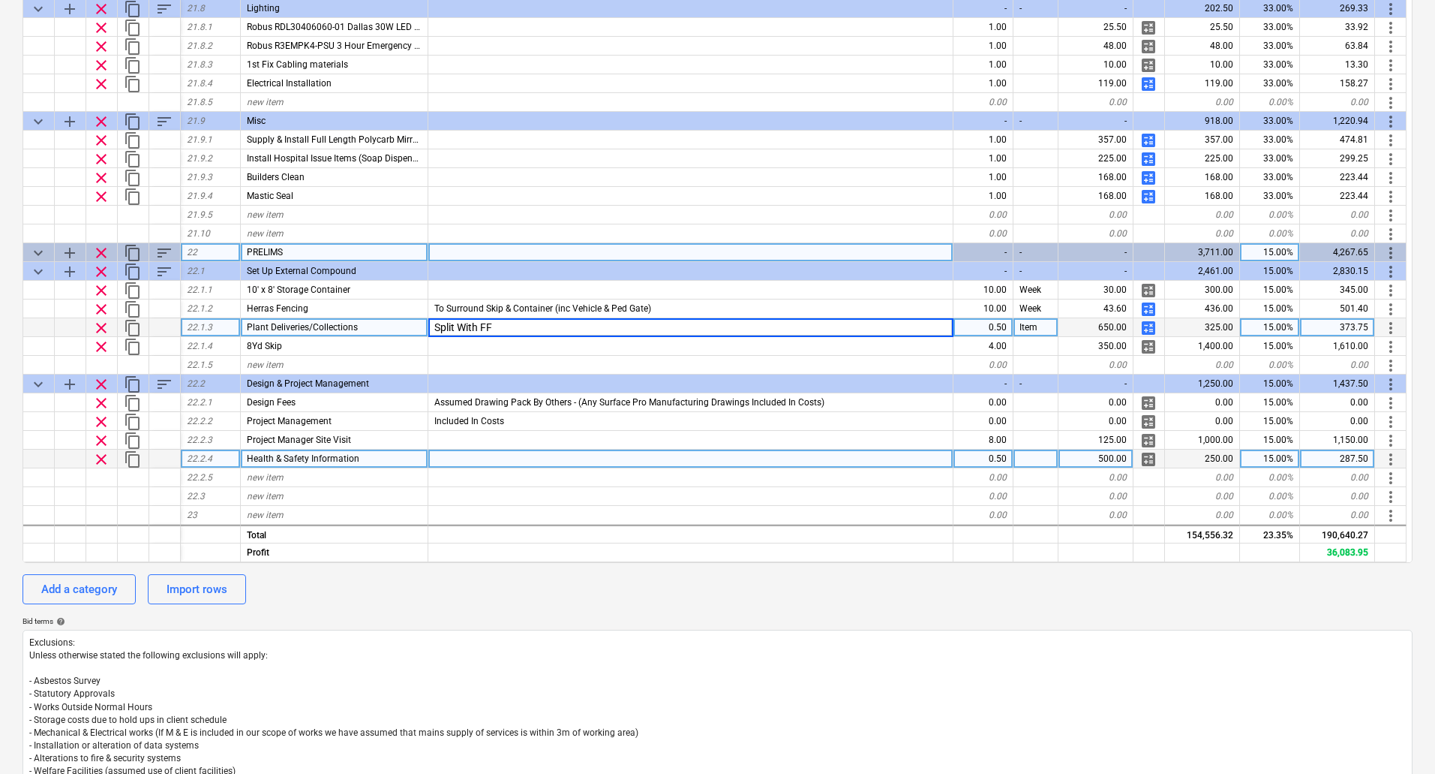
click at [456, 464] on div at bounding box center [690, 458] width 525 height 19
type input "Split With FF"
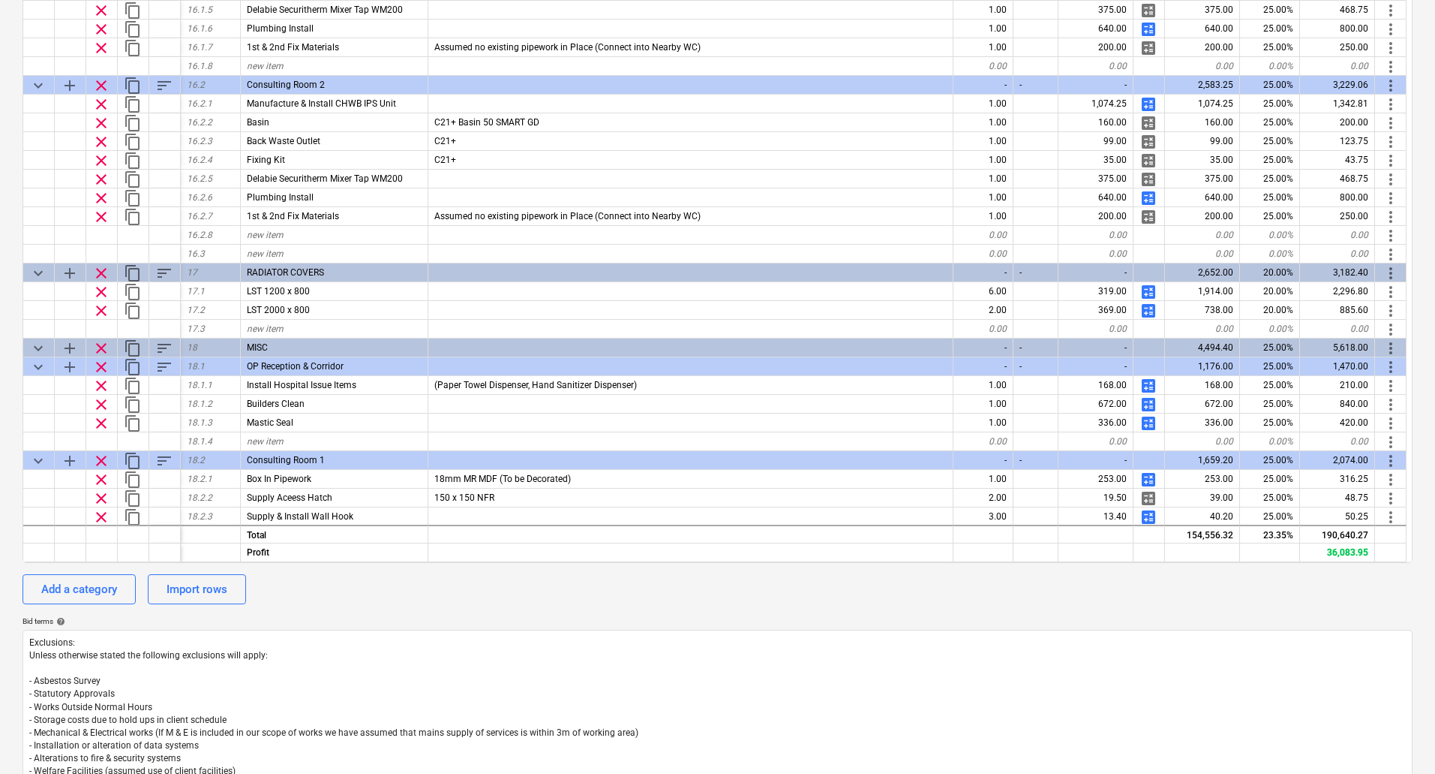
scroll to position [3472, 0]
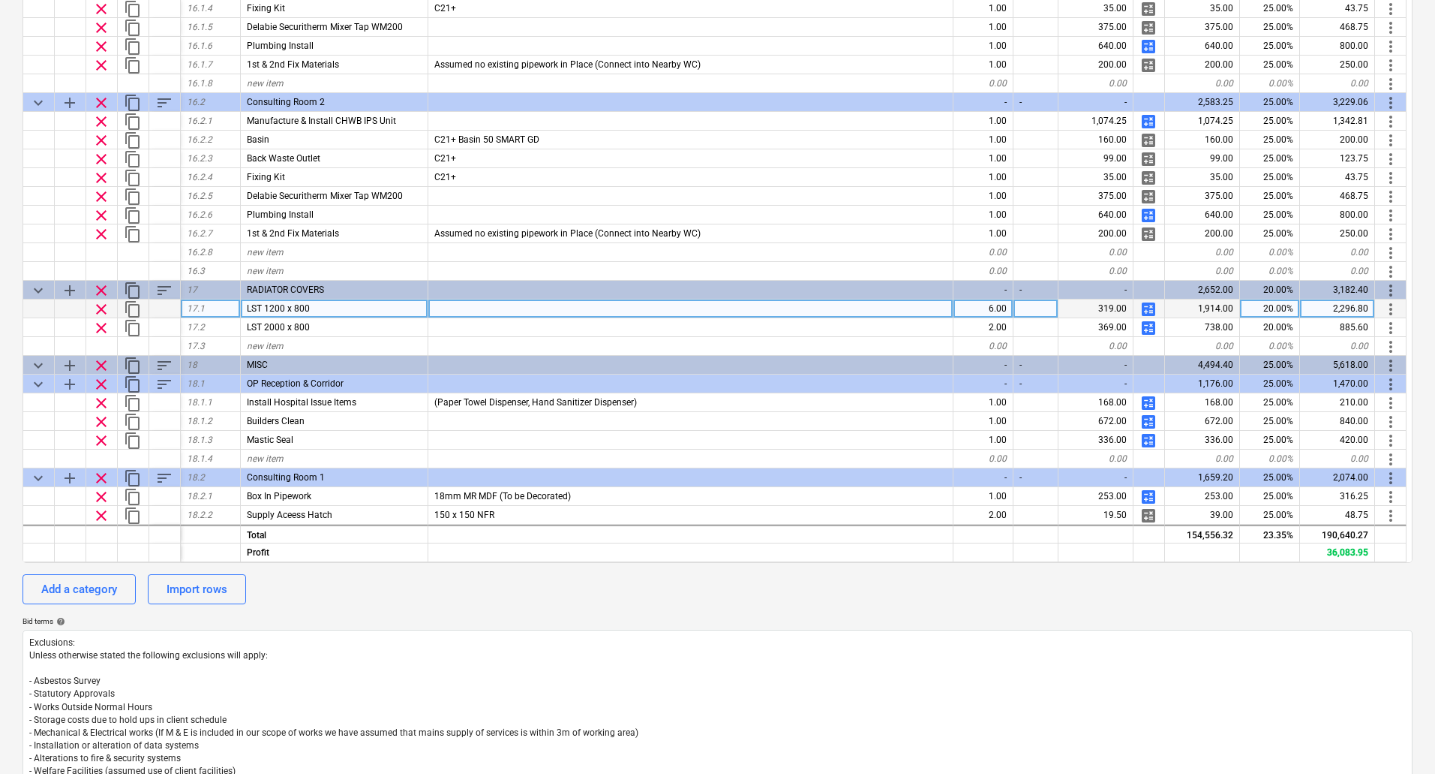
click at [1146, 308] on span "calculate" at bounding box center [1149, 309] width 18 height 18
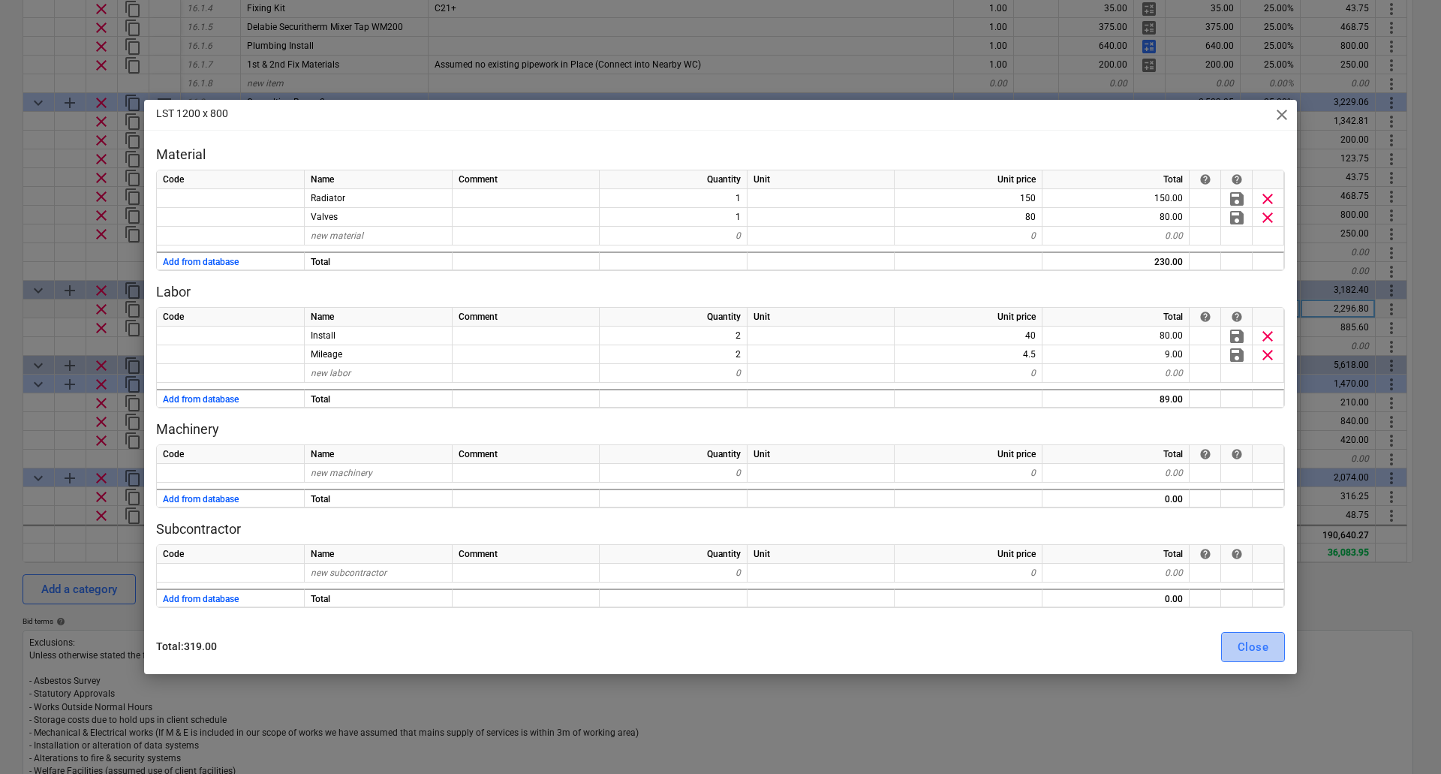
click at [1266, 641] on div "Close" at bounding box center [1252, 647] width 31 height 20
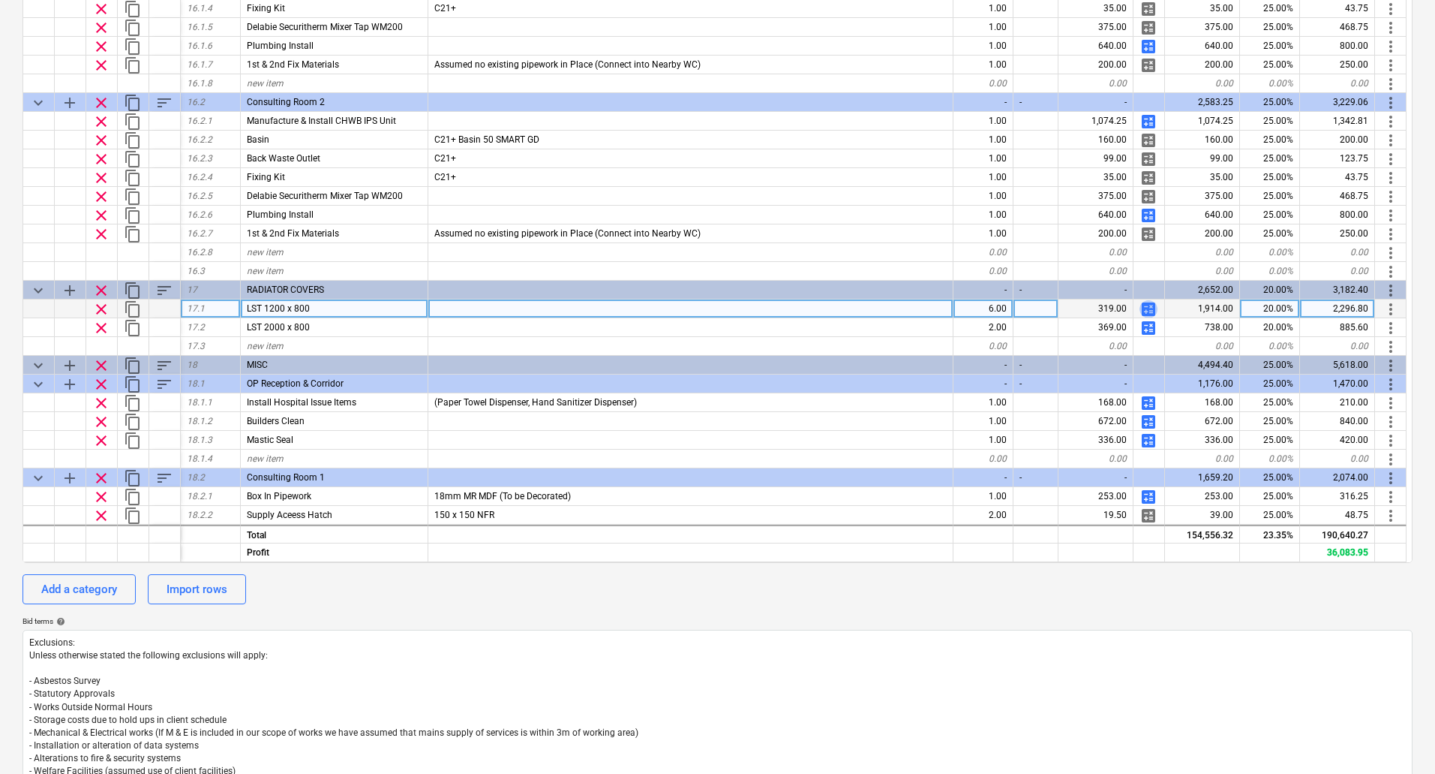
click at [1147, 307] on span "calculate" at bounding box center [1149, 309] width 18 height 18
type textarea "x"
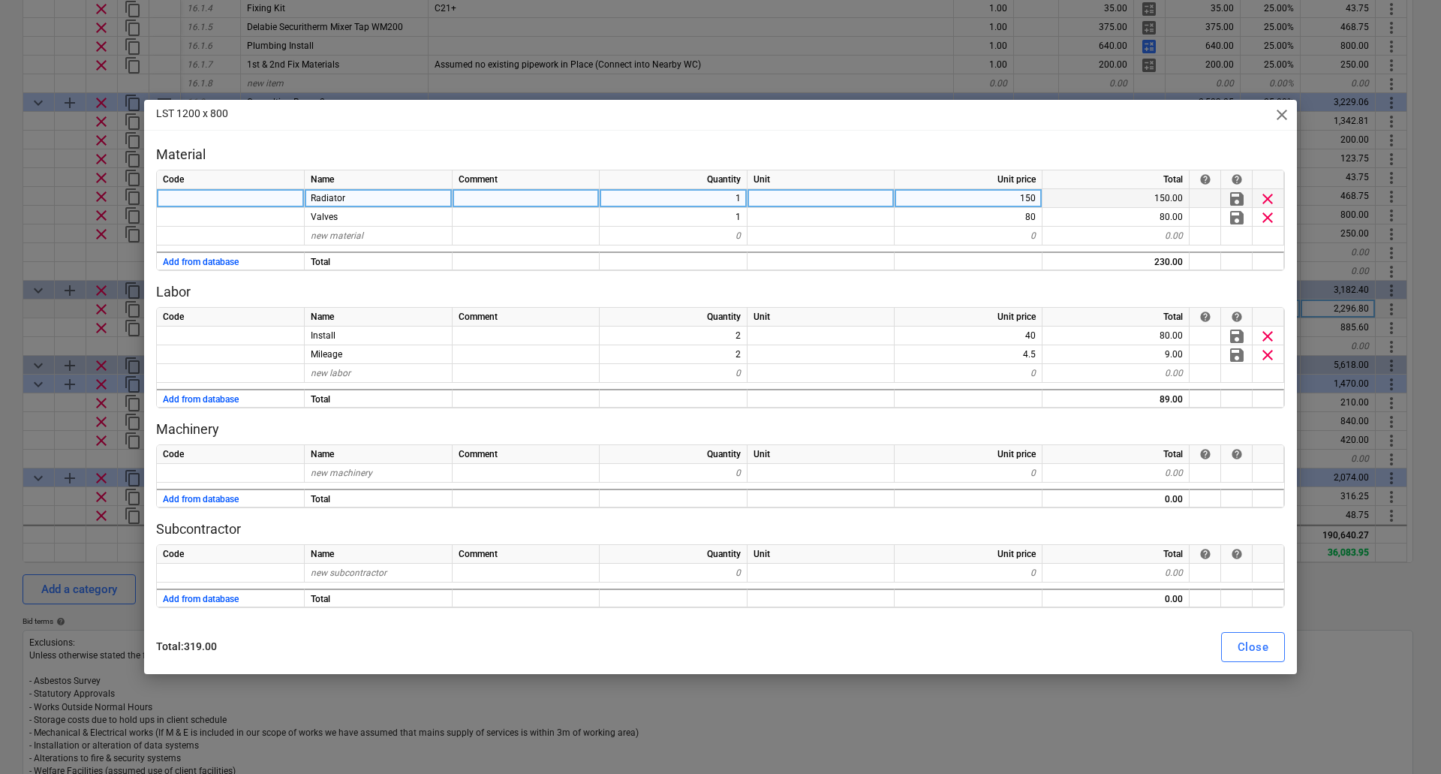
click at [1008, 201] on div "150" at bounding box center [968, 198] width 148 height 19
type input "230"
click at [1232, 647] on button "Close" at bounding box center [1253, 647] width 64 height 30
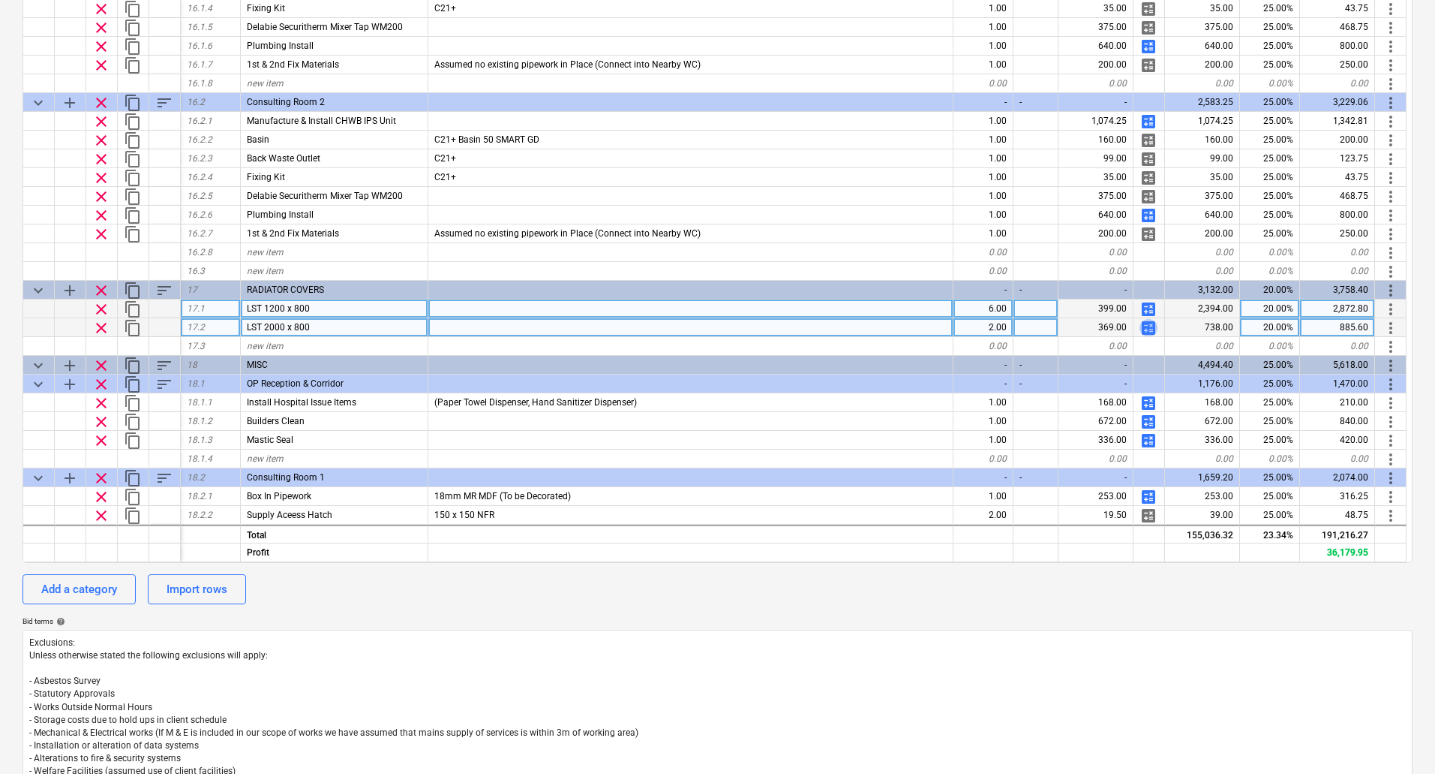
click at [1149, 324] on span "calculate" at bounding box center [1149, 328] width 18 height 18
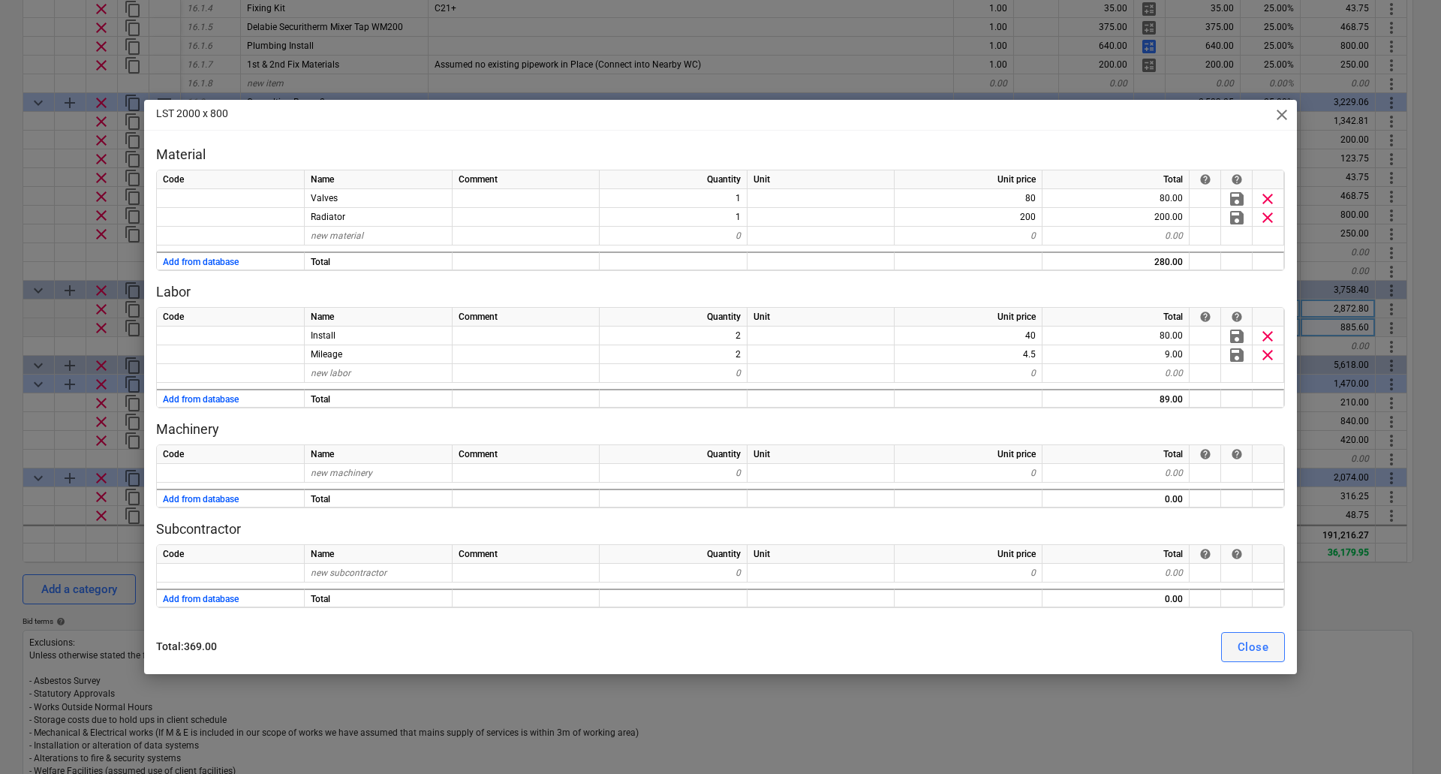
click at [1242, 651] on div "Close" at bounding box center [1252, 647] width 31 height 20
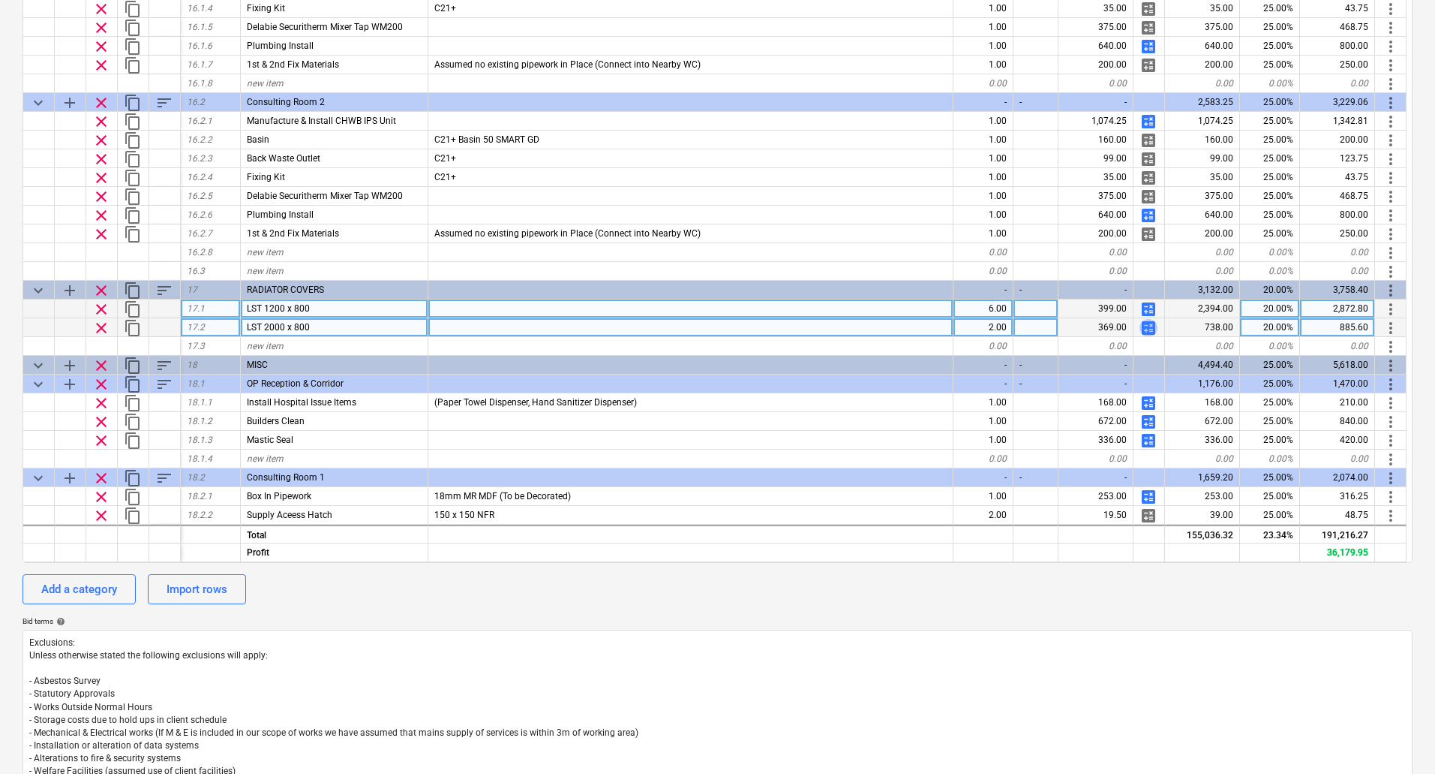
click at [1147, 326] on span "calculate" at bounding box center [1149, 328] width 18 height 18
type textarea "x"
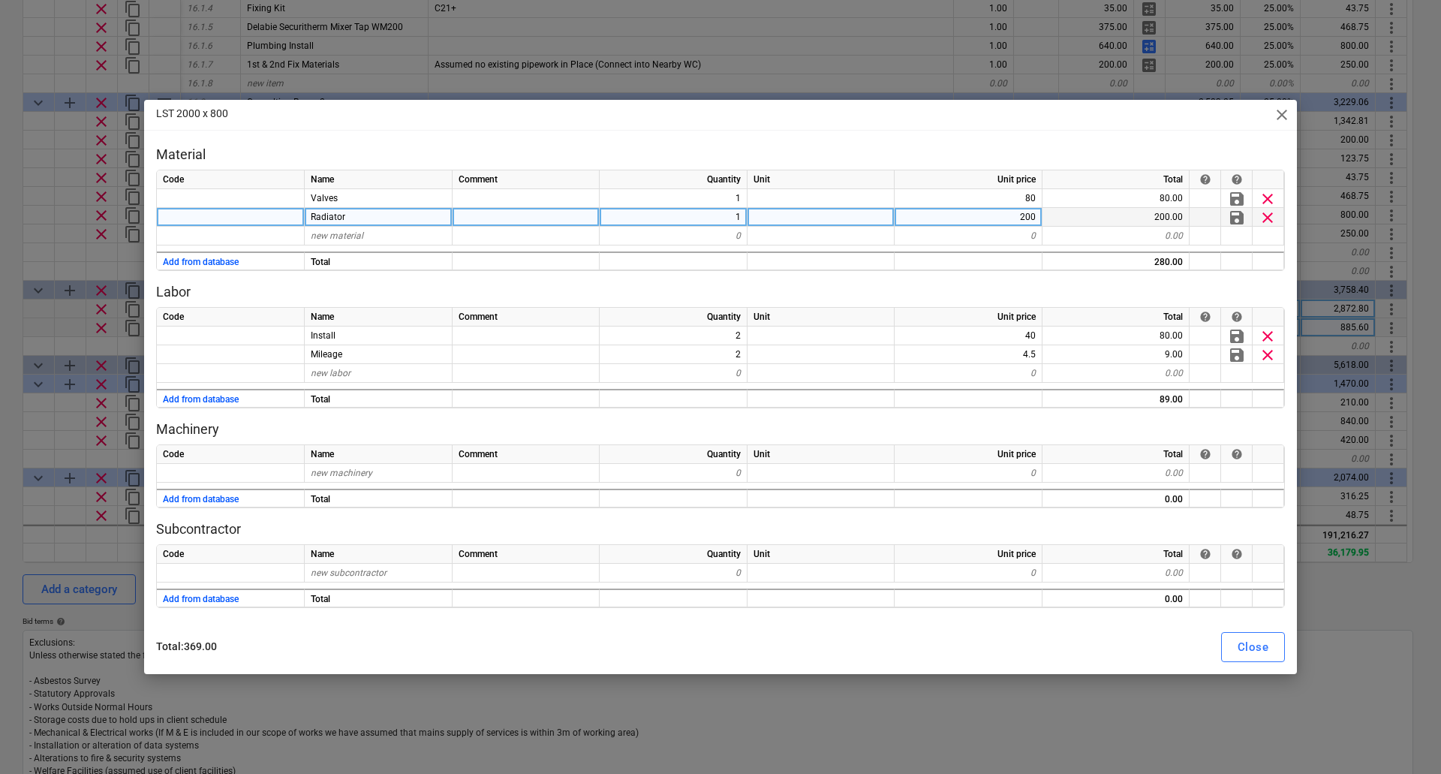
click at [1022, 219] on div "200" at bounding box center [968, 217] width 148 height 19
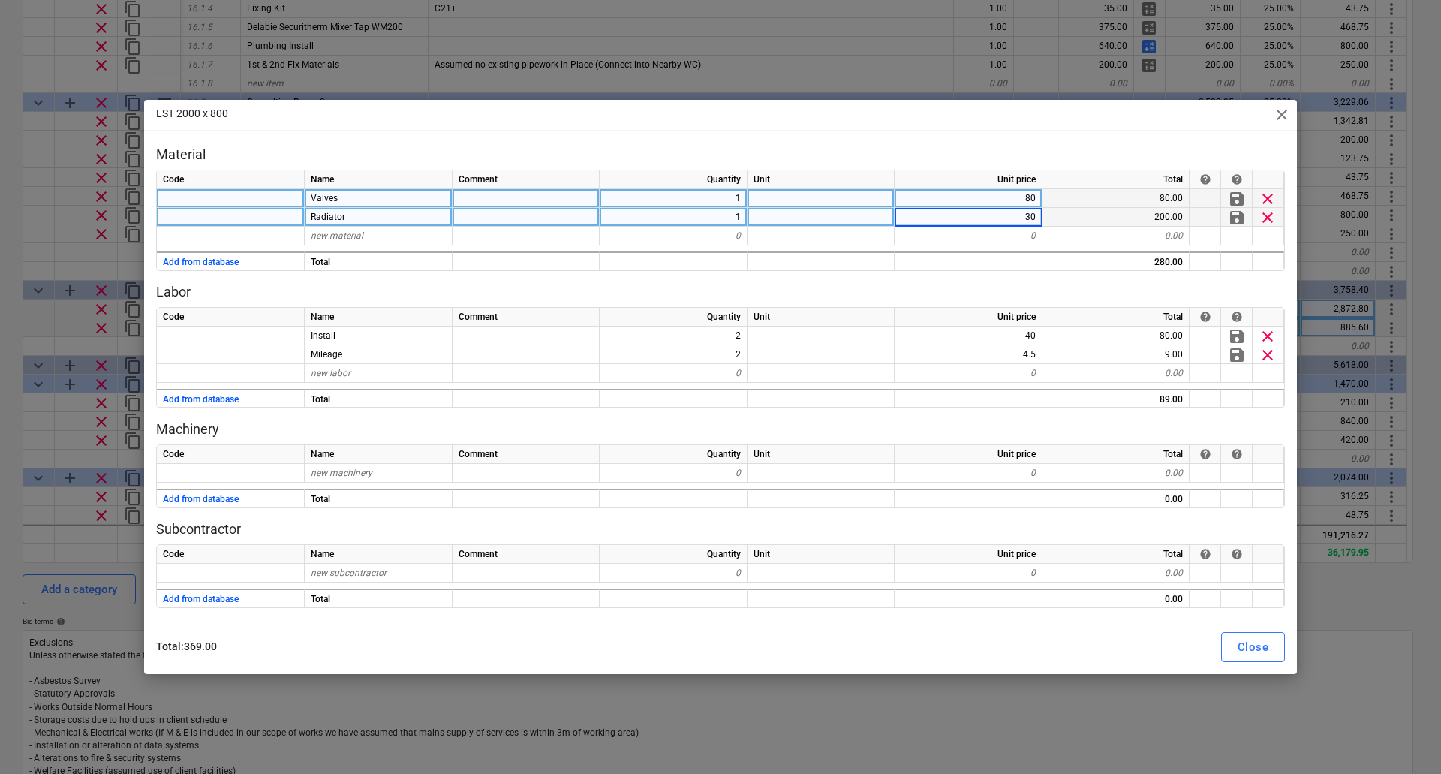
type input "300"
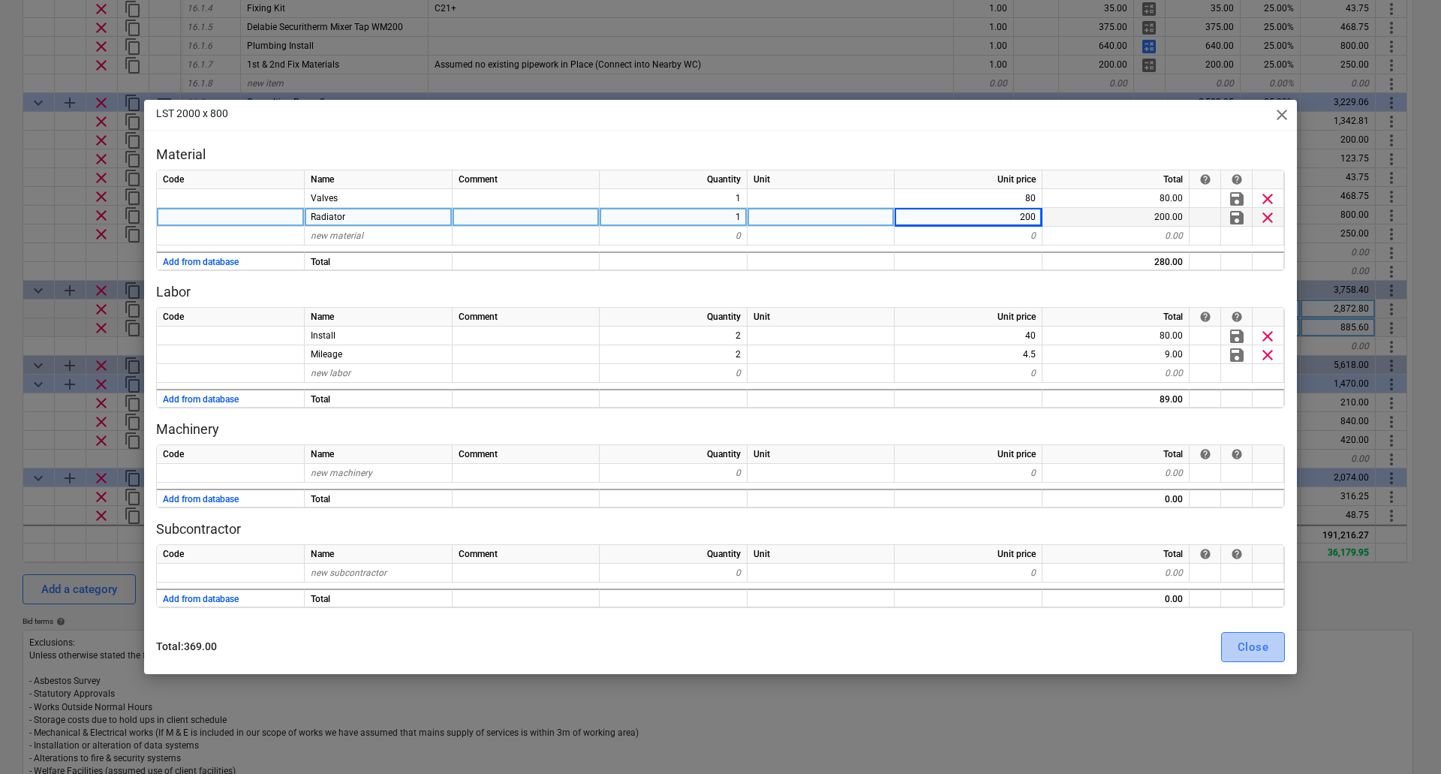
click at [1245, 650] on div "Close" at bounding box center [1252, 647] width 31 height 20
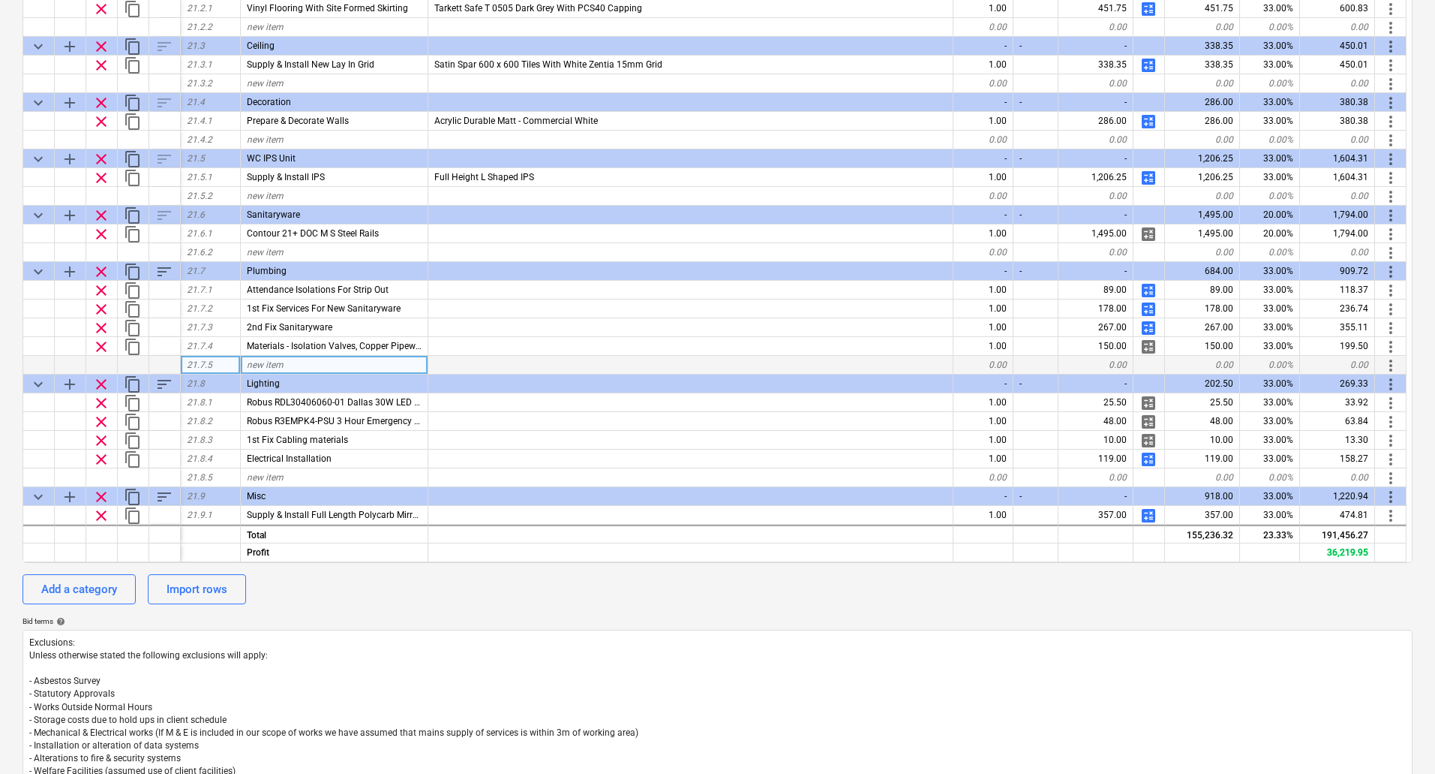
scroll to position [6698, 0]
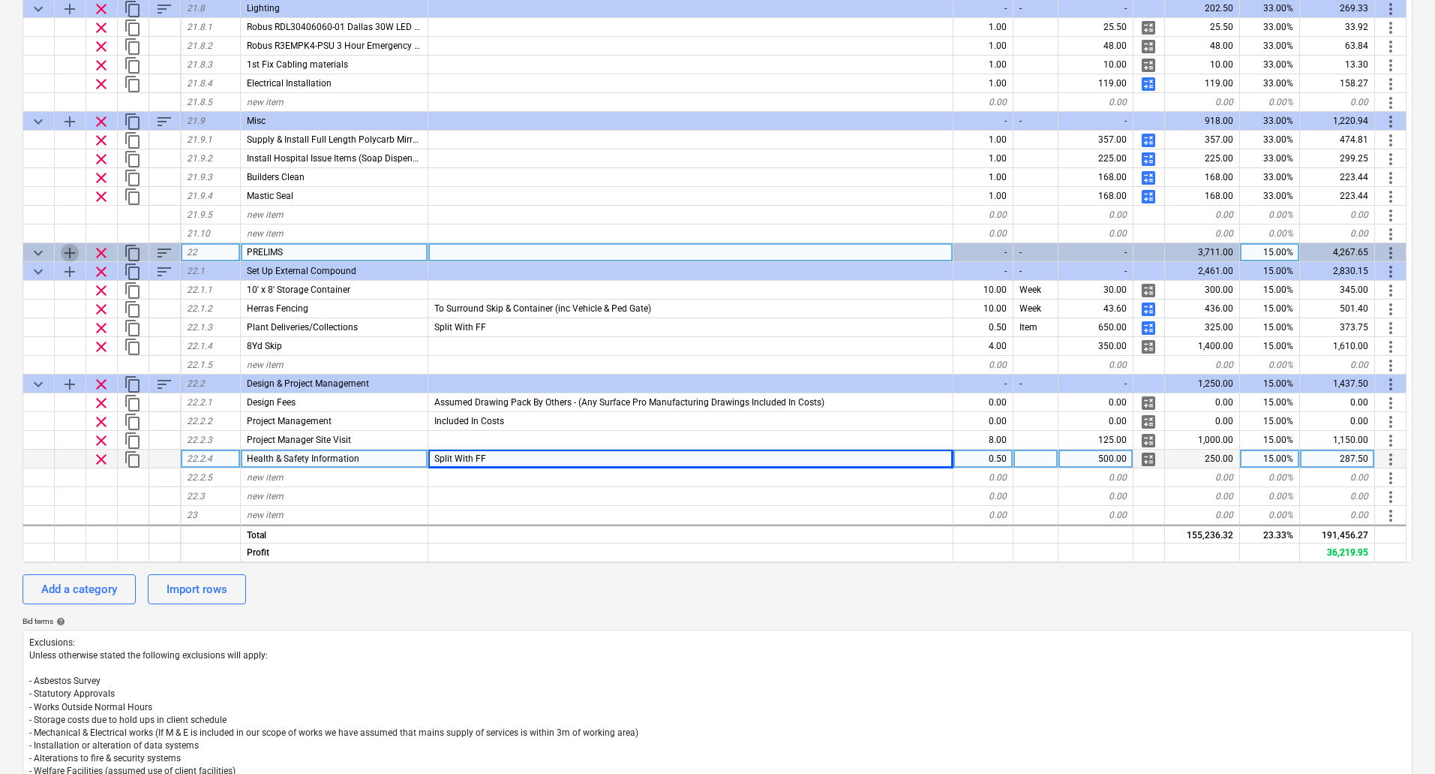
click at [72, 251] on span "add" at bounding box center [70, 253] width 18 height 18
type textarea "x"
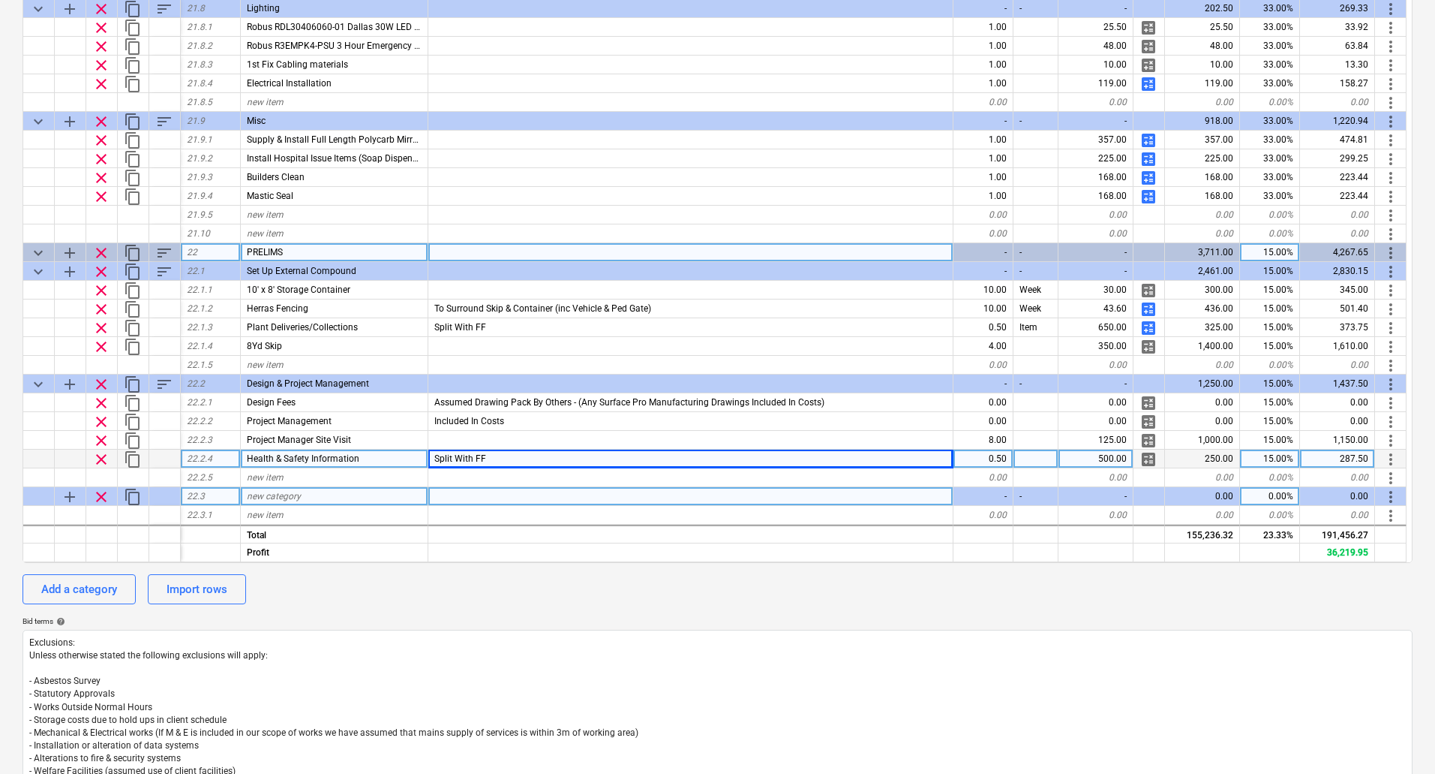
click at [285, 498] on span "new category" at bounding box center [274, 496] width 54 height 11
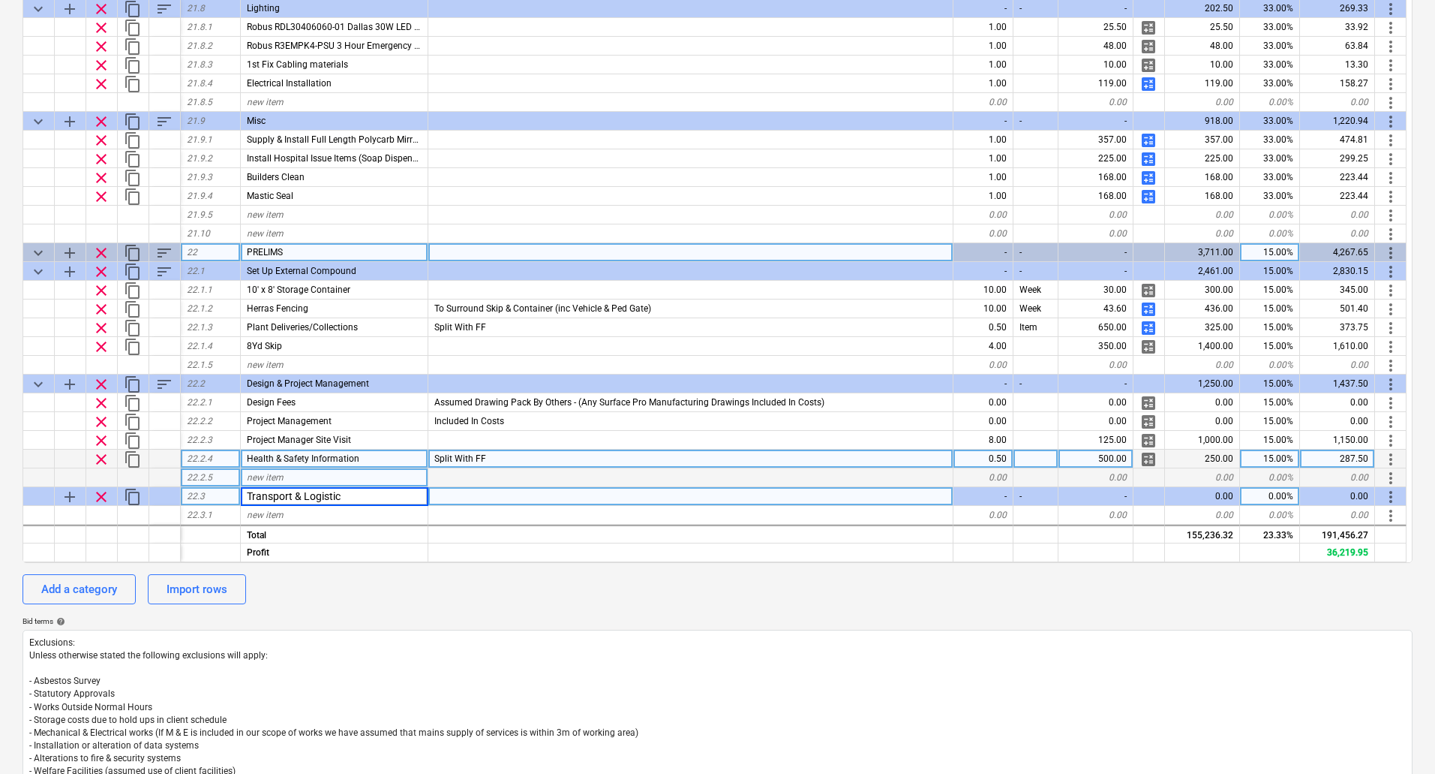
type input "Transport & Logistics"
type textarea "x"
type input "SP Material Deliveries To Site"
type textarea "x"
type input "125"
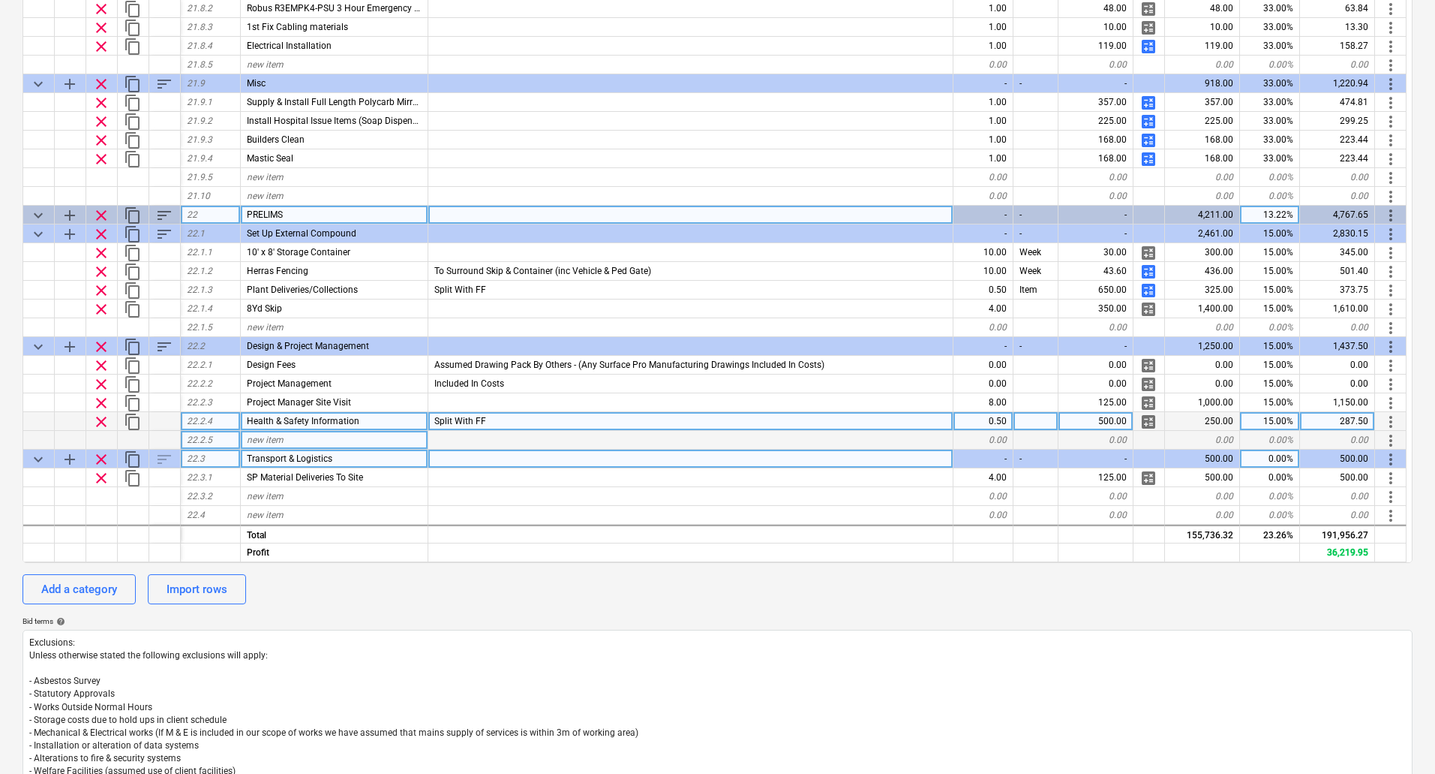
scroll to position [6754, 0]
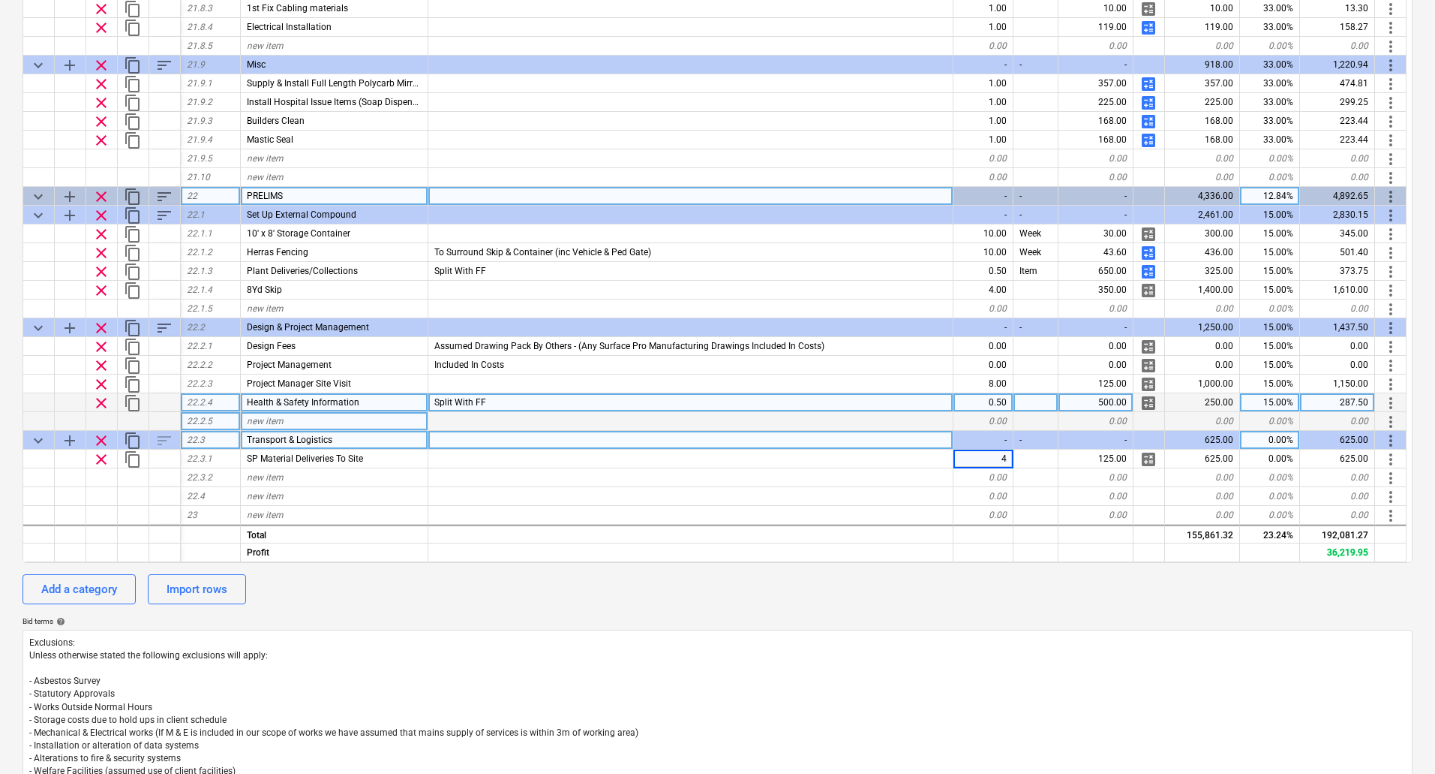
type textarea "x"
type input "Supplier Carriage Charges"
type textarea "x"
type input "1"
type textarea "x"
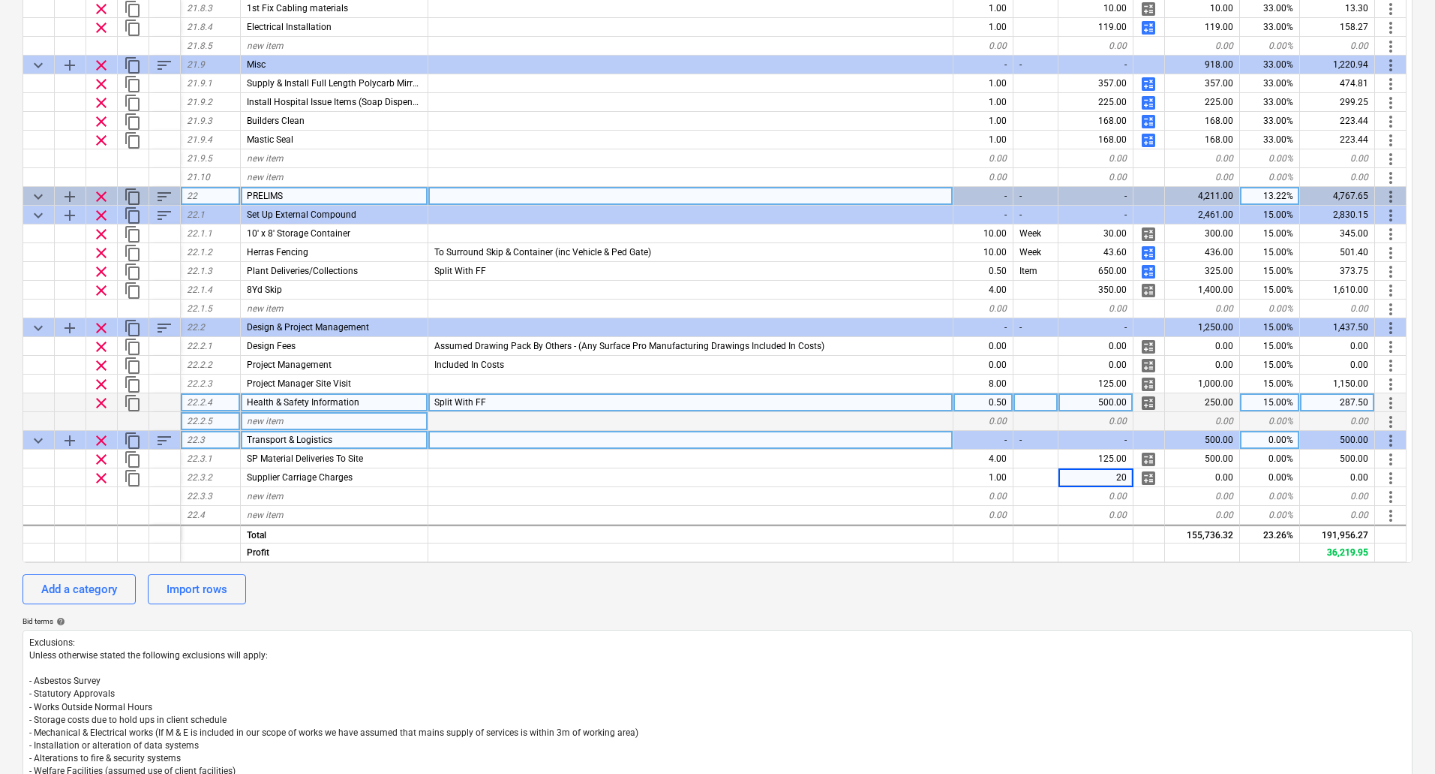
type input "200"
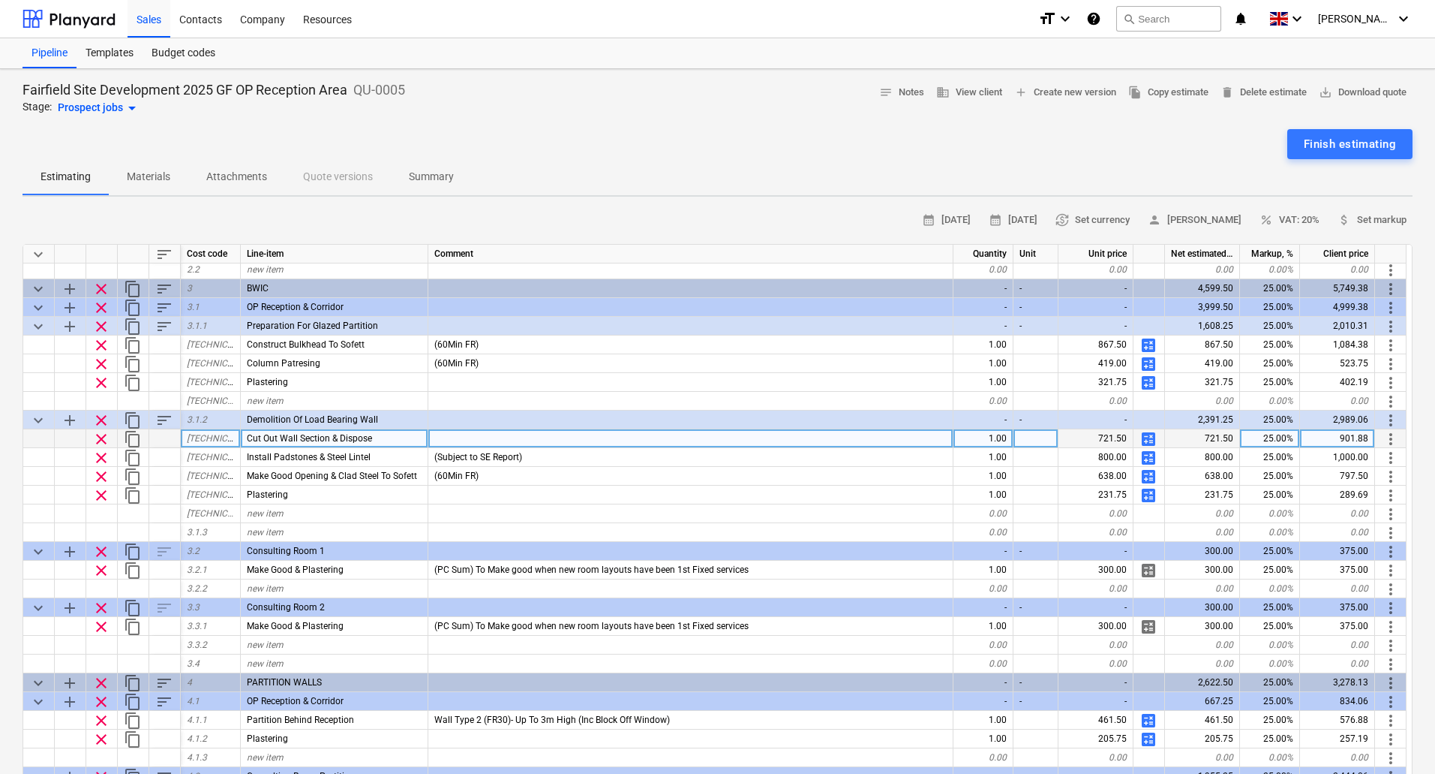
scroll to position [525, 0]
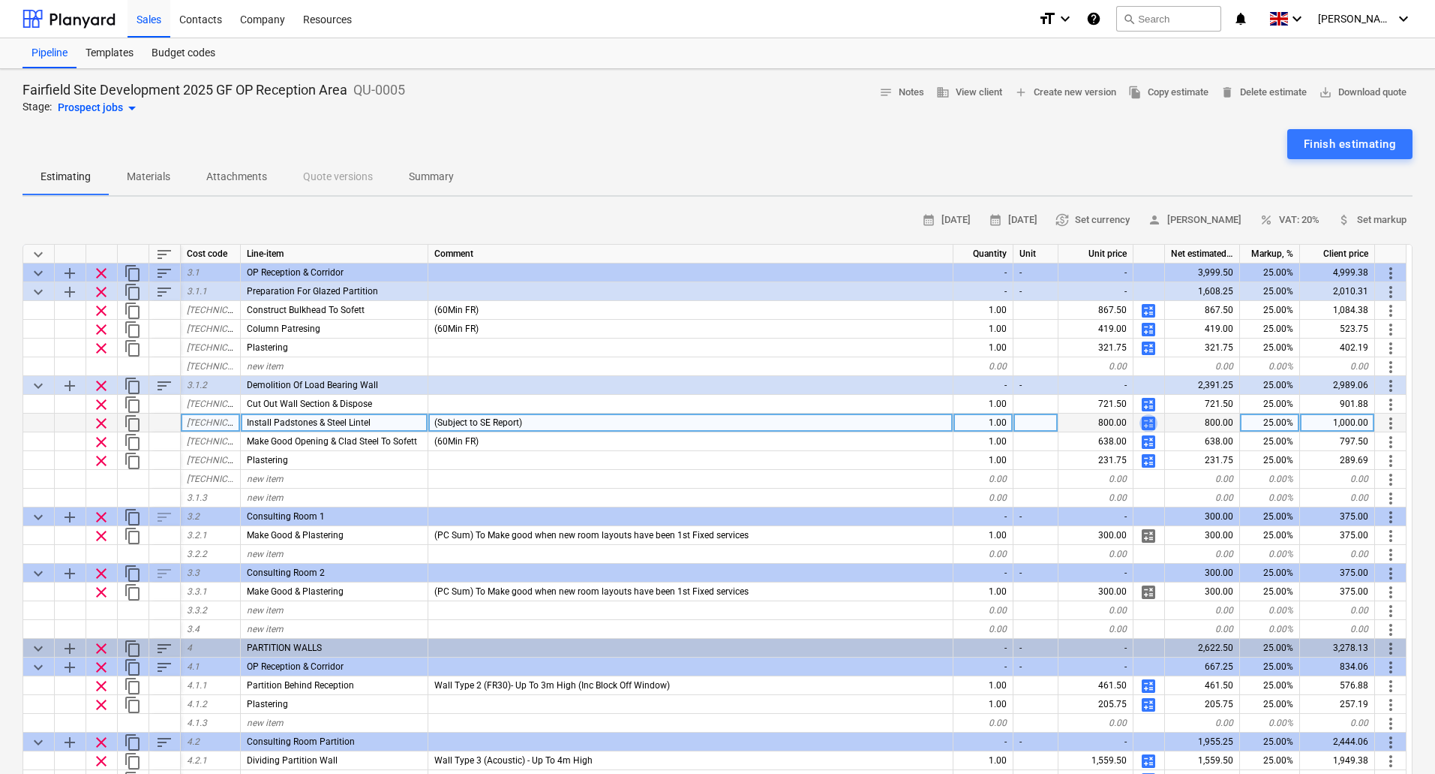
click at [1151, 421] on span "calculate" at bounding box center [1149, 423] width 18 height 18
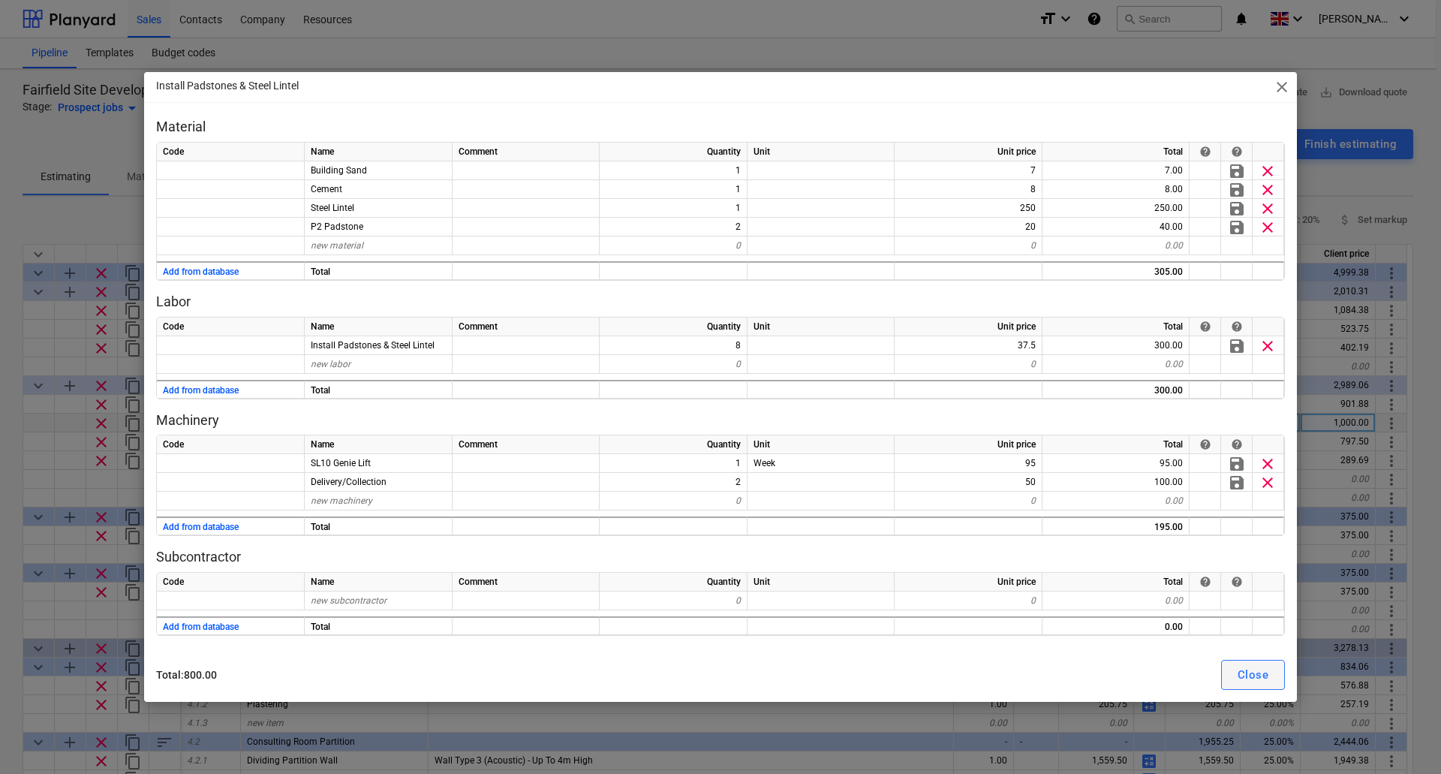
click at [1259, 671] on div "Close" at bounding box center [1252, 675] width 31 height 20
type textarea "x"
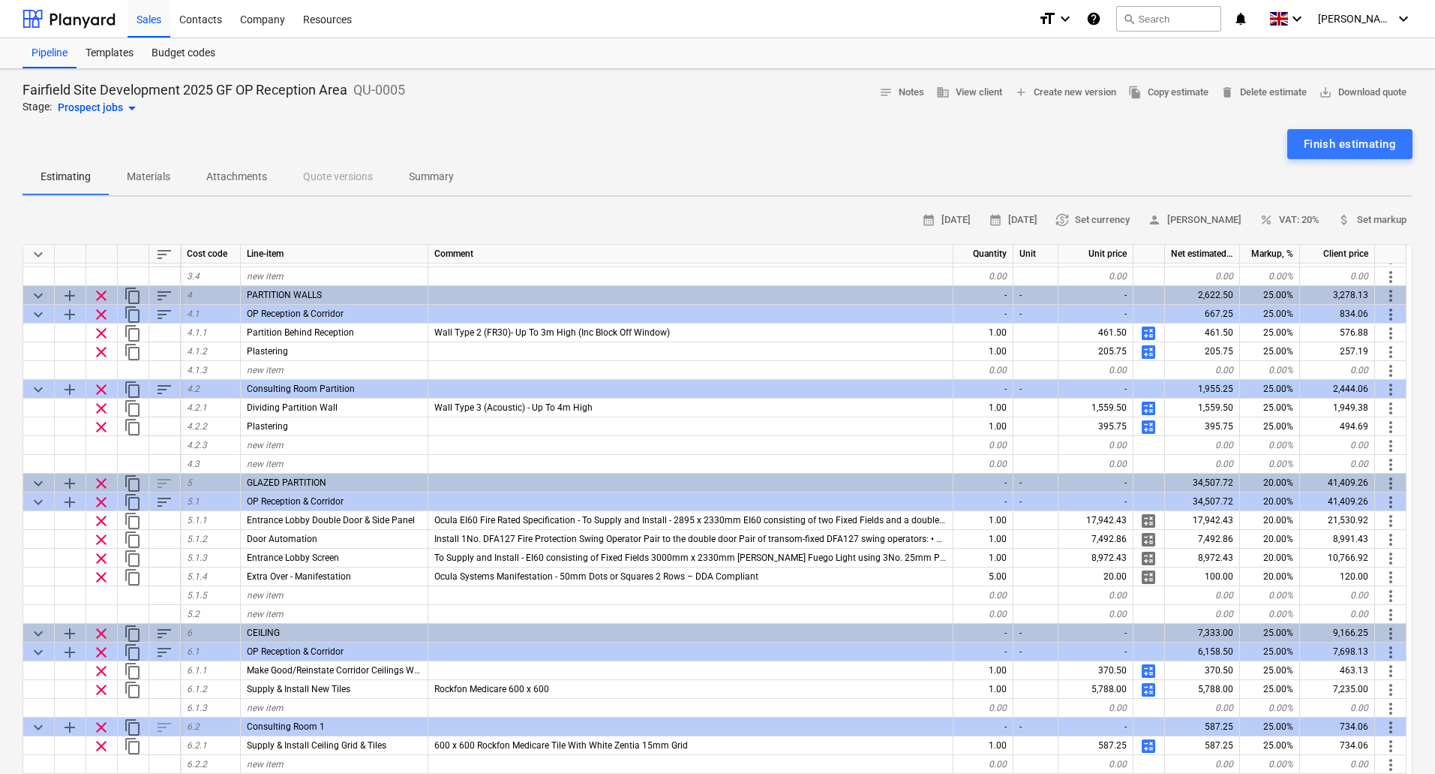
scroll to position [900, 0]
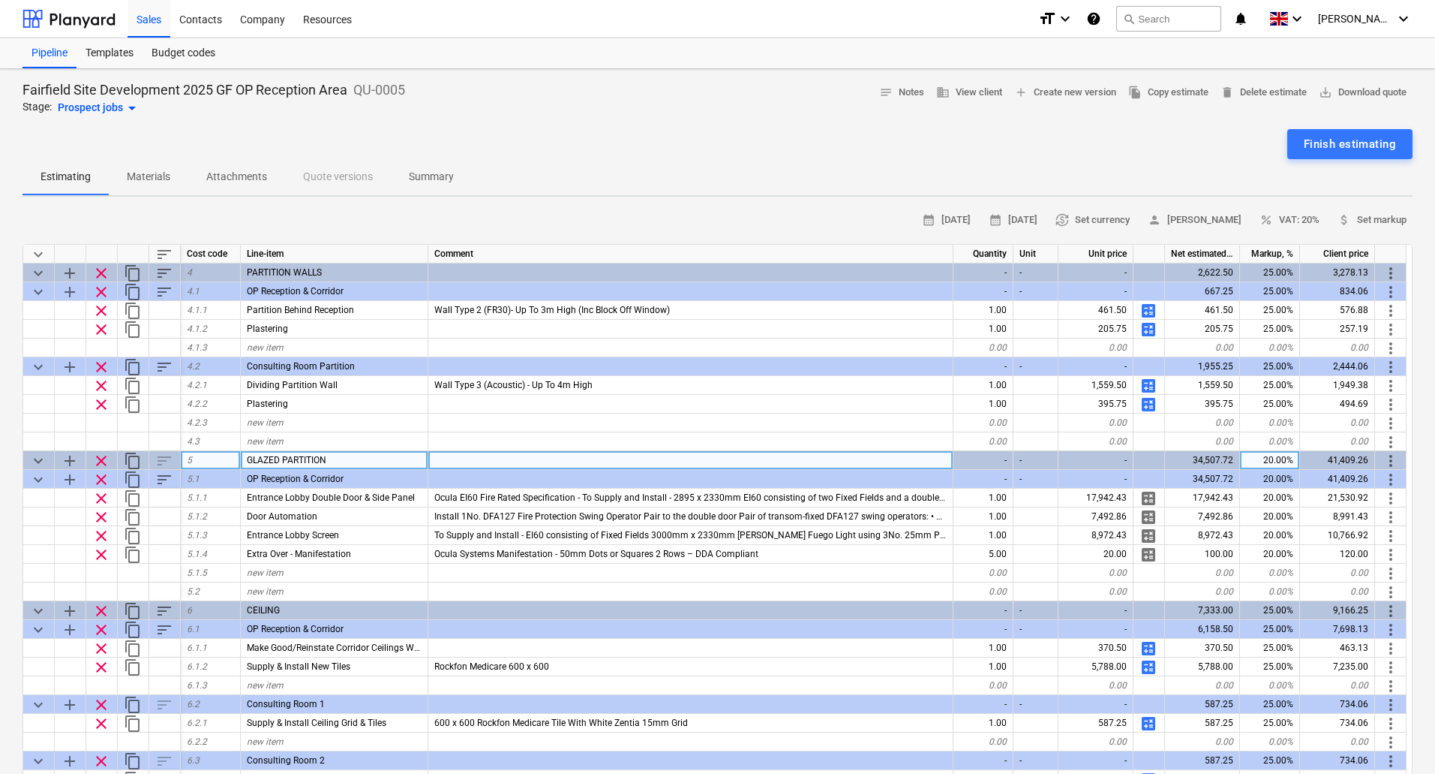
click at [1269, 458] on div "20.00%" at bounding box center [1270, 460] width 60 height 19
type input "15"
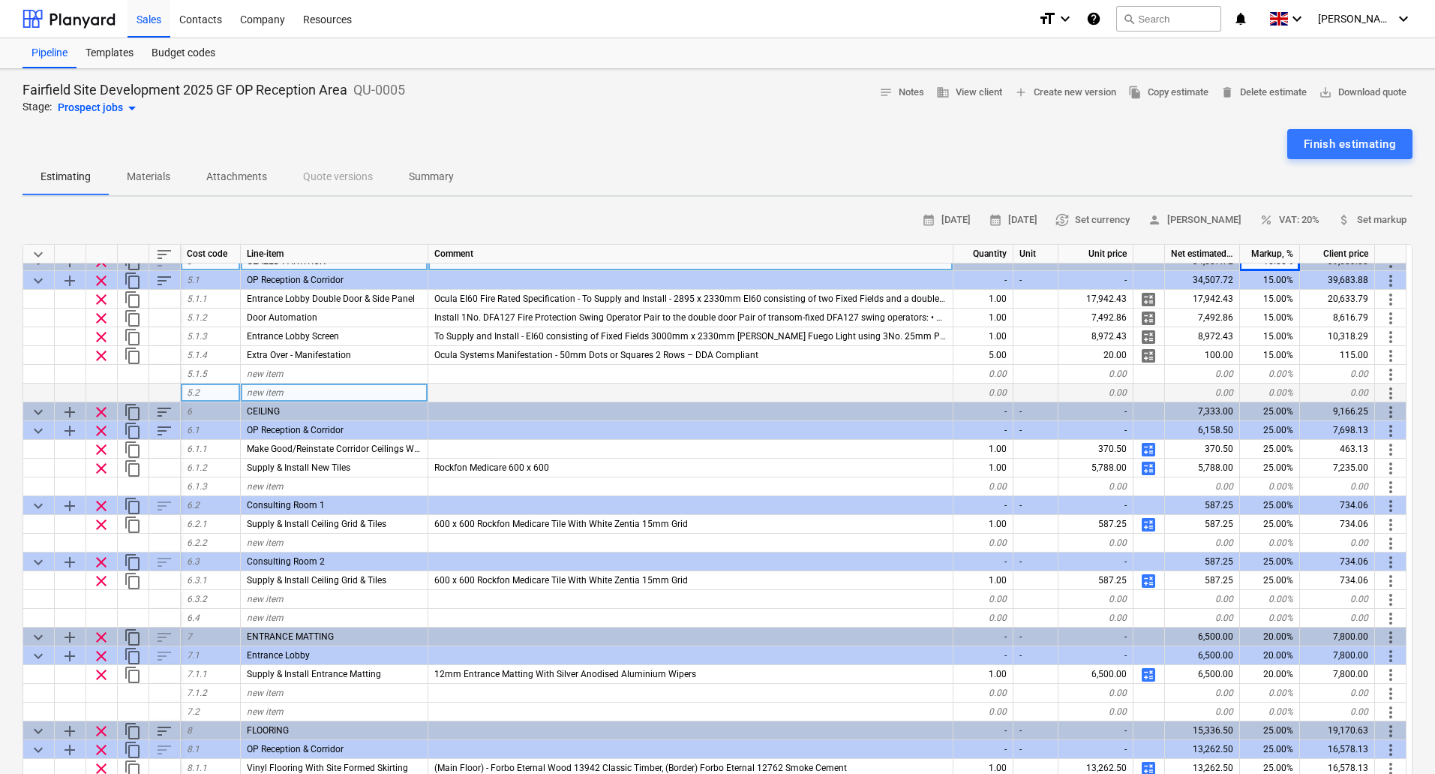
scroll to position [1125, 0]
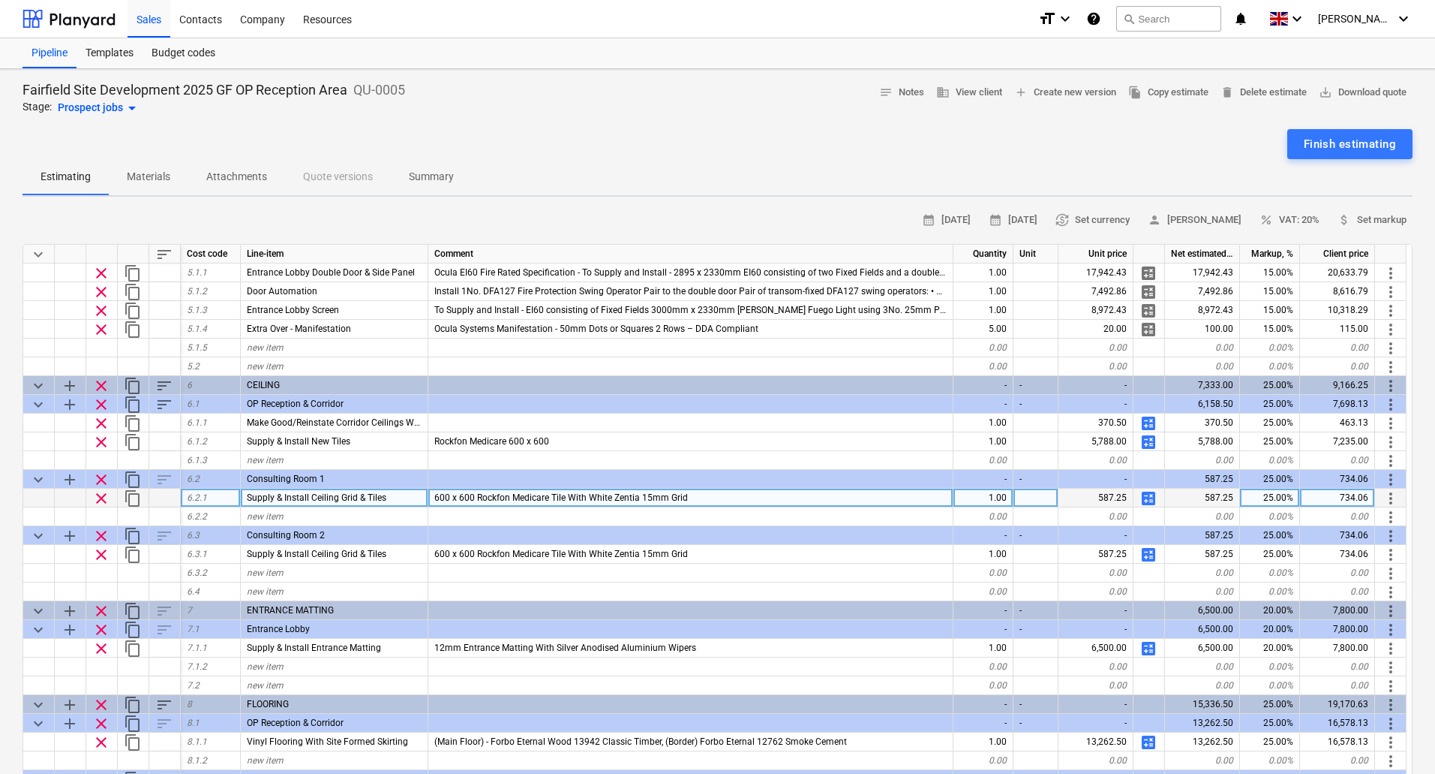
click at [1149, 498] on span "calculate" at bounding box center [1149, 498] width 18 height 18
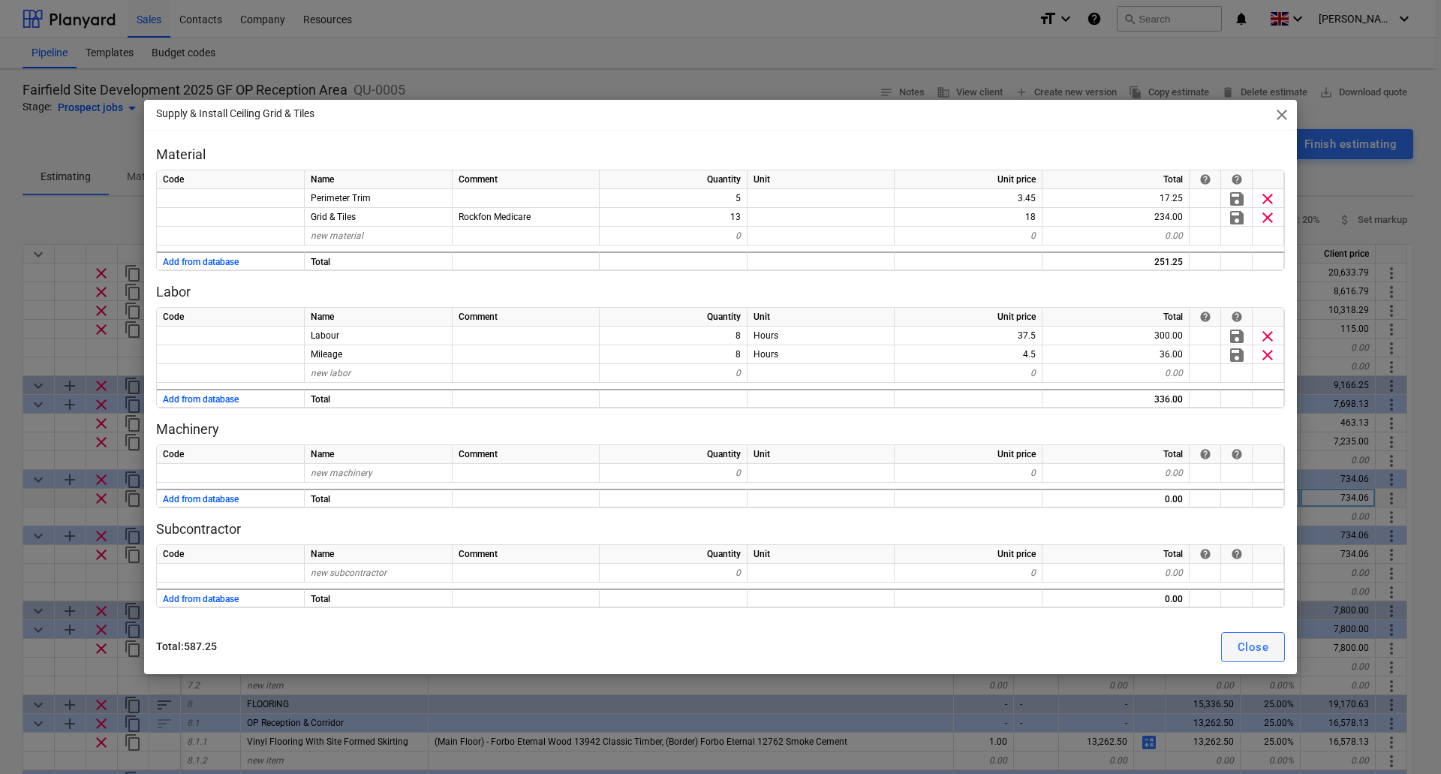
click at [1245, 644] on div "Close" at bounding box center [1252, 647] width 31 height 20
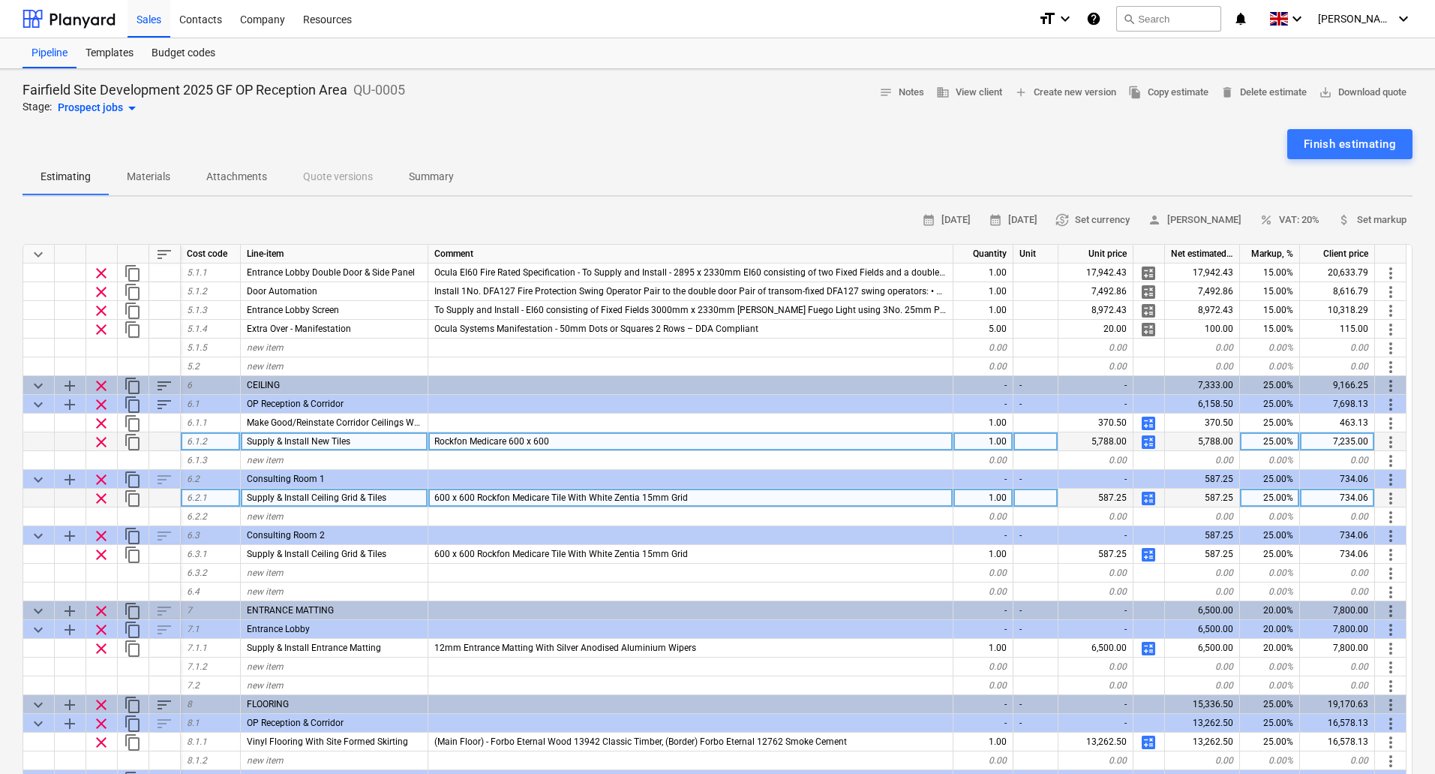
click at [1149, 443] on span "calculate" at bounding box center [1149, 442] width 18 height 18
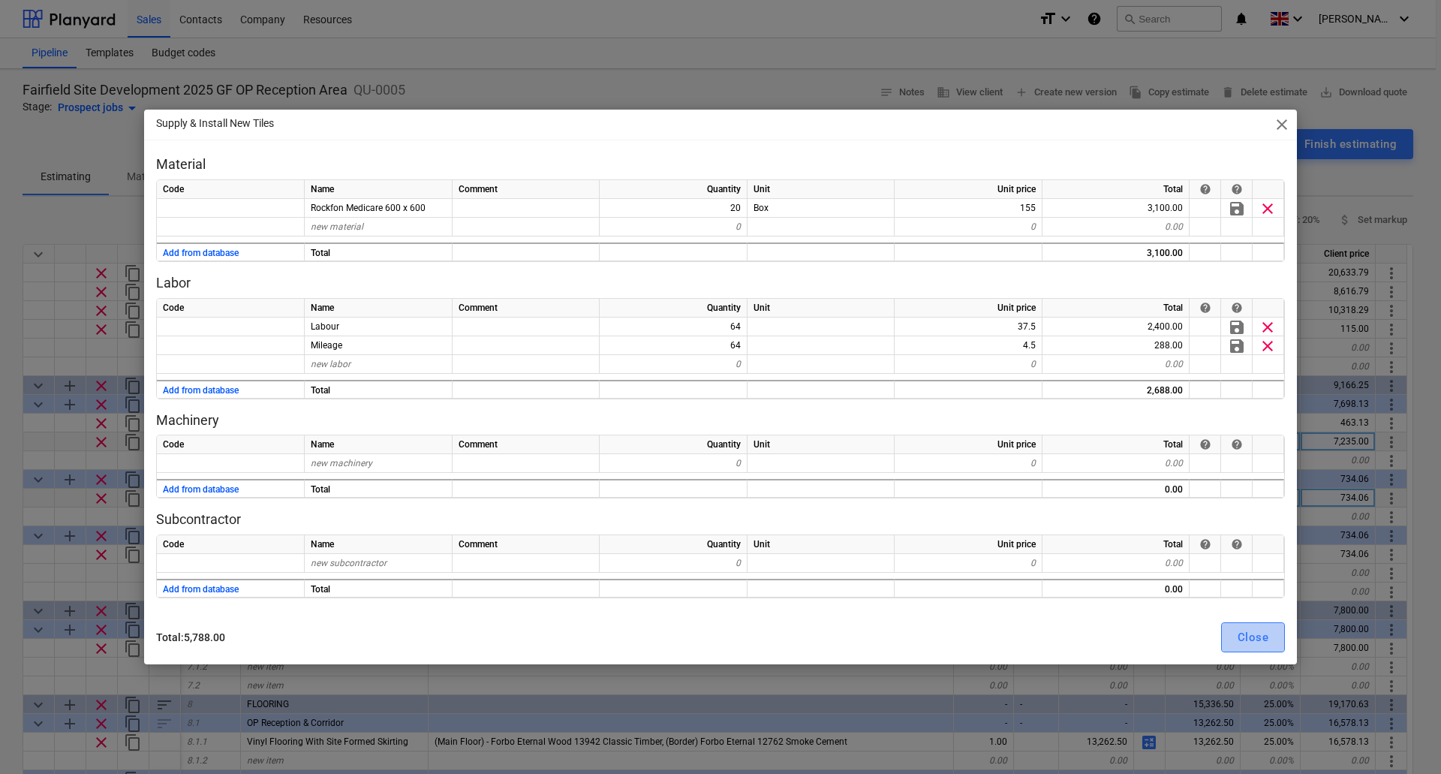
click at [1247, 630] on div "Close" at bounding box center [1252, 637] width 31 height 20
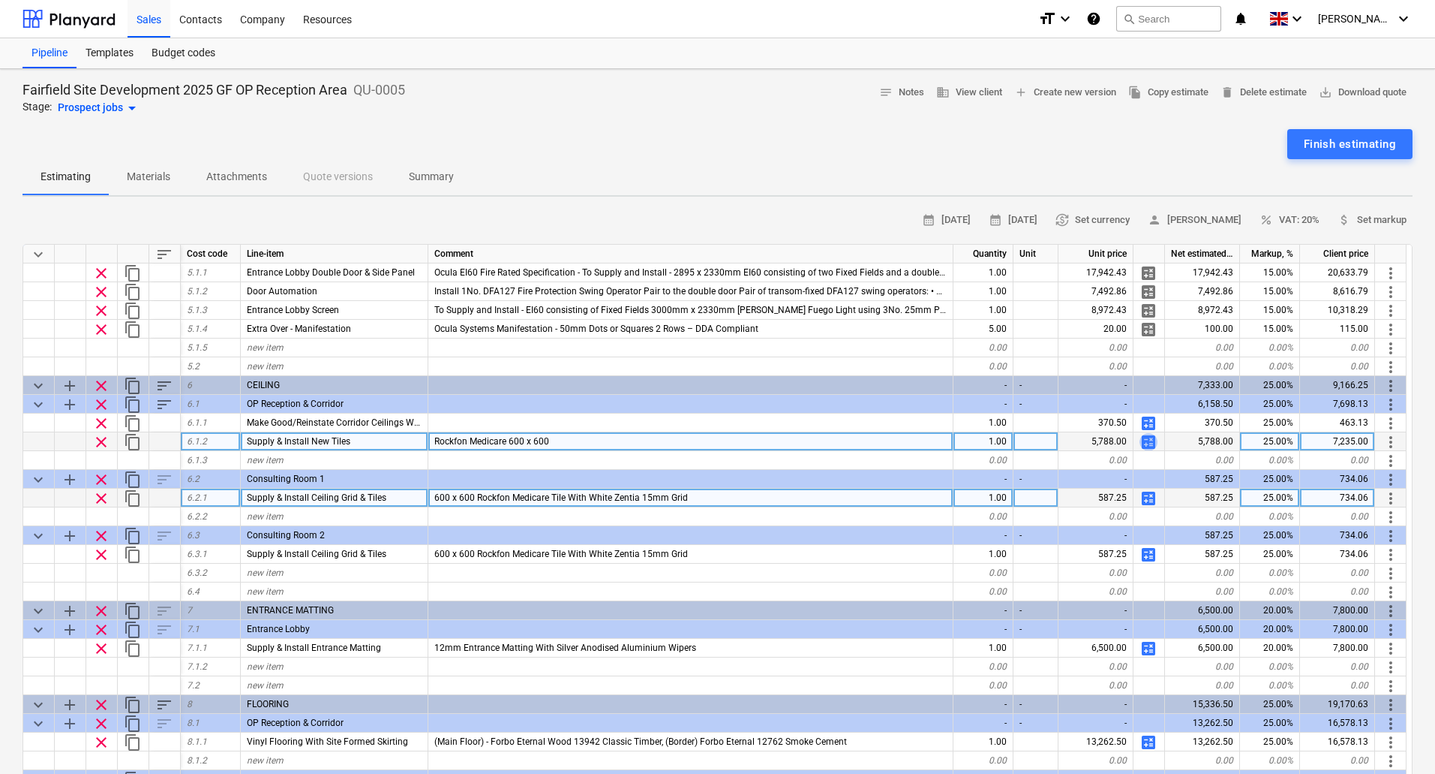
click at [1148, 440] on span "calculate" at bounding box center [1149, 442] width 18 height 18
type textarea "x"
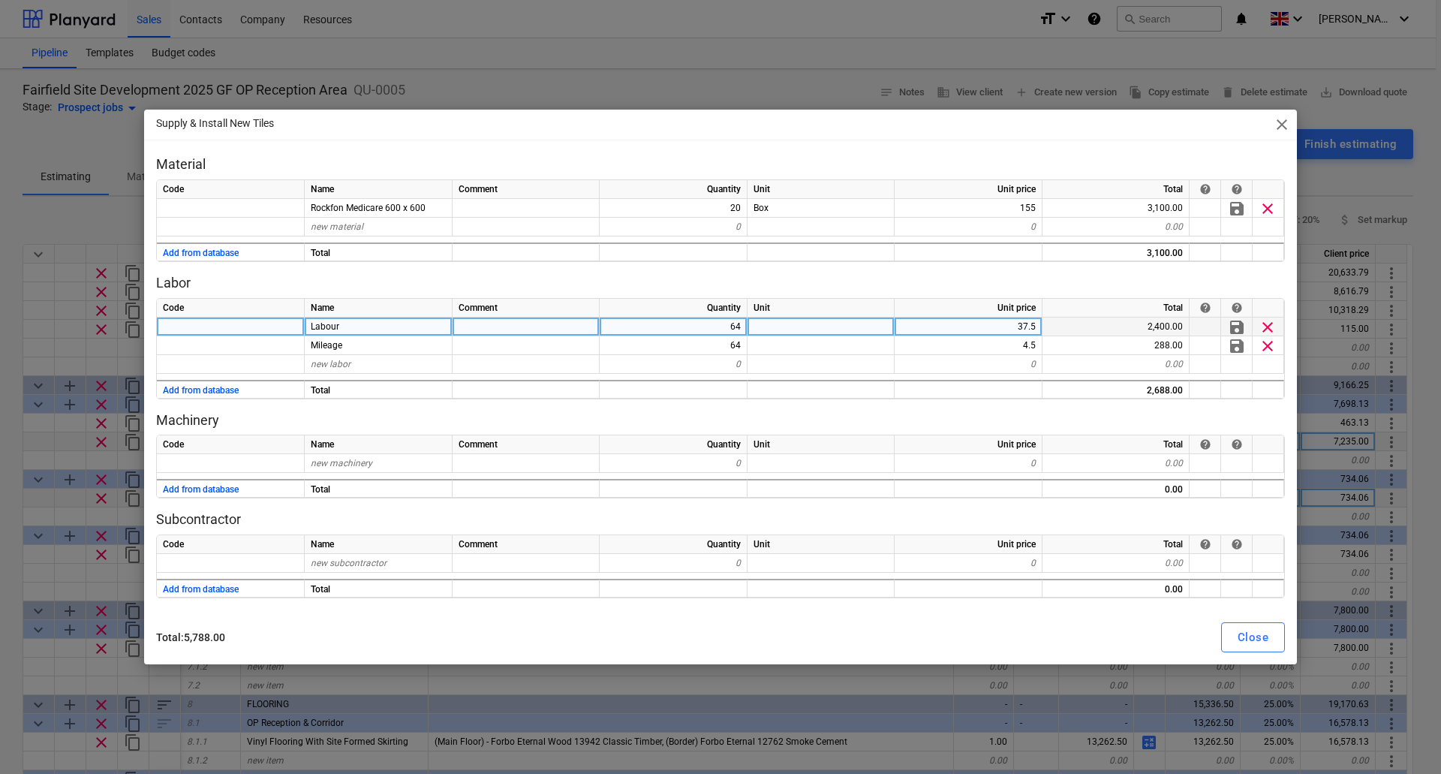
click at [722, 327] on div "64" at bounding box center [673, 326] width 148 height 19
type input "40"
type textarea "x"
type input "40"
click at [1249, 635] on div "Close" at bounding box center [1252, 637] width 31 height 20
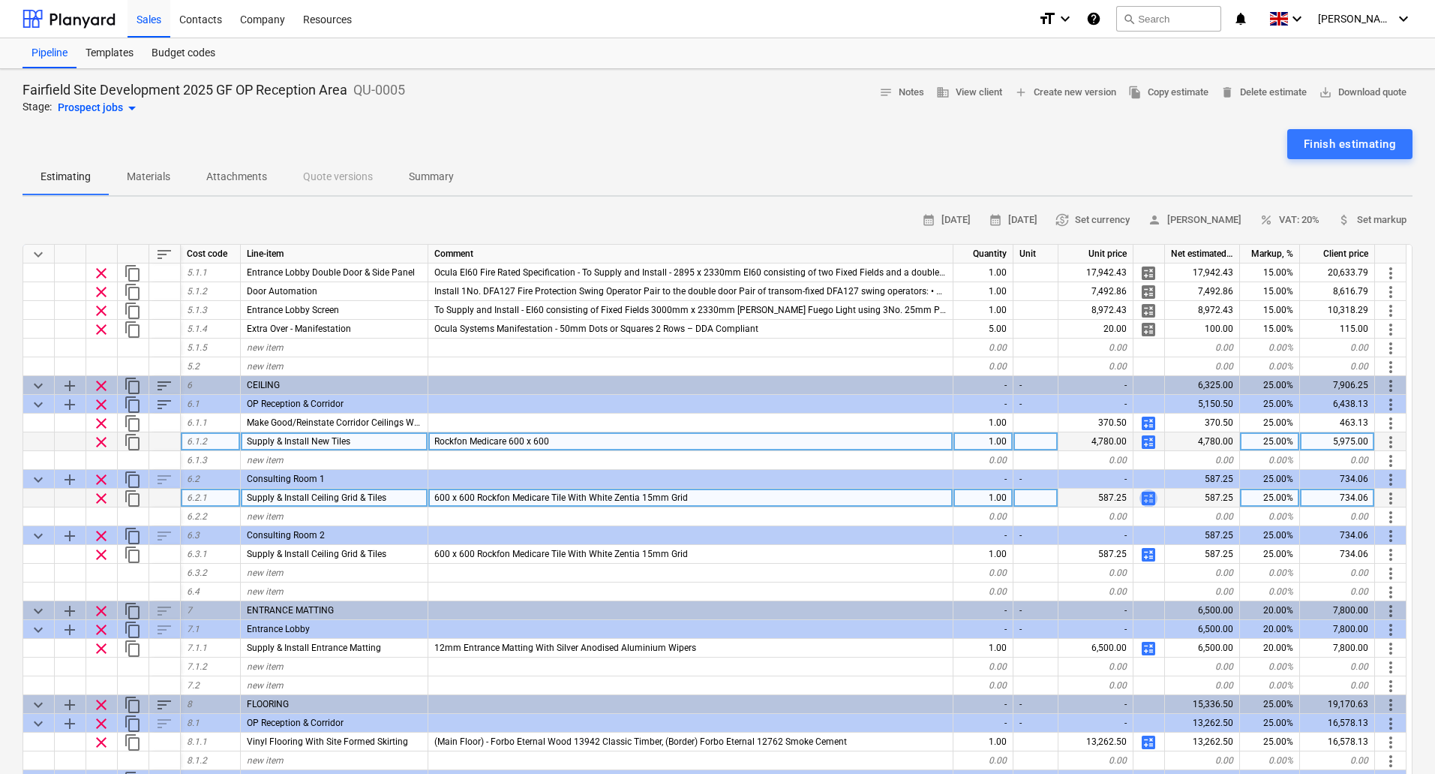
click at [1152, 495] on span "calculate" at bounding box center [1149, 498] width 18 height 18
type textarea "x"
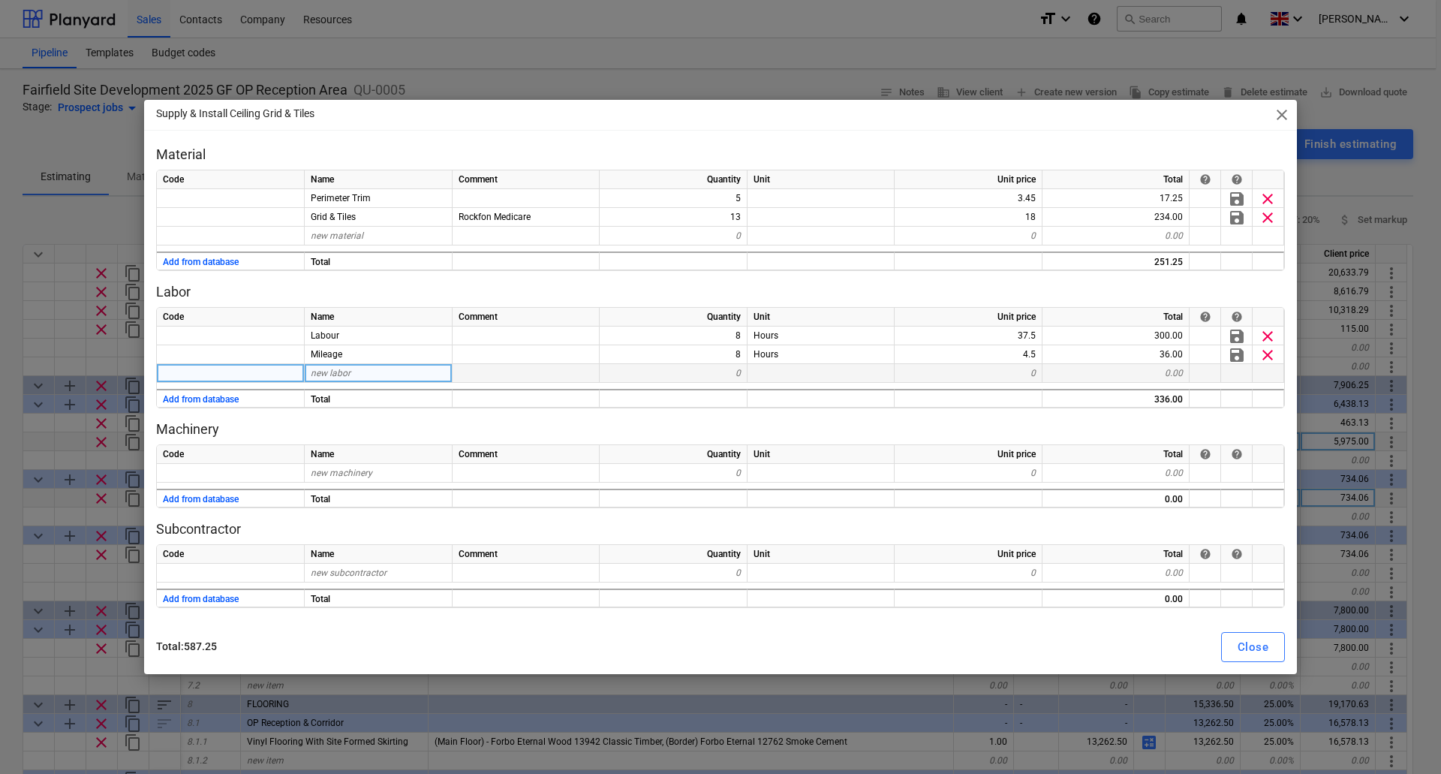
click at [331, 368] on span "new labor" at bounding box center [331, 373] width 40 height 11
type input "S"
click at [1252, 644] on div "Close" at bounding box center [1252, 647] width 31 height 20
type textarea "x"
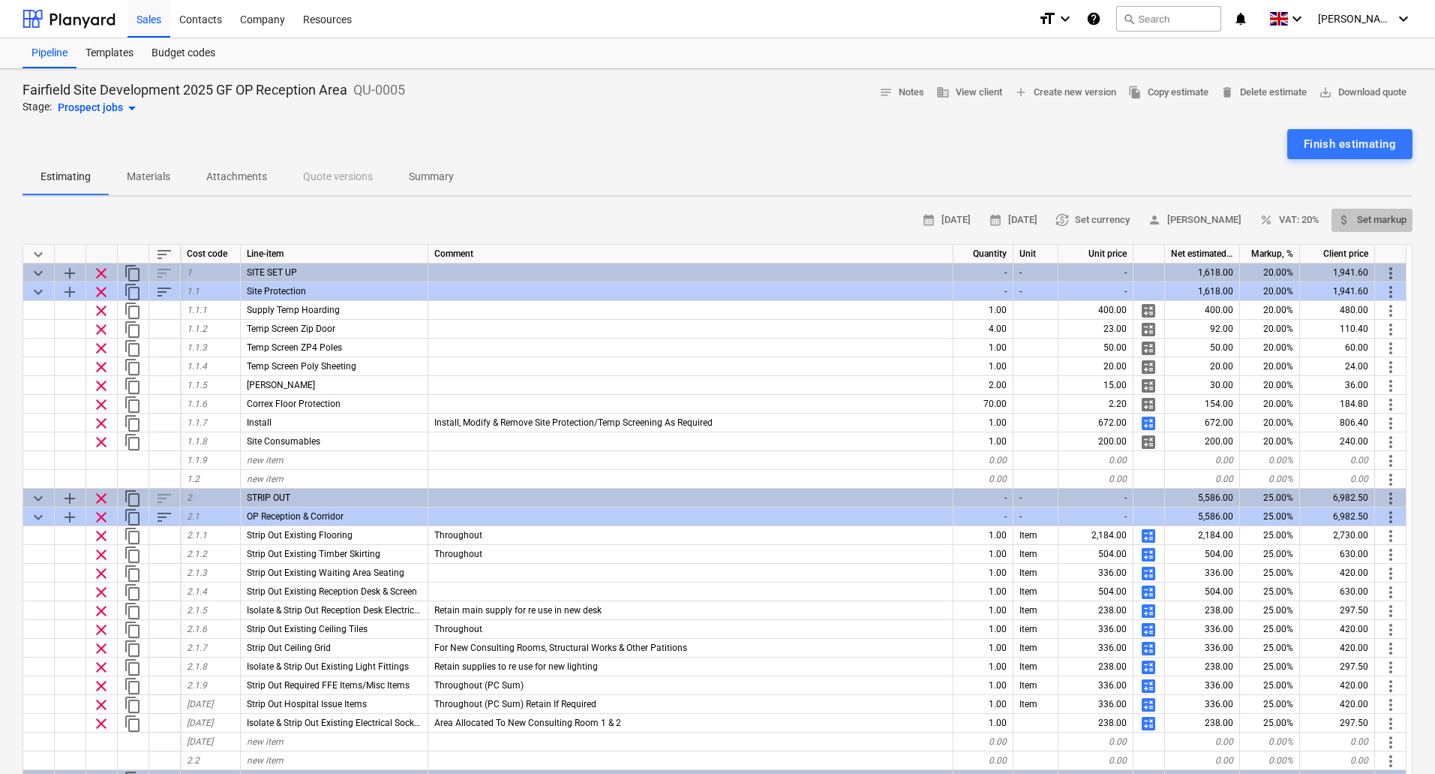
click at [1377, 219] on span "attach_money Set markup" at bounding box center [1372, 220] width 69 height 17
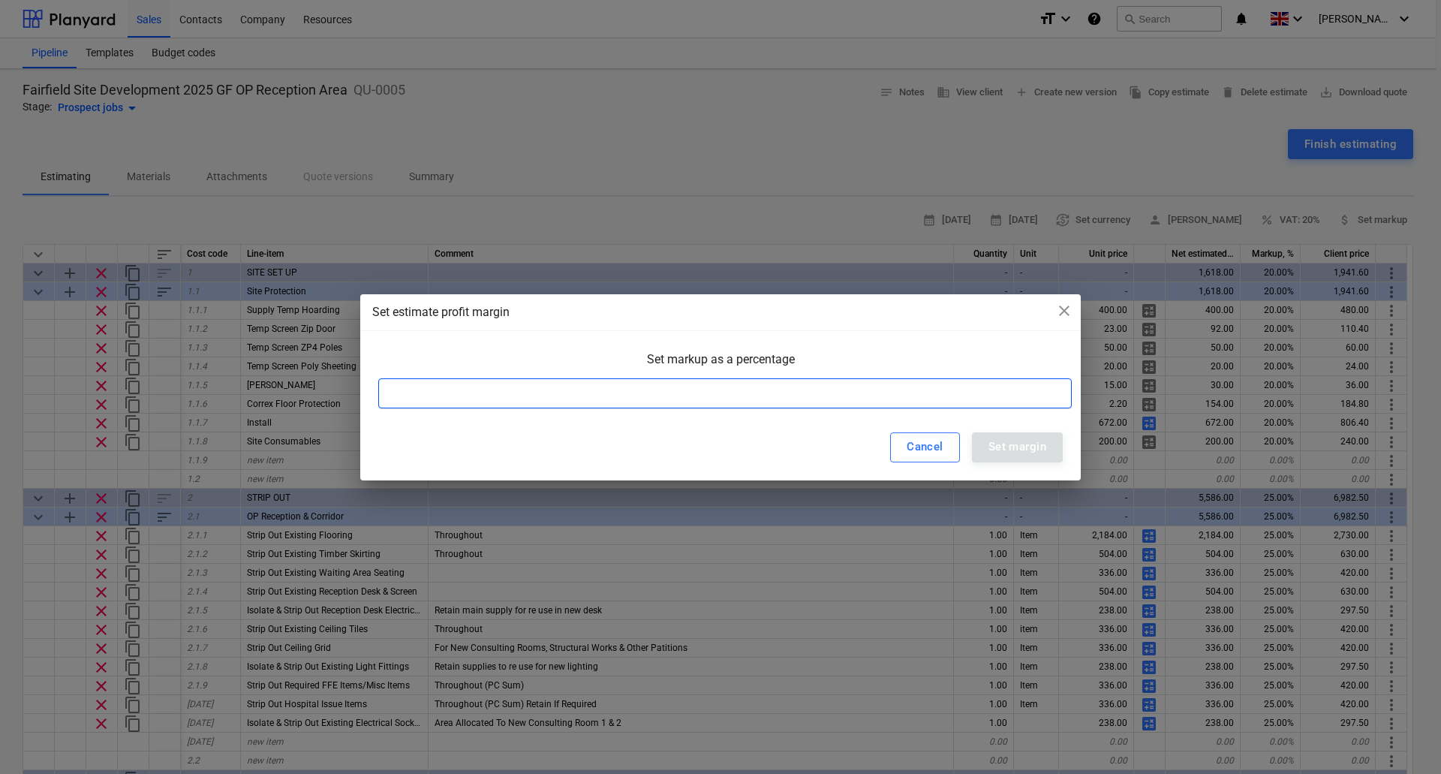
click at [720, 389] on input at bounding box center [724, 393] width 693 height 30
type input "33"
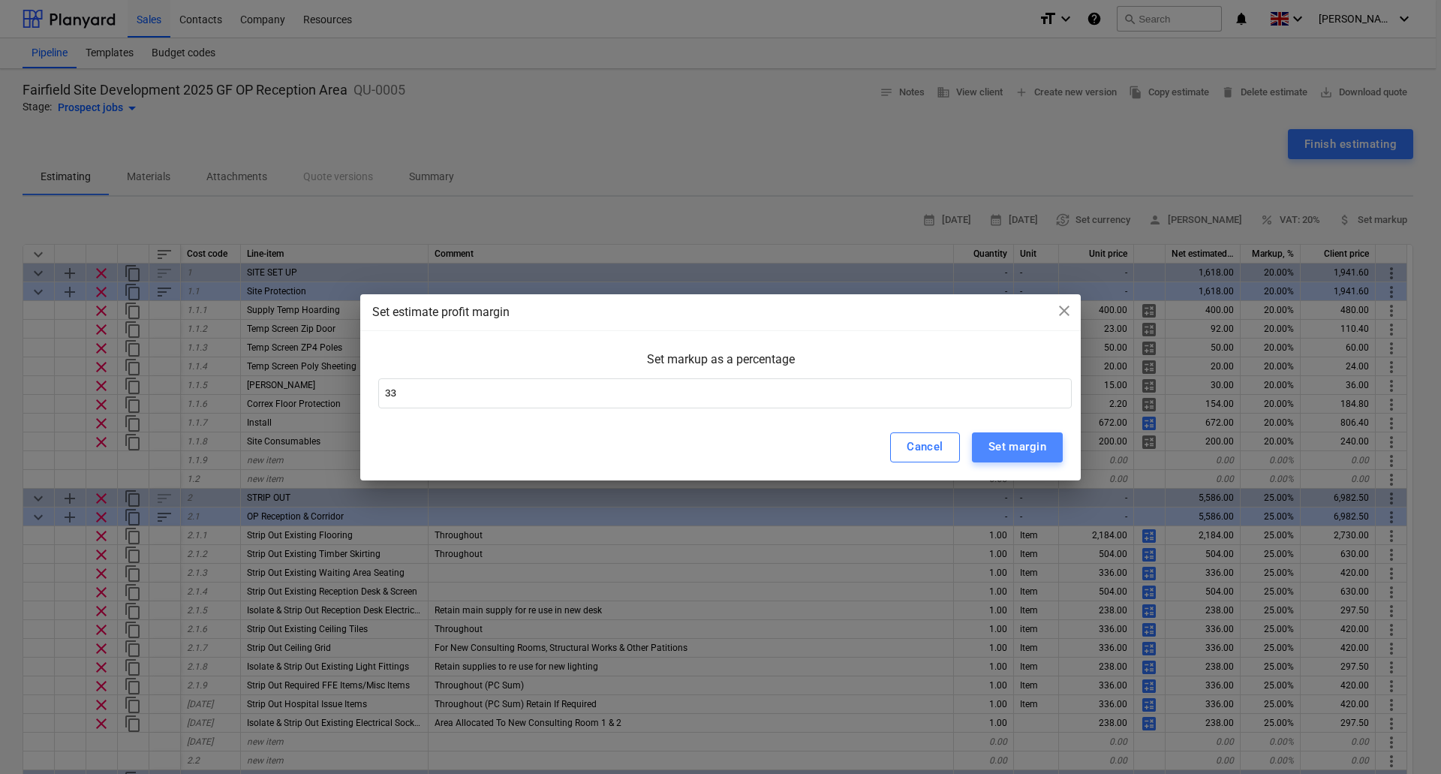
click at [1017, 449] on div "Set margin" at bounding box center [1017, 447] width 58 height 20
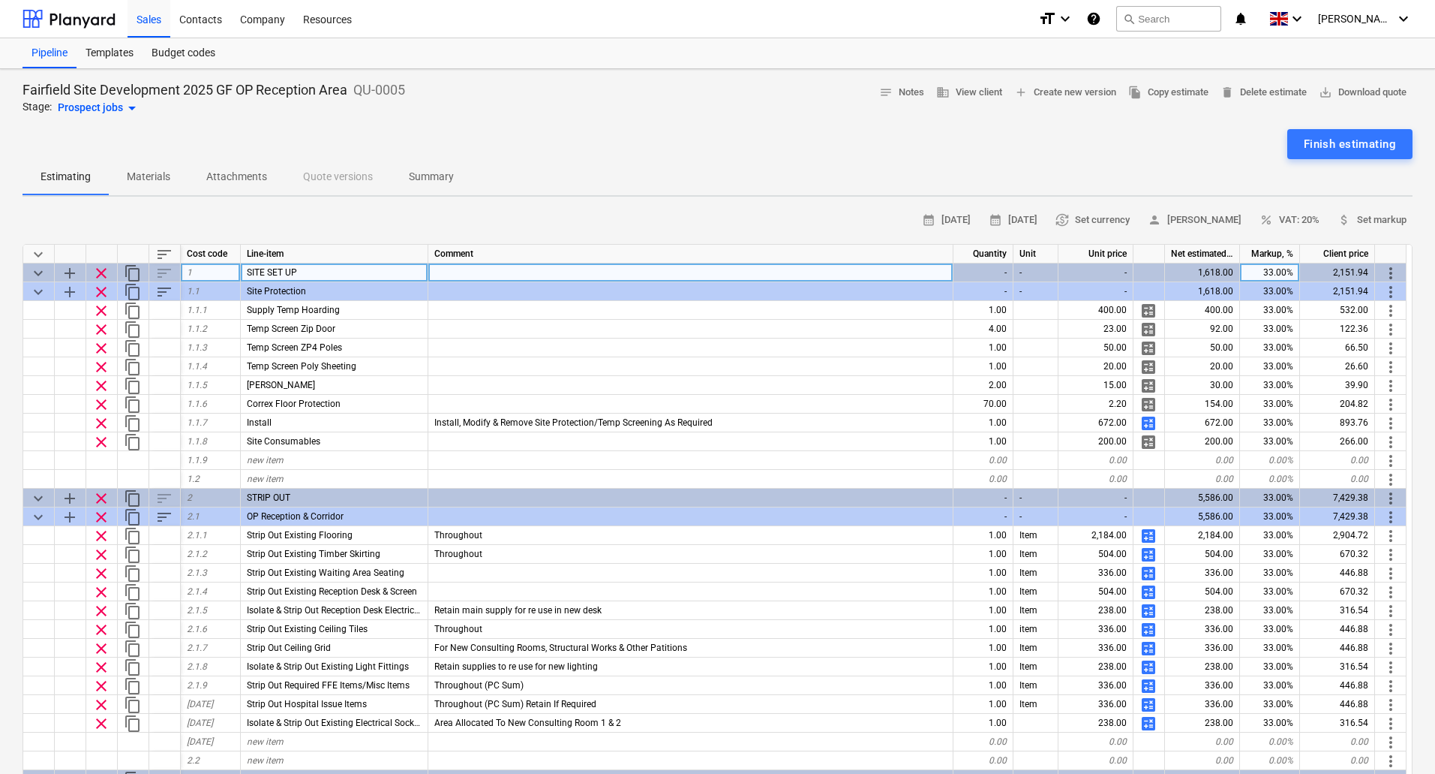
click at [1273, 272] on div "33.00%" at bounding box center [1270, 272] width 60 height 19
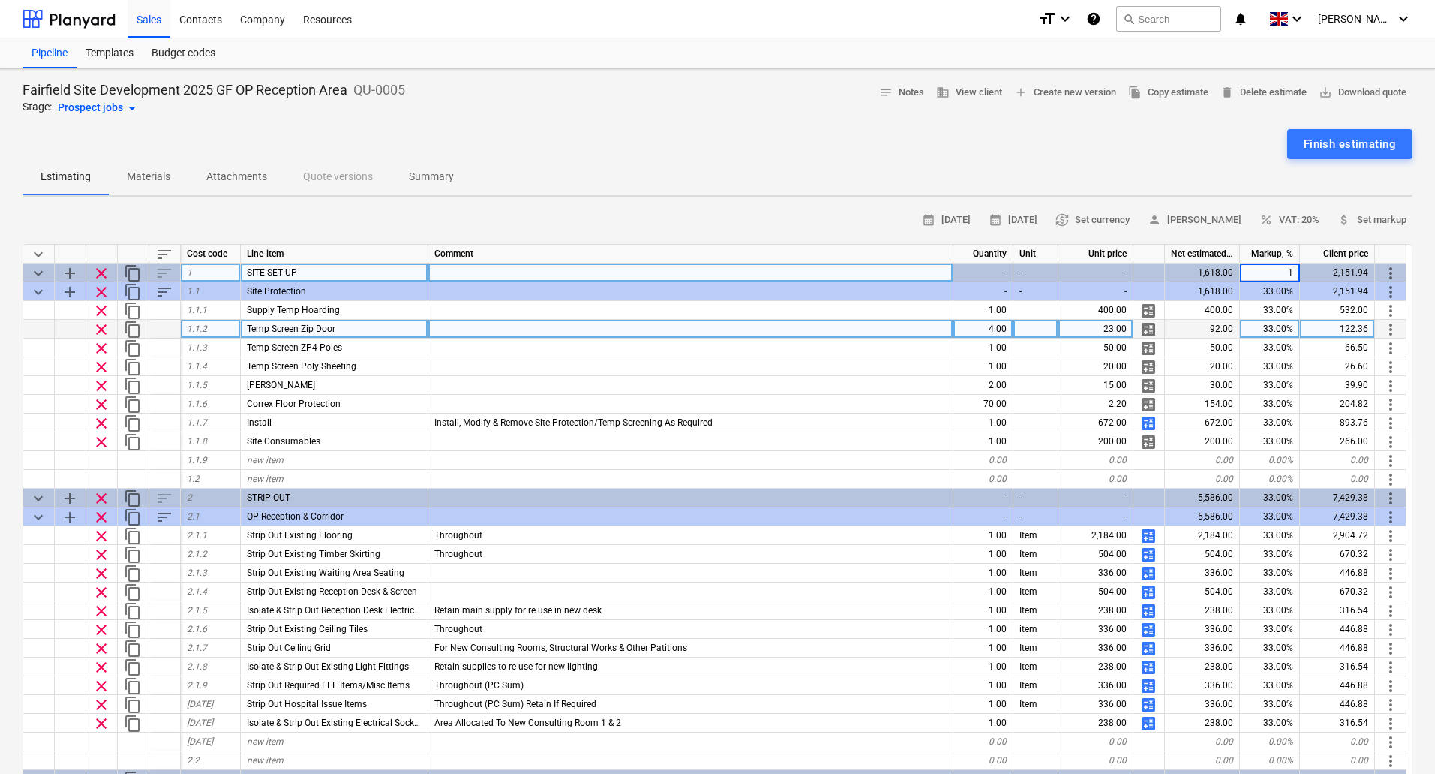
type input "15"
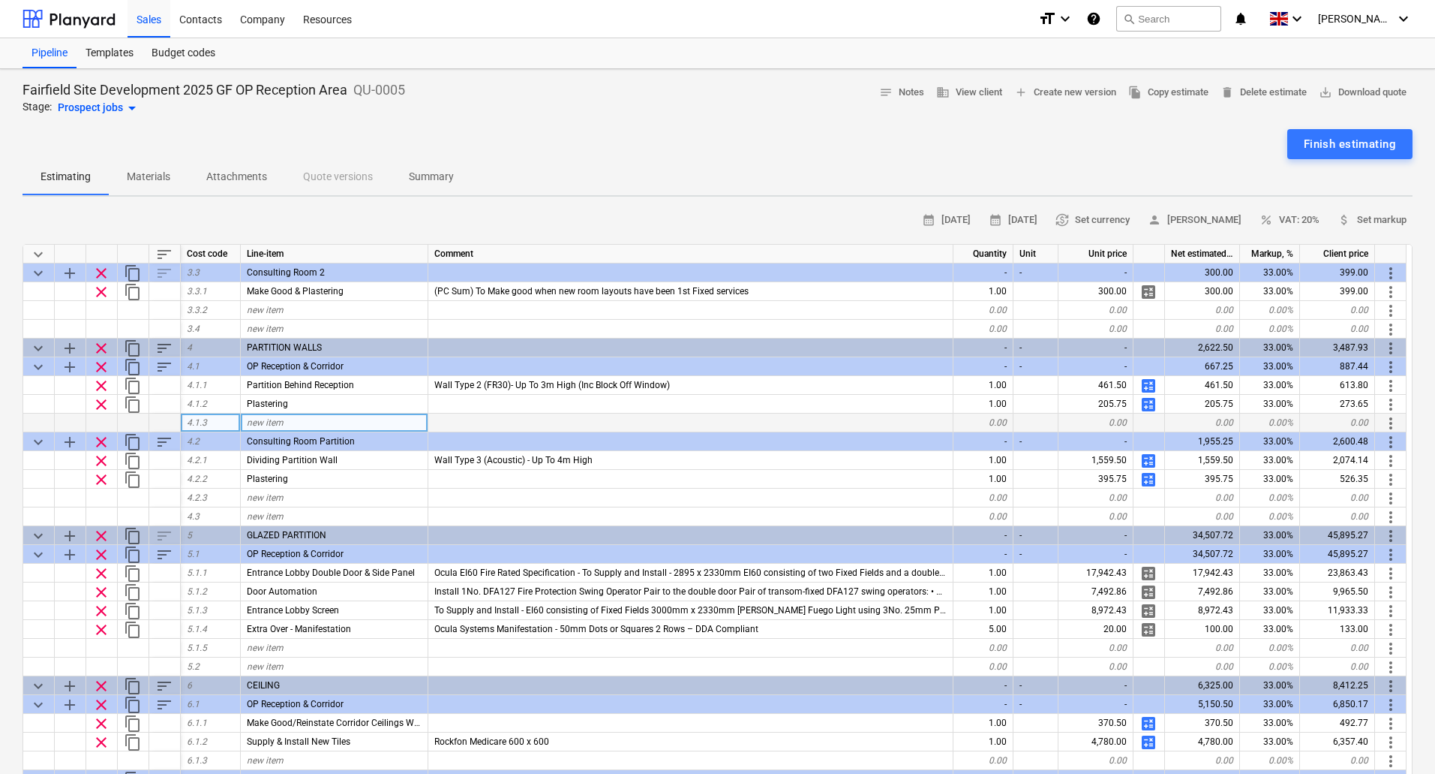
scroll to position [900, 0]
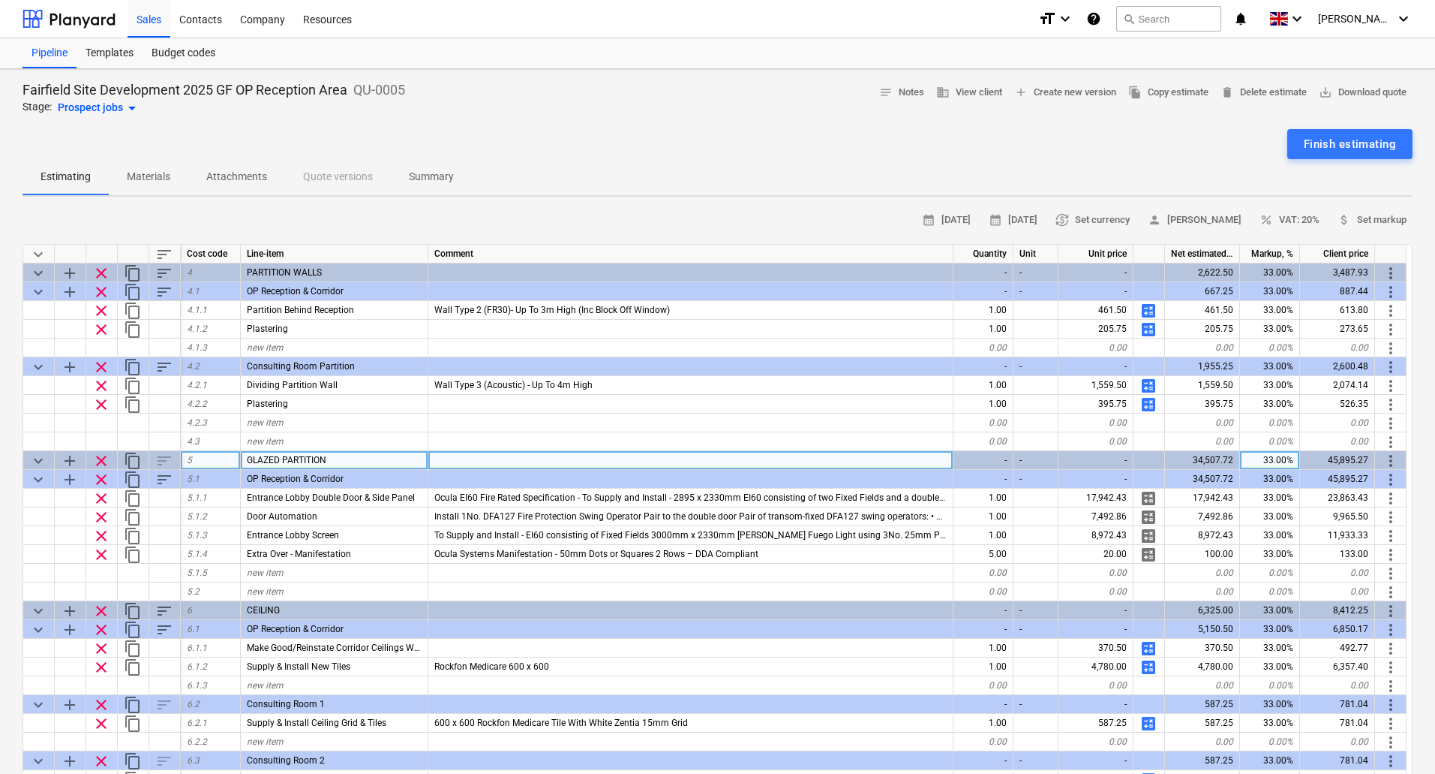
click at [1274, 463] on div "33.00%" at bounding box center [1270, 460] width 60 height 19
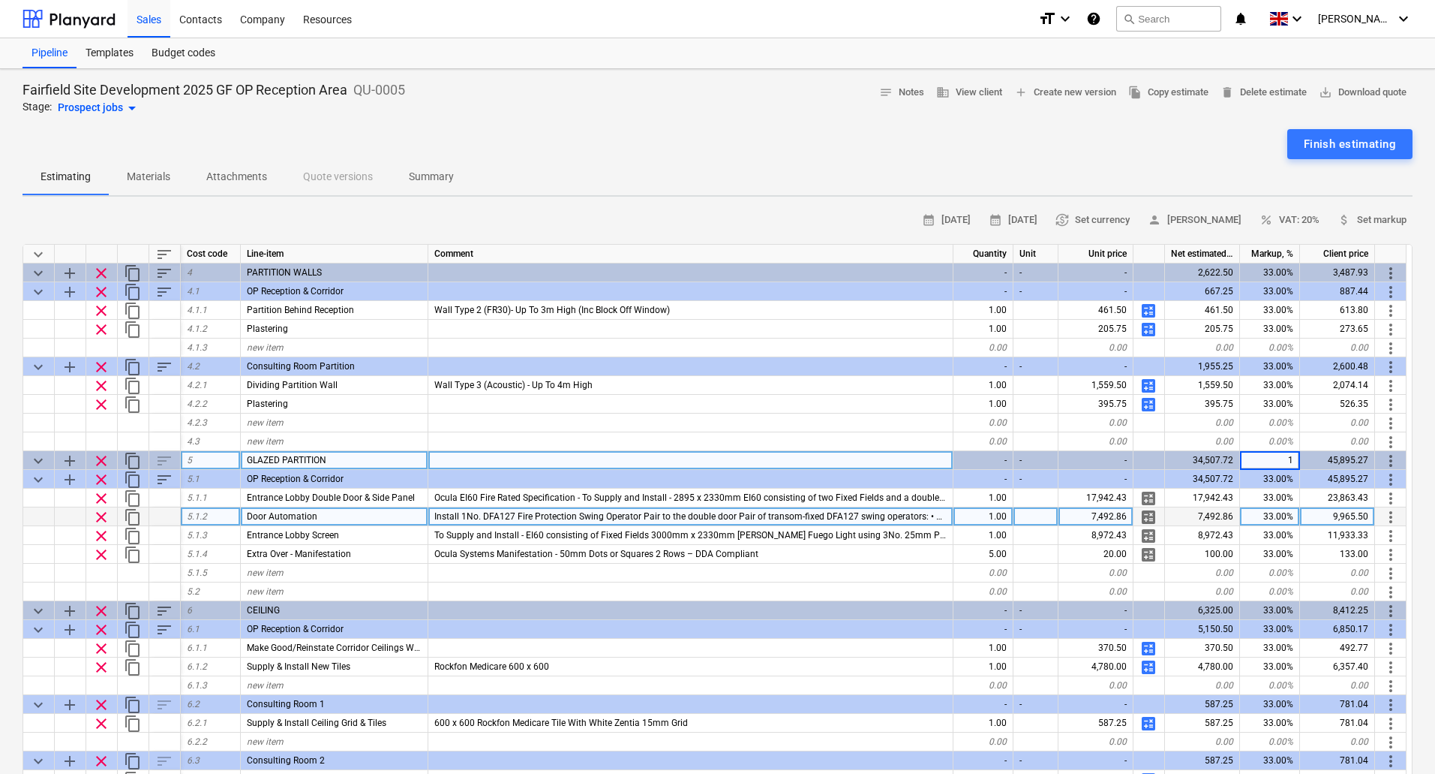
type input "15"
type input "10"
type input "15"
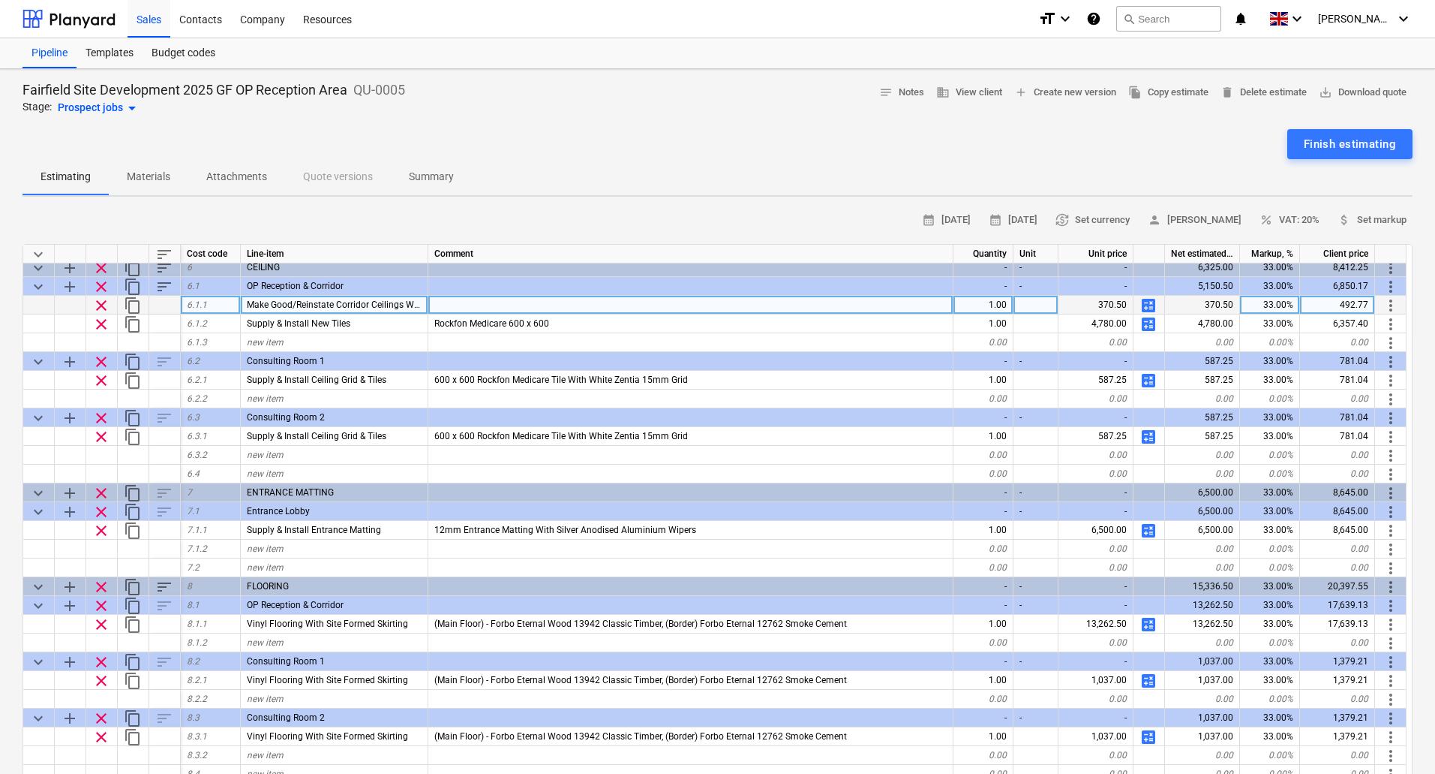
scroll to position [1276, 0]
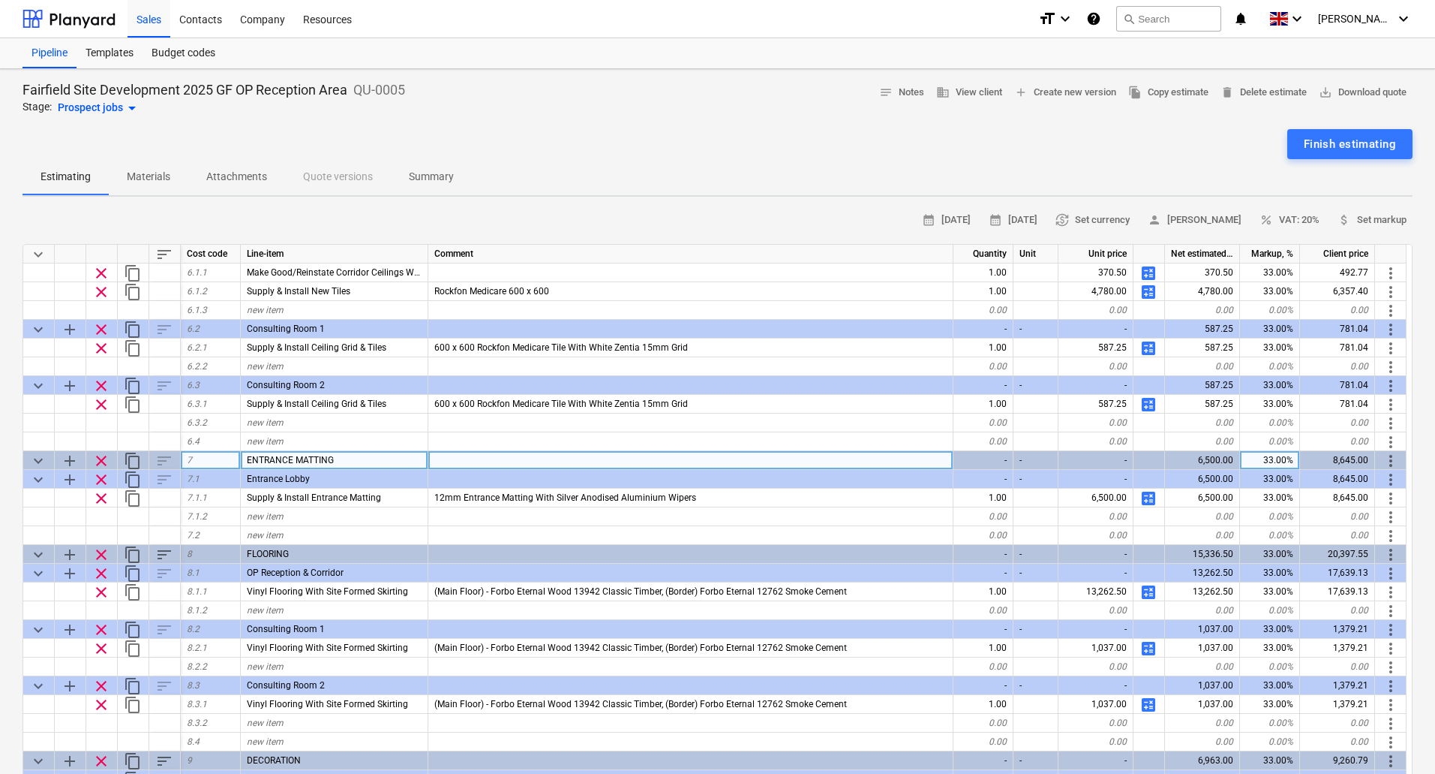
click at [1271, 458] on div "33.00%" at bounding box center [1270, 460] width 60 height 19
type input "15"
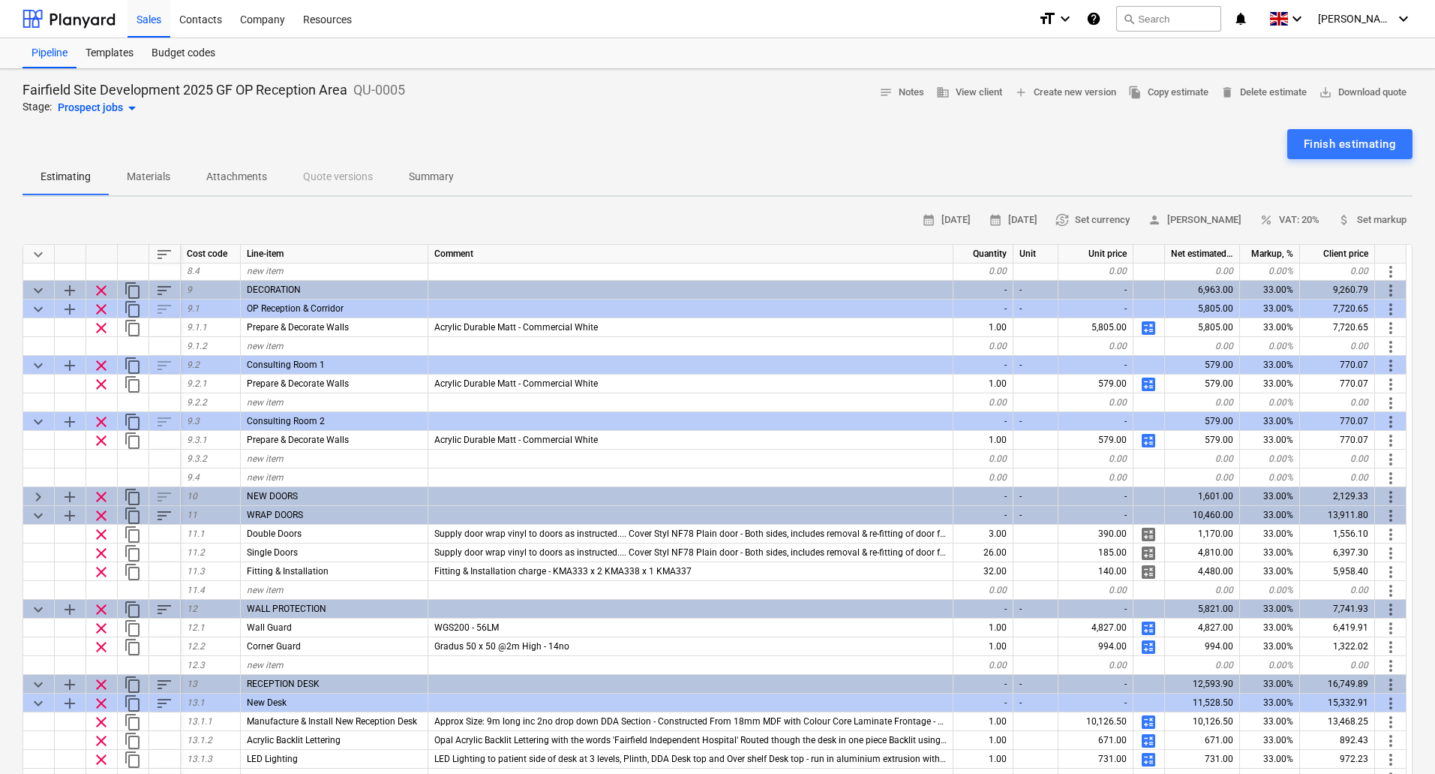
scroll to position [1802, 0]
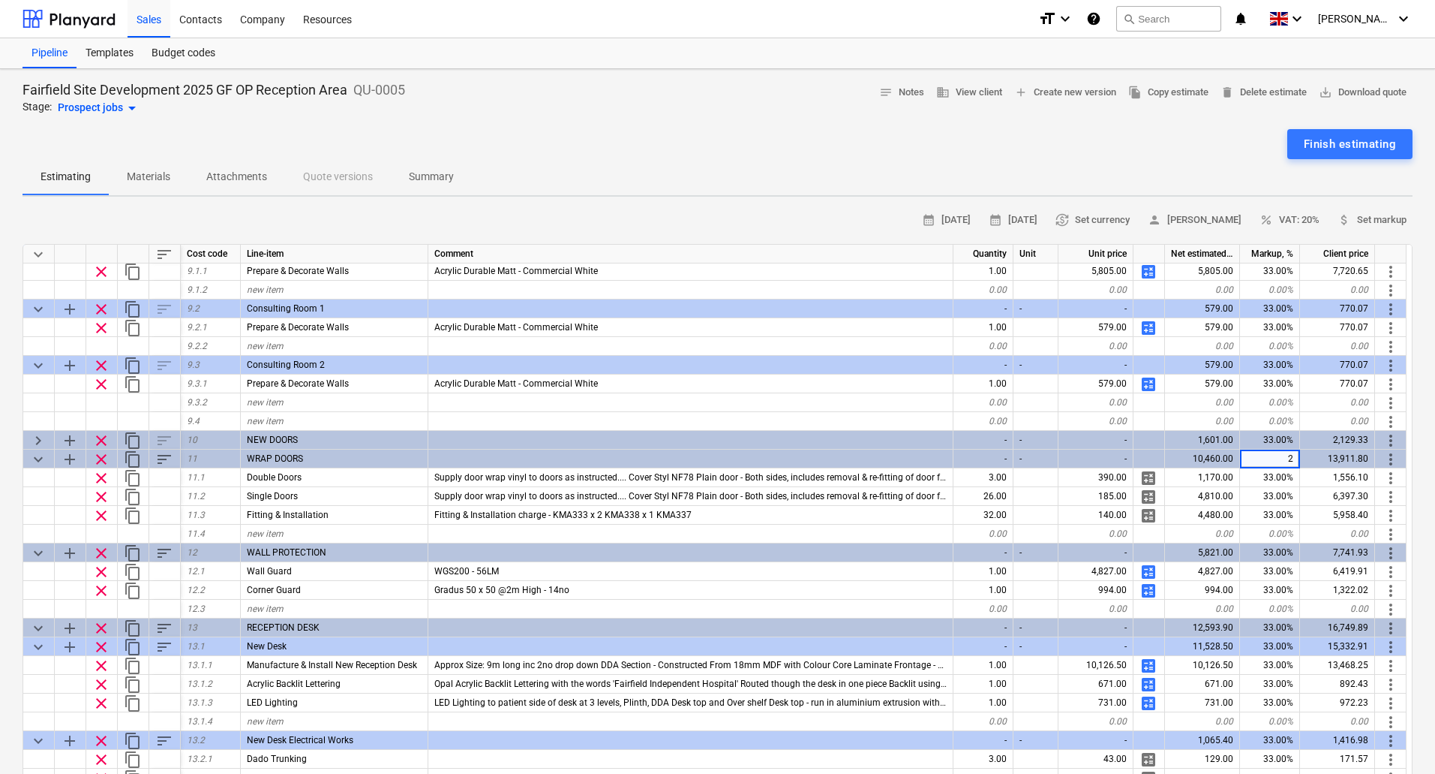
type input "20"
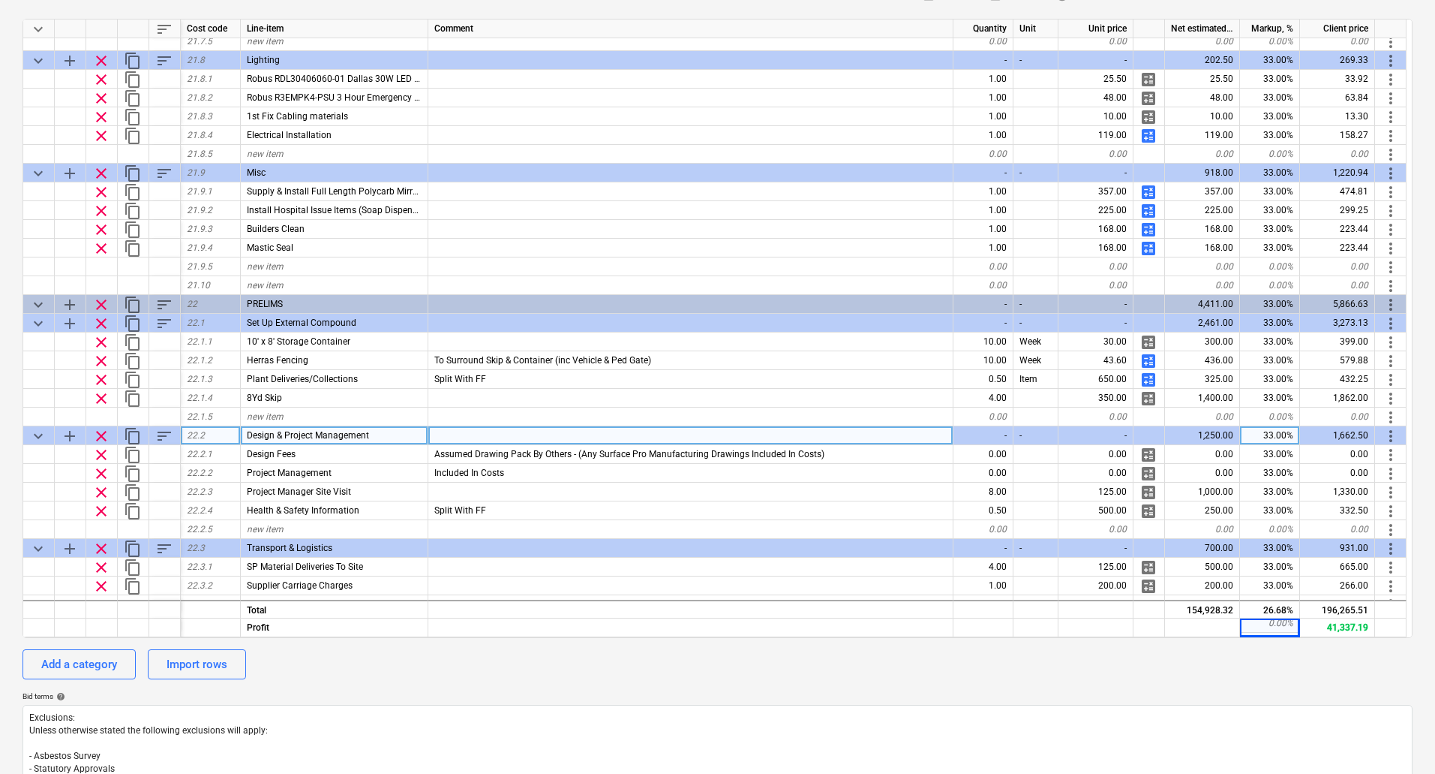
scroll to position [6698, 0]
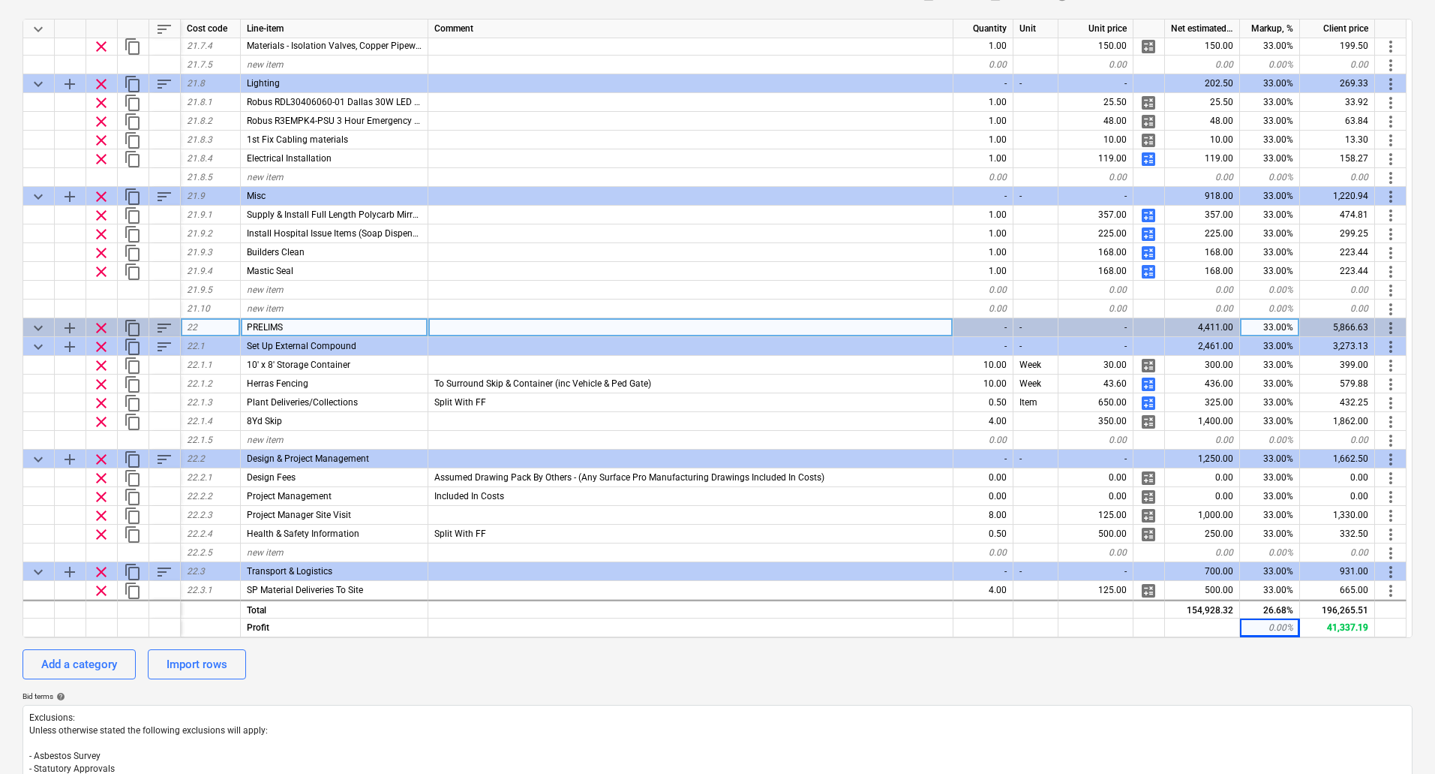
click at [1270, 323] on div "33.00%" at bounding box center [1270, 327] width 60 height 19
type input "10"
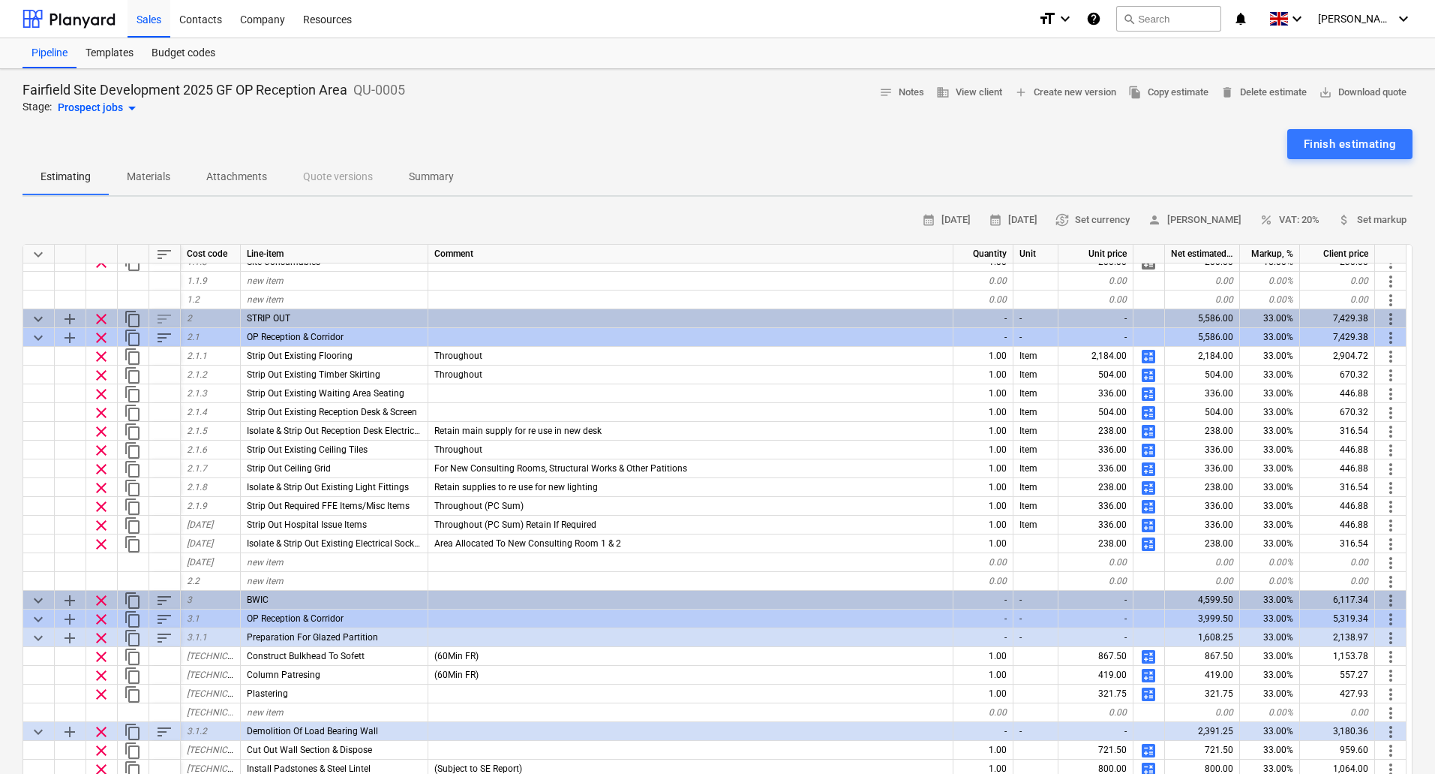
scroll to position [0, 0]
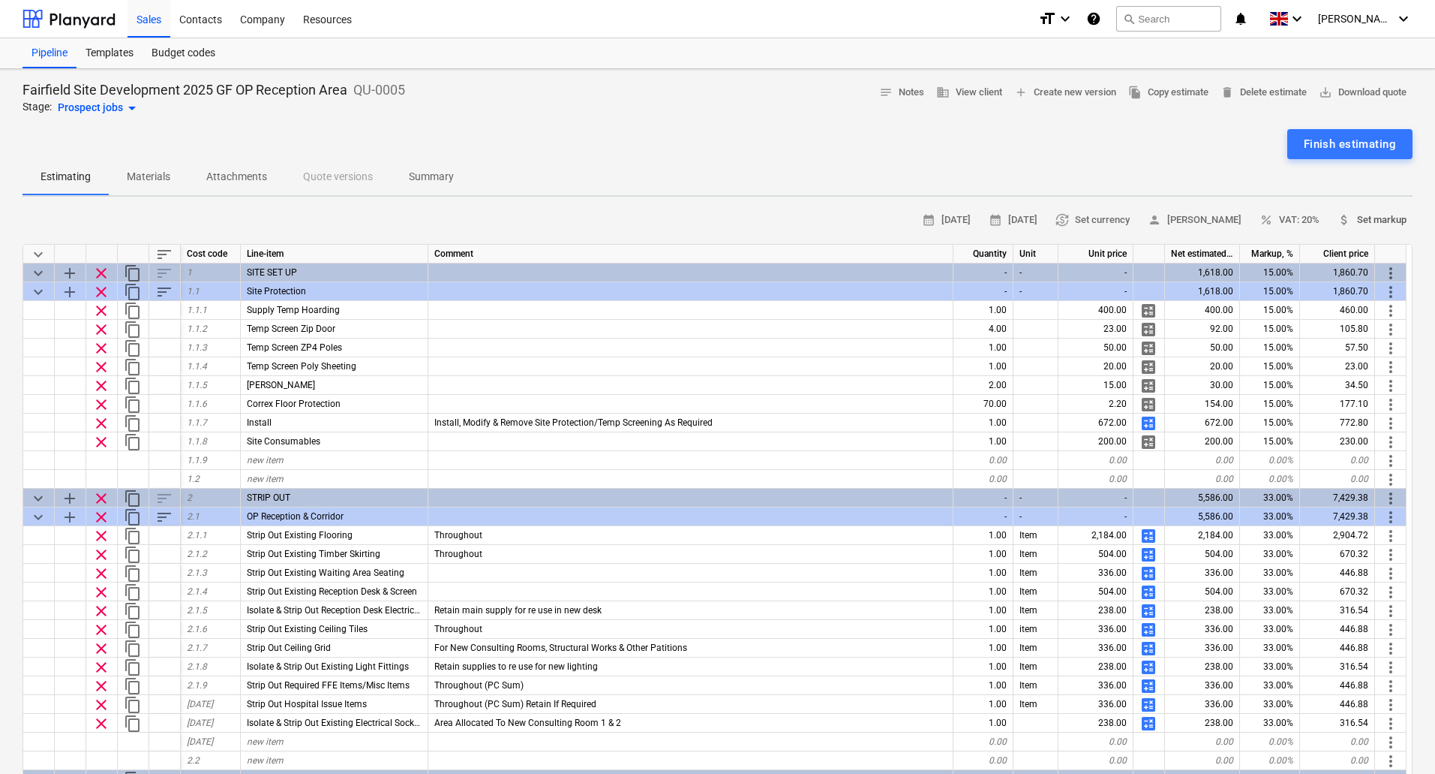
click at [1352, 221] on span "attach_money Set markup" at bounding box center [1372, 220] width 69 height 17
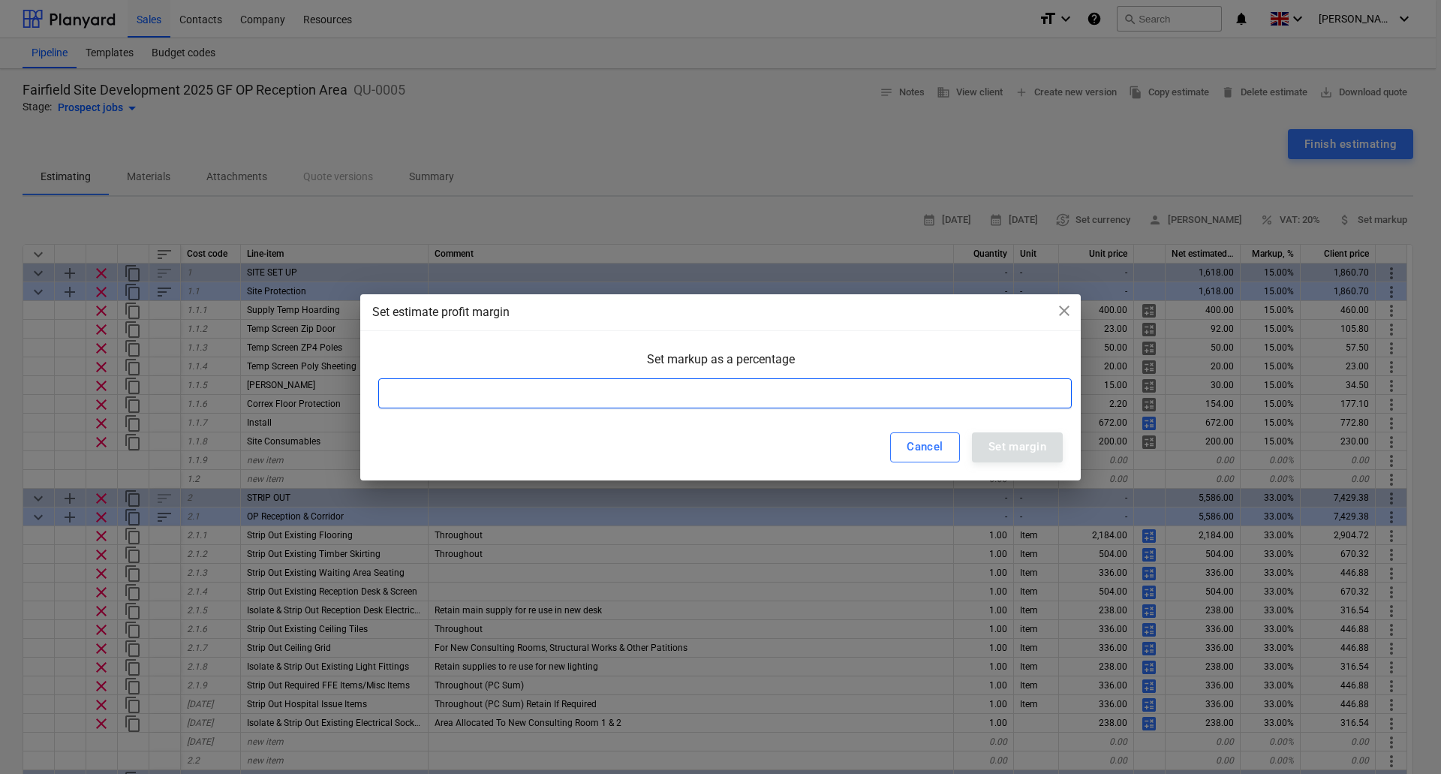
click at [775, 398] on input at bounding box center [724, 393] width 693 height 30
type input "25"
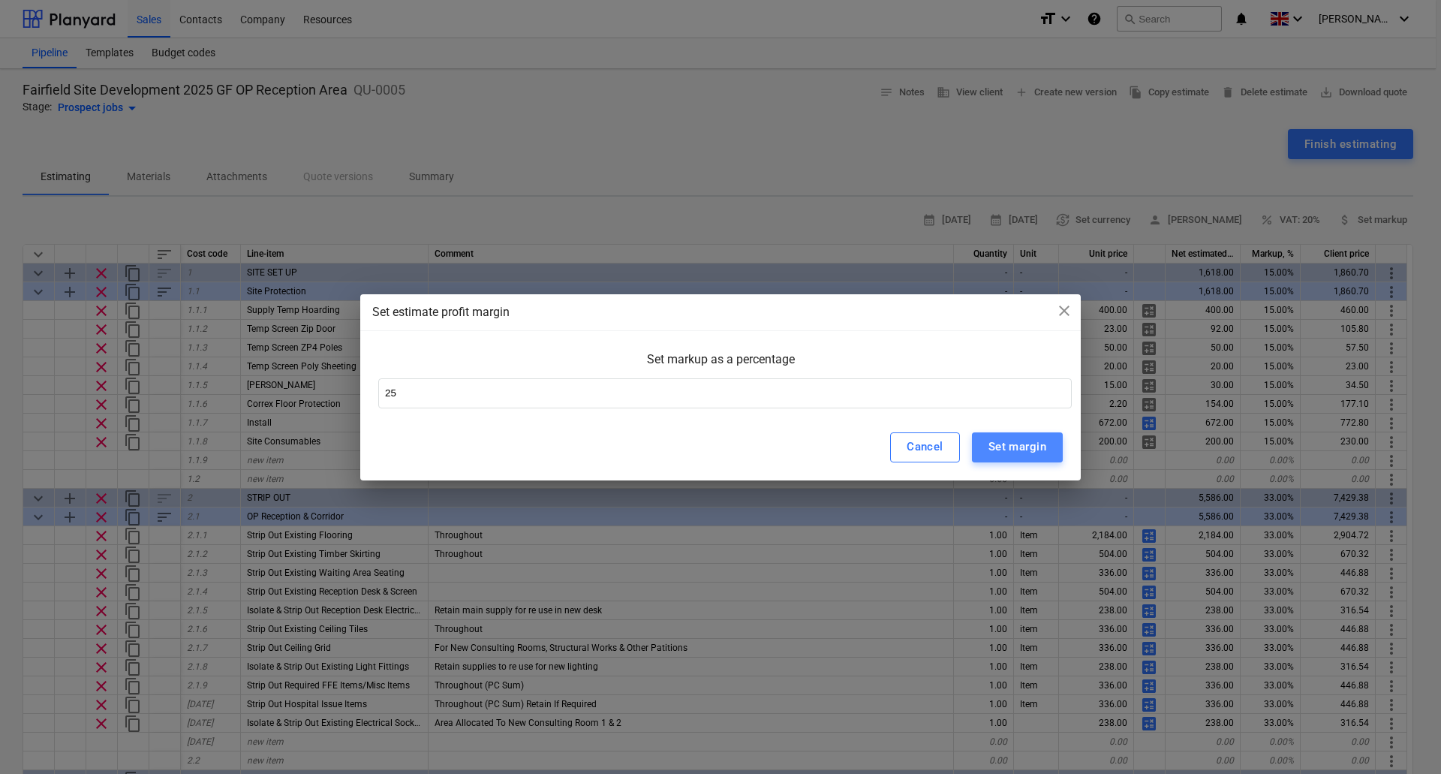
click at [995, 443] on div "Set margin" at bounding box center [1017, 447] width 58 height 20
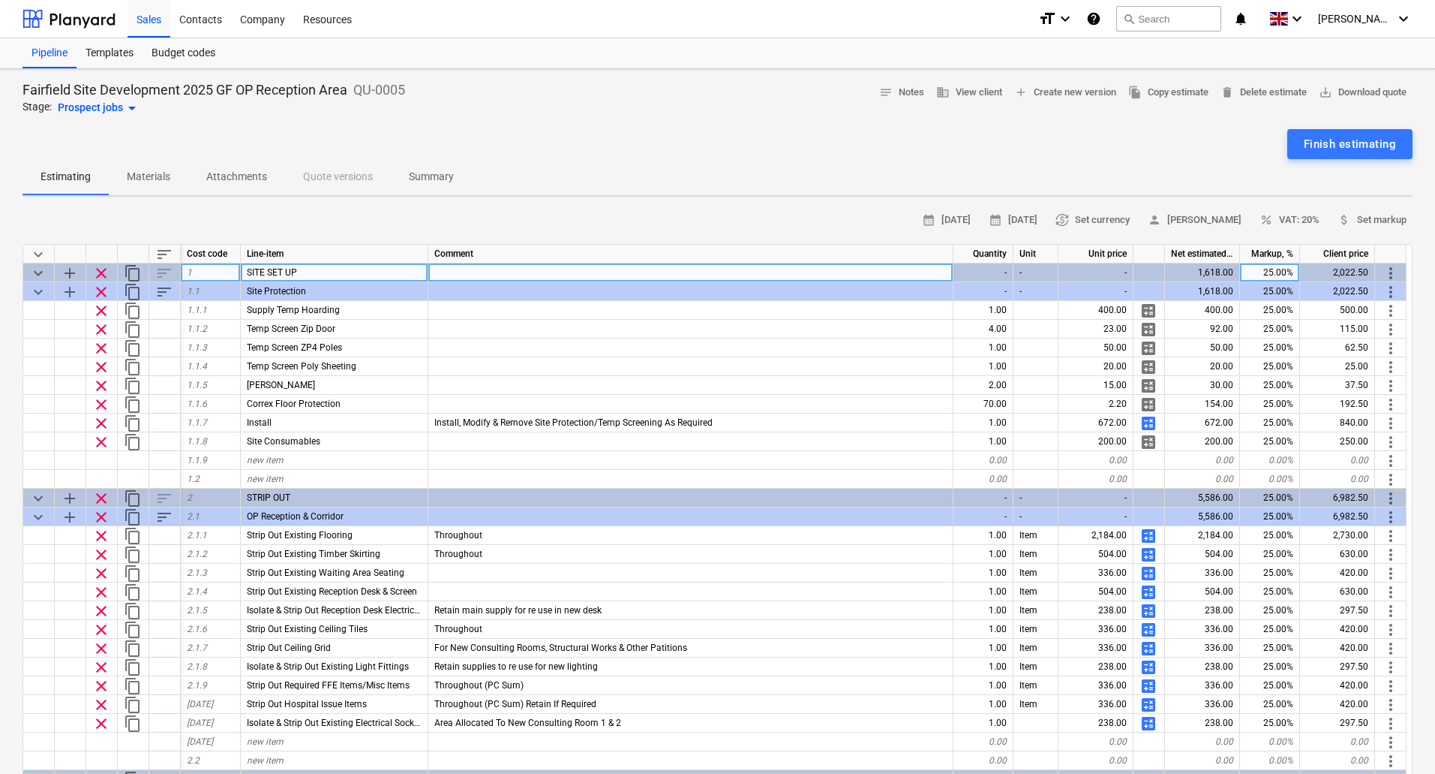
click at [1287, 274] on div "25.00%" at bounding box center [1270, 272] width 60 height 19
type input "10"
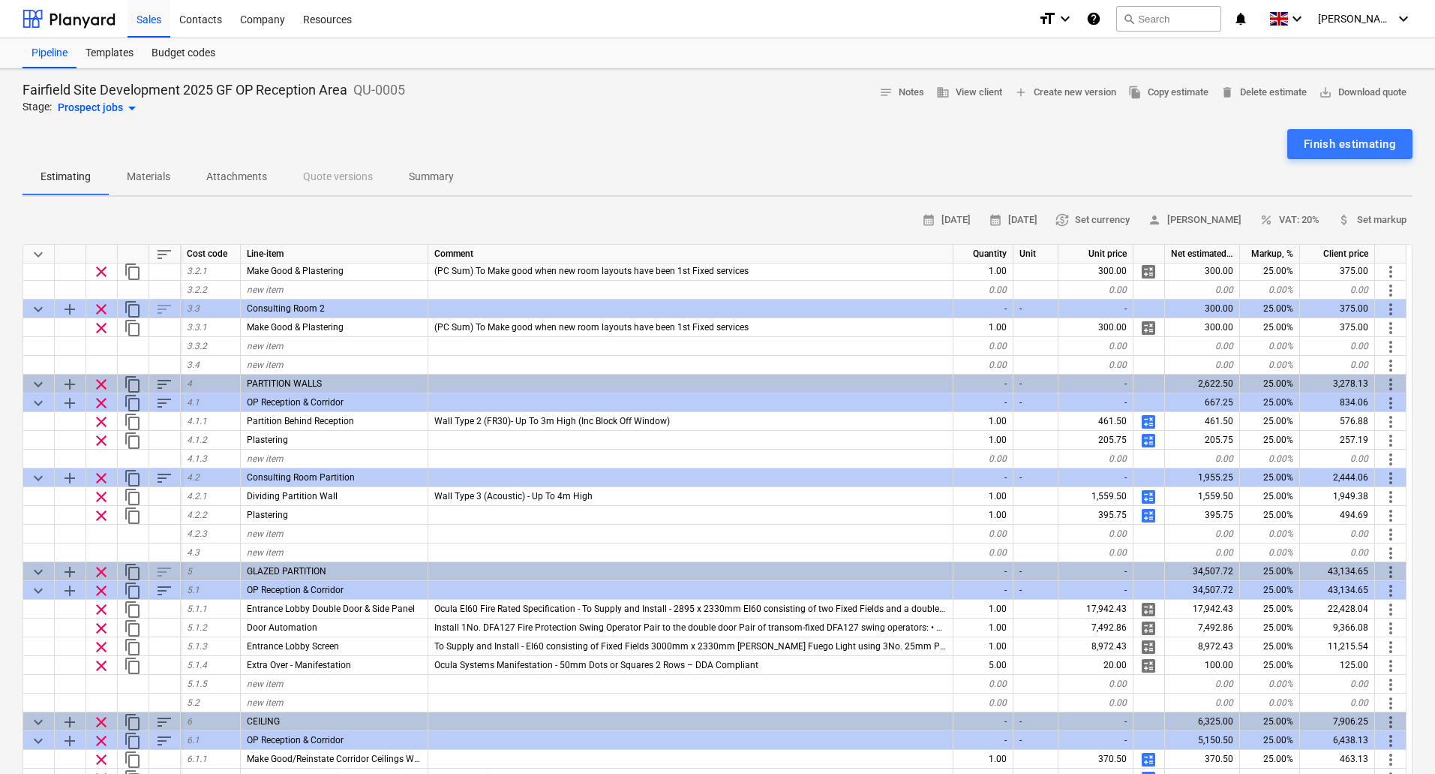
scroll to position [808, 0]
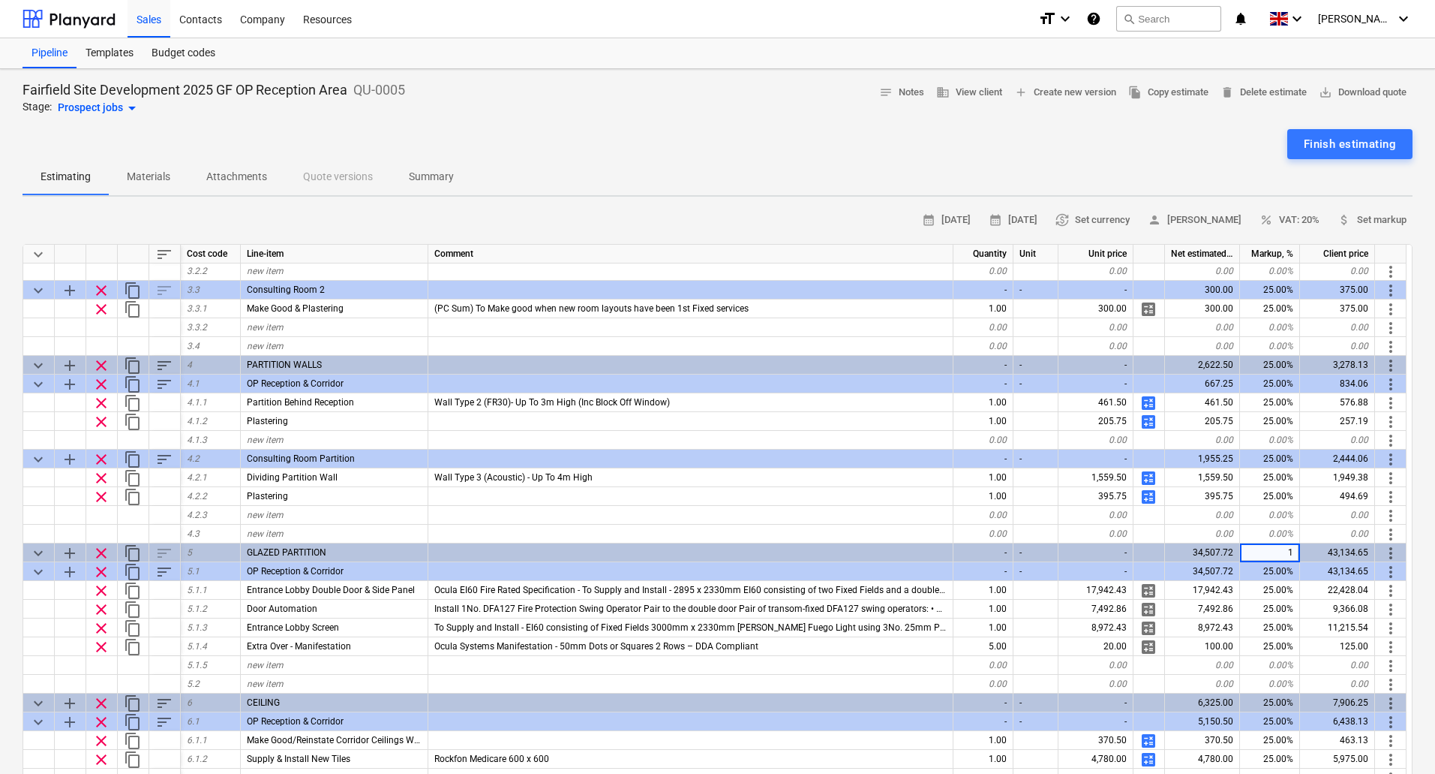
type input "15"
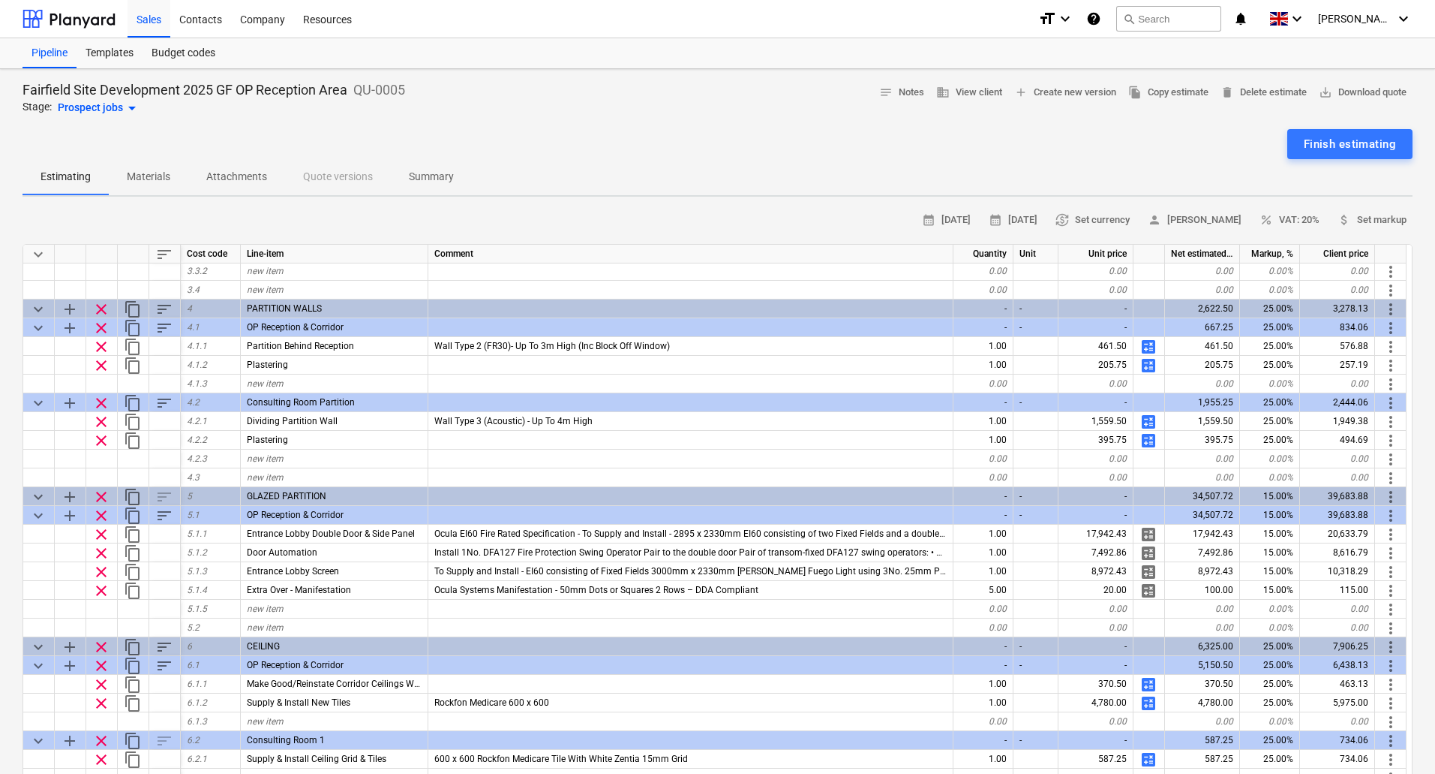
scroll to position [958, 0]
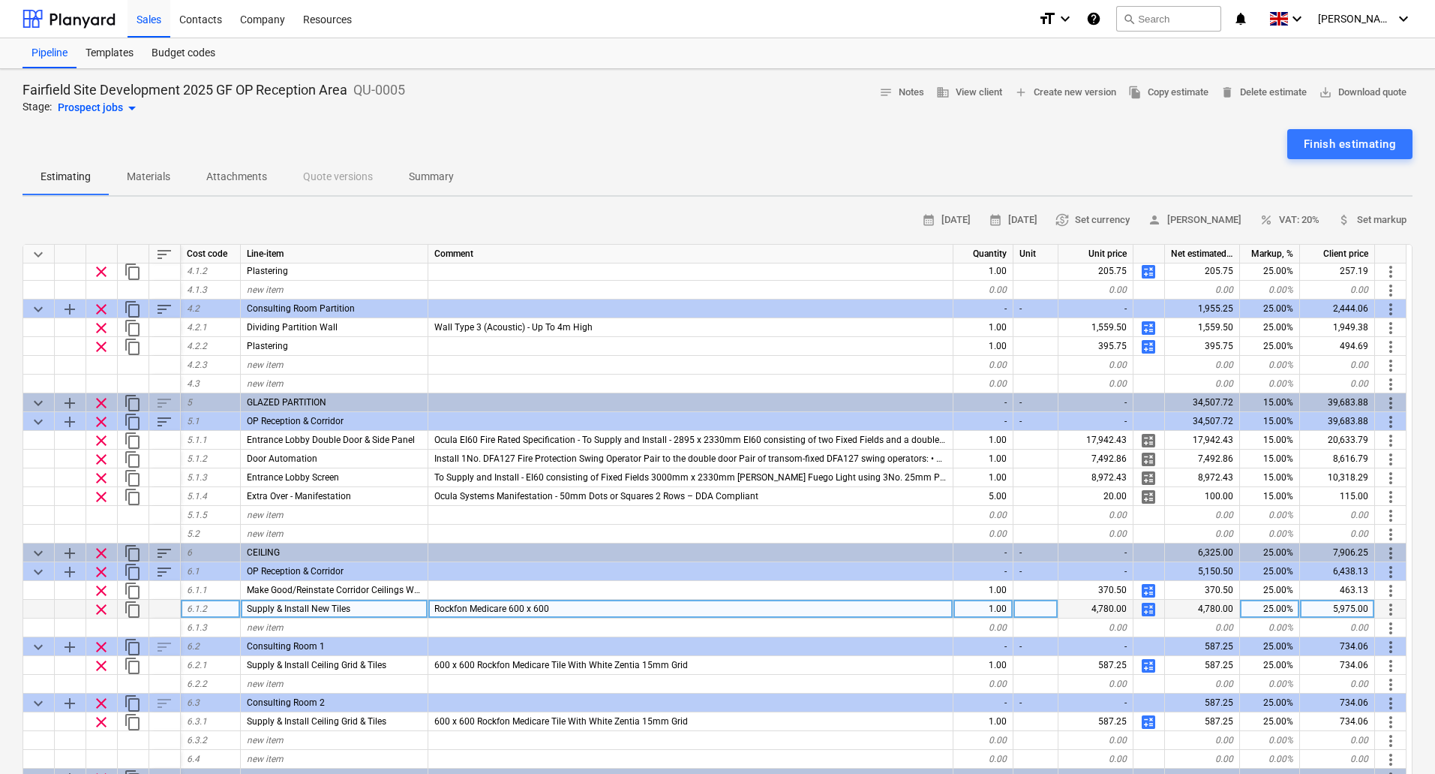
click at [1149, 604] on span "calculate" at bounding box center [1149, 609] width 18 height 18
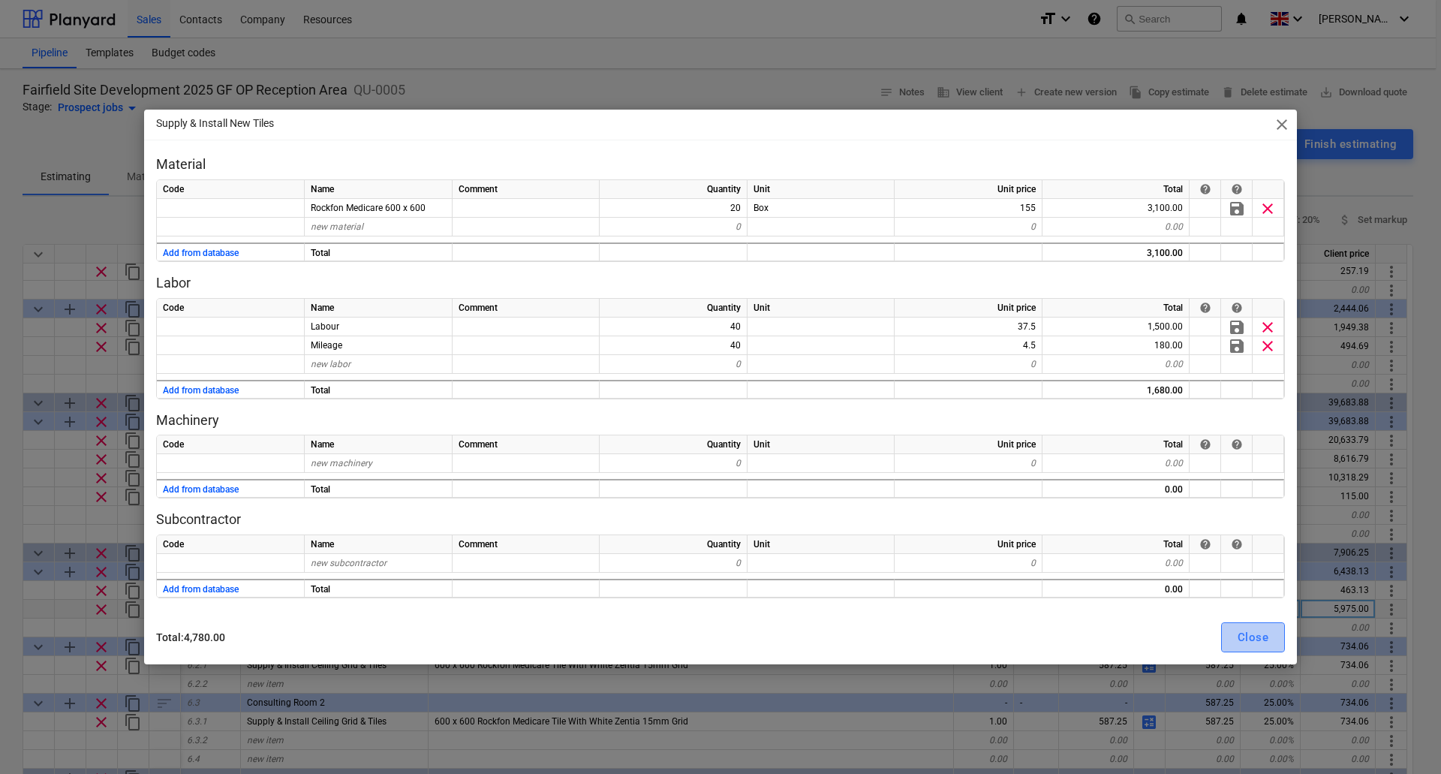
click at [1249, 630] on div "Close" at bounding box center [1252, 637] width 31 height 20
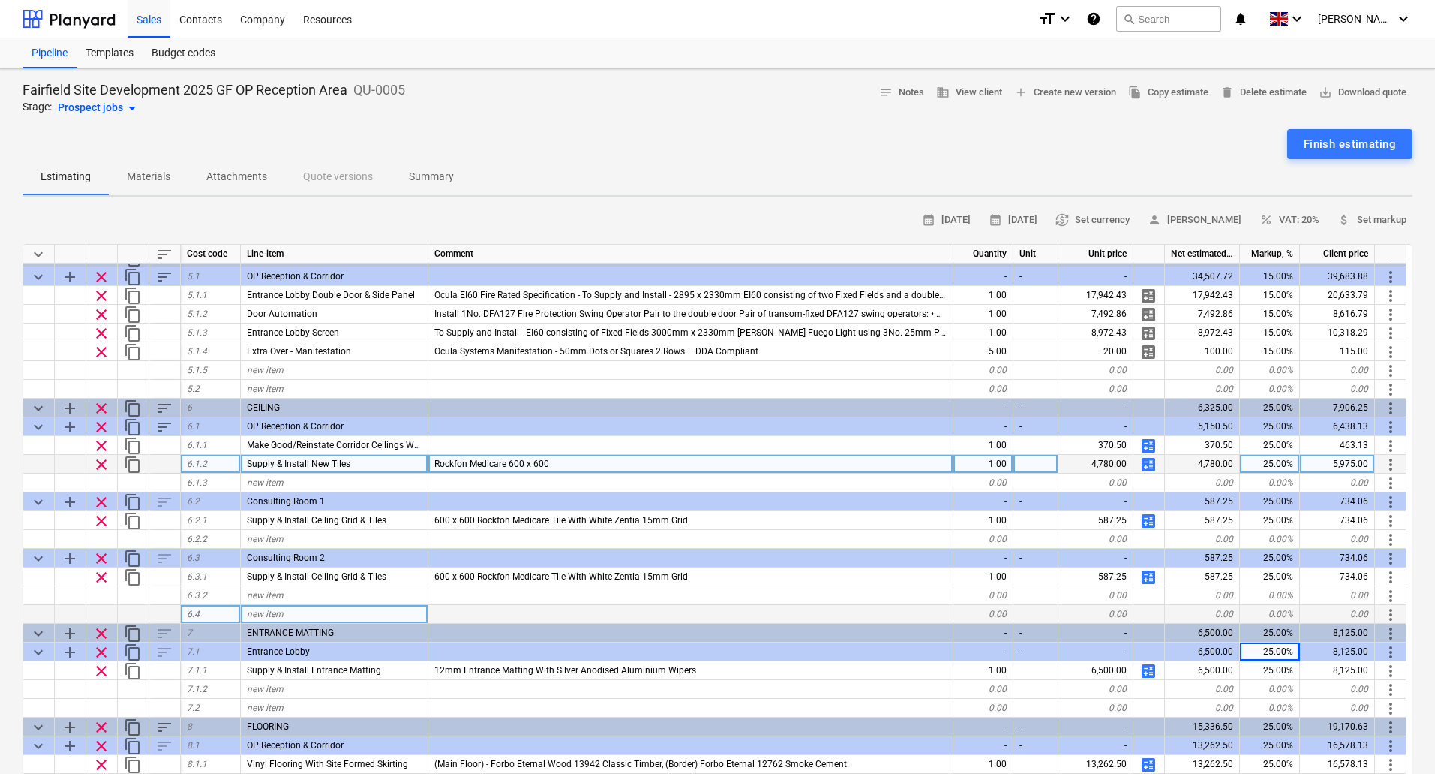
scroll to position [1183, 0]
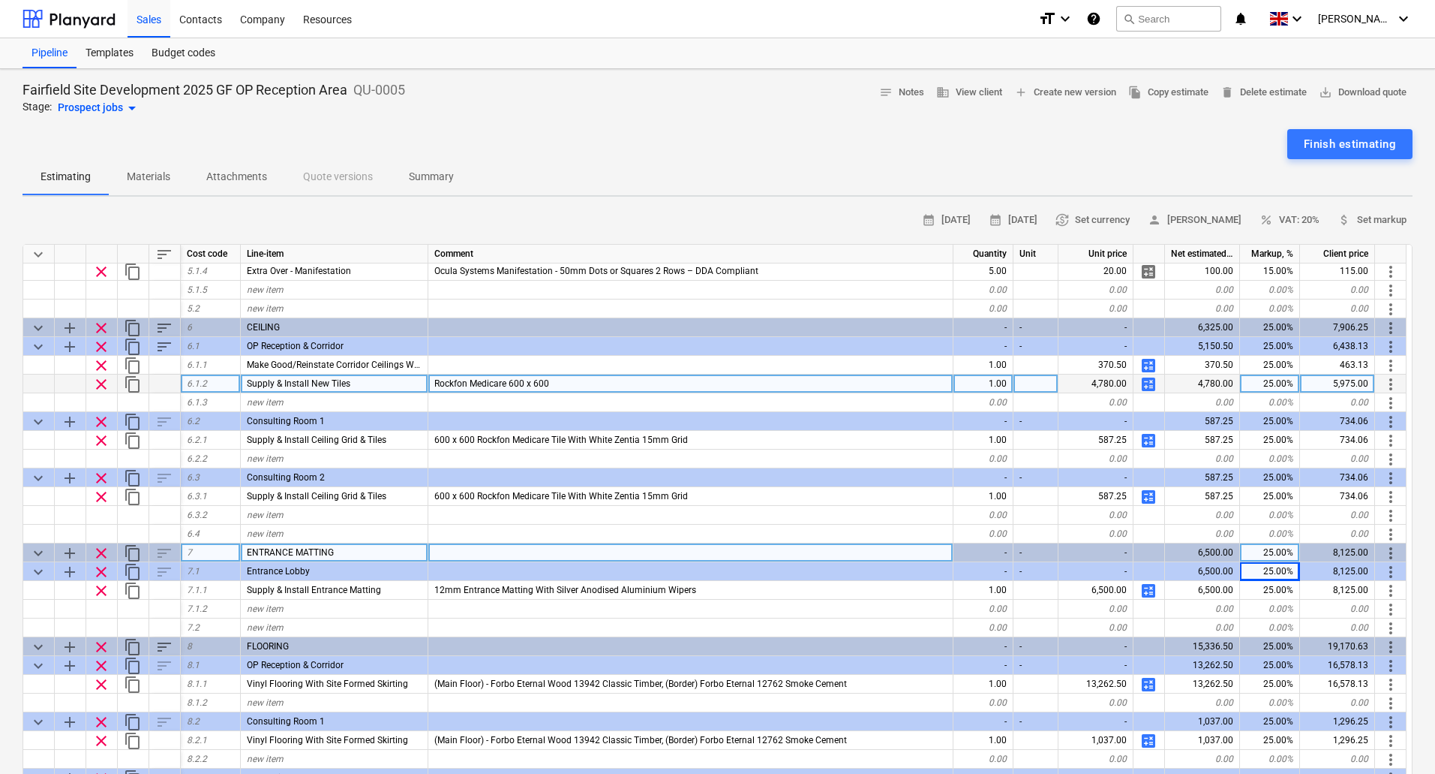
click at [1283, 558] on div "25.00%" at bounding box center [1270, 552] width 60 height 19
type input "20"
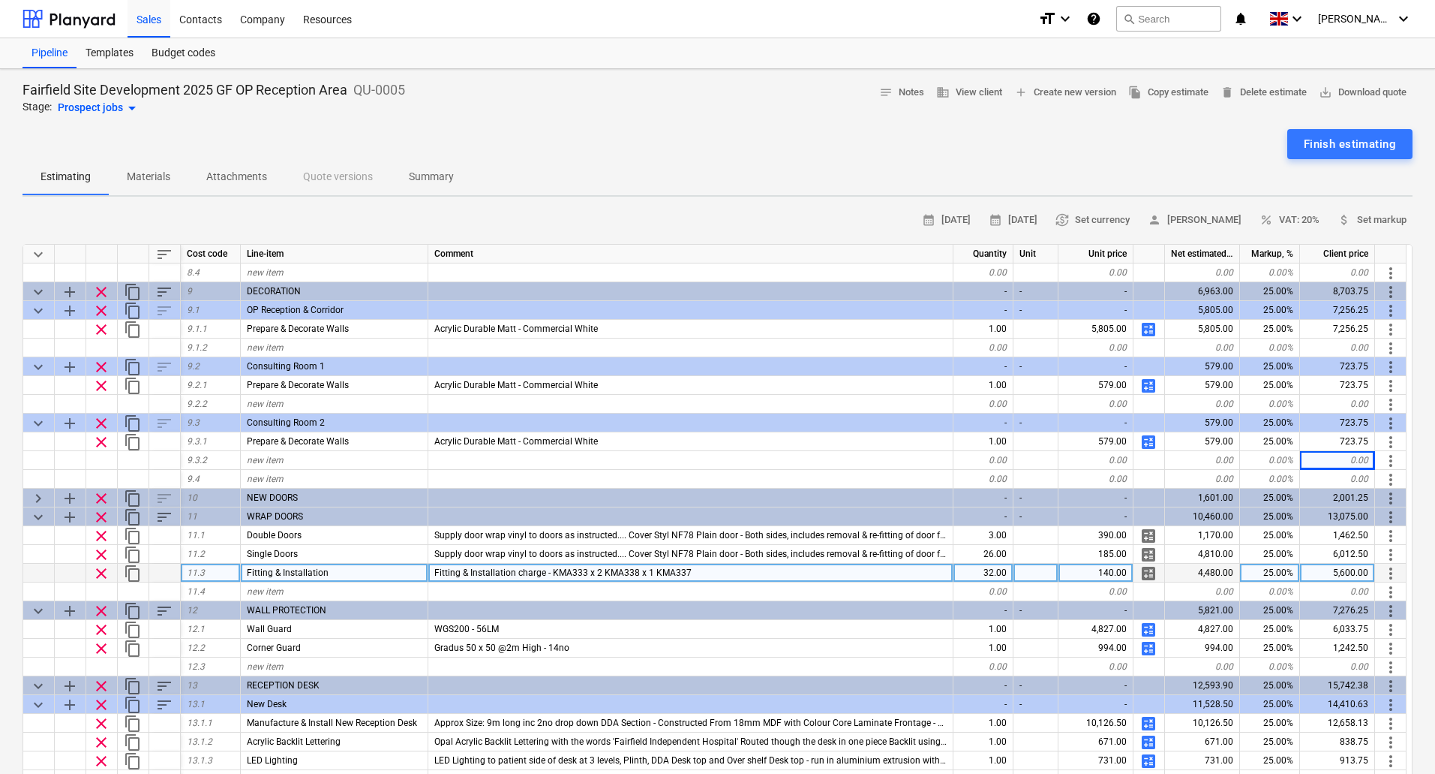
scroll to position [1765, 0]
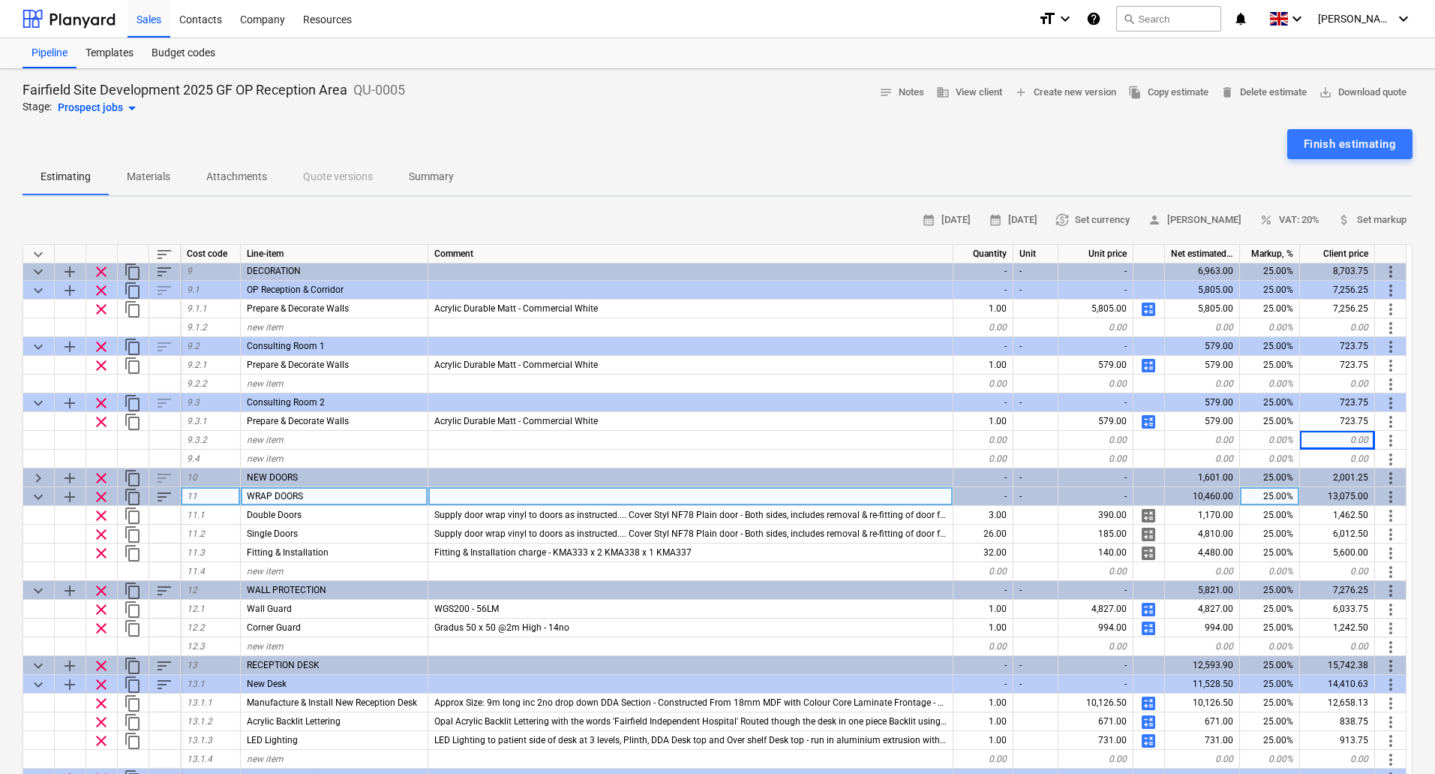
click at [1288, 497] on div "25.00%" at bounding box center [1270, 496] width 60 height 19
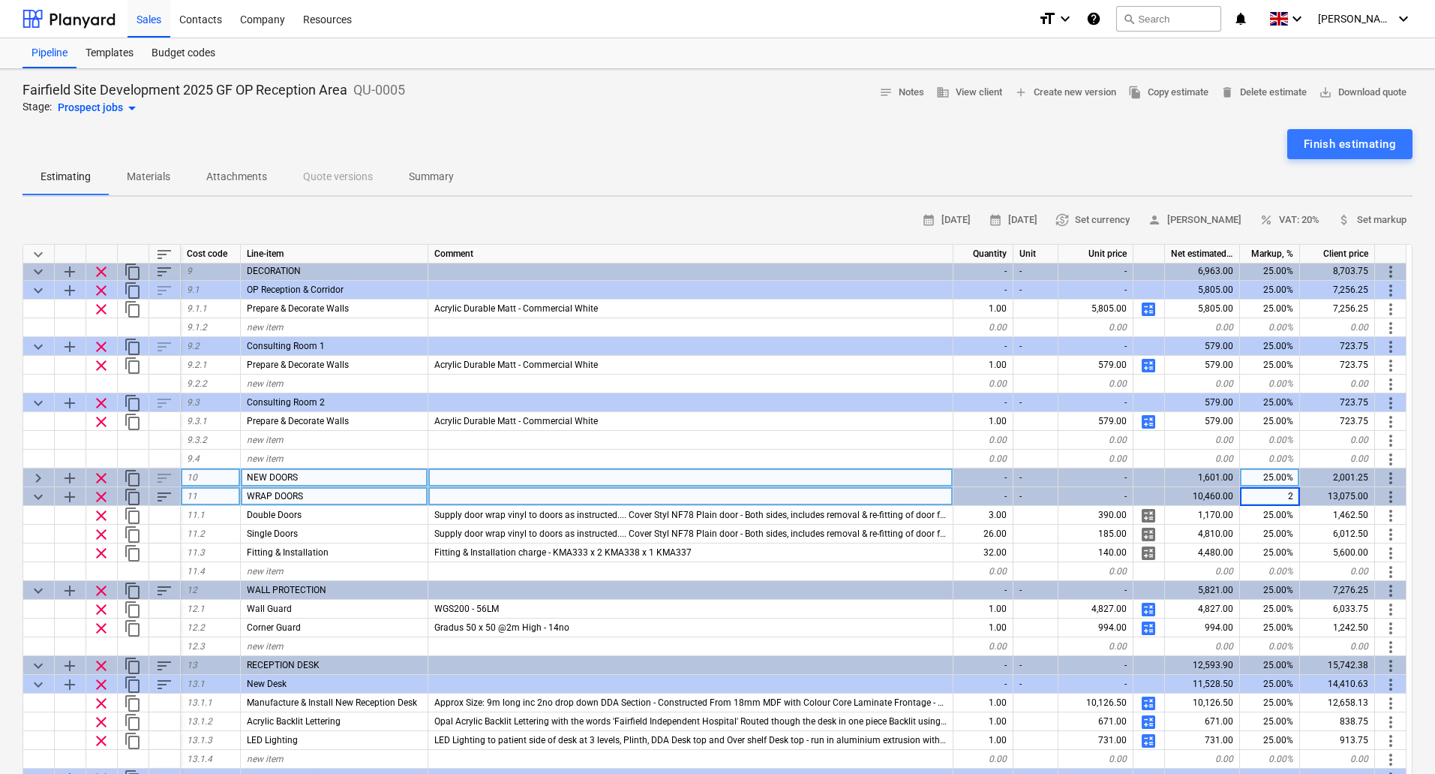
type input "20"
click at [33, 479] on span "keyboard_arrow_right" at bounding box center [38, 478] width 18 height 18
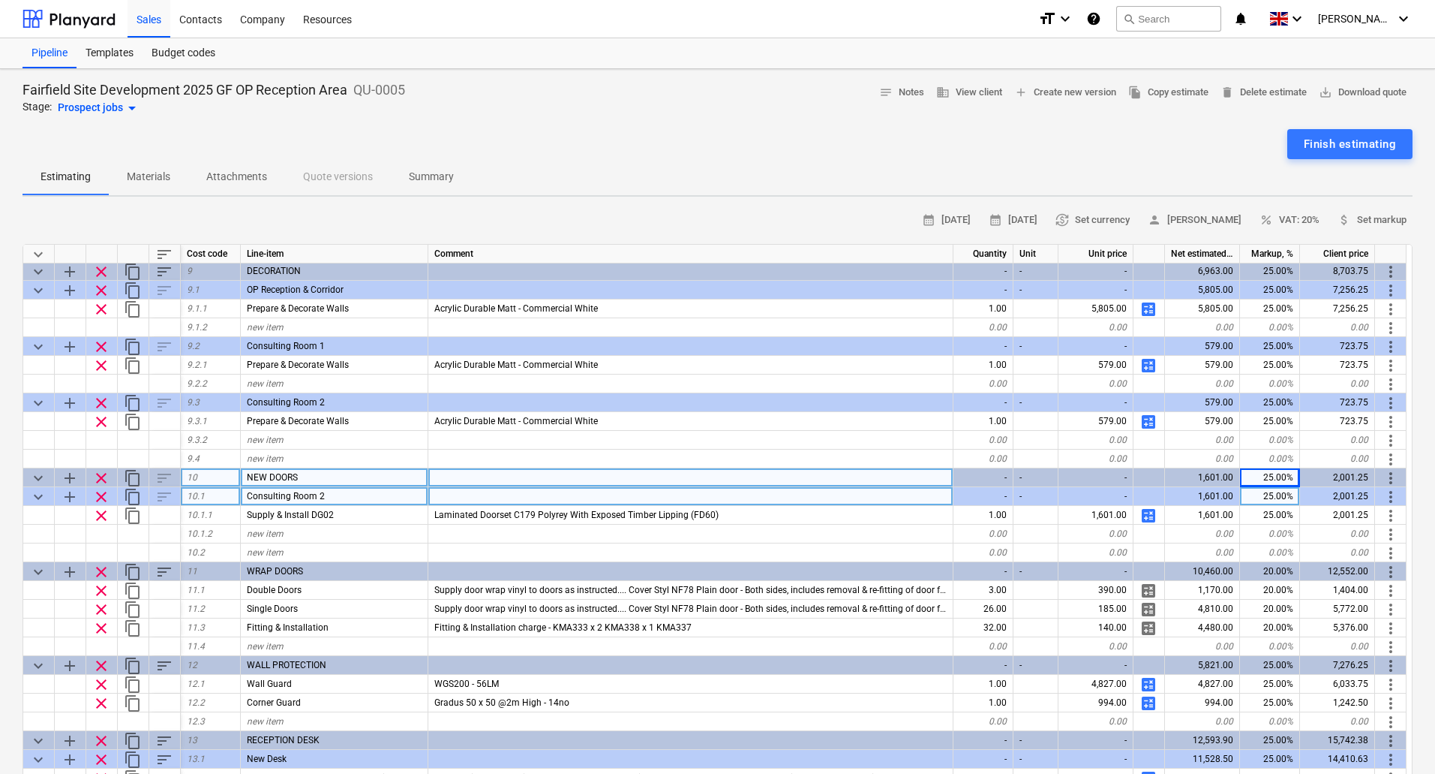
click at [1276, 476] on div "25.00%" at bounding box center [1270, 477] width 60 height 19
type input "20"
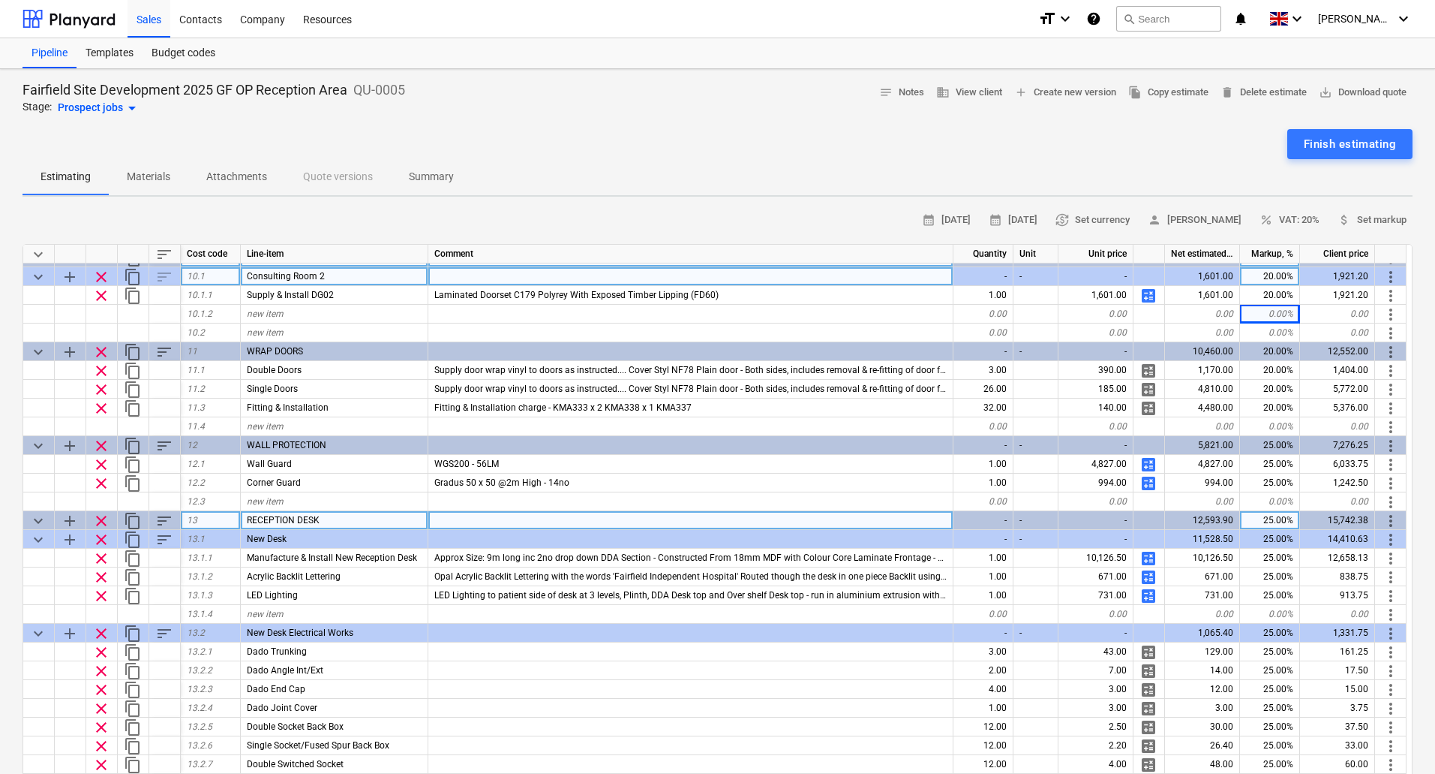
scroll to position [1990, 0]
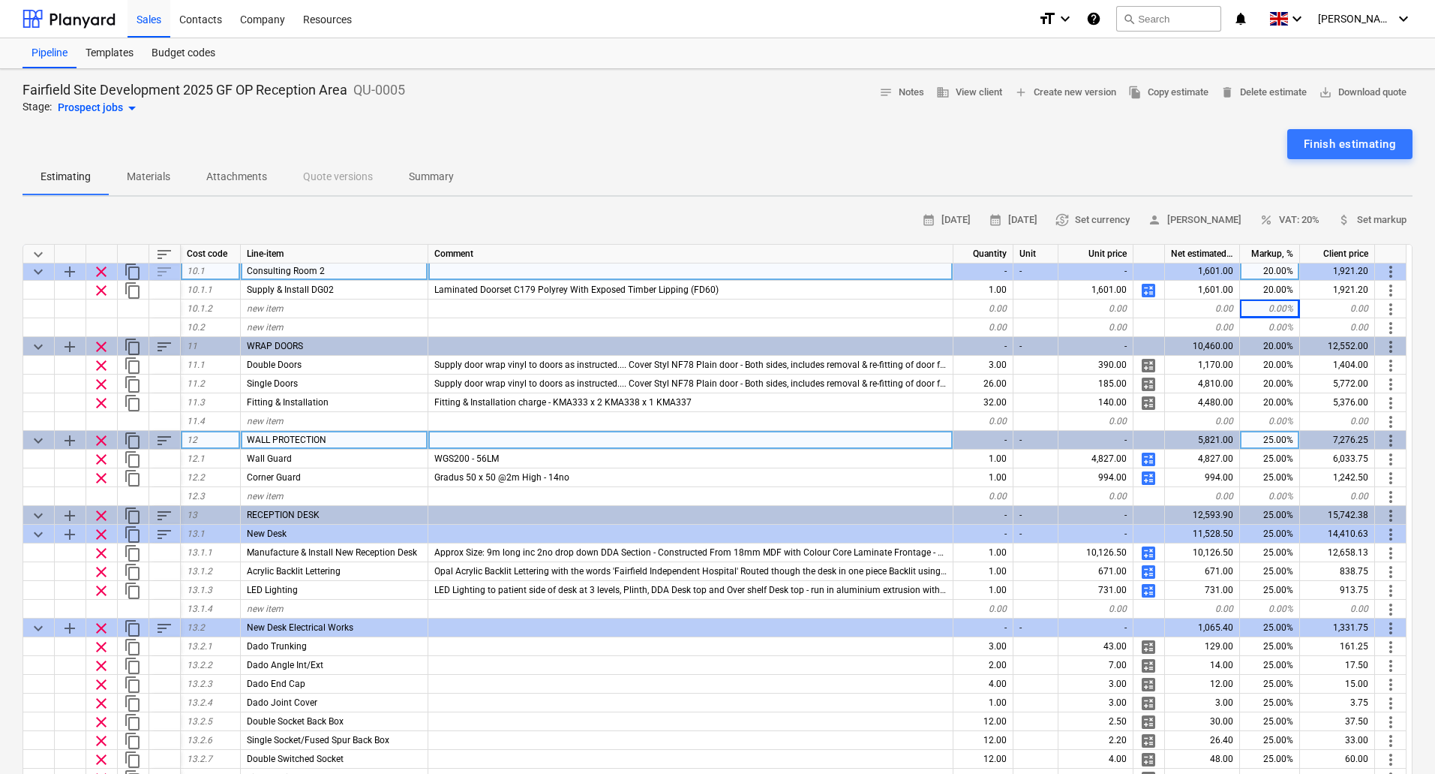
click at [1270, 435] on div "25.00%" at bounding box center [1270, 440] width 60 height 19
type input "20"
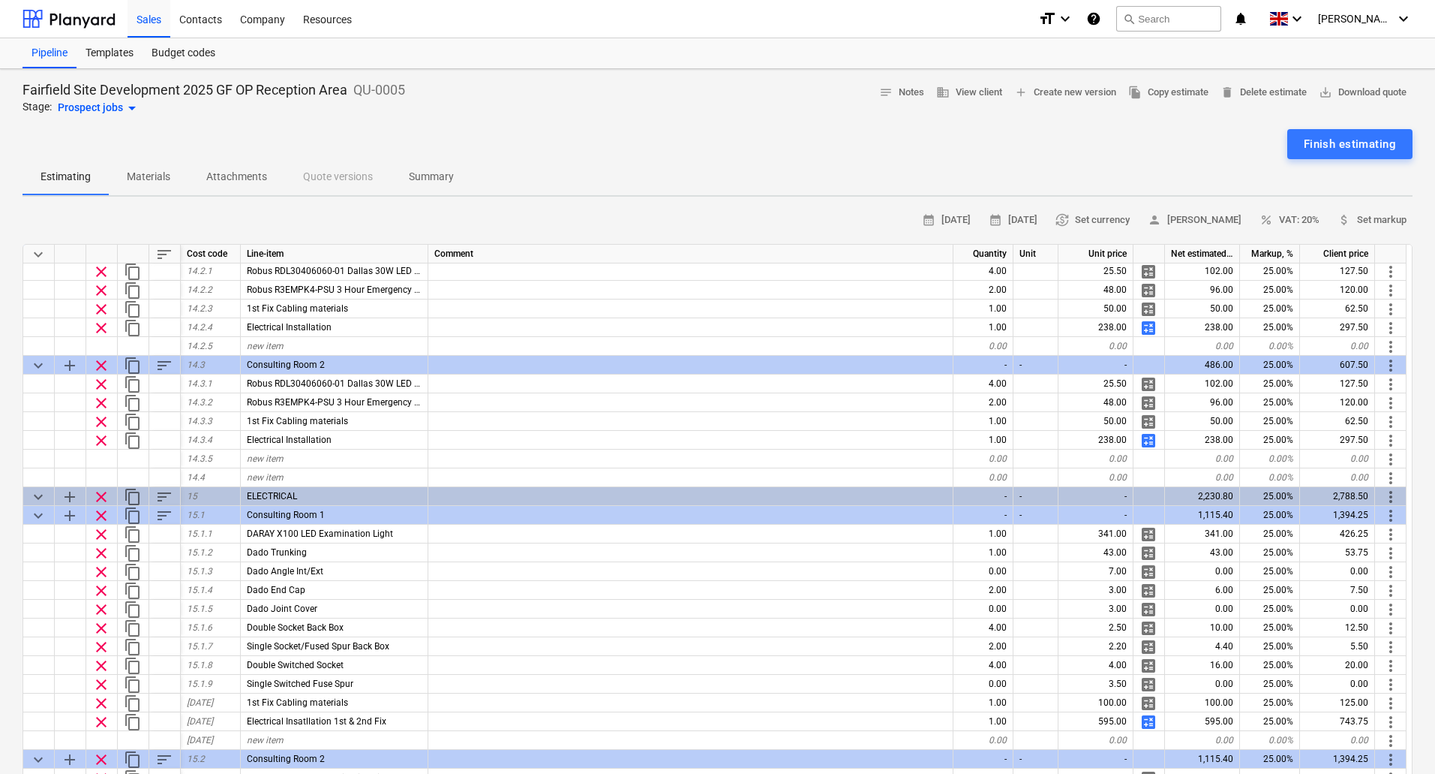
scroll to position [2890, 0]
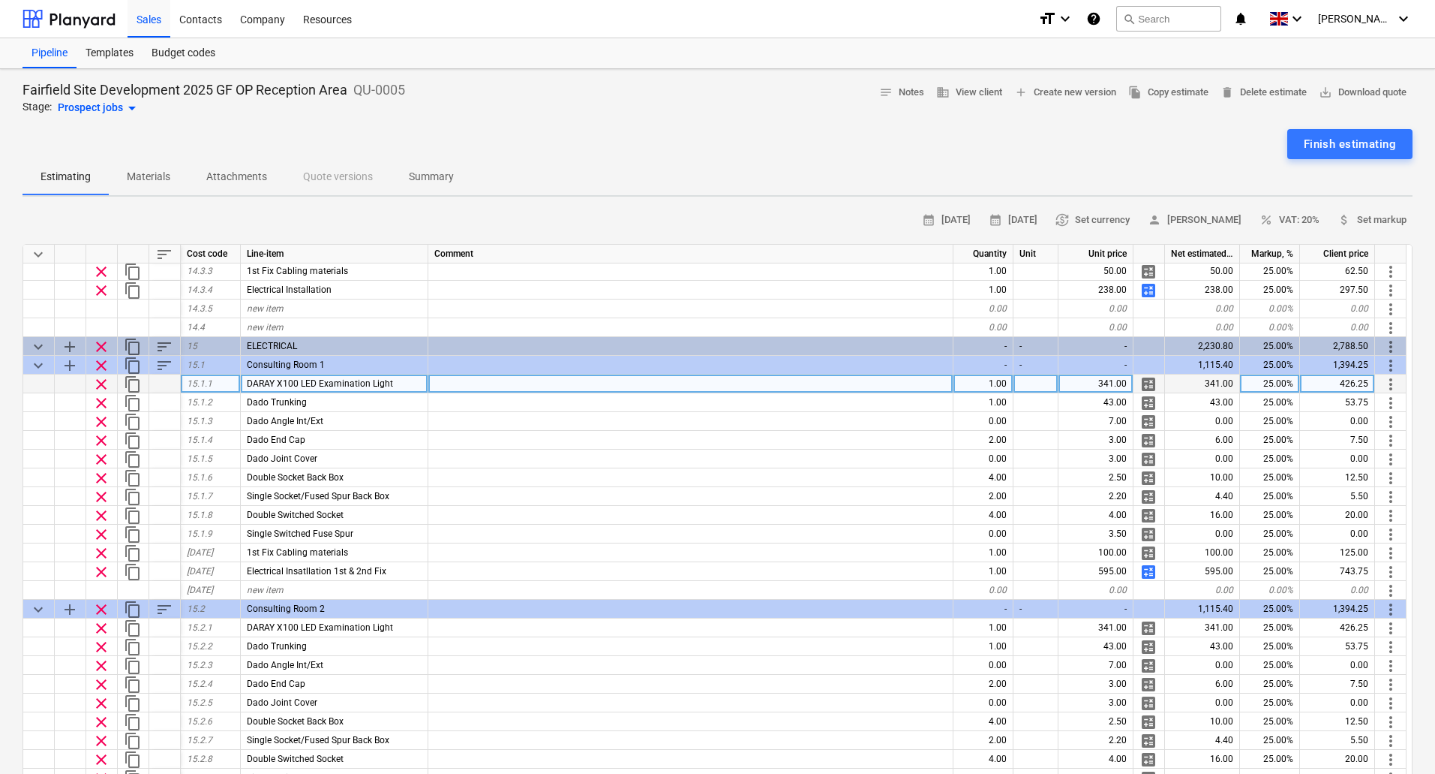
click at [1284, 380] on div "25.00%" at bounding box center [1270, 383] width 60 height 19
type input "20"
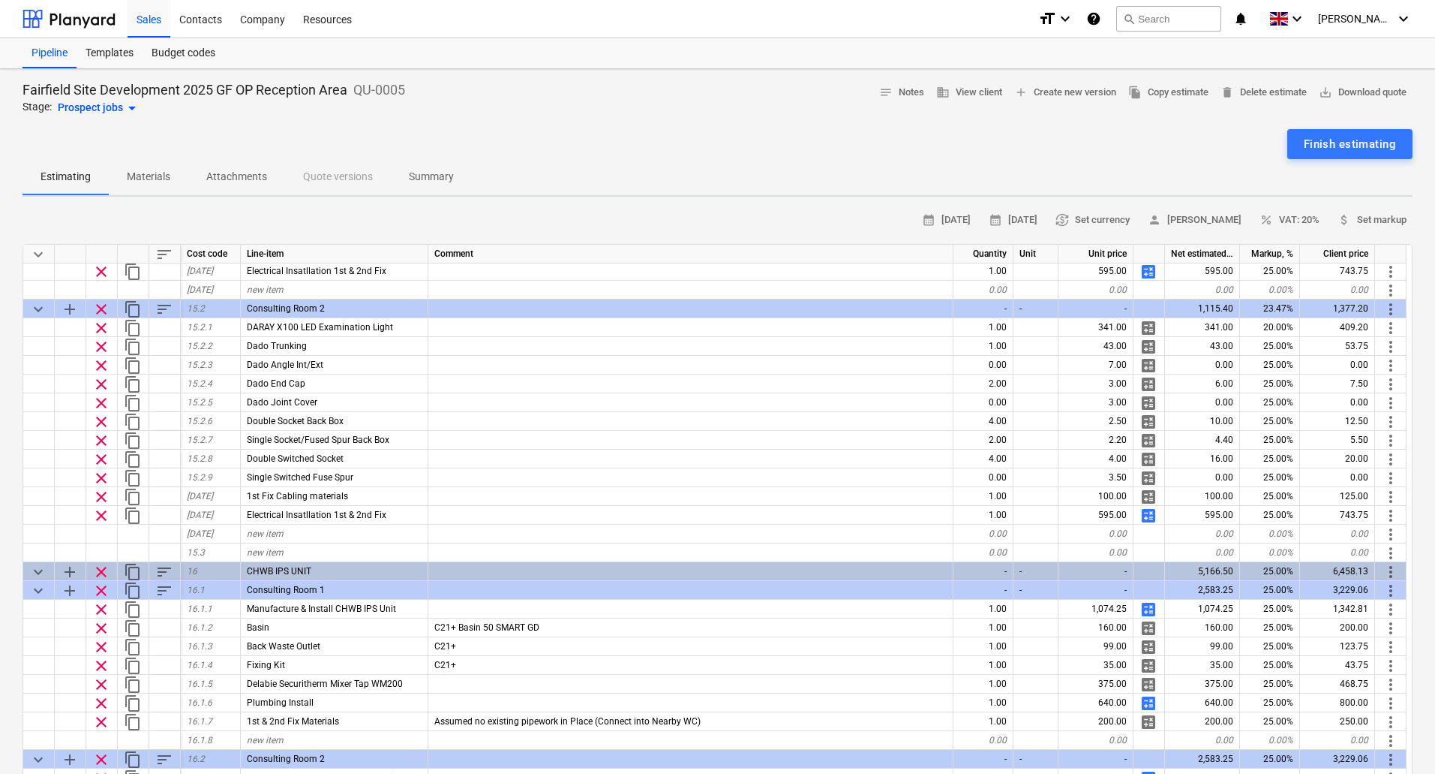
scroll to position [3228, 0]
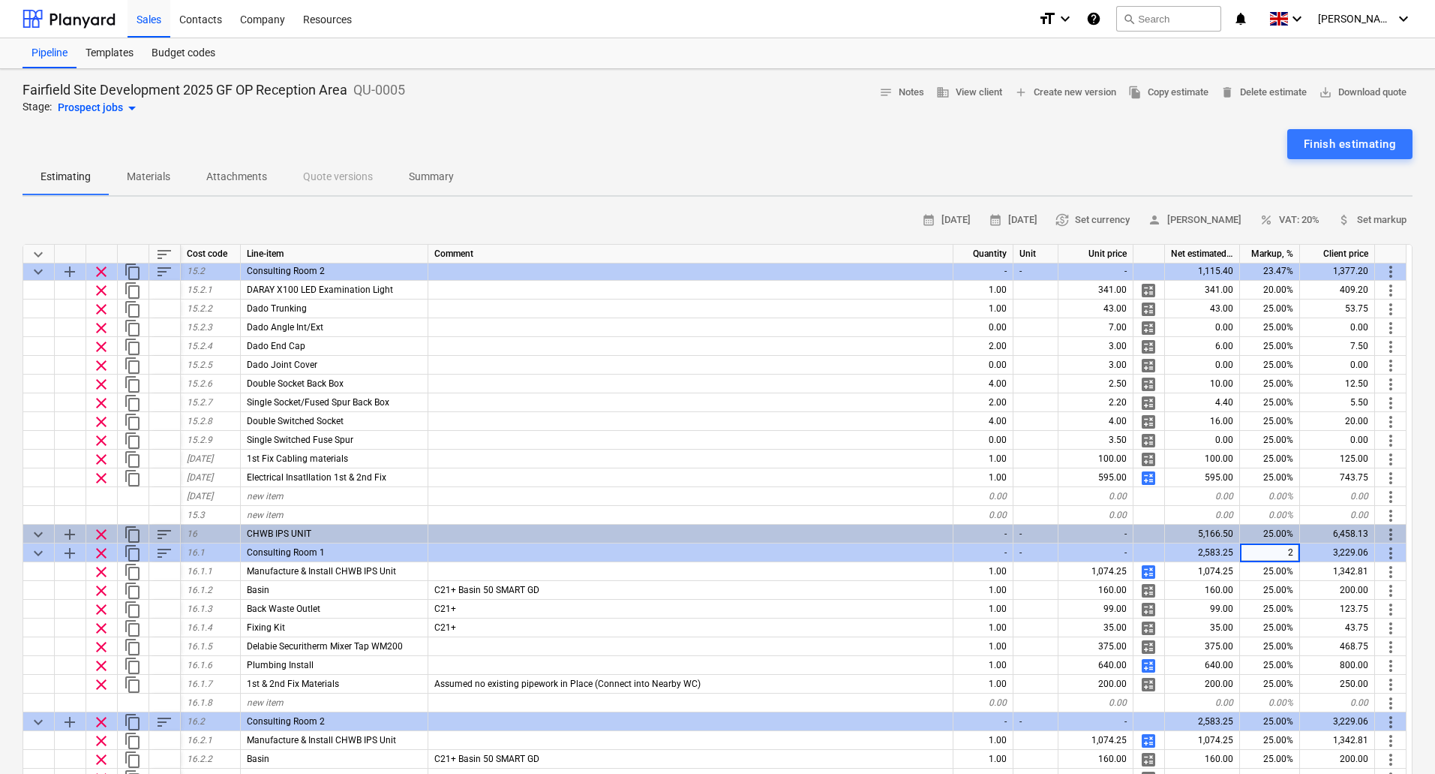
type input "20"
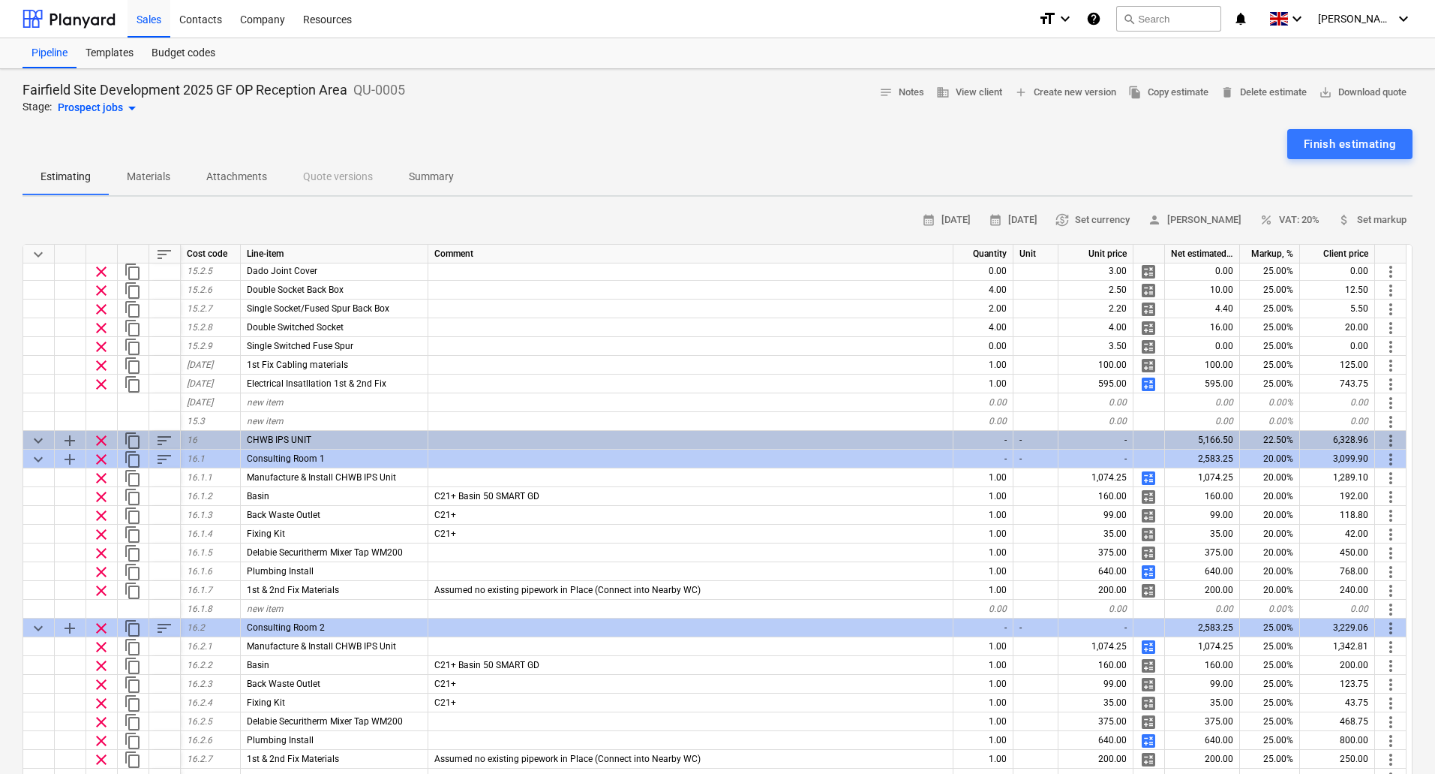
scroll to position [3340, 0]
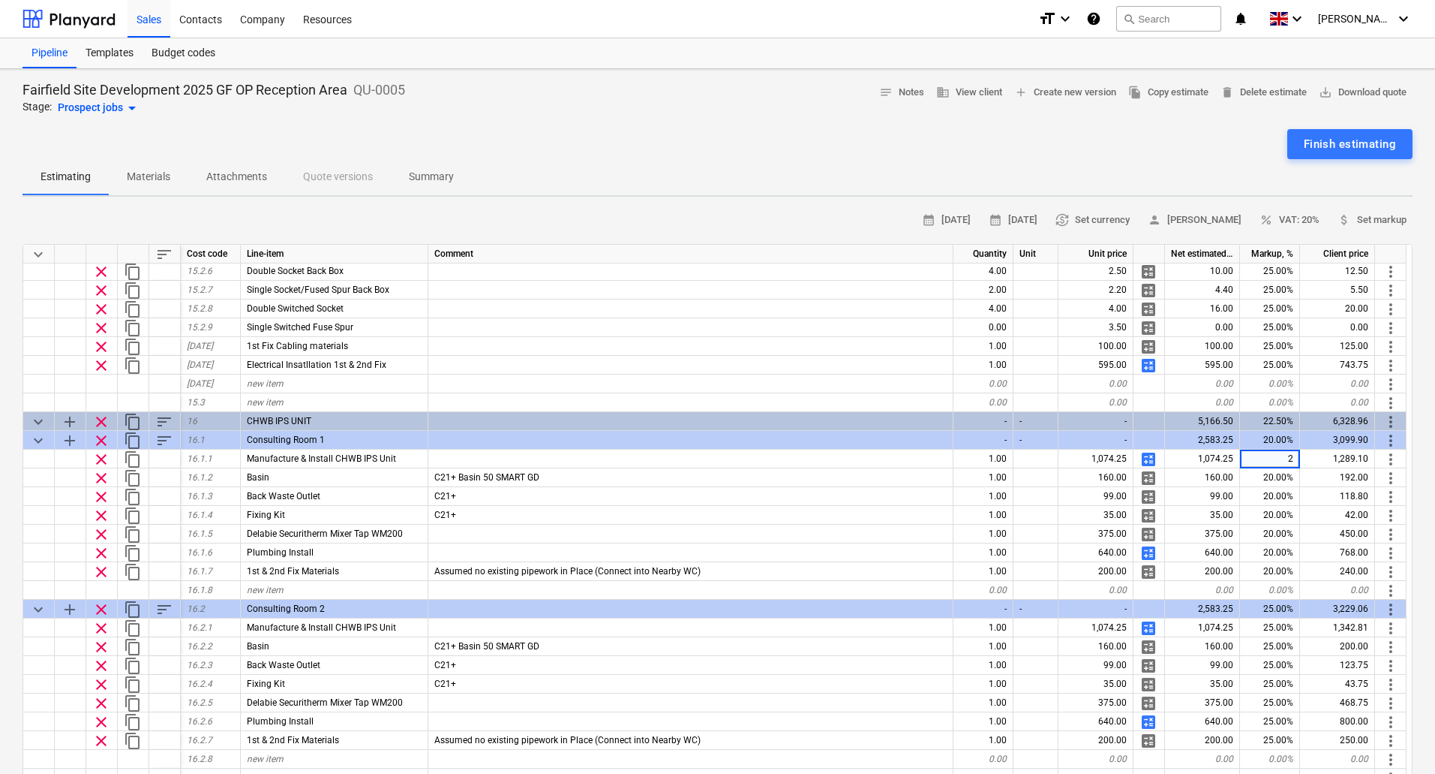
type input "25"
type input "20"
type input "25"
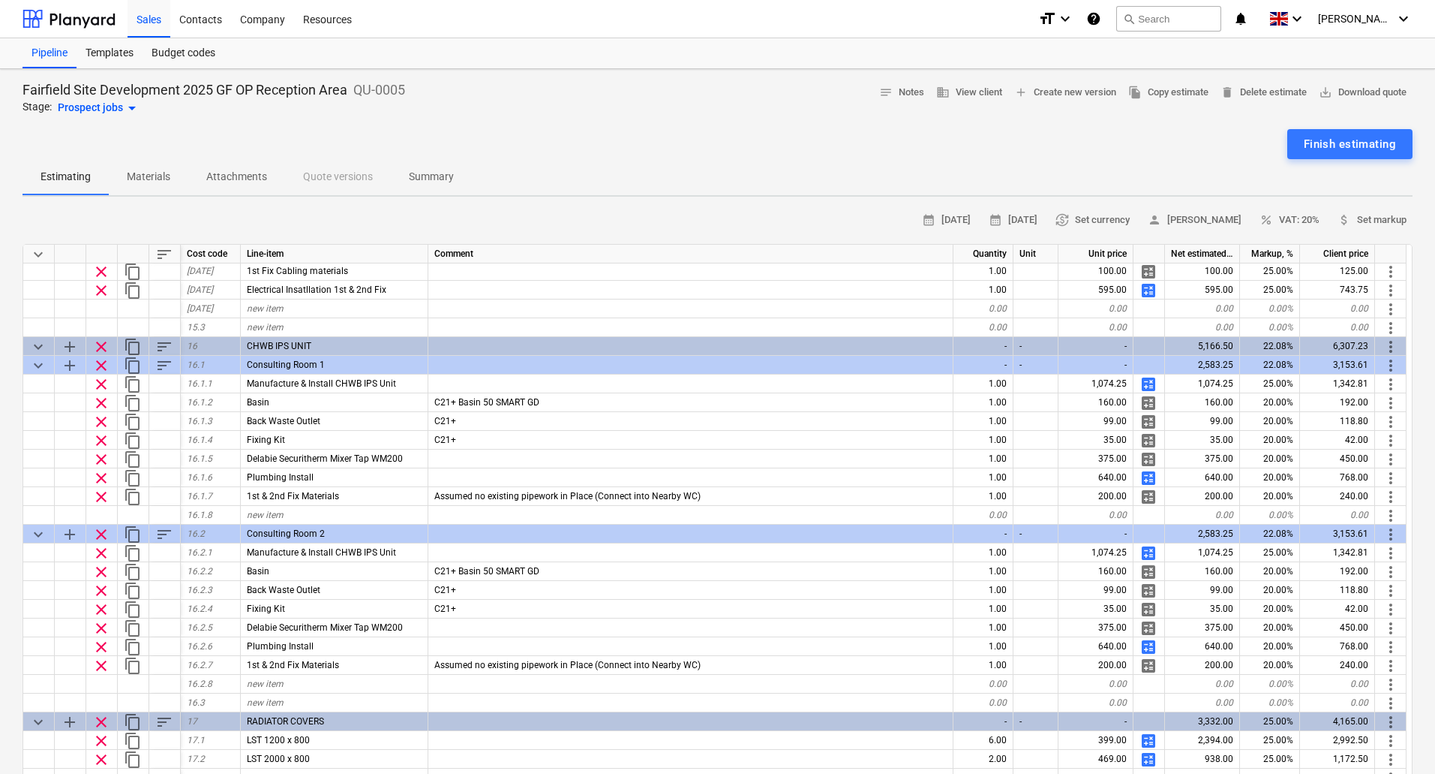
scroll to position [3434, 0]
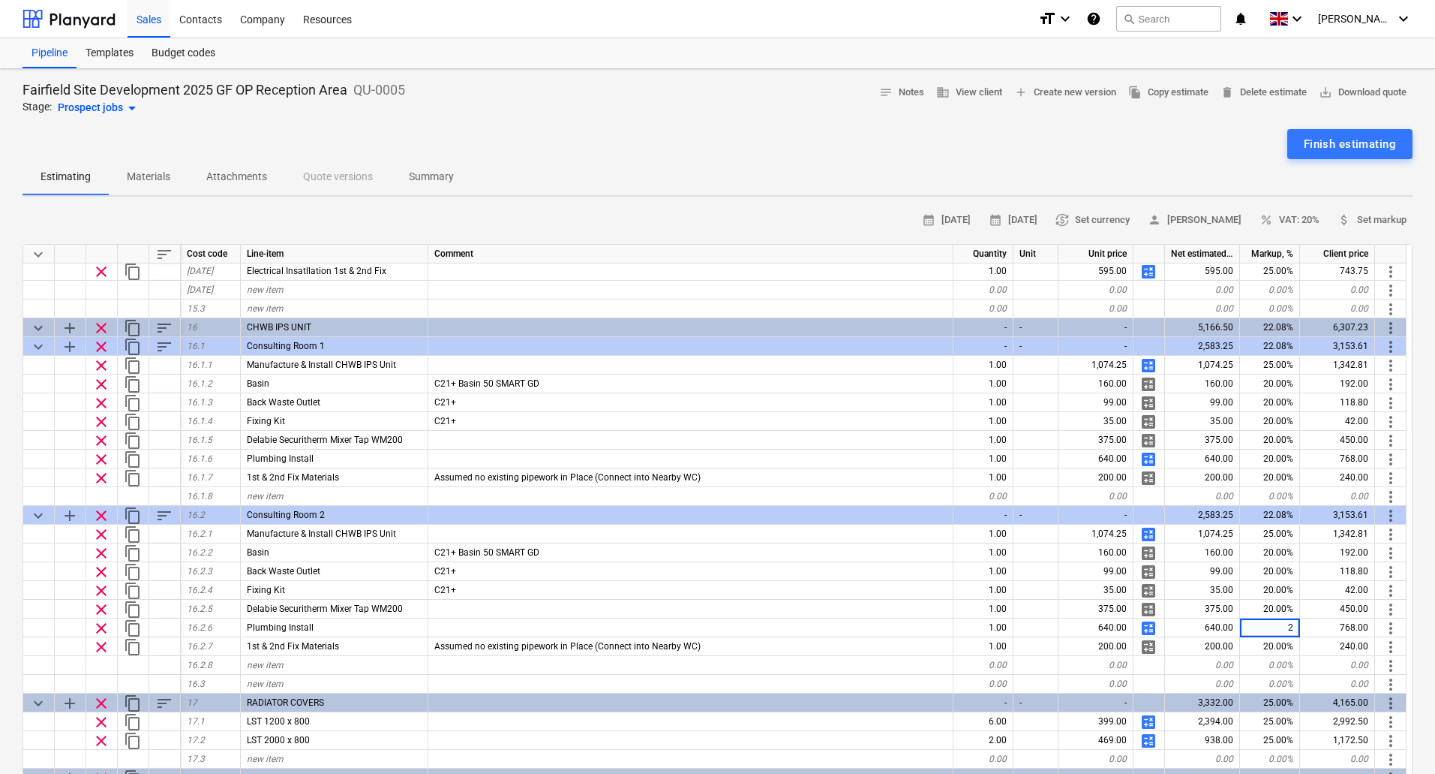
type input "25"
type input "20"
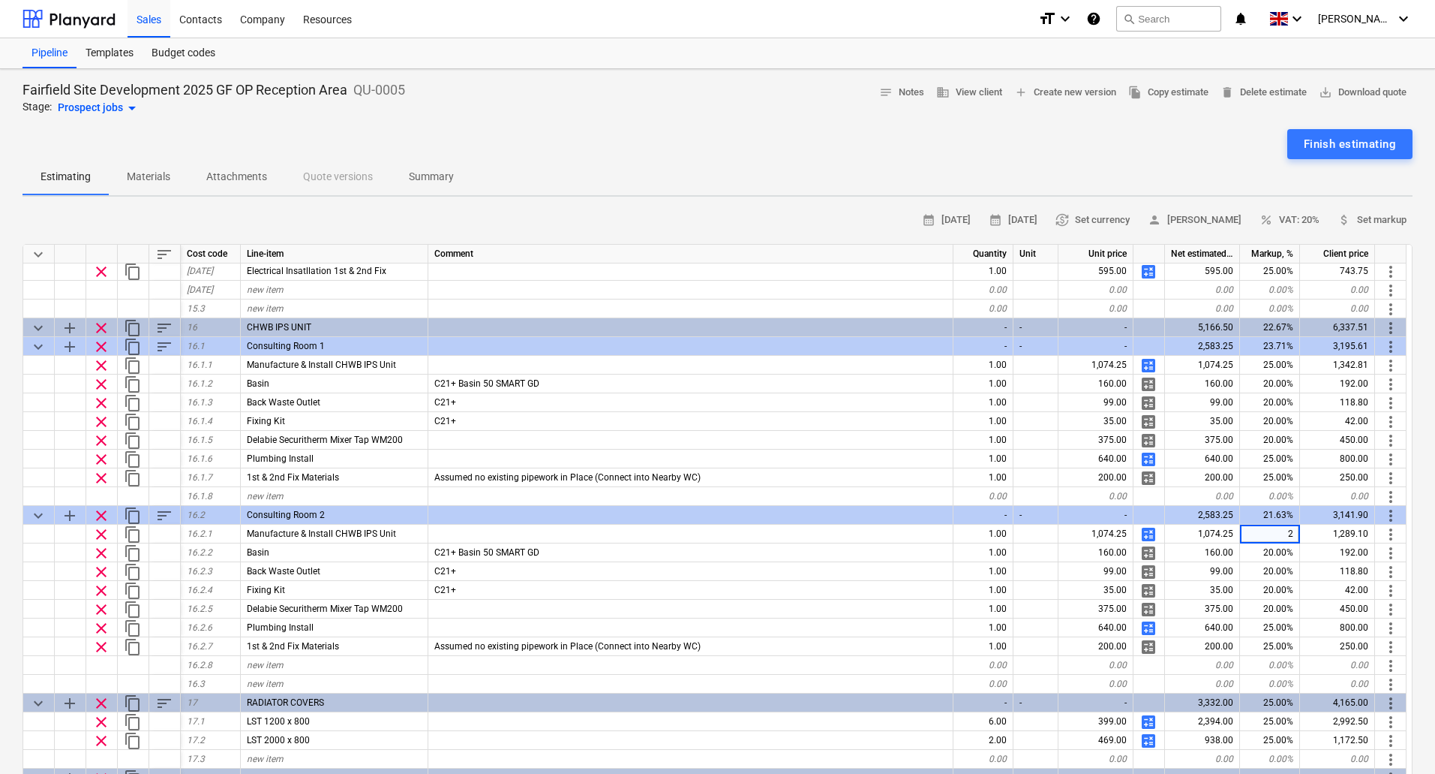
type input "25"
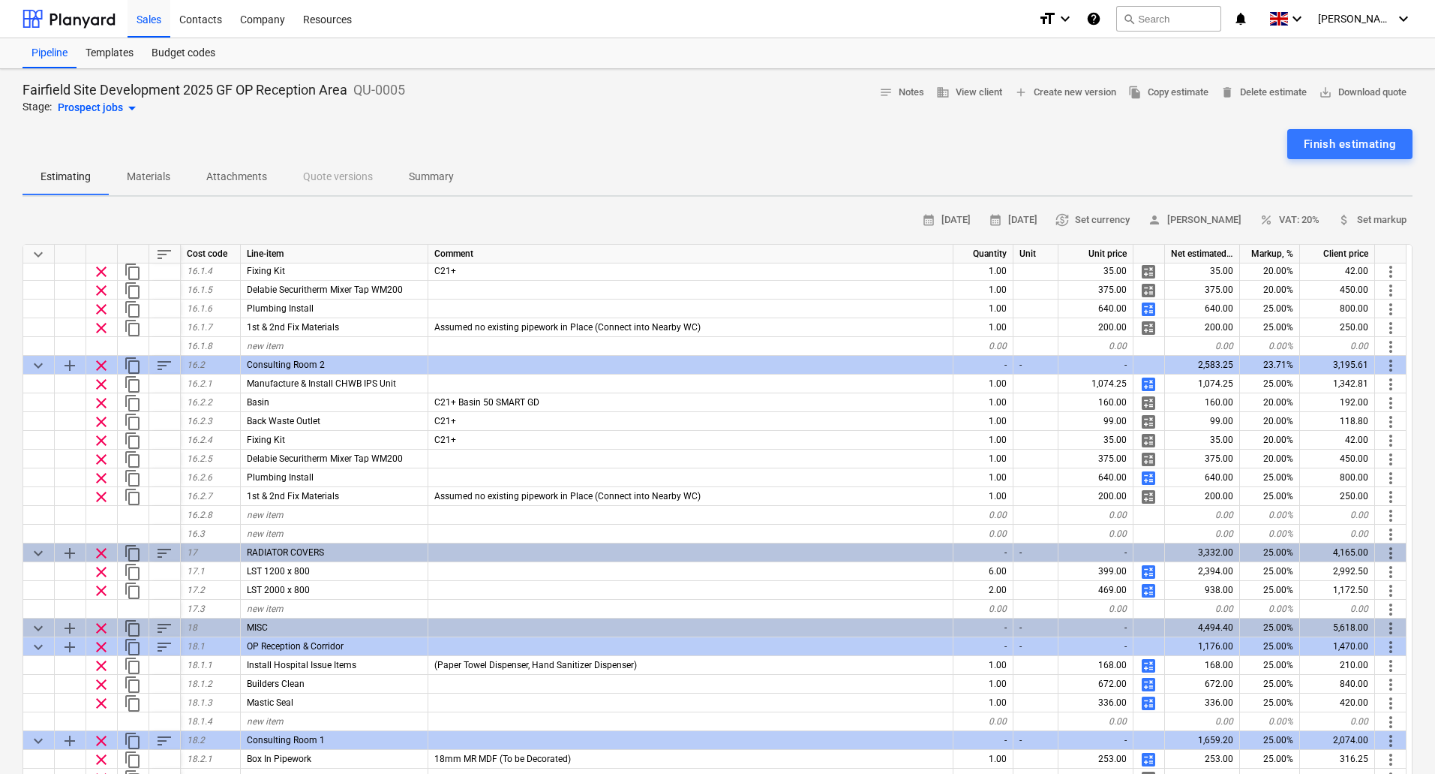
scroll to position [3603, 0]
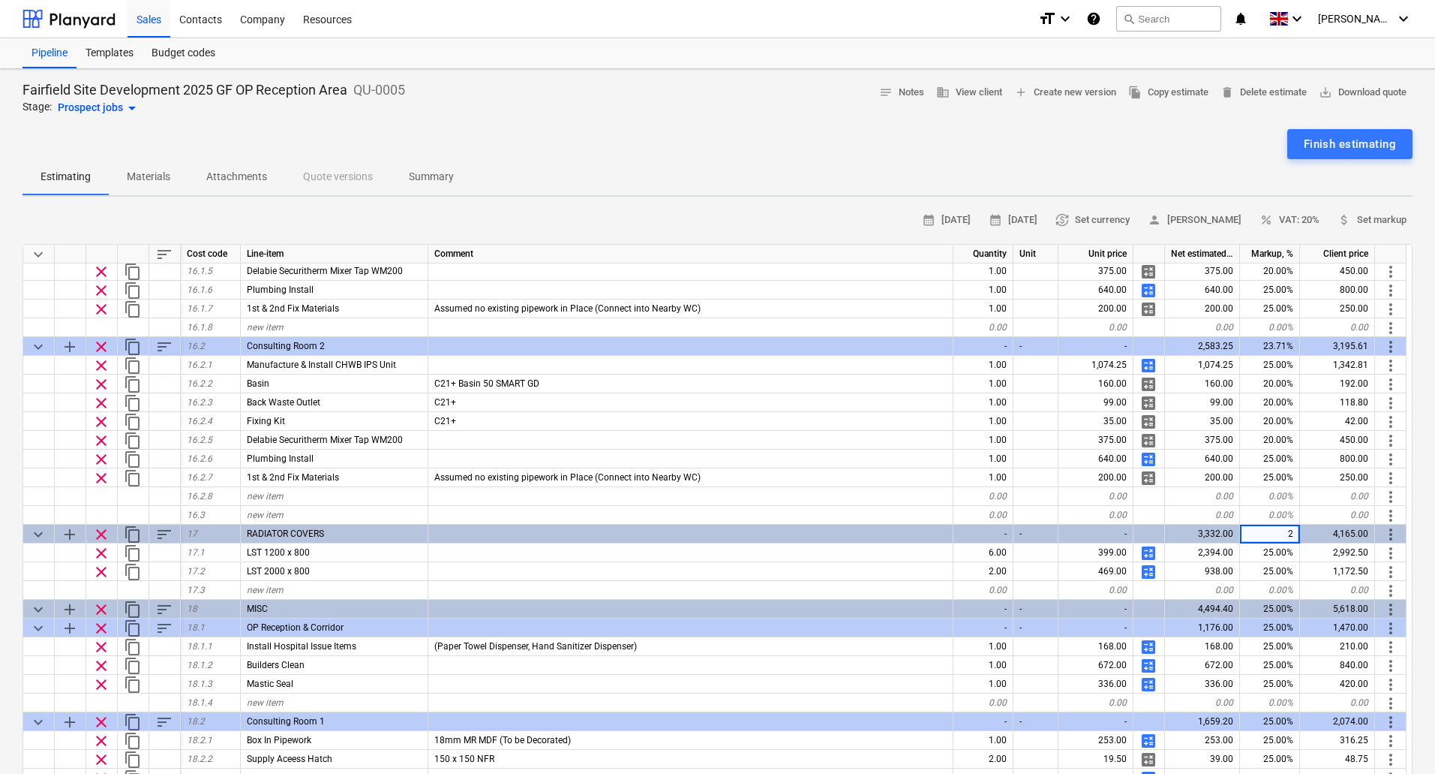
type input "20"
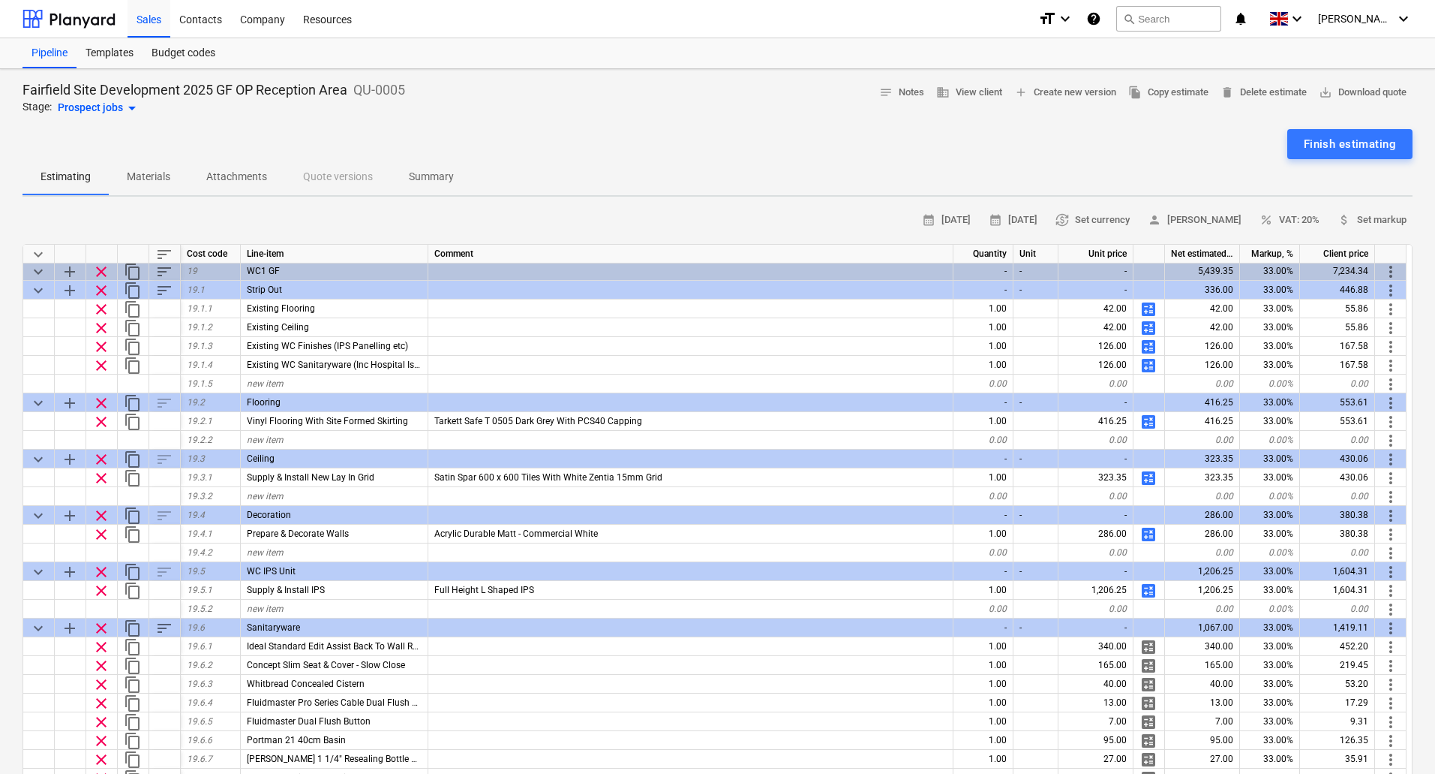
scroll to position [4503, 0]
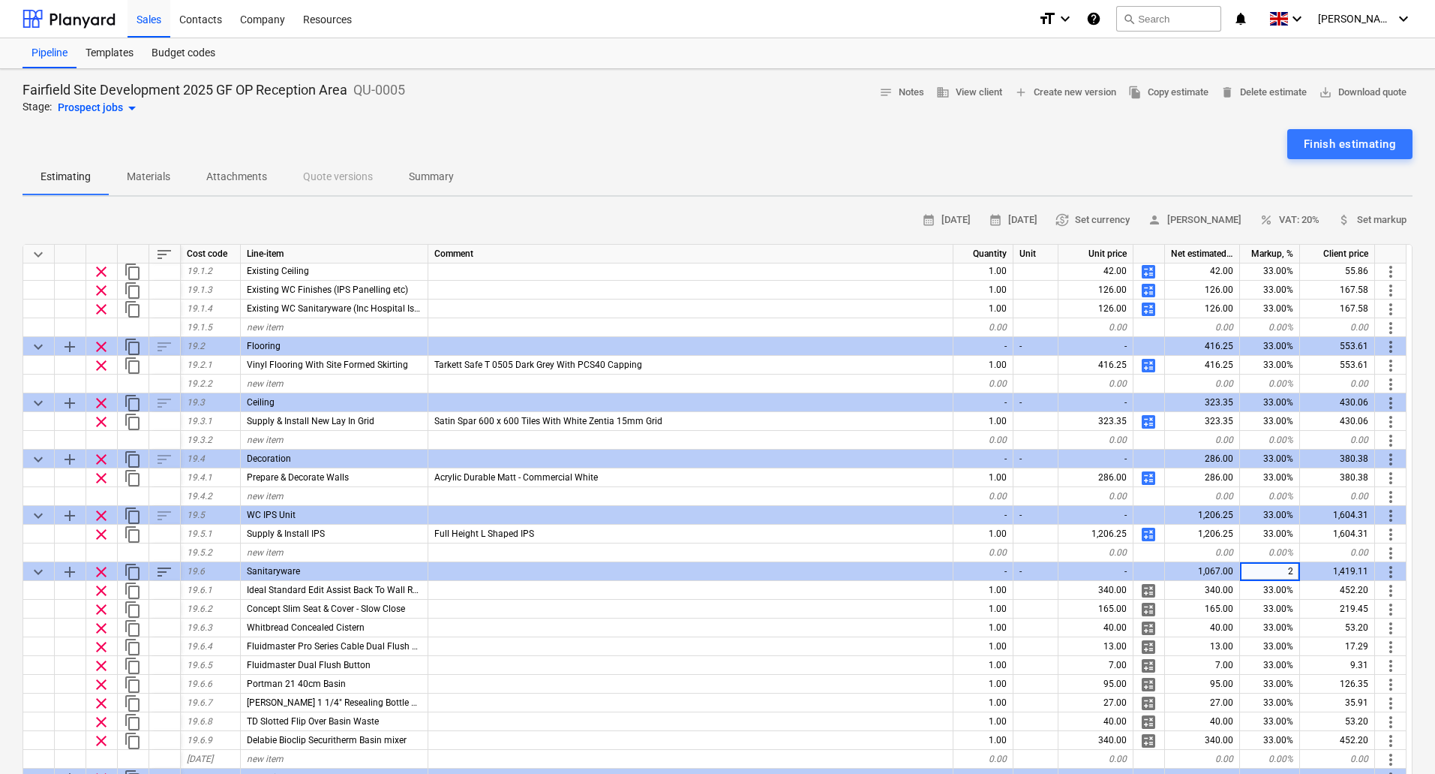
type input "20"
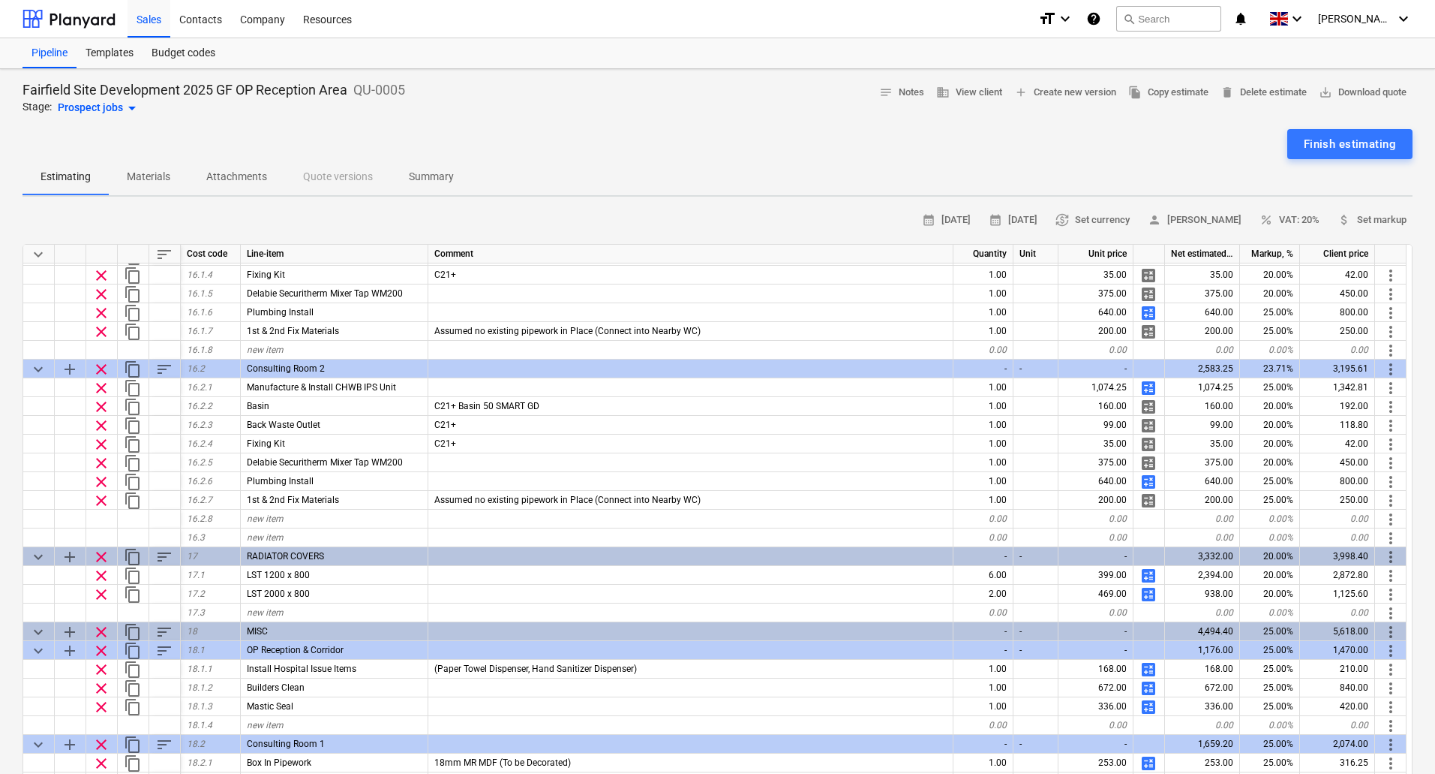
scroll to position [3547, 0]
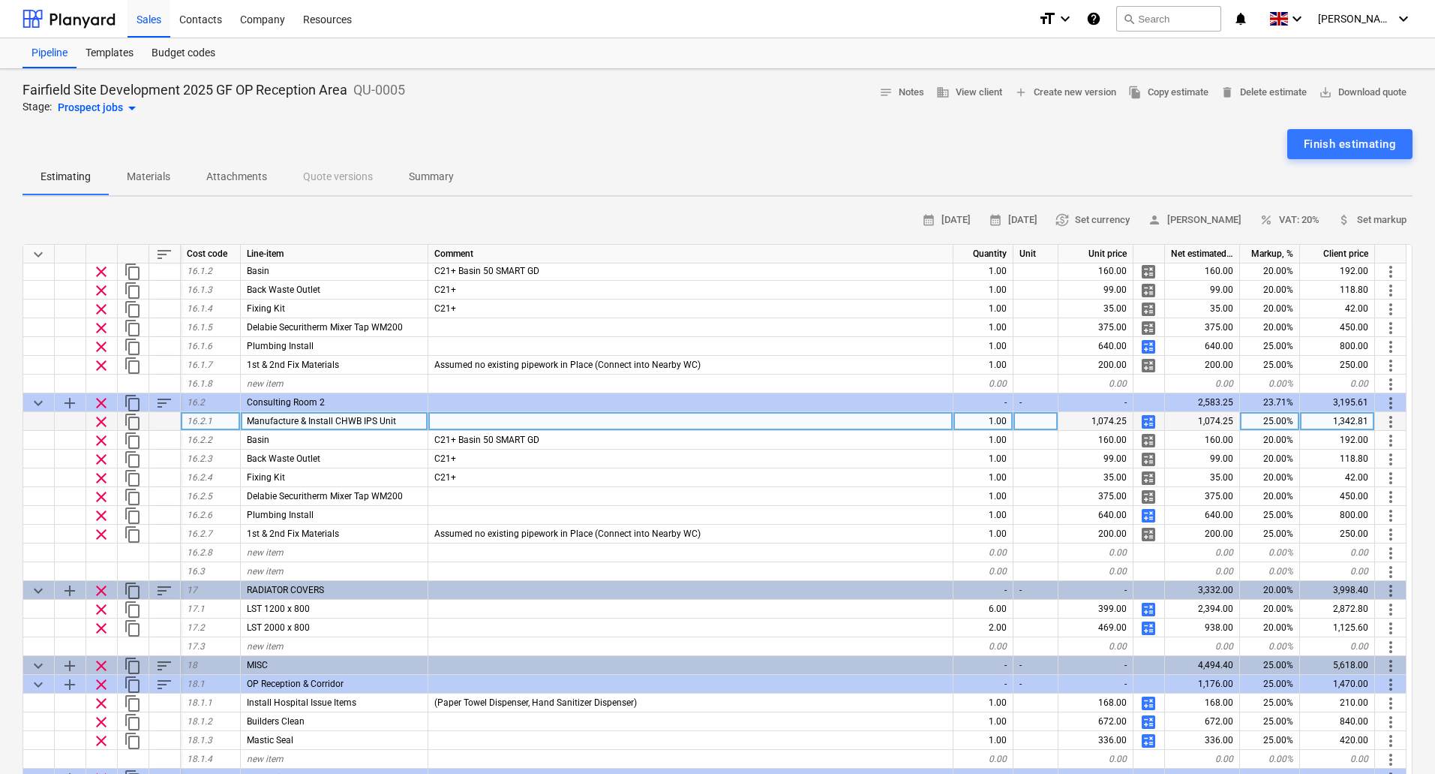
click at [1285, 420] on div "25.00%" at bounding box center [1270, 421] width 60 height 19
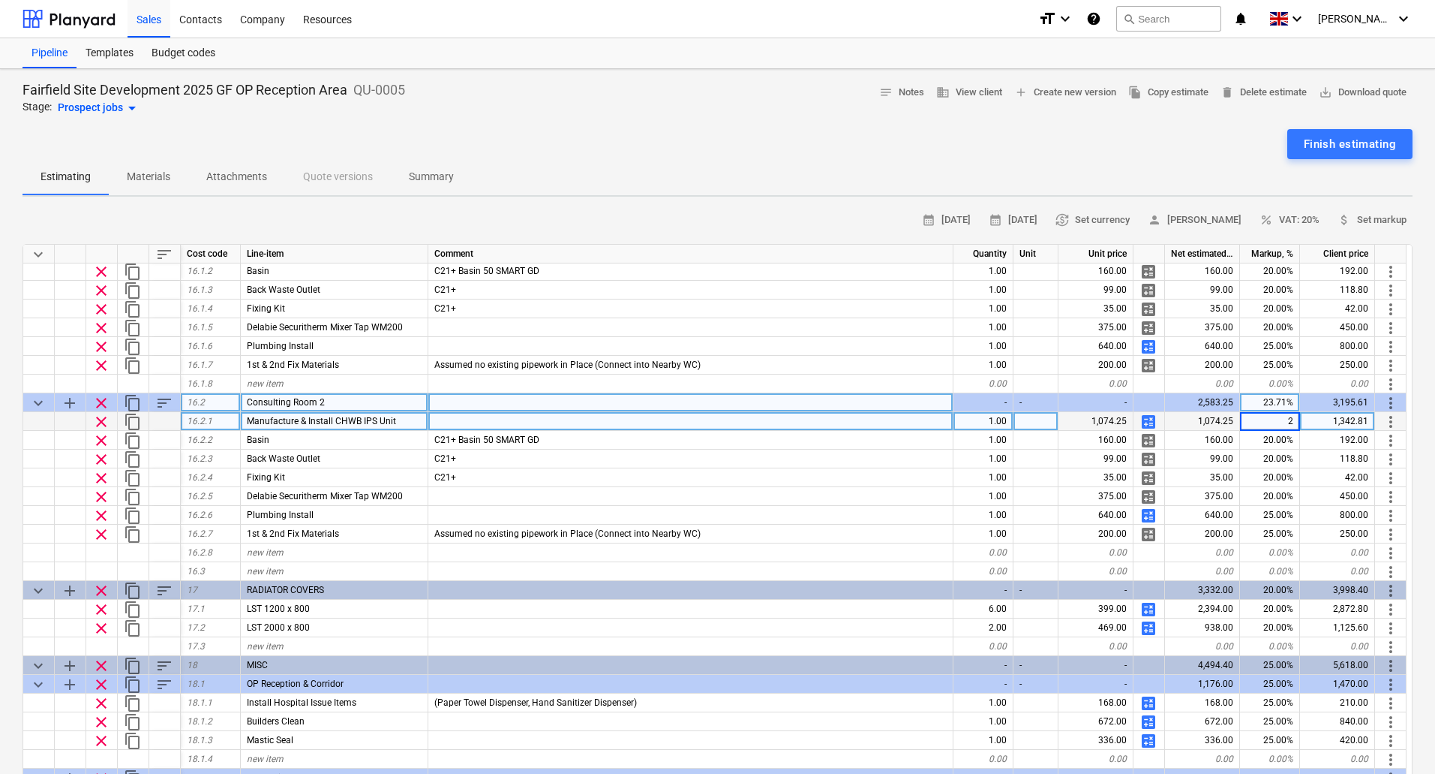
type input "20"
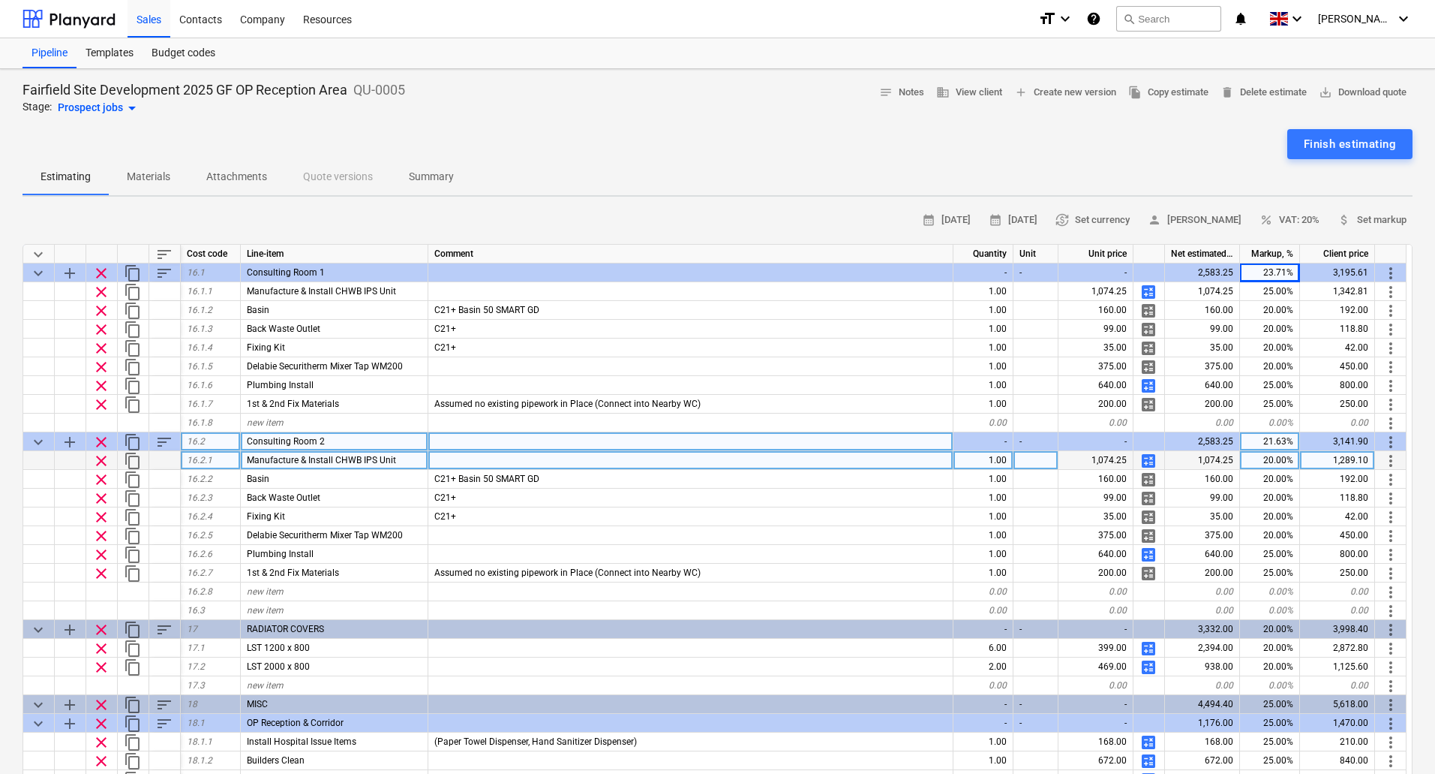
scroll to position [3489, 0]
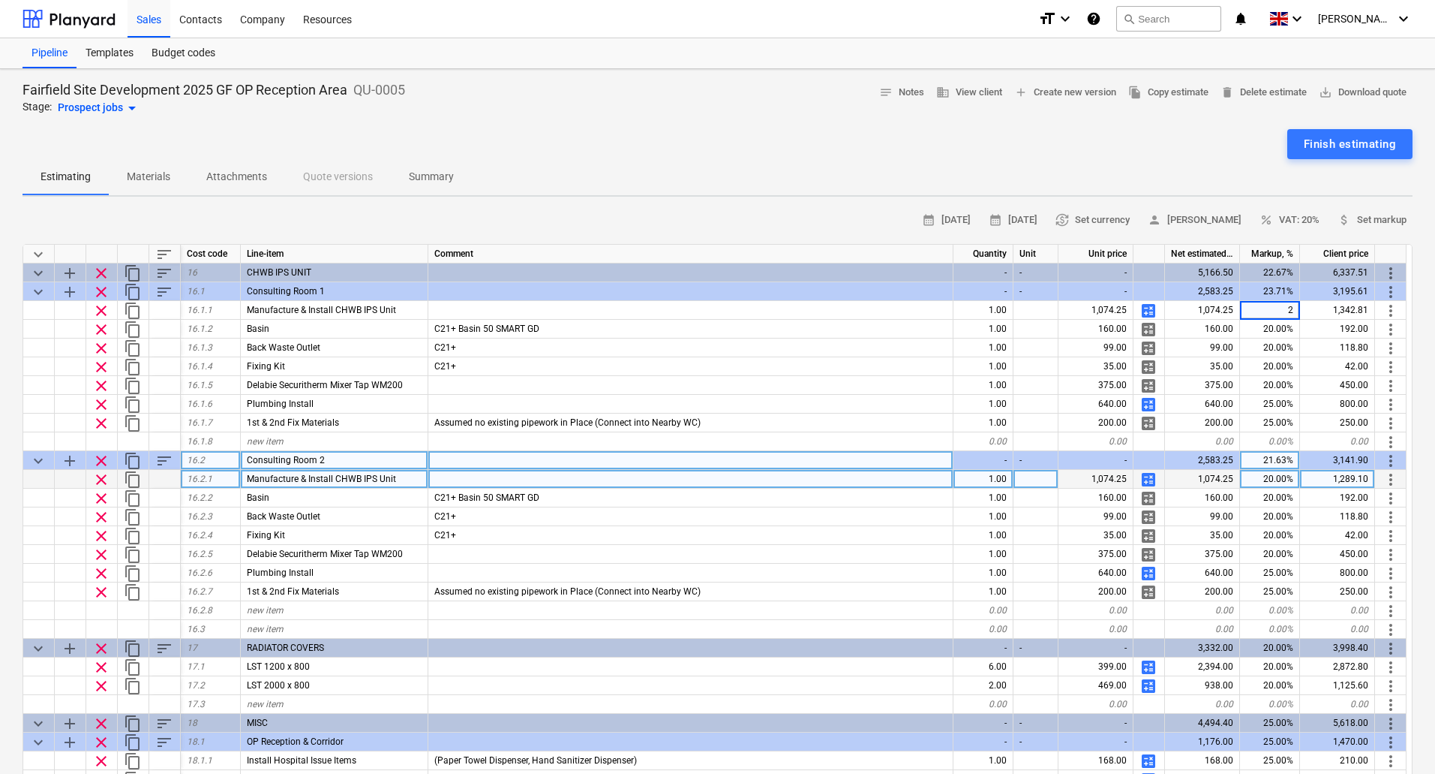
type input "20"
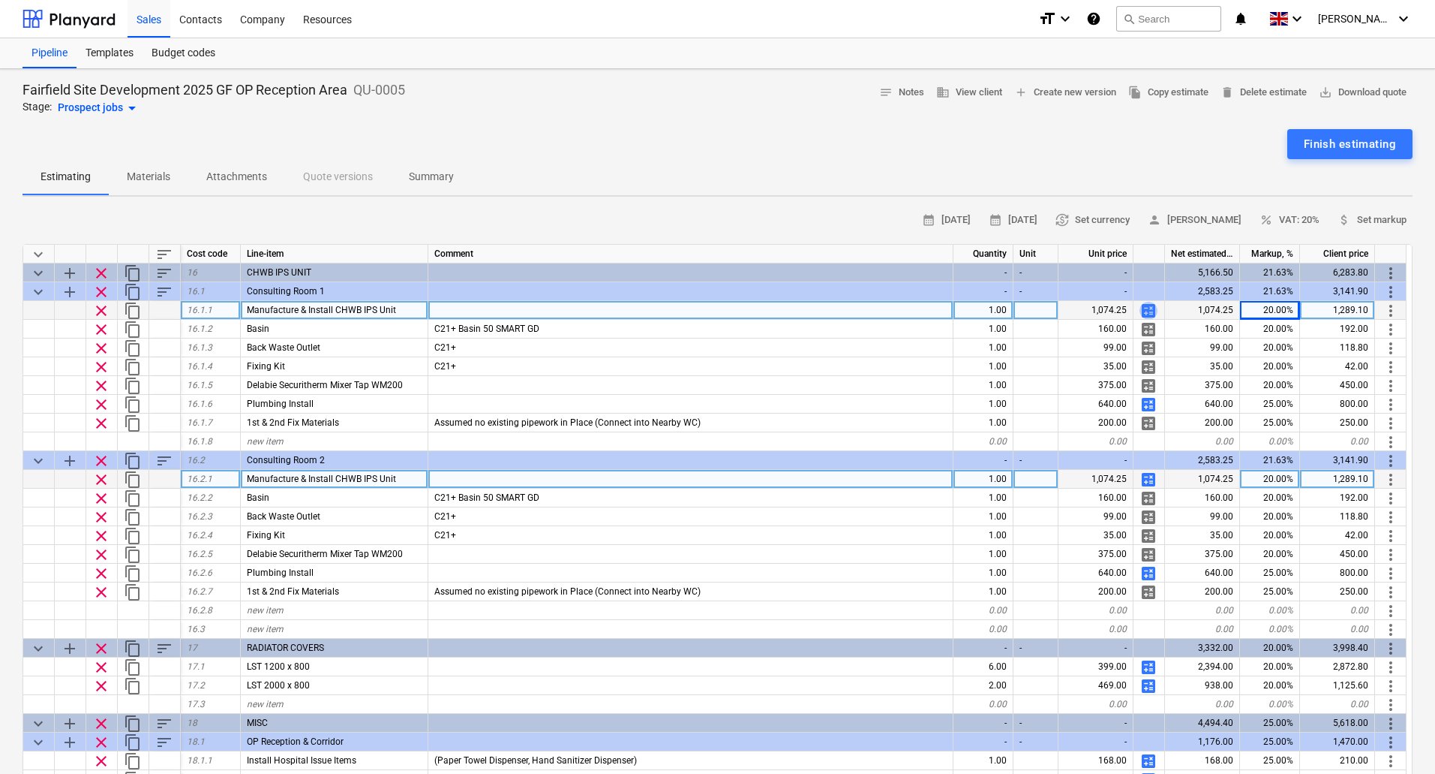
click at [1148, 307] on span "calculate" at bounding box center [1149, 311] width 18 height 18
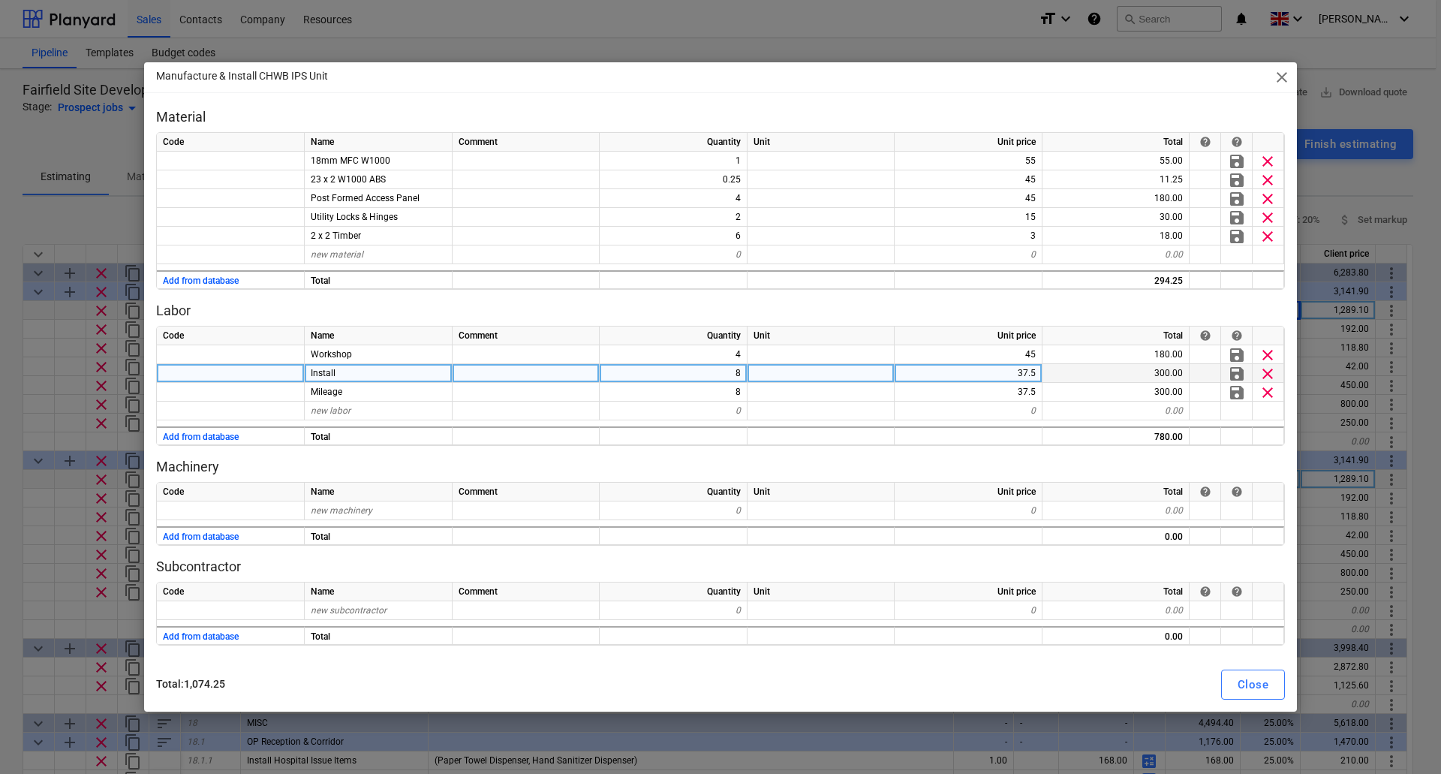
click at [721, 372] on div "8" at bounding box center [673, 373] width 148 height 19
type input "4"
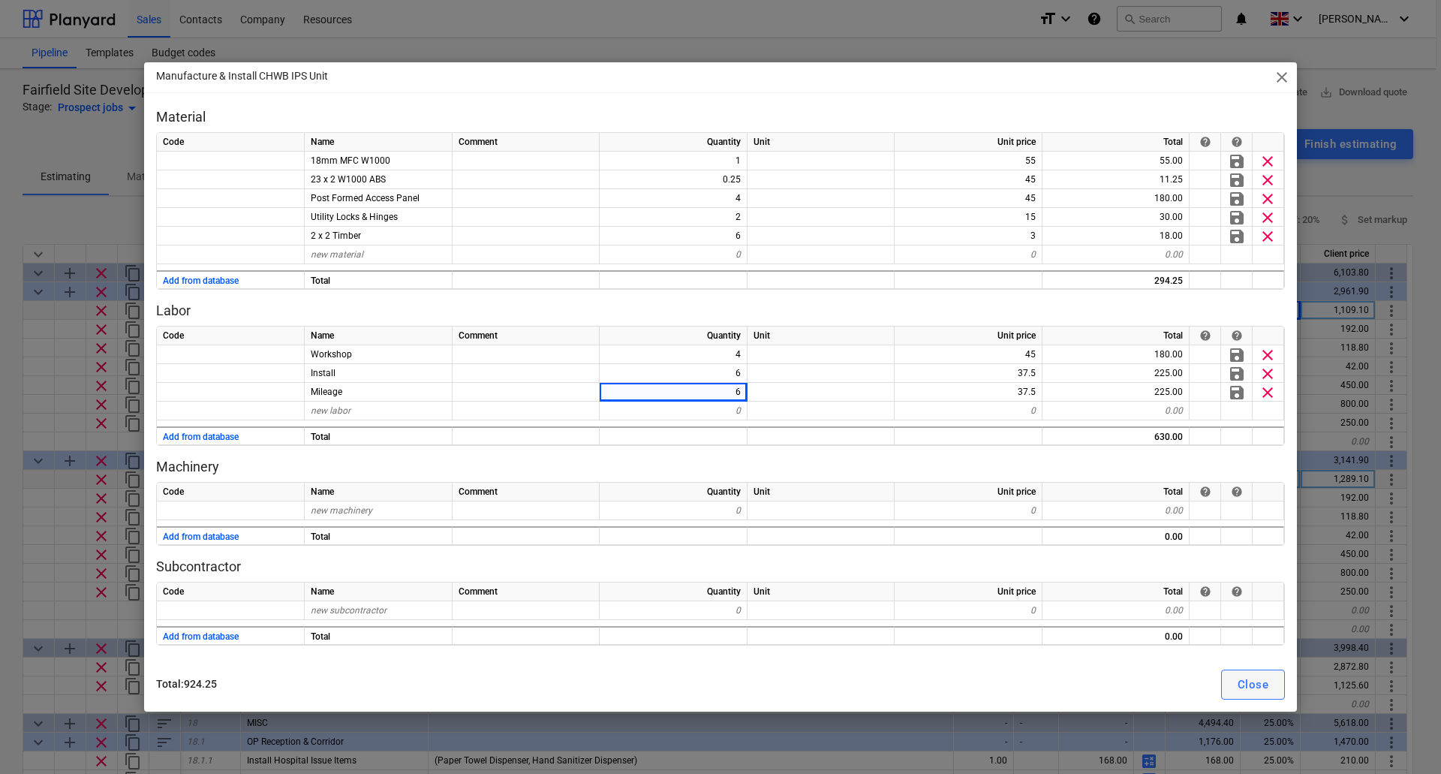
click at [1258, 685] on div "Close" at bounding box center [1252, 685] width 31 height 20
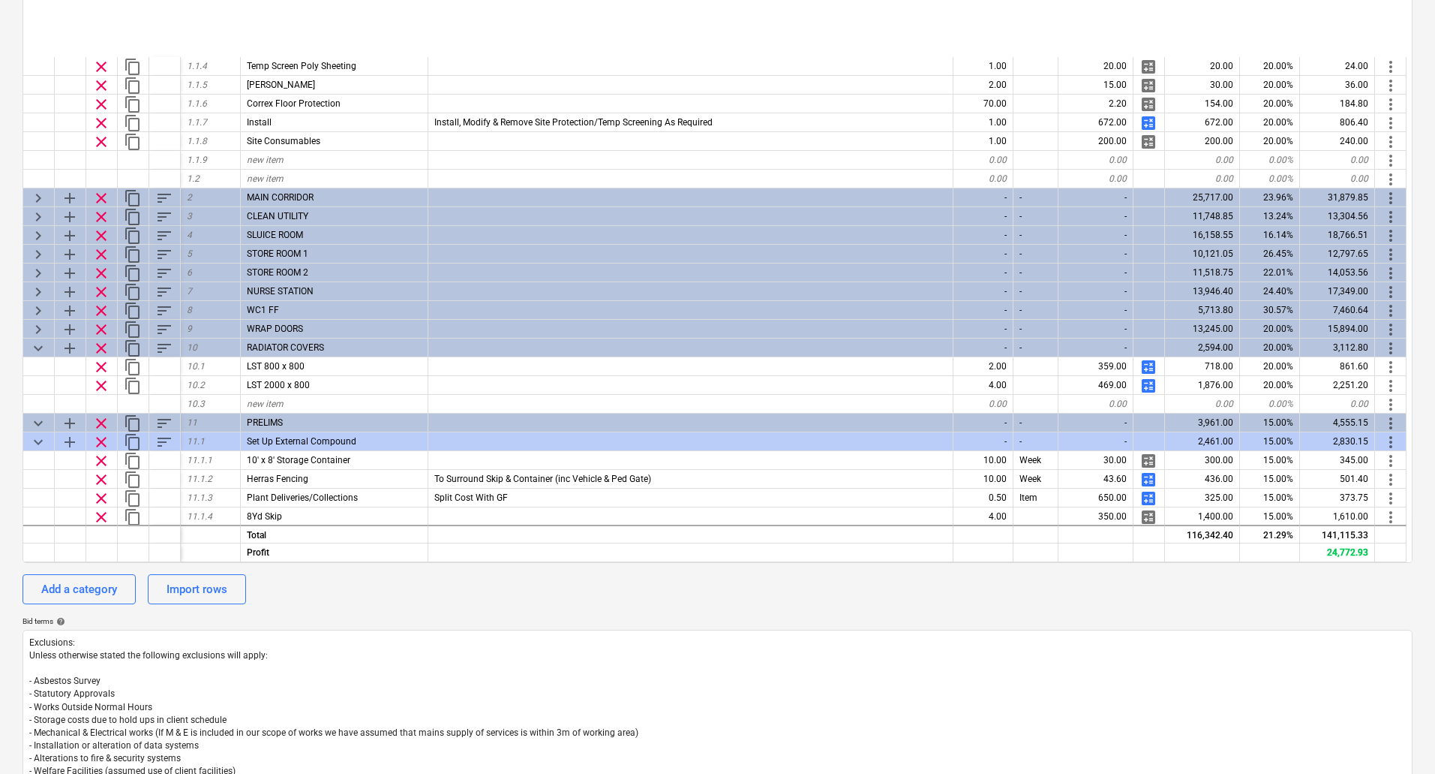
scroll to position [170, 0]
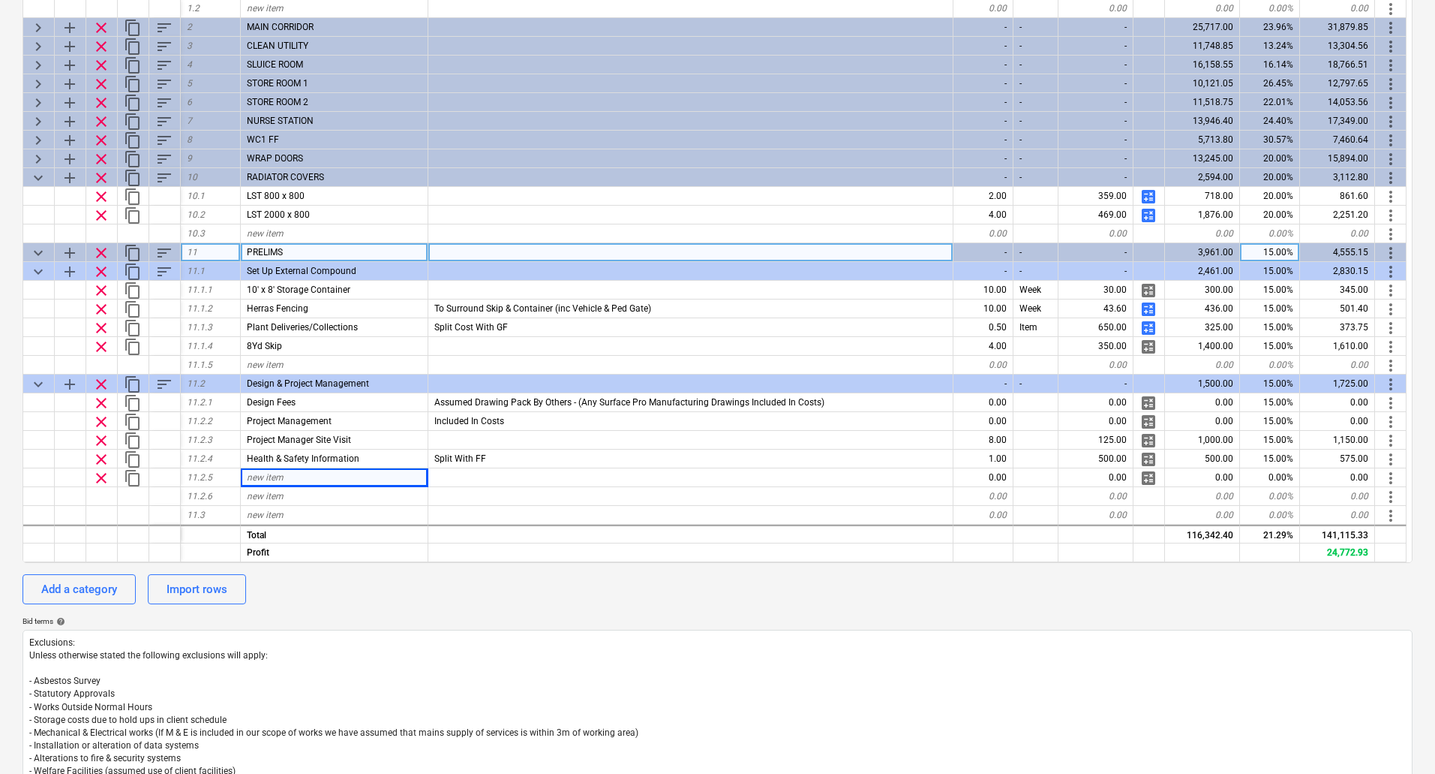
drag, startPoint x: 0, startPoint y: 0, endPoint x: 70, endPoint y: 251, distance: 260.9
click at [70, 251] on span "add" at bounding box center [70, 253] width 18 height 18
type textarea "x"
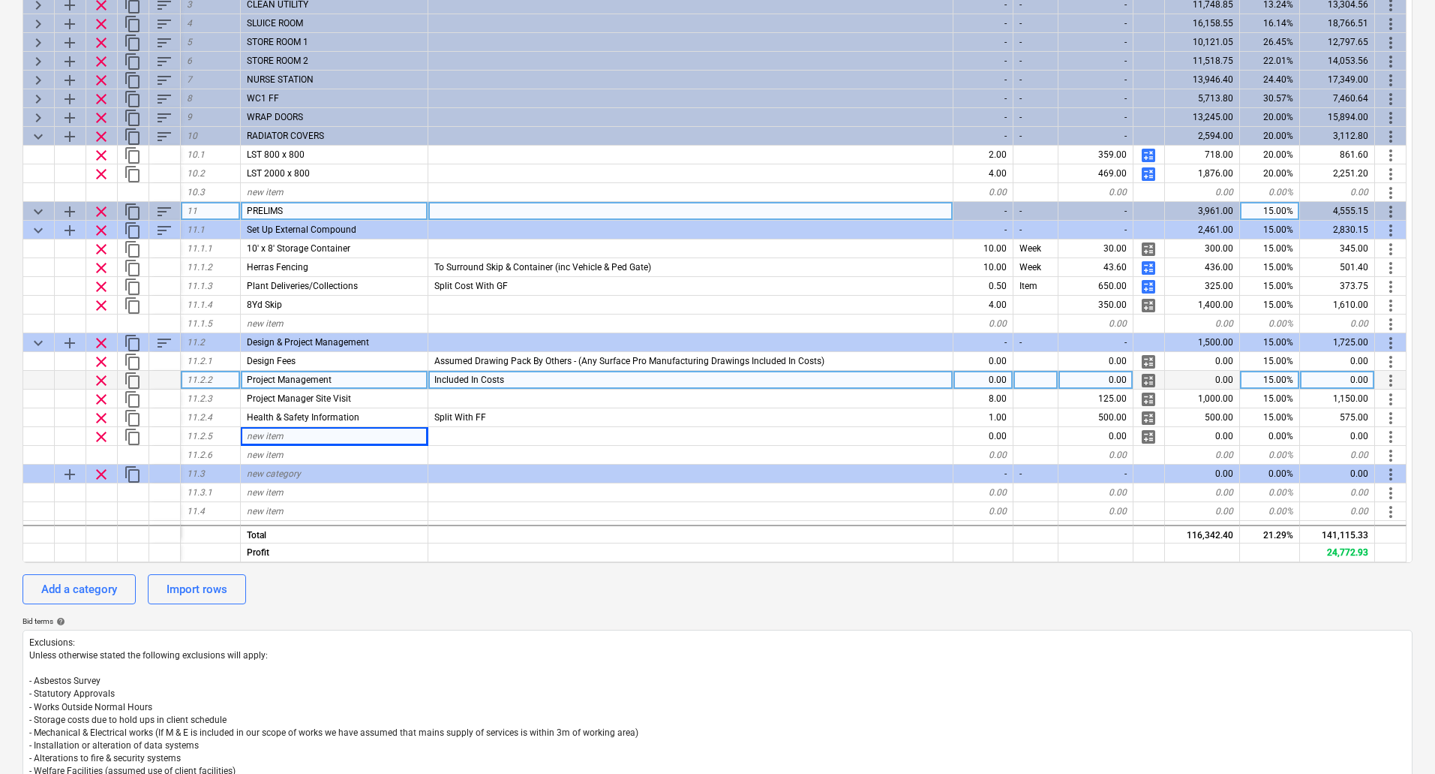
scroll to position [227, 0]
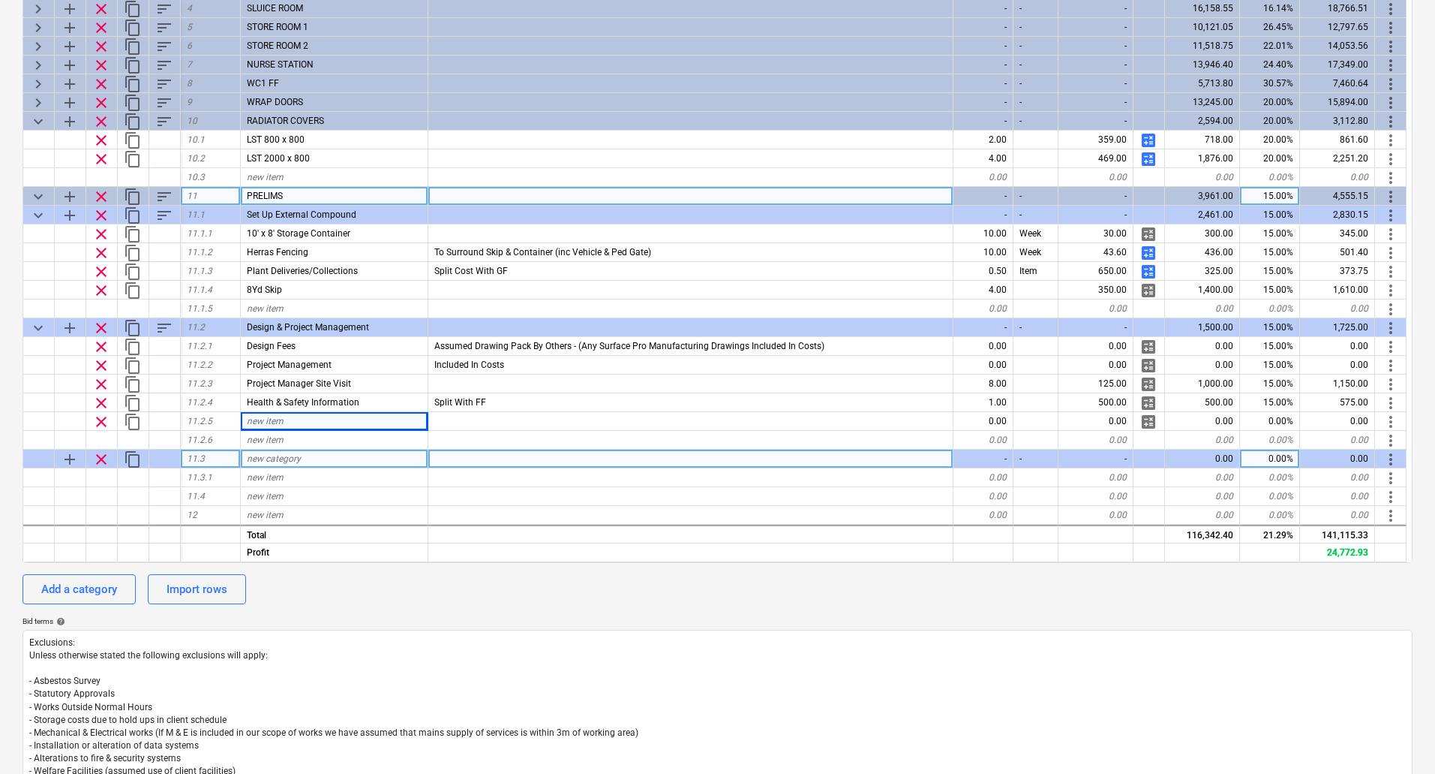
click at [268, 460] on span "new category" at bounding box center [274, 458] width 54 height 11
type input "Logistics"
type textarea "x"
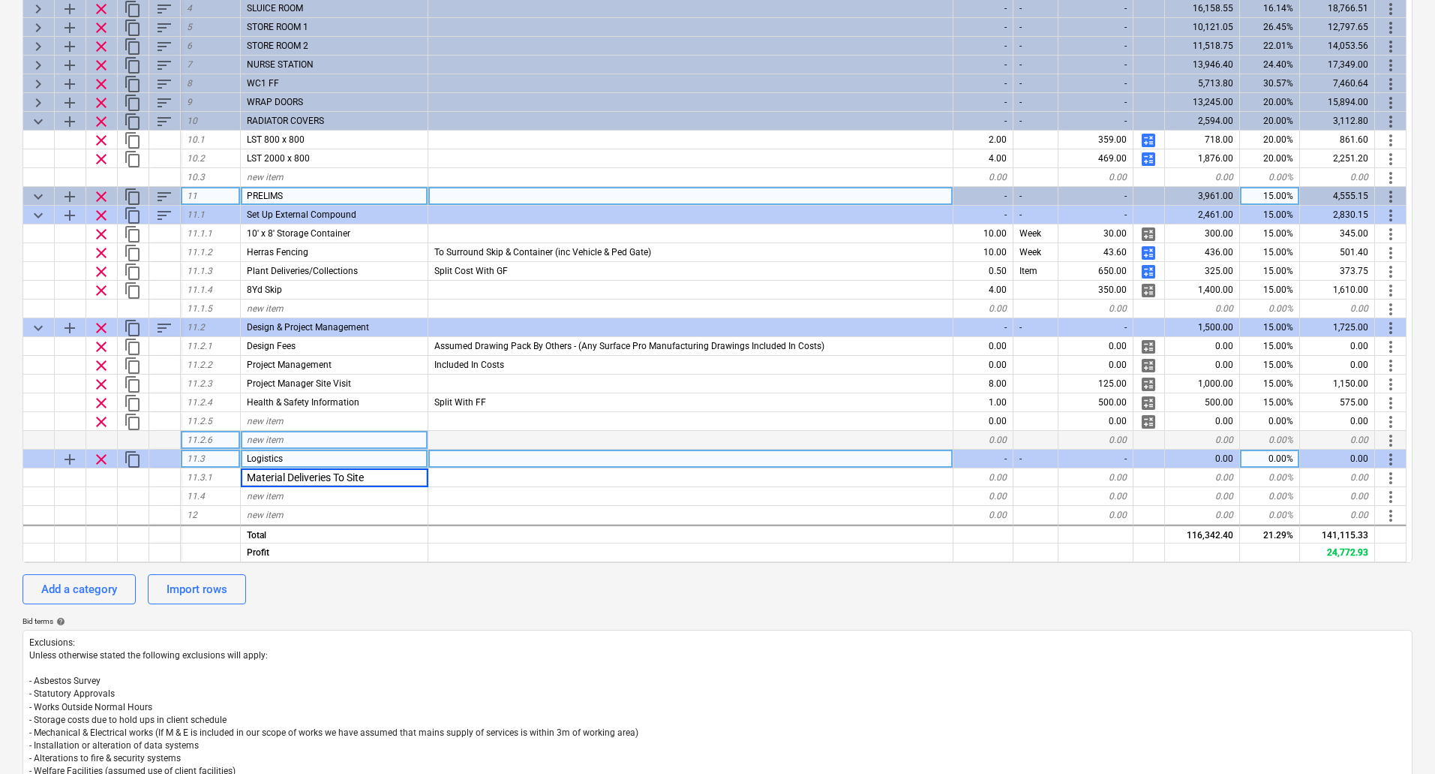
type input "Material Deliveries To Site"
type textarea "x"
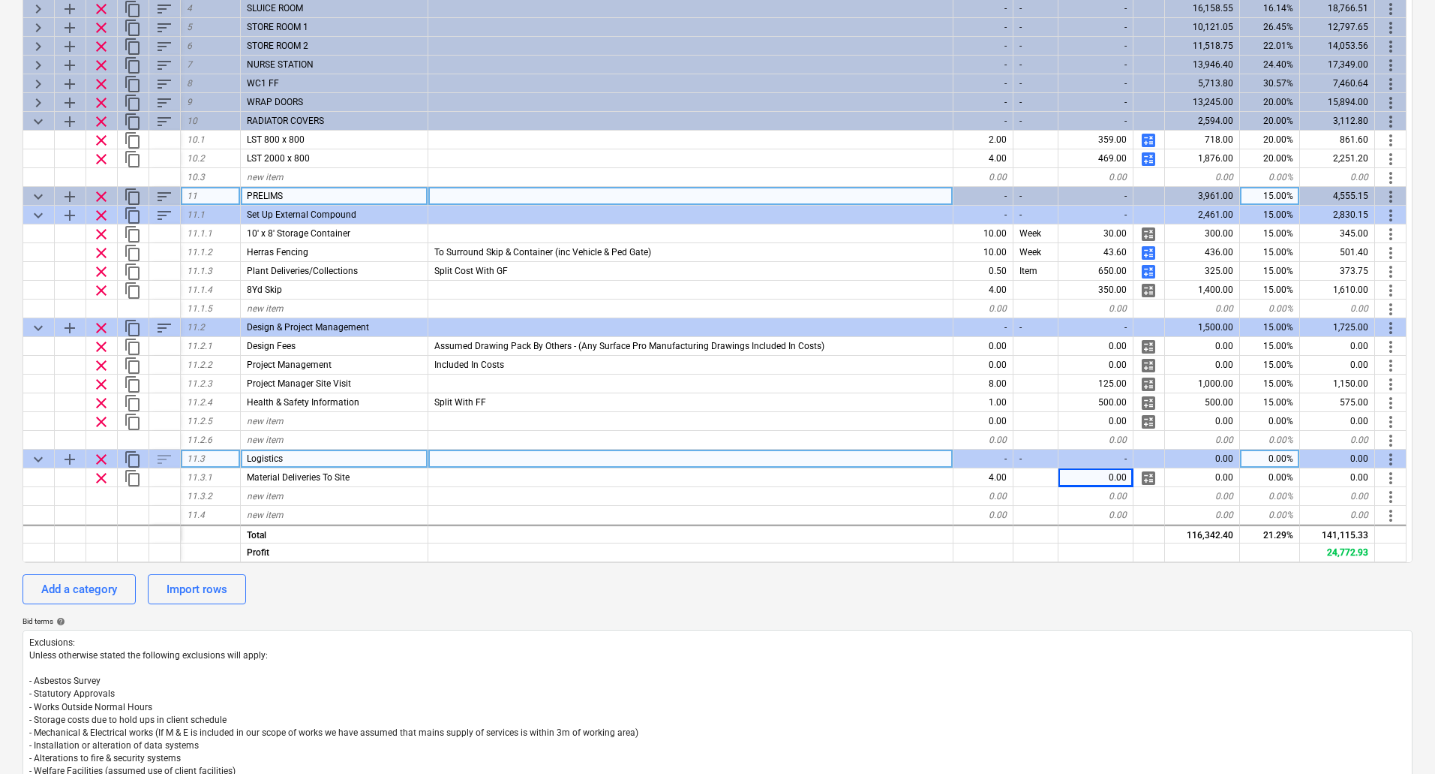
click at [246, 459] on div "Logistics" at bounding box center [335, 458] width 188 height 19
click at [246, 459] on input "Logistics" at bounding box center [334, 458] width 187 height 18
type input "Transport Logistics"
type textarea "x"
type input "Transport & Logistics"
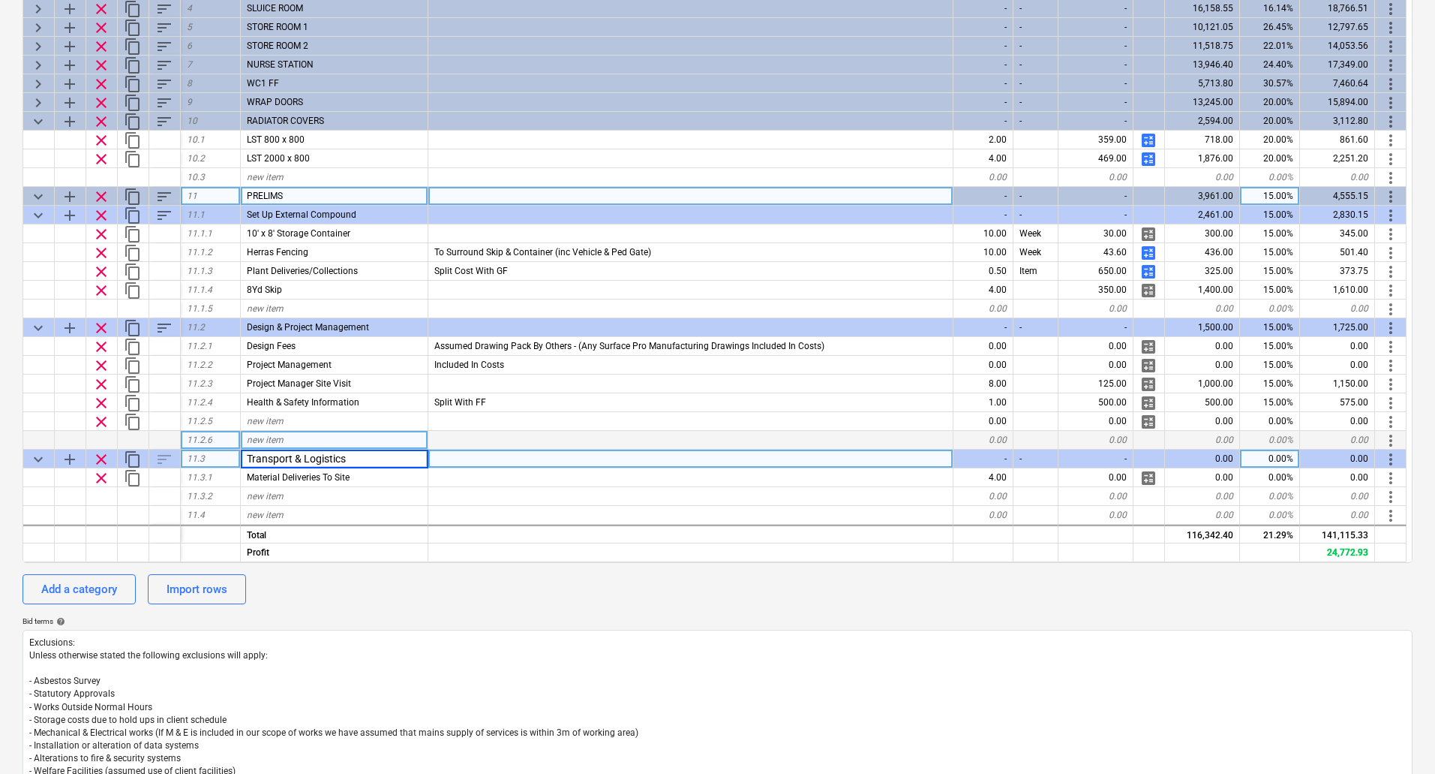
type textarea "x"
type input "125"
type textarea "x"
type input "SP Material Deliveries To Site"
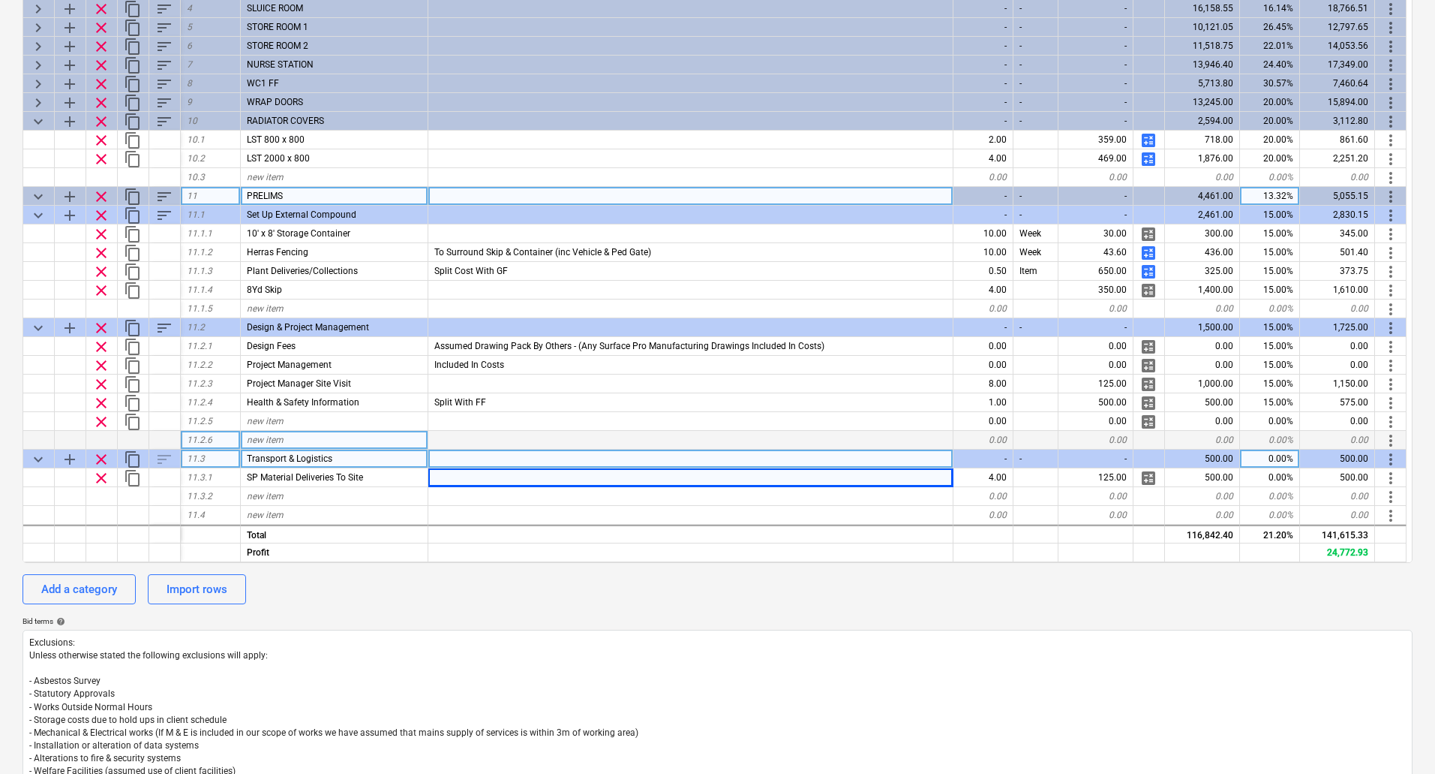
type textarea "x"
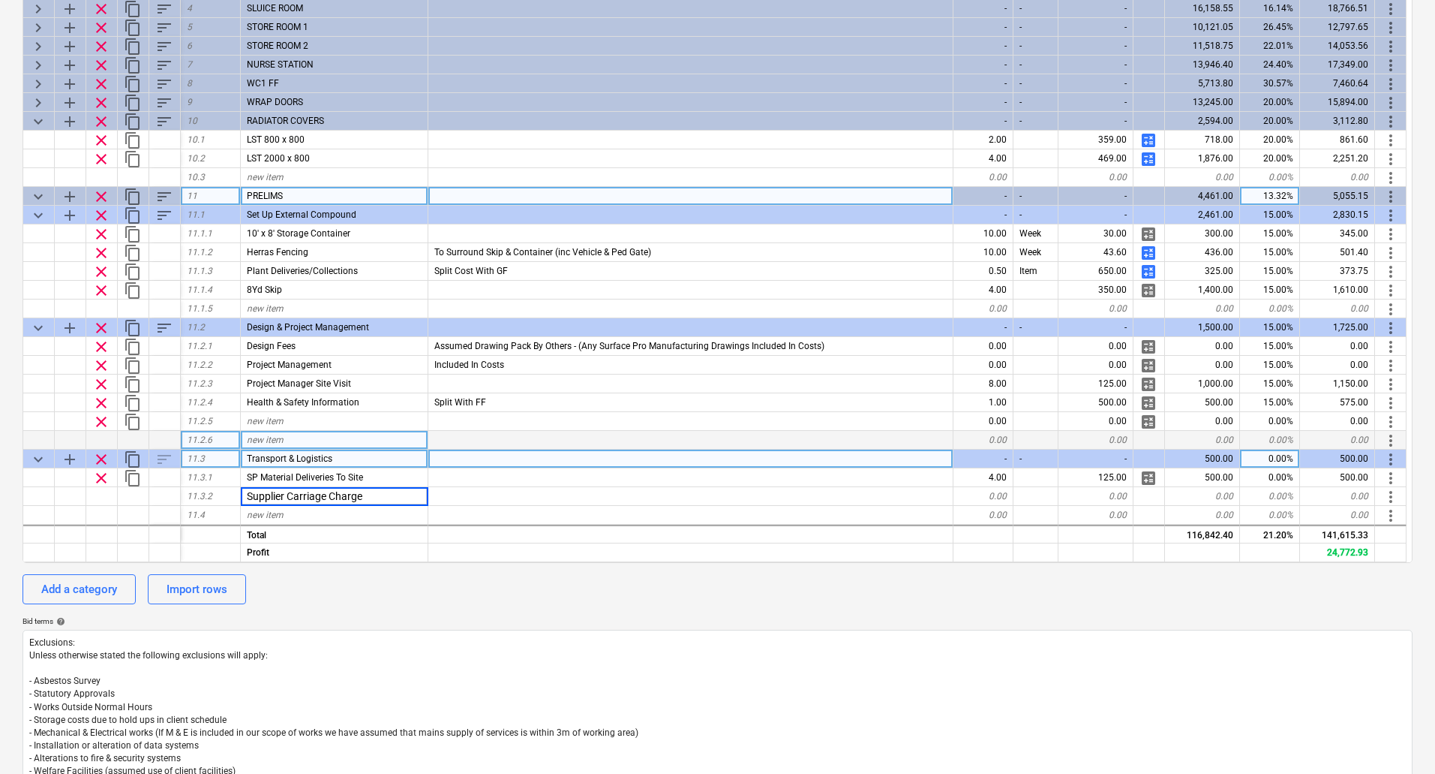
type input "Supplier Carriage Charges"
type textarea "x"
type input "200"
type textarea "x"
type input "15"
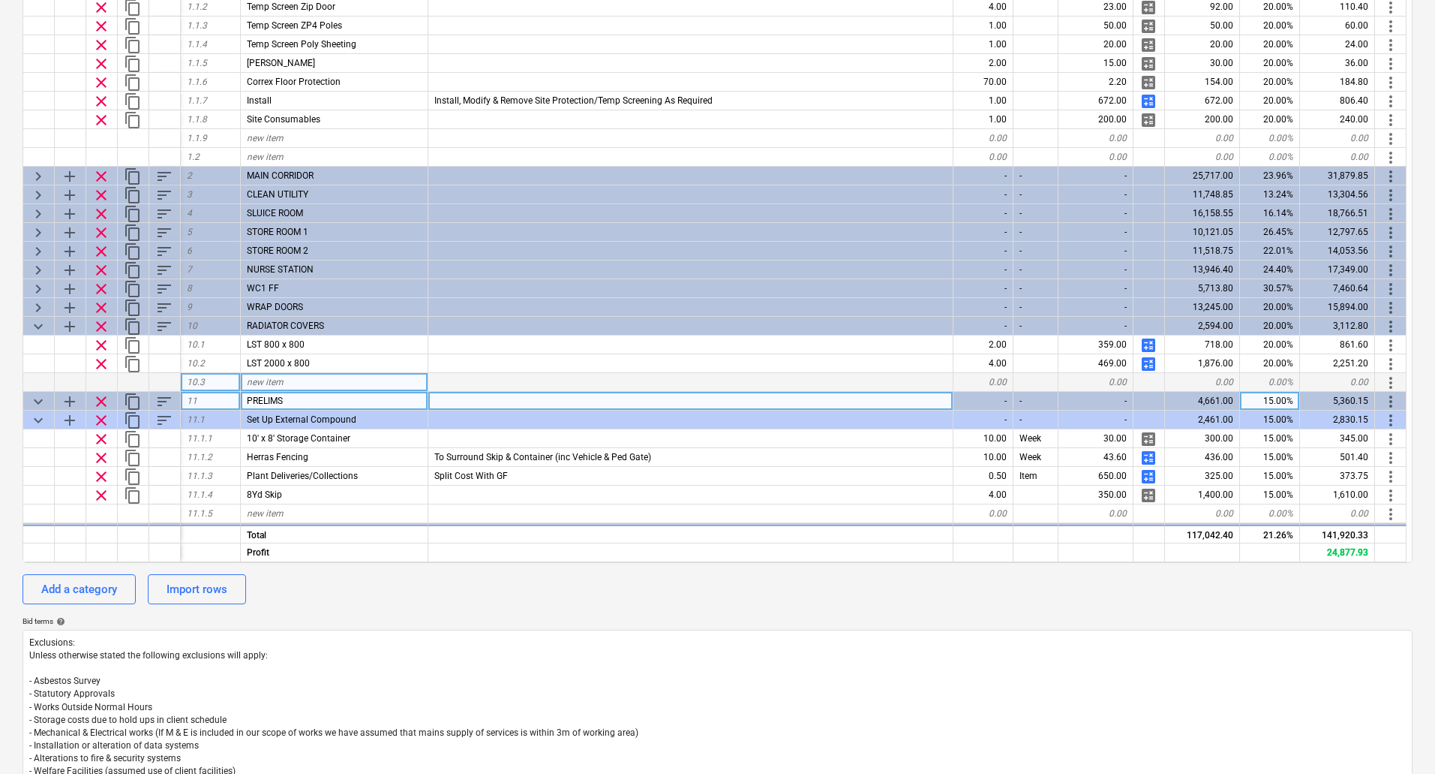
scroll to position [0, 0]
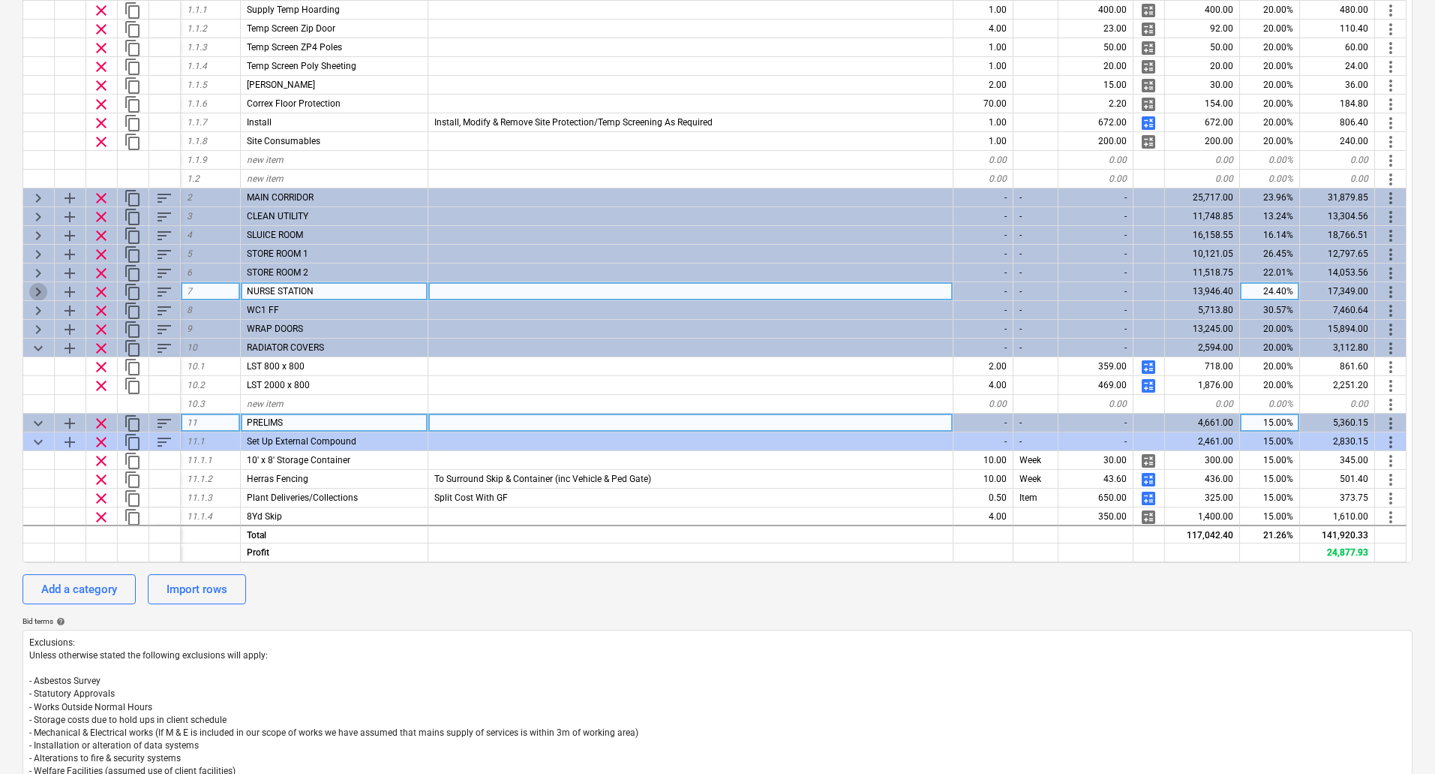
click at [33, 287] on span "keyboard_arrow_right" at bounding box center [38, 292] width 18 height 18
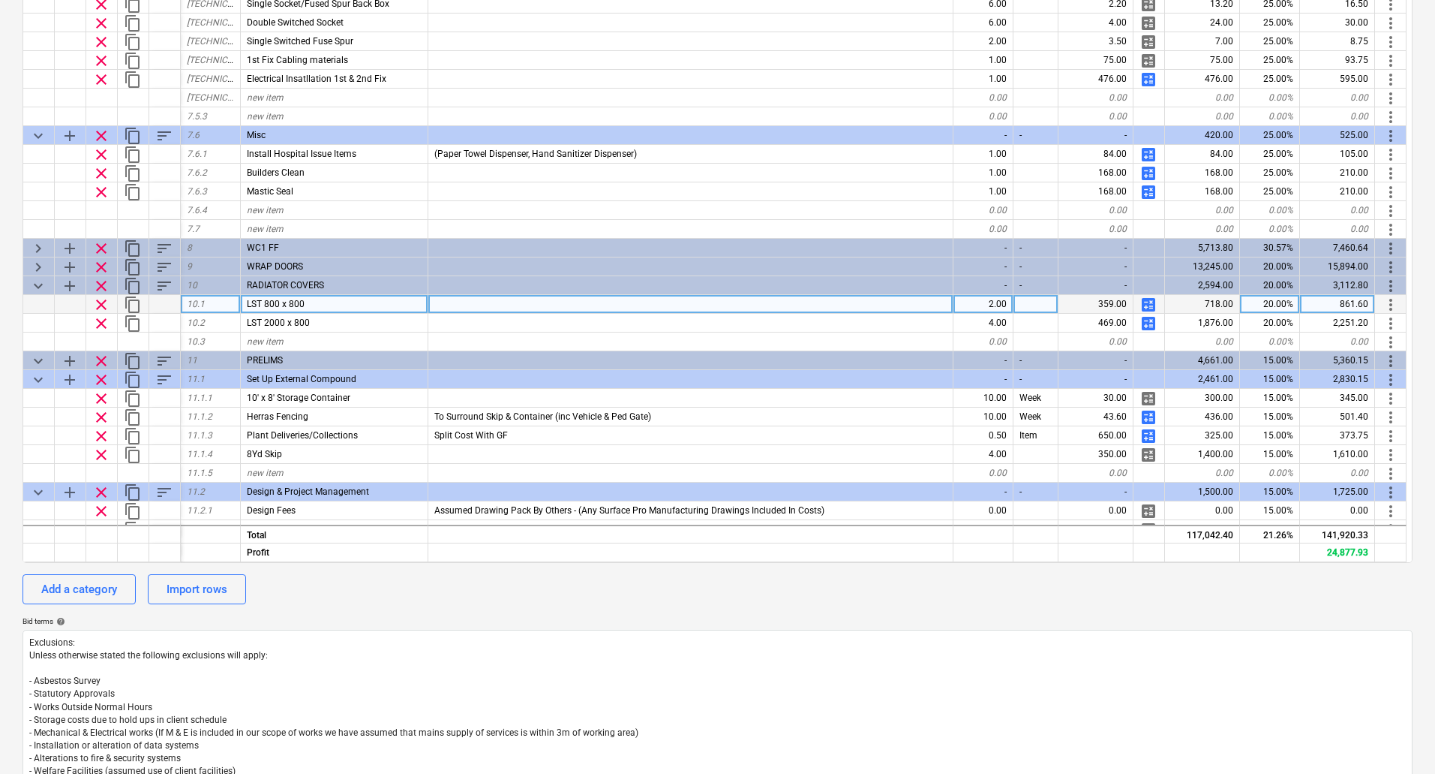
scroll to position [1127, 0]
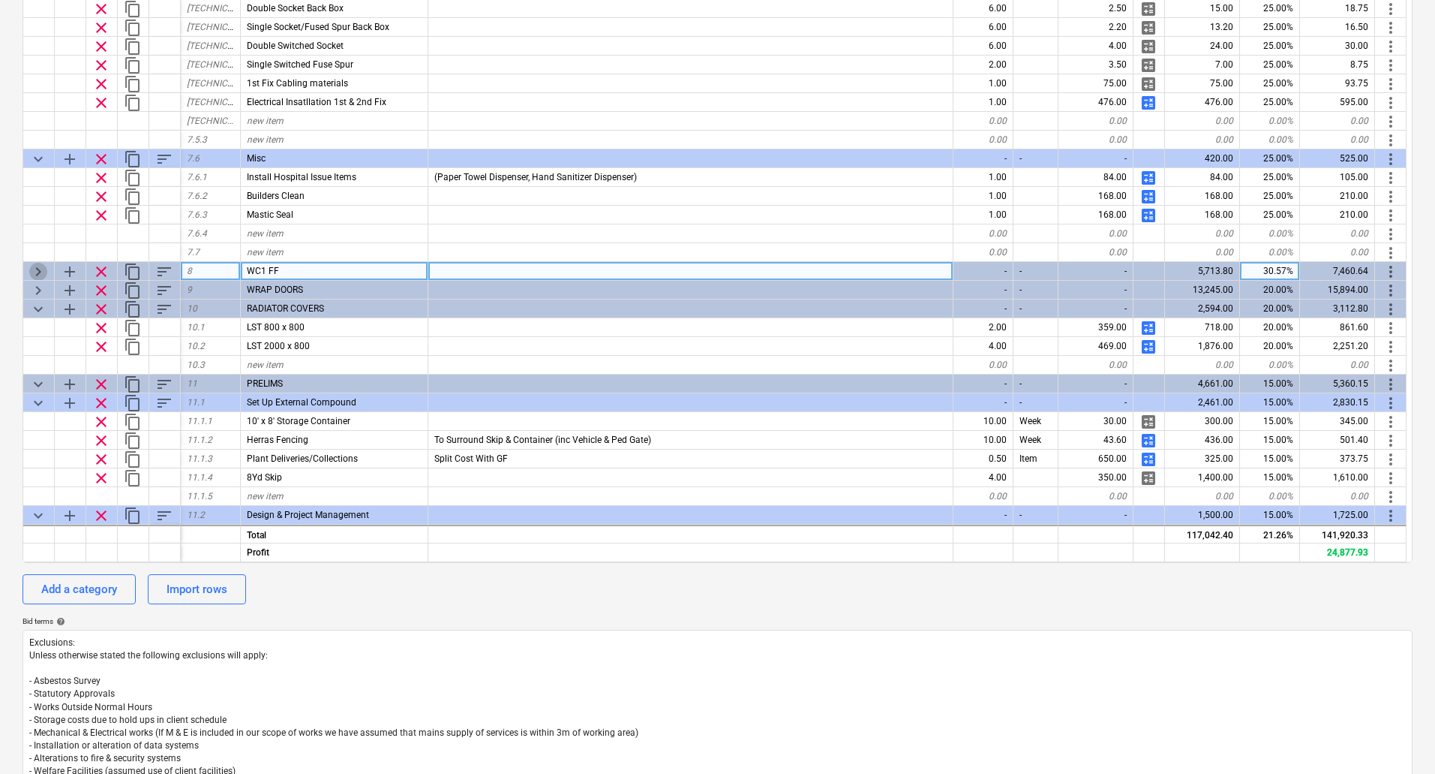
click at [33, 269] on span "keyboard_arrow_right" at bounding box center [38, 272] width 18 height 18
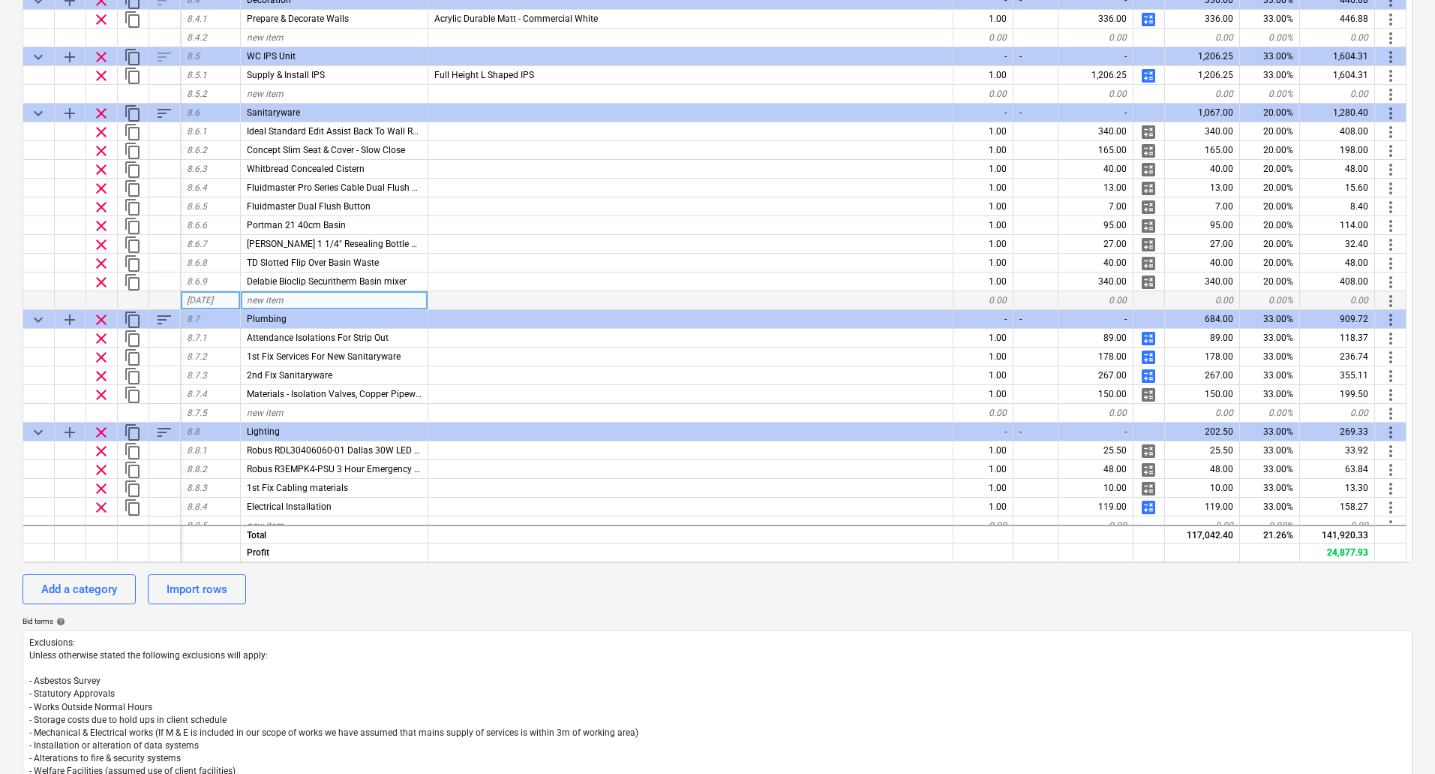
scroll to position [1802, 0]
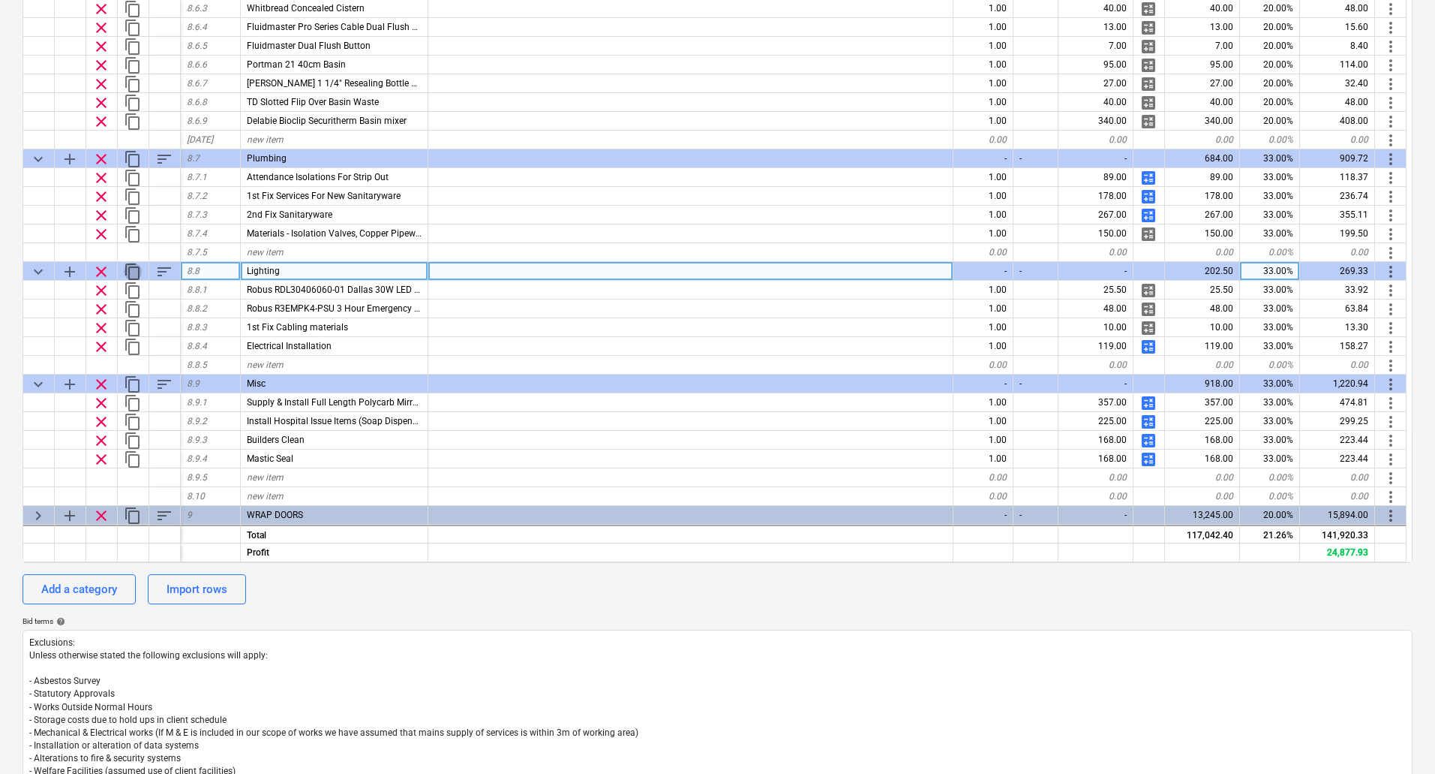
click at [129, 269] on span "content_copy" at bounding box center [133, 272] width 18 height 18
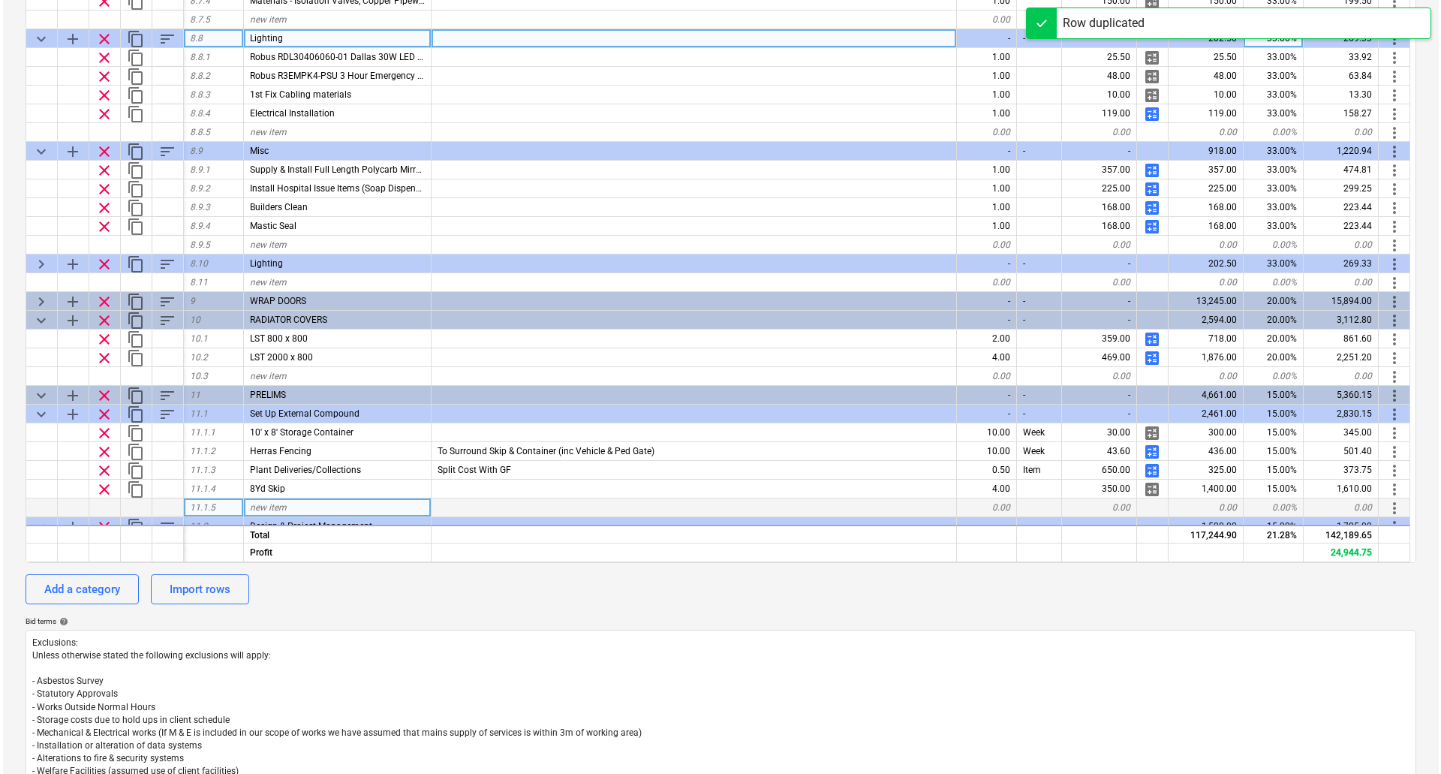
scroll to position [2102, 0]
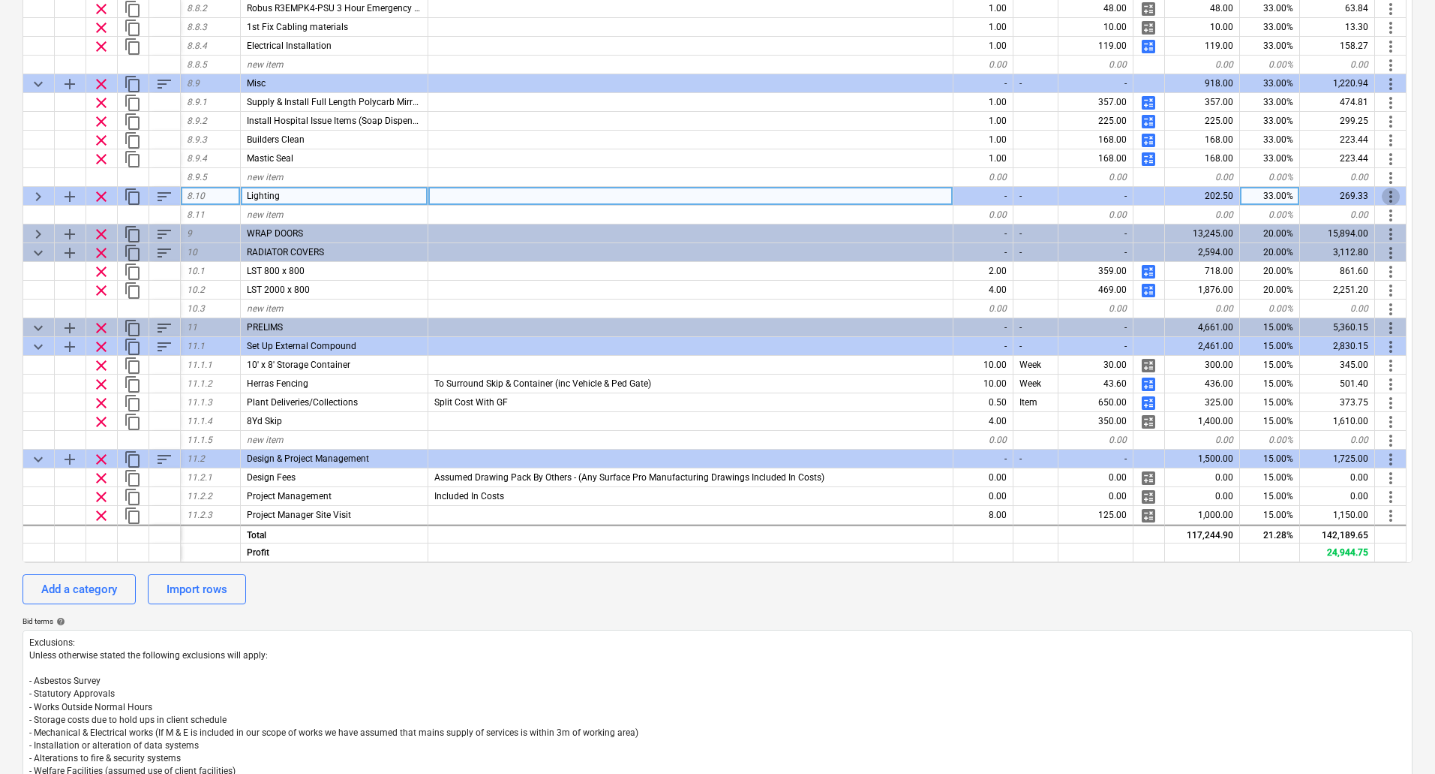
click at [1394, 194] on span "more_vert" at bounding box center [1391, 197] width 18 height 18
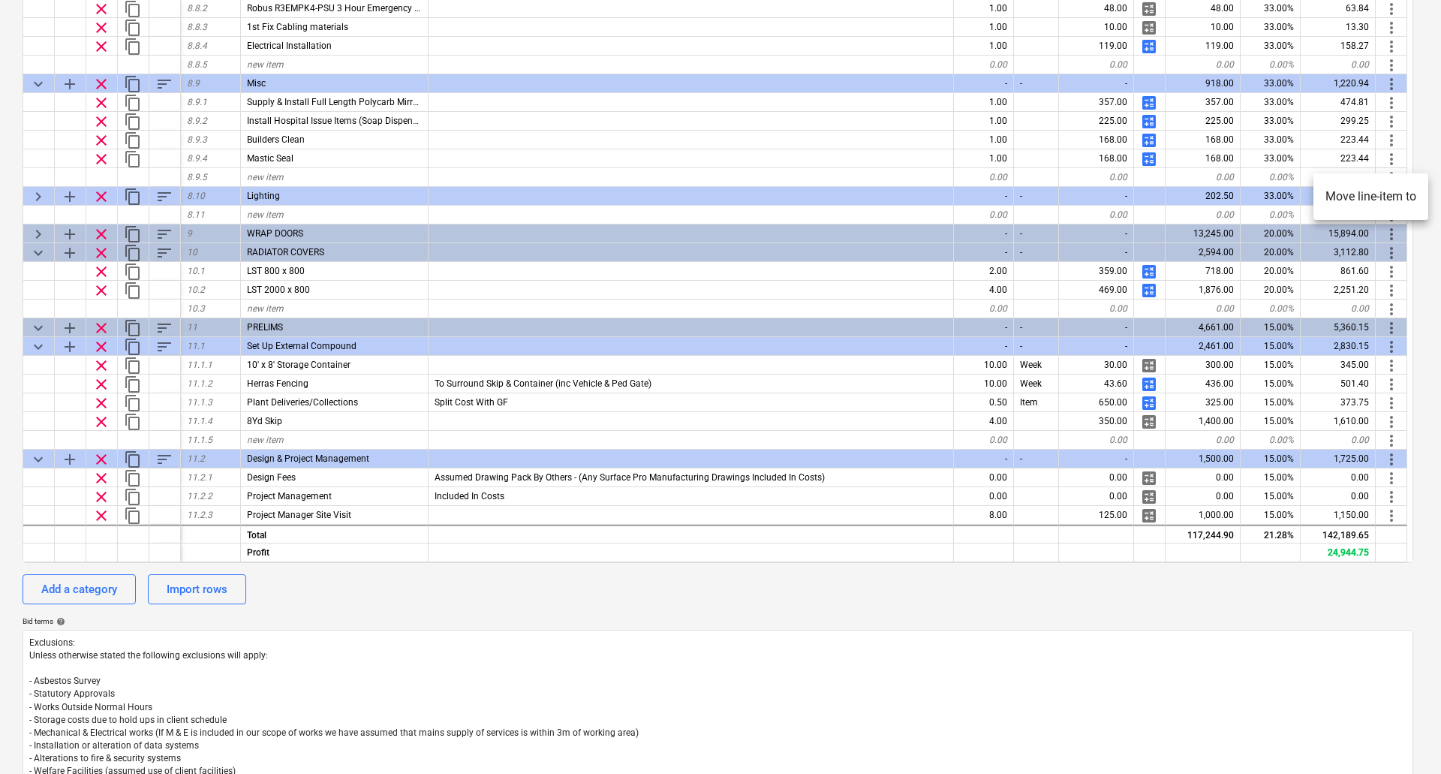
click at [1378, 194] on li "Move line-item to" at bounding box center [1370, 196] width 115 height 35
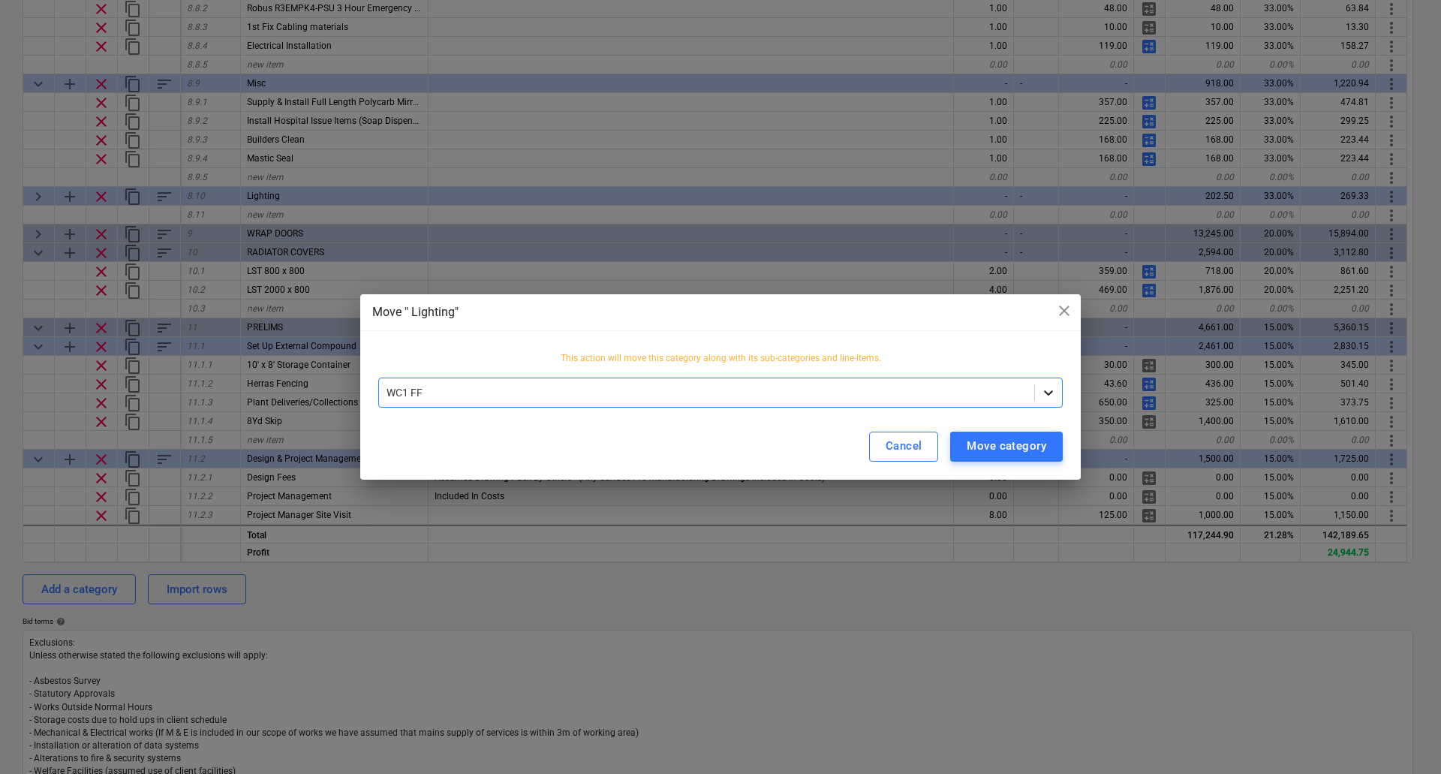
click at [1045, 392] on icon at bounding box center [1048, 392] width 9 height 5
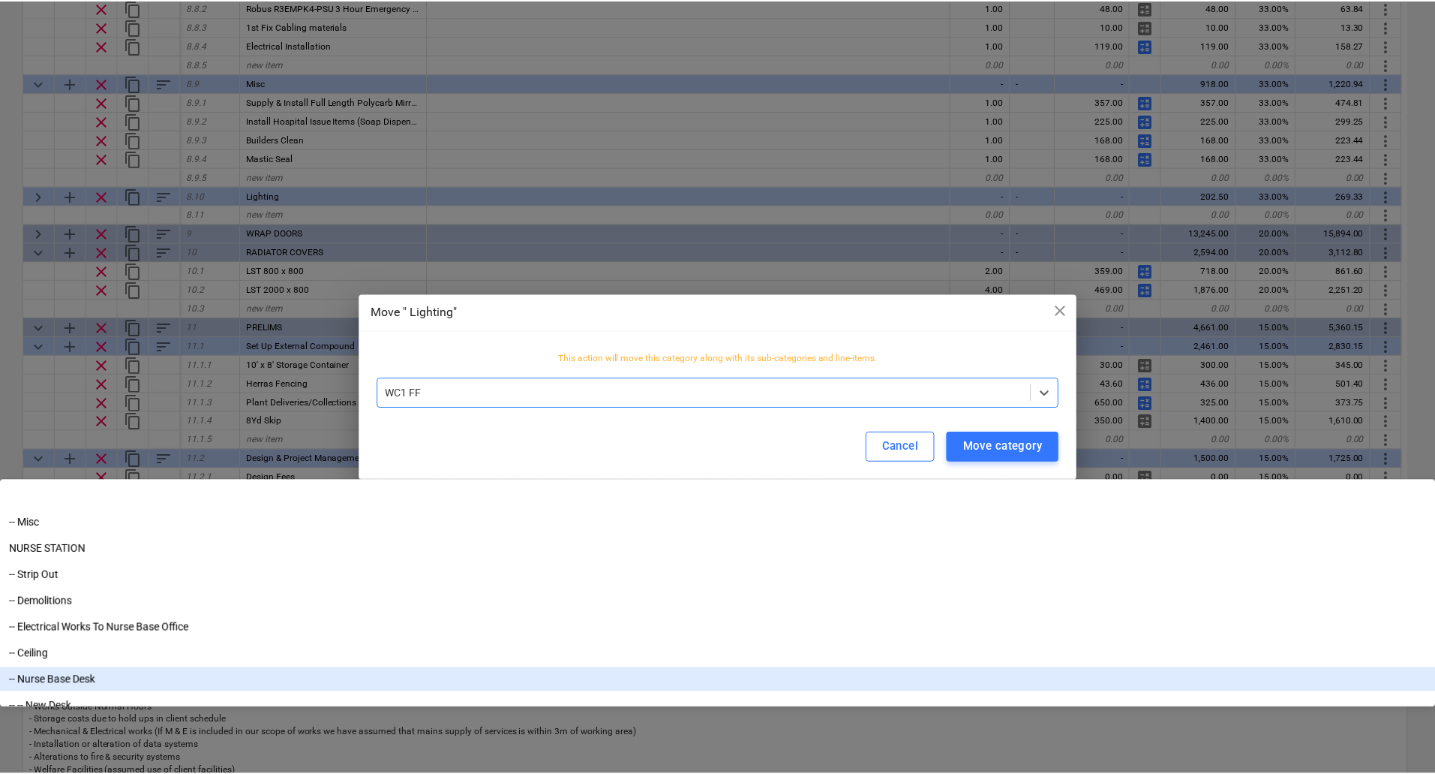
scroll to position [1591, 0]
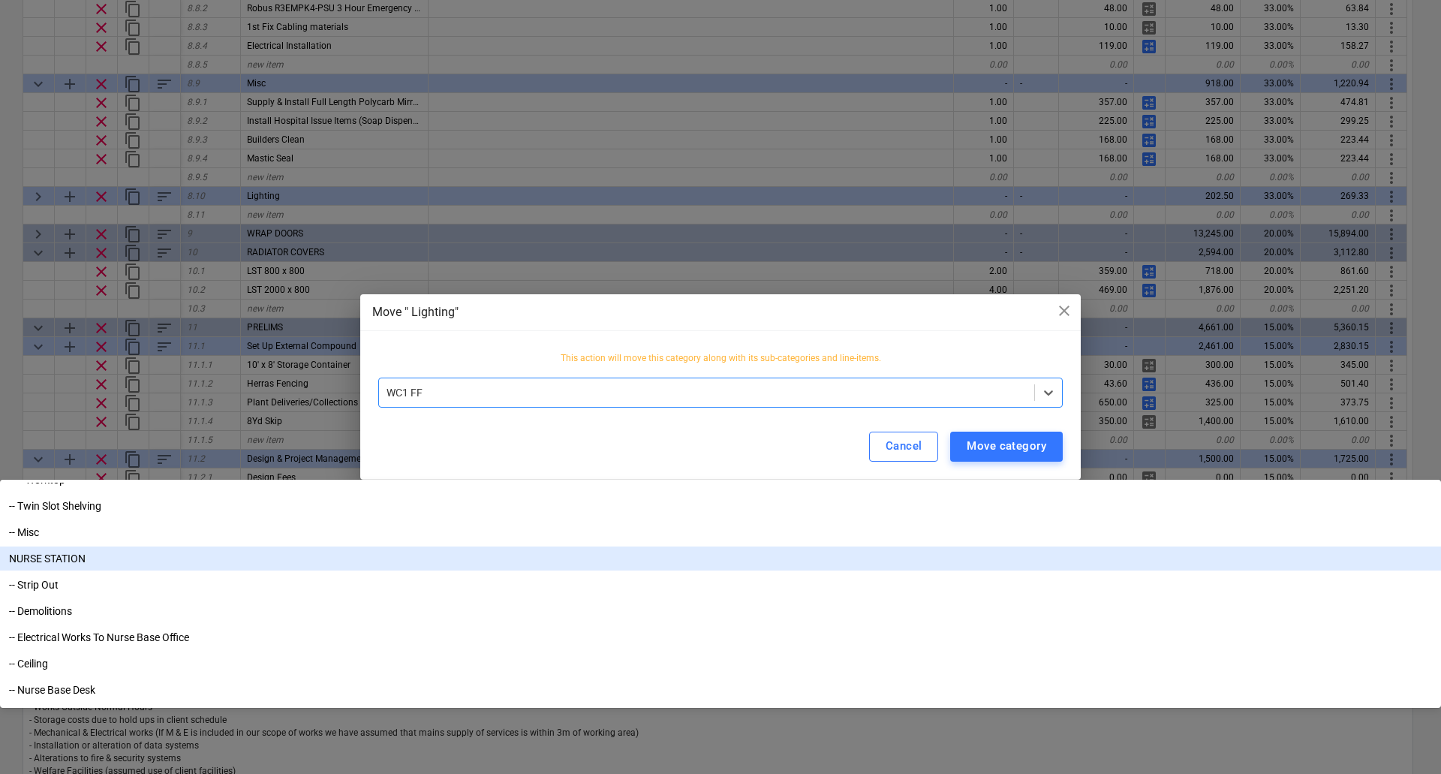
click at [451, 546] on div "NURSE STATION" at bounding box center [720, 558] width 1441 height 24
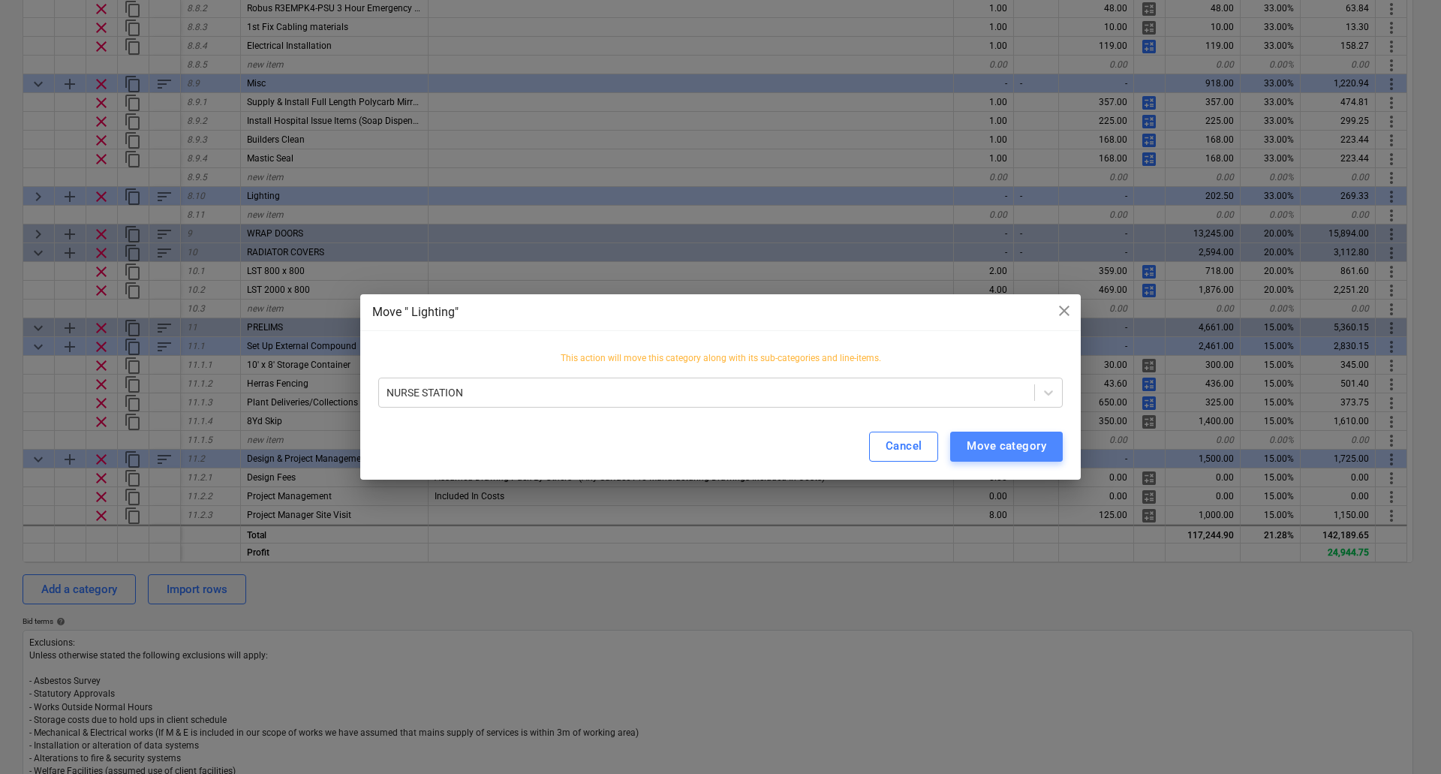
click at [994, 446] on div "Move category" at bounding box center [1006, 446] width 80 height 20
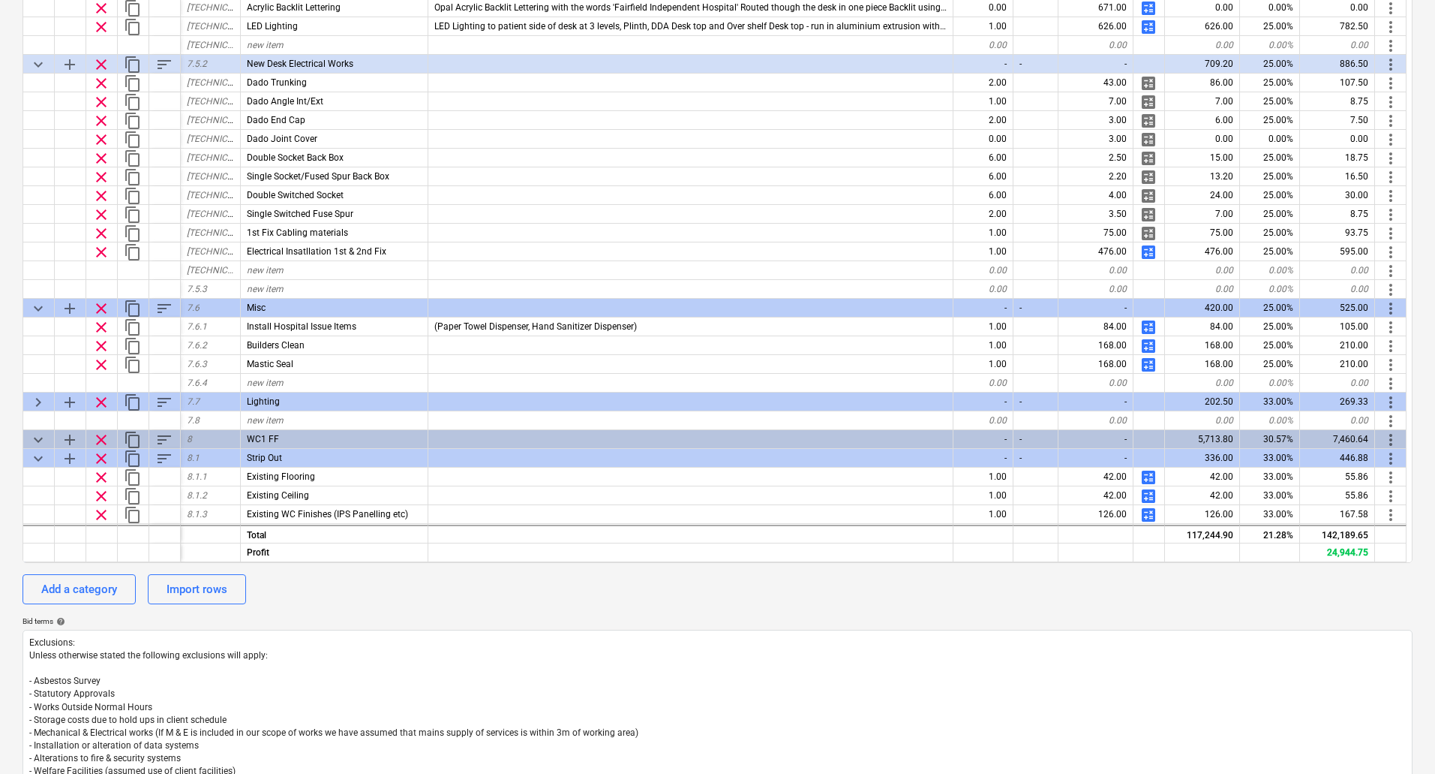
scroll to position [977, 0]
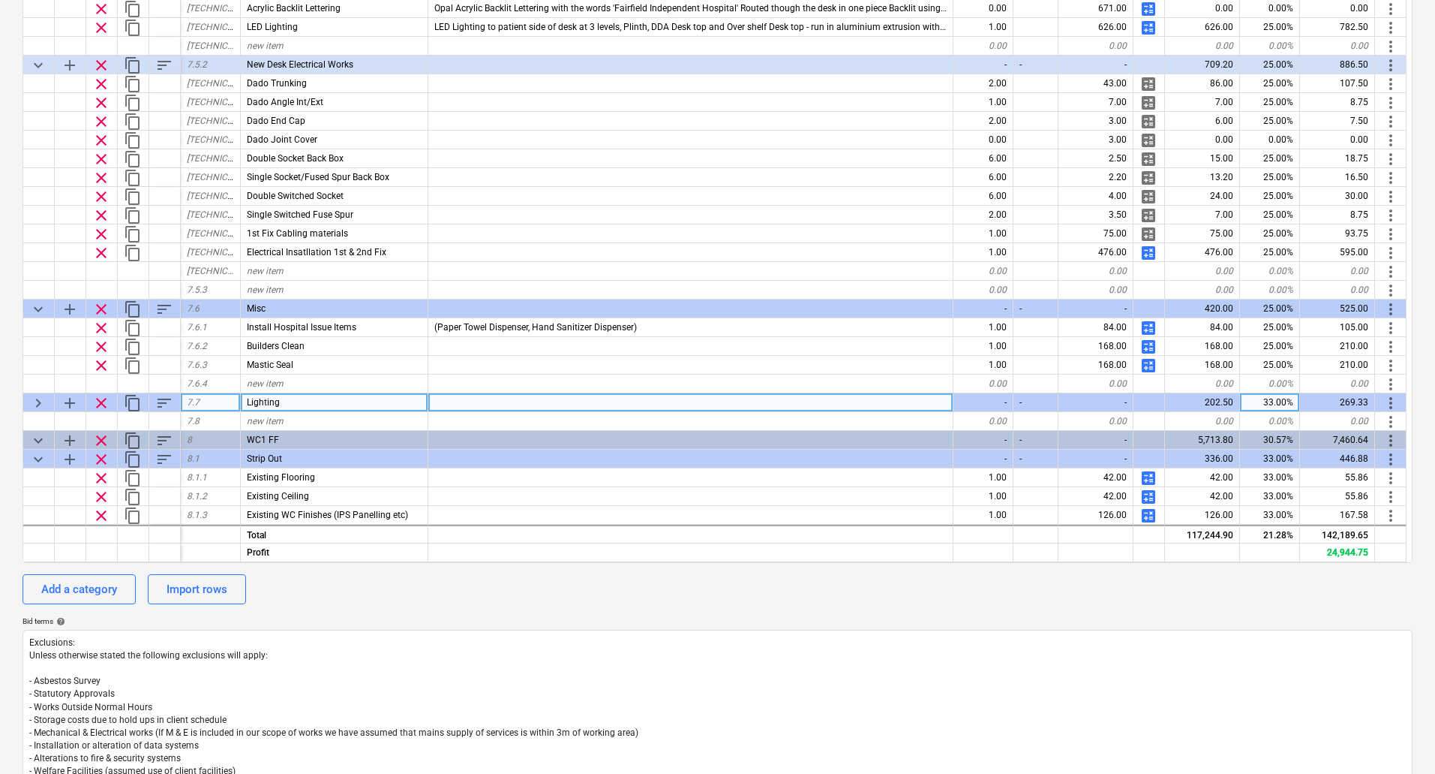
click at [44, 402] on span "keyboard_arrow_right" at bounding box center [38, 403] width 18 height 18
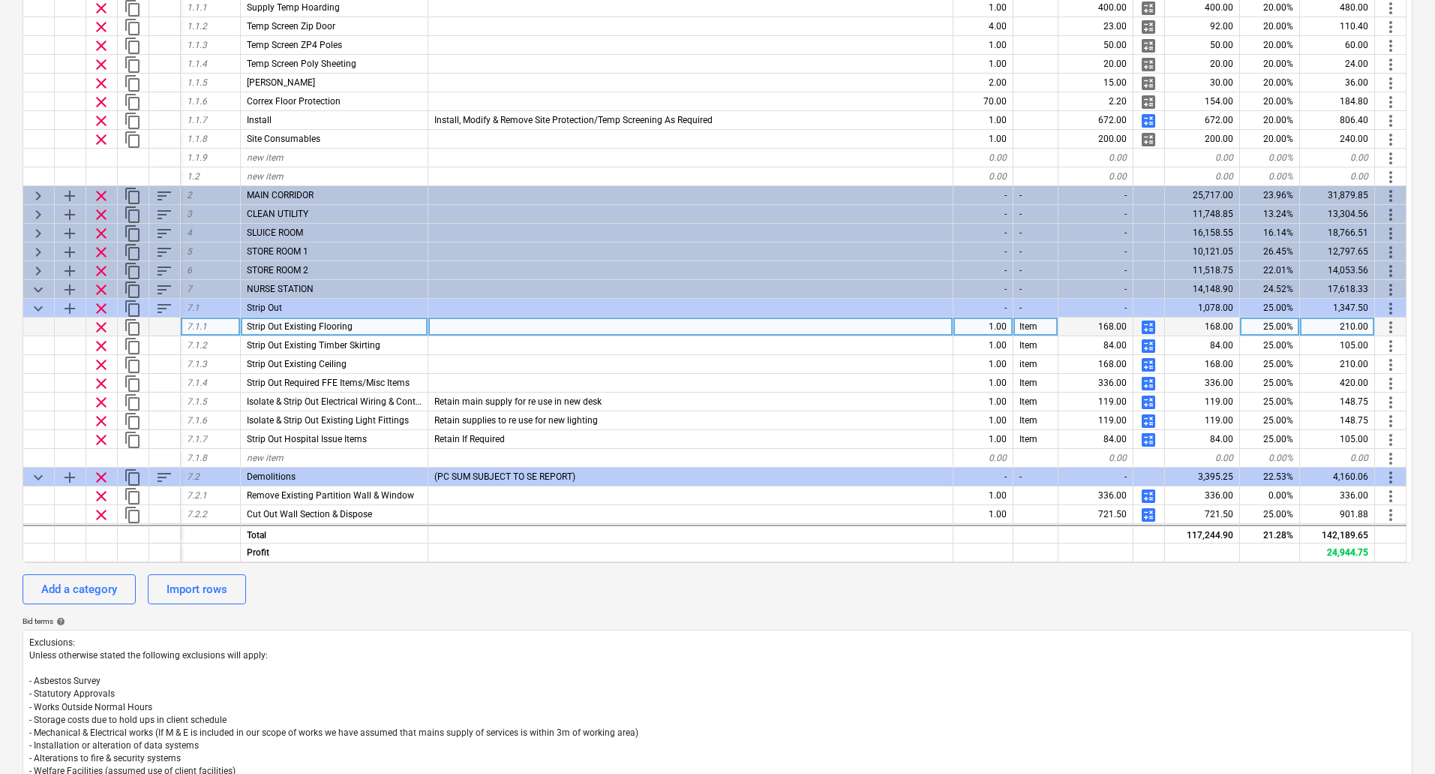
scroll to position [0, 0]
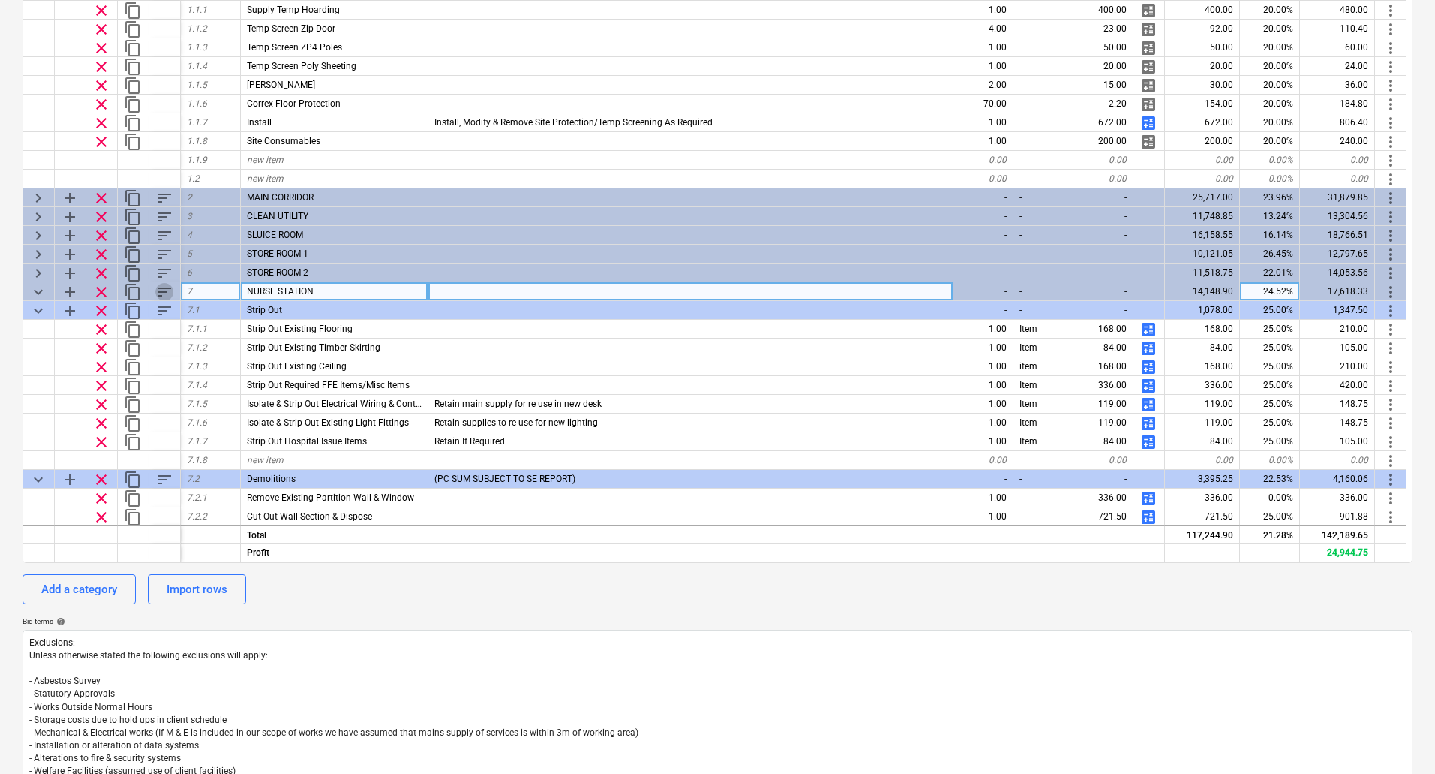
click at [161, 290] on span "sort" at bounding box center [164, 292] width 18 height 18
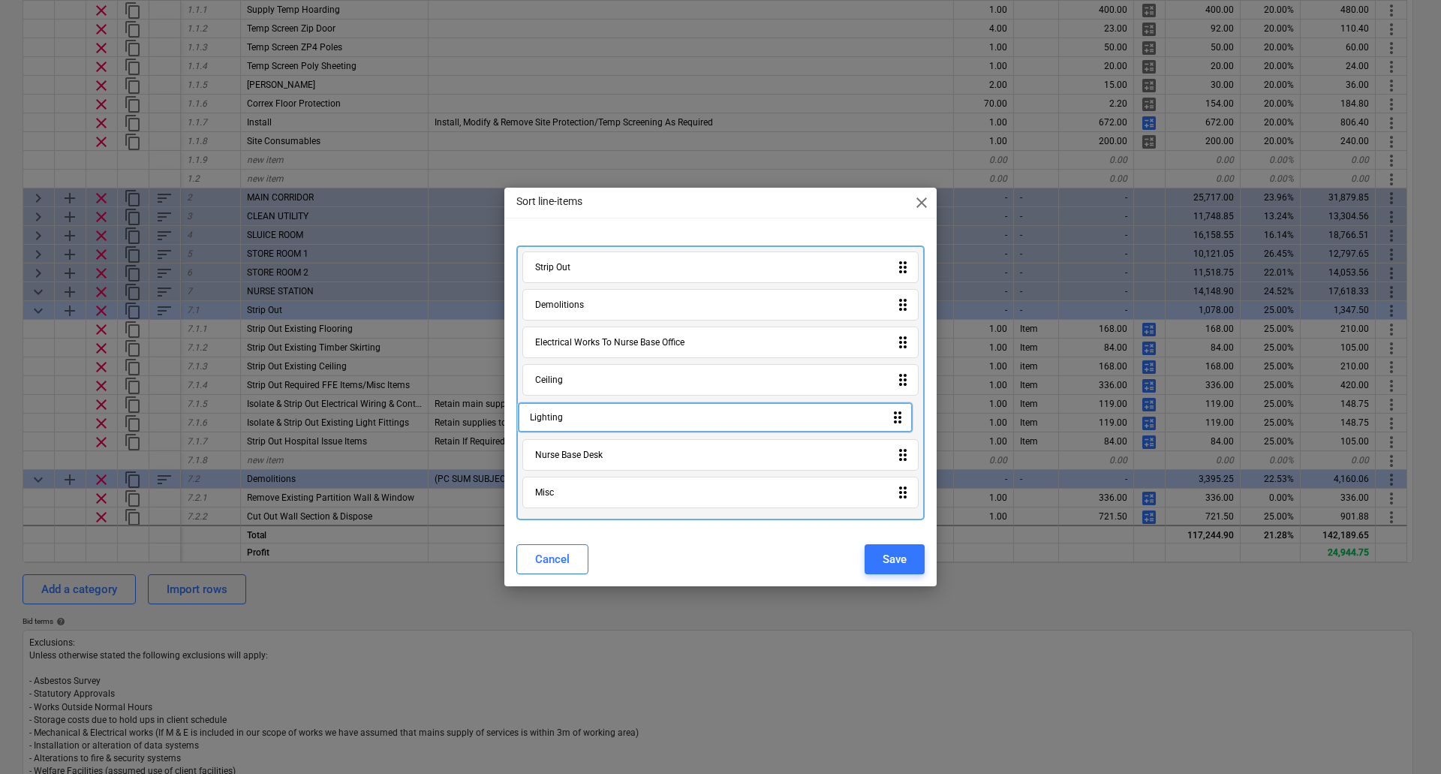
drag, startPoint x: 619, startPoint y: 494, endPoint x: 614, endPoint y: 415, distance: 79.0
click at [614, 415] on div "Strip Out drag_indicator Demolitions drag_indicator Electrical Works To Nurse B…" at bounding box center [720, 382] width 408 height 275
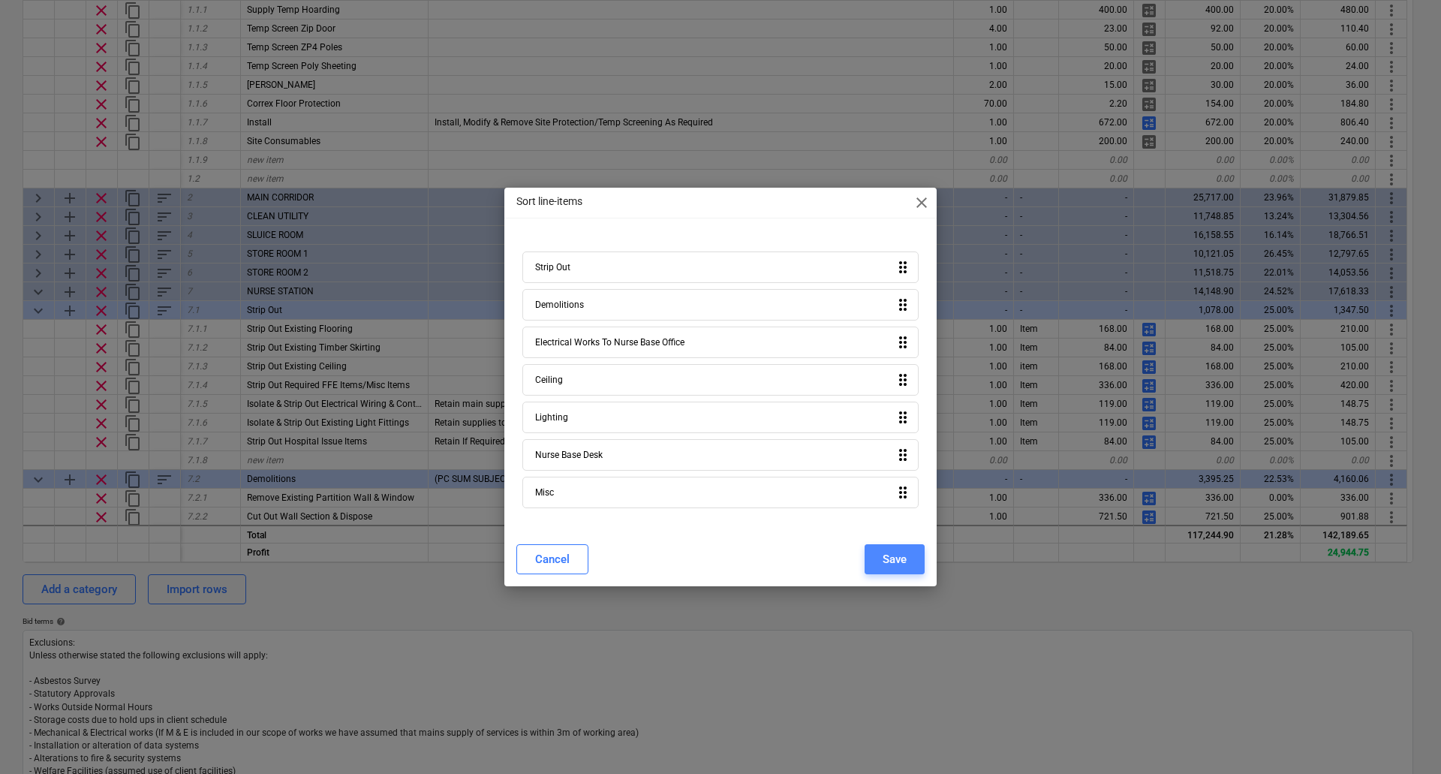
click at [892, 551] on div "Save" at bounding box center [894, 559] width 24 height 20
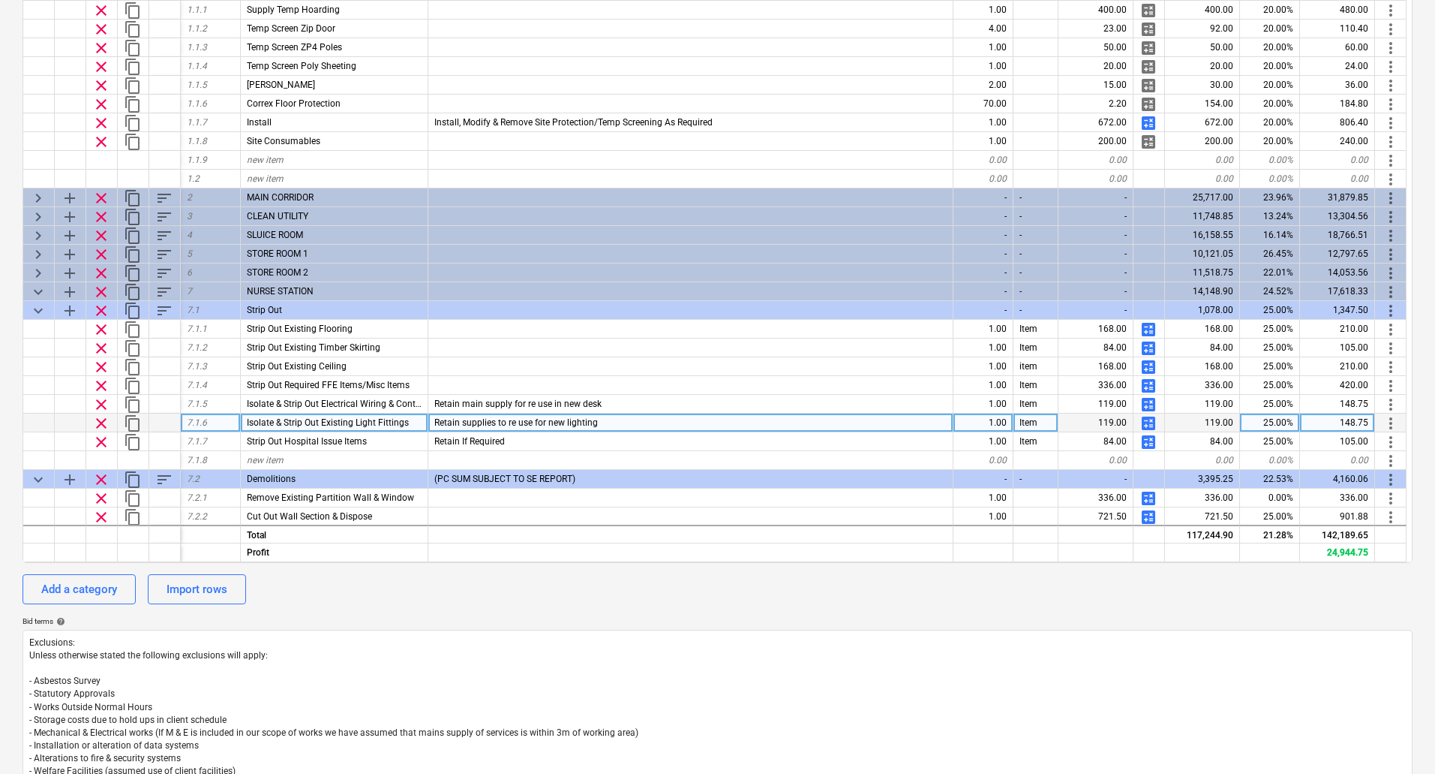
type textarea "x"
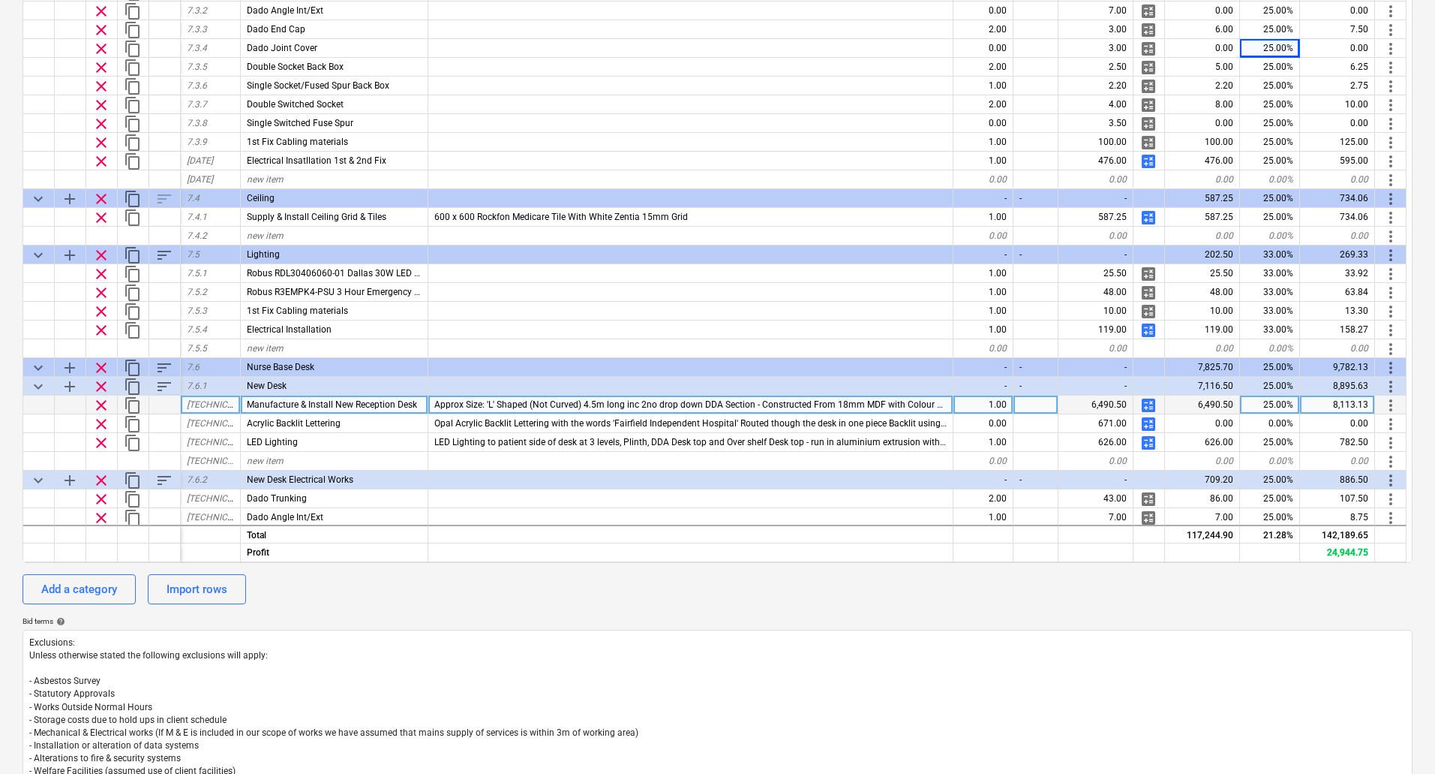
scroll to position [675, 0]
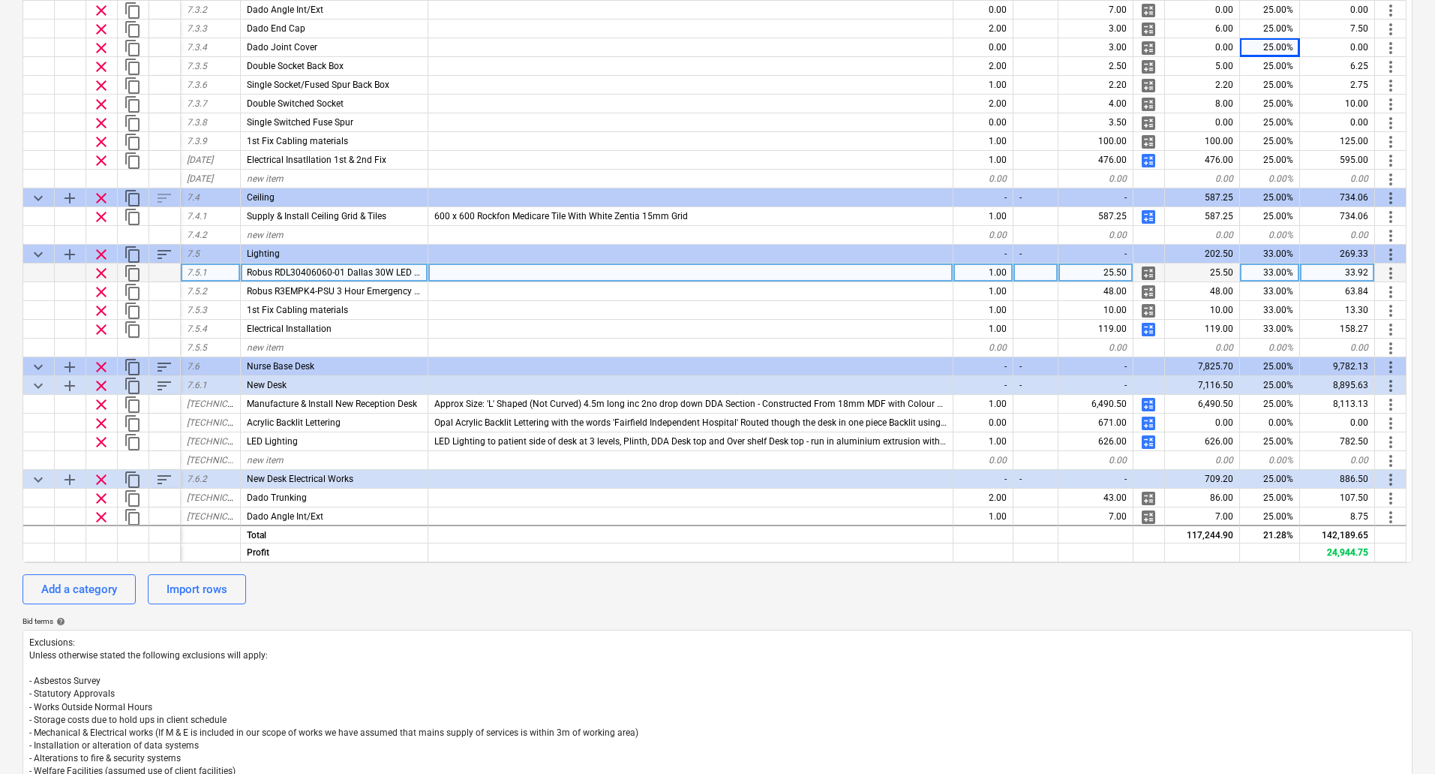
click at [993, 272] on div "1.00" at bounding box center [984, 272] width 60 height 19
type input "4"
type textarea "x"
type input "25"
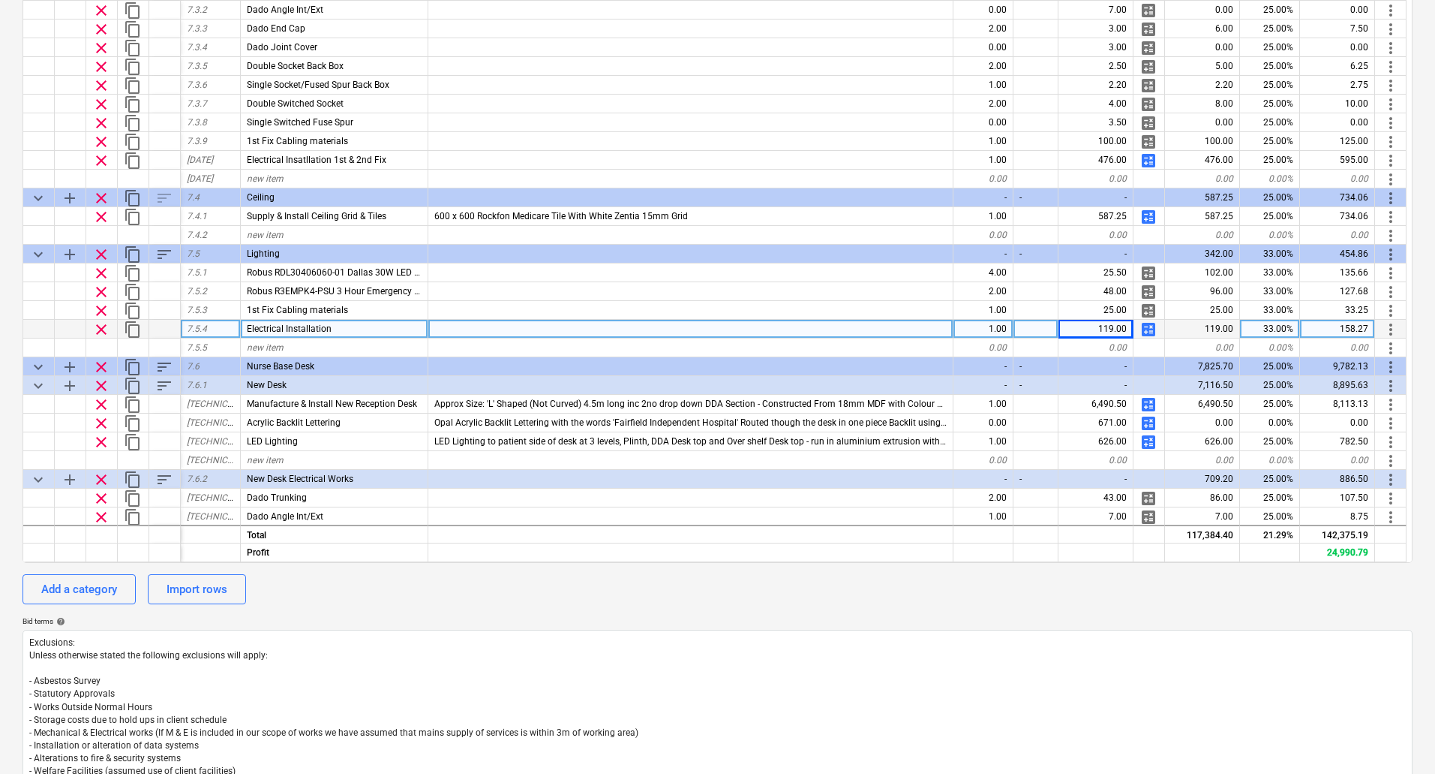
click at [1146, 322] on span "calculate" at bounding box center [1149, 329] width 18 height 18
type textarea "x"
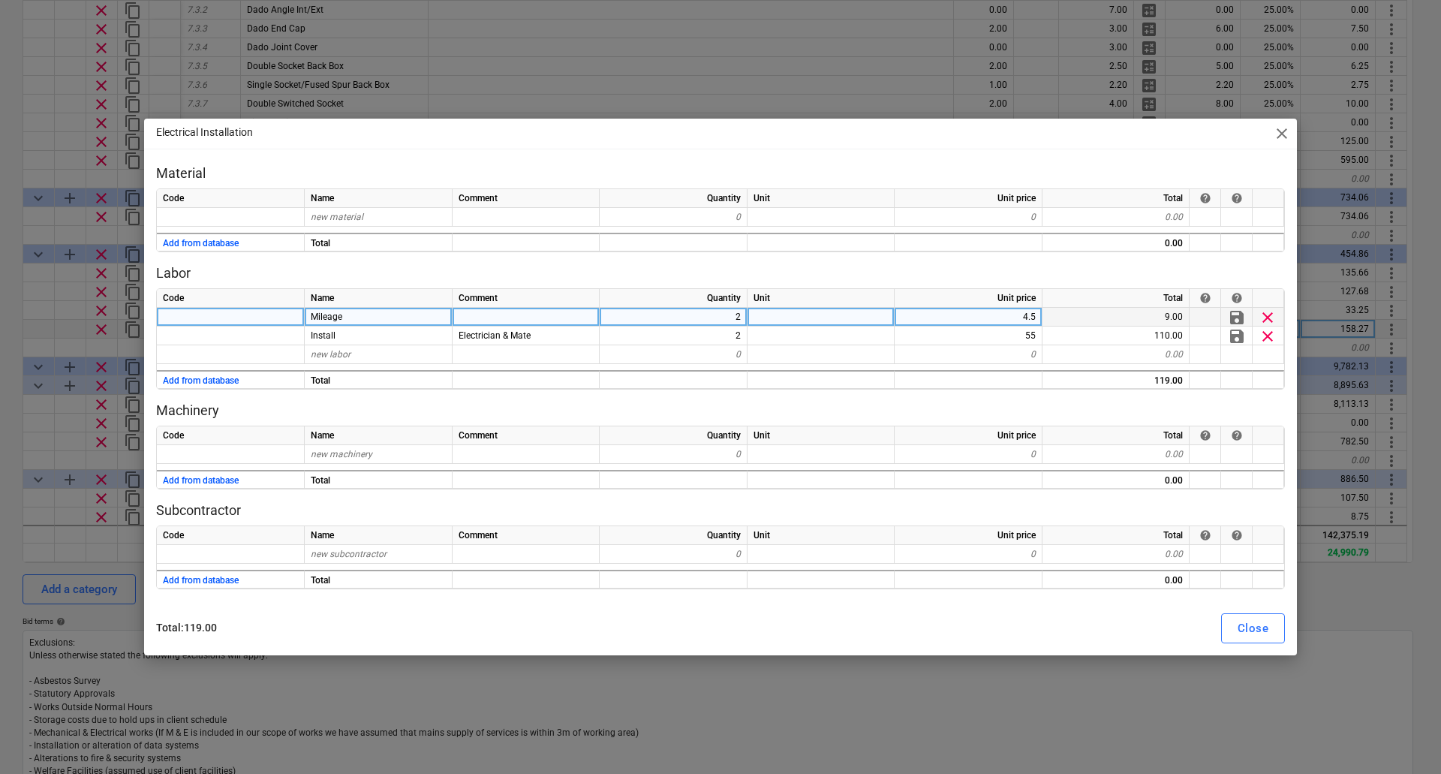
click at [732, 317] on div "2" at bounding box center [673, 317] width 148 height 19
type input "4"
click at [1272, 622] on button "Close" at bounding box center [1253, 628] width 64 height 30
type textarea "x"
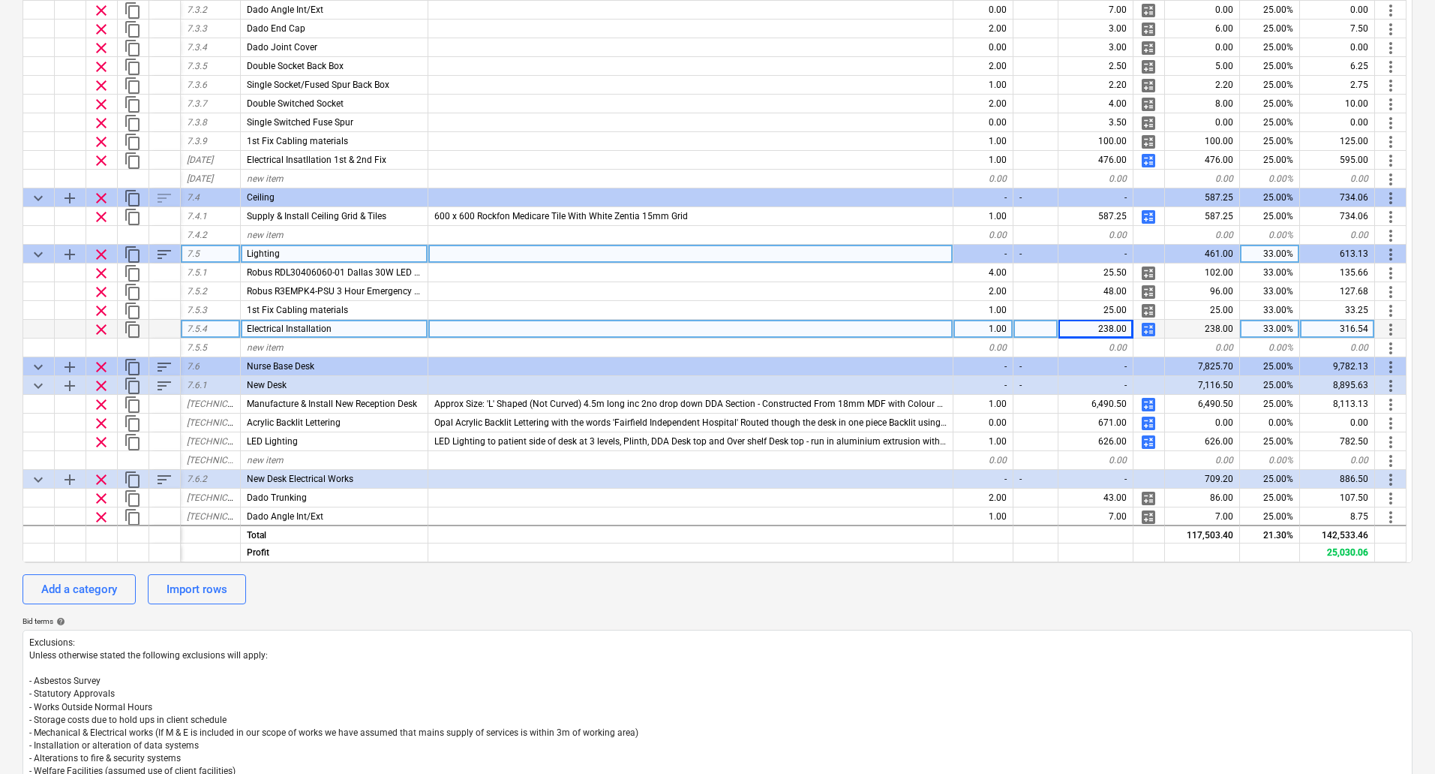
click at [1277, 254] on div "33.00%" at bounding box center [1270, 254] width 60 height 19
type input "25"
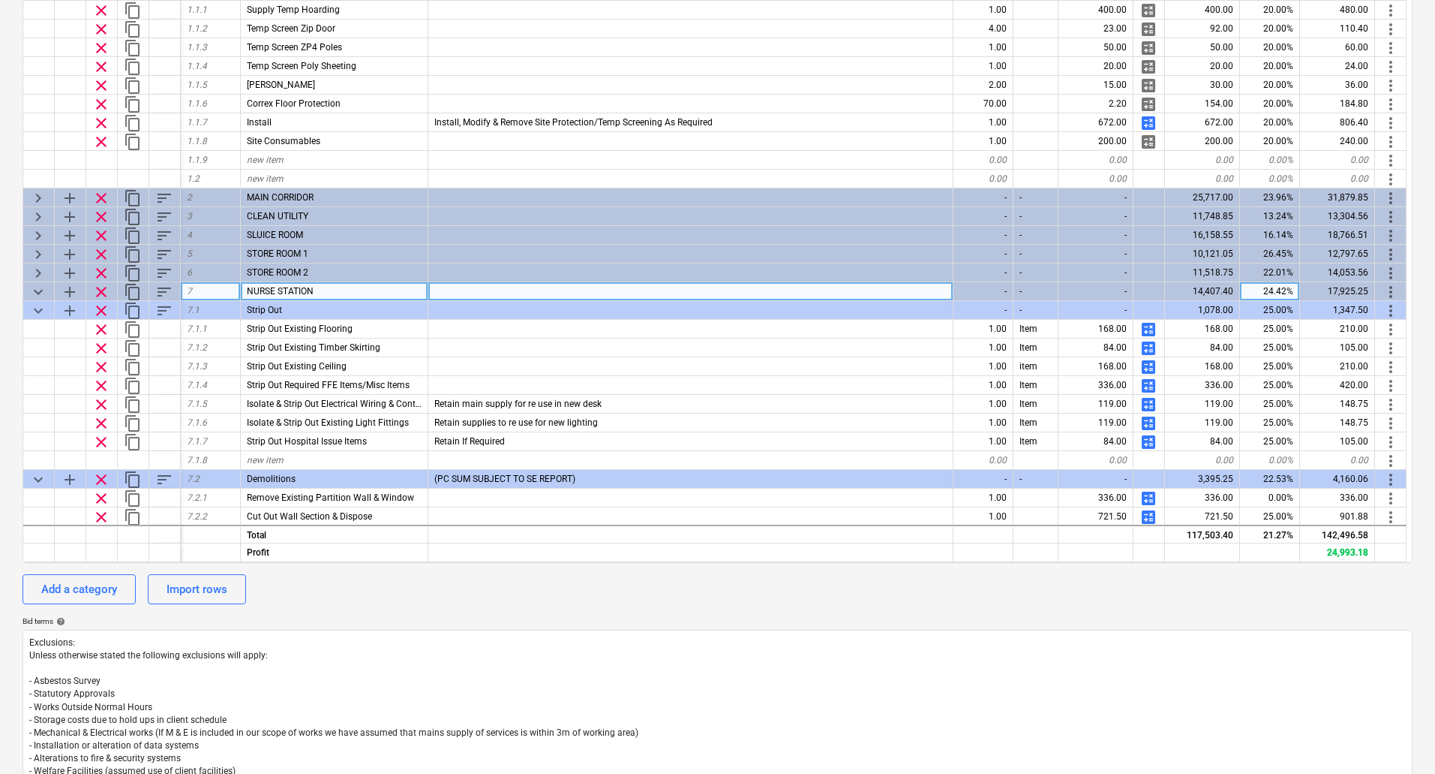
click at [32, 289] on span "keyboard_arrow_down" at bounding box center [38, 292] width 18 height 18
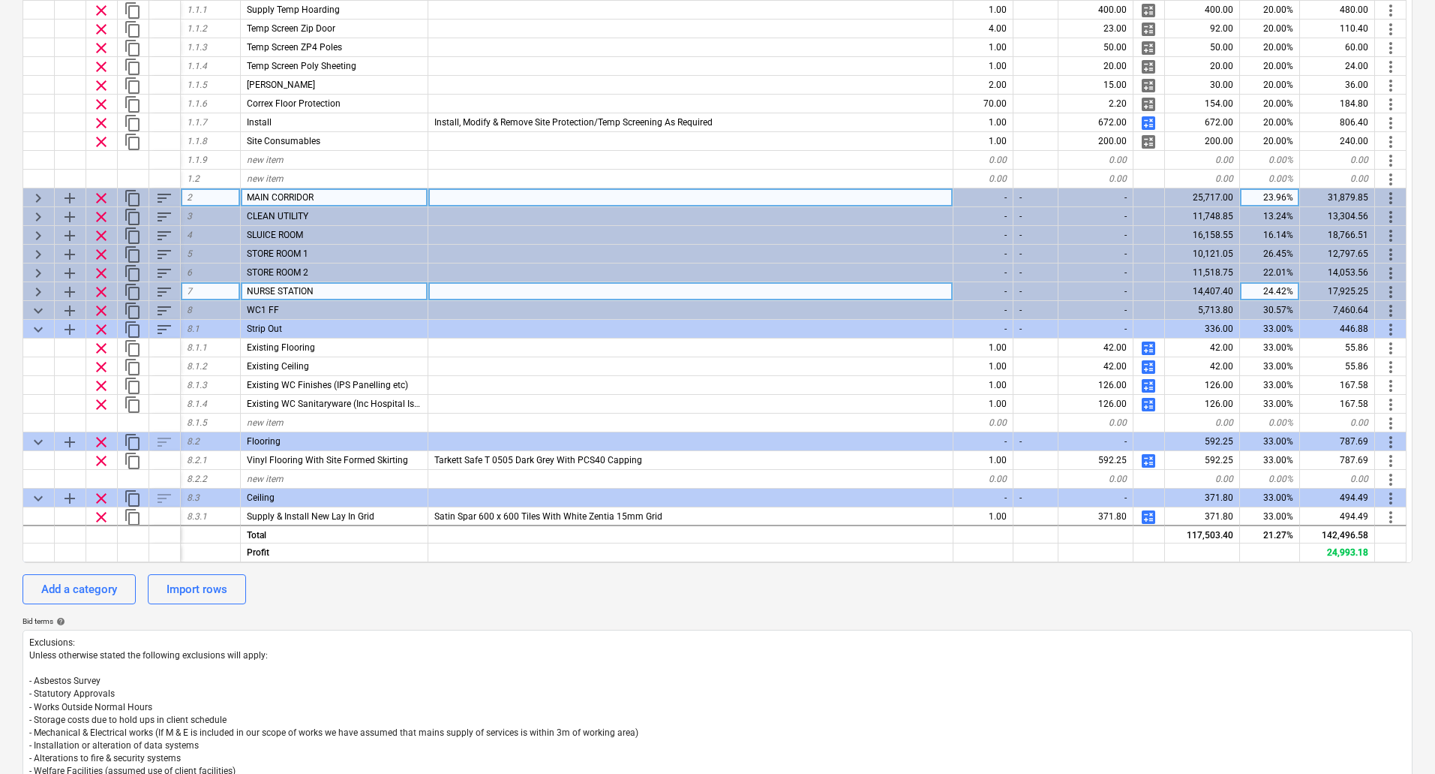
click at [30, 193] on span "keyboard_arrow_right" at bounding box center [38, 198] width 18 height 18
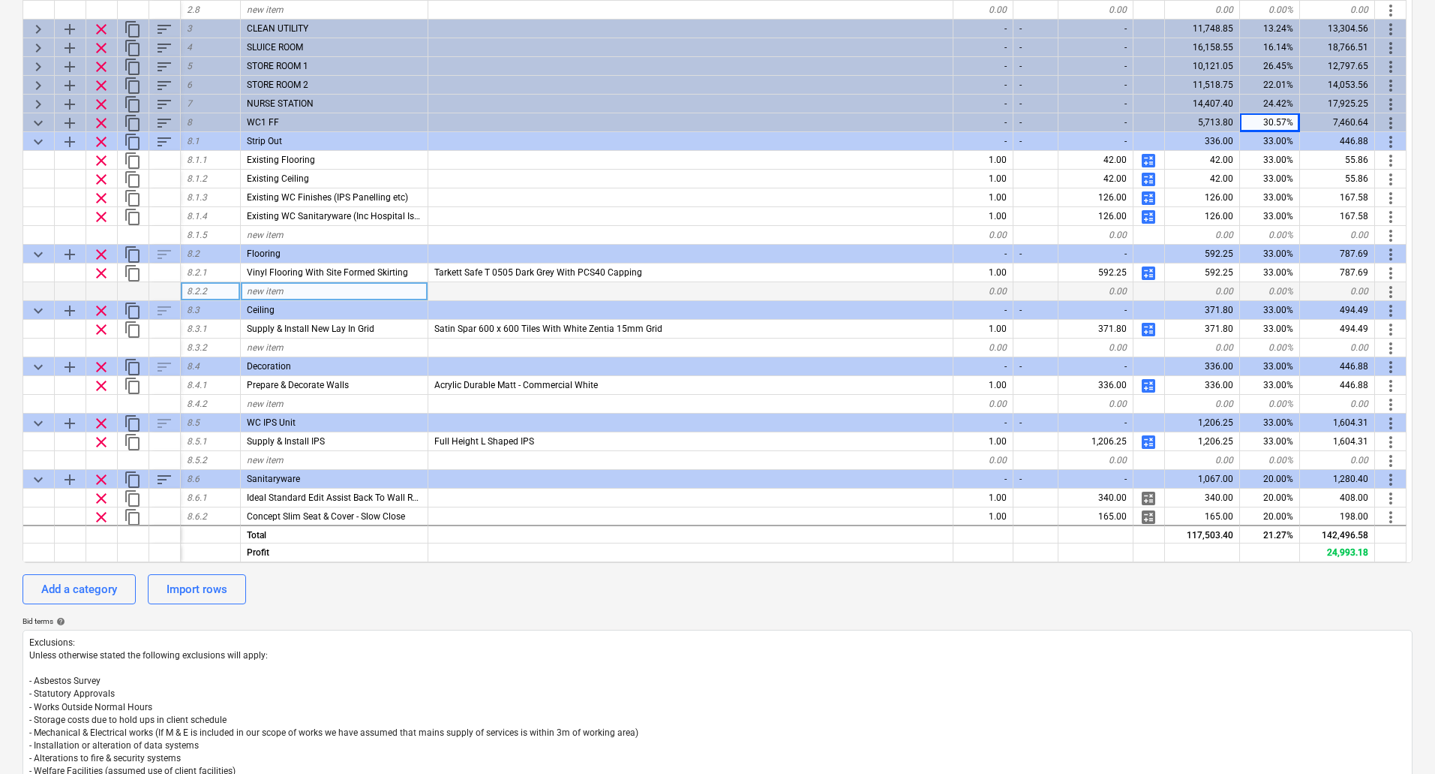
scroll to position [675, 0]
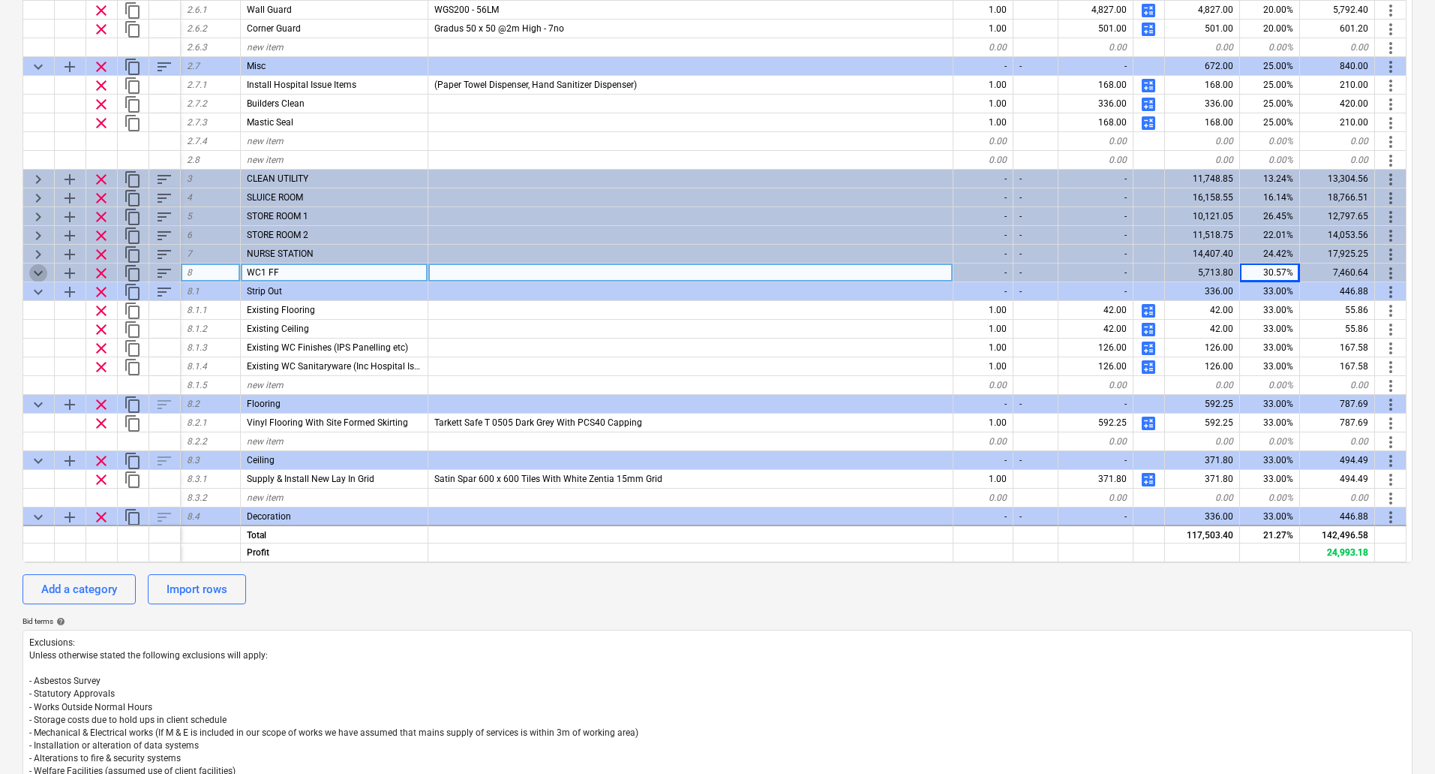
click at [35, 269] on span "keyboard_arrow_down" at bounding box center [38, 273] width 18 height 18
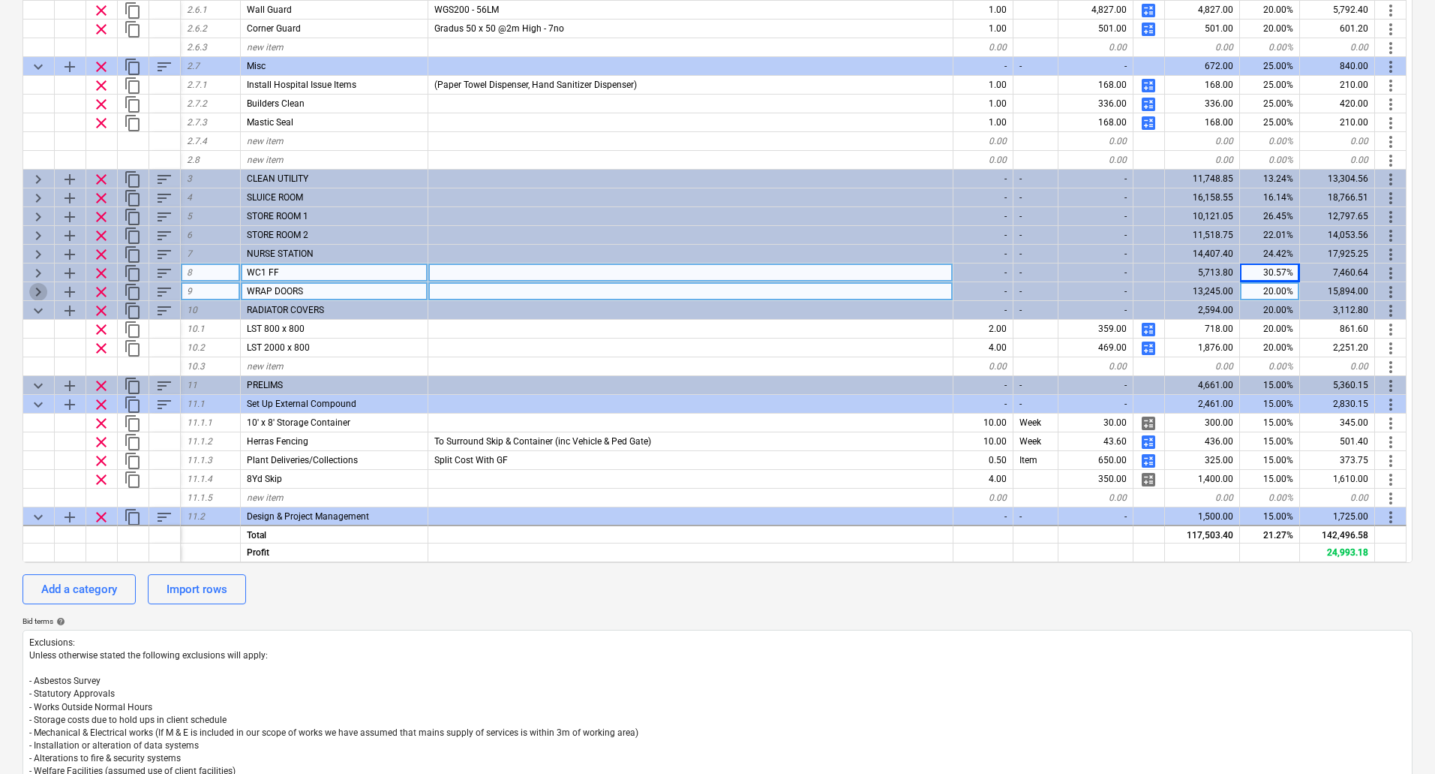
click at [32, 290] on span "keyboard_arrow_right" at bounding box center [38, 292] width 18 height 18
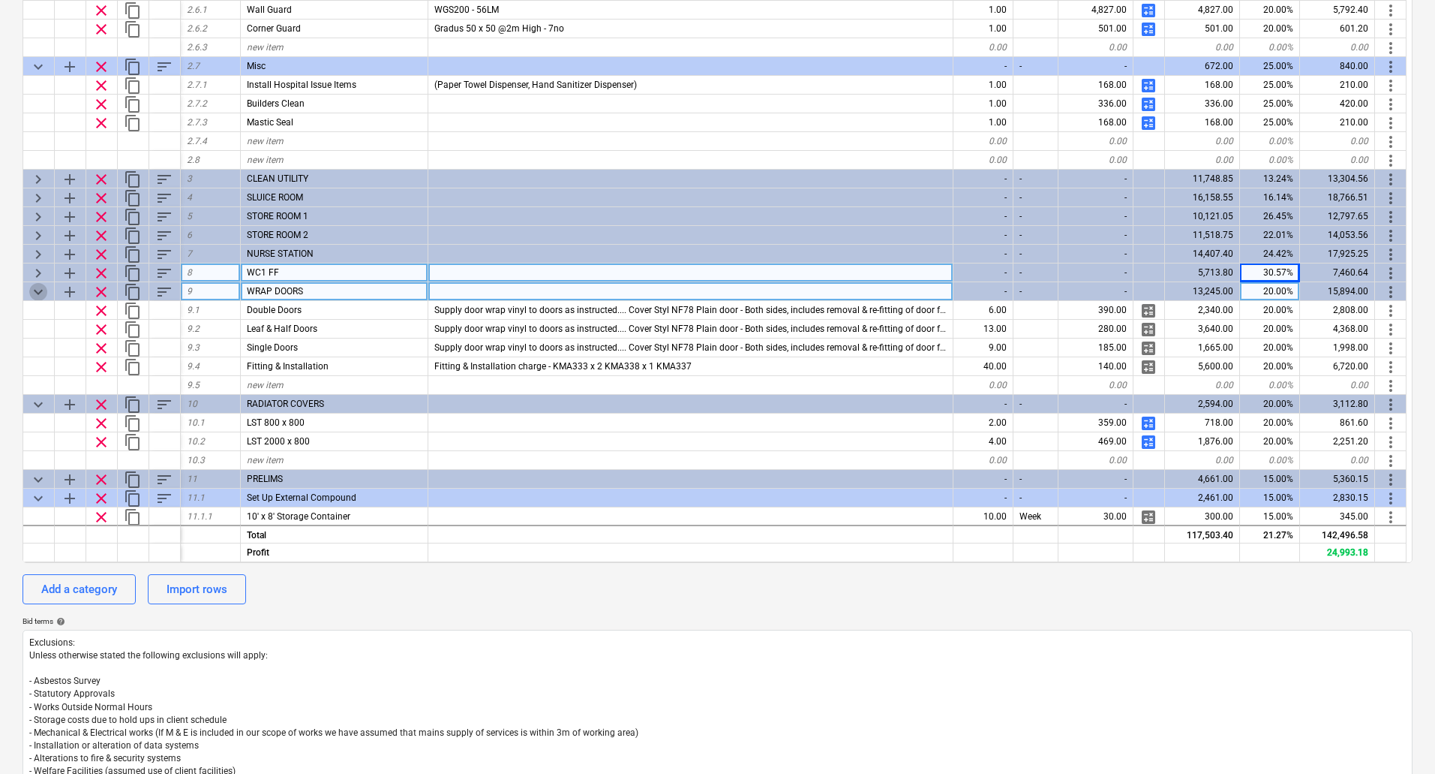
click at [35, 287] on span "keyboard_arrow_down" at bounding box center [38, 292] width 18 height 18
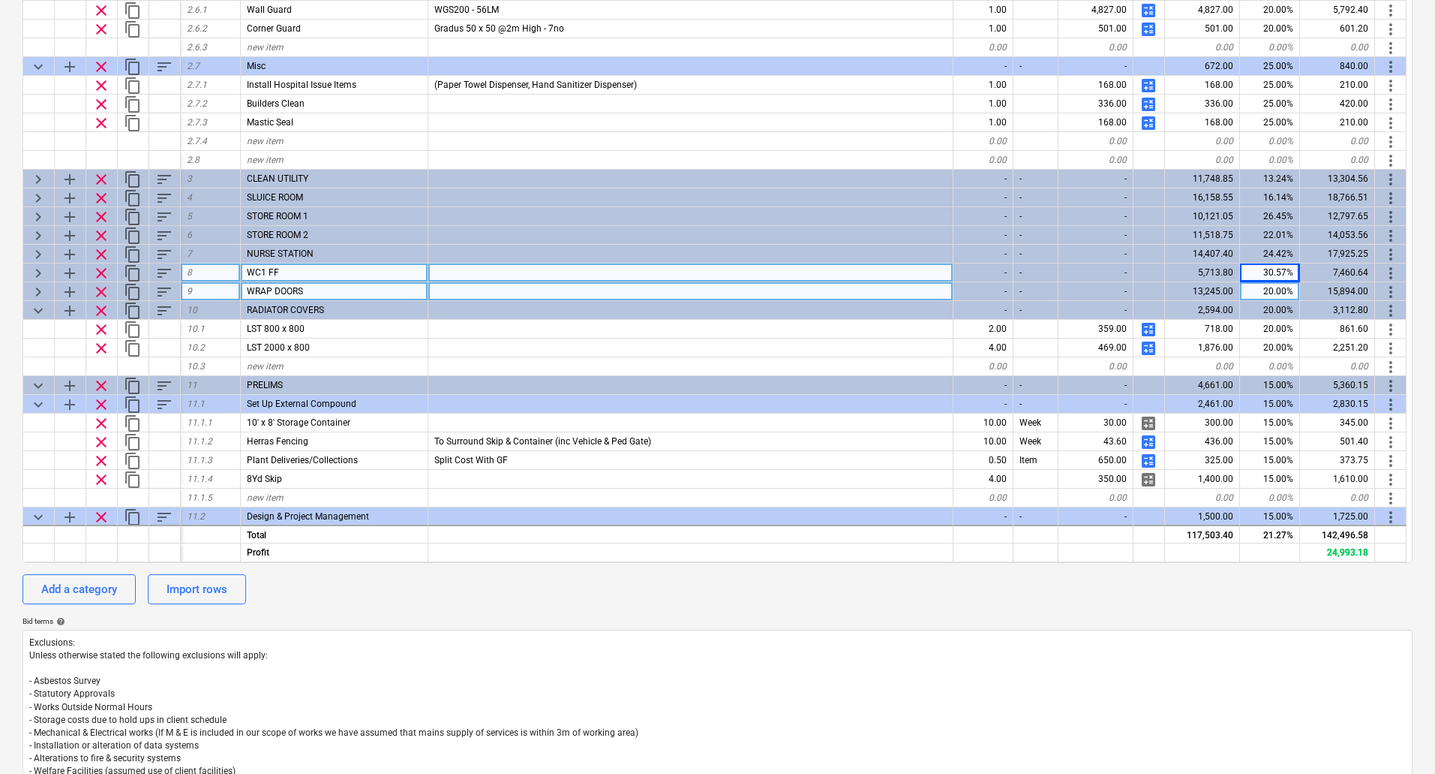
click at [39, 290] on span "keyboard_arrow_right" at bounding box center [38, 292] width 18 height 18
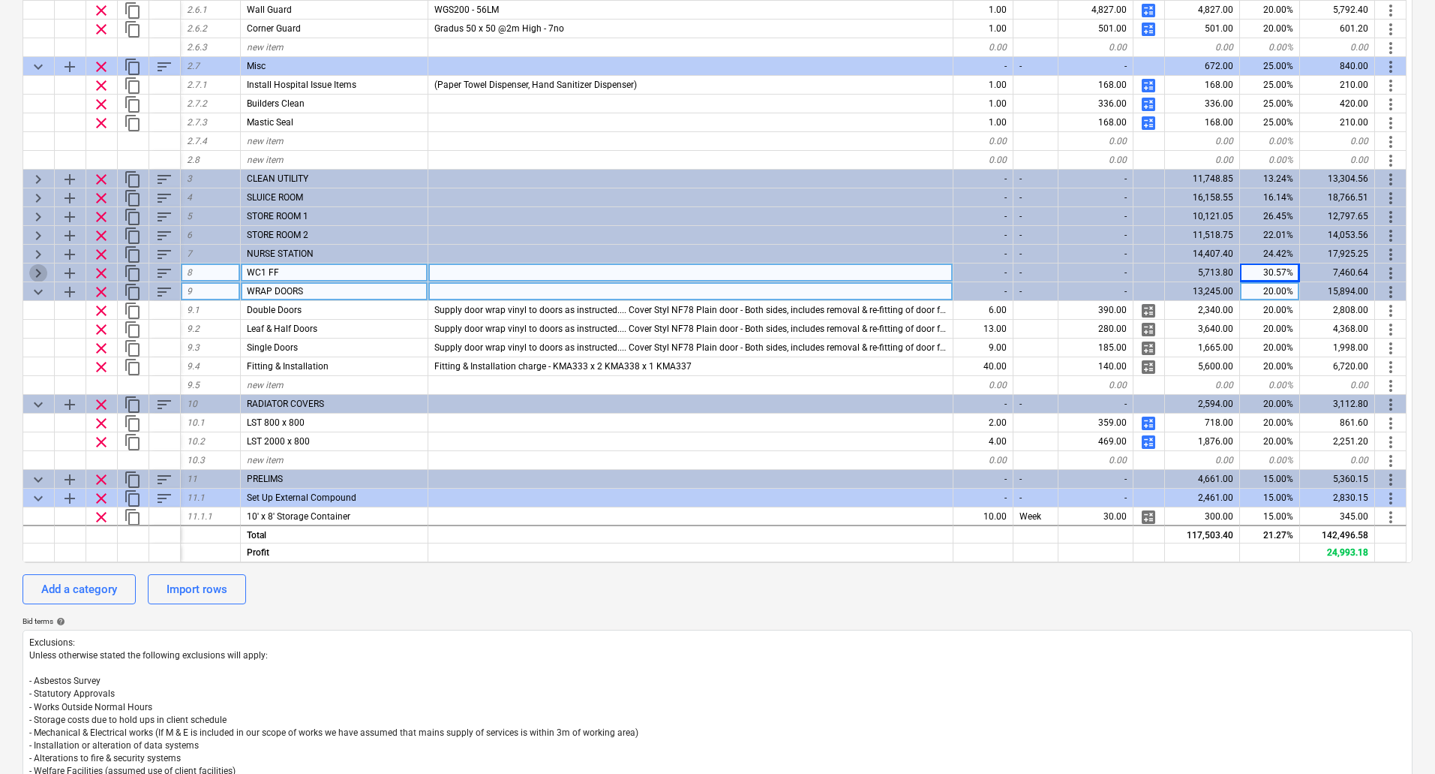
click at [39, 278] on span "keyboard_arrow_right" at bounding box center [38, 273] width 18 height 18
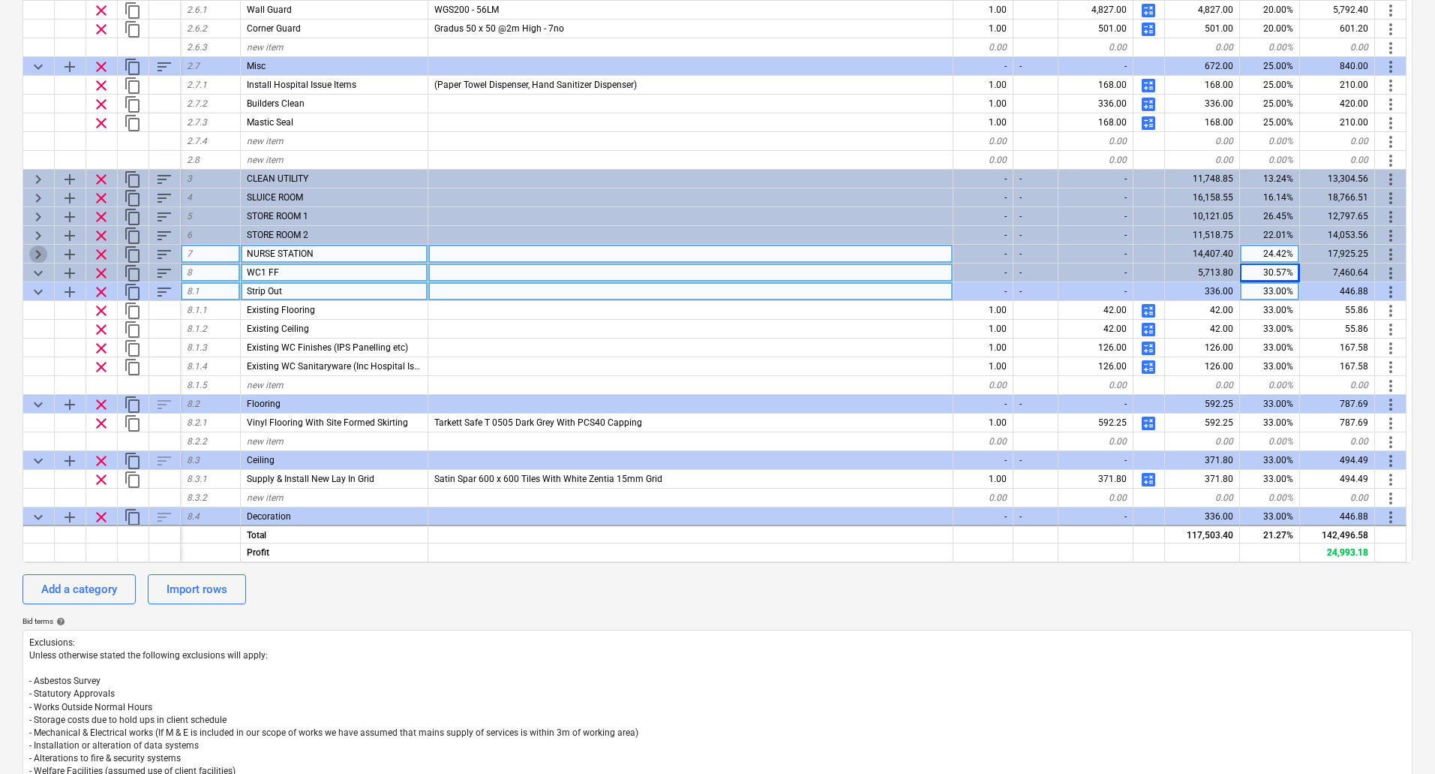
click at [39, 257] on span "keyboard_arrow_right" at bounding box center [38, 254] width 18 height 18
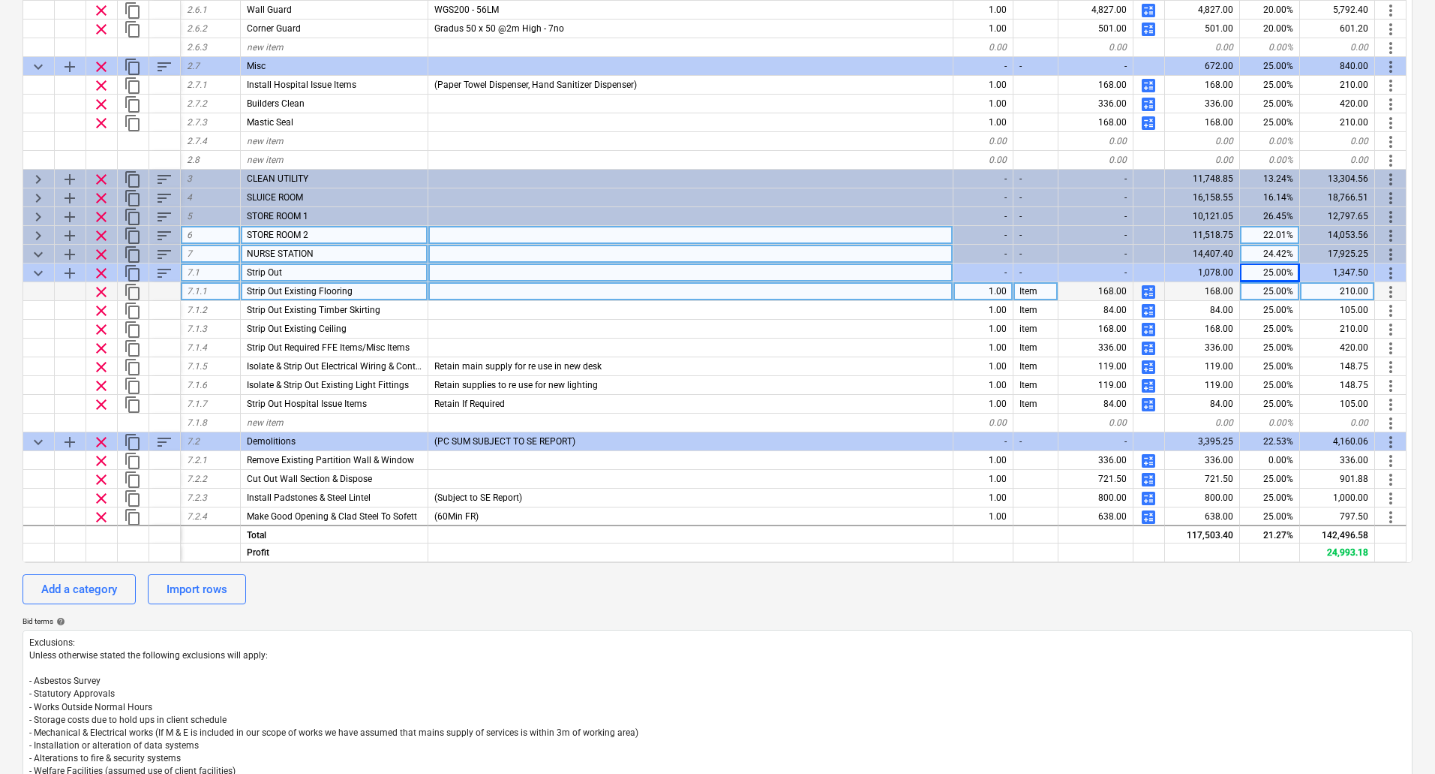
click at [40, 233] on span "keyboard_arrow_right" at bounding box center [38, 236] width 18 height 18
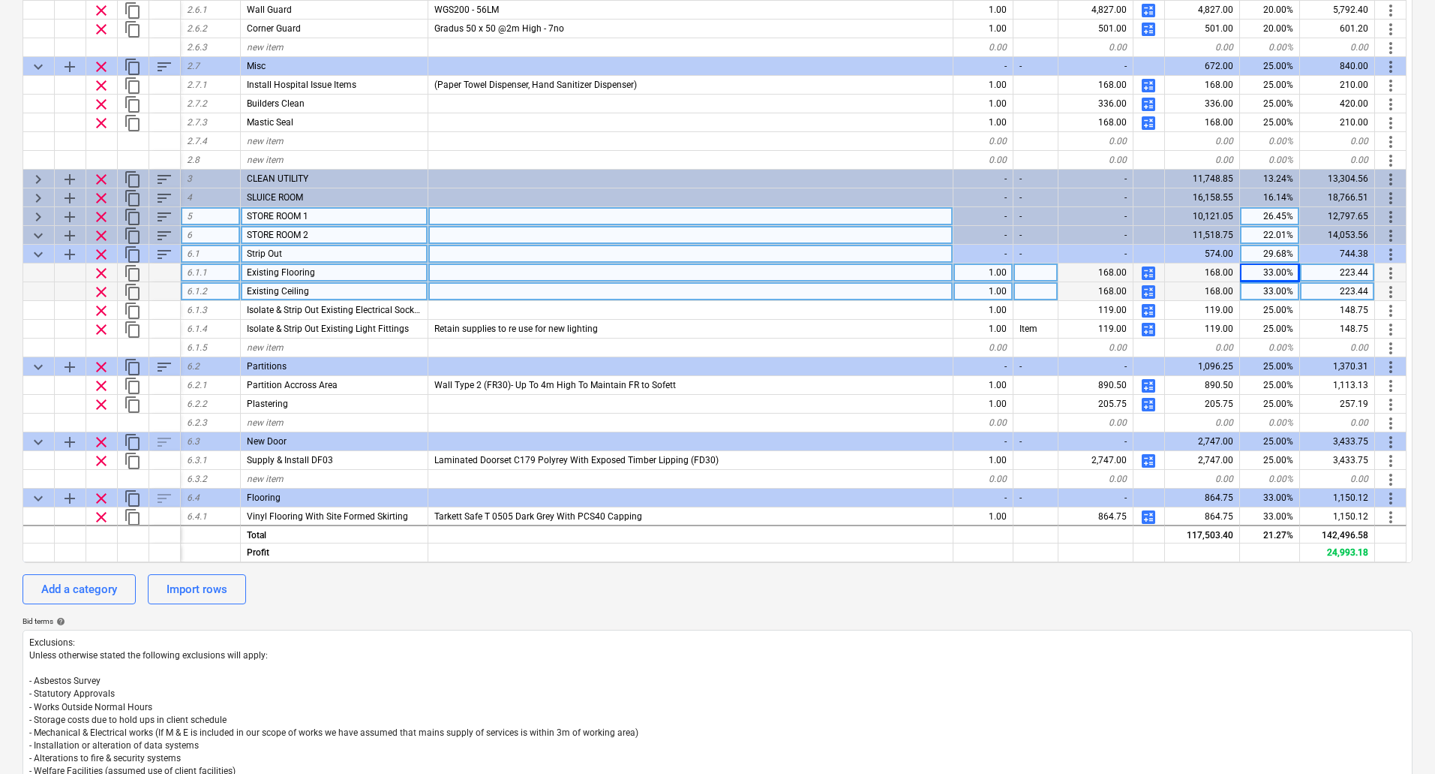
click at [38, 212] on span "keyboard_arrow_right" at bounding box center [38, 217] width 18 height 18
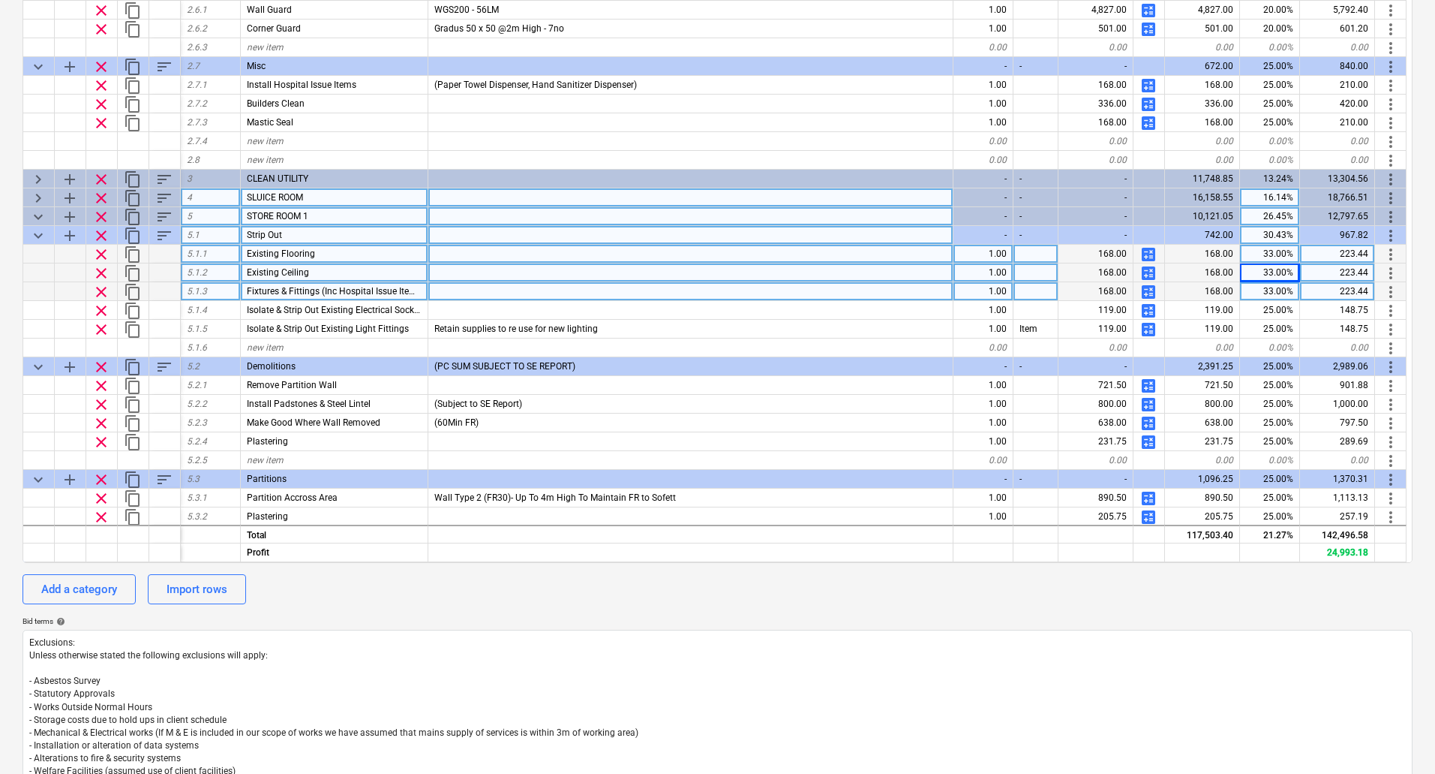
click at [38, 197] on span "keyboard_arrow_right" at bounding box center [38, 198] width 18 height 18
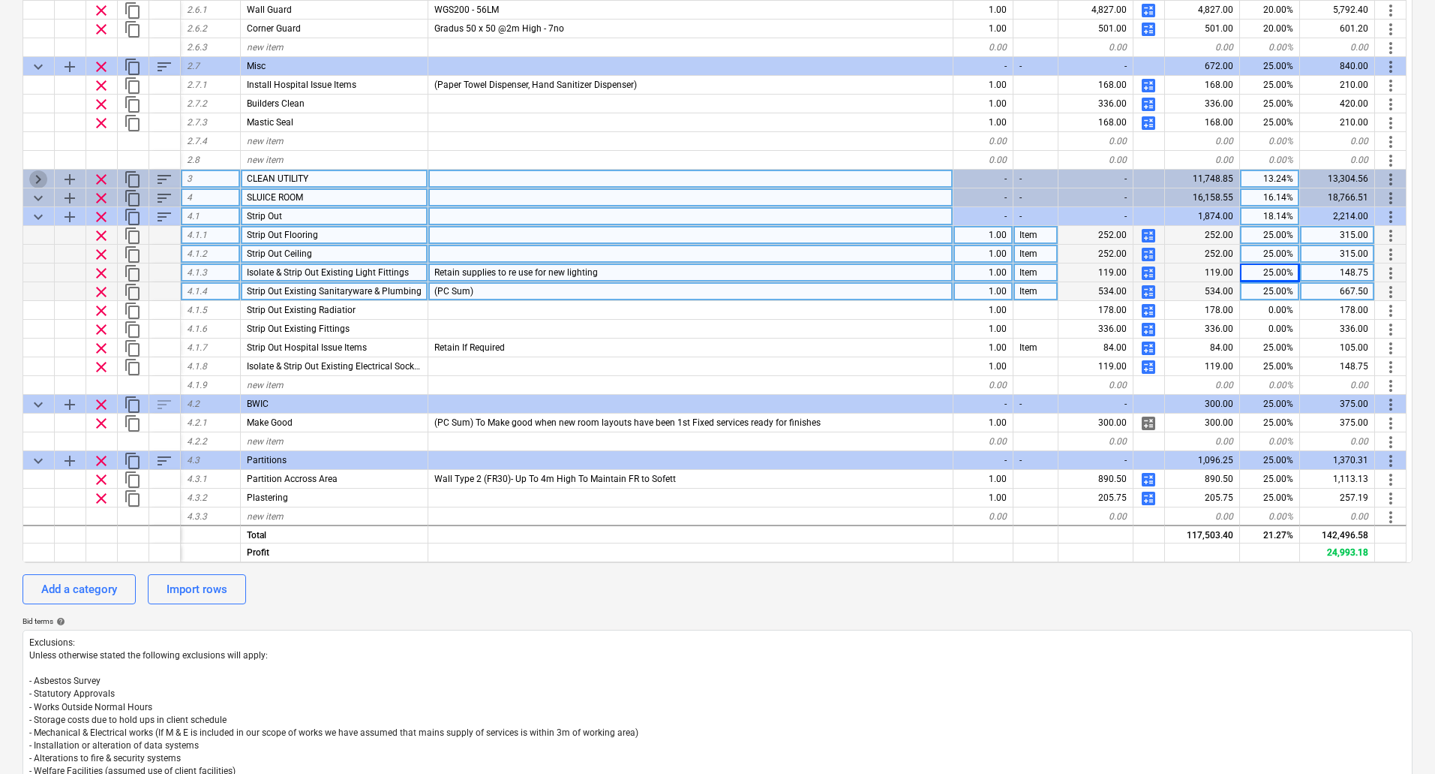
click at [36, 179] on span "keyboard_arrow_right" at bounding box center [38, 179] width 18 height 18
type textarea "x"
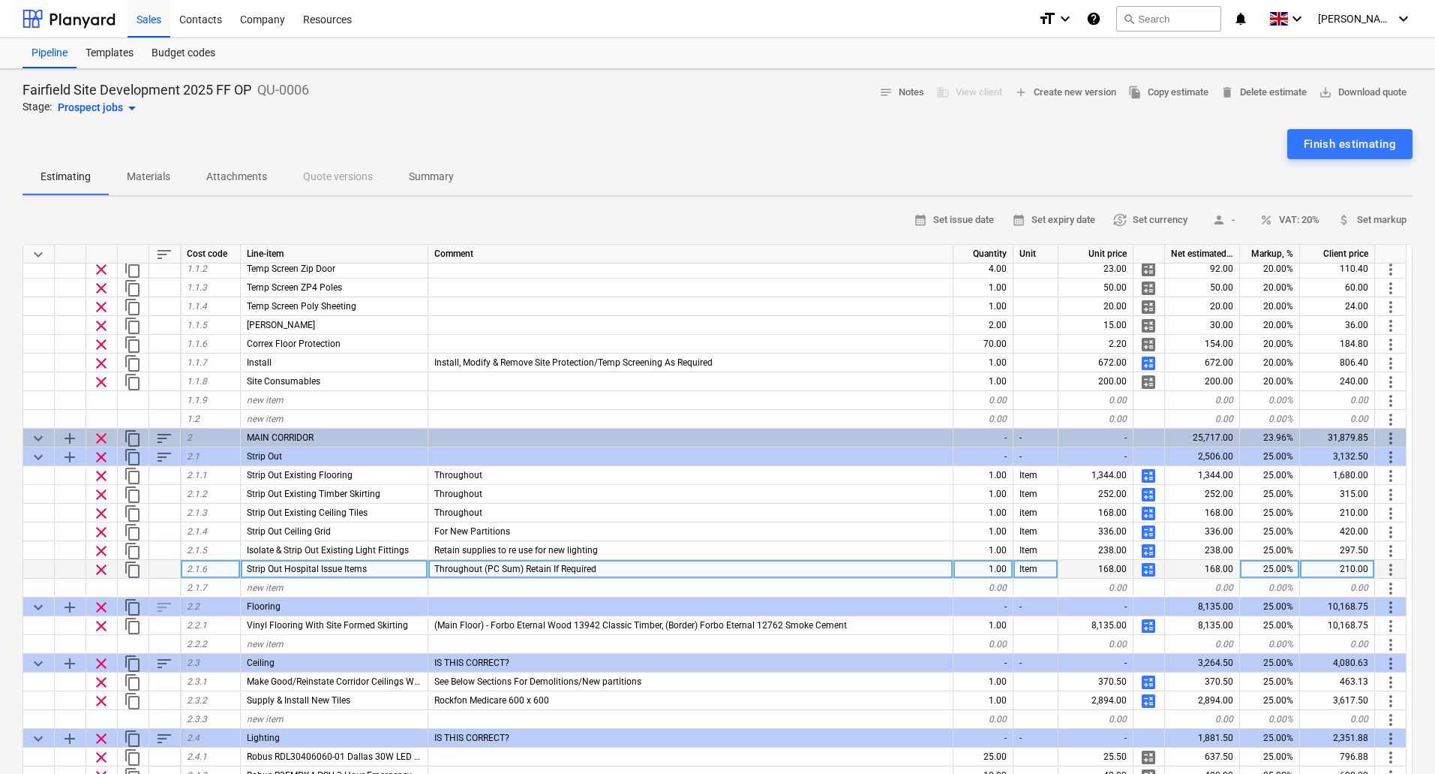
scroll to position [0, 0]
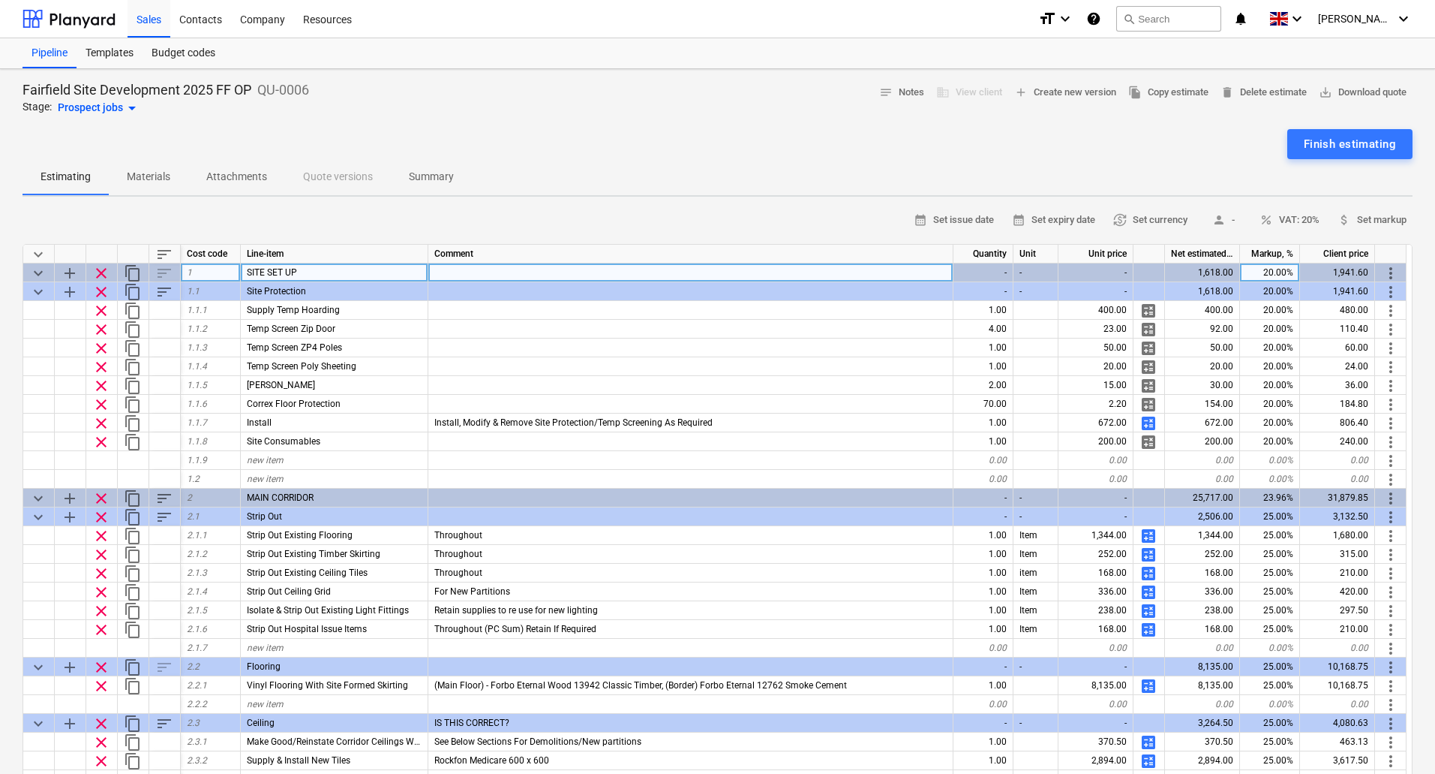
click at [1280, 265] on div "20.00%" at bounding box center [1270, 272] width 60 height 19
type input "15"
type input "25"
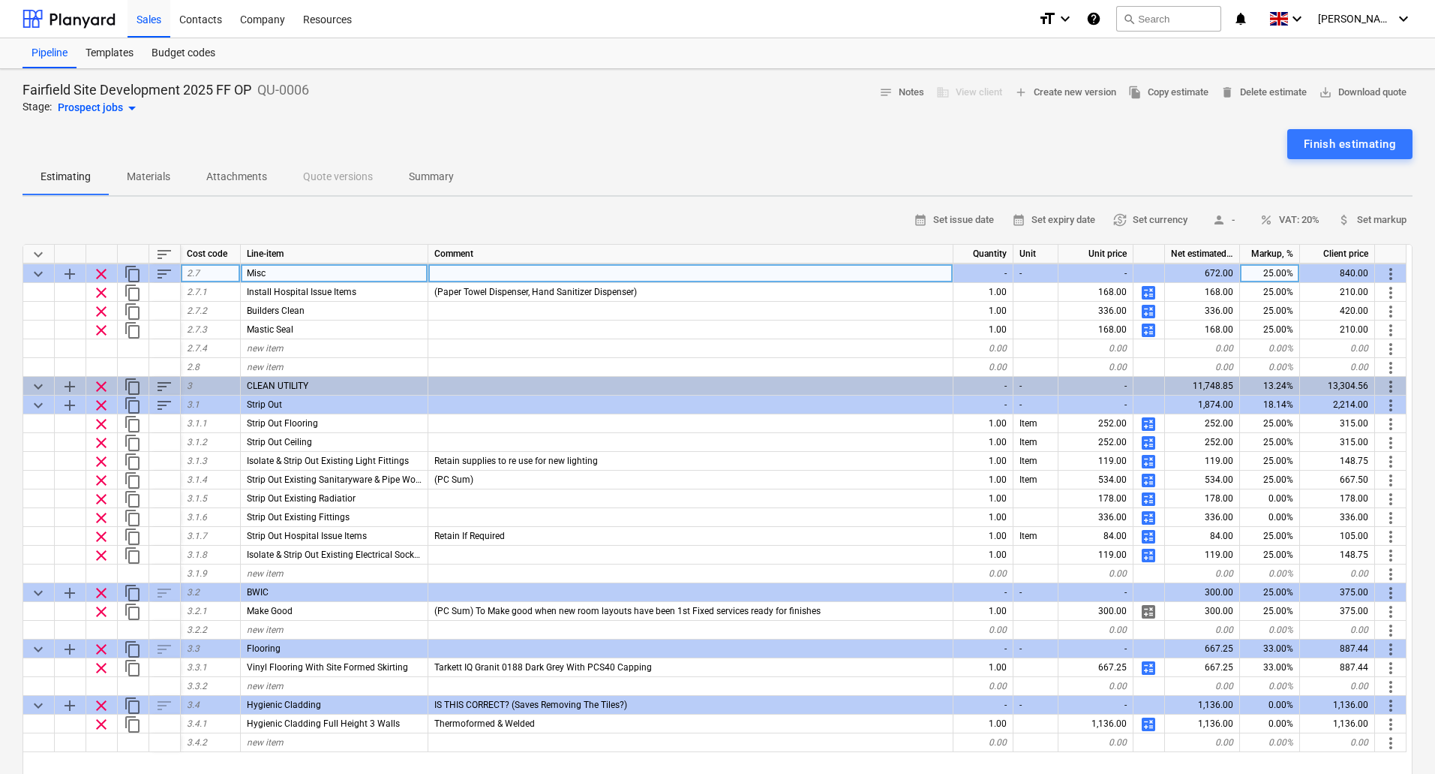
scroll to position [771, 0]
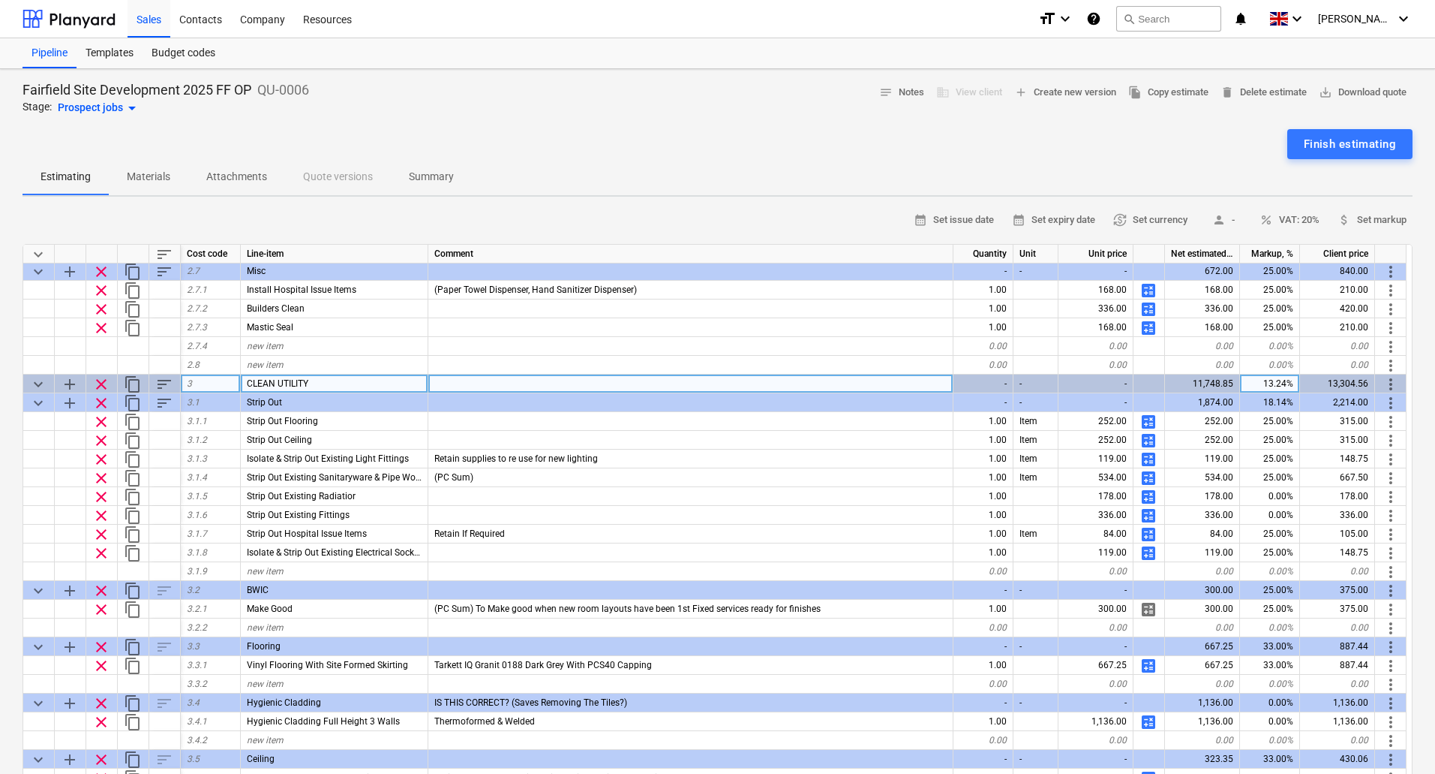
click at [1271, 384] on div "13.24%" at bounding box center [1270, 383] width 60 height 19
type input "25"
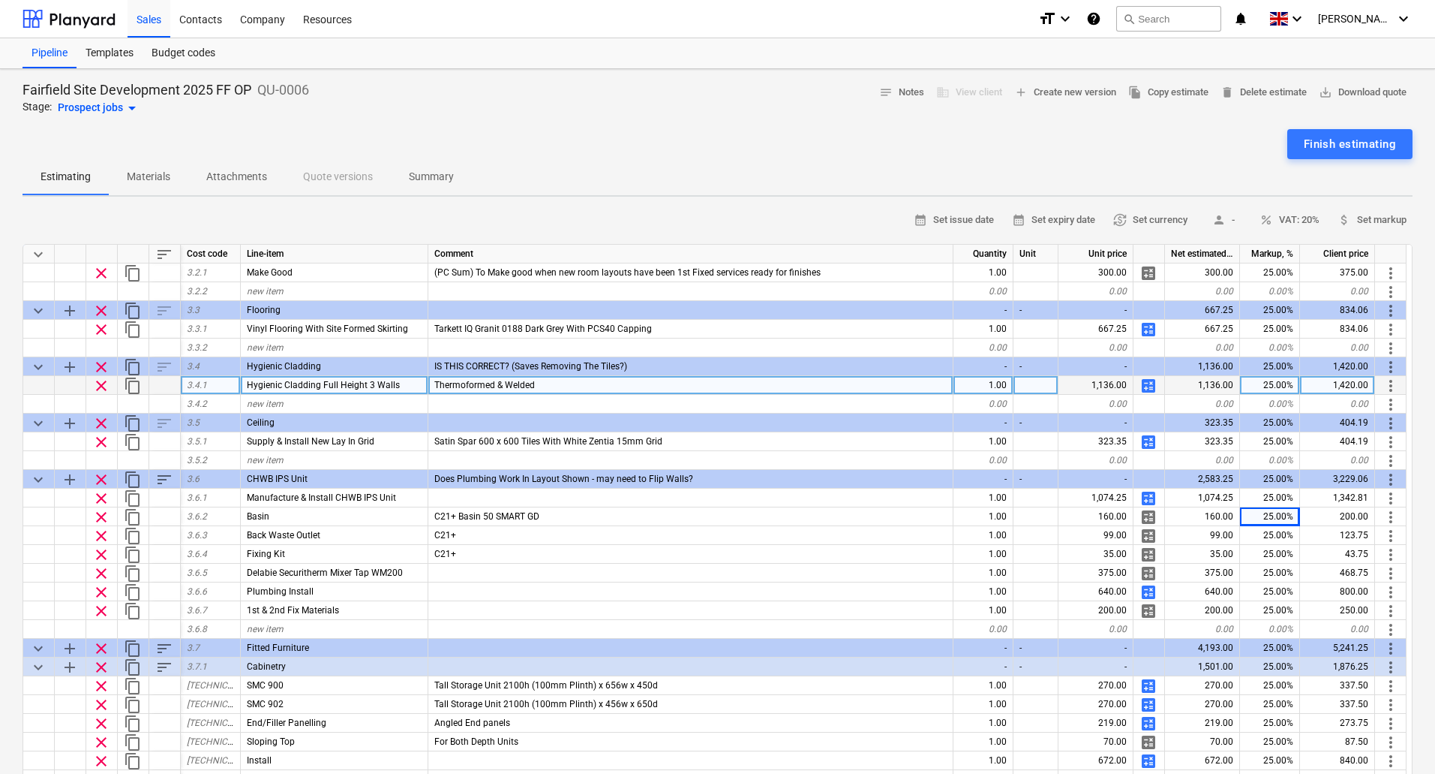
scroll to position [1183, 0]
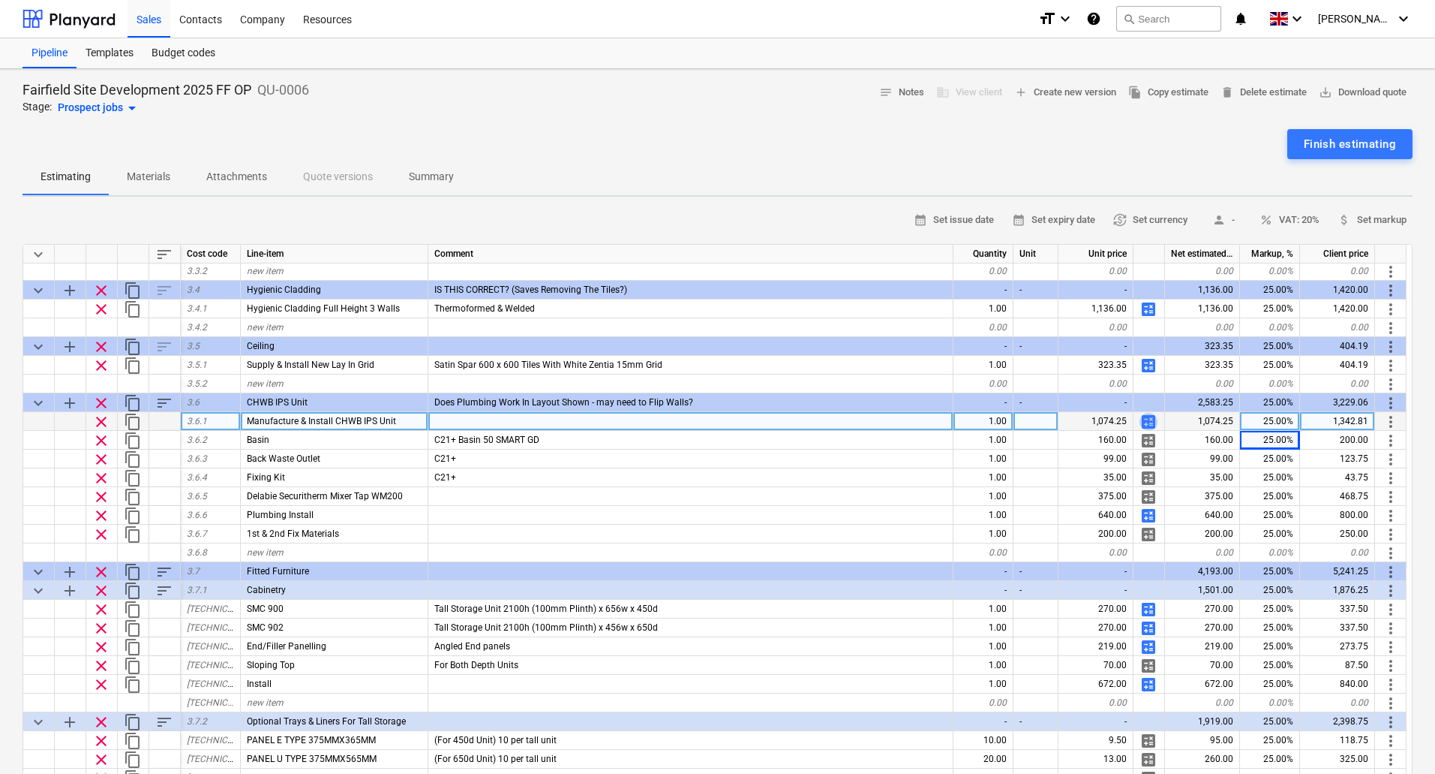
click at [1149, 419] on span "calculate" at bounding box center [1149, 422] width 18 height 18
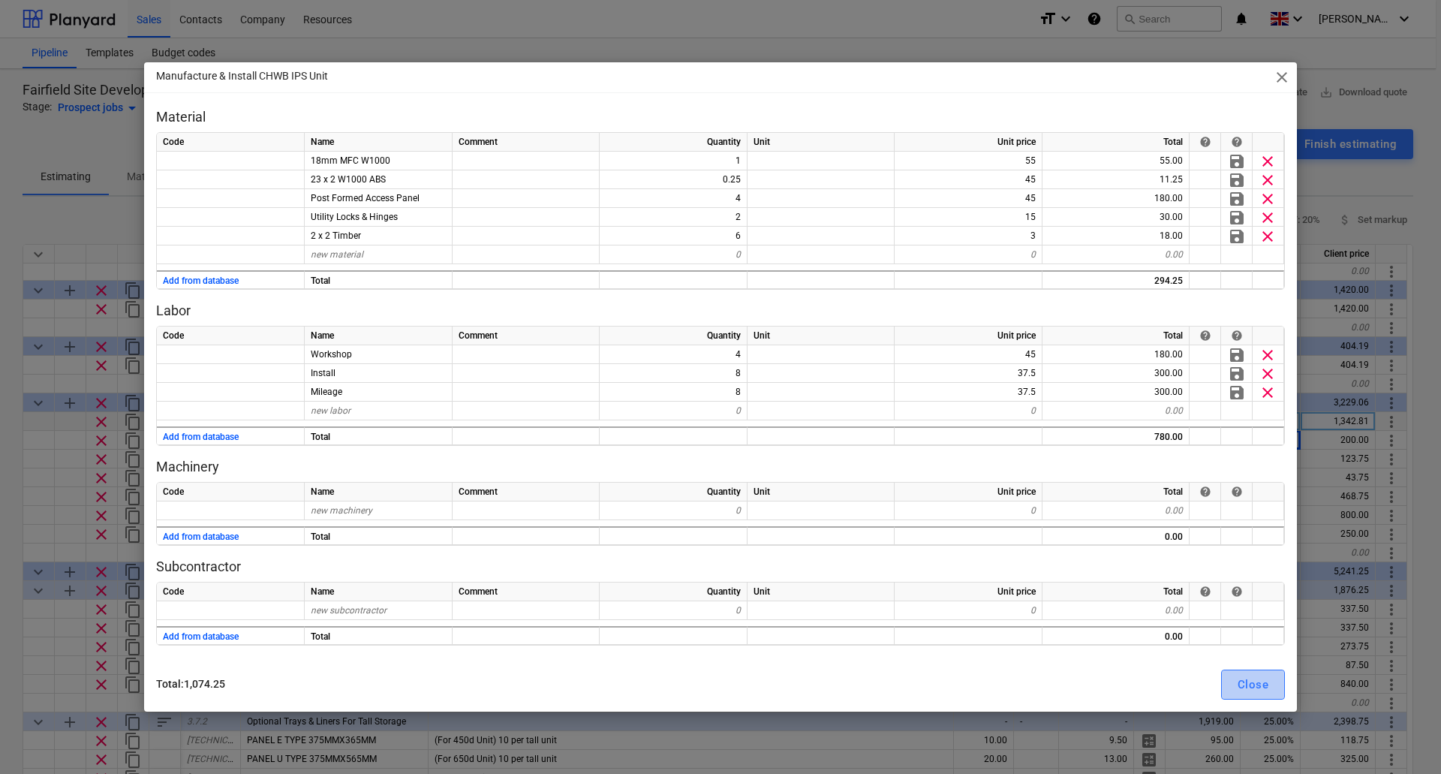
click at [1246, 683] on div "Close" at bounding box center [1252, 685] width 31 height 20
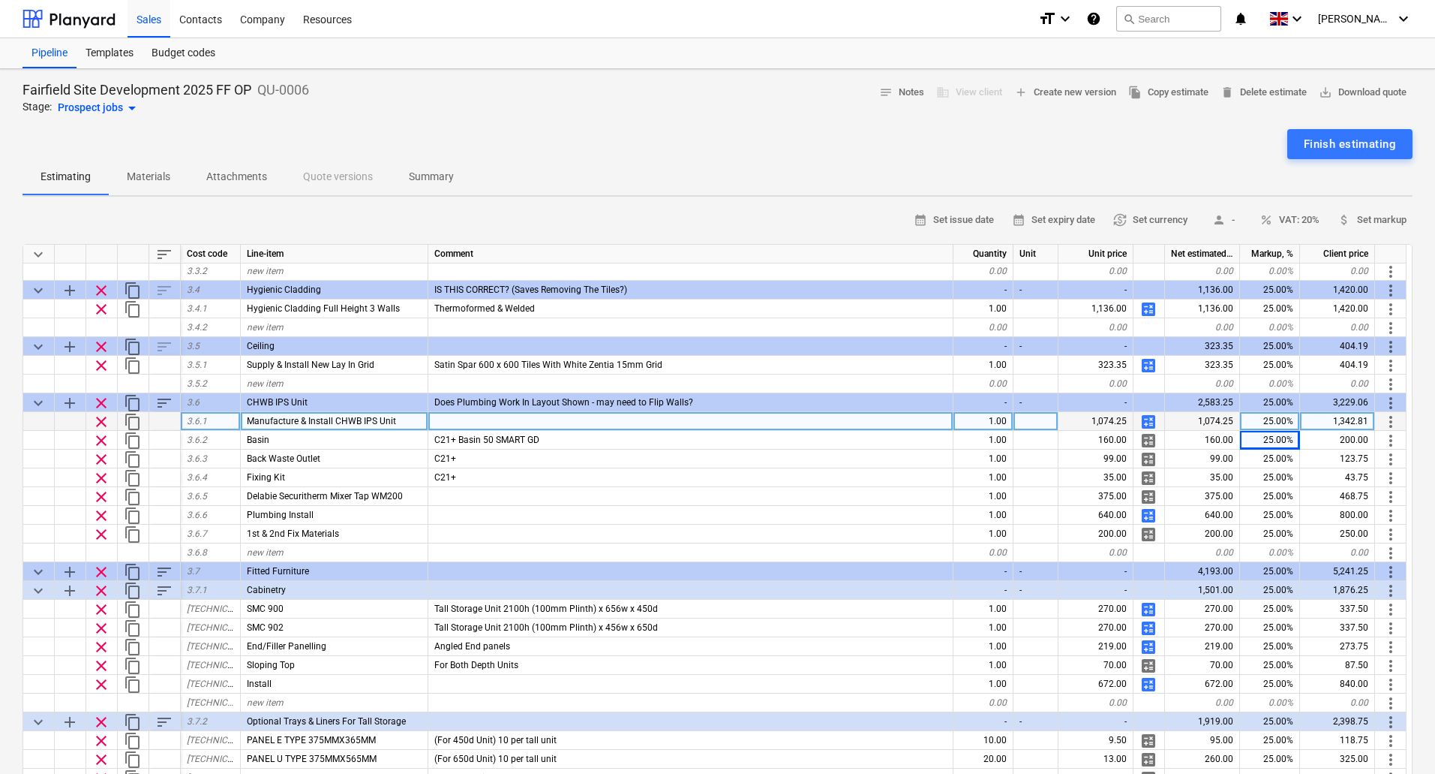
click at [1146, 422] on span "calculate" at bounding box center [1149, 422] width 18 height 18
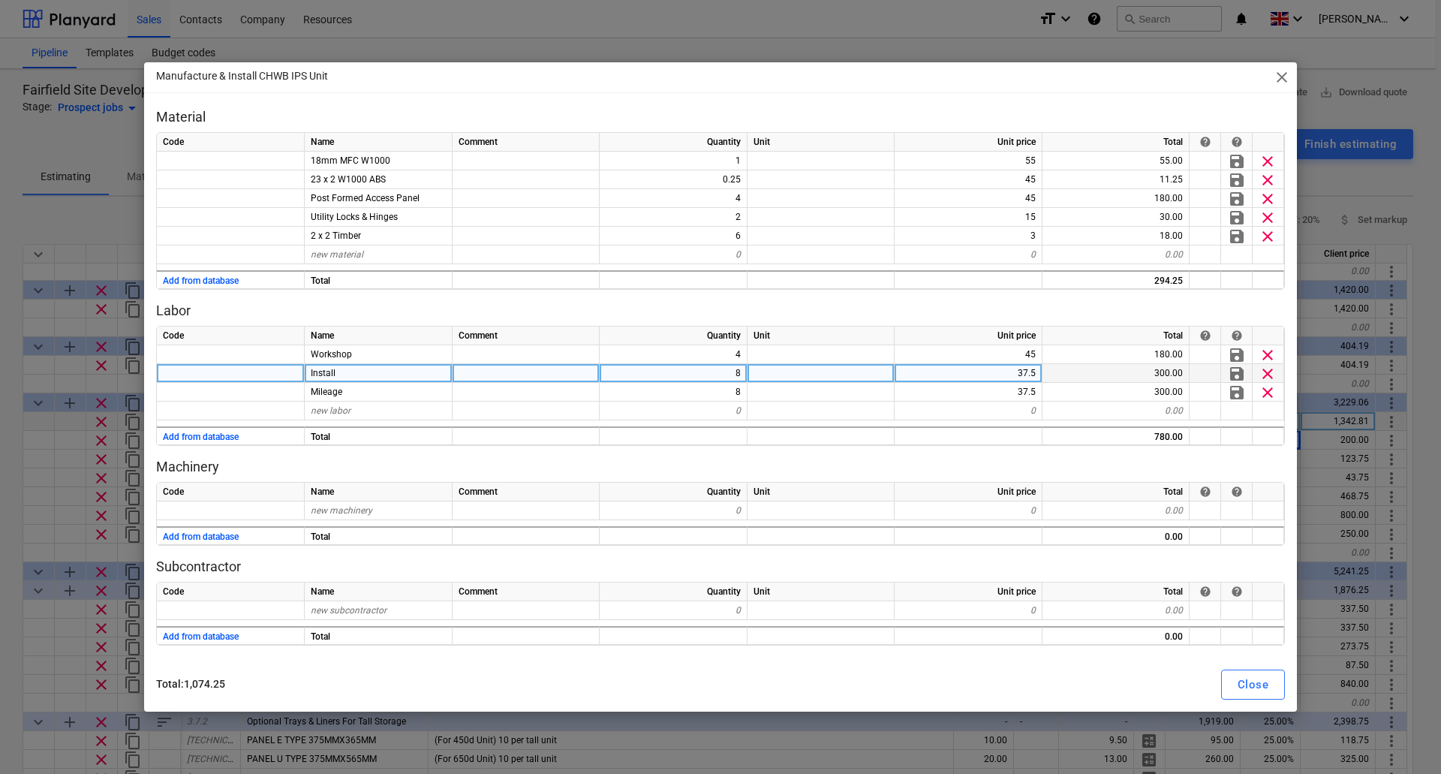
click at [732, 375] on div "8" at bounding box center [673, 373] width 148 height 19
type input "6"
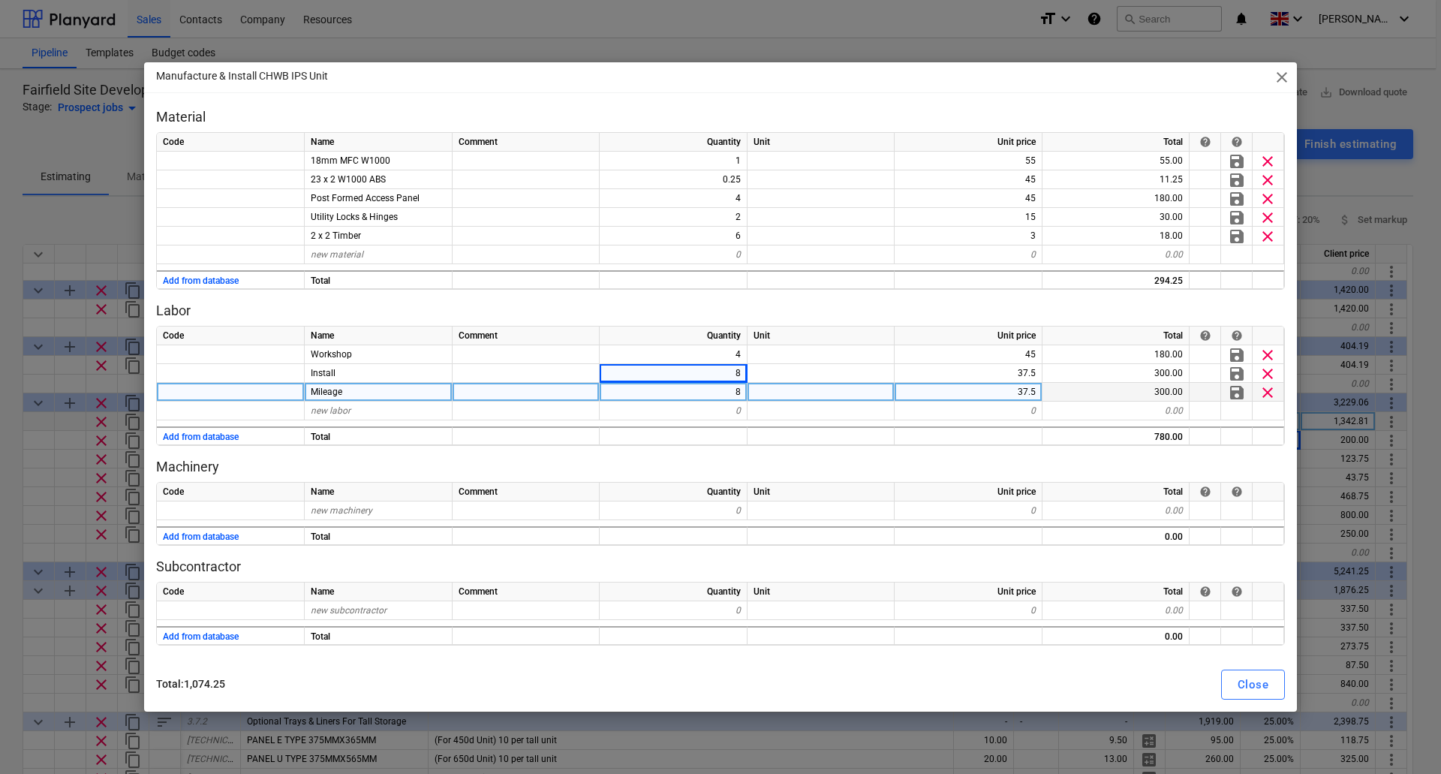
click at [733, 389] on div "8" at bounding box center [673, 392] width 148 height 19
click at [1248, 683] on div "Close" at bounding box center [1252, 685] width 31 height 20
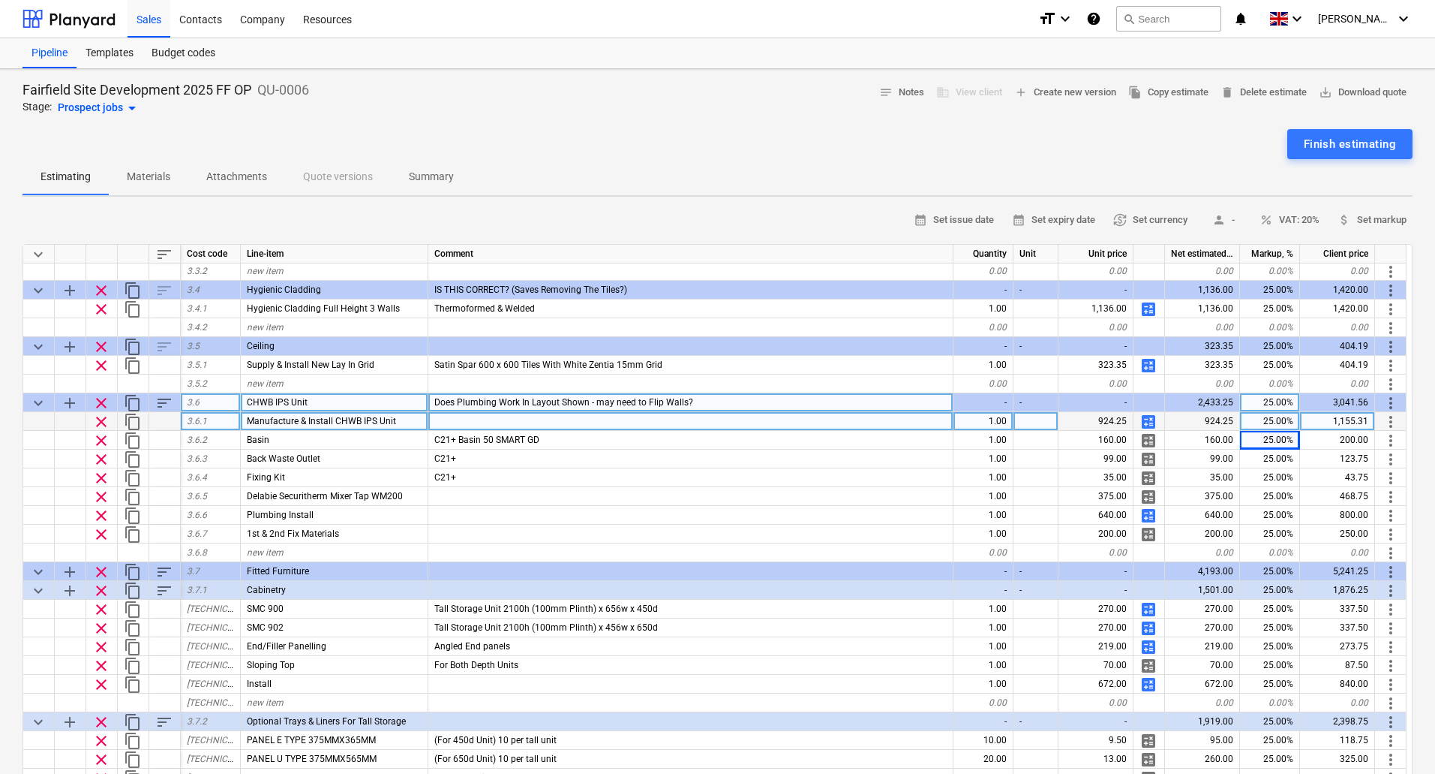
click at [1268, 400] on div "25.00%" at bounding box center [1270, 402] width 60 height 19
type input "20"
type input "25"
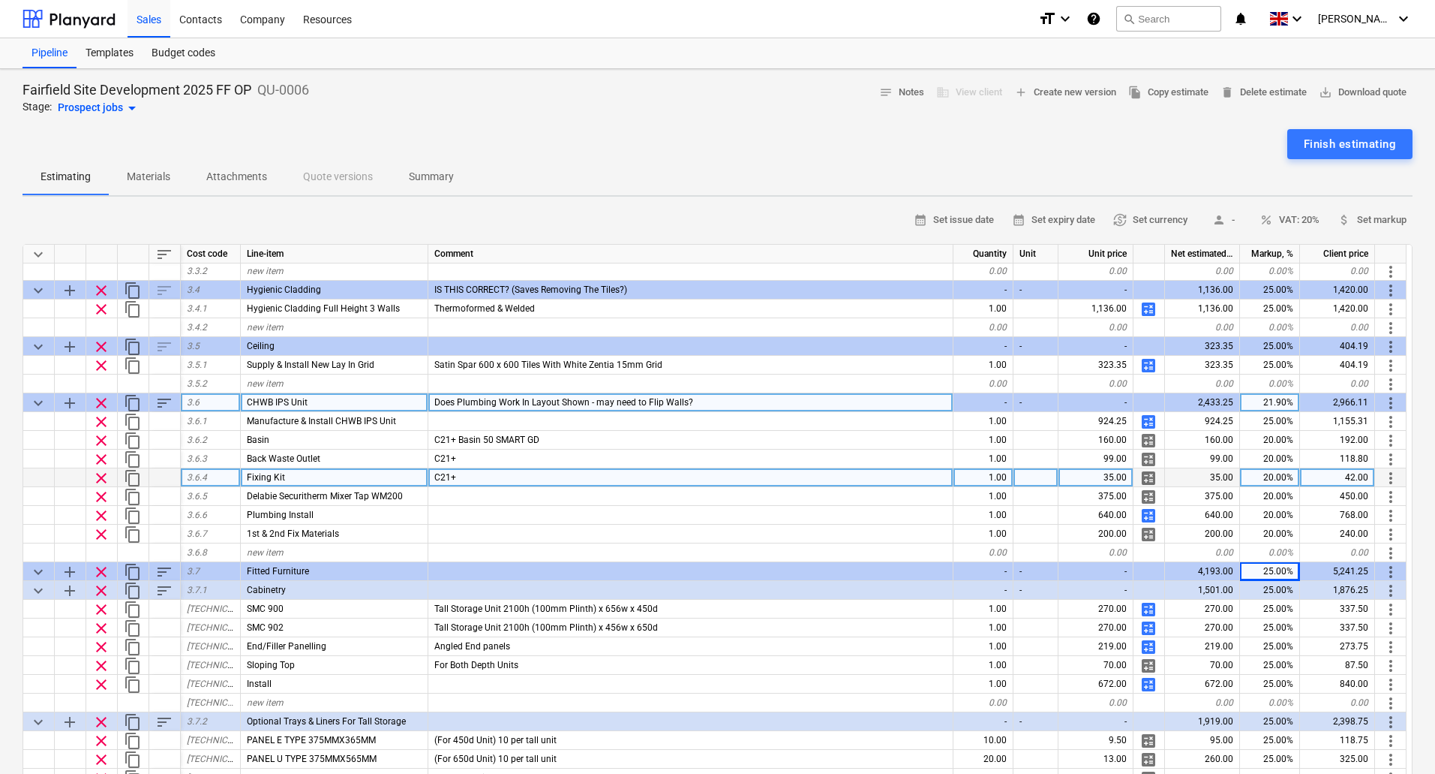
scroll to position [1333, 0]
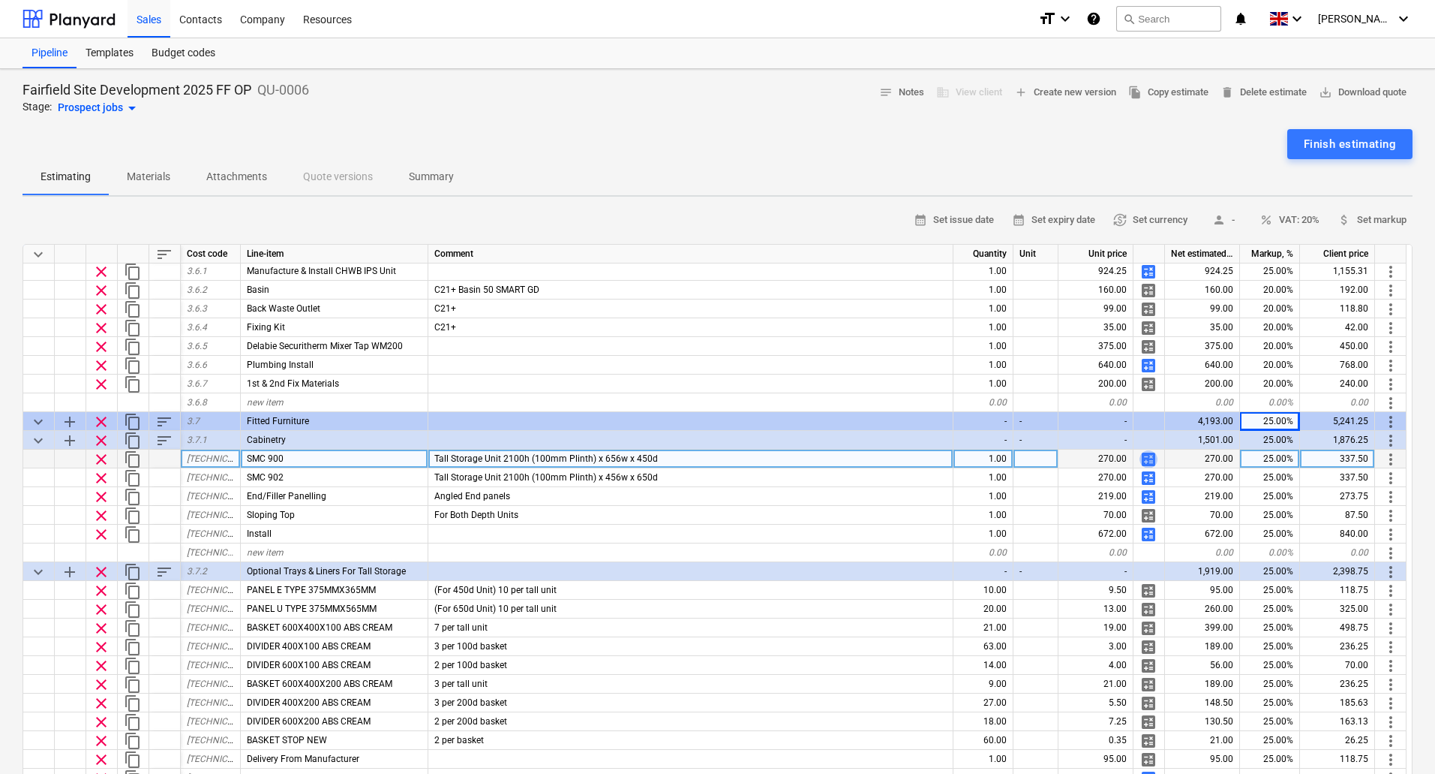
click at [1143, 456] on span "calculate" at bounding box center [1149, 459] width 18 height 18
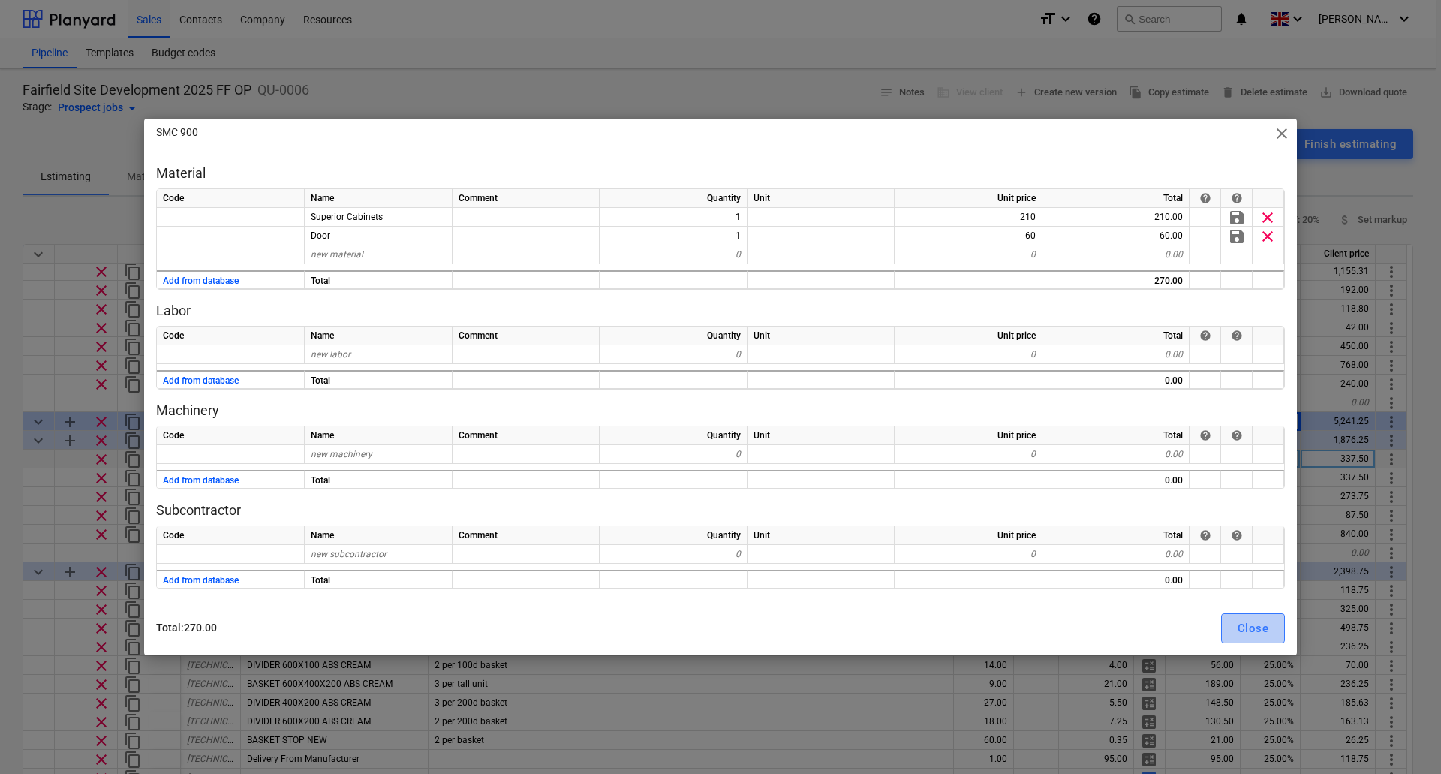
click at [1249, 629] on div "Close" at bounding box center [1252, 628] width 31 height 20
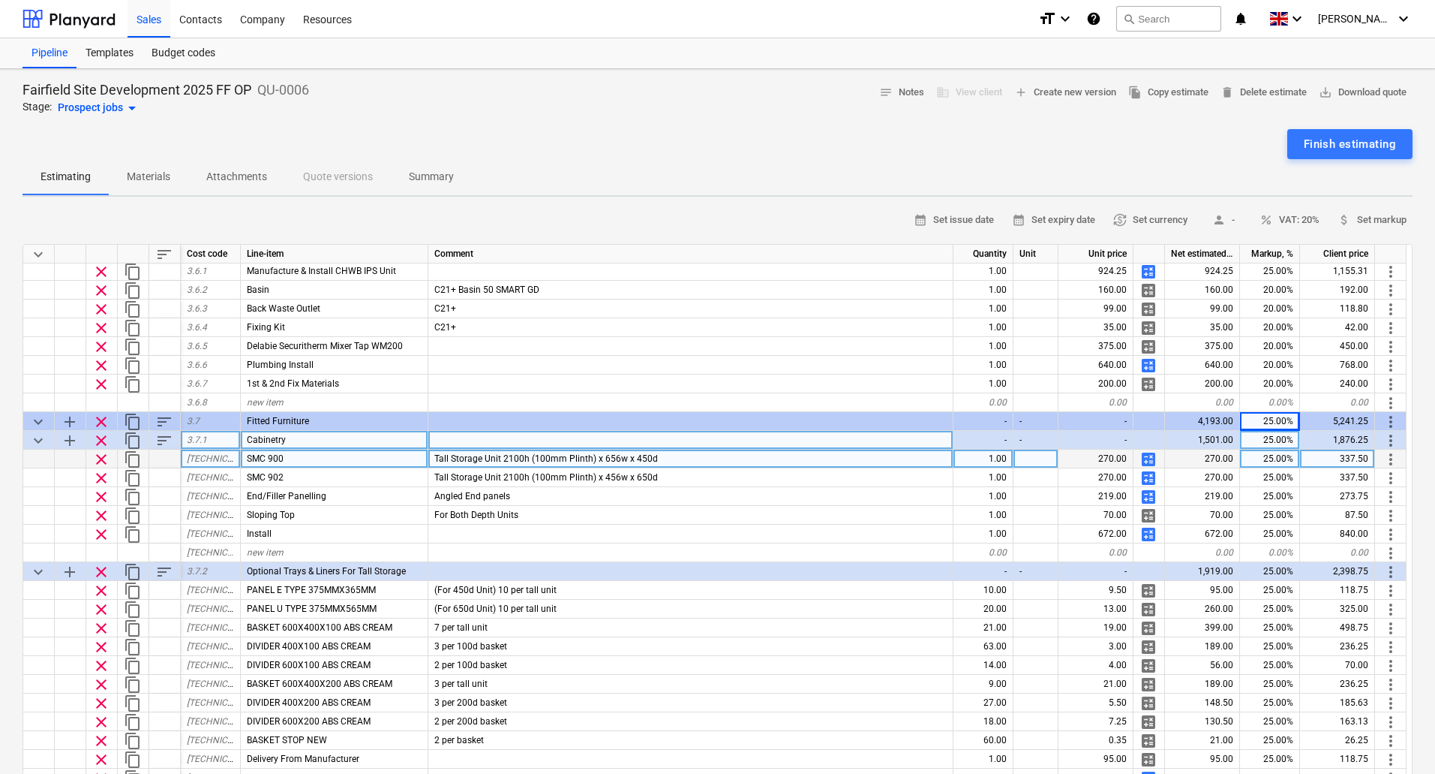
click at [1267, 441] on div "25.00%" at bounding box center [1270, 440] width 60 height 19
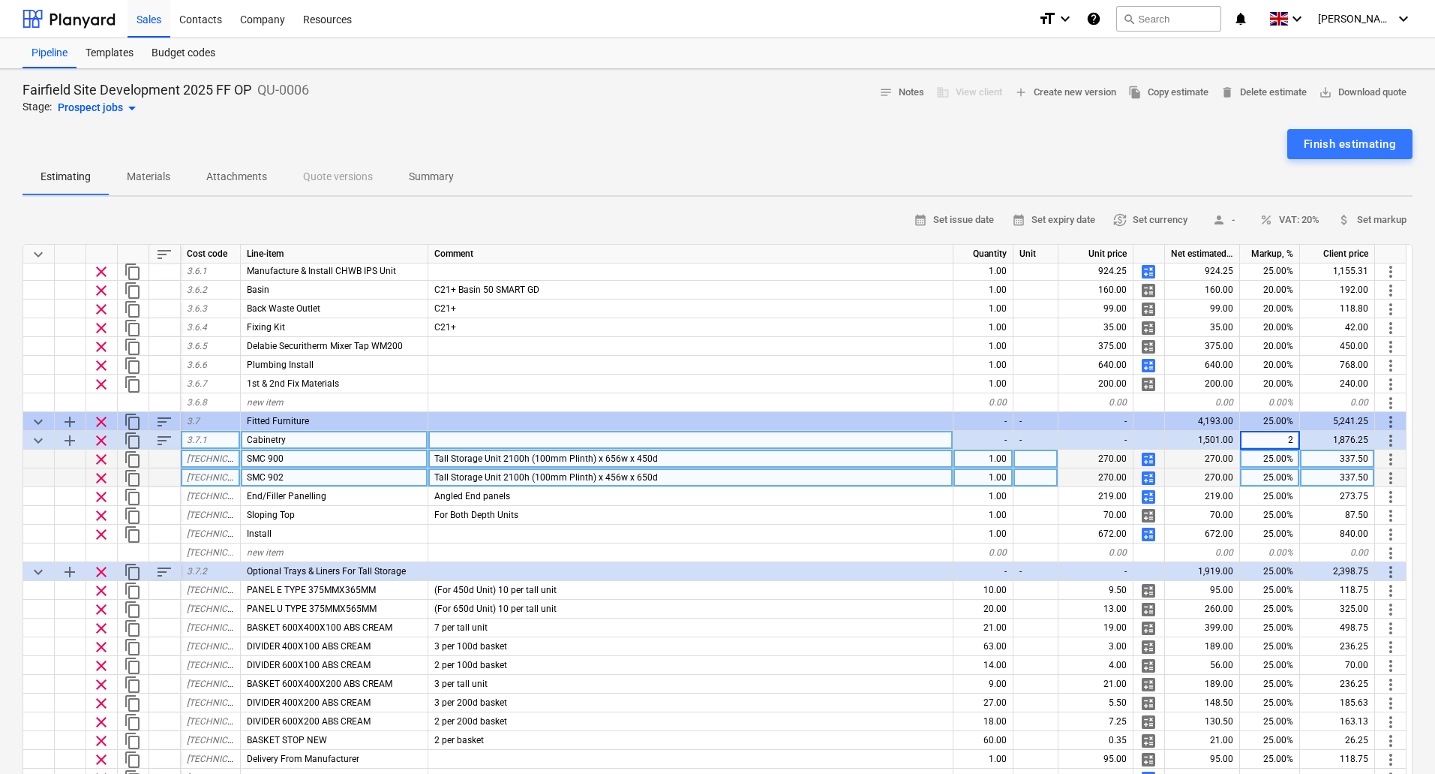
type input "20"
type input "25"
type input "20"
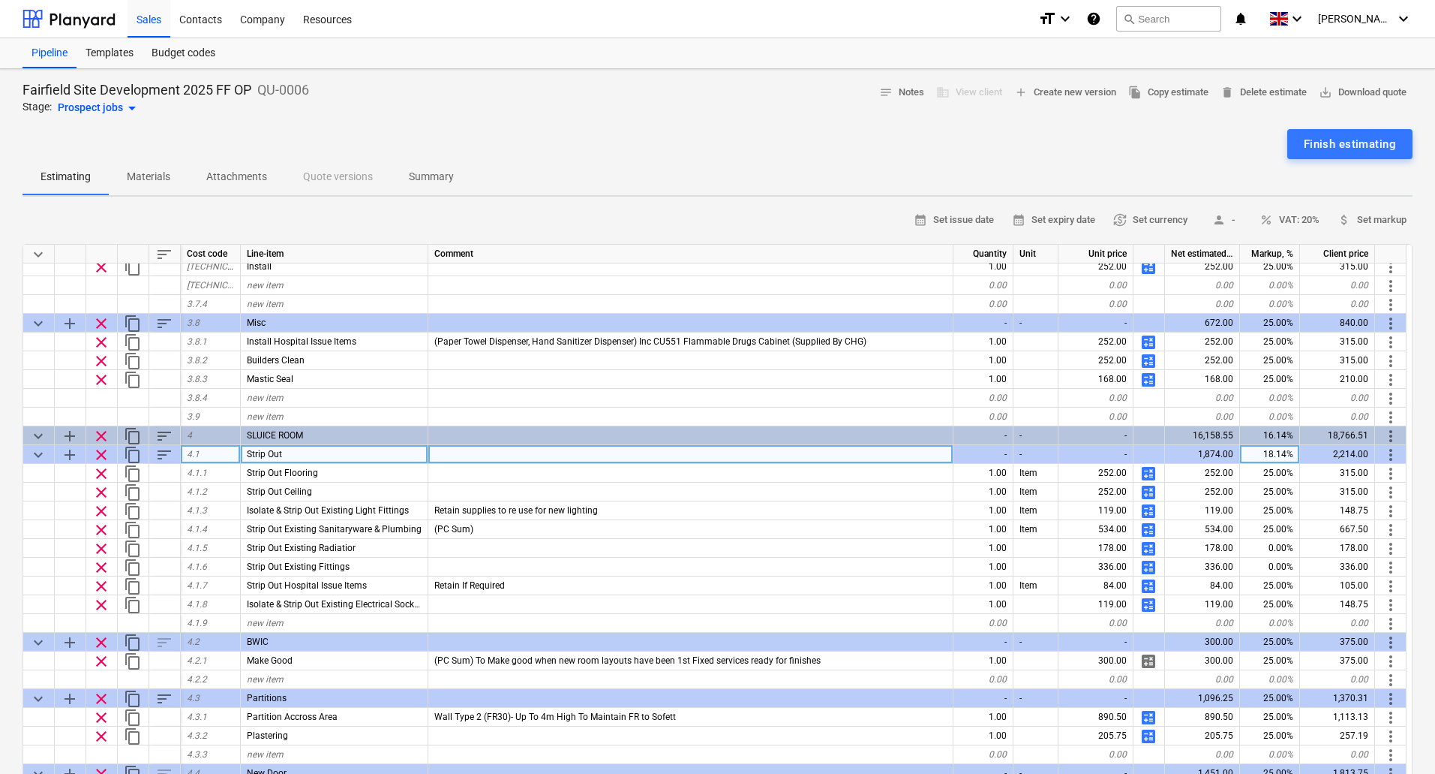
scroll to position [1952, 0]
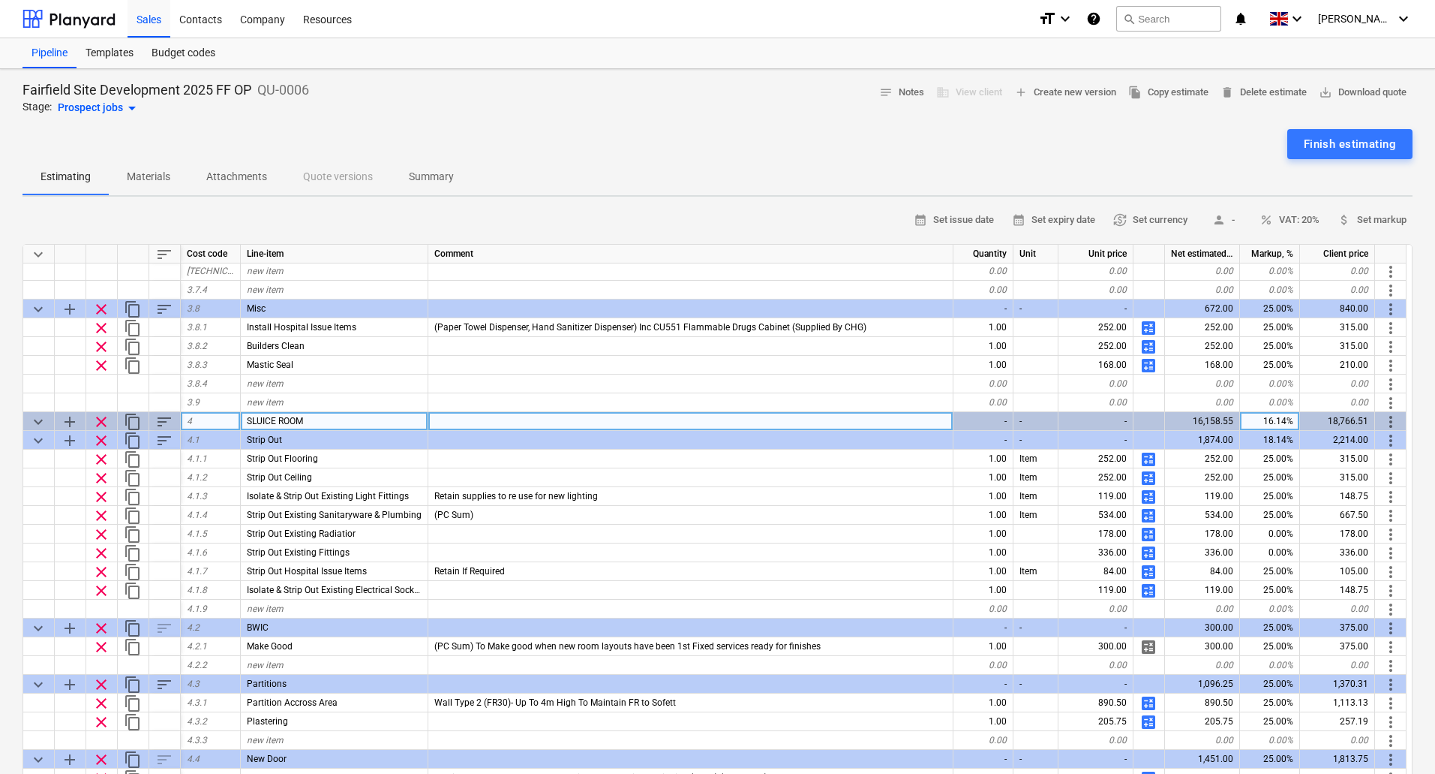
click at [1279, 422] on div "16.14%" at bounding box center [1270, 421] width 60 height 19
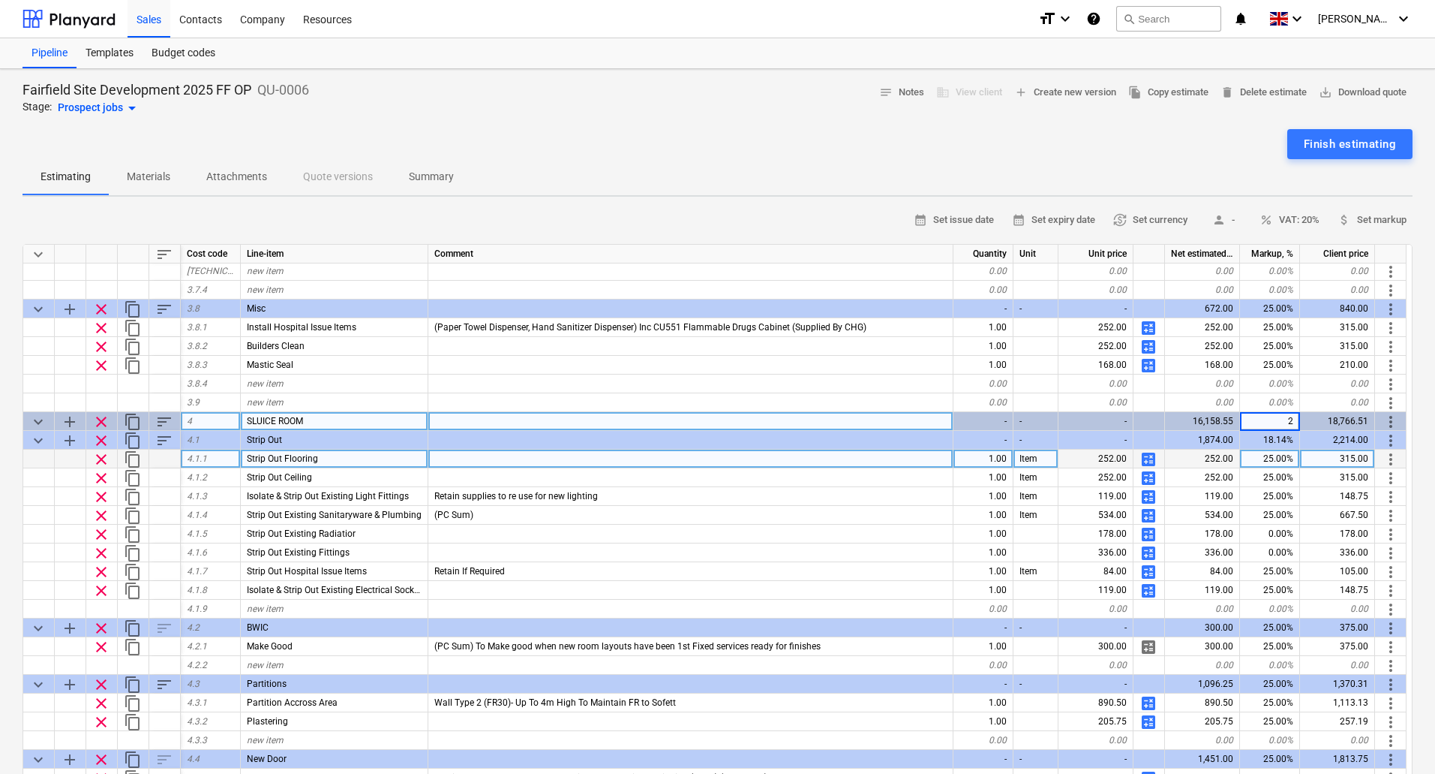
type input "25"
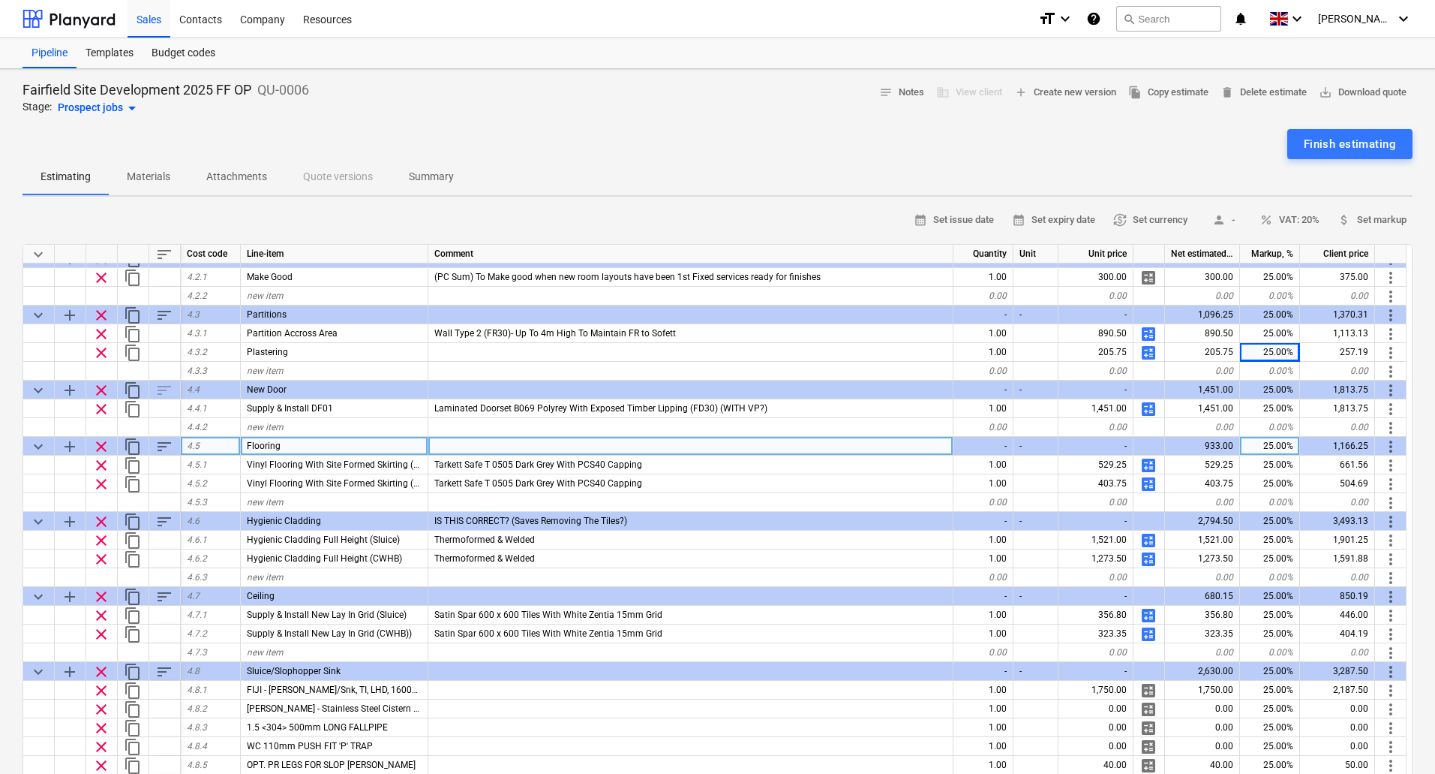
scroll to position [2327, 0]
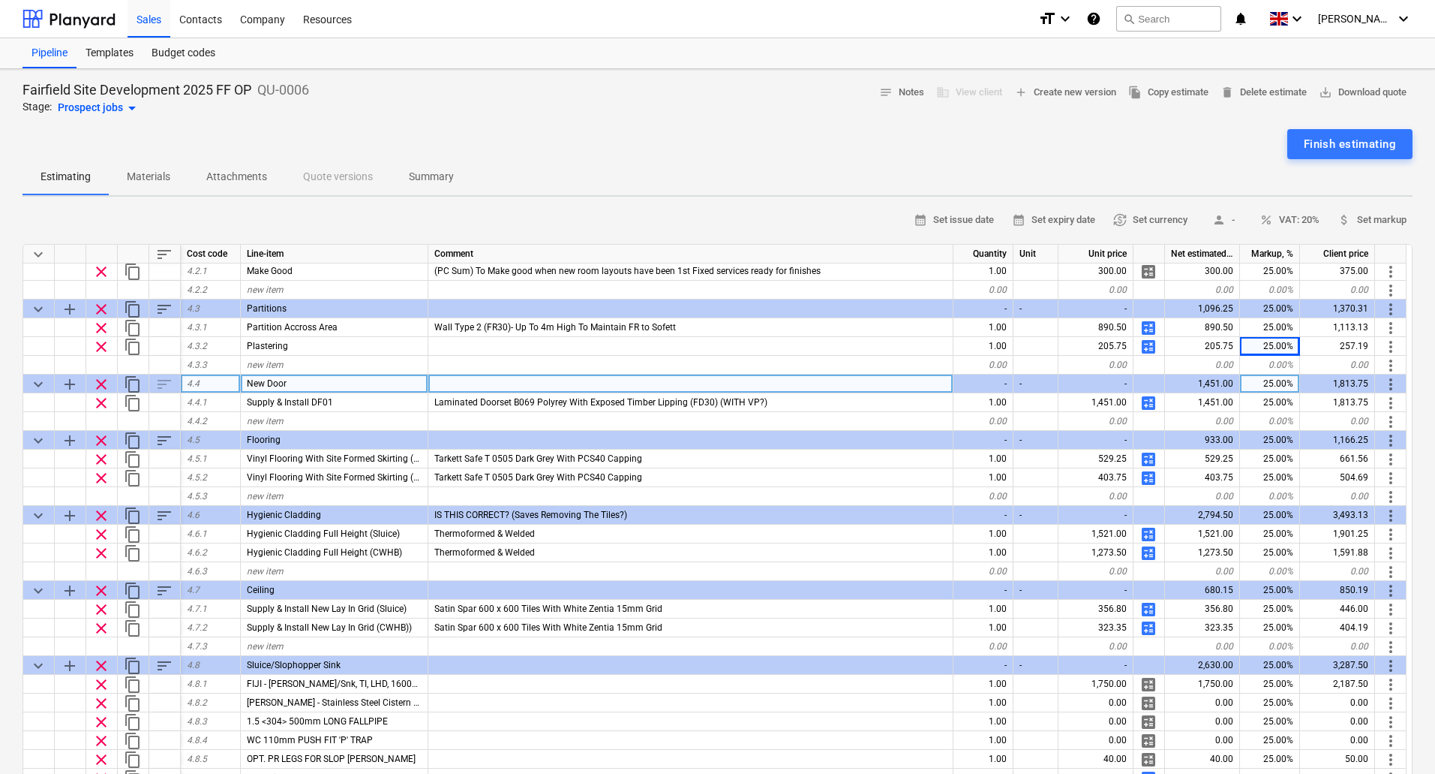
click at [1264, 386] on div "25.00%" at bounding box center [1270, 383] width 60 height 19
type input "20"
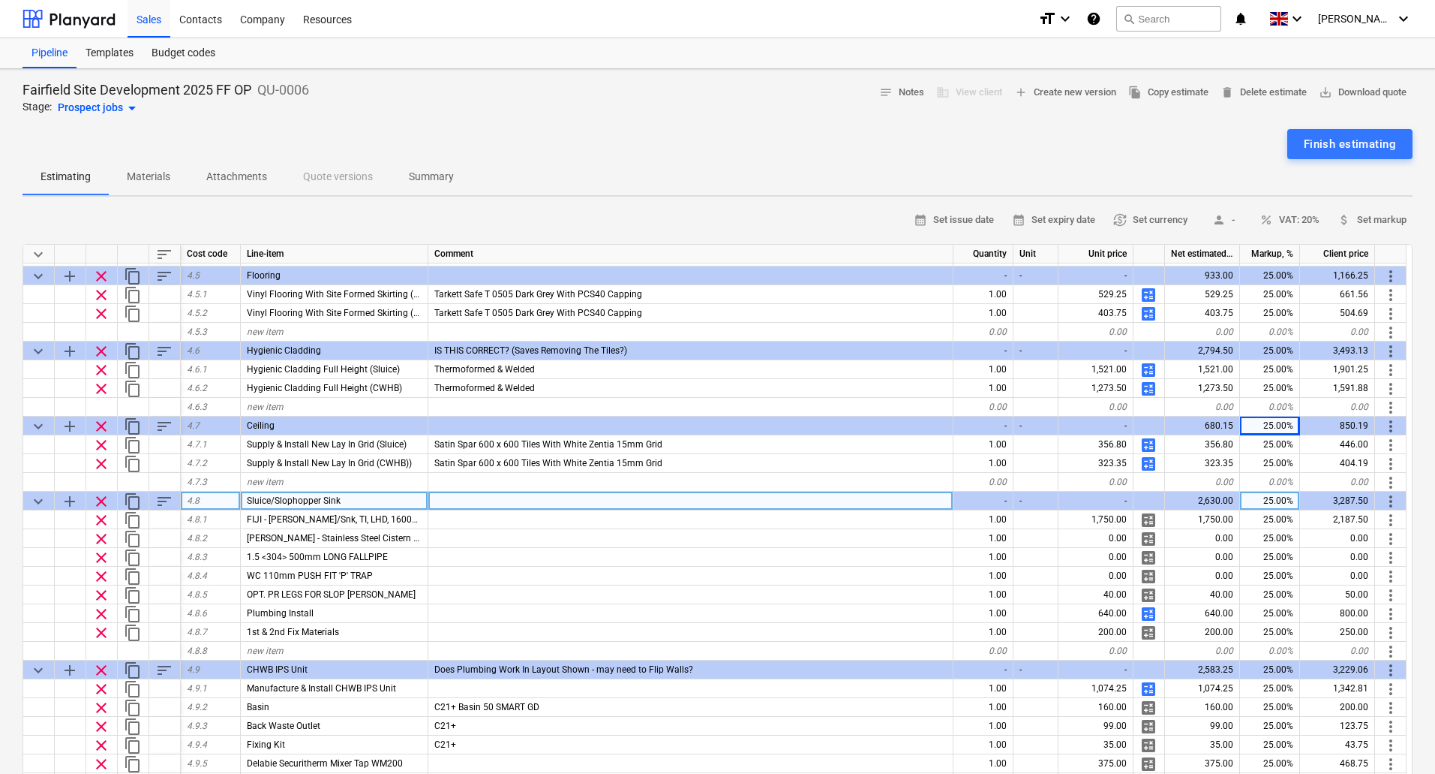
scroll to position [2553, 0]
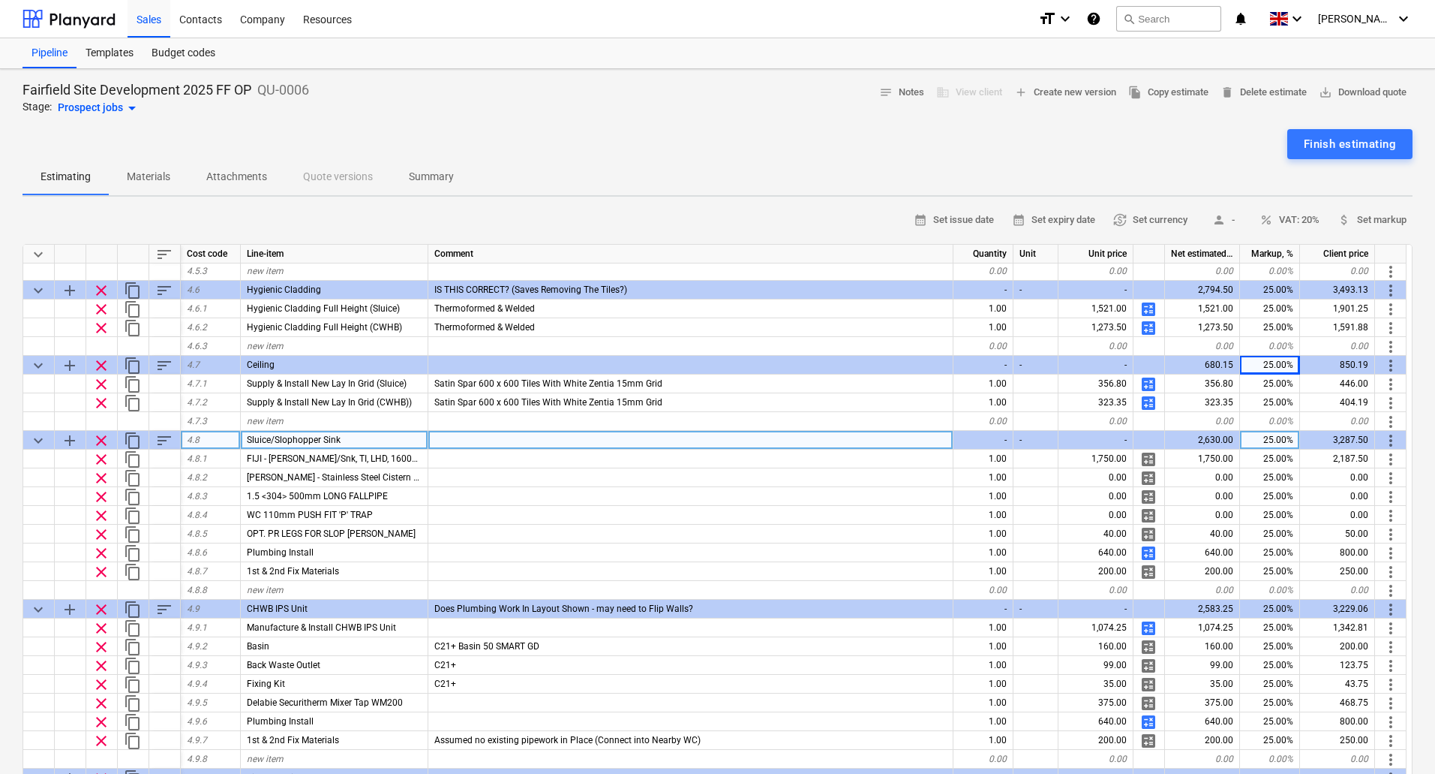
click at [1278, 438] on div "25.00%" at bounding box center [1270, 440] width 60 height 19
type input "20"
type input "25"
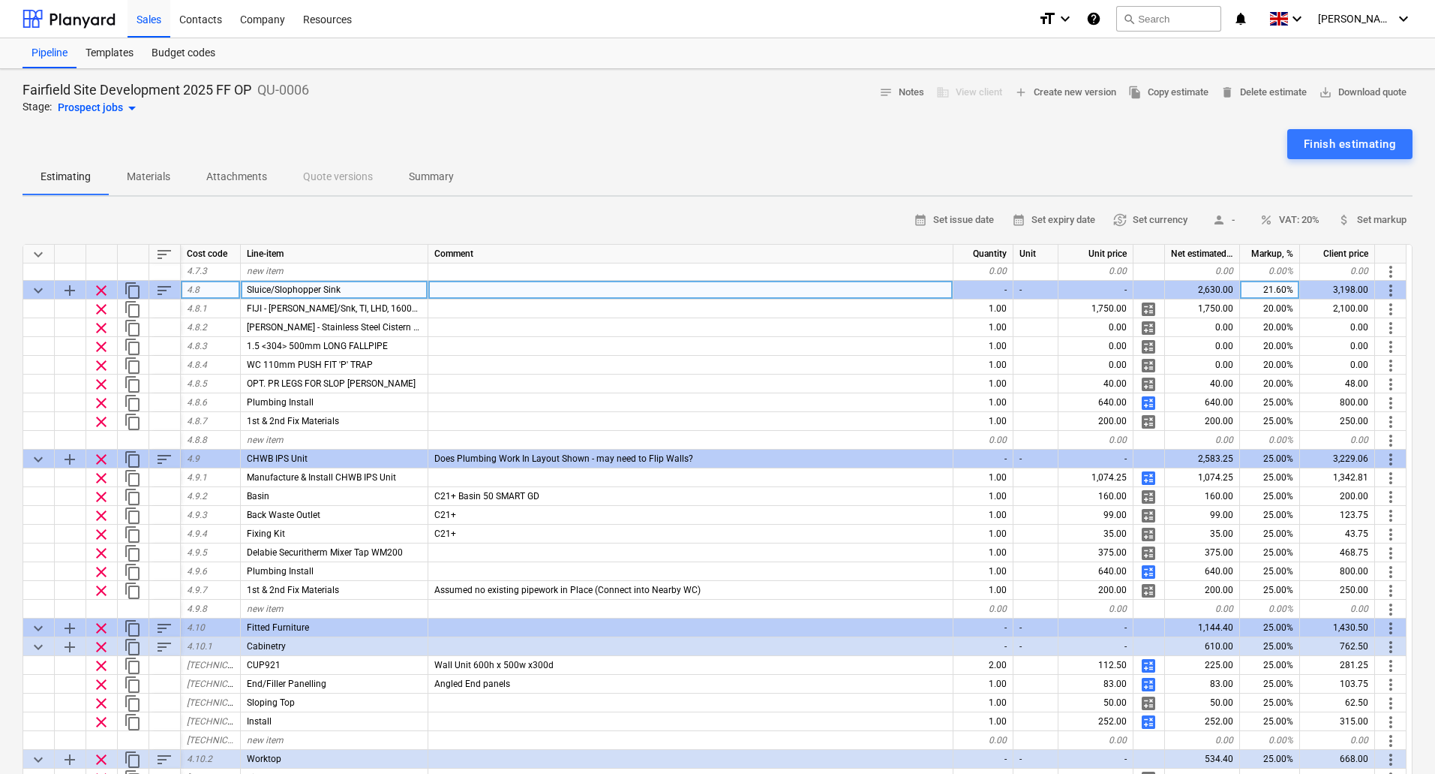
scroll to position [2721, 0]
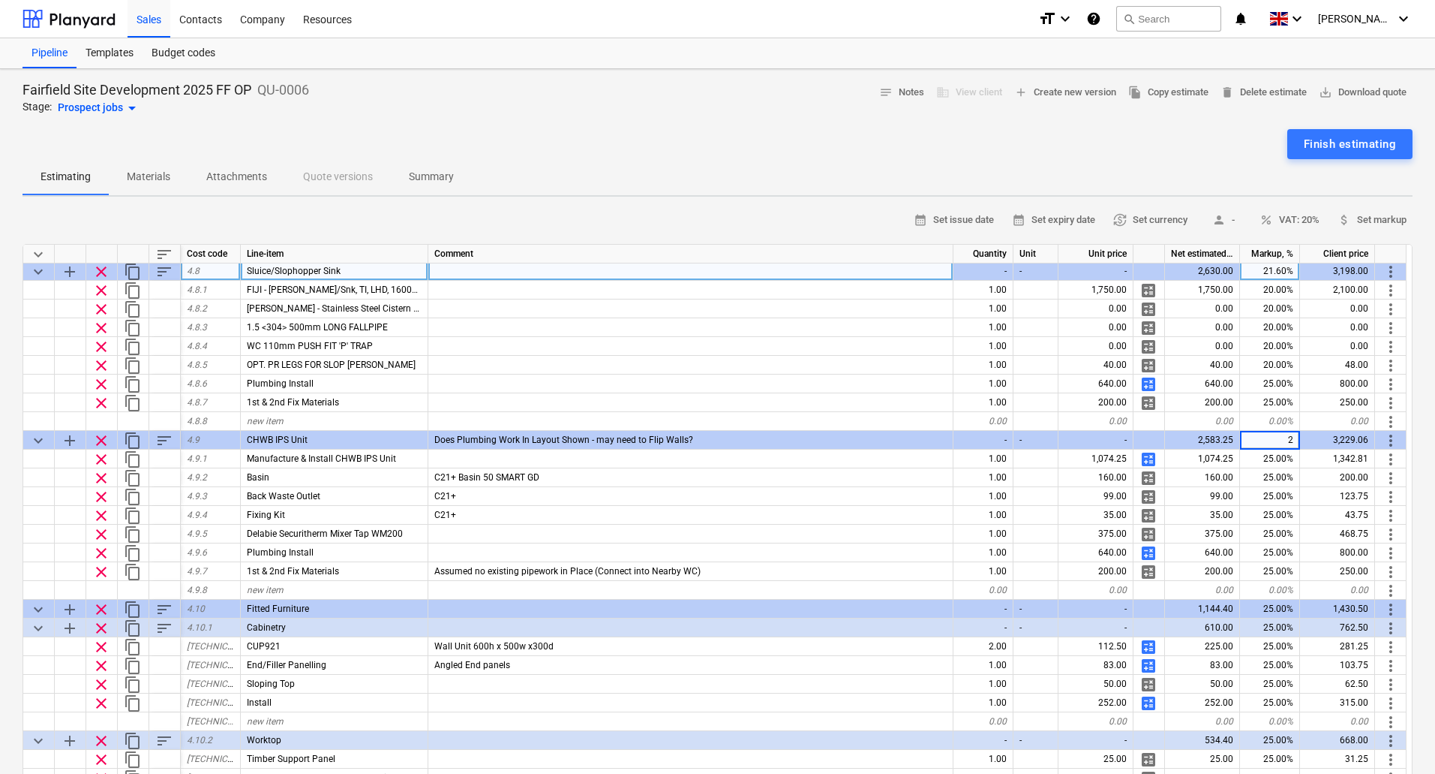
type input "20"
type input "25"
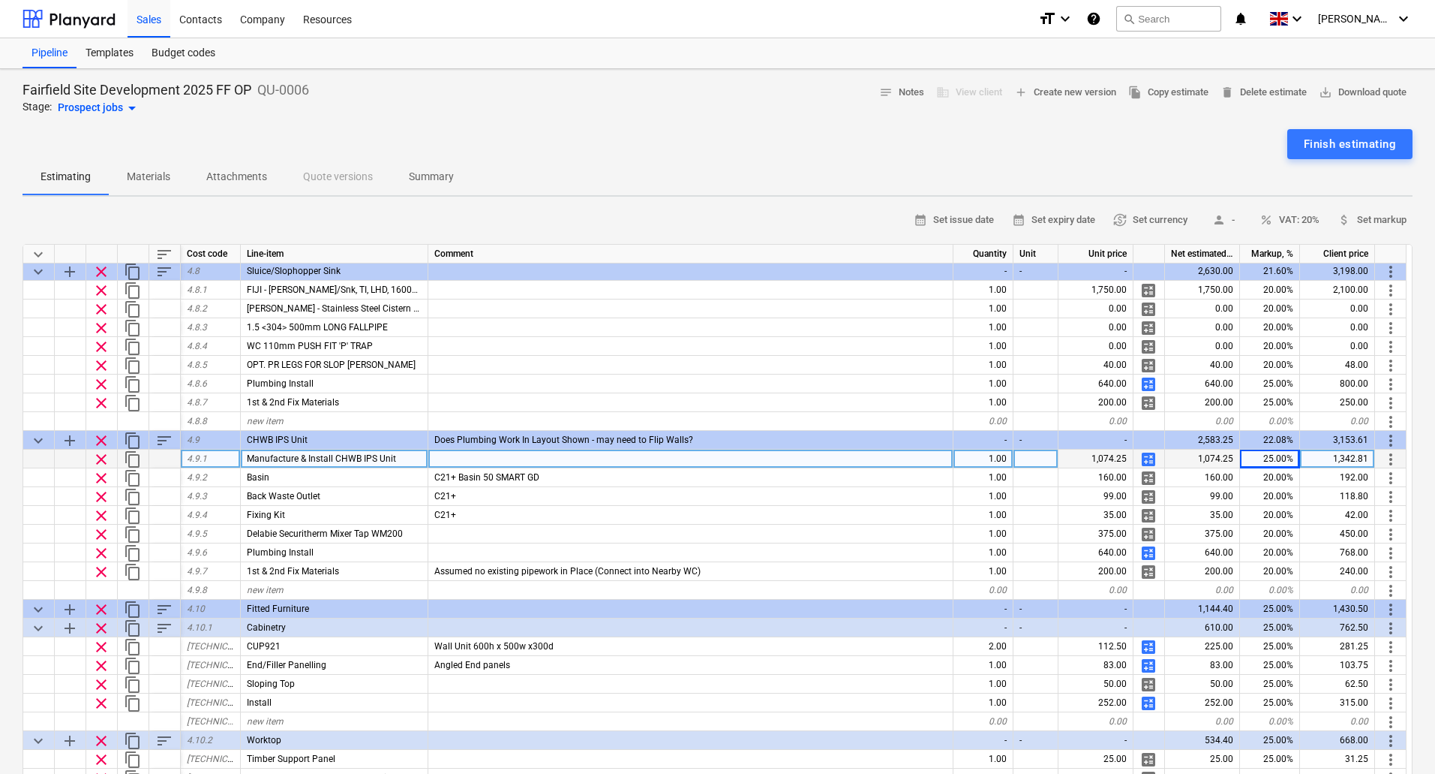
click at [1151, 458] on span "calculate" at bounding box center [1149, 459] width 18 height 18
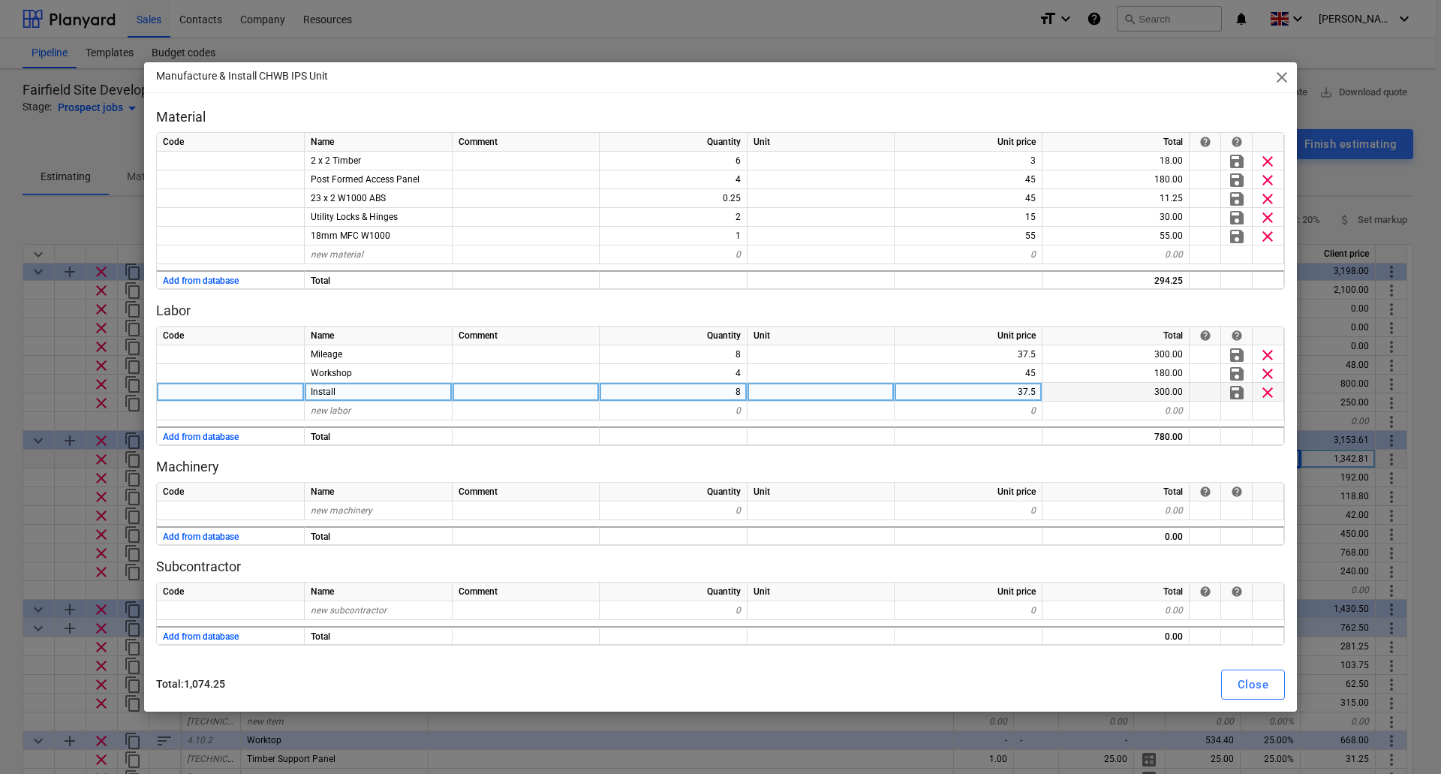
click at [736, 389] on div "8" at bounding box center [673, 392] width 148 height 19
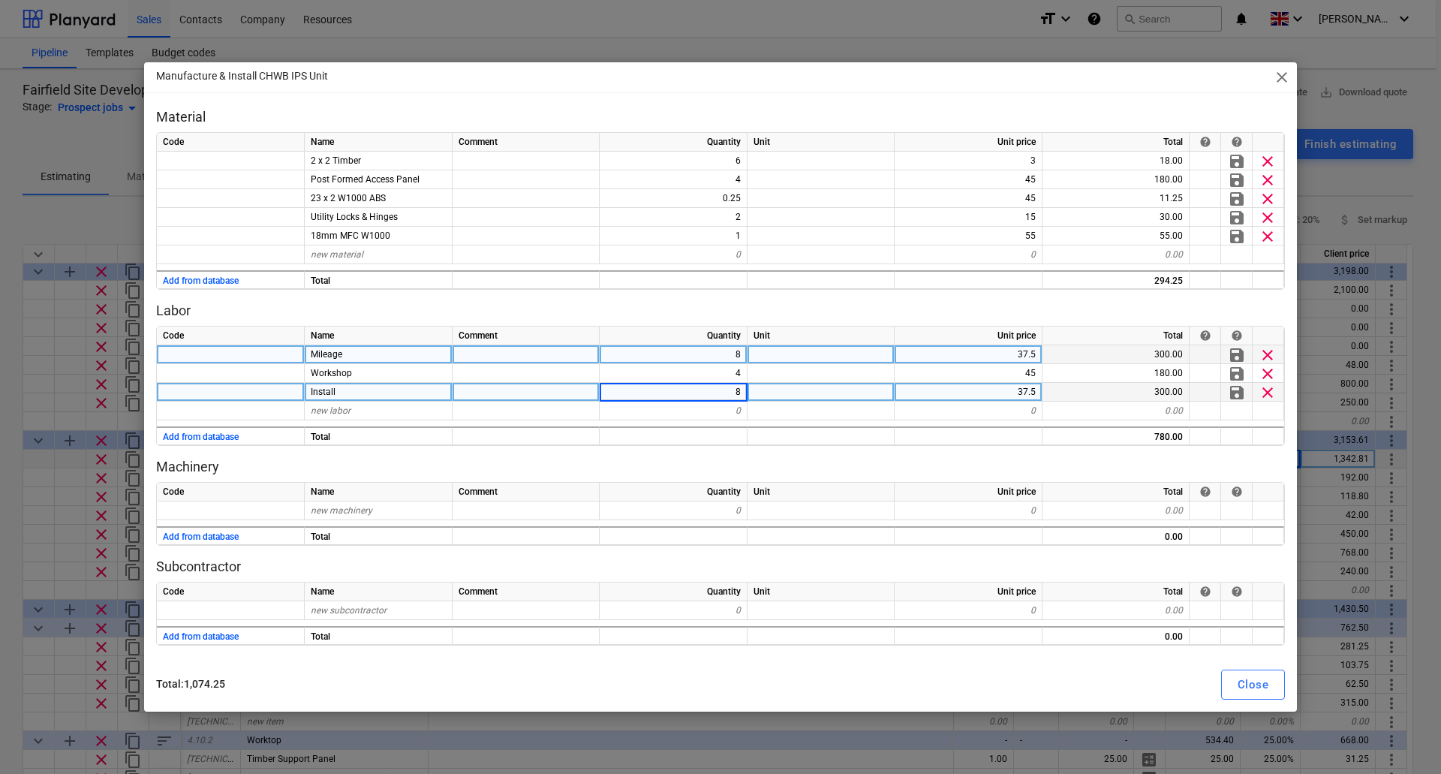
type input "6"
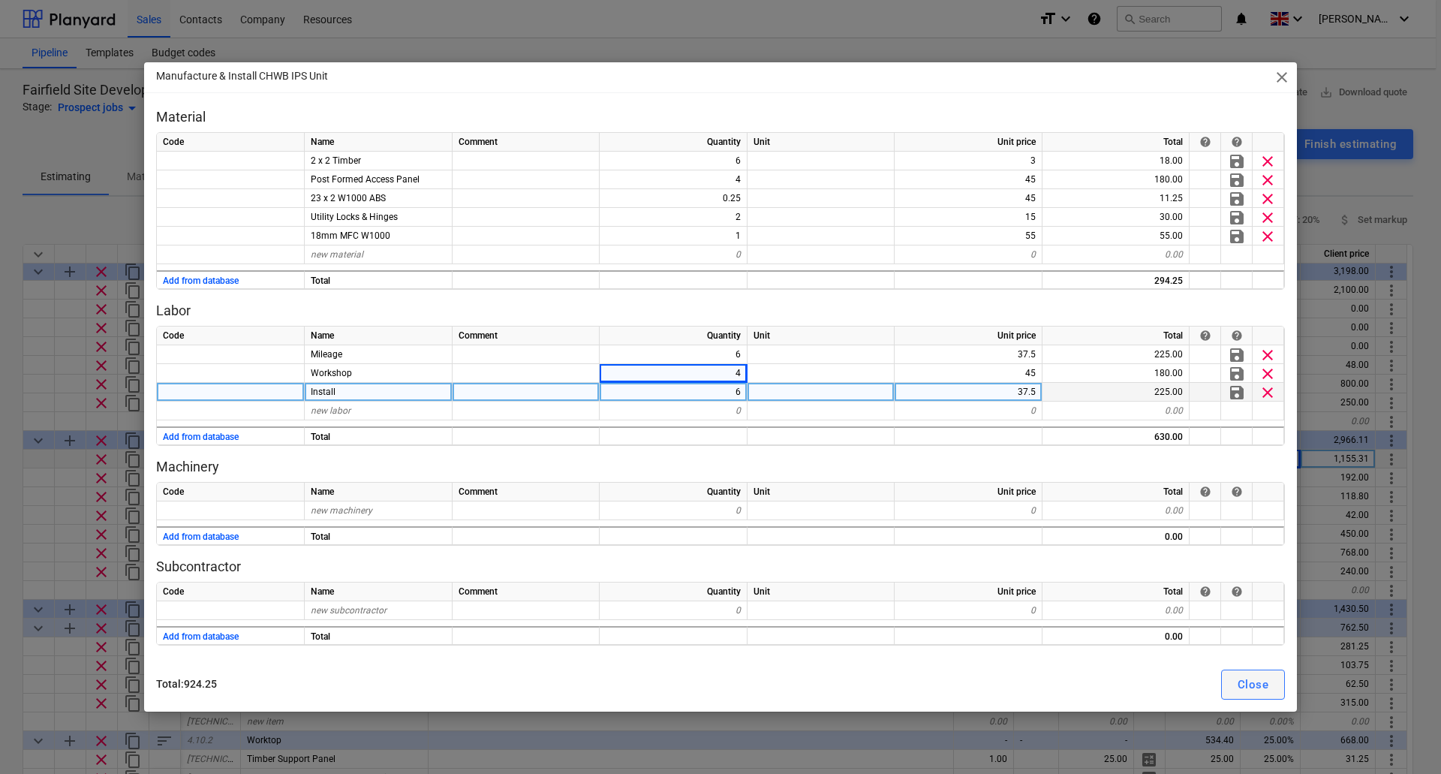
click at [1224, 676] on button "Close" at bounding box center [1253, 684] width 64 height 30
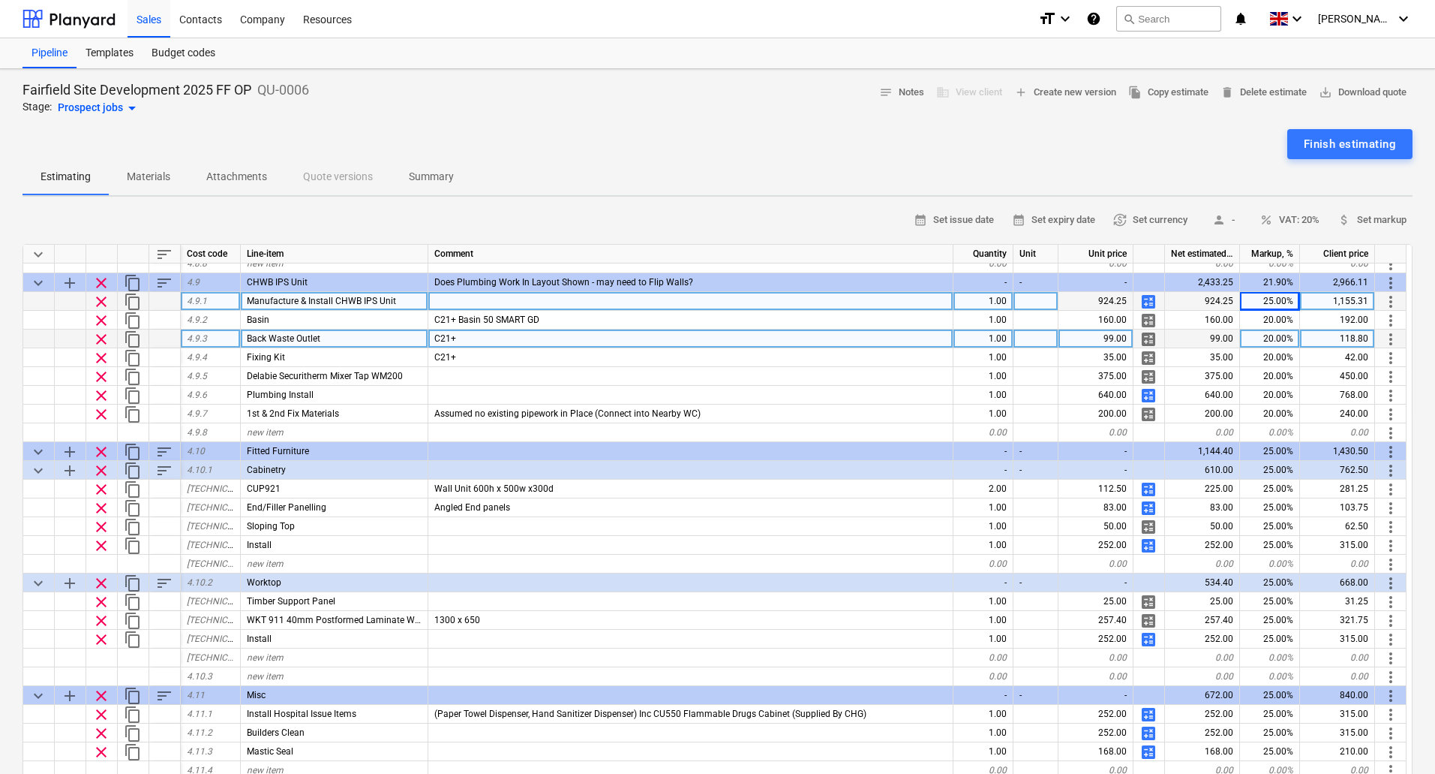
scroll to position [2946, 0]
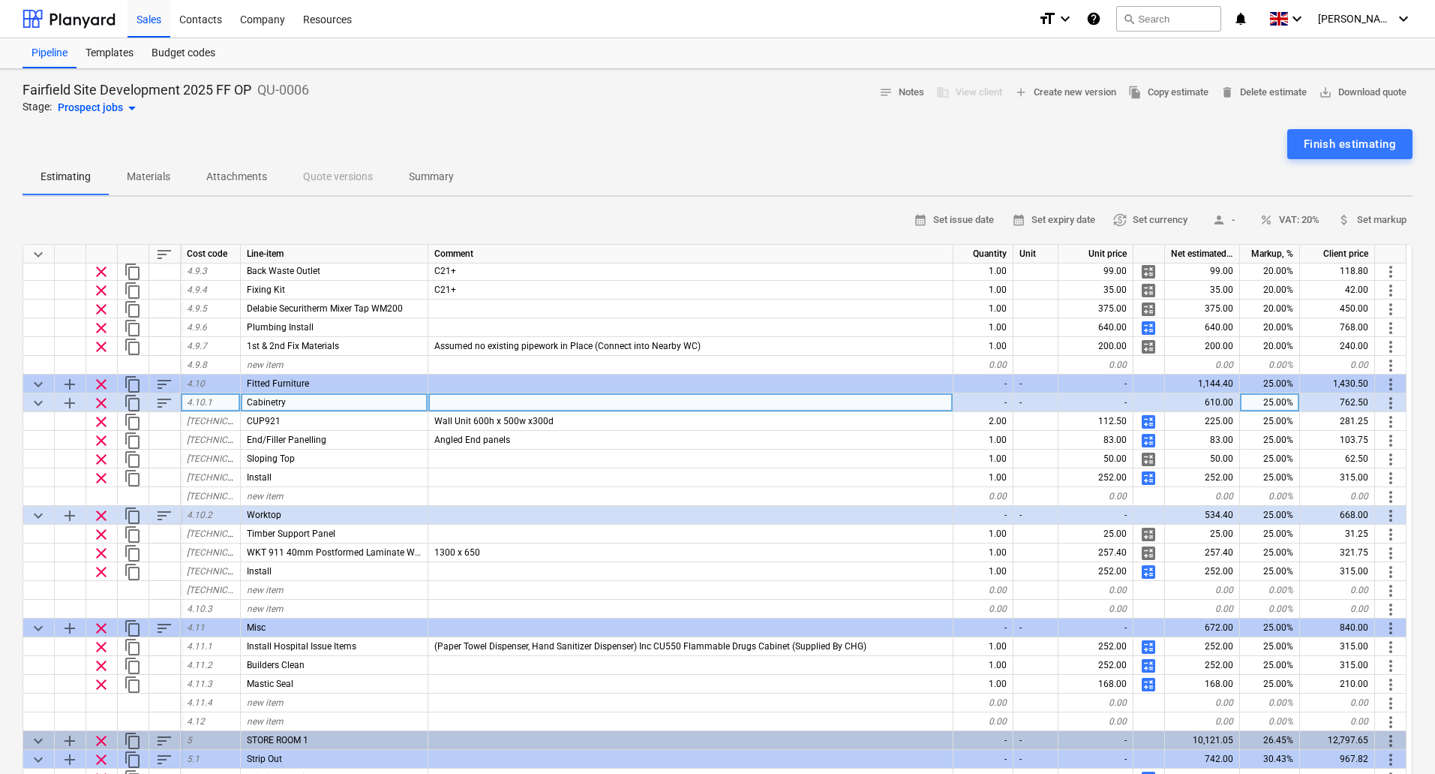
click at [1281, 398] on div "25.00%" at bounding box center [1270, 402] width 60 height 19
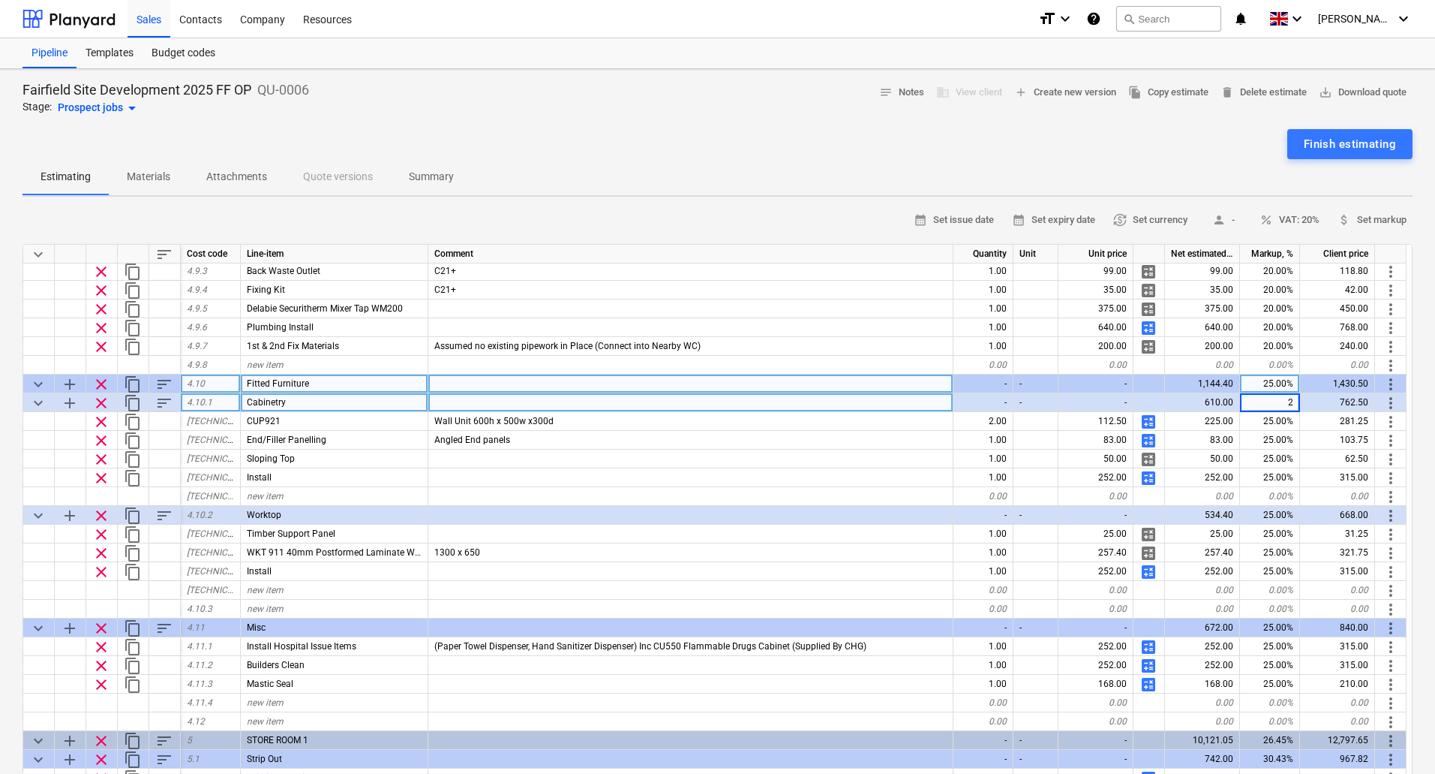
type input "20"
type input "25"
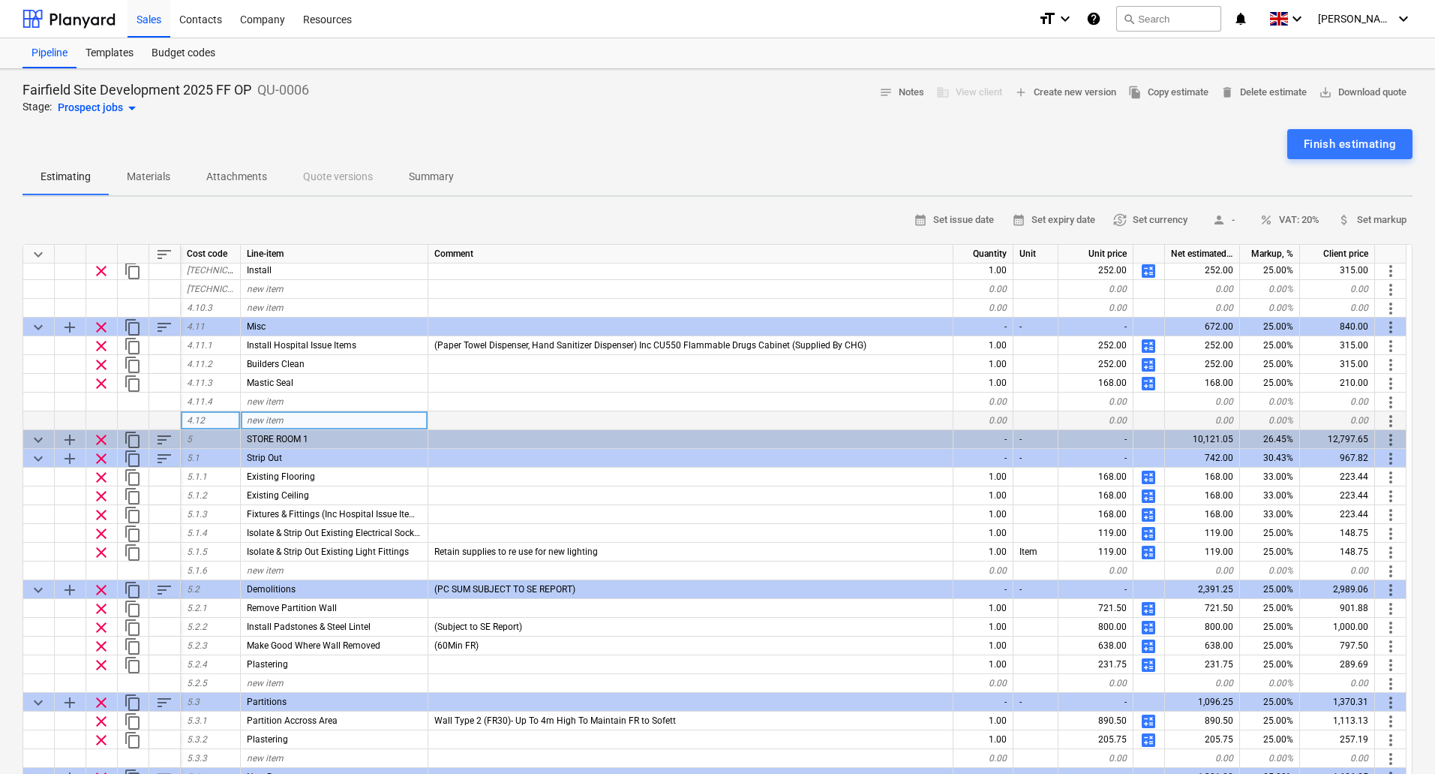
scroll to position [3247, 0]
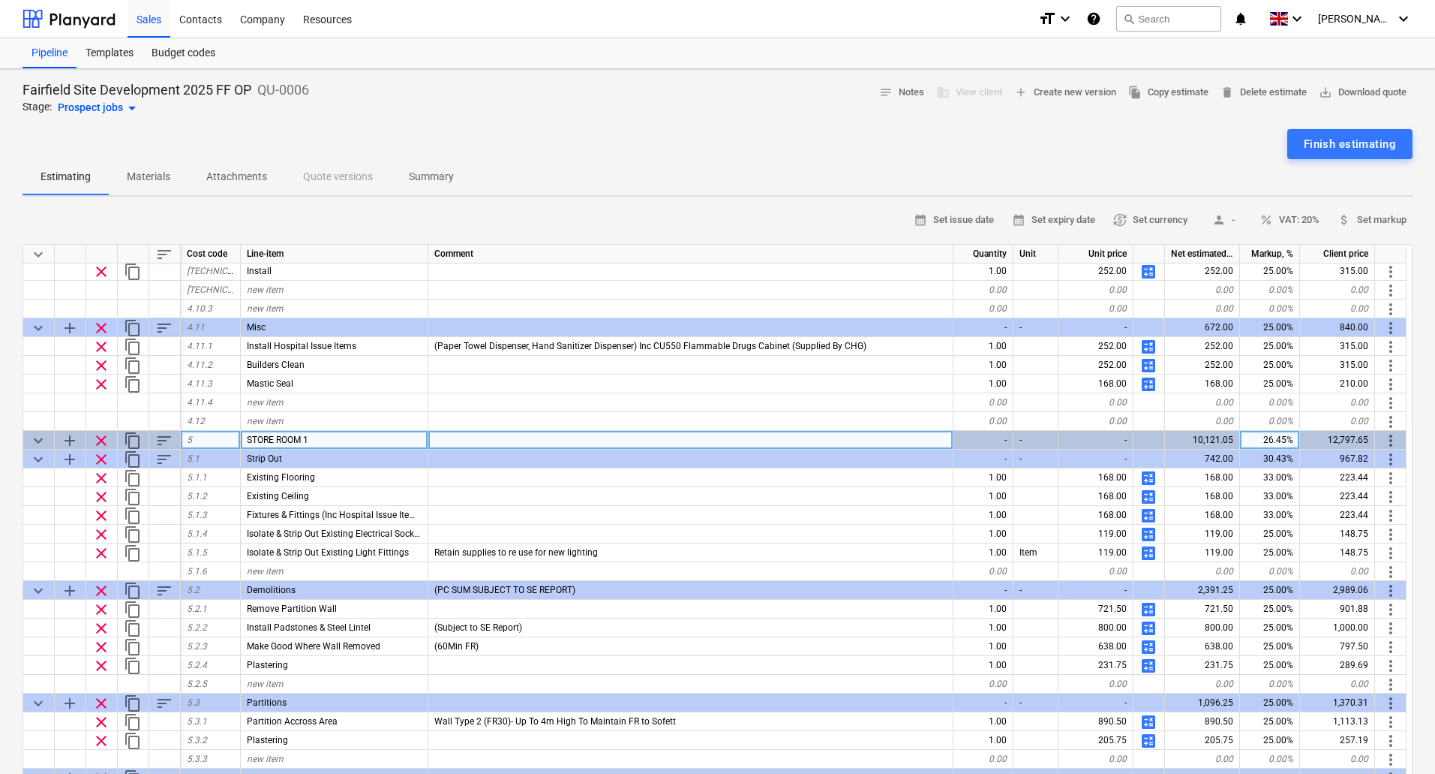
click at [1272, 434] on div "26.45%" at bounding box center [1270, 440] width 60 height 19
type input "25"
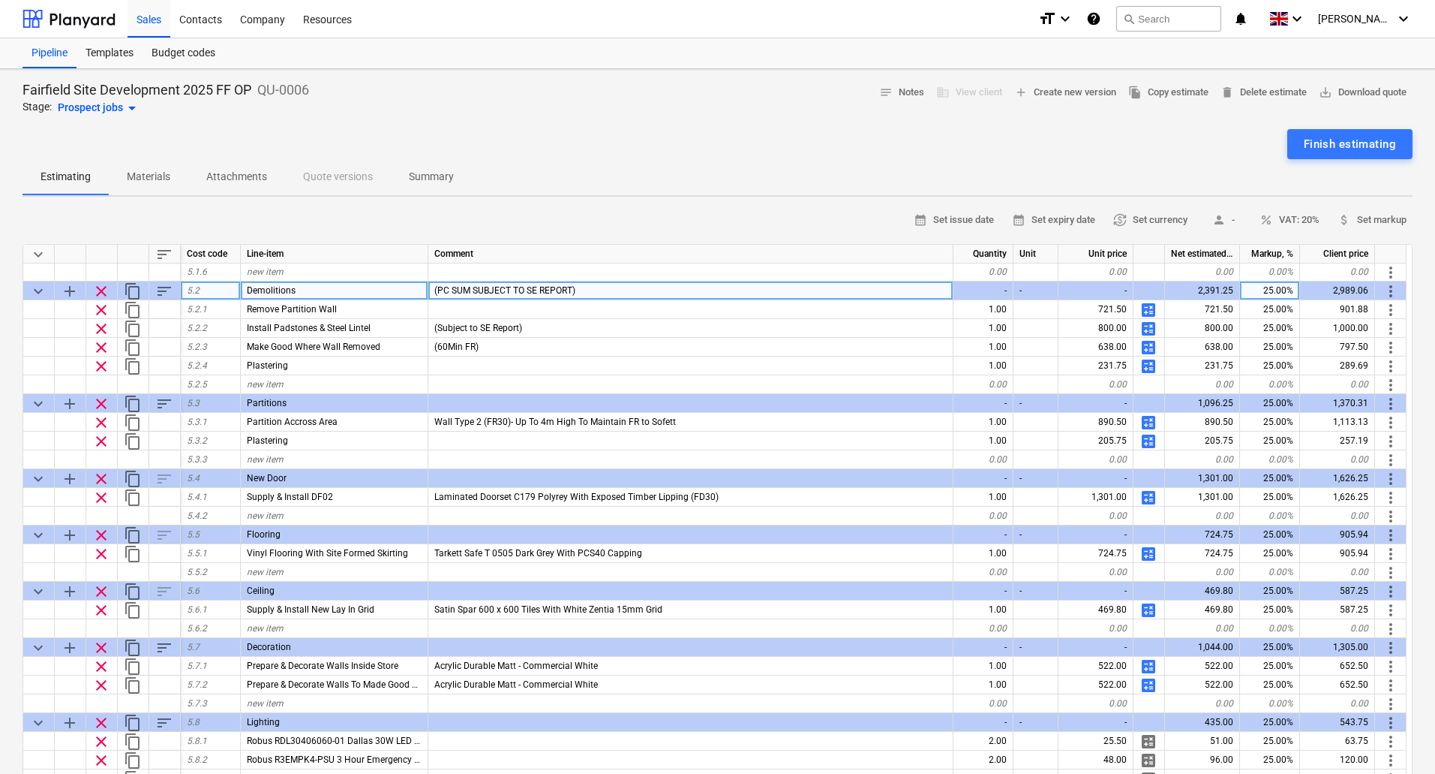
scroll to position [3547, 0]
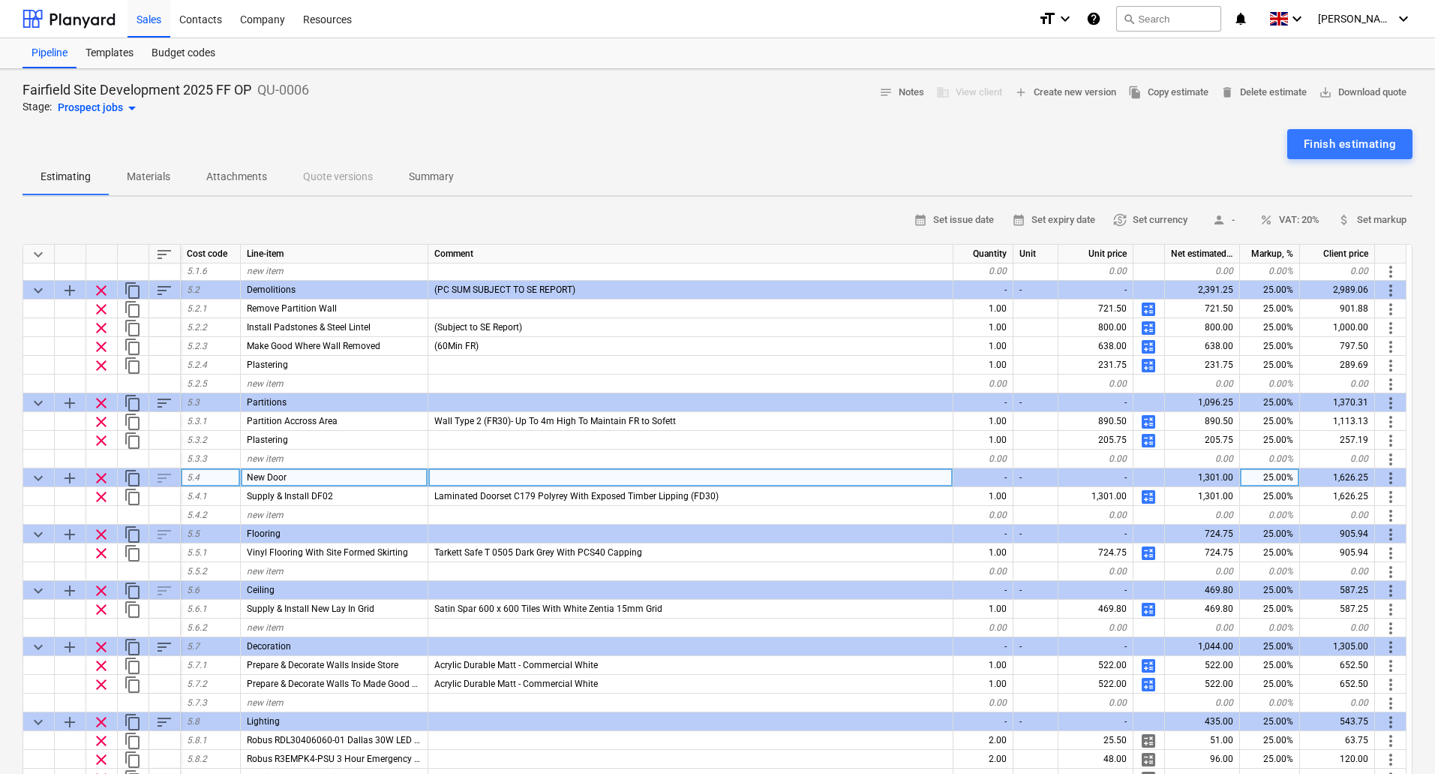
click at [1282, 473] on div "25.00%" at bounding box center [1270, 477] width 60 height 19
type input "20"
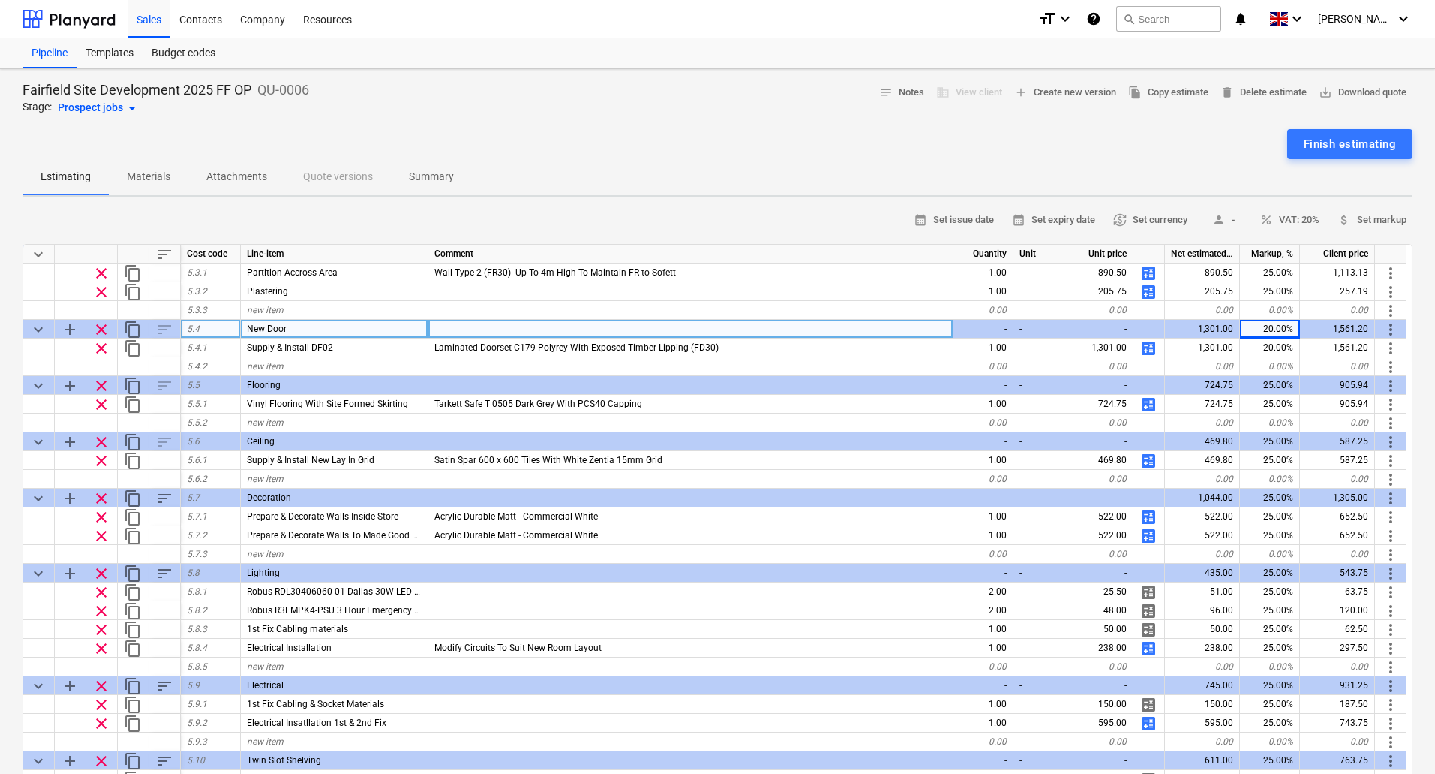
scroll to position [3697, 0]
click at [1270, 323] on div "20.00%" at bounding box center [1270, 327] width 60 height 19
type input "25"
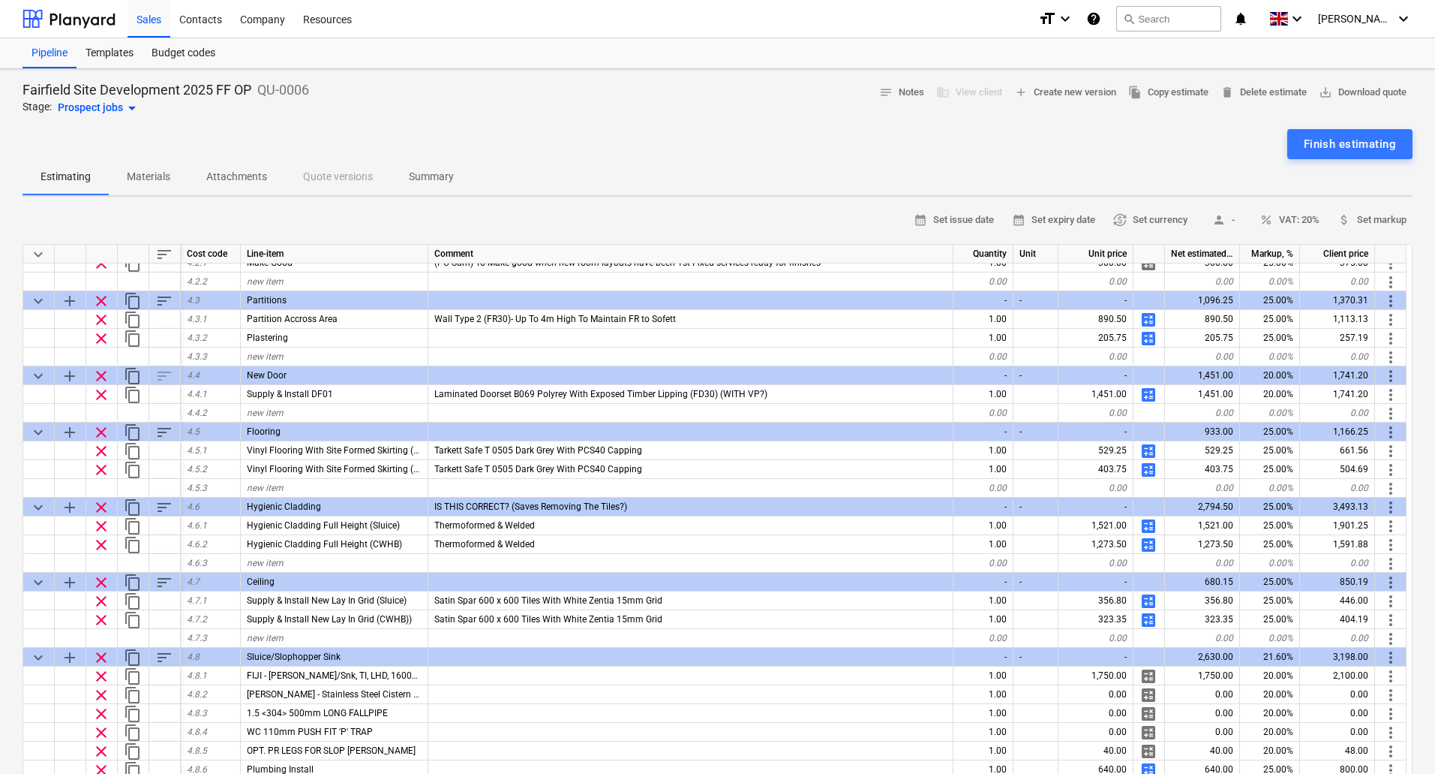
scroll to position [2271, 0]
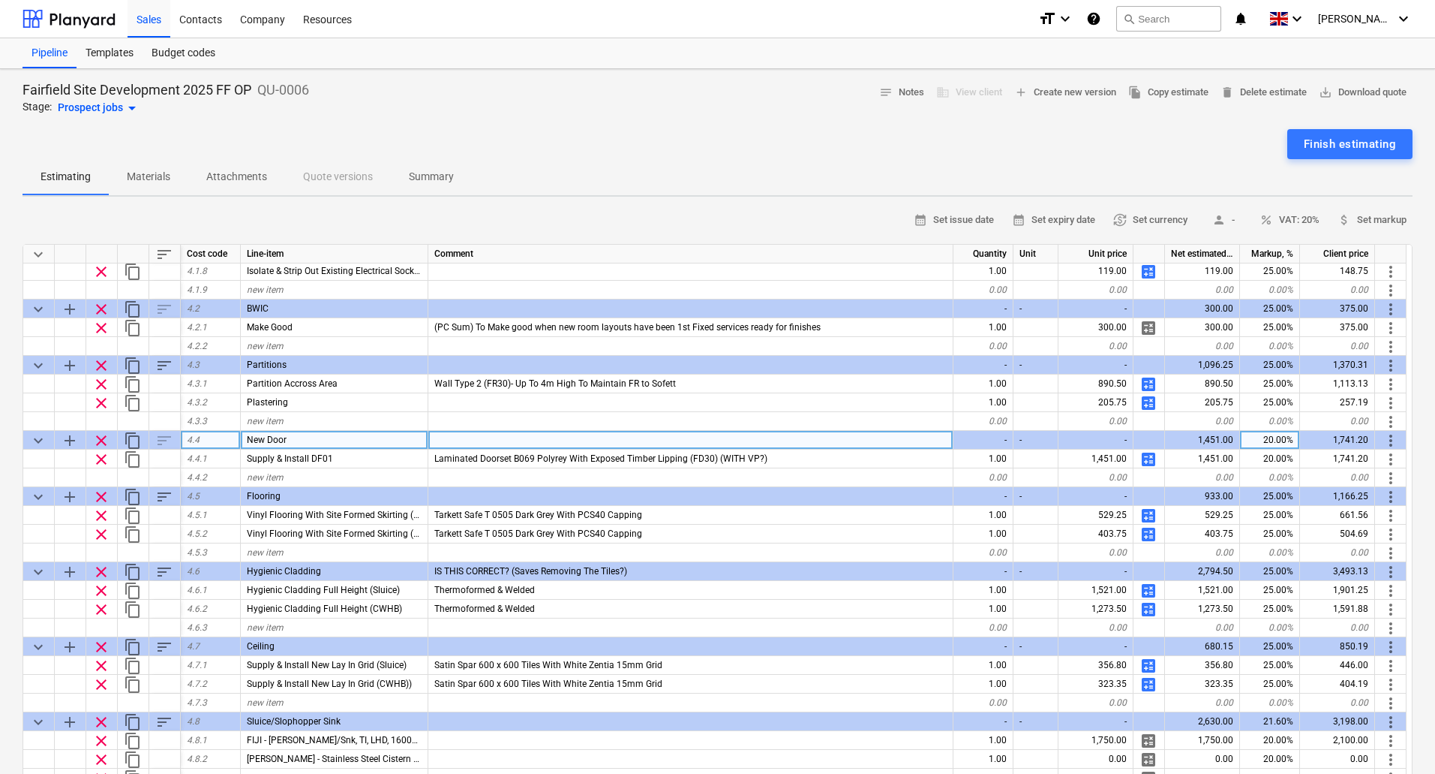
click at [1264, 442] on div "20.00%" at bounding box center [1270, 440] width 60 height 19
type input "25"
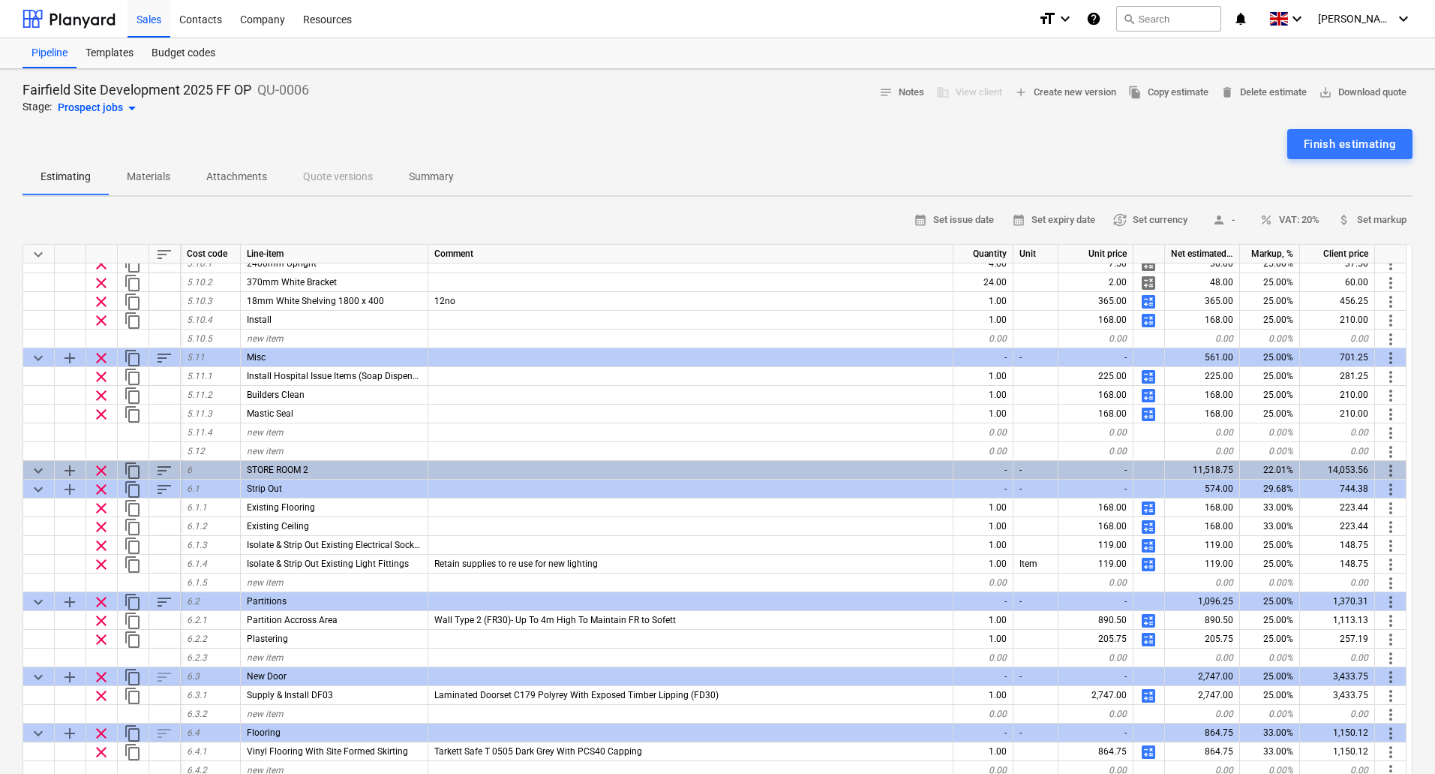
scroll to position [4222, 0]
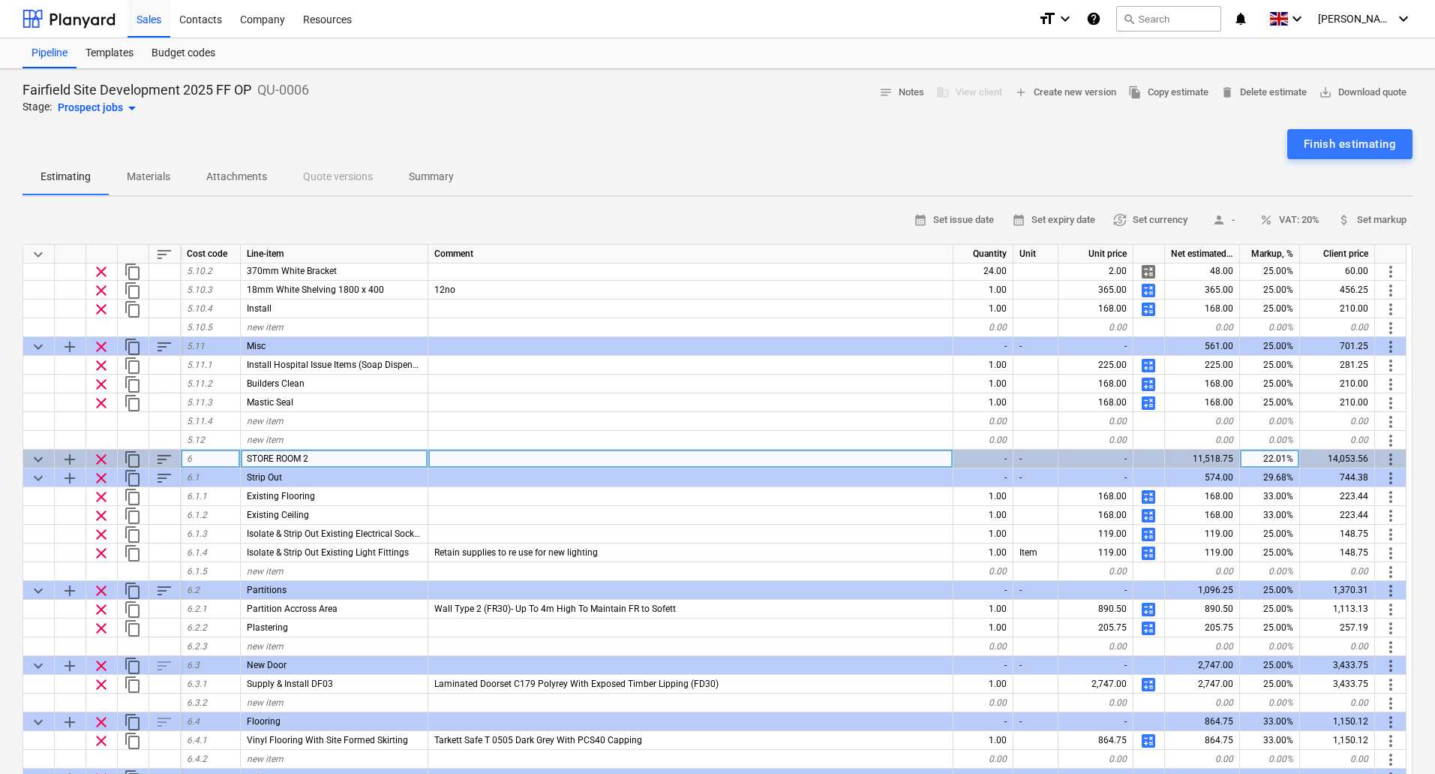
click at [1275, 458] on div "22.01%" at bounding box center [1270, 458] width 60 height 19
type input "25"
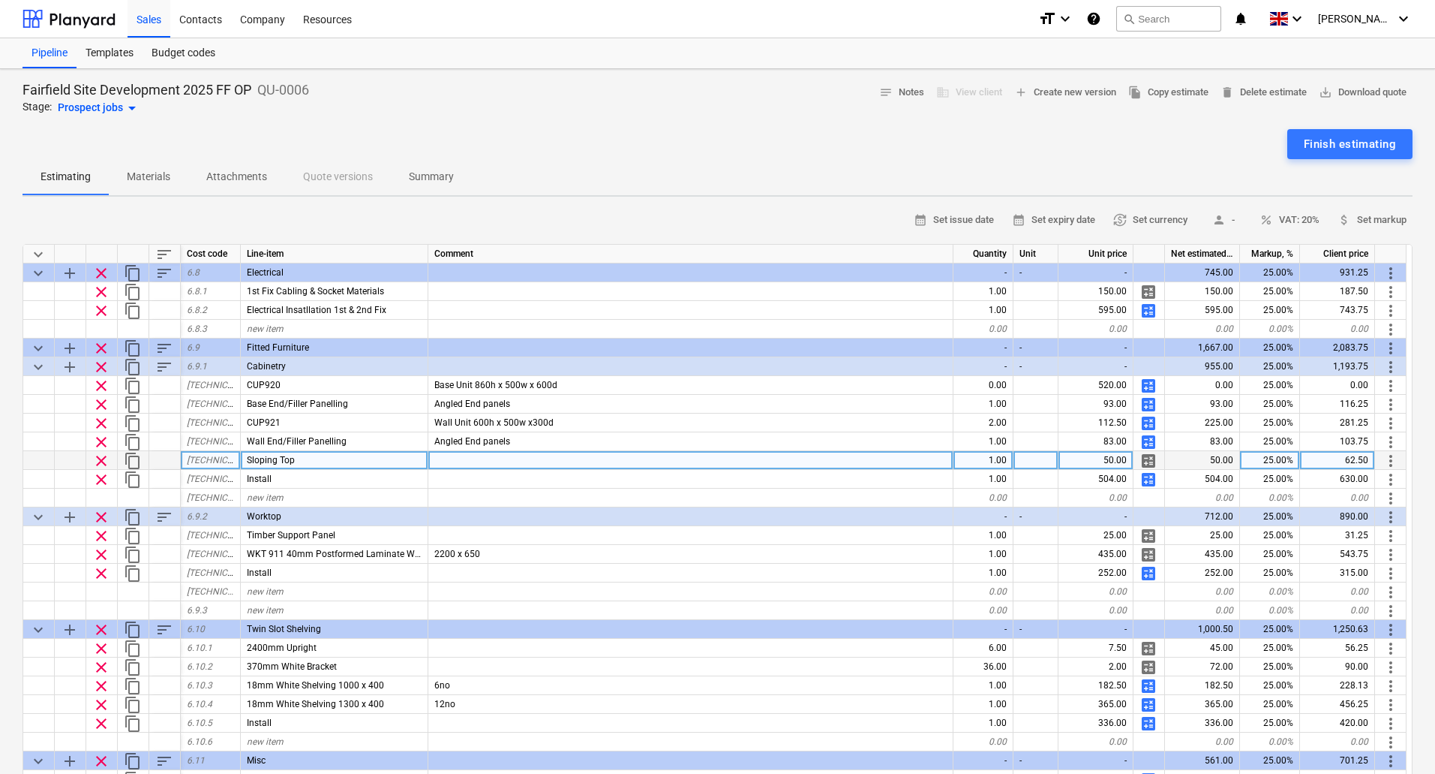
scroll to position [4972, 0]
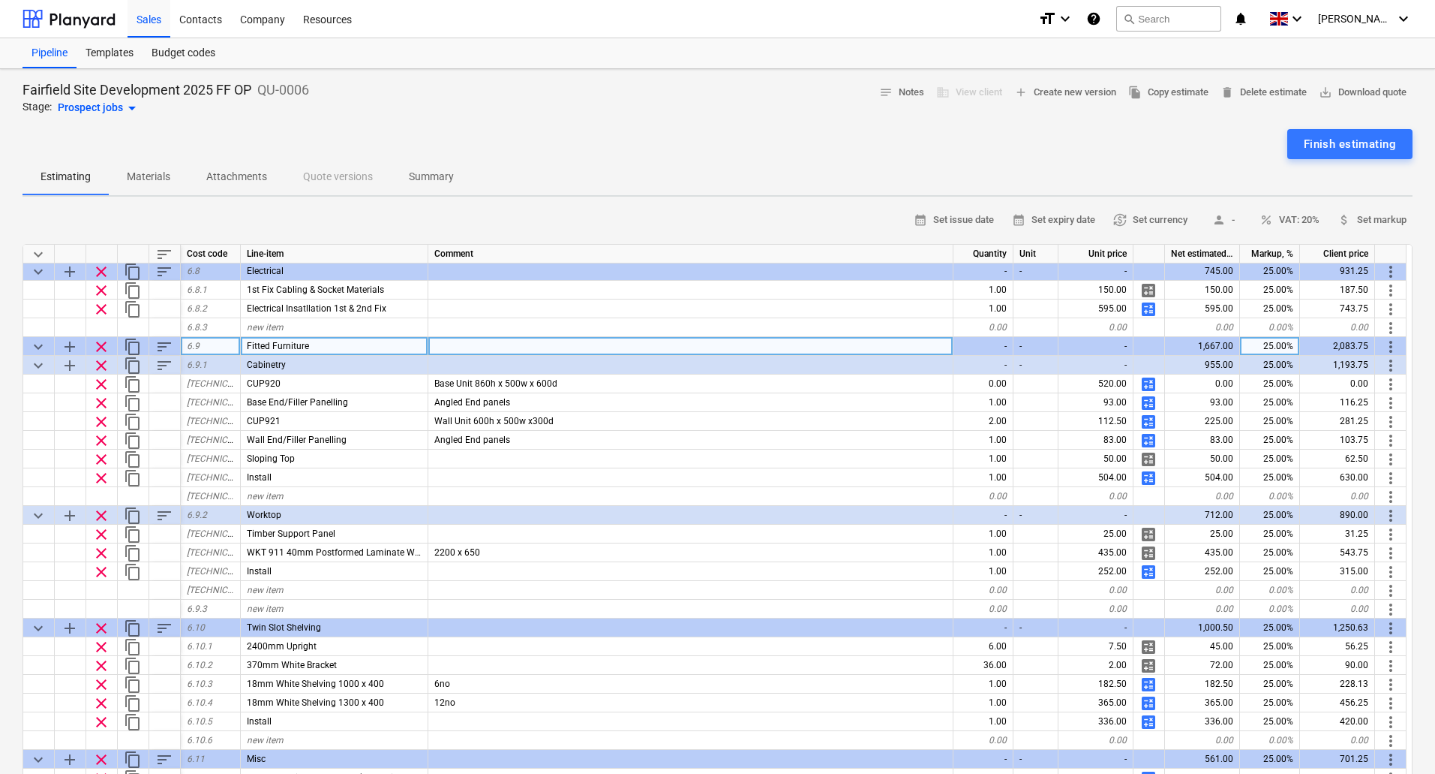
click at [1273, 350] on div "25.00%" at bounding box center [1270, 346] width 60 height 19
type input "20"
type input "25"
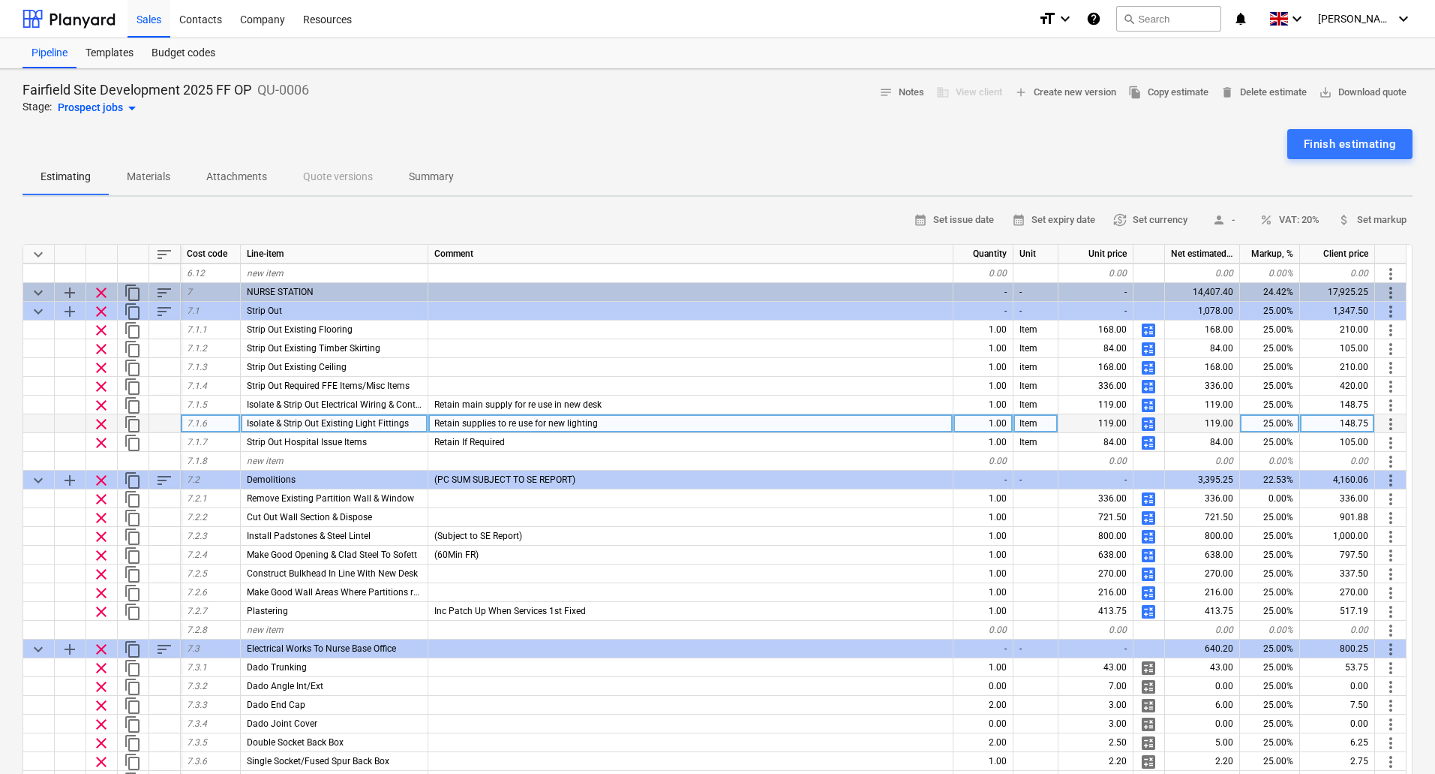
scroll to position [5516, 0]
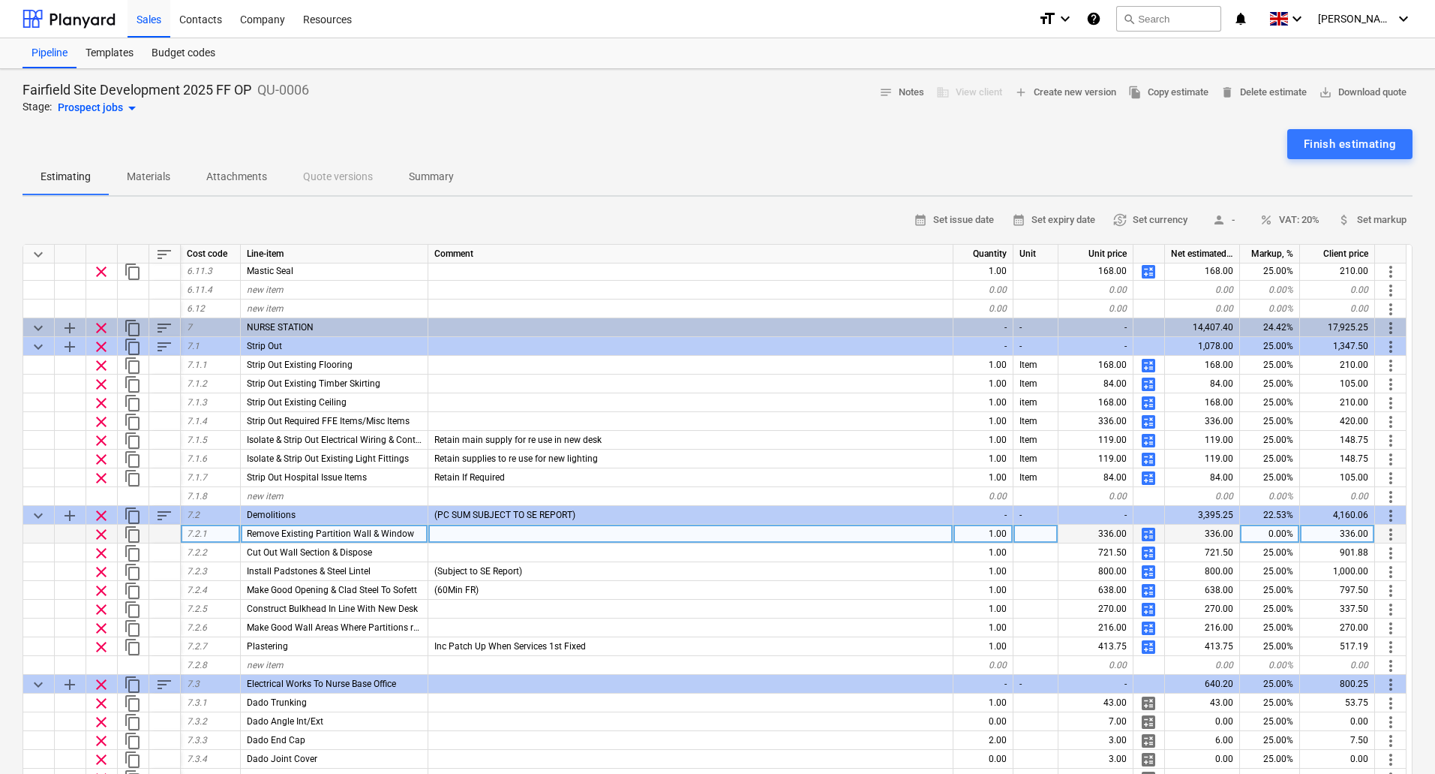
click at [1275, 527] on div "0.00%" at bounding box center [1270, 533] width 60 height 19
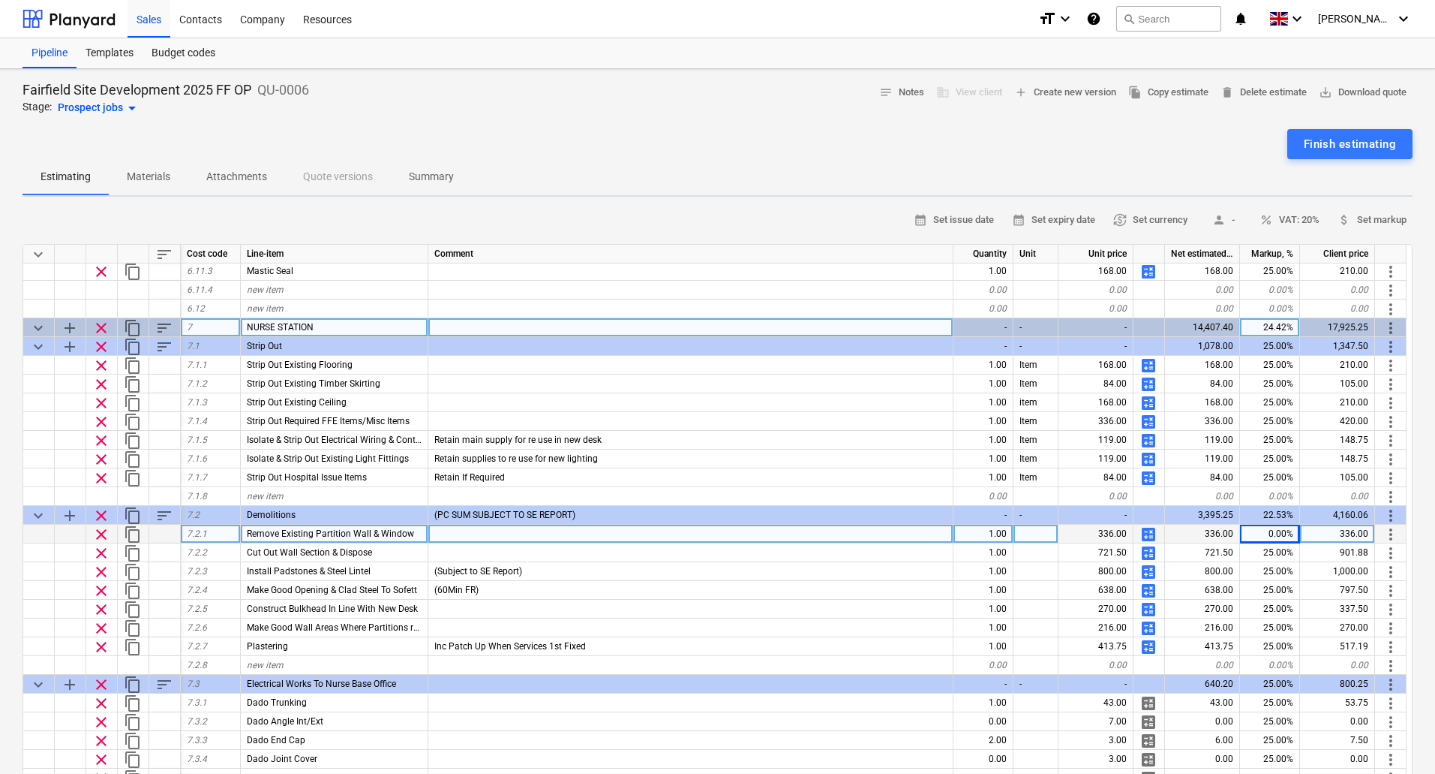
click at [1267, 328] on div "24.42%" at bounding box center [1270, 327] width 60 height 19
type input "25"
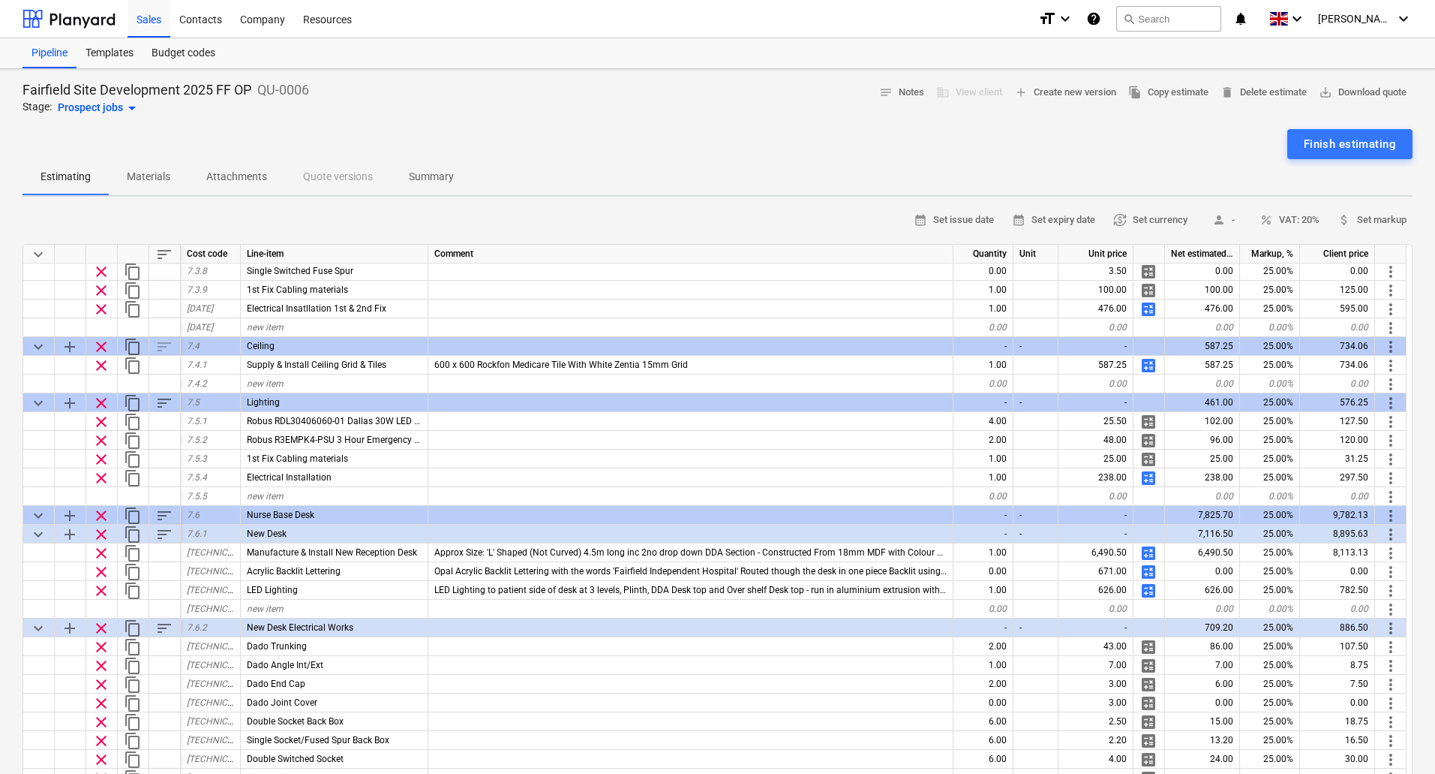
scroll to position [6154, 0]
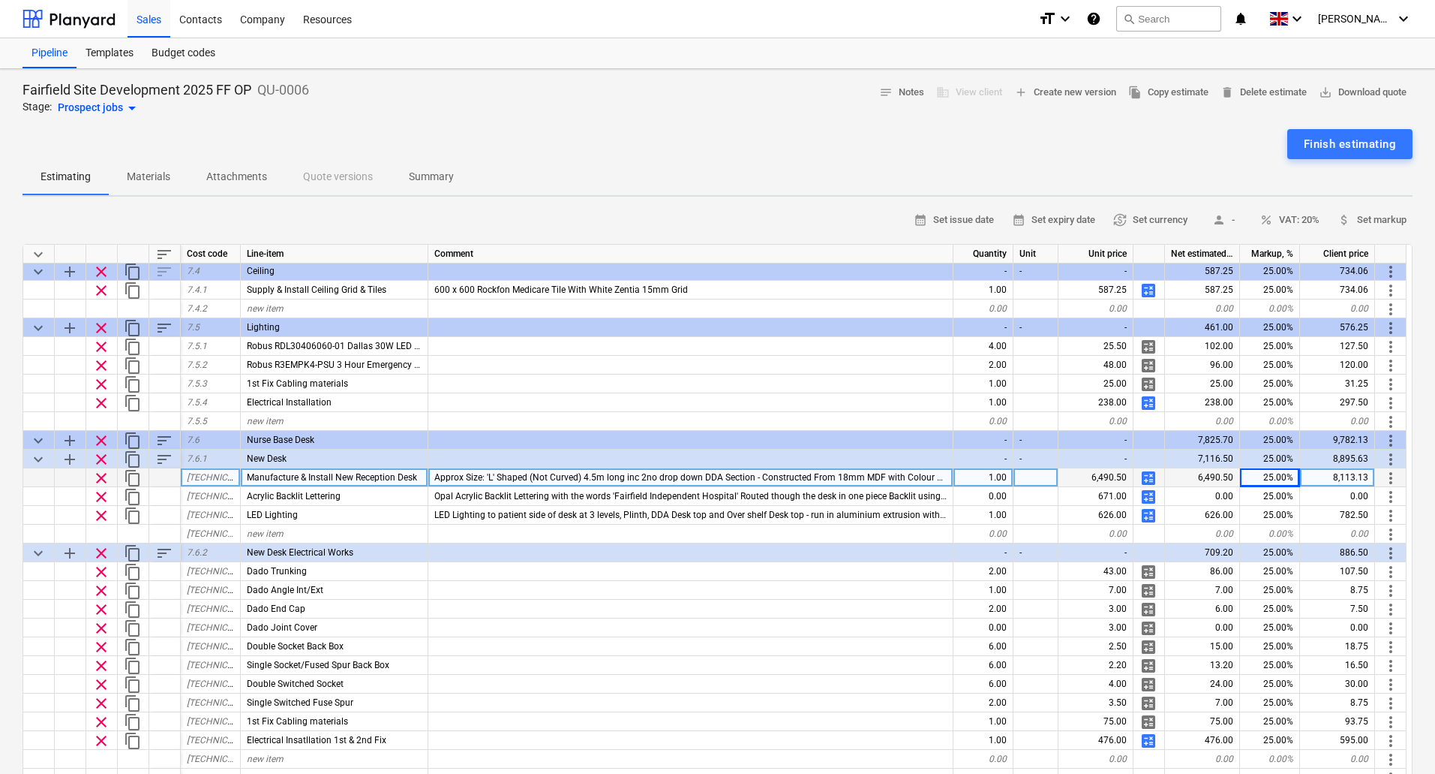
click at [1146, 475] on span "calculate" at bounding box center [1149, 478] width 18 height 18
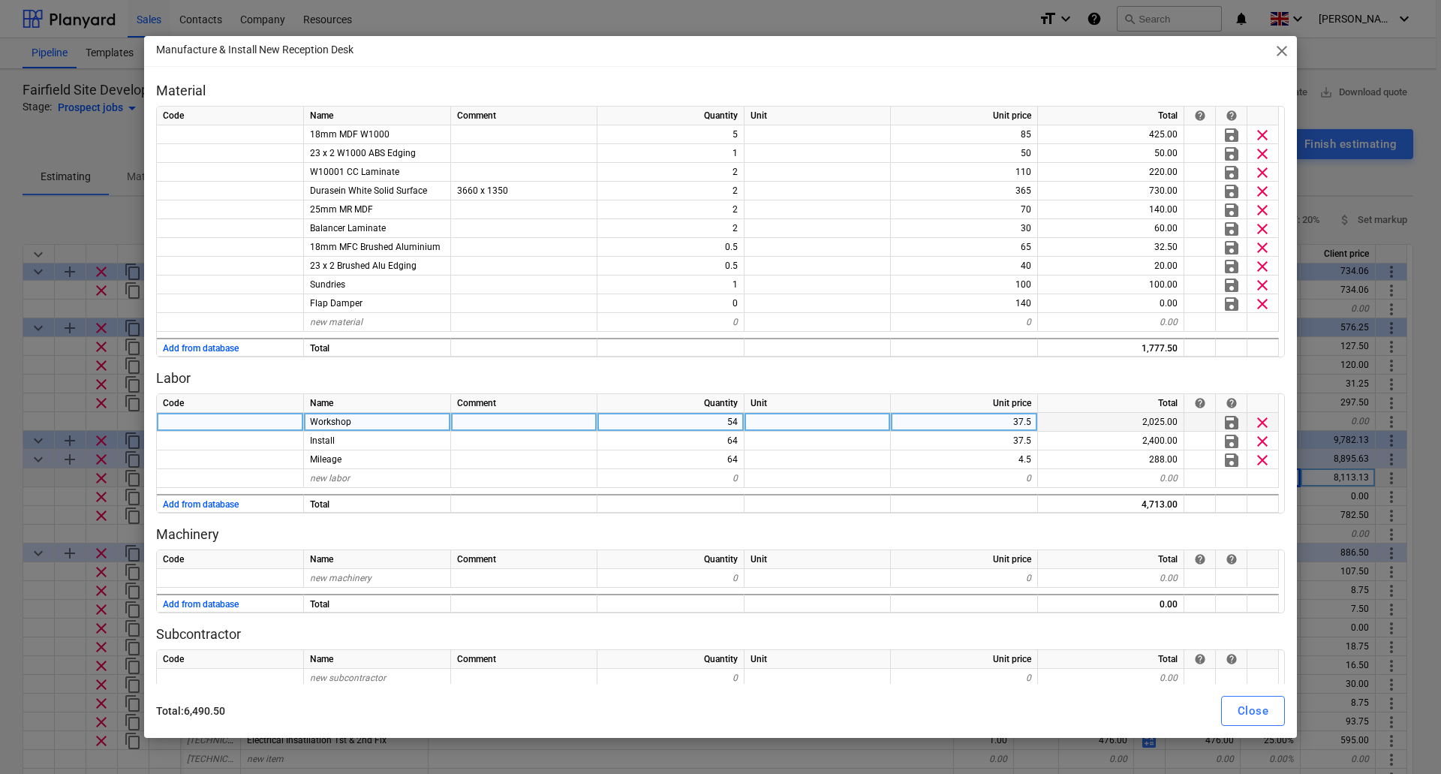
click at [1022, 428] on div "37.5" at bounding box center [964, 422] width 147 height 19
type input "45"
click at [730, 417] on div "54" at bounding box center [670, 422] width 147 height 19
type input "64"
click at [1240, 719] on div "Close" at bounding box center [1252, 711] width 31 height 20
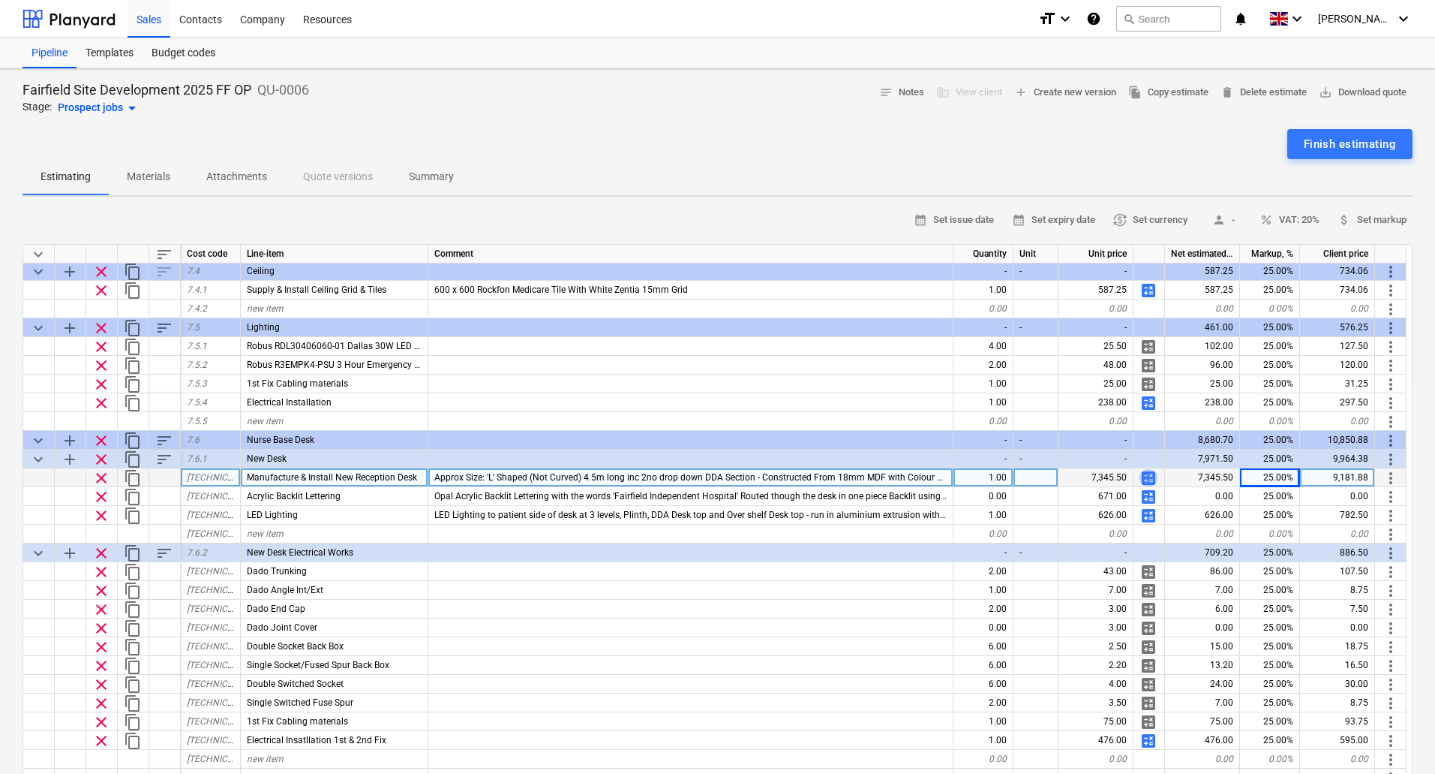
click at [1146, 477] on span "calculate" at bounding box center [1149, 478] width 18 height 18
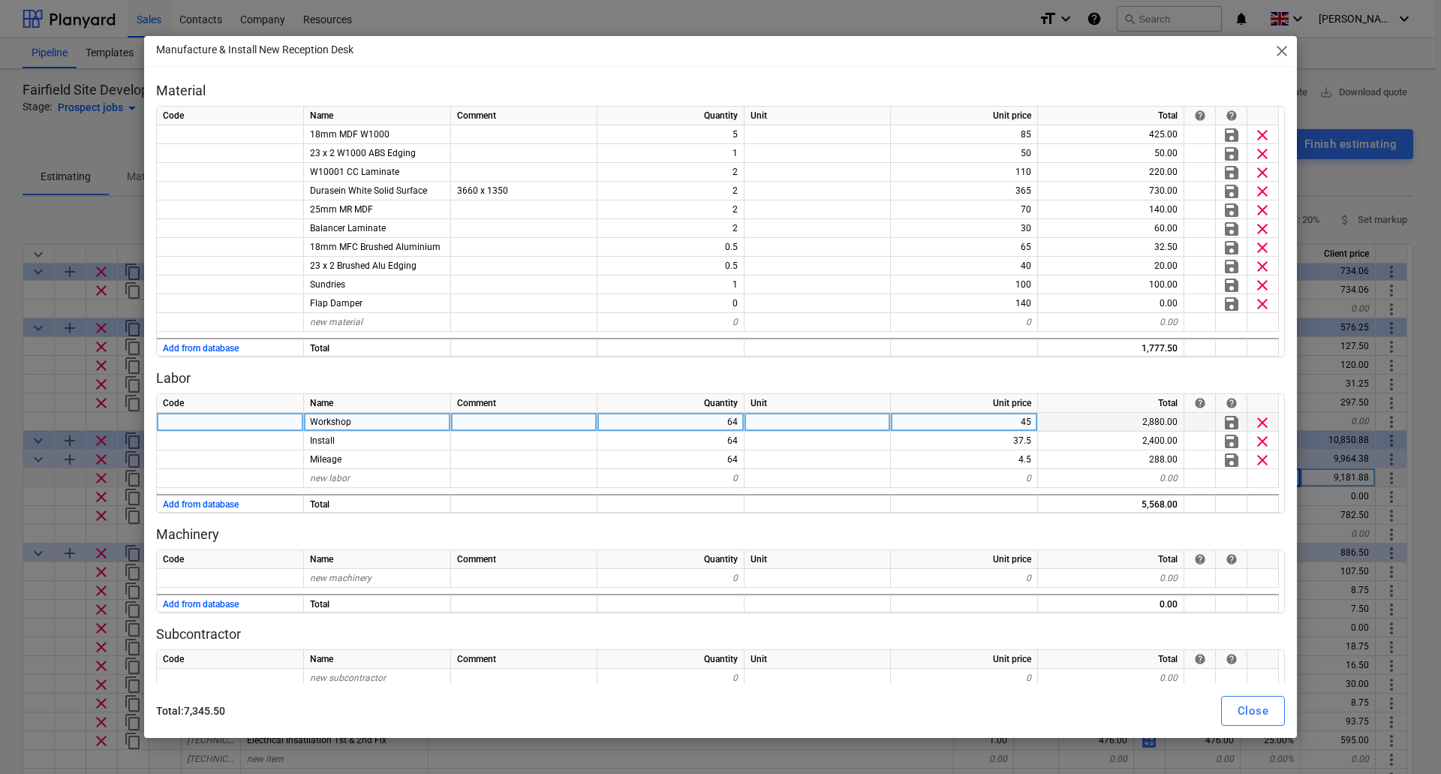
click at [724, 422] on div "64" at bounding box center [670, 422] width 147 height 19
type input "58"
click at [1254, 714] on div "Close" at bounding box center [1252, 711] width 31 height 20
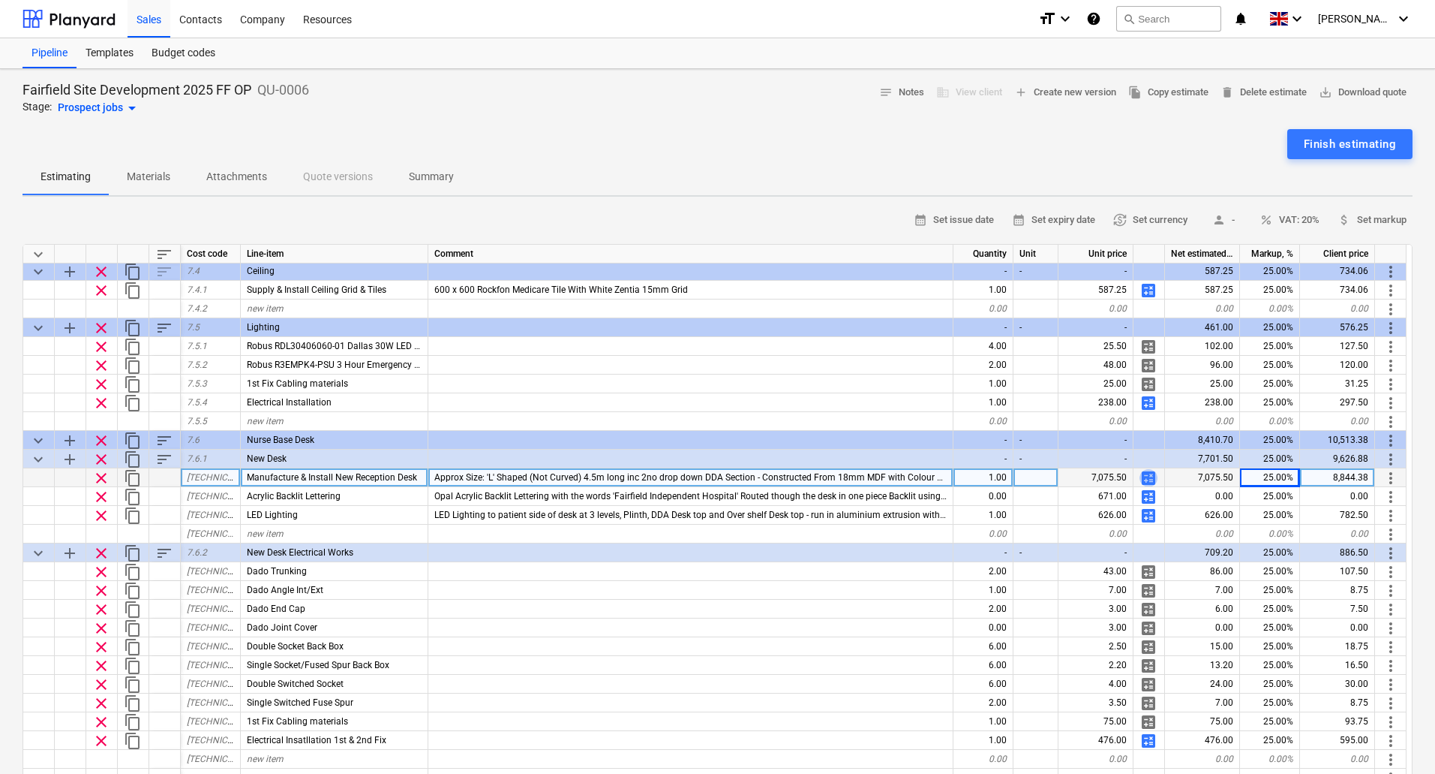
click at [1146, 477] on span "calculate" at bounding box center [1149, 478] width 18 height 18
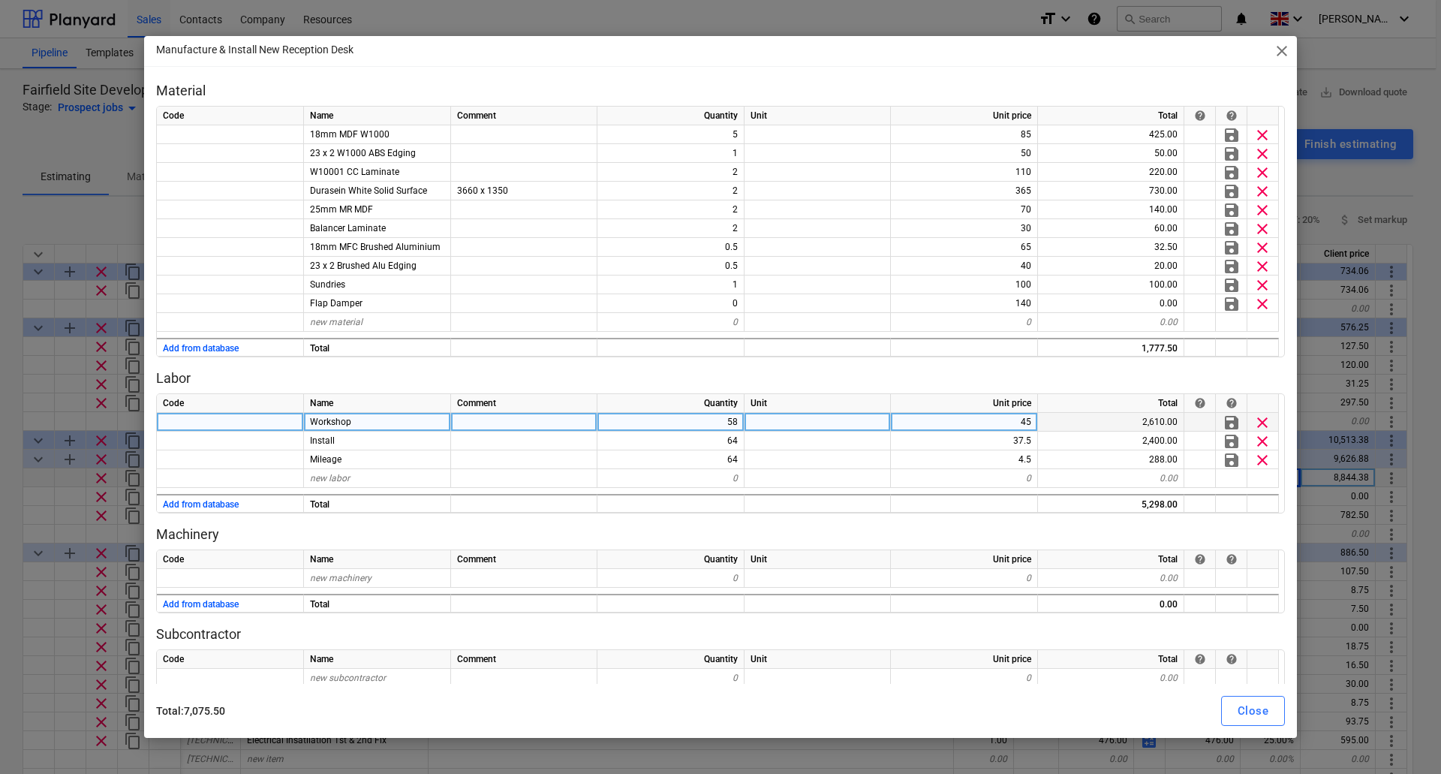
click at [719, 422] on div "58" at bounding box center [670, 422] width 147 height 19
type input "54"
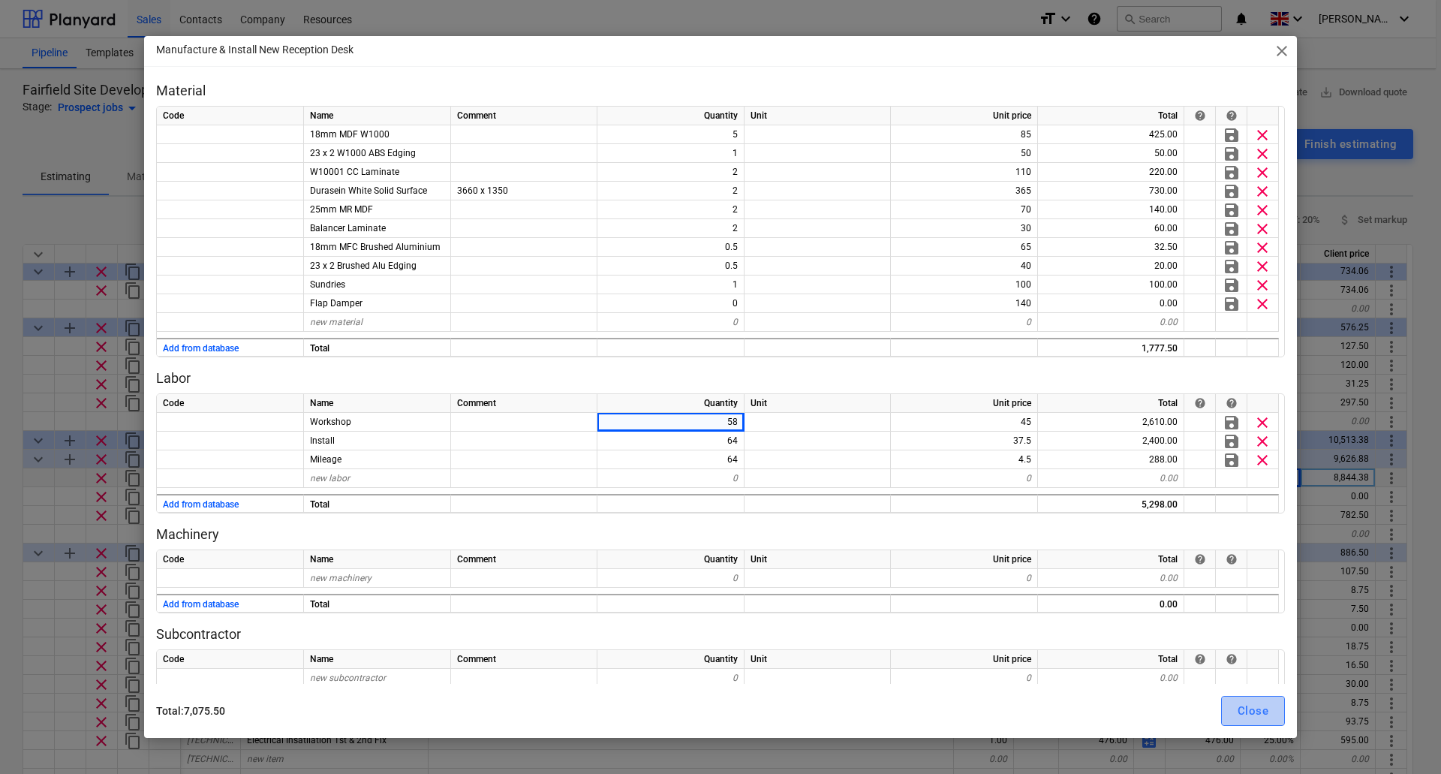
click at [1247, 710] on div "Close" at bounding box center [1252, 711] width 31 height 20
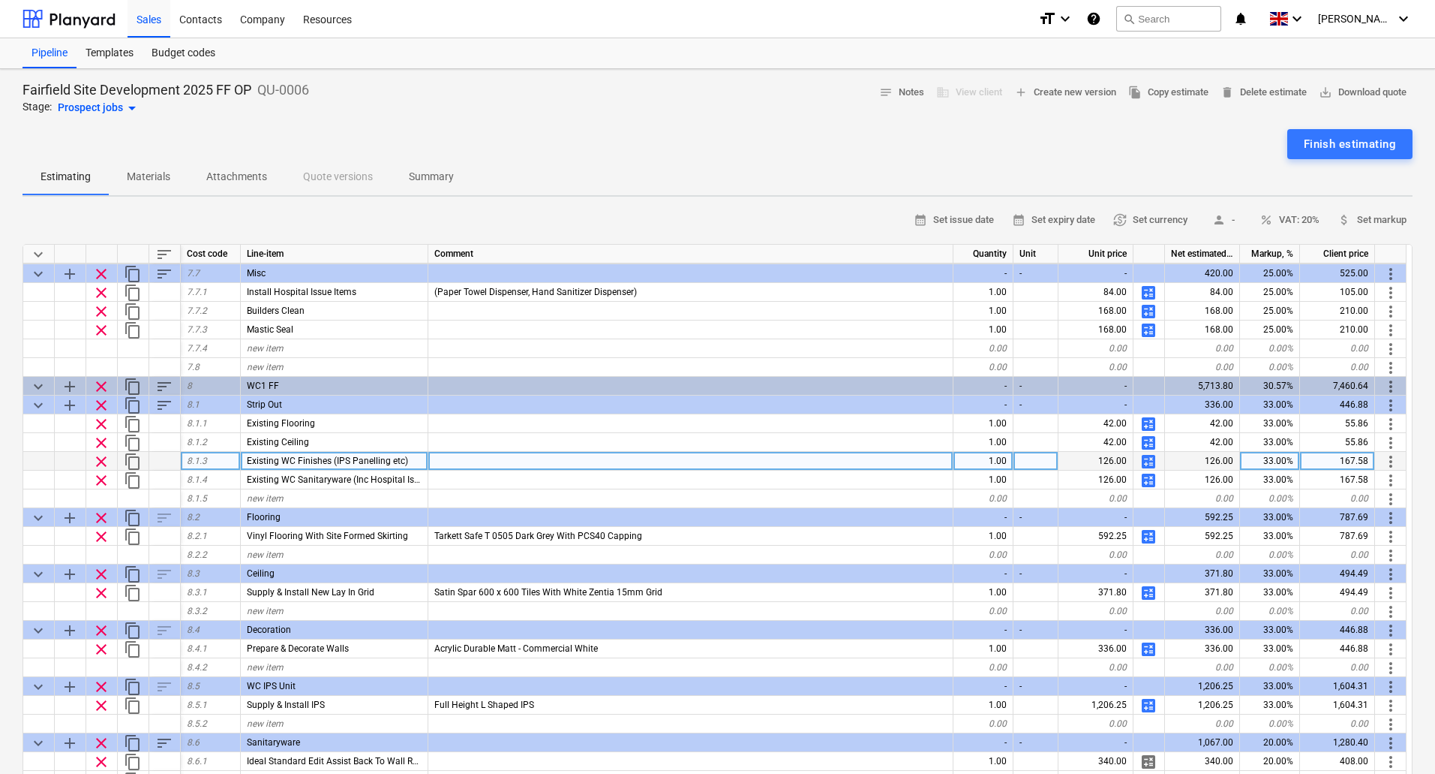
scroll to position [6679, 0]
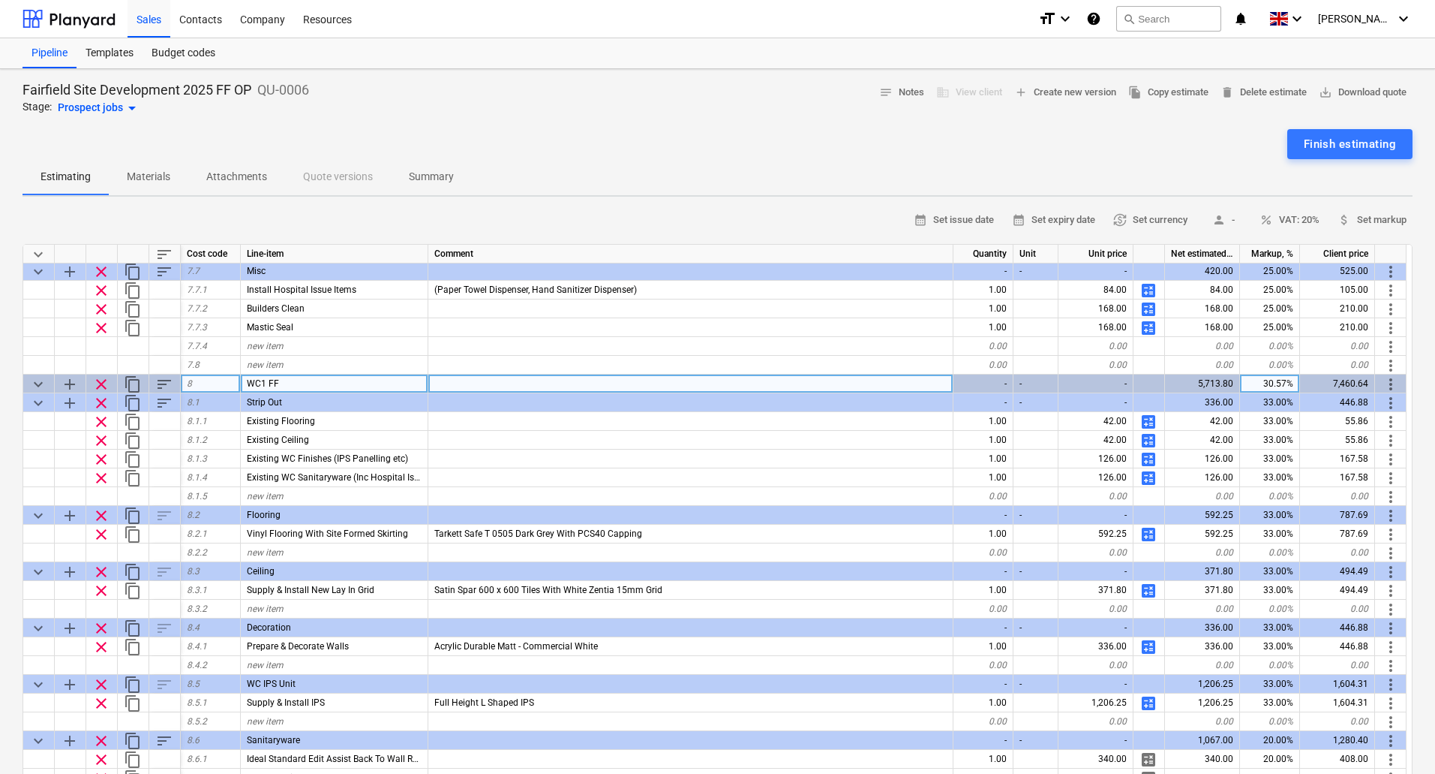
click at [1291, 382] on div "30.57%" at bounding box center [1270, 383] width 60 height 19
type input "33"
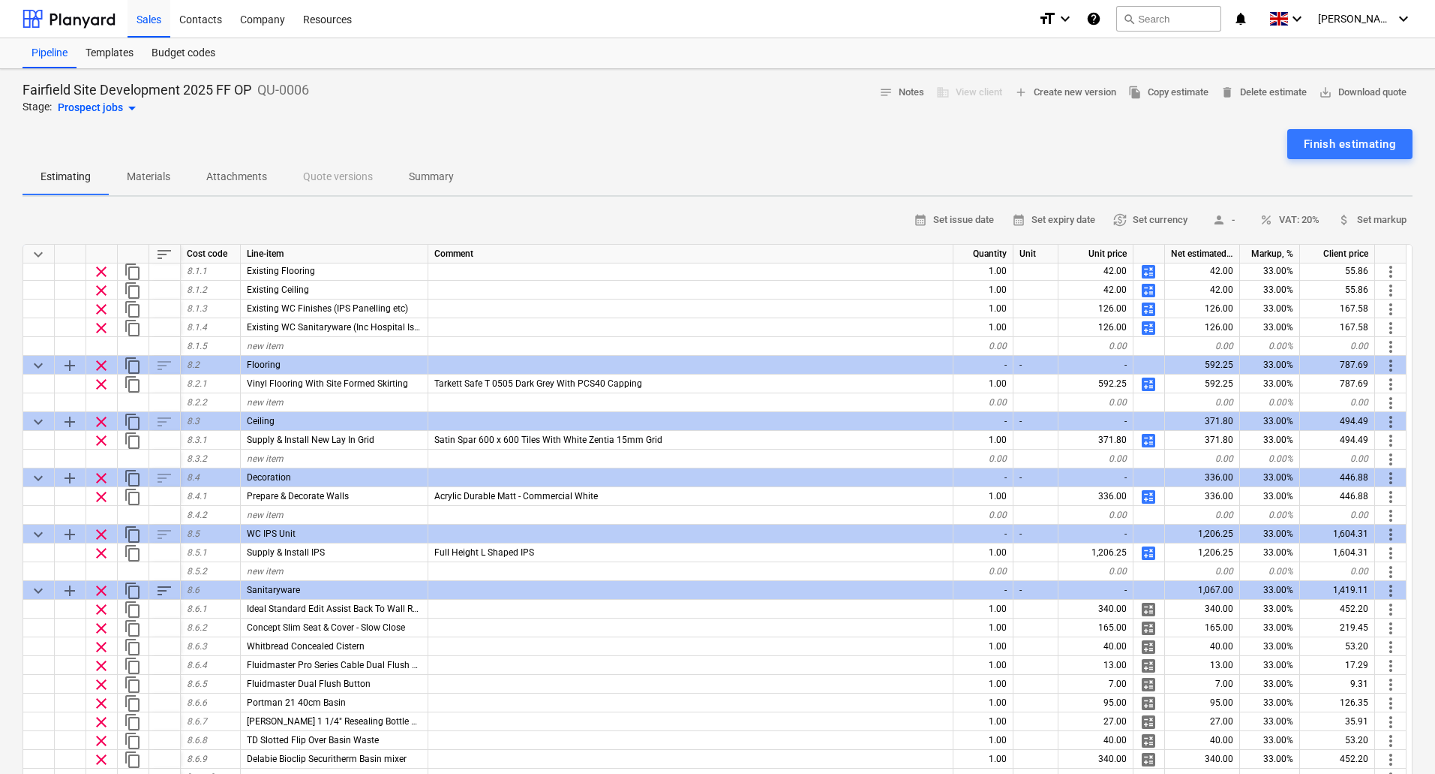
scroll to position [6848, 0]
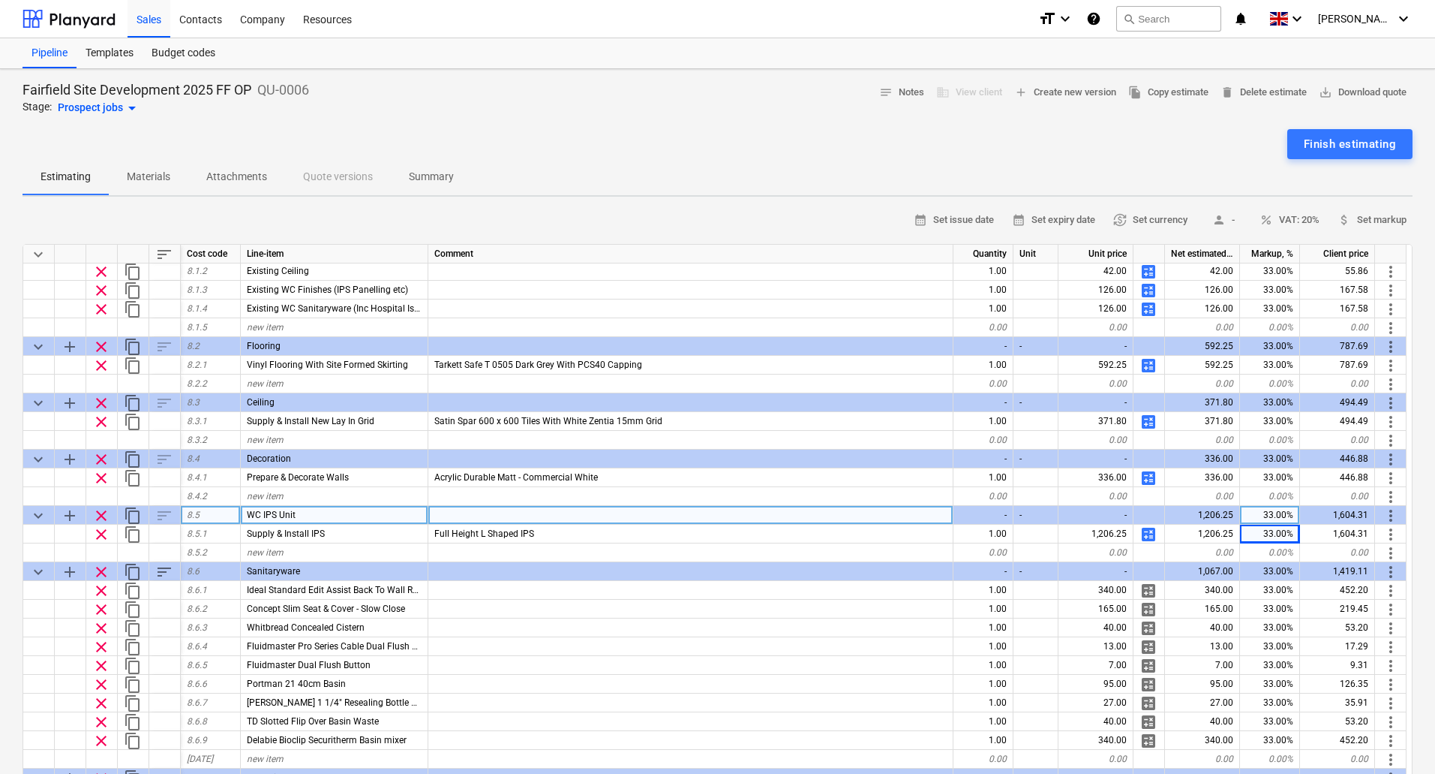
click at [1280, 512] on div "33.00%" at bounding box center [1270, 515] width 60 height 19
type input "25"
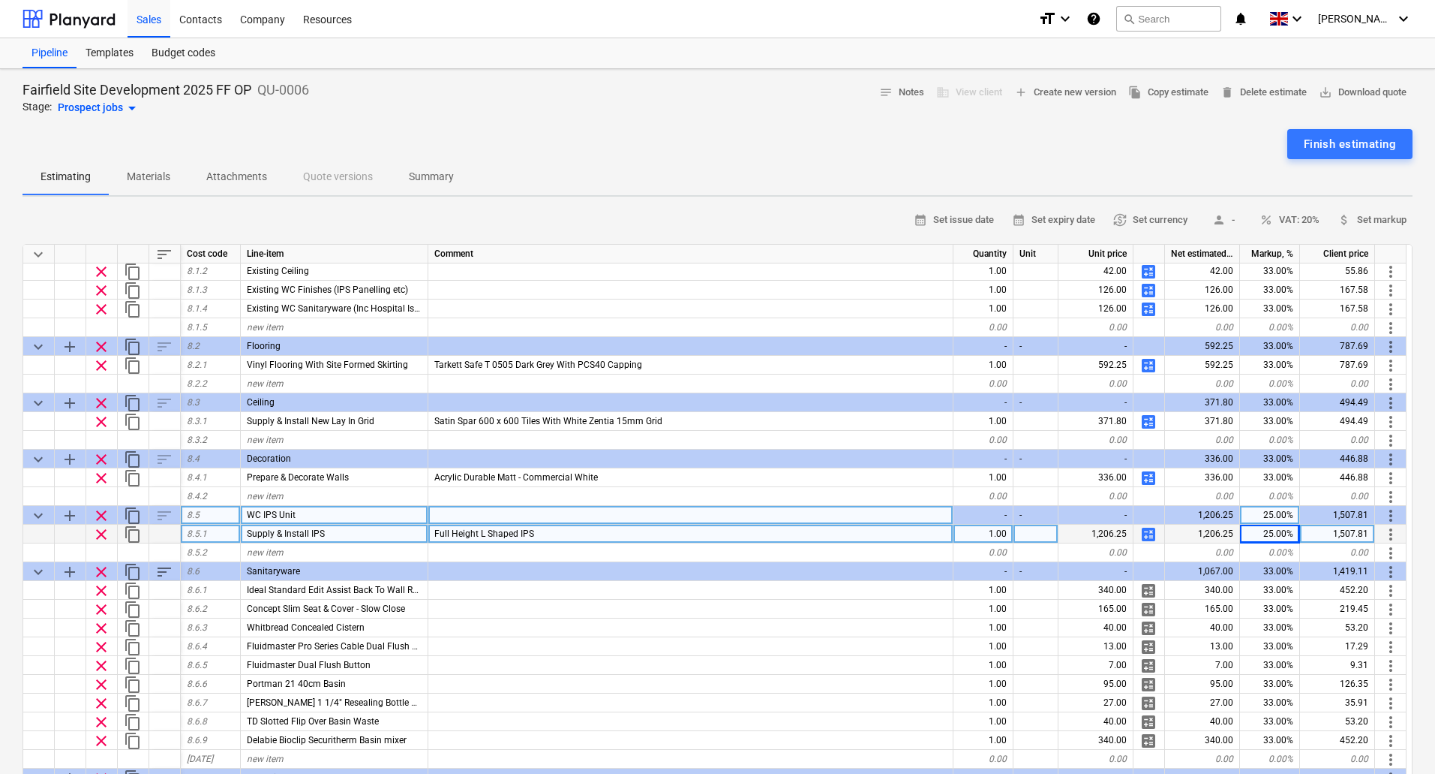
click at [1149, 531] on span "calculate" at bounding box center [1149, 534] width 18 height 18
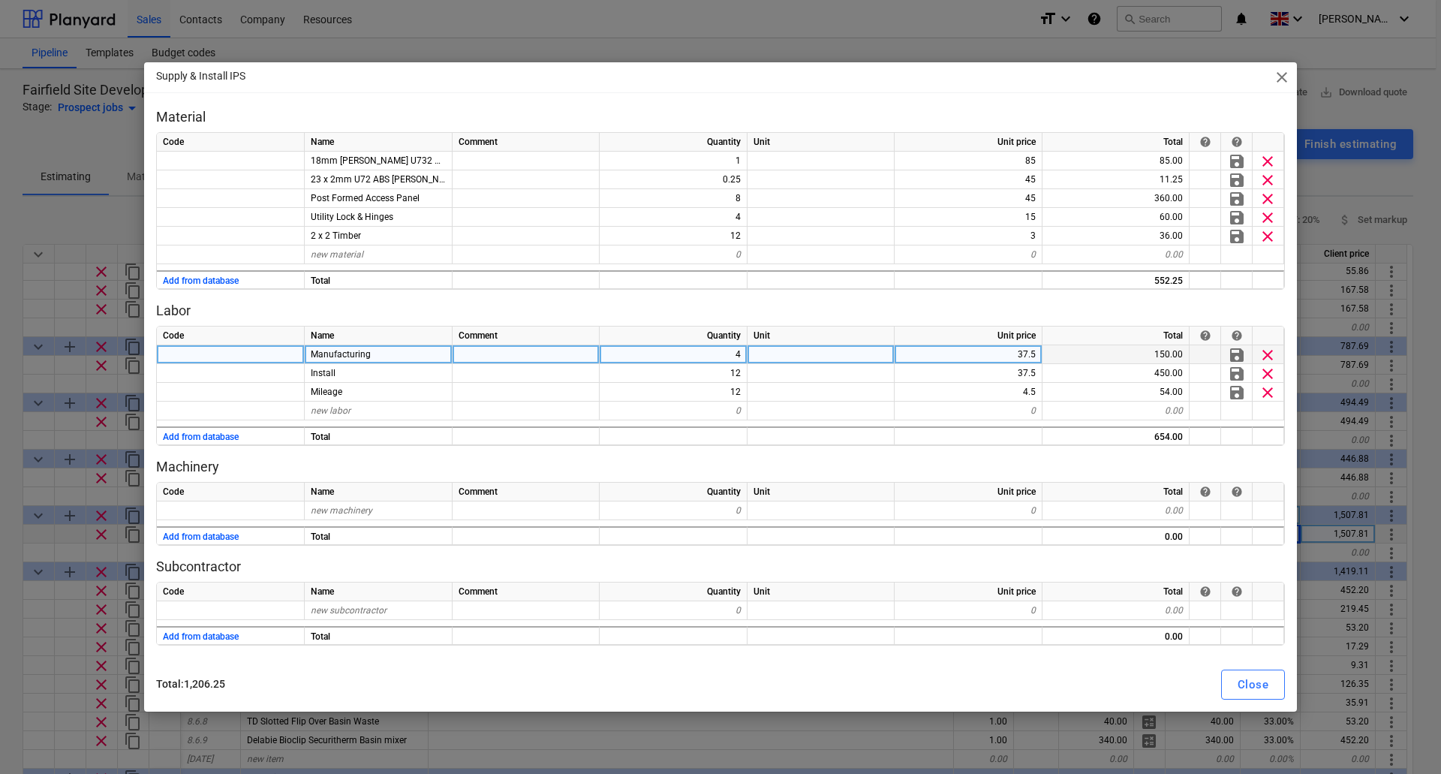
click at [1017, 355] on div "37.5" at bounding box center [968, 354] width 148 height 19
type input "45"
click at [1244, 682] on div "Close" at bounding box center [1252, 685] width 31 height 20
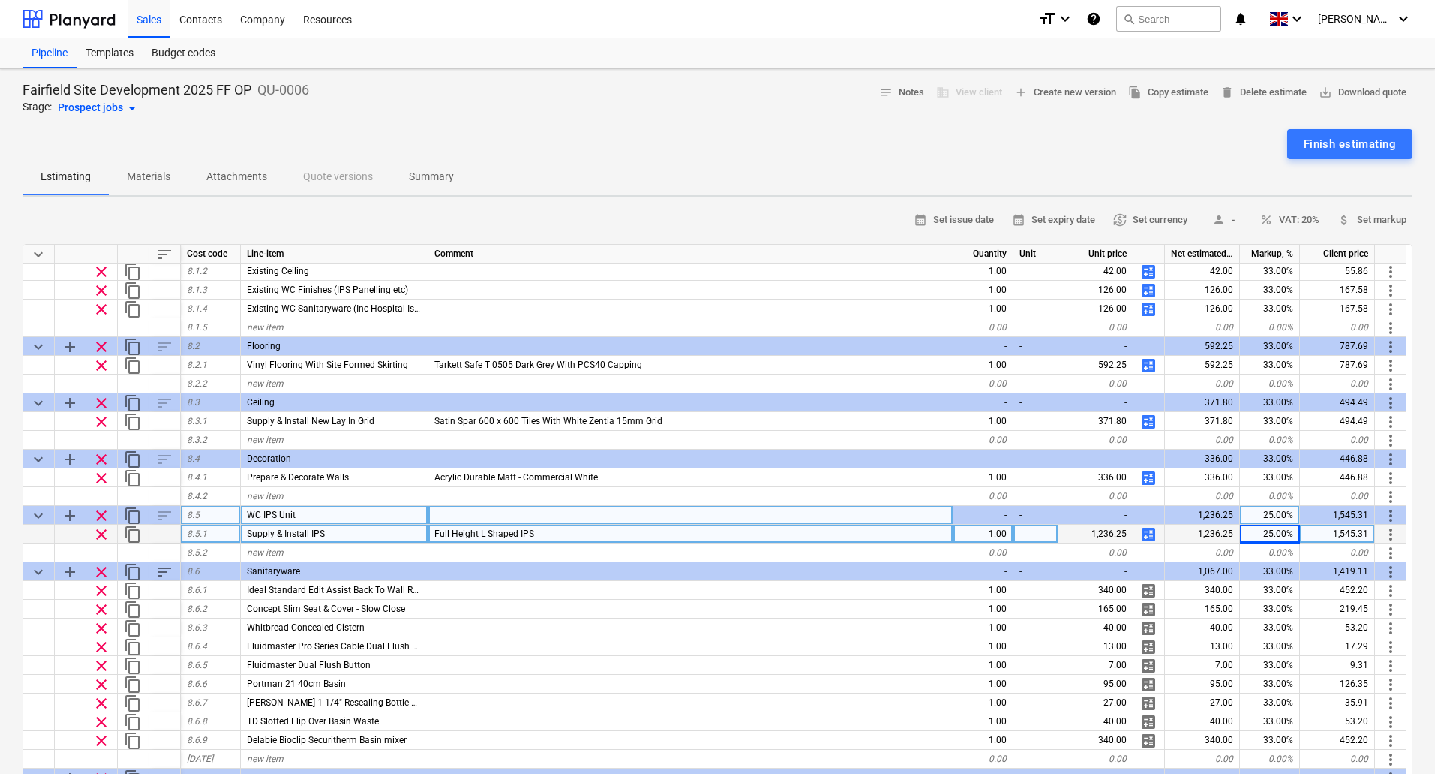
scroll to position [6923, 0]
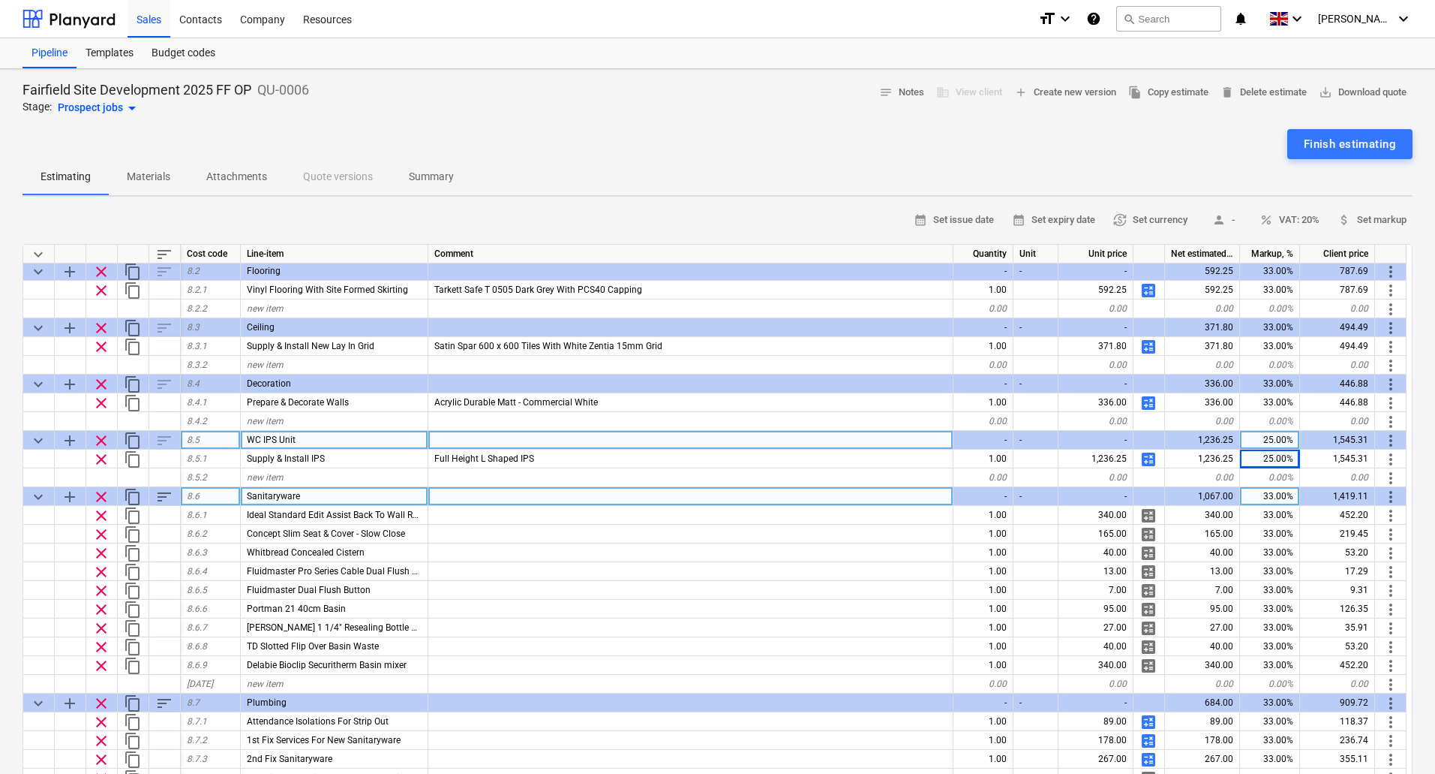
click at [1278, 498] on div "33.00%" at bounding box center [1270, 496] width 60 height 19
type input "20"
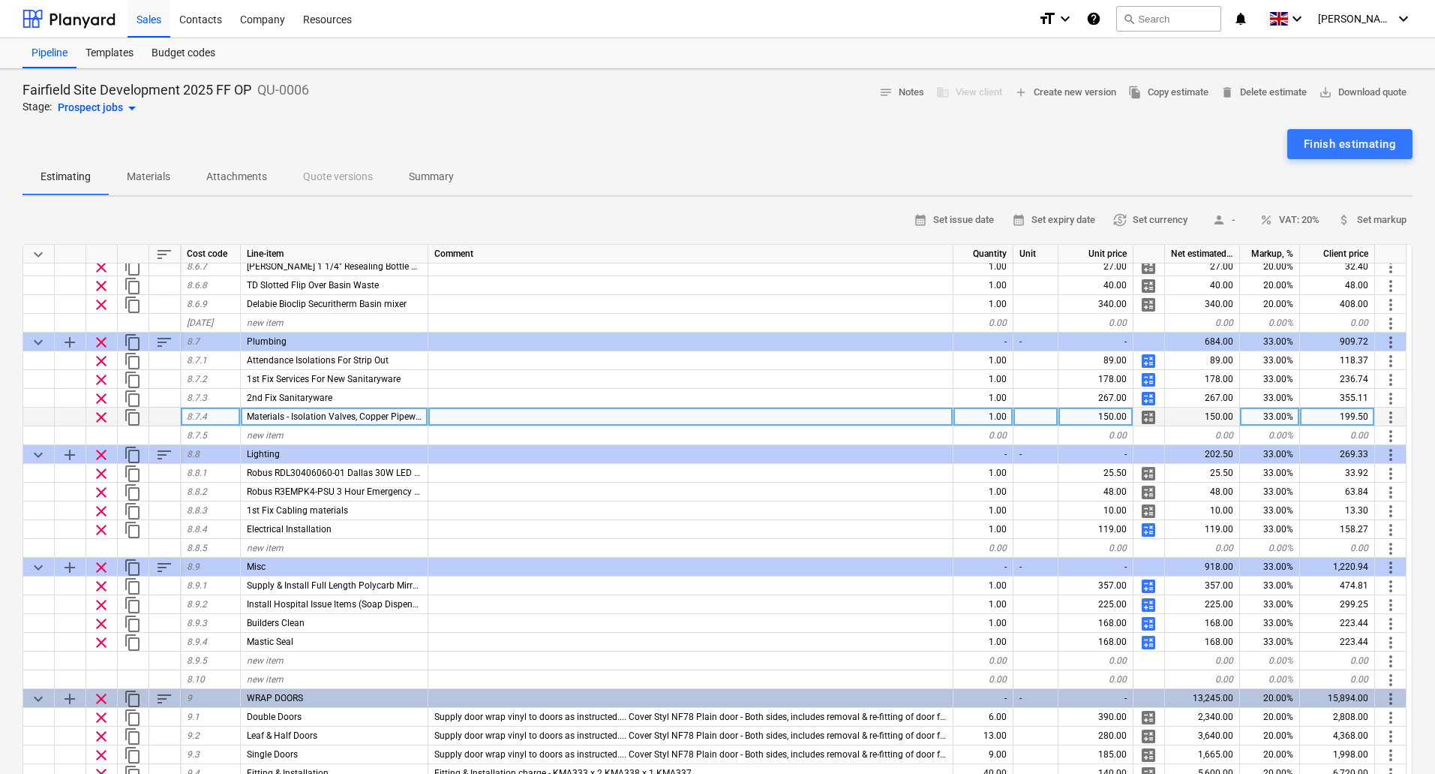
scroll to position [7298, 0]
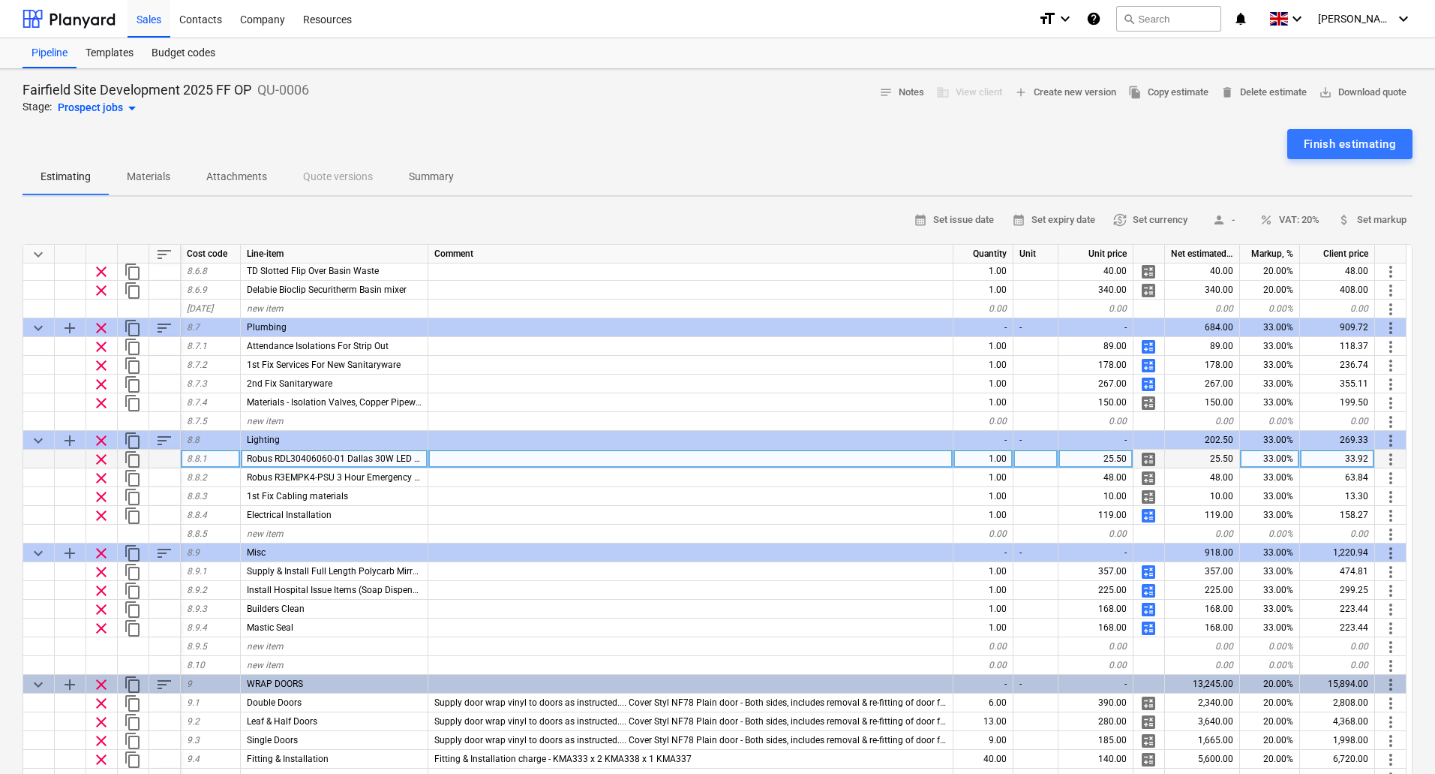
click at [1279, 459] on div "33.00%" at bounding box center [1270, 458] width 60 height 19
type input "25"
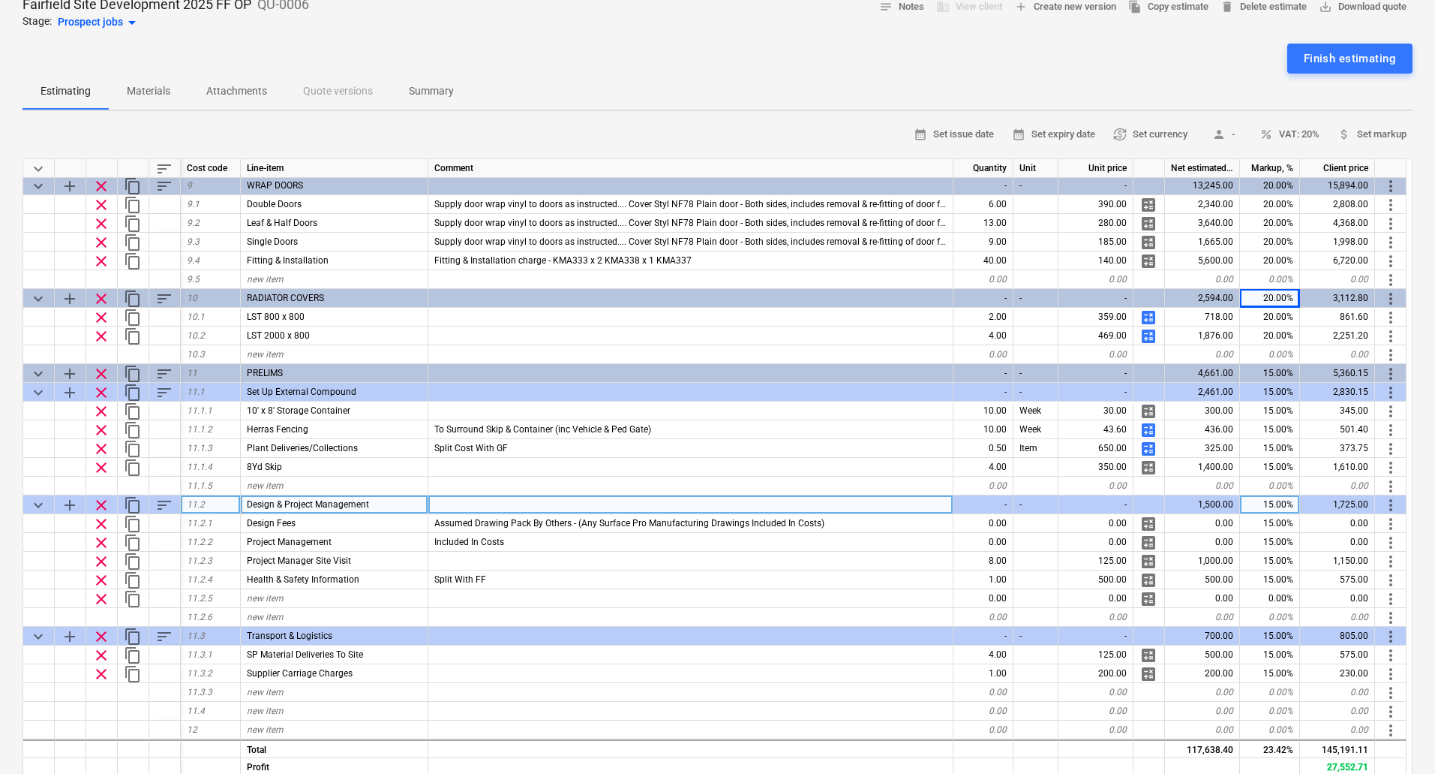
scroll to position [249, 0]
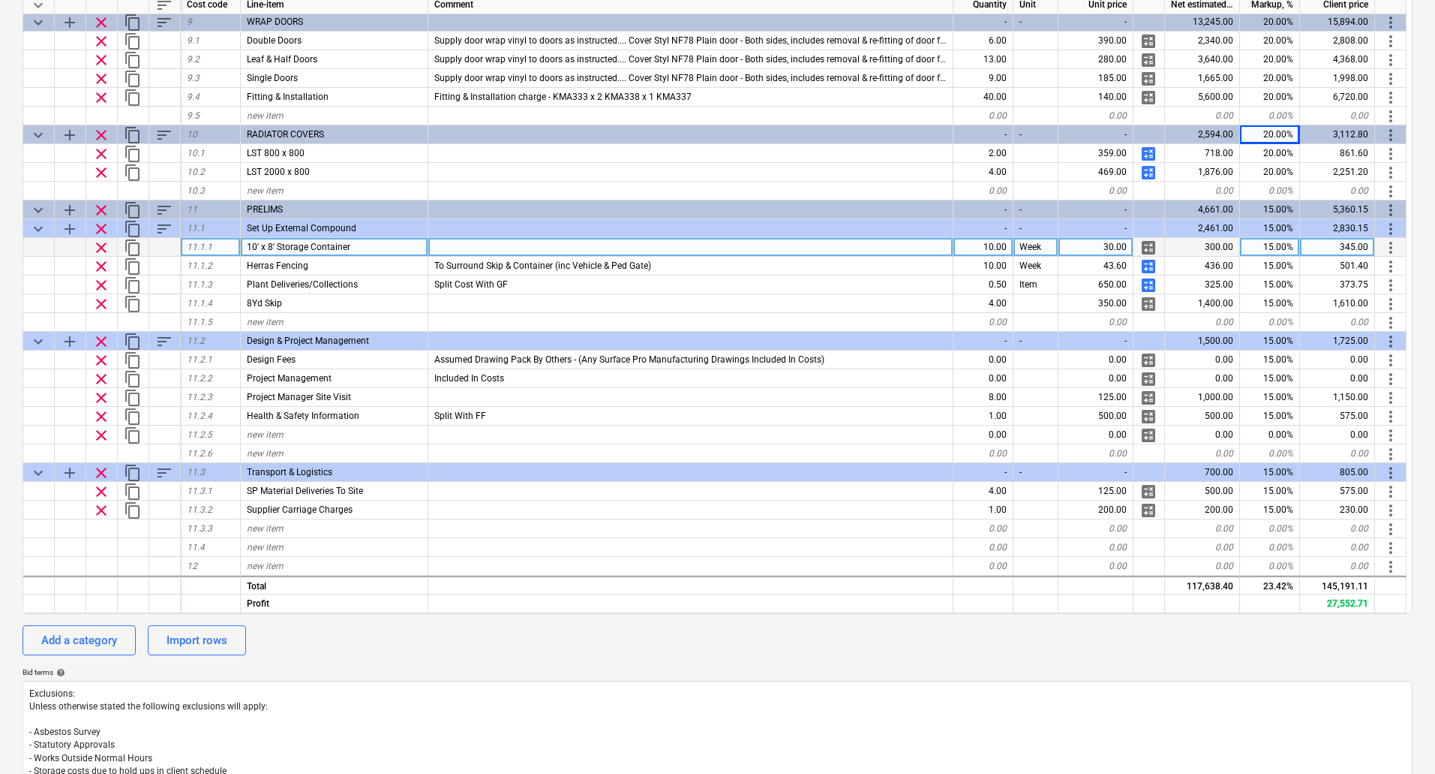
click at [991, 246] on div "10.00" at bounding box center [984, 247] width 60 height 19
type input "8"
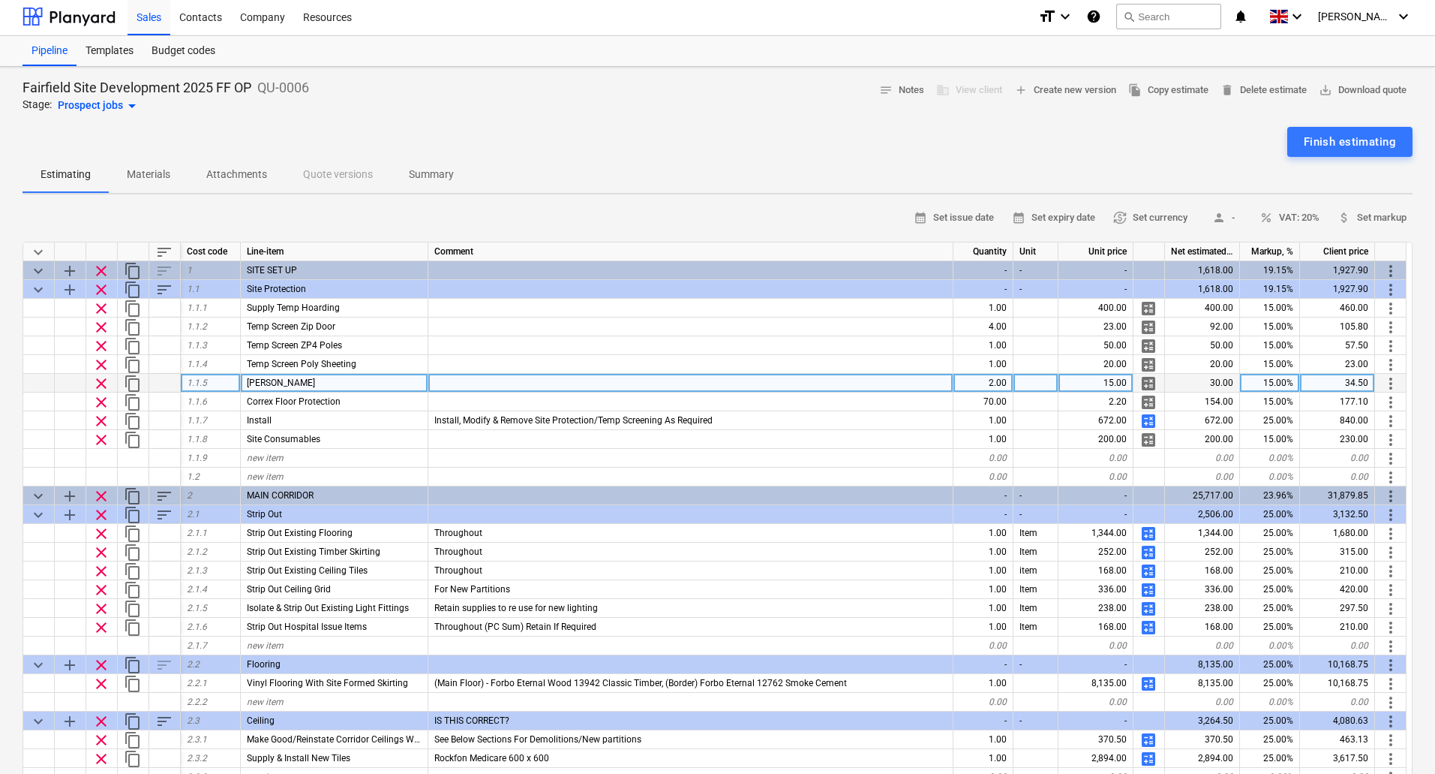
scroll to position [0, 0]
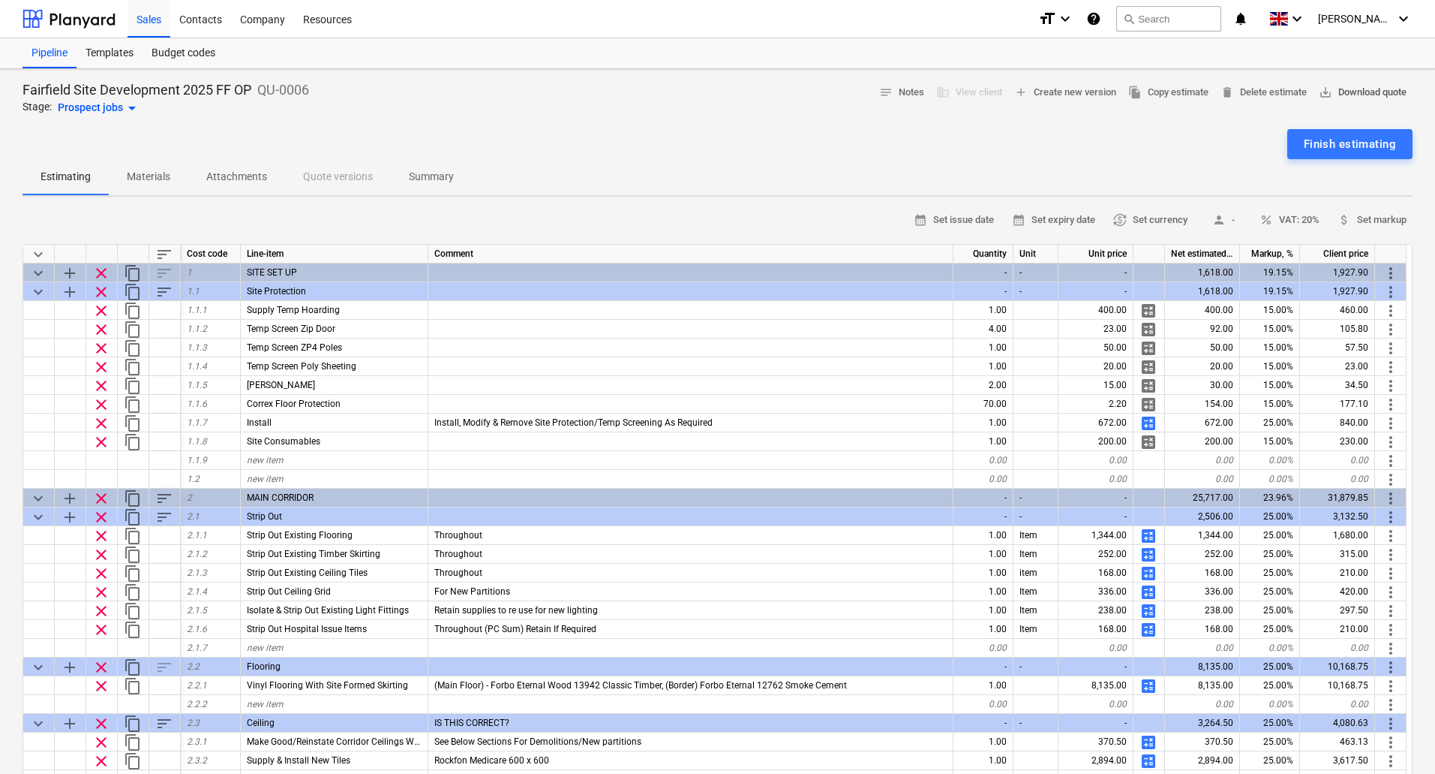
click at [1352, 92] on span "save_alt Download quote" at bounding box center [1363, 92] width 88 height 17
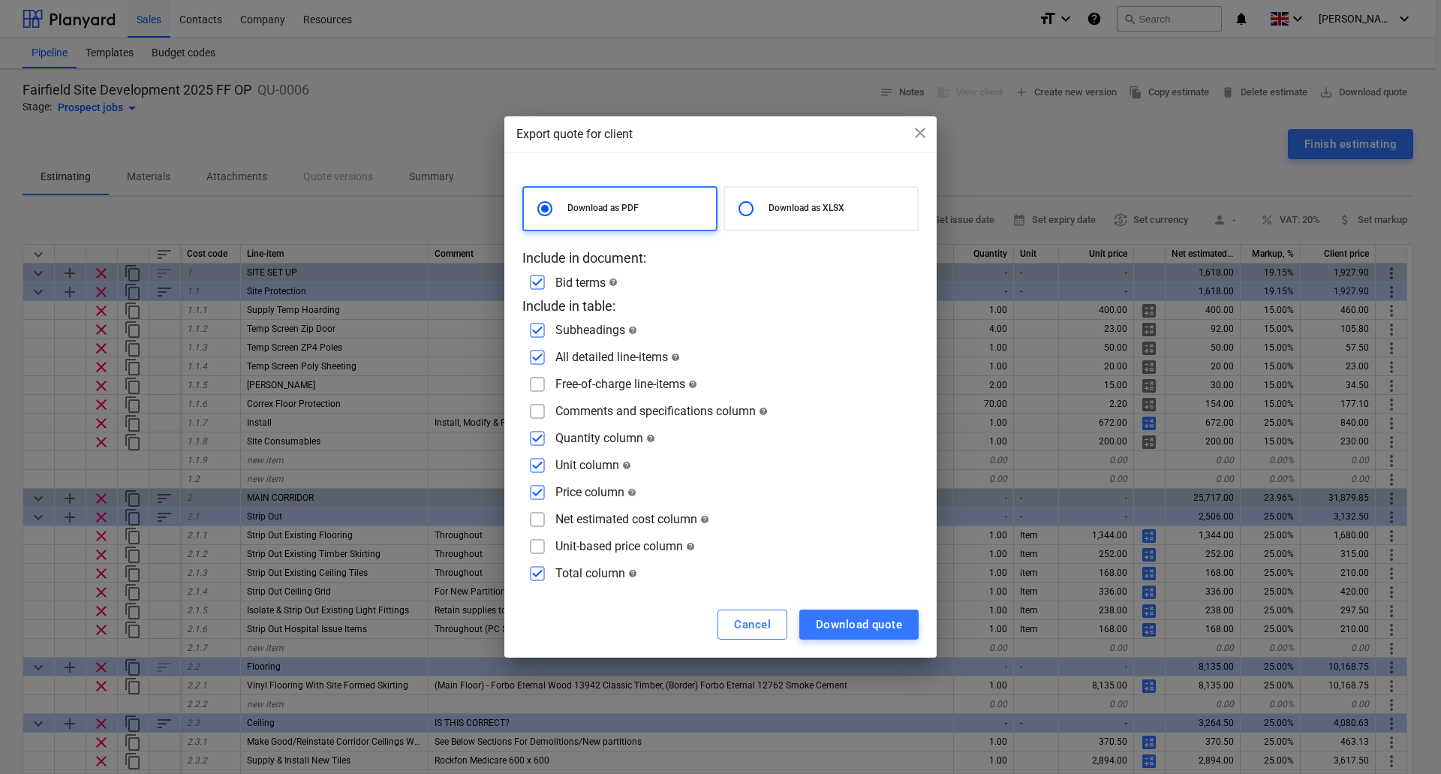
click at [538, 386] on input "checkbox" at bounding box center [537, 384] width 24 height 24
checkbox input "true"
click at [538, 416] on input "checkbox" at bounding box center [537, 411] width 24 height 24
checkbox input "true"
click at [849, 624] on div "Download quote" at bounding box center [859, 625] width 86 height 20
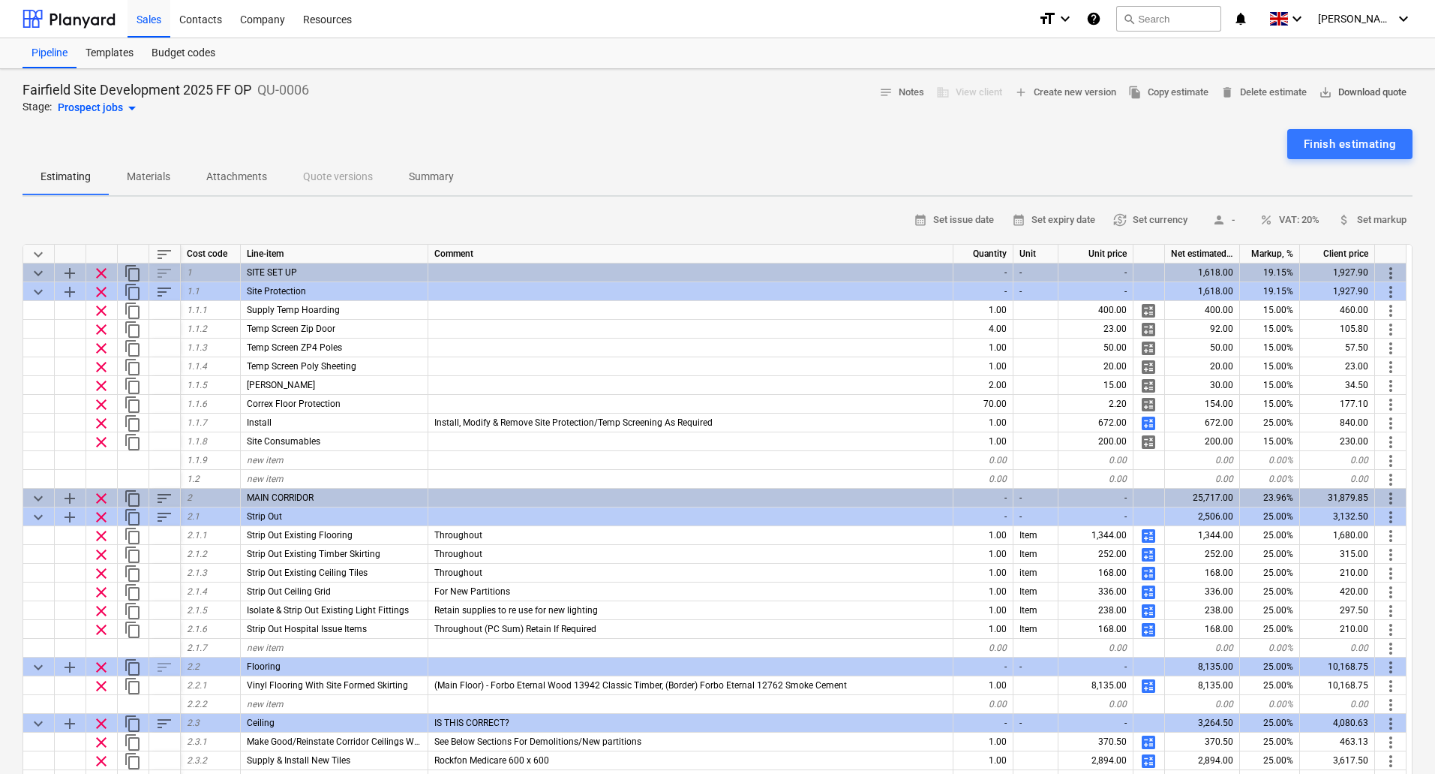
click at [1360, 96] on span "save_alt Download quote" at bounding box center [1363, 92] width 88 height 17
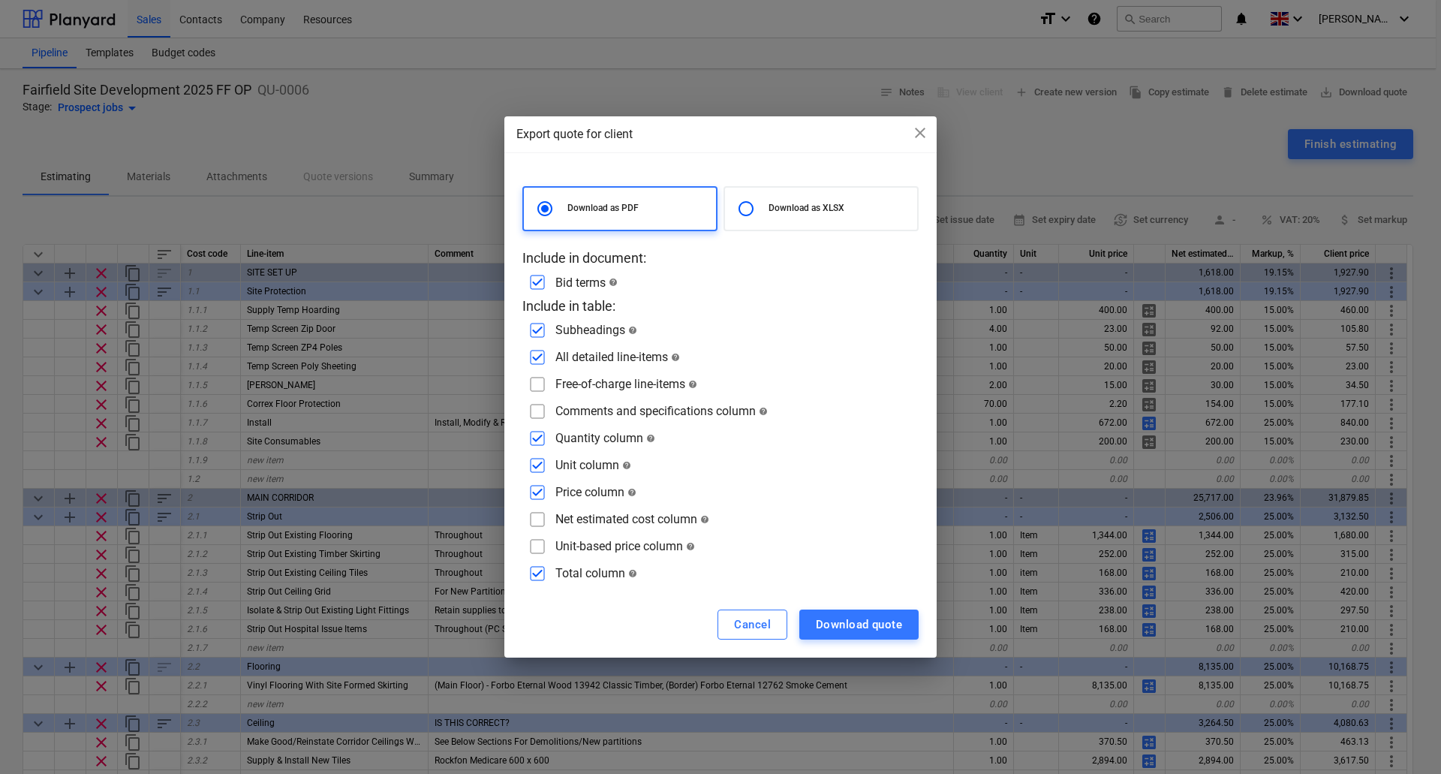
click at [540, 380] on input "checkbox" at bounding box center [537, 384] width 24 height 24
checkbox input "true"
click at [538, 413] on input "checkbox" at bounding box center [537, 411] width 24 height 24
checkbox input "true"
click at [777, 206] on p "Download as XLSX" at bounding box center [839, 208] width 143 height 13
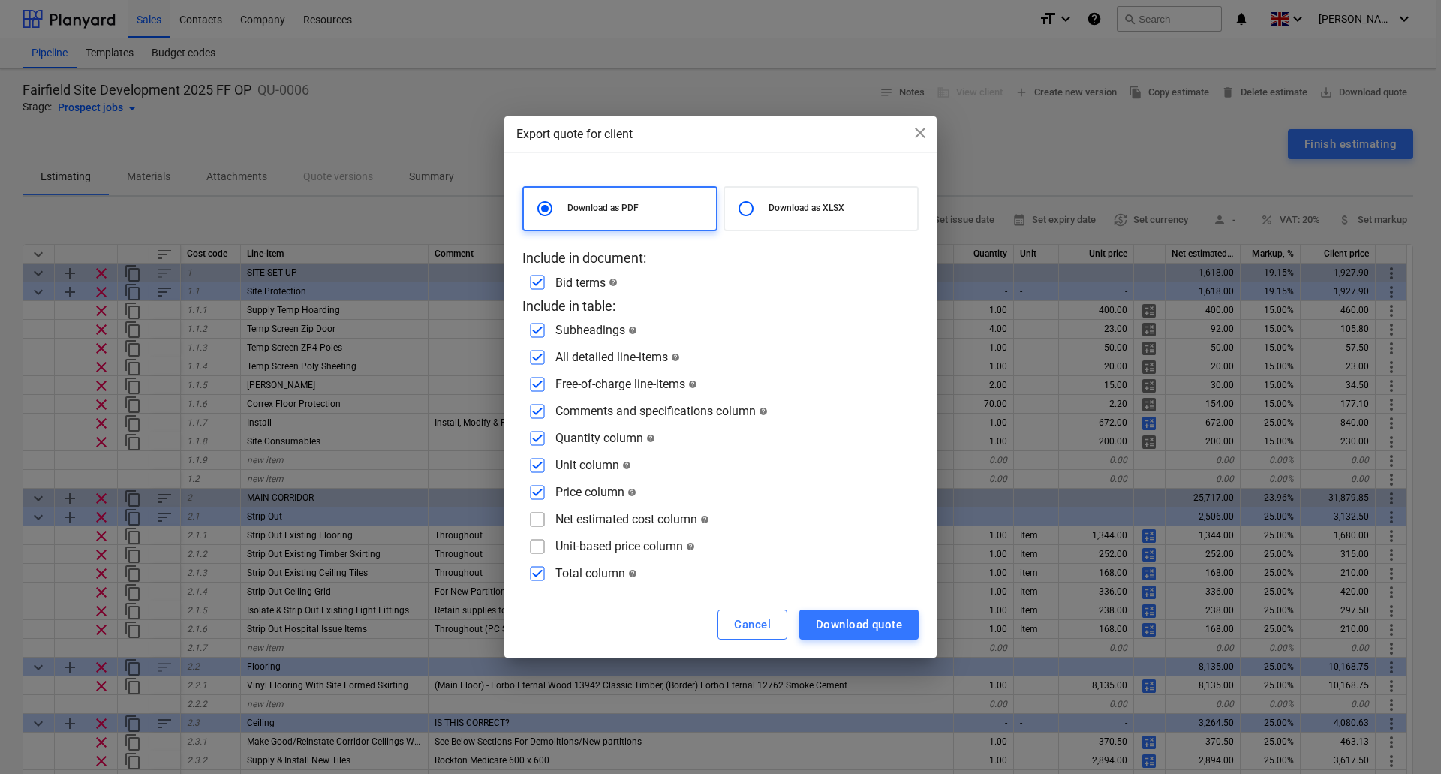
radio input "false"
radio input "true"
checkbox input "false"
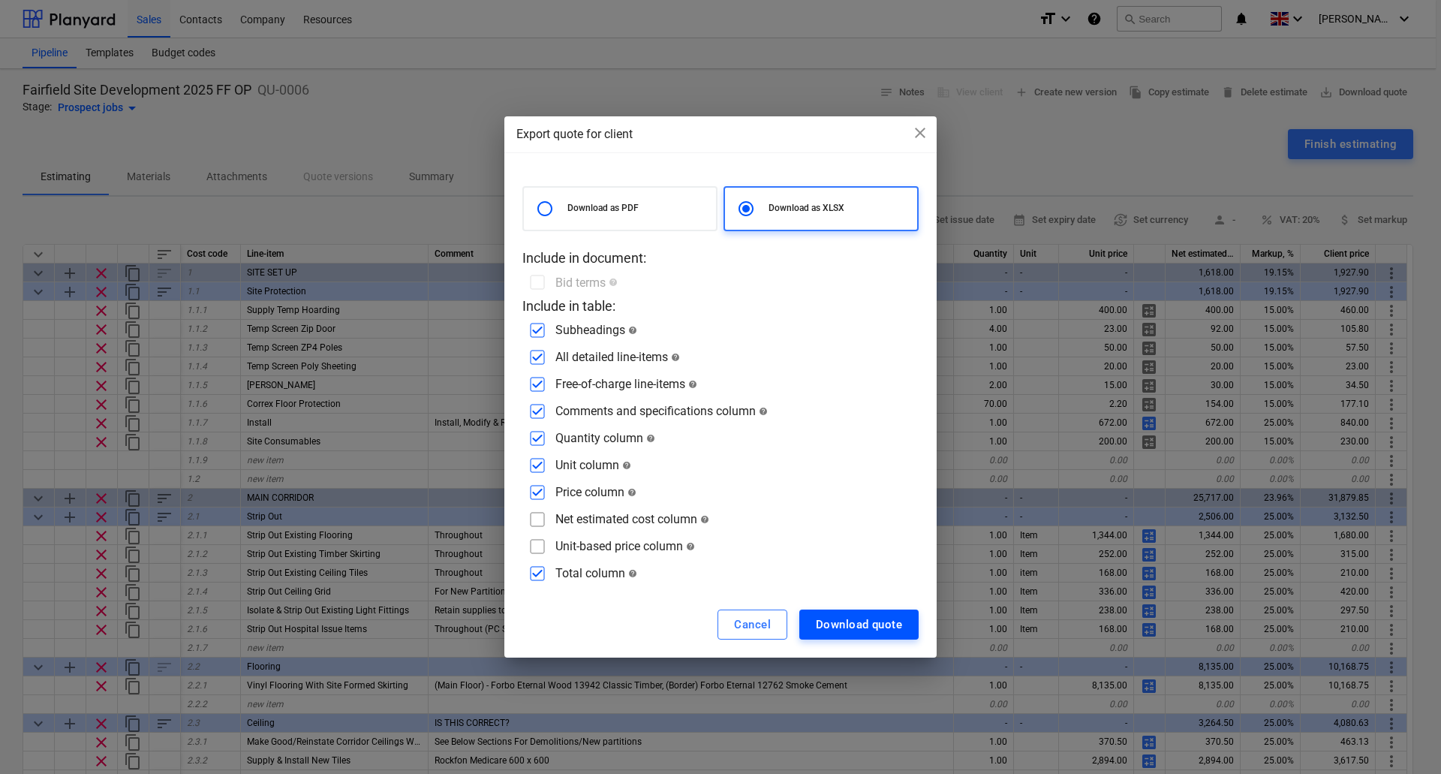
click at [858, 629] on div "Download quote" at bounding box center [859, 625] width 86 height 20
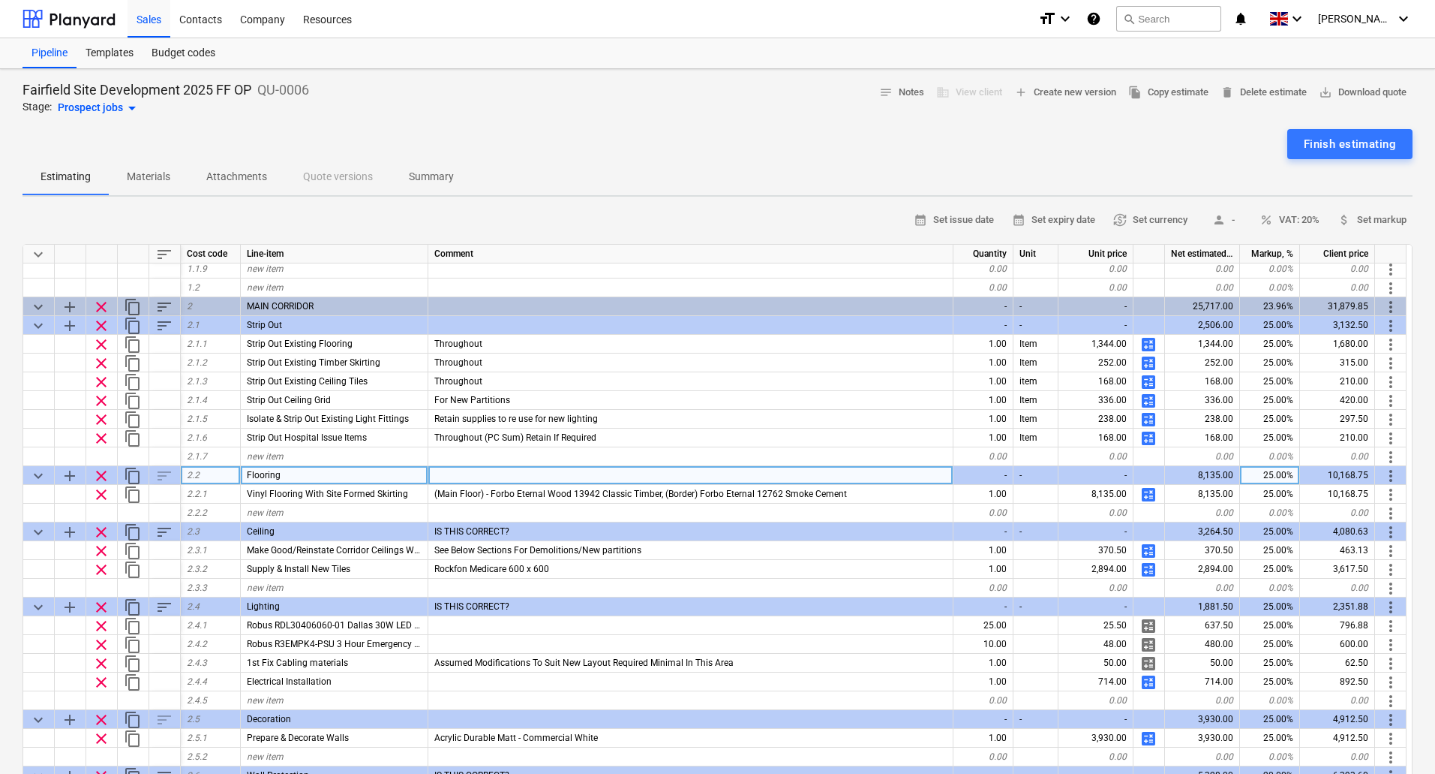
scroll to position [225, 0]
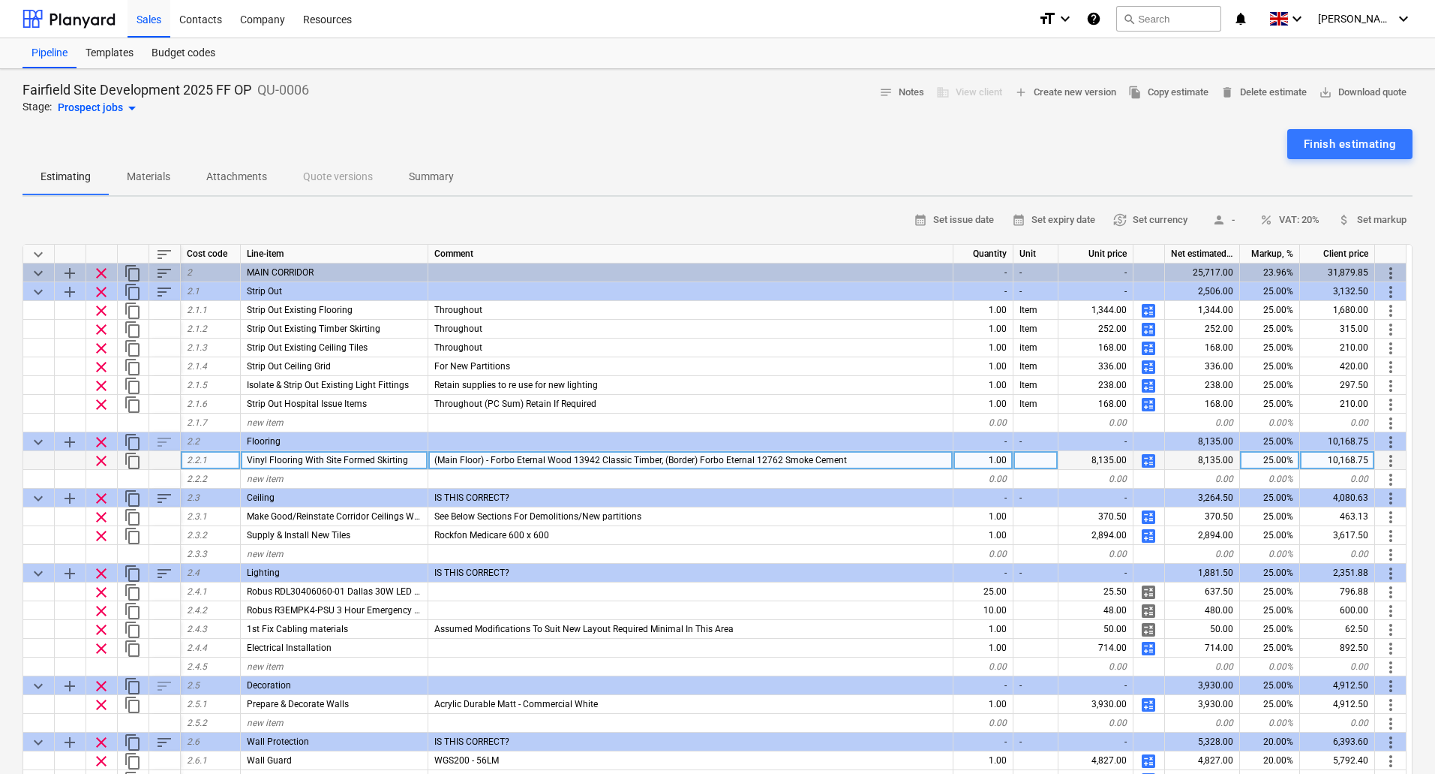
click at [1151, 459] on span "calculate" at bounding box center [1149, 461] width 18 height 18
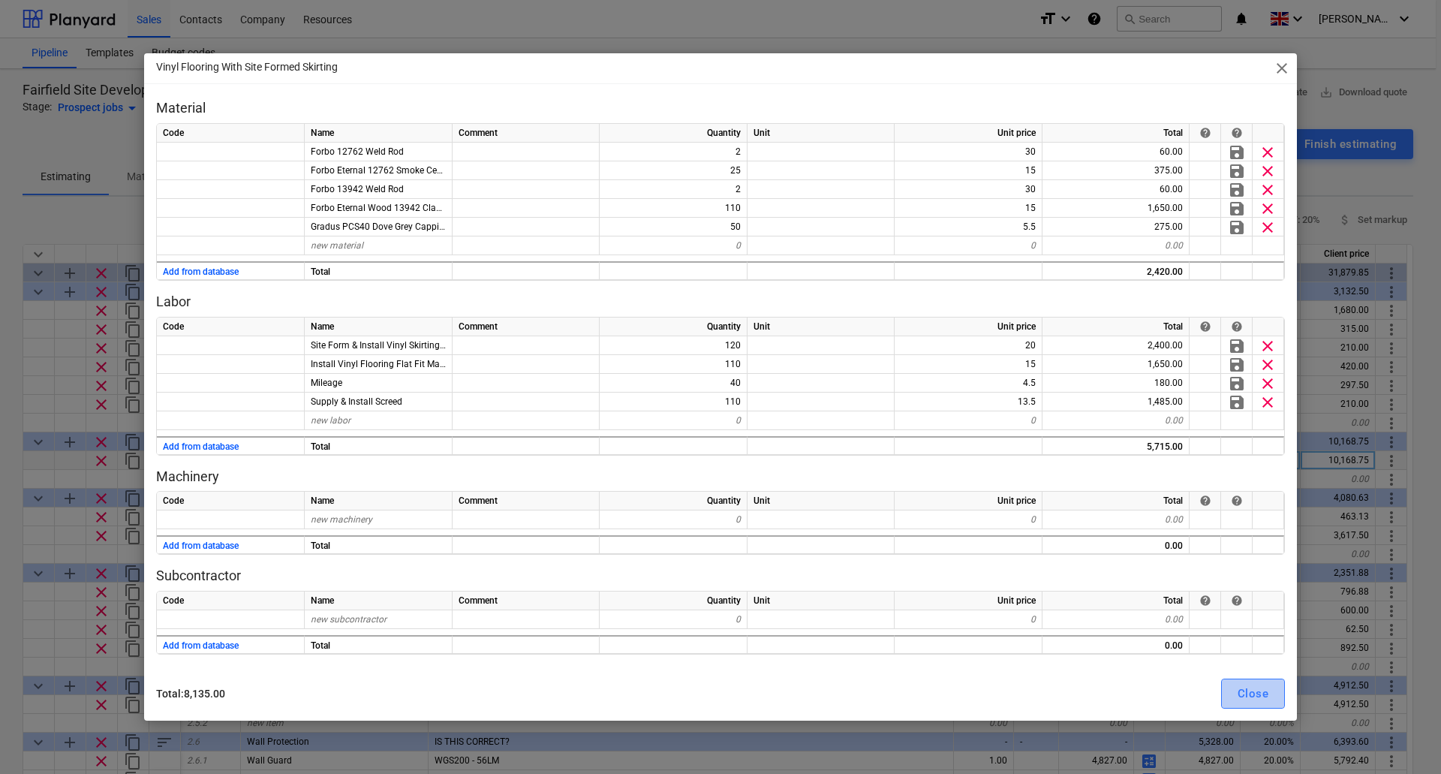
click at [1243, 690] on div "Close" at bounding box center [1252, 694] width 31 height 20
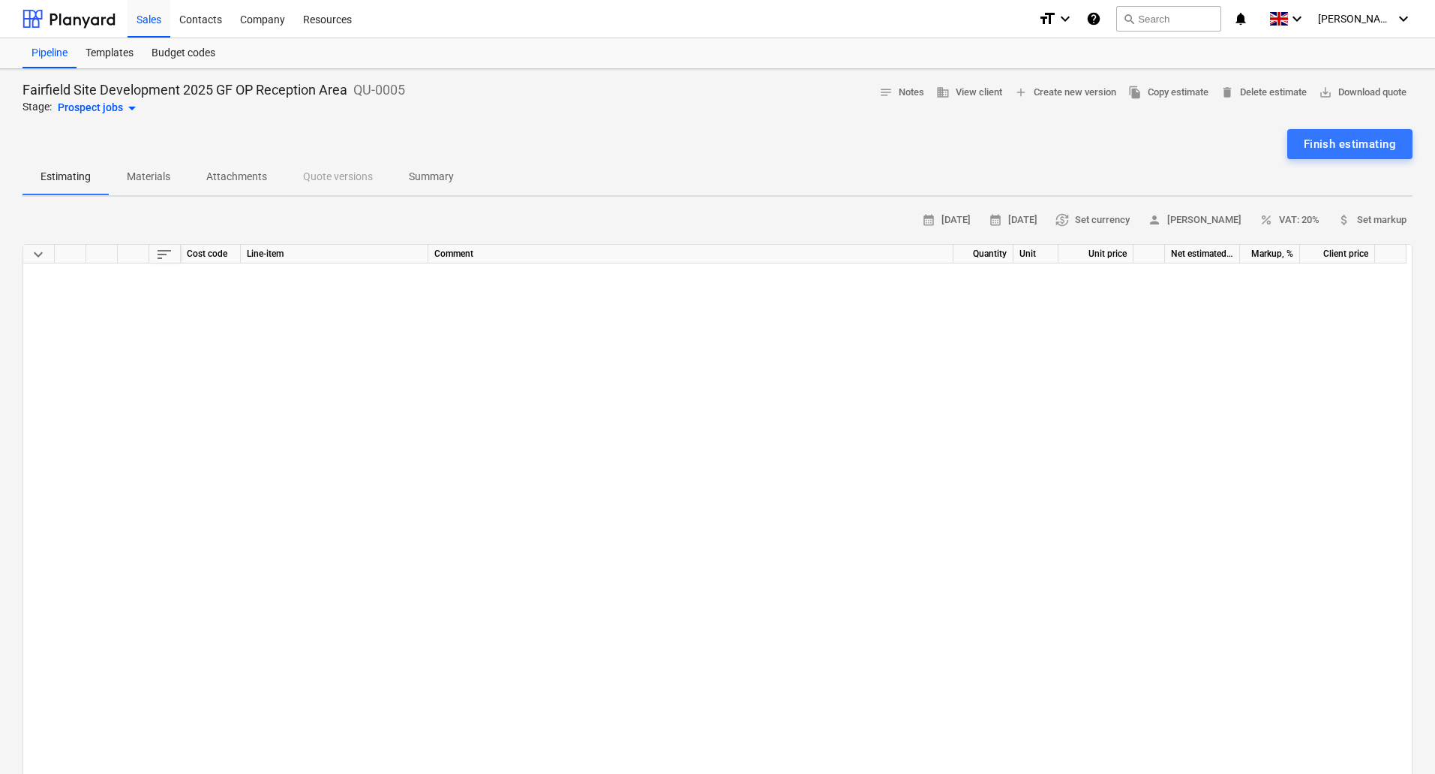
scroll to position [3489, 0]
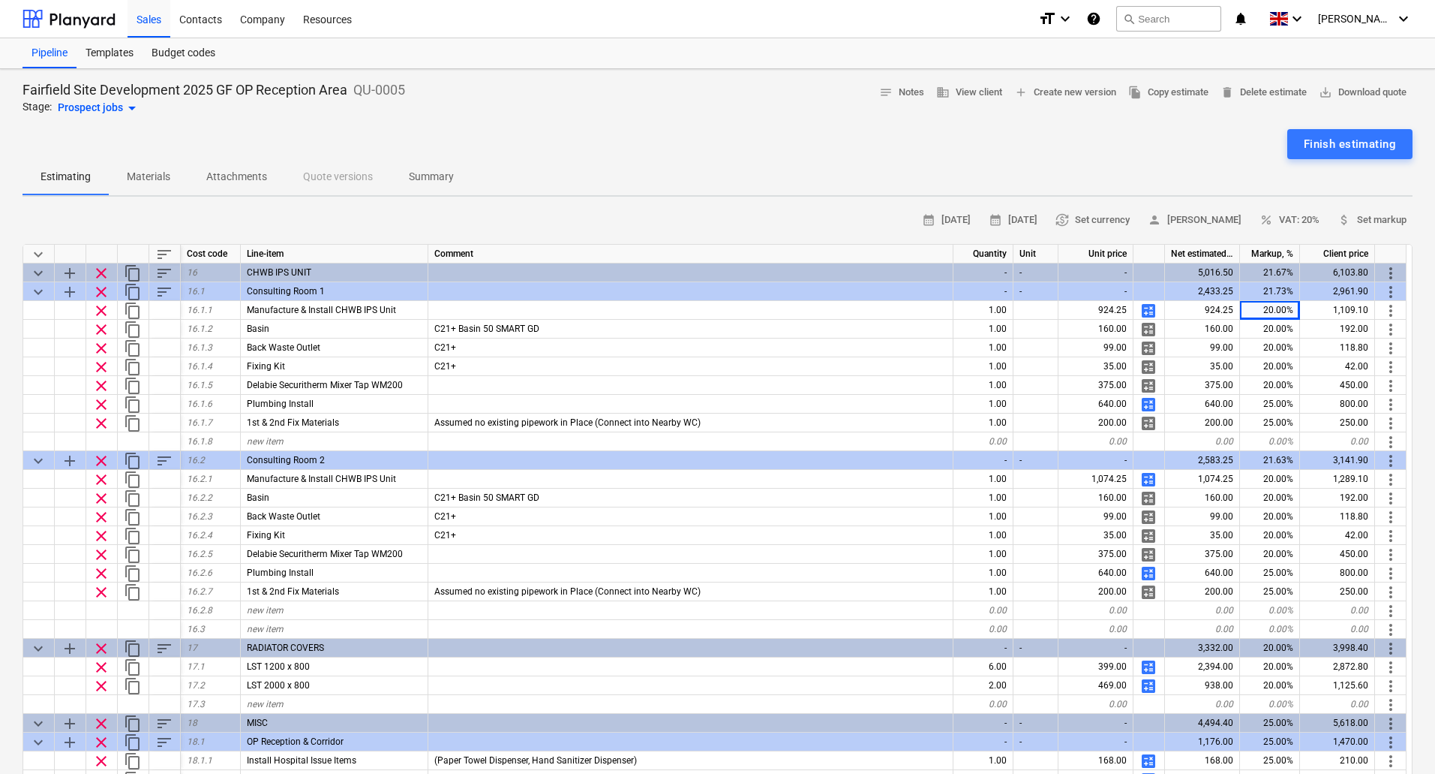
click at [1264, 308] on div "20.00%" at bounding box center [1270, 310] width 60 height 19
type input "25"
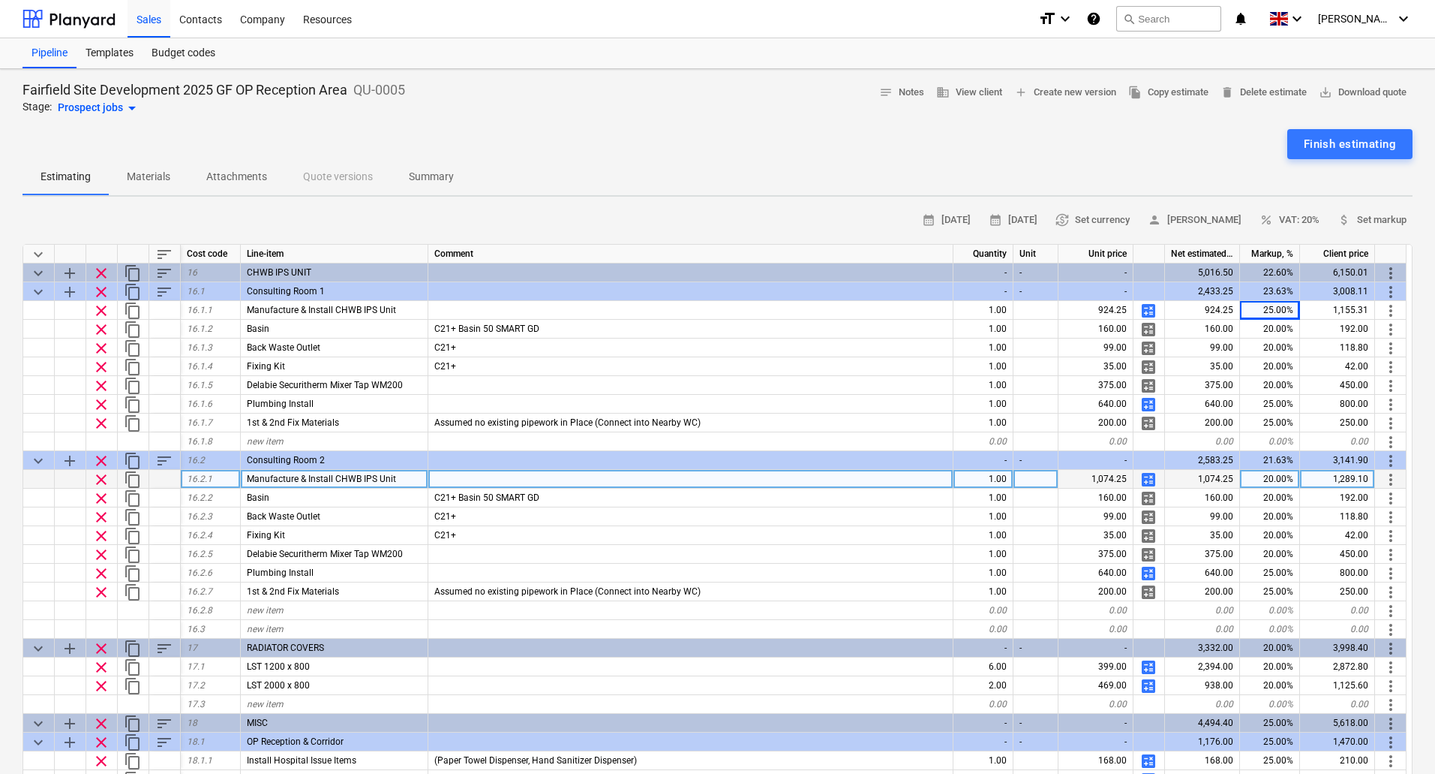
click at [1146, 479] on span "calculate" at bounding box center [1149, 479] width 18 height 18
type textarea "x"
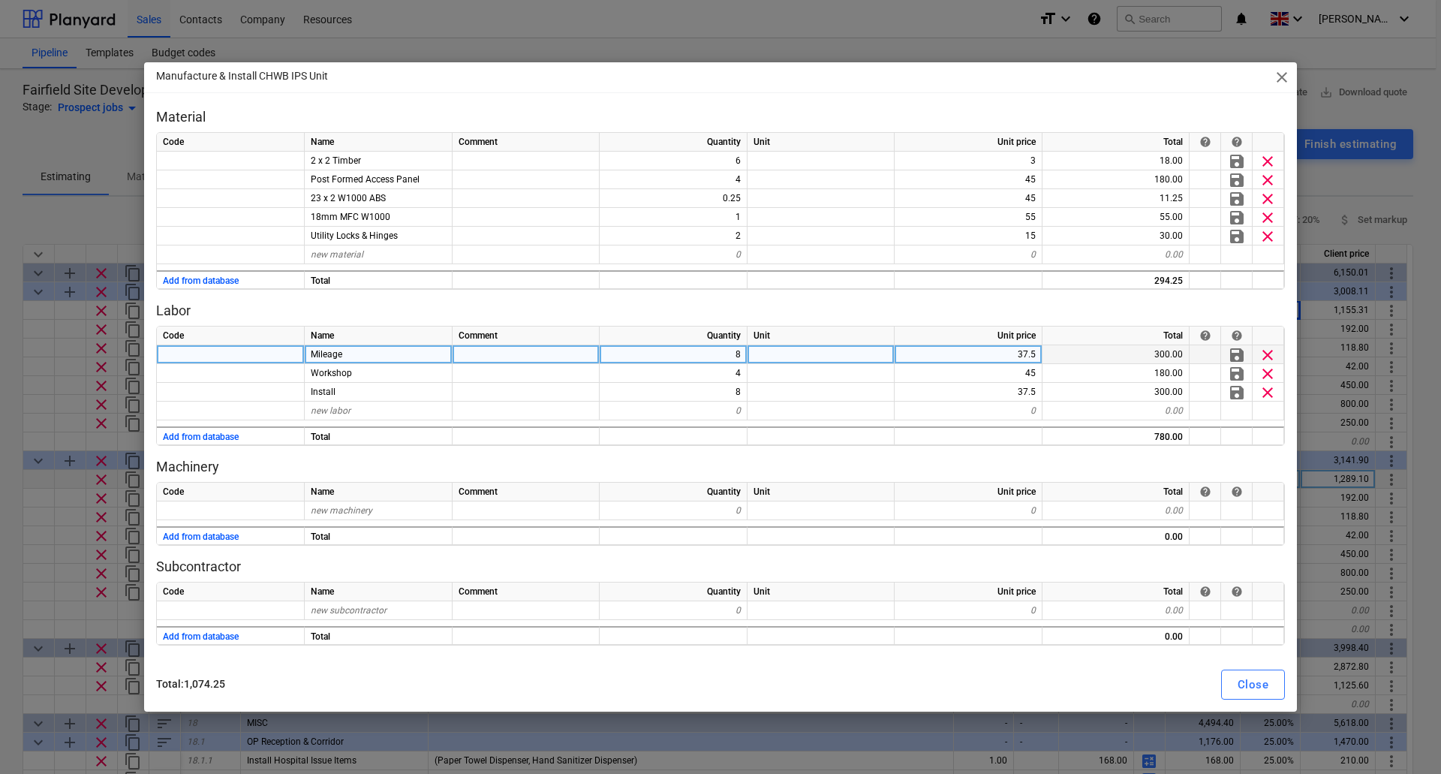
click at [723, 356] on div "8" at bounding box center [673, 354] width 148 height 19
type input "6"
type textarea "x"
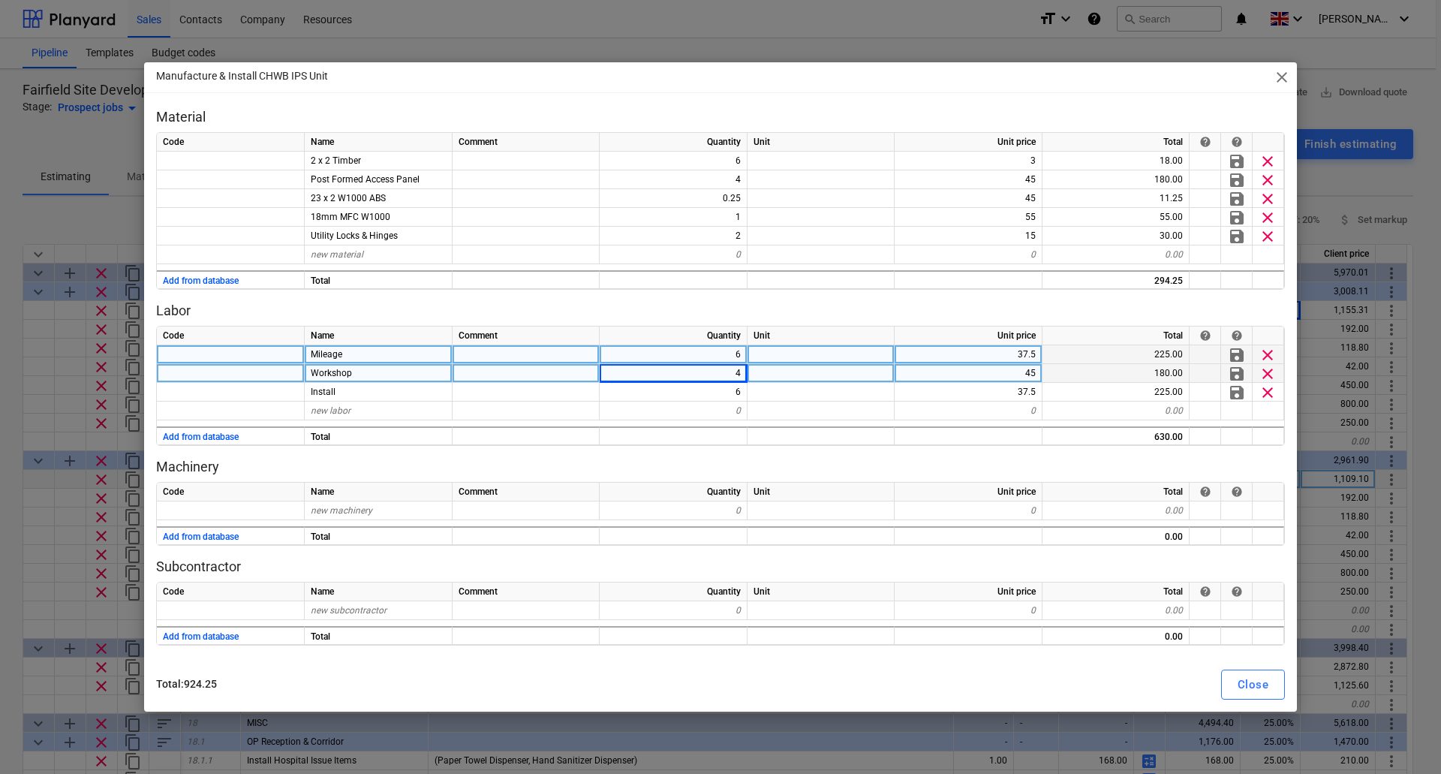
click at [1032, 368] on div "45" at bounding box center [968, 373] width 148 height 19
type input "37.5"
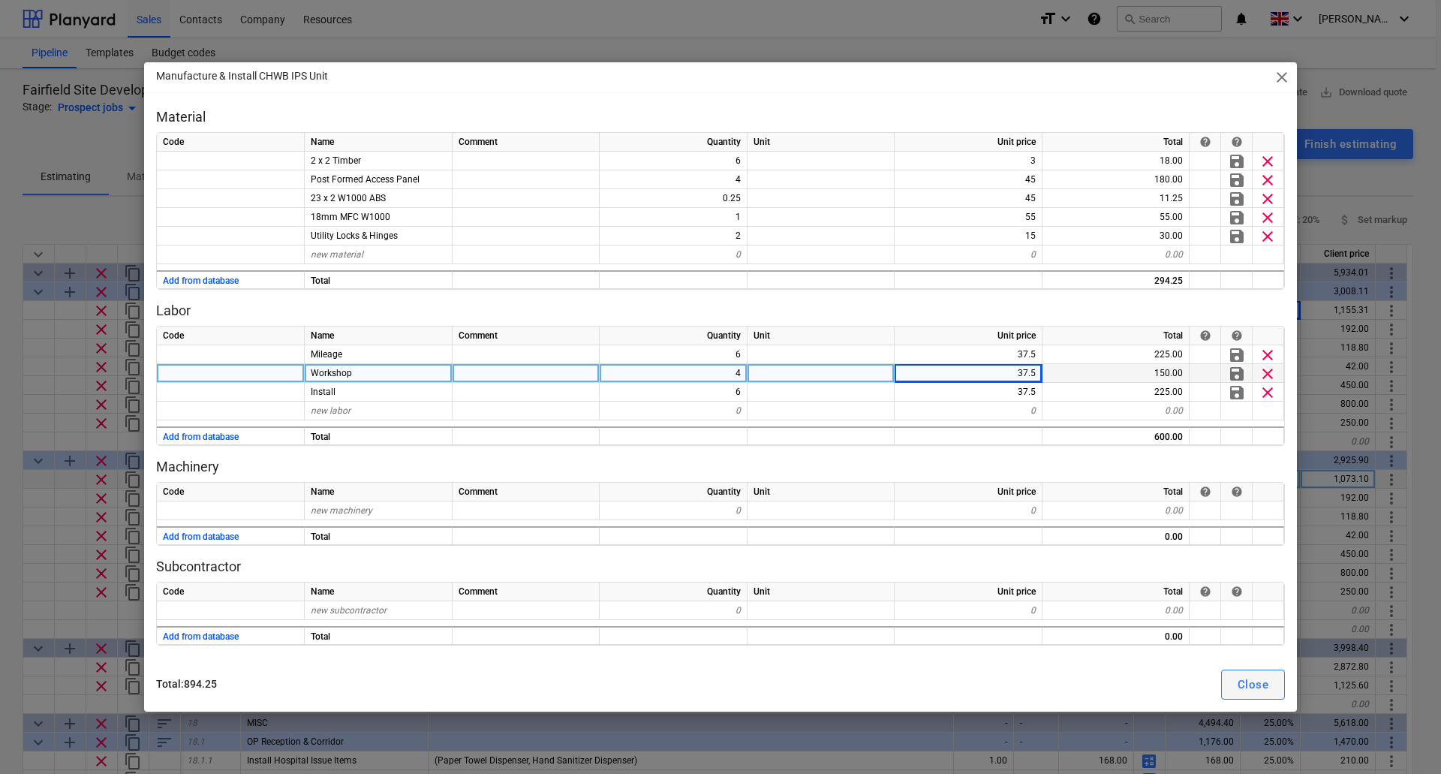
click at [1248, 677] on div "Close" at bounding box center [1252, 685] width 31 height 20
type textarea "x"
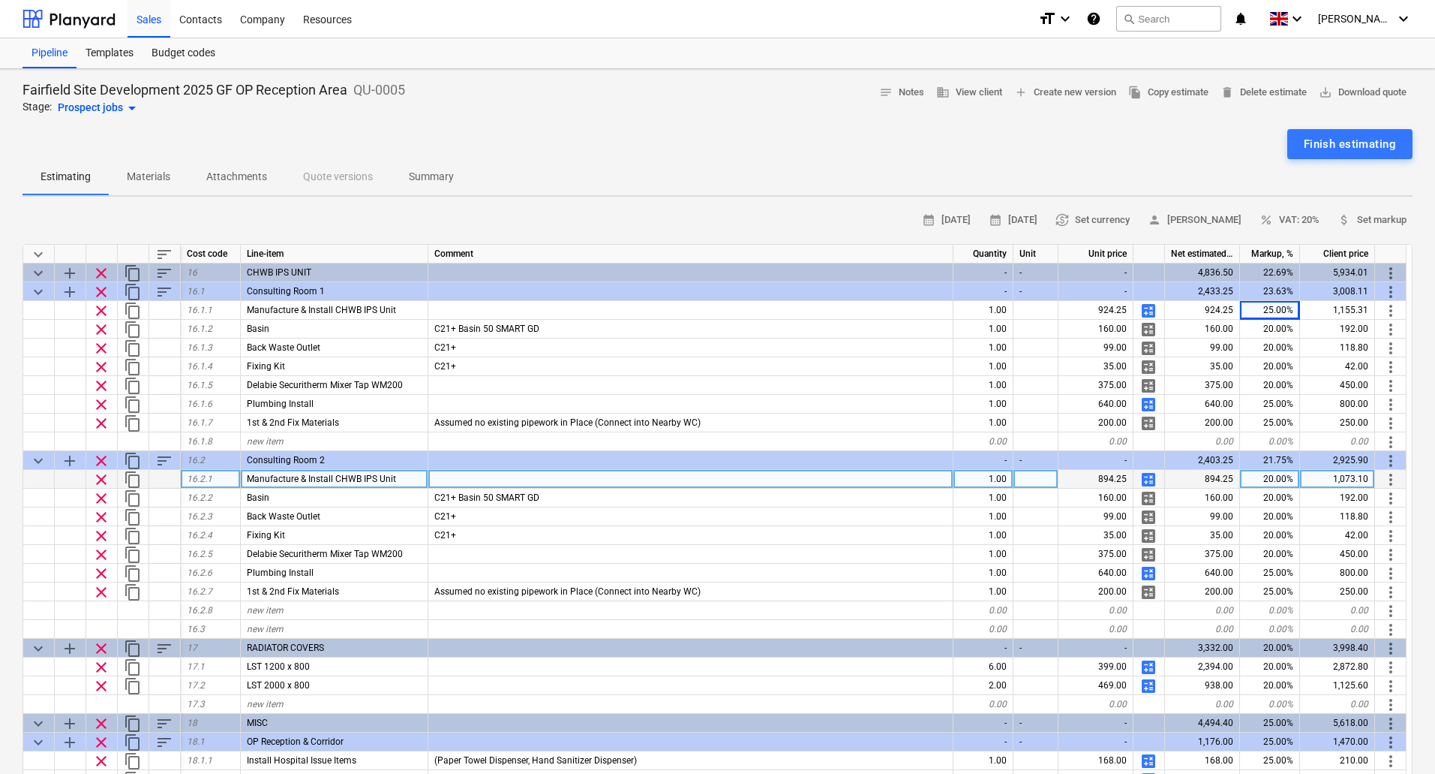
click at [1271, 476] on div "20.00%" at bounding box center [1270, 479] width 60 height 19
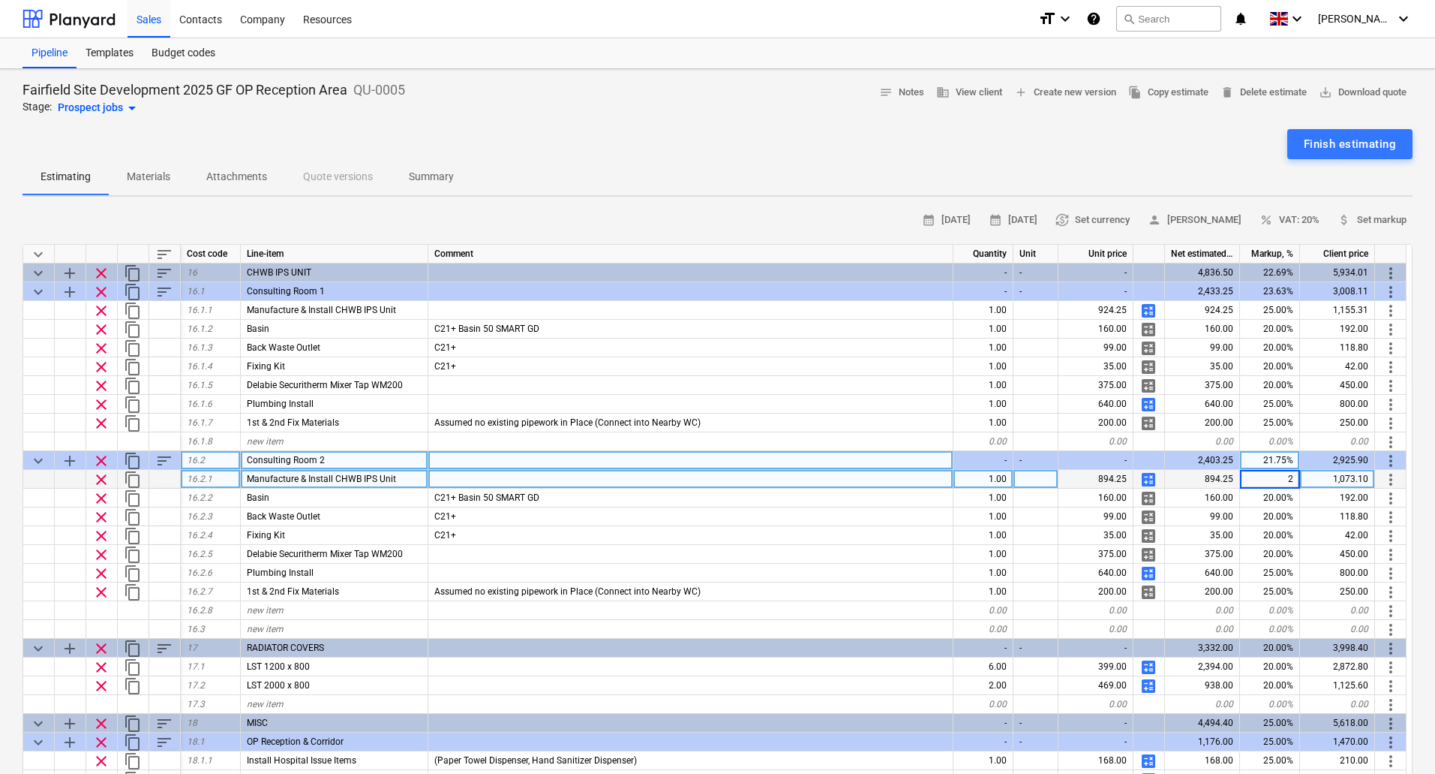
type input "25"
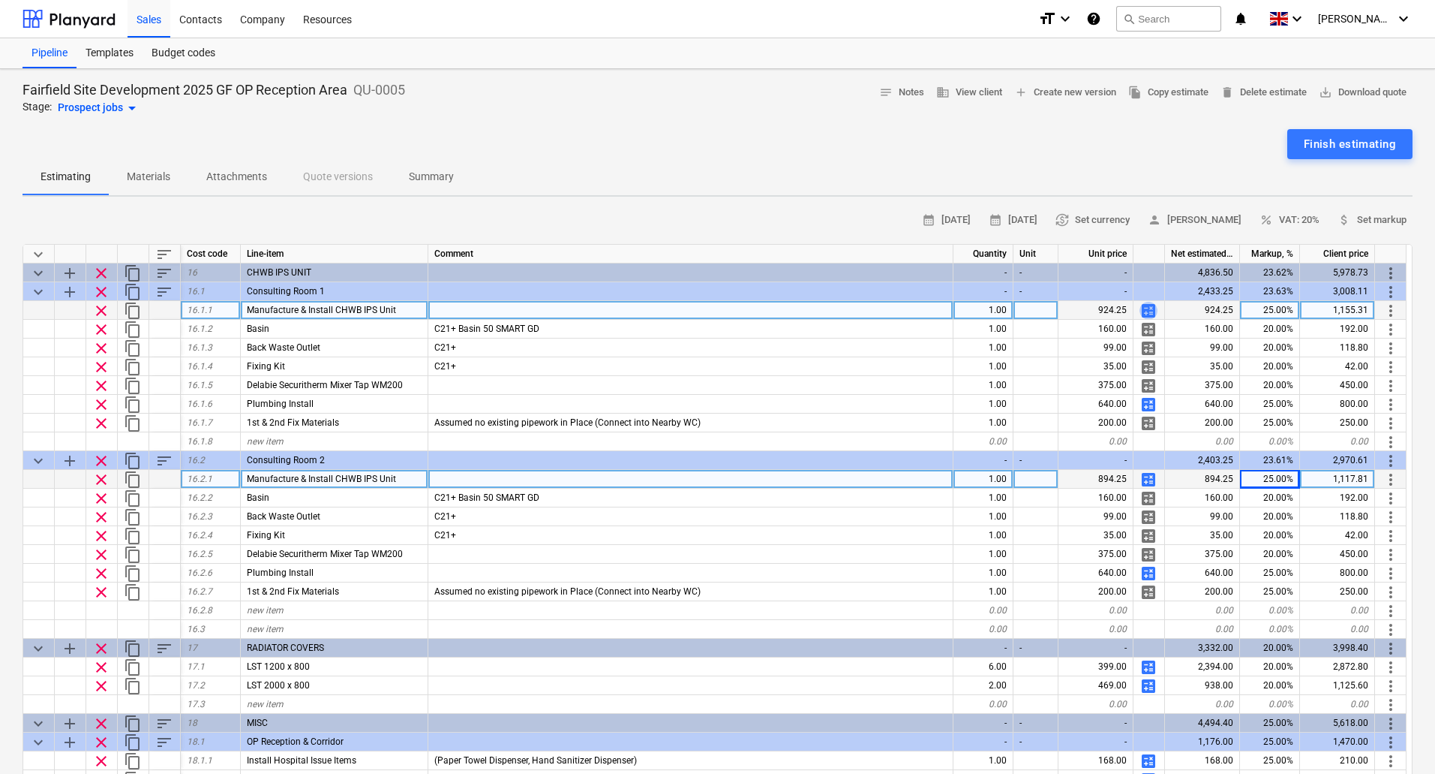
click at [1150, 307] on span "calculate" at bounding box center [1149, 311] width 18 height 18
type textarea "x"
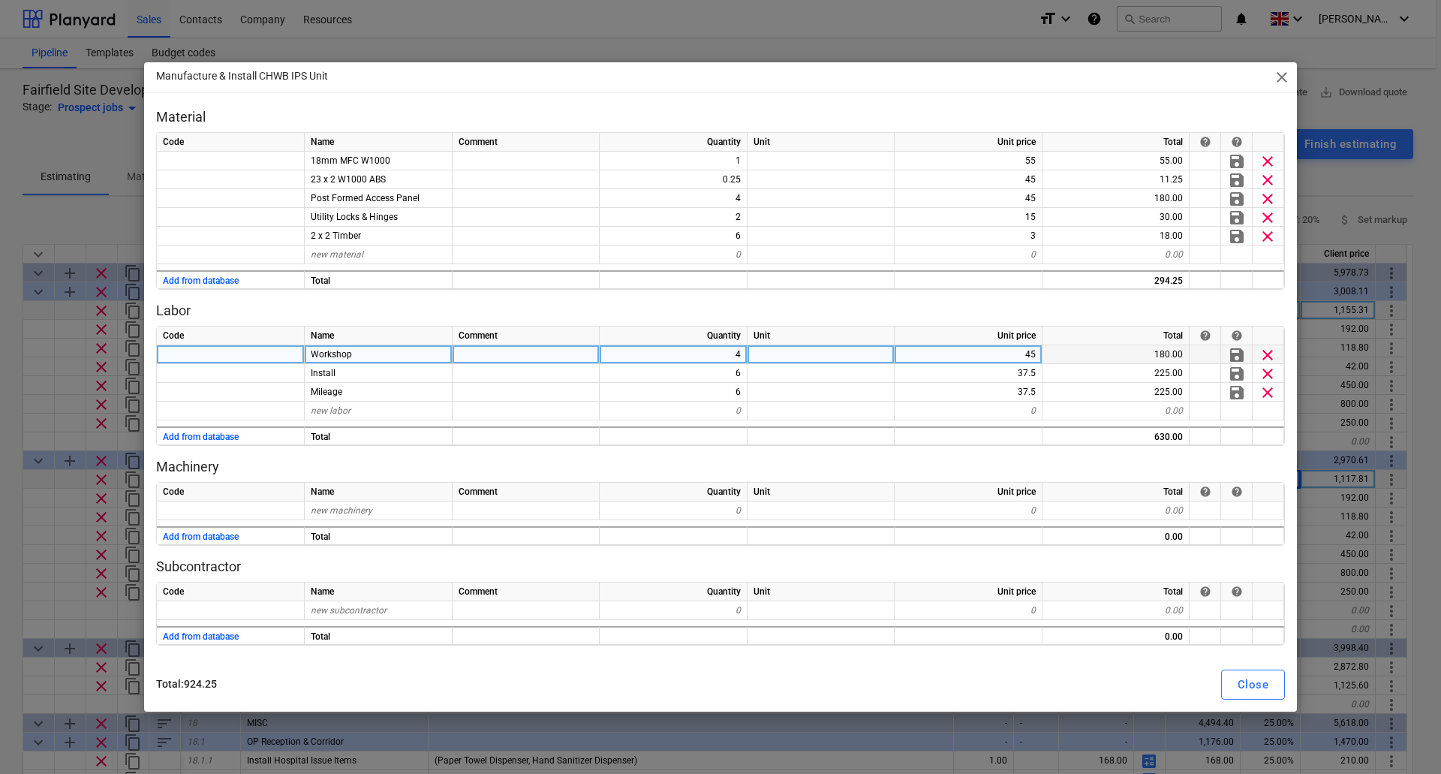
click at [999, 354] on div "45" at bounding box center [968, 354] width 148 height 19
type input "37.5"
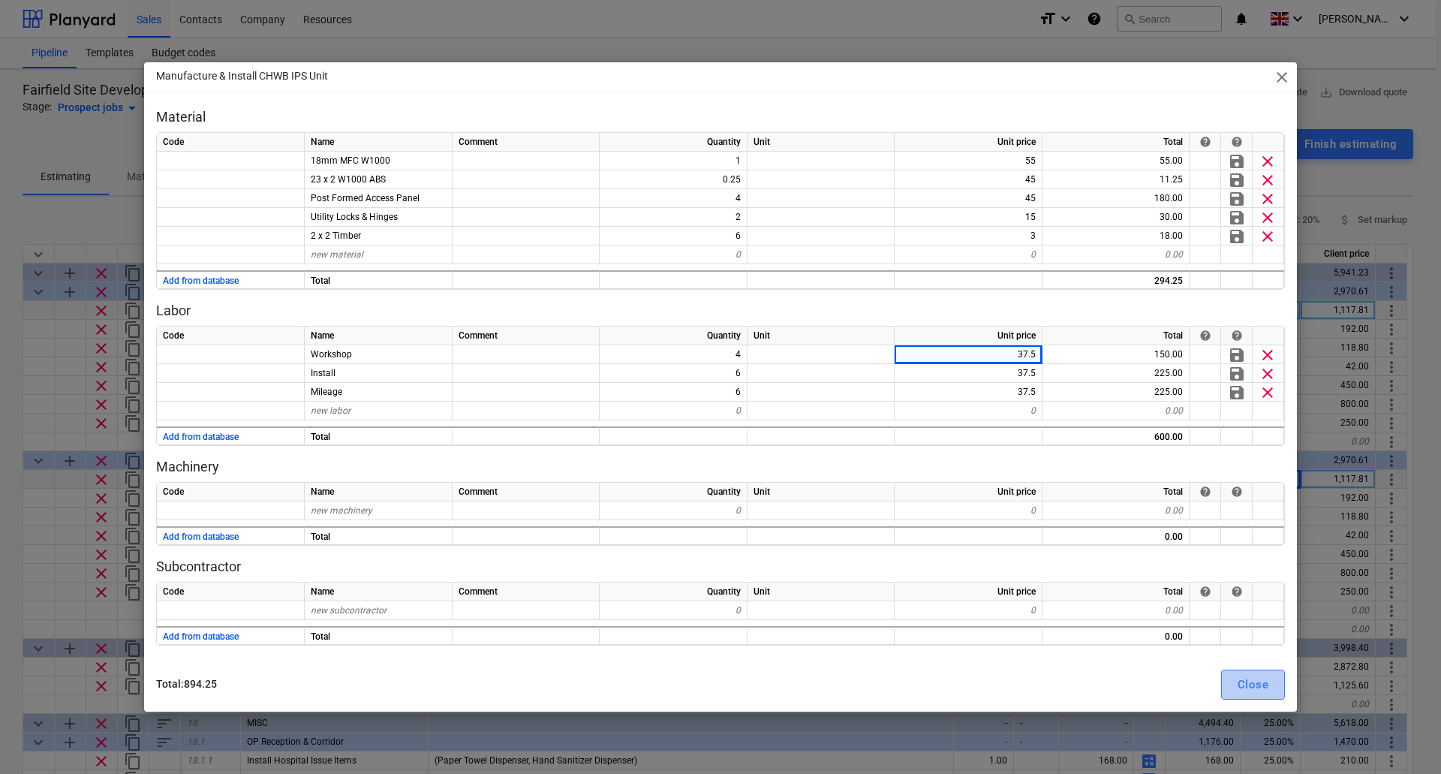
click at [1264, 684] on div "Close" at bounding box center [1252, 685] width 31 height 20
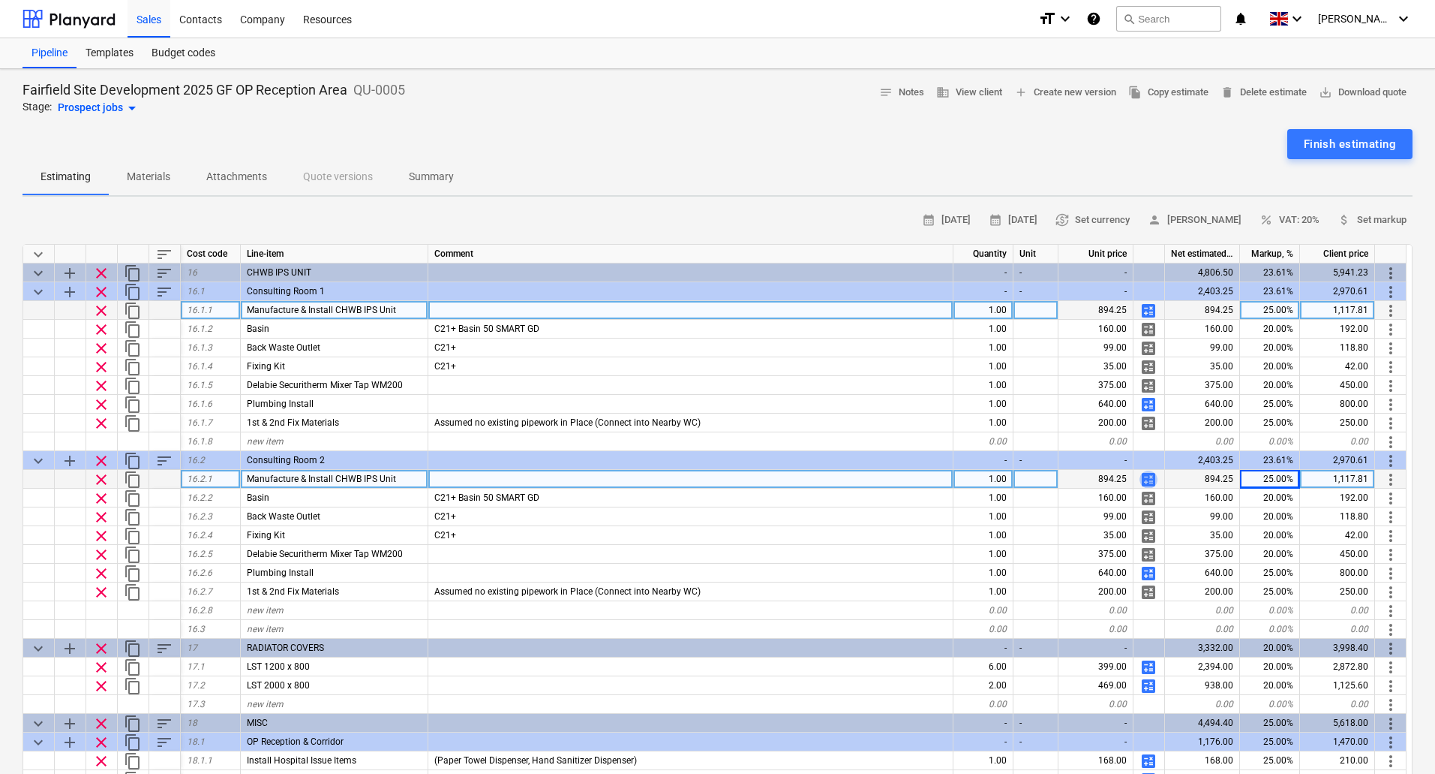
click at [1152, 479] on span "calculate" at bounding box center [1149, 479] width 18 height 18
type textarea "x"
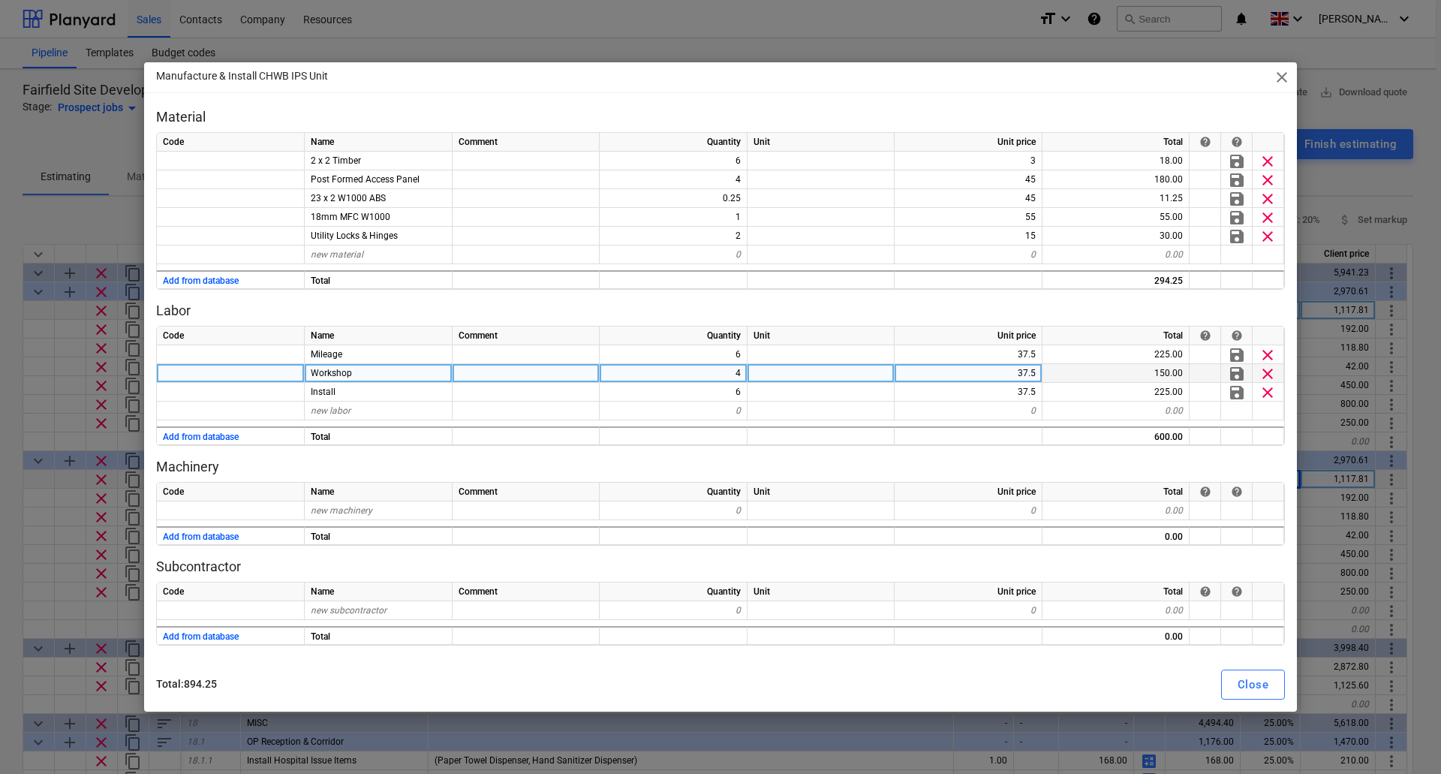
click at [1024, 374] on div "37.5" at bounding box center [968, 373] width 148 height 19
type input "45"
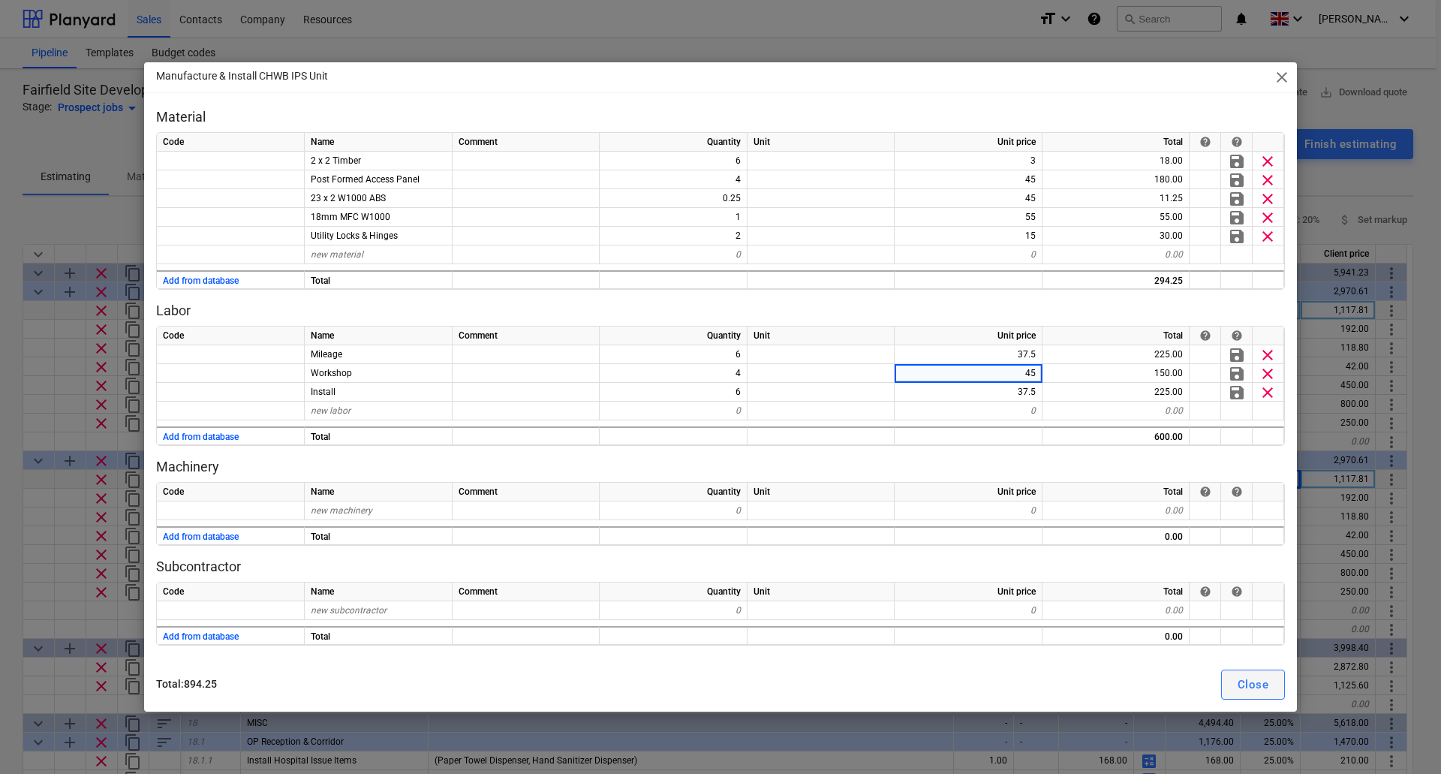
click at [1240, 687] on div "Close" at bounding box center [1252, 685] width 31 height 20
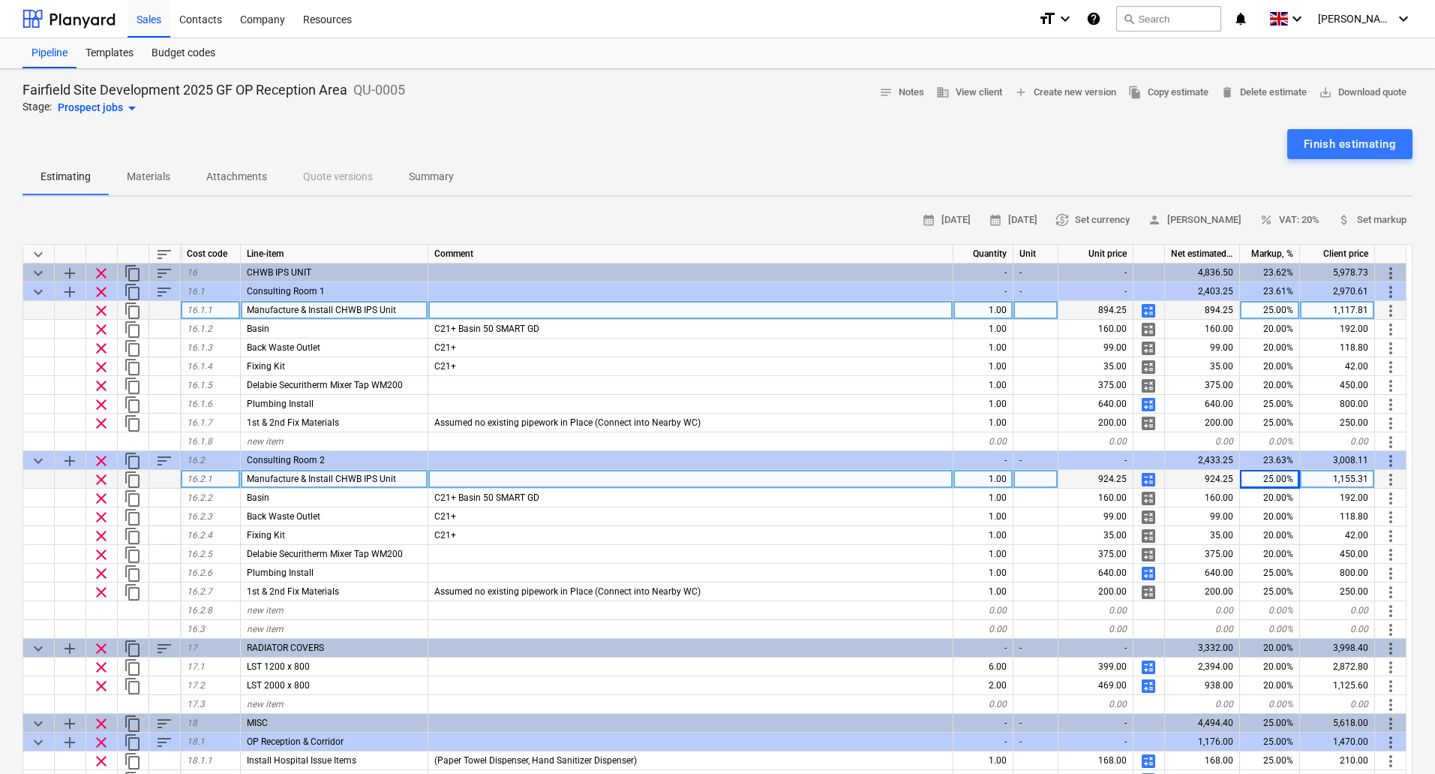
click at [1147, 307] on span "calculate" at bounding box center [1149, 311] width 18 height 18
type textarea "x"
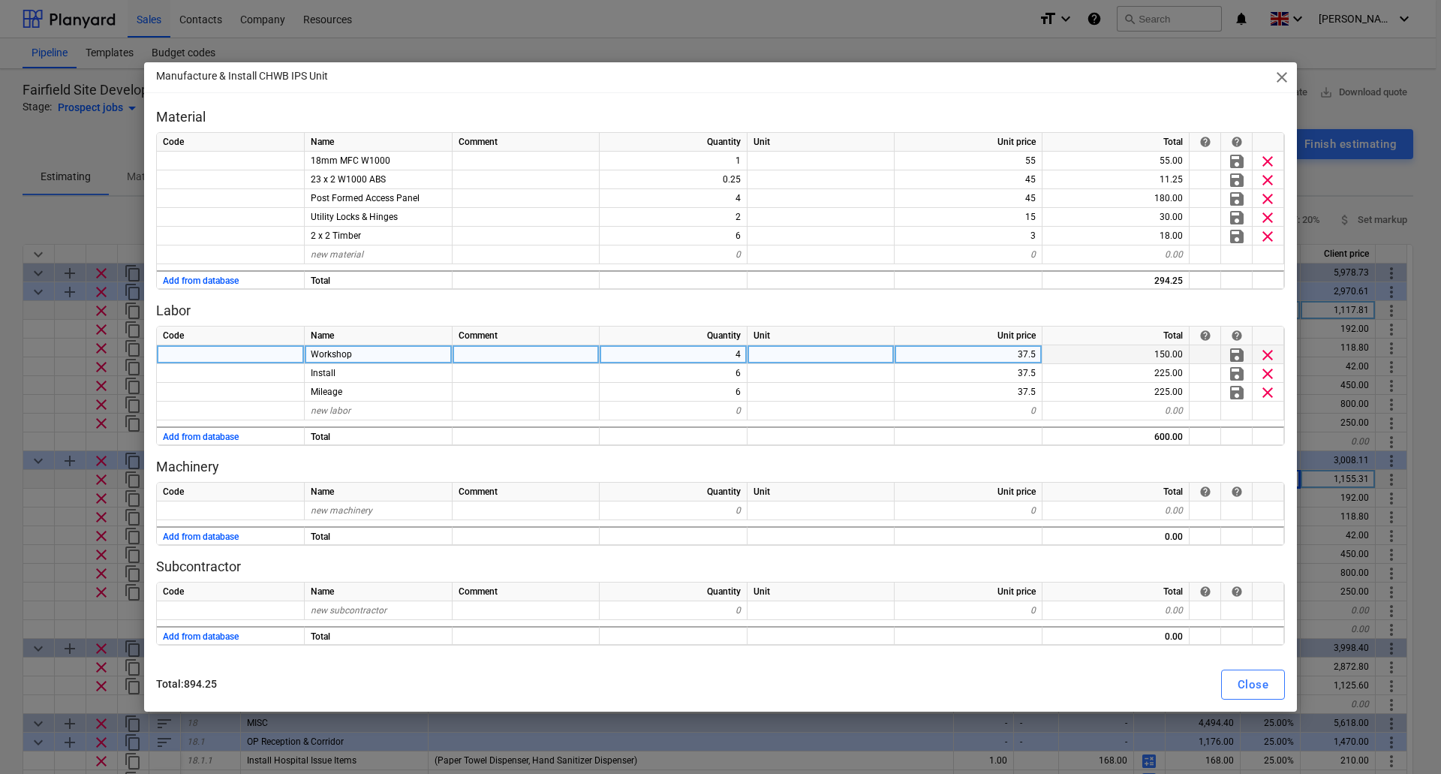
click at [1014, 355] on div "37.5" at bounding box center [968, 354] width 148 height 19
type input "45"
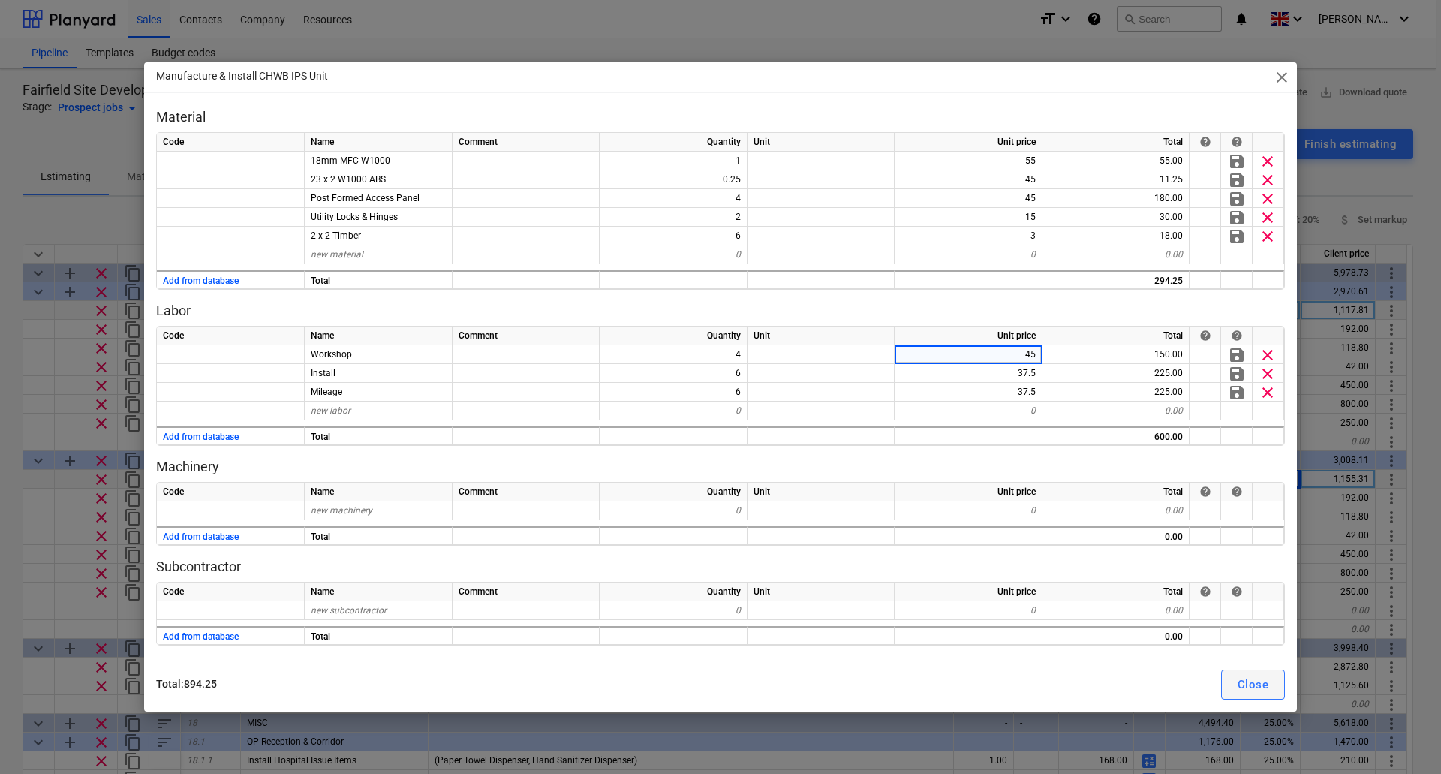
click at [1247, 685] on div "Close" at bounding box center [1252, 685] width 31 height 20
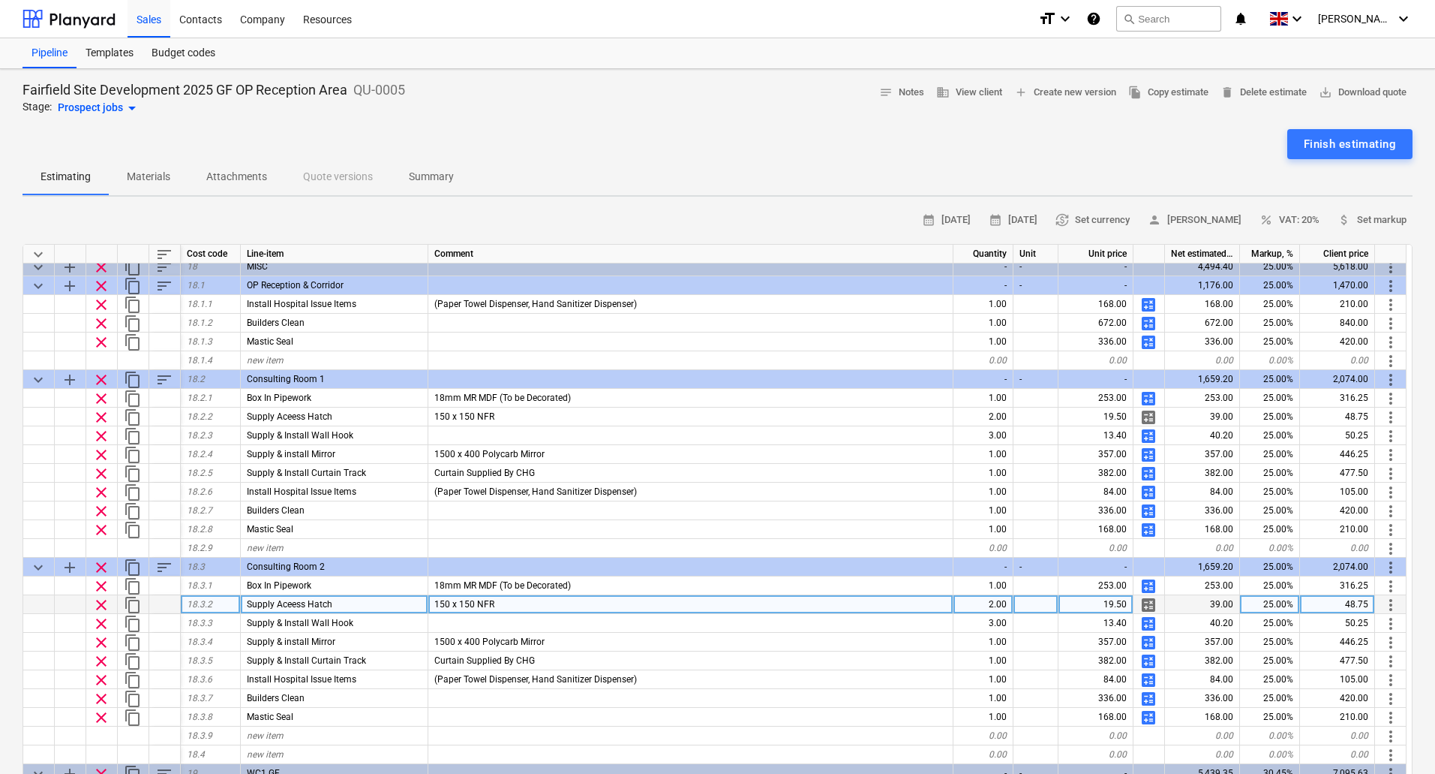
scroll to position [3939, 0]
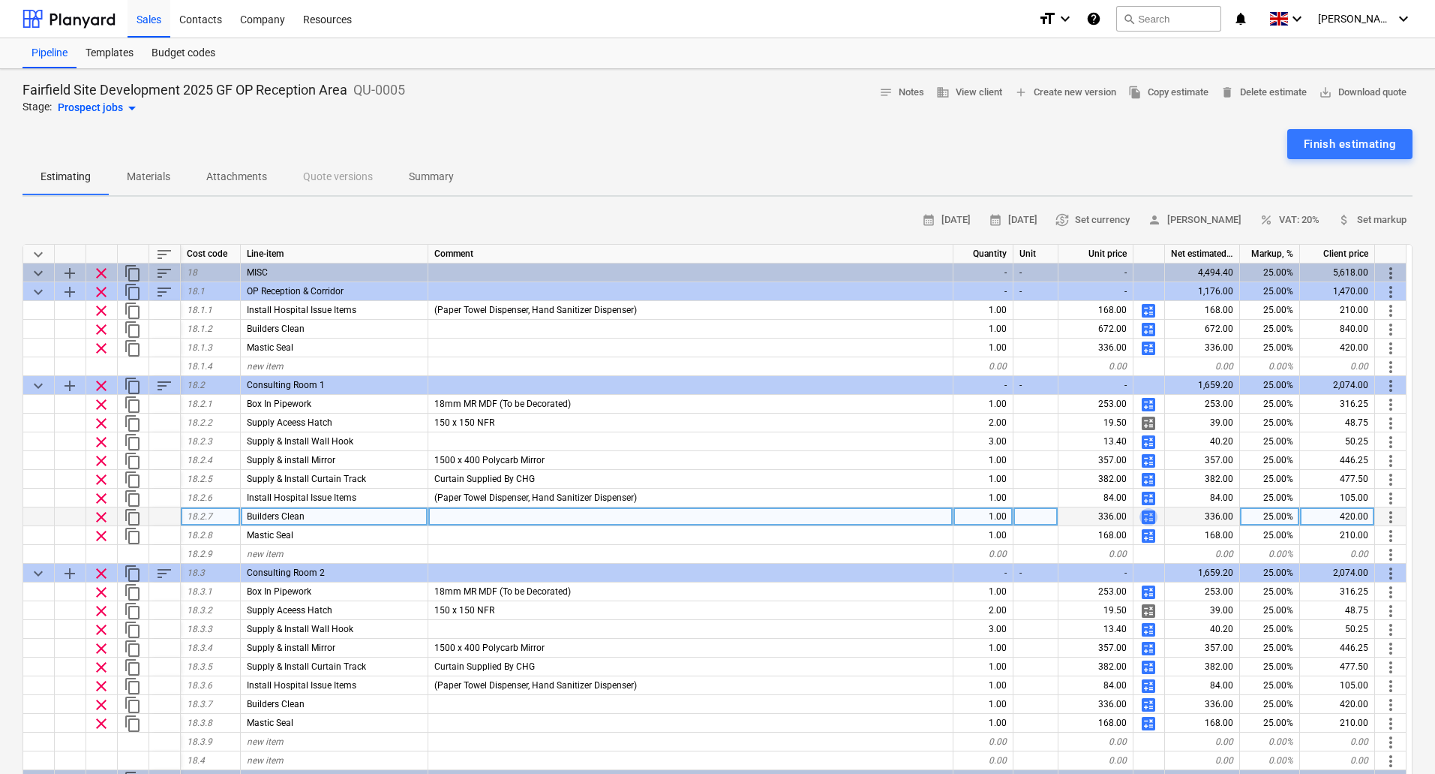
click at [1148, 516] on span "calculate" at bounding box center [1149, 517] width 18 height 18
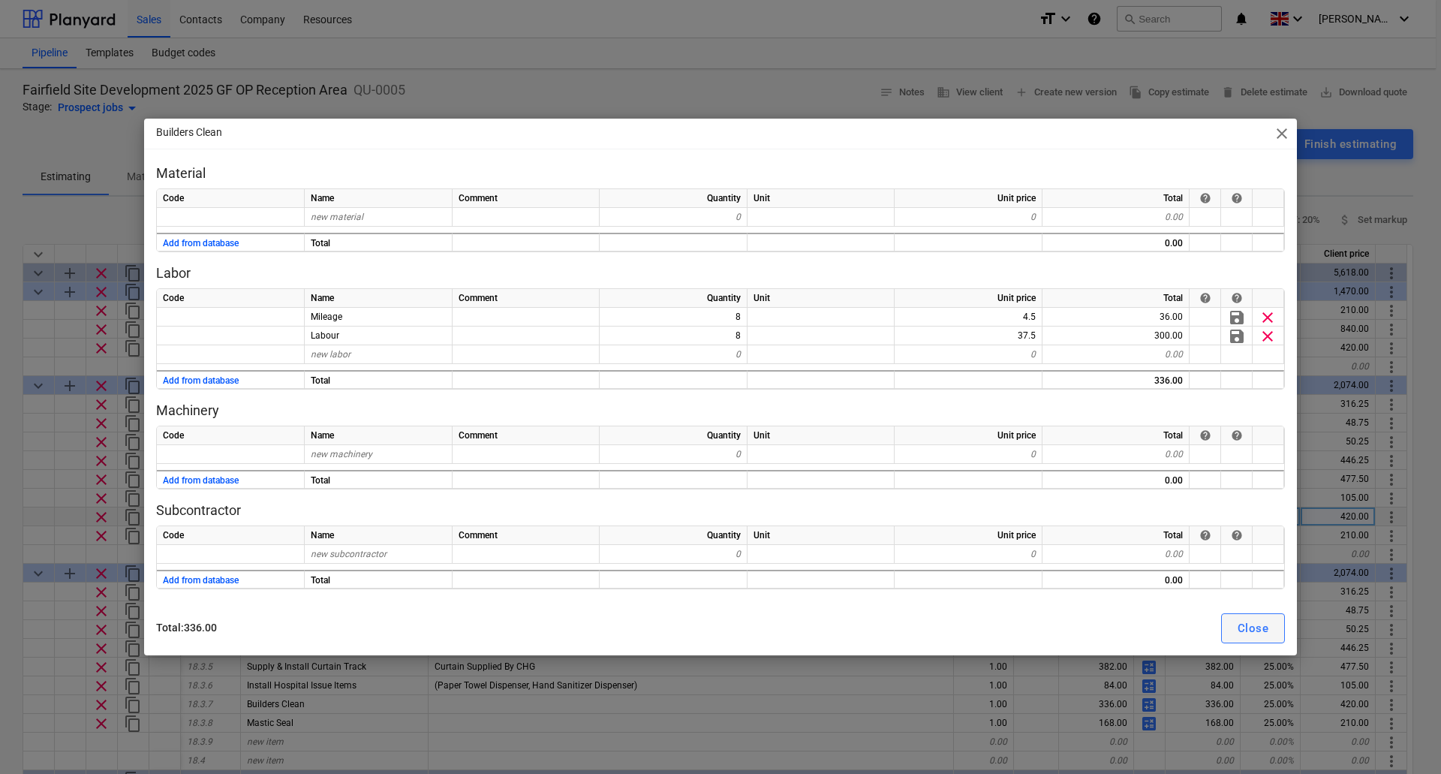
click at [1247, 631] on div "Close" at bounding box center [1252, 628] width 31 height 20
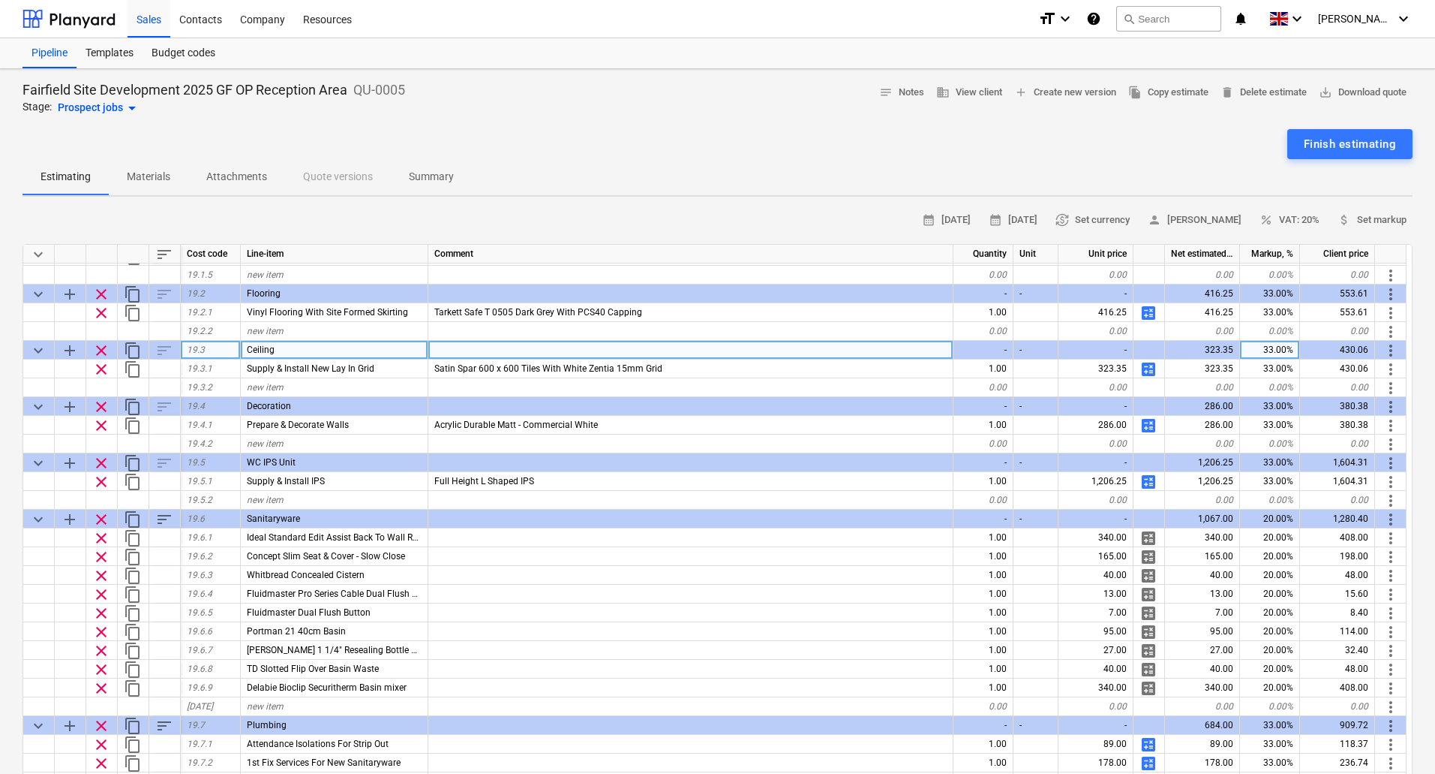
scroll to position [4539, 0]
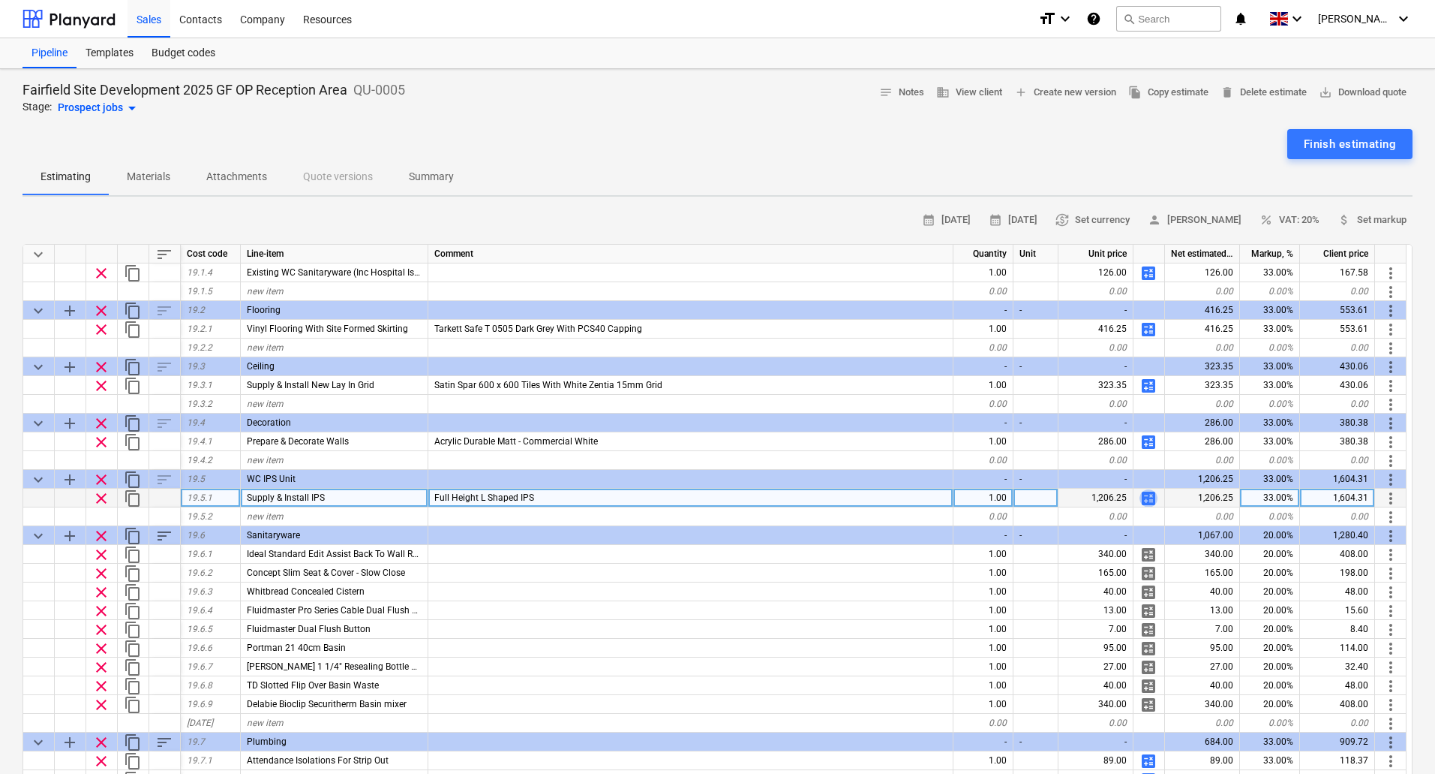
click at [1148, 496] on span "calculate" at bounding box center [1149, 498] width 18 height 18
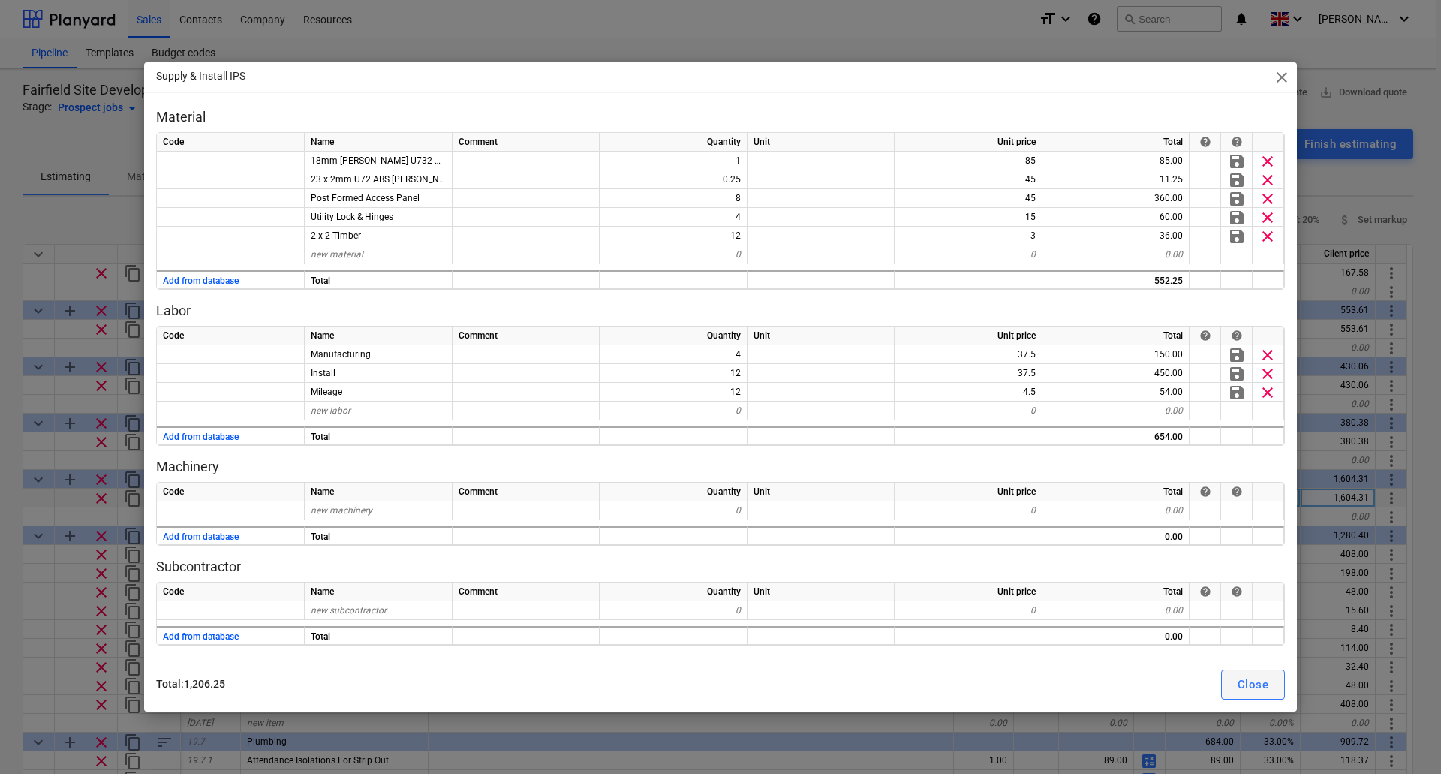
click at [1241, 682] on div "Close" at bounding box center [1252, 685] width 31 height 20
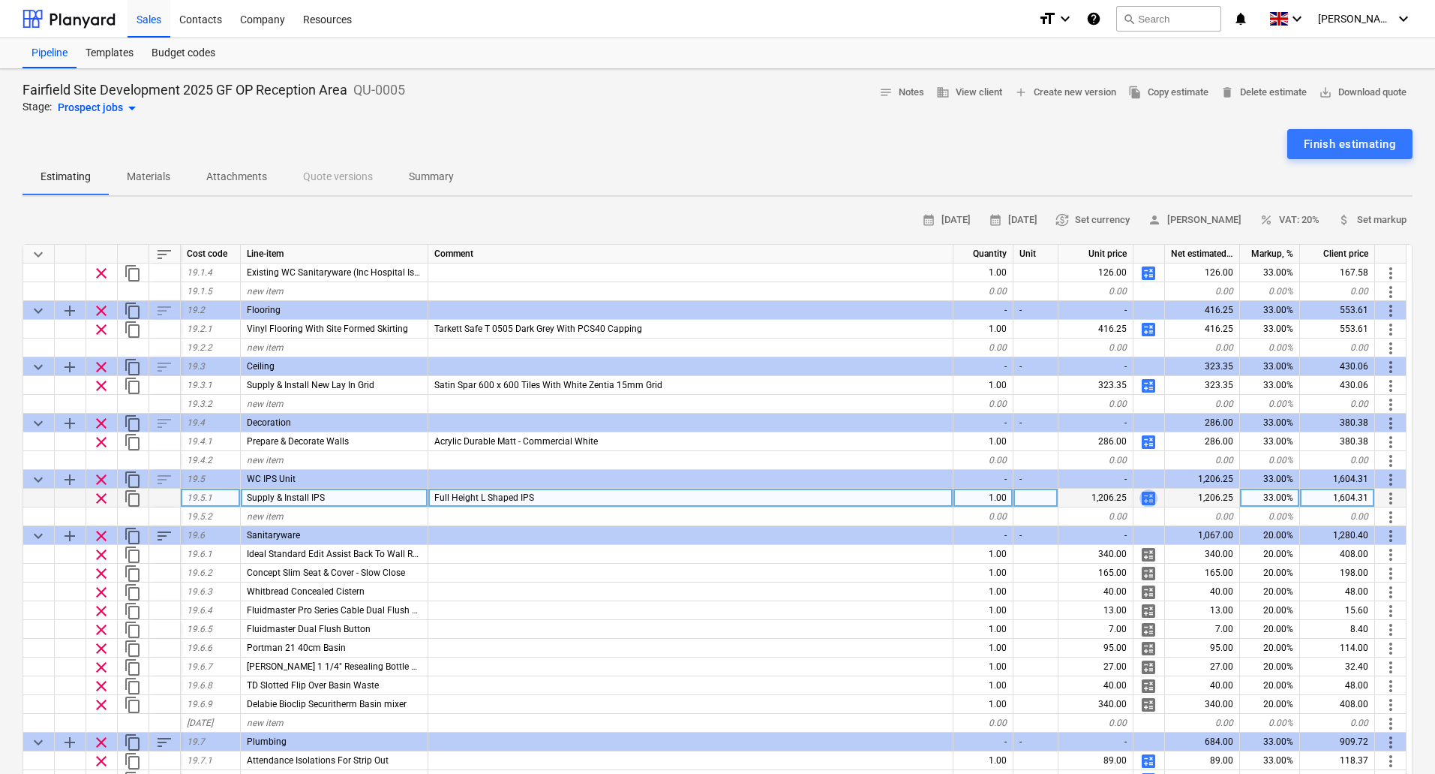
click at [1149, 497] on span "calculate" at bounding box center [1149, 498] width 18 height 18
type textarea "x"
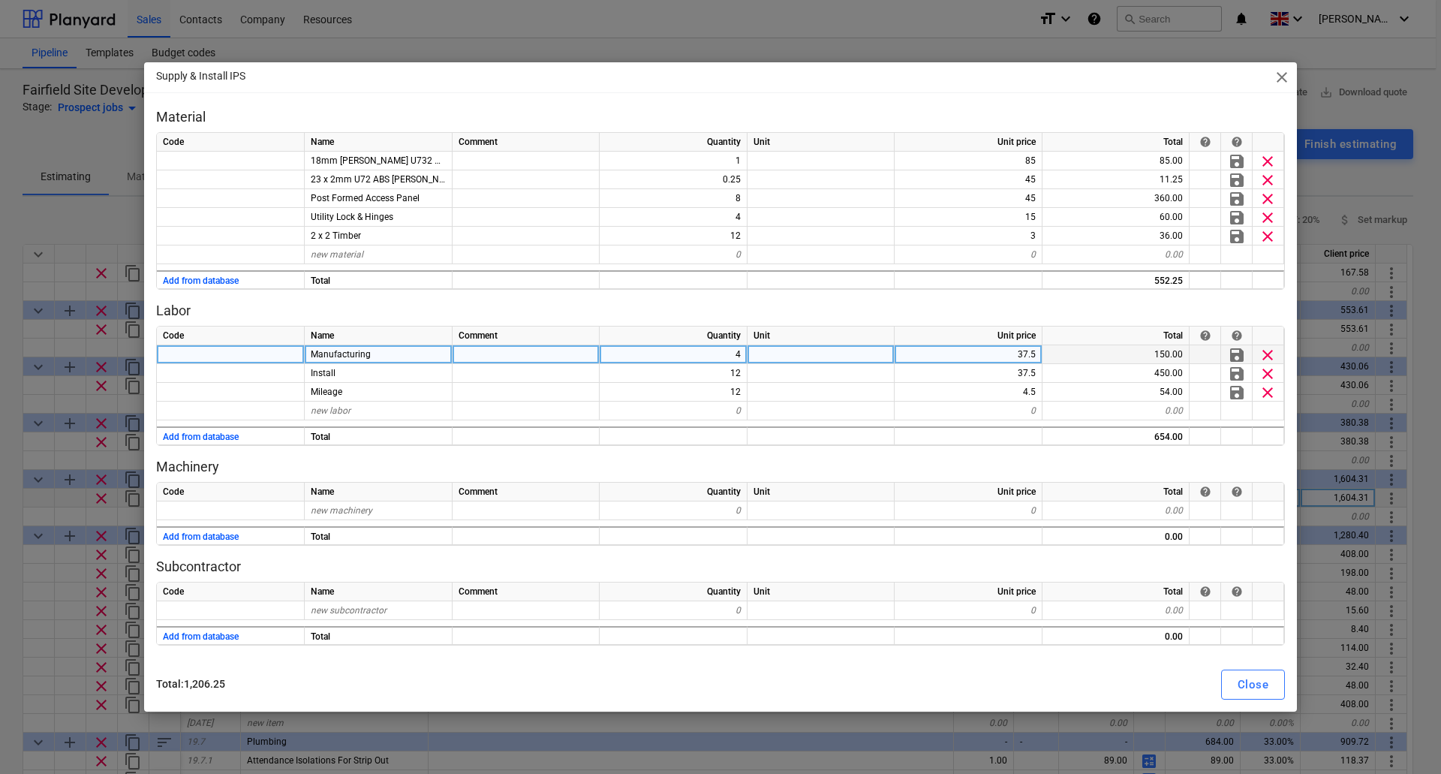
click at [984, 358] on div "37.5" at bounding box center [968, 354] width 148 height 19
type input "45"
type textarea "x"
type input "10"
type textarea "x"
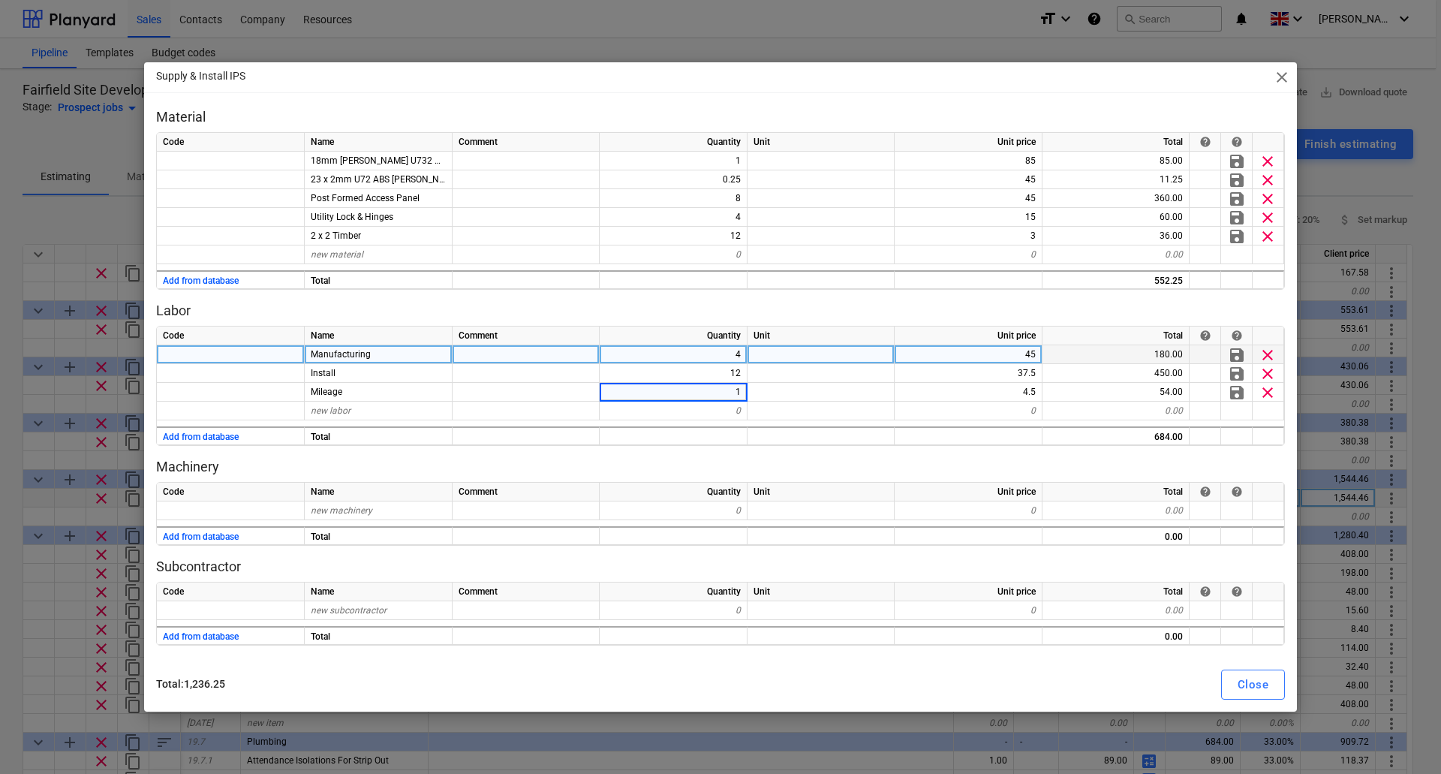
type input "10"
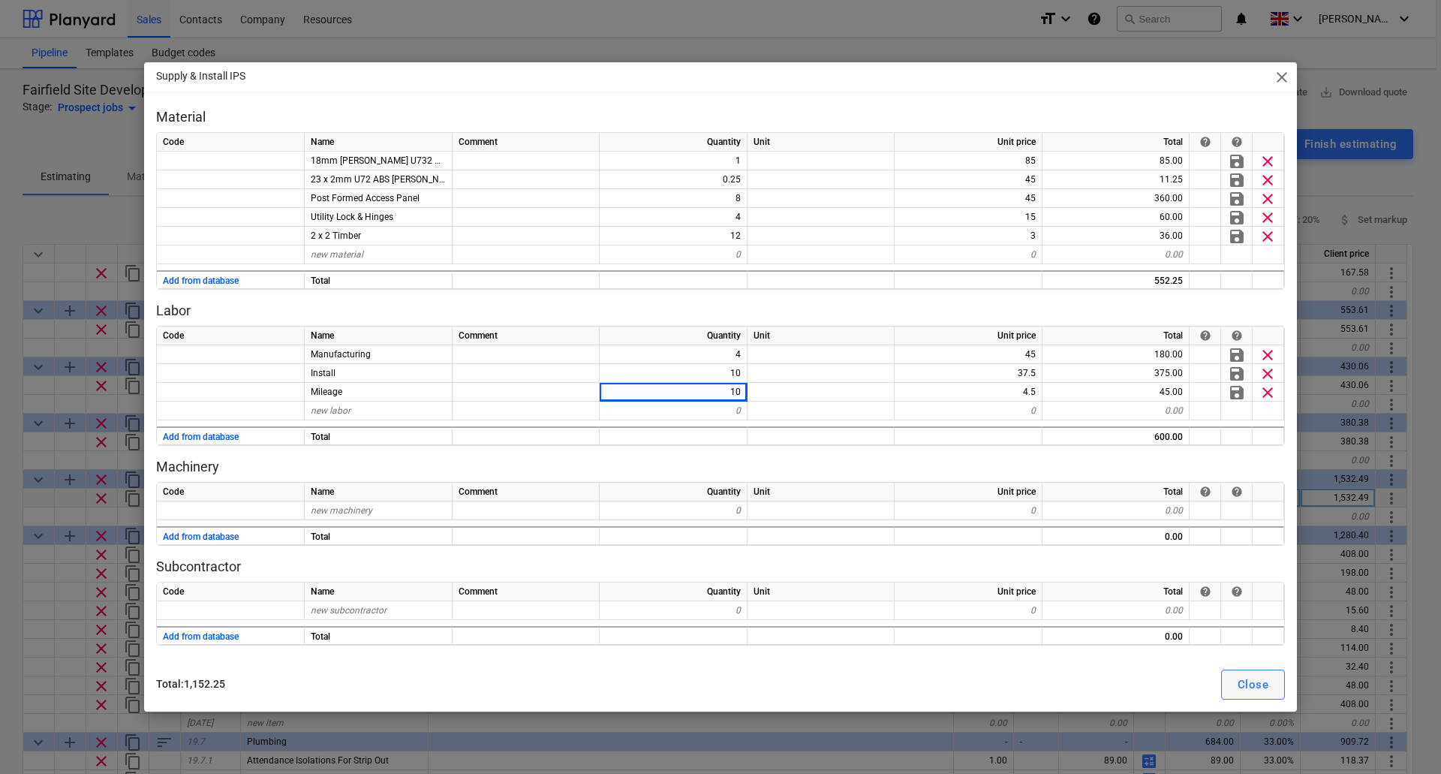
click at [1255, 681] on div "Close" at bounding box center [1252, 685] width 31 height 20
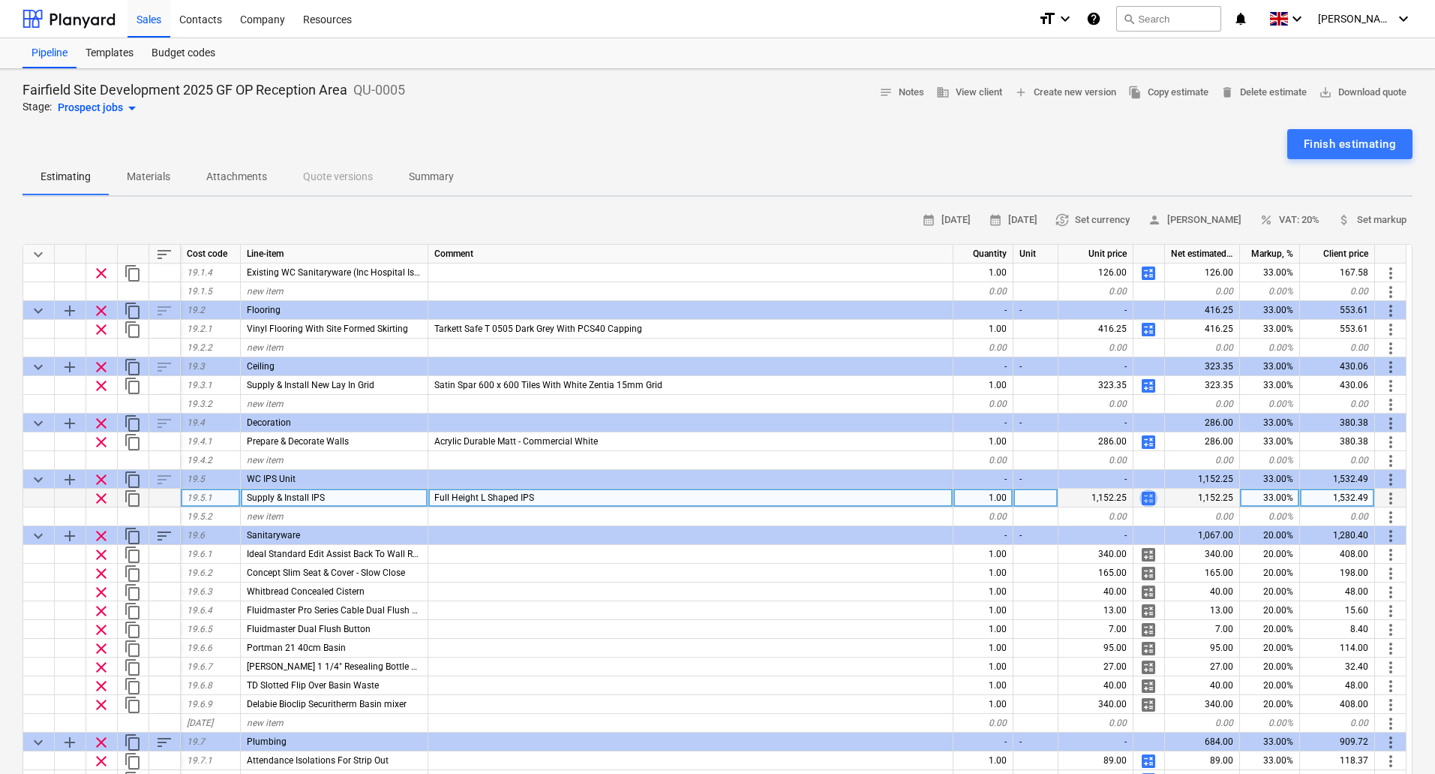
click at [1149, 492] on span "calculate" at bounding box center [1149, 498] width 18 height 18
type textarea "x"
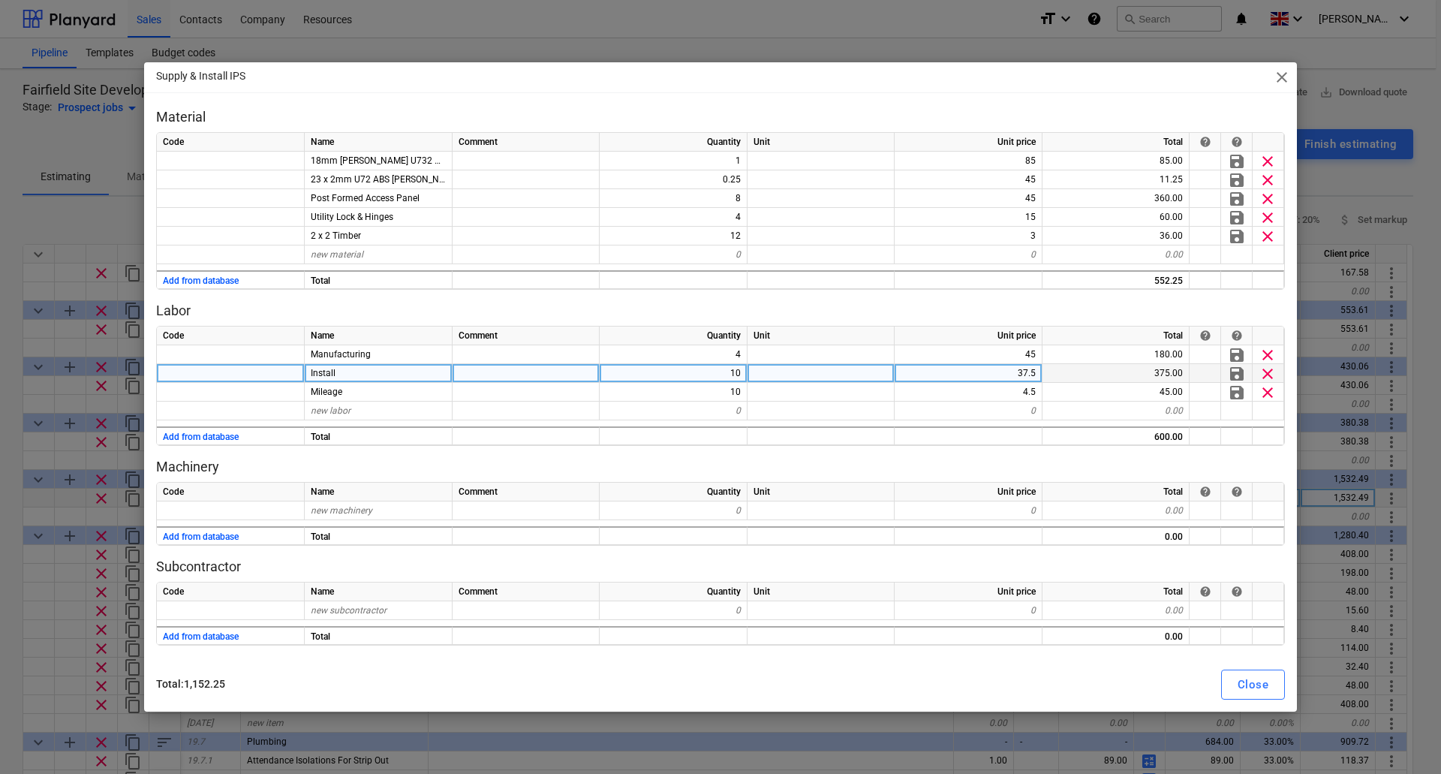
click at [735, 377] on div "10" at bounding box center [673, 373] width 148 height 19
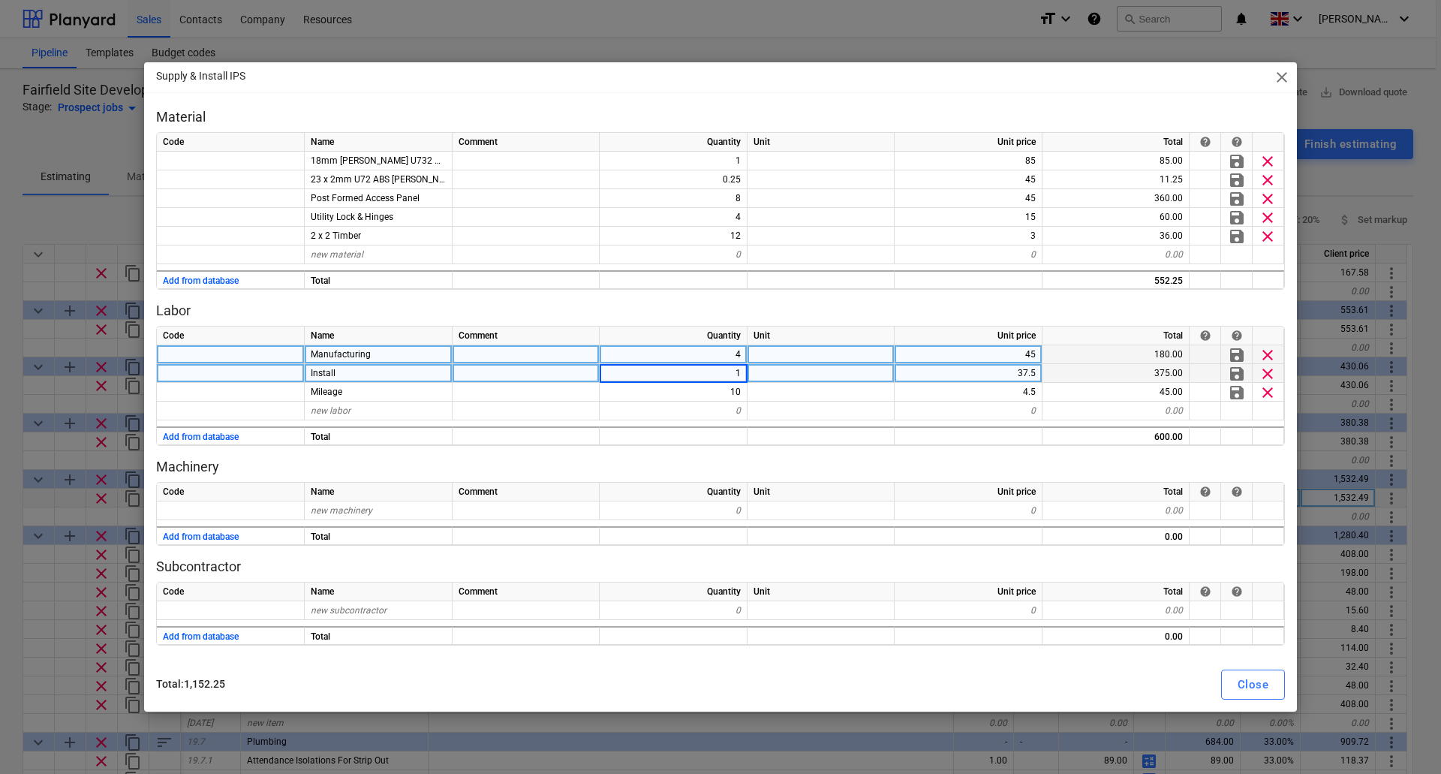
type input "12"
type textarea "x"
type input "12"
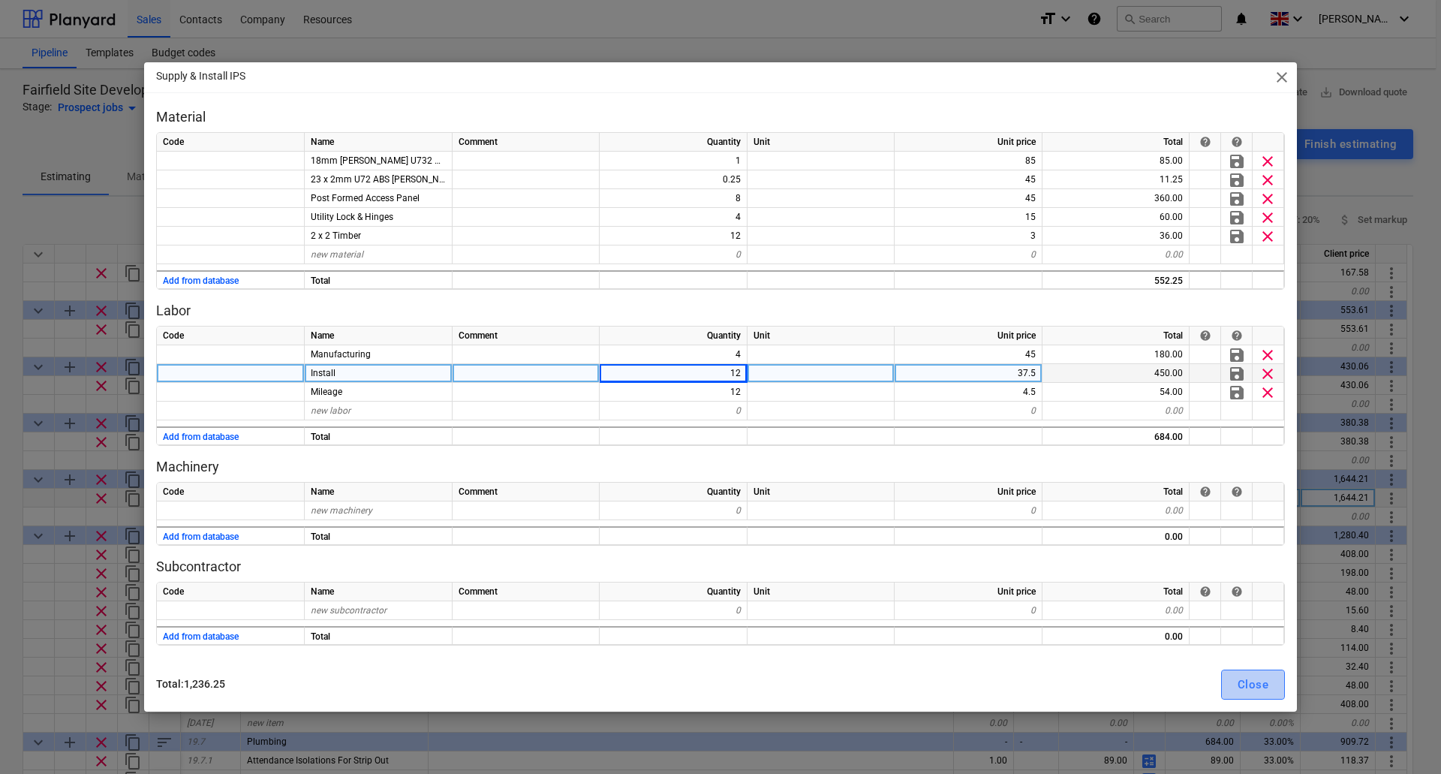
click at [1260, 684] on div "Close" at bounding box center [1252, 685] width 31 height 20
type textarea "x"
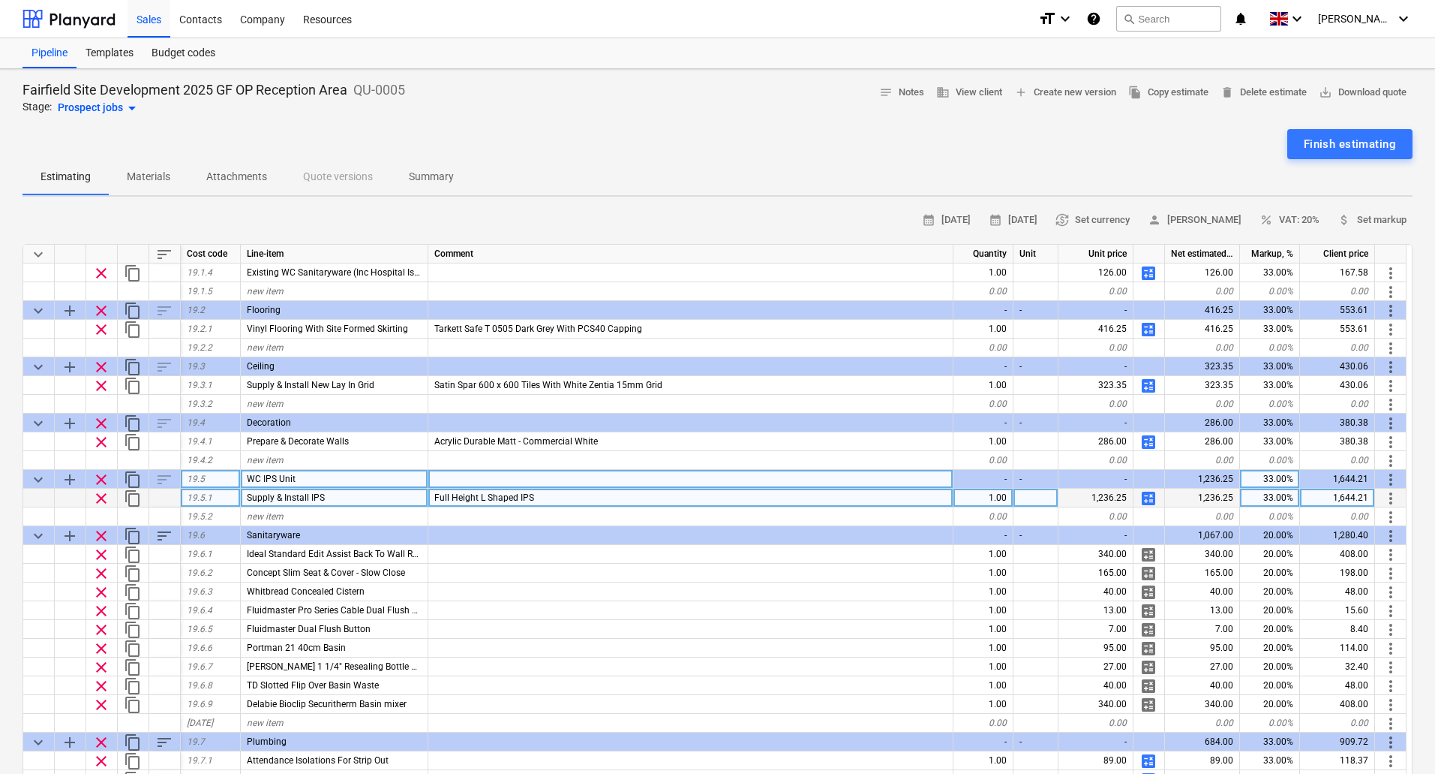
click at [1277, 484] on div "33.00%" at bounding box center [1270, 479] width 60 height 19
type input "25"
type textarea "x"
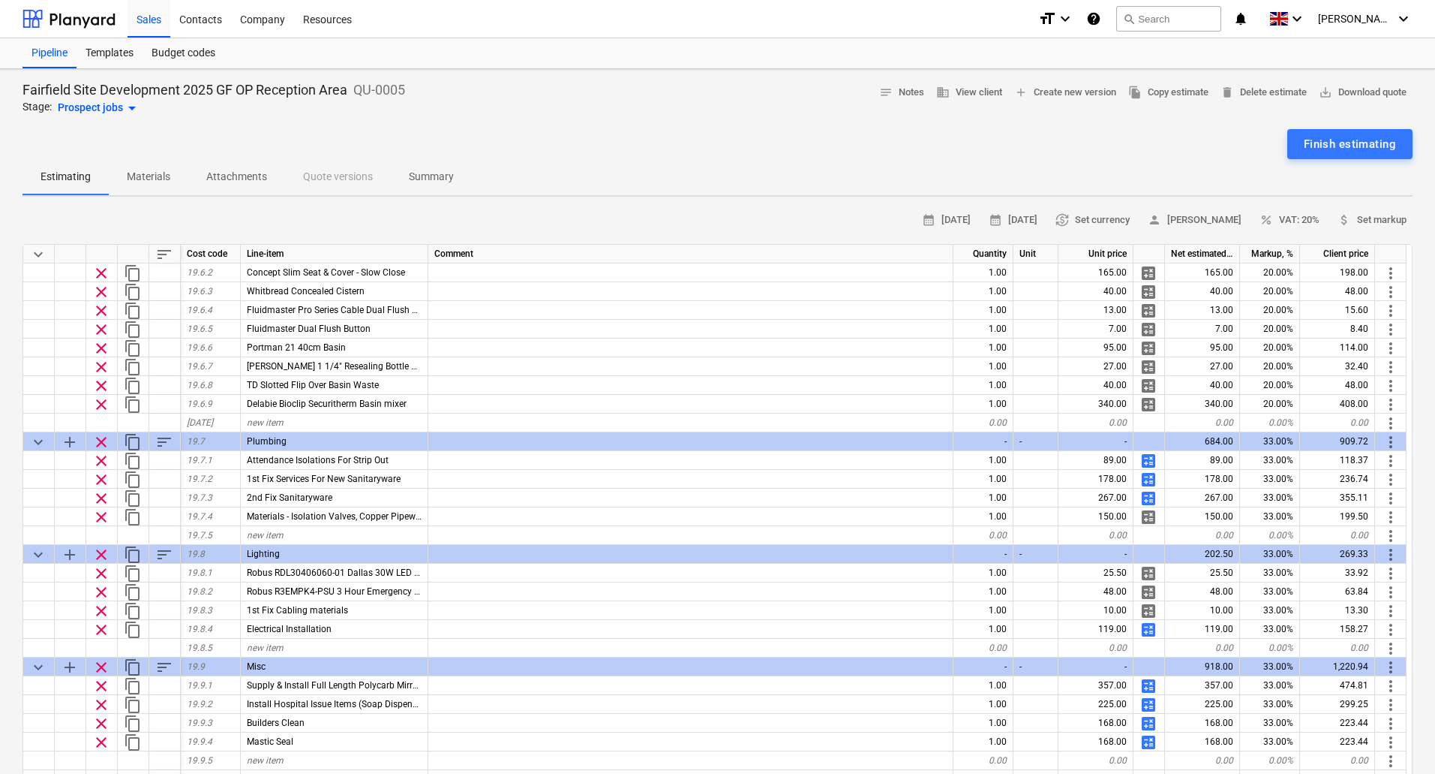
scroll to position [4915, 0]
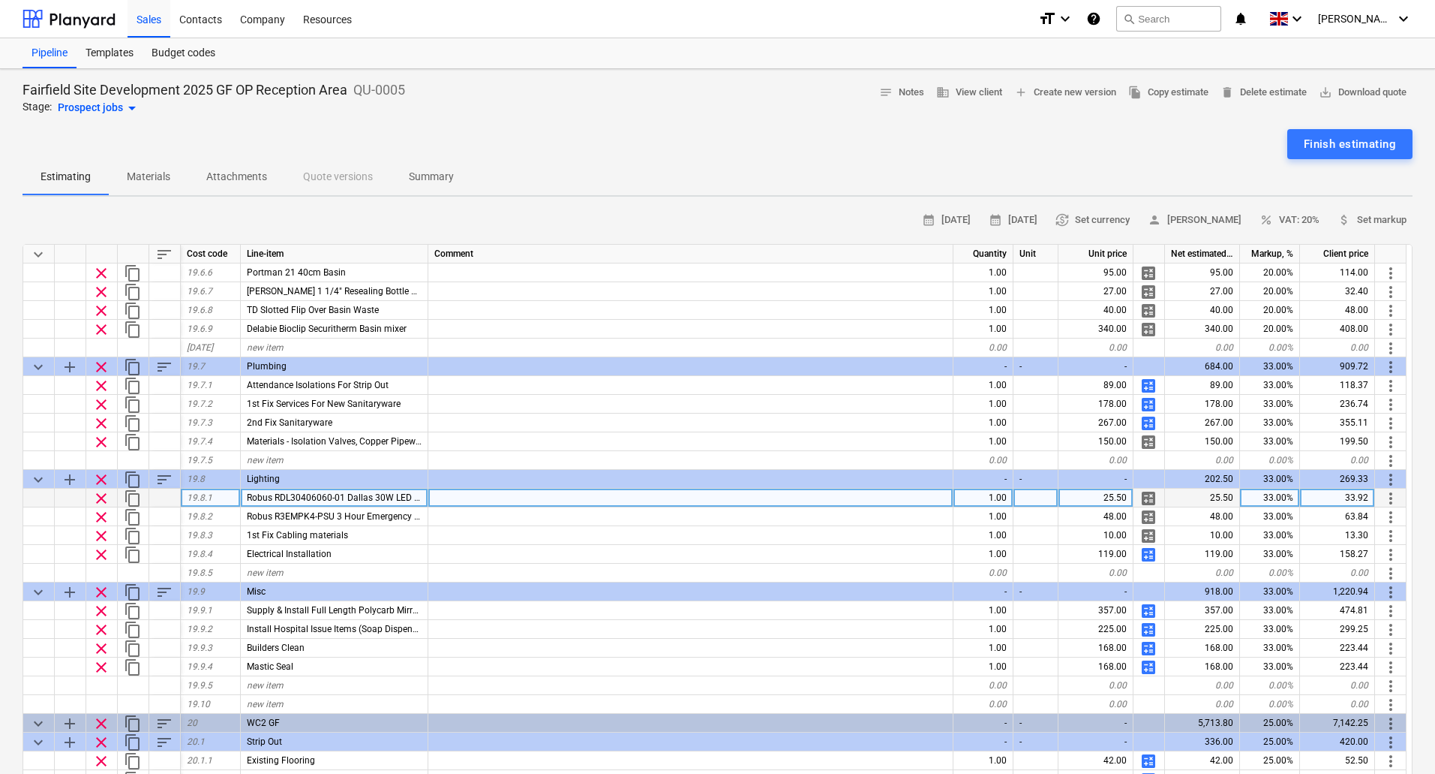
click at [1268, 497] on div "33.00%" at bounding box center [1270, 497] width 60 height 19
type input "25"
type textarea "x"
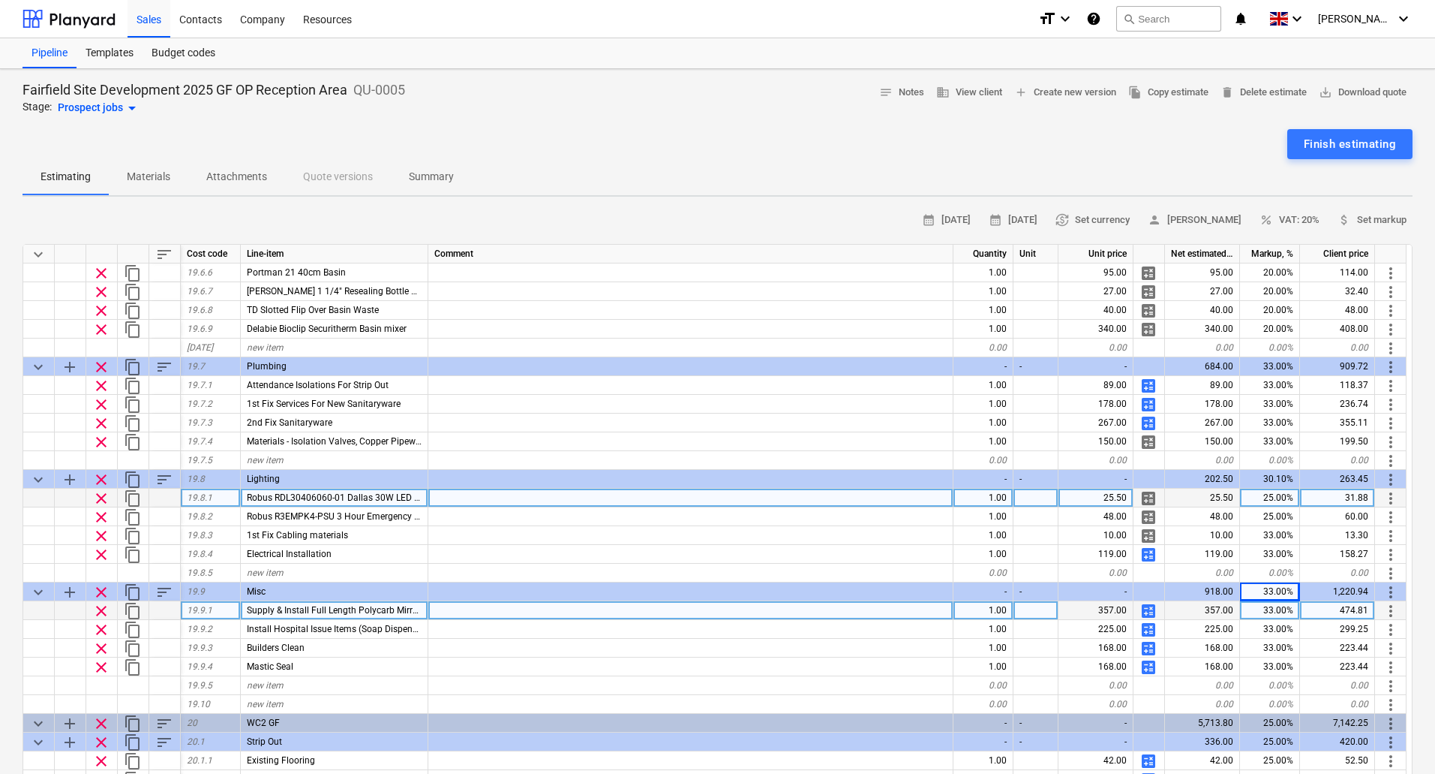
click at [1280, 613] on div "33.00%" at bounding box center [1270, 610] width 60 height 19
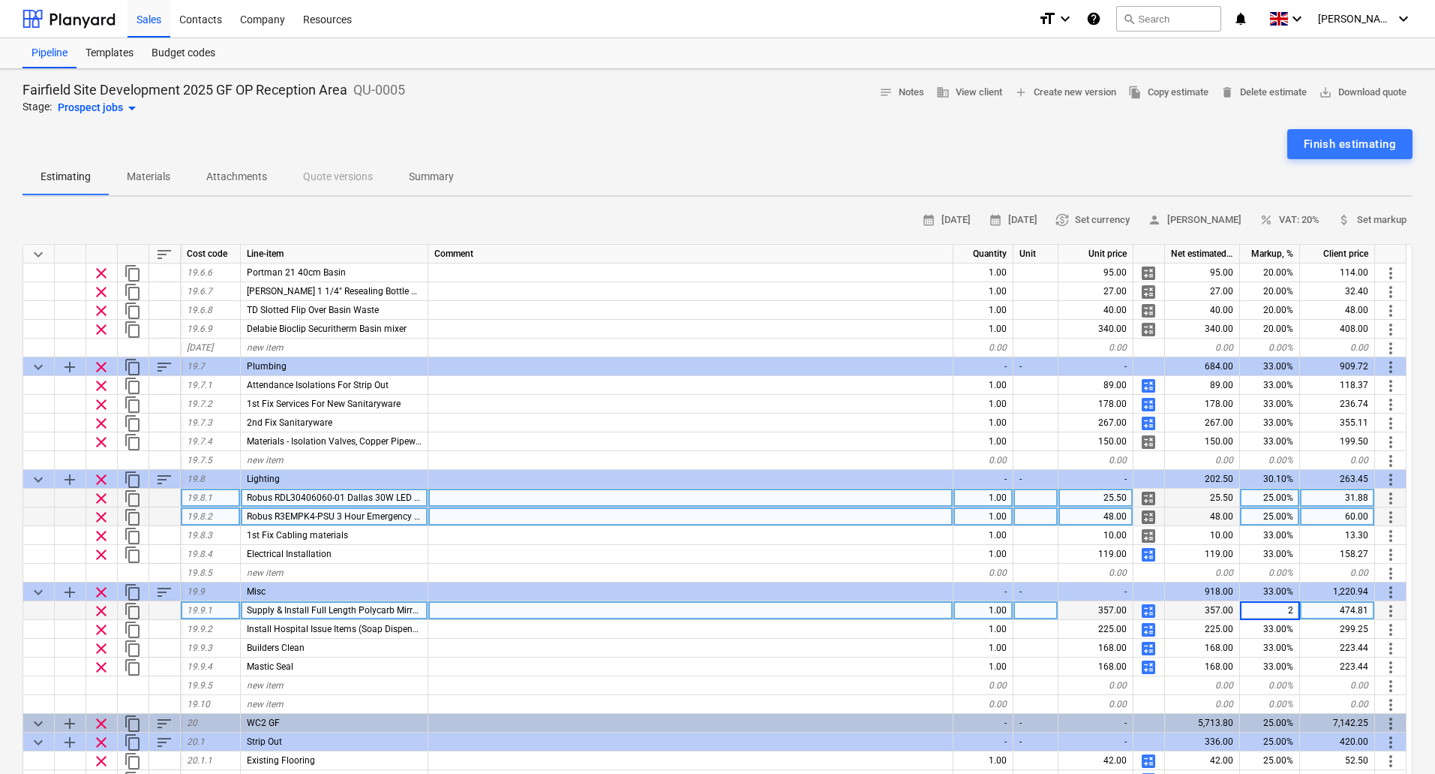
type input "25"
type textarea "x"
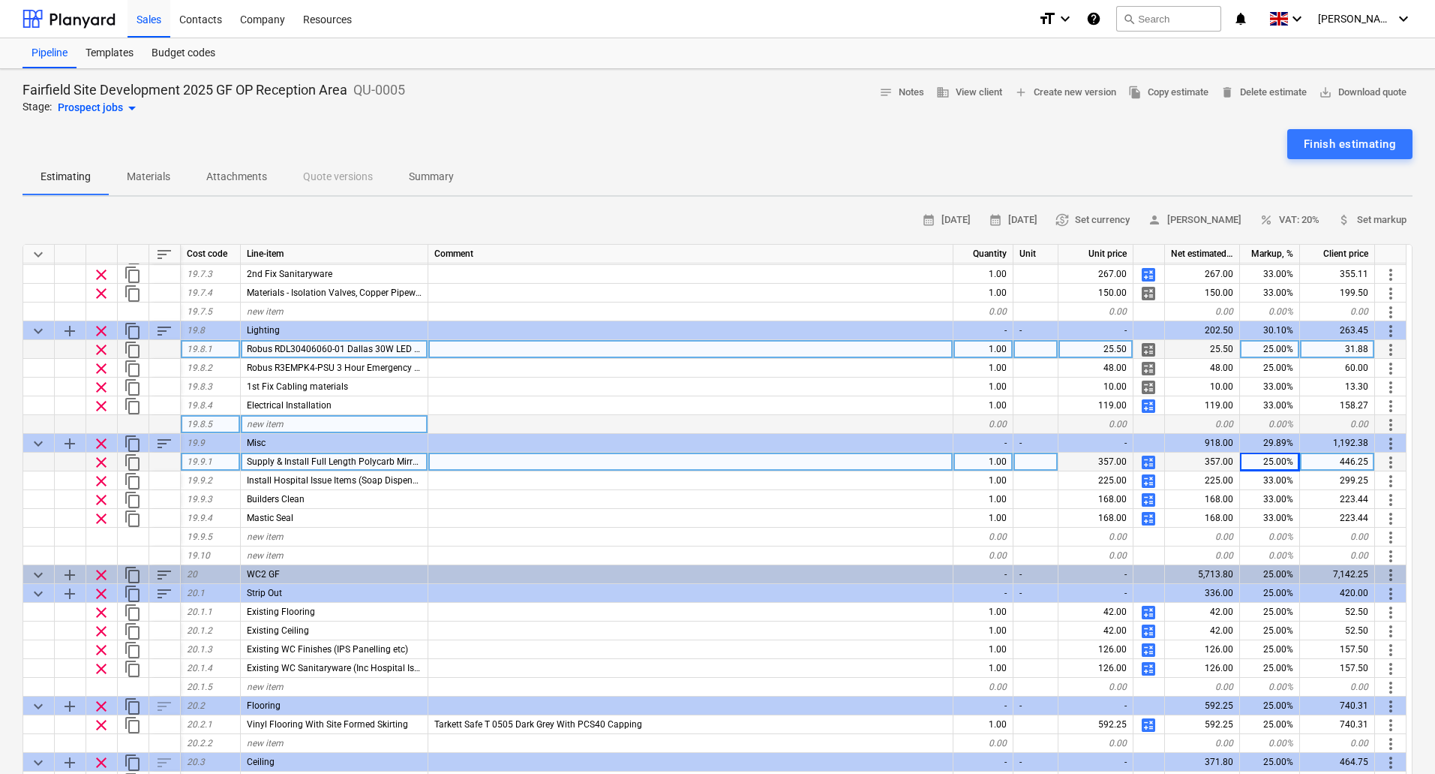
scroll to position [5065, 0]
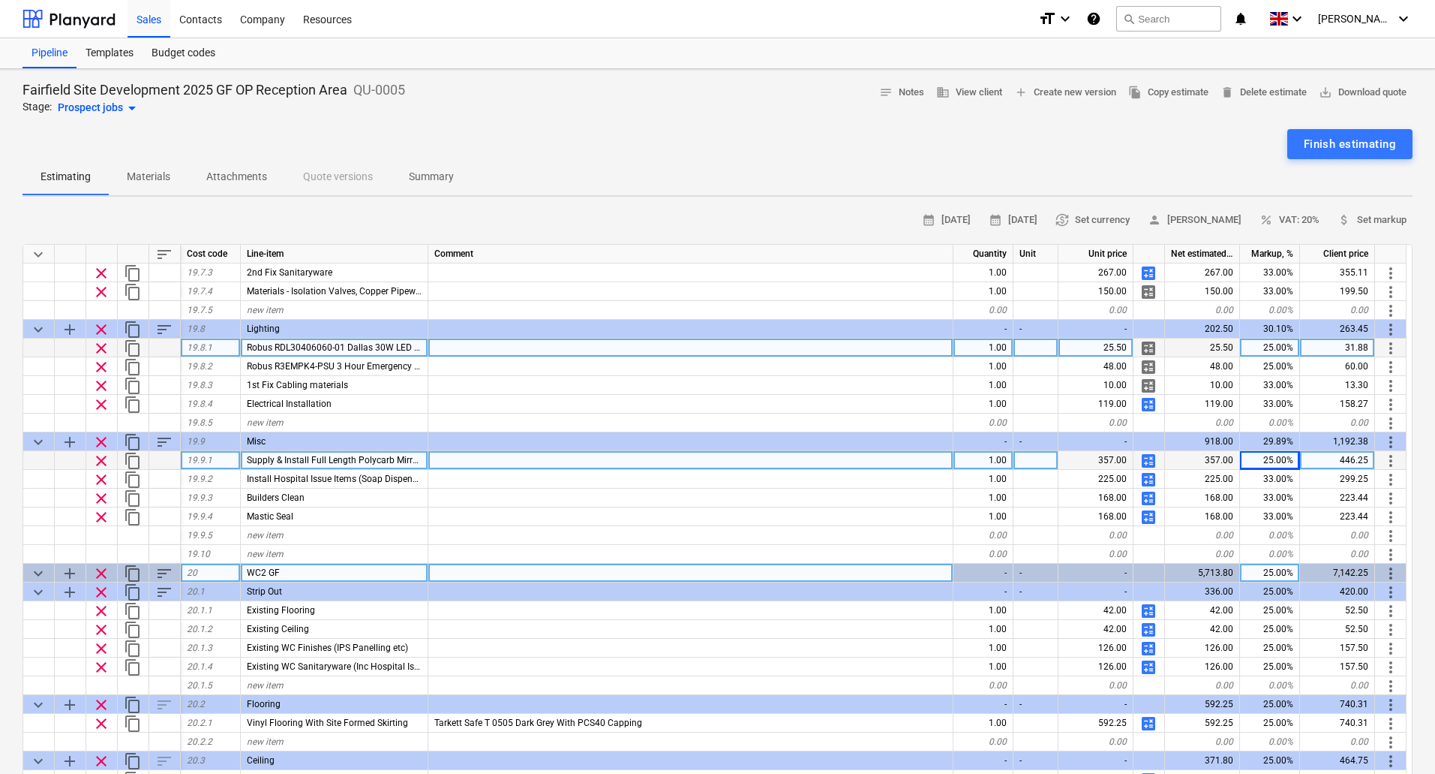
click at [1282, 569] on div "25.00%" at bounding box center [1270, 572] width 60 height 19
type input "33"
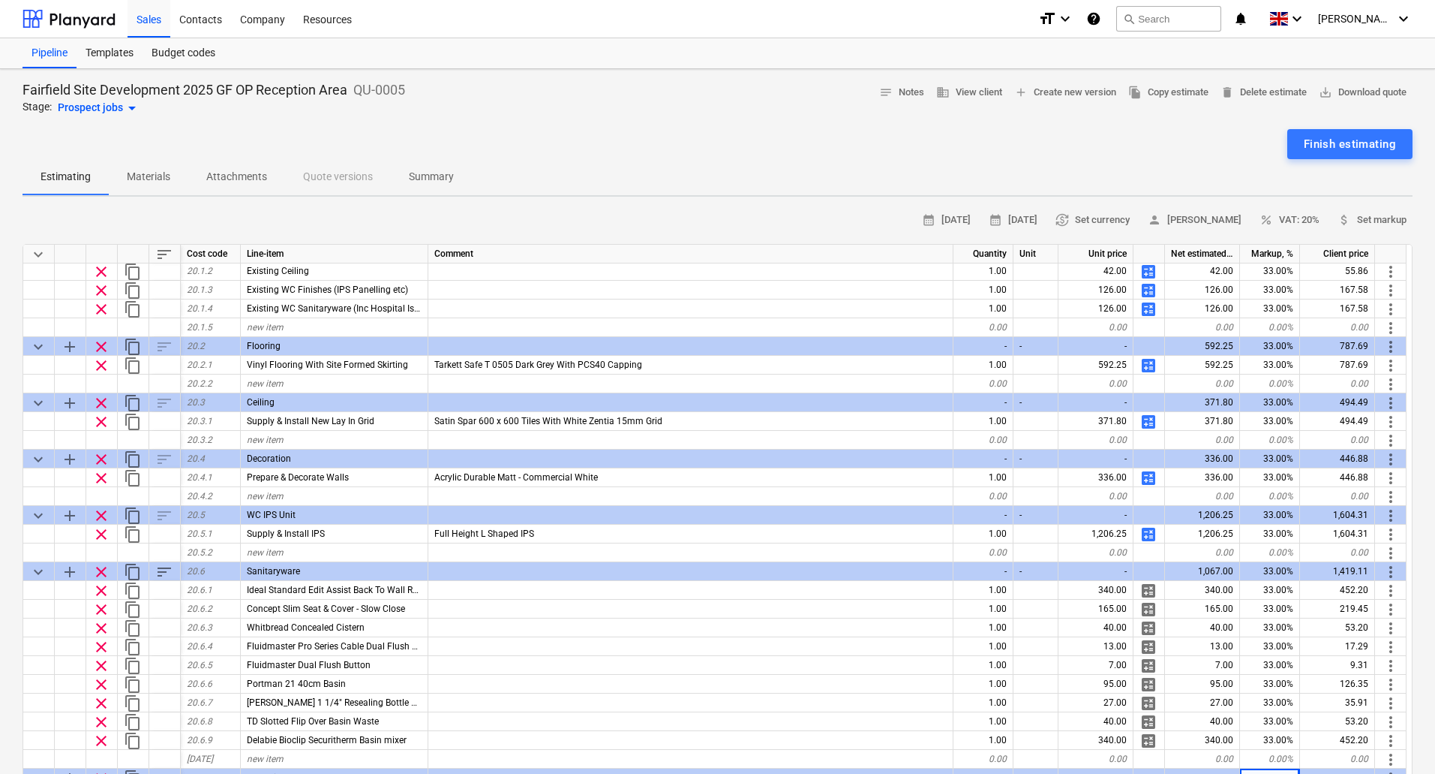
scroll to position [5441, 0]
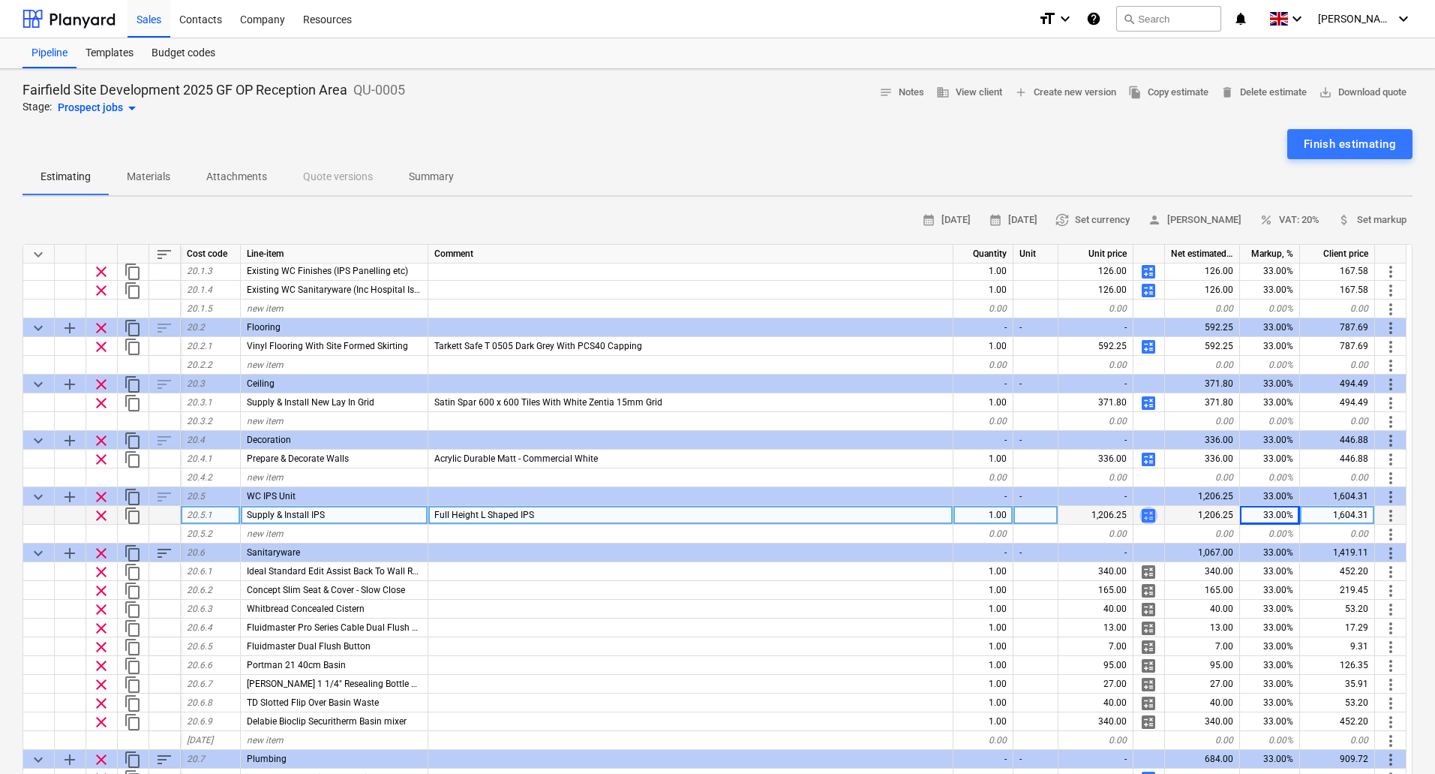
click at [1152, 514] on span "calculate" at bounding box center [1149, 515] width 18 height 18
type textarea "x"
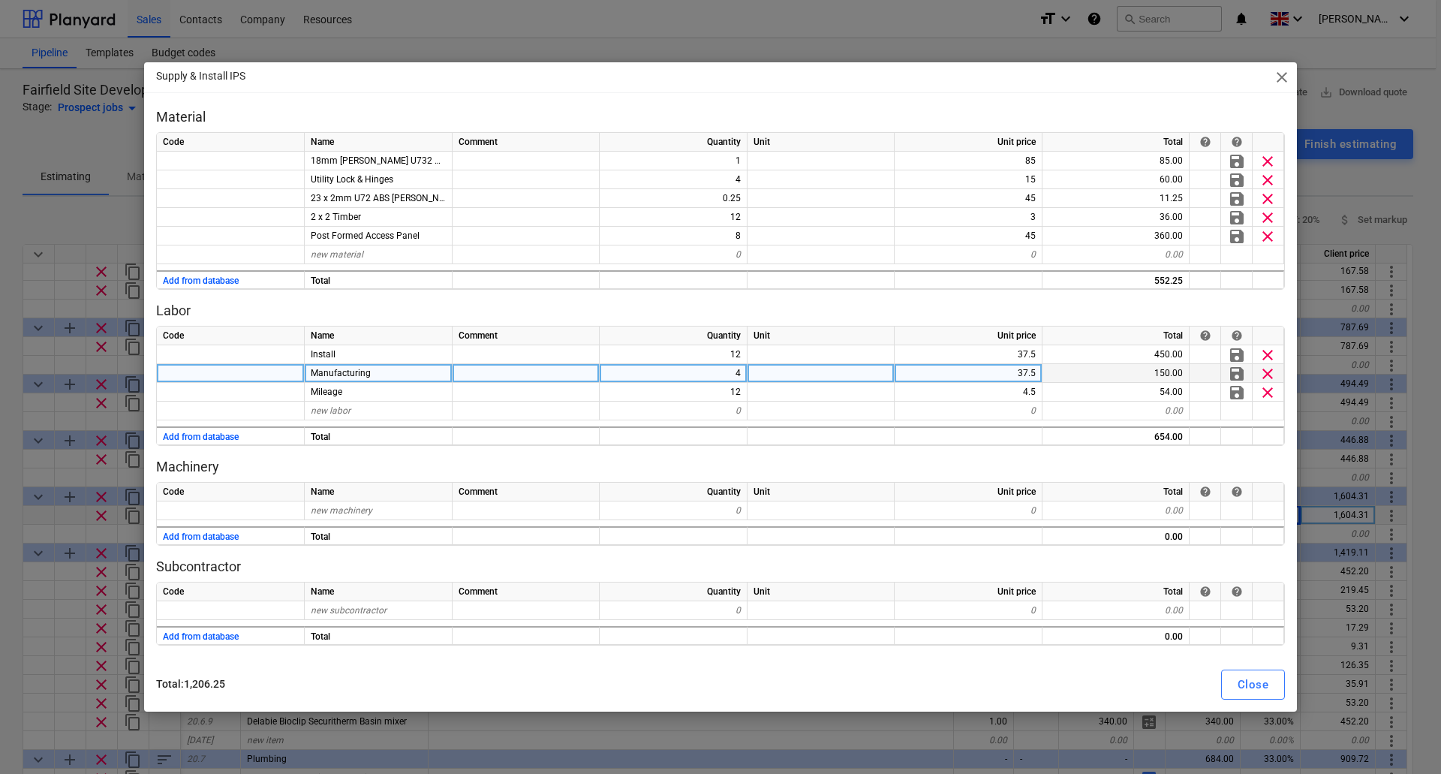
click at [1008, 376] on div "37.5" at bounding box center [968, 373] width 148 height 19
type input "45"
click at [1263, 676] on div "Close" at bounding box center [1252, 685] width 31 height 20
type textarea "x"
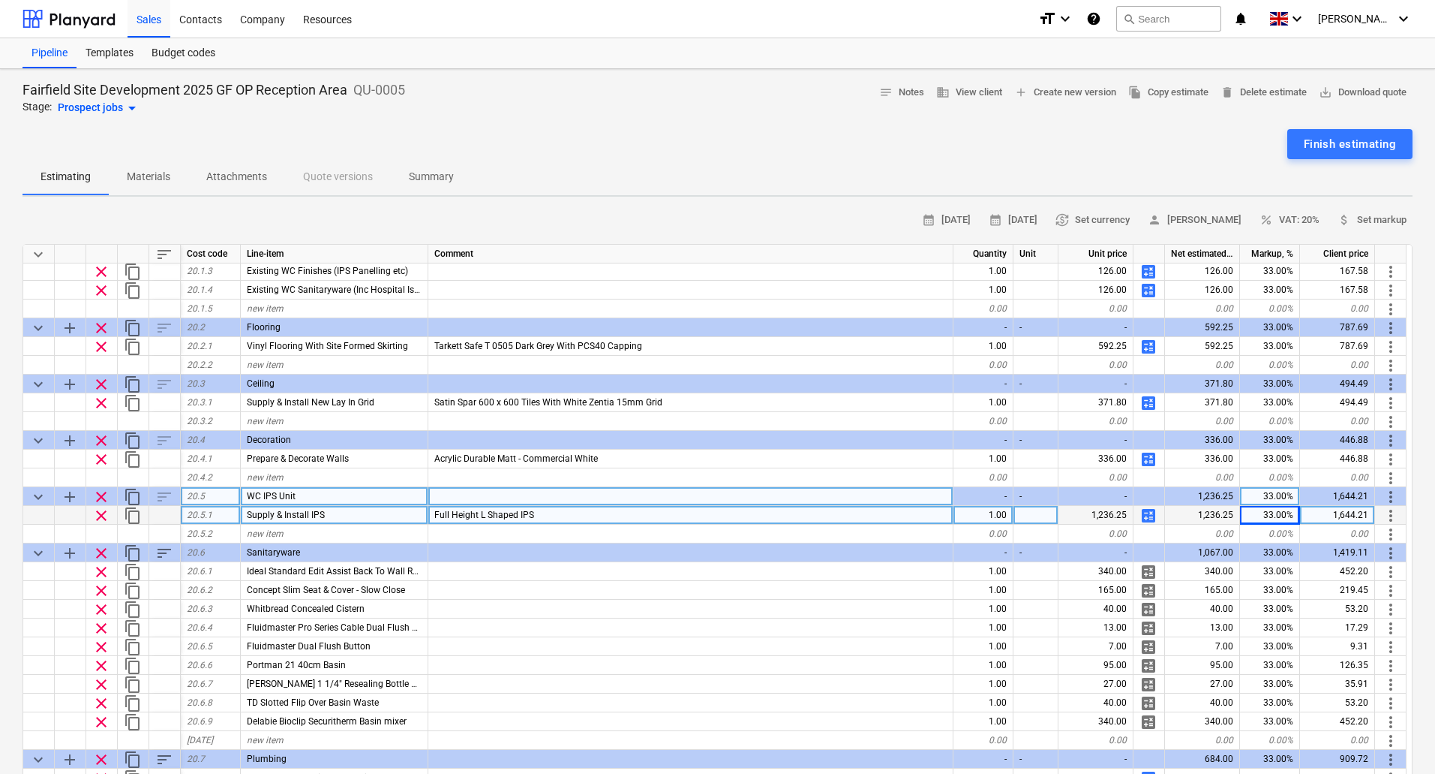
click at [1276, 493] on div "33.00%" at bounding box center [1270, 496] width 60 height 19
type input "25"
type textarea "x"
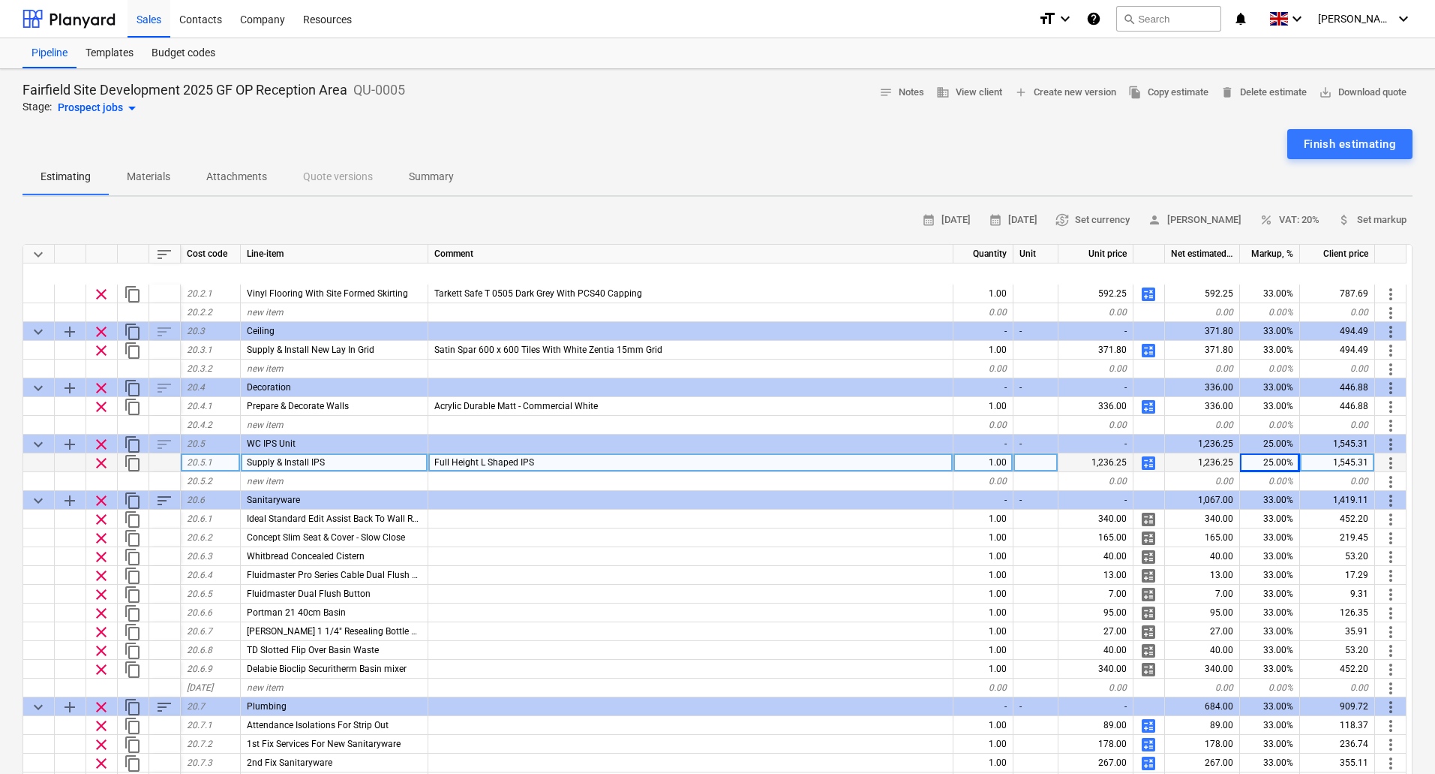
scroll to position [5591, 0]
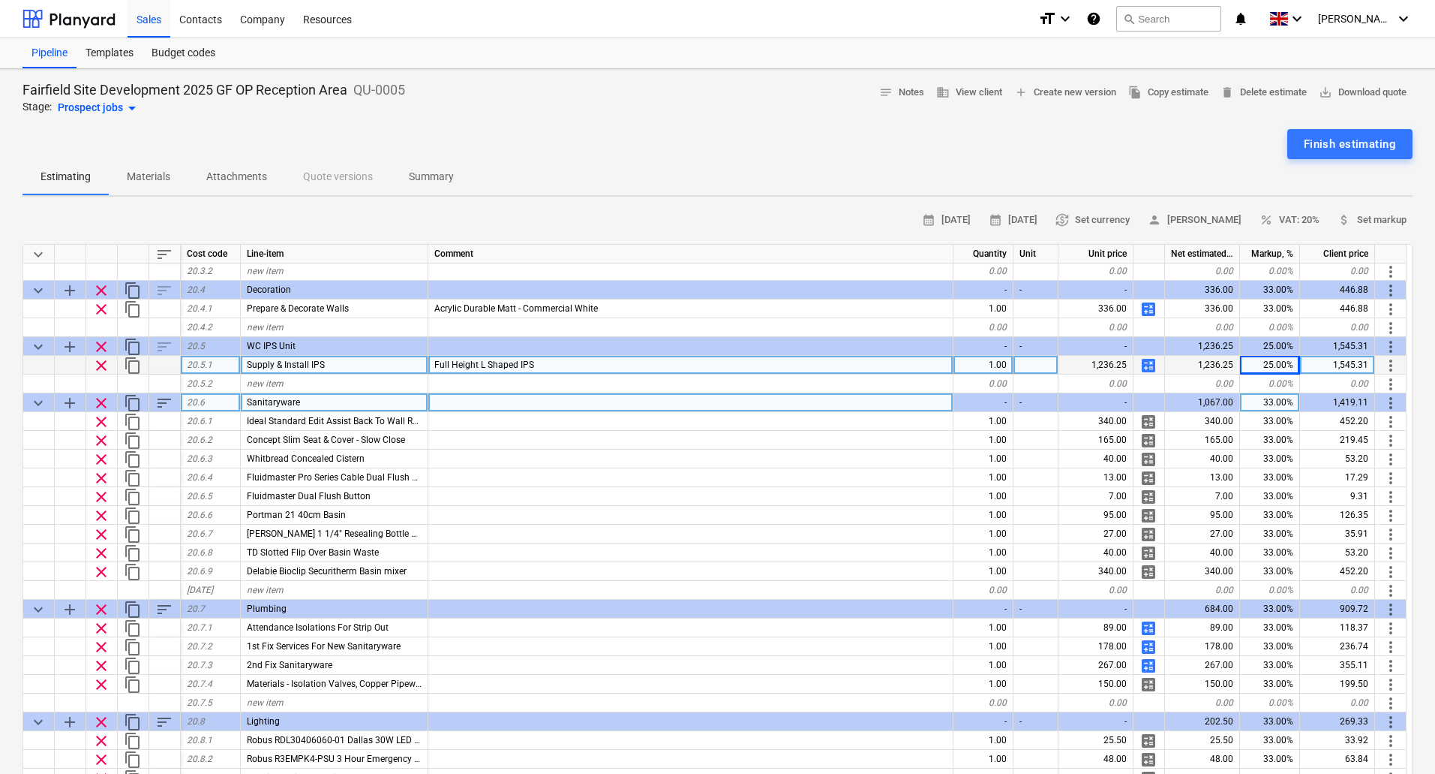
click at [1281, 398] on div "33.00%" at bounding box center [1270, 402] width 60 height 19
type input "20"
type textarea "x"
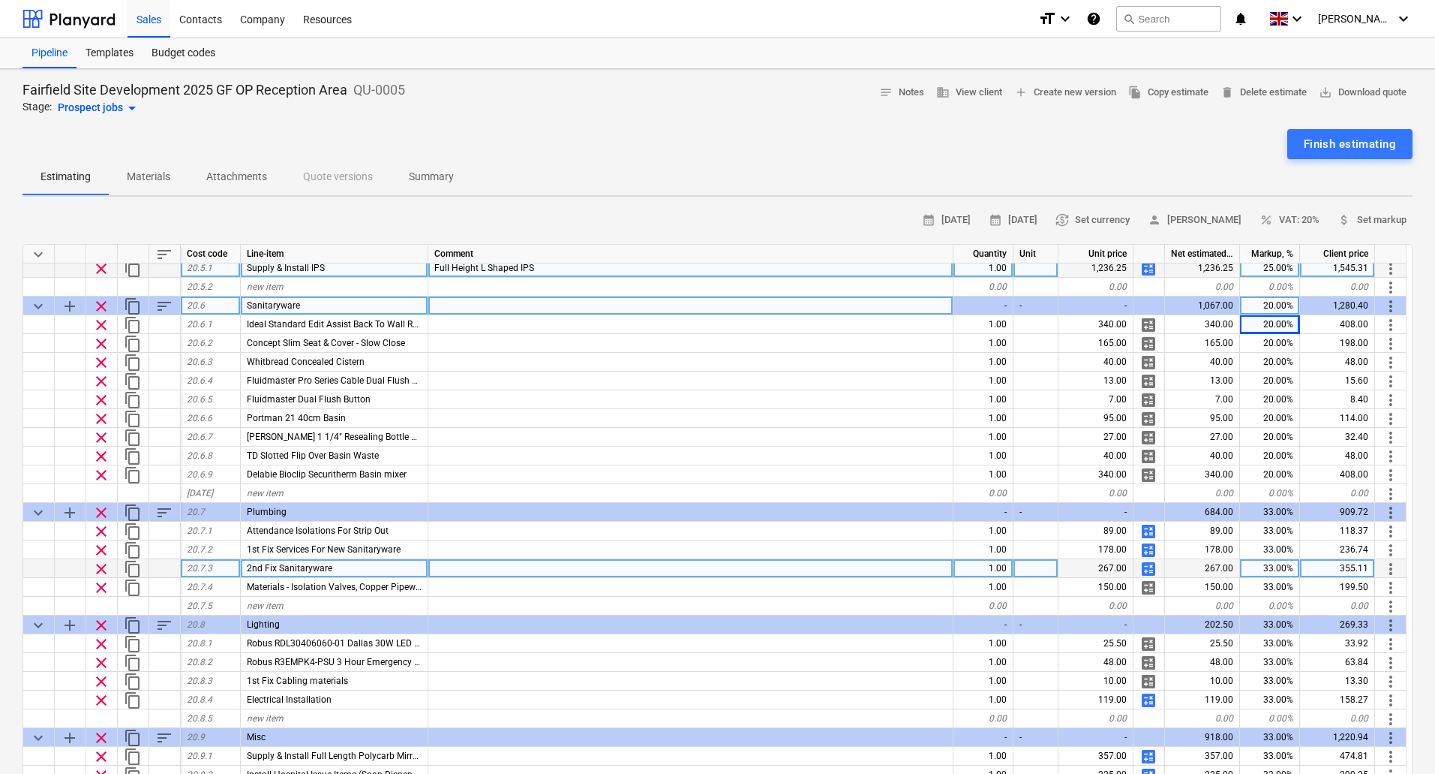
scroll to position [5816, 0]
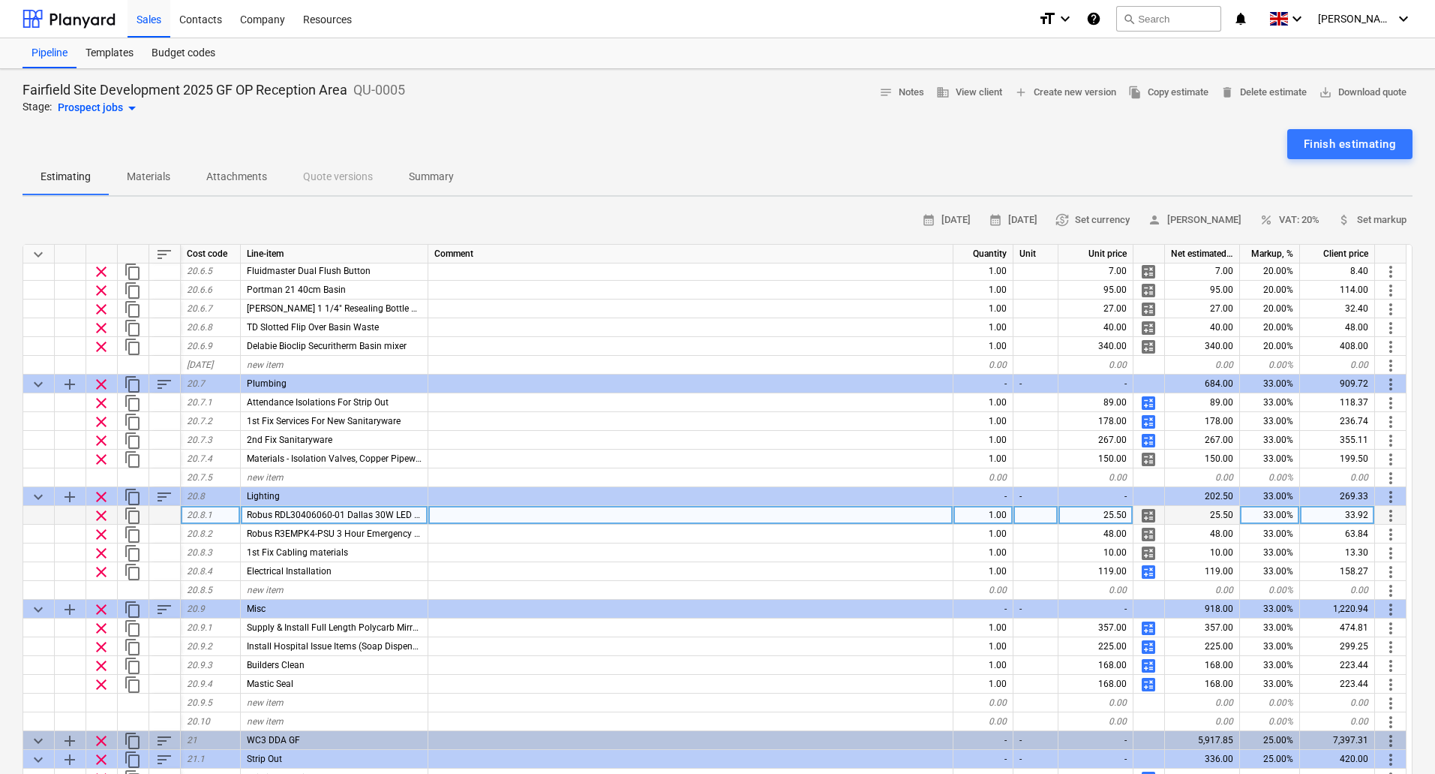
click at [1270, 516] on div "33.00%" at bounding box center [1270, 515] width 60 height 19
type input "25"
type textarea "x"
type input "25"
type textarea "x"
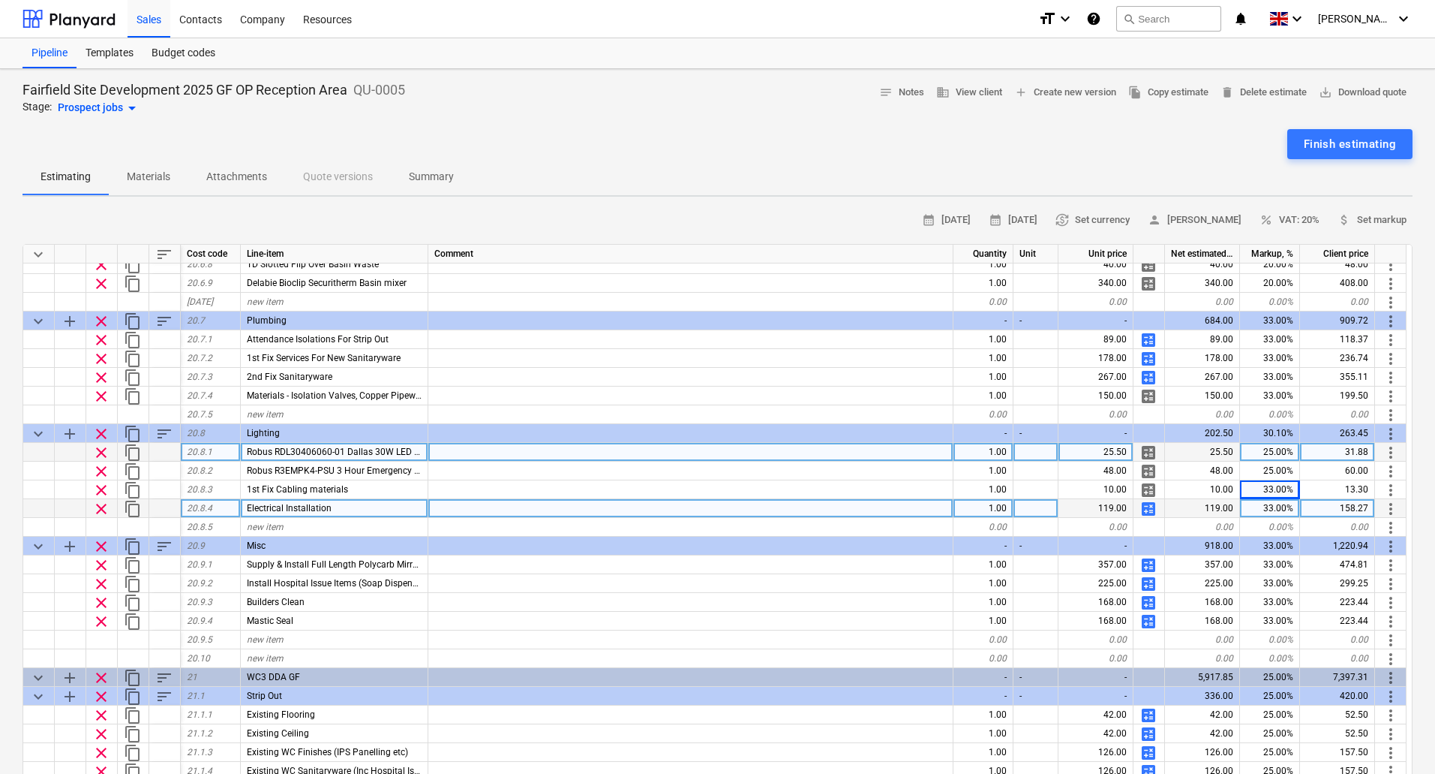
scroll to position [5891, 0]
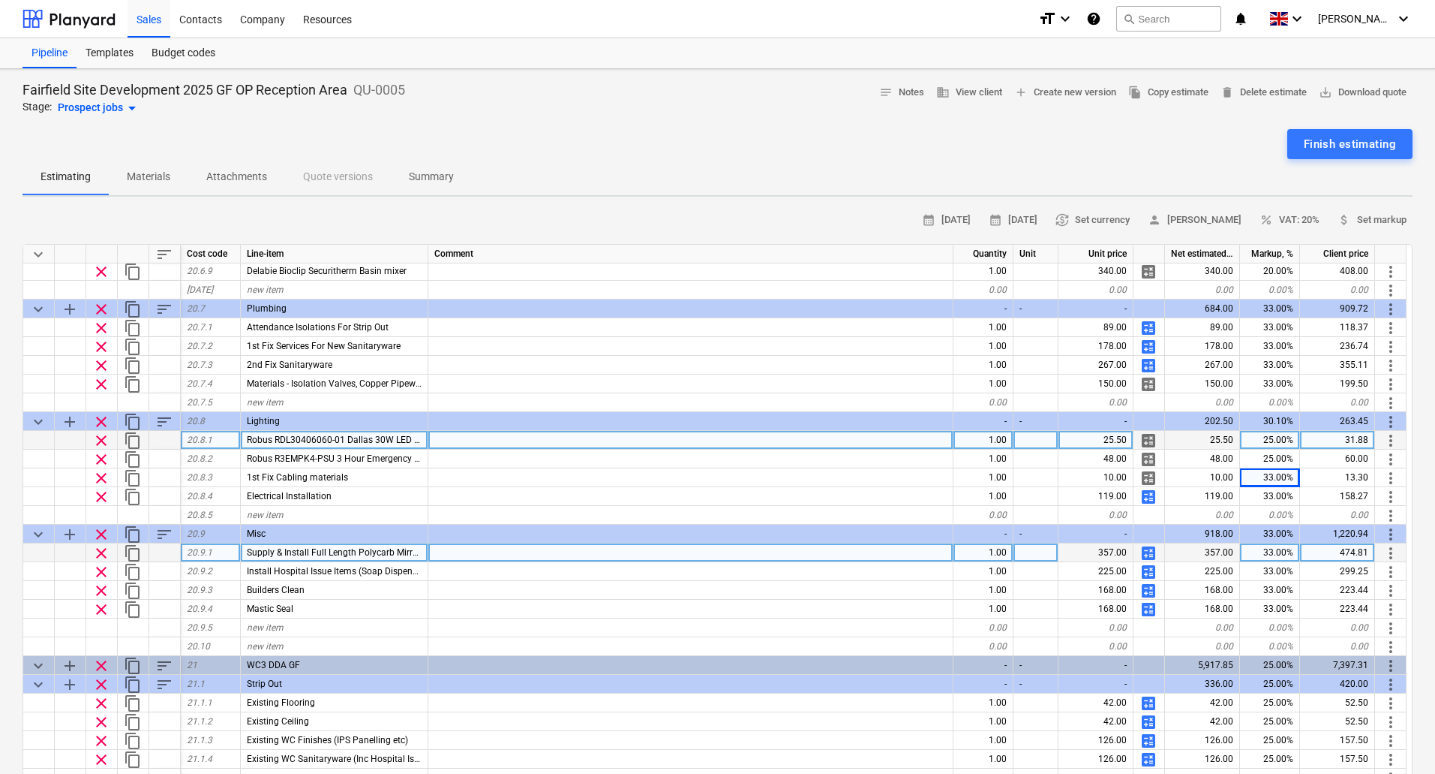
click at [1271, 552] on div "33.00%" at bounding box center [1270, 552] width 60 height 19
type input "25"
type textarea "x"
type input "33"
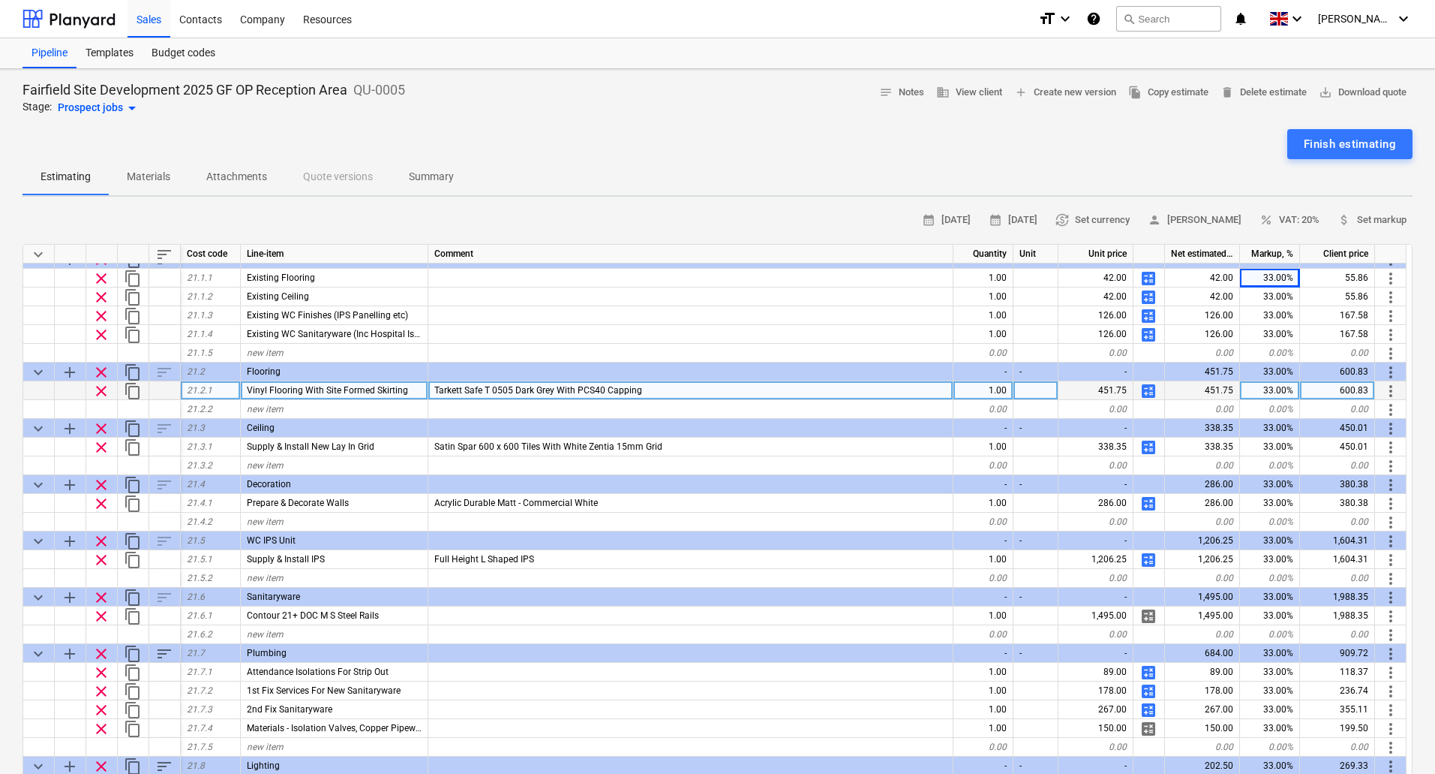
scroll to position [6342, 0]
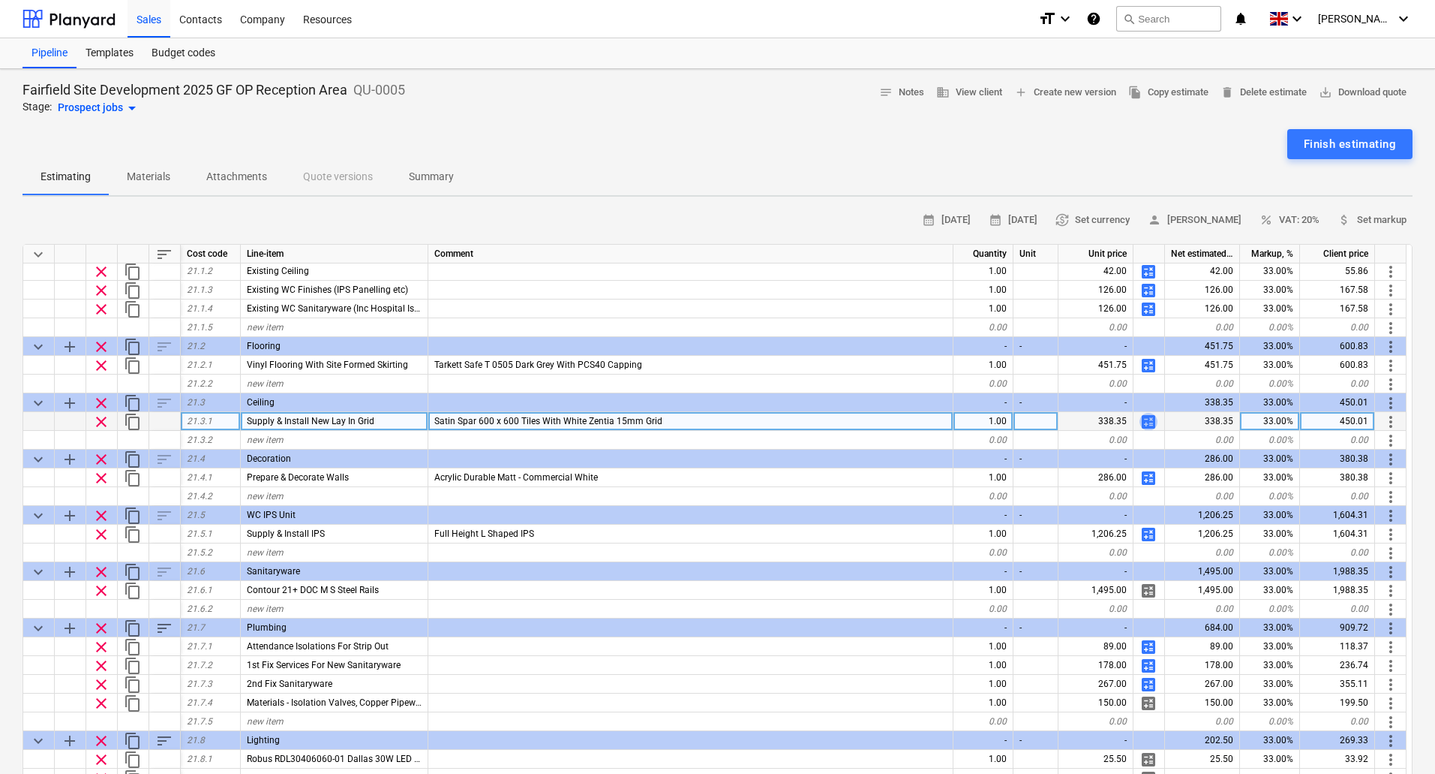
click at [1149, 419] on span "calculate" at bounding box center [1149, 422] width 18 height 18
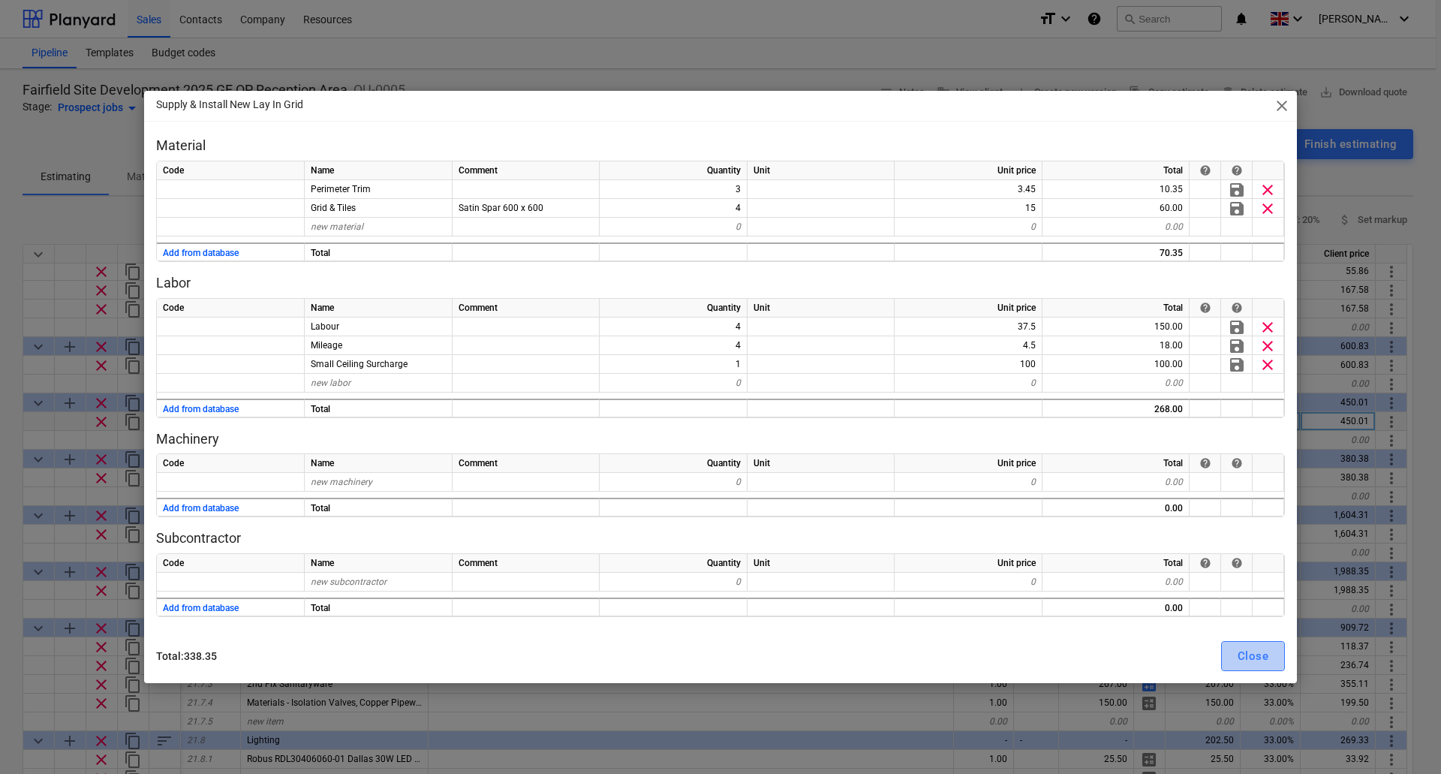
click at [1256, 654] on div "Close" at bounding box center [1252, 656] width 31 height 20
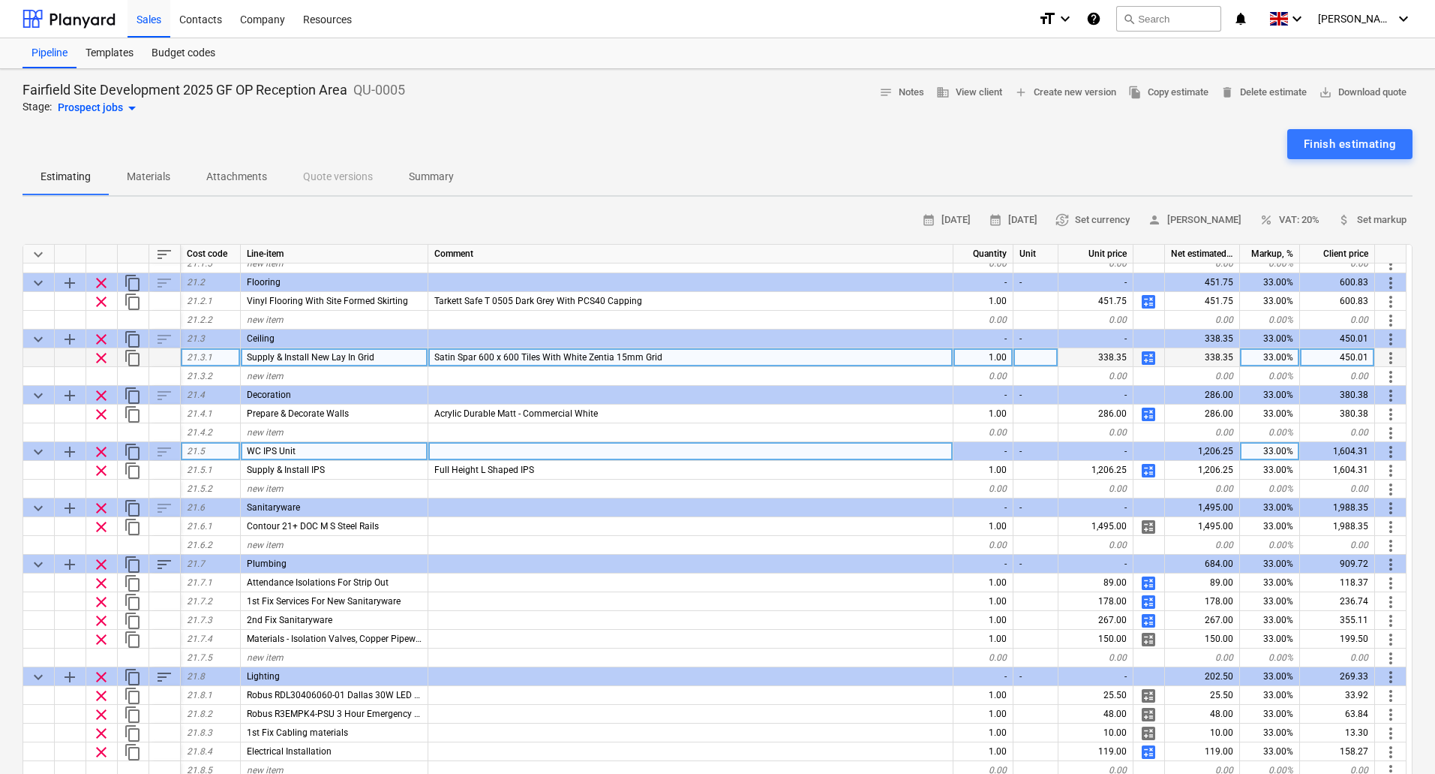
scroll to position [6492, 0]
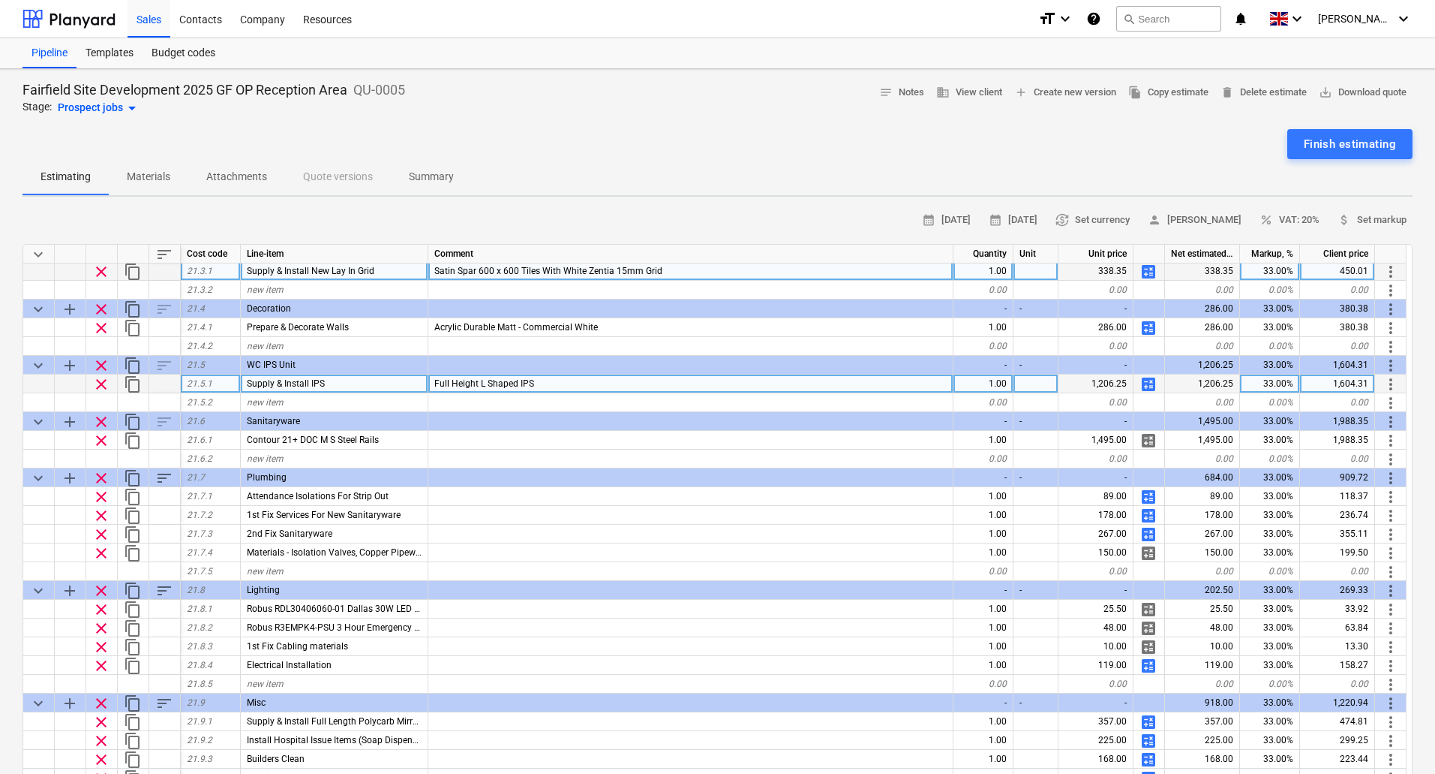
click at [1149, 382] on span "calculate" at bounding box center [1149, 384] width 18 height 18
type textarea "x"
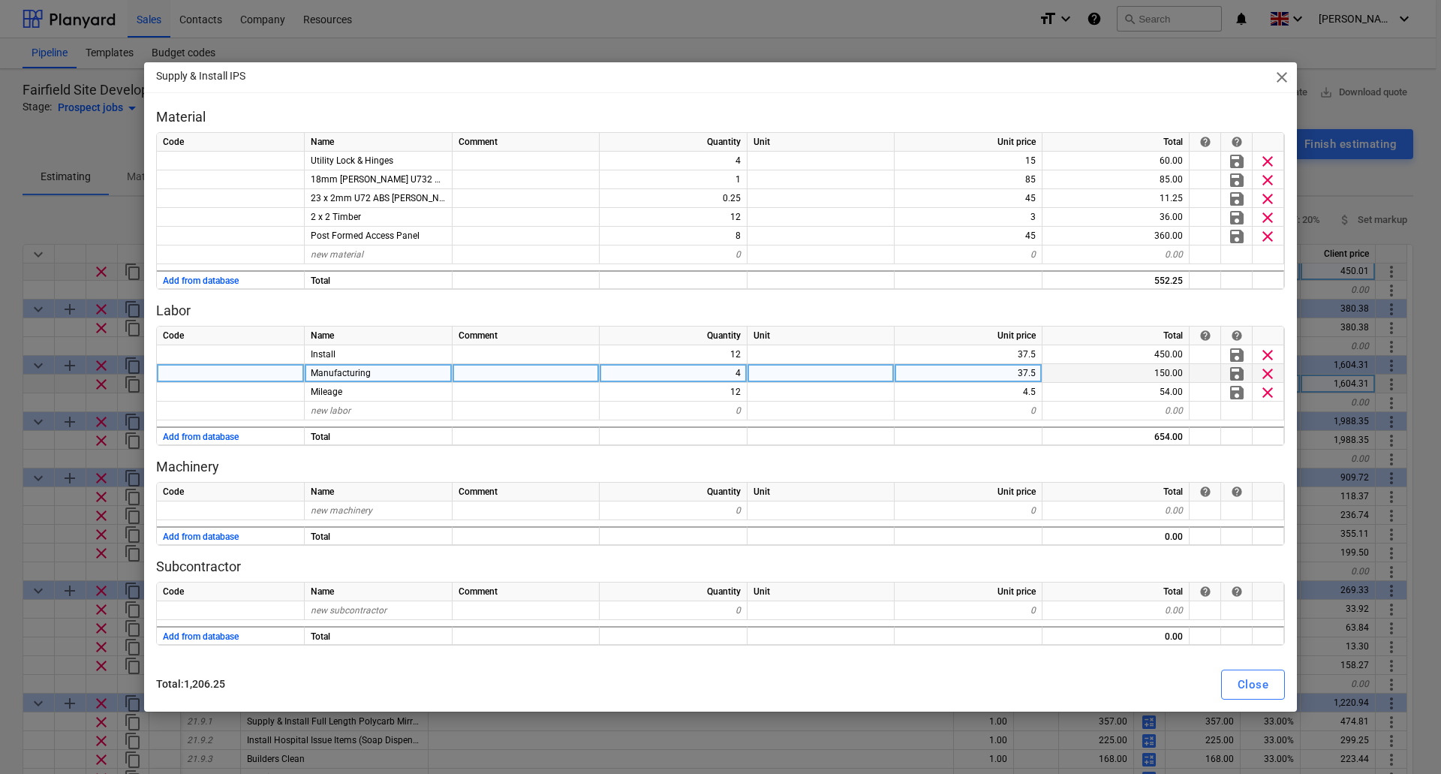
click at [981, 376] on div "37.5" at bounding box center [968, 373] width 148 height 19
type input "45"
click at [1246, 687] on div "Close" at bounding box center [1252, 685] width 31 height 20
type textarea "x"
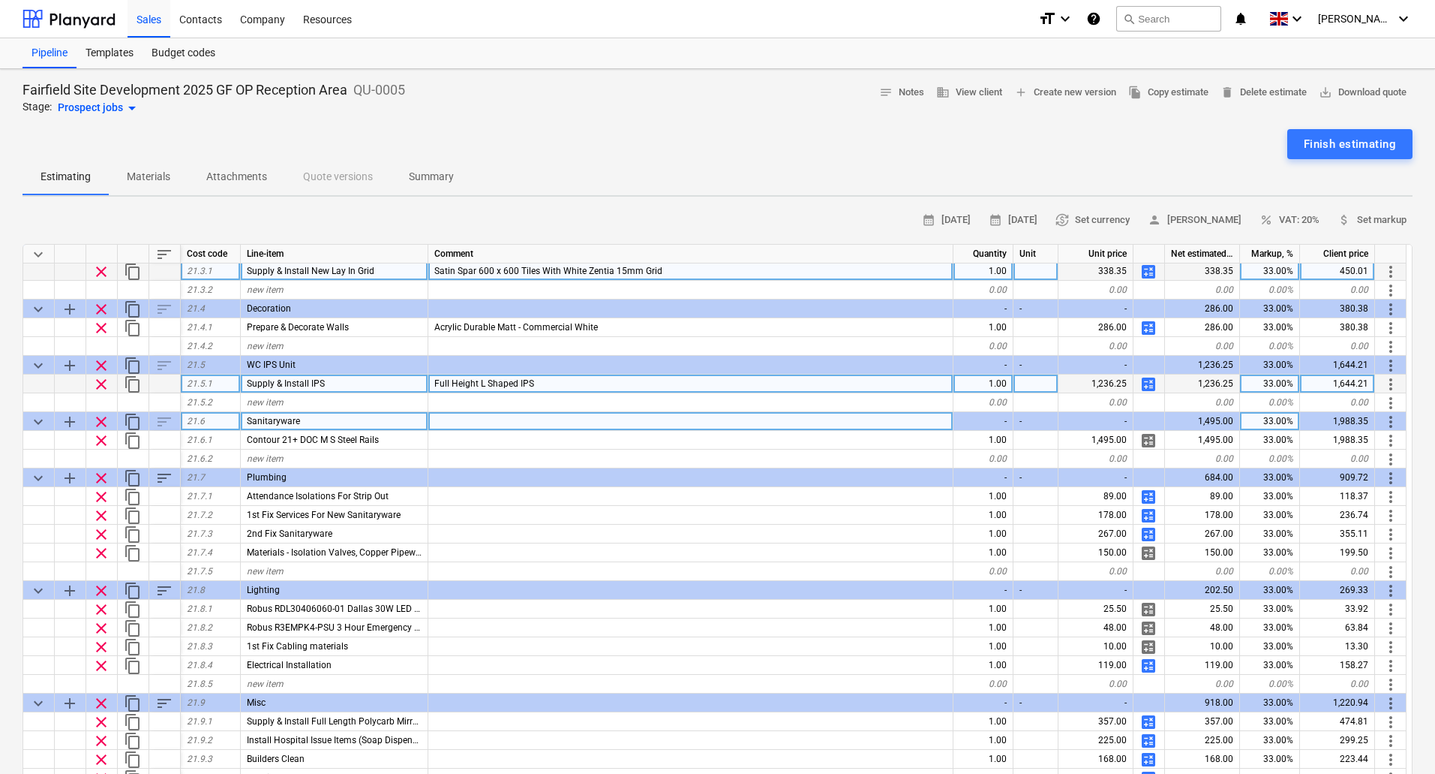
click at [1263, 421] on div "33.00%" at bounding box center [1270, 421] width 60 height 19
type input "25"
type textarea "x"
type input "25"
type textarea "x"
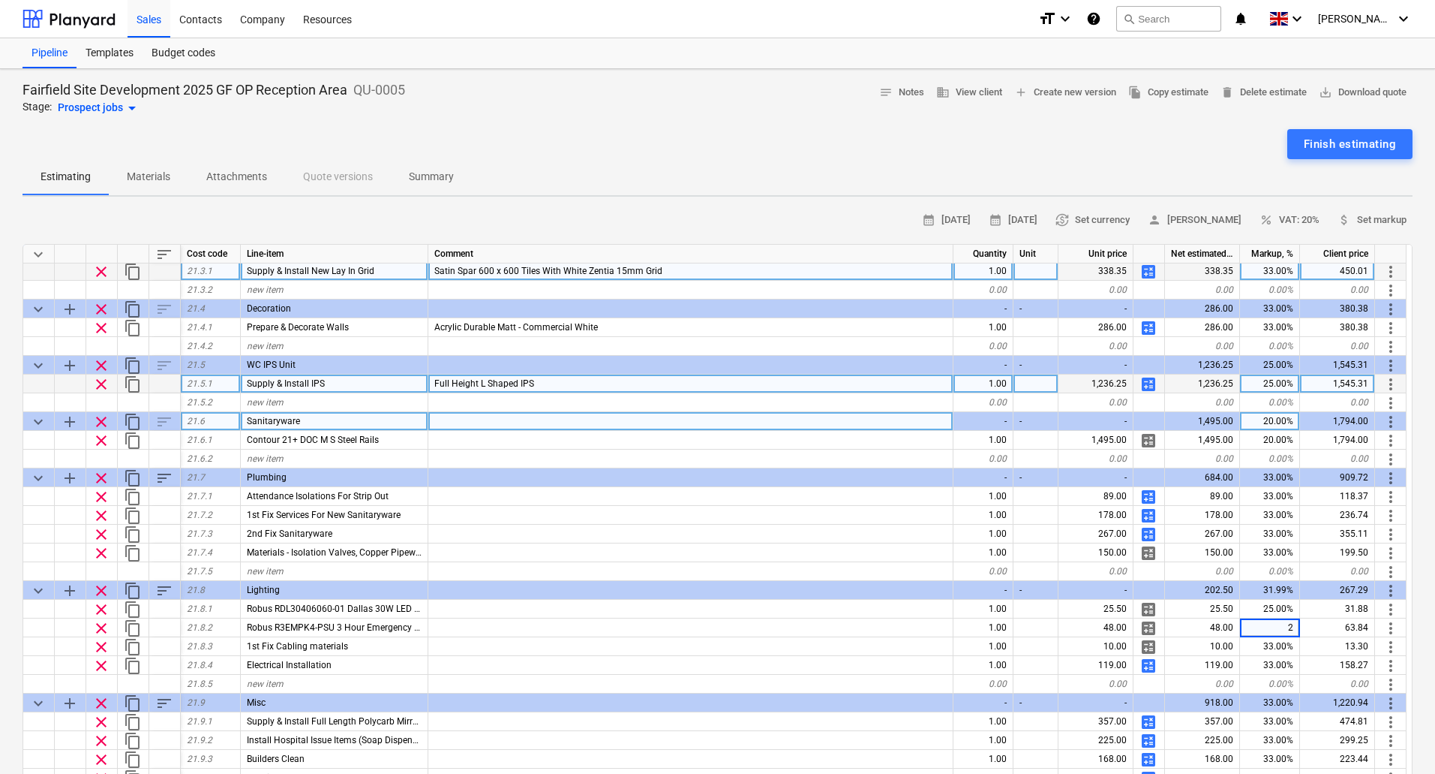
type input "25"
type textarea "x"
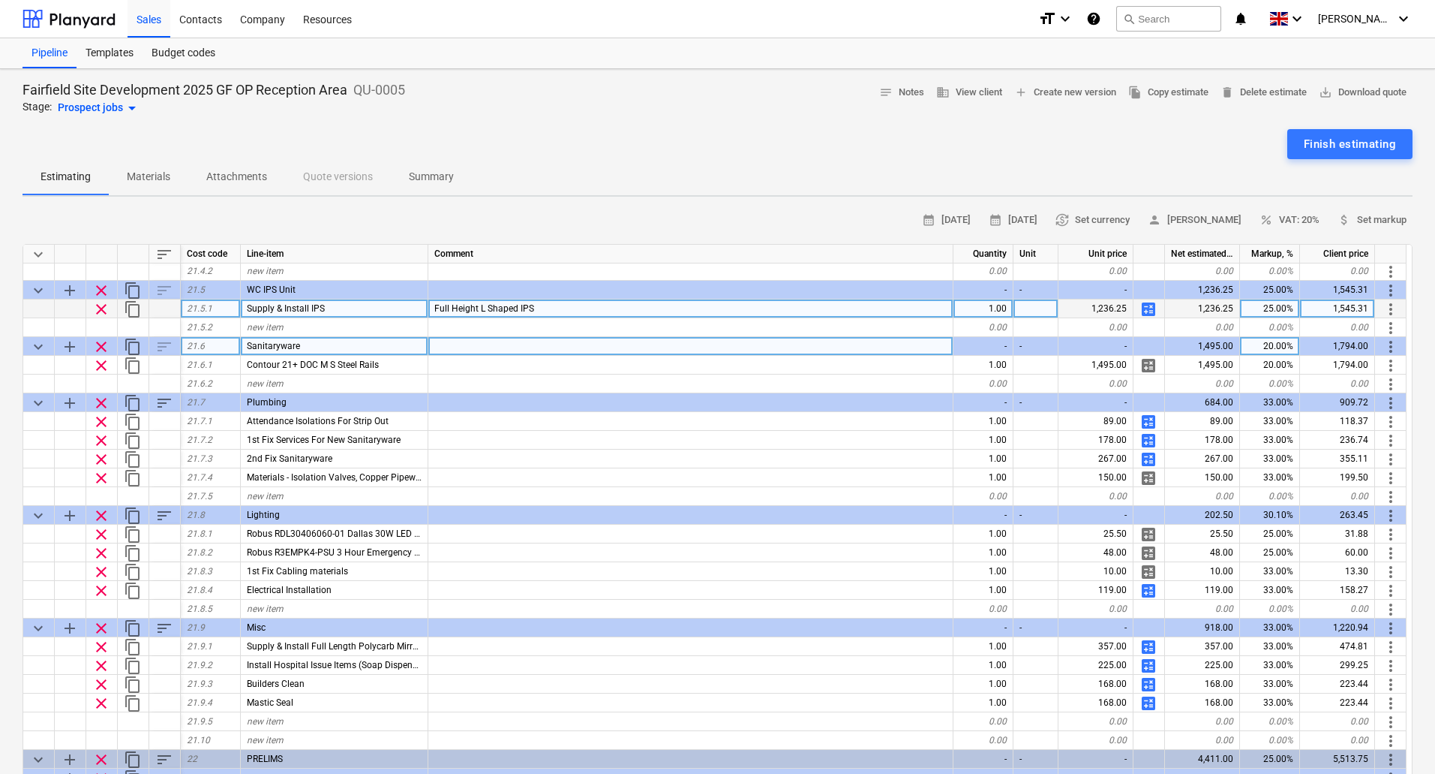
scroll to position [6642, 0]
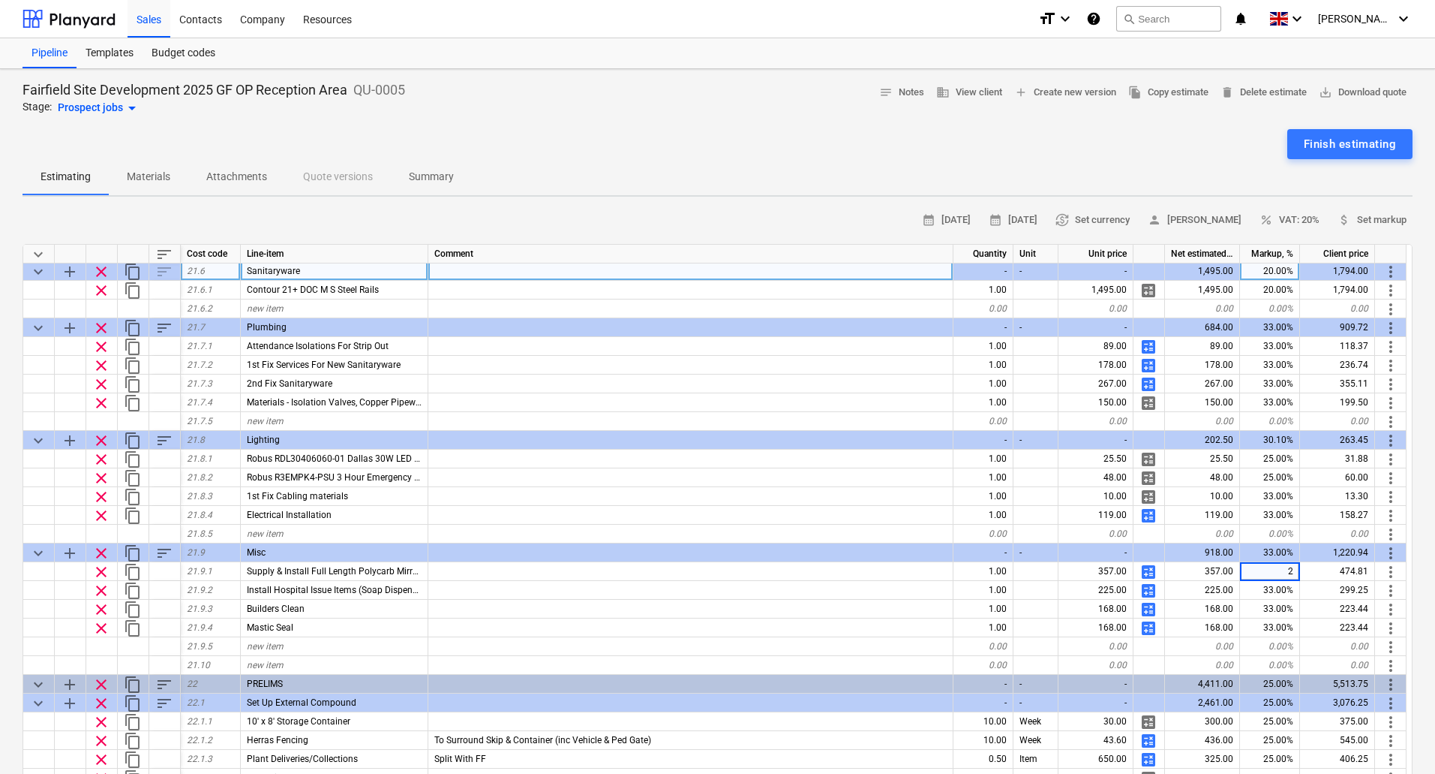
type input "25"
type textarea "x"
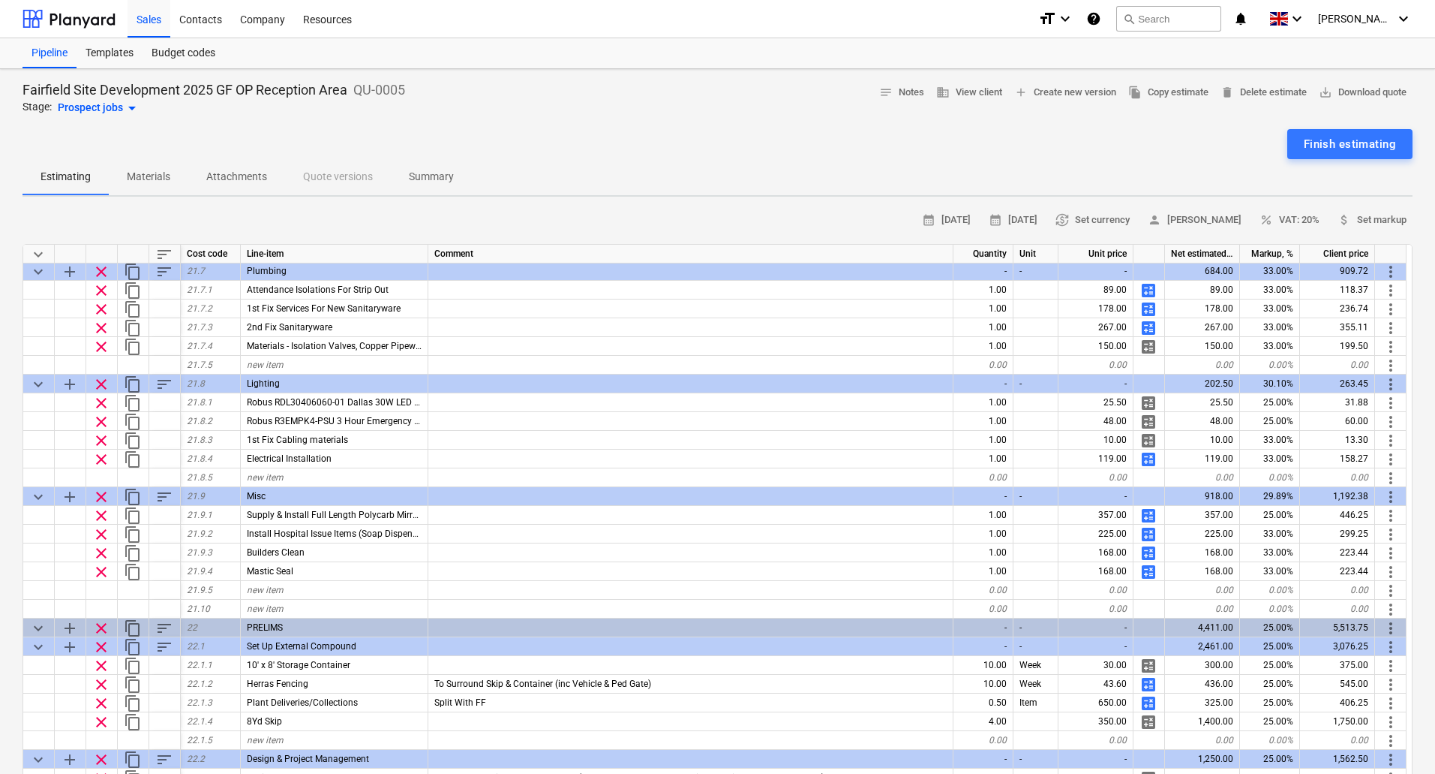
scroll to position [6717, 0]
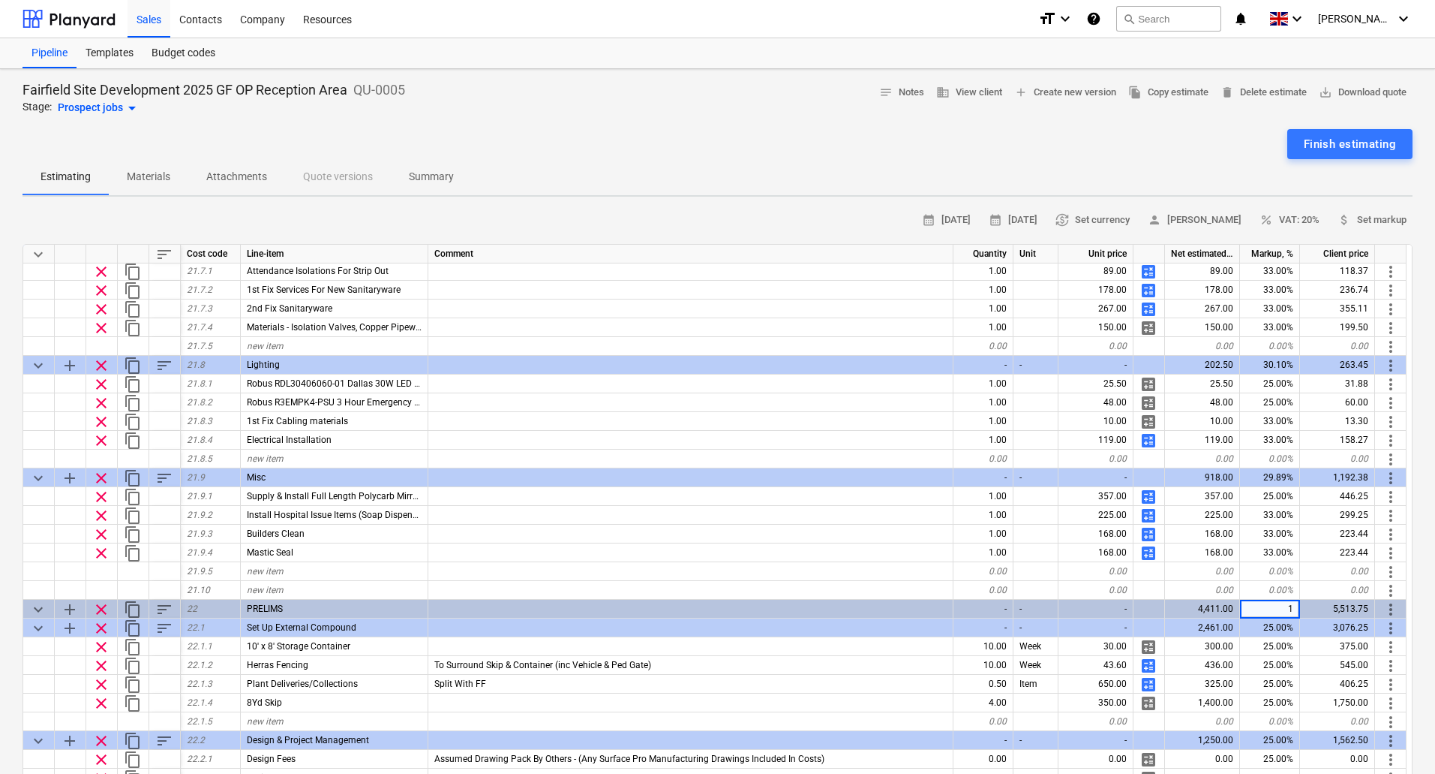
type input "10"
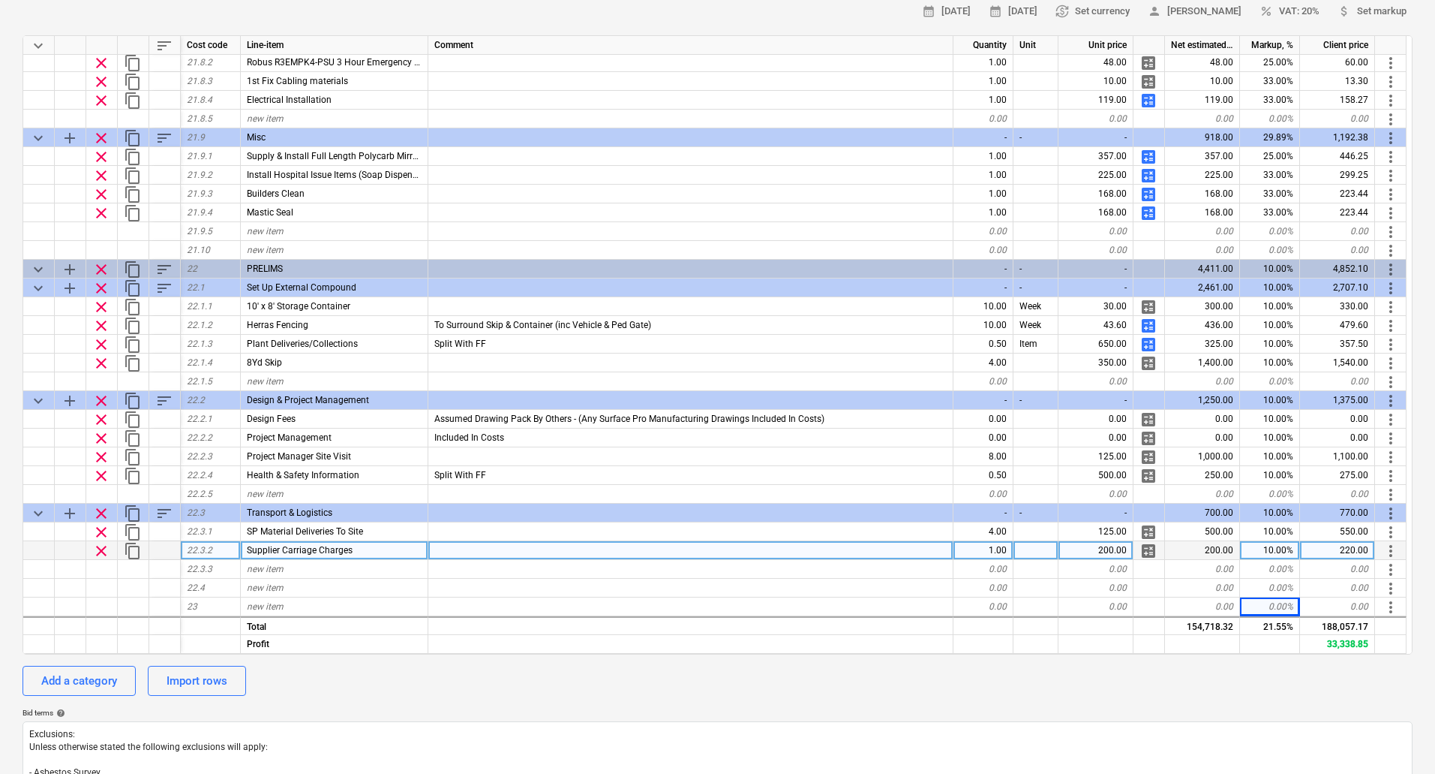
scroll to position [225, 0]
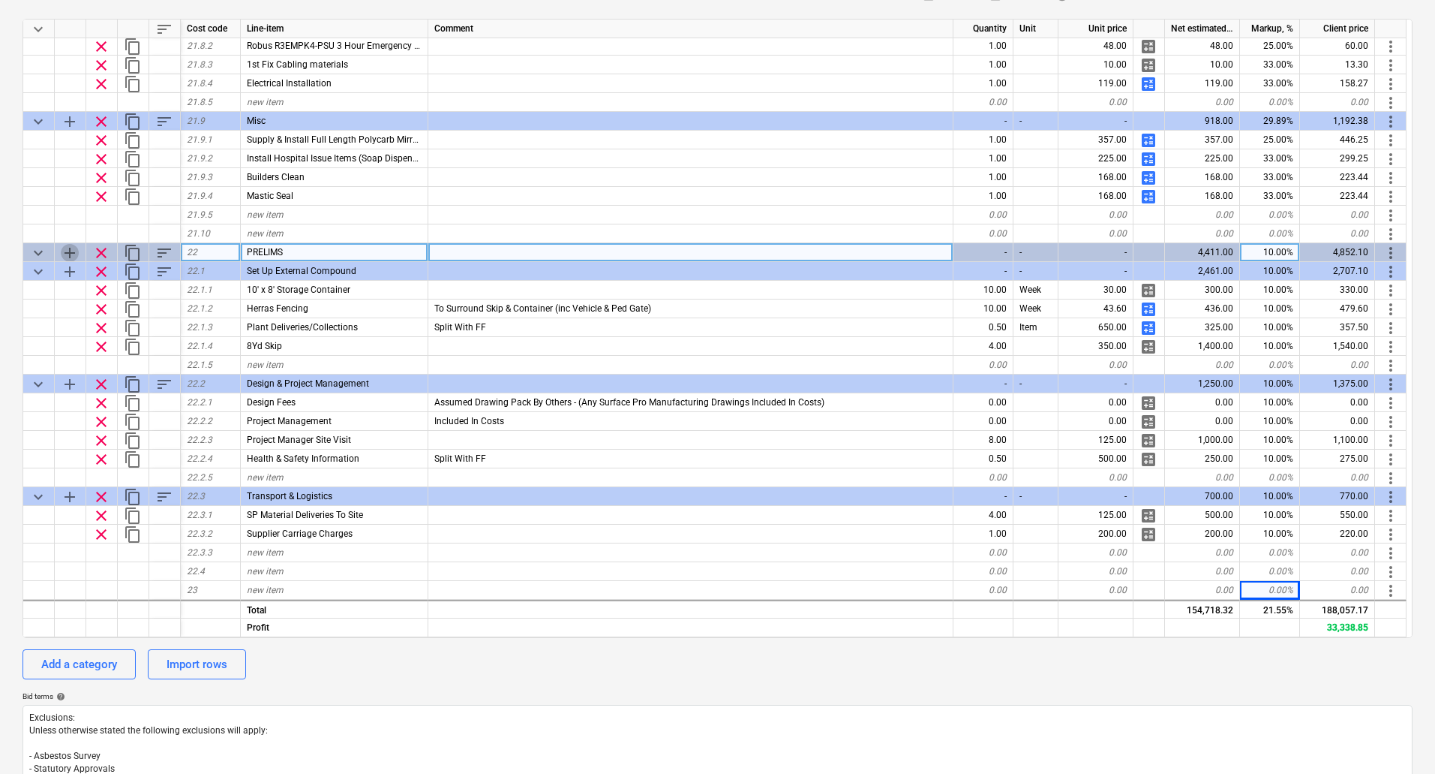
click at [71, 250] on span "add" at bounding box center [70, 253] width 18 height 18
type textarea "x"
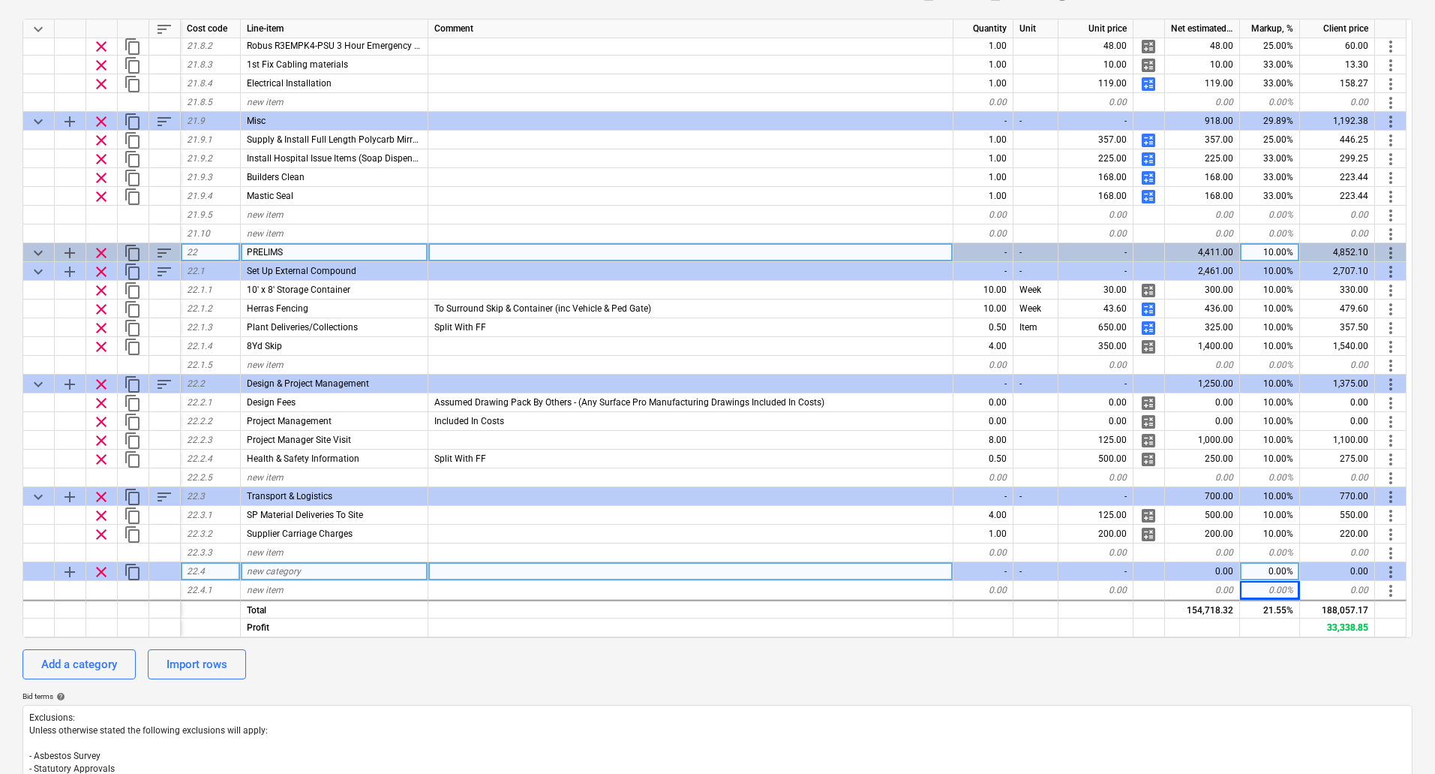
click at [272, 567] on span "new category" at bounding box center [274, 571] width 54 height 11
type input "Plant"
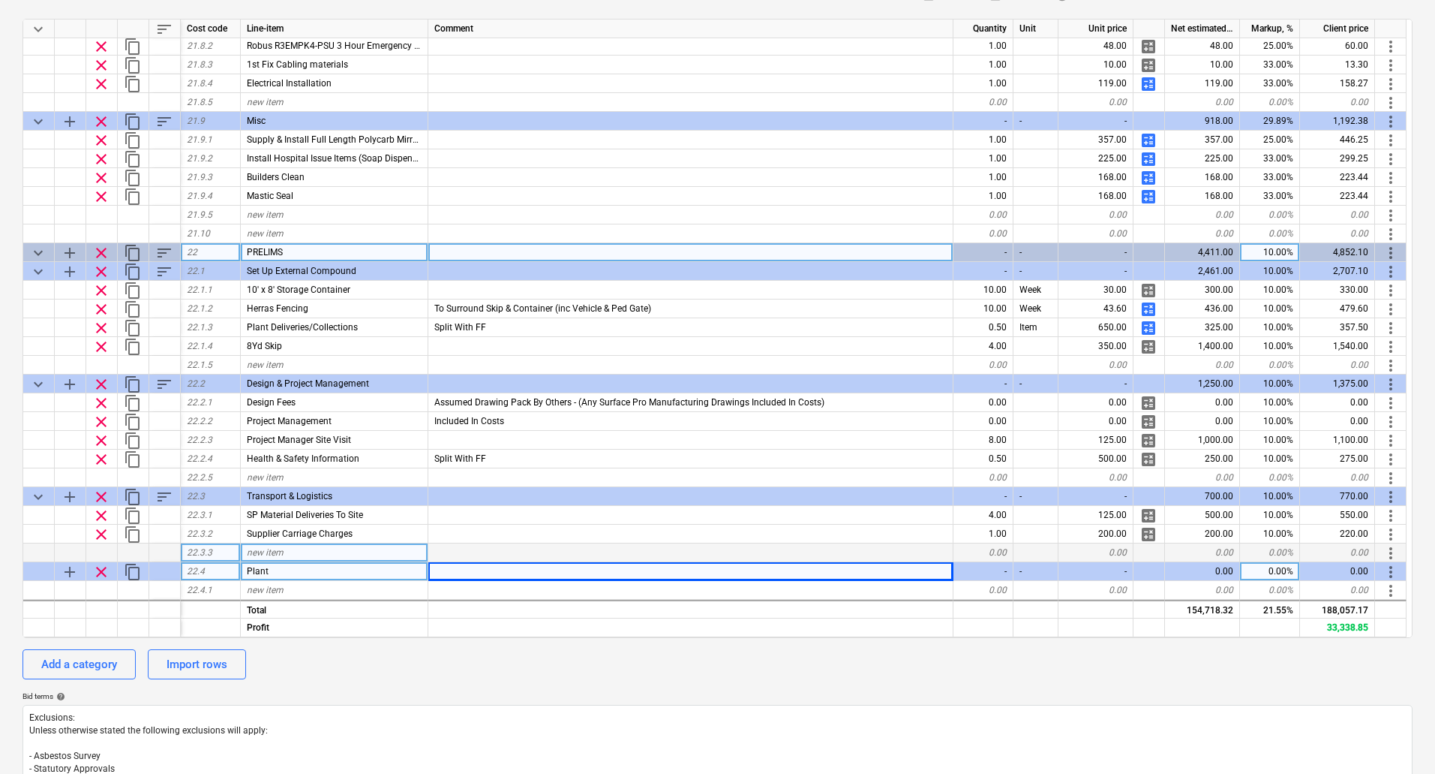
type textarea "x"
type input "Hire Propping &"
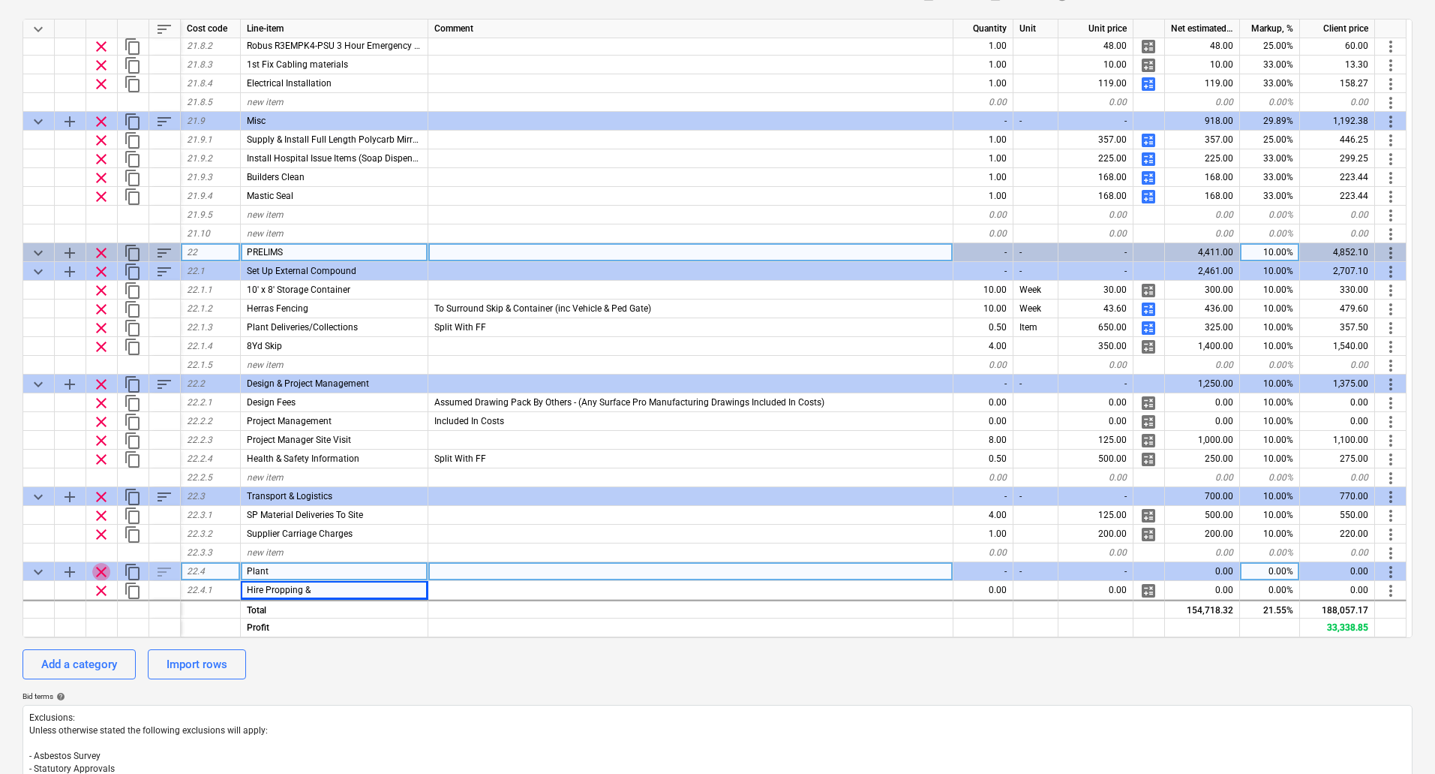
click at [102, 572] on span "clear" at bounding box center [101, 572] width 18 height 18
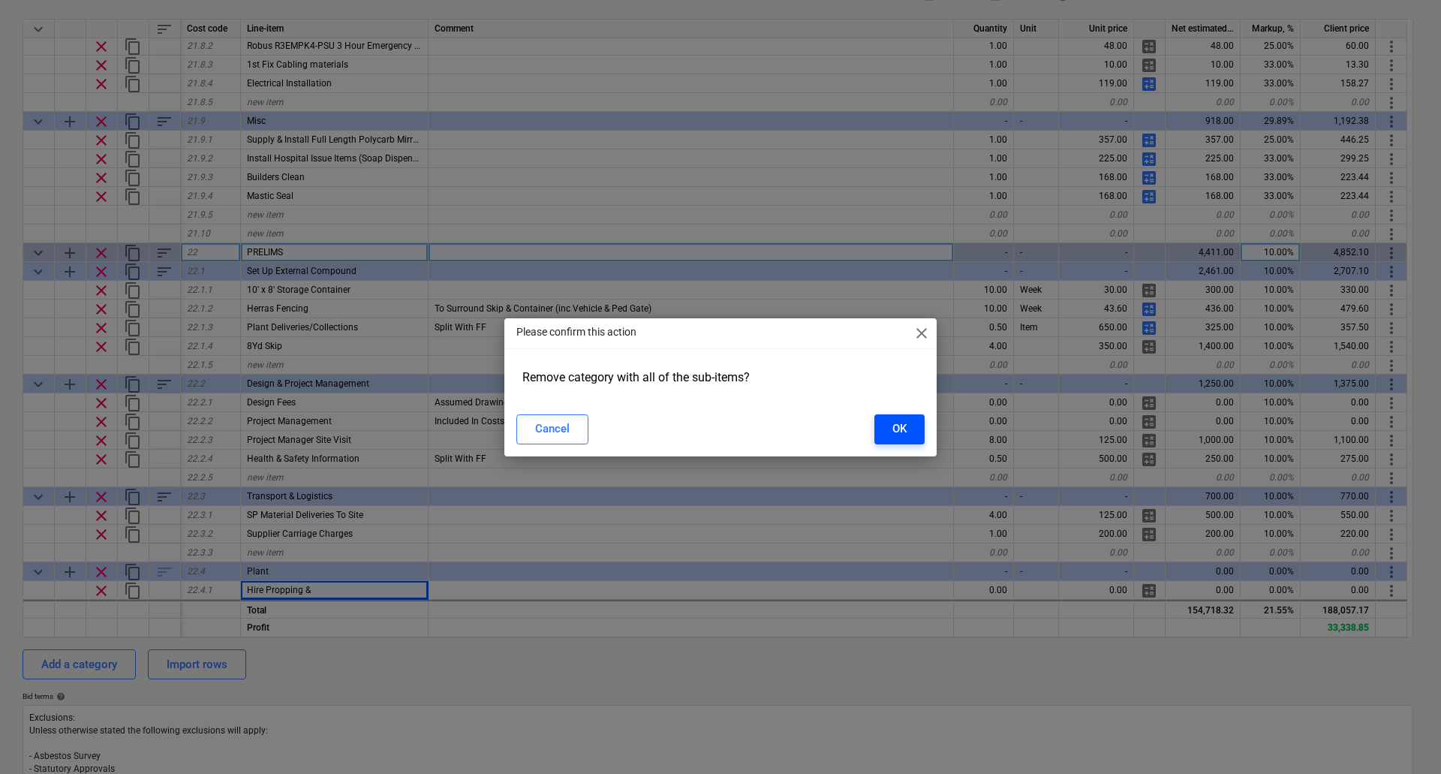
click at [911, 428] on button "OK" at bounding box center [899, 429] width 50 height 30
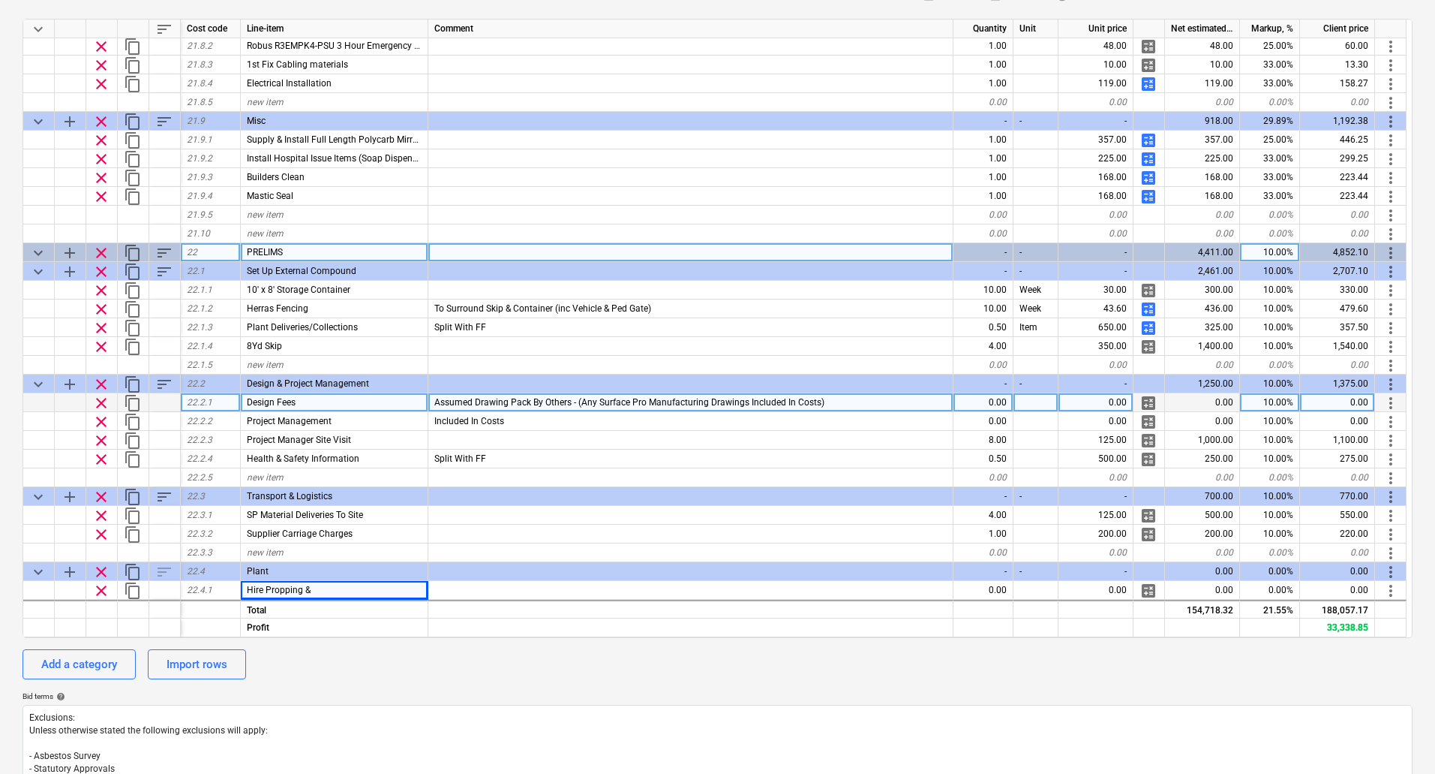
type textarea "x"
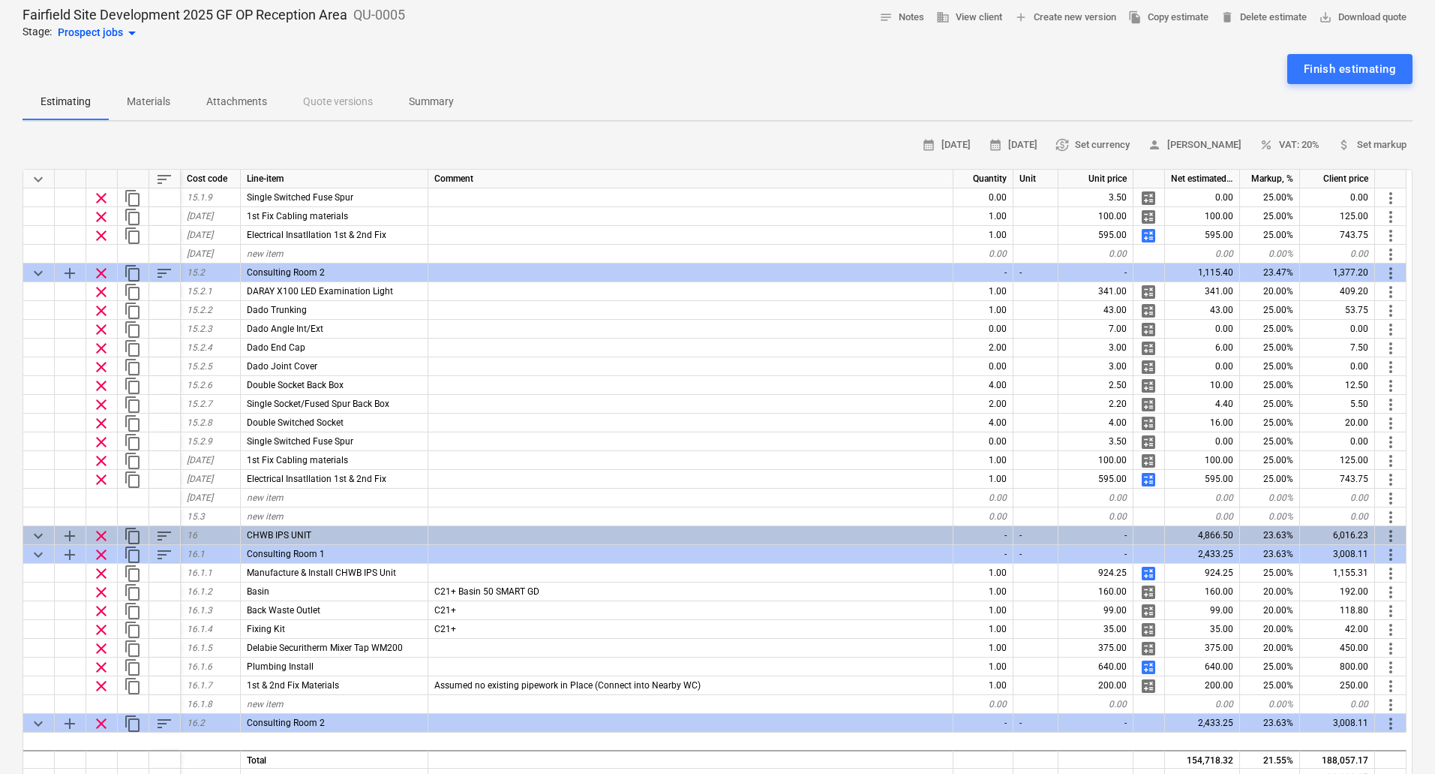
scroll to position [2776, 0]
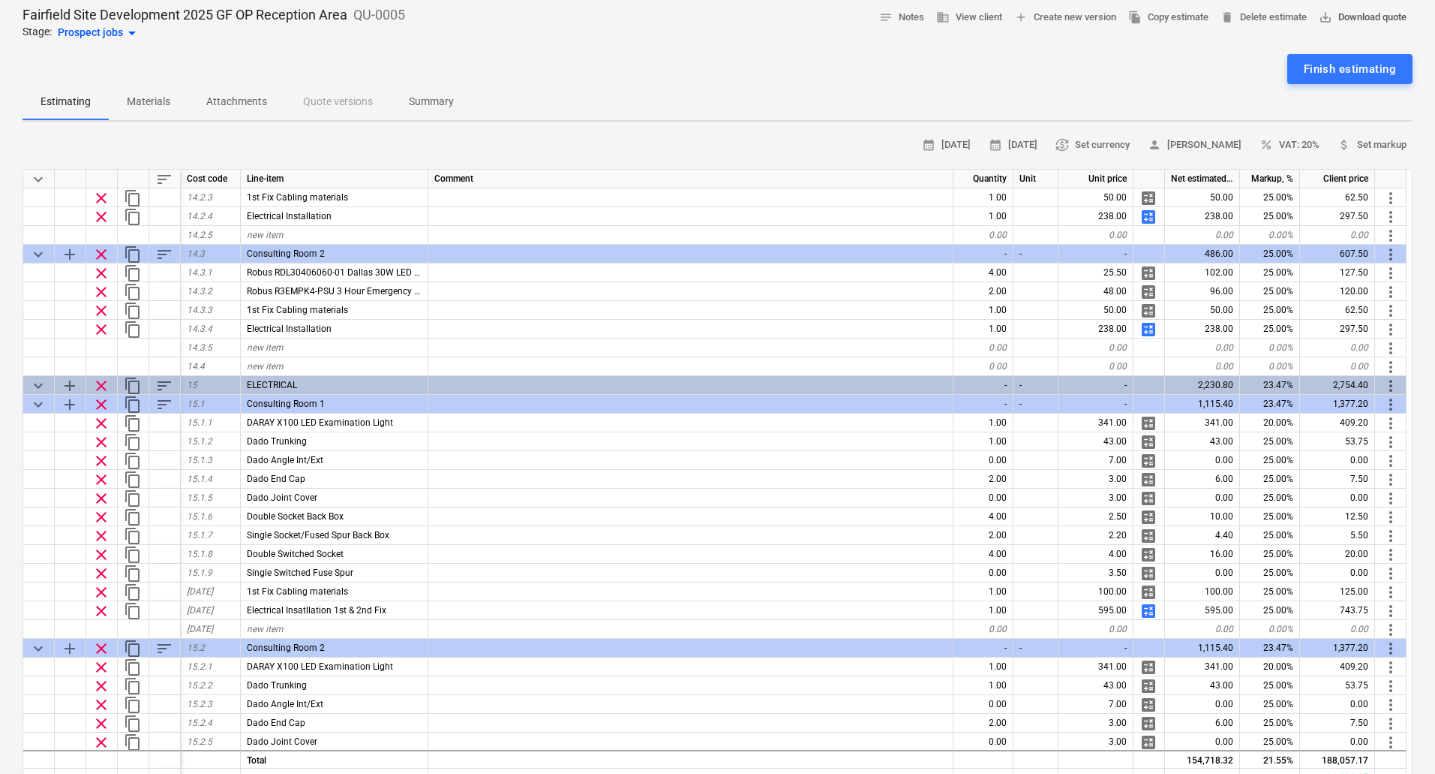
click at [1339, 20] on span "save_alt Download quote" at bounding box center [1363, 17] width 88 height 17
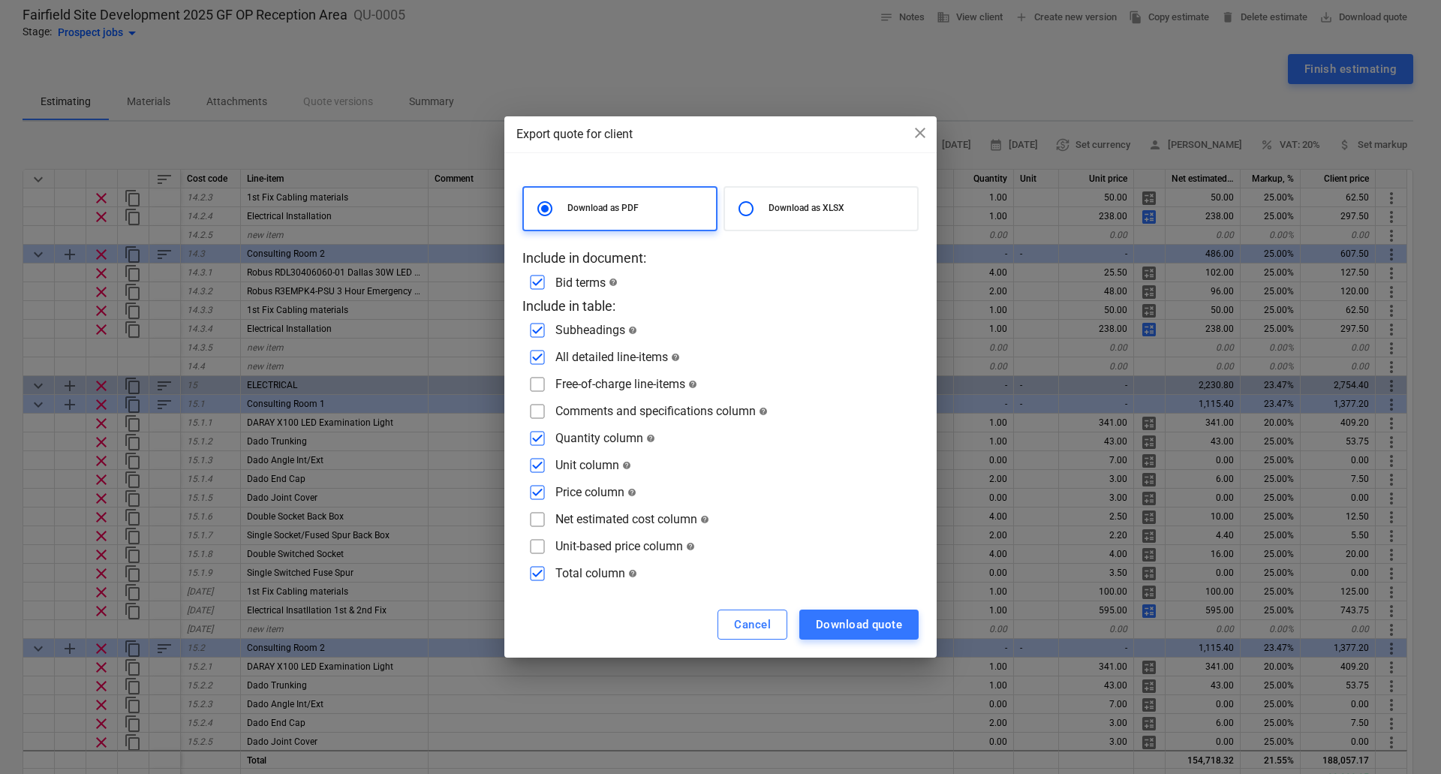
click at [539, 385] on input "checkbox" at bounding box center [537, 384] width 24 height 24
checkbox input "true"
click at [534, 416] on input "checkbox" at bounding box center [537, 411] width 24 height 24
checkbox input "true"
click at [853, 625] on div "Download quote" at bounding box center [859, 625] width 86 height 20
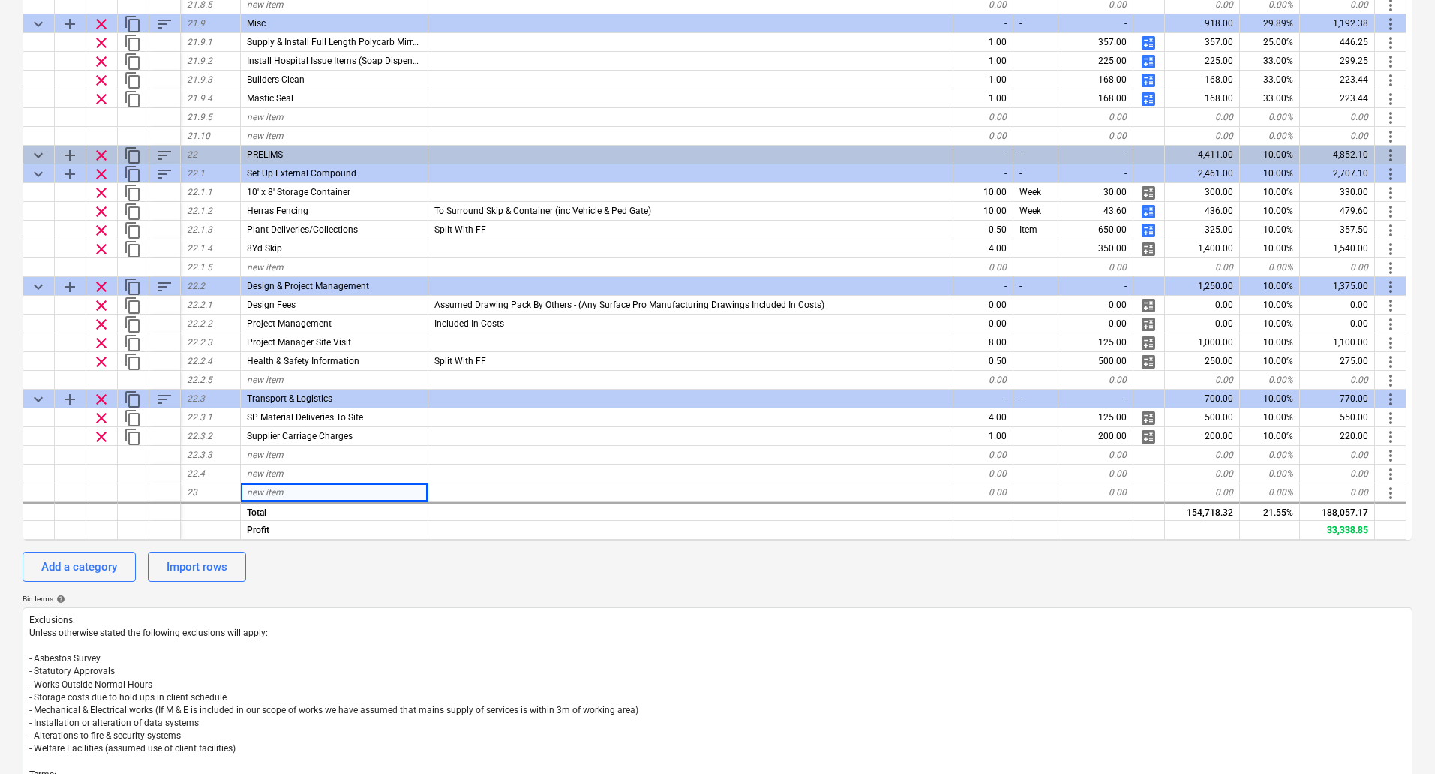
scroll to position [300, 0]
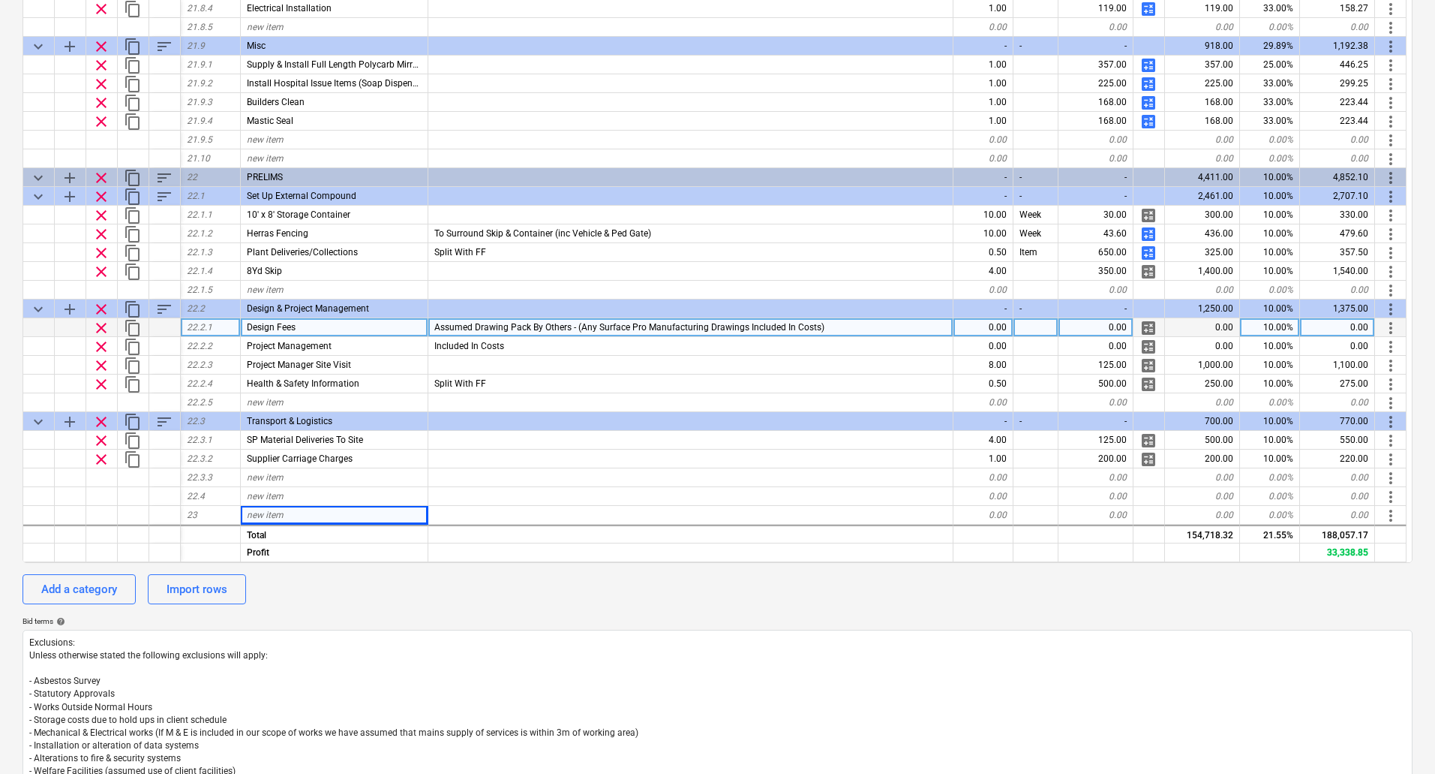
click at [837, 326] on div "Assumed Drawing Pack By Others - (Any Surface Pro Manufacturing Drawings Includ…" at bounding box center [690, 327] width 525 height 19
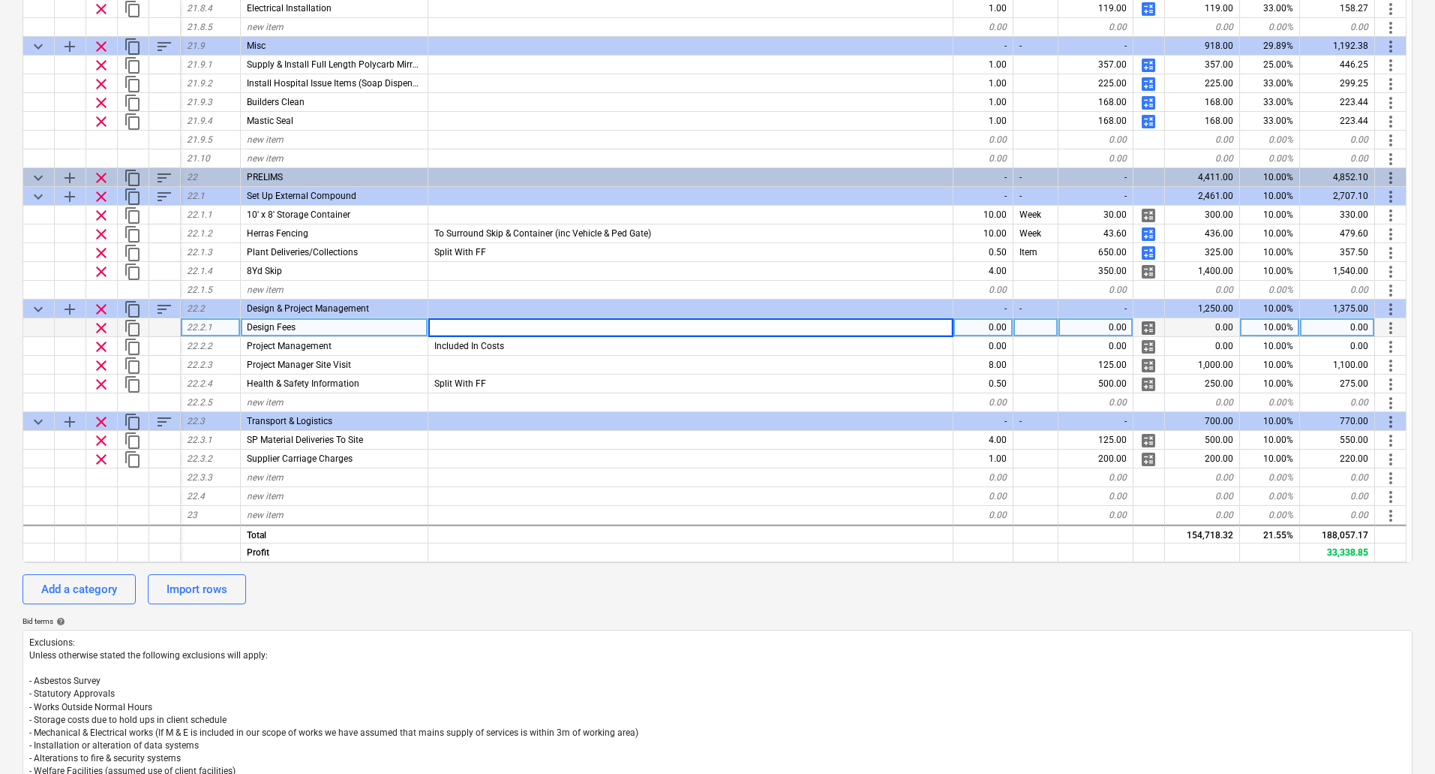
type textarea "x"
type input "N/A"
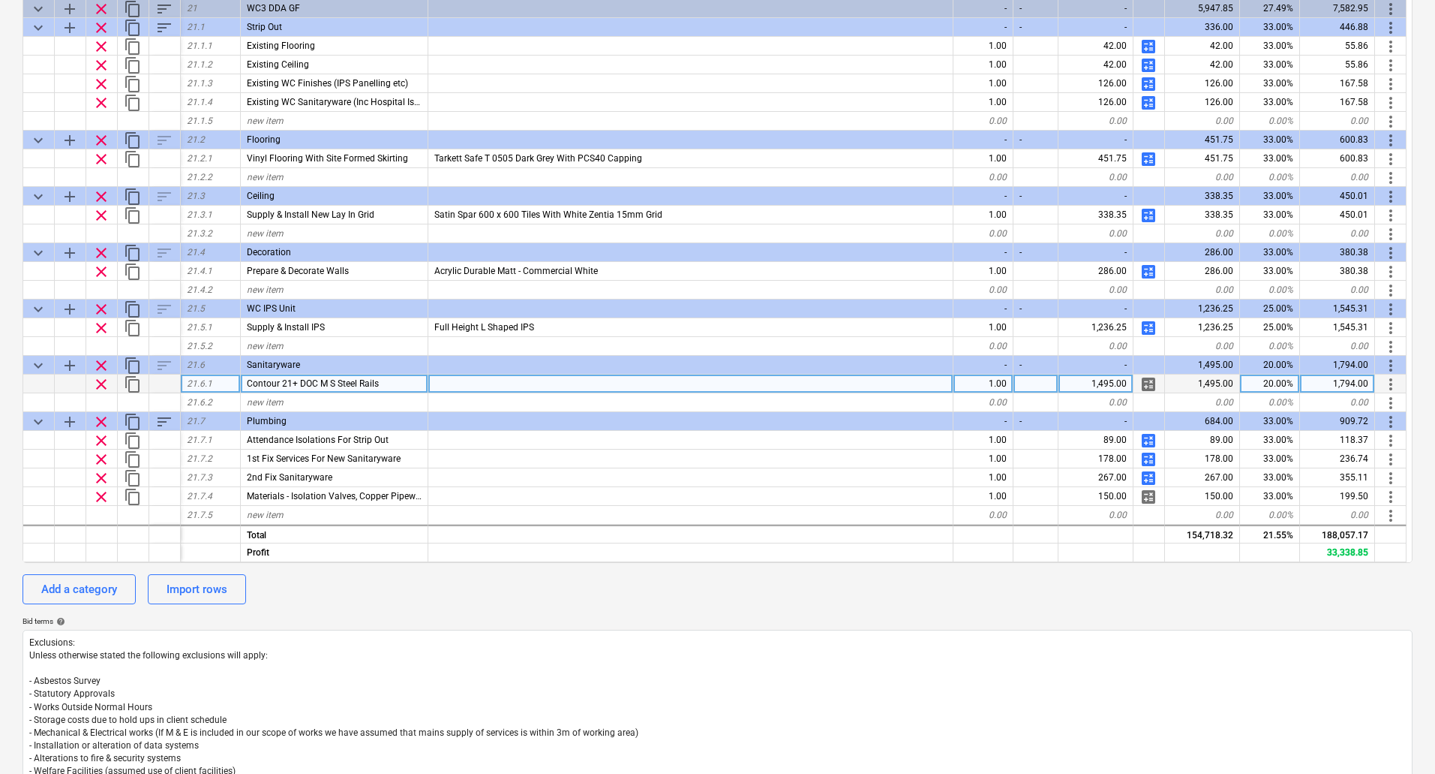
scroll to position [6173, 0]
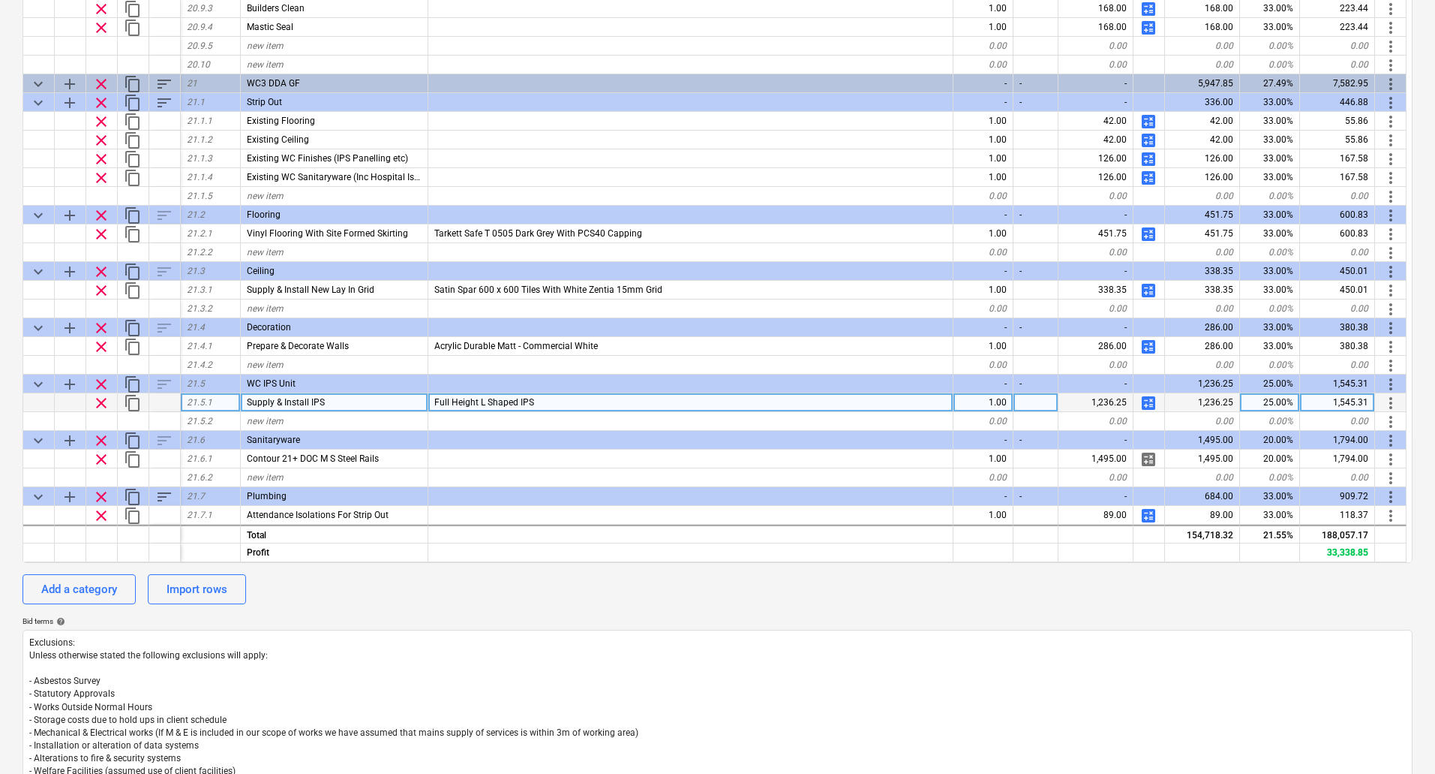
click at [1149, 401] on span "calculate" at bounding box center [1149, 403] width 18 height 18
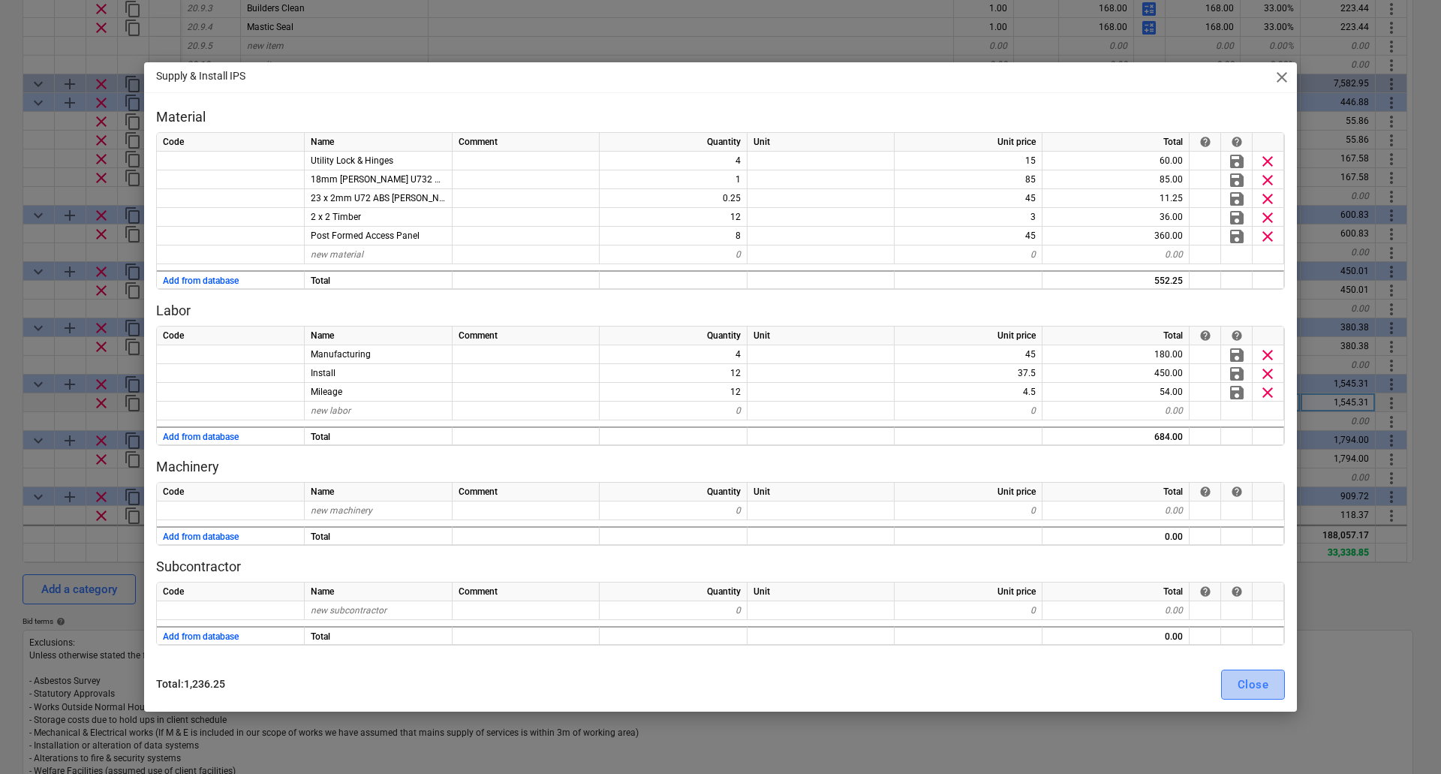
click at [1244, 678] on div "Close" at bounding box center [1252, 685] width 31 height 20
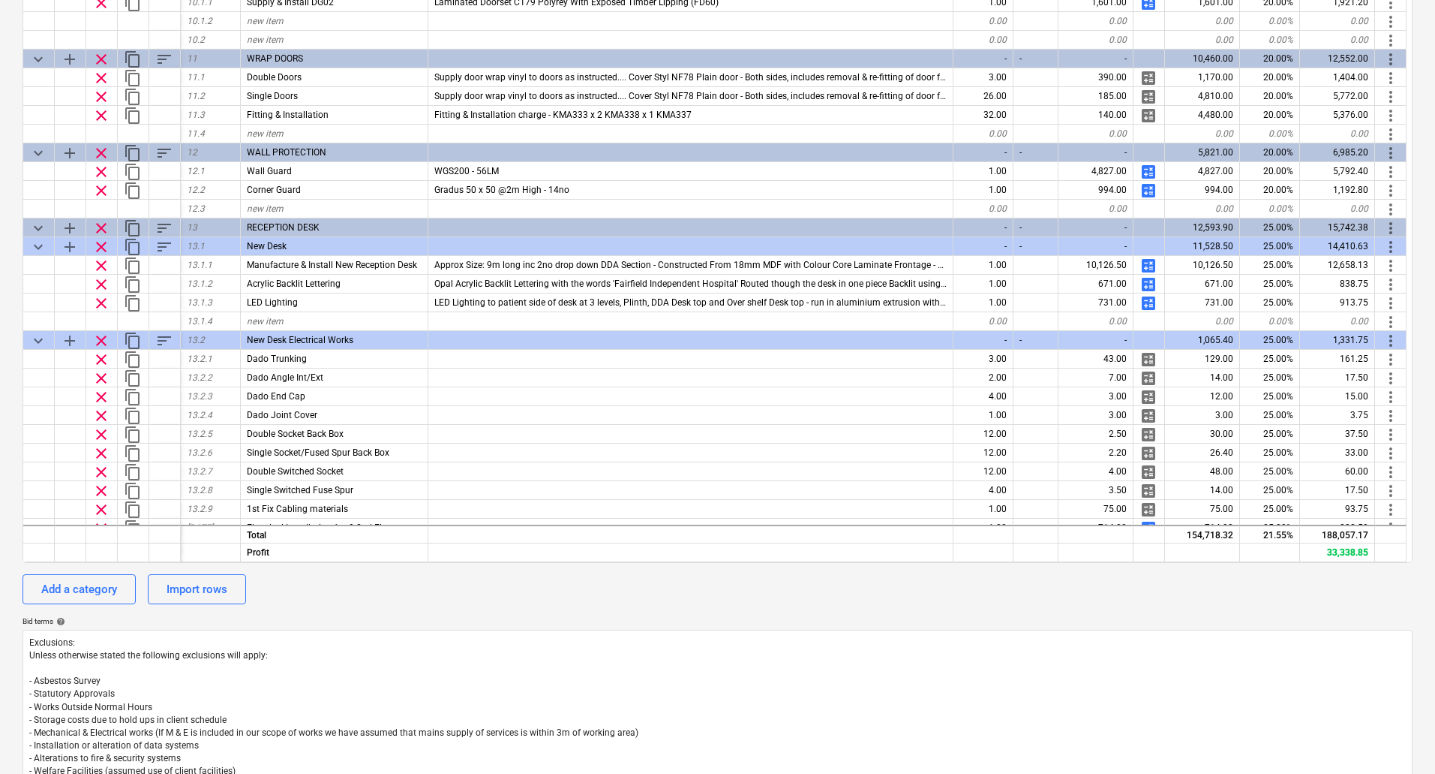
scroll to position [1971, 0]
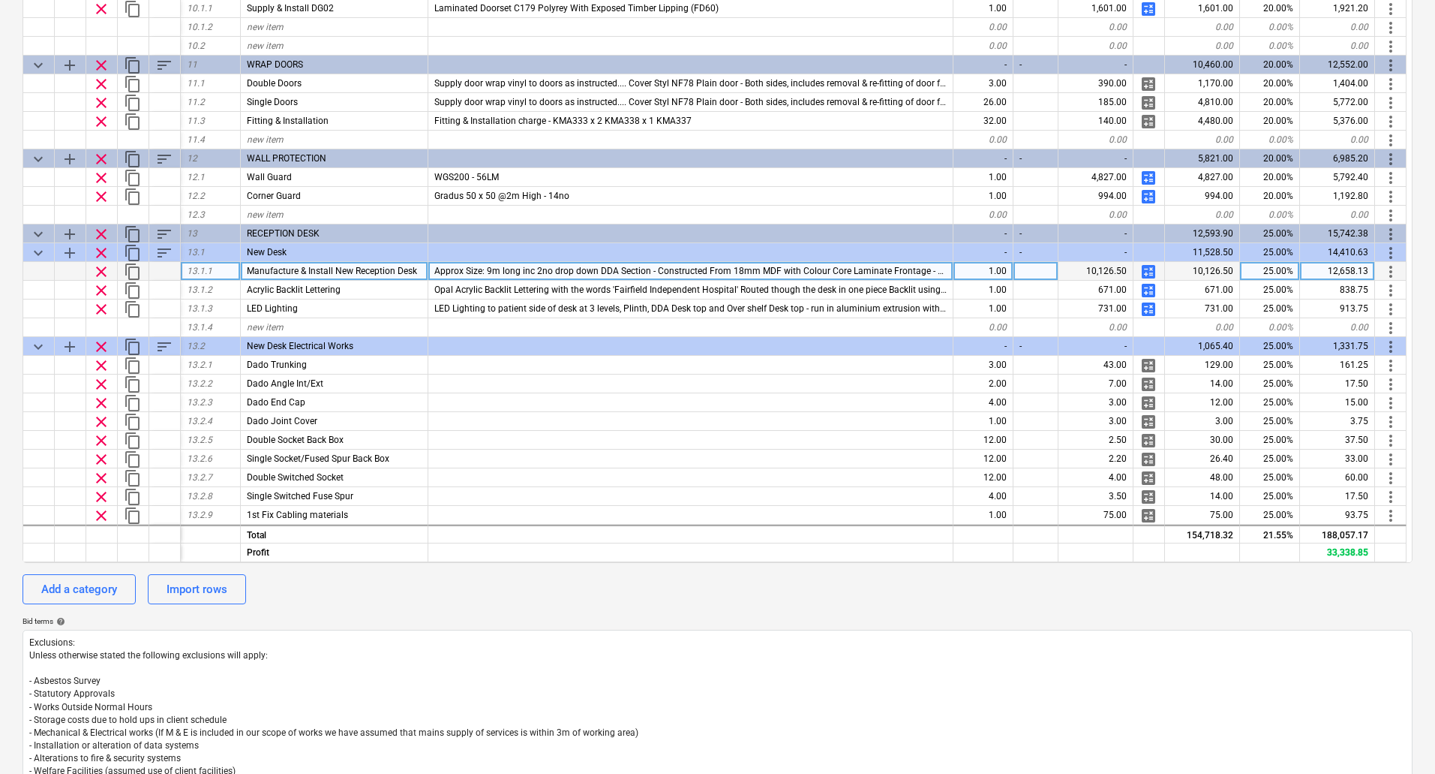
click at [1148, 269] on span "calculate" at bounding box center [1149, 272] width 18 height 18
type textarea "x"
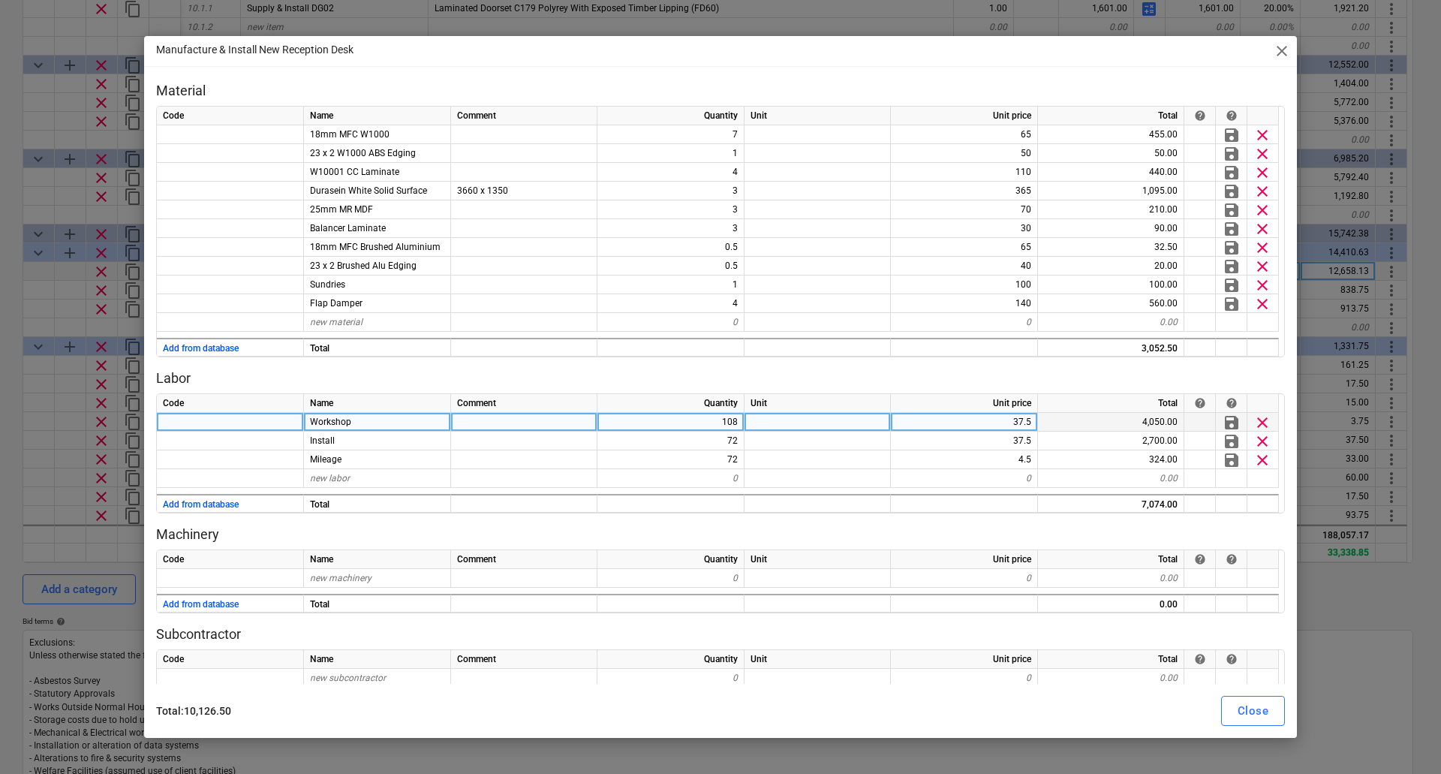
click at [1018, 422] on div "37.5" at bounding box center [964, 422] width 147 height 19
type input "45"
click at [1245, 711] on div "Close" at bounding box center [1252, 711] width 31 height 20
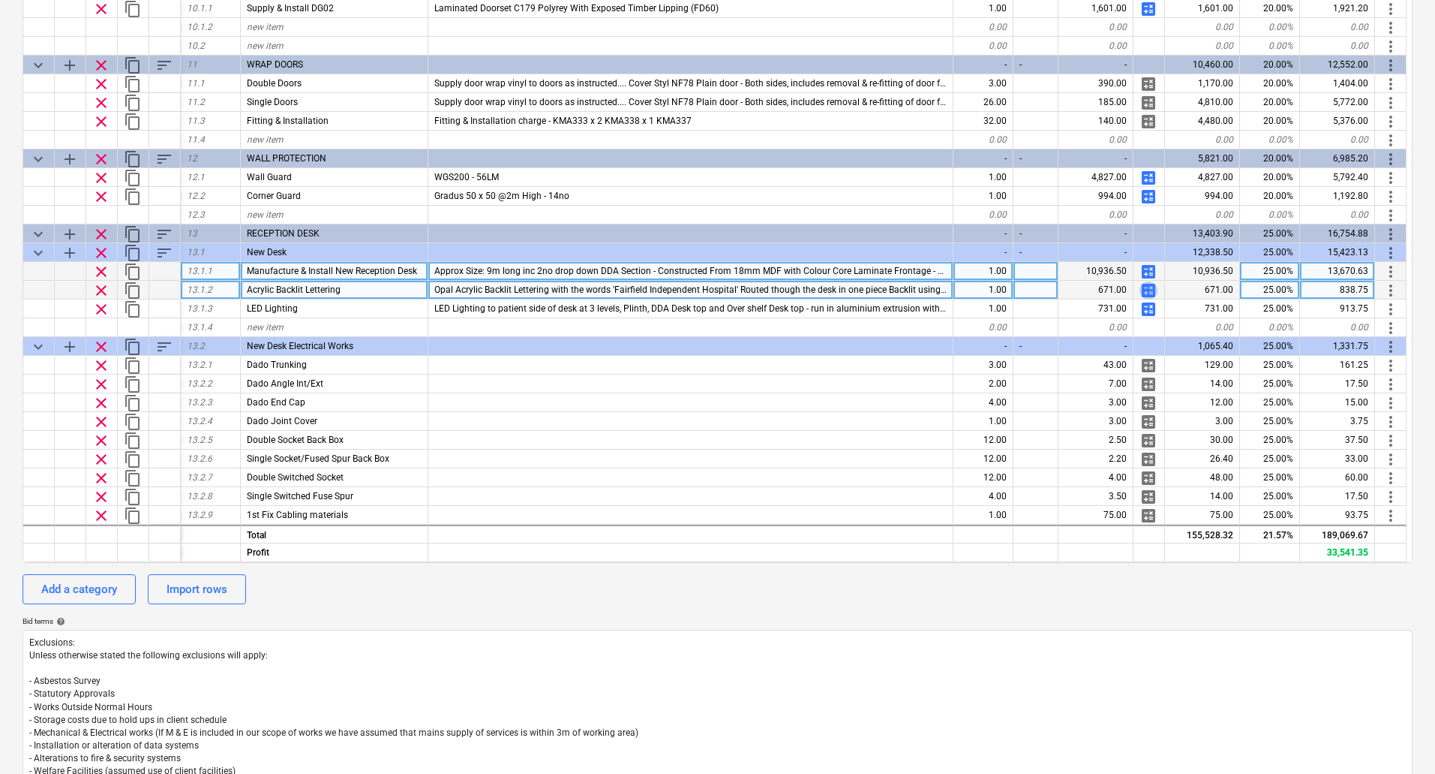
click at [1147, 289] on span "calculate" at bounding box center [1149, 290] width 18 height 18
type textarea "x"
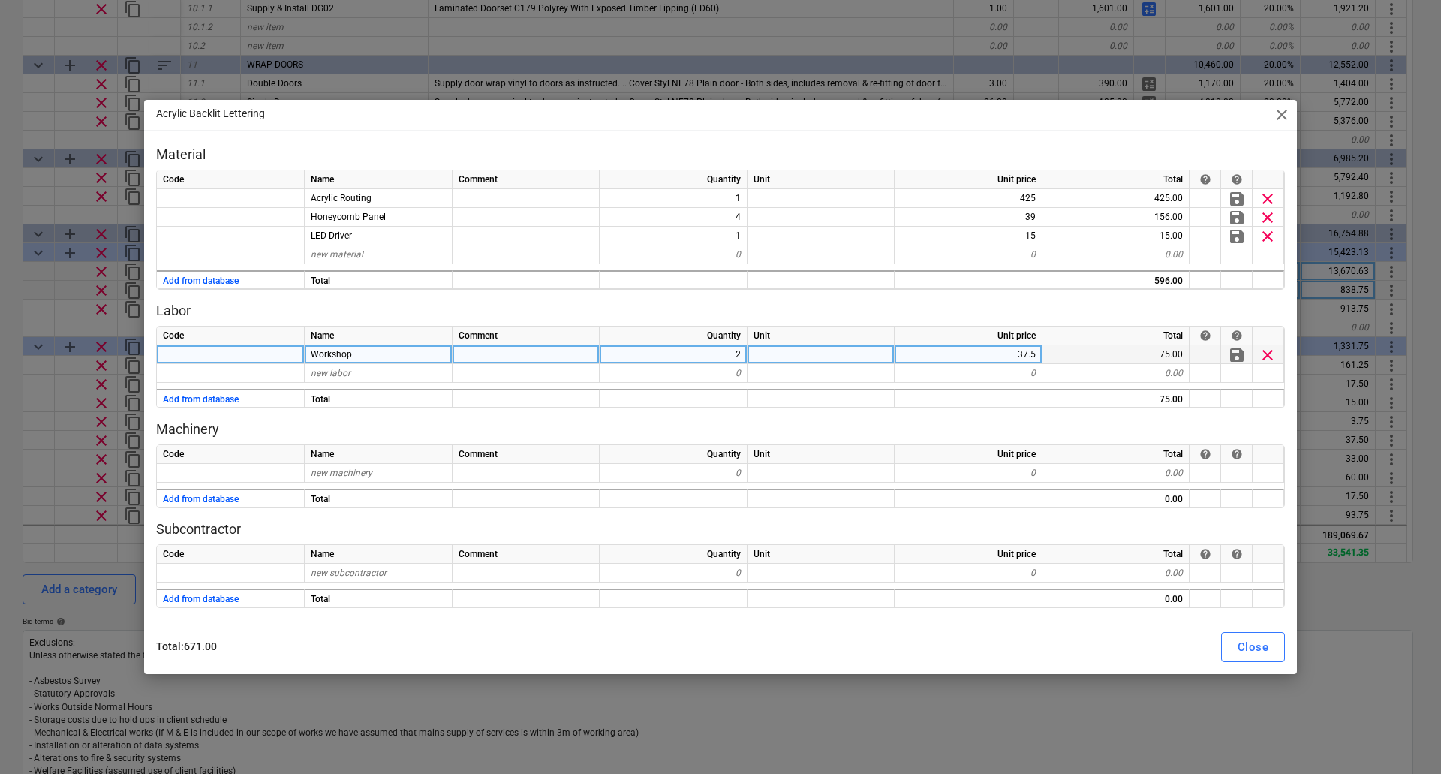
click at [980, 355] on div "37.5" at bounding box center [968, 354] width 148 height 19
type input "45"
click at [1254, 655] on div "Close" at bounding box center [1252, 647] width 31 height 20
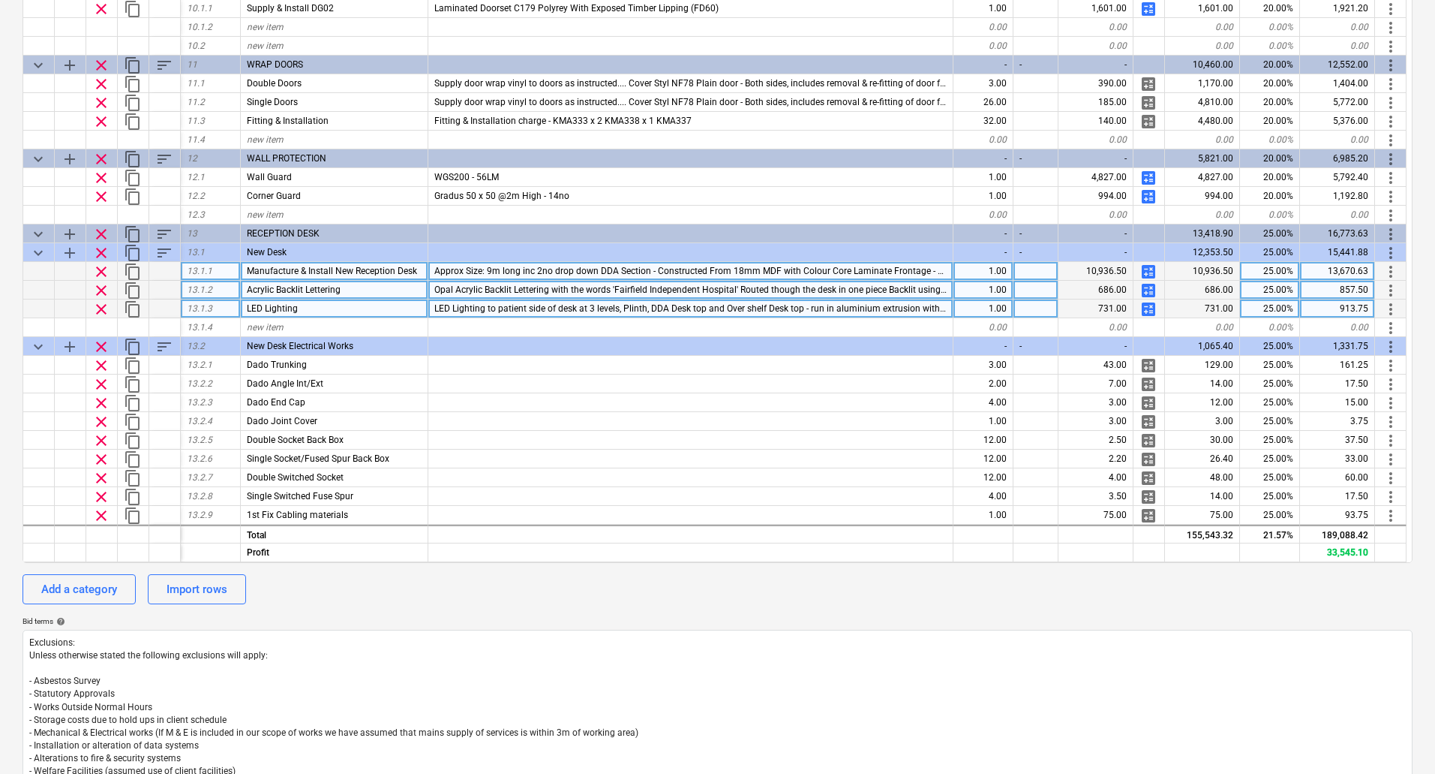
click at [1145, 304] on span "calculate" at bounding box center [1149, 309] width 18 height 18
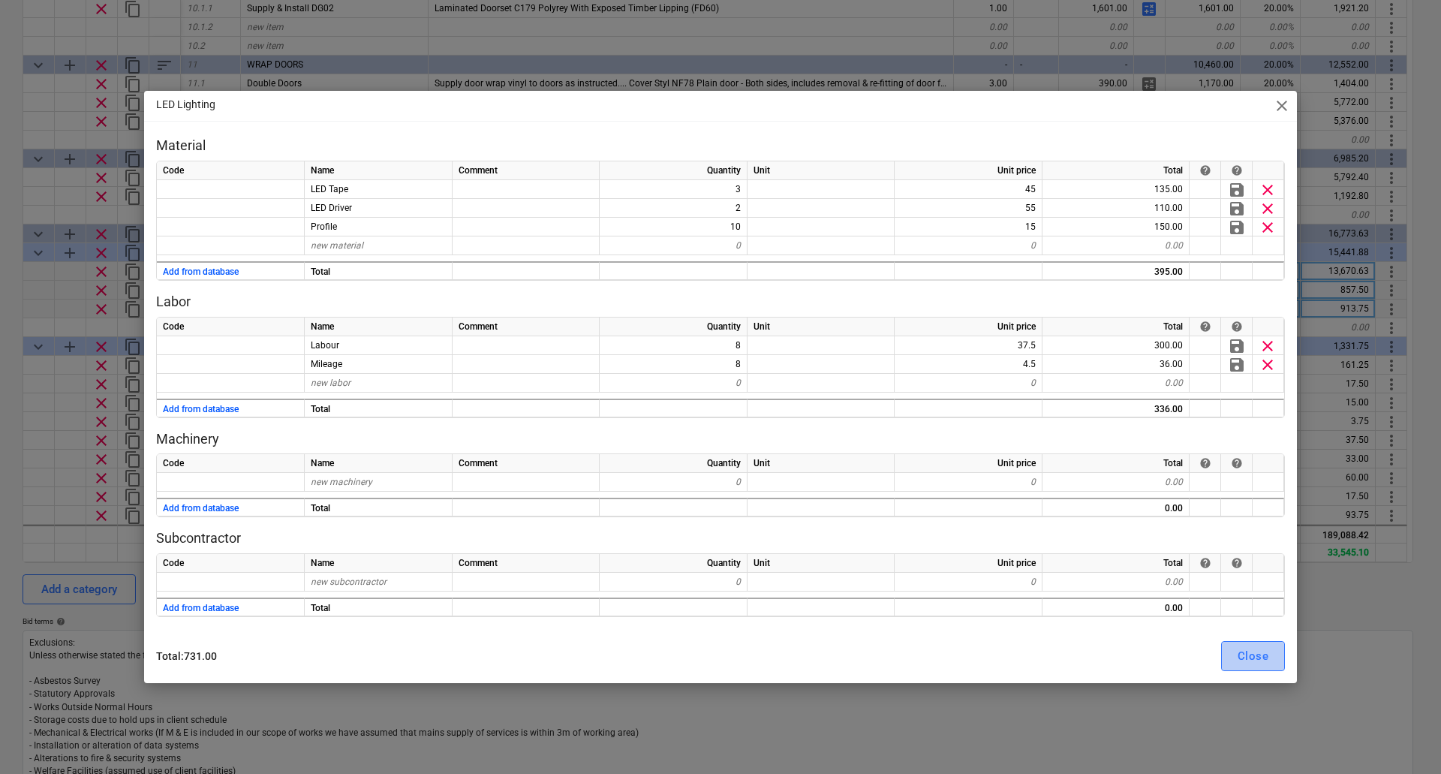
click at [1245, 657] on div "Close" at bounding box center [1252, 656] width 31 height 20
type textarea "x"
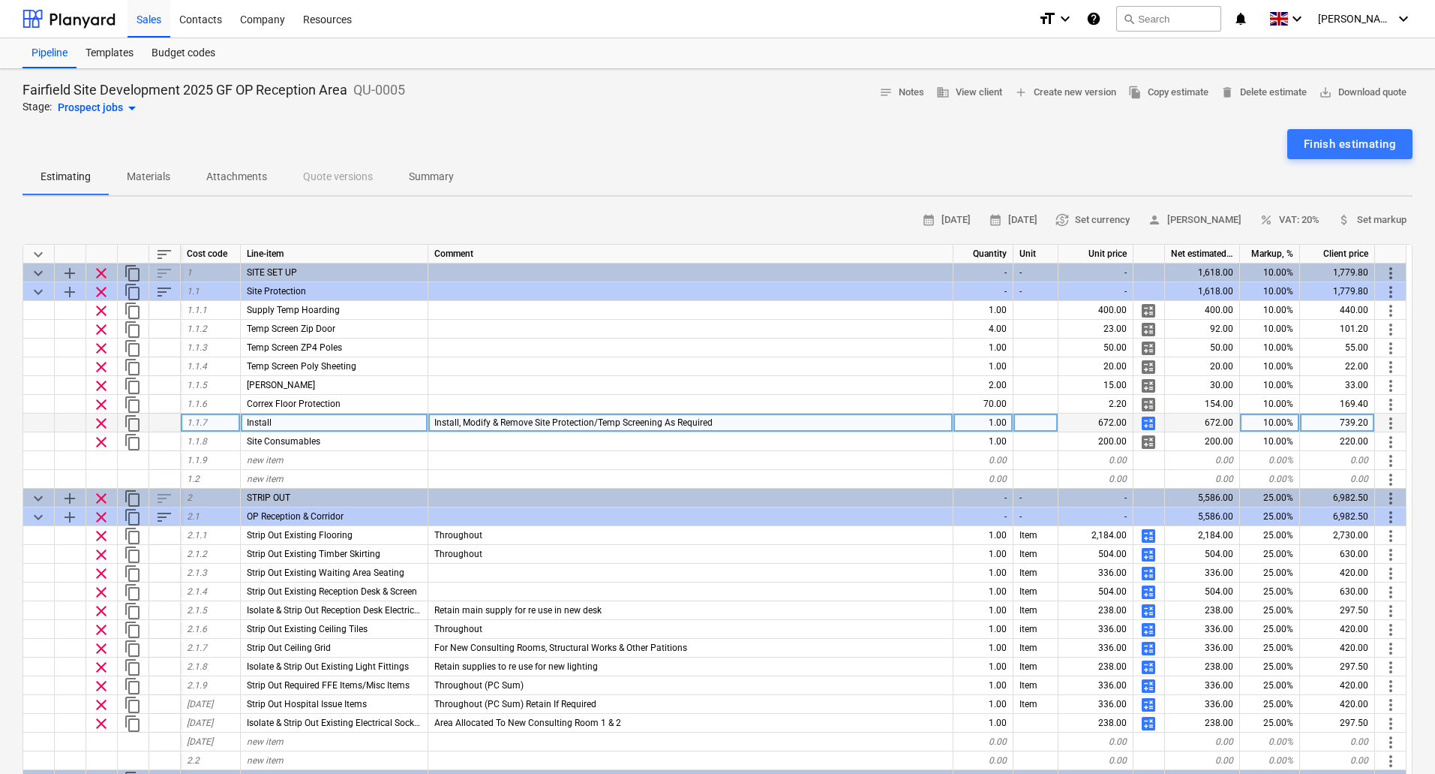
click at [1282, 425] on div "10.00%" at bounding box center [1270, 422] width 60 height 19
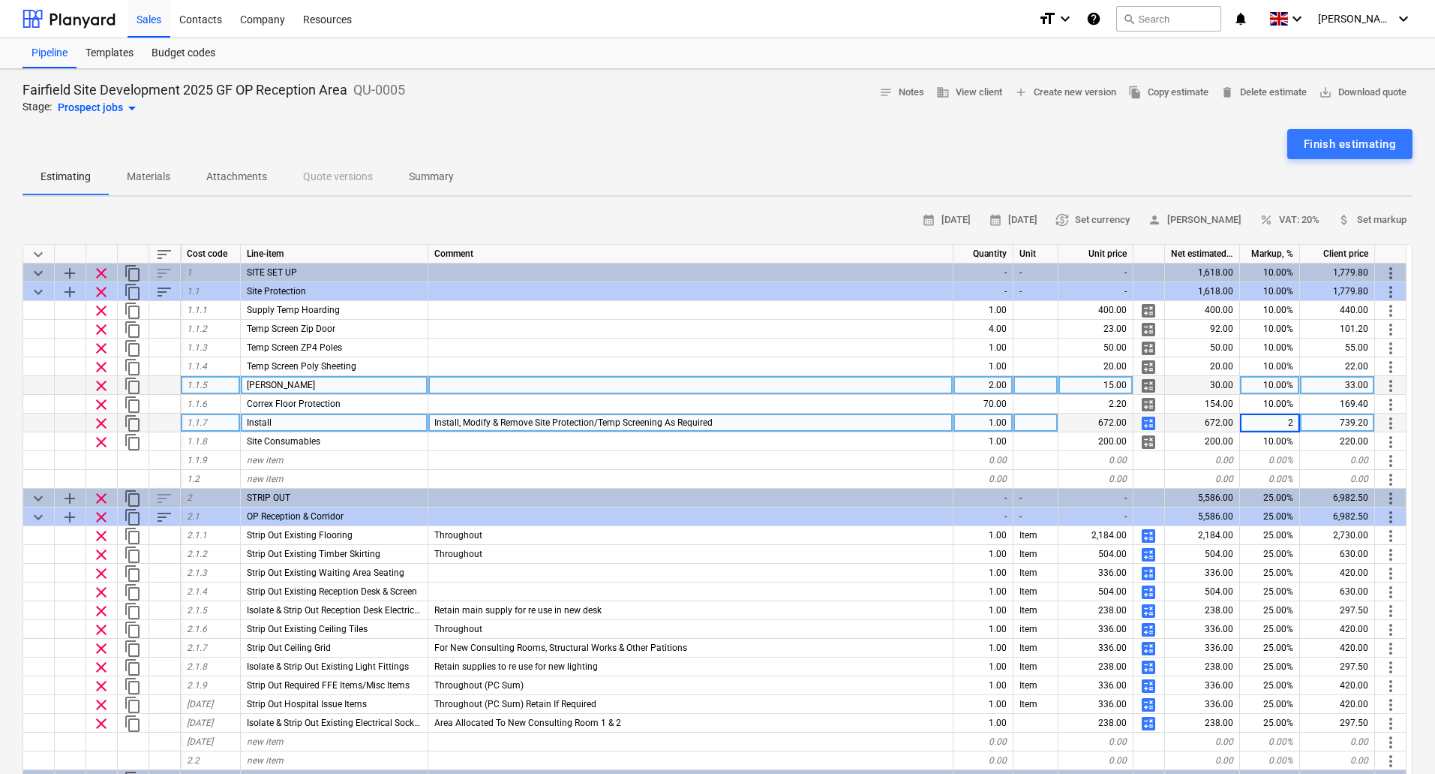
type input "25"
type textarea "x"
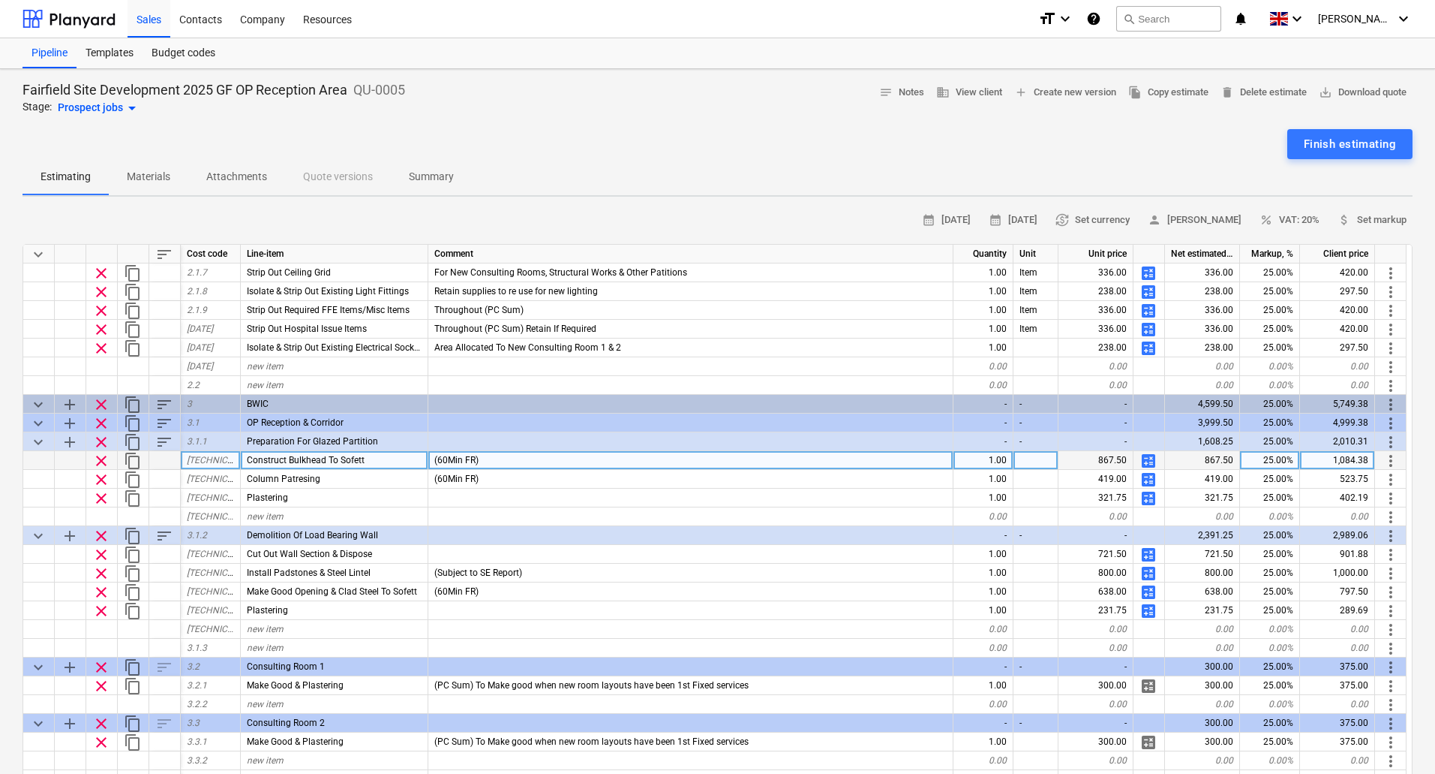
scroll to position [450, 0]
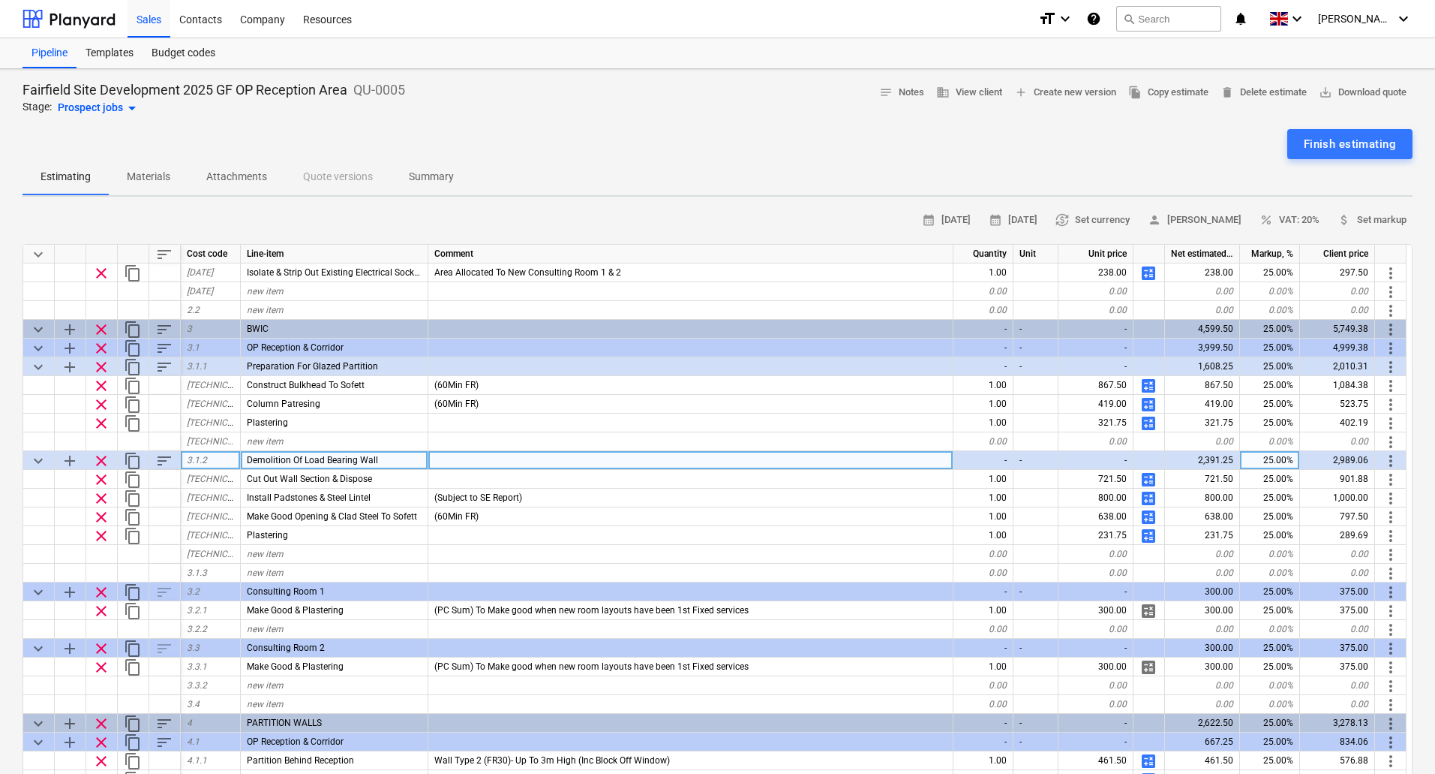
click at [467, 466] on div at bounding box center [690, 460] width 525 height 19
type input "P"
type input "(PC SUM)"
type textarea "x"
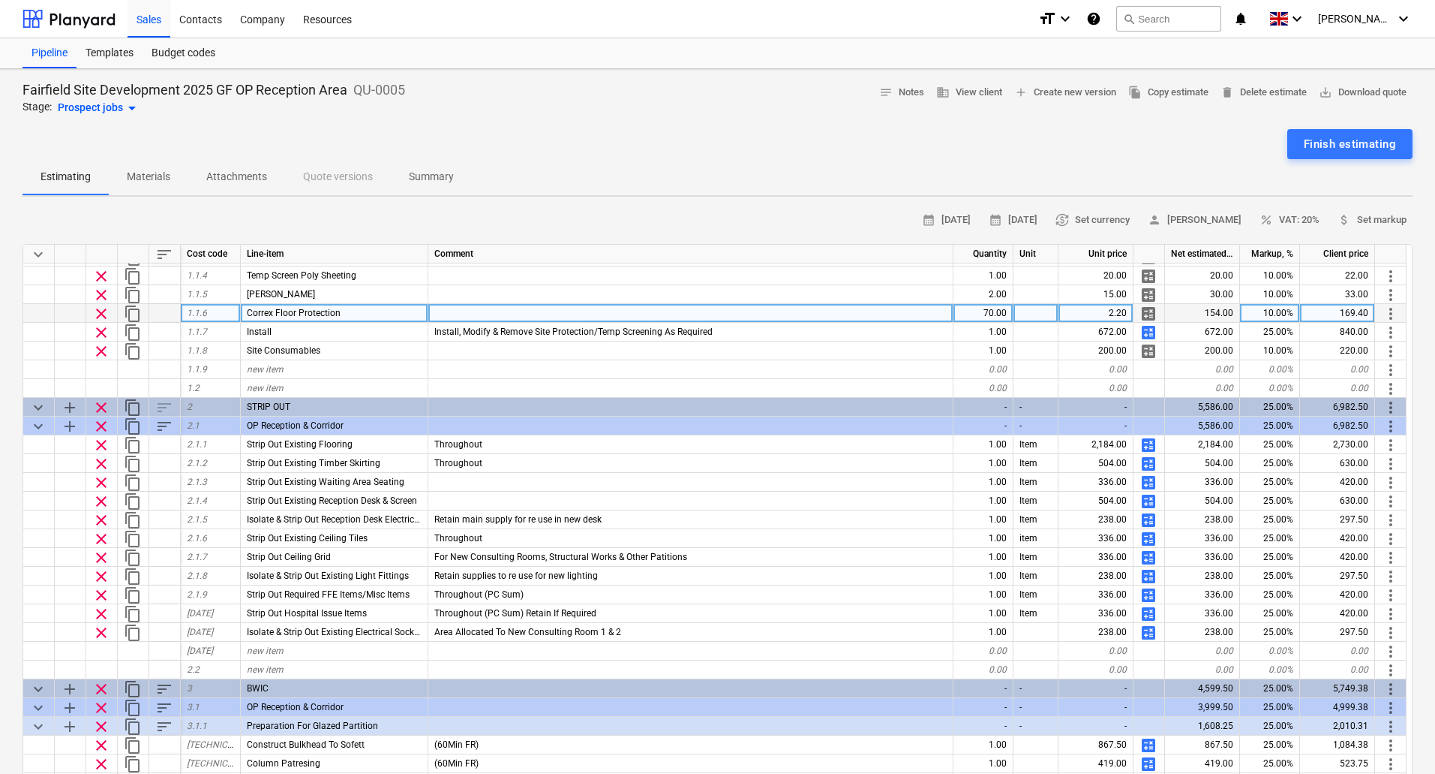
scroll to position [0, 0]
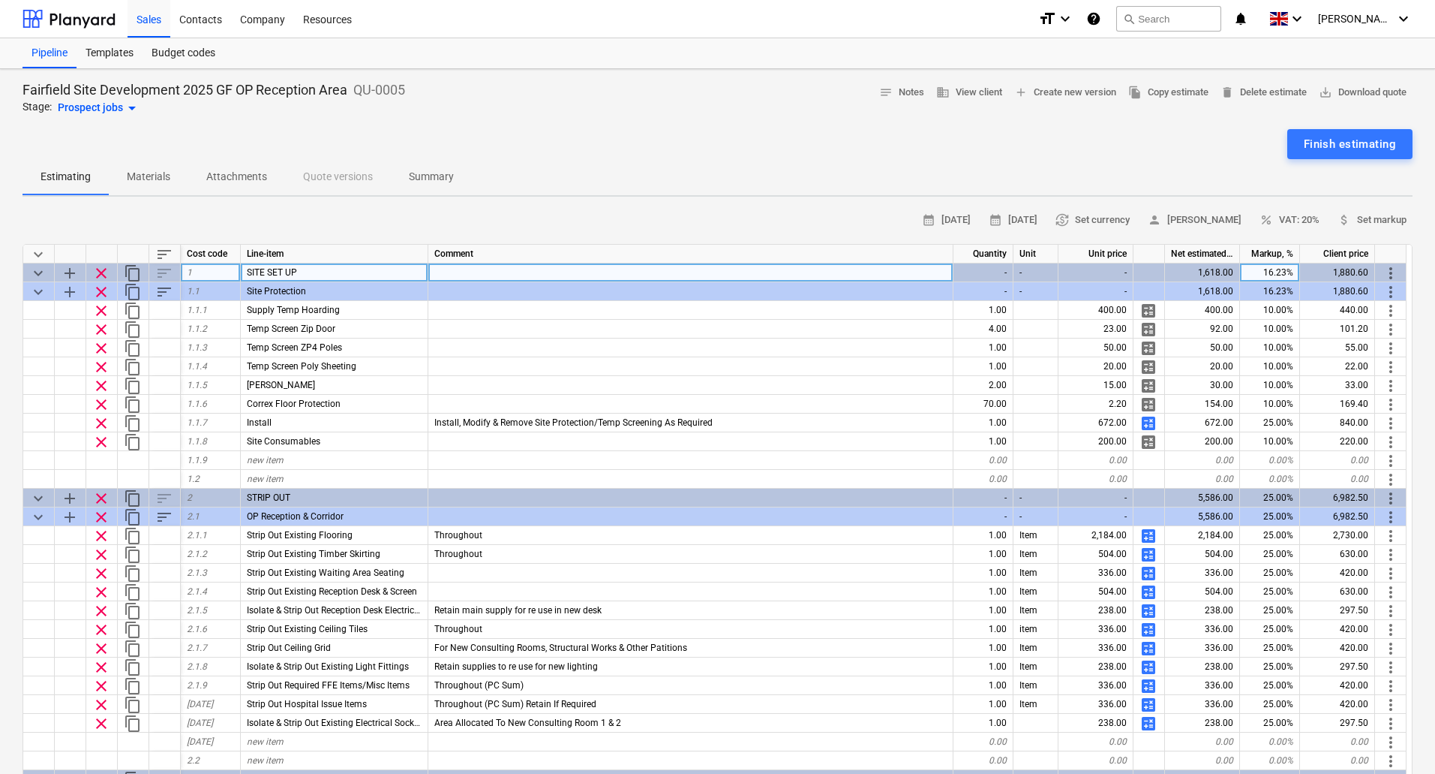
click at [1275, 270] on div "16.23%" at bounding box center [1270, 272] width 60 height 19
type input "15"
type textarea "x"
type input "25"
type textarea "x"
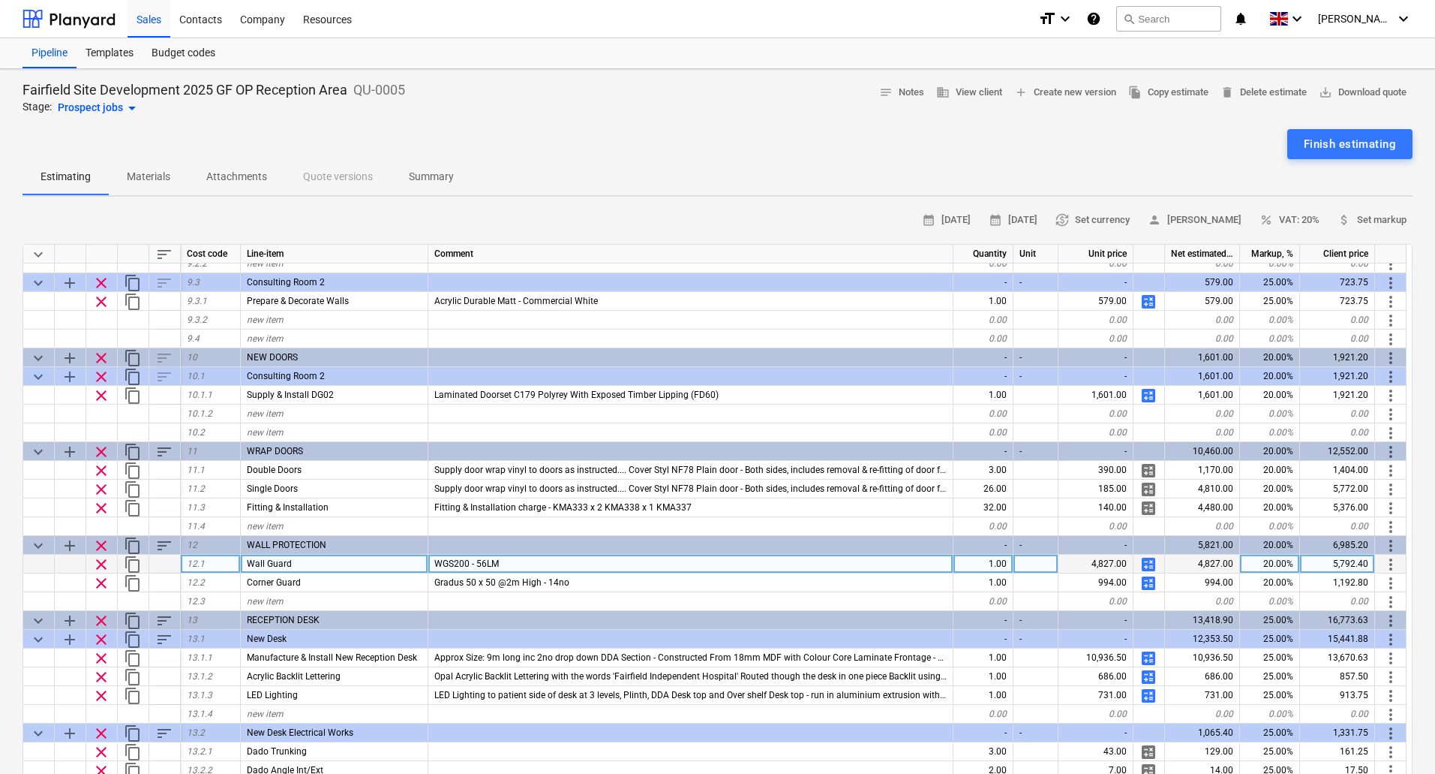
scroll to position [1876, 0]
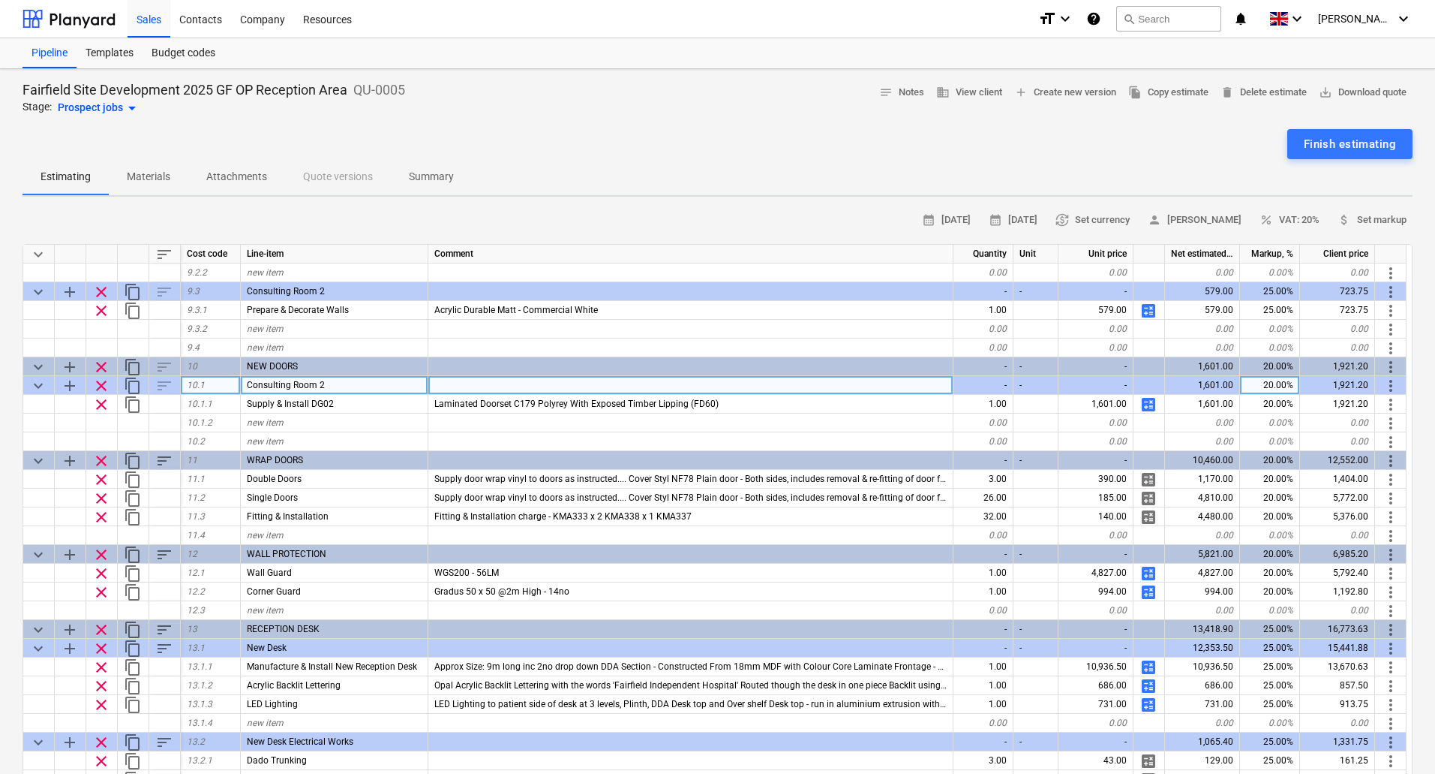
click at [1273, 380] on div "20.00%" at bounding box center [1270, 385] width 60 height 19
type input "25"
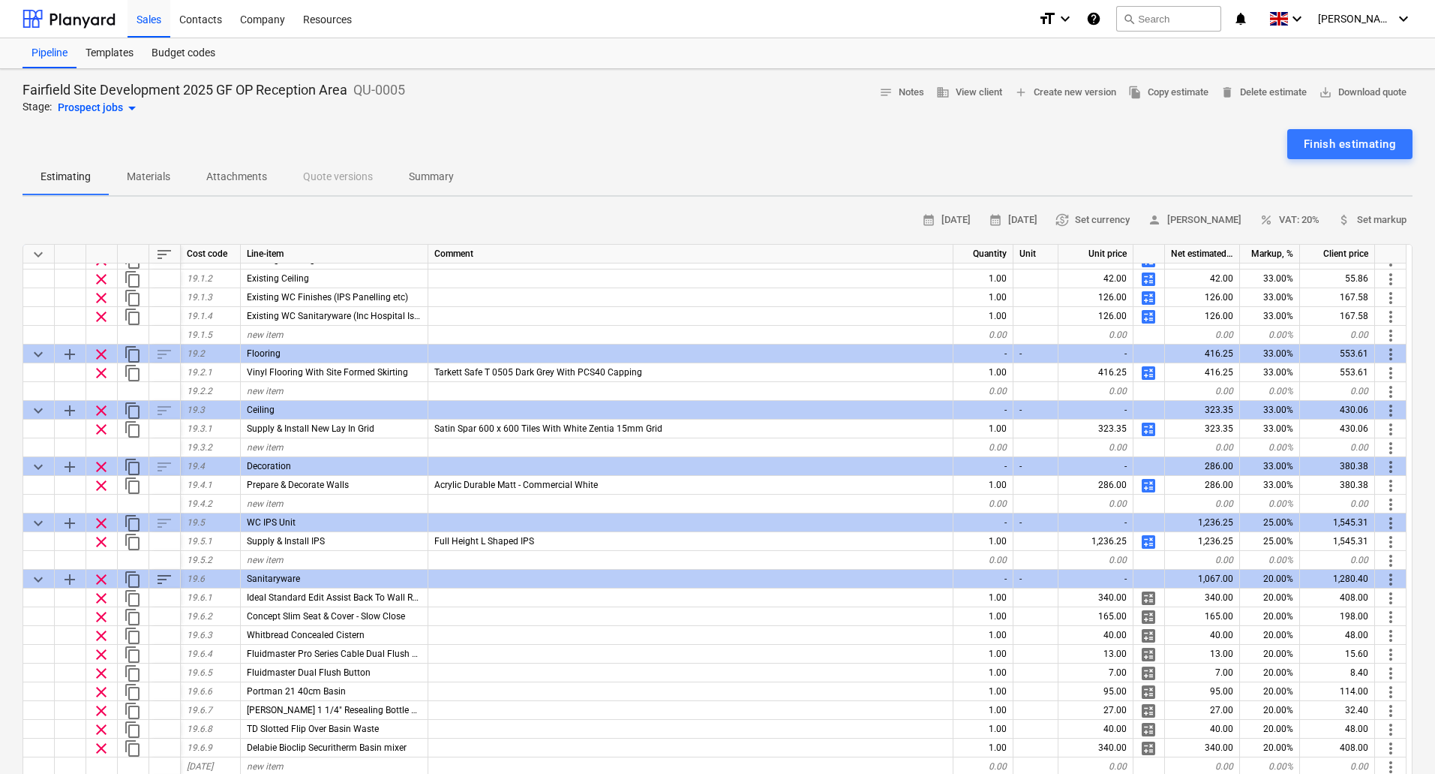
scroll to position [4502, 0]
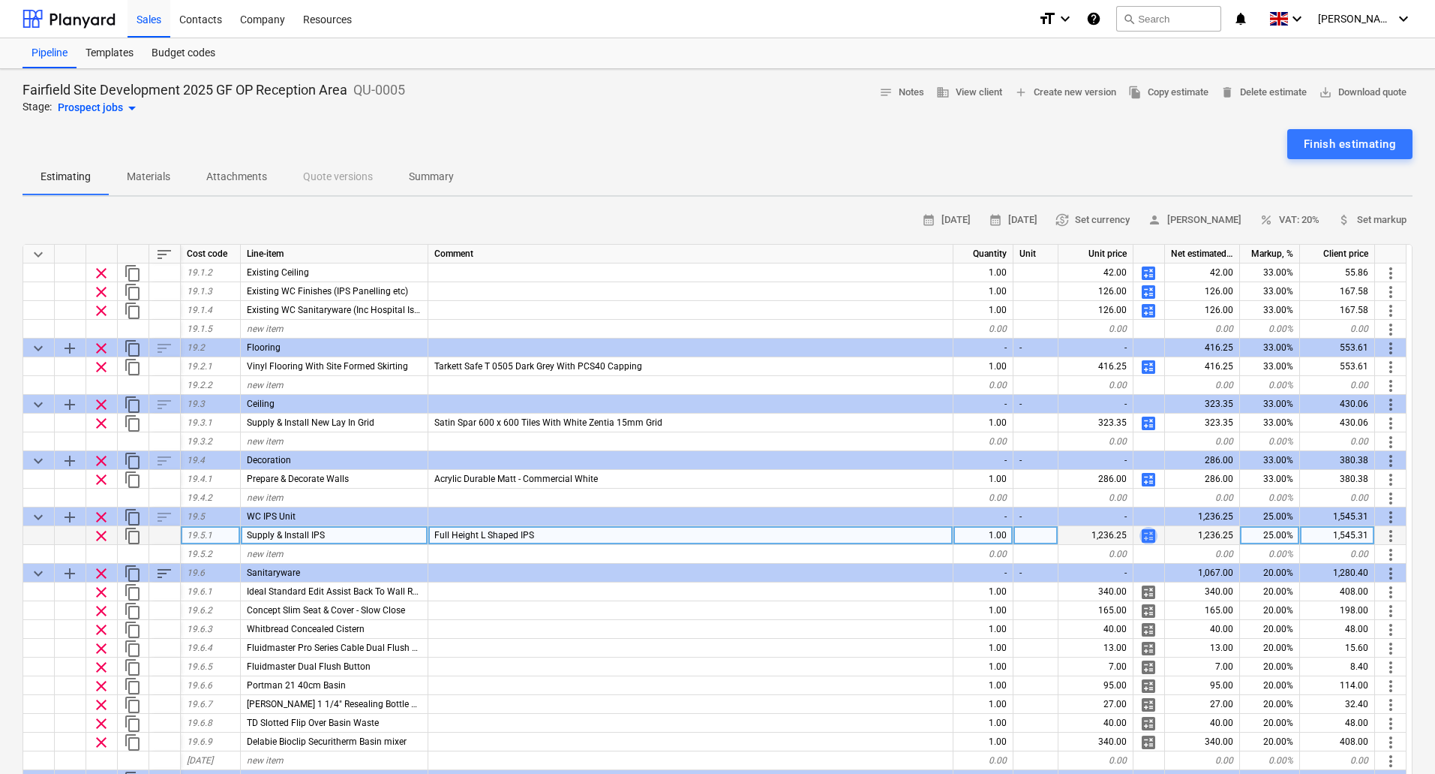
click at [1147, 538] on span "calculate" at bounding box center [1149, 536] width 18 height 18
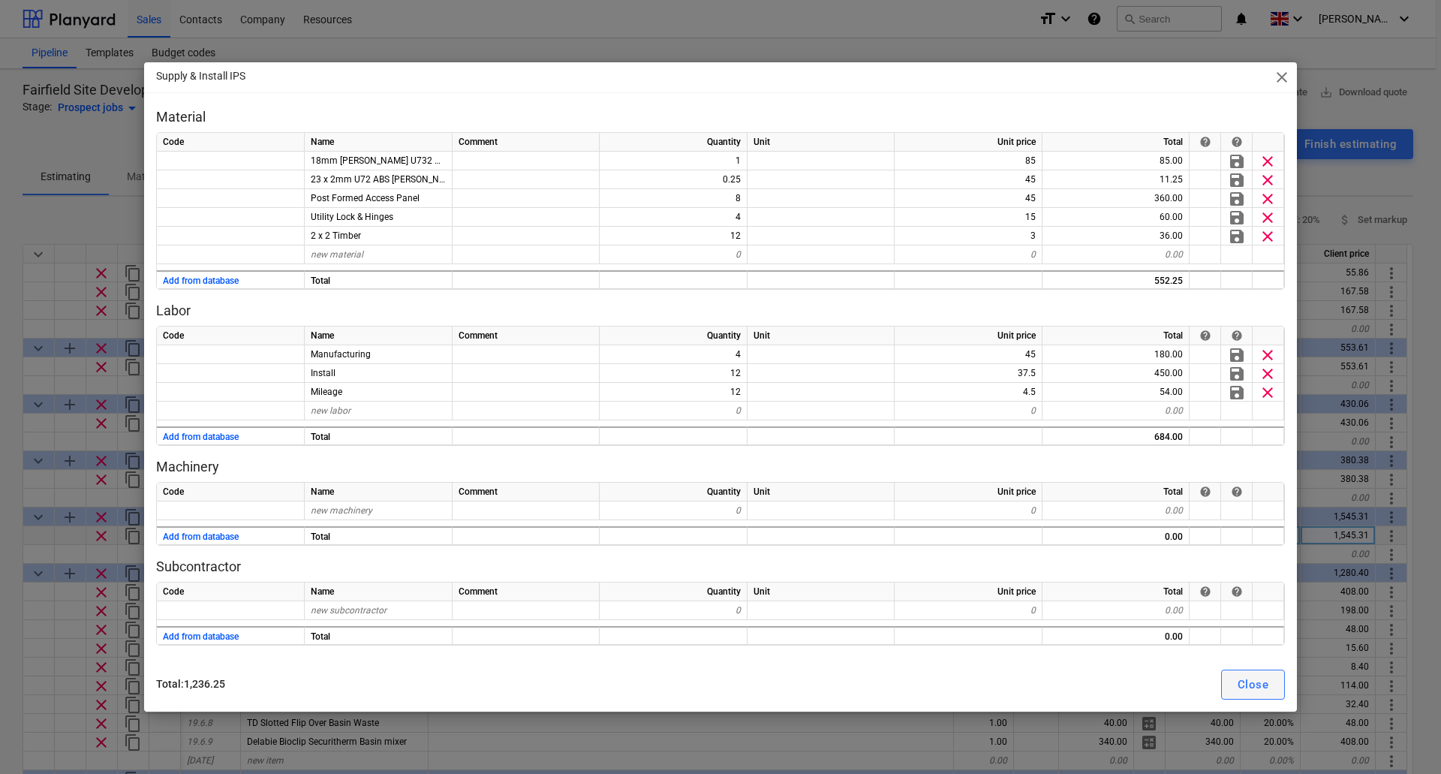
click at [1267, 680] on div "Close" at bounding box center [1252, 685] width 31 height 20
type textarea "x"
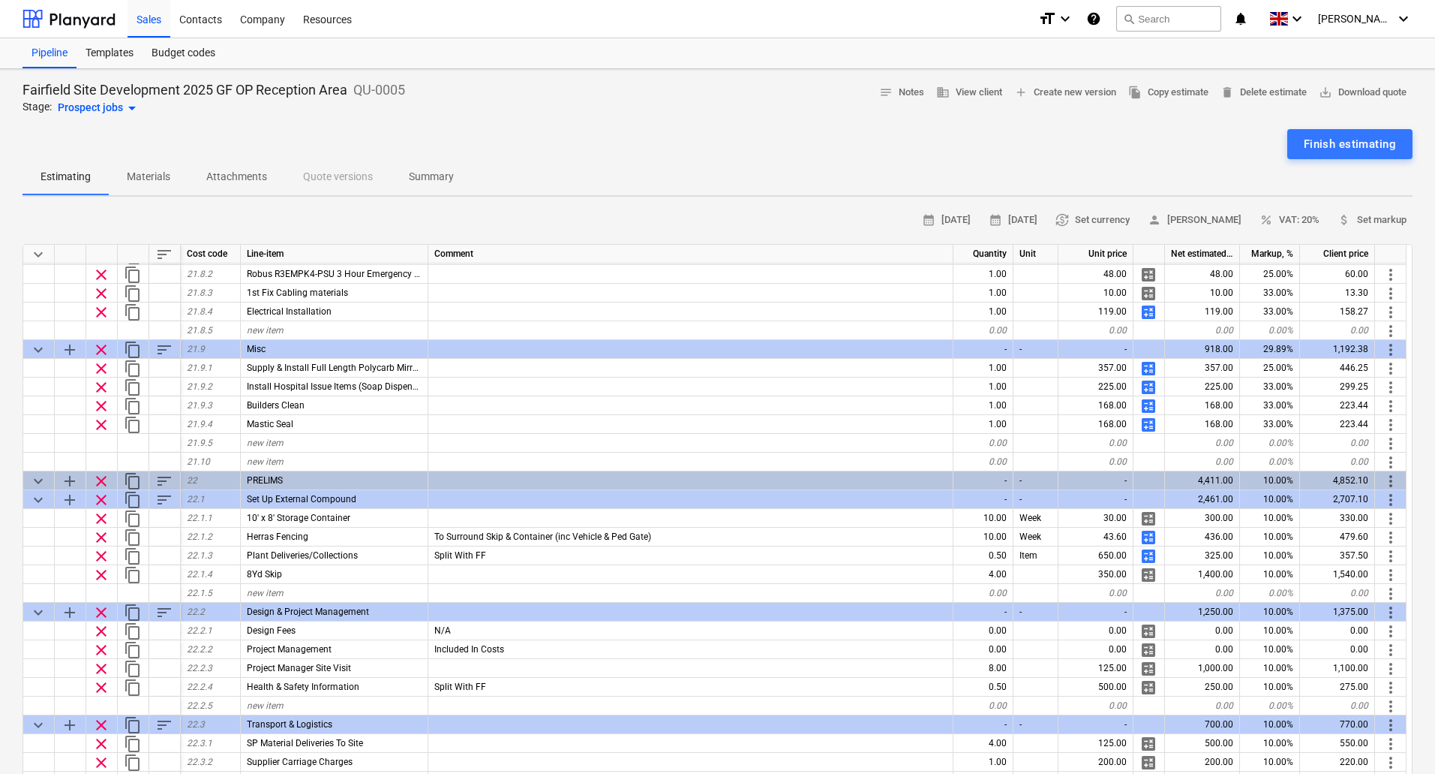
scroll to position [6848, 0]
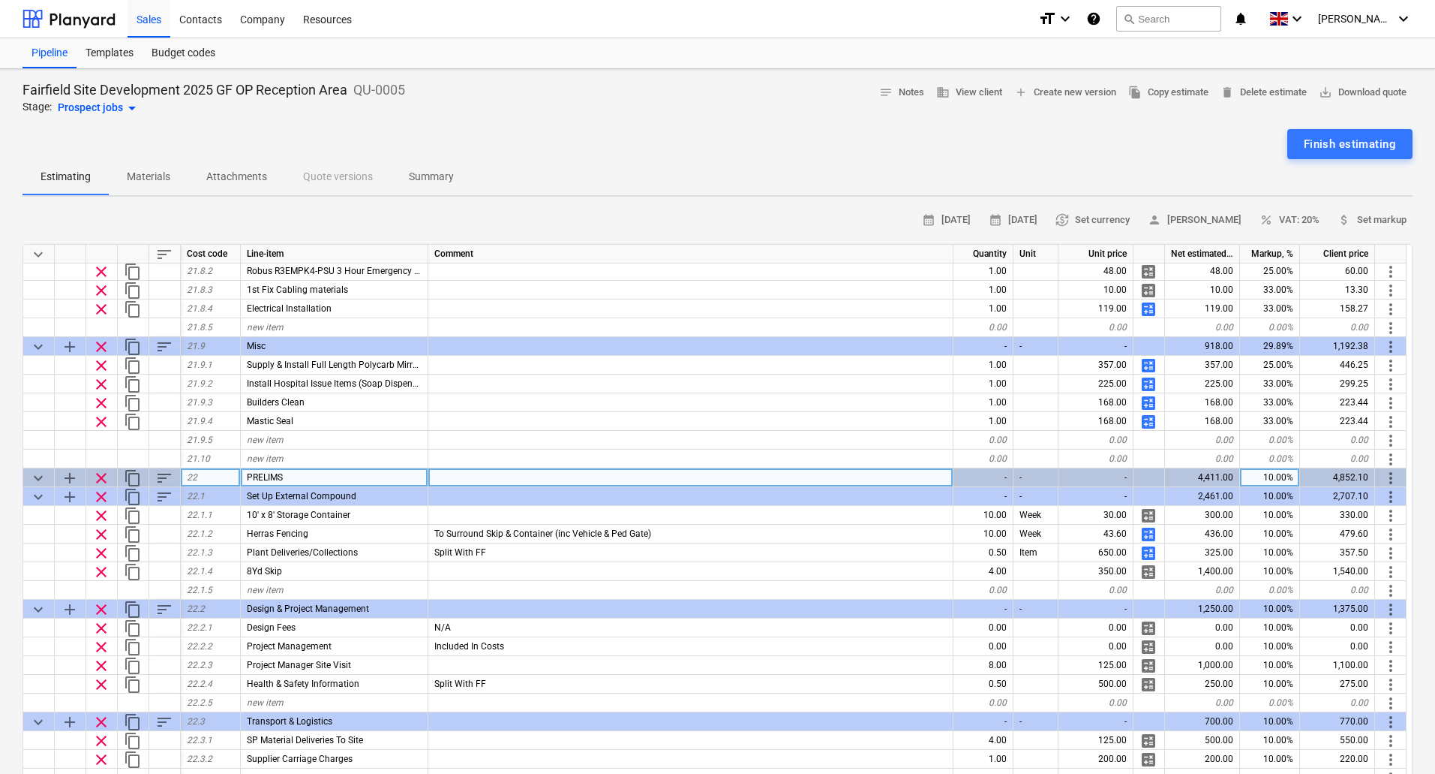
click at [1271, 482] on div "10.00%" at bounding box center [1270, 477] width 60 height 19
type input "15"
type textarea "x"
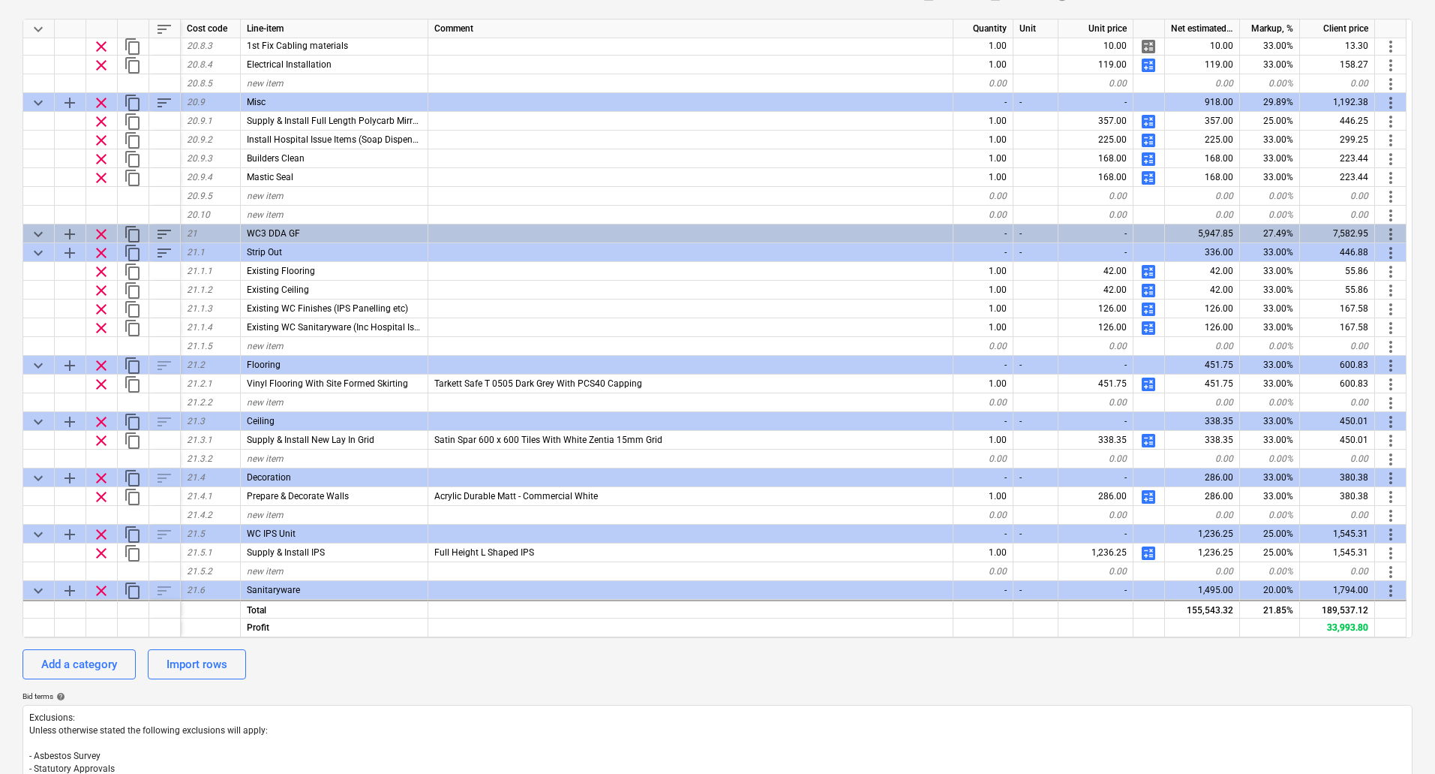
scroll to position [0, 0]
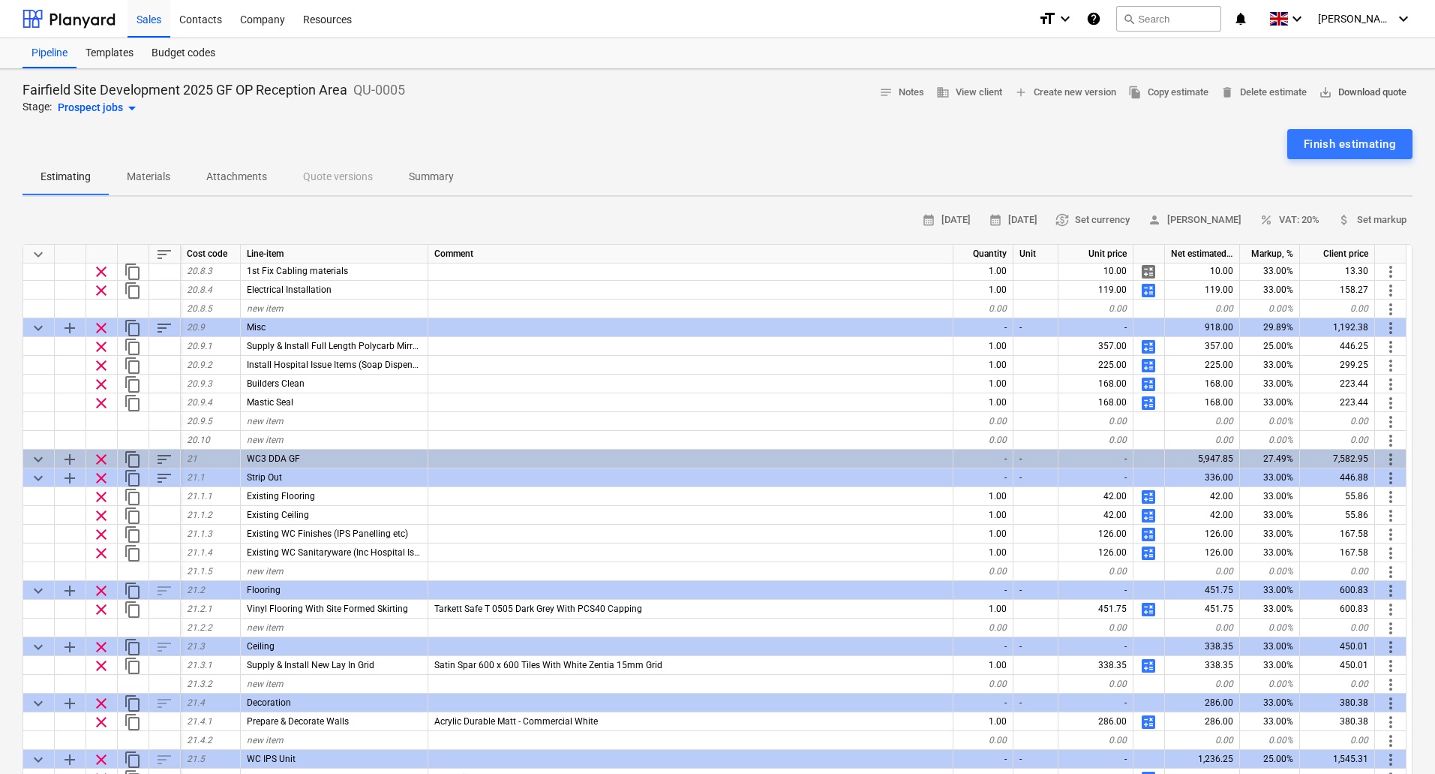
click at [1364, 91] on span "save_alt Download quote" at bounding box center [1363, 92] width 88 height 17
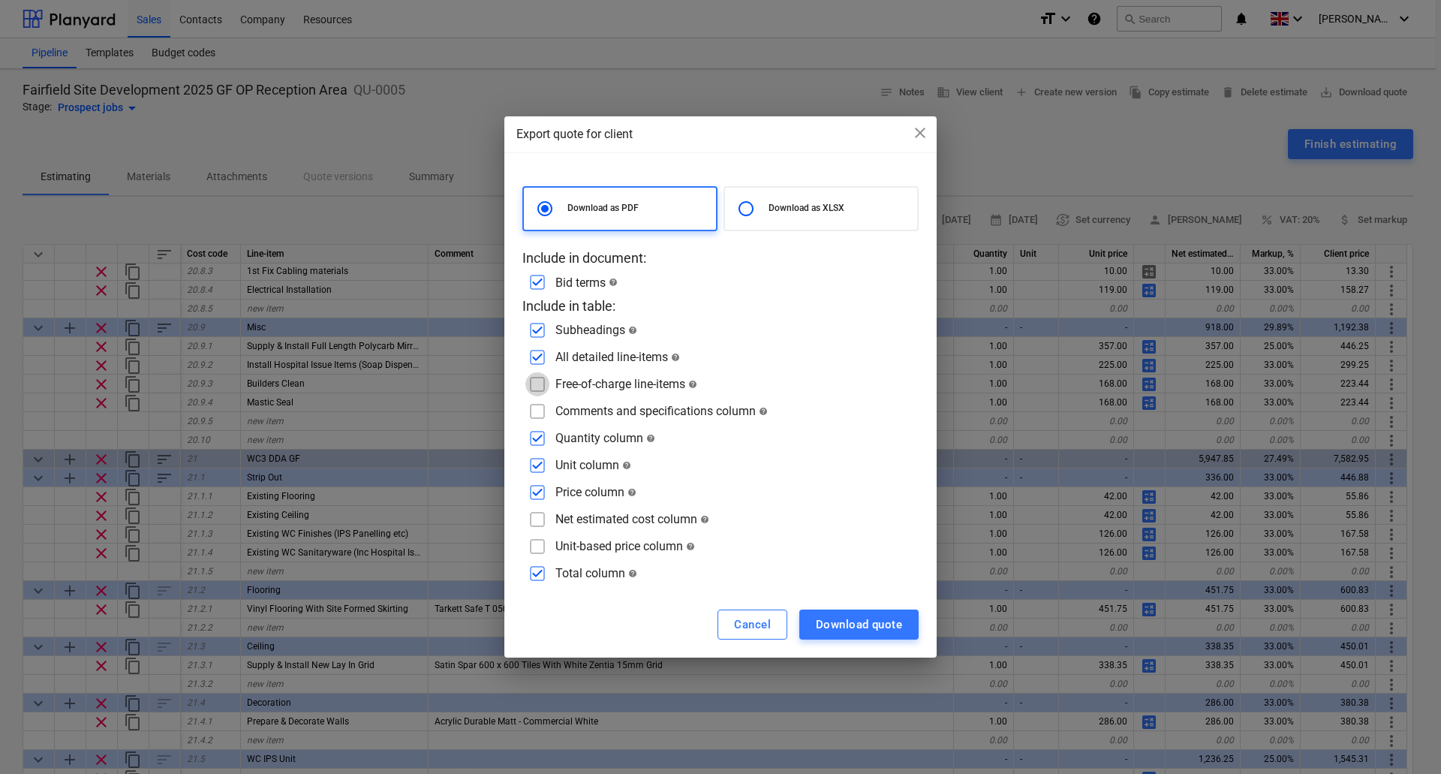
click at [537, 387] on input "checkbox" at bounding box center [537, 384] width 24 height 24
checkbox input "true"
click at [534, 409] on input "checkbox" at bounding box center [537, 411] width 24 height 24
checkbox input "true"
click at [869, 626] on div "Download quote" at bounding box center [859, 625] width 86 height 20
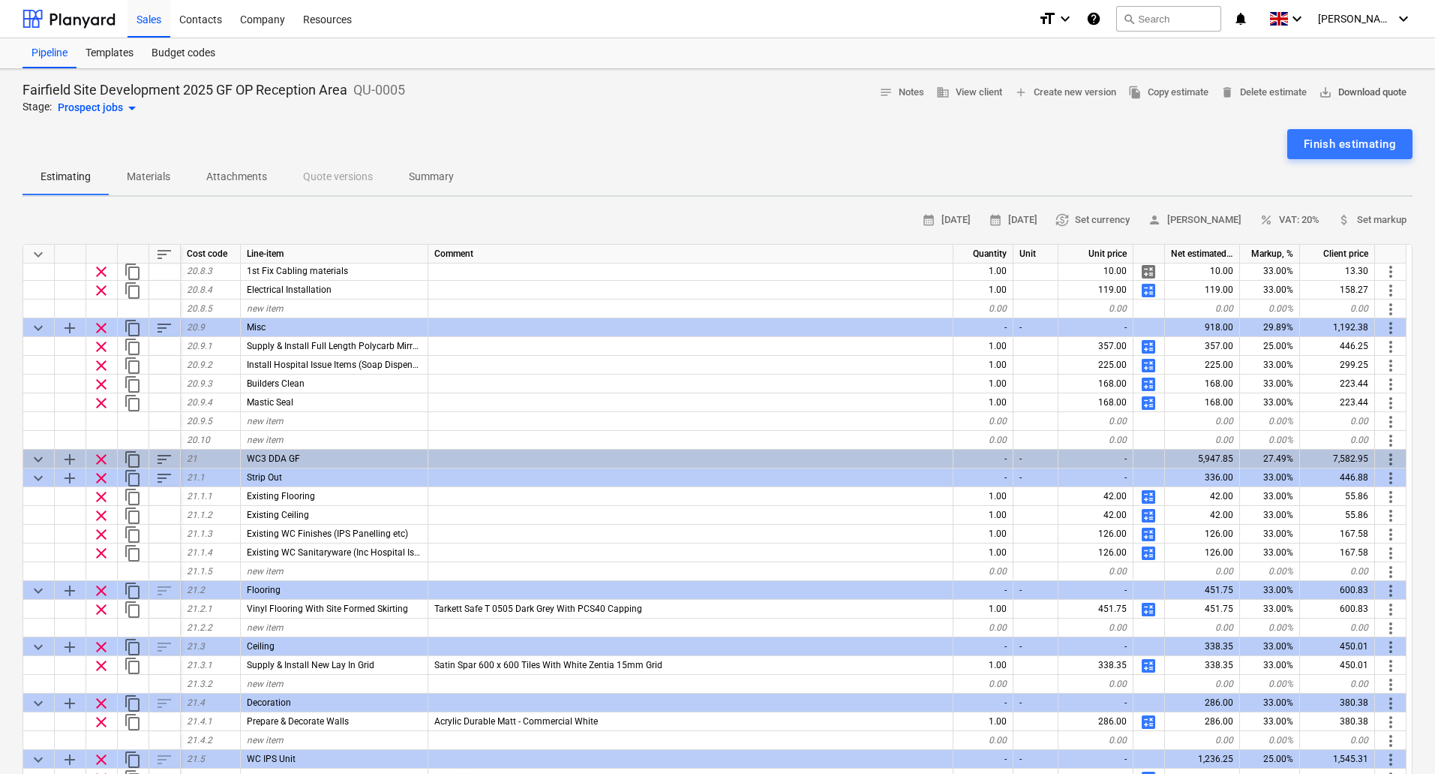
click at [1360, 90] on span "save_alt Download quote" at bounding box center [1363, 92] width 88 height 17
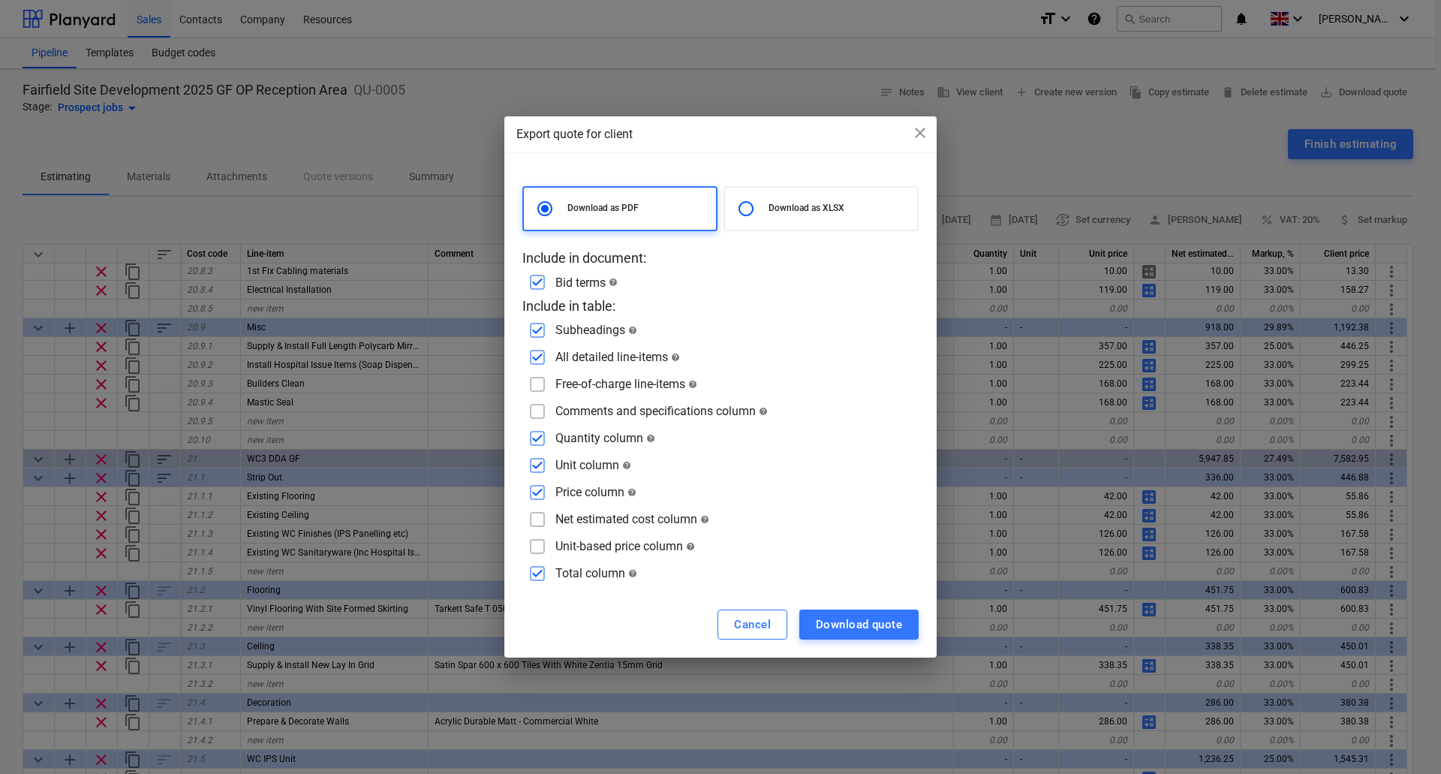
click at [762, 206] on div at bounding box center [750, 209] width 38 height 30
radio input "false"
radio input "true"
checkbox input "false"
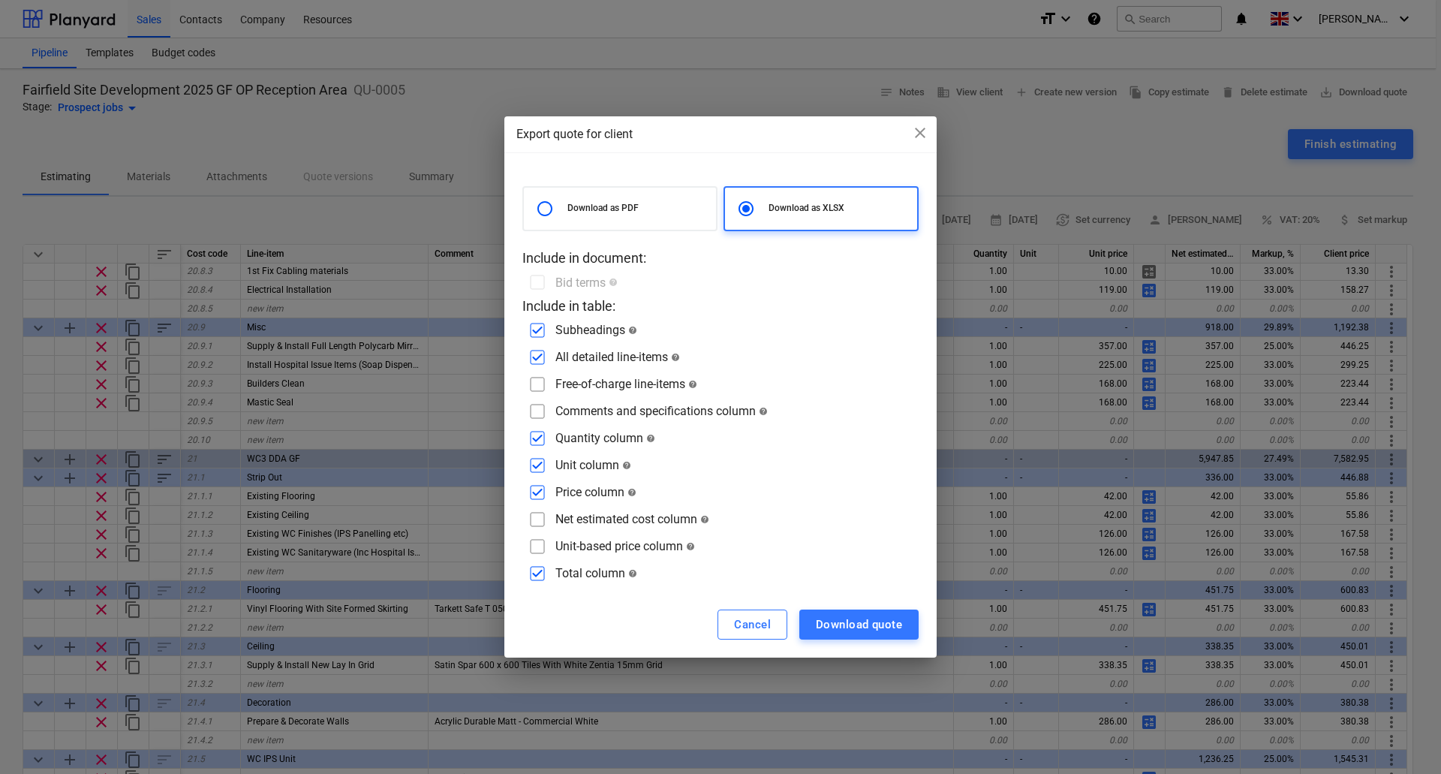
click at [538, 386] on input "checkbox" at bounding box center [537, 384] width 24 height 24
checkbox input "true"
click at [533, 413] on input "checkbox" at bounding box center [537, 411] width 24 height 24
checkbox input "true"
click at [846, 626] on div "Download quote" at bounding box center [859, 625] width 86 height 20
